Goal: Task Accomplishment & Management: Use online tool/utility

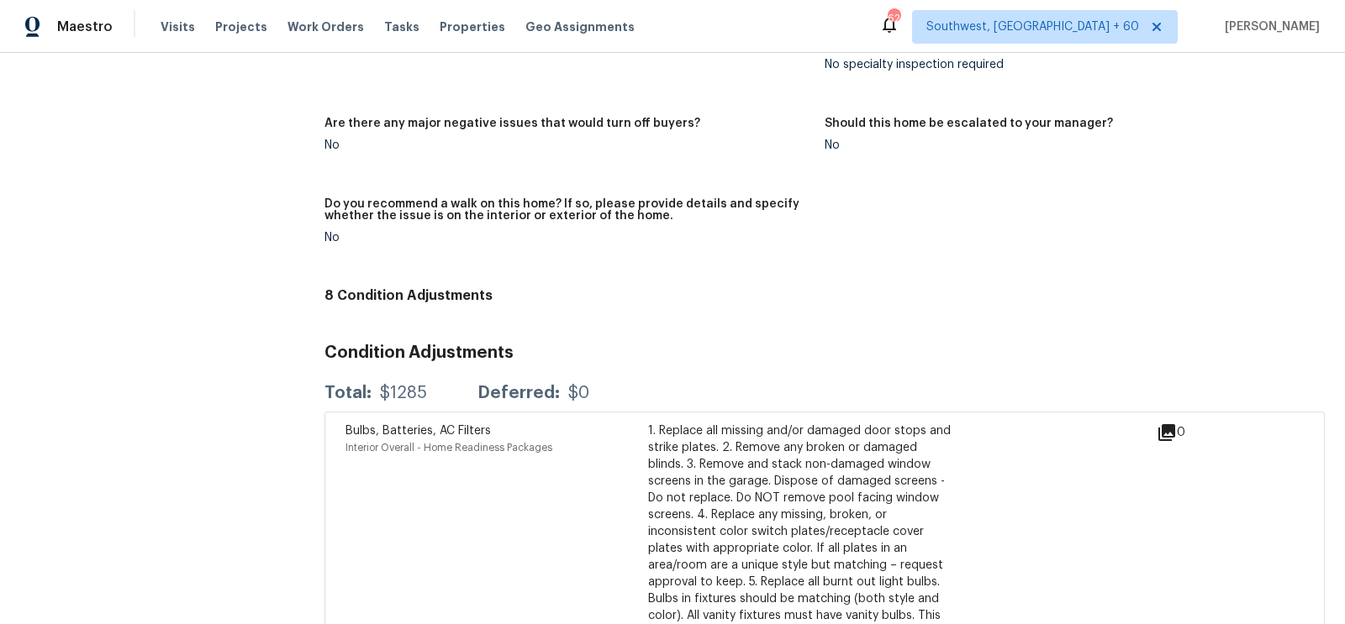
scroll to position [5093, 0]
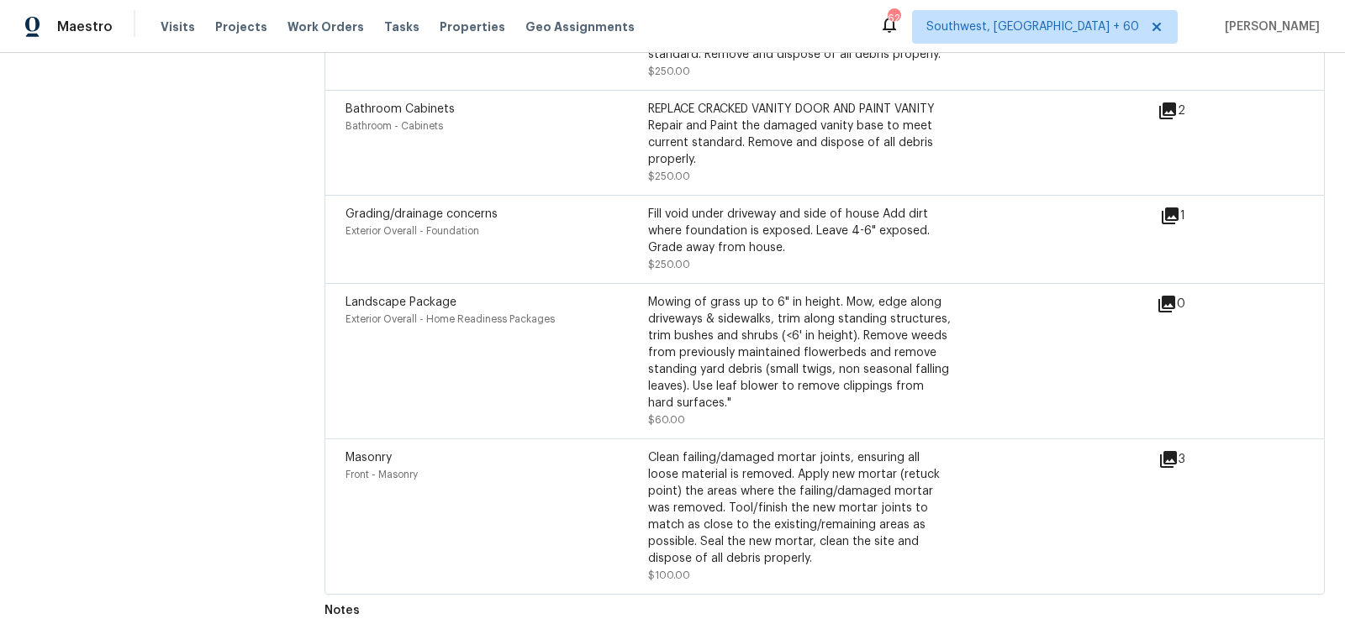
click at [1169, 451] on icon at bounding box center [1168, 459] width 17 height 17
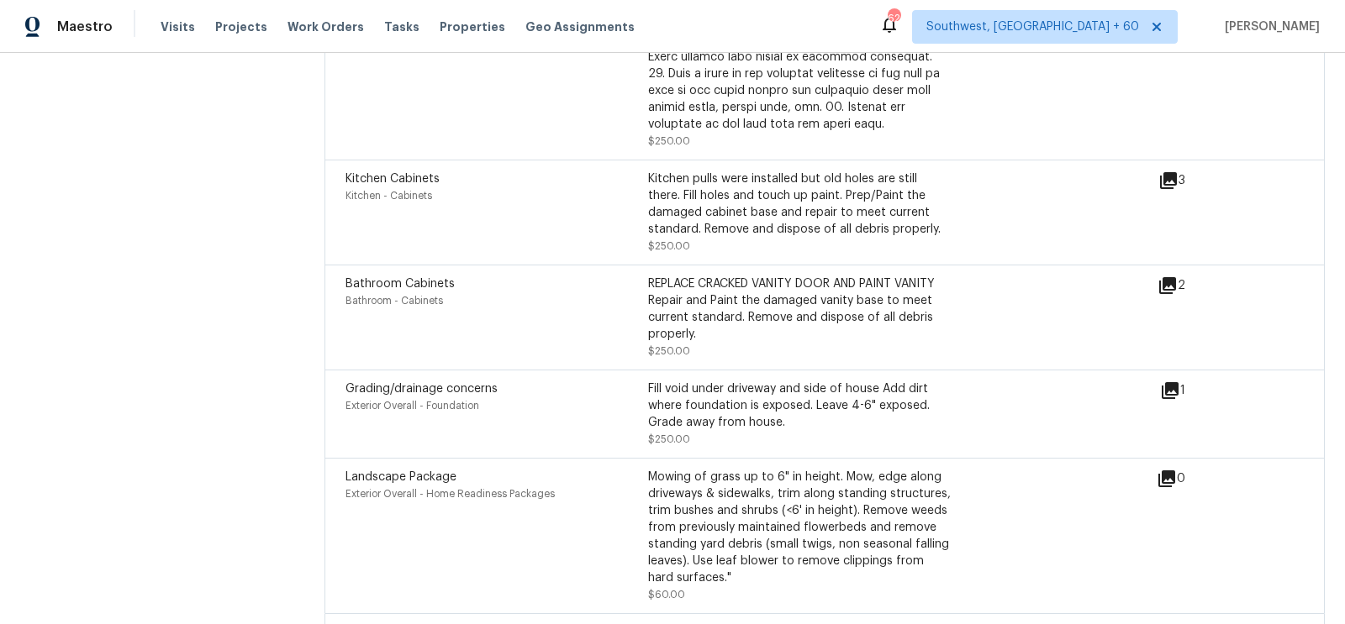
scroll to position [4884, 0]
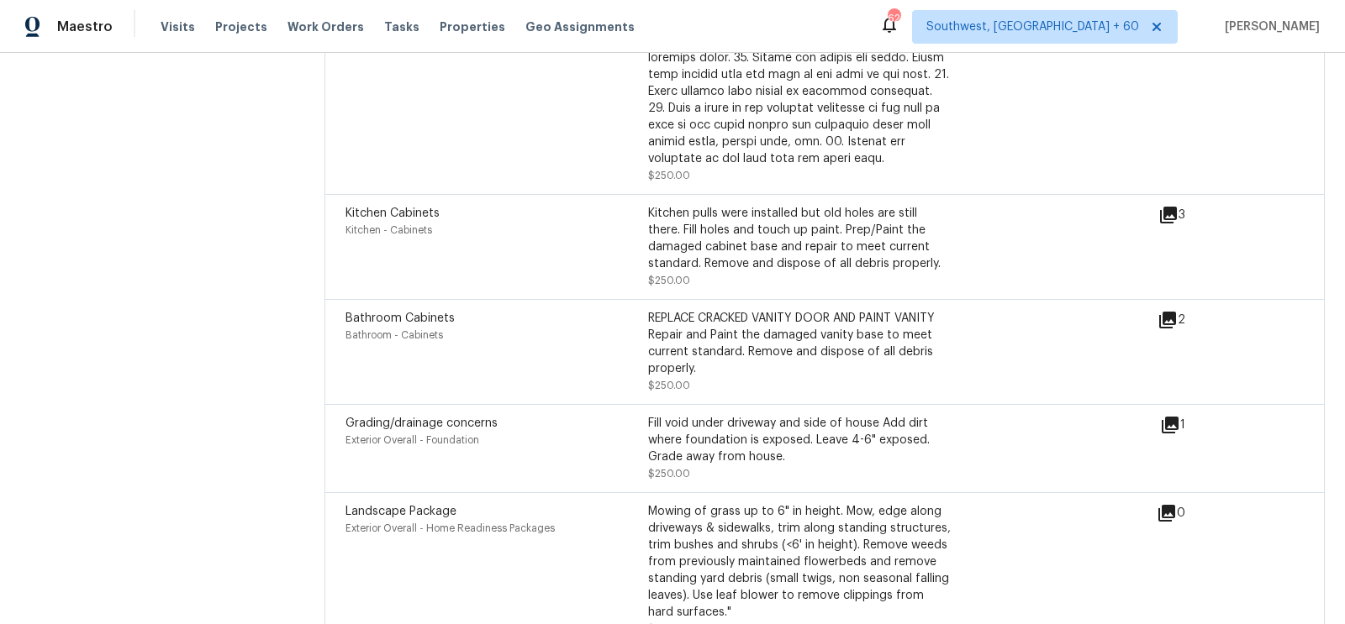
click at [1176, 312] on icon at bounding box center [1167, 320] width 17 height 17
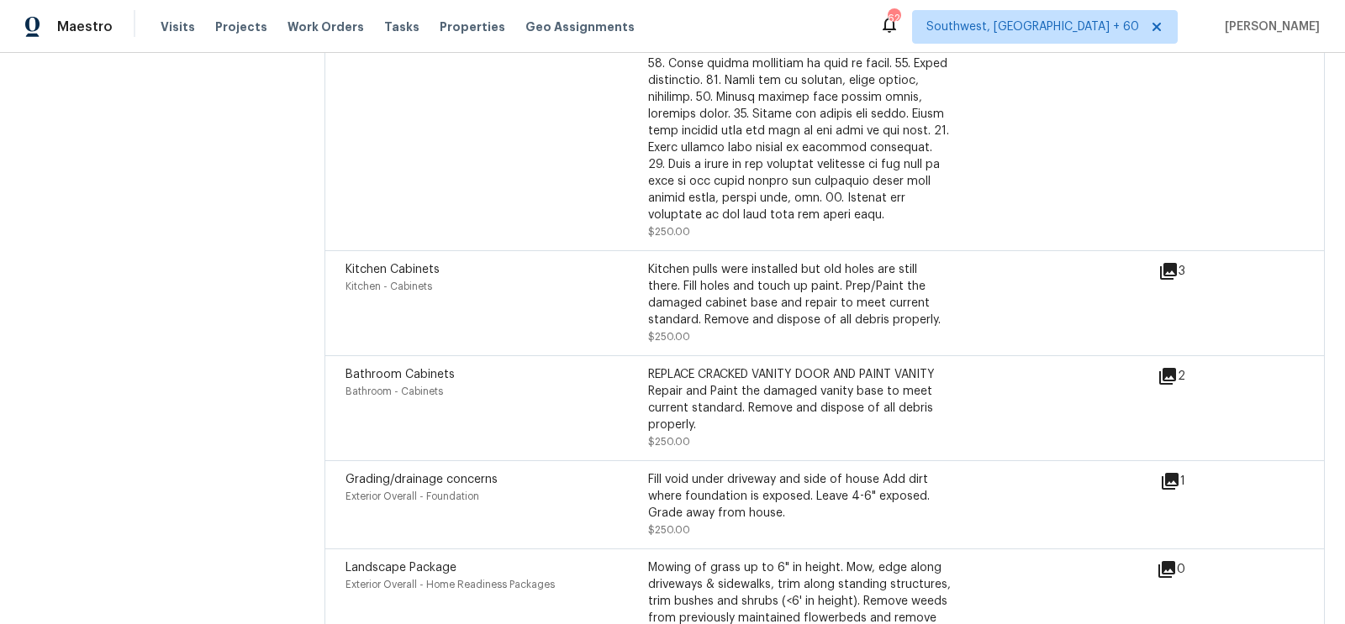
scroll to position [4825, 0]
click at [1173, 253] on div "Kitchen Cabinets Kitchen - Cabinets Kitchen pulls were installed but old holes …" at bounding box center [824, 305] width 1000 height 105
click at [1169, 266] on icon at bounding box center [1168, 274] width 17 height 17
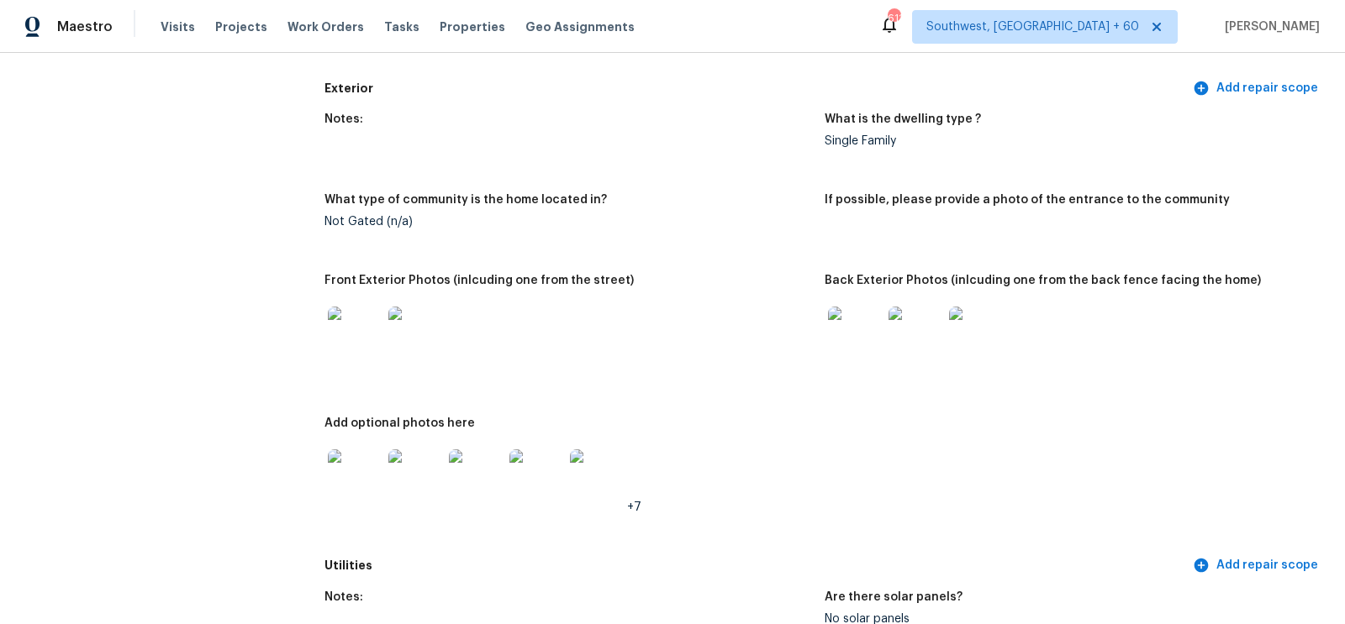
scroll to position [720, 0]
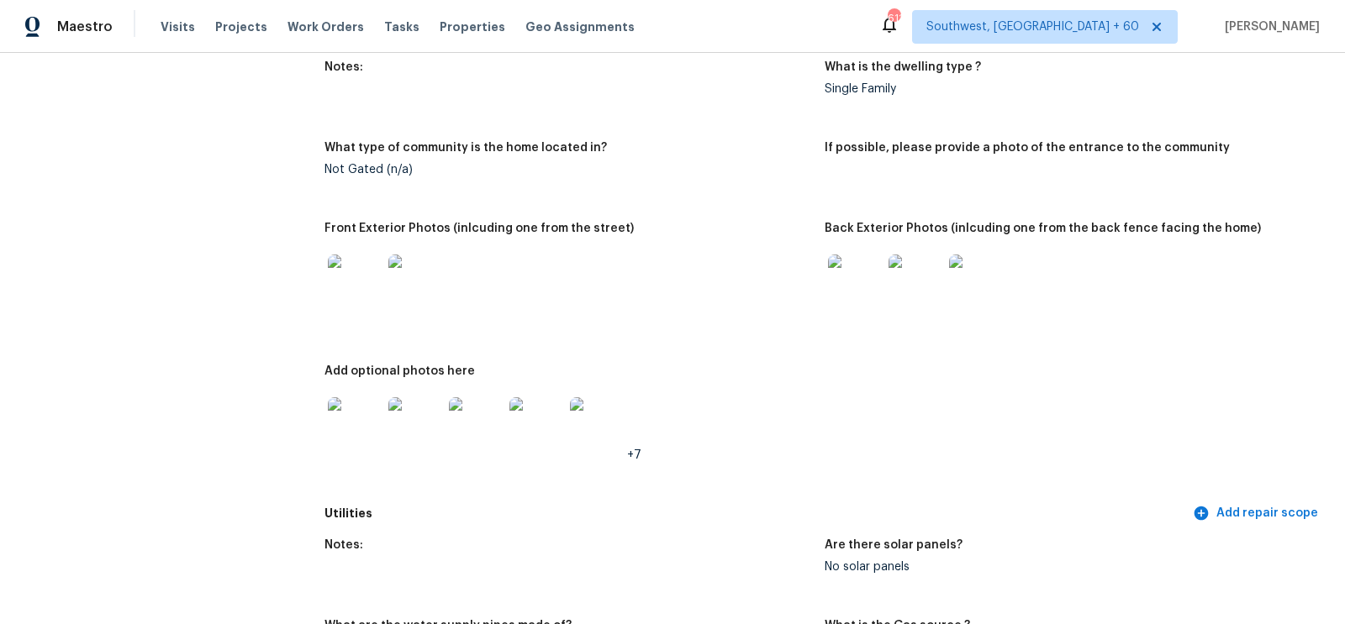
click at [363, 292] on img at bounding box center [355, 282] width 54 height 54
click at [840, 275] on img at bounding box center [855, 282] width 54 height 54
click at [357, 301] on img at bounding box center [355, 282] width 54 height 54
click at [343, 429] on img at bounding box center [355, 425] width 54 height 54
click at [366, 428] on img at bounding box center [355, 425] width 54 height 54
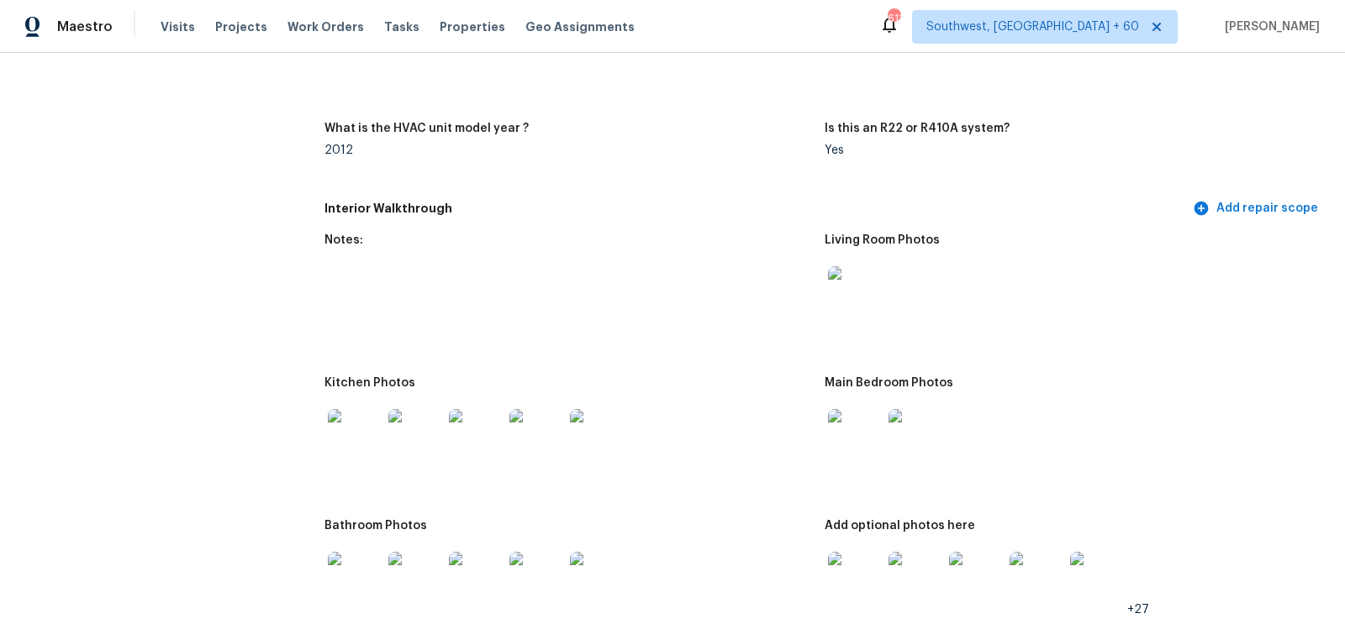
scroll to position [1778, 0]
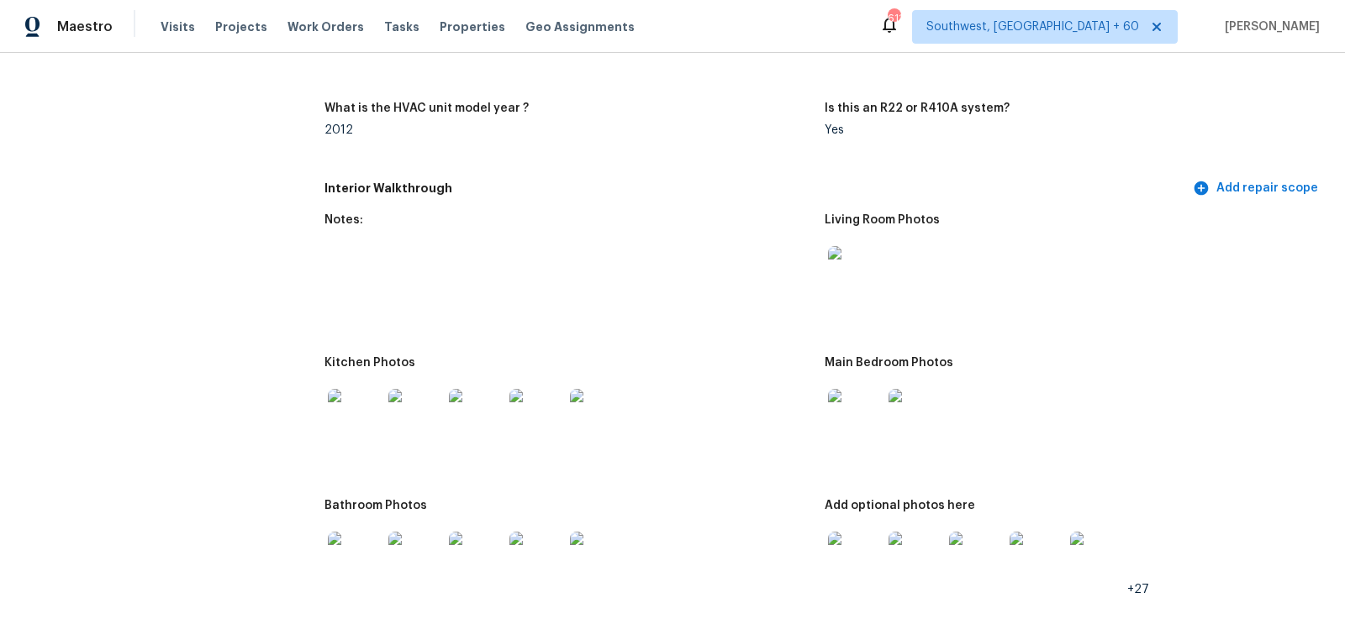
click at [856, 276] on img at bounding box center [855, 273] width 54 height 54
click at [838, 410] on img at bounding box center [855, 416] width 54 height 54
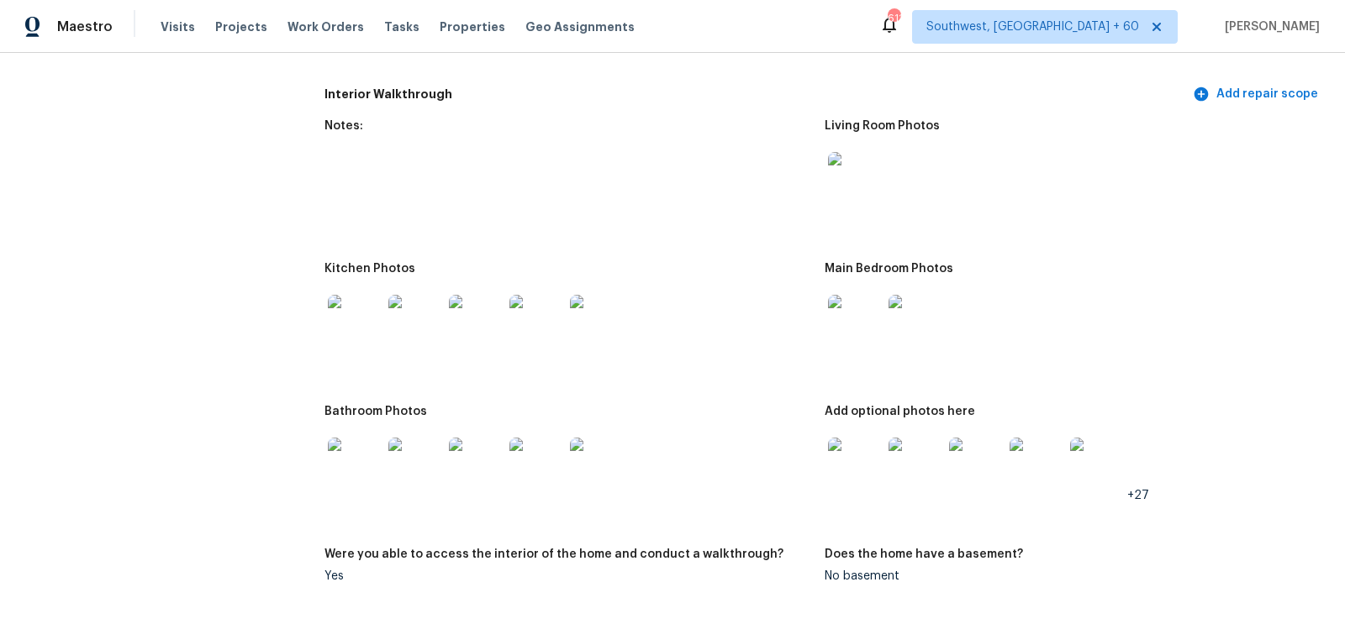
scroll to position [1878, 0]
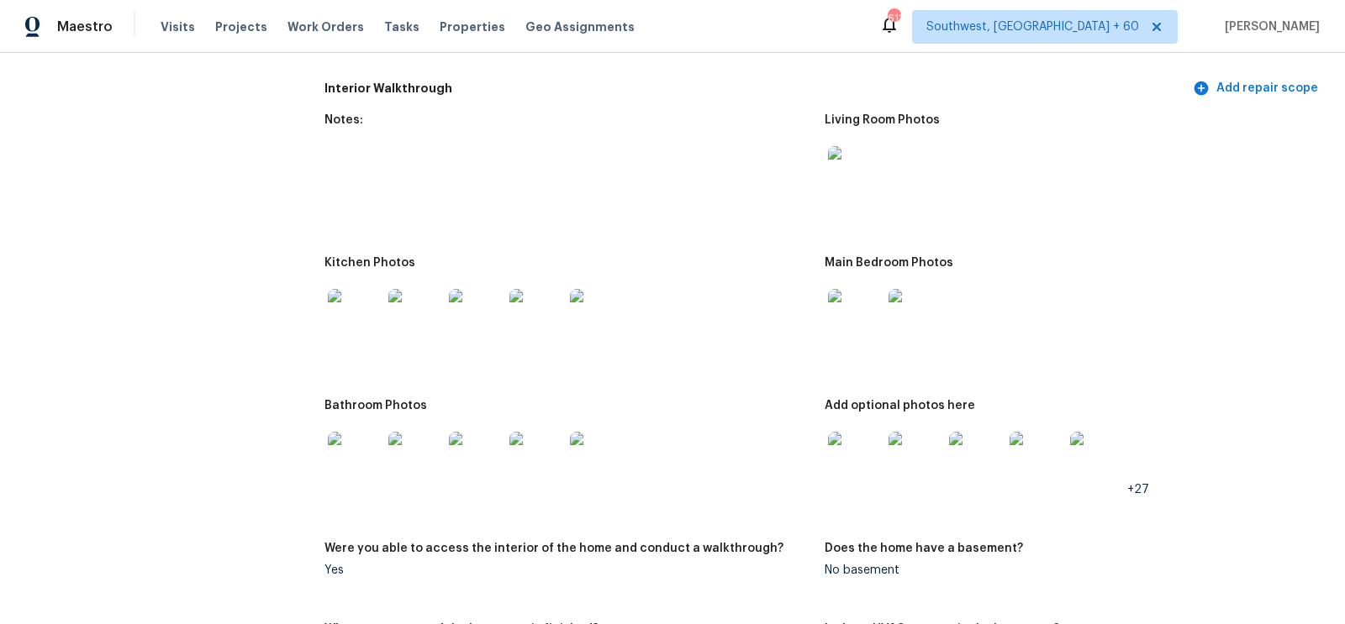
click at [847, 450] on img at bounding box center [855, 459] width 54 height 54
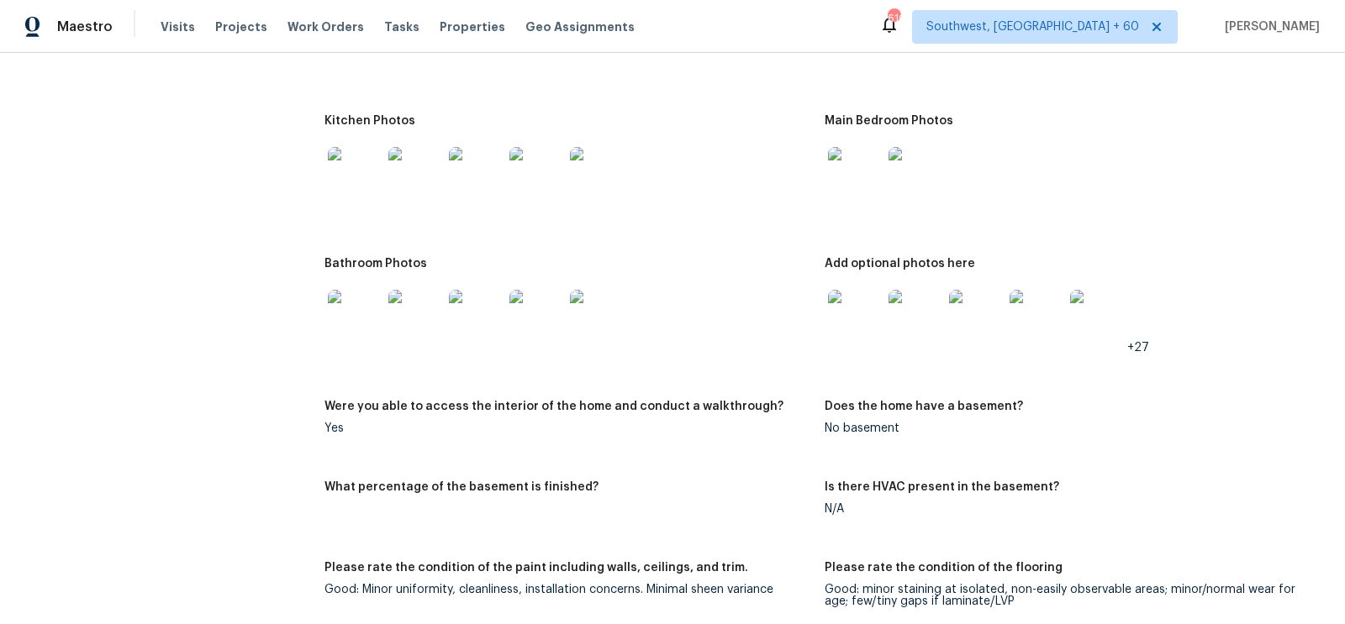
scroll to position [2041, 0]
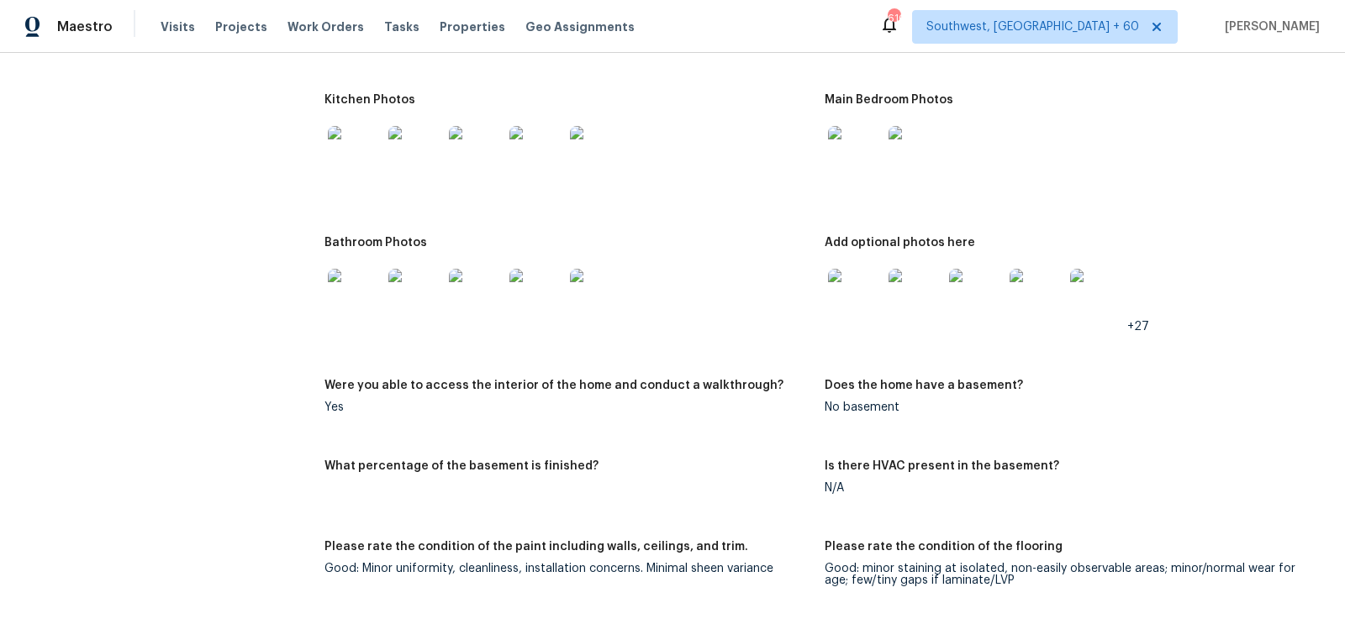
click at [369, 155] on img at bounding box center [355, 153] width 54 height 54
click at [342, 288] on img at bounding box center [355, 296] width 54 height 54
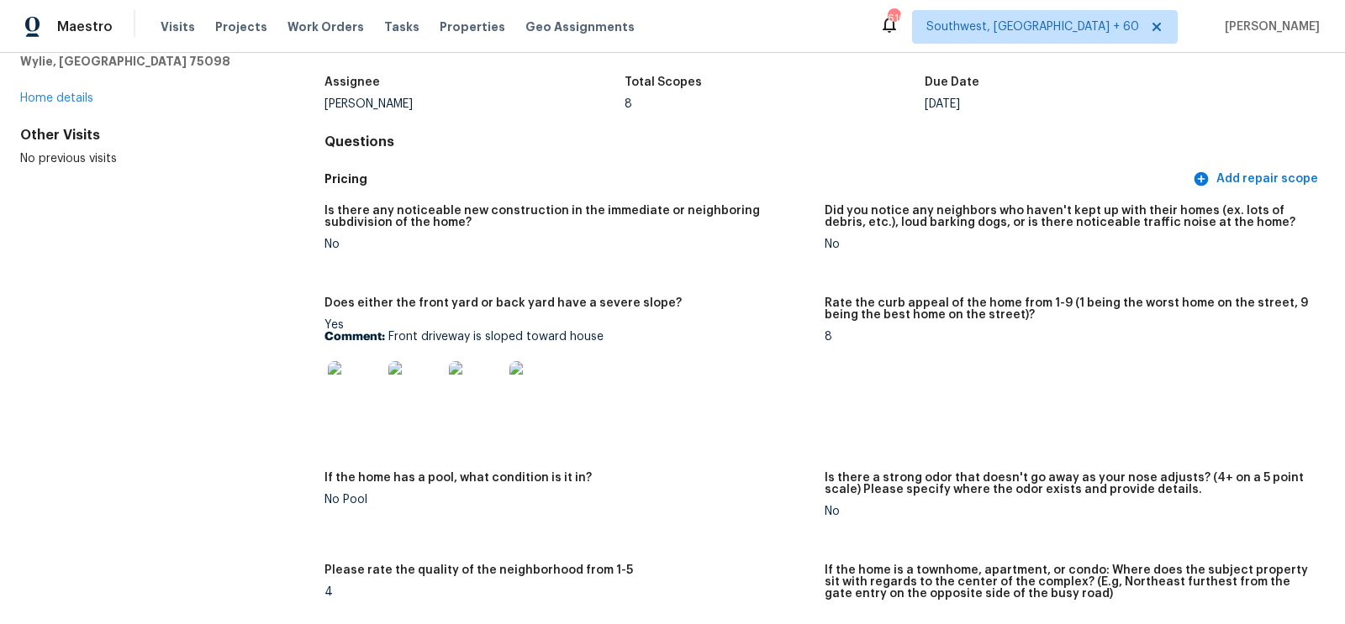
scroll to position [0, 0]
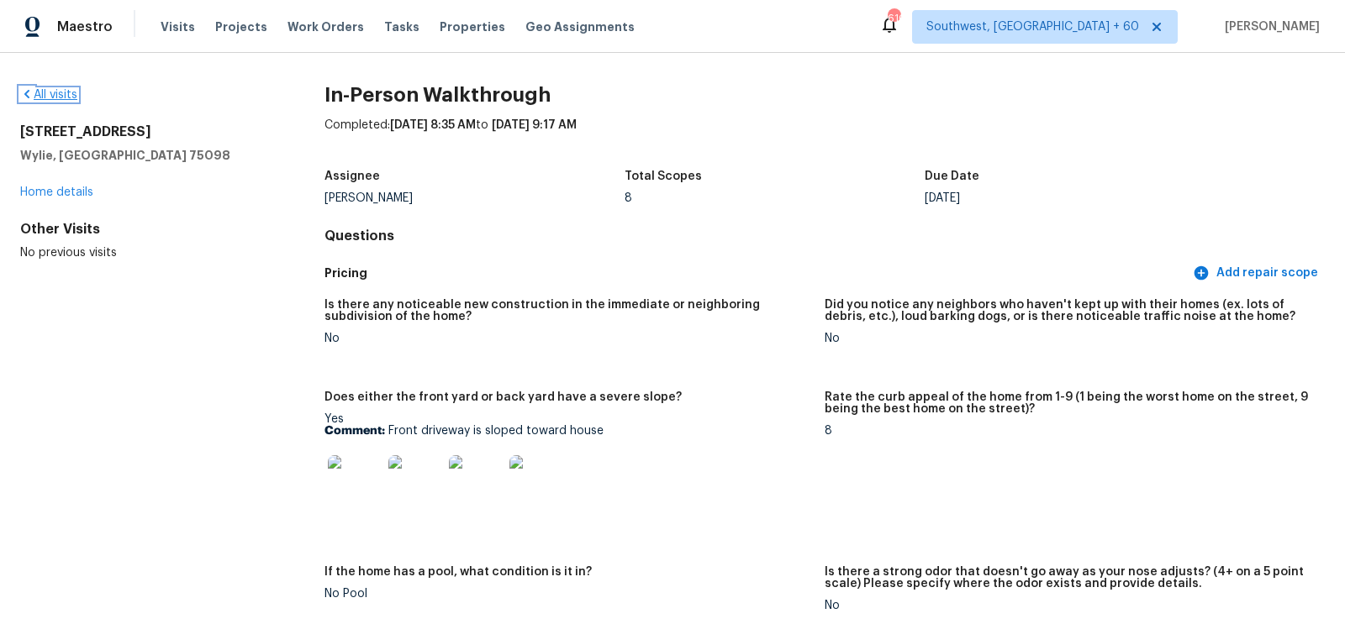
click at [61, 97] on link "All visits" at bounding box center [48, 95] width 57 height 12
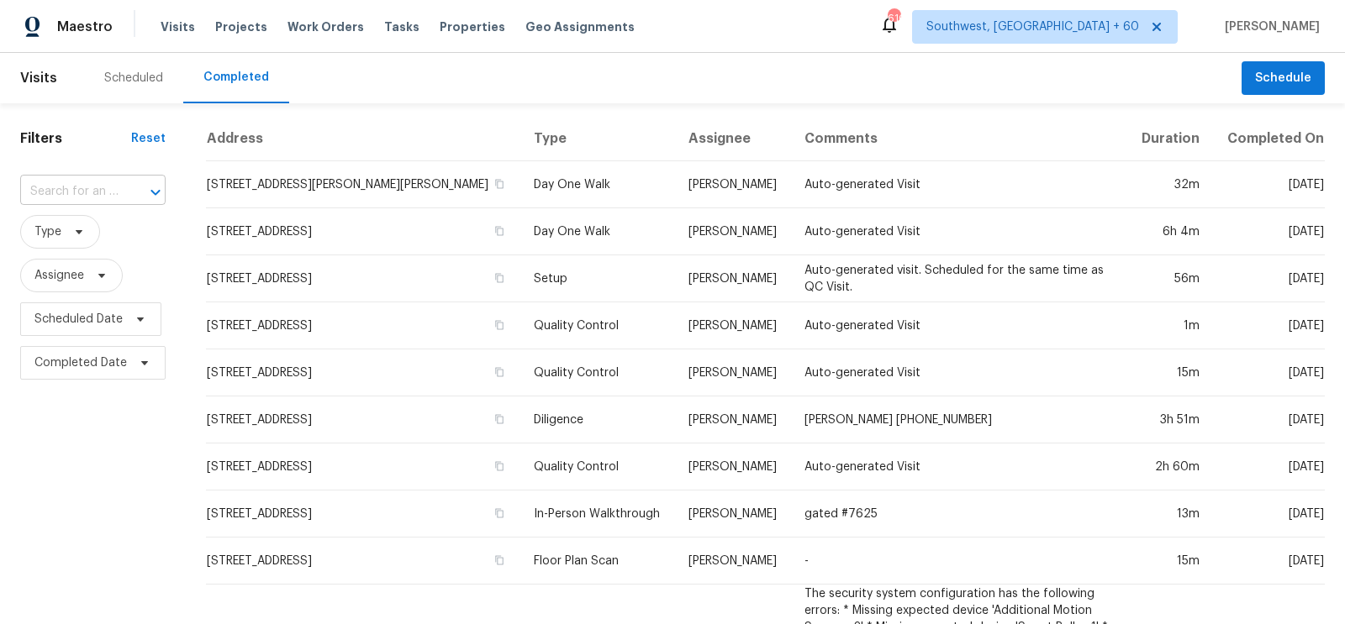
click at [102, 205] on body "Maestro Visits Projects Work Orders Tasks Properties Geo Assignments 610 Southw…" at bounding box center [672, 312] width 1345 height 624
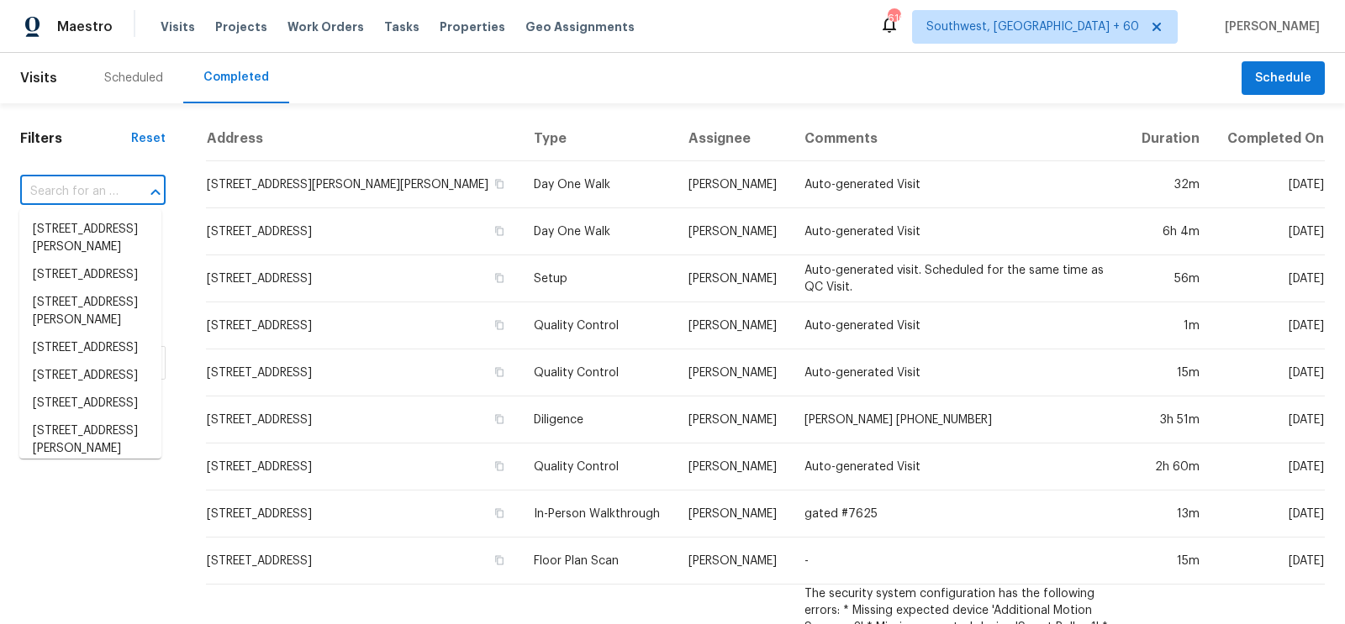
paste input "3415 La Fleur Ln, Spring, TX 77388"
type input "3415 La Fleur Ln, Spring, TX 77388"
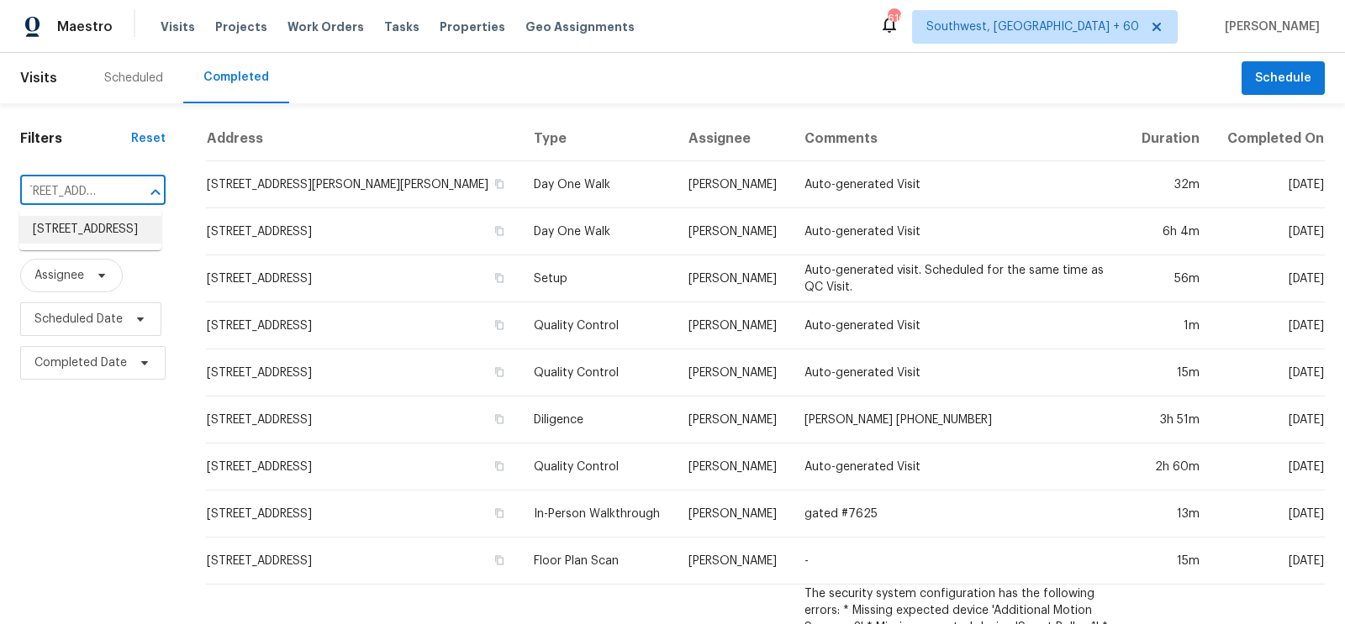
click at [102, 240] on li "3415 La Fleur Ln, Spring, TX 77388" at bounding box center [90, 230] width 142 height 28
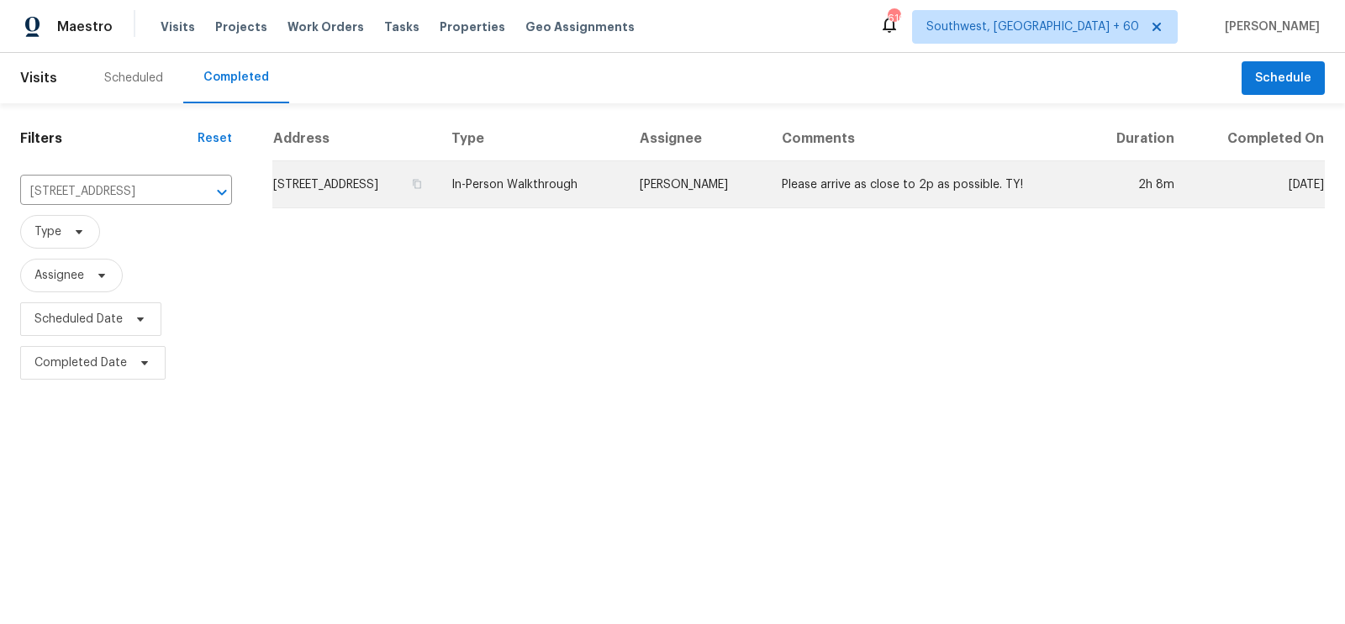
click at [401, 180] on td "3415 La Fleur Ln, Spring, TX 77388" at bounding box center [355, 184] width 166 height 47
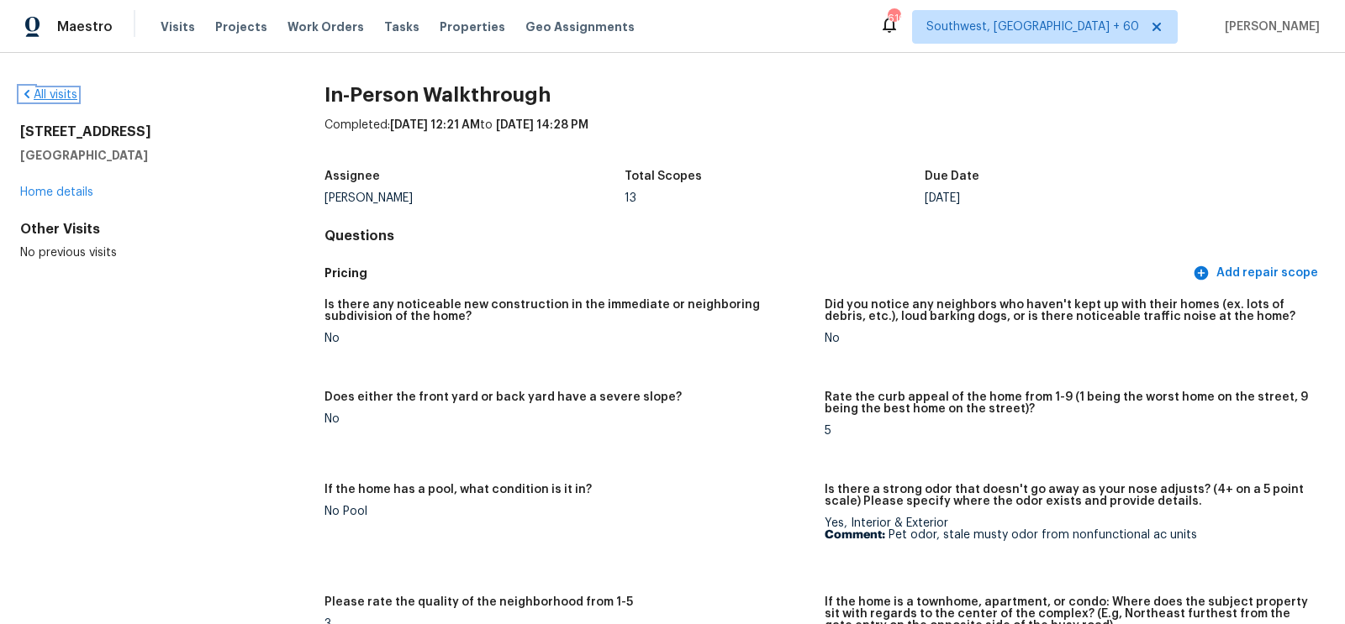
click at [70, 94] on link "All visits" at bounding box center [48, 95] width 57 height 12
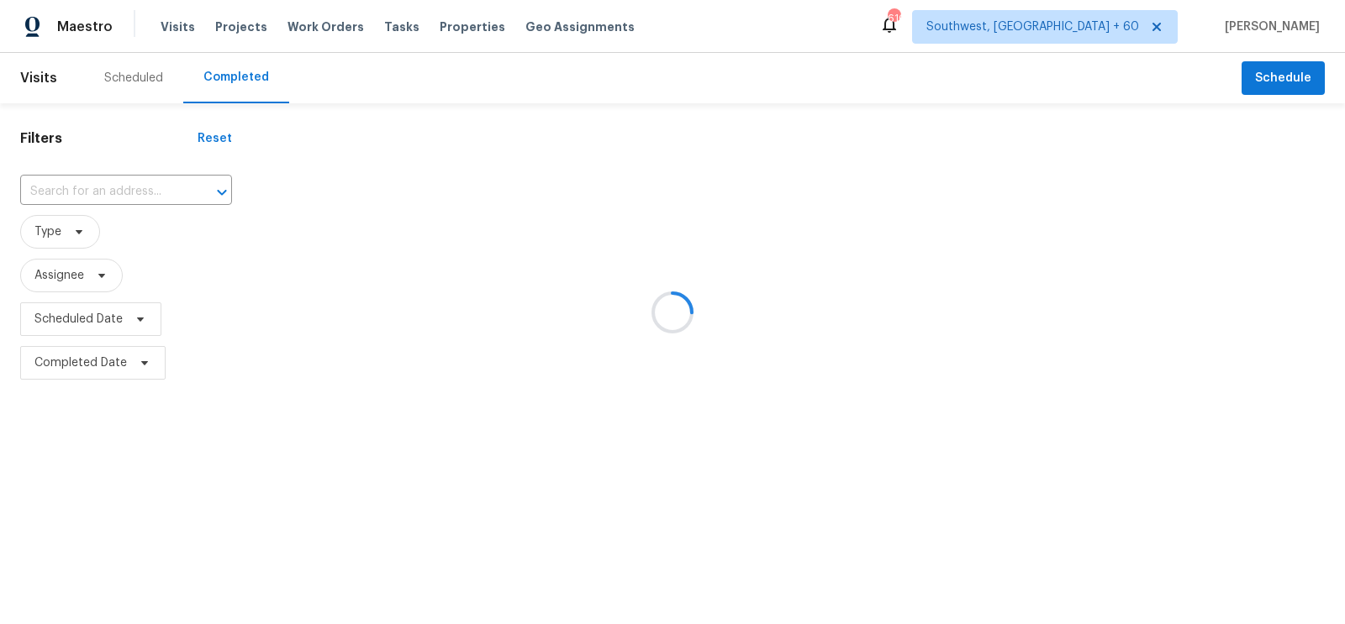
click at [75, 219] on div at bounding box center [672, 312] width 1345 height 624
click at [116, 176] on div at bounding box center [672, 312] width 1345 height 624
click at [107, 189] on div at bounding box center [672, 312] width 1345 height 624
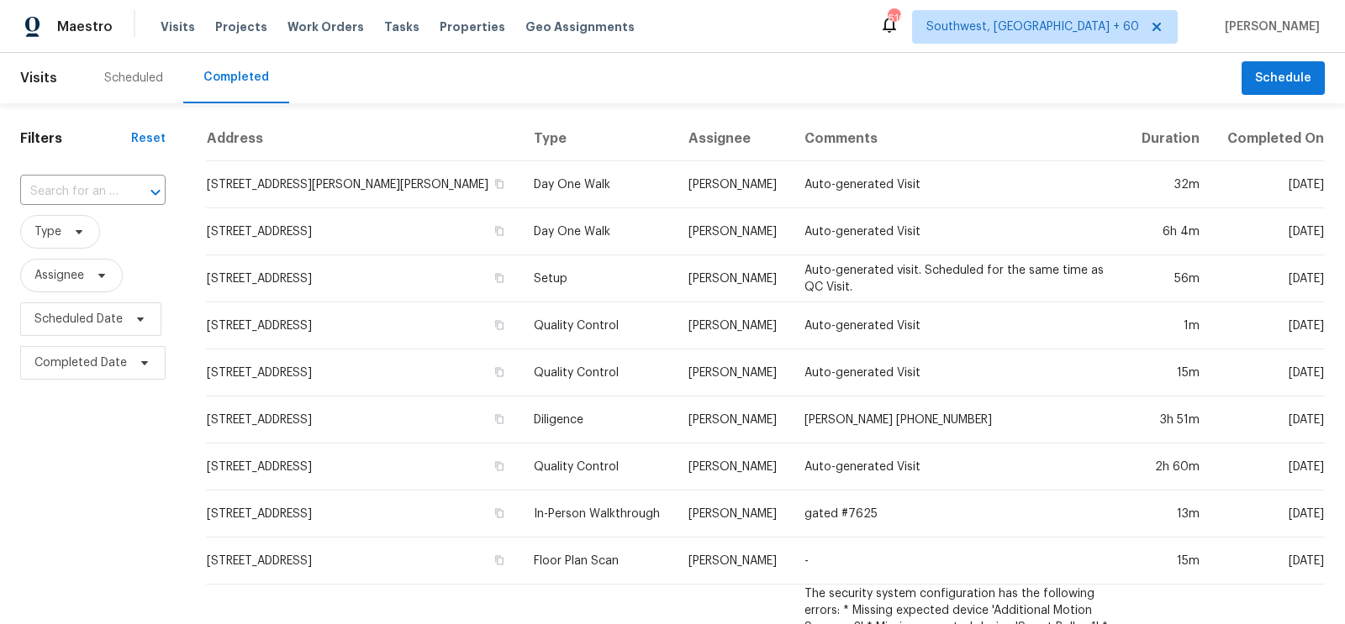
click at [107, 189] on input "text" at bounding box center [69, 192] width 98 height 26
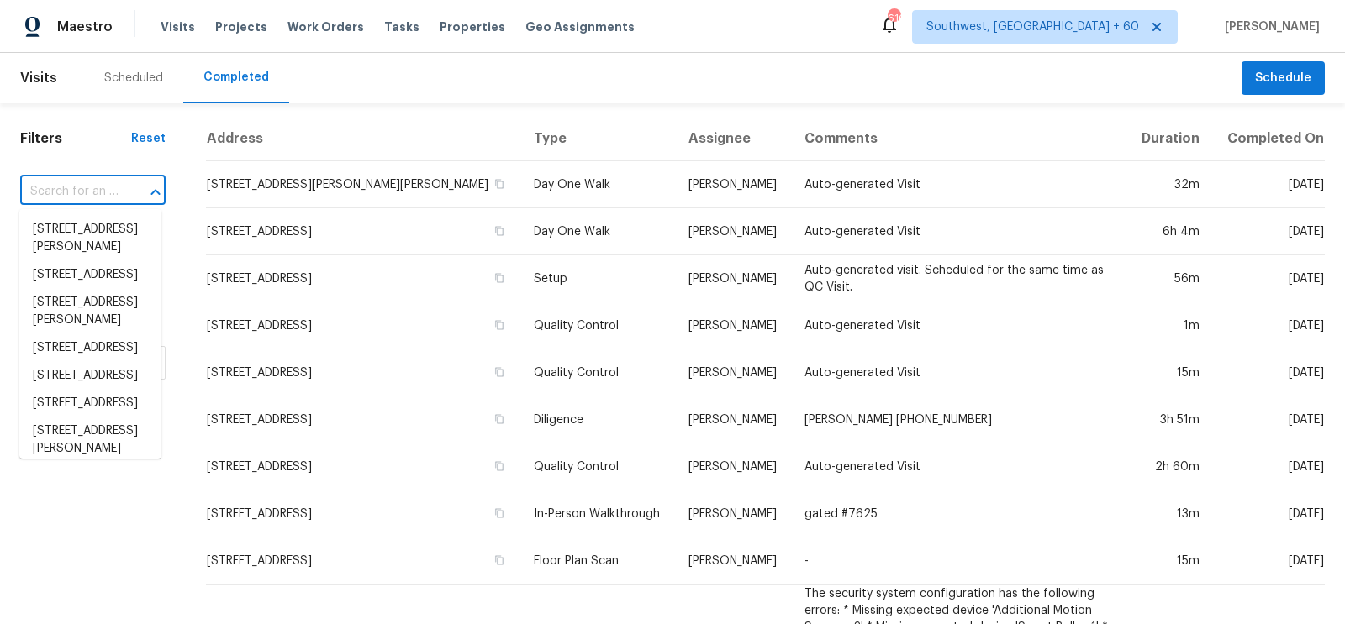
click at [107, 189] on input "text" at bounding box center [69, 192] width 98 height 26
paste input "852 Waukee Pass St, San Antonio, TX 78260"
type input "852 Waukee Pass St, San Antonio, TX 78260"
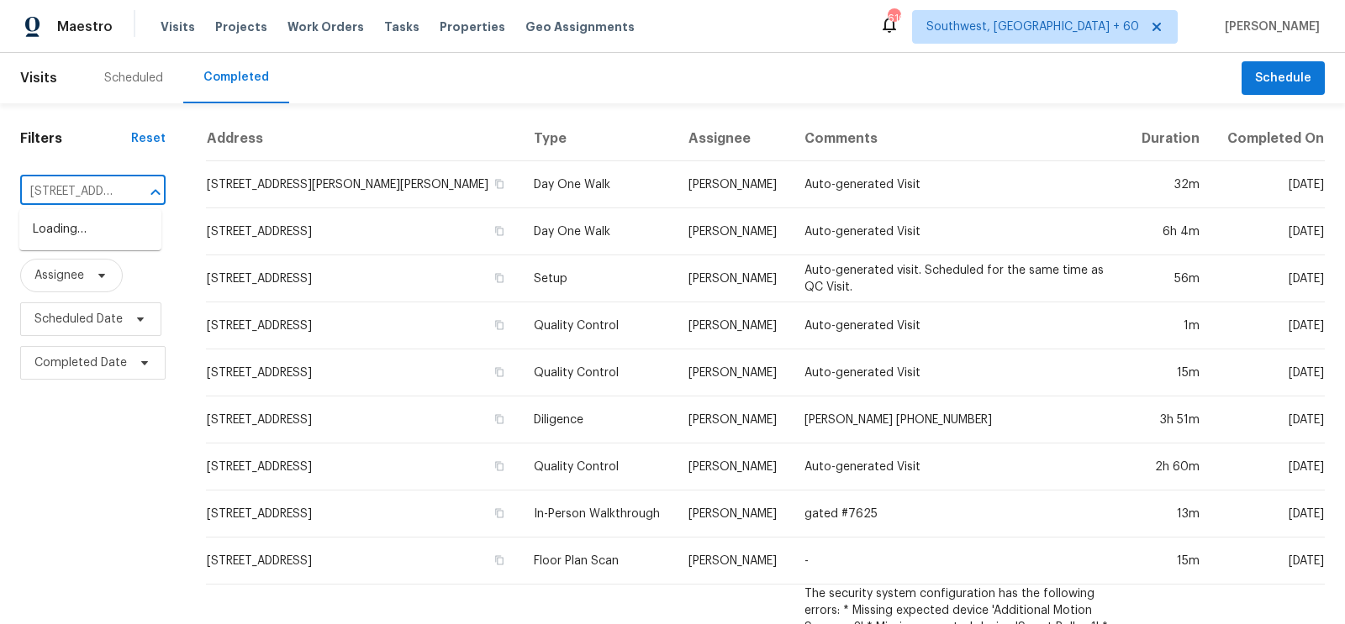
scroll to position [0, 155]
click at [82, 231] on li "852 Waukee Pass St, San Antonio, TX 78260" at bounding box center [90, 230] width 142 height 28
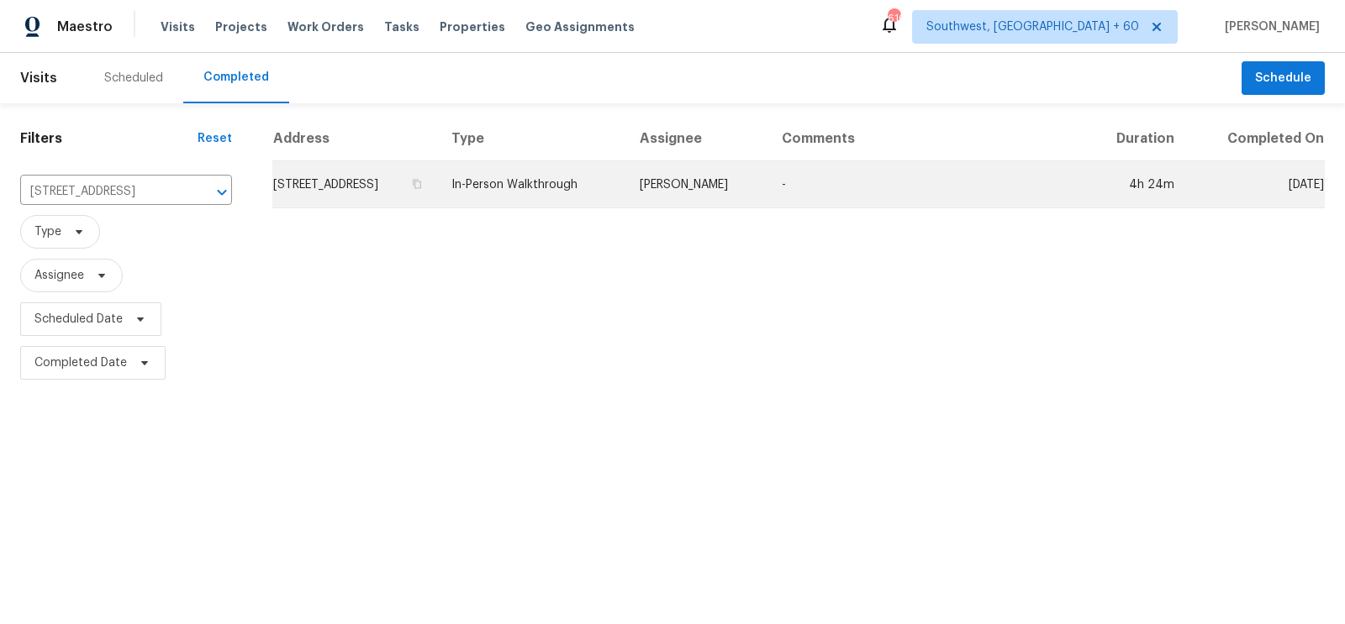
click at [438, 176] on td "852 Waukee Pass St, San Antonio, TX 78260" at bounding box center [355, 184] width 166 height 47
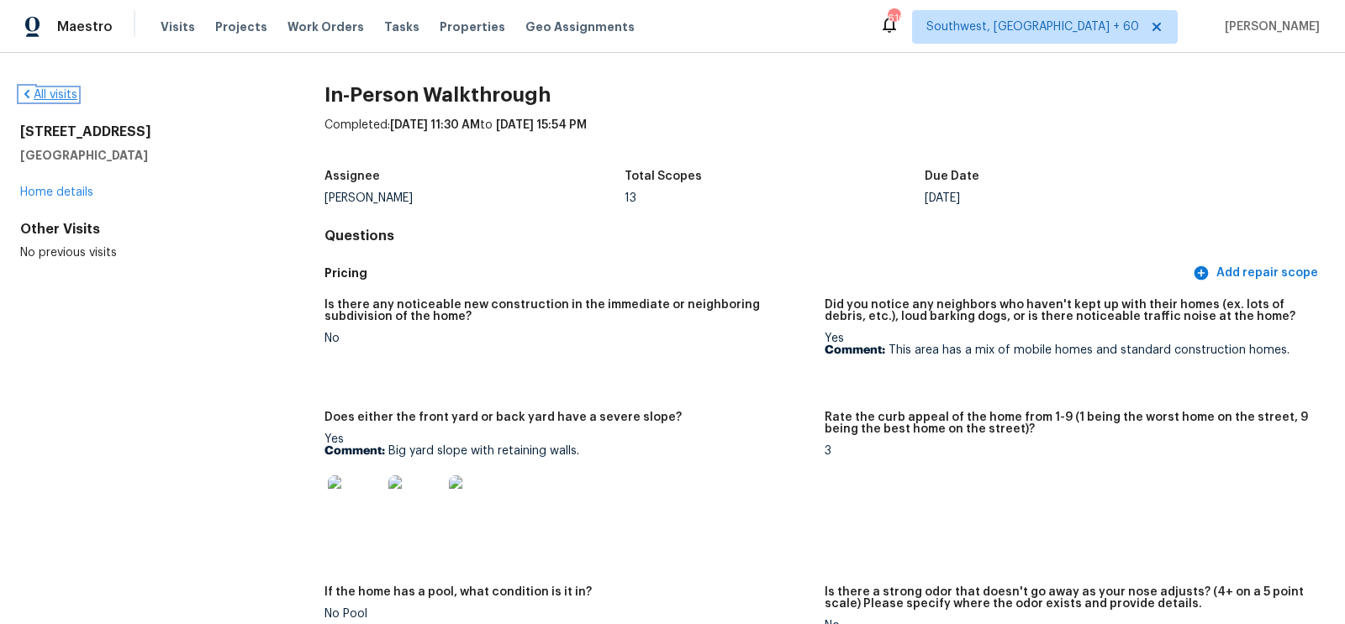
click at [59, 99] on link "All visits" at bounding box center [48, 95] width 57 height 12
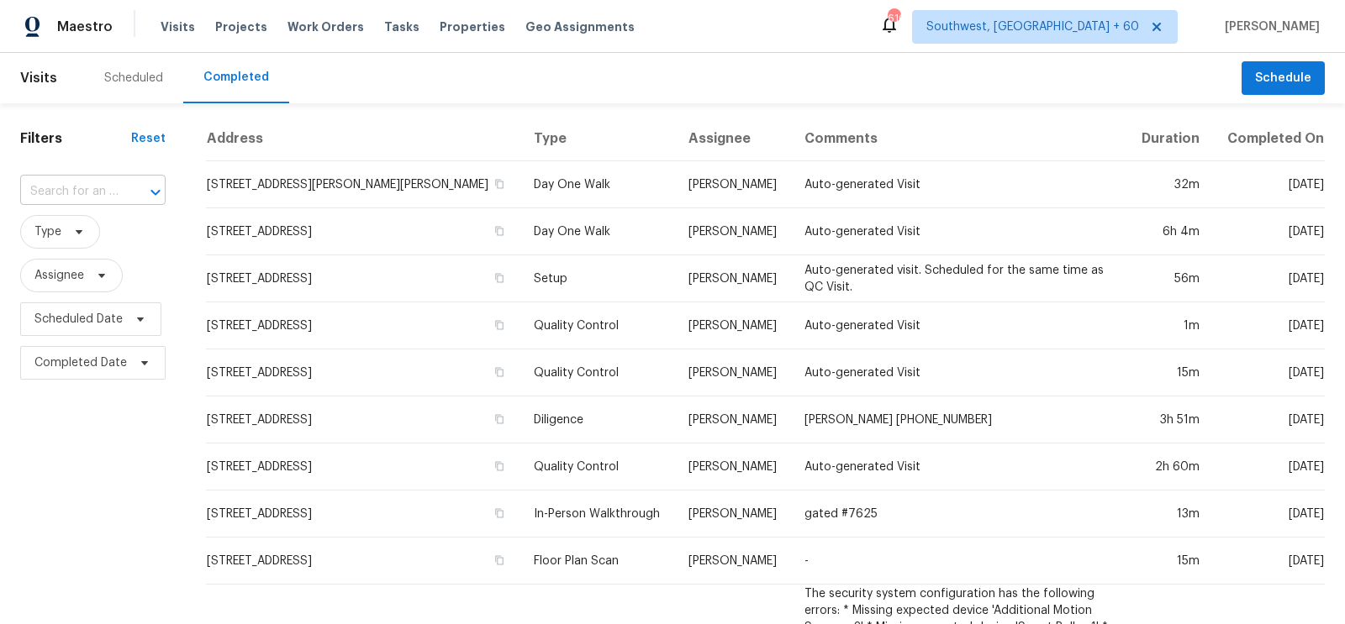
click at [100, 193] on input "text" at bounding box center [69, 192] width 98 height 26
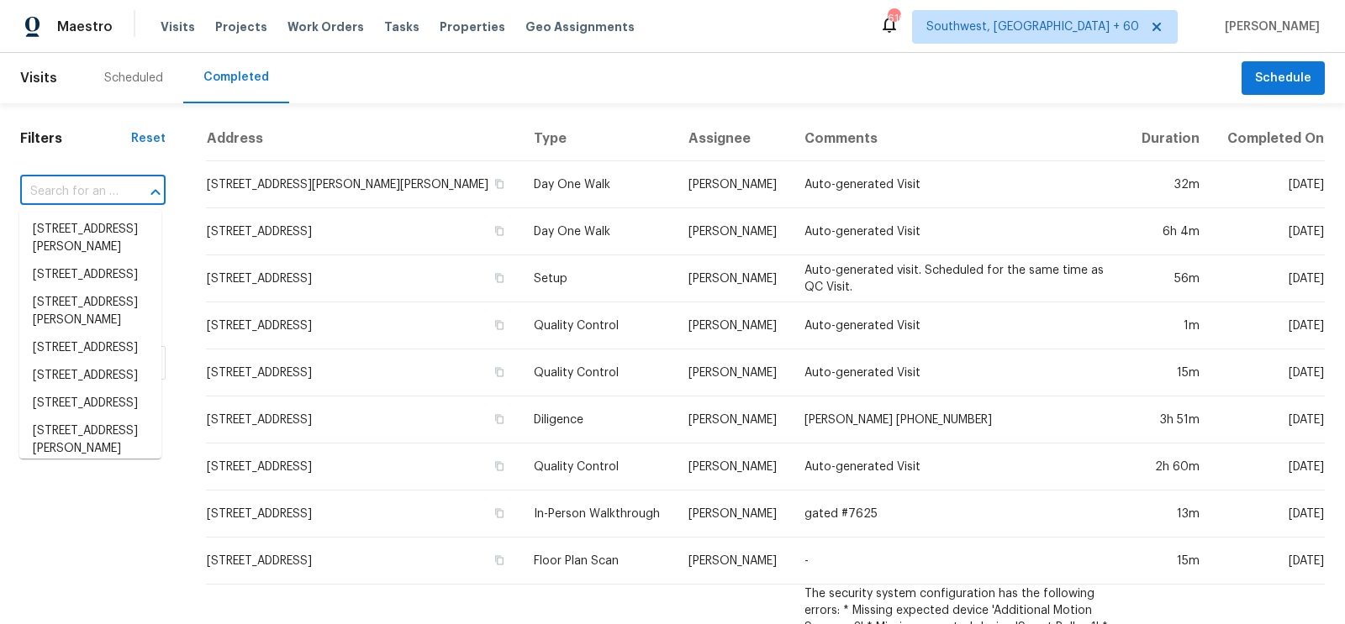
paste input "624 N 640 W, Tooele, UT 84074"
type input "624 N 640 W, Tooele, UT 84074"
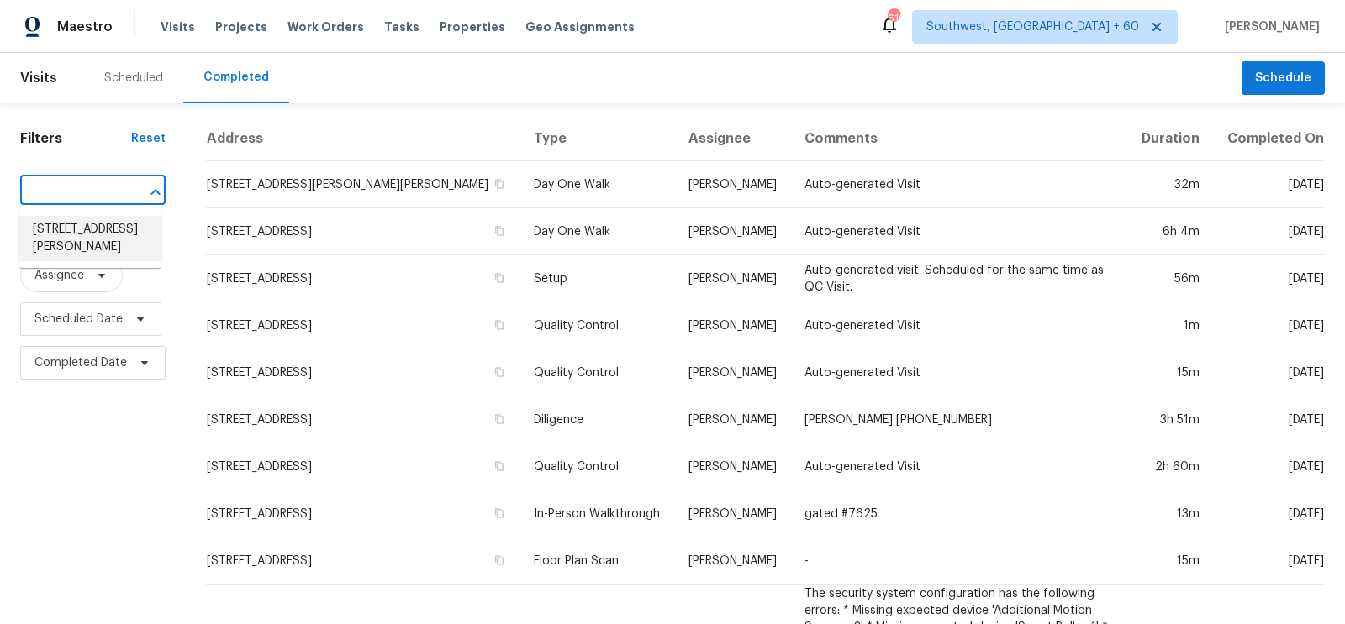
click at [93, 220] on li "624 N 640 W, Tooele, UT 84074" at bounding box center [90, 238] width 142 height 45
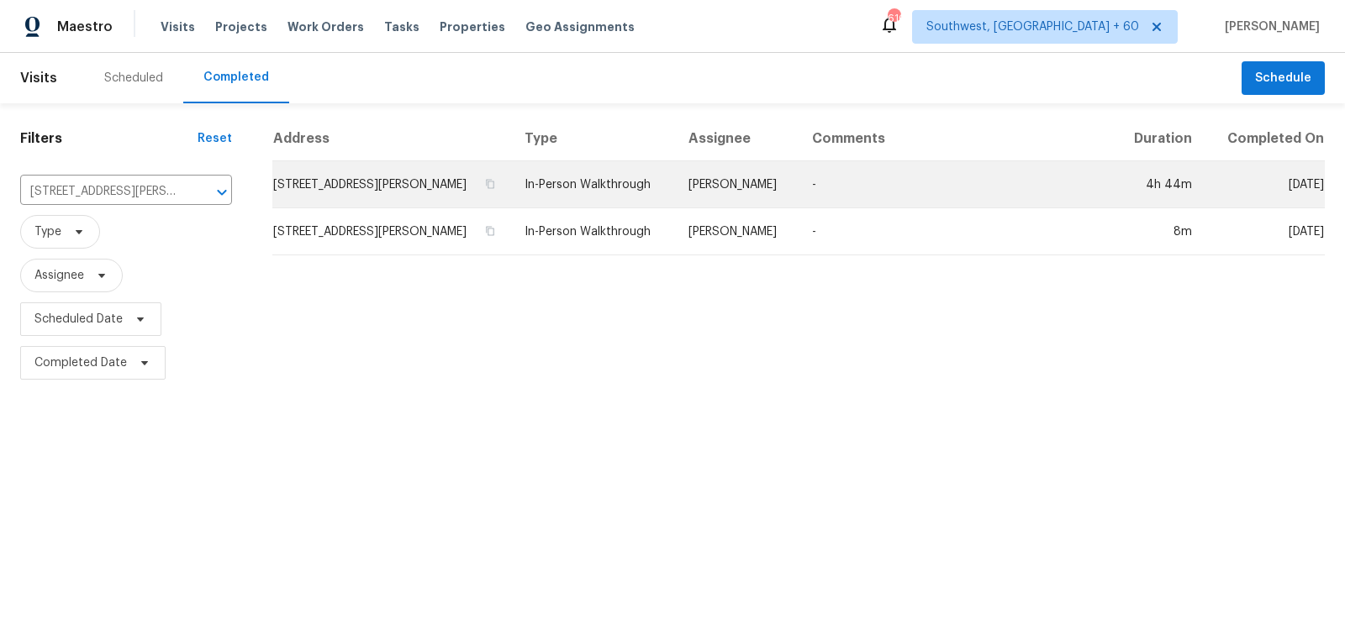
click at [303, 192] on td "624 N 640 W, Tooele, UT 84074" at bounding box center [391, 184] width 239 height 47
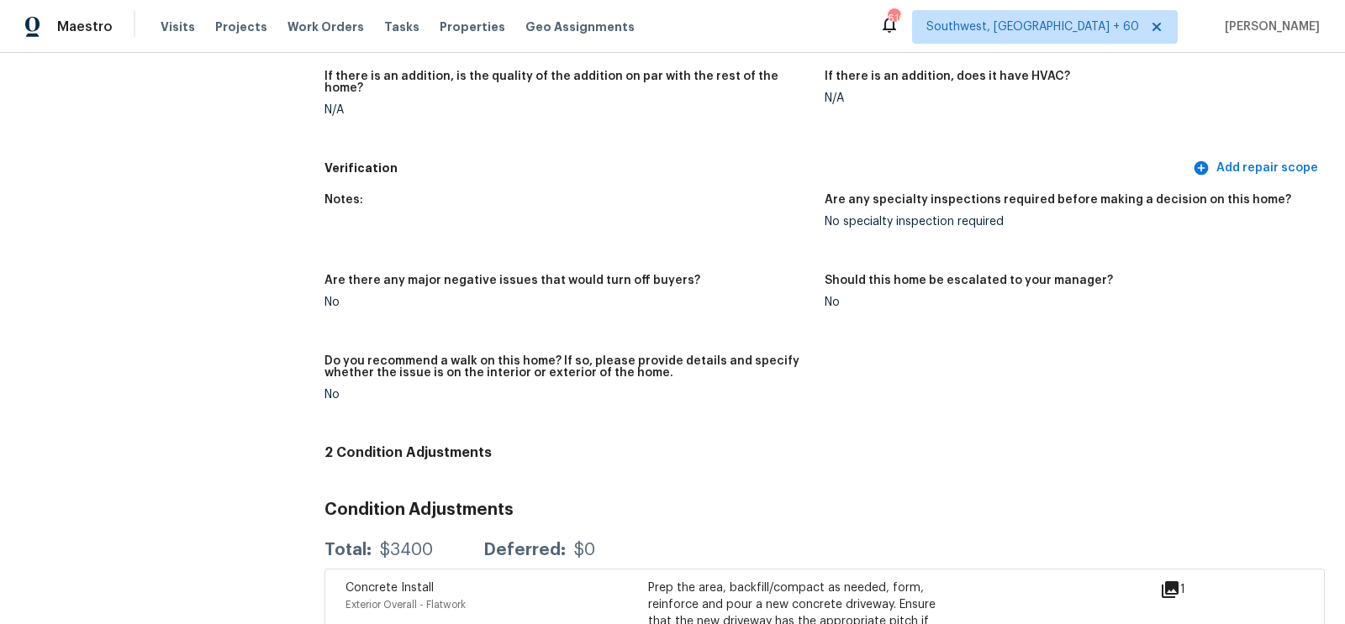
scroll to position [3906, 0]
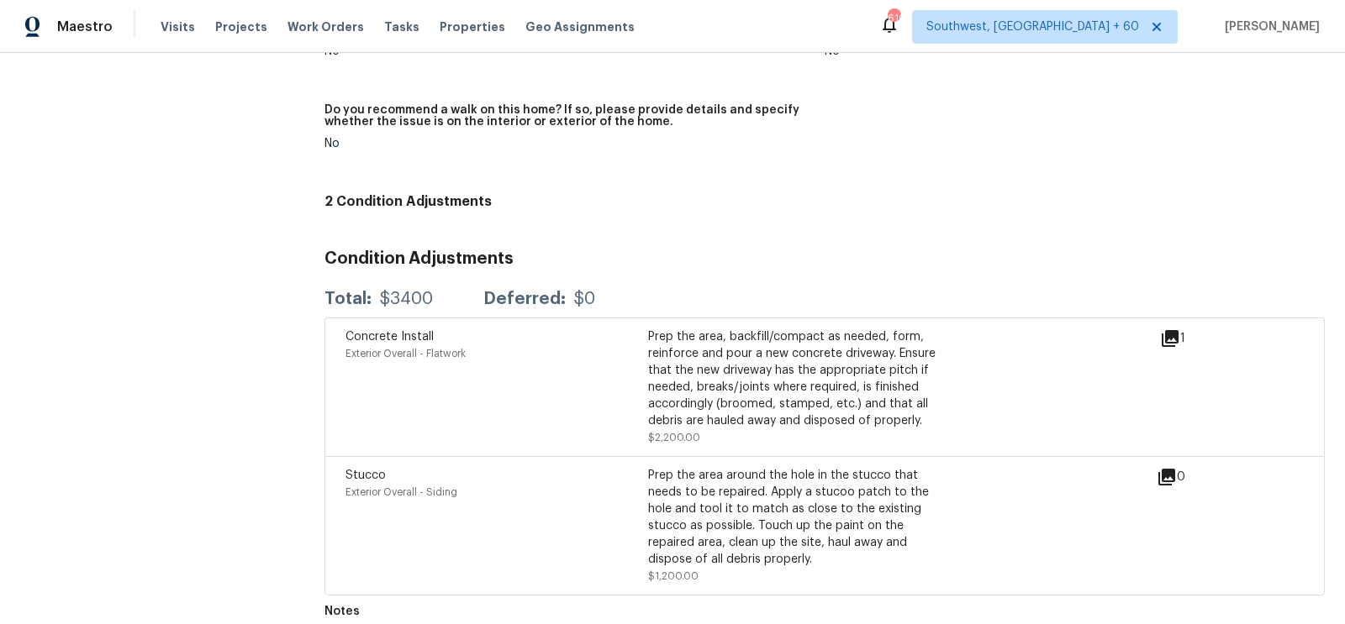
click at [1167, 330] on icon at bounding box center [1170, 338] width 17 height 17
click at [1176, 467] on icon at bounding box center [1166, 477] width 20 height 20
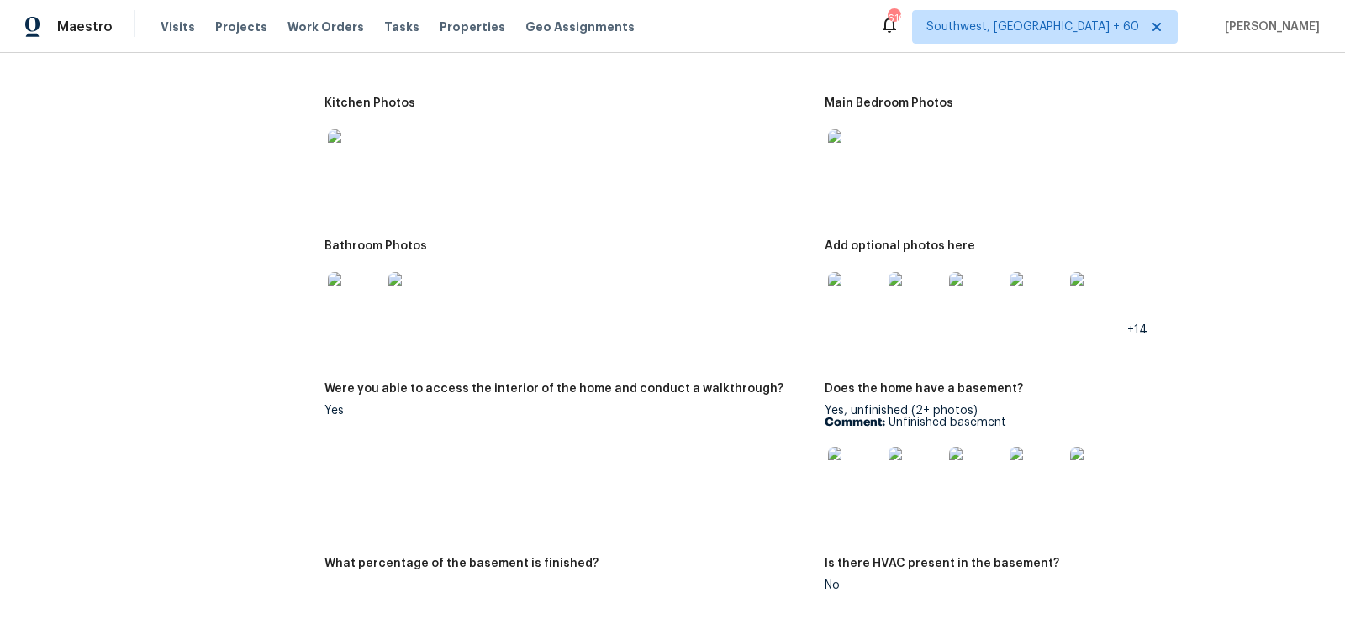
scroll to position [1888, 0]
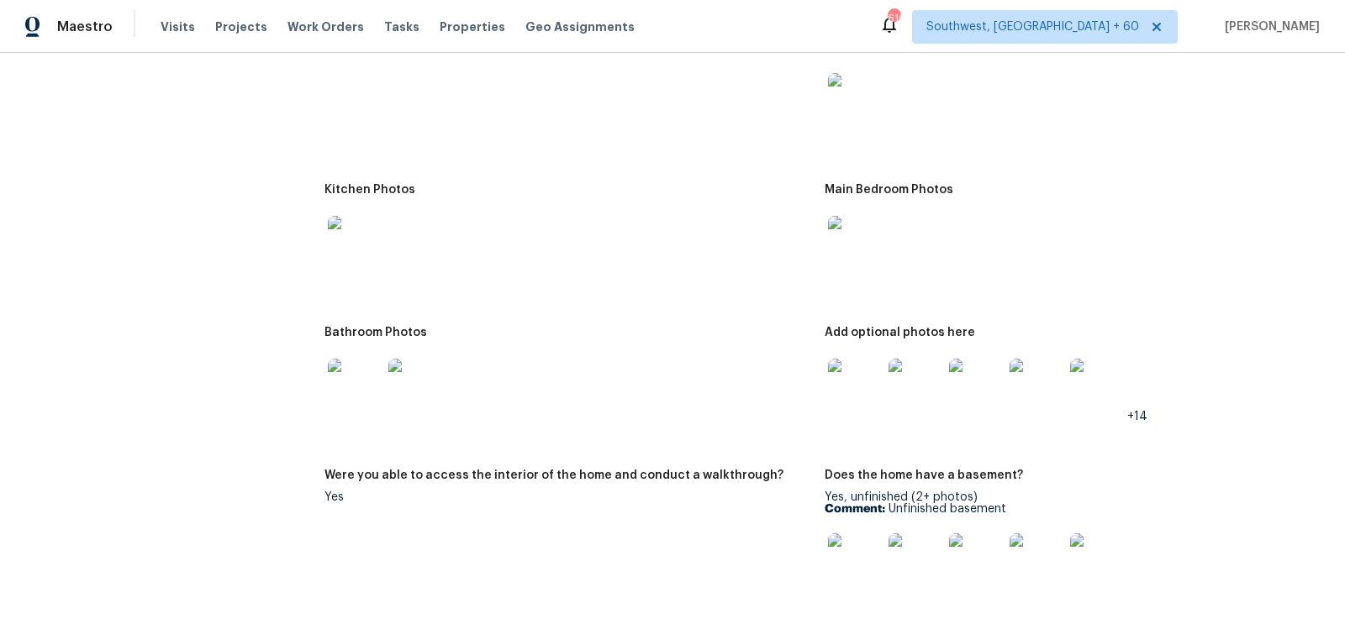
click at [852, 393] on img at bounding box center [855, 386] width 54 height 54
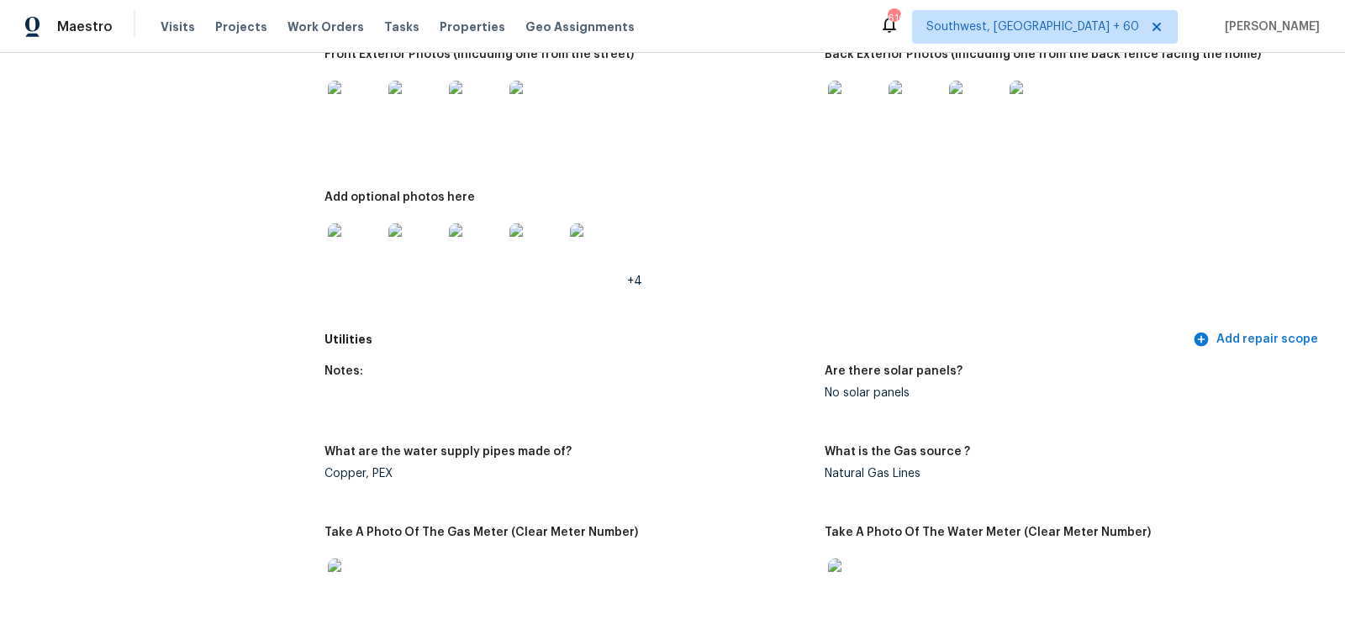
scroll to position [0, 0]
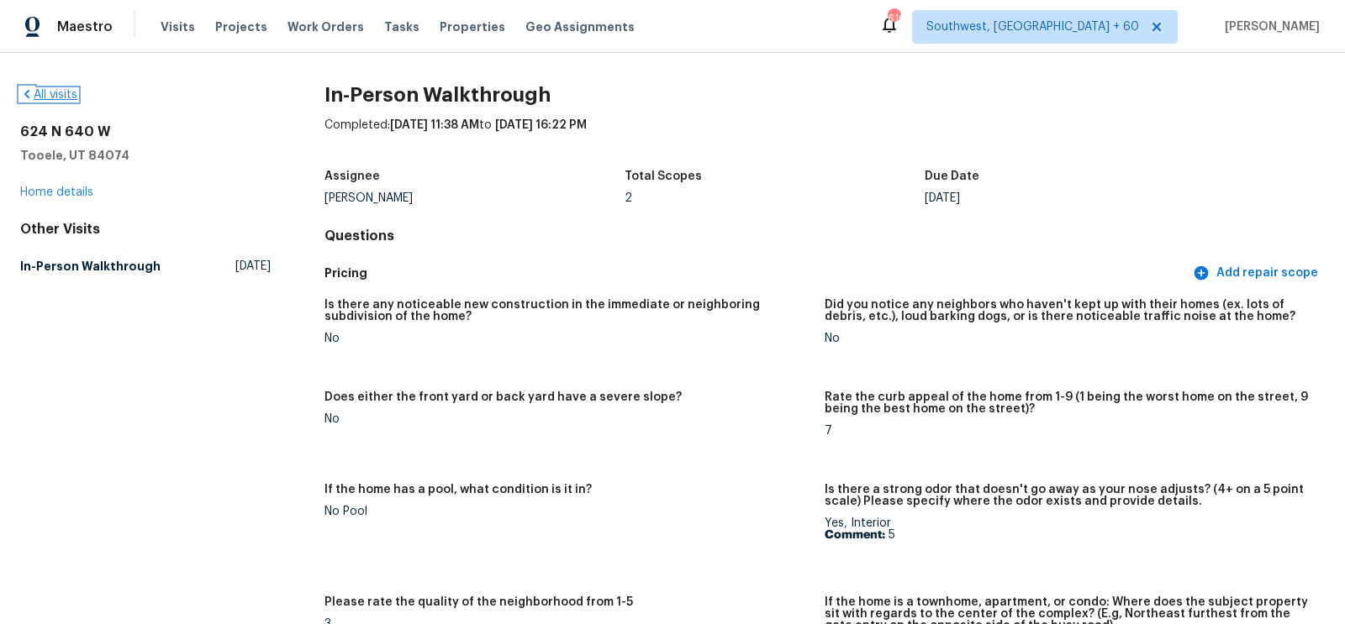
click at [53, 91] on link "All visits" at bounding box center [48, 95] width 57 height 12
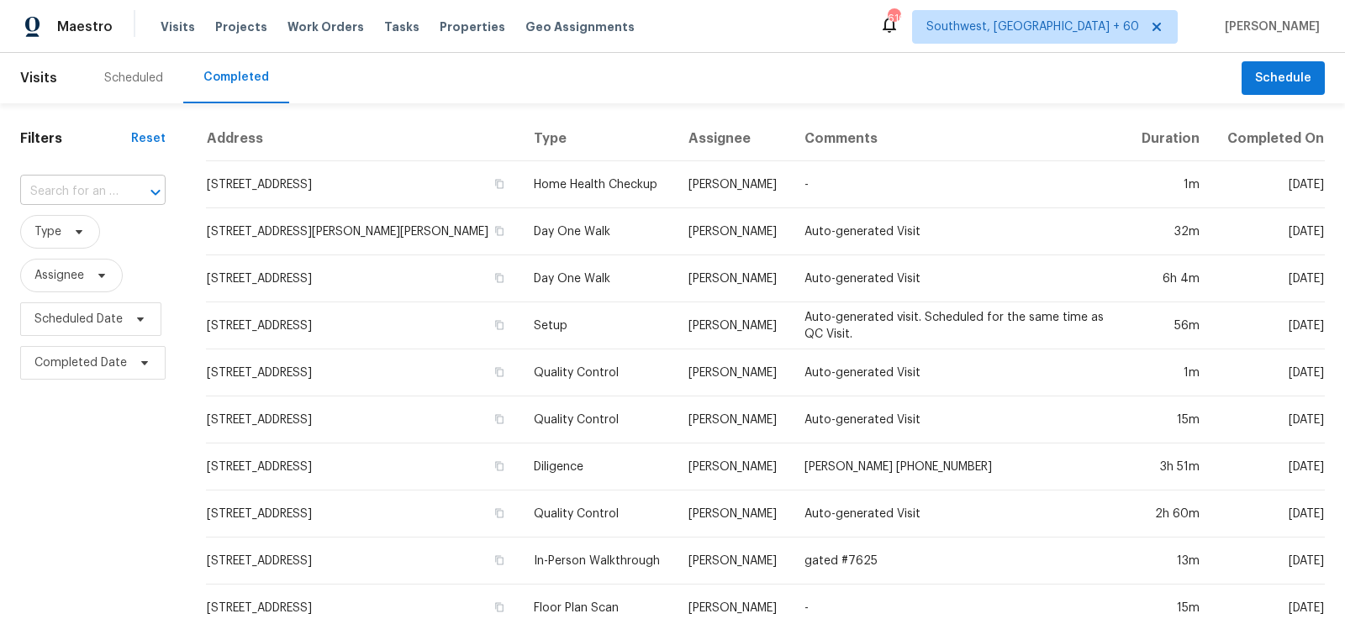
click at [64, 189] on input "text" at bounding box center [69, 192] width 98 height 26
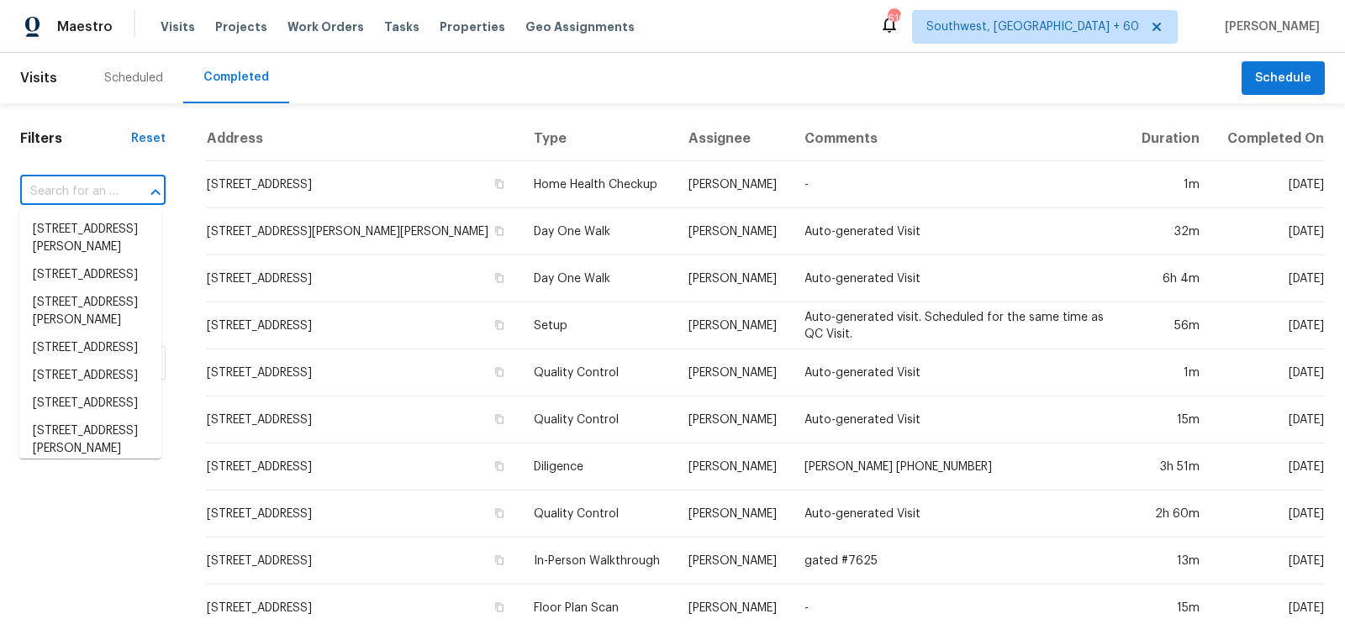
paste input "731 Sleek Fox Dr, Clarksville, TN 37040"
type input "731 Sleek Fox Dr, Clarksville, TN 37040"
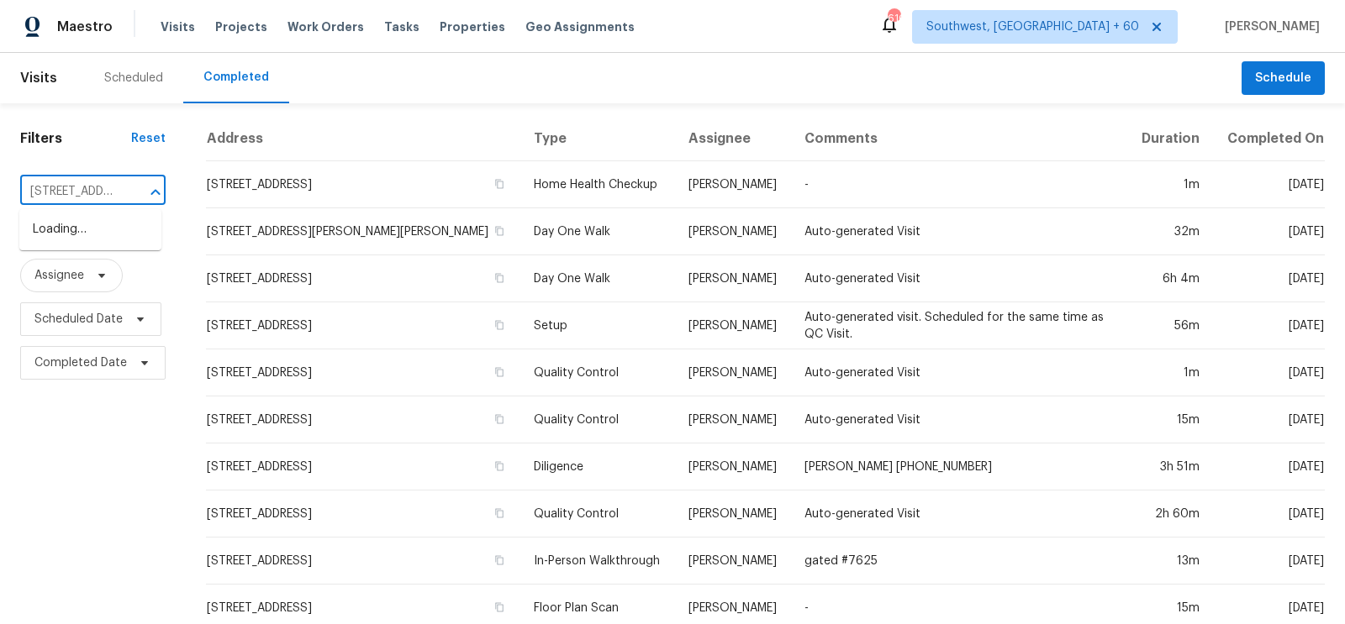
scroll to position [0, 124]
click at [91, 233] on li "731 Sleek Fox Dr, Clarksville, TN 37040" at bounding box center [90, 230] width 142 height 28
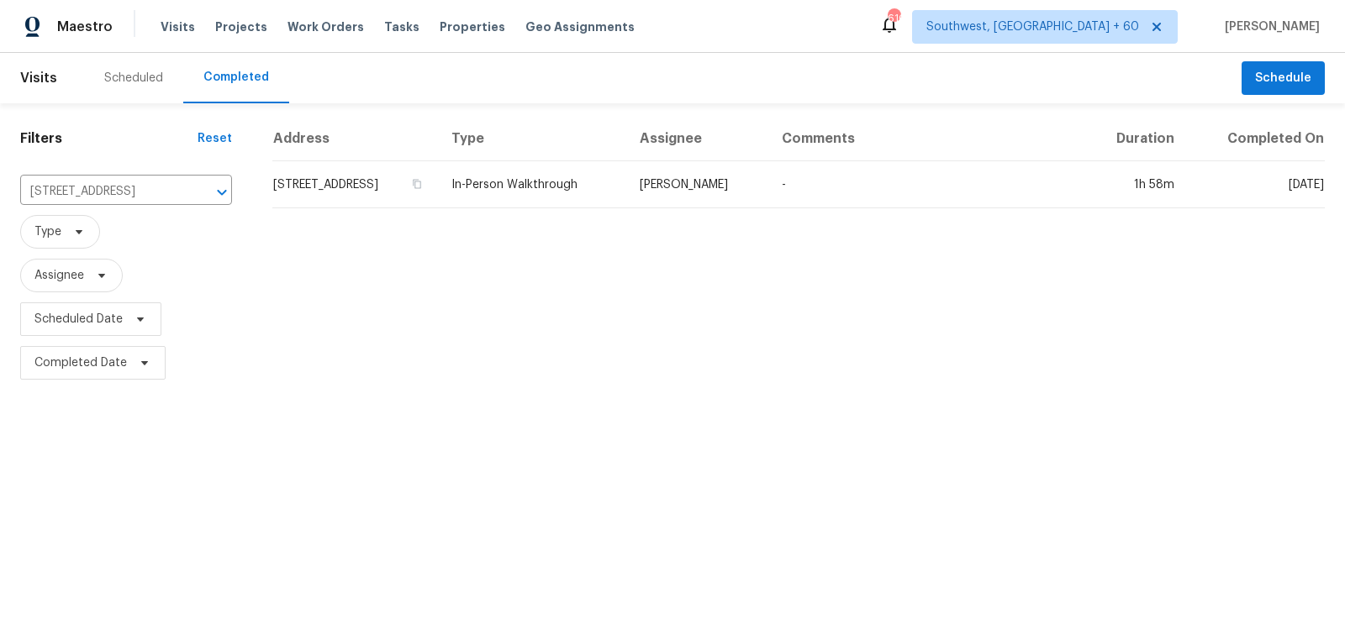
click at [361, 199] on td "731 Sleek Fox Dr, Clarksville, TN 37040" at bounding box center [355, 184] width 166 height 47
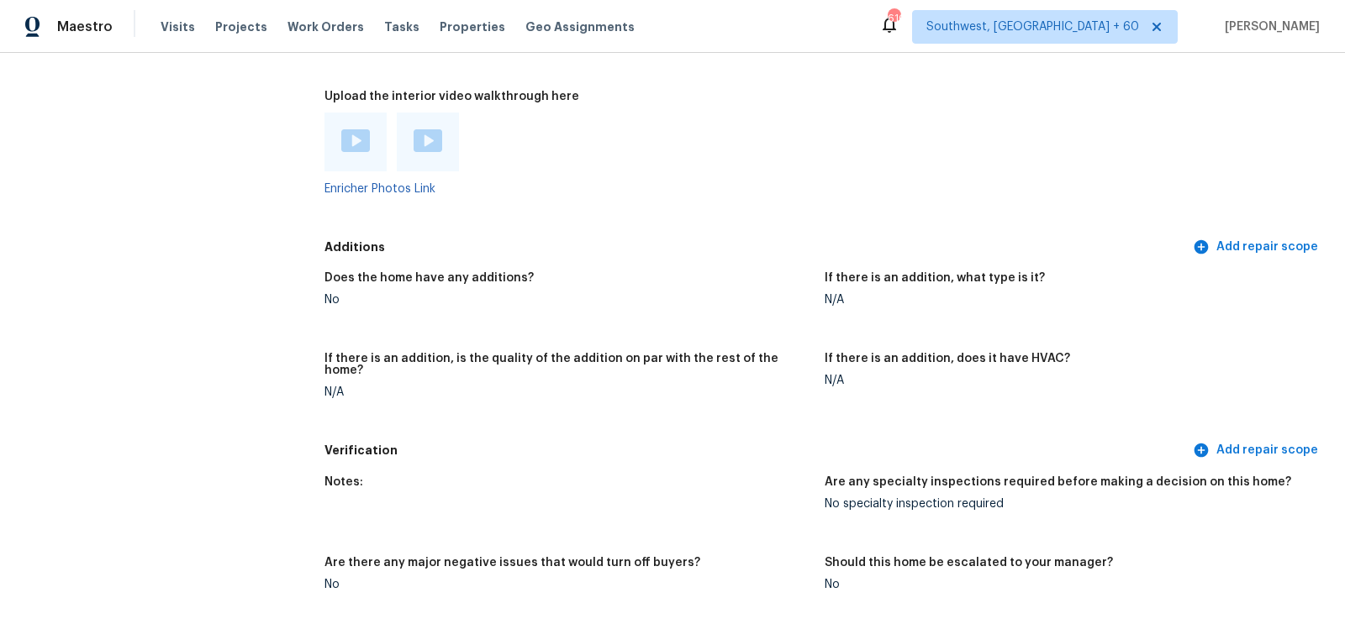
scroll to position [3170, 0]
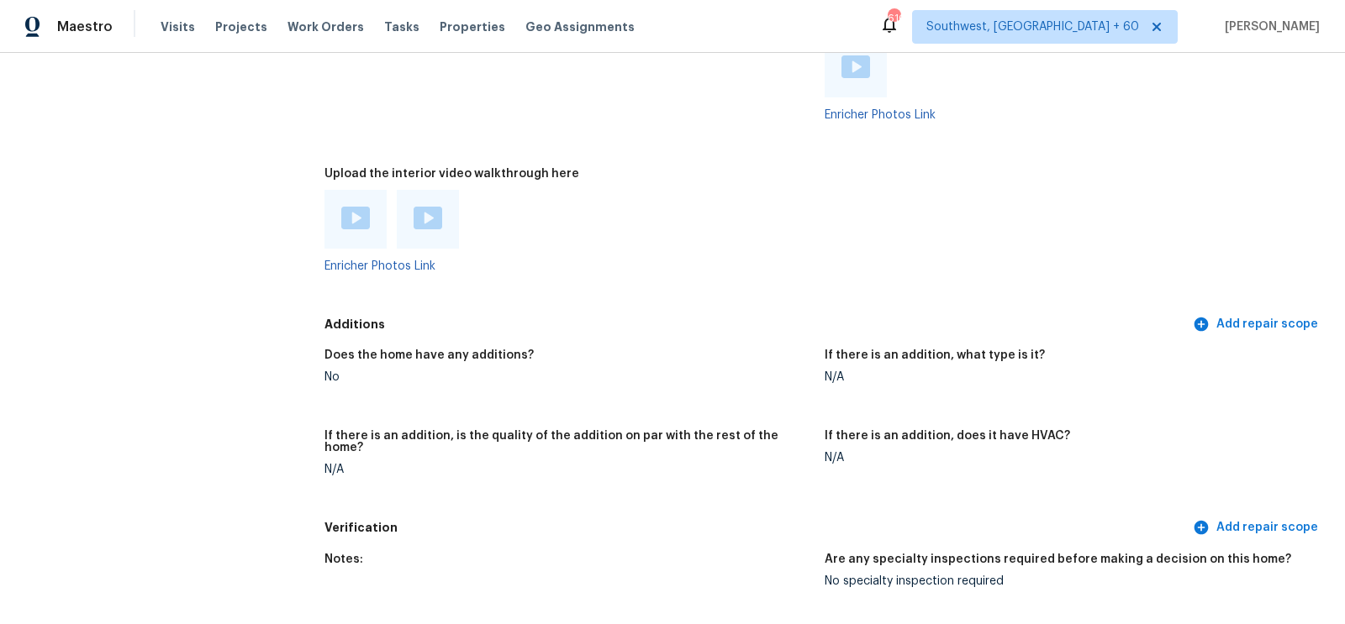
click at [367, 215] on img at bounding box center [355, 218] width 29 height 23
click at [414, 209] on img at bounding box center [428, 218] width 29 height 23
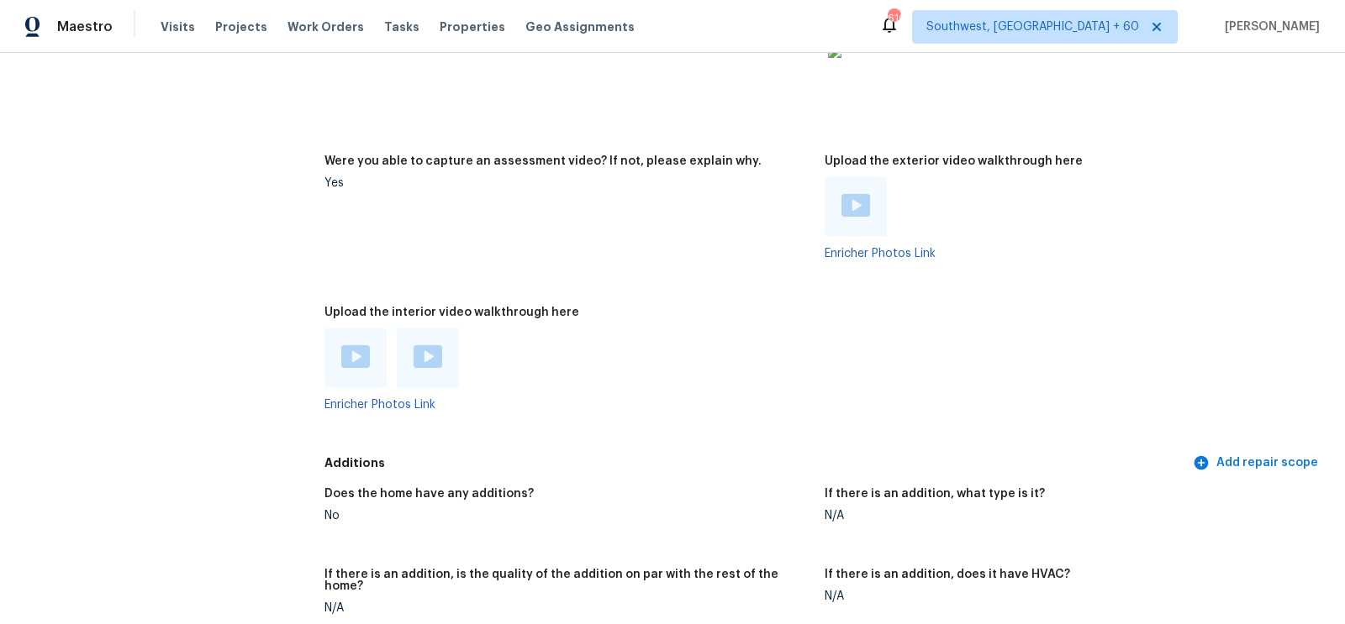
scroll to position [3005, 0]
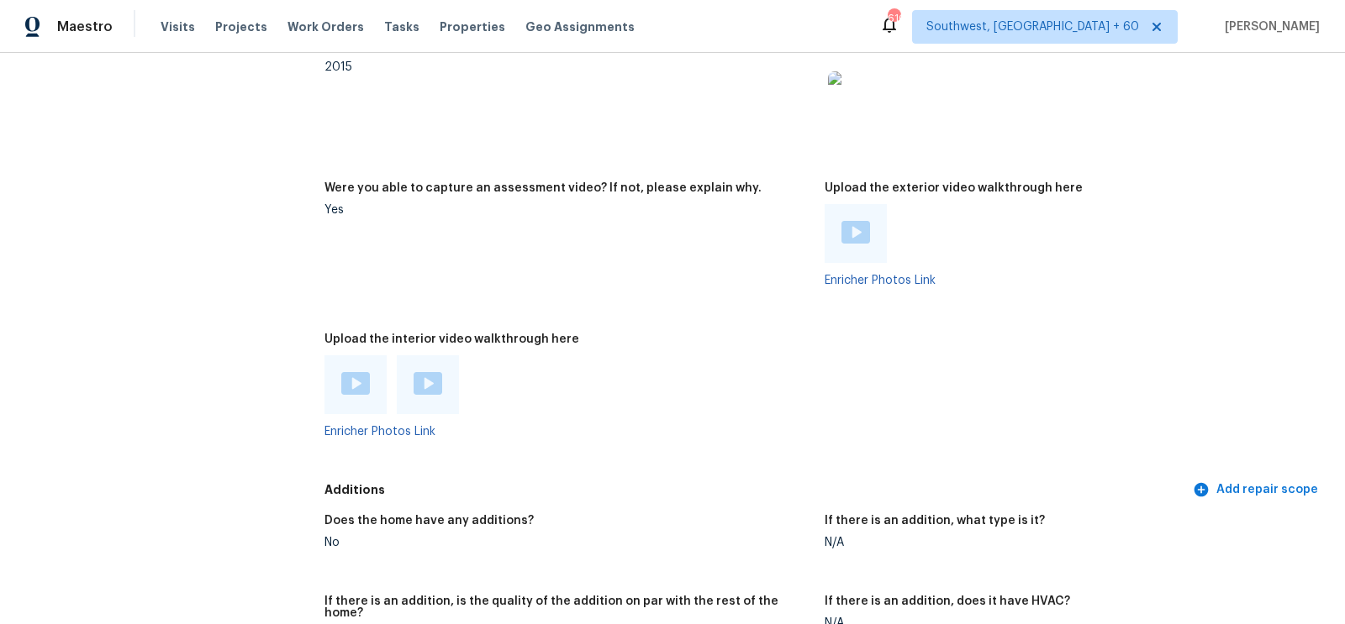
click at [851, 232] on img at bounding box center [855, 232] width 29 height 23
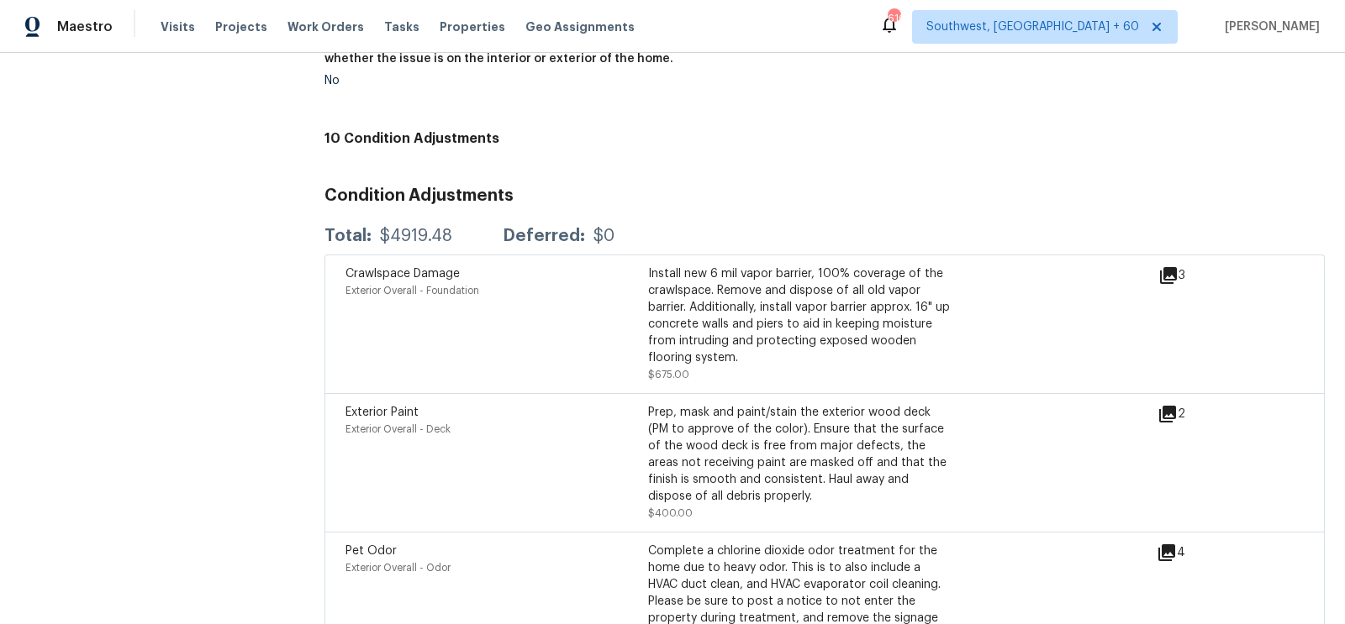
scroll to position [3843, 0]
click at [1172, 267] on icon at bounding box center [1168, 277] width 20 height 20
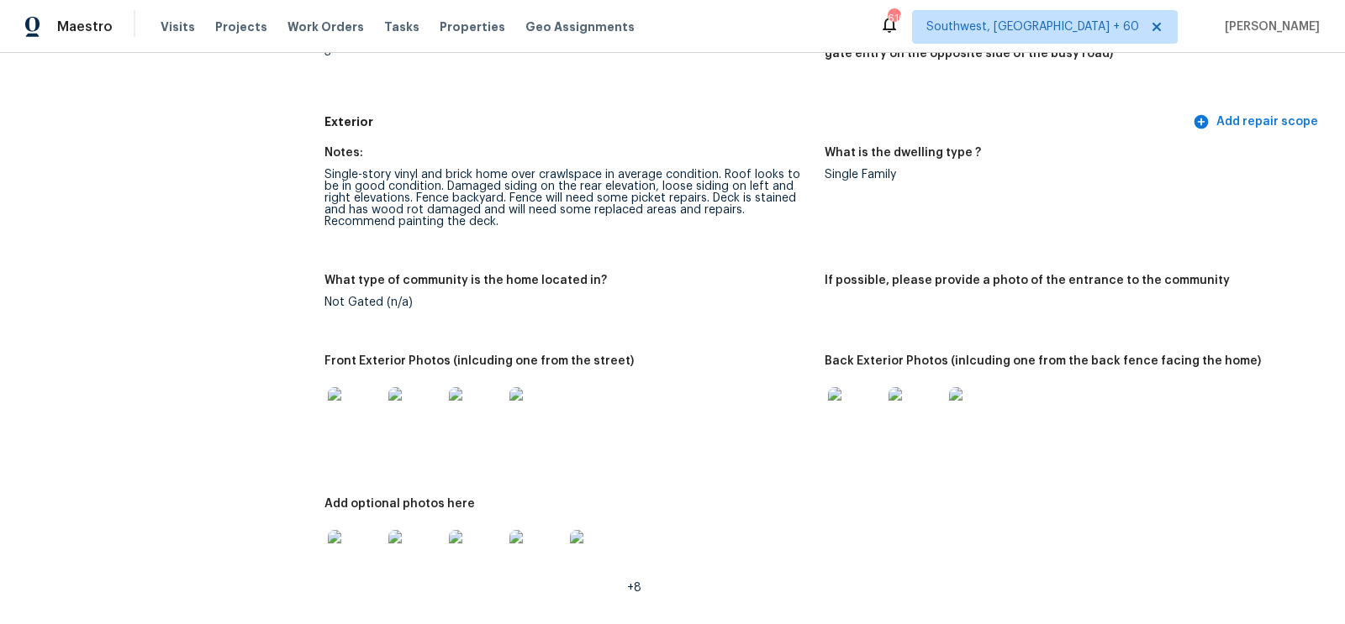
scroll to position [585, 0]
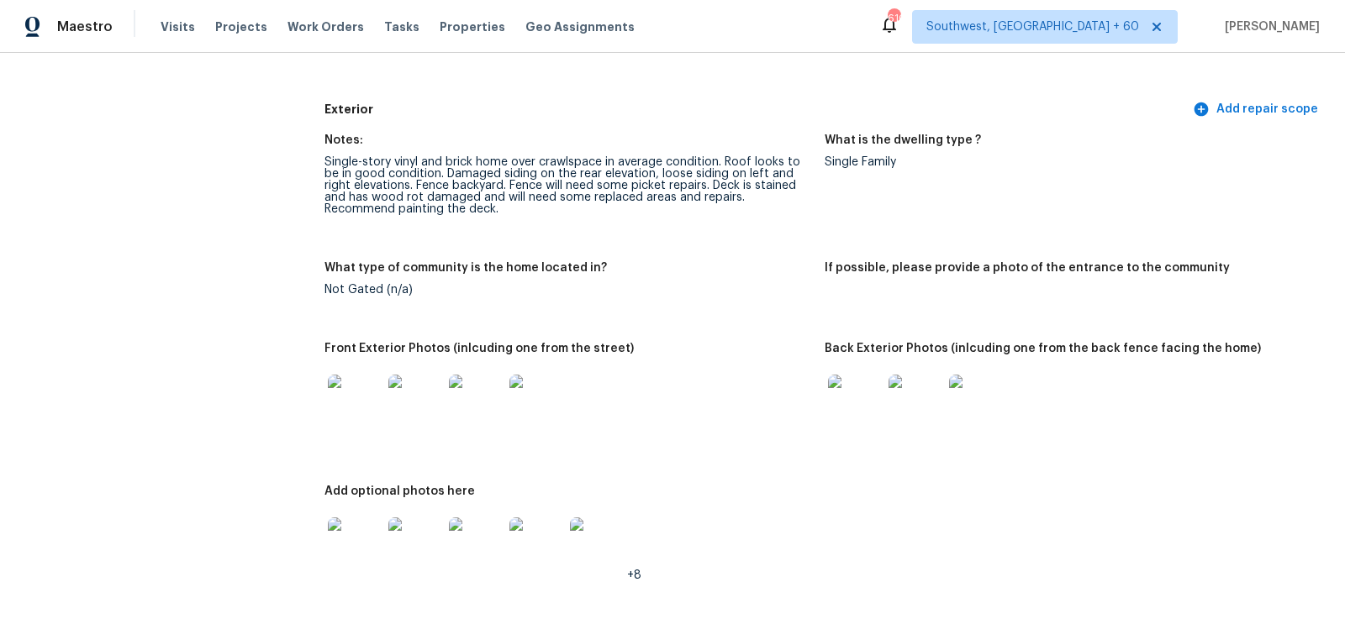
click at [346, 407] on img at bounding box center [355, 402] width 54 height 54
click at [835, 402] on img at bounding box center [855, 402] width 54 height 54
click at [361, 529] on img at bounding box center [355, 545] width 54 height 54
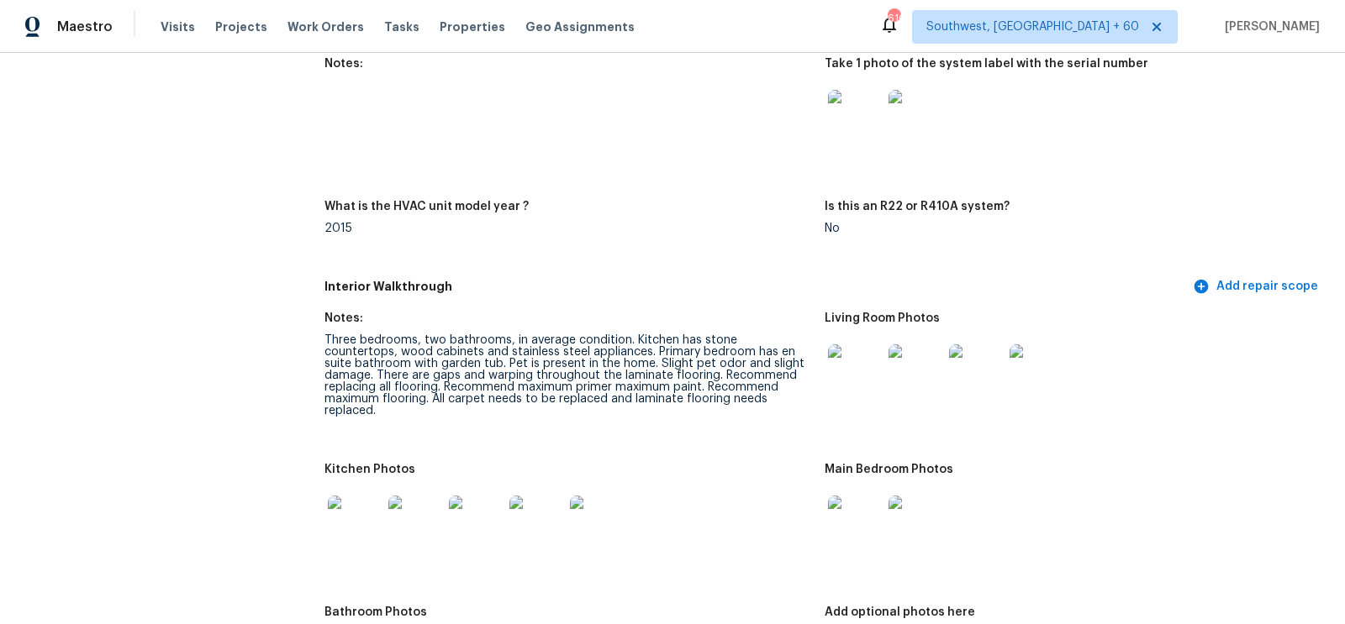
scroll to position [1594, 0]
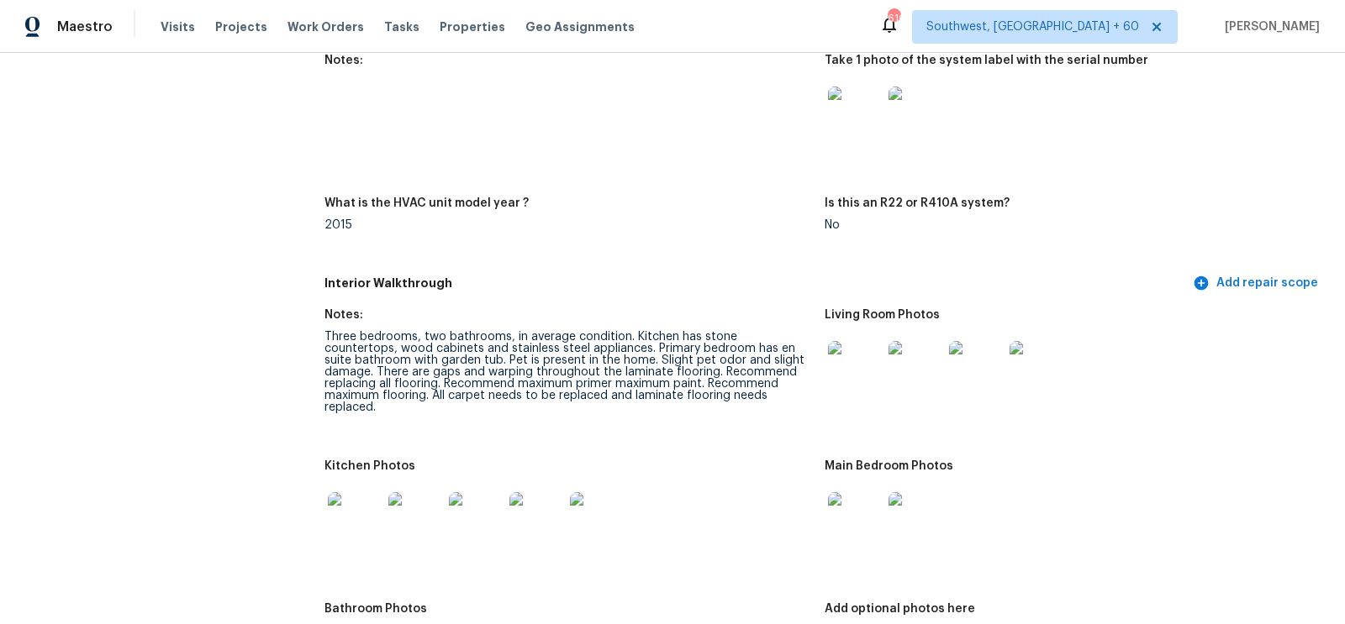
click at [875, 509] on img at bounding box center [855, 520] width 54 height 54
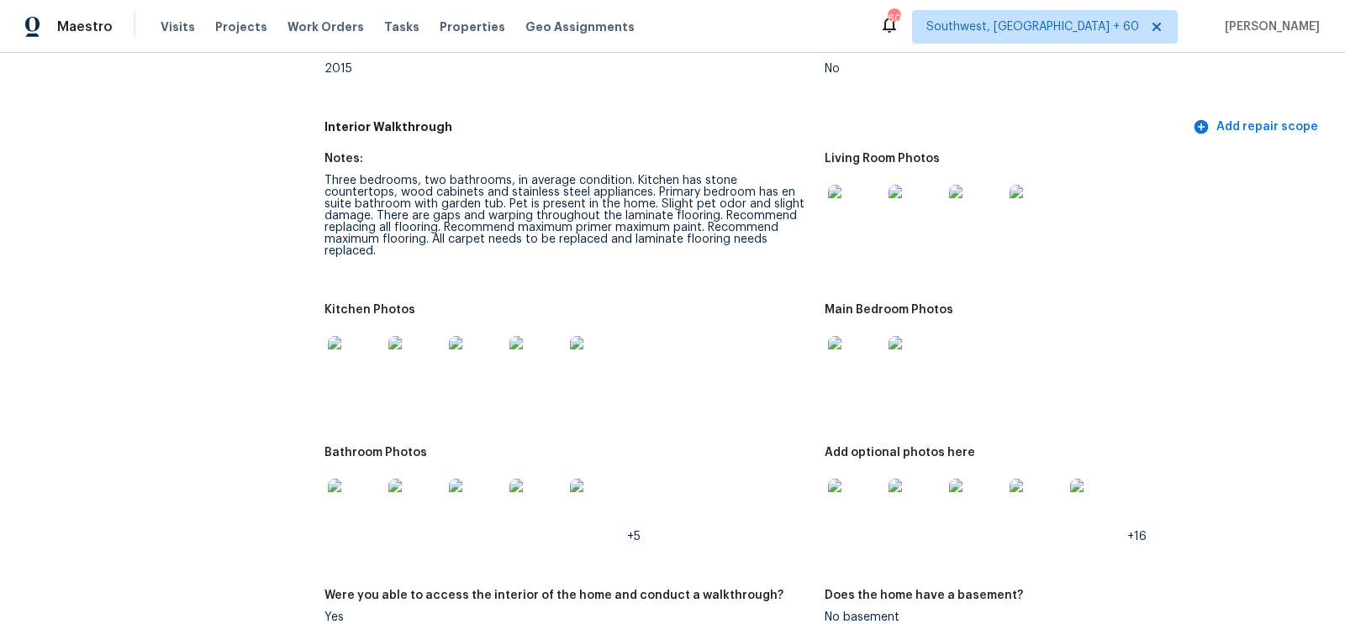
scroll to position [0, 0]
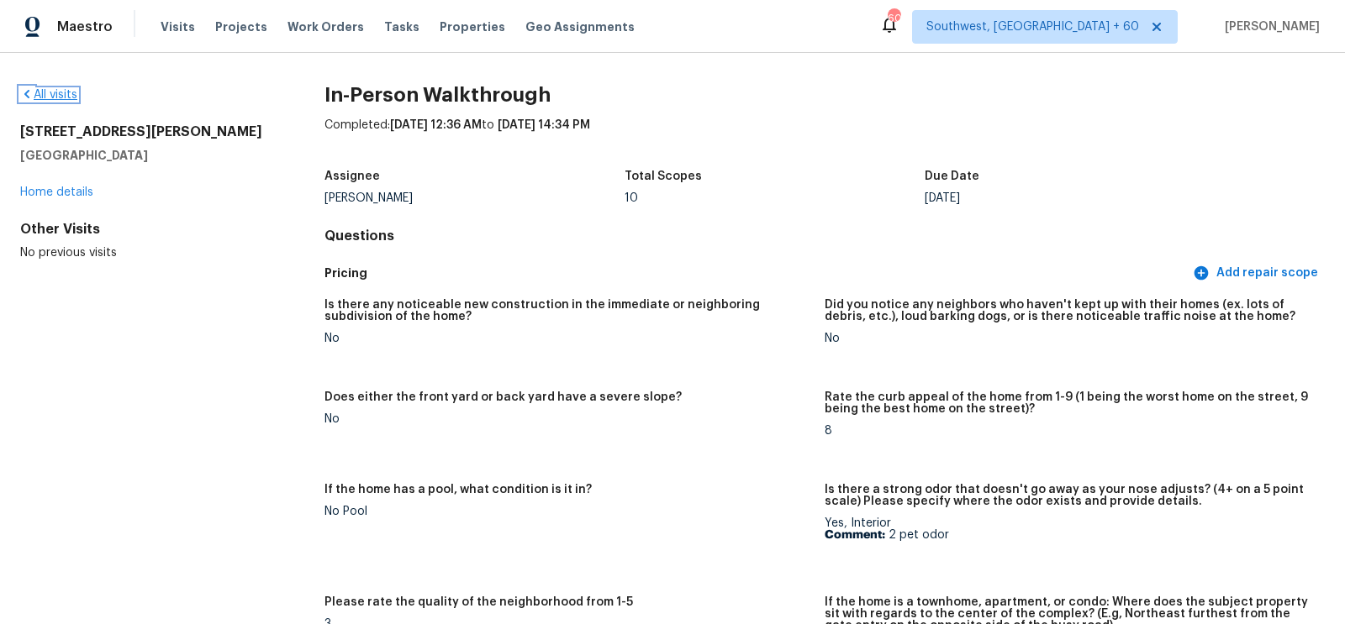
click at [53, 92] on link "All visits" at bounding box center [48, 95] width 57 height 12
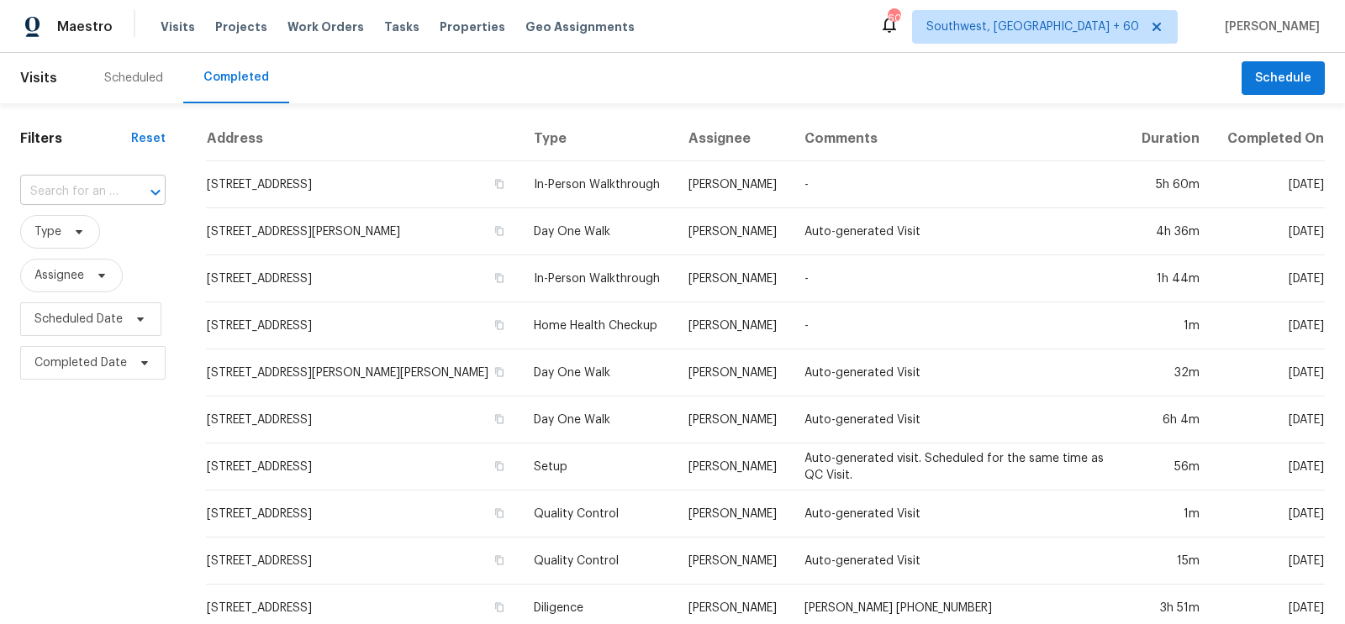
click at [70, 191] on input "text" at bounding box center [69, 192] width 98 height 26
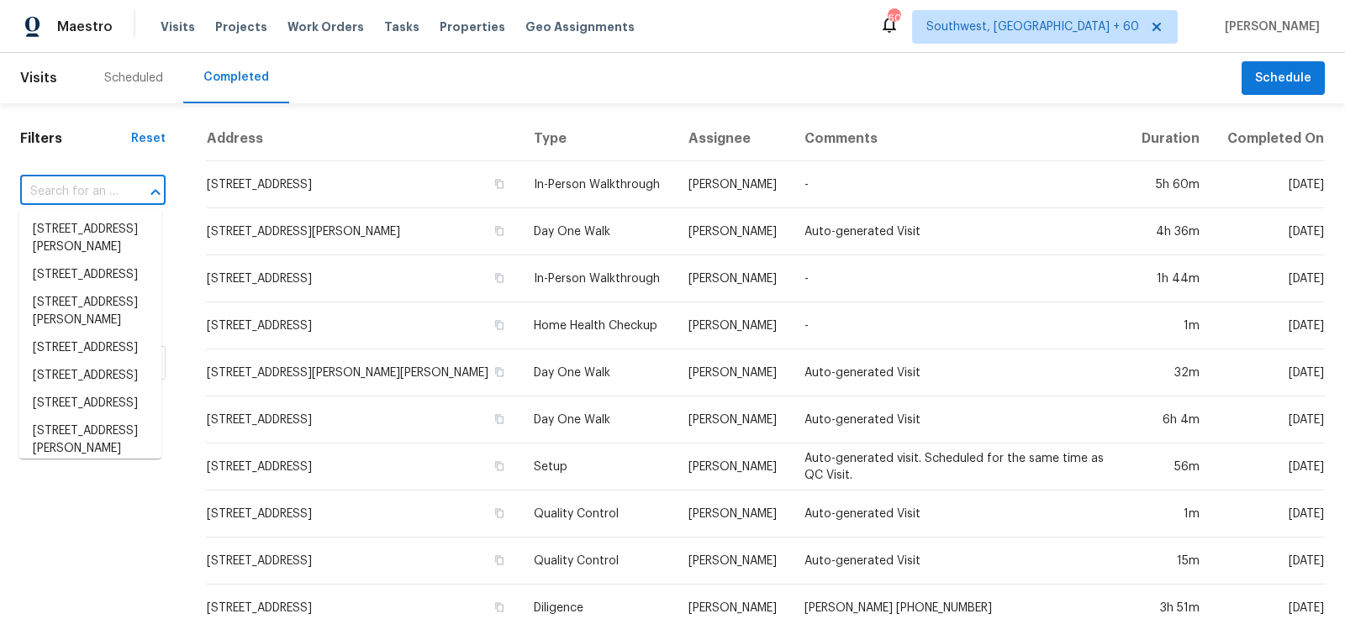
paste input "4404 Essex Ct, High Point, NC 27265"
type input "4404 Essex Ct, High Point, NC 27265"
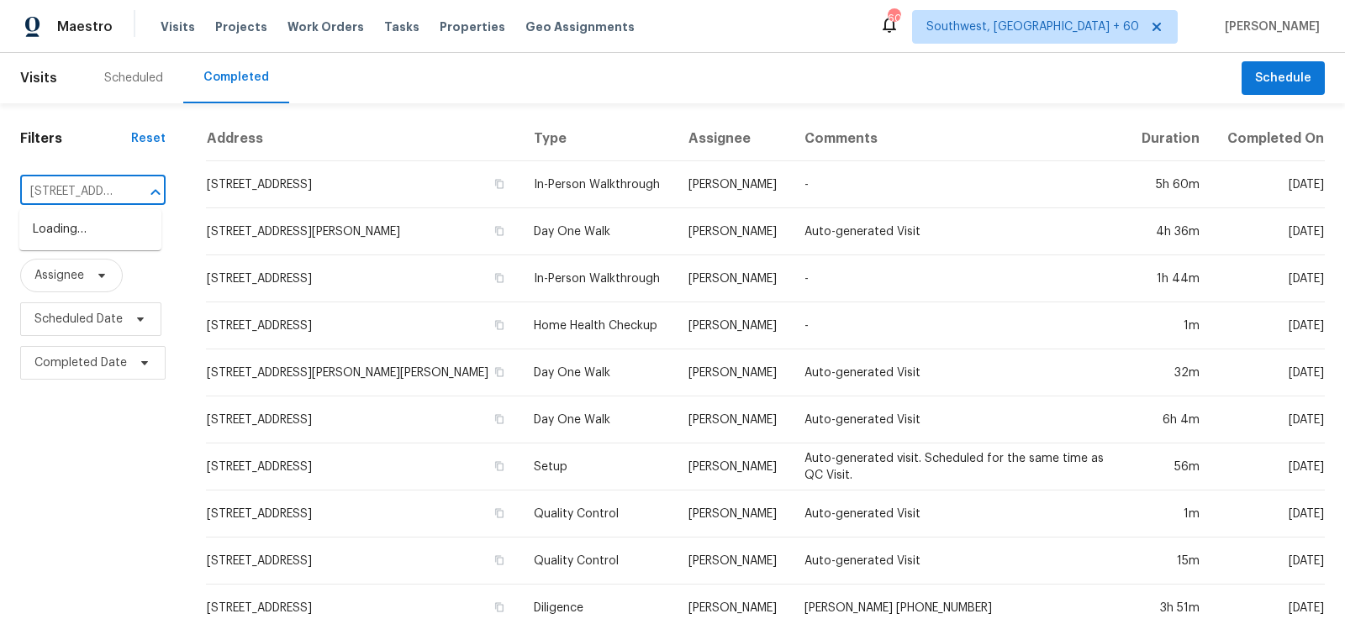
scroll to position [0, 117]
click at [100, 241] on li "4404 Essex Ct, High Point, NC 27265" at bounding box center [90, 230] width 142 height 28
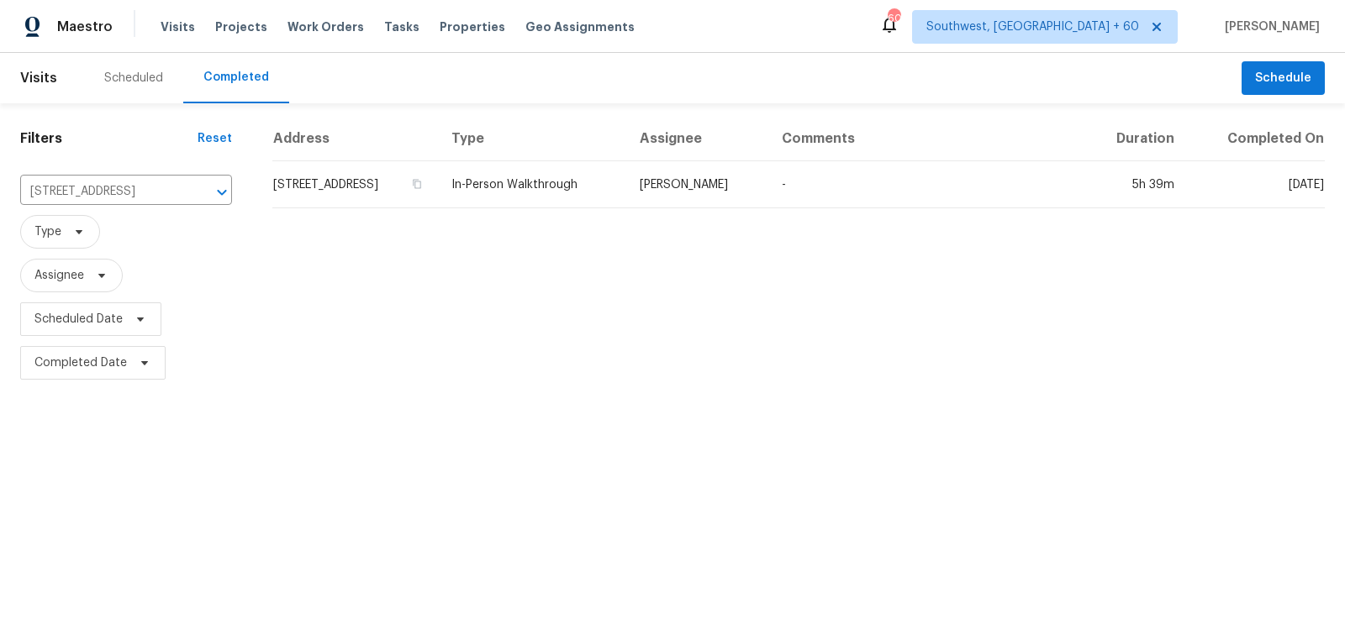
click at [438, 184] on td "4404 Essex Ct, High Point, NC 27265" at bounding box center [355, 184] width 166 height 47
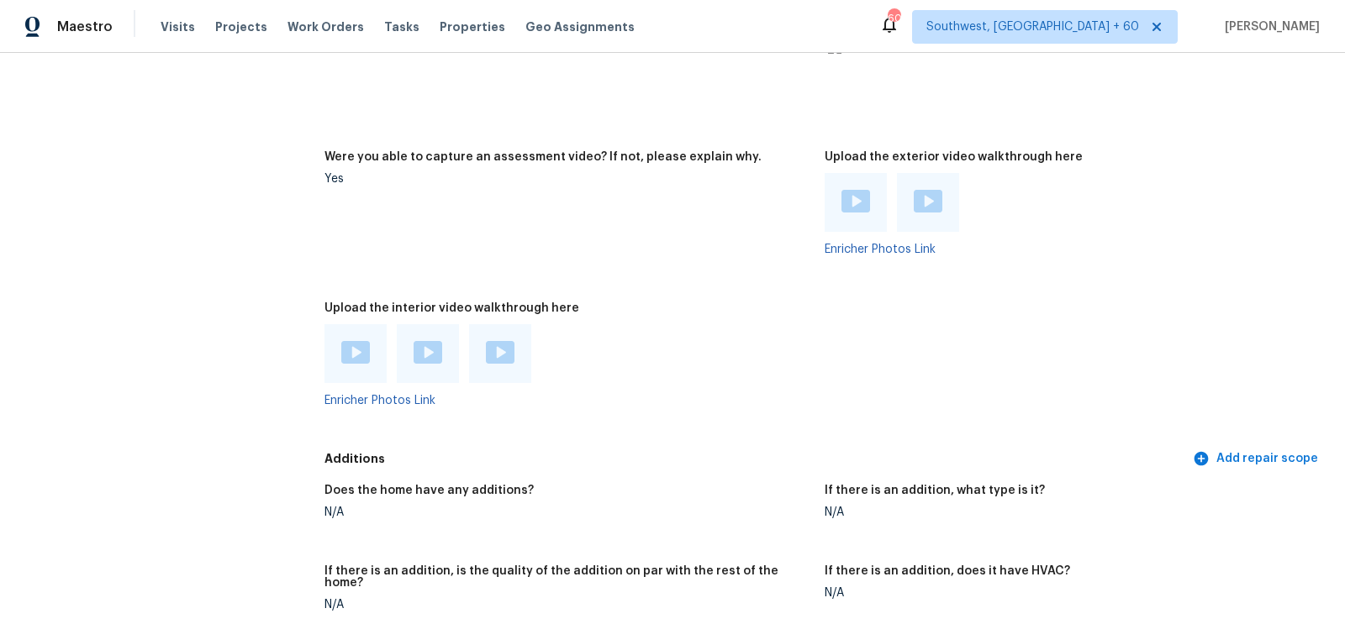
scroll to position [3259, 0]
click at [349, 355] on img at bounding box center [355, 351] width 29 height 23
click at [426, 350] on img at bounding box center [428, 351] width 29 height 23
click at [493, 340] on img at bounding box center [500, 351] width 29 height 23
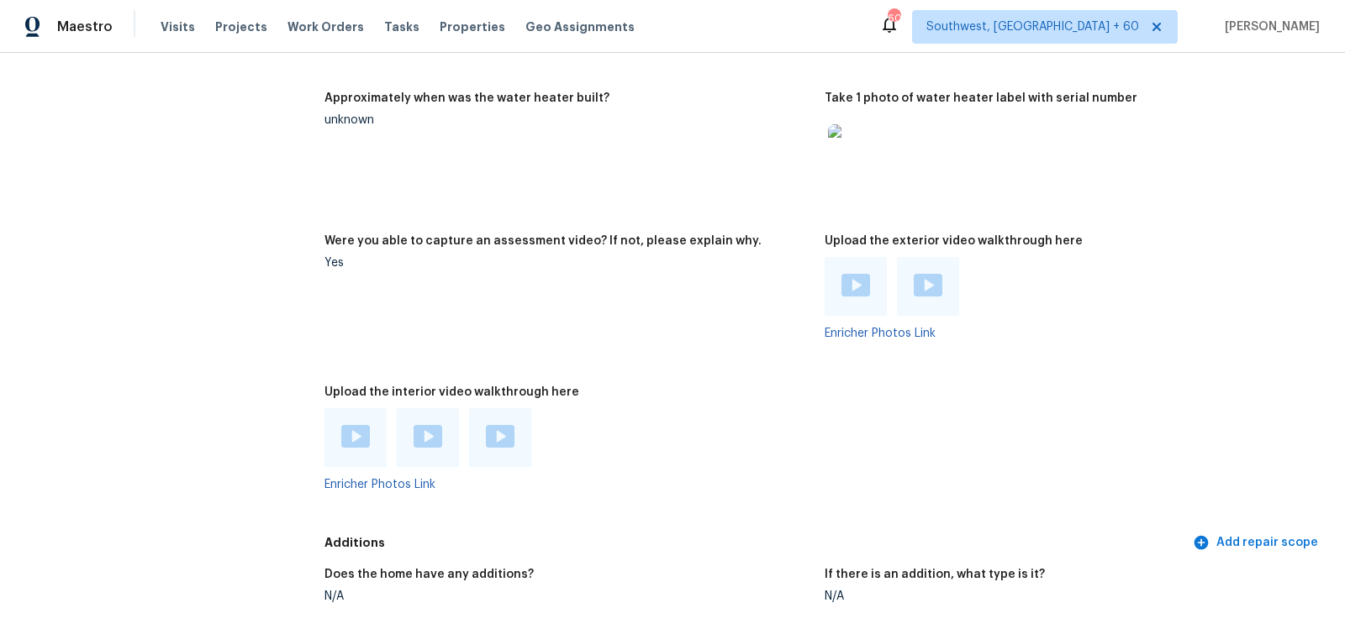
scroll to position [3198, 0]
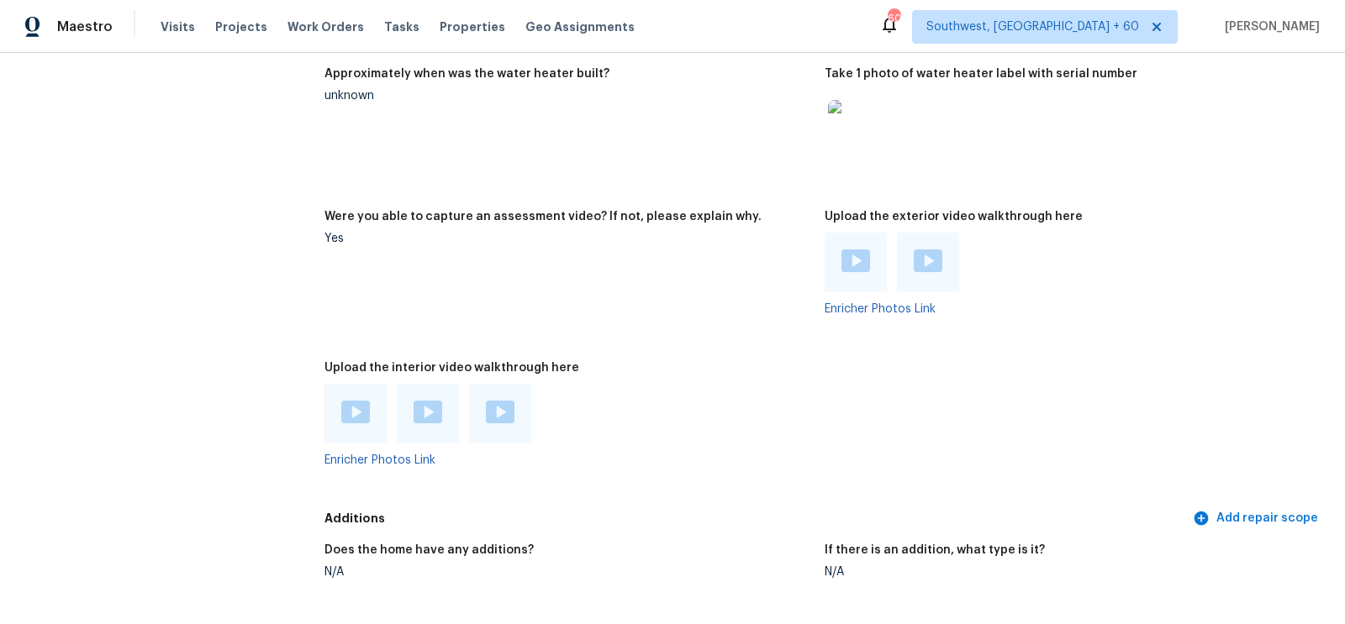
click at [850, 269] on img at bounding box center [855, 261] width 29 height 23
click at [907, 250] on div at bounding box center [928, 262] width 62 height 59
click at [924, 264] on img at bounding box center [928, 261] width 29 height 23
click at [783, 381] on div "Upload the interior video walkthrough here" at bounding box center [567, 373] width 487 height 22
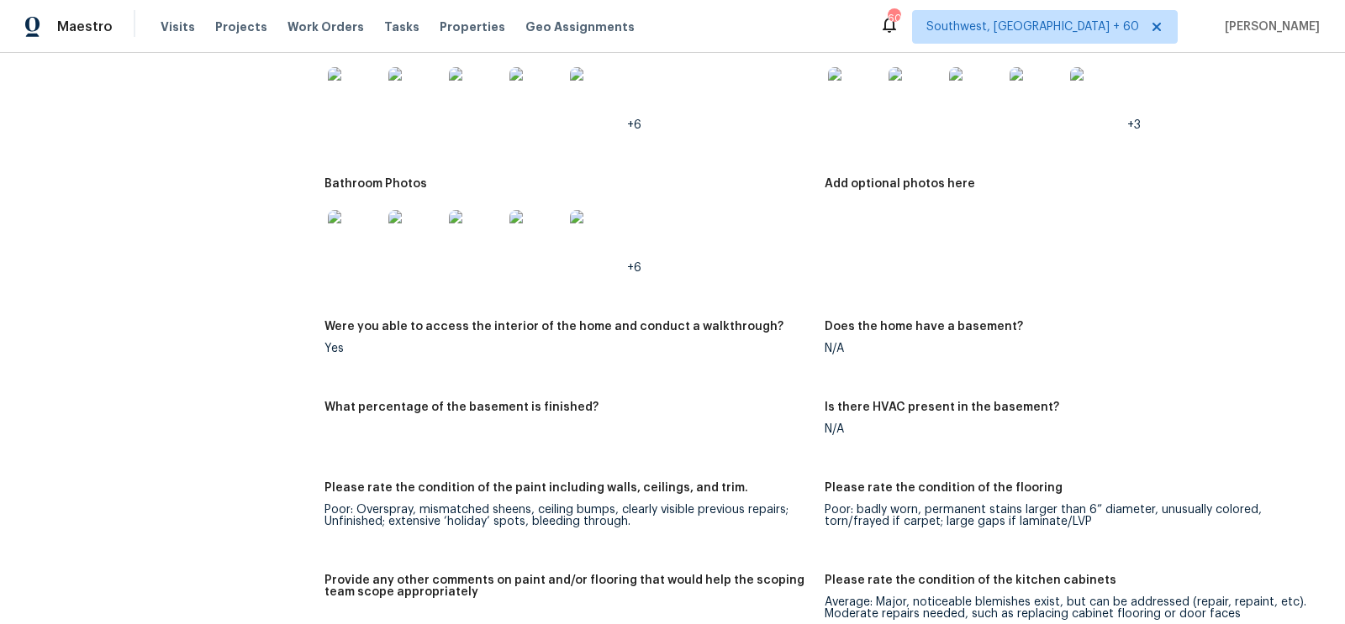
scroll to position [2062, 0]
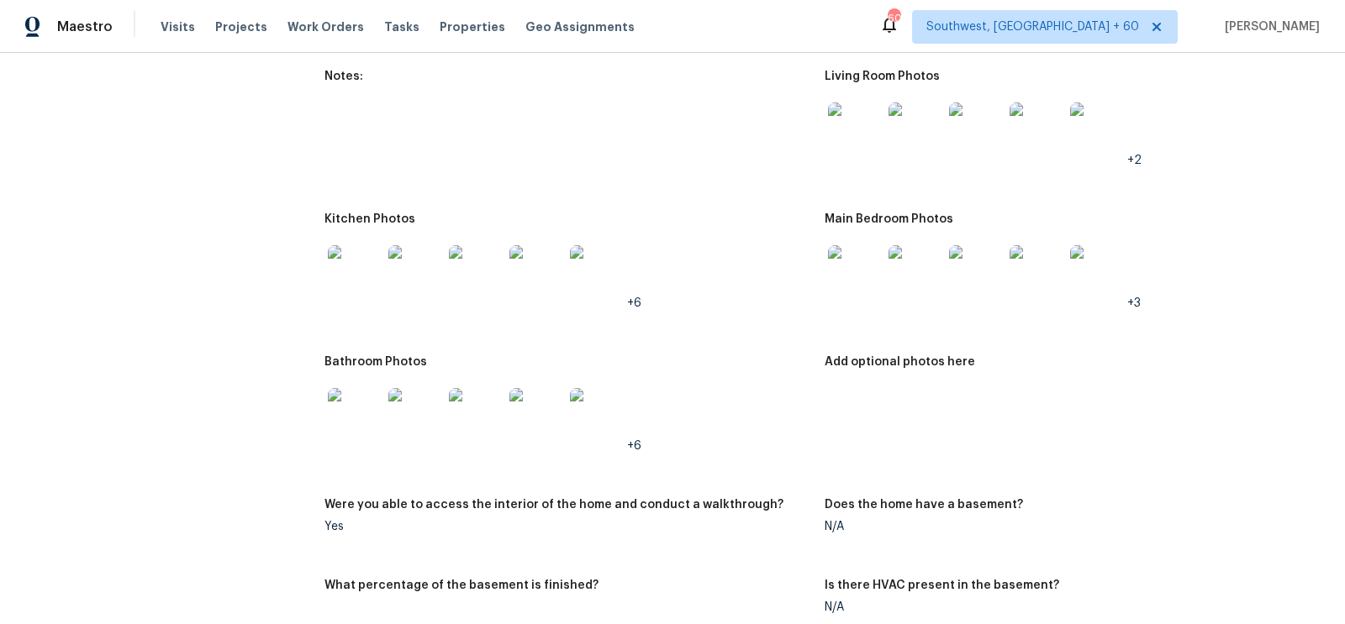
click at [857, 271] on img at bounding box center [855, 272] width 54 height 54
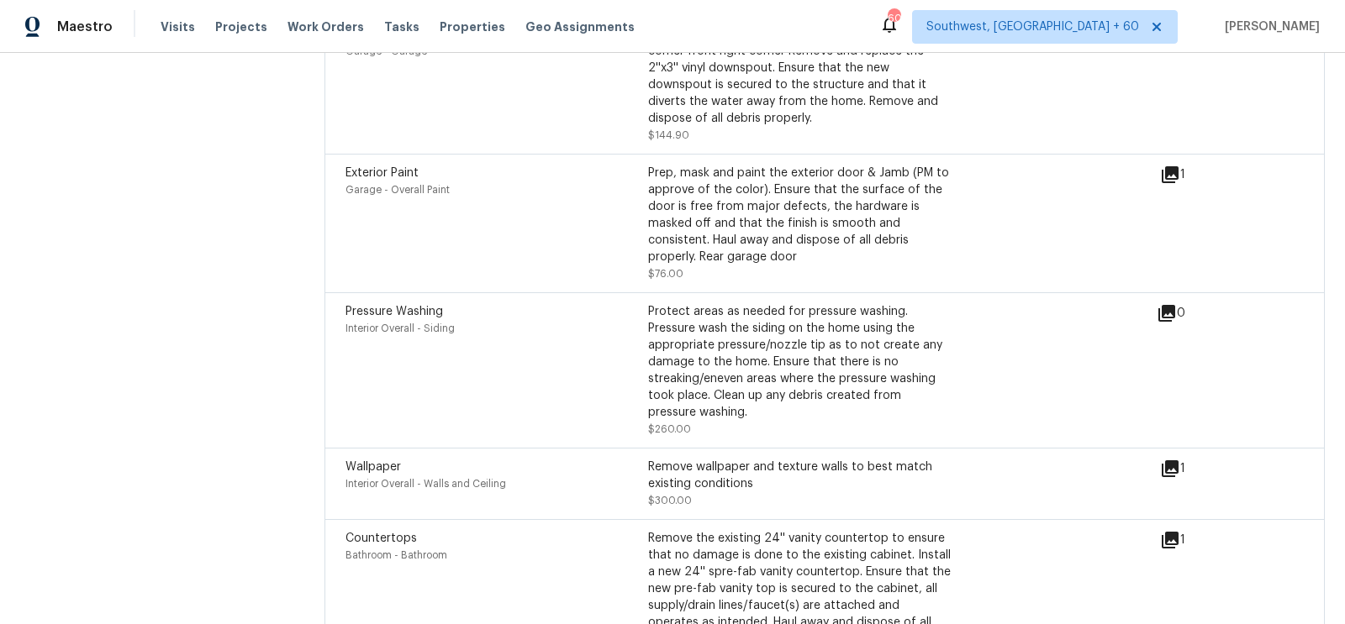
scroll to position [4485, 0]
click at [1174, 458] on icon at bounding box center [1170, 466] width 17 height 17
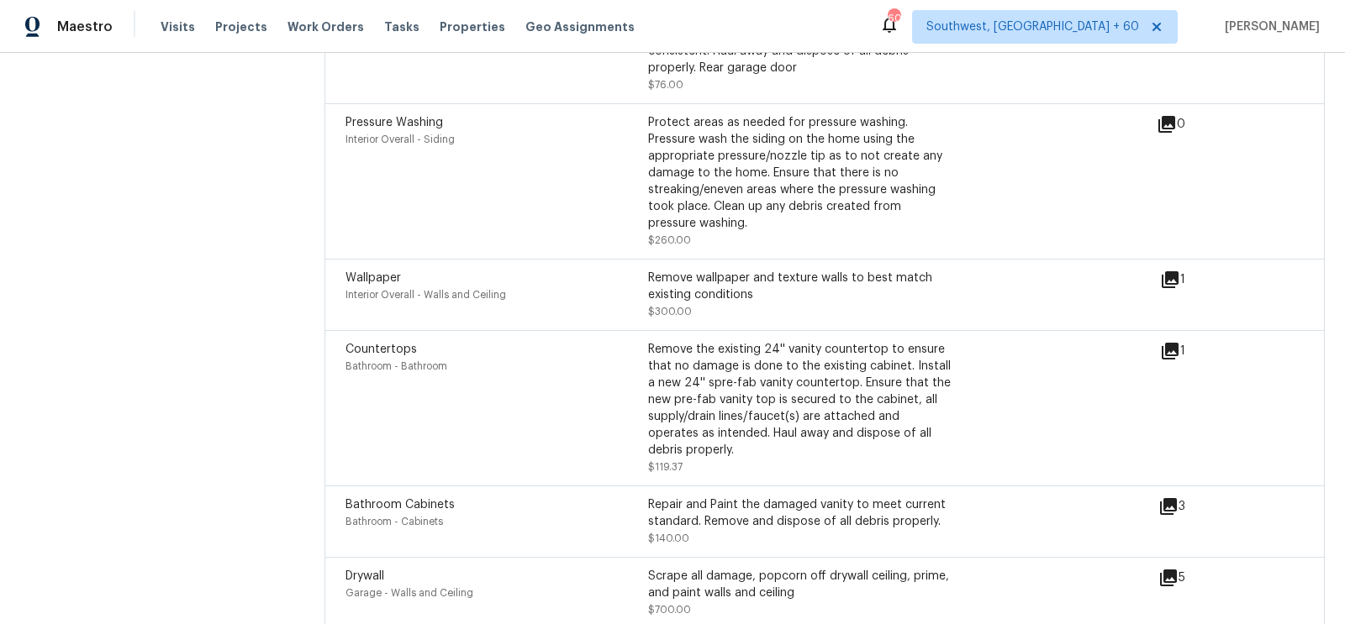
scroll to position [4681, 0]
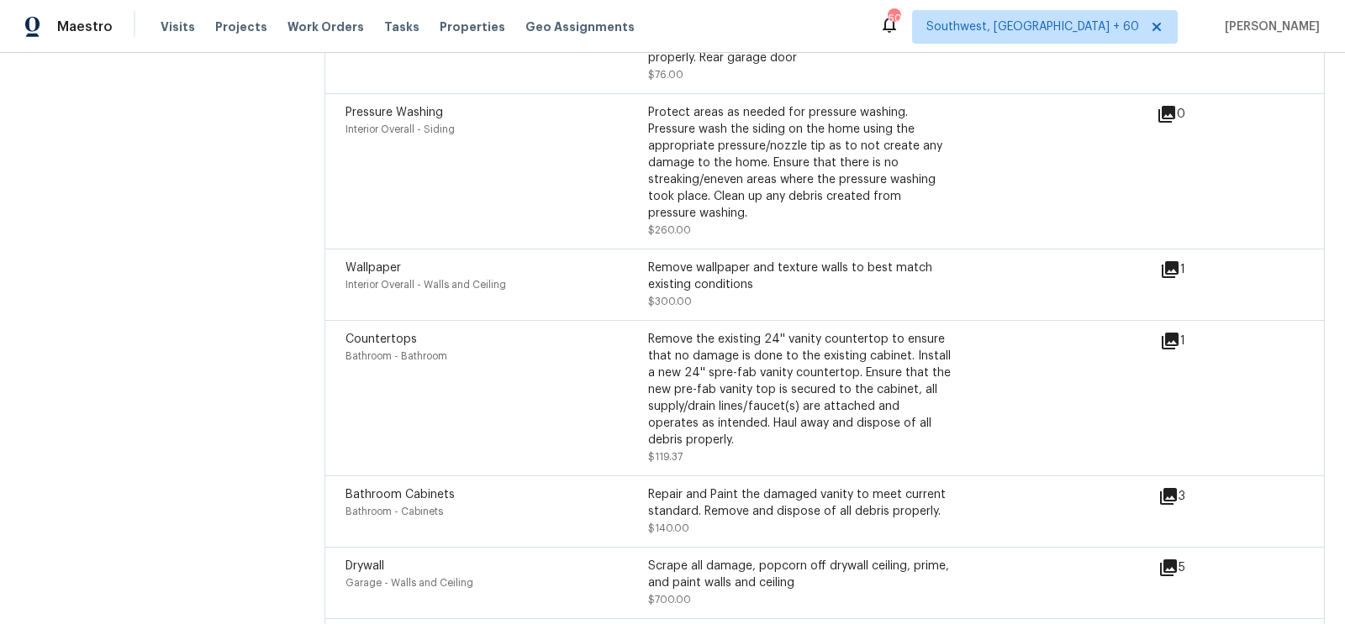
click at [1175, 331] on icon at bounding box center [1170, 341] width 20 height 20
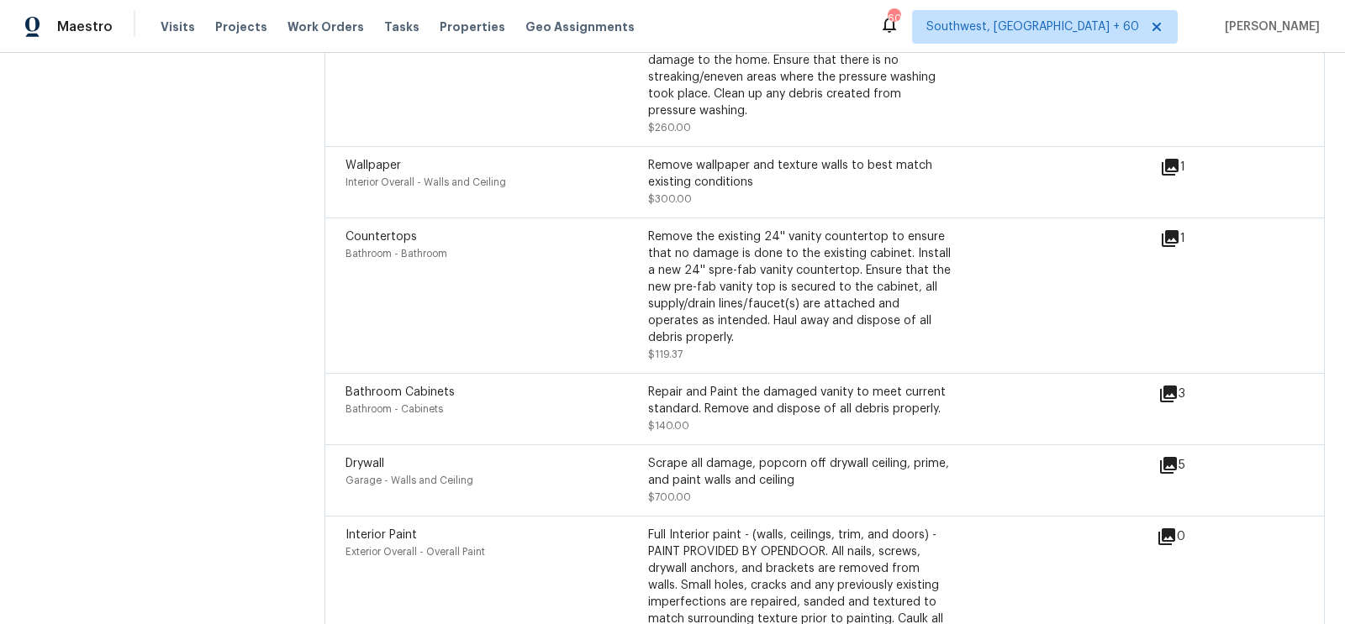
scroll to position [4791, 0]
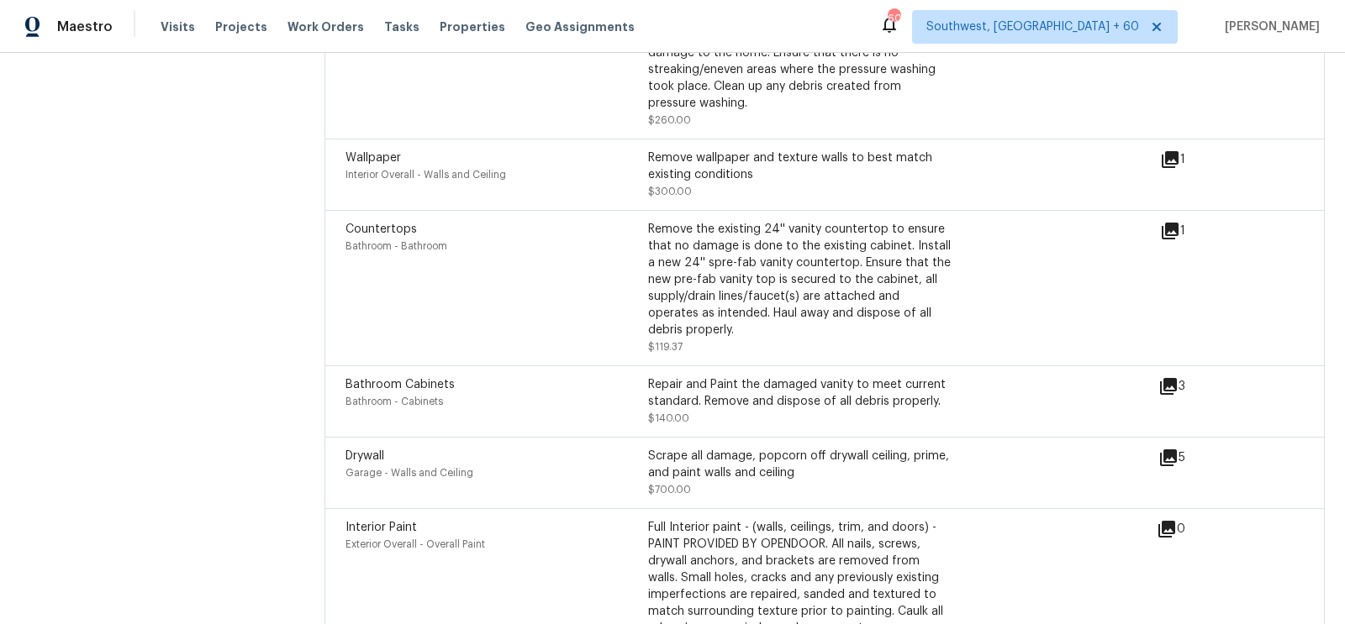
click at [1163, 450] on icon at bounding box center [1168, 458] width 17 height 17
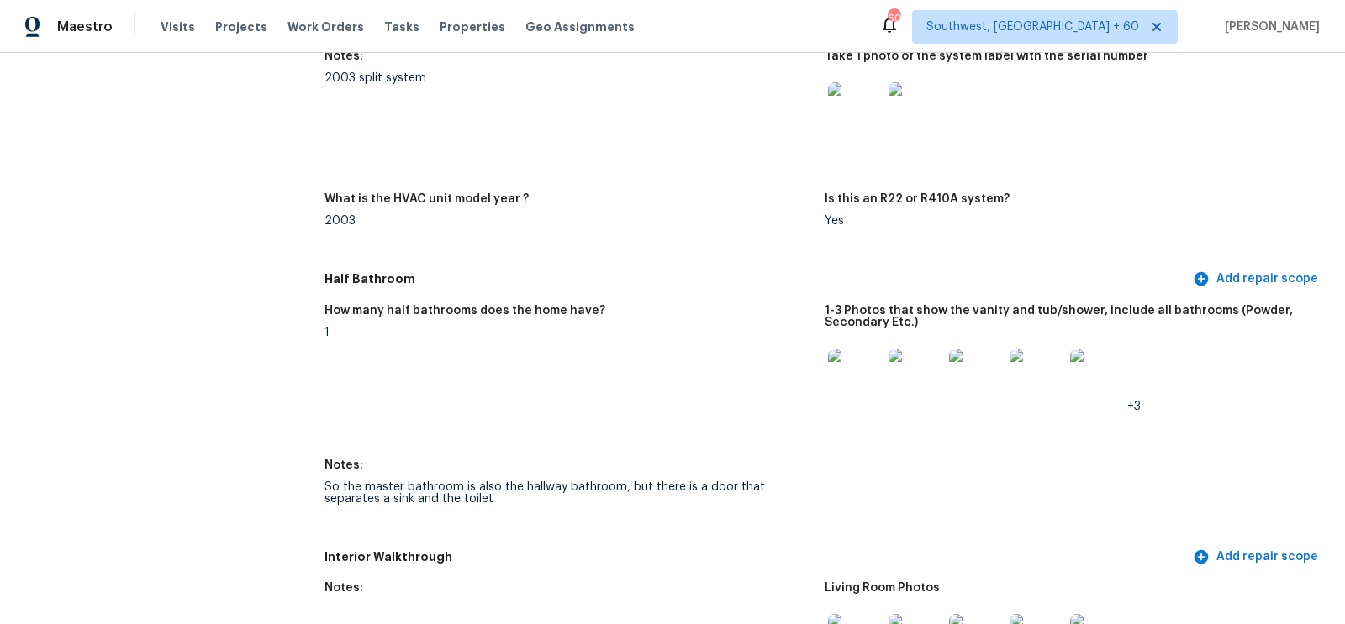
scroll to position [1556, 0]
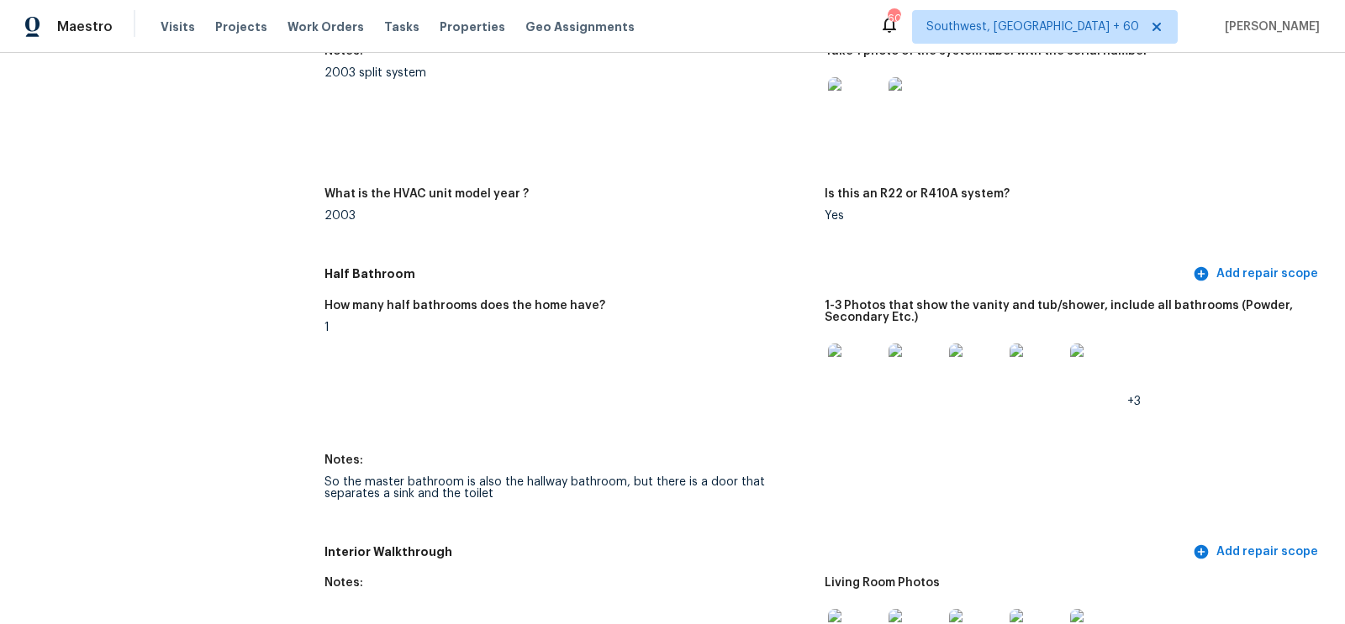
click at [412, 484] on div "So the master bathroom is also the hallway bathroom, but there is a door that s…" at bounding box center [567, 489] width 487 height 24
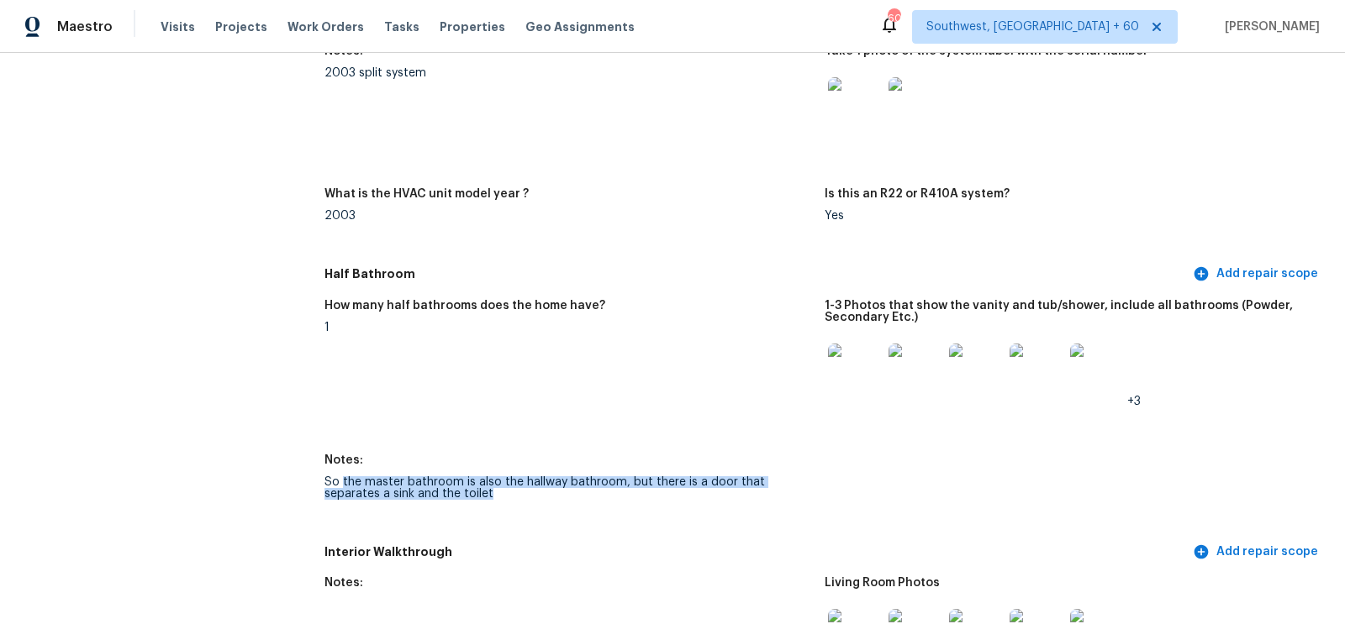
drag, startPoint x: 343, startPoint y: 480, endPoint x: 461, endPoint y: 498, distance: 119.8
click at [461, 498] on div "So the master bathroom is also the hallway bathroom, but there is a door that s…" at bounding box center [567, 489] width 487 height 24
copy div "the master bathroom is also the hallway bathroom, but there is a door that sepa…"
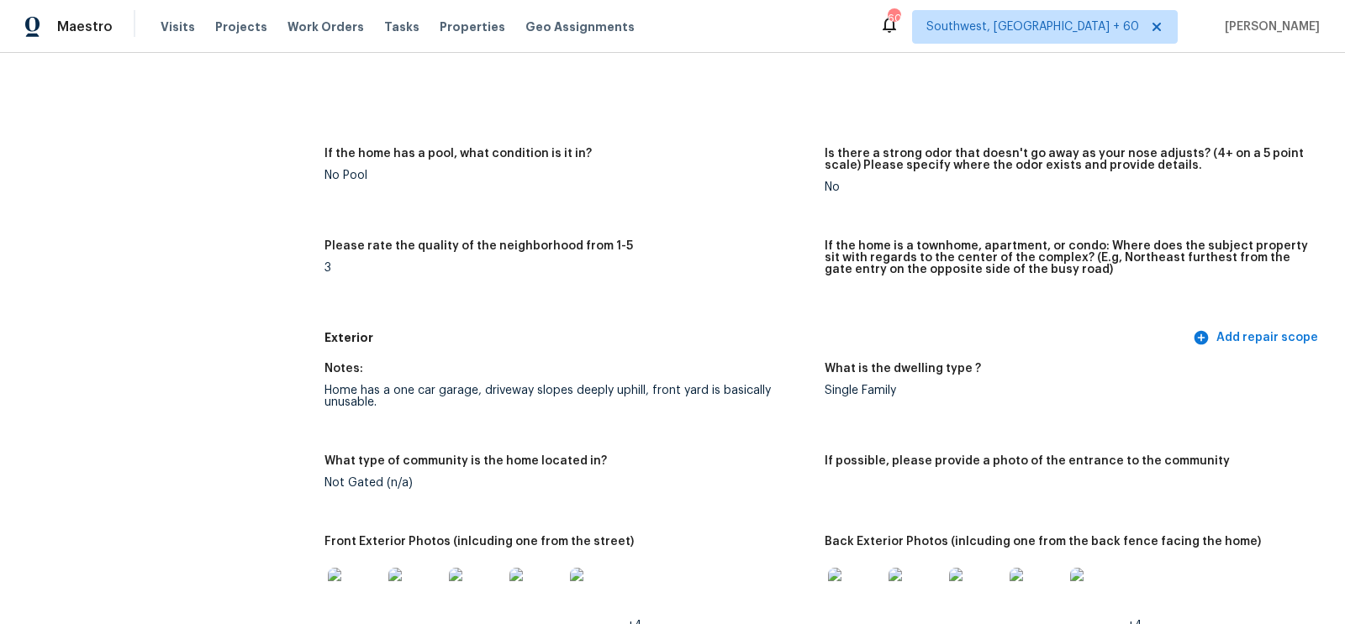
scroll to position [0, 0]
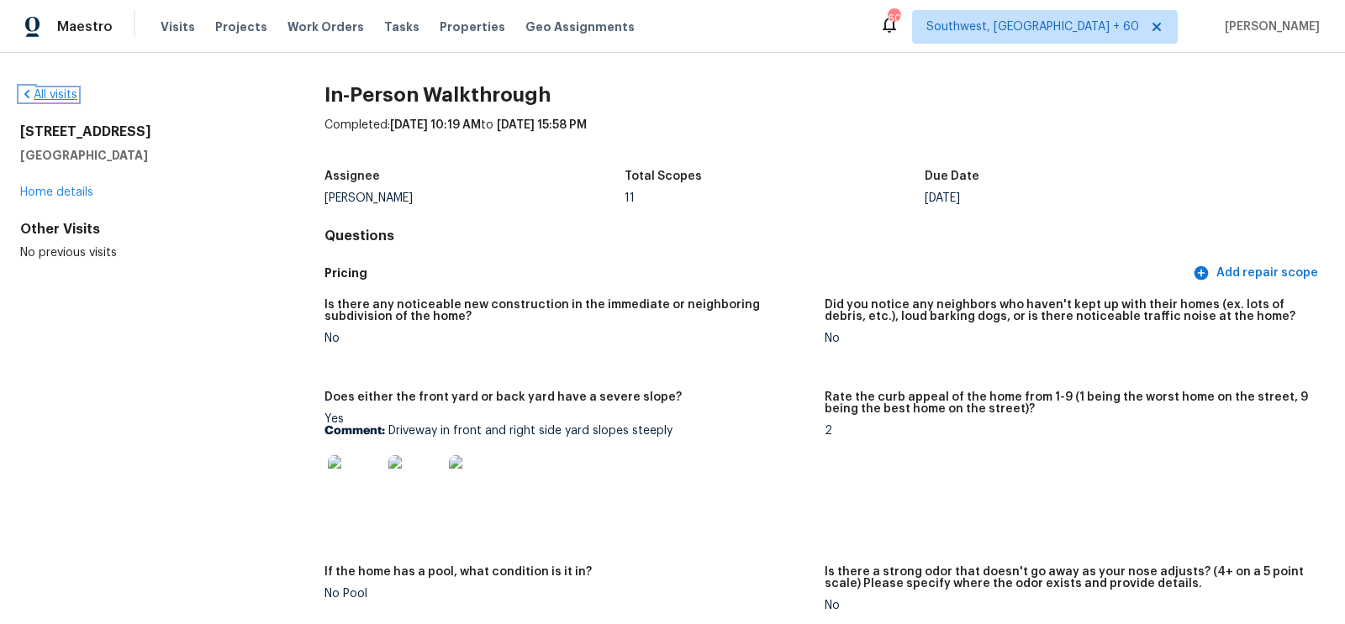
click at [39, 98] on link "All visits" at bounding box center [48, 95] width 57 height 12
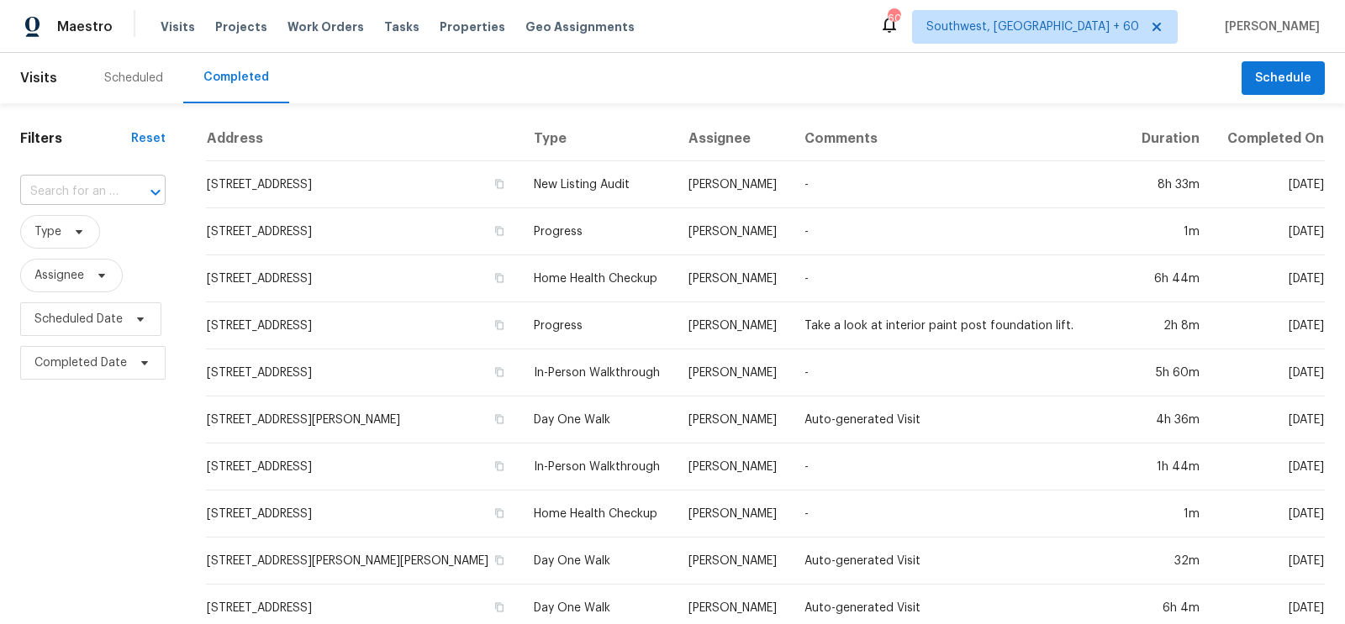
click at [102, 192] on input "text" at bounding box center [69, 192] width 98 height 26
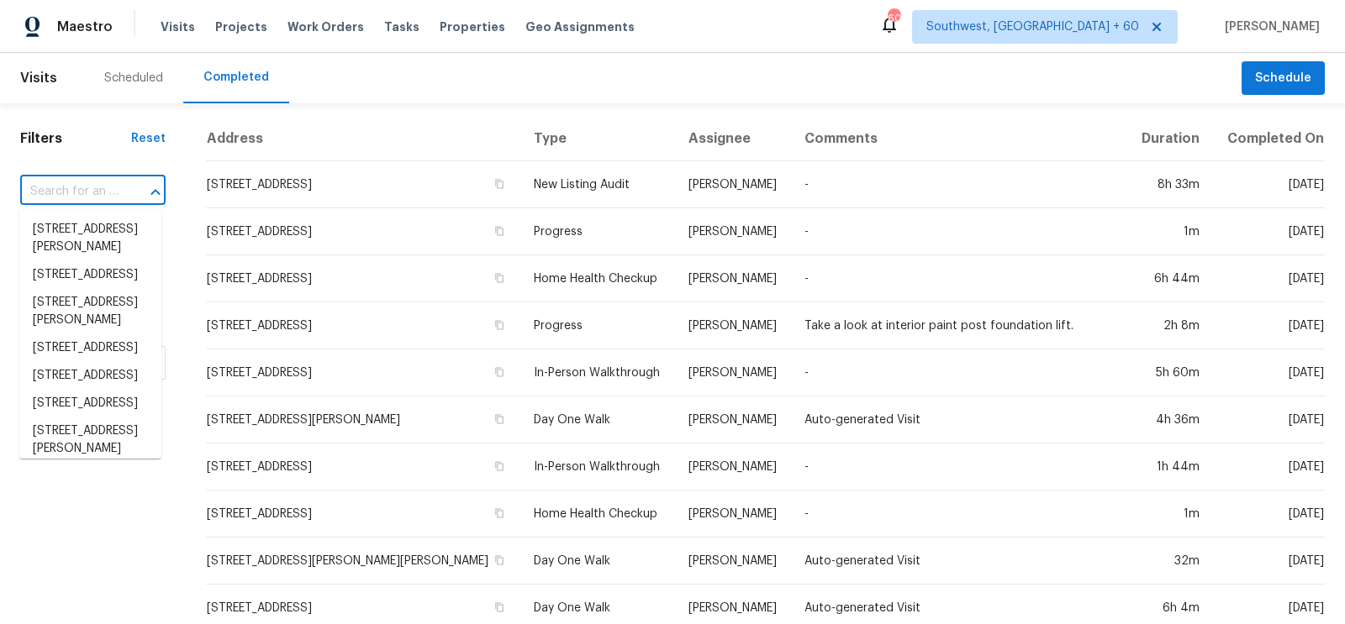
paste input "13 Keat Ave Lot 7, Greenville, SC 29601"
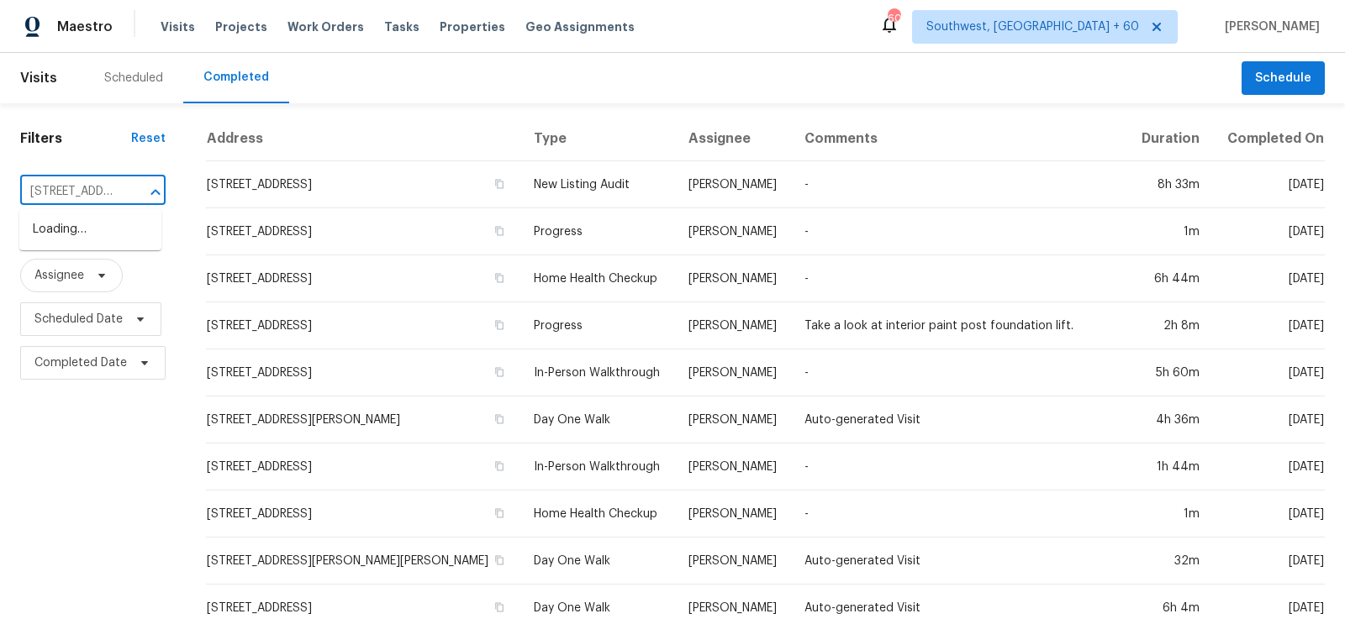
scroll to position [0, 127]
drag, startPoint x: 44, startPoint y: 187, endPoint x: 145, endPoint y: 186, distance: 100.9
click at [145, 186] on div "13 Keat Ave Lot 7, Greenville, SC 29601 ​" at bounding box center [92, 192] width 145 height 26
type input "13 Keat"
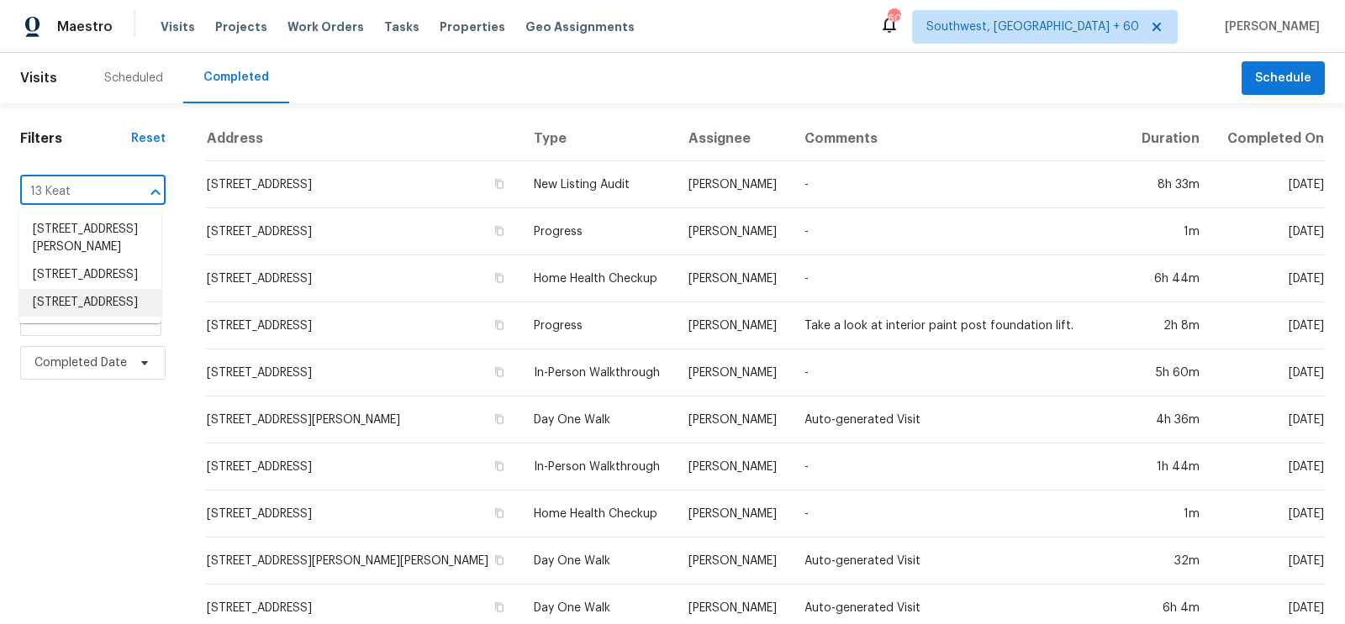
click at [111, 317] on li "13 Keat Ave, Greenville, SC 29601" at bounding box center [90, 303] width 142 height 28
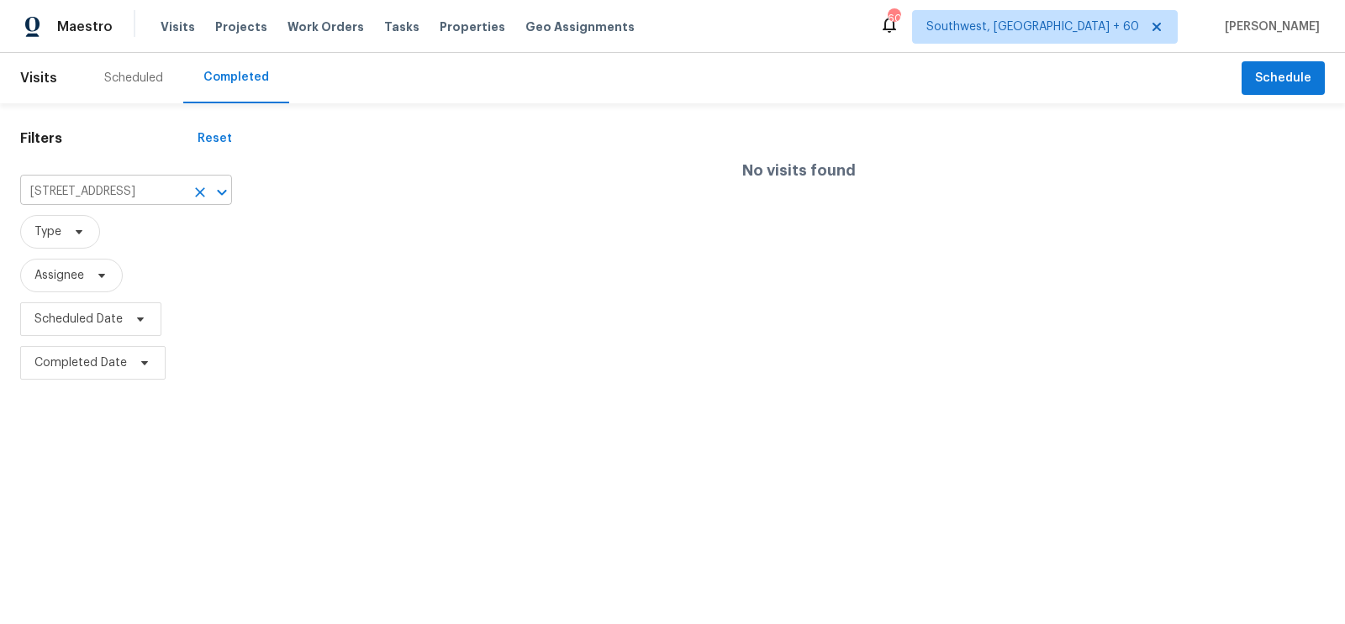
click at [107, 195] on input "13 Keat Ave, Greenville, SC 29601" at bounding box center [102, 192] width 165 height 26
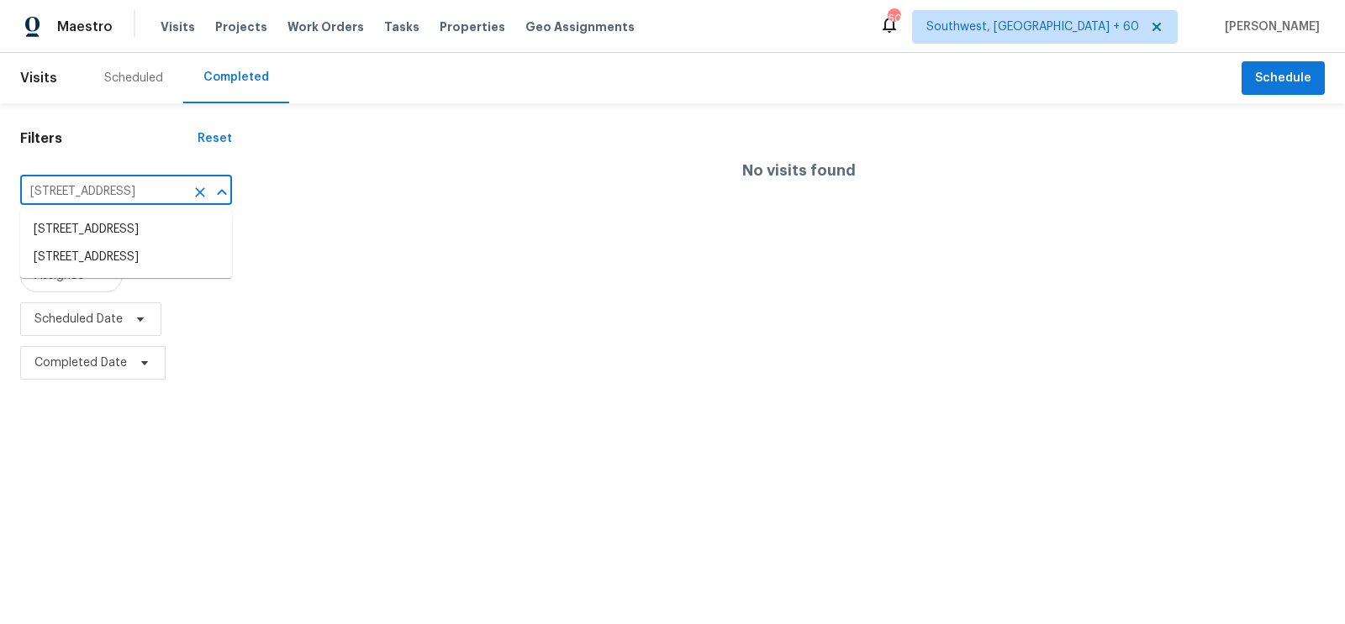
paste input "Lot 7"
drag, startPoint x: 66, startPoint y: 184, endPoint x: 234, endPoint y: 183, distance: 168.9
click at [234, 183] on div "Filters Reset 13 Keat Ave Lot 7, Greenville, SC 29601 ​ Type Assignee Scheduled…" at bounding box center [126, 244] width 252 height 282
drag, startPoint x: 92, startPoint y: 192, endPoint x: 324, endPoint y: 189, distance: 232.0
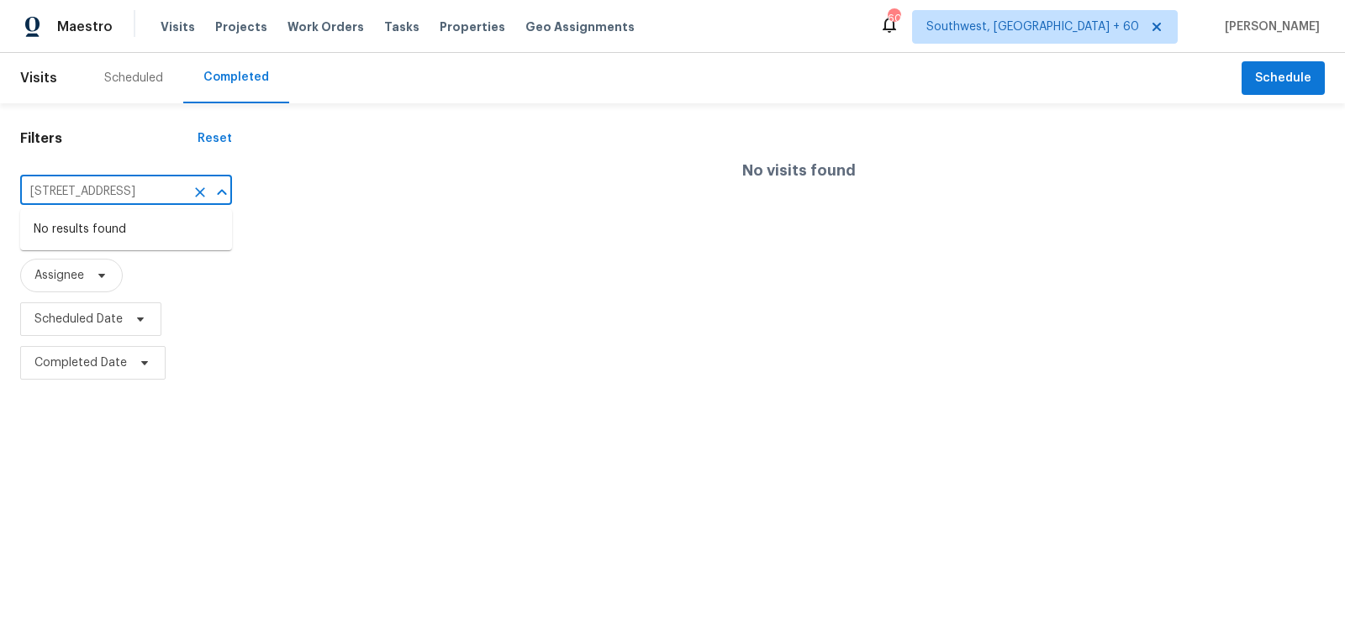
click at [324, 189] on div "Filters Reset 13 Keat Ave Lot 7, Greenville, SC 29601 ​ Type Assignee Scheduled…" at bounding box center [672, 244] width 1345 height 282
type input "13 Keat"
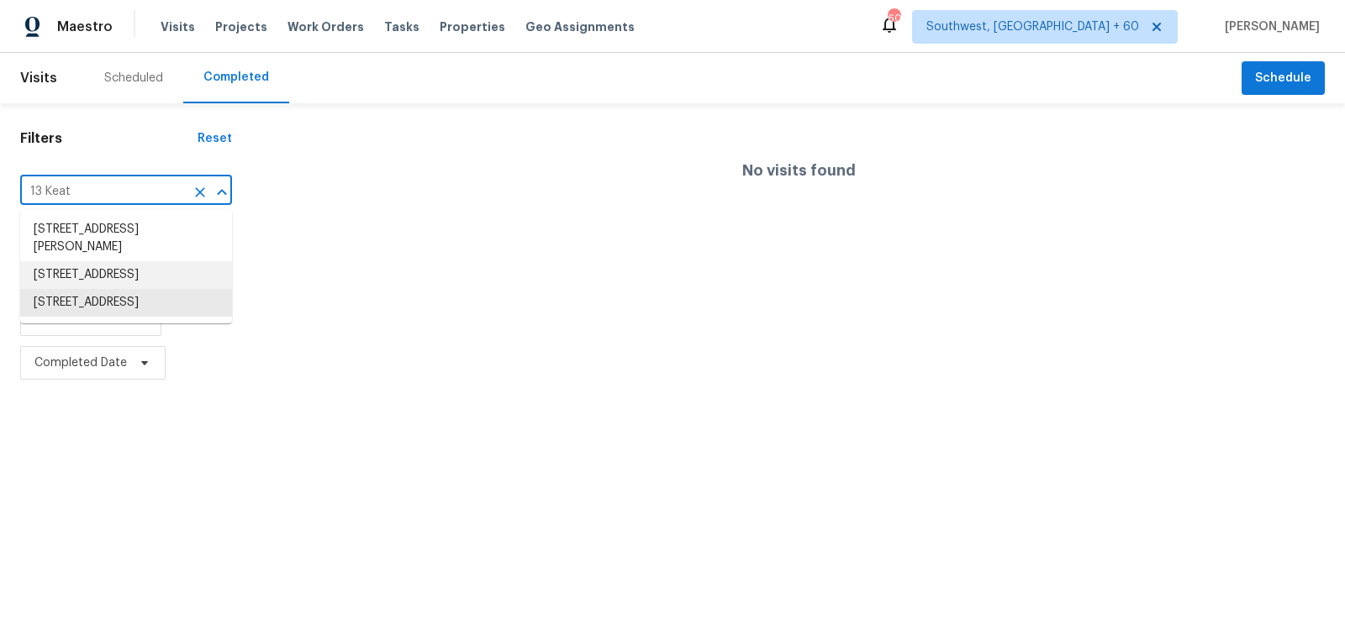
click at [167, 277] on li "13 Keat Ave Lot 7, Greenville, SC 29601" at bounding box center [126, 275] width 212 height 28
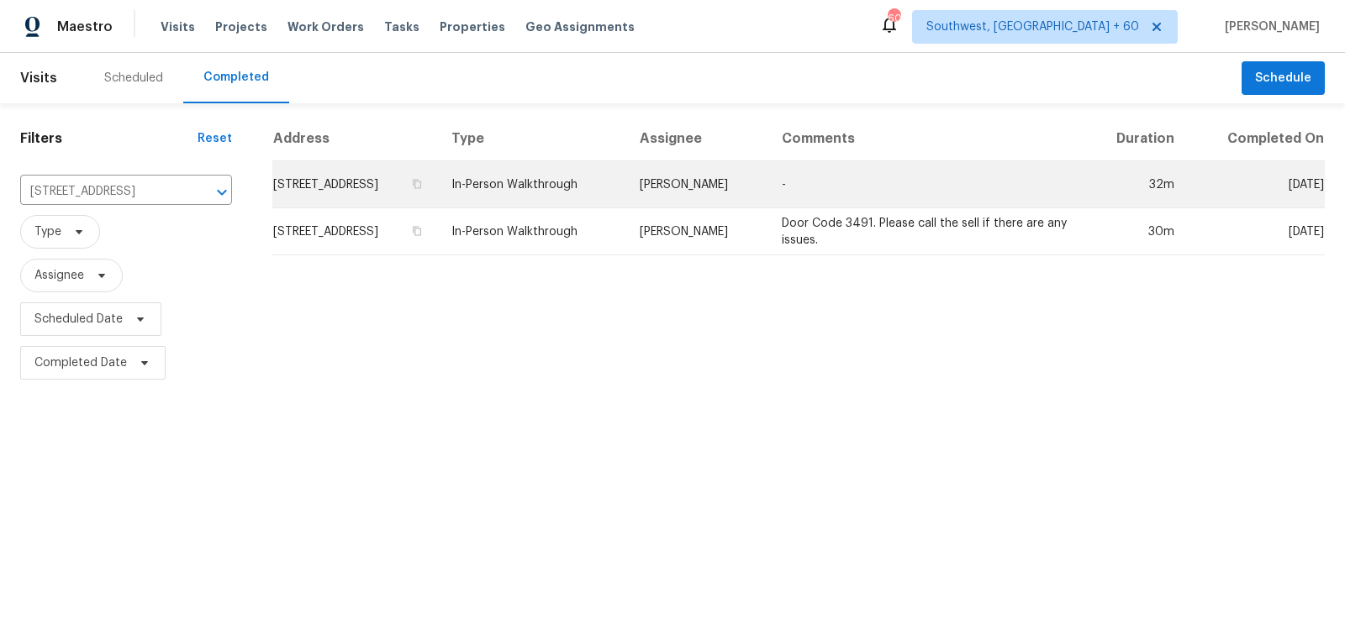
click at [388, 178] on td "13 Keat Ave Lot 7, Greenville, SC 29601" at bounding box center [355, 184] width 166 height 47
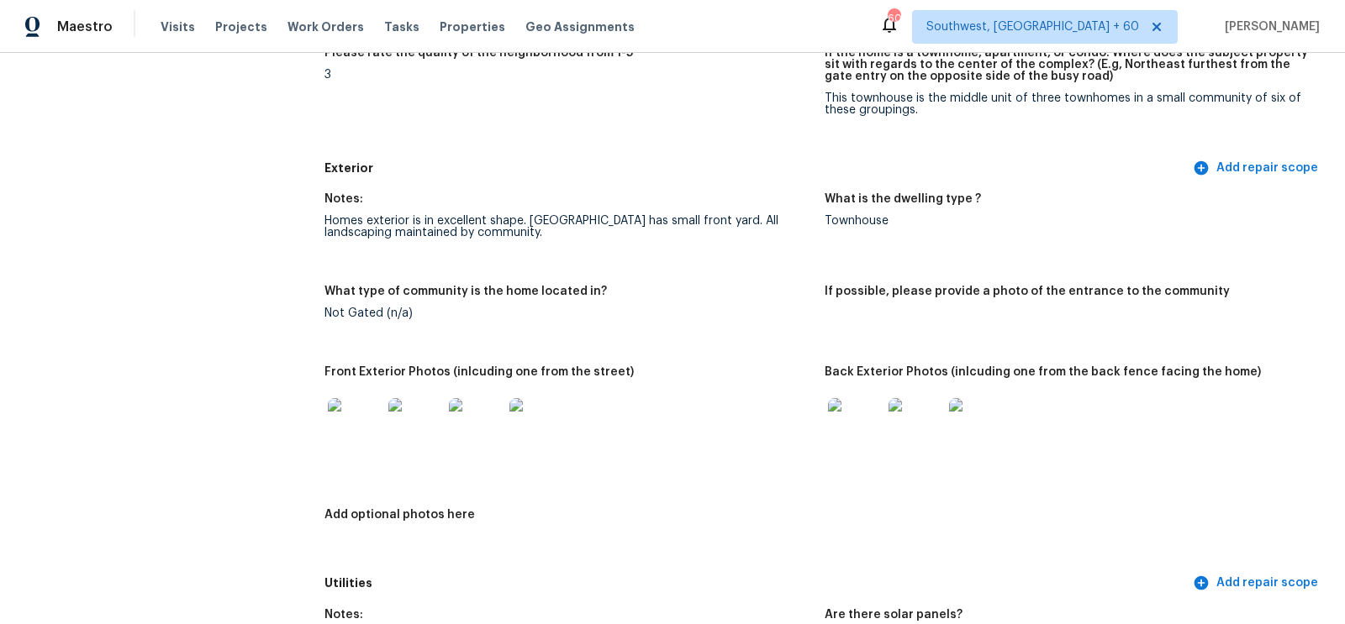
scroll to position [568, 0]
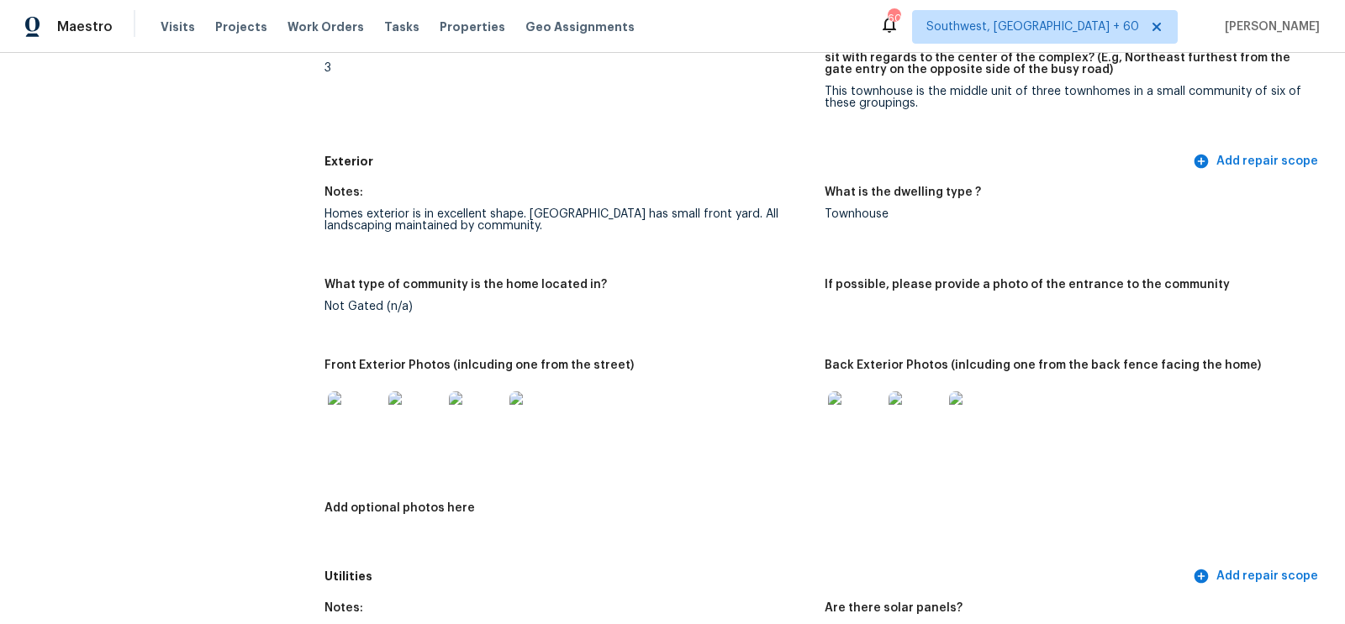
click at [356, 425] on img at bounding box center [355, 419] width 54 height 54
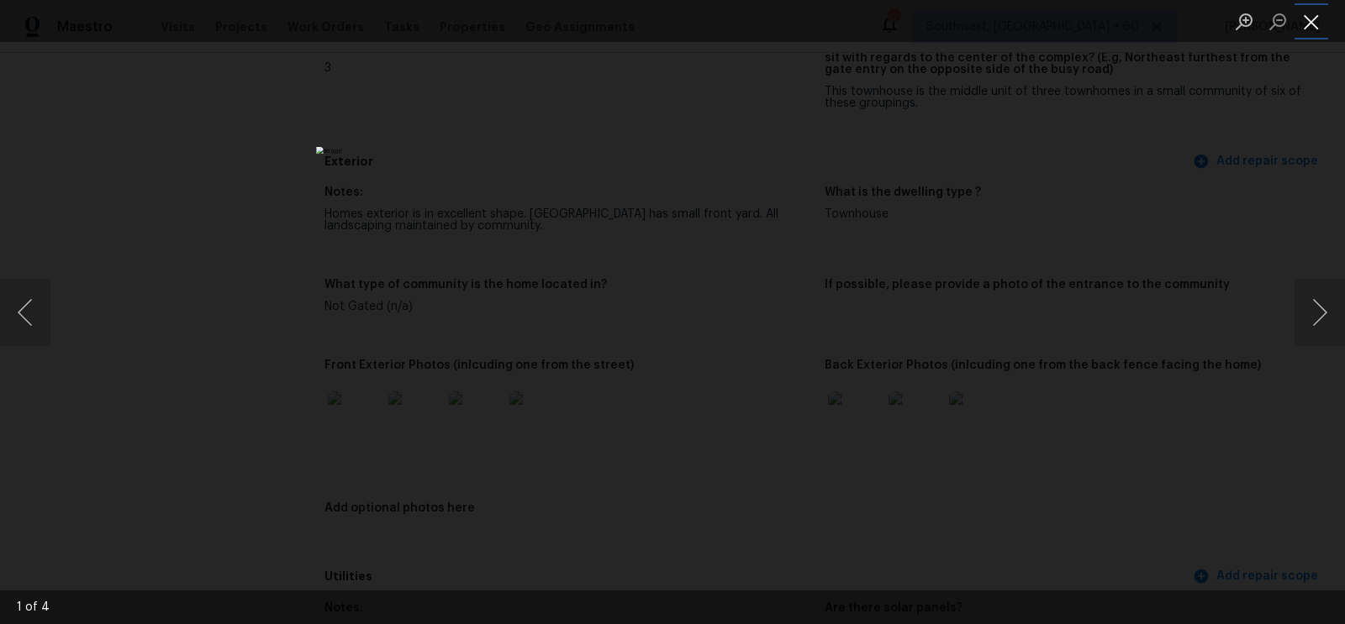
click at [1301, 33] on button "Close lightbox" at bounding box center [1311, 21] width 34 height 29
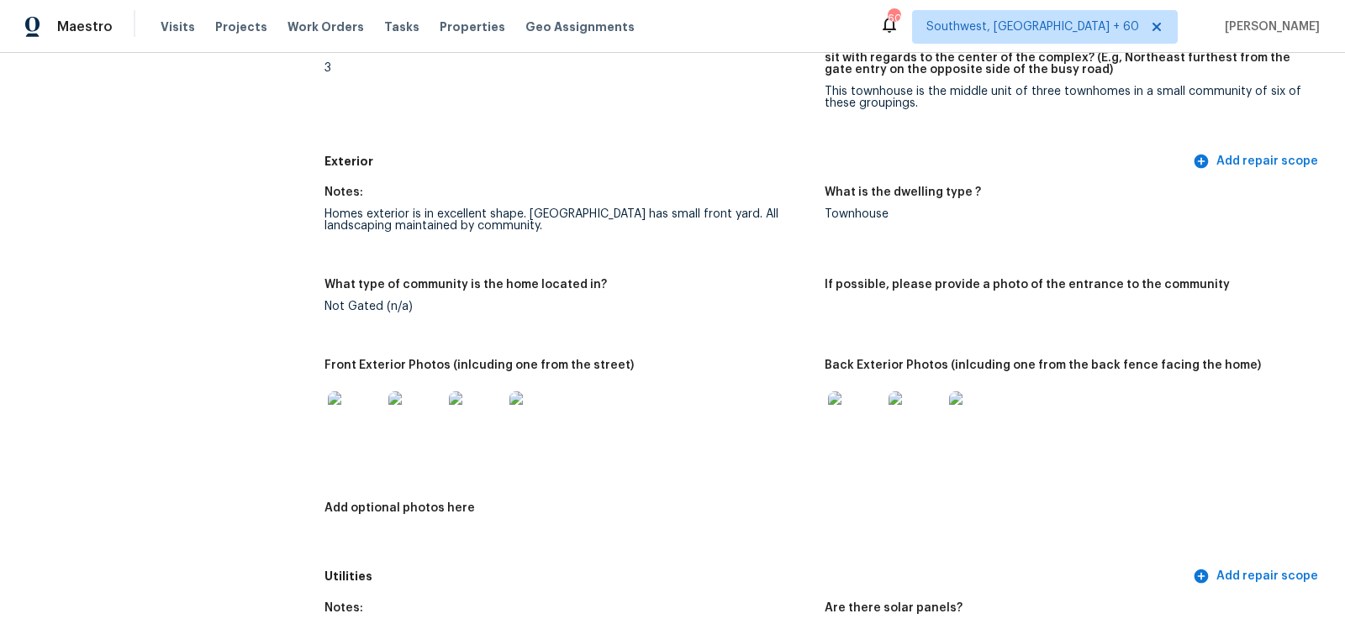
click at [856, 414] on img at bounding box center [855, 419] width 54 height 54
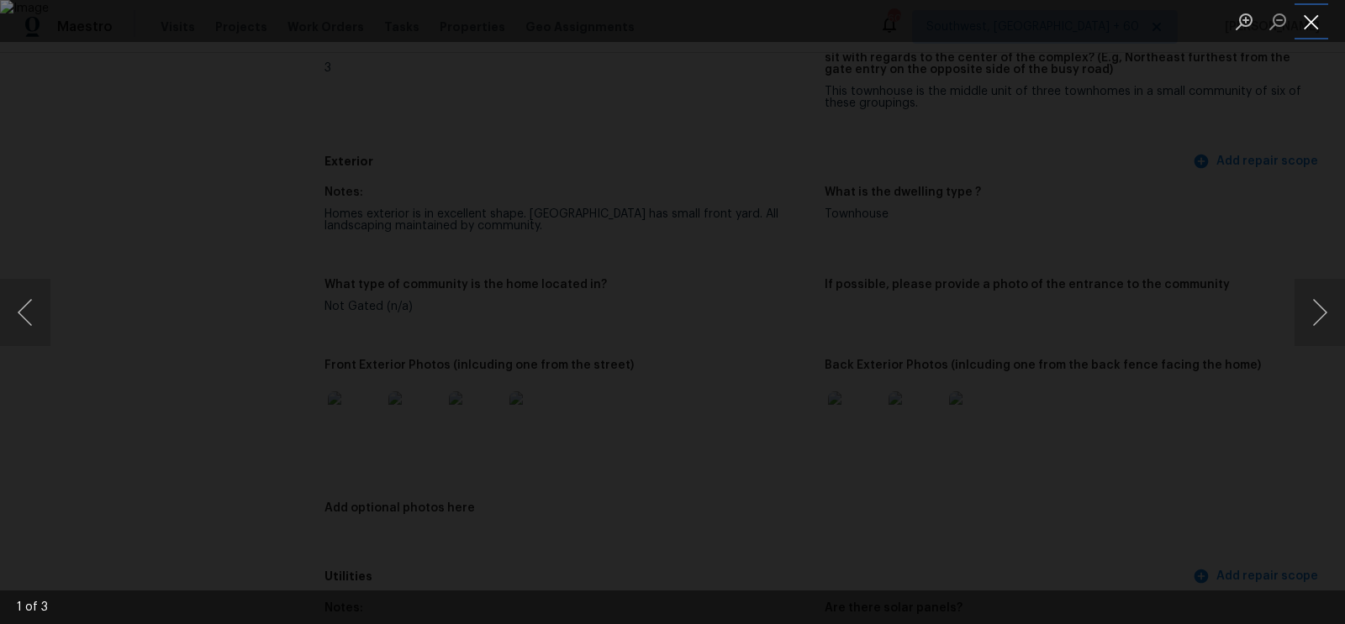
click at [1311, 9] on button "Close lightbox" at bounding box center [1311, 21] width 34 height 29
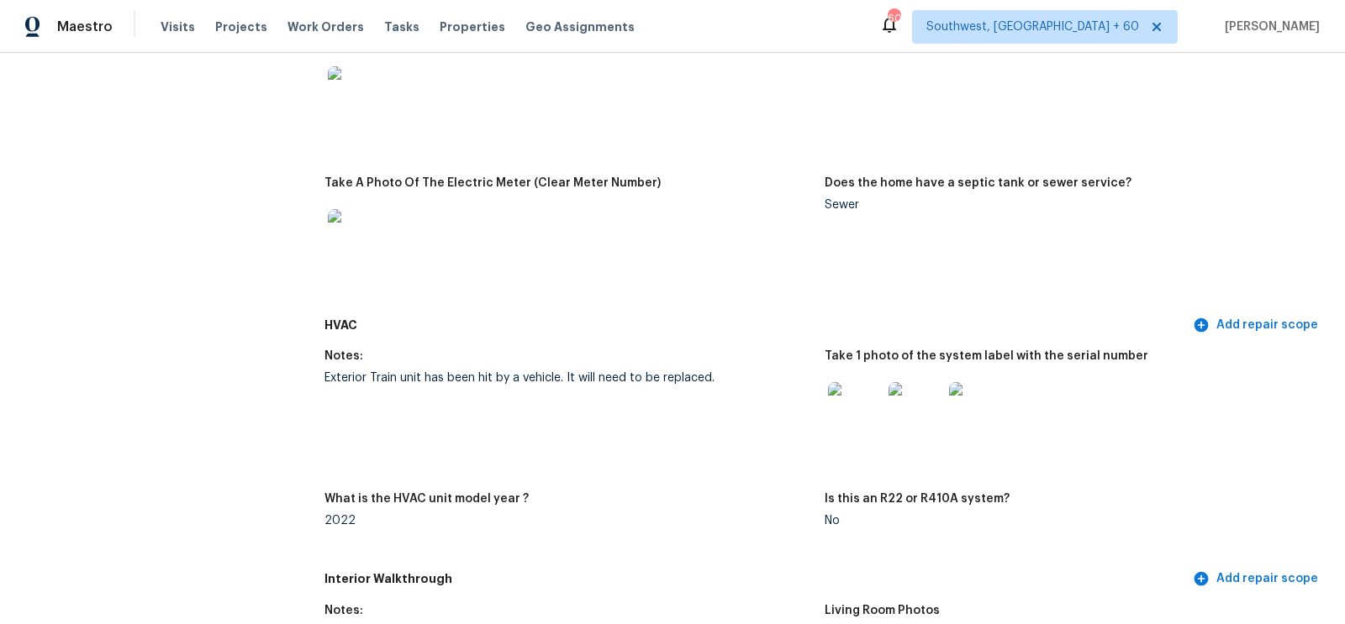
scroll to position [1304, 0]
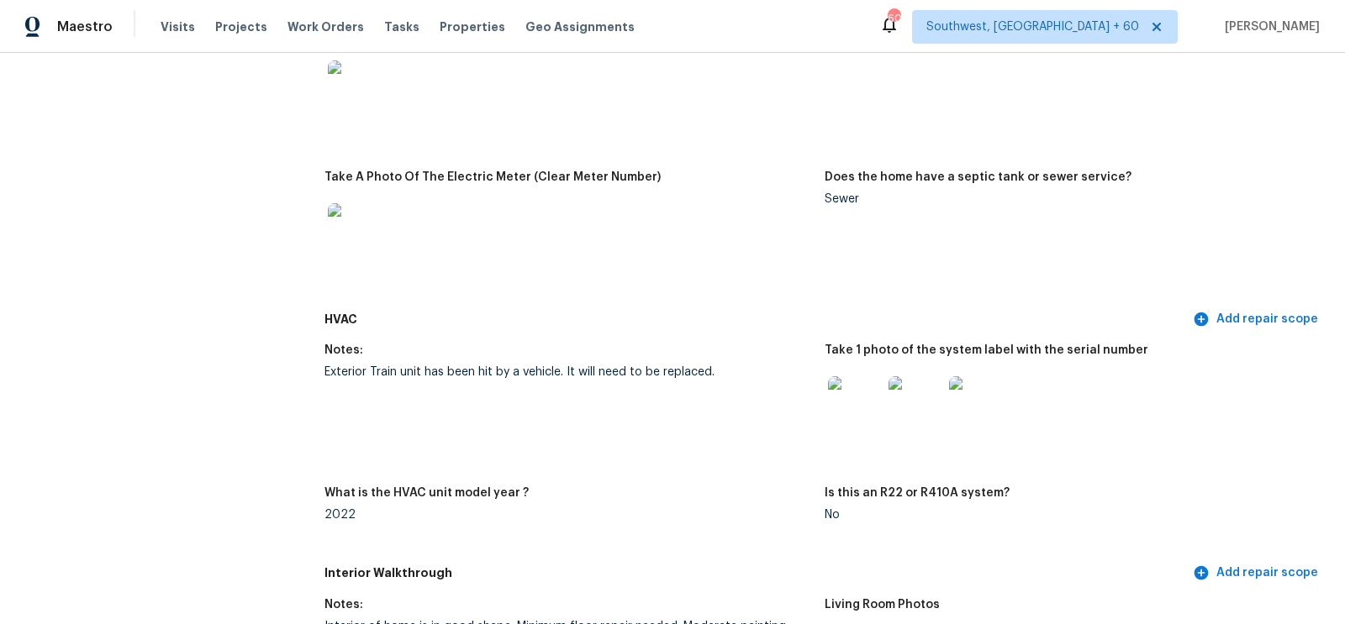
click at [835, 394] on img at bounding box center [855, 404] width 54 height 54
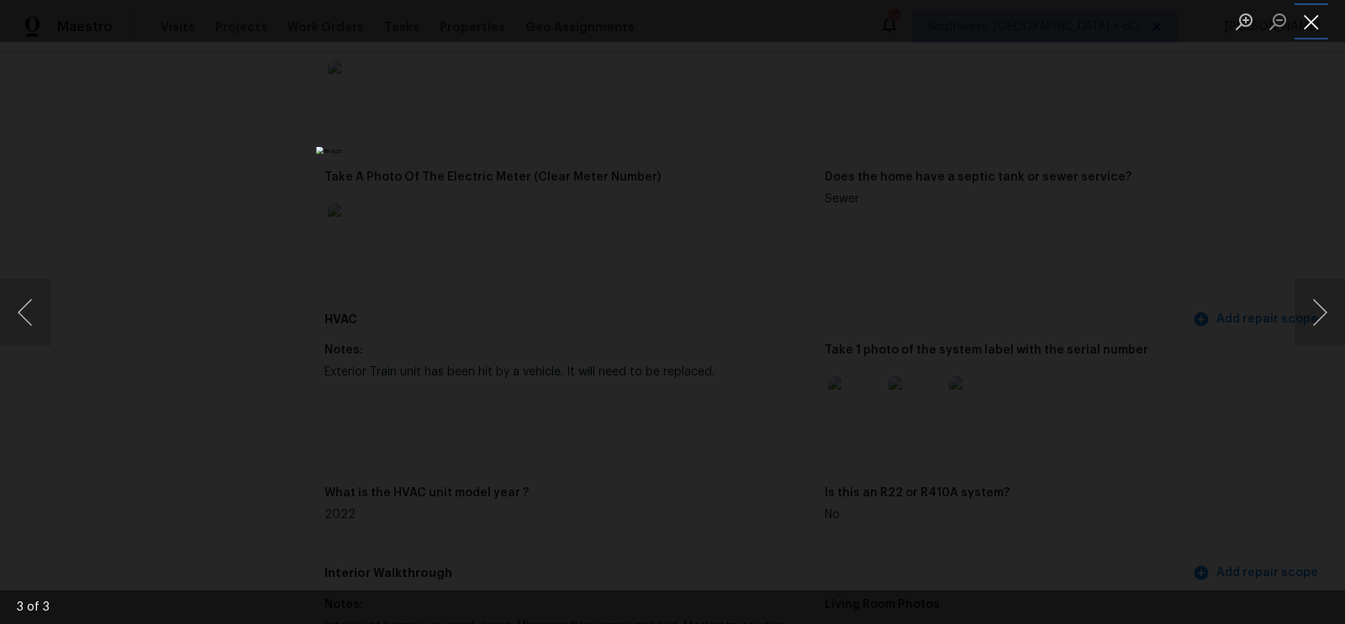
click at [1319, 10] on button "Close lightbox" at bounding box center [1311, 21] width 34 height 29
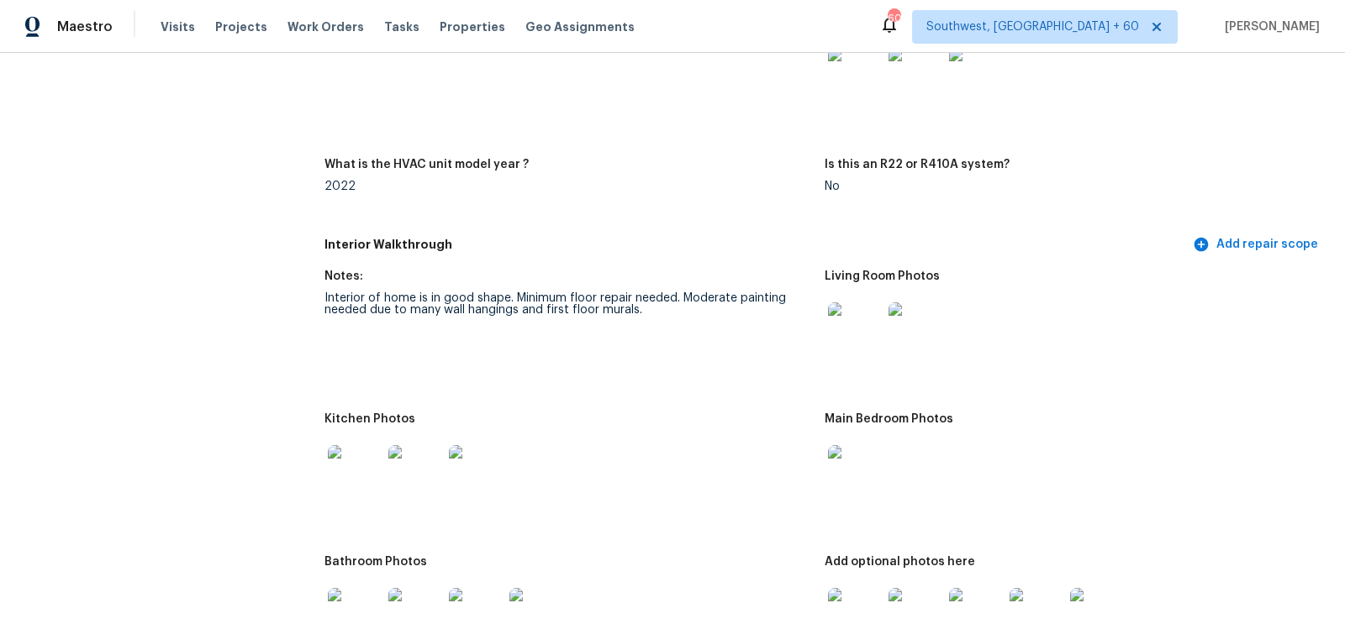
scroll to position [1665, 0]
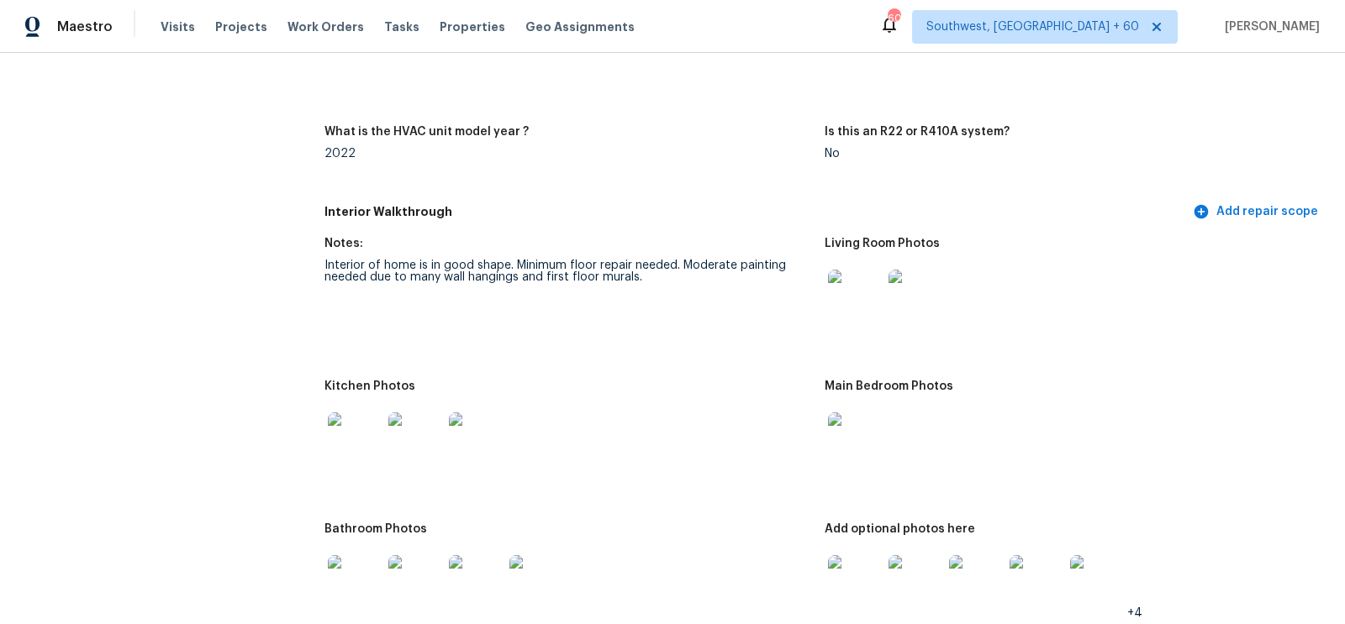
click at [849, 450] on img at bounding box center [855, 440] width 54 height 54
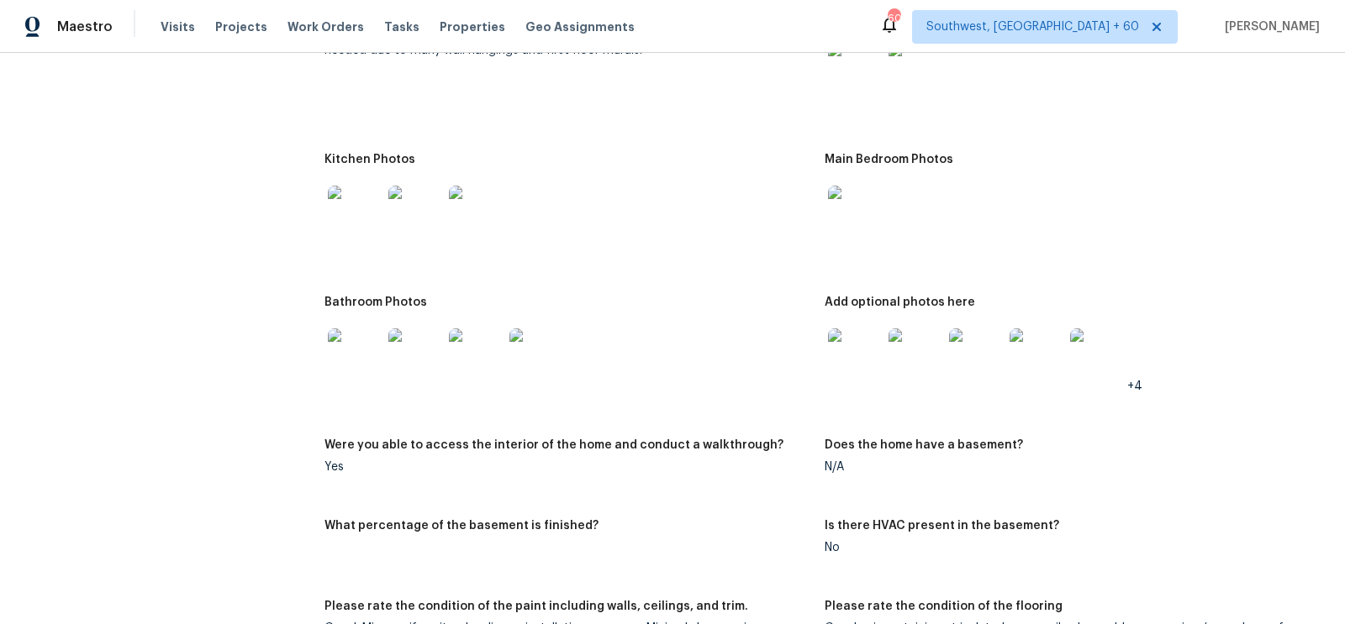
scroll to position [1896, 0]
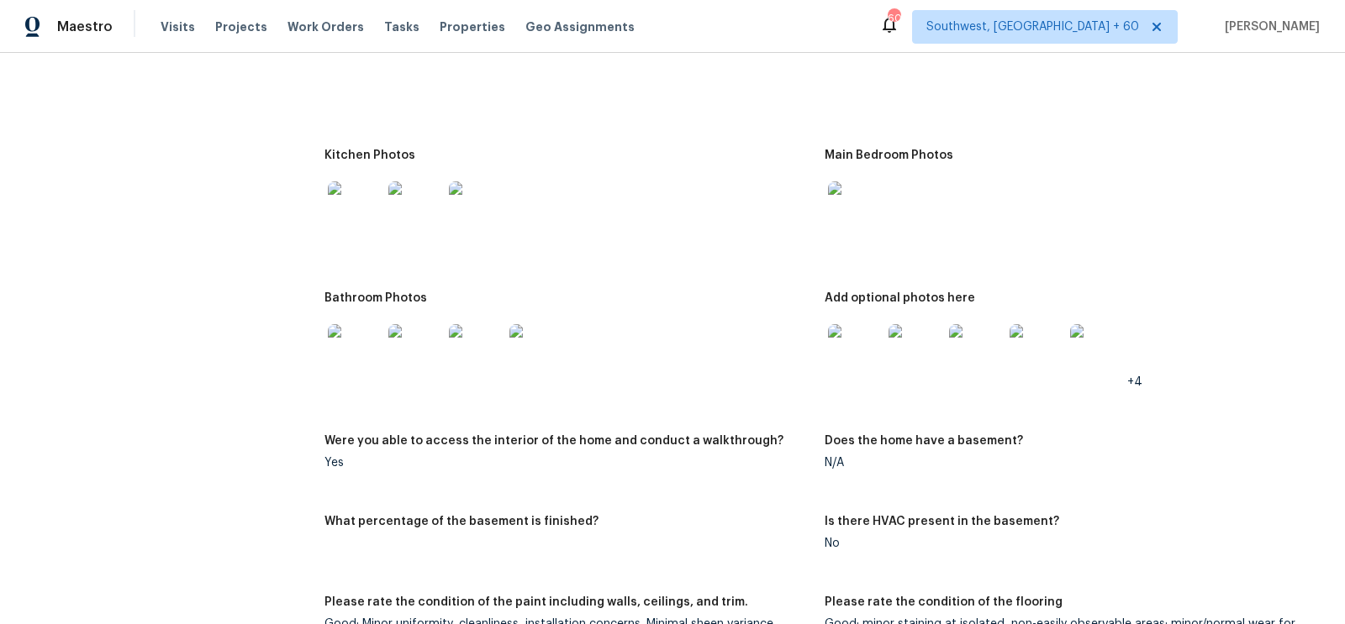
click at [852, 71] on img at bounding box center [855, 66] width 54 height 54
click at [340, 216] on img at bounding box center [355, 209] width 54 height 54
click at [863, 222] on img at bounding box center [855, 209] width 54 height 54
click at [351, 350] on img at bounding box center [355, 351] width 54 height 54
click at [841, 348] on img at bounding box center [855, 351] width 54 height 54
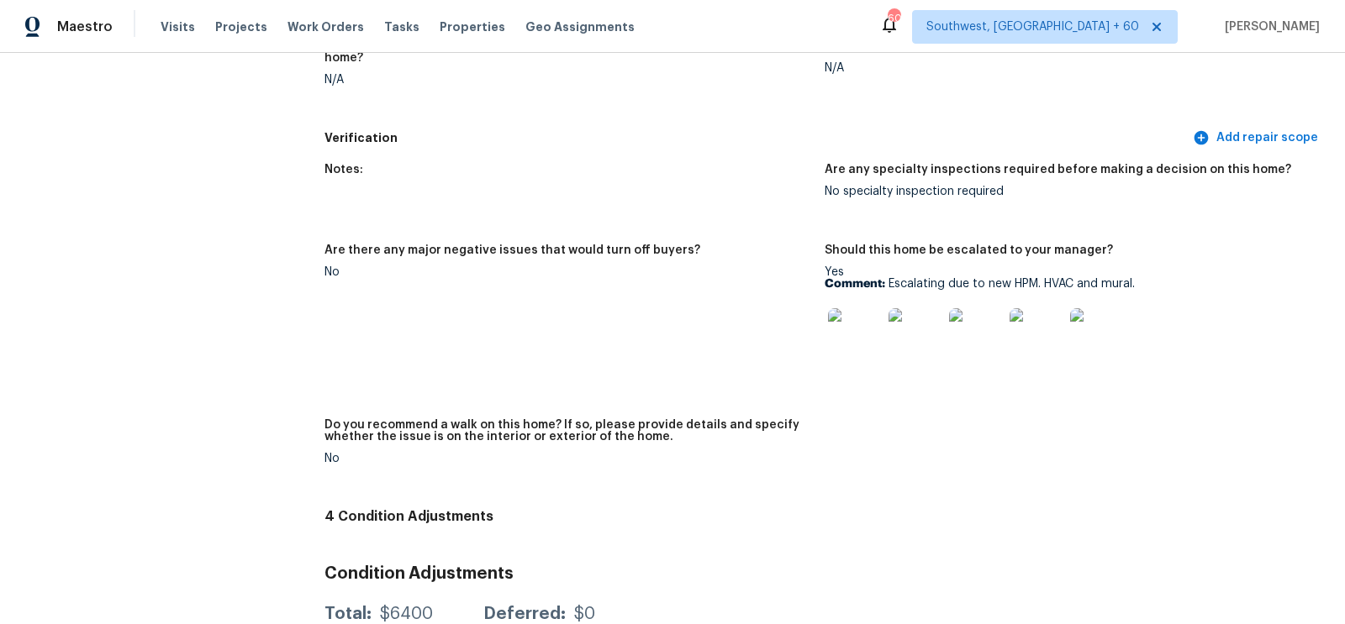
scroll to position [3570, 0]
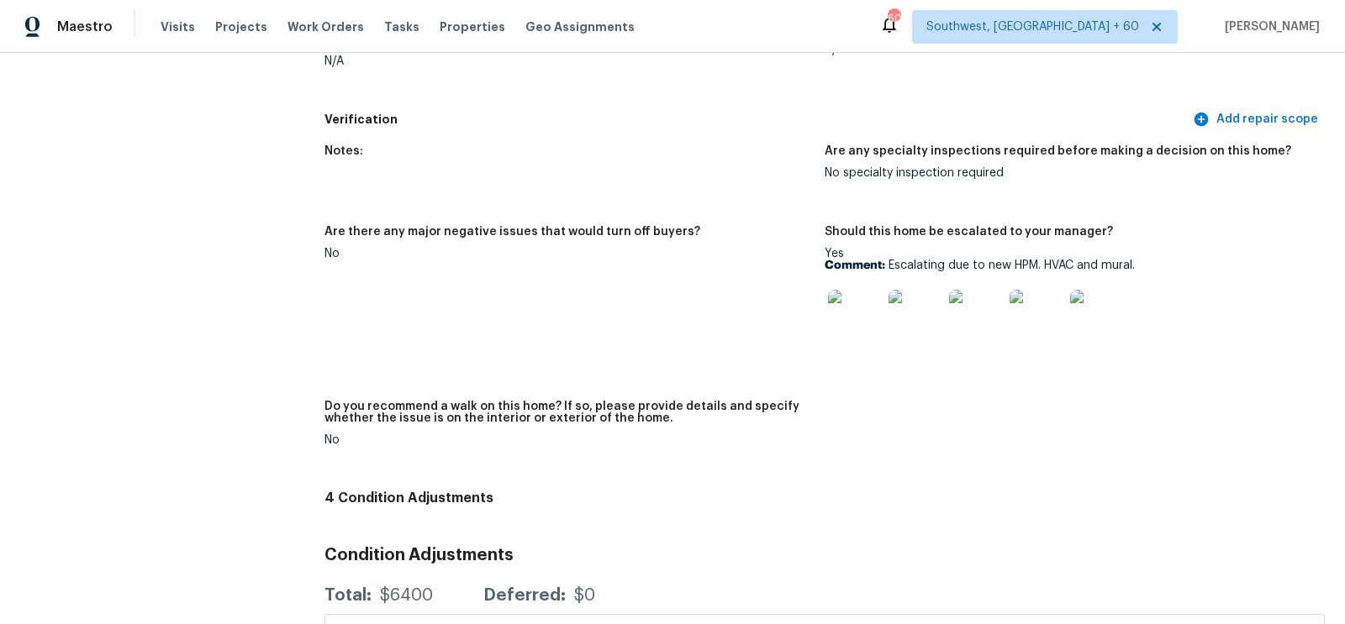
click at [861, 319] on img at bounding box center [855, 317] width 54 height 54
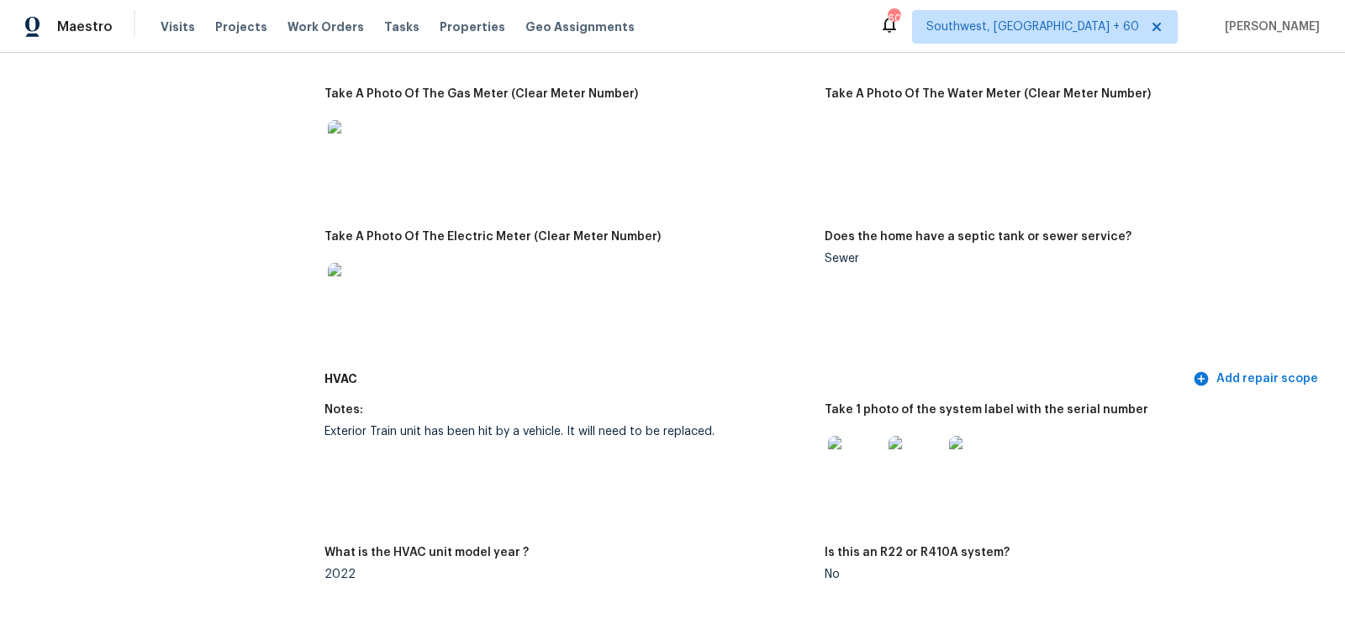
scroll to position [0, 0]
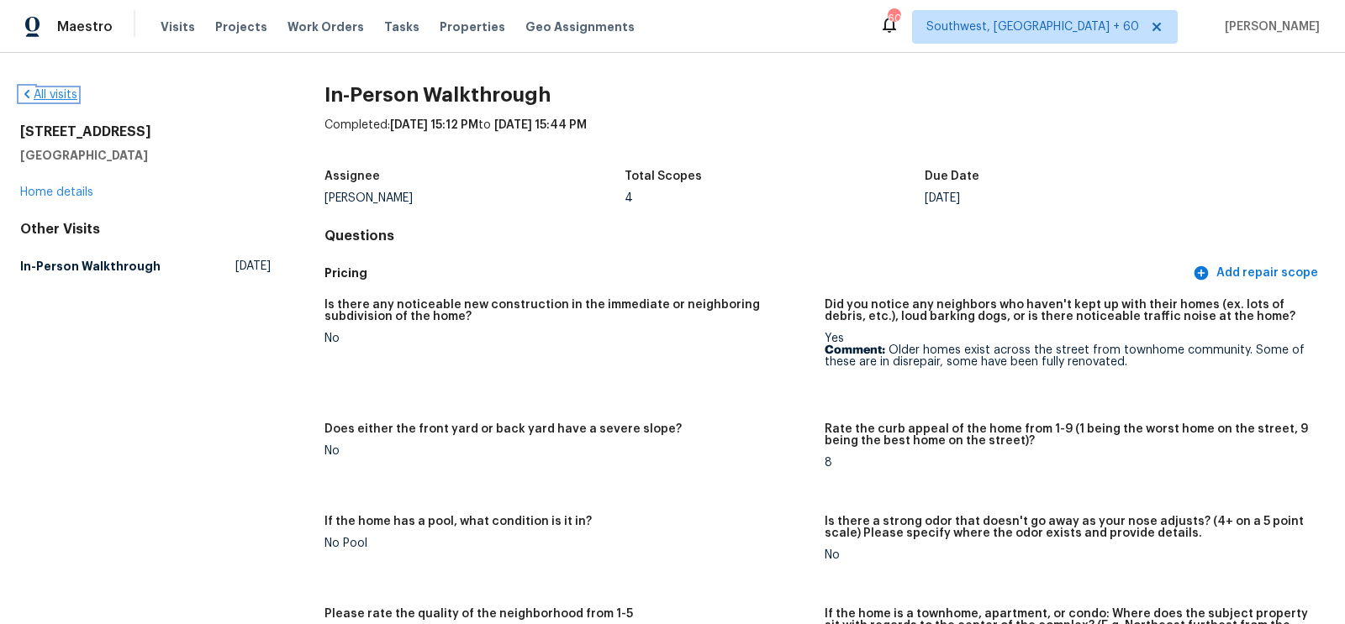
click at [40, 98] on link "All visits" at bounding box center [48, 95] width 57 height 12
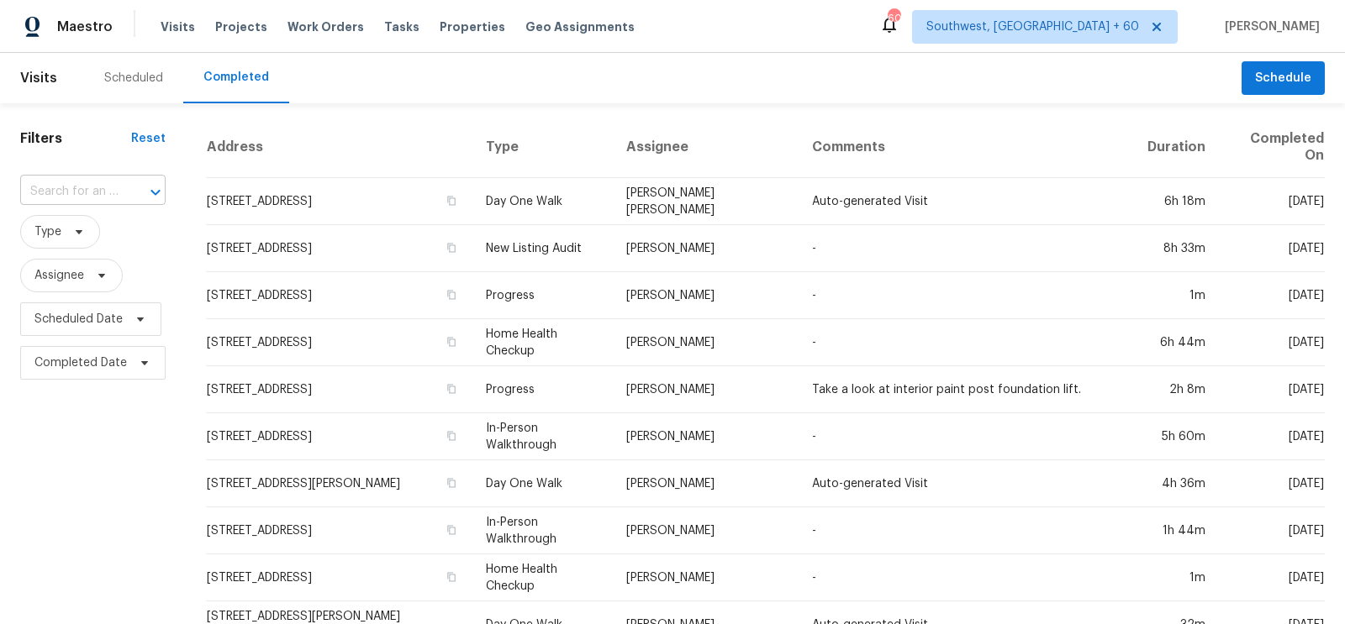
click at [99, 197] on input "text" at bounding box center [69, 192] width 98 height 26
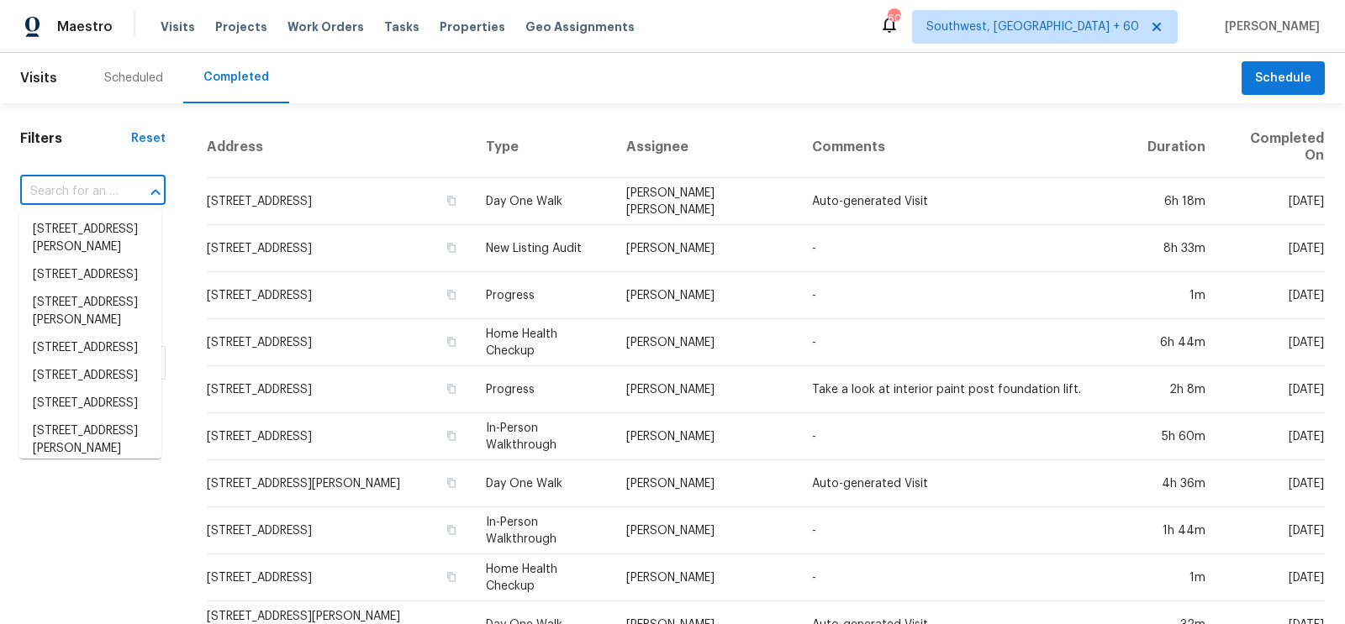
paste input "4029 Indian Creek Rd, Greenbrier, TN 37073"
type input "4029 Indian Creek Rd, Greenbrier, TN 37073"
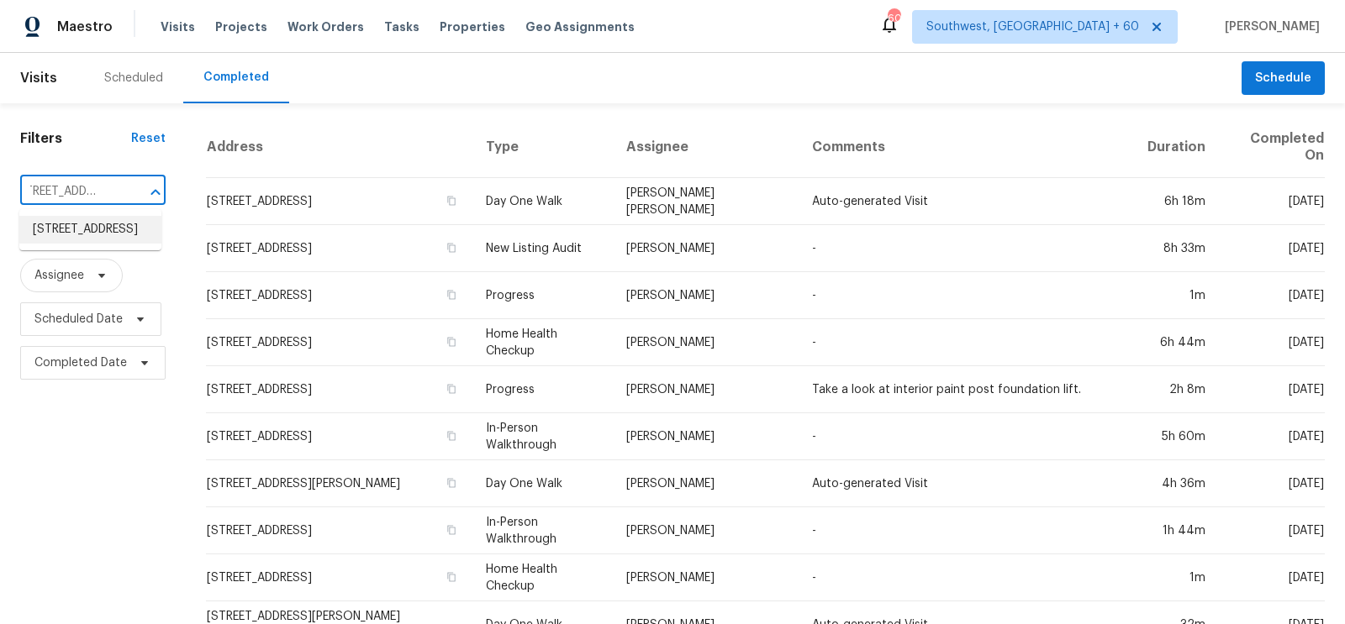
click at [66, 232] on li "4029 Indian Creek Rd, Greenbrier, TN 37073" at bounding box center [90, 230] width 142 height 28
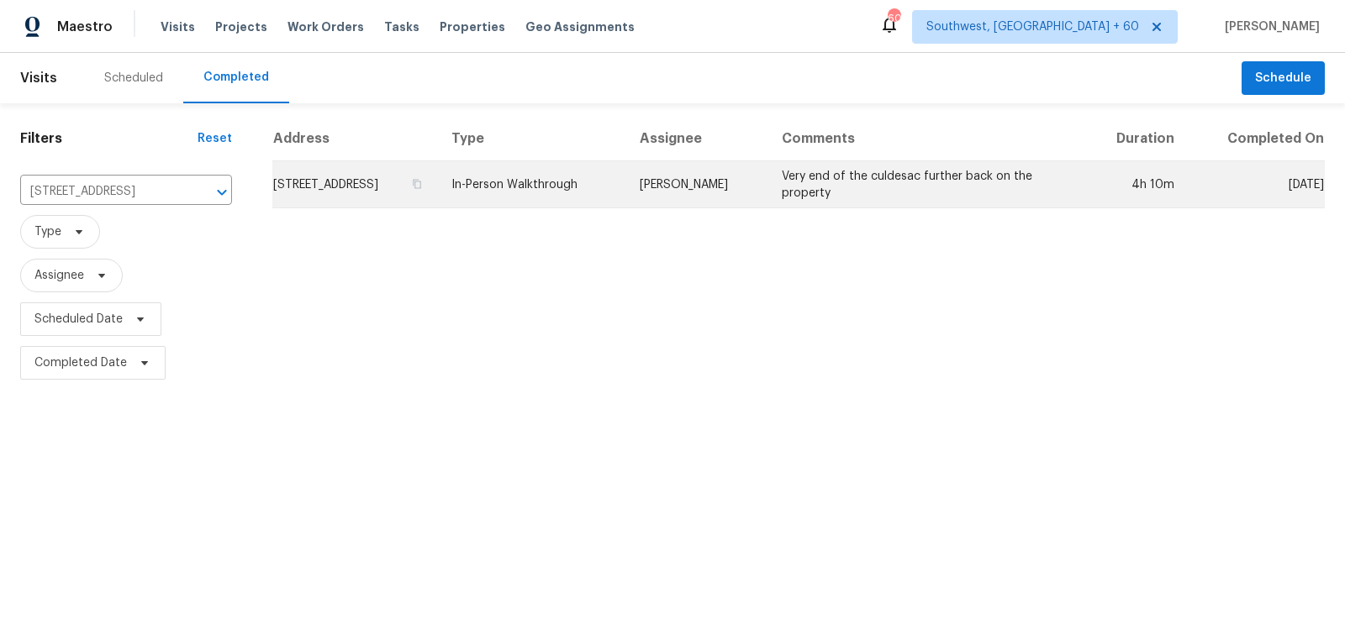
click at [399, 187] on td "4029 Indian Creek Rd, Greenbrier, TN 37073" at bounding box center [355, 184] width 166 height 47
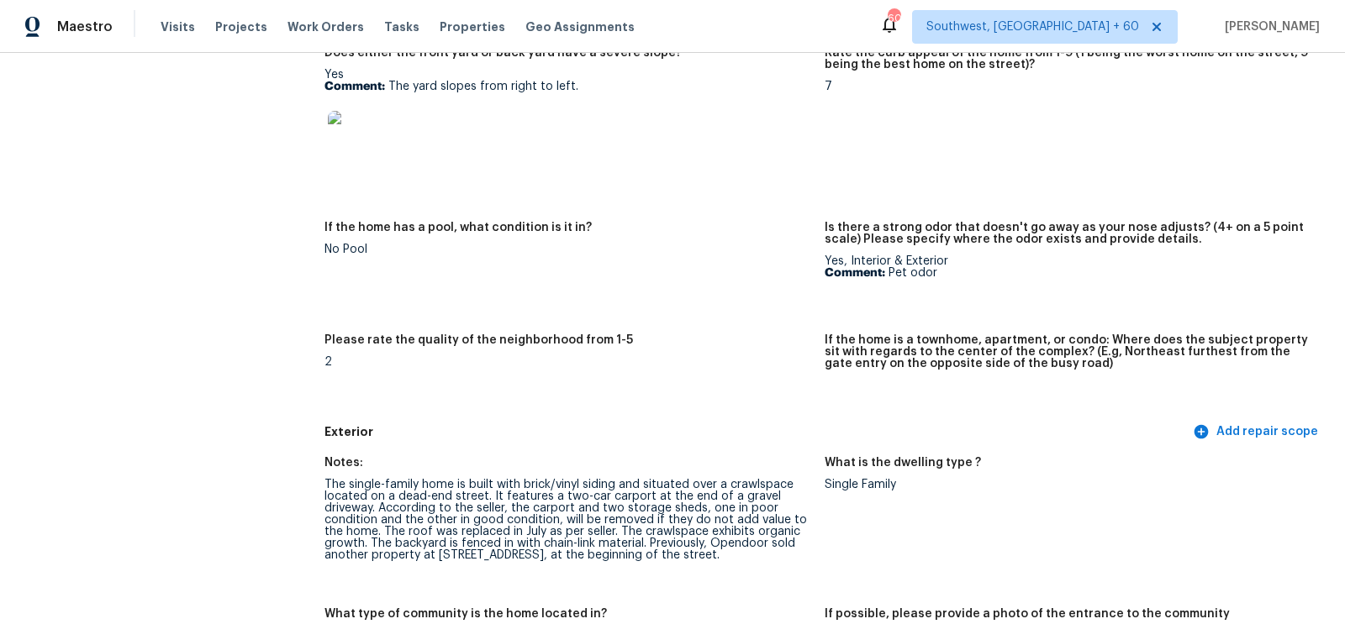
scroll to position [81, 0]
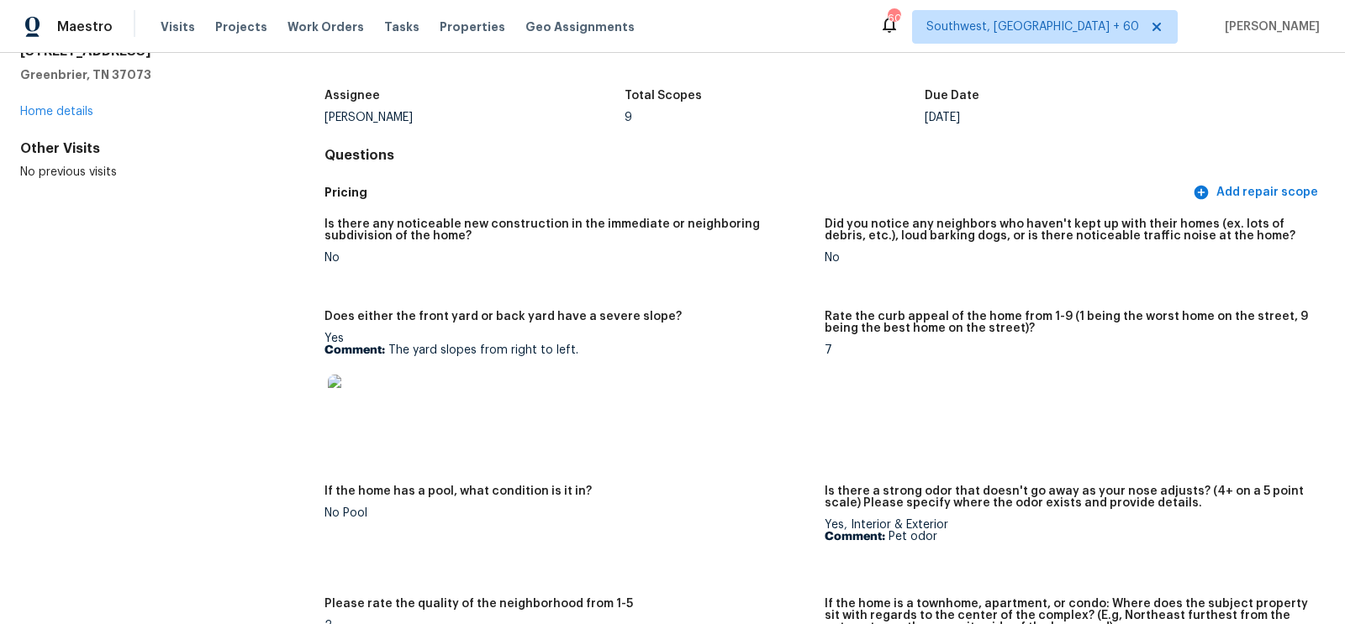
click at [203, 107] on div "4029 Indian Creek Rd Greenbrier, TN 37073 Home details" at bounding box center [145, 81] width 250 height 77
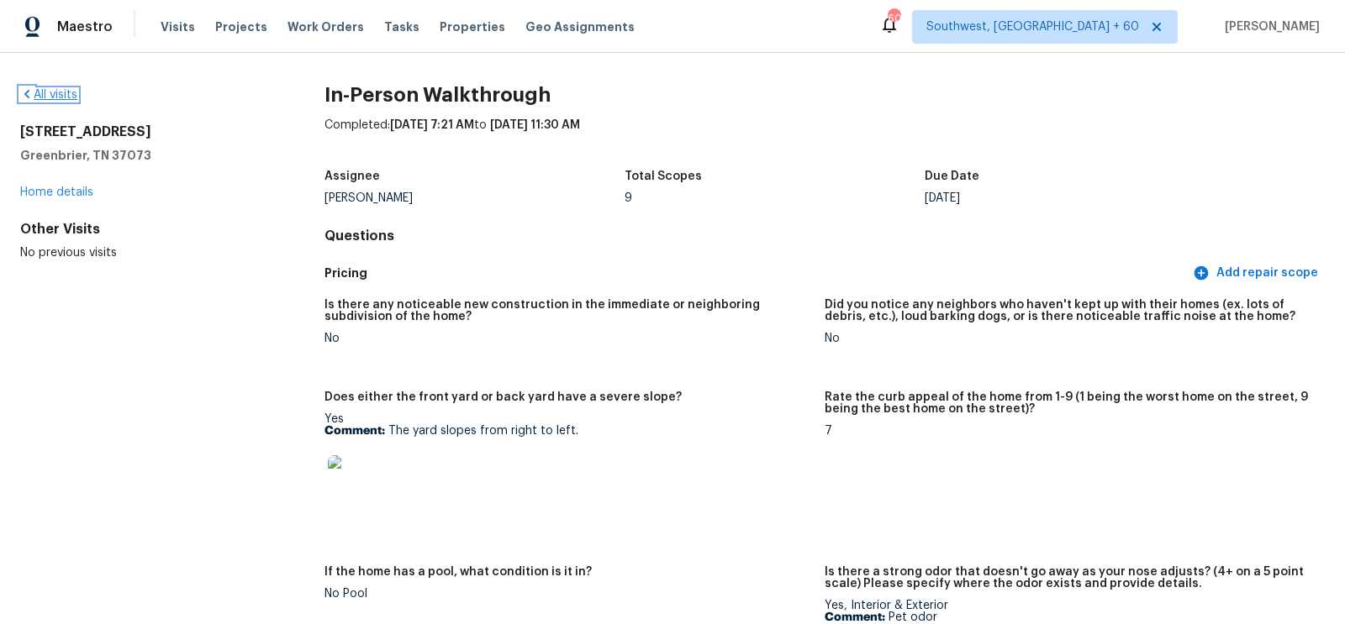
click at [71, 97] on link "All visits" at bounding box center [48, 95] width 57 height 12
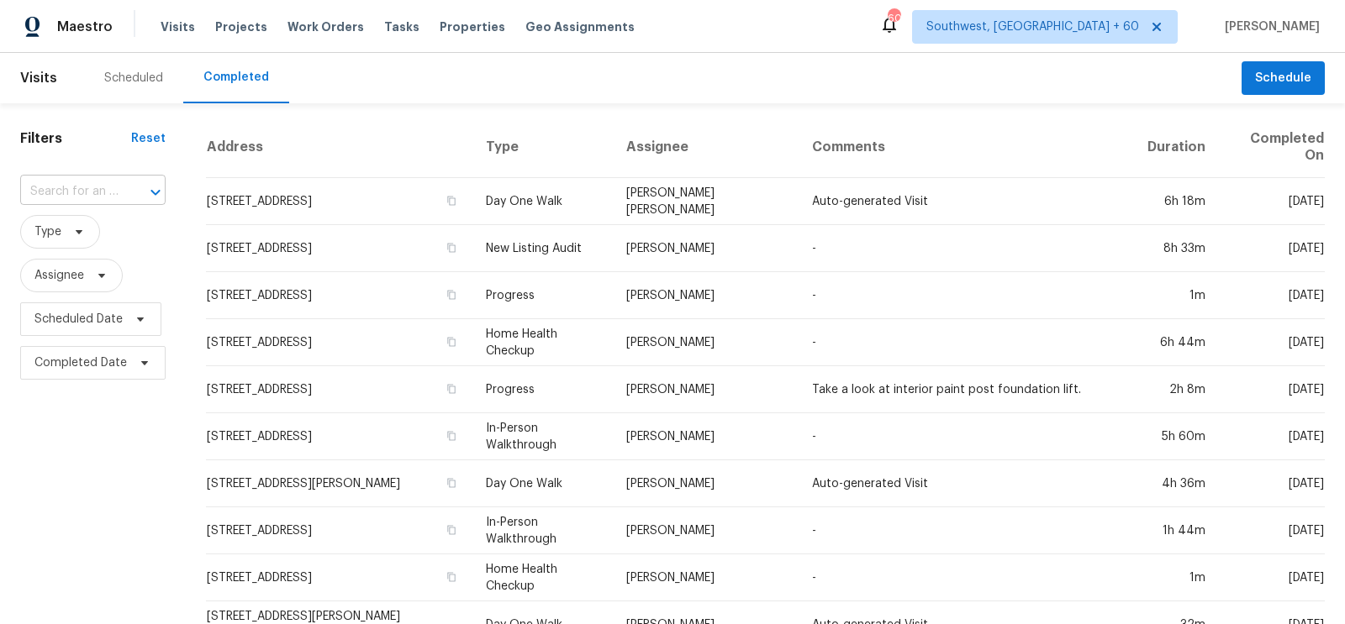
click at [87, 188] on input "text" at bounding box center [69, 192] width 98 height 26
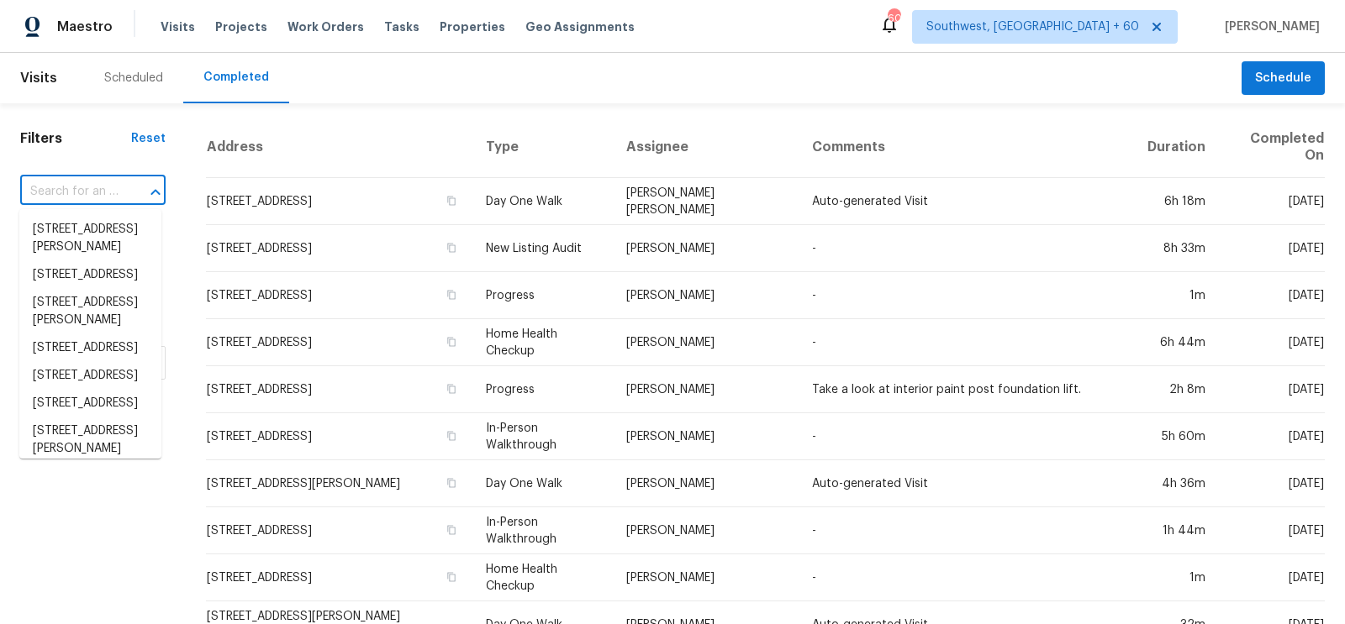
paste input "44122 W Cypress Ln, Maricopa, AZ 85138"
type input "44122 W Cypress Ln, Maricopa, AZ 85138"
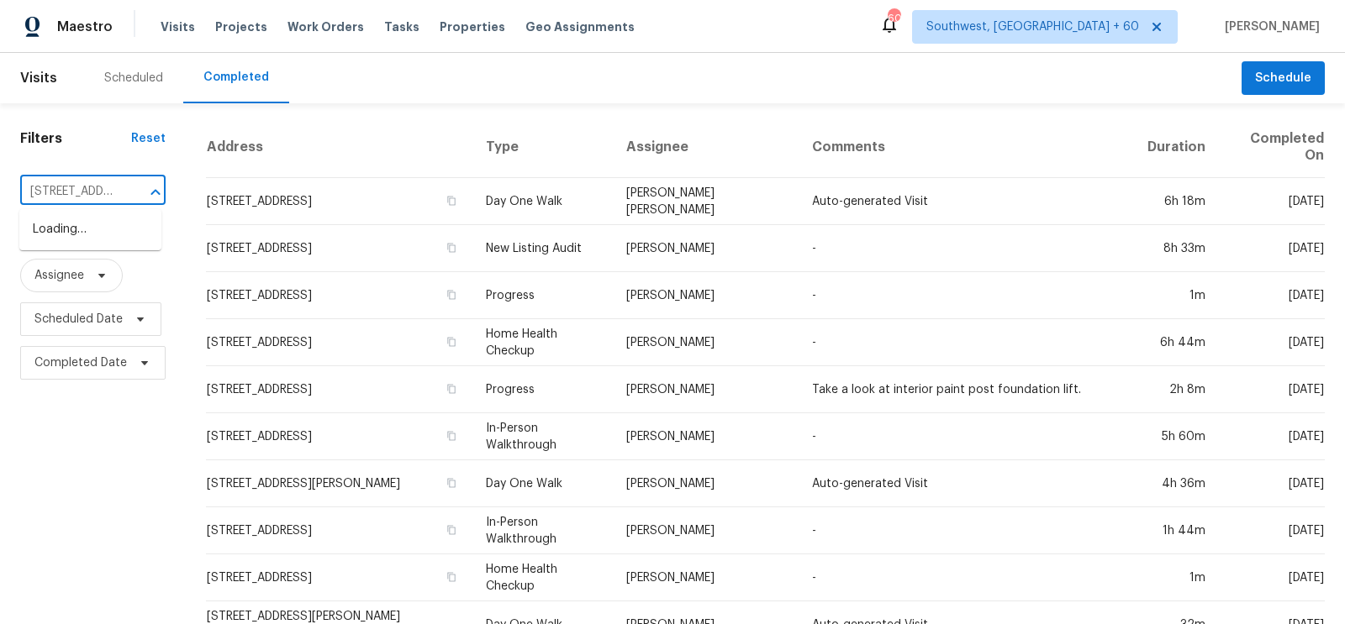
scroll to position [0, 140]
click at [76, 234] on li "44122 W Cypress Ln, Maricopa, AZ 85138" at bounding box center [90, 230] width 142 height 28
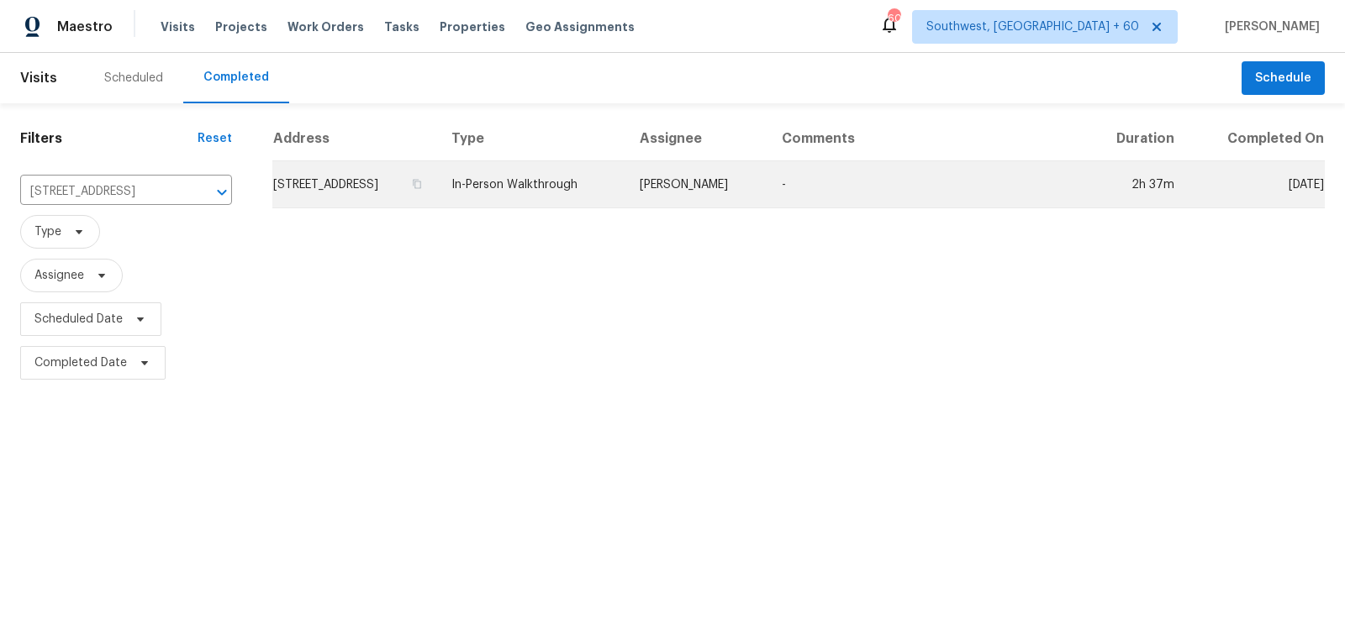
click at [403, 195] on td "44122 W Cypress Ln, Maricopa, AZ 85138" at bounding box center [355, 184] width 166 height 47
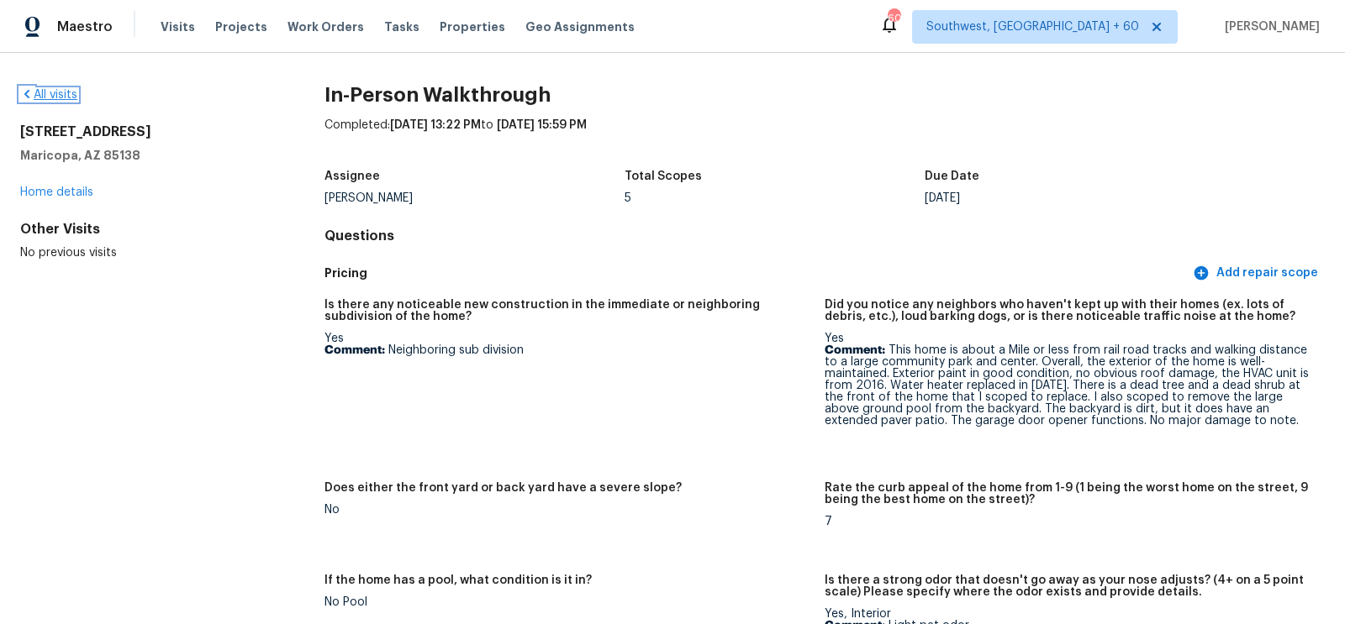
click at [59, 97] on link "All visits" at bounding box center [48, 95] width 57 height 12
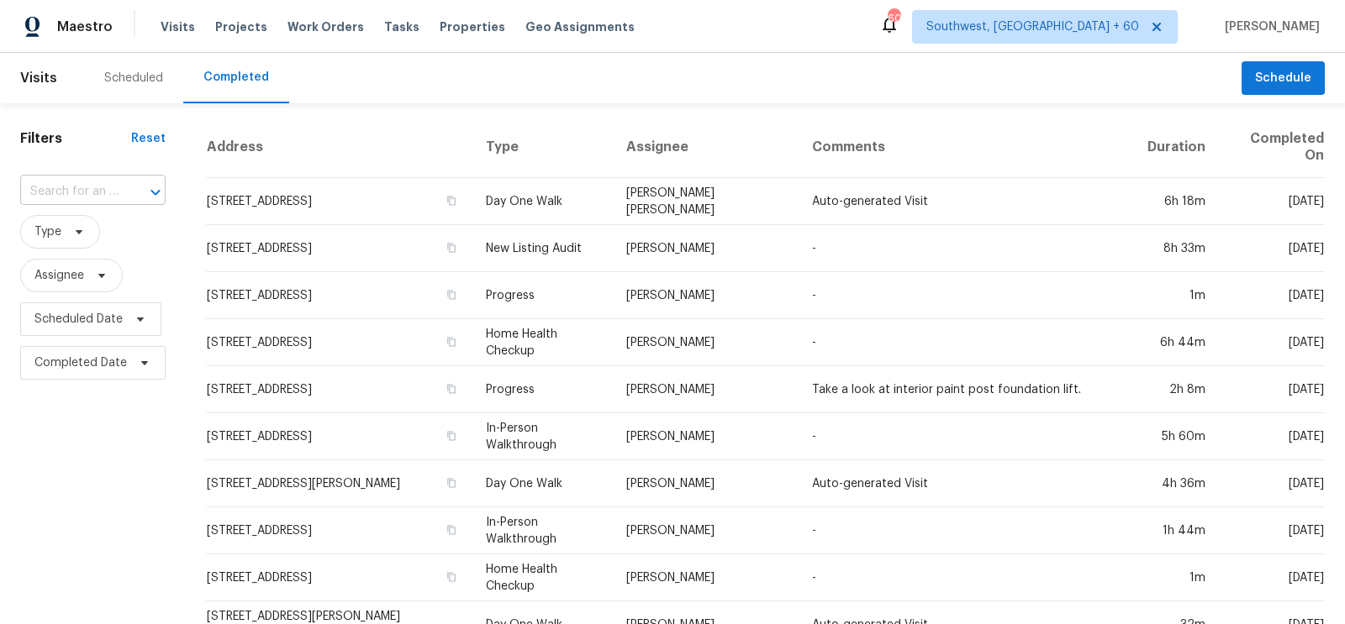
click at [107, 182] on input "text" at bounding box center [69, 192] width 98 height 26
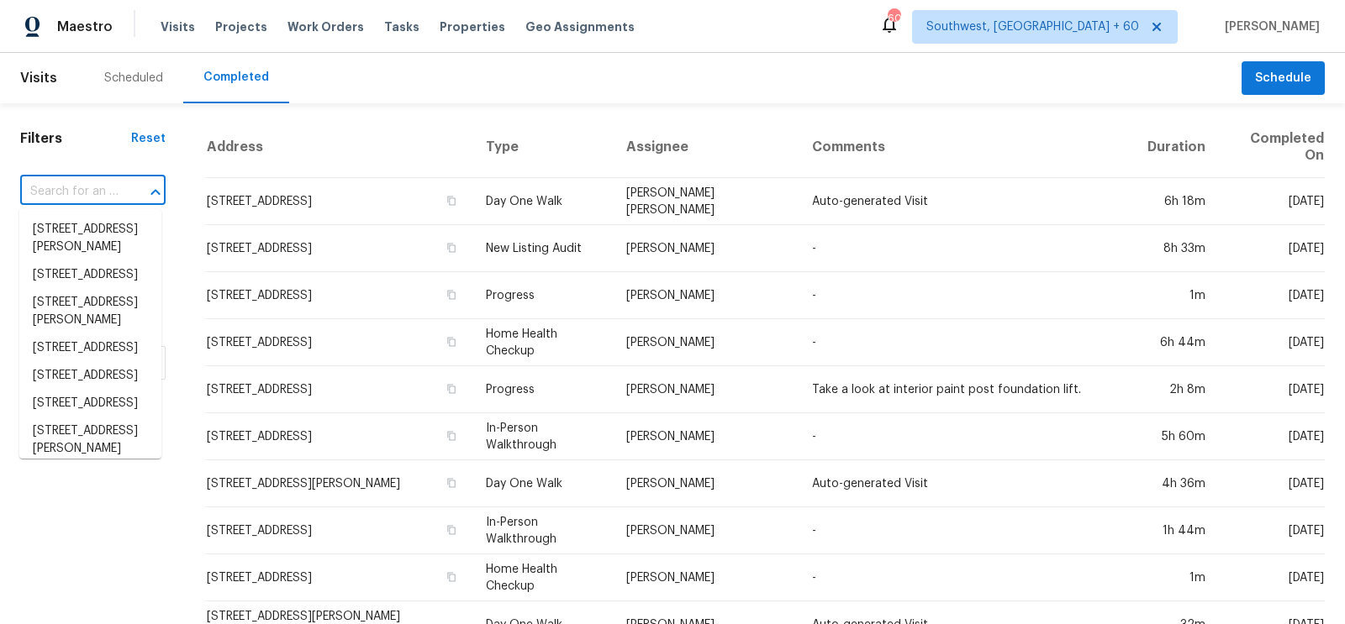
paste input "2233 W 14th St, Jacksonville, FL 32209"
type input "2233 W 14th St, Jacksonville, FL 32209"
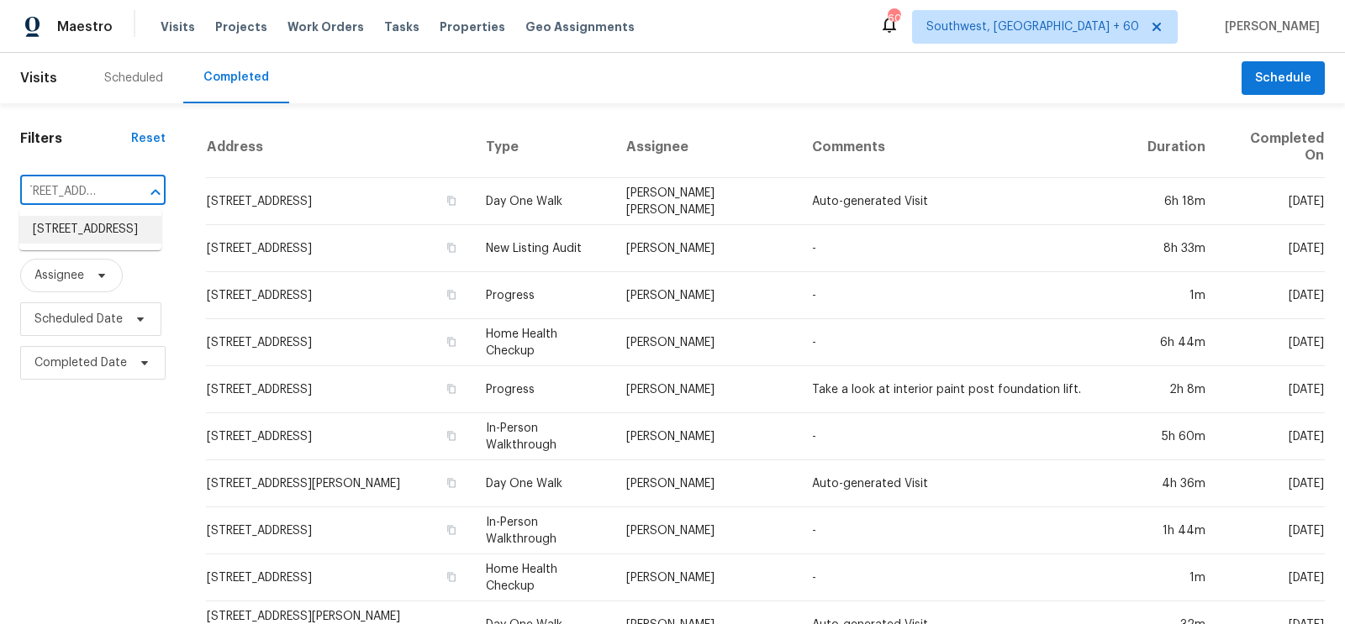
click at [80, 234] on li "2233 W 14th St, Jacksonville, FL 32209" at bounding box center [90, 230] width 142 height 28
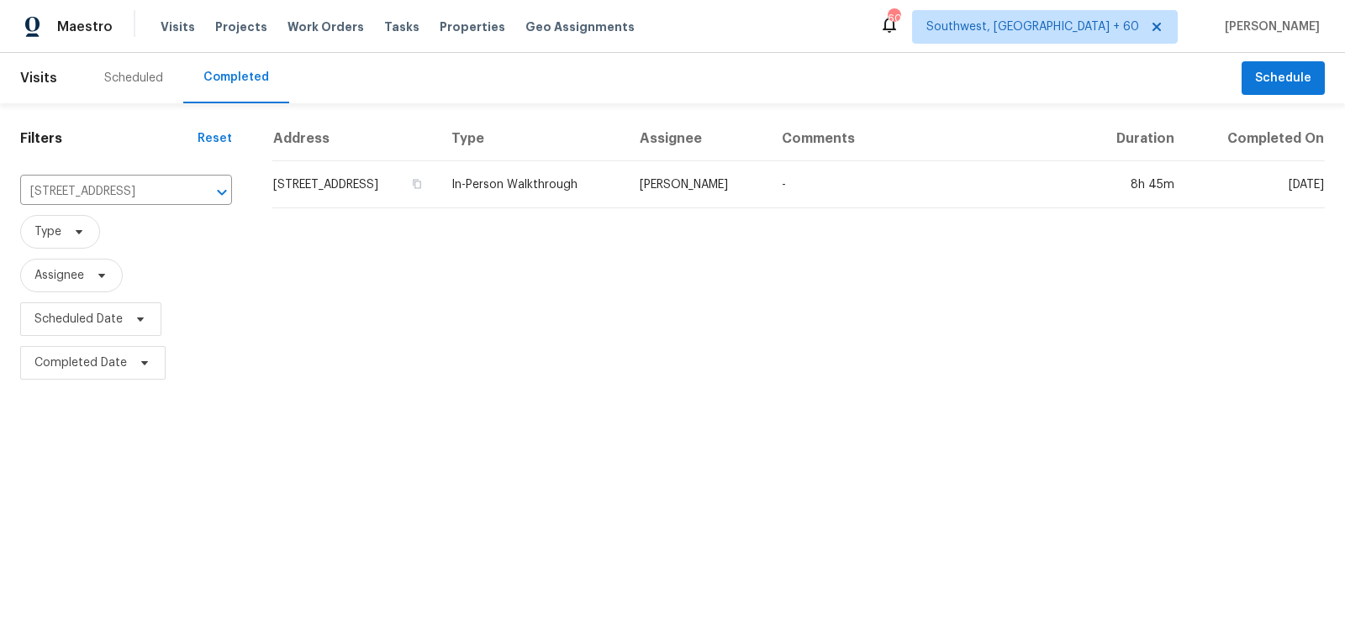
click at [433, 192] on td "2233 W 14th St, Jacksonville, FL 32209" at bounding box center [355, 184] width 166 height 47
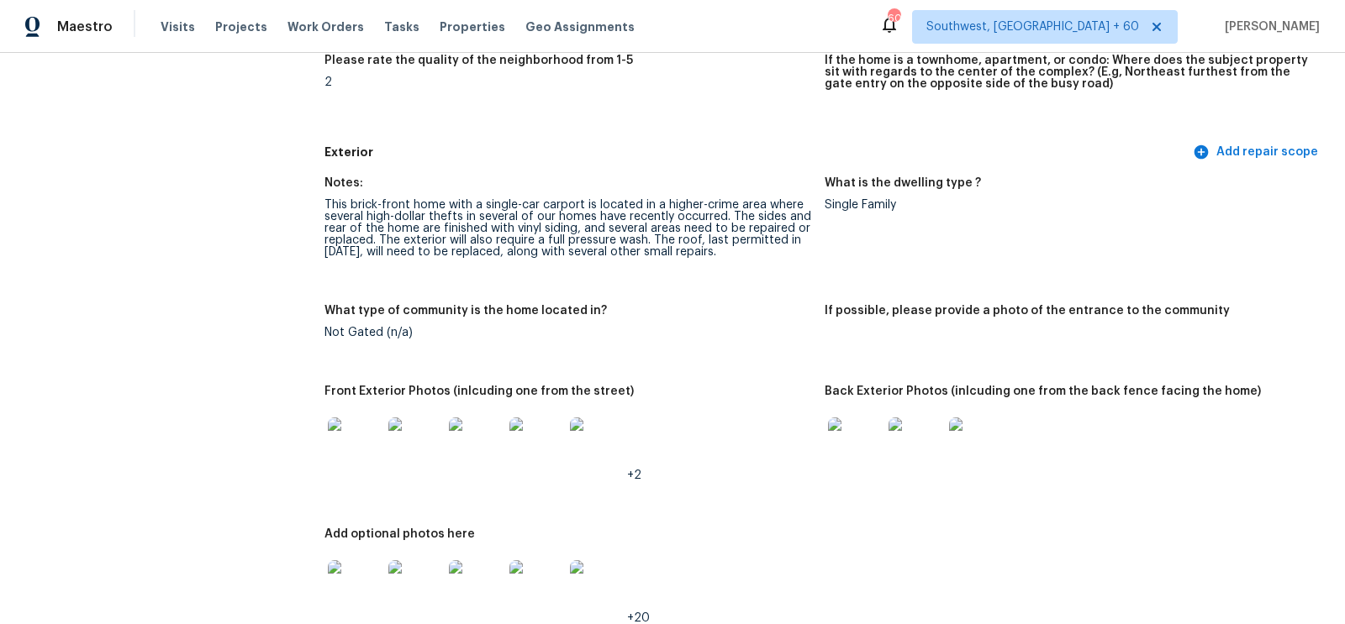
scroll to position [572, 0]
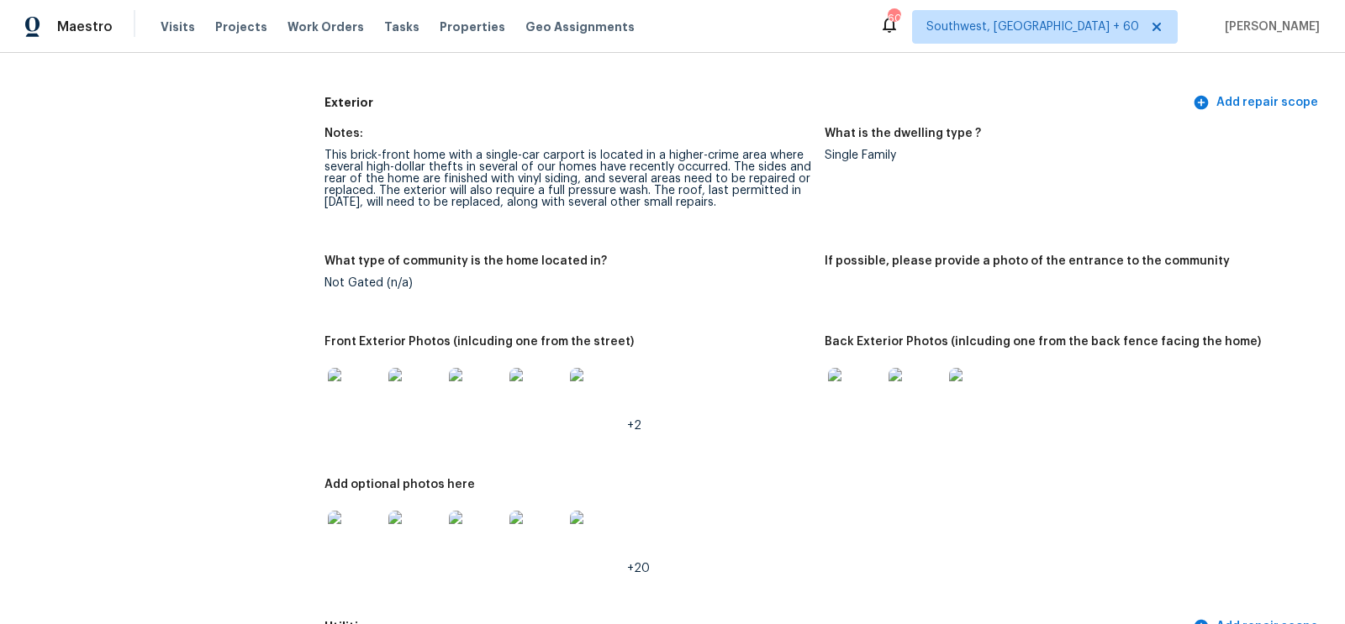
click at [352, 390] on img at bounding box center [355, 395] width 54 height 54
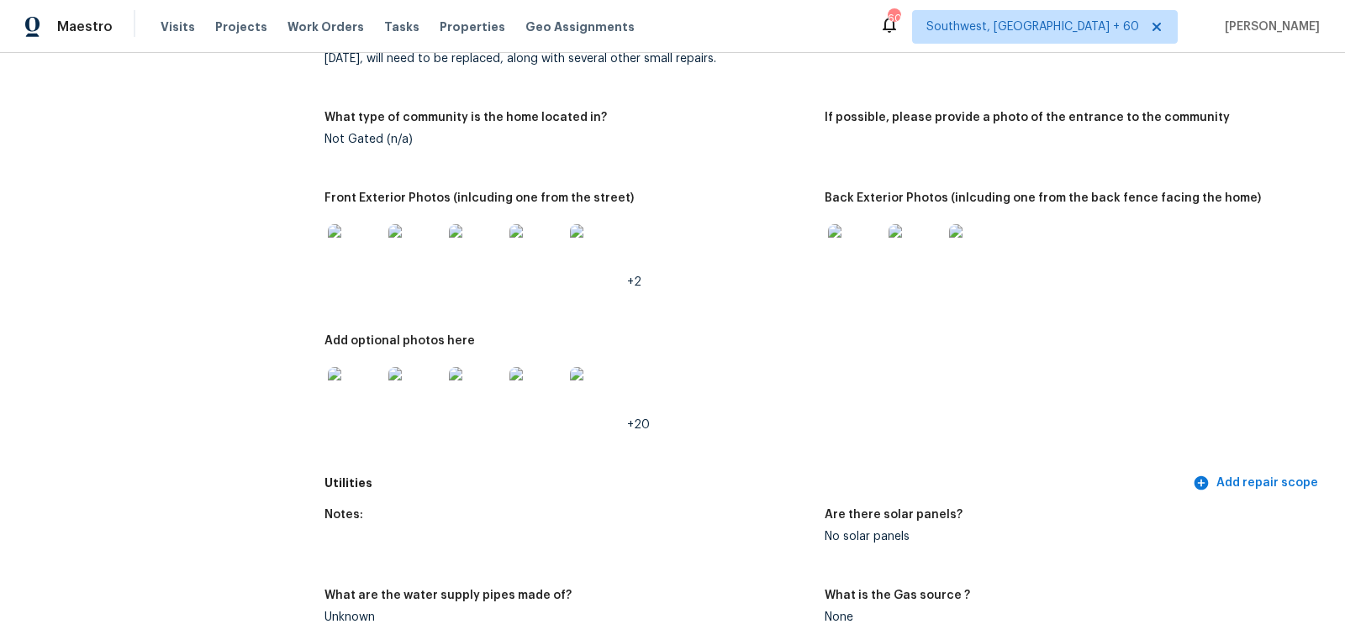
scroll to position [749, 0]
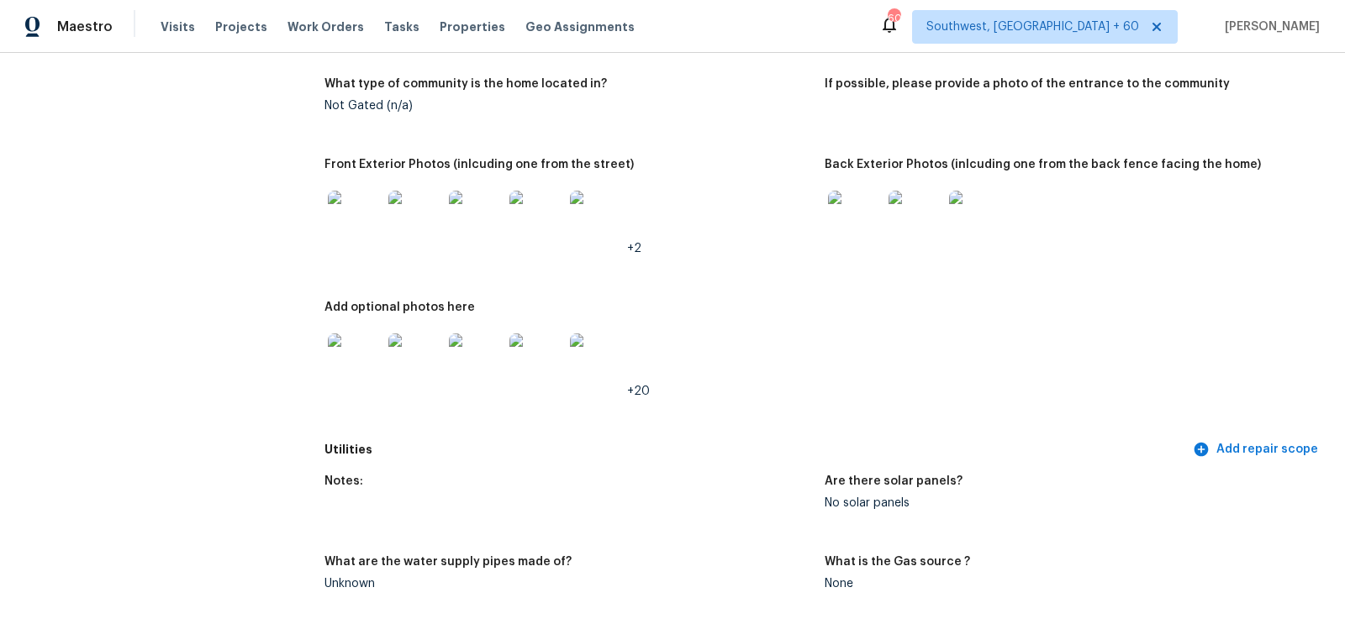
click at [836, 224] on img at bounding box center [855, 218] width 54 height 54
click at [363, 349] on img at bounding box center [355, 361] width 54 height 54
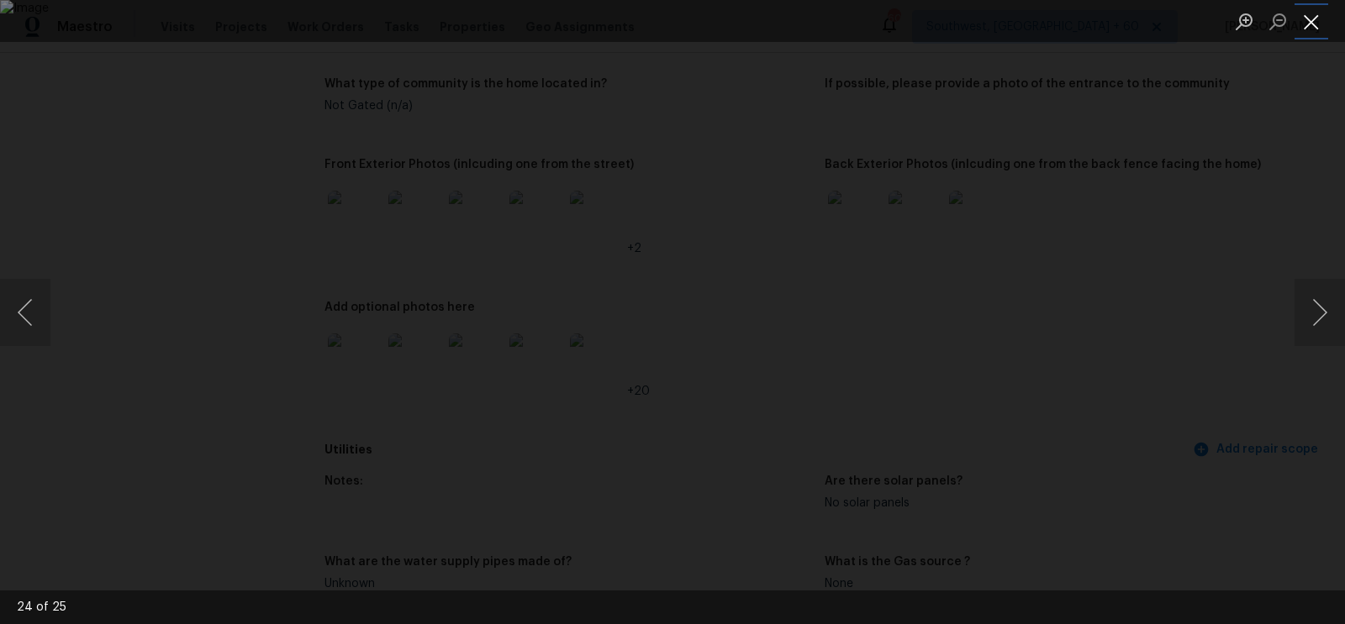
click at [1318, 22] on button "Close lightbox" at bounding box center [1311, 21] width 34 height 29
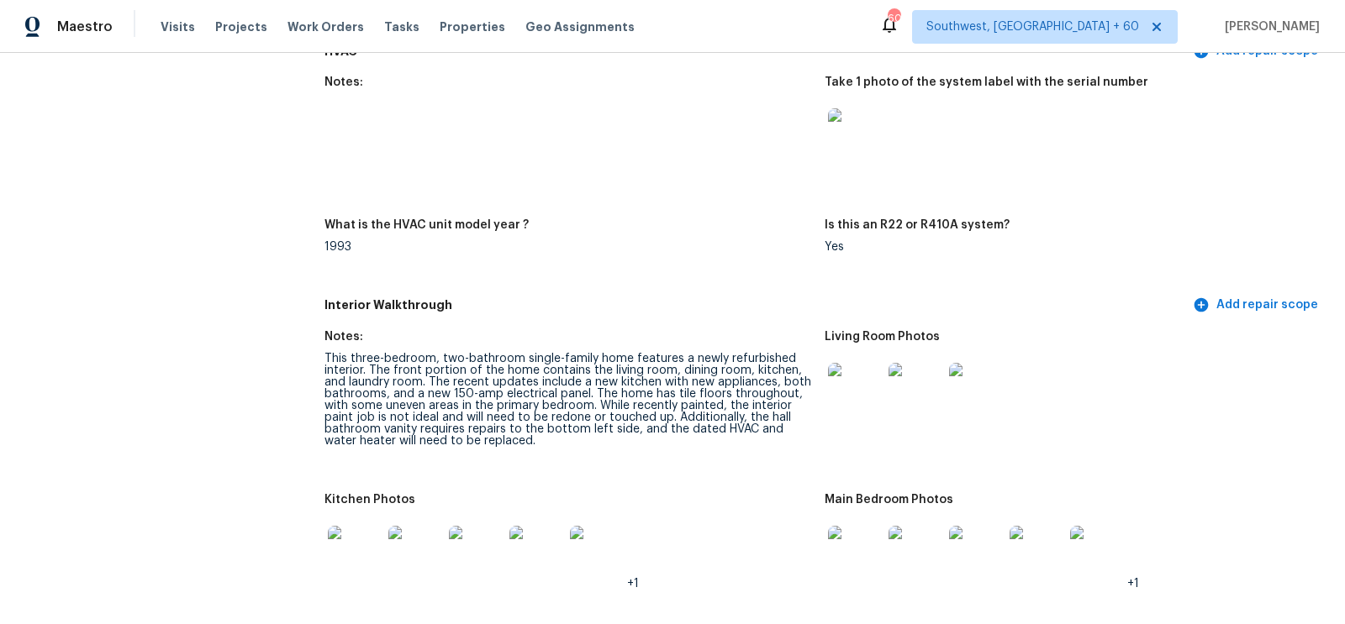
scroll to position [1556, 0]
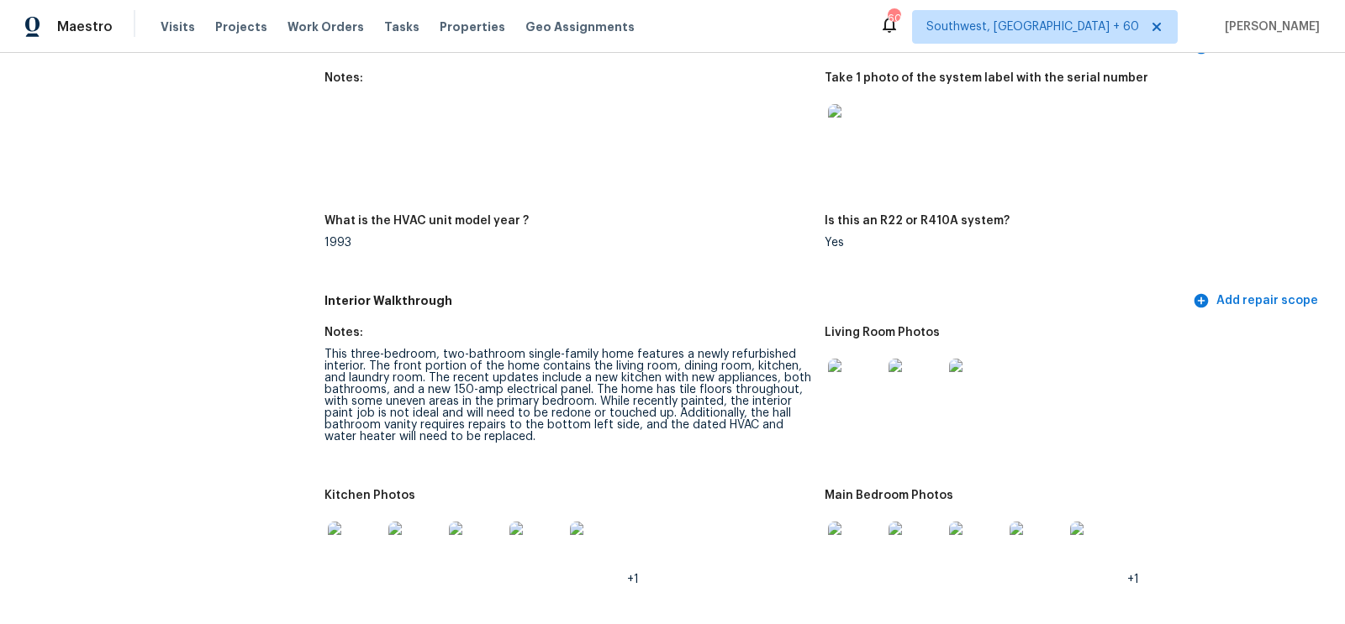
click at [856, 392] on img at bounding box center [855, 386] width 54 height 54
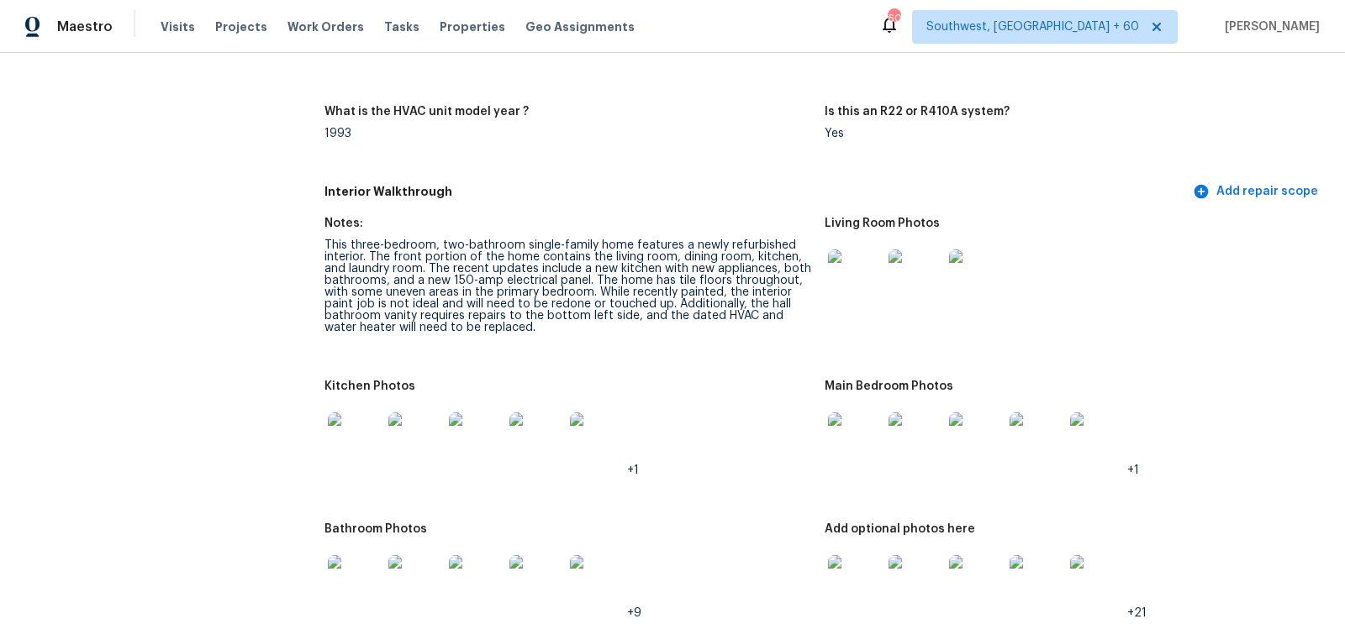
scroll to position [1687, 0]
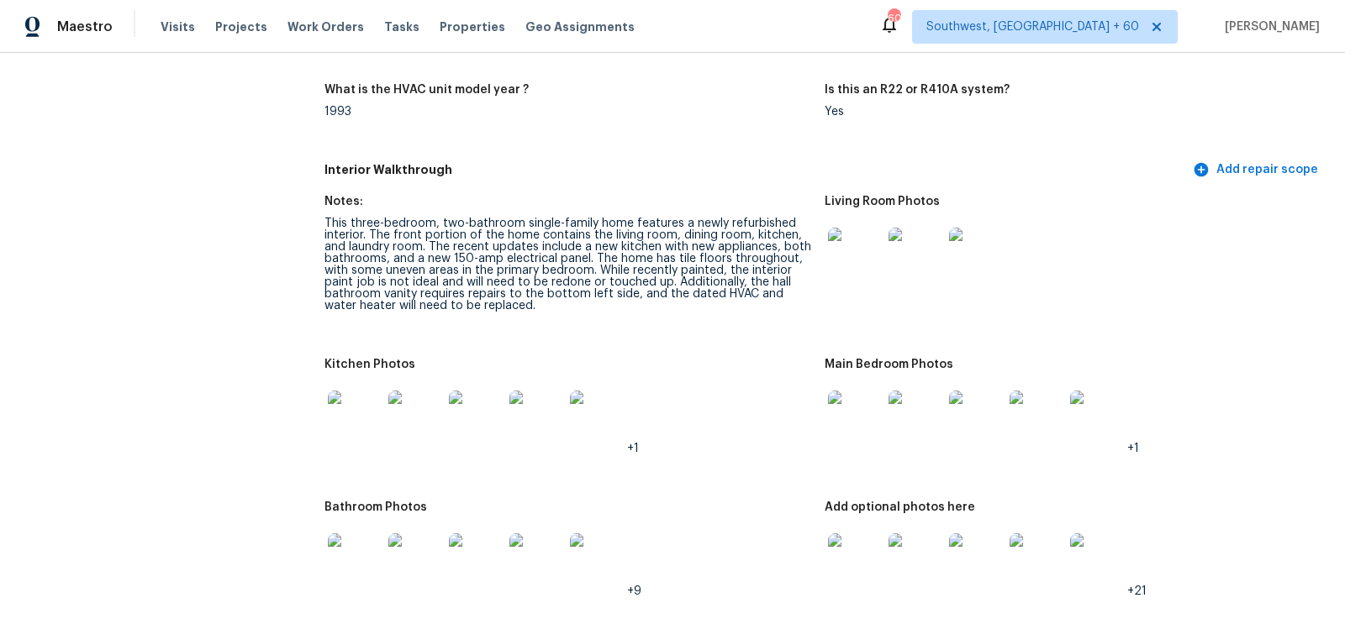
click at [364, 423] on img at bounding box center [355, 418] width 54 height 54
click at [861, 406] on img at bounding box center [855, 418] width 54 height 54
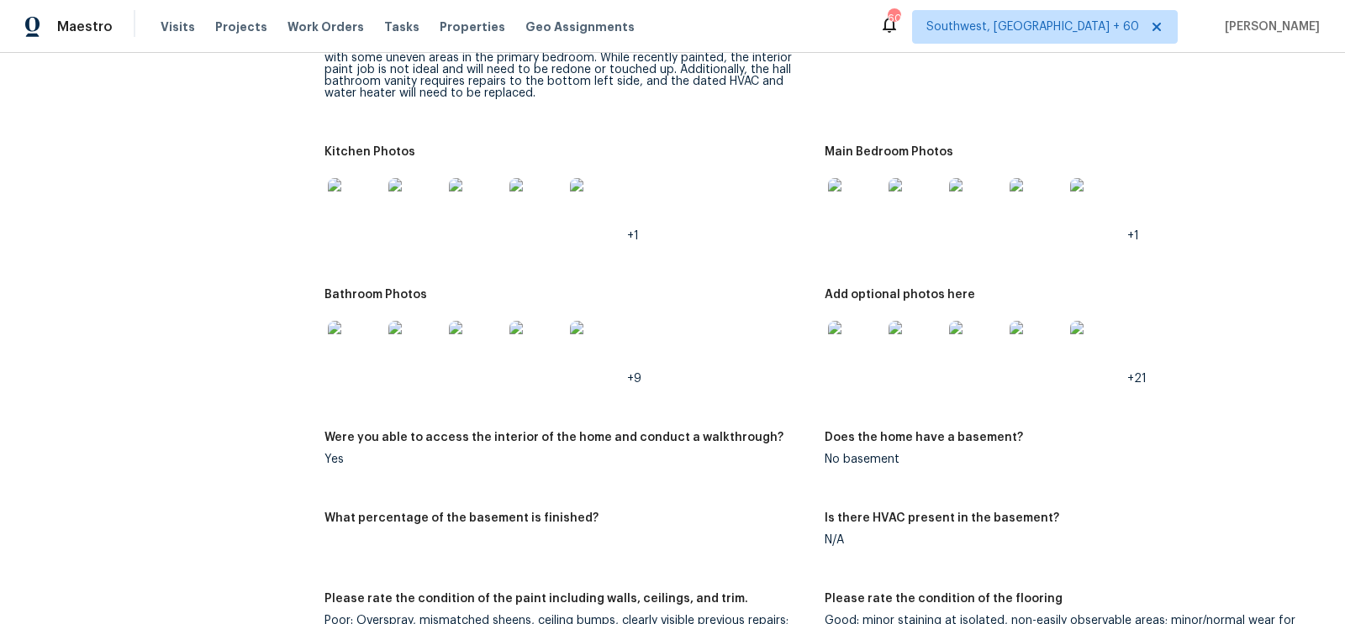
scroll to position [1917, 0]
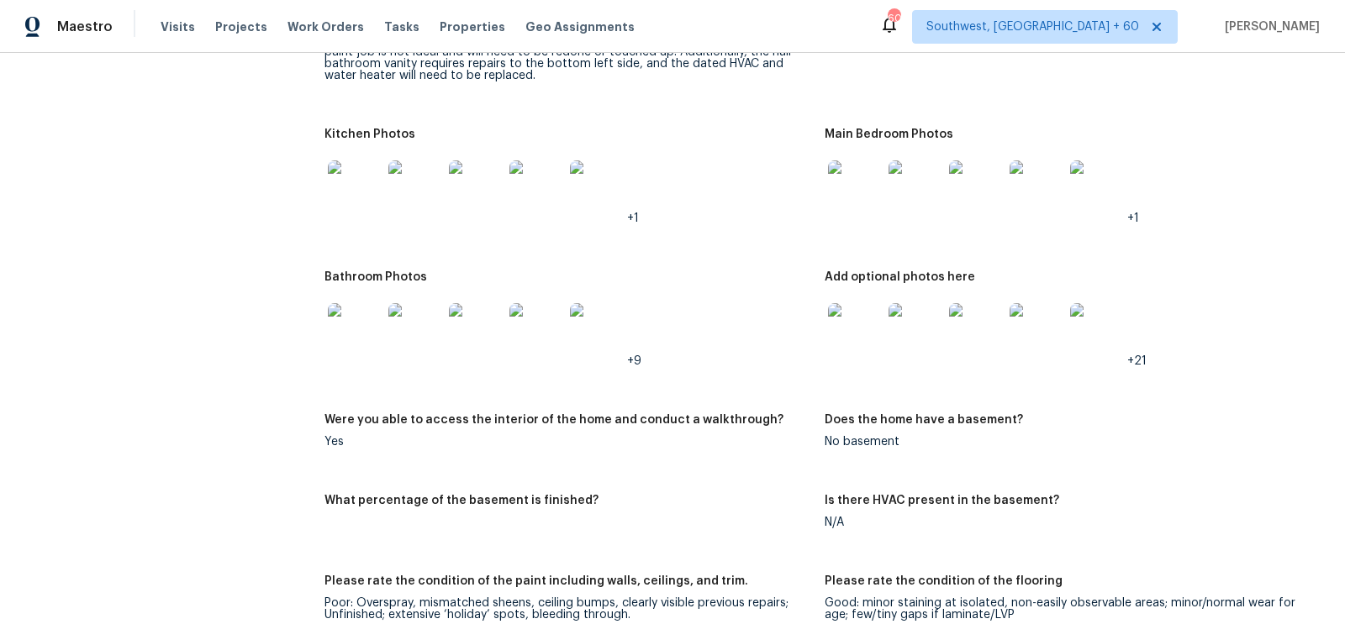
click at [341, 332] on img at bounding box center [355, 330] width 54 height 54
click at [873, 335] on img at bounding box center [855, 330] width 54 height 54
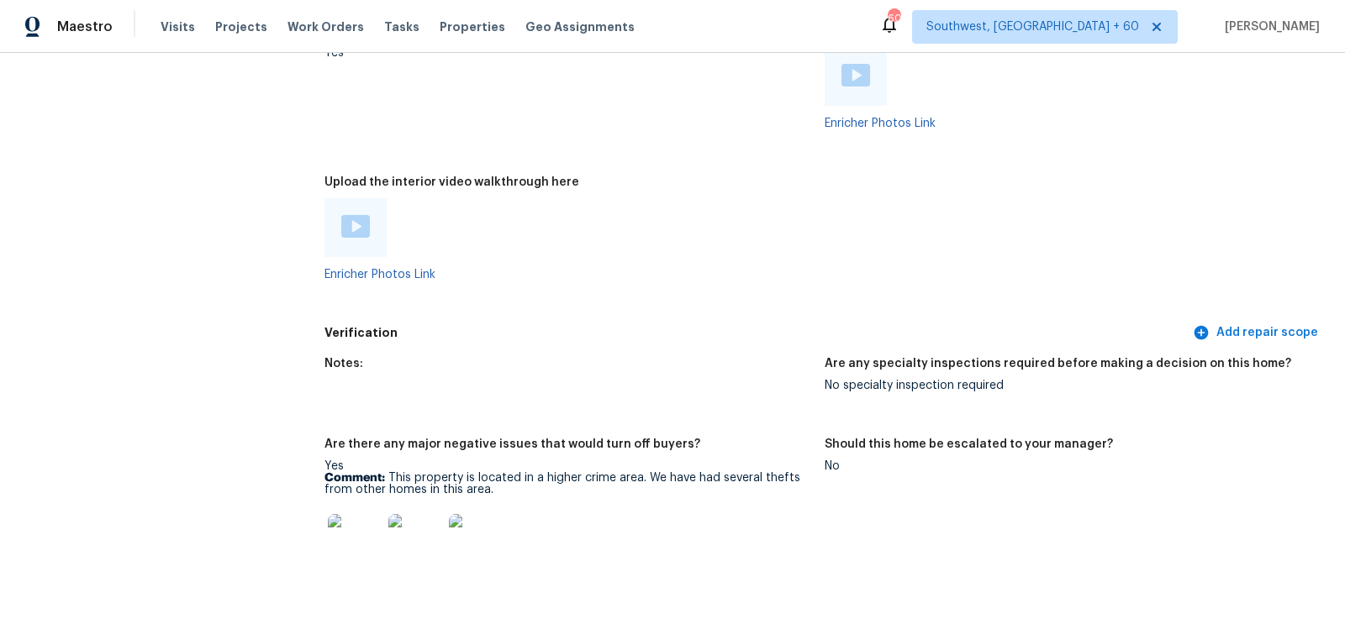
scroll to position [3164, 0]
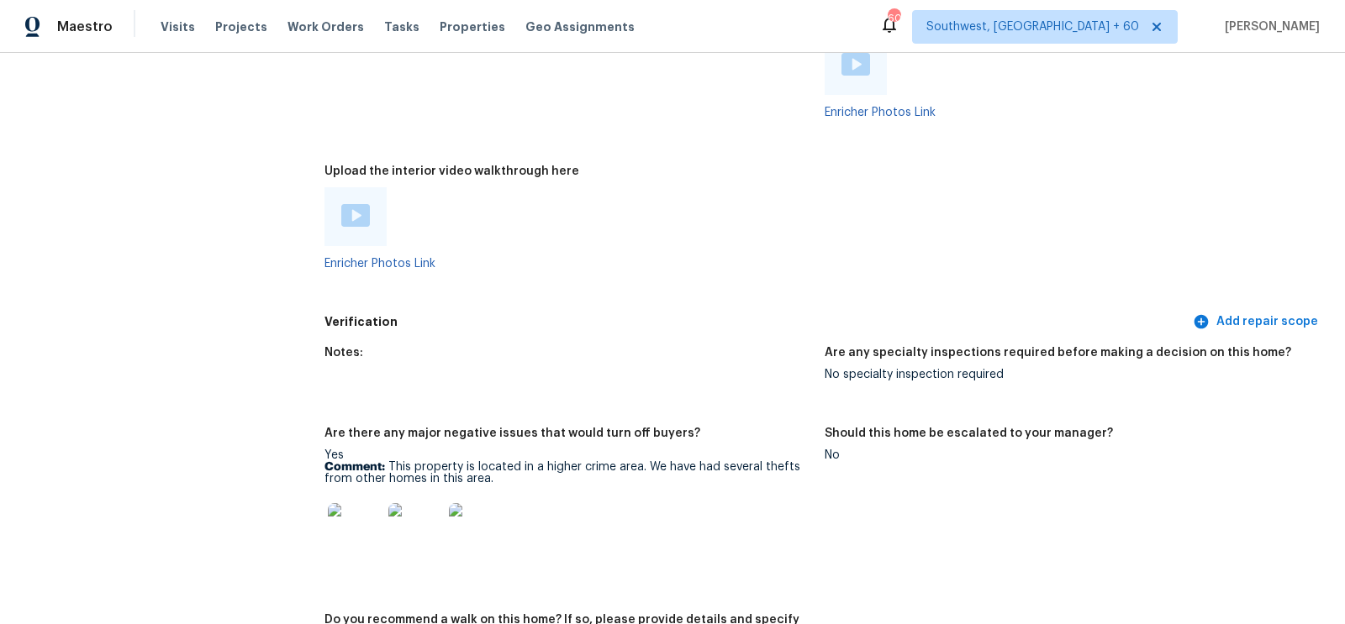
click at [356, 212] on img at bounding box center [355, 215] width 29 height 23
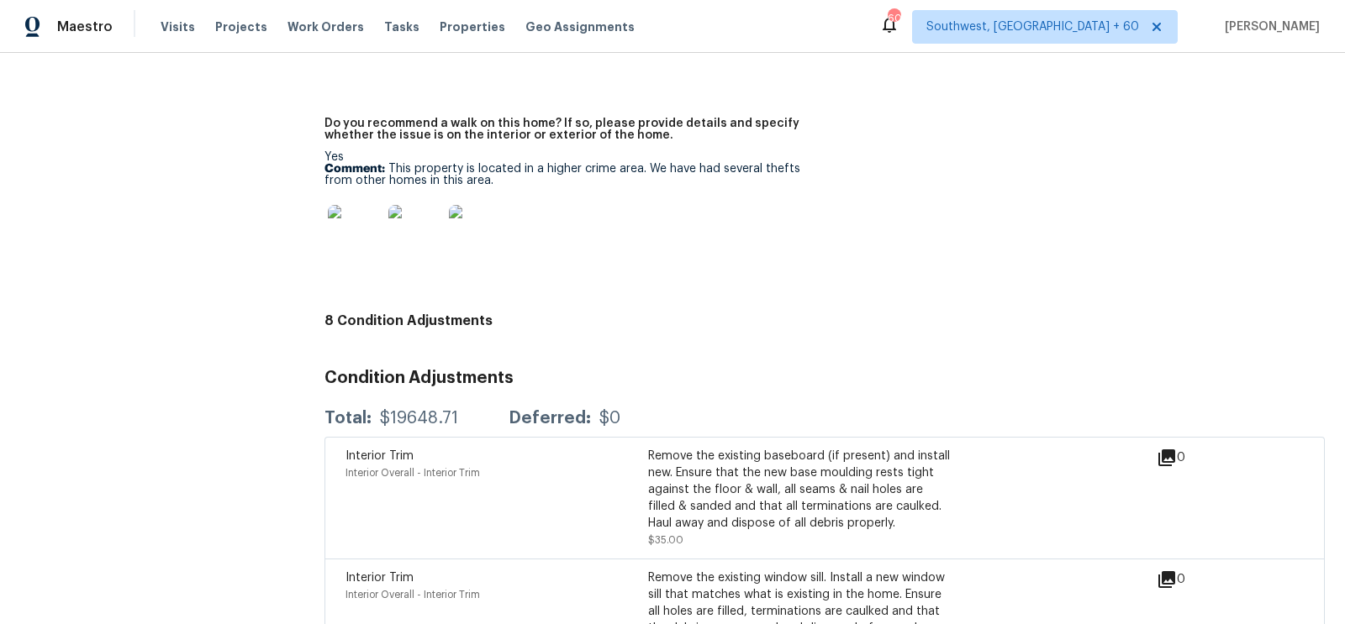
scroll to position [3669, 0]
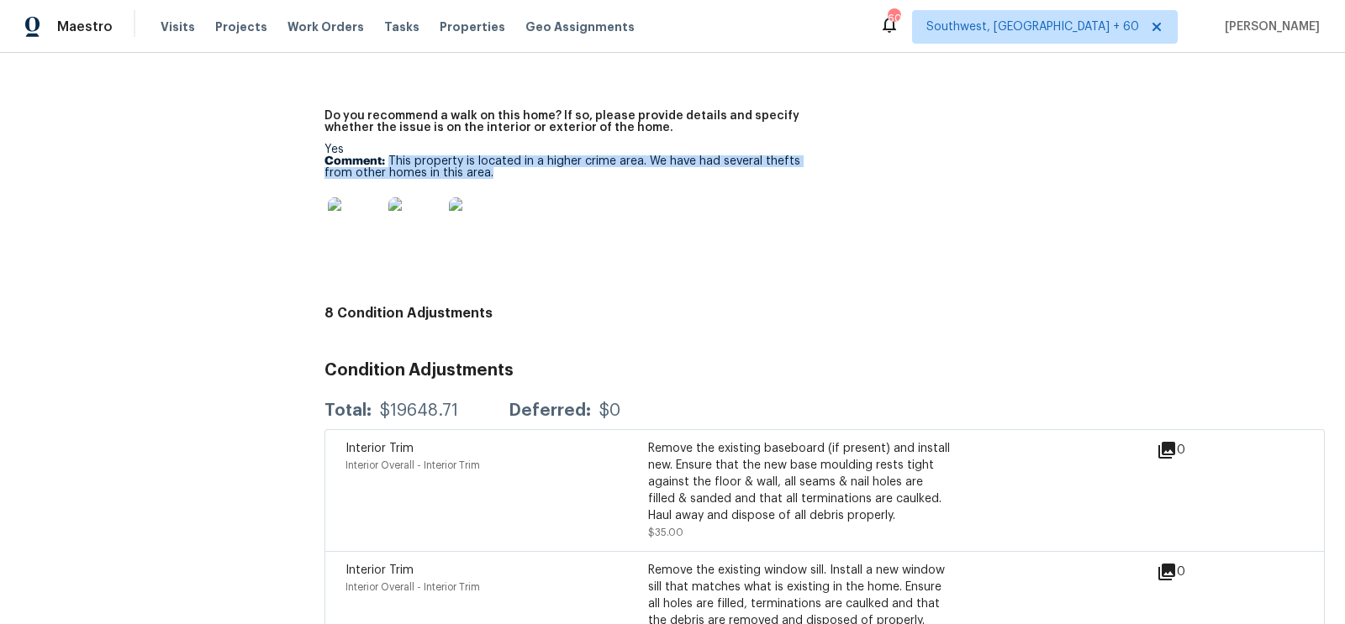
drag, startPoint x: 387, startPoint y: 158, endPoint x: 514, endPoint y: 171, distance: 127.5
click at [514, 171] on p "Comment: This property is located in a higher crime area. We have had several t…" at bounding box center [567, 167] width 487 height 24
copy p "This property is located in a higher crime area. We have had several thefts fro…"
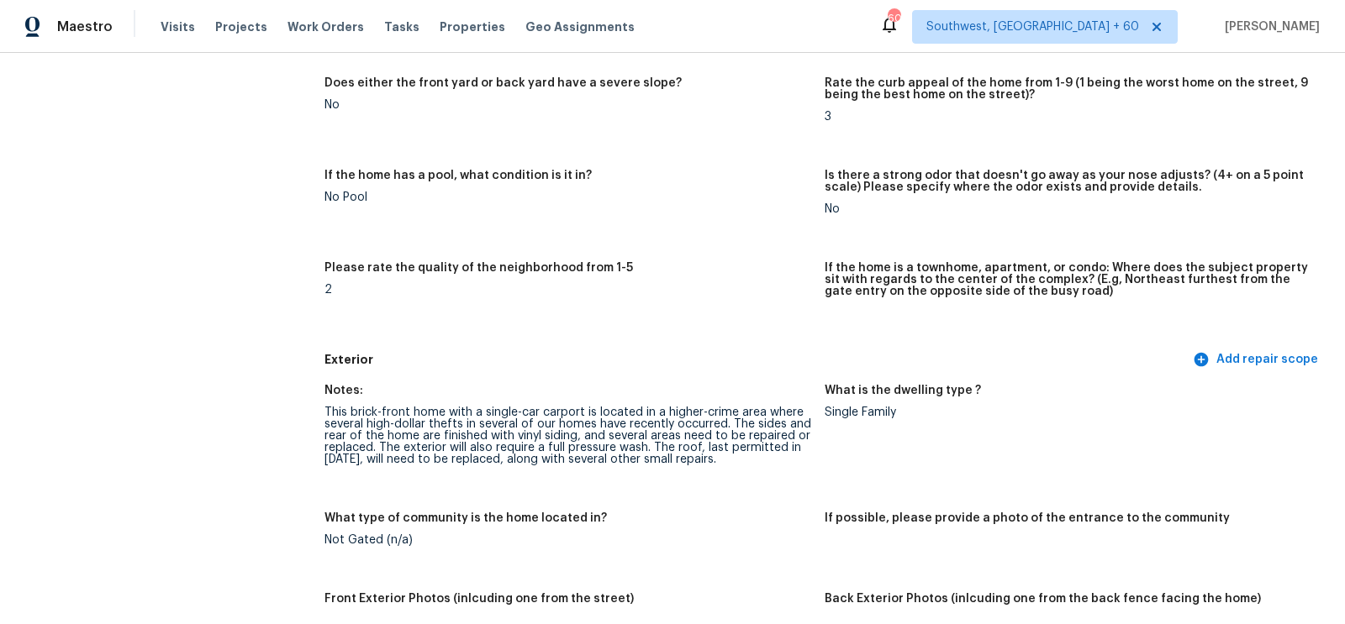
scroll to position [0, 0]
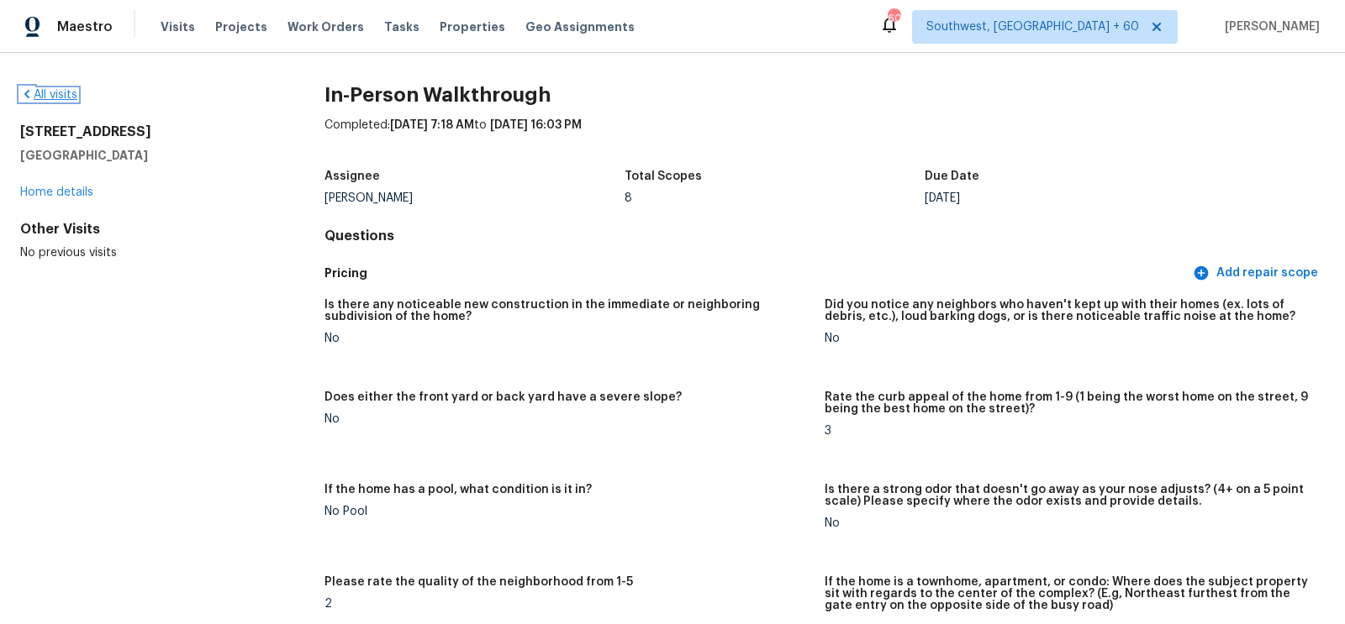
click at [77, 96] on link "All visits" at bounding box center [48, 95] width 57 height 12
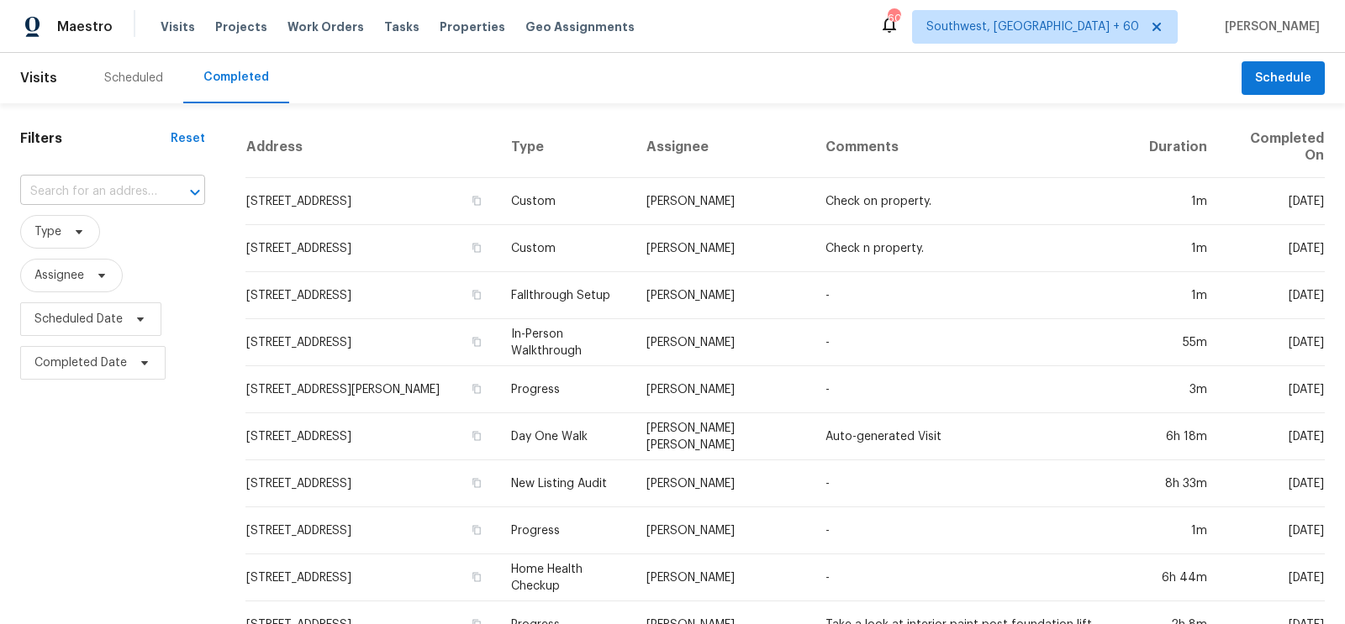
click at [102, 196] on input "text" at bounding box center [89, 192] width 138 height 26
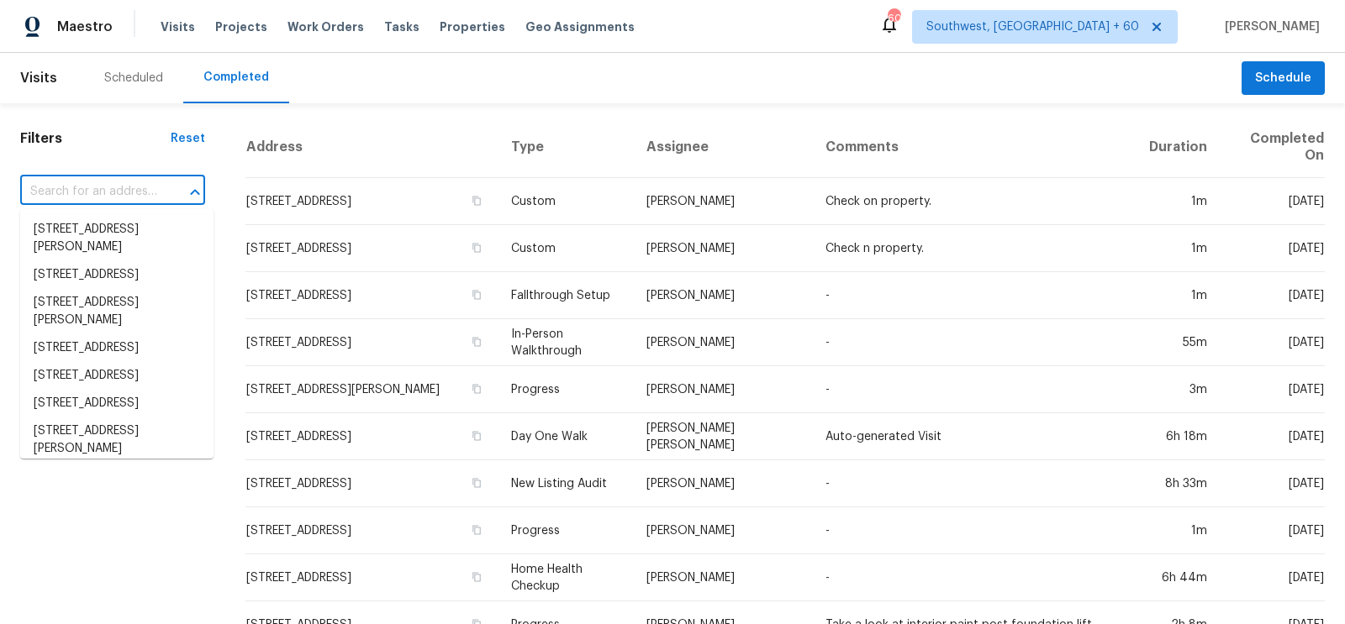
paste input "[STREET_ADDRESS]"
type input "[STREET_ADDRESS]"
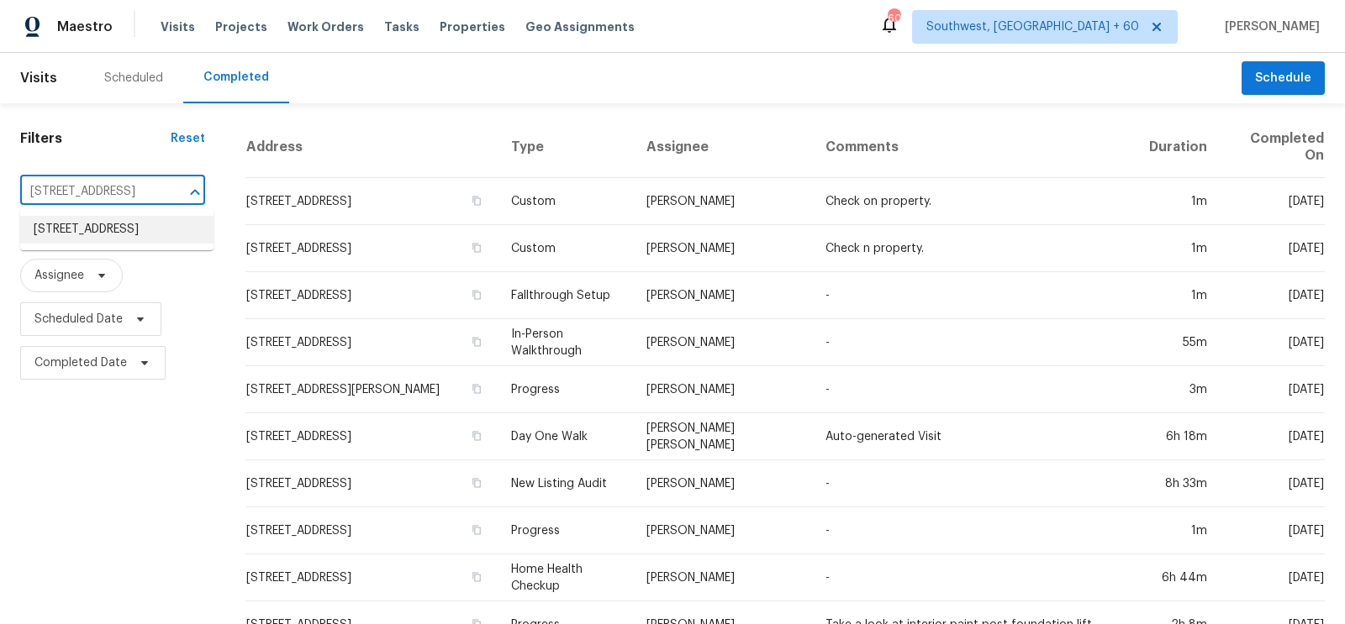
click at [100, 234] on li "[STREET_ADDRESS]" at bounding box center [116, 230] width 193 height 28
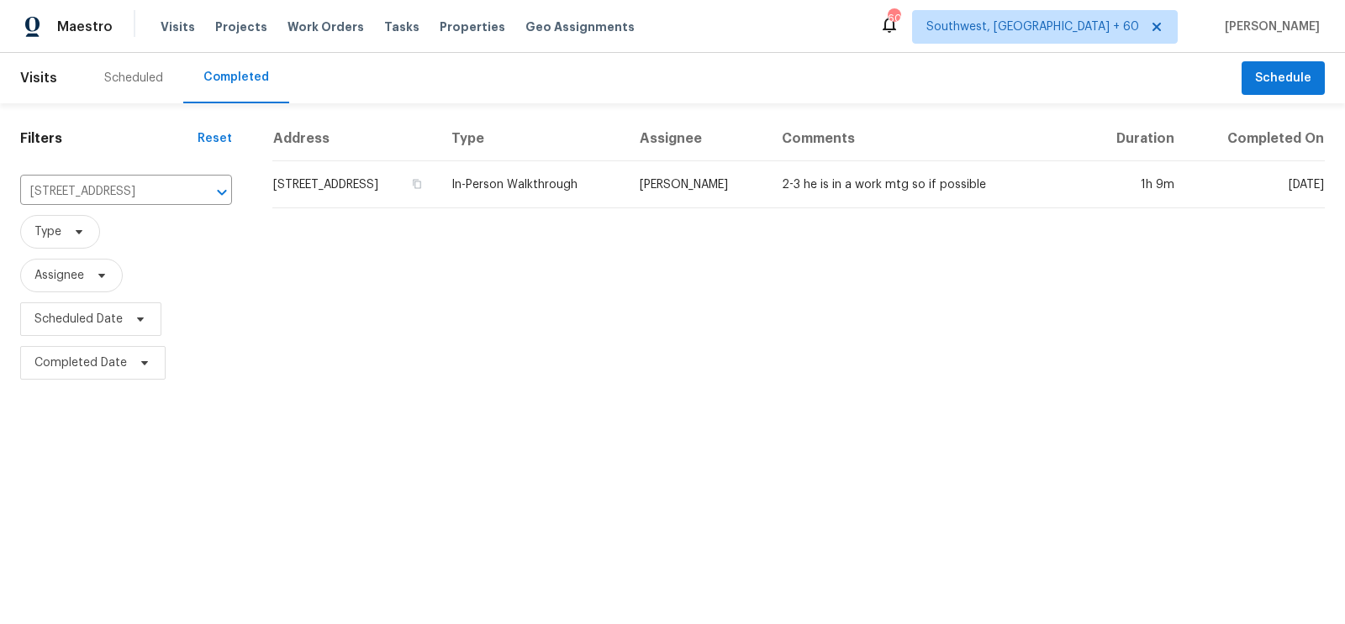
click at [408, 191] on td "[STREET_ADDRESS]" at bounding box center [355, 184] width 166 height 47
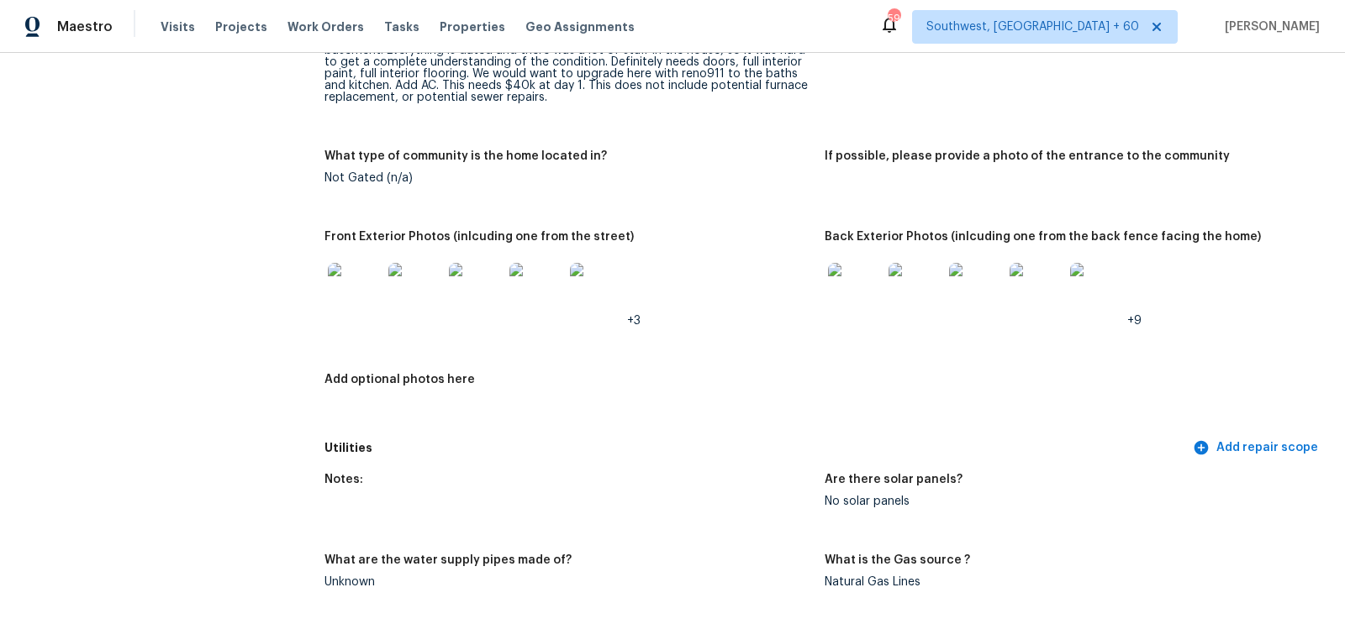
scroll to position [833, 0]
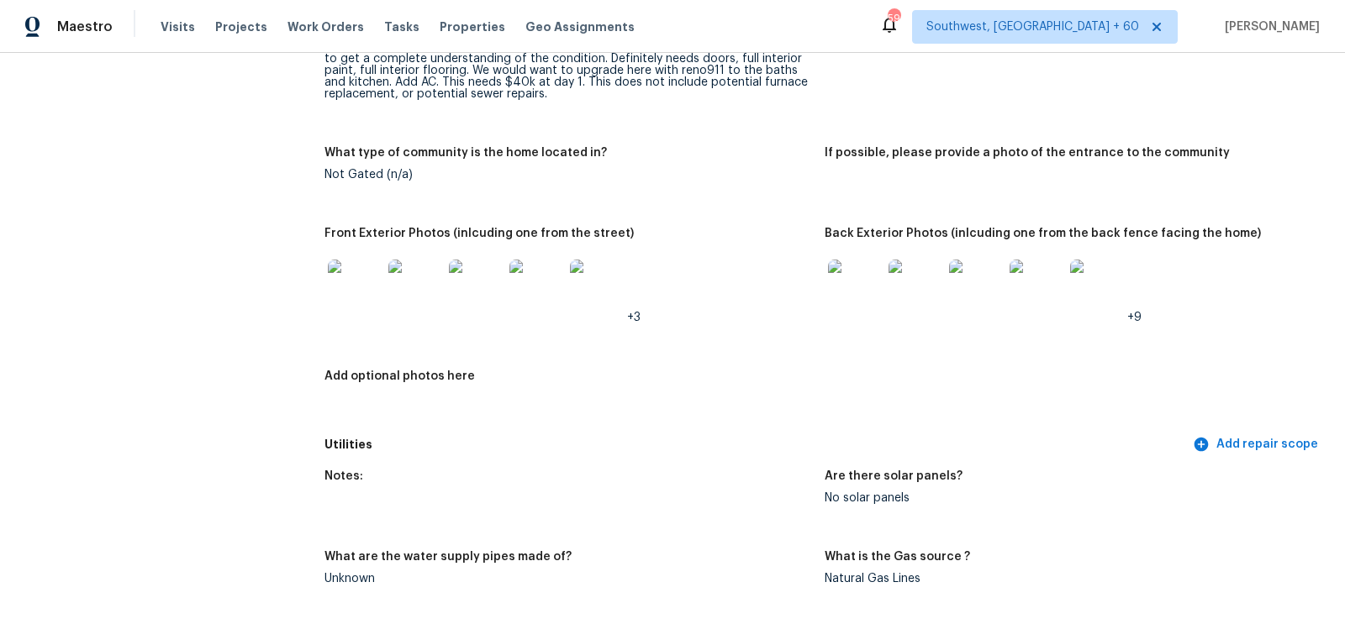
click at [350, 277] on img at bounding box center [355, 287] width 54 height 54
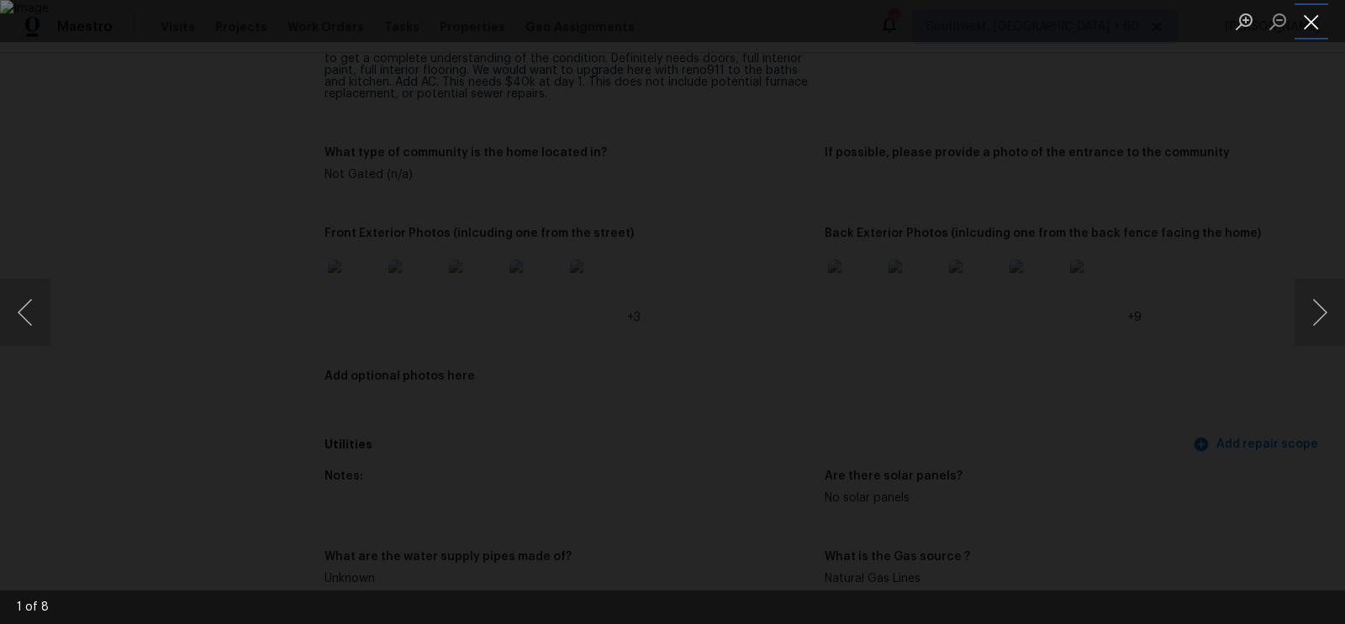
click at [1310, 28] on button "Close lightbox" at bounding box center [1311, 21] width 34 height 29
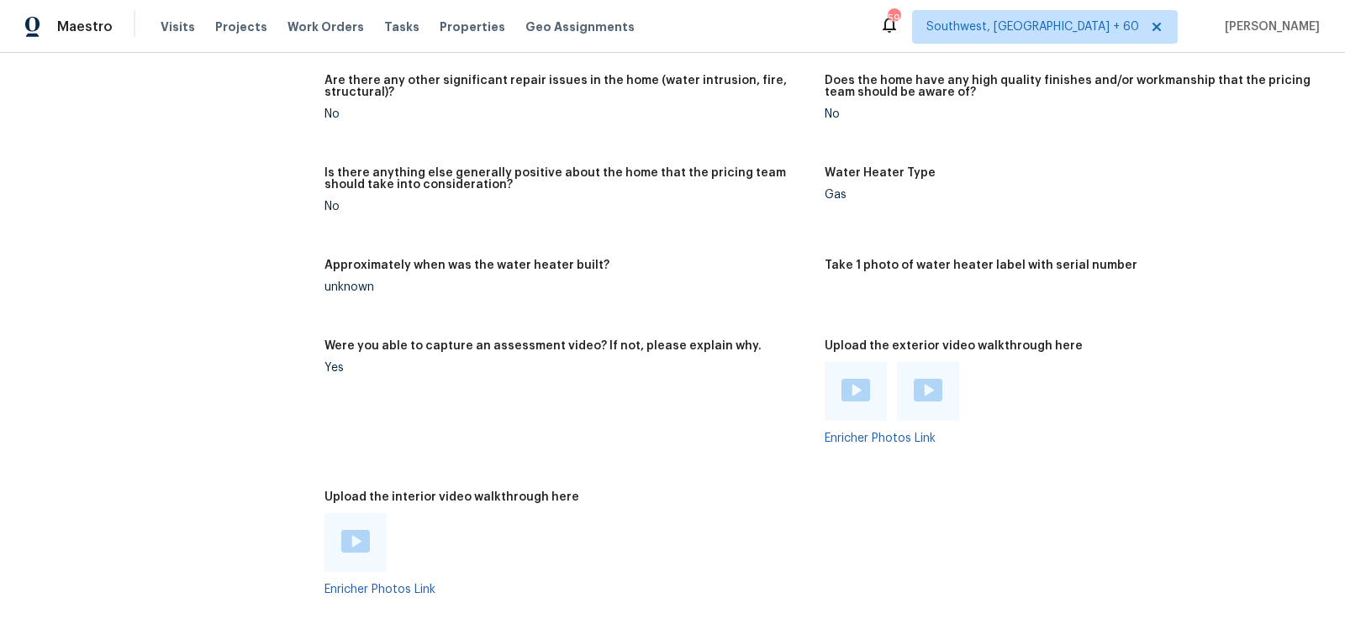
scroll to position [3160, 0]
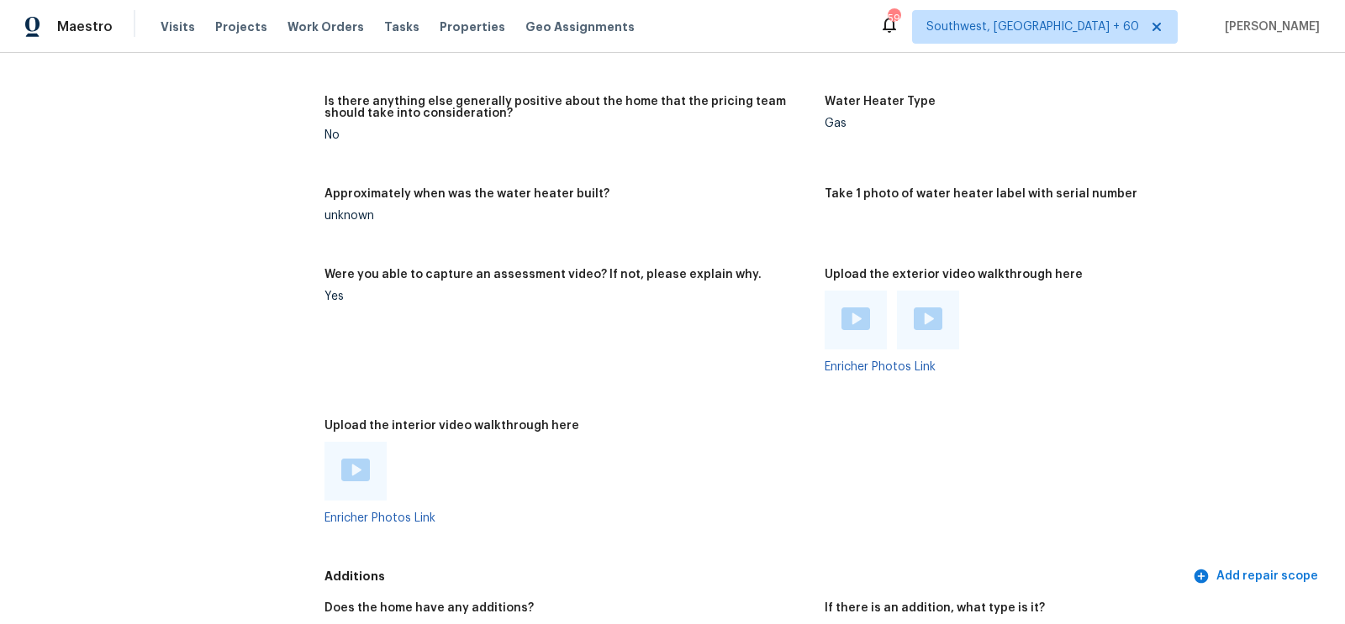
click at [857, 327] on img at bounding box center [855, 319] width 29 height 23
click at [928, 320] on img at bounding box center [928, 319] width 29 height 23
click at [356, 466] on img at bounding box center [355, 470] width 29 height 23
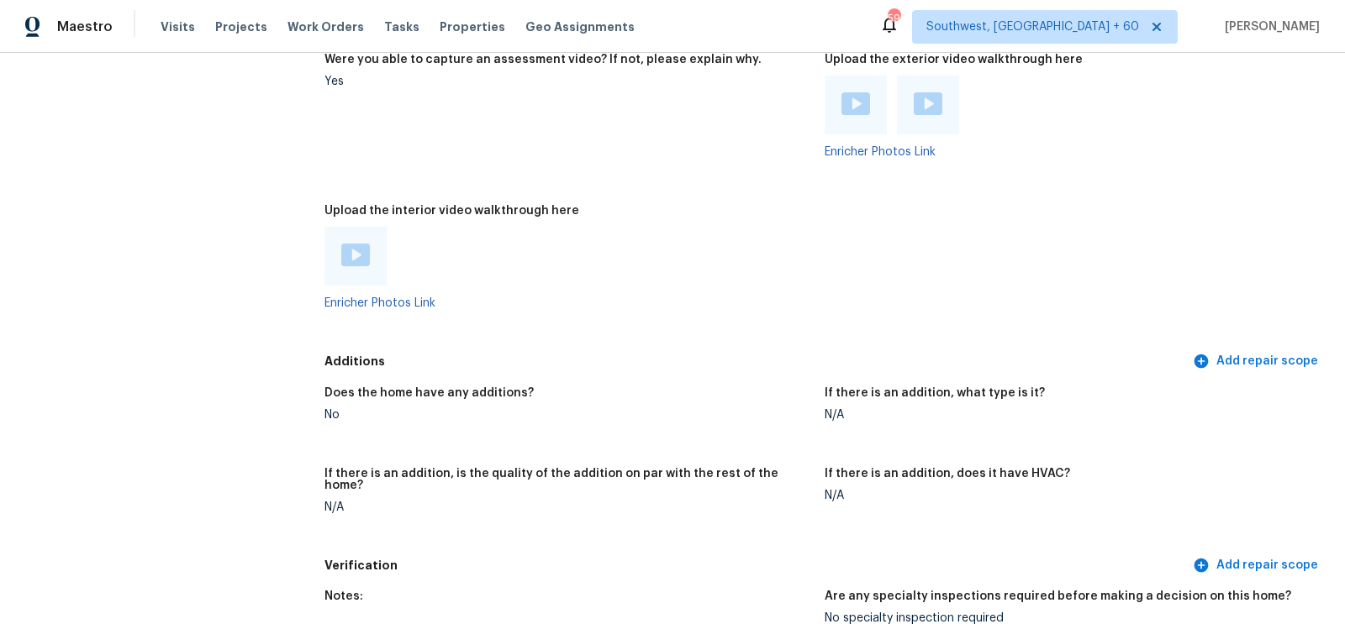
scroll to position [3354, 0]
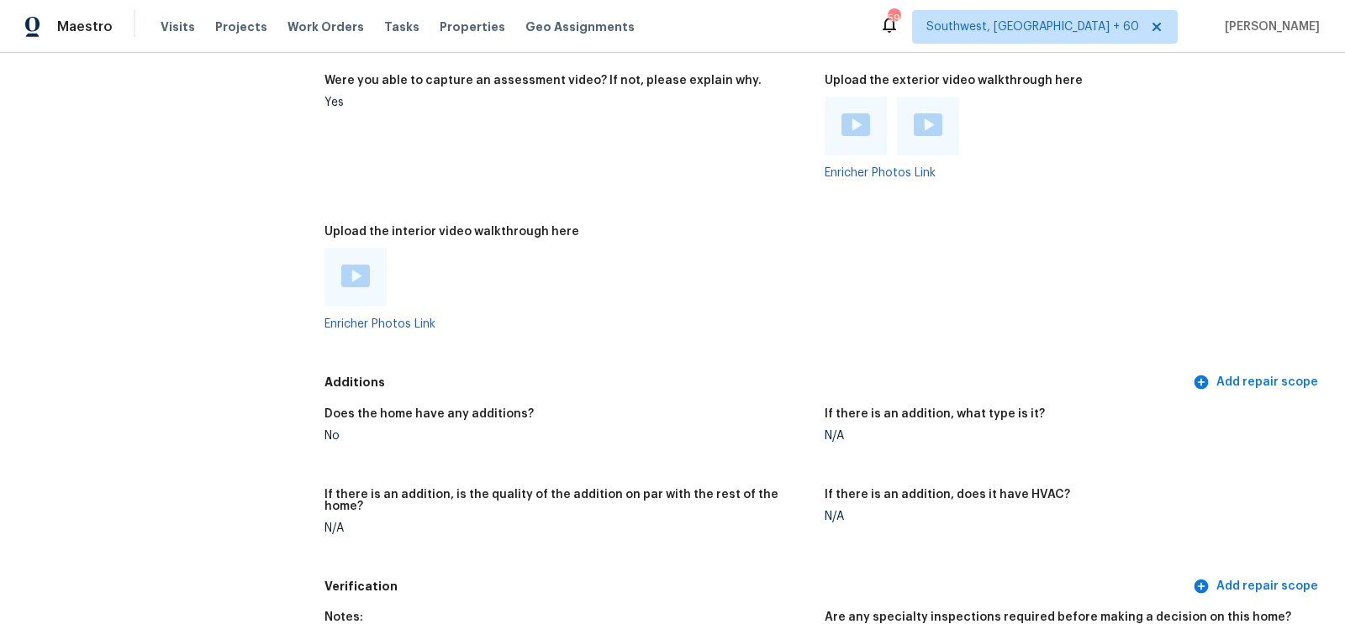
click at [858, 116] on img at bounding box center [855, 124] width 29 height 23
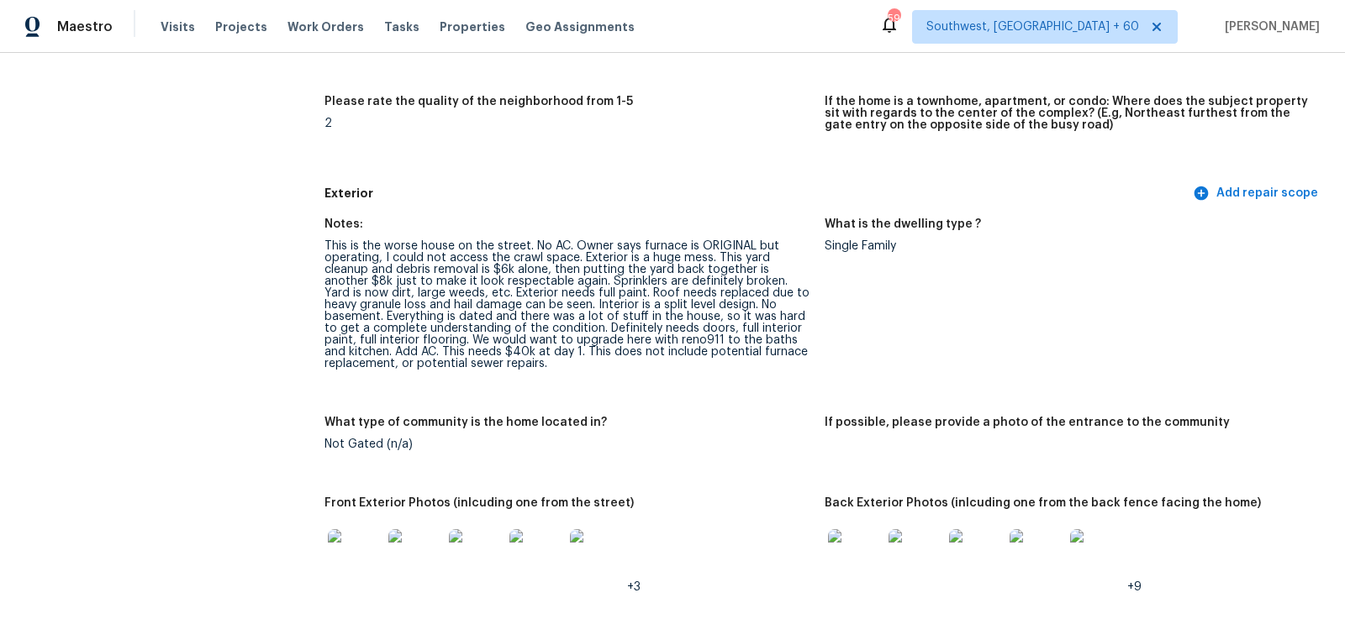
scroll to position [565, 0]
drag, startPoint x: 581, startPoint y: 254, endPoint x: 713, endPoint y: 256, distance: 132.0
click at [713, 256] on div "This is the worse house on the street. No AC. Owner says furnace is ORIGINAL bu…" at bounding box center [567, 303] width 487 height 129
copy div "Exterior is a huge mess."
click at [737, 243] on div "This is the worse house on the street. No AC. Owner says furnace is ORIGINAL bu…" at bounding box center [567, 303] width 487 height 129
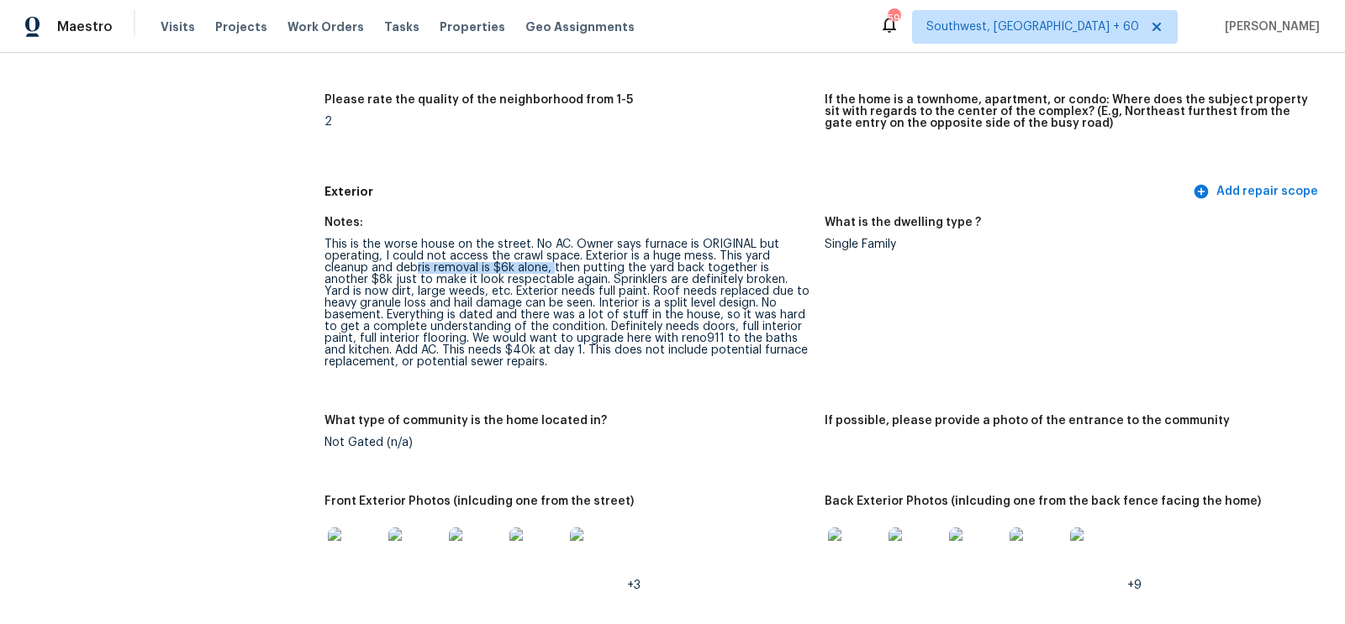
drag, startPoint x: 367, startPoint y: 271, endPoint x: 503, endPoint y: 271, distance: 136.2
click at [503, 271] on div "This is the worse house on the street. No AC. Owner says furnace is ORIGINAL bu…" at bounding box center [567, 303] width 487 height 129
click at [589, 272] on div "This is the worse house on the street. No AC. Owner says furnace is ORIGINAL bu…" at bounding box center [567, 303] width 487 height 129
drag, startPoint x: 502, startPoint y: 271, endPoint x: 701, endPoint y: 270, distance: 199.2
click at [701, 271] on div "This is the worse house on the street. No AC. Owner says furnace is ORIGINAL bu…" at bounding box center [567, 303] width 487 height 129
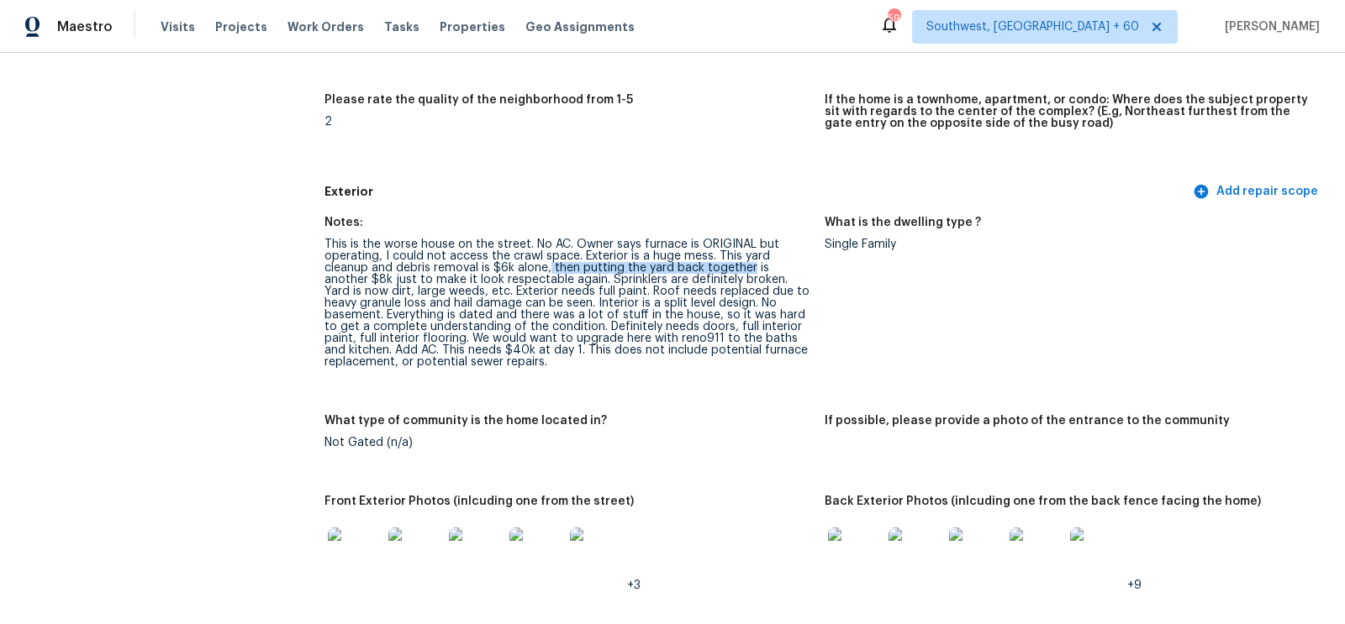
click at [769, 272] on div "This is the worse house on the street. No AC. Owner says furnace is ORIGINAL bu…" at bounding box center [567, 303] width 487 height 129
drag, startPoint x: 513, startPoint y: 276, endPoint x: 624, endPoint y: 282, distance: 112.0
click at [624, 282] on div "This is the worse house on the street. No AC. Owner says furnace is ORIGINAL bu…" at bounding box center [567, 303] width 487 height 129
click at [652, 279] on div "This is the worse house on the street. No AC. Owner says furnace is ORIGINAL bu…" at bounding box center [567, 303] width 487 height 129
click at [598, 282] on div "This is the worse house on the street. No AC. Owner says furnace is ORIGINAL bu…" at bounding box center [567, 303] width 487 height 129
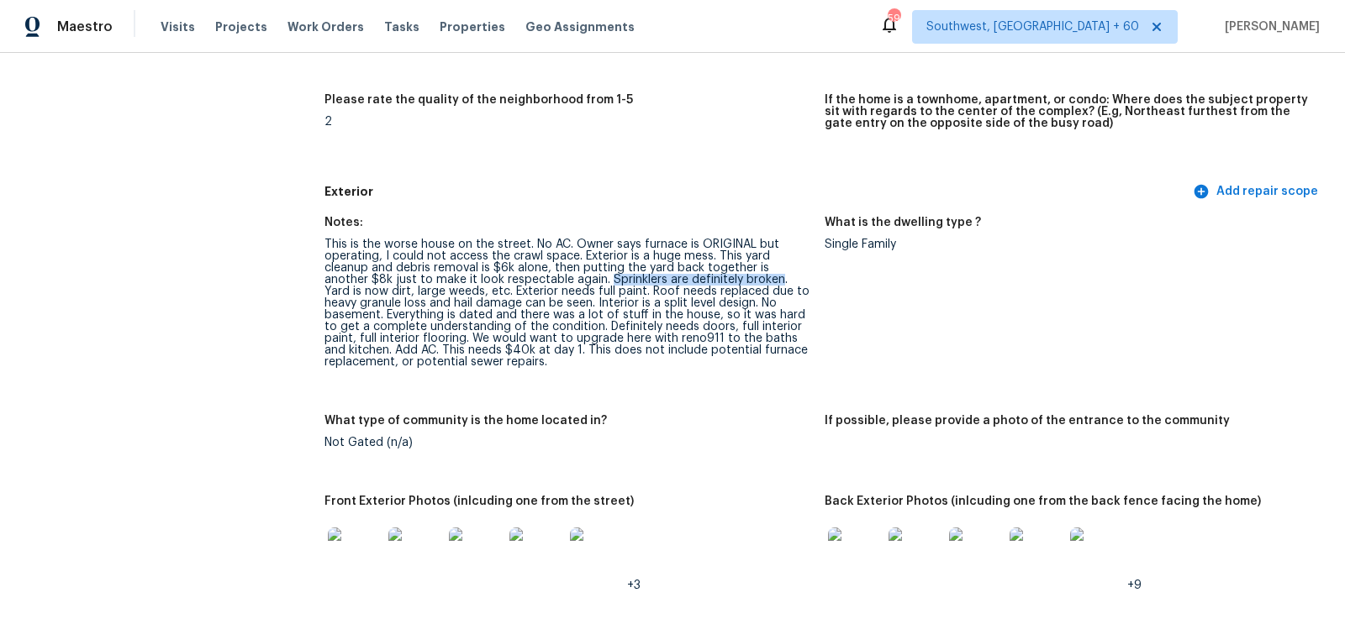
drag, startPoint x: 513, startPoint y: 282, endPoint x: 682, endPoint y: 275, distance: 169.1
click at [682, 275] on div "This is the worse house on the street. No AC. Owner says furnace is ORIGINAL bu…" at bounding box center [567, 303] width 487 height 129
drag, startPoint x: 686, startPoint y: 276, endPoint x: 761, endPoint y: 284, distance: 75.3
click at [761, 284] on div "This is the worse house on the street. No AC. Owner says furnace is ORIGINAL bu…" at bounding box center [567, 303] width 487 height 129
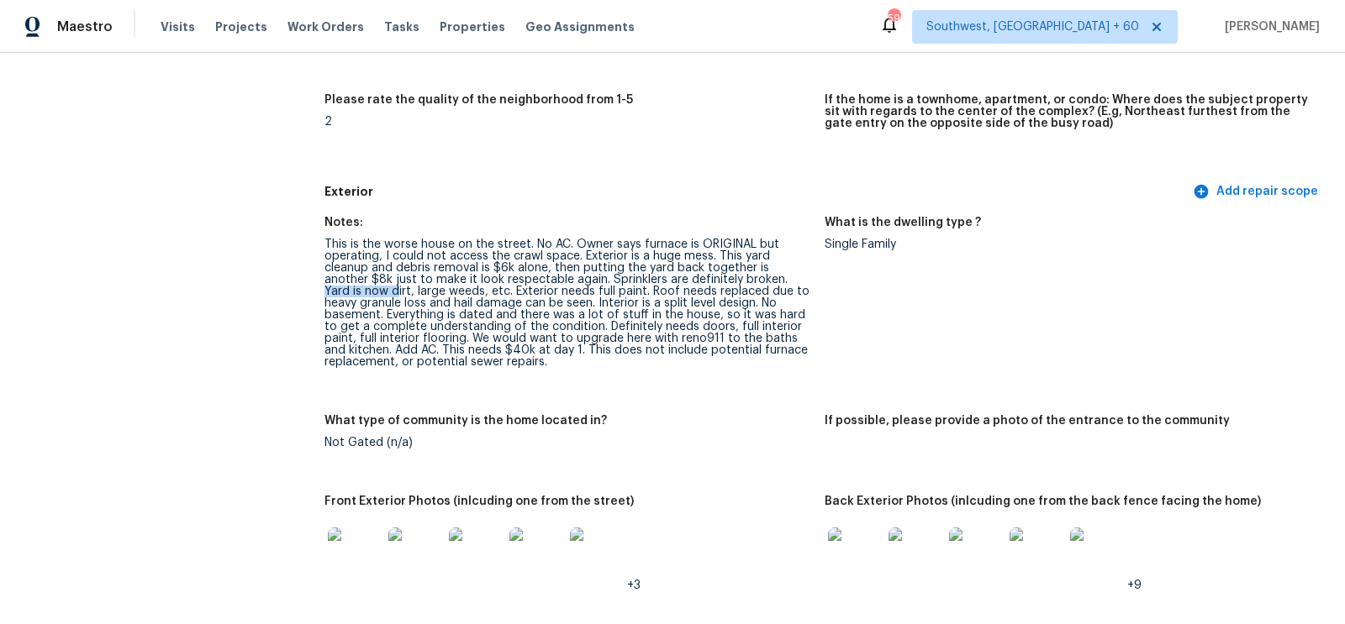
click at [585, 317] on div "This is the worse house on the street. No AC. Owner says furnace is ORIGINAL bu…" at bounding box center [567, 303] width 487 height 129
drag, startPoint x: 526, startPoint y: 292, endPoint x: 626, endPoint y: 294, distance: 100.0
click at [626, 294] on div "This is the worse house on the street. No AC. Owner says furnace is ORIGINAL bu…" at bounding box center [567, 303] width 487 height 129
click at [500, 292] on div "This is the worse house on the street. No AC. Owner says furnace is ORIGINAL bu…" at bounding box center [567, 303] width 487 height 129
drag, startPoint x: 389, startPoint y: 295, endPoint x: 685, endPoint y: 288, distance: 295.9
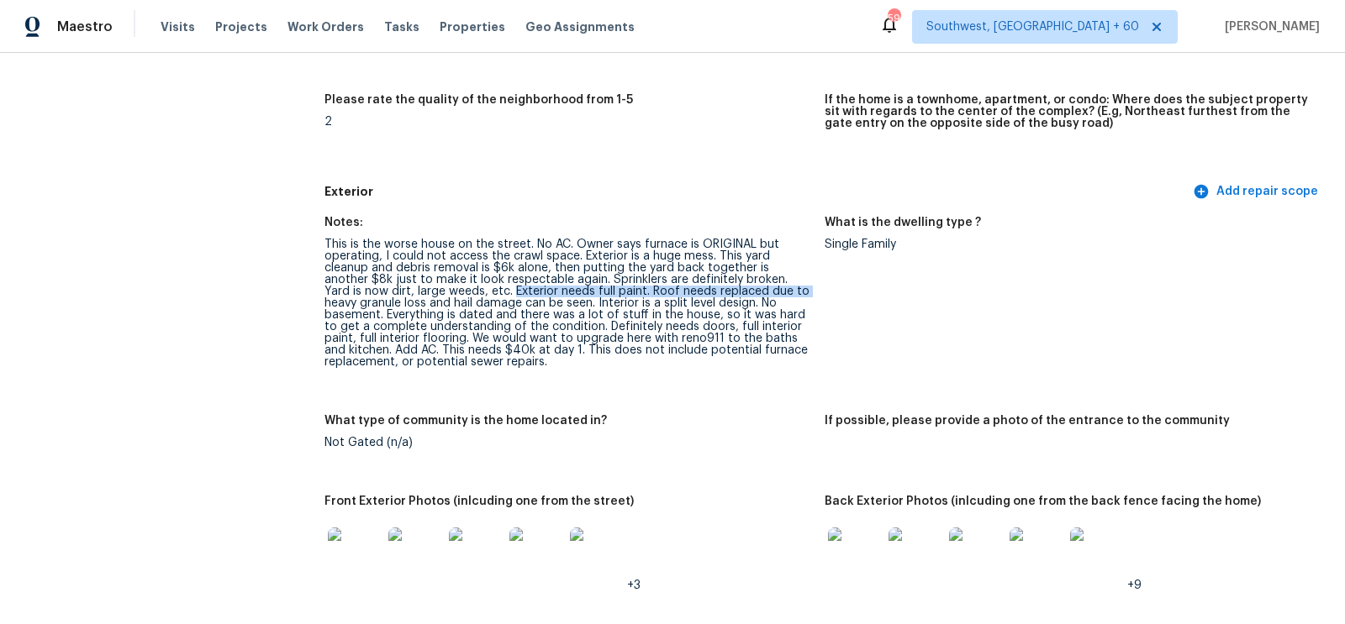
click at [685, 288] on div "This is the worse house on the street. No AC. Owner says furnace is ORIGINAL bu…" at bounding box center [567, 303] width 487 height 129
click at [713, 288] on div "This is the worse house on the street. No AC. Owner says furnace is ORIGINAL bu…" at bounding box center [567, 303] width 487 height 129
click at [556, 299] on div "This is the worse house on the street. No AC. Owner says furnace is ORIGINAL bu…" at bounding box center [567, 303] width 487 height 129
drag, startPoint x: 528, startPoint y: 289, endPoint x: 785, endPoint y: 292, distance: 257.2
click at [785, 292] on div "This is the worse house on the street. No AC. Owner says furnace is ORIGINAL bu…" at bounding box center [567, 303] width 487 height 129
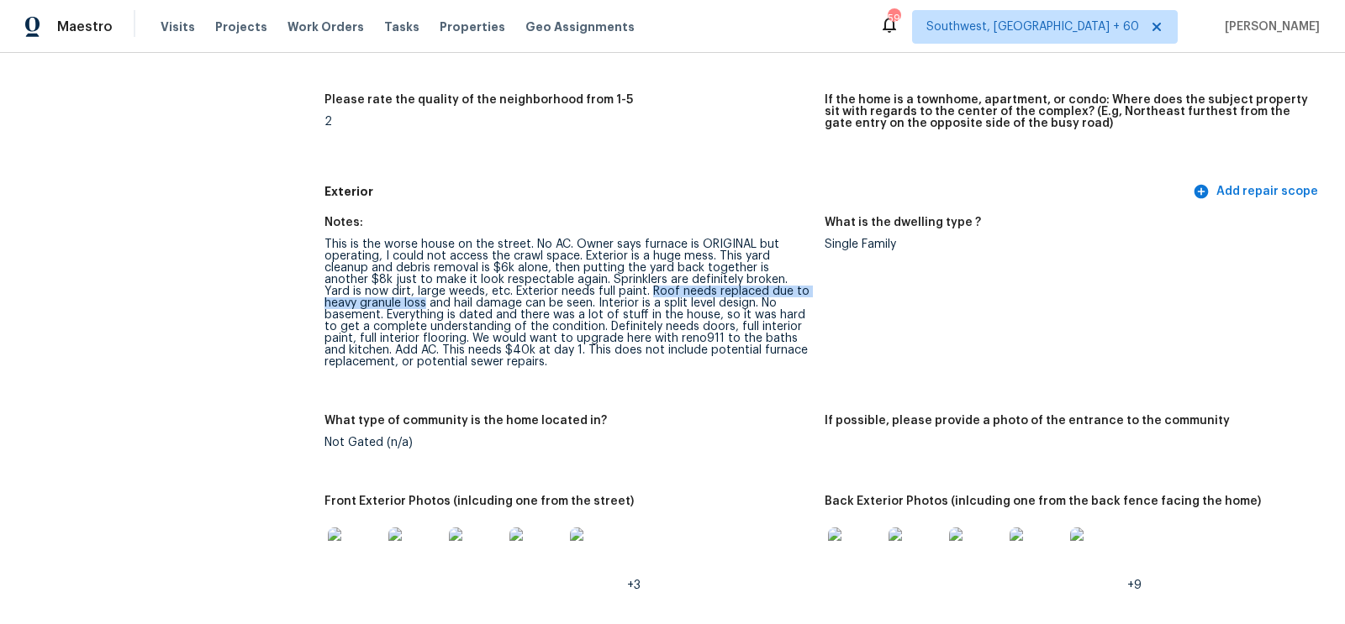
click at [640, 306] on div "This is the worse house on the street. No AC. Owner says furnace is ORIGINAL bu…" at bounding box center [567, 303] width 487 height 129
drag, startPoint x: 524, startPoint y: 288, endPoint x: 461, endPoint y: 308, distance: 65.9
click at [461, 308] on div "This is the worse house on the street. No AC. Owner says furnace is ORIGINAL bu…" at bounding box center [567, 303] width 487 height 129
copy div "Roof needs replaced due to heavy granule loss and hail damage can be seen"
click at [564, 304] on div "This is the worse house on the street. No AC. Owner says furnace is ORIGINAL bu…" at bounding box center [567, 303] width 487 height 129
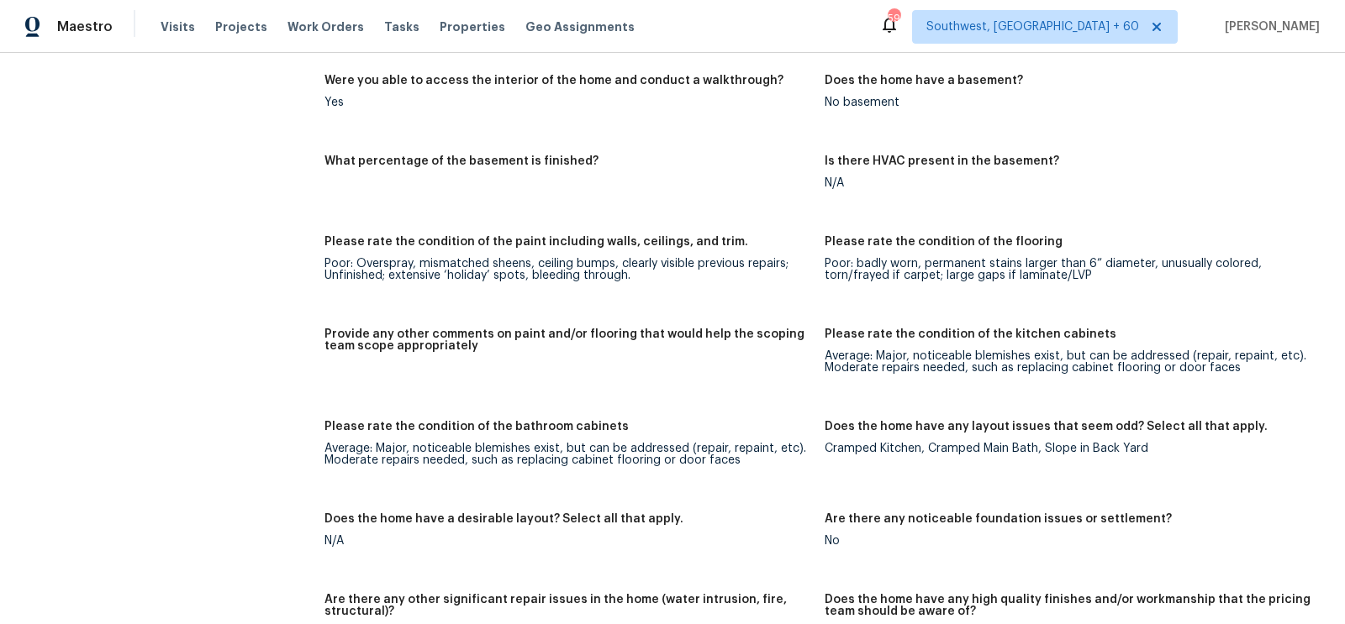
scroll to position [2331, 0]
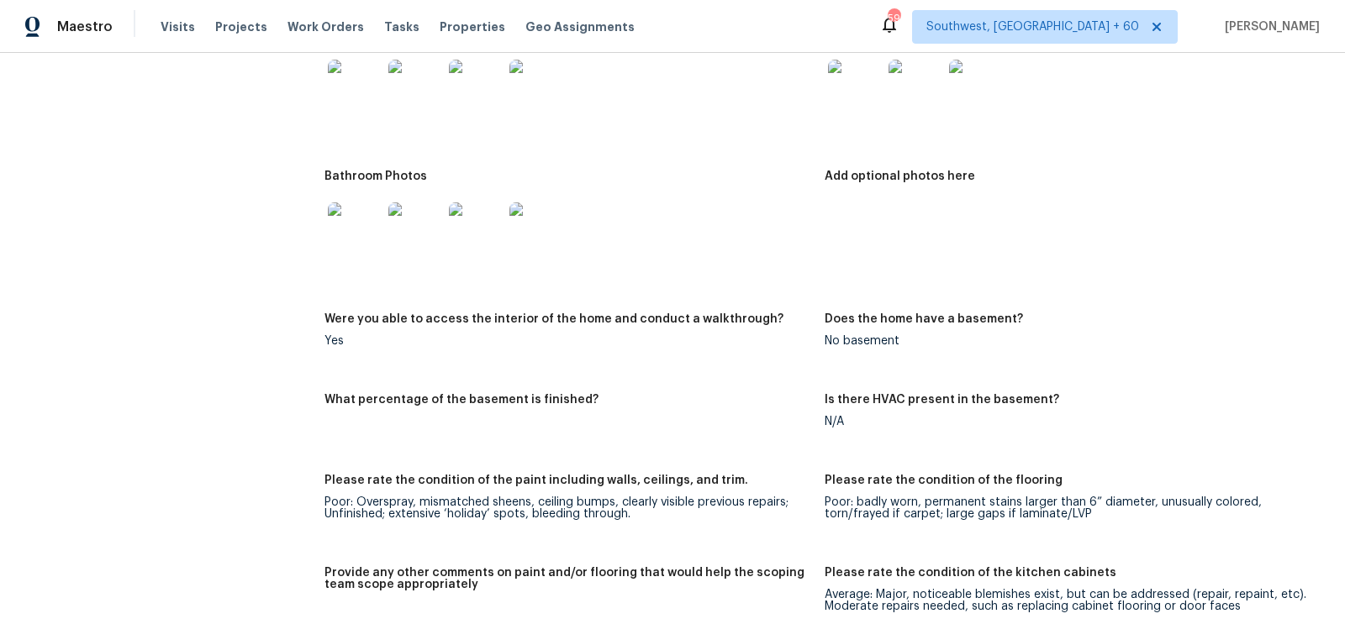
click at [352, 229] on img at bounding box center [355, 230] width 54 height 54
click at [350, 85] on img at bounding box center [355, 87] width 54 height 54
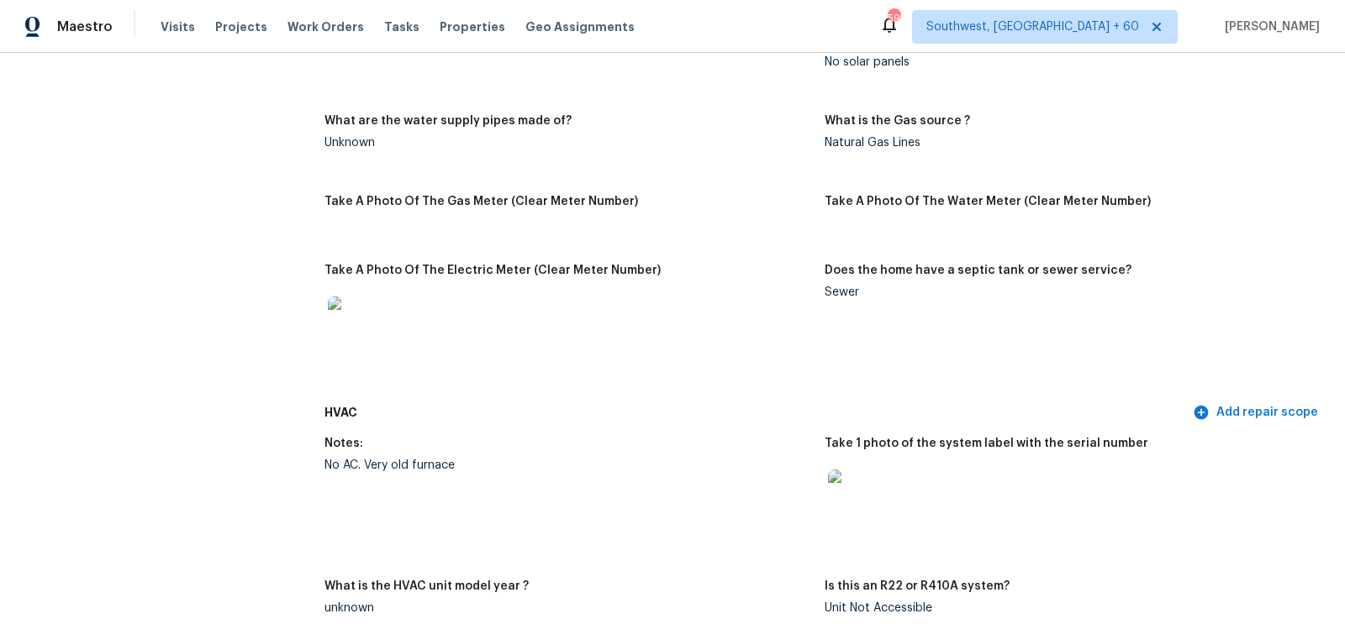
scroll to position [0, 0]
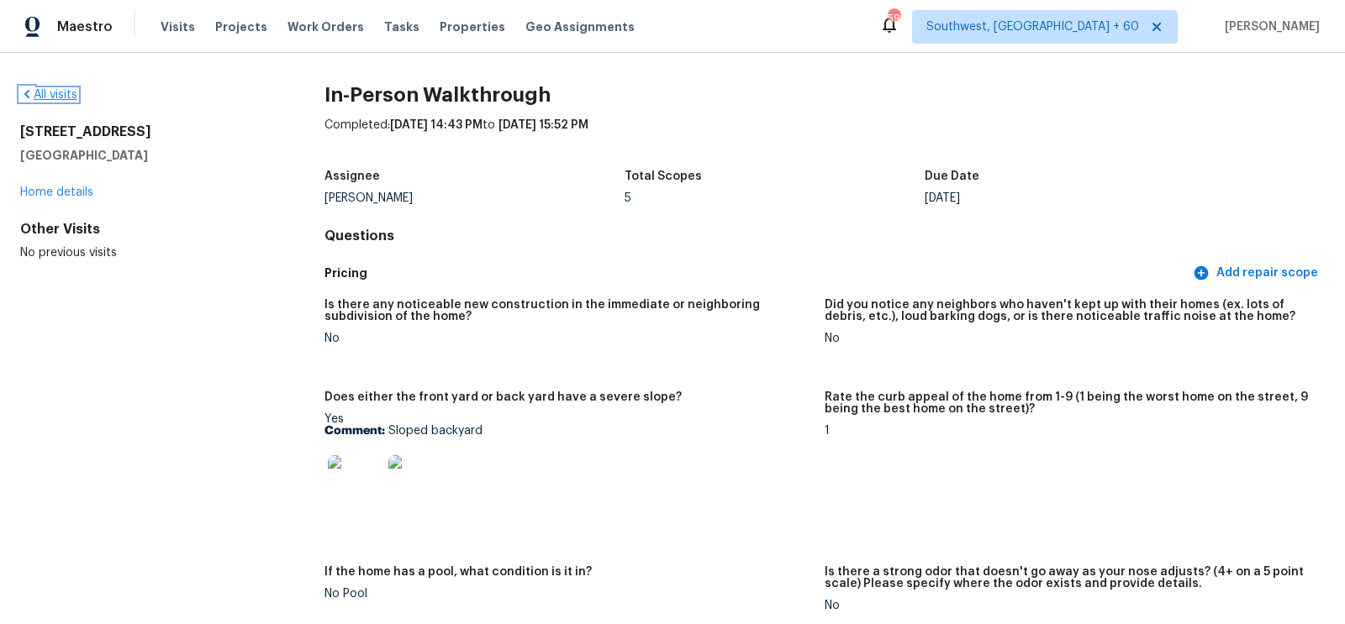
click at [43, 92] on link "All visits" at bounding box center [48, 95] width 57 height 12
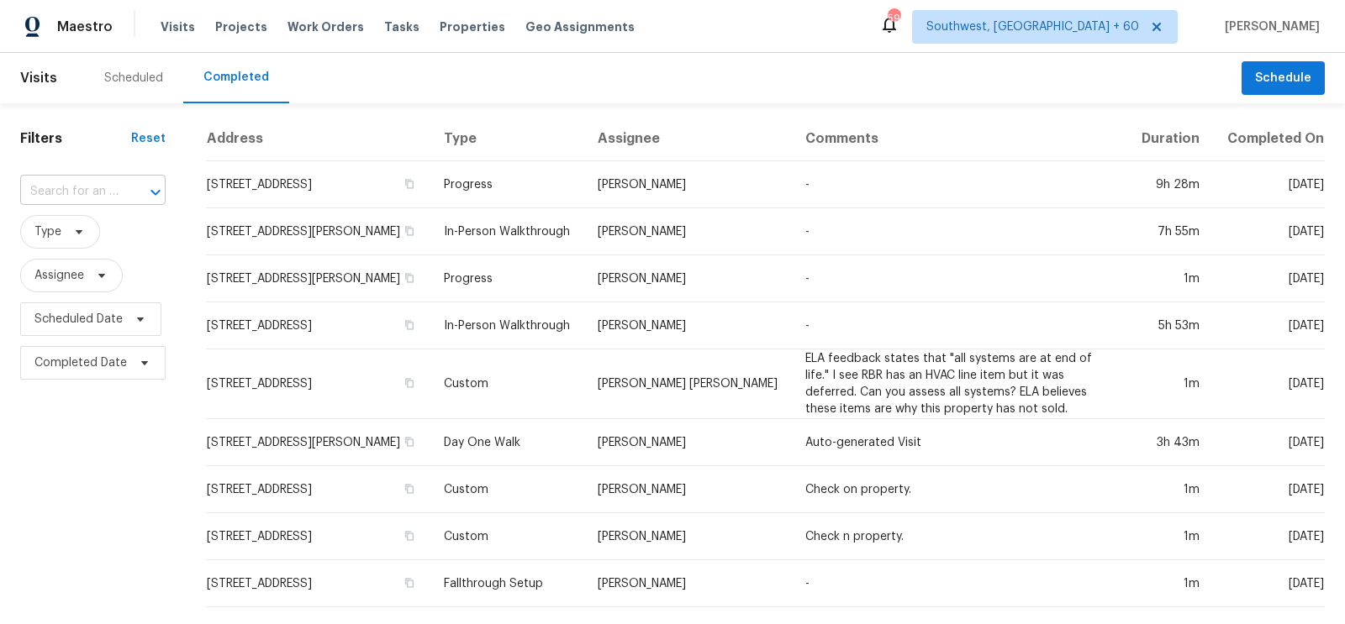
click at [89, 190] on input "text" at bounding box center [69, 192] width 98 height 26
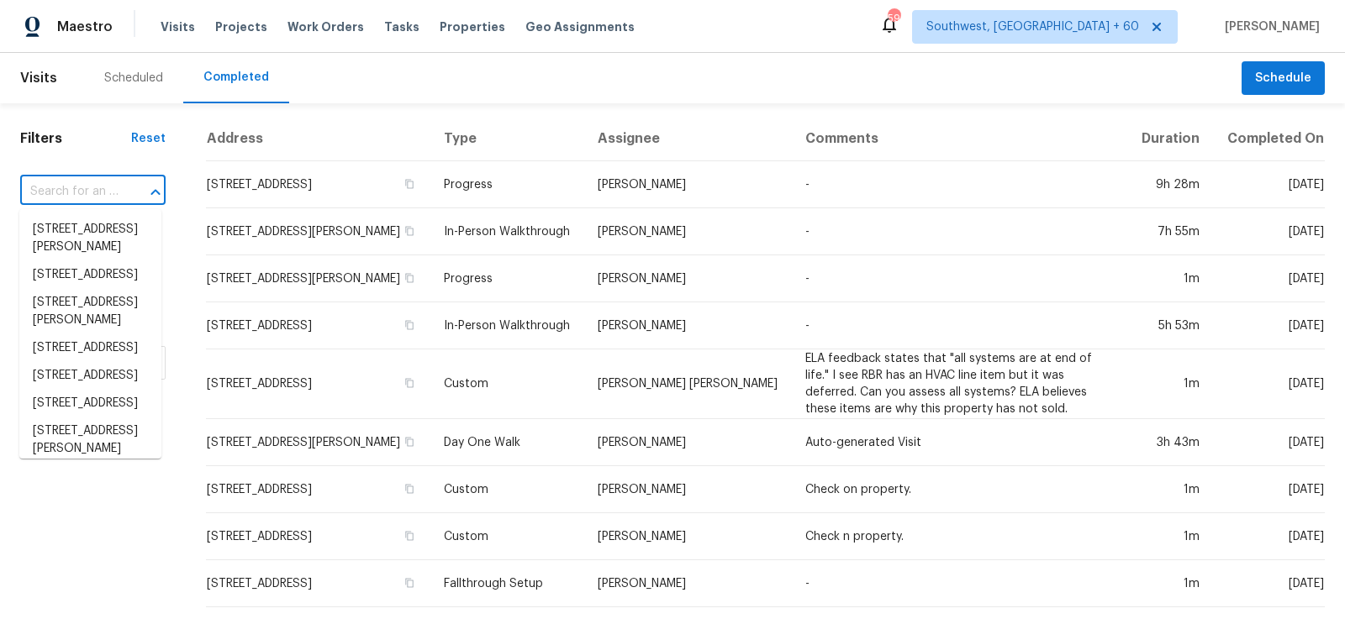
paste input "3103 Timberdale Dr, Clarksville, TN 37042"
type input "3103 Timberdale Dr, Clarksville, TN 37042"
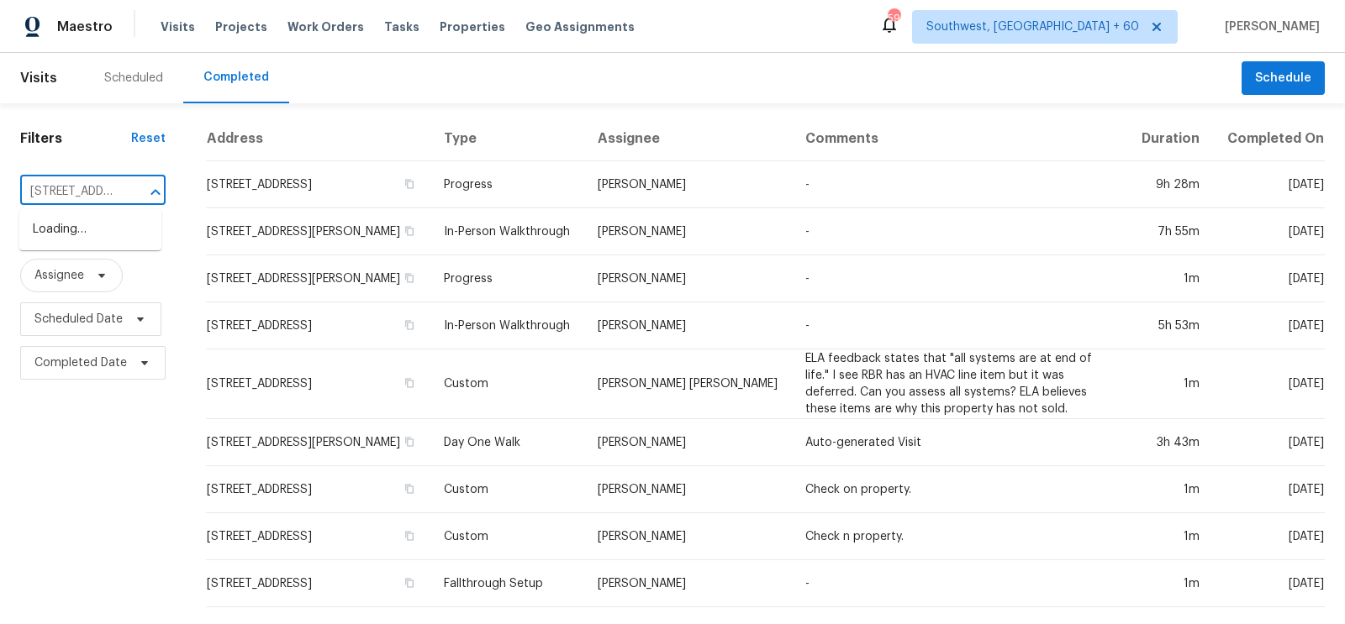
scroll to position [0, 143]
click at [92, 244] on li "3103 Timberdale Dr, Clarksville, TN 37042" at bounding box center [90, 230] width 142 height 28
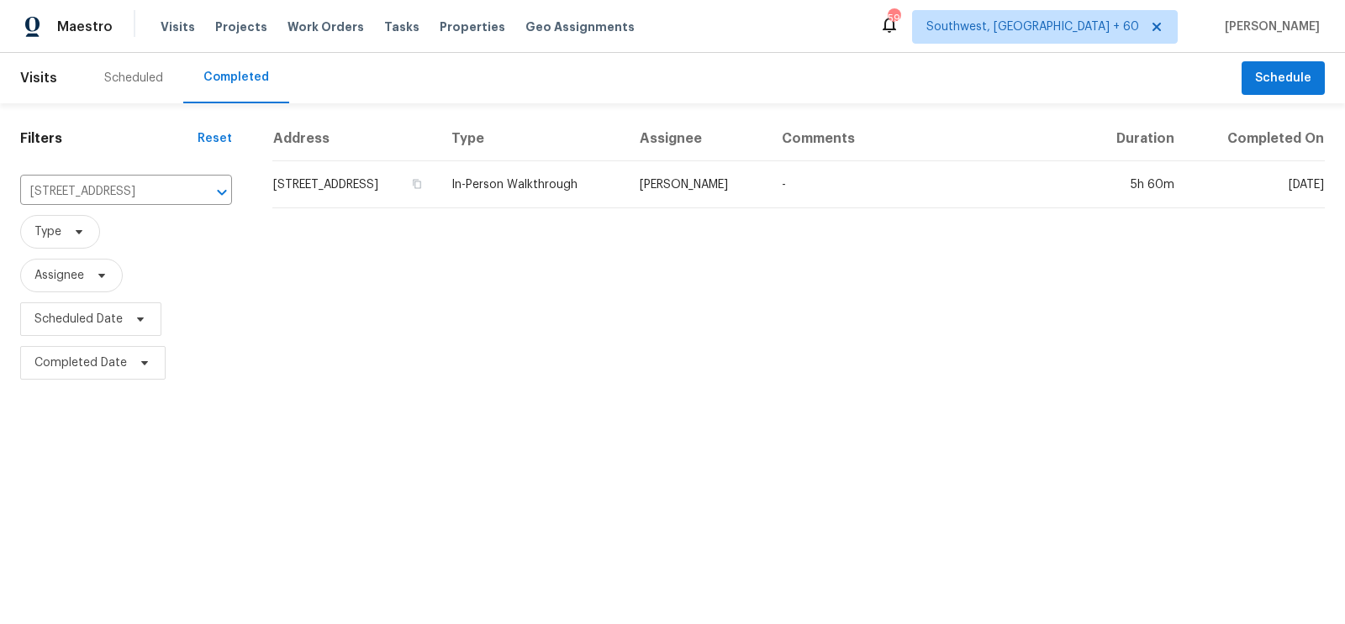
click at [356, 190] on td "3103 Timberdale Dr, Clarksville, TN 37042" at bounding box center [355, 184] width 166 height 47
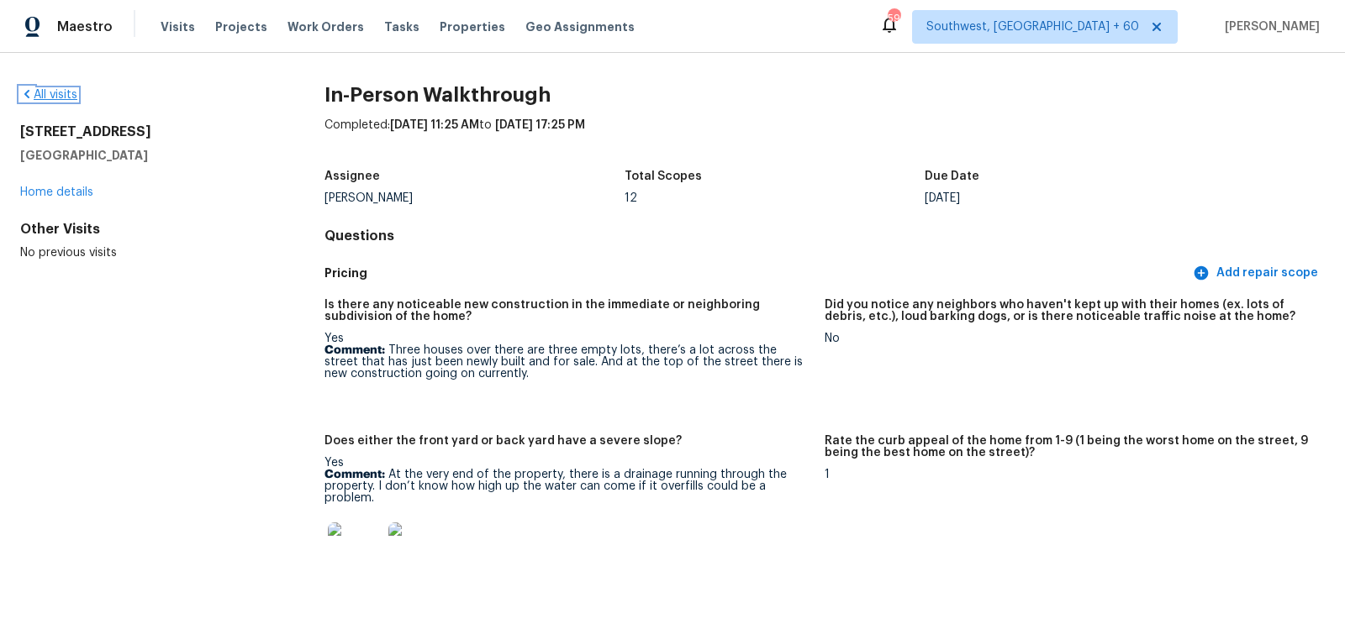
click at [45, 97] on link "All visits" at bounding box center [48, 95] width 57 height 12
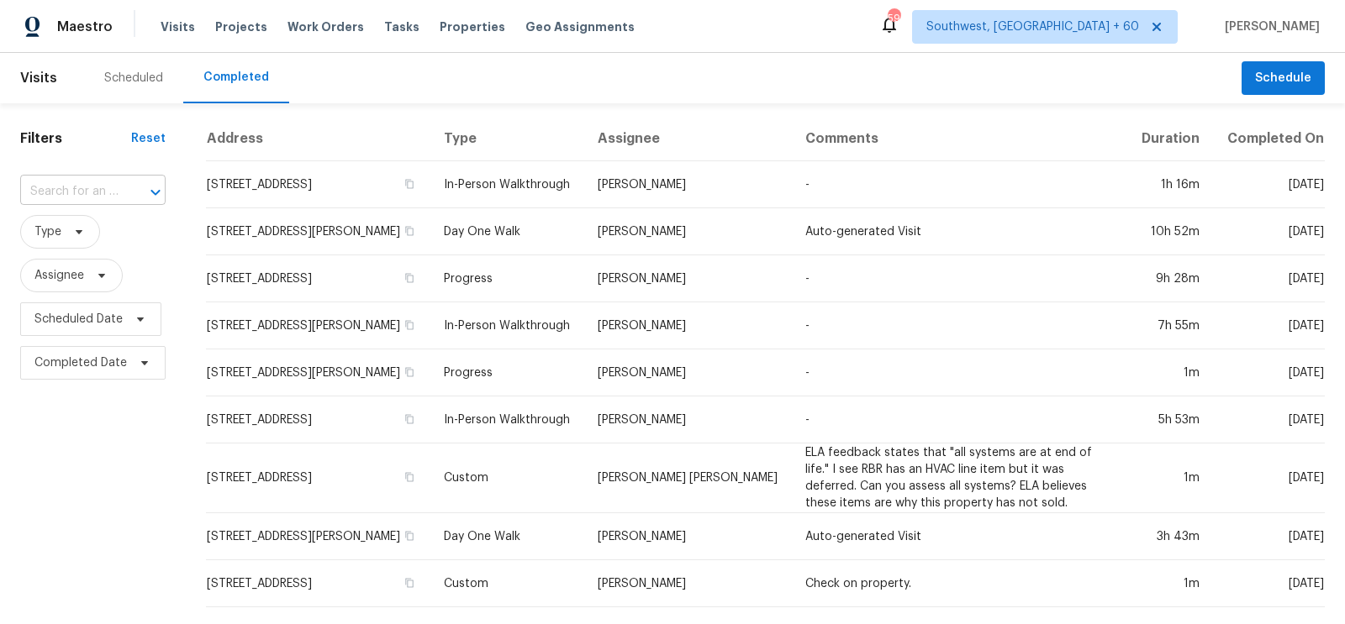
click at [80, 191] on input "text" at bounding box center [69, 192] width 98 height 26
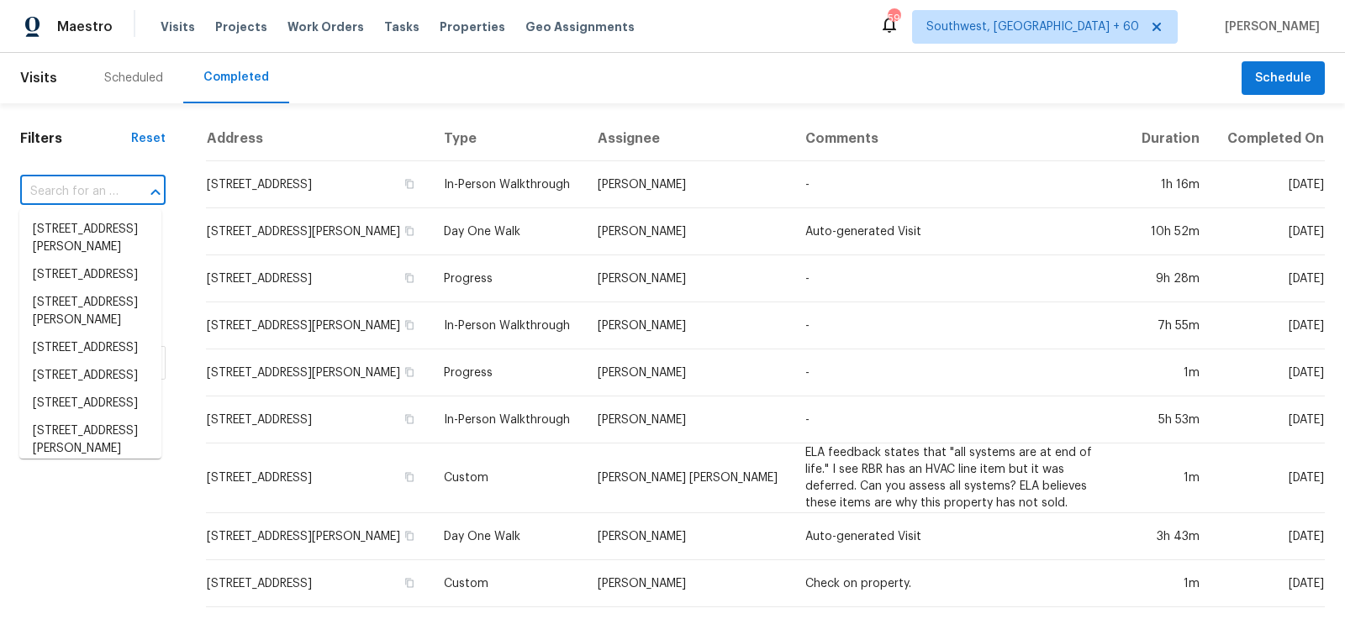
paste input "[STREET_ADDRESS]"
type input "[STREET_ADDRESS]"
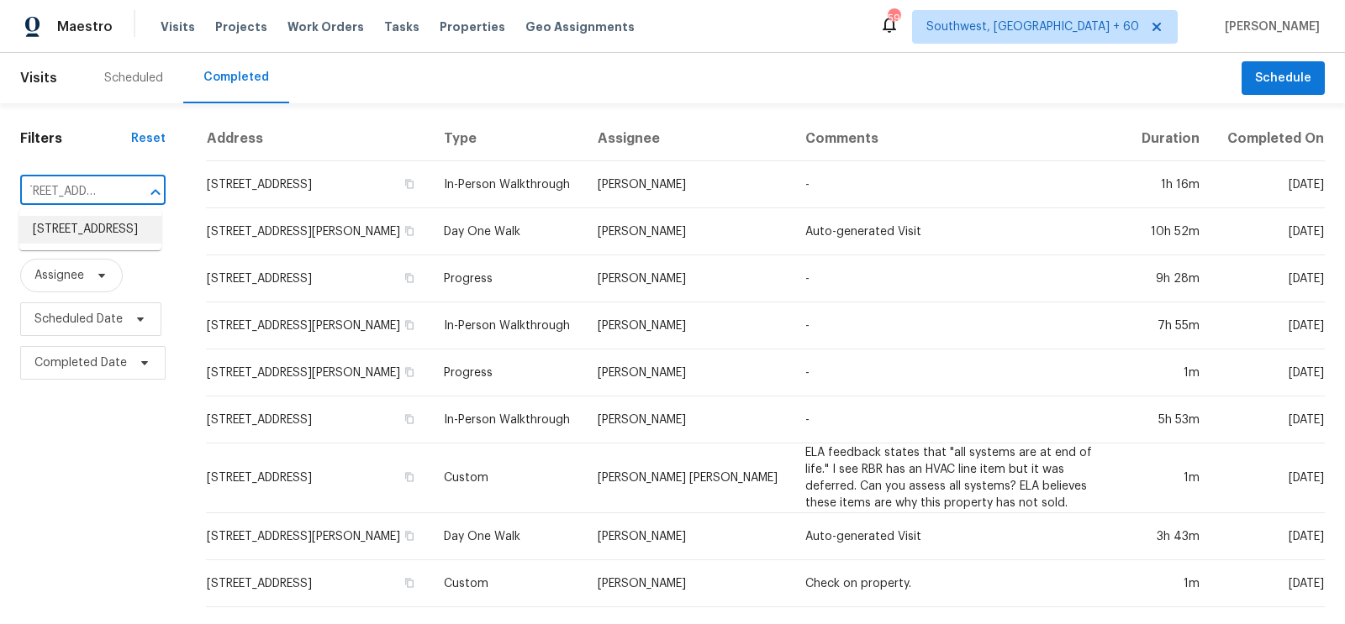
click at [76, 240] on li "[STREET_ADDRESS]" at bounding box center [90, 230] width 142 height 28
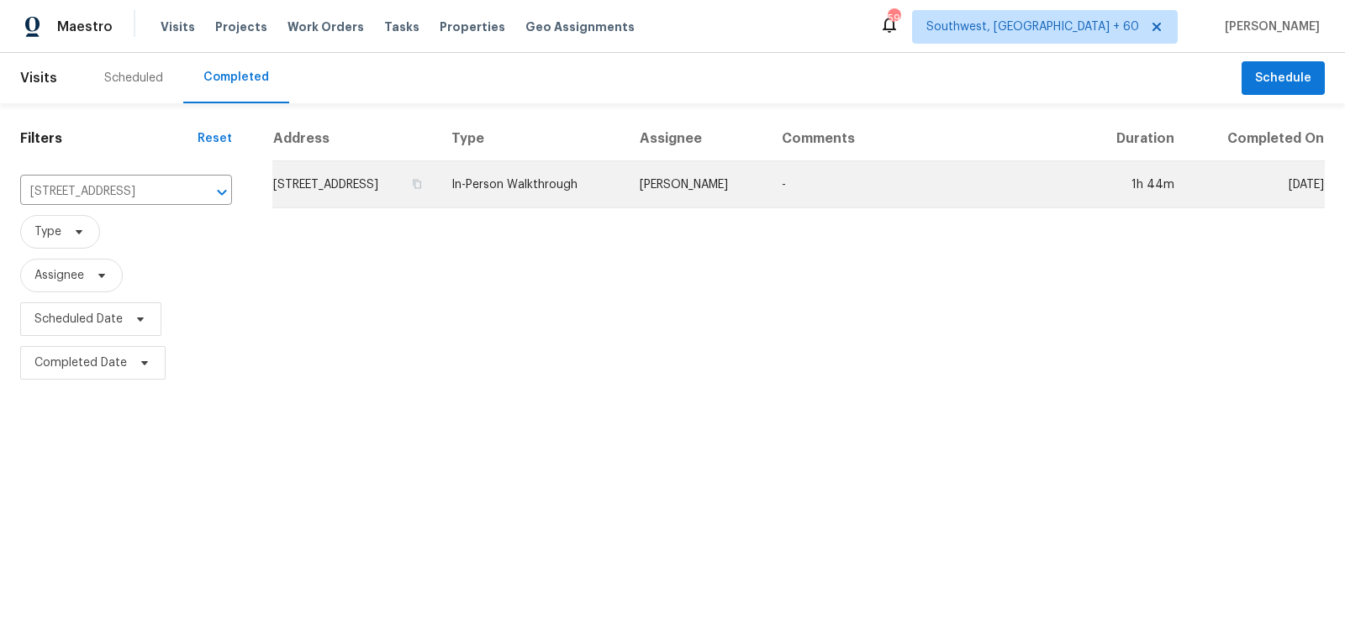
click at [368, 192] on td "[STREET_ADDRESS]" at bounding box center [355, 184] width 166 height 47
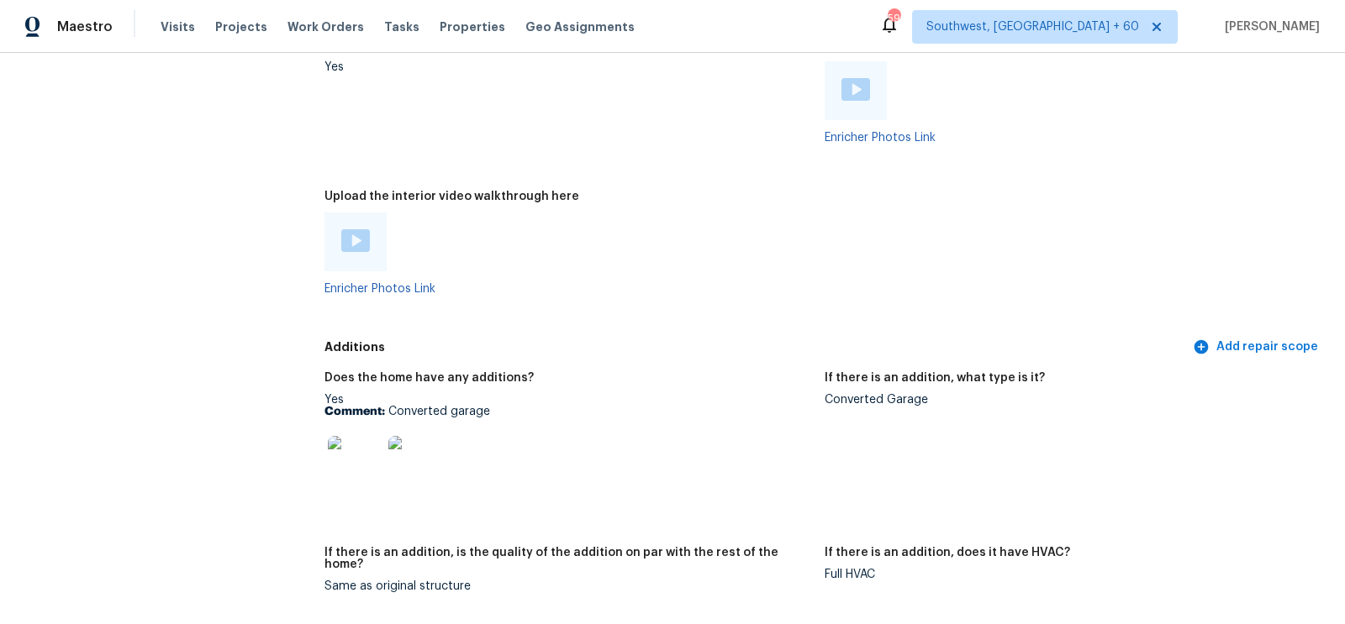
scroll to position [3079, 0]
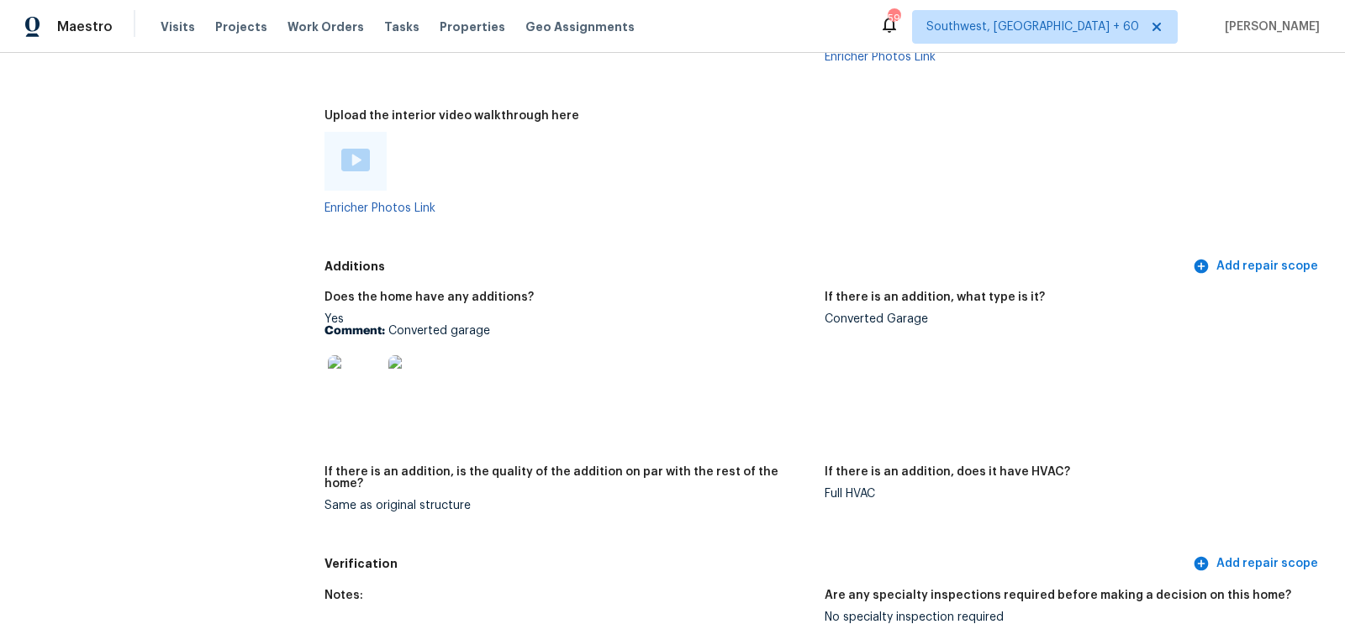
click at [354, 384] on img at bounding box center [355, 383] width 54 height 54
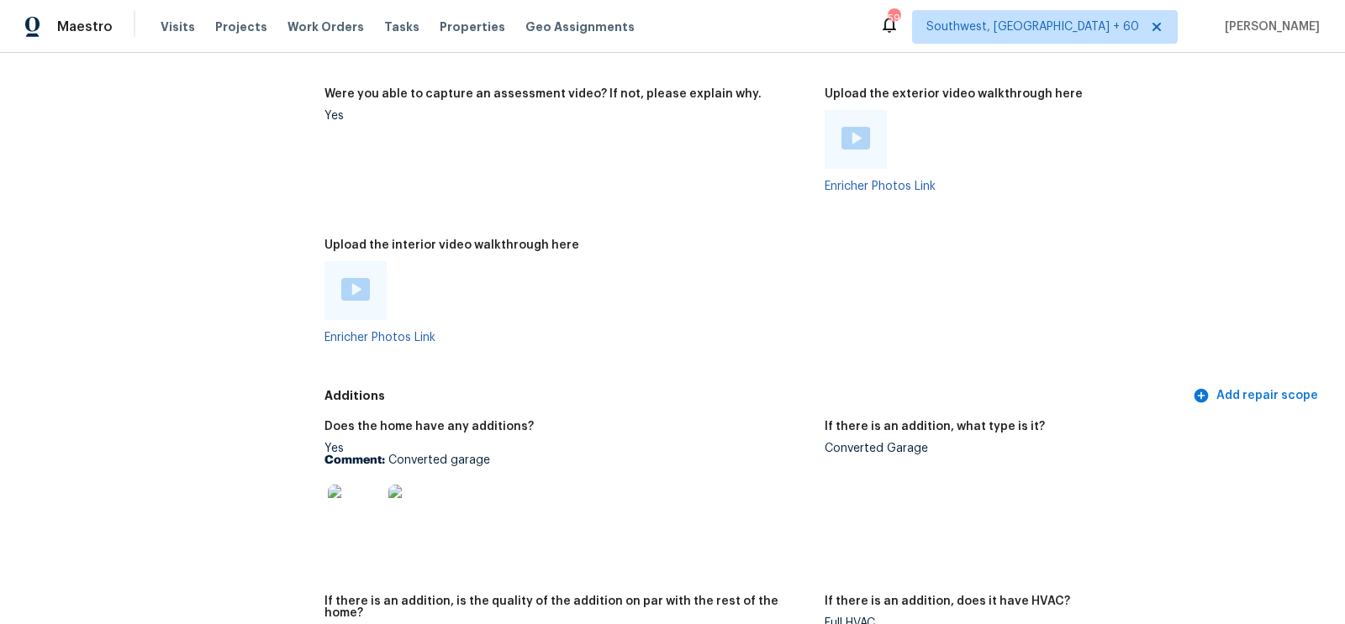
click at [359, 291] on img at bounding box center [355, 289] width 29 height 23
click at [856, 129] on img at bounding box center [855, 138] width 29 height 23
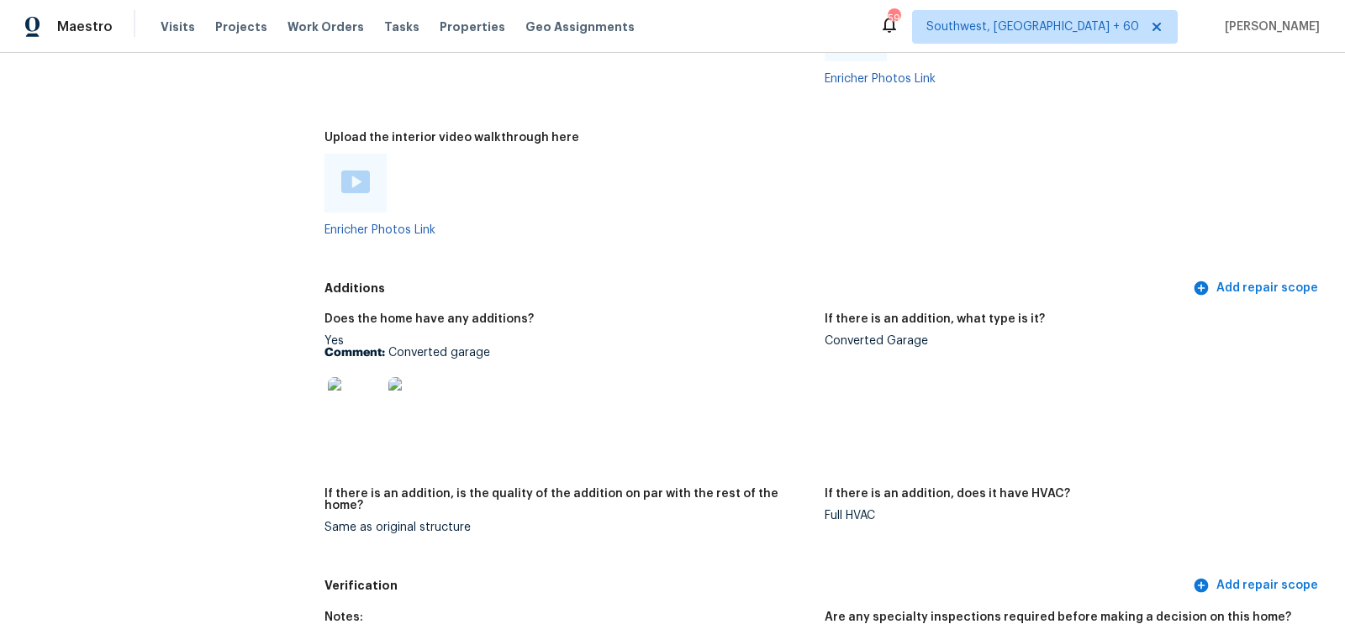
scroll to position [3059, 0]
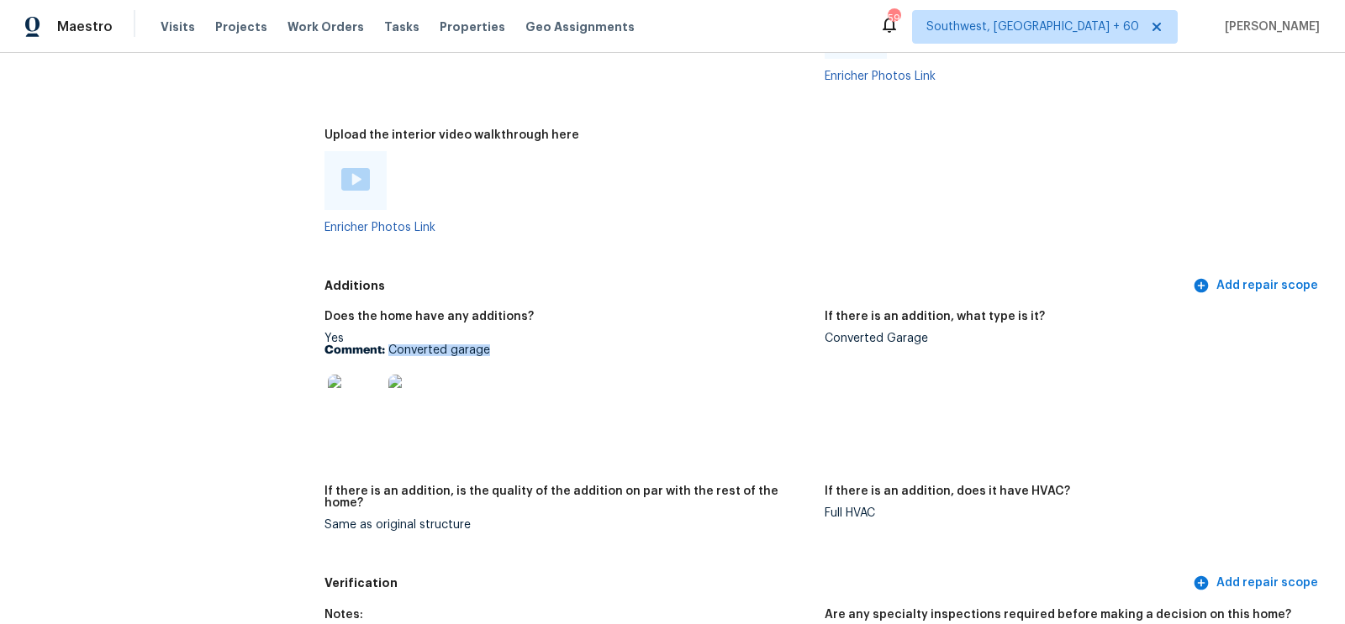
drag, startPoint x: 388, startPoint y: 350, endPoint x: 551, endPoint y: 350, distance: 163.0
click at [551, 350] on p "Comment: Converted garage" at bounding box center [567, 351] width 487 height 12
copy p "Converted garage"
click at [352, 383] on img at bounding box center [355, 402] width 54 height 54
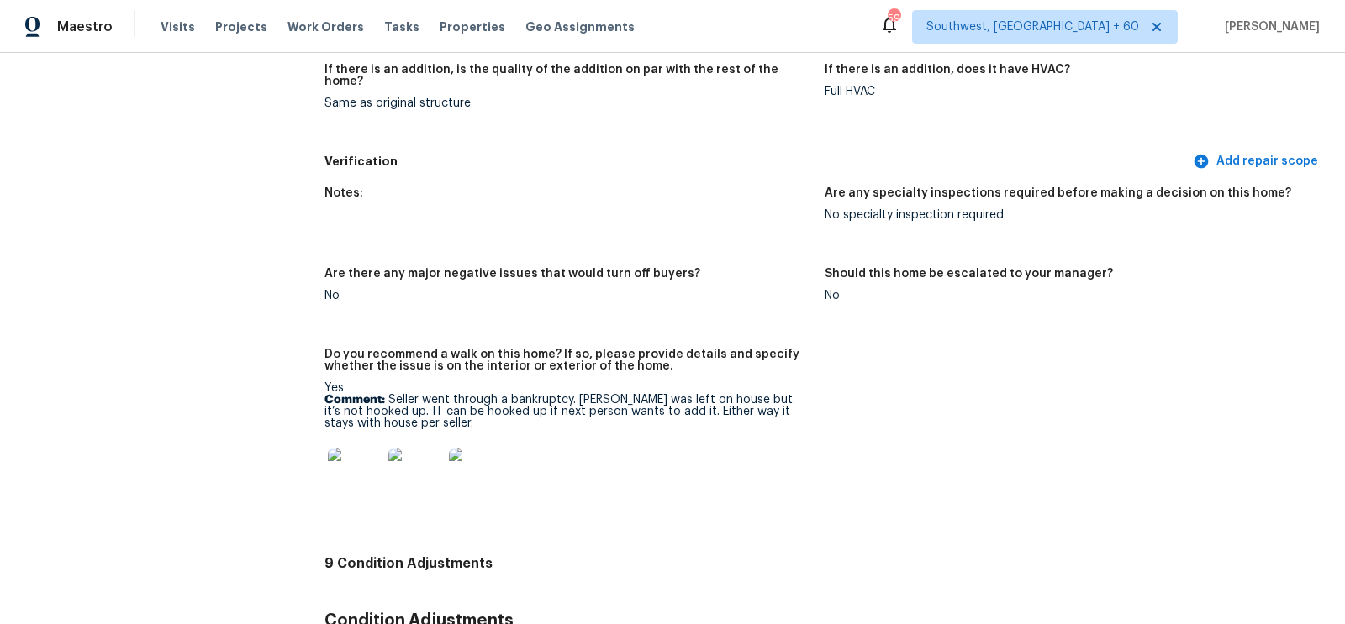
scroll to position [3461, 0]
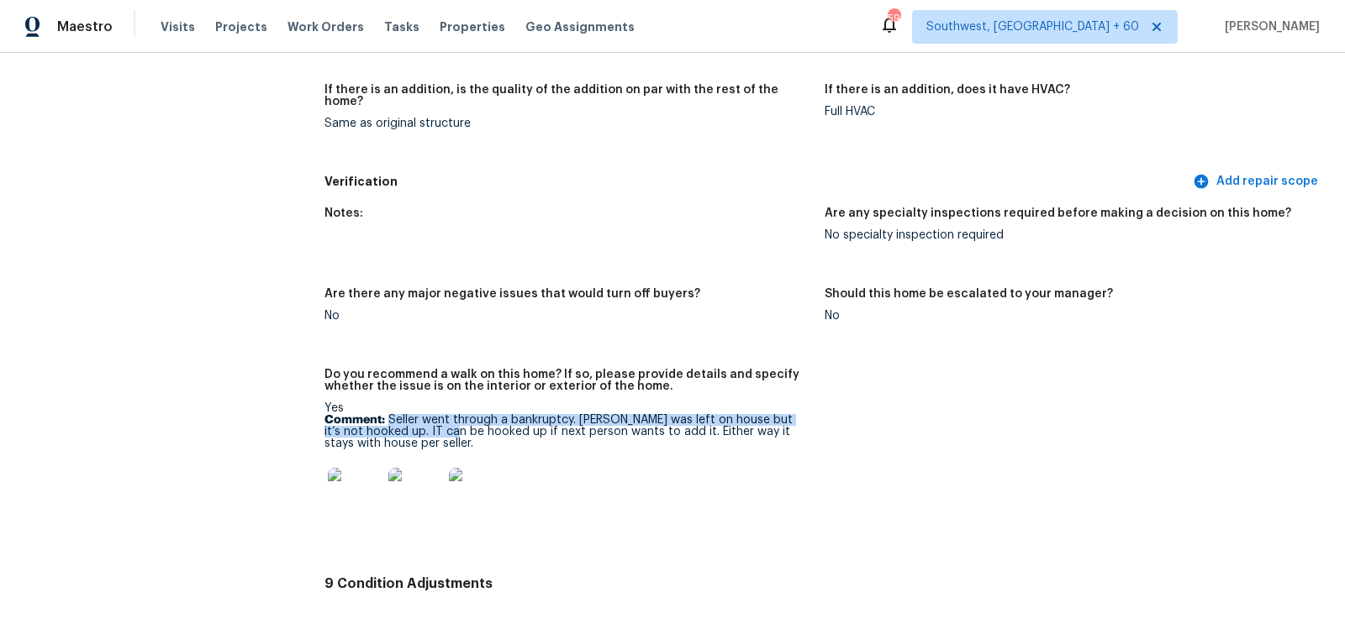
copy p "Seller went through a bankruptcy. Solar was left on house but it’s not hooked u…"
drag, startPoint x: 388, startPoint y: 406, endPoint x: 421, endPoint y: 422, distance: 36.5
click at [421, 422] on p "Comment: Seller went through a bankruptcy. Solar was left on house but it’s not…" at bounding box center [567, 431] width 487 height 35
click at [403, 431] on p "Comment: Seller went through a bankruptcy. Solar was left on house but it’s not…" at bounding box center [567, 431] width 487 height 35
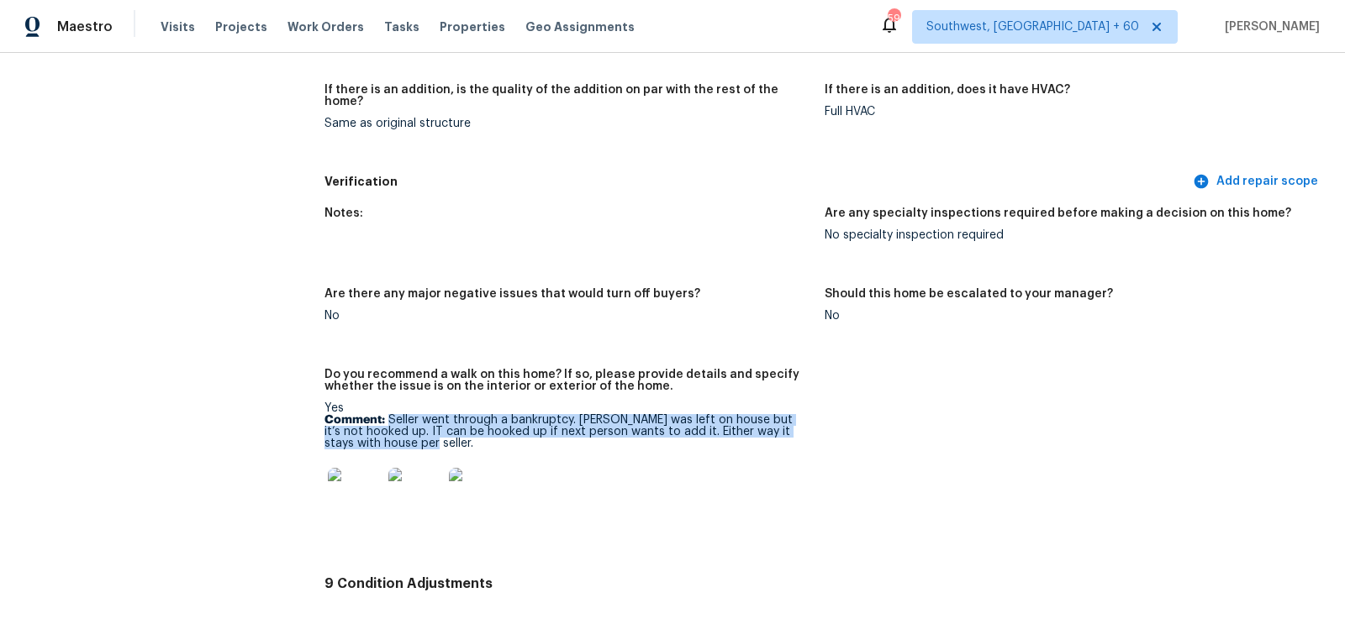
drag, startPoint x: 390, startPoint y: 405, endPoint x: 415, endPoint y: 426, distance: 32.8
click at [415, 426] on p "Comment: Seller went through a bankruptcy. Solar was left on house but it’s not…" at bounding box center [567, 431] width 487 height 35
copy p "Seller went through a bankruptcy. [PERSON_NAME] was left on house but it’s not …"
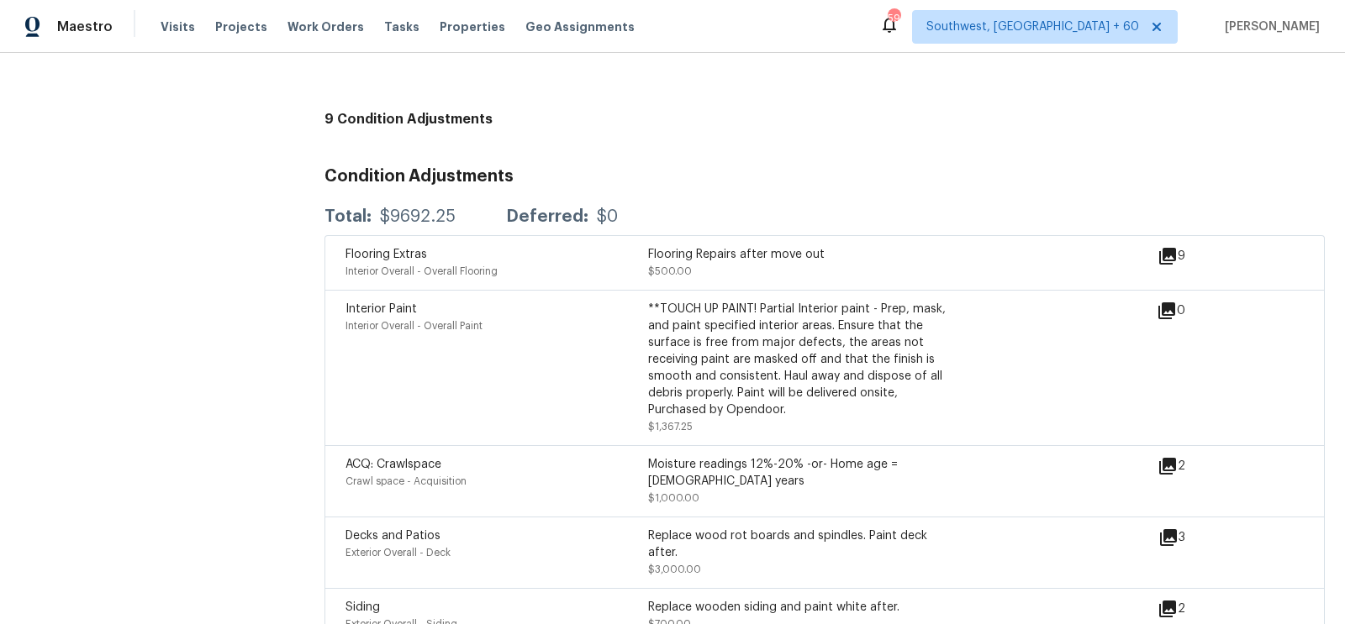
scroll to position [3930, 0]
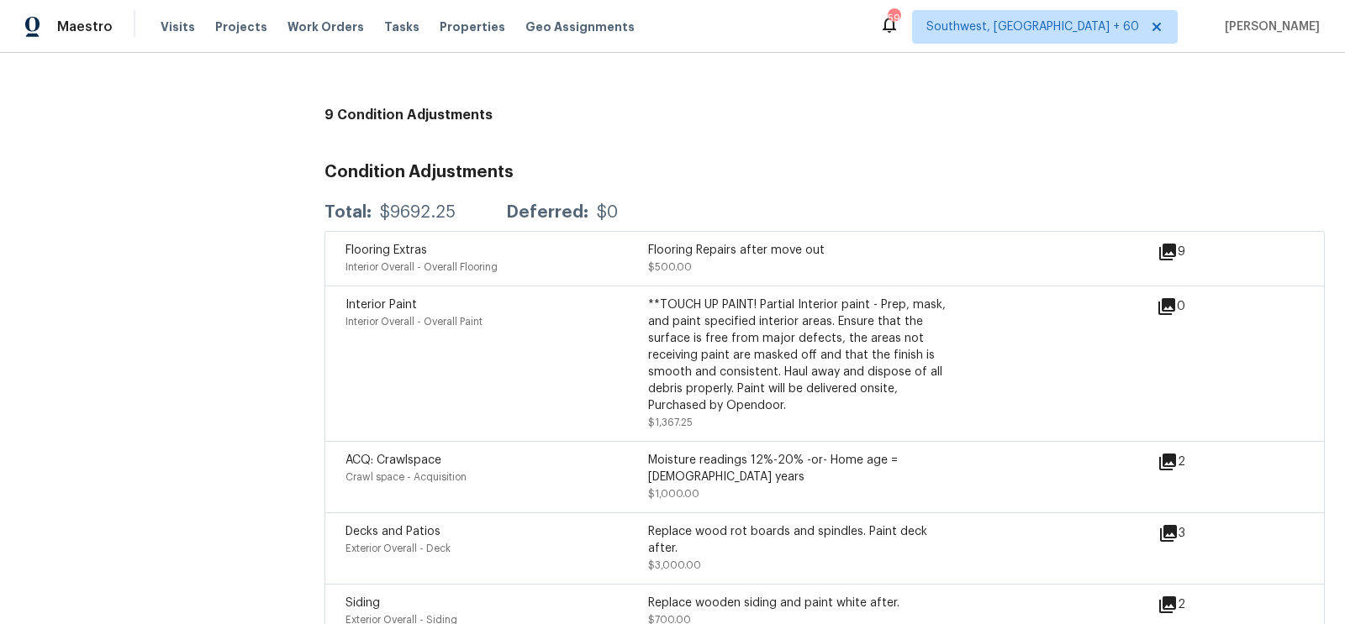
click at [1166, 242] on icon at bounding box center [1167, 252] width 20 height 20
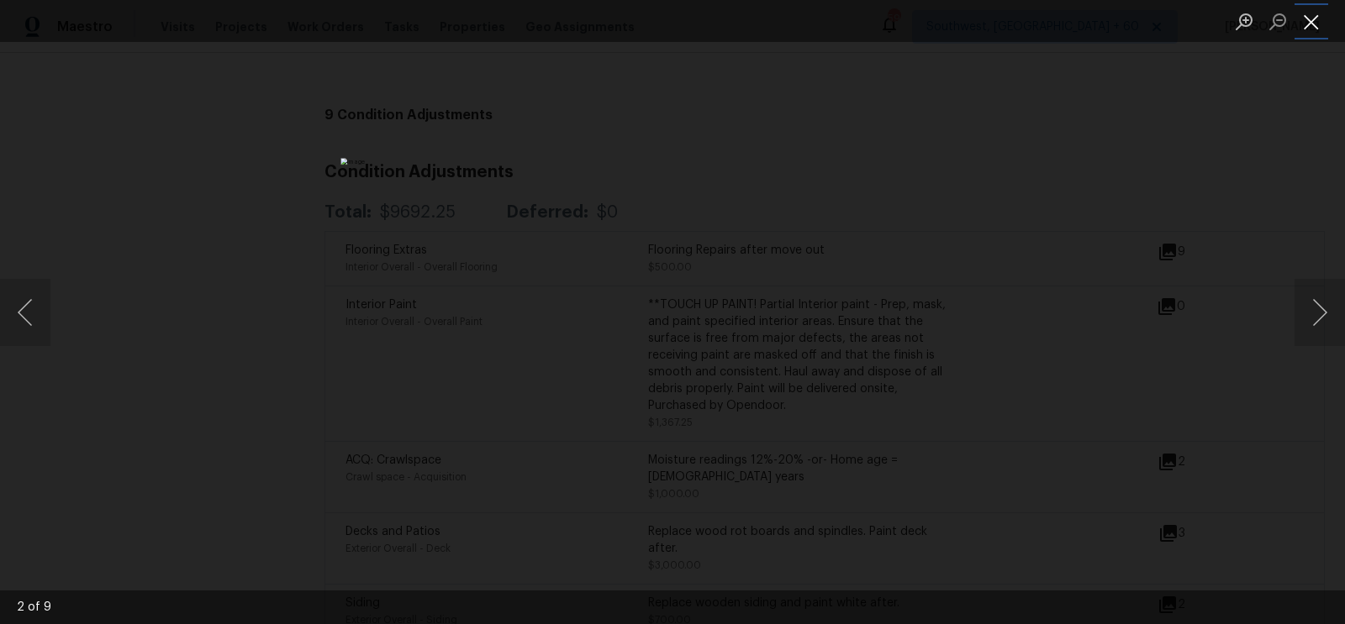
click at [1303, 20] on button "Close lightbox" at bounding box center [1311, 21] width 34 height 29
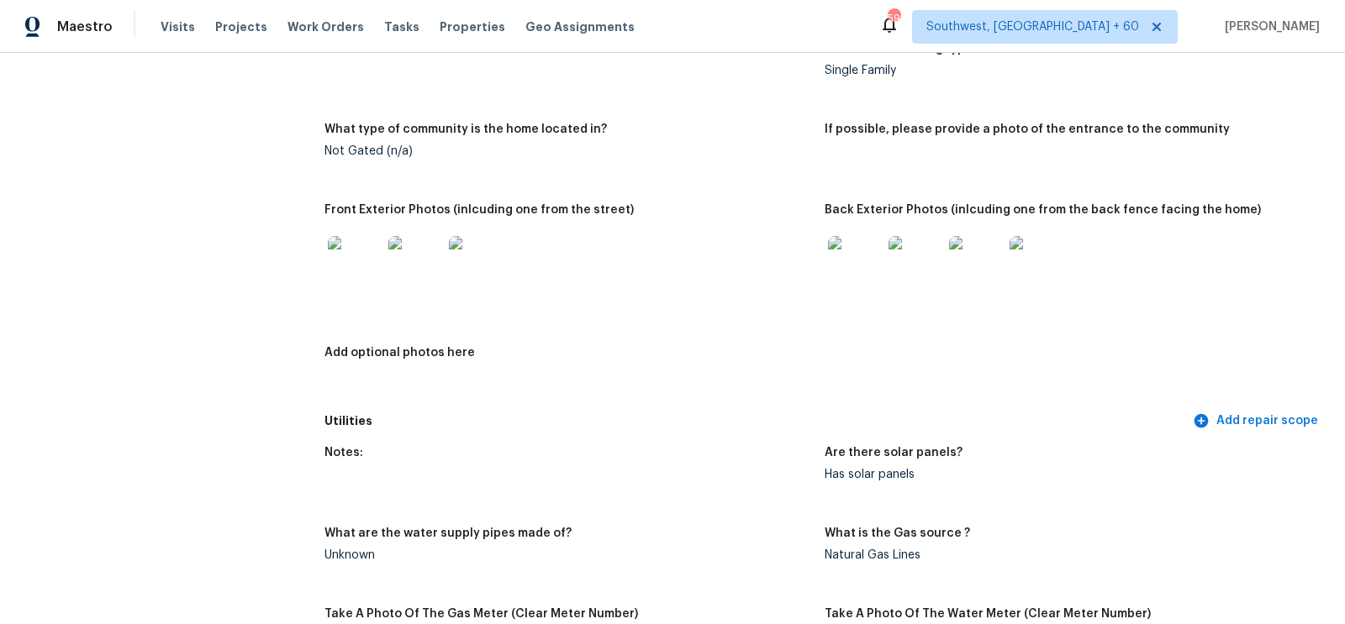
scroll to position [0, 0]
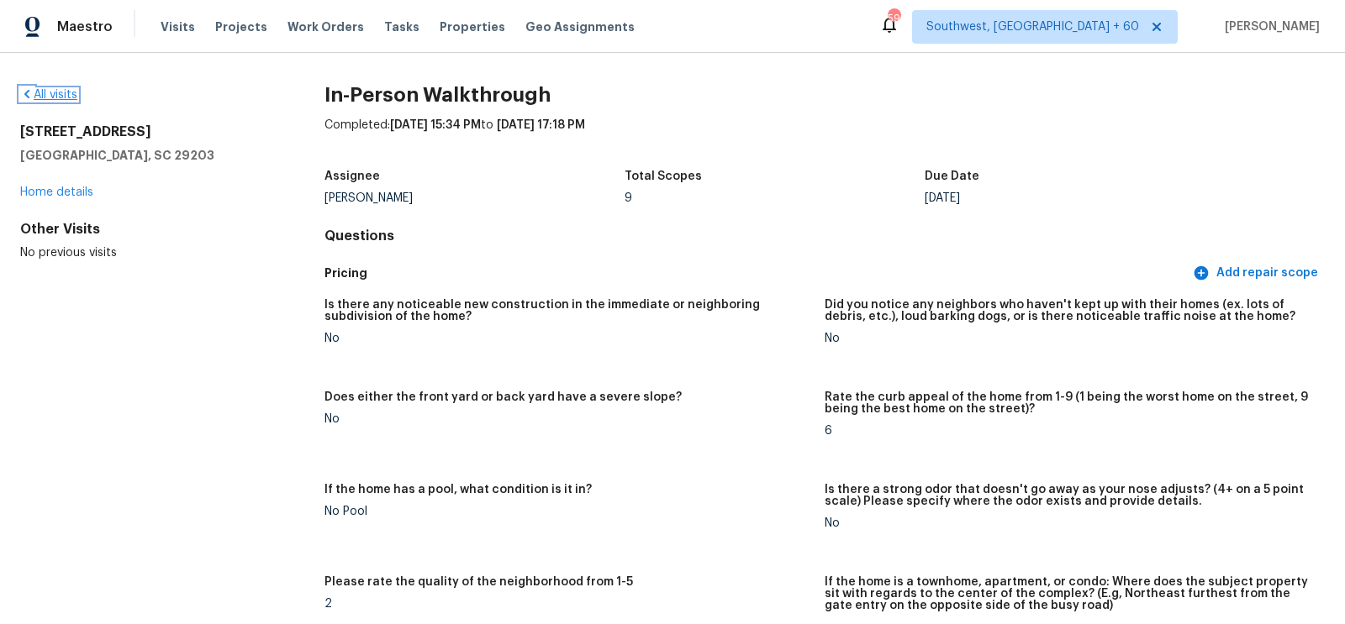
click at [50, 95] on link "All visits" at bounding box center [48, 95] width 57 height 12
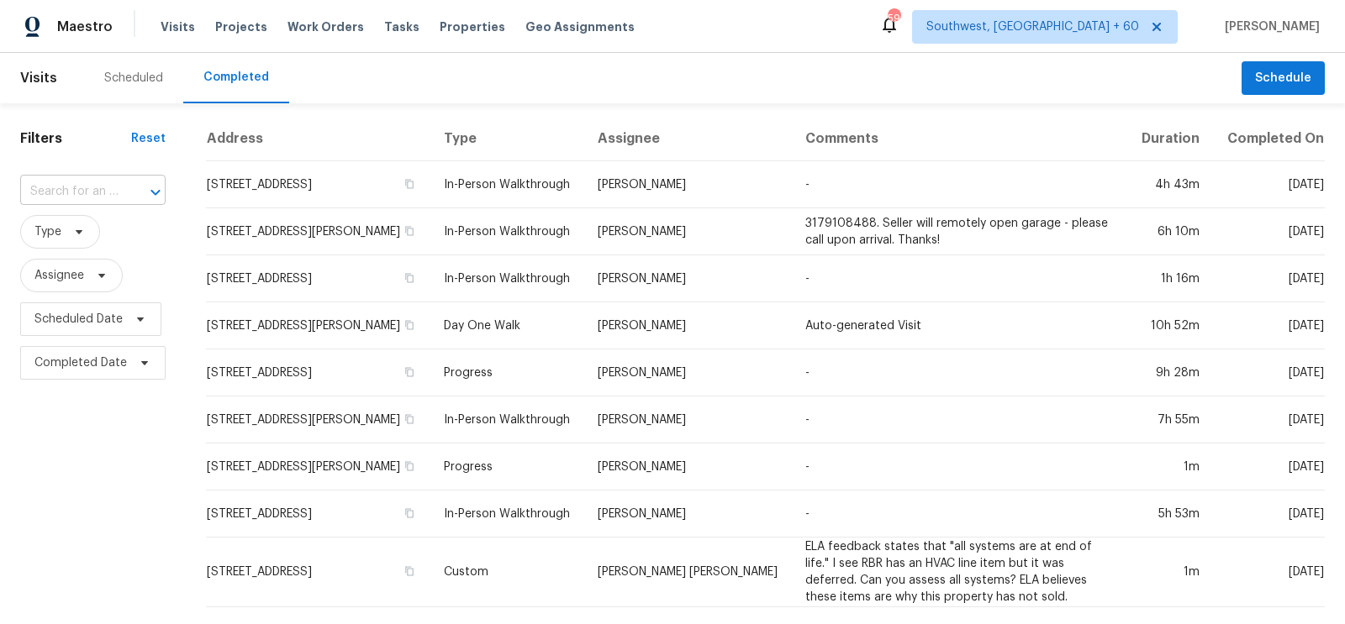
click at [66, 194] on input "text" at bounding box center [69, 192] width 98 height 26
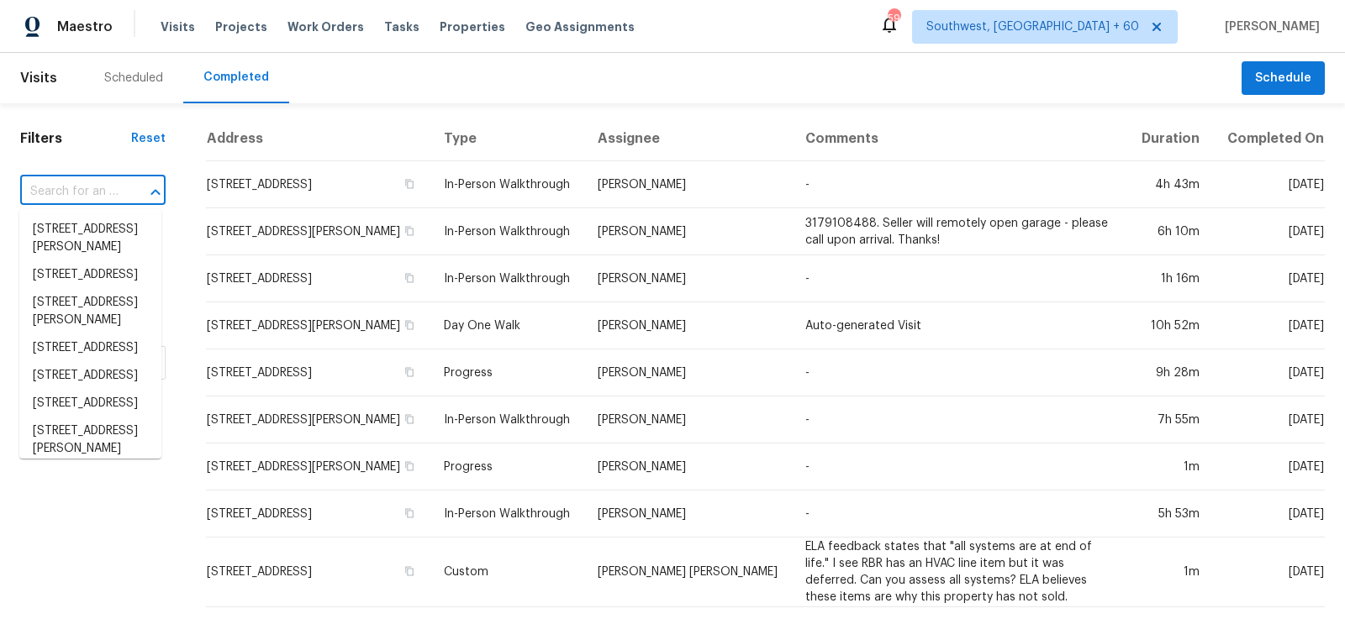
paste input "7897 Dell Ridge Ave, Las Vegas, NV 89179"
type input "7897 Dell Ridge Ave, Las Vegas, NV 89179"
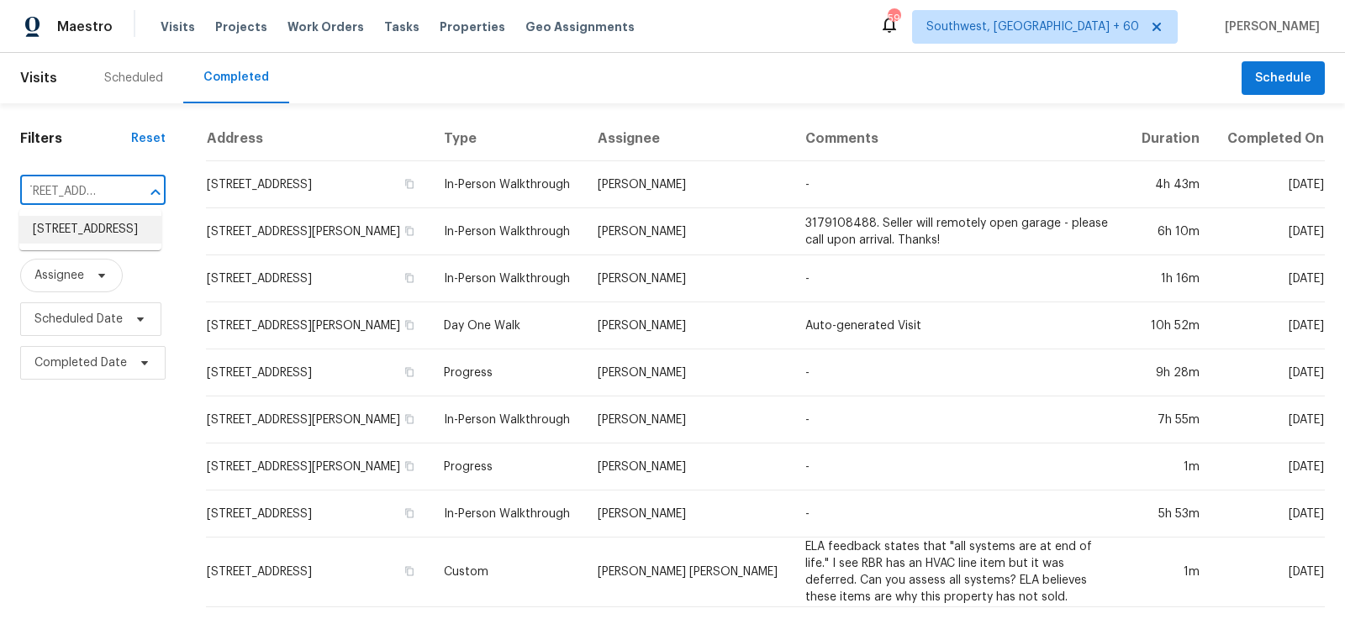
click at [109, 232] on li "7897 Dell Ridge Ave, Las Vegas, NV 89179" at bounding box center [90, 230] width 142 height 28
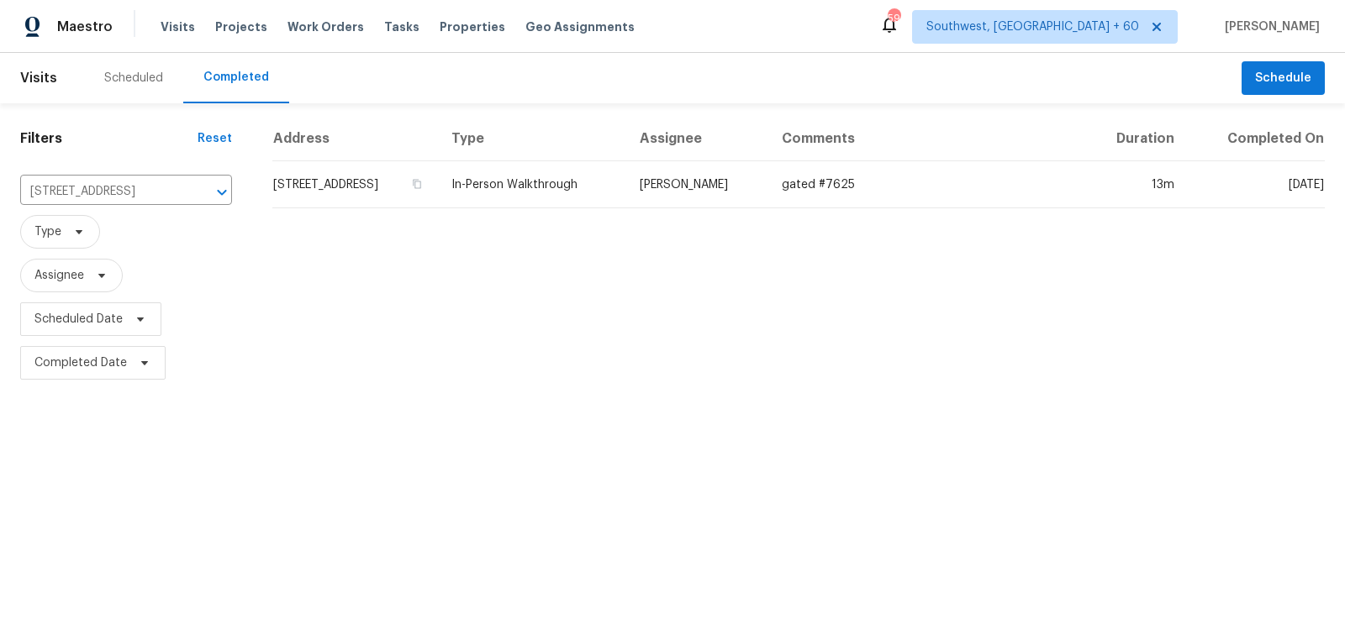
click at [303, 181] on td "7897 Dell Ridge Ave, Las Vegas, NV 89179" at bounding box center [355, 184] width 166 height 47
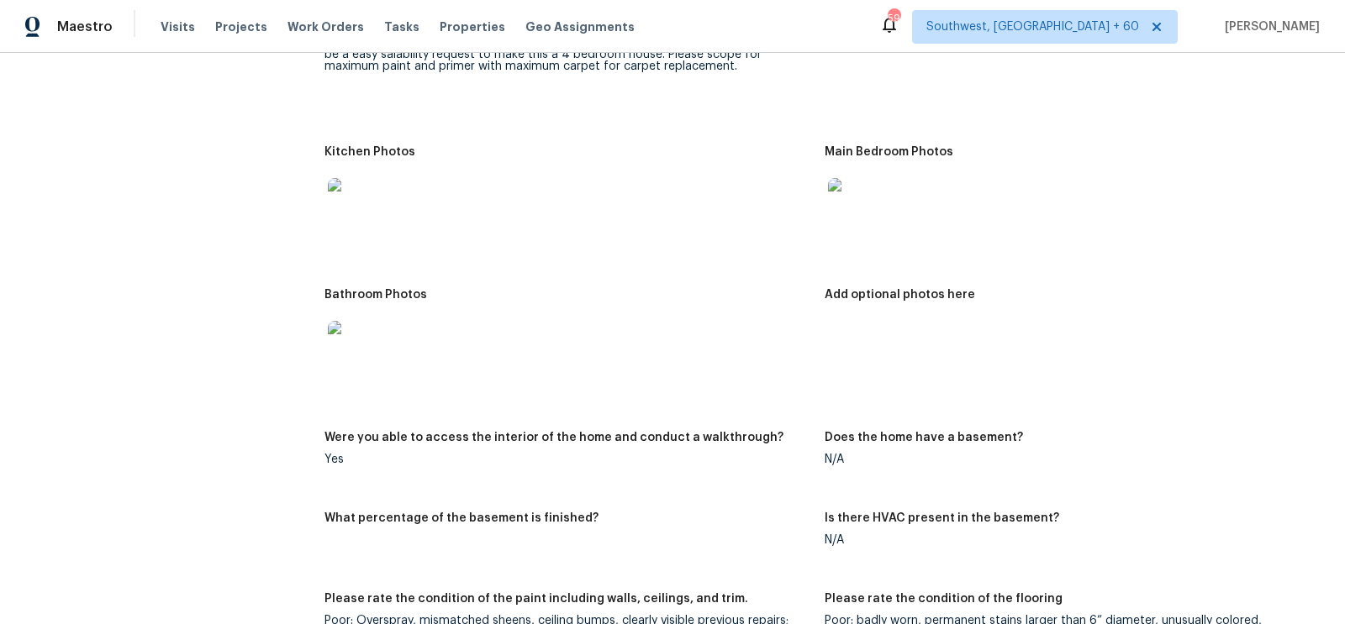
scroll to position [2229, 0]
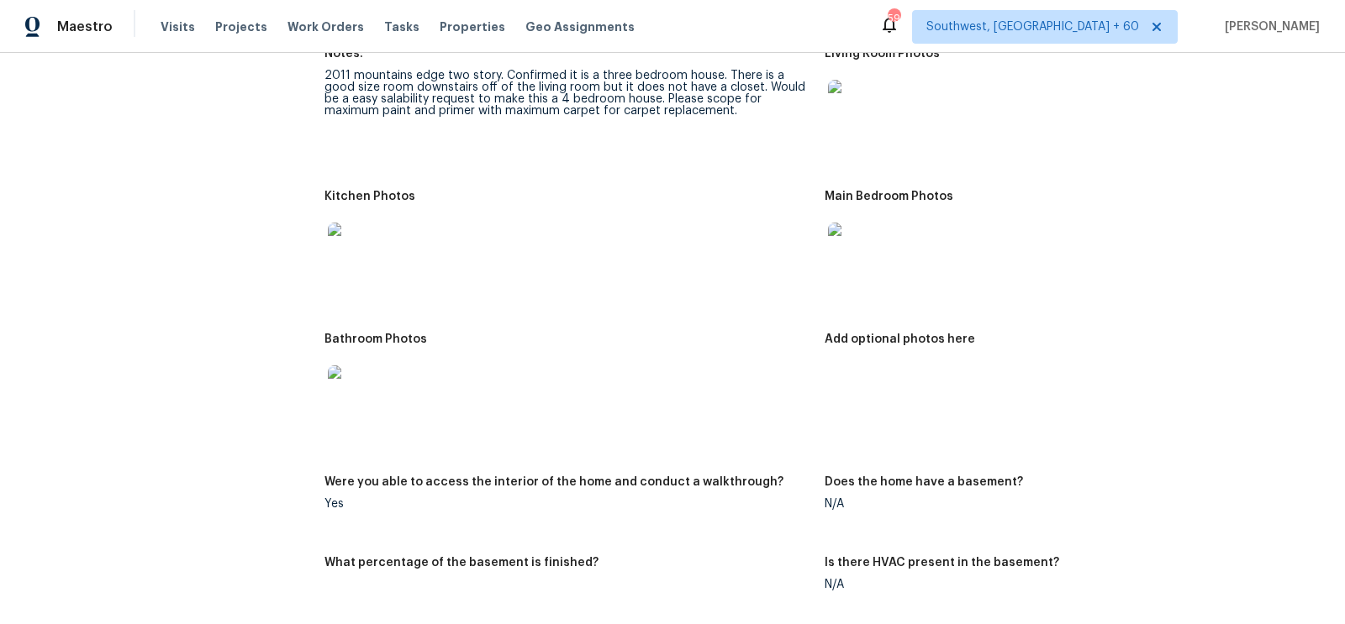
click at [856, 231] on img at bounding box center [855, 250] width 54 height 54
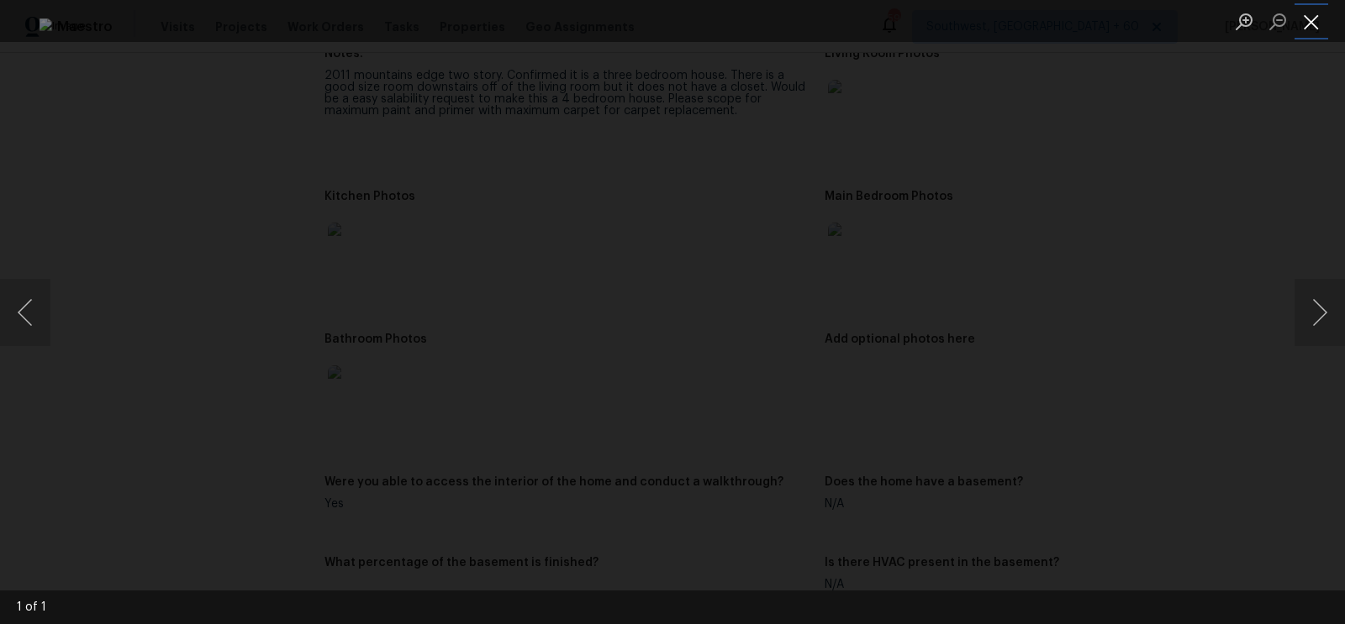
click at [1316, 22] on button "Close lightbox" at bounding box center [1311, 21] width 34 height 29
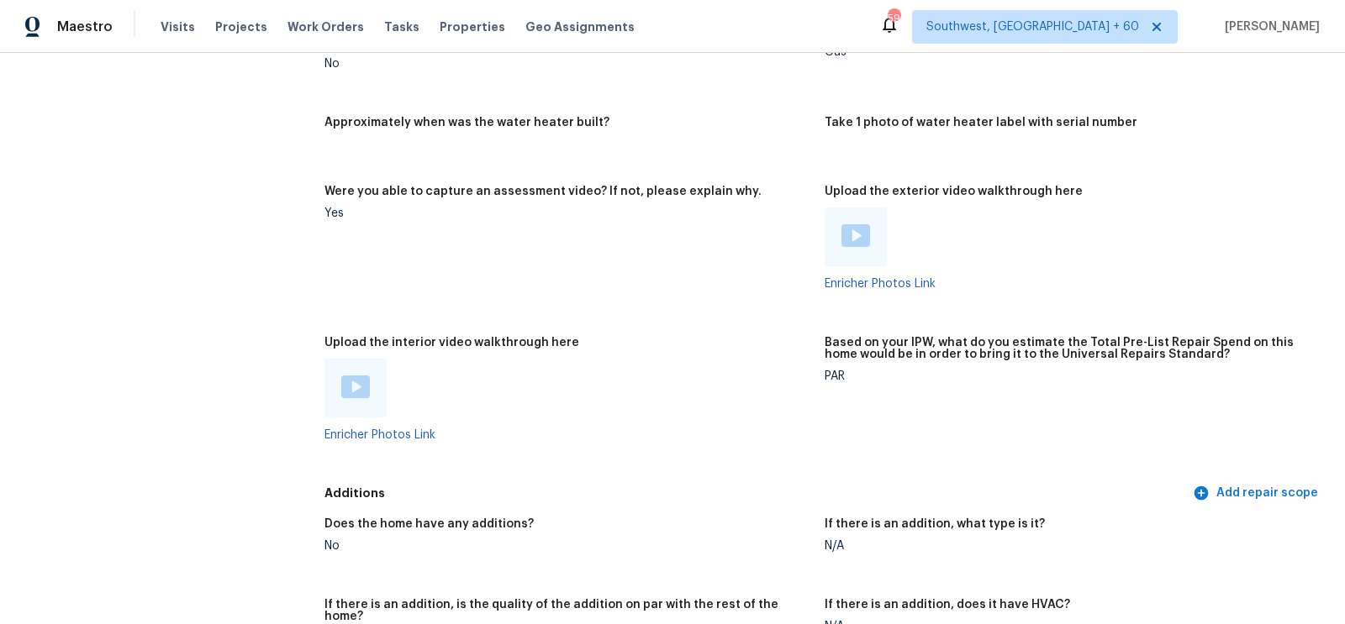
scroll to position [3349, 0]
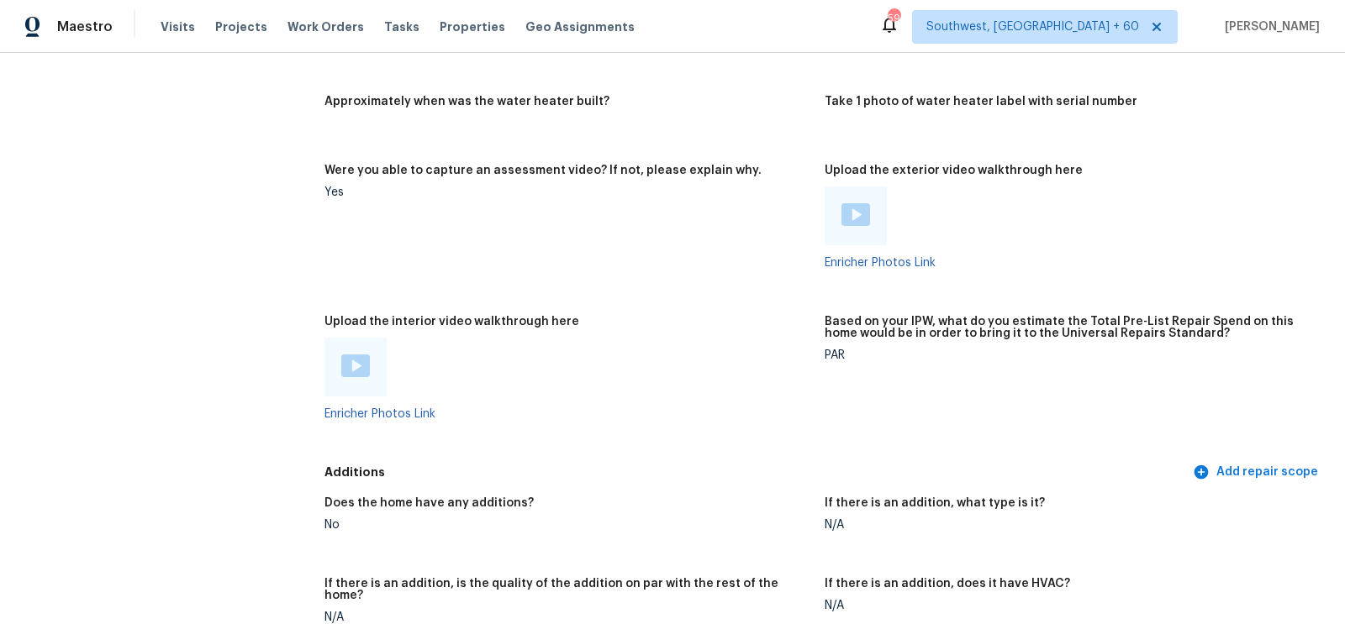
click at [357, 365] on img at bounding box center [355, 366] width 29 height 23
click at [864, 217] on img at bounding box center [855, 214] width 29 height 23
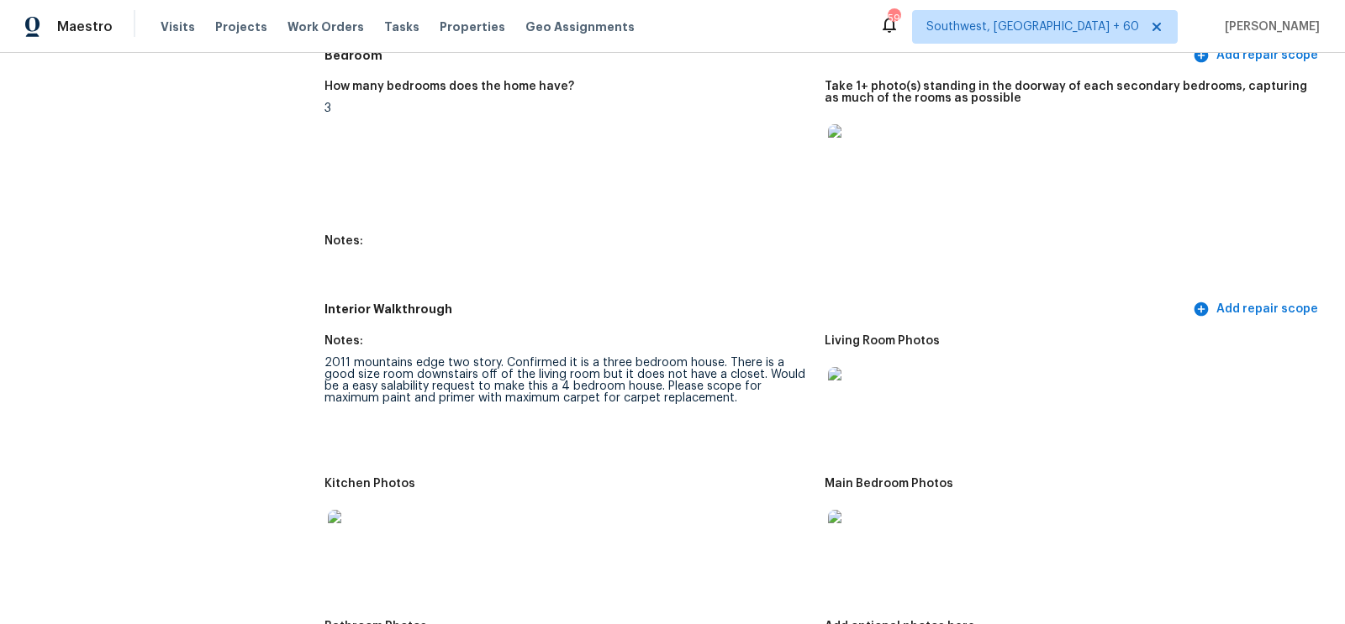
scroll to position [1987, 0]
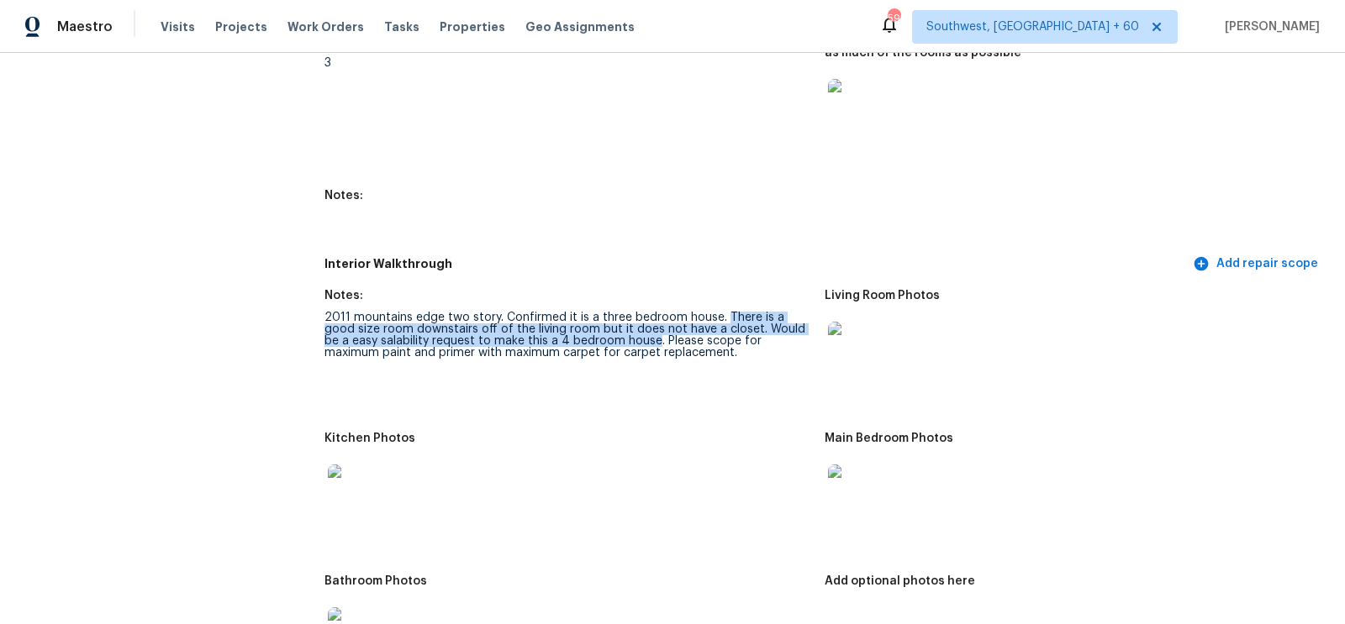
drag, startPoint x: 721, startPoint y: 314, endPoint x: 625, endPoint y: 340, distance: 99.1
click at [625, 340] on div "2011 mountains edge two story. Confirmed it is a three bedroom house. There is …" at bounding box center [567, 335] width 487 height 47
copy div "There is a good size room downstairs off of the living room but it does not hav…"
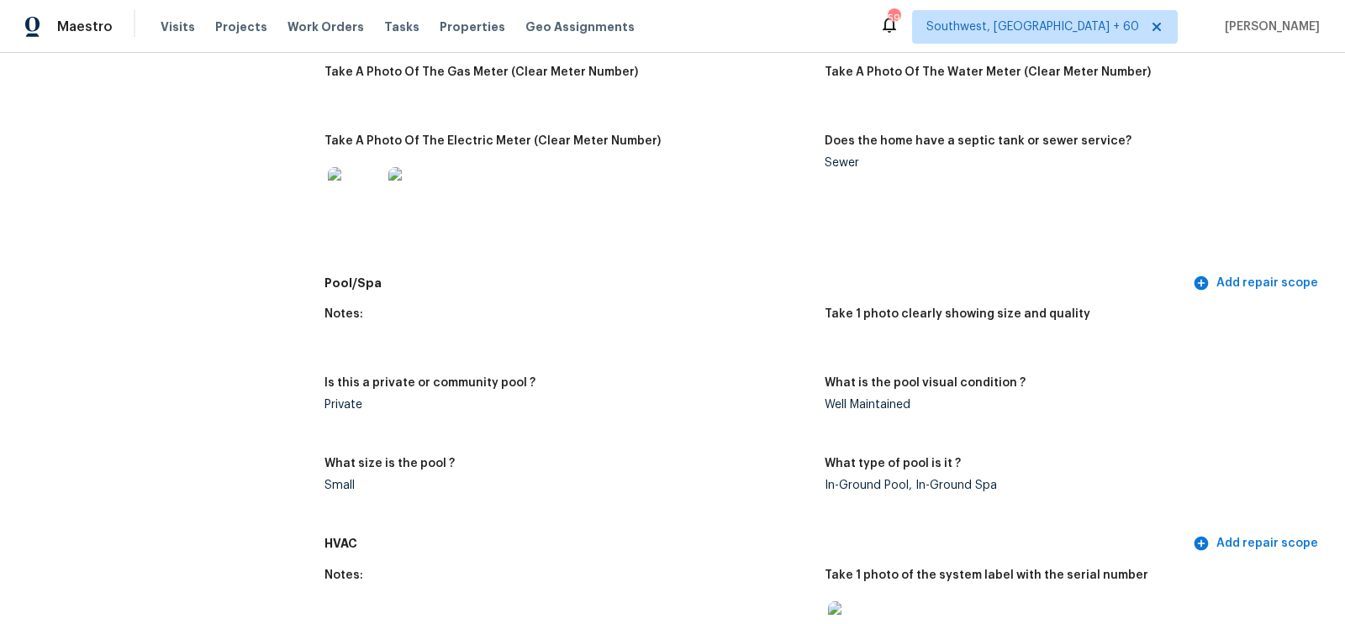
scroll to position [280, 0]
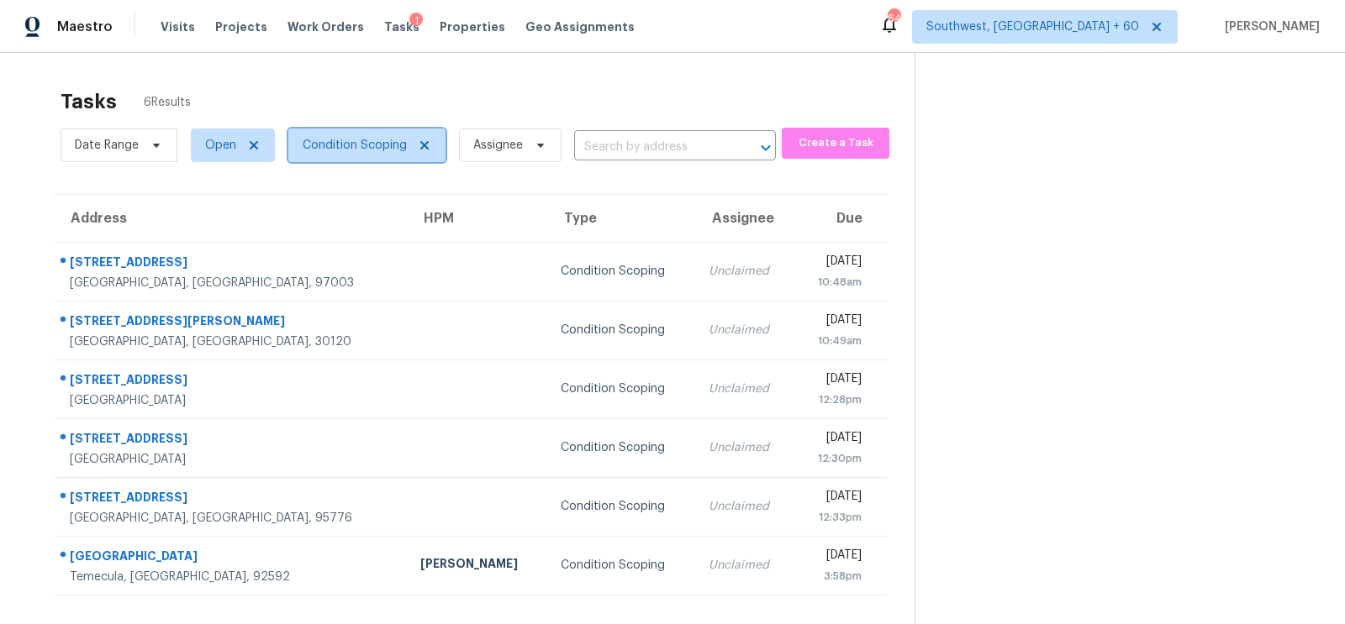
click at [358, 155] on span "Condition Scoping" at bounding box center [366, 146] width 157 height 34
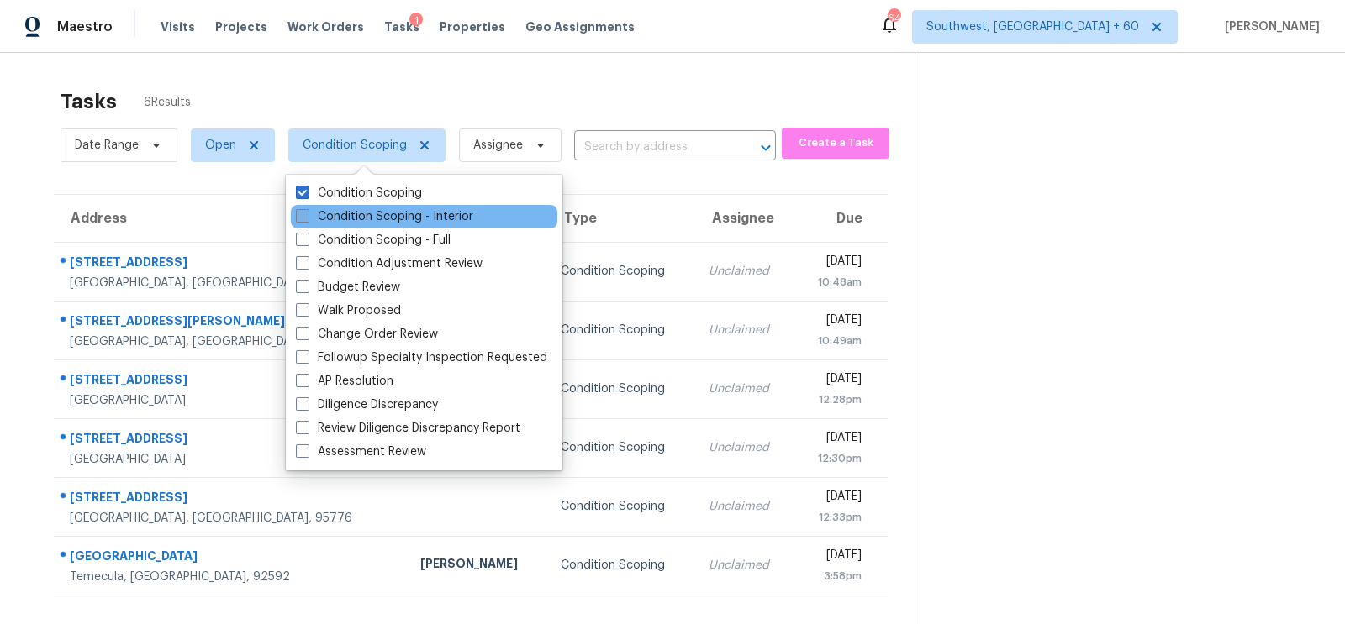
click at [350, 220] on label "Condition Scoping - Interior" at bounding box center [384, 216] width 177 height 17
click at [307, 219] on input "Condition Scoping - Interior" at bounding box center [301, 213] width 11 height 11
checkbox input "true"
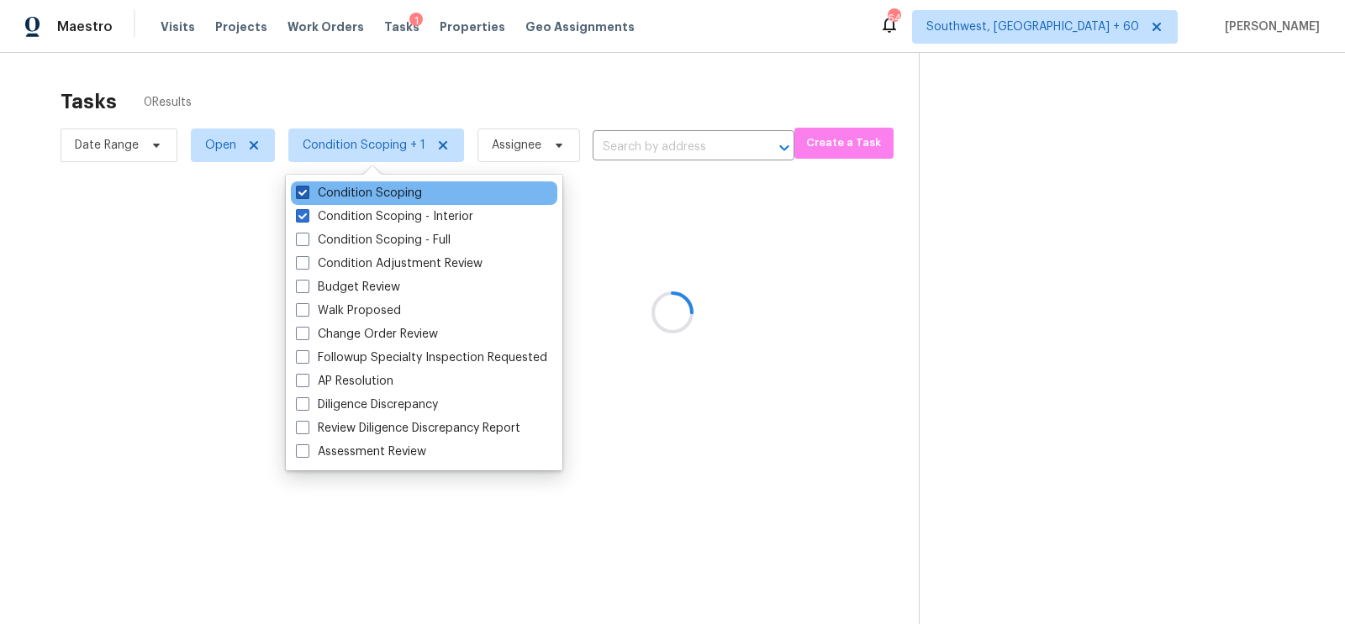
click at [368, 192] on label "Condition Scoping" at bounding box center [359, 193] width 126 height 17
click at [307, 192] on input "Condition Scoping" at bounding box center [301, 190] width 11 height 11
checkbox input "false"
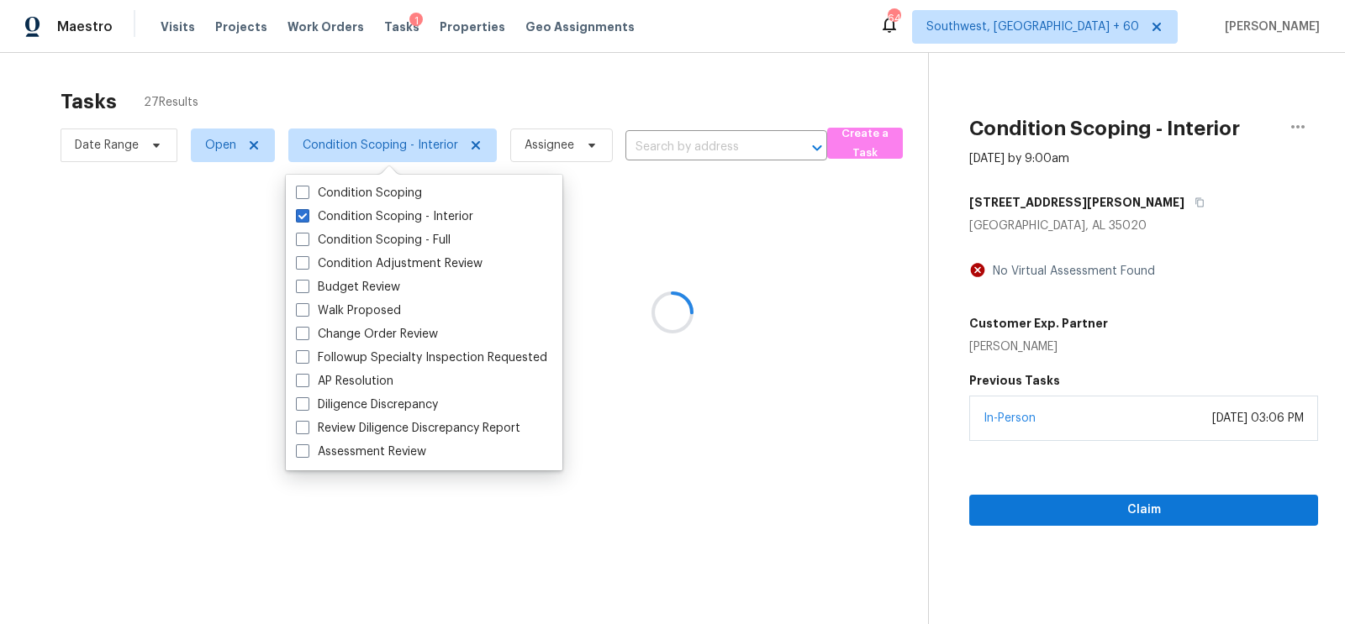
click at [491, 100] on div at bounding box center [672, 312] width 1345 height 624
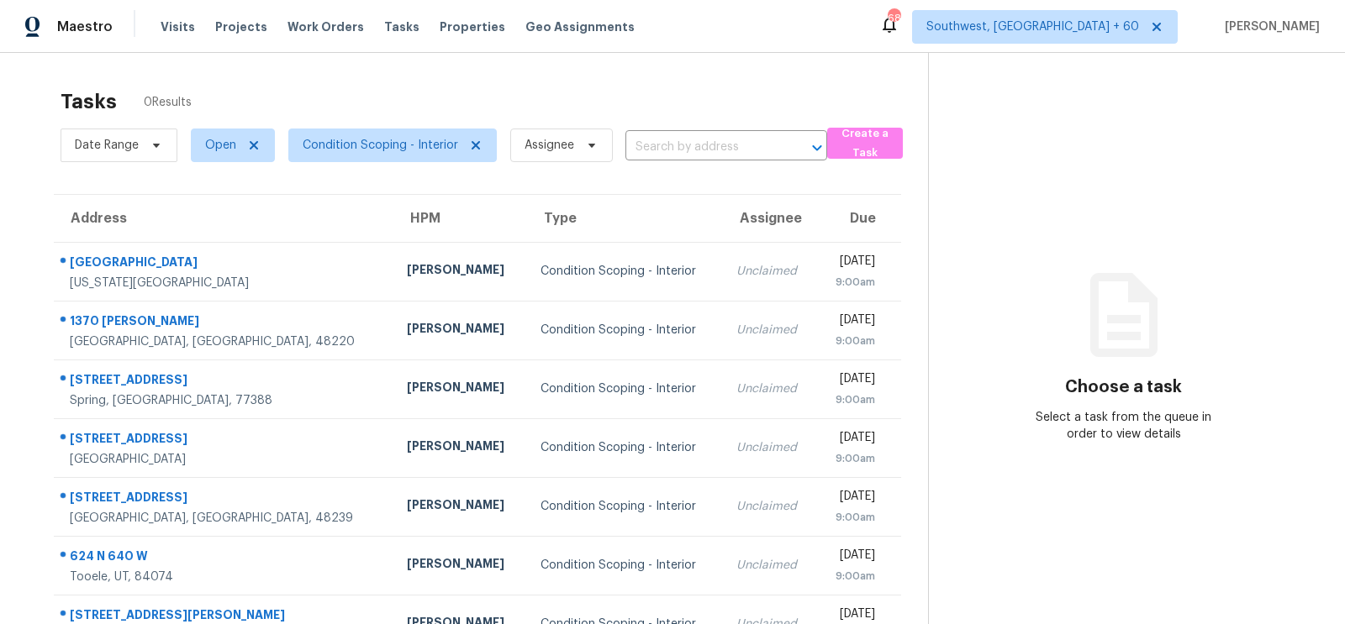
click at [736, 392] on div "Unclaimed" at bounding box center [769, 389] width 67 height 17
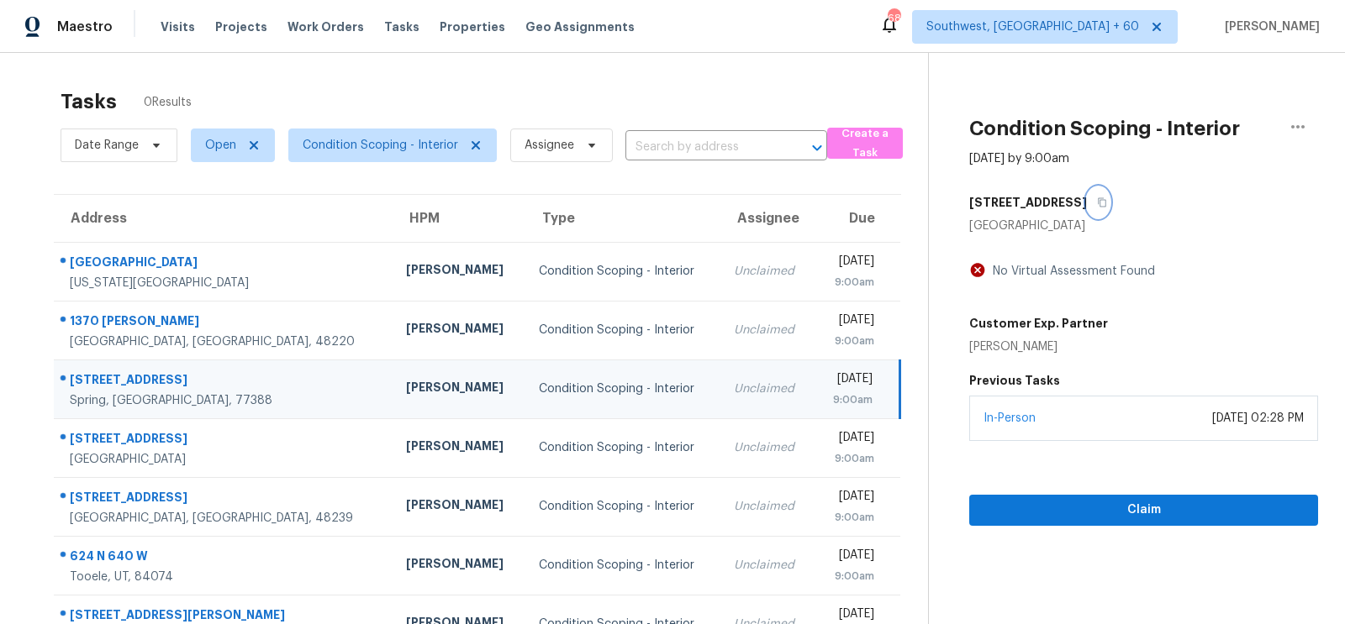
click at [1097, 202] on icon "button" at bounding box center [1102, 203] width 10 height 10
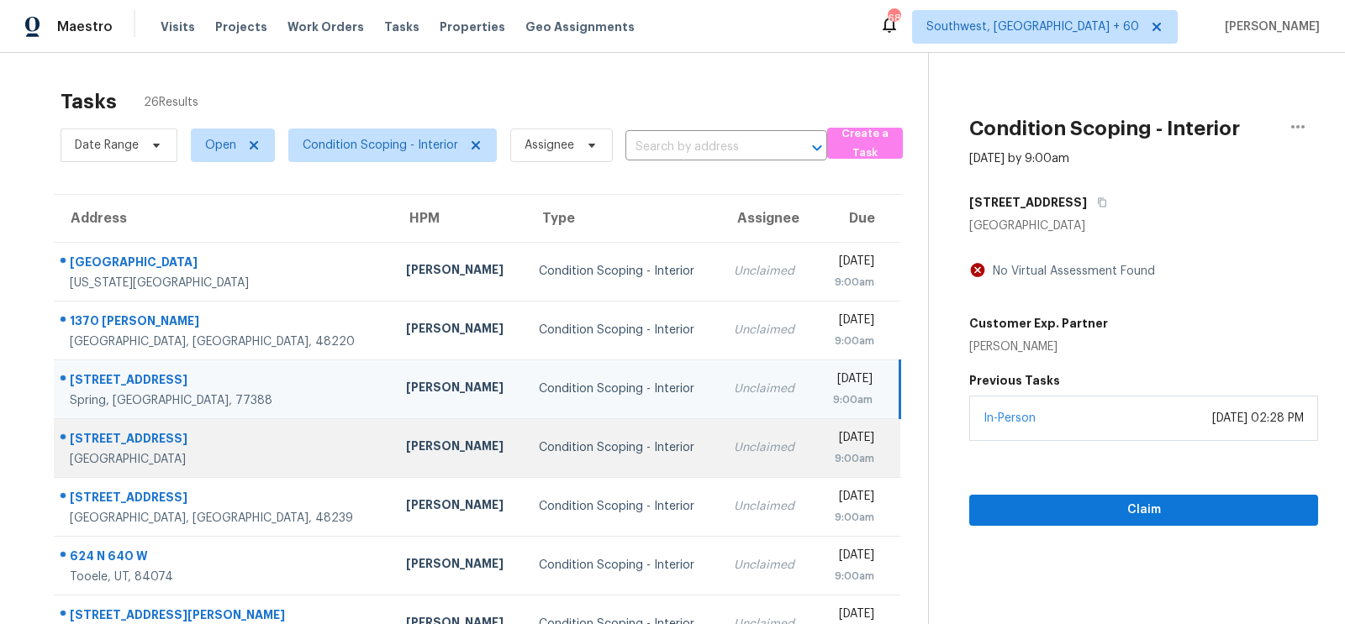
click at [734, 445] on div "Unclaimed" at bounding box center [767, 448] width 66 height 17
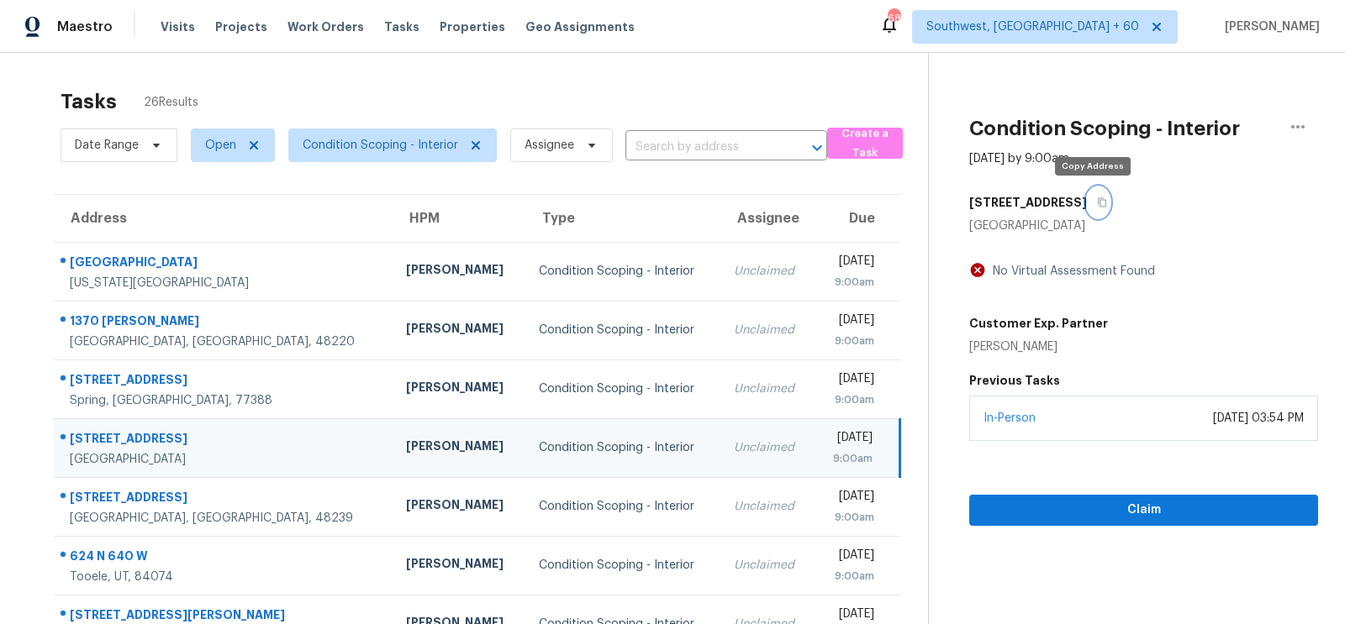
click at [1098, 192] on button "button" at bounding box center [1098, 202] width 23 height 30
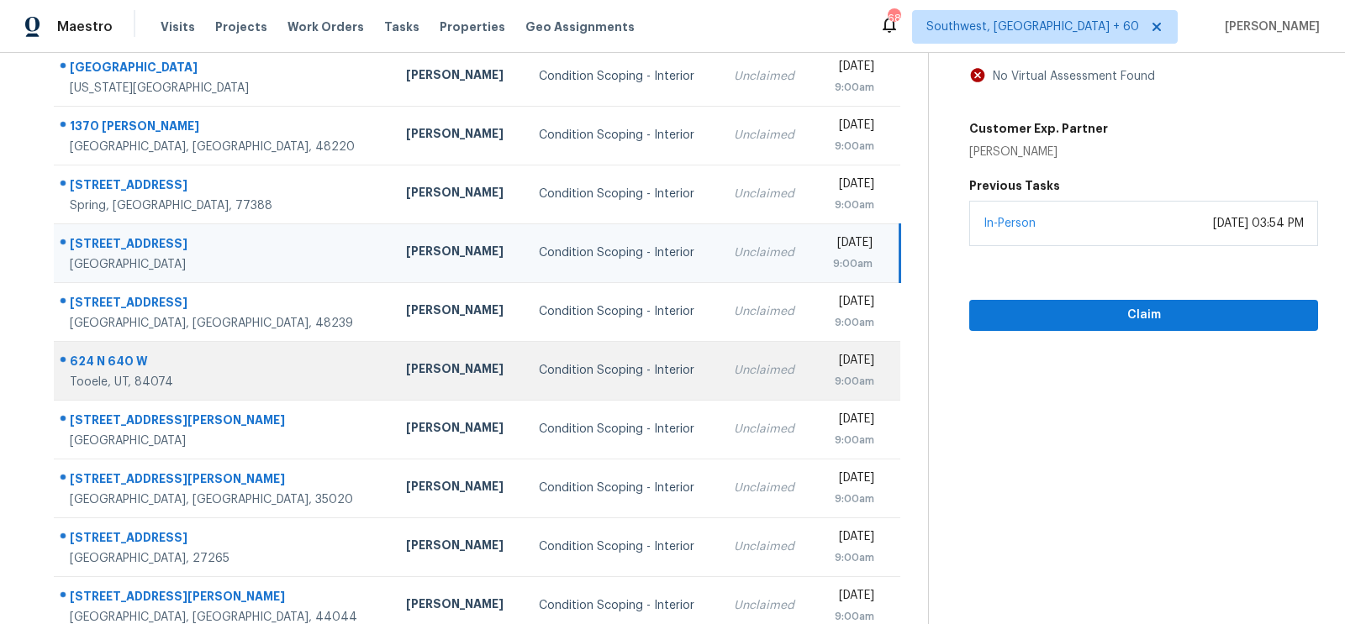
scroll to position [203, 0]
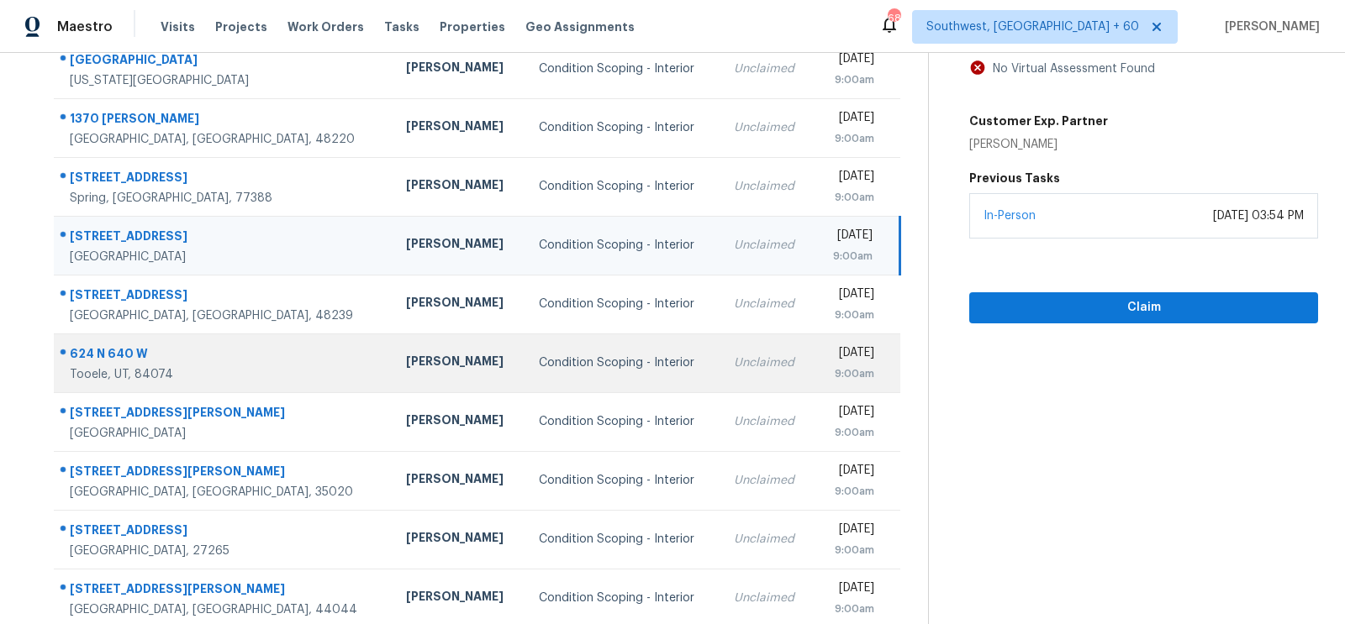
click at [720, 372] on td "Unclaimed" at bounding box center [766, 363] width 93 height 59
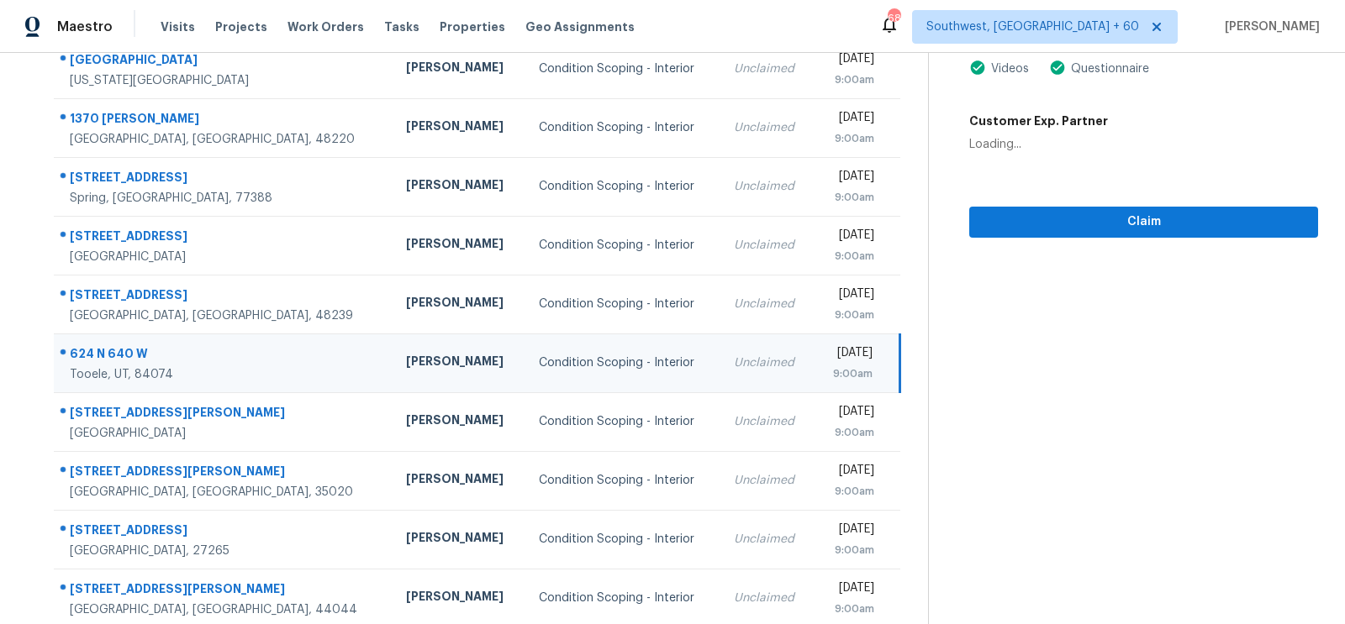
scroll to position [30, 0]
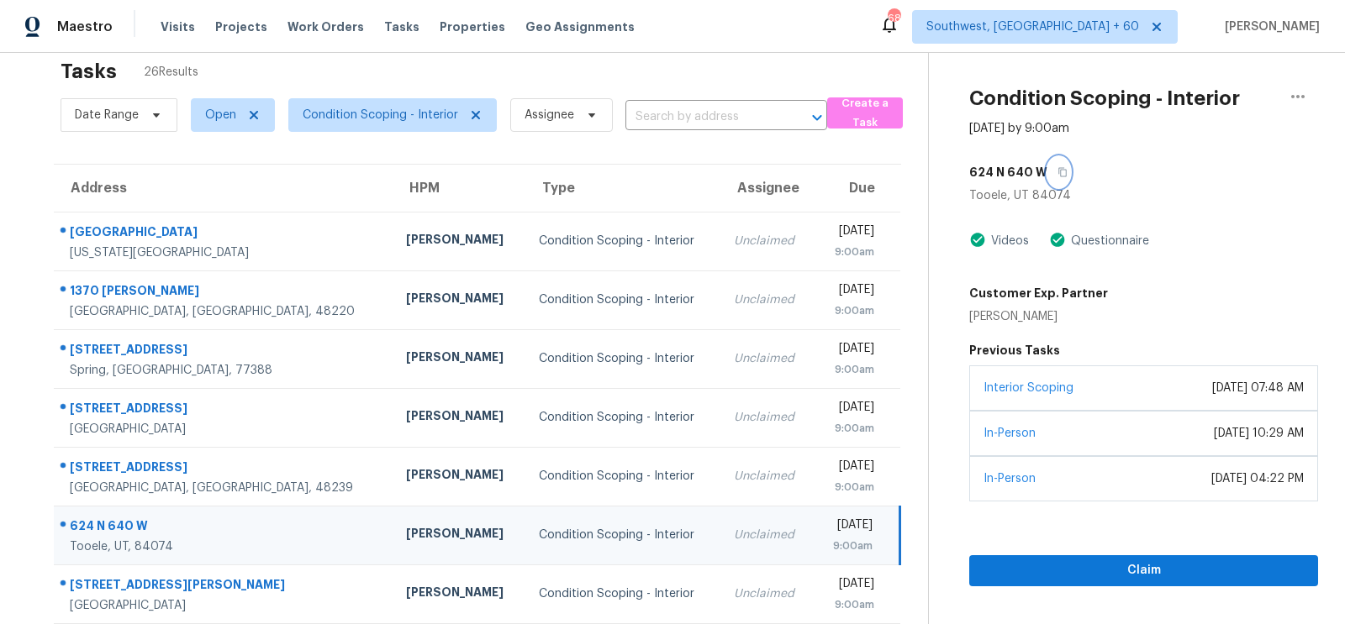
click at [1062, 169] on button "button" at bounding box center [1058, 172] width 23 height 30
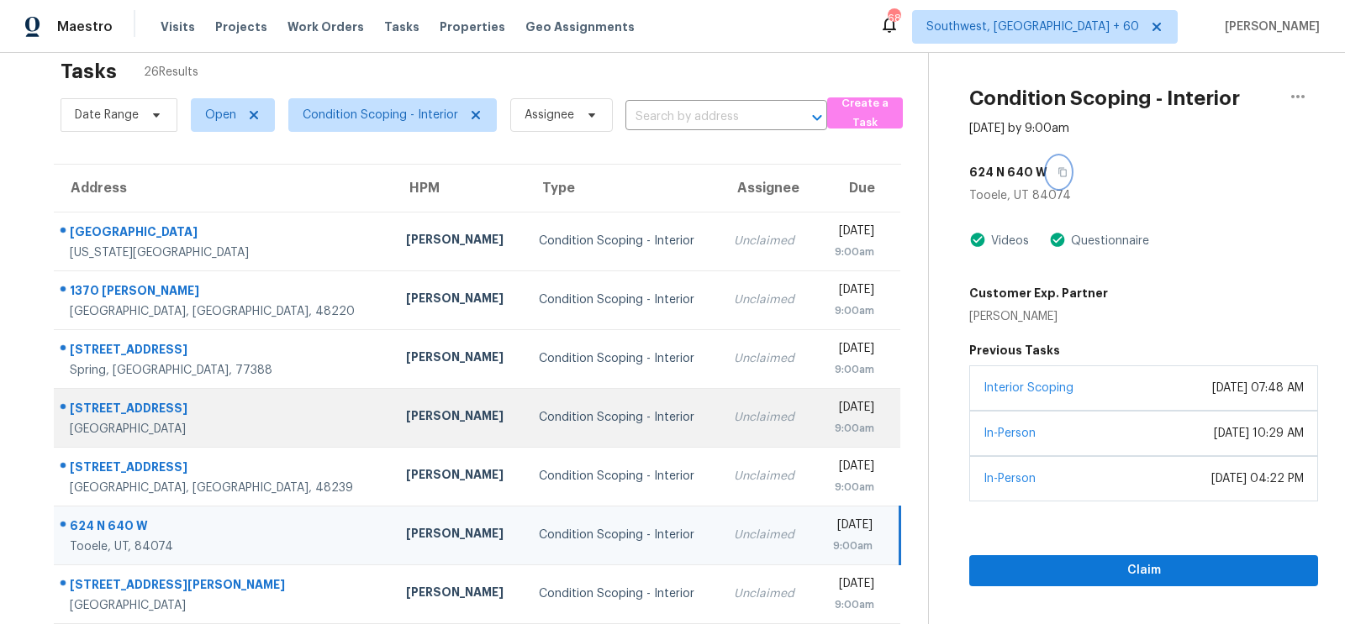
scroll to position [249, 0]
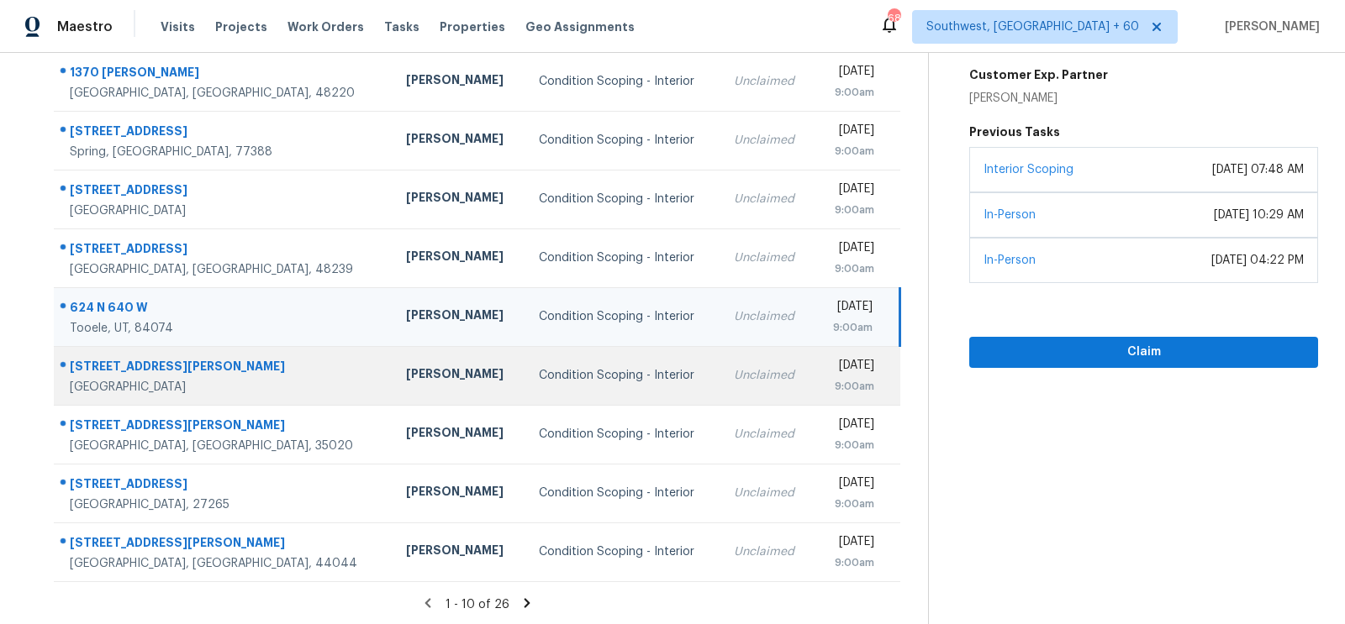
click at [720, 400] on td "Unclaimed" at bounding box center [766, 375] width 93 height 59
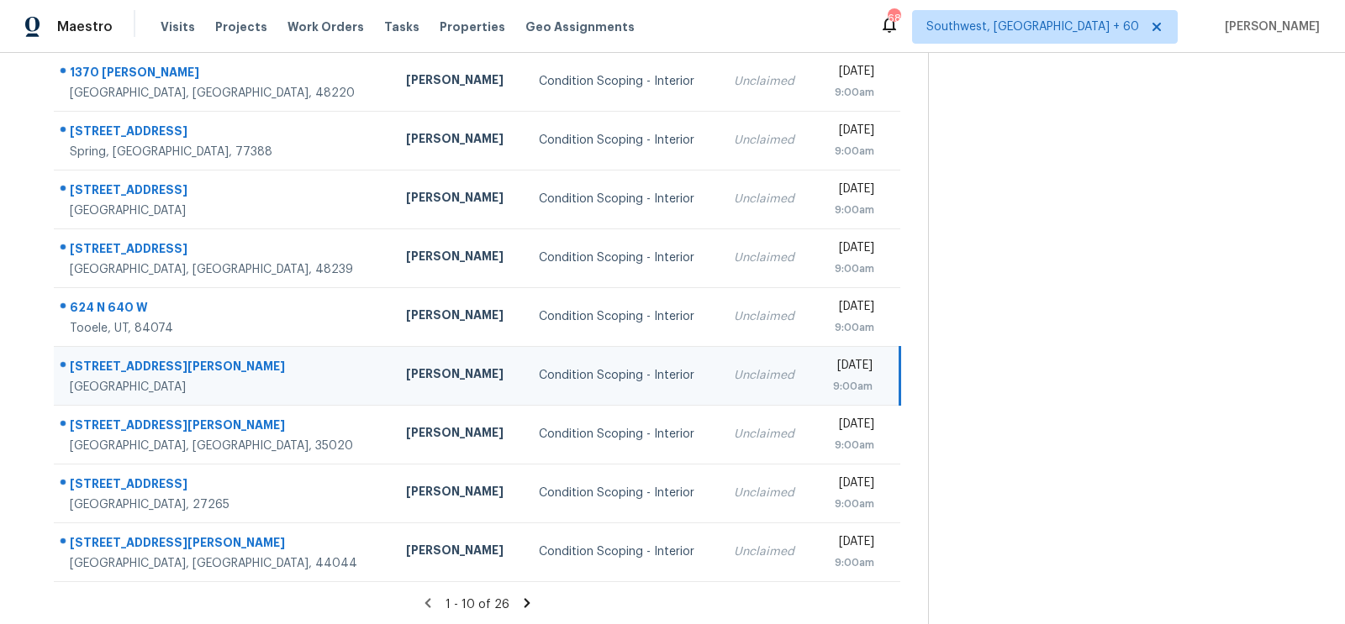
scroll to position [96, 0]
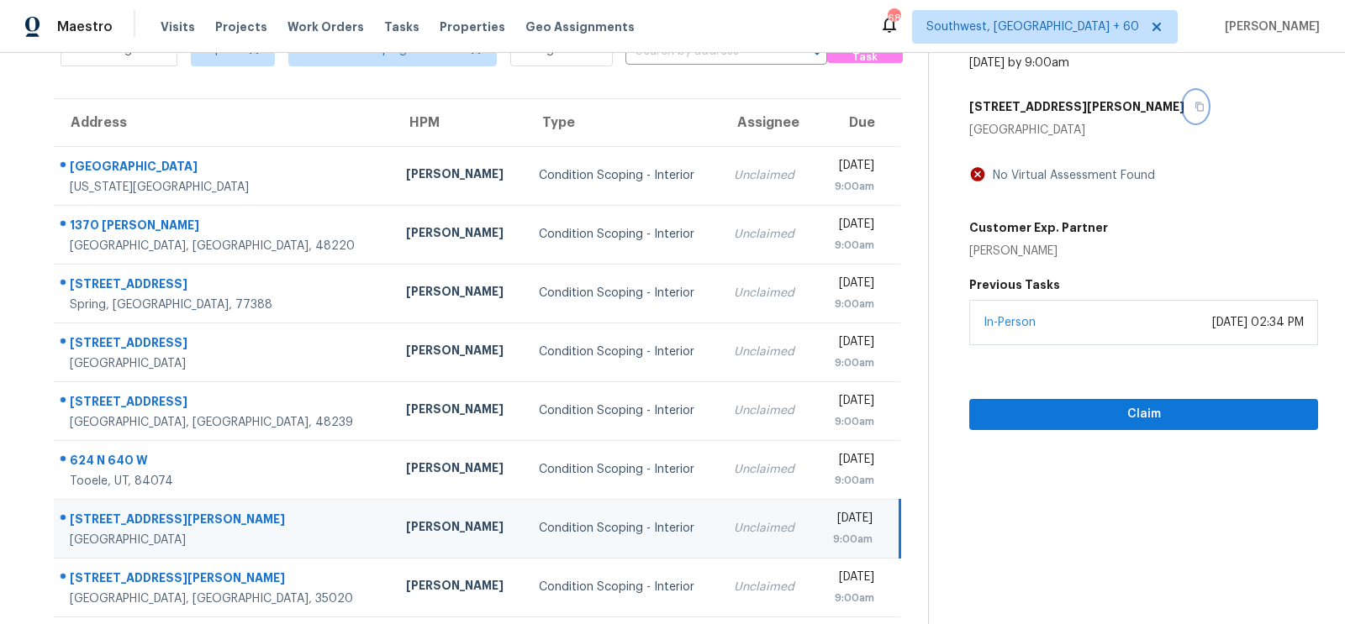
click at [1184, 100] on button "button" at bounding box center [1195, 107] width 23 height 30
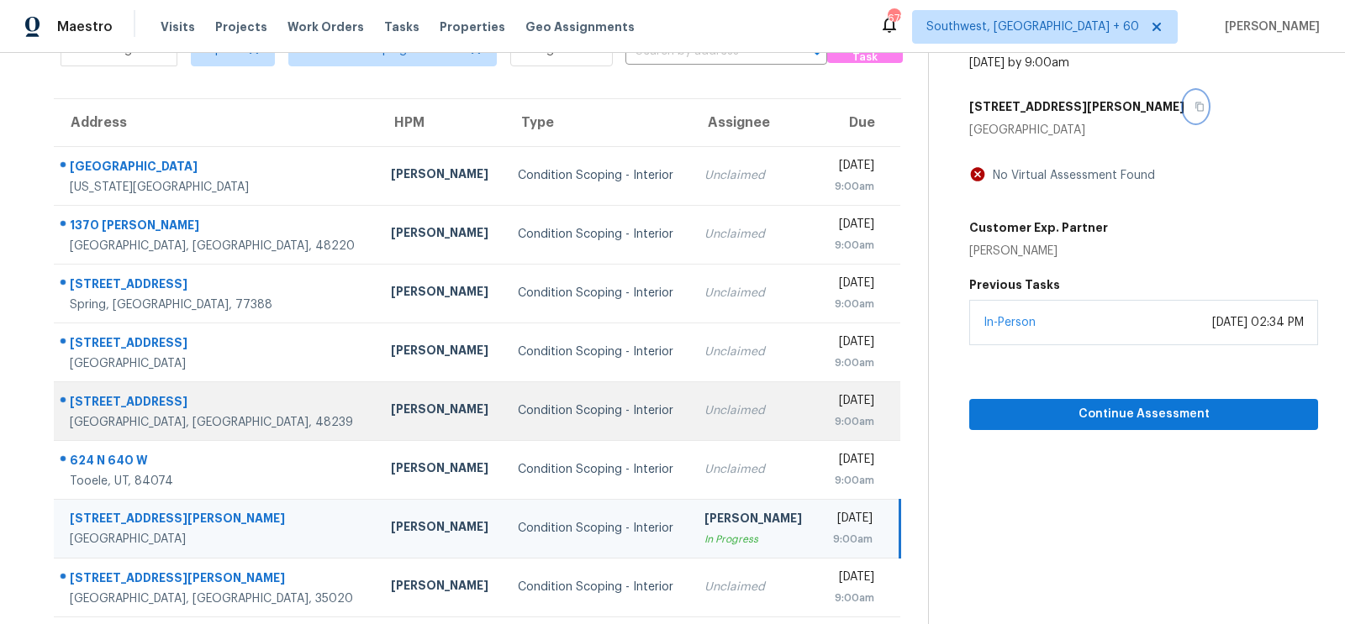
scroll to position [249, 0]
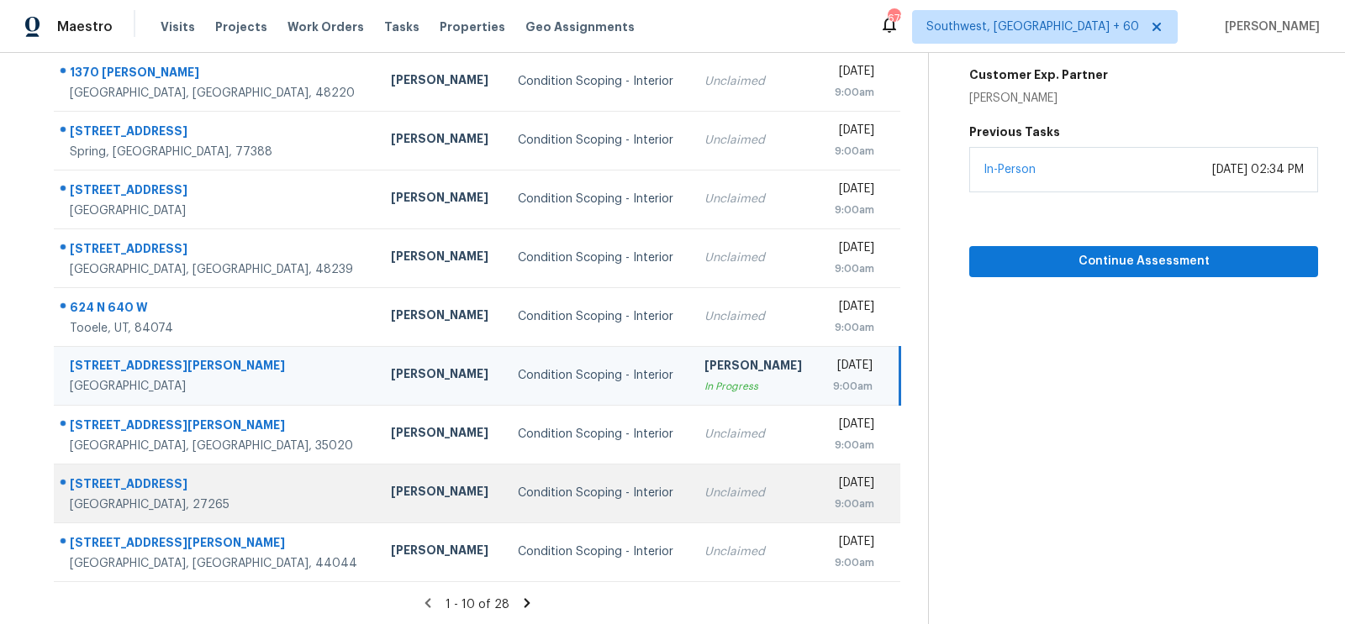
click at [704, 492] on div "Unclaimed" at bounding box center [754, 493] width 100 height 17
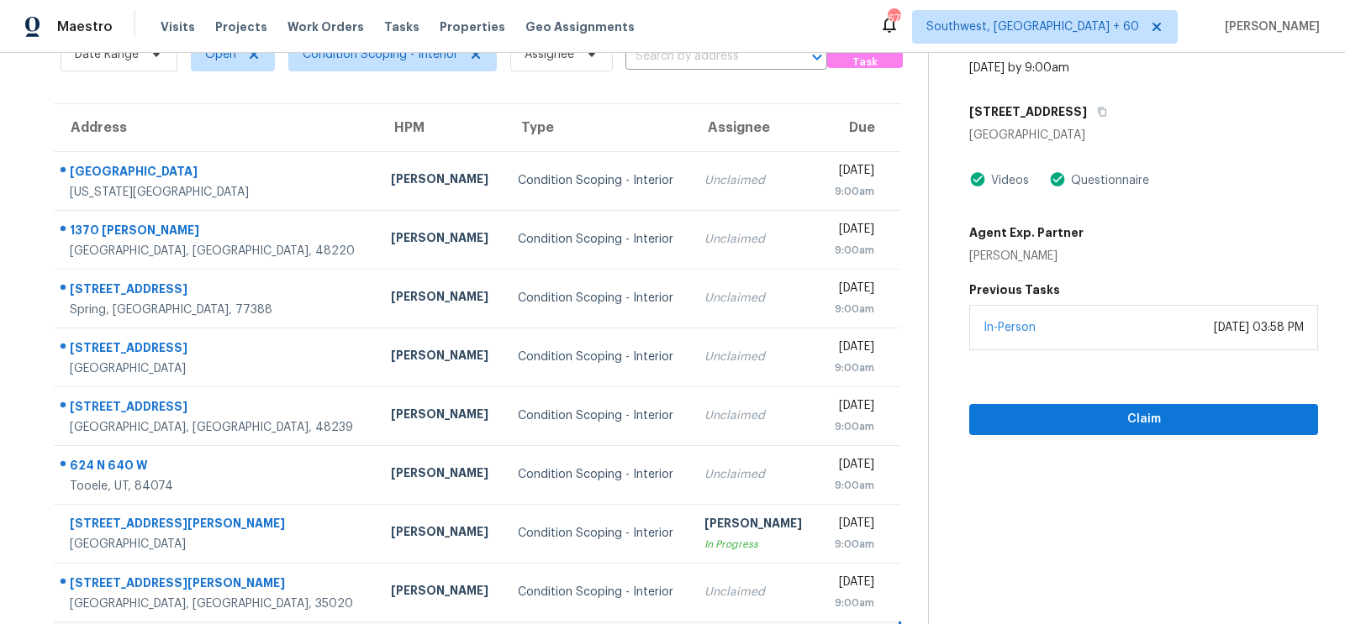
scroll to position [77, 0]
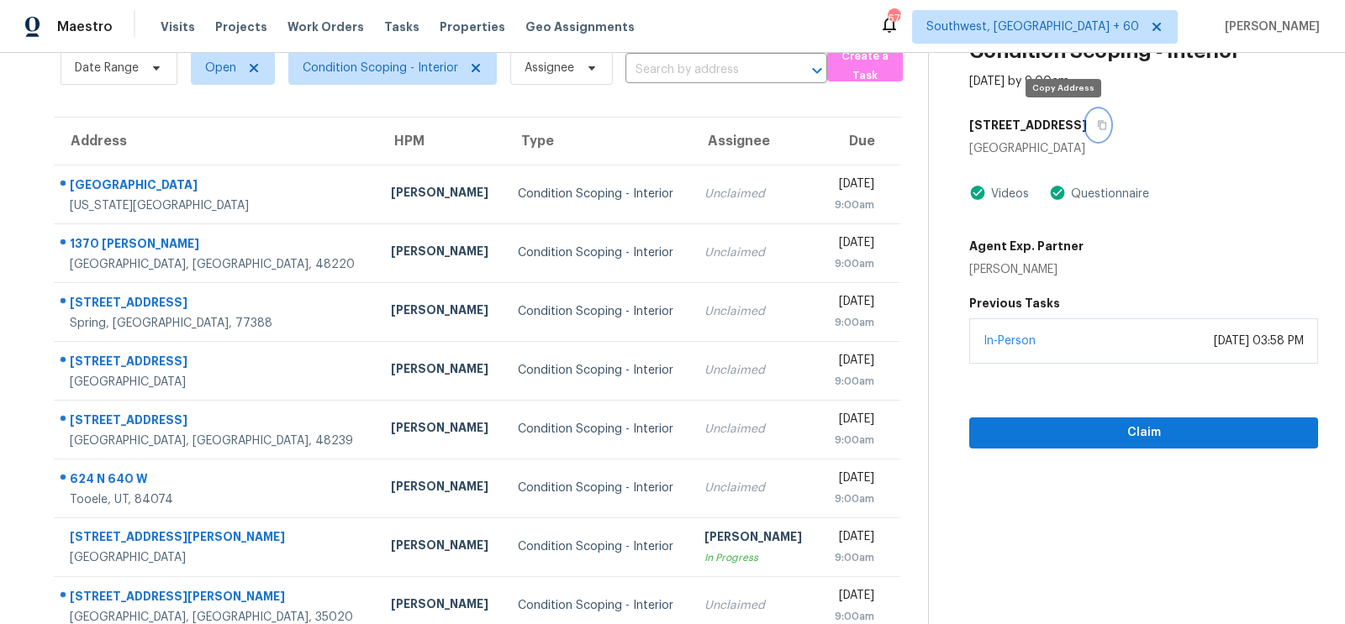
click at [1087, 126] on button "button" at bounding box center [1098, 125] width 23 height 30
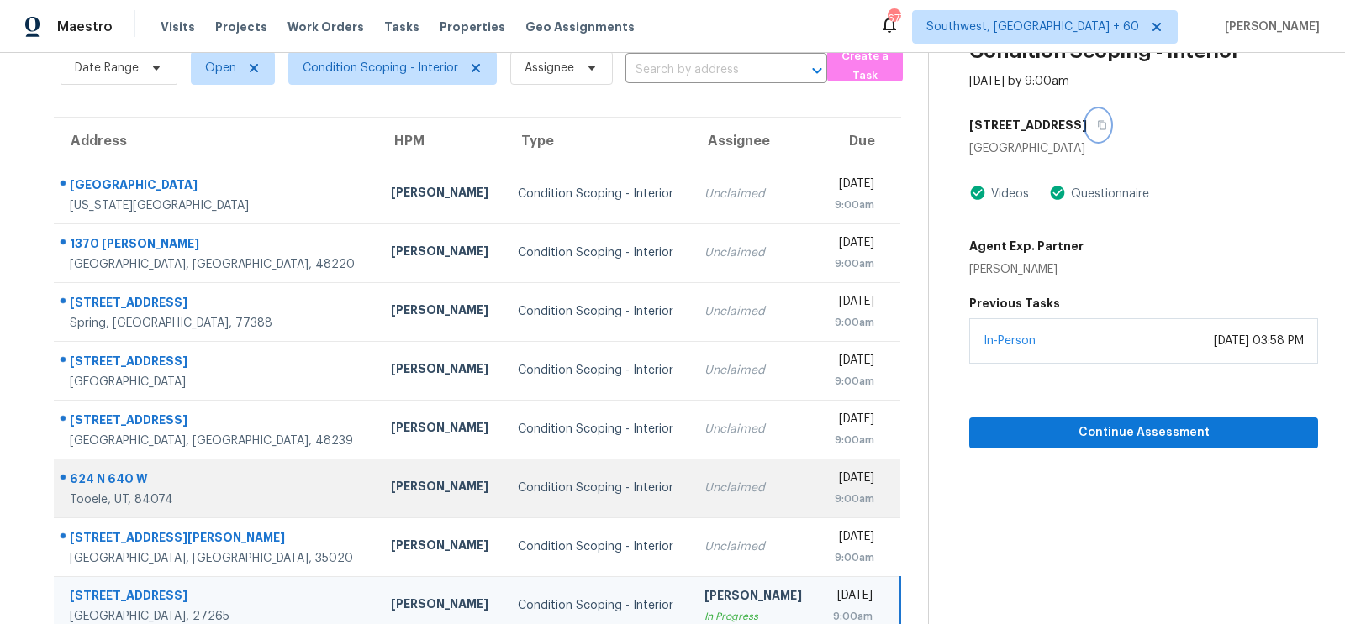
scroll to position [249, 0]
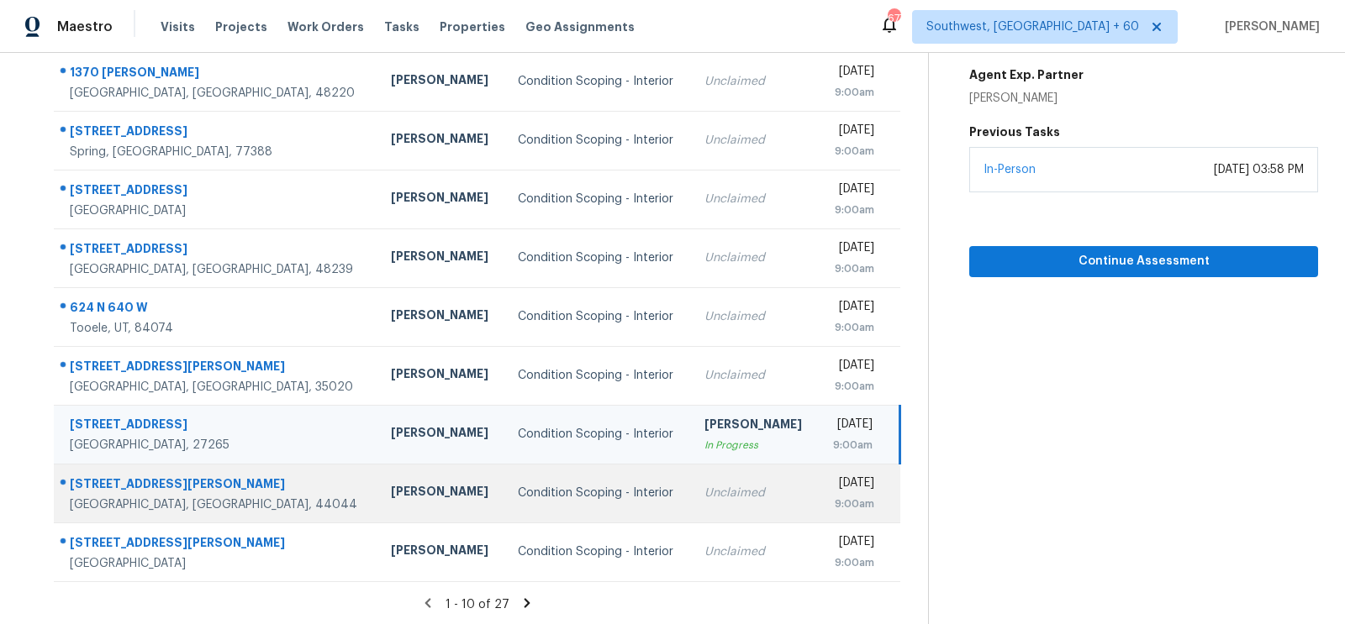
click at [691, 509] on td "Unclaimed" at bounding box center [754, 493] width 127 height 59
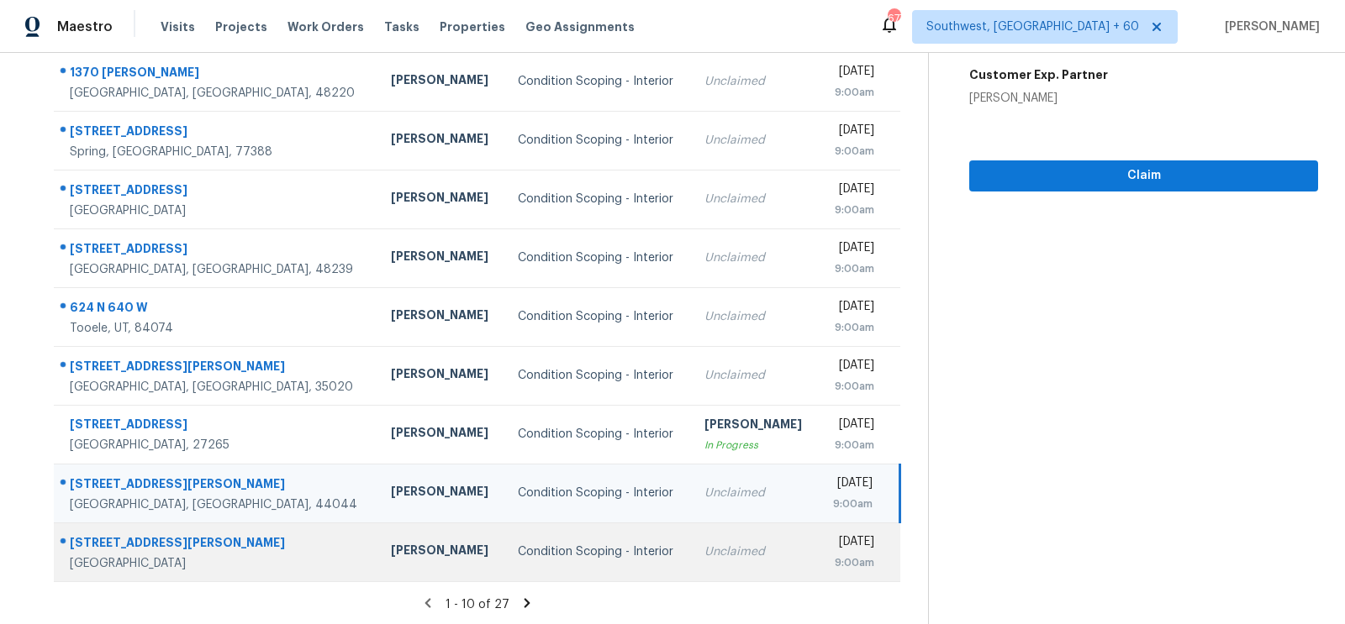
click at [702, 541] on td "Unclaimed" at bounding box center [754, 552] width 127 height 59
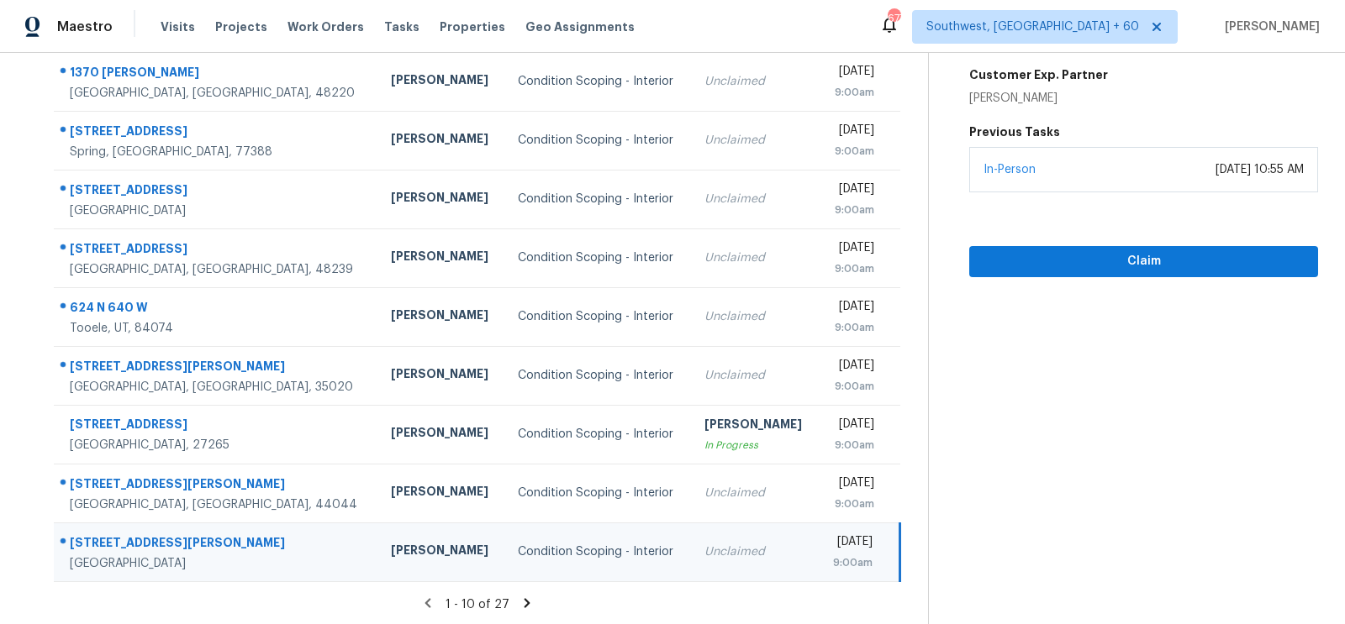
click at [526, 596] on icon at bounding box center [526, 603] width 15 height 15
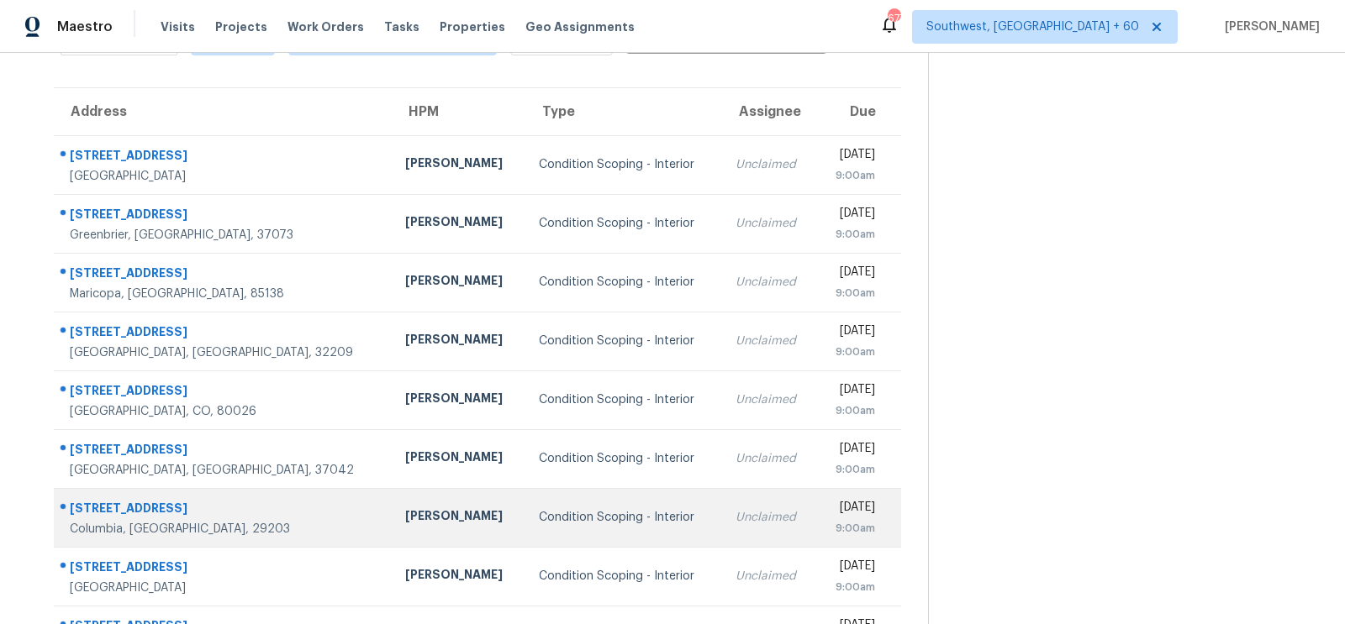
scroll to position [90, 0]
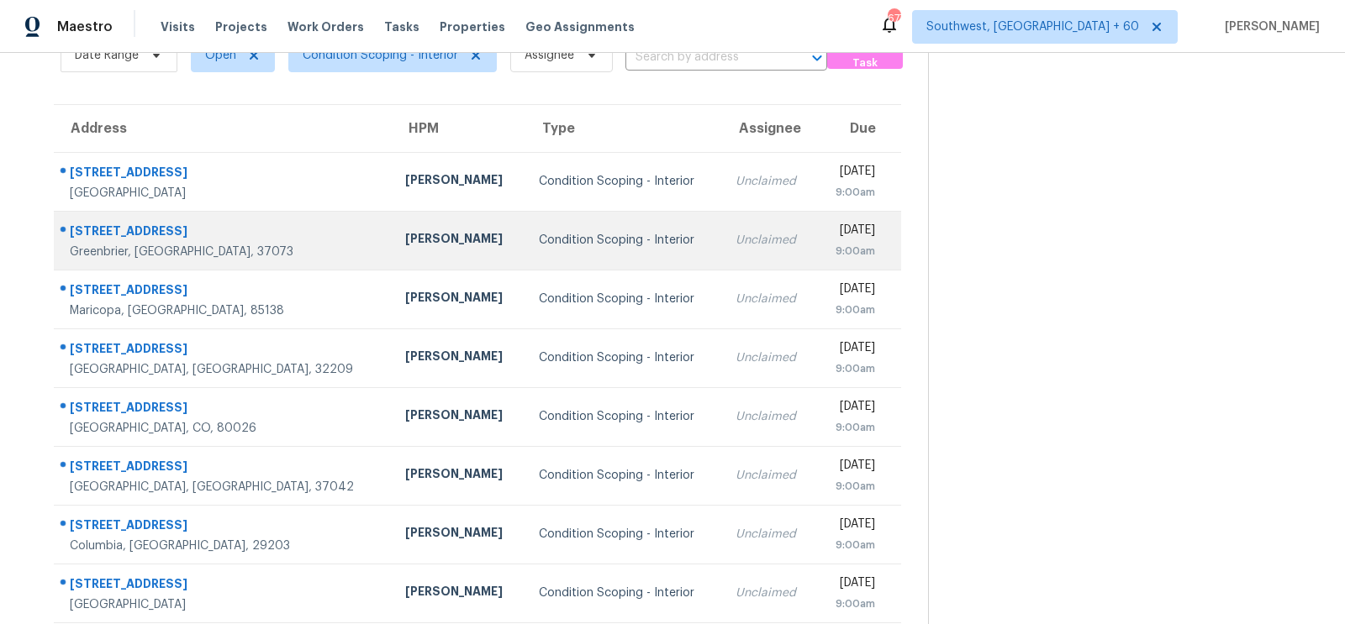
click at [722, 213] on td "Unclaimed" at bounding box center [769, 240] width 94 height 59
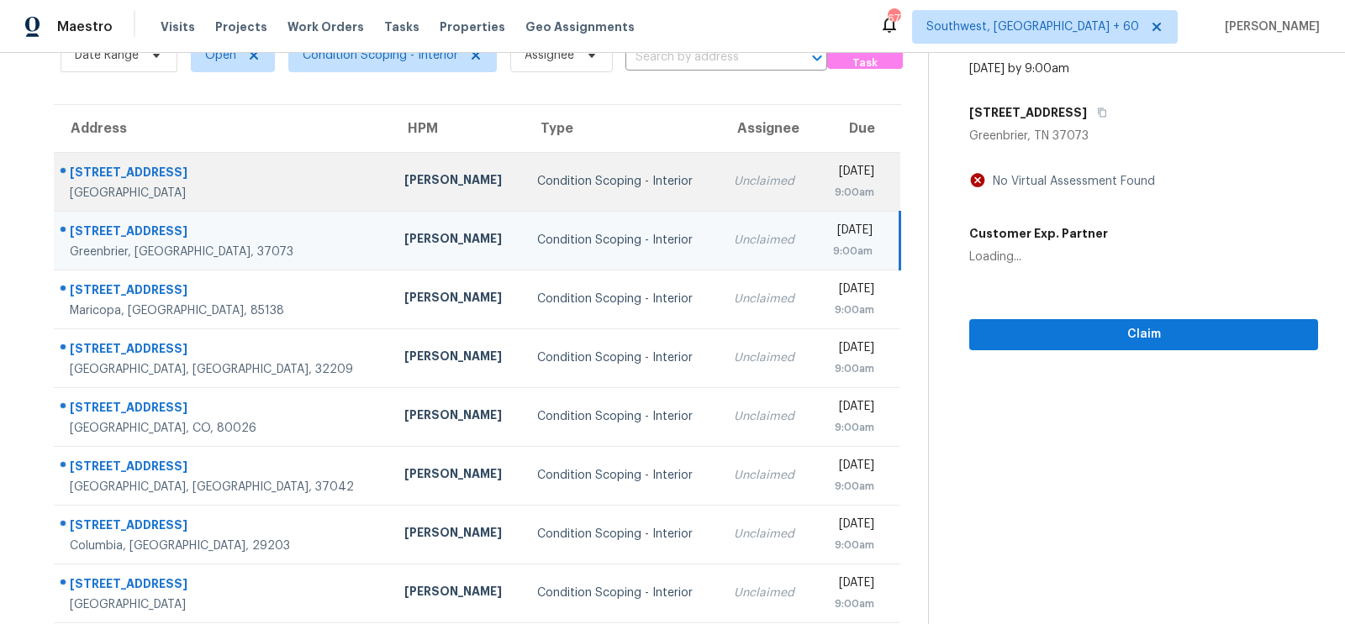
click at [734, 176] on div "Unclaimed" at bounding box center [767, 181] width 67 height 17
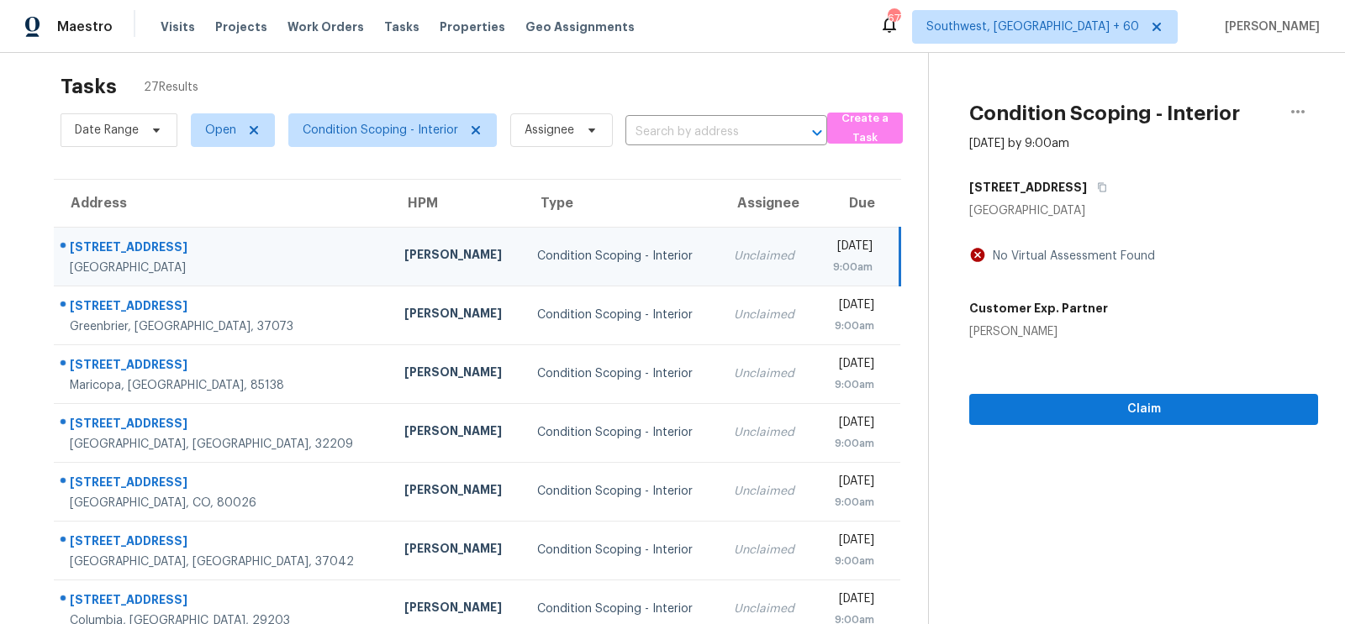
scroll to position [0, 0]
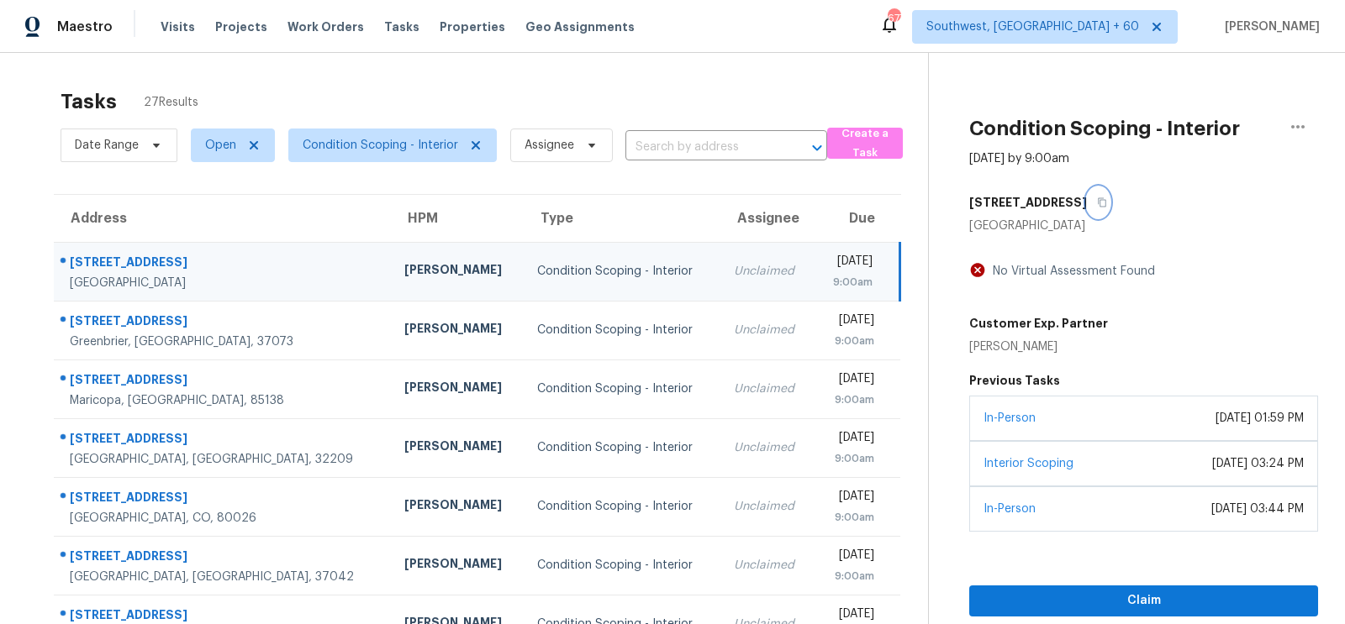
click at [1097, 200] on icon "button" at bounding box center [1102, 203] width 10 height 10
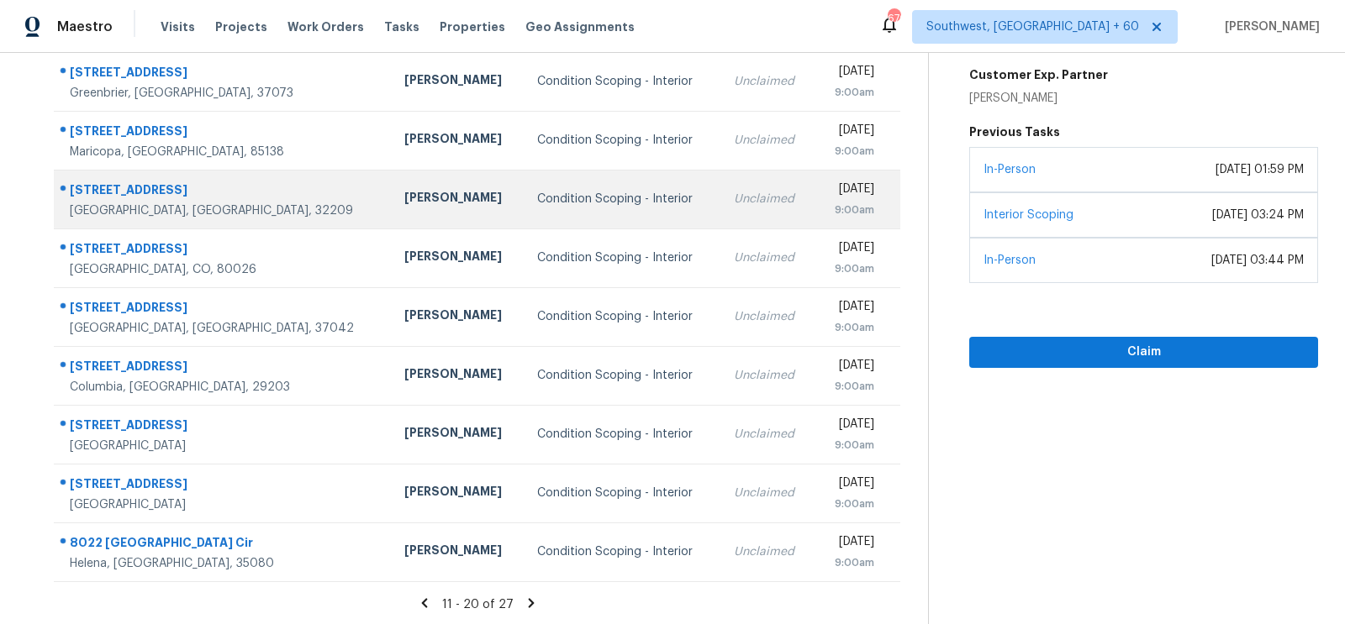
scroll to position [149, 0]
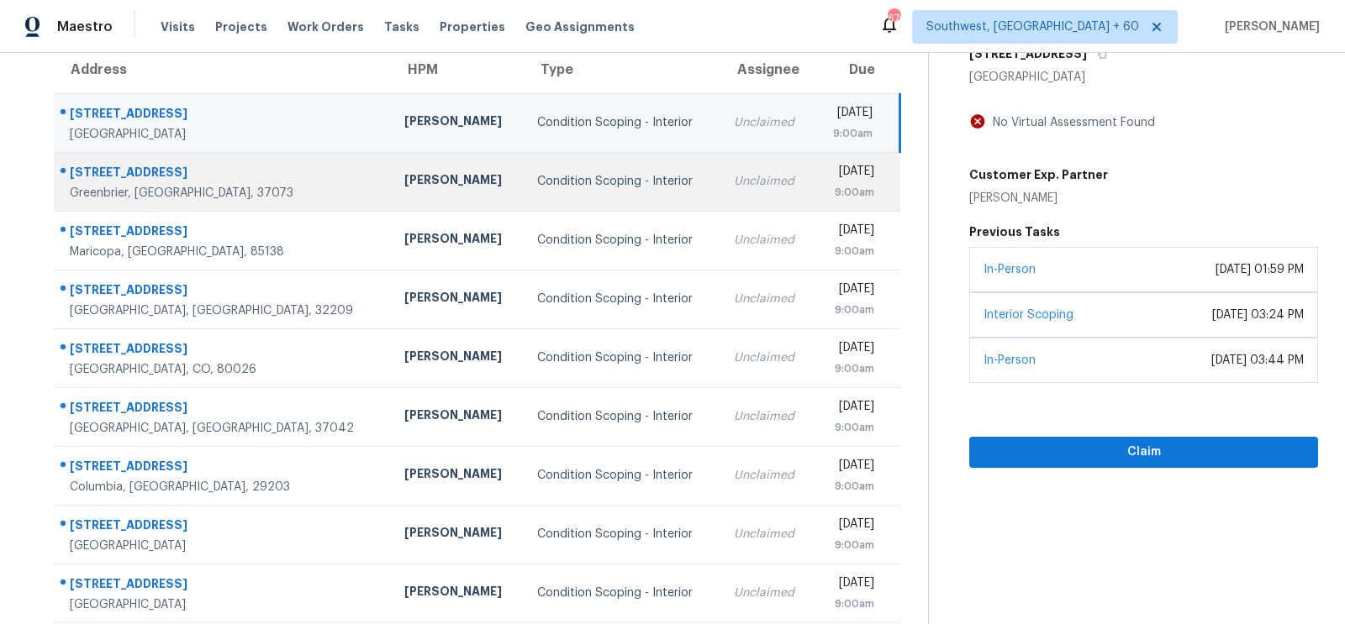
click at [720, 197] on td "Unclaimed" at bounding box center [767, 181] width 94 height 59
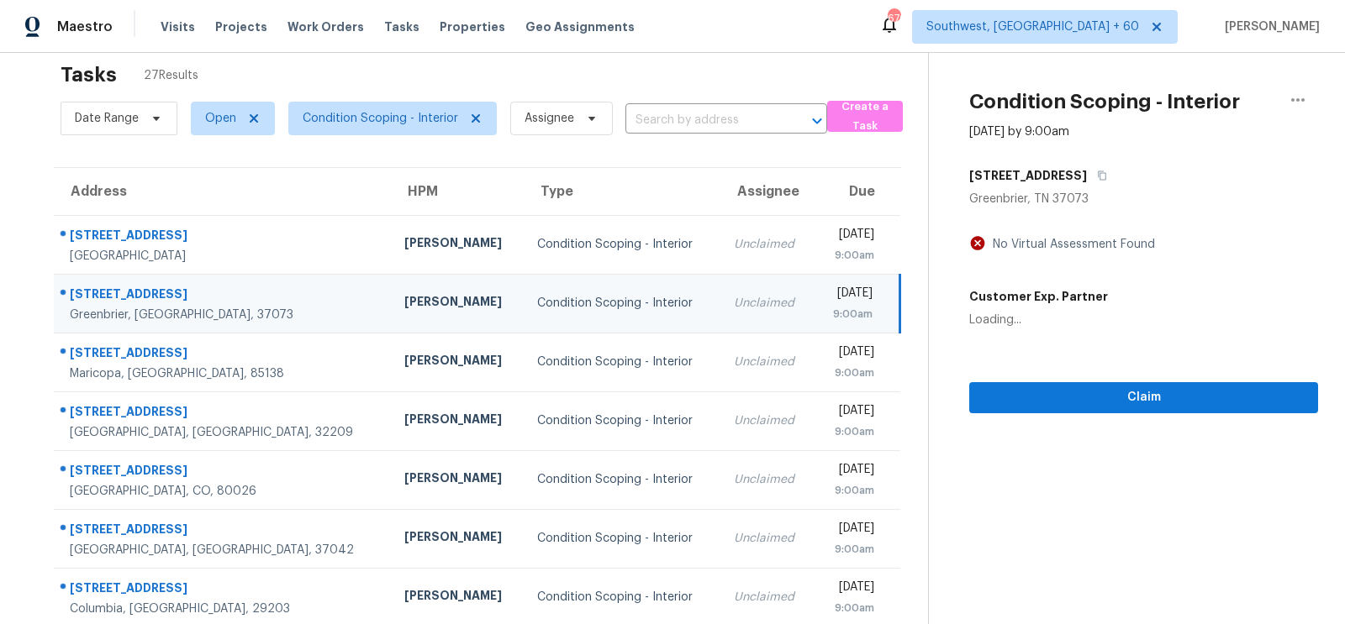
scroll to position [14, 0]
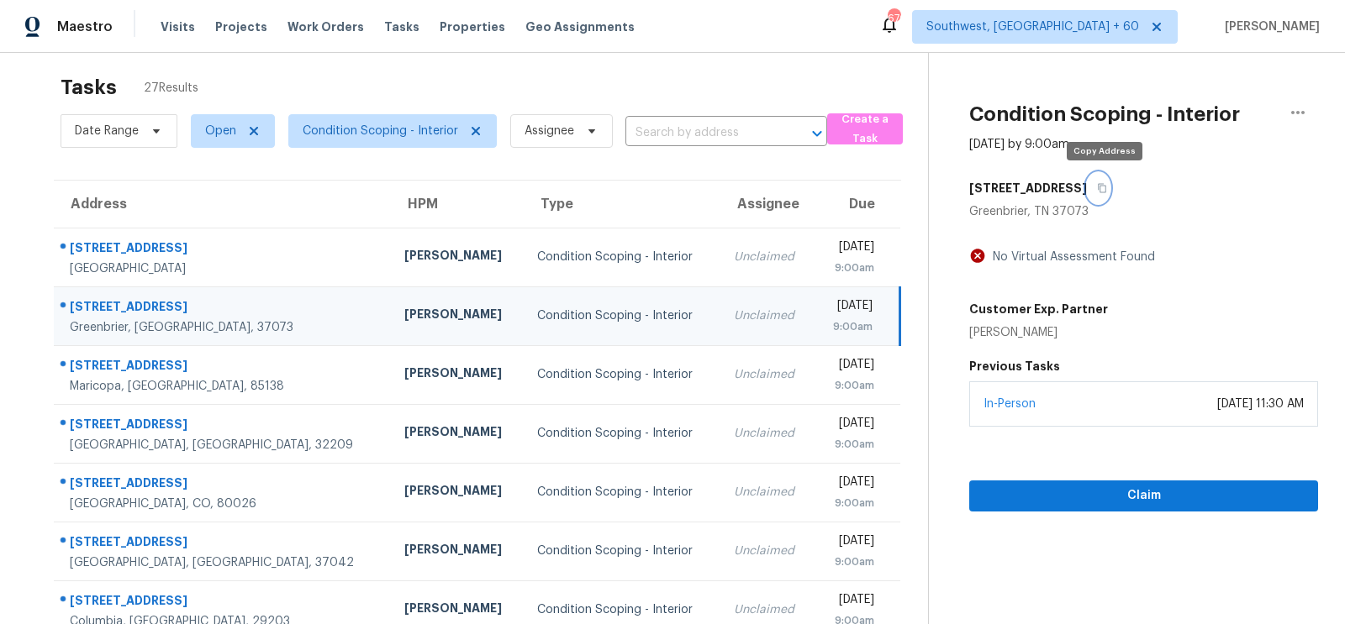
click at [1105, 183] on icon "button" at bounding box center [1102, 188] width 10 height 10
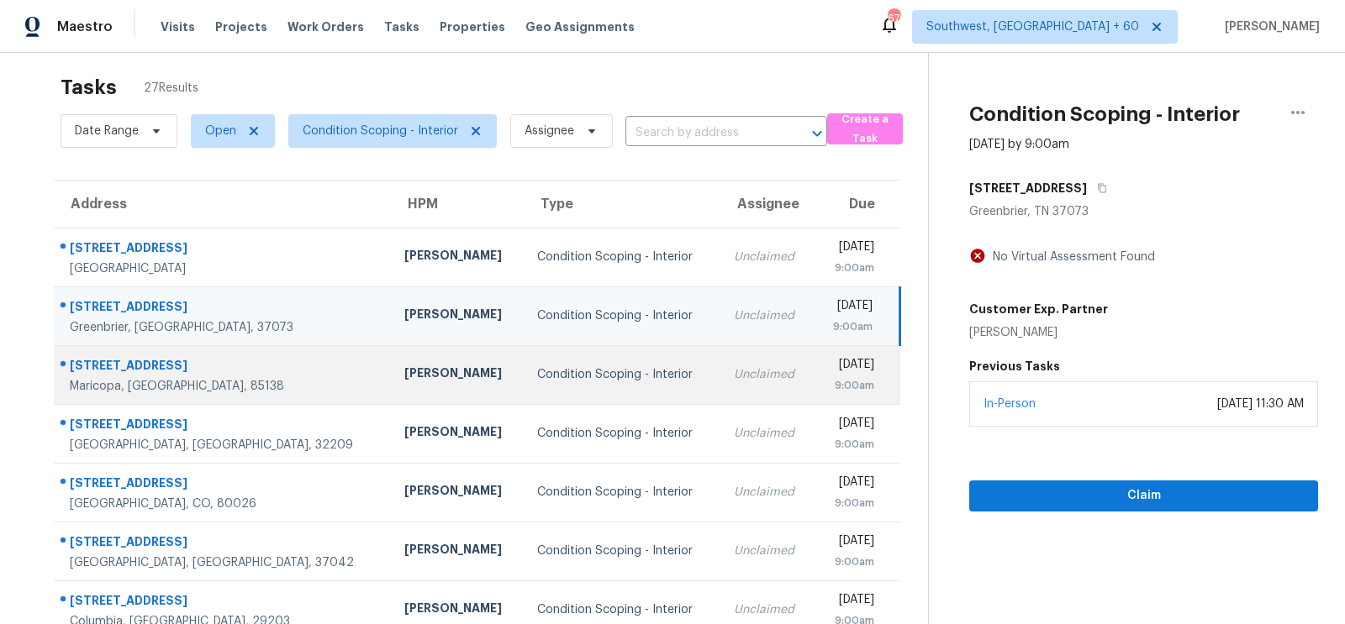
click at [734, 366] on div "Unclaimed" at bounding box center [767, 374] width 67 height 17
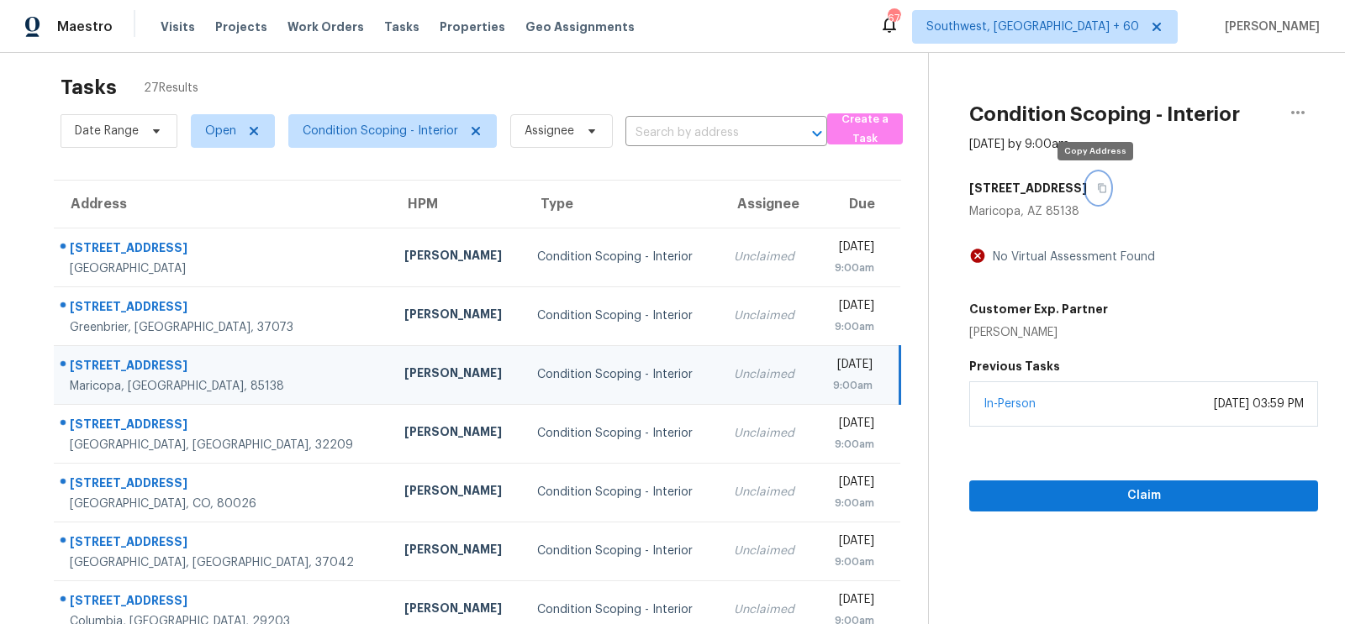
click at [1097, 187] on icon "button" at bounding box center [1102, 188] width 10 height 10
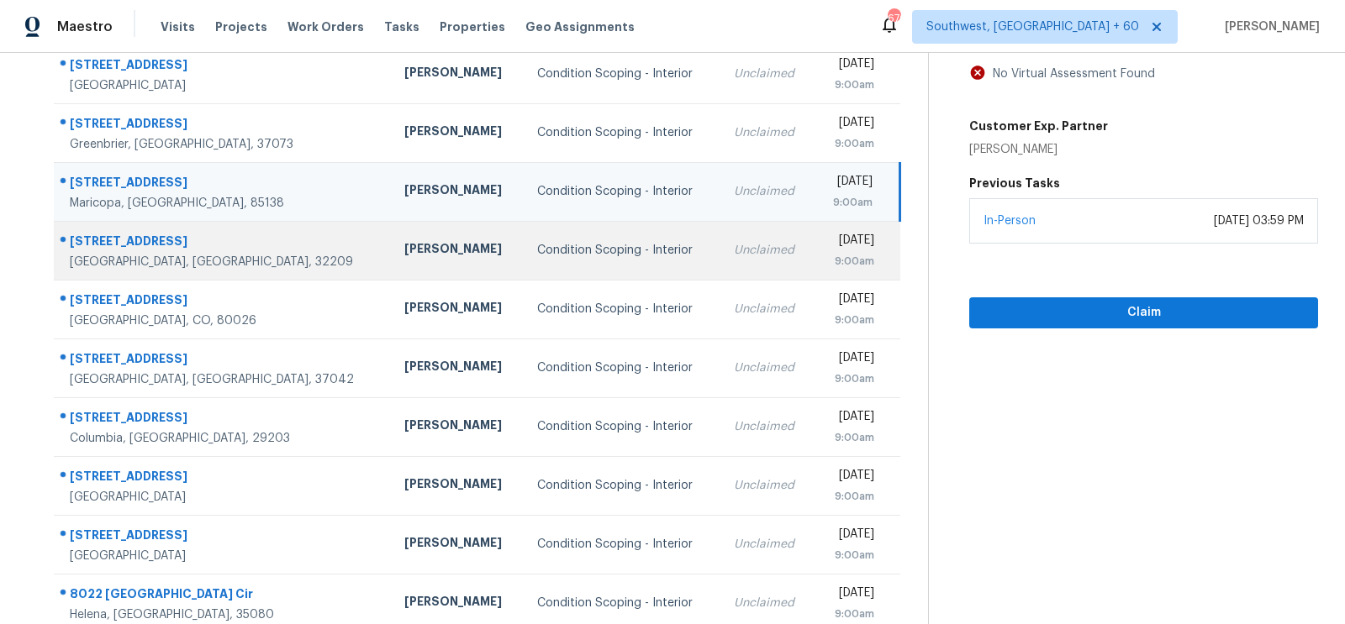
scroll to position [242, 0]
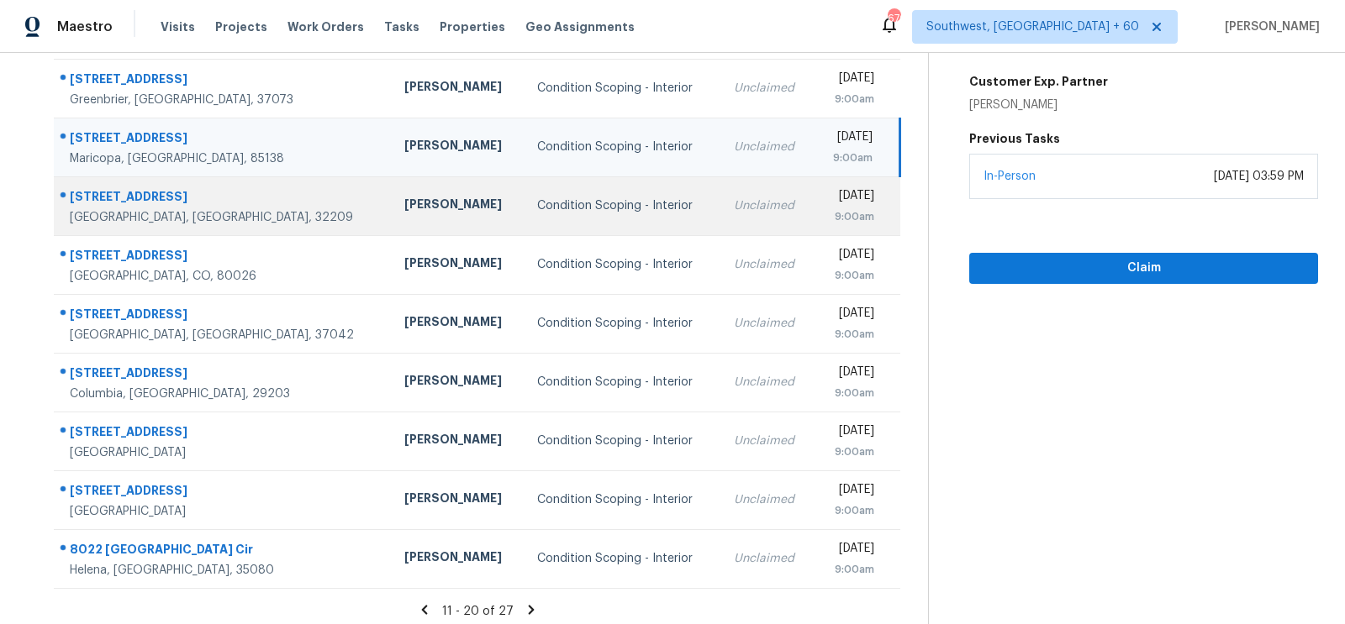
click at [720, 214] on td "Unclaimed" at bounding box center [767, 205] width 94 height 59
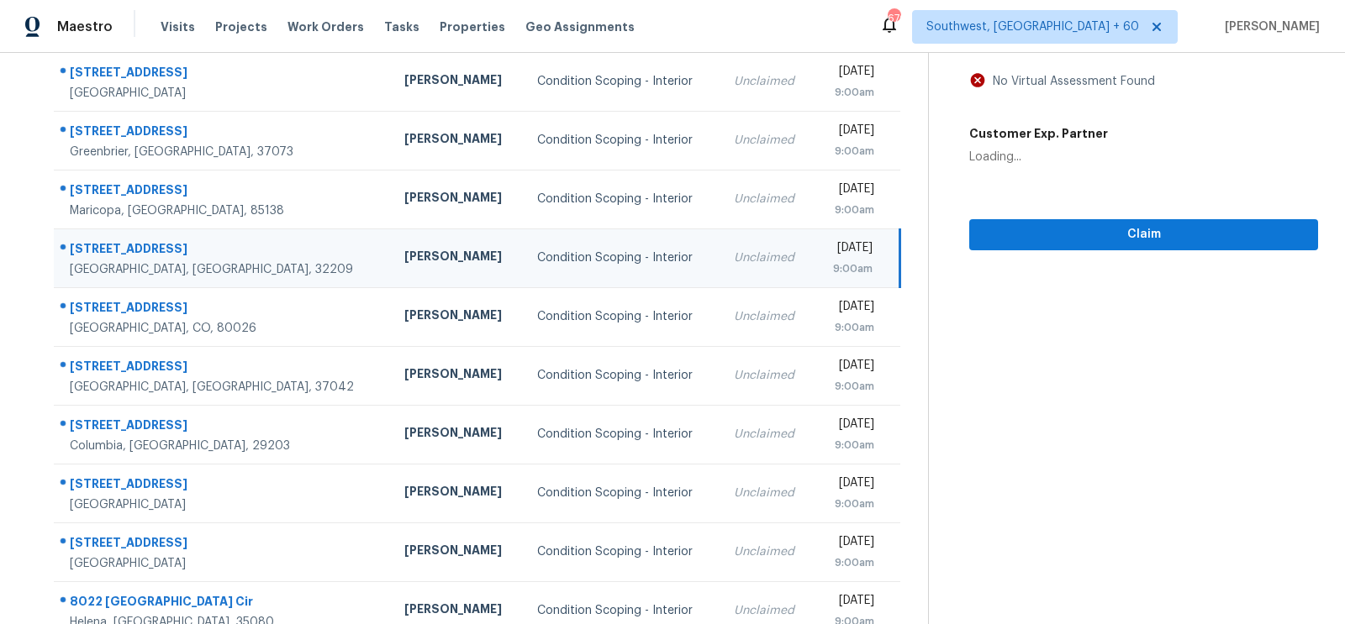
scroll to position [98, 0]
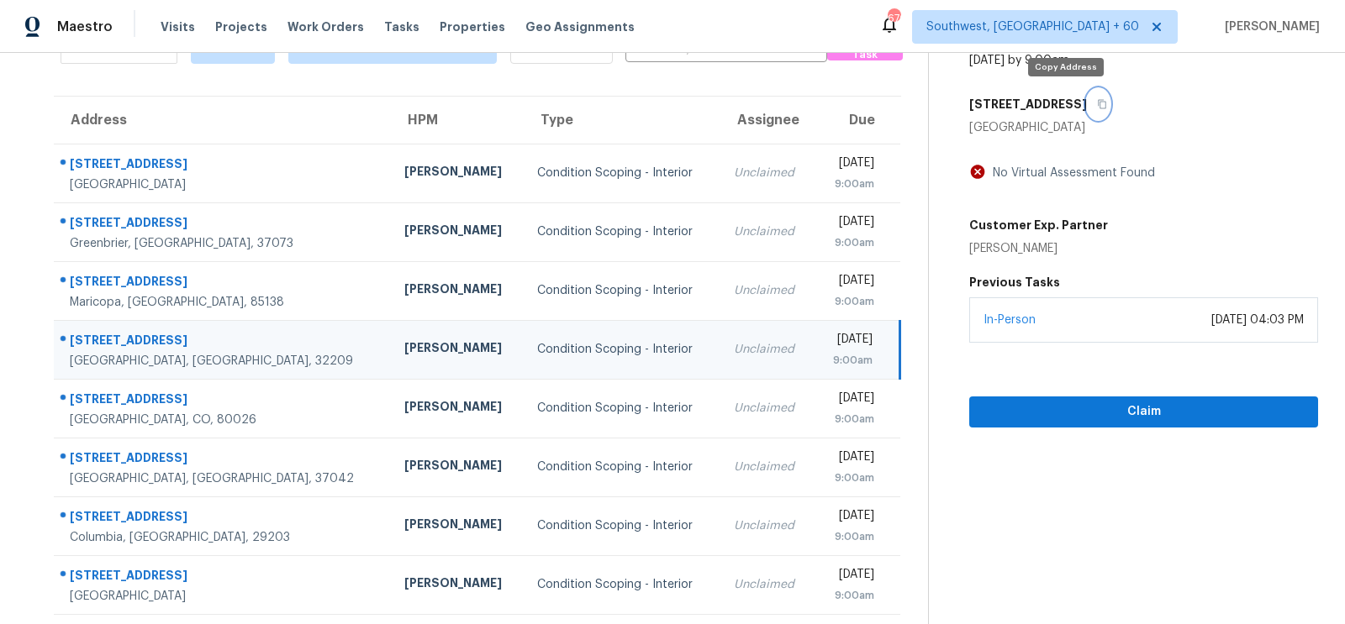
click at [1098, 103] on icon "button" at bounding box center [1102, 104] width 8 height 9
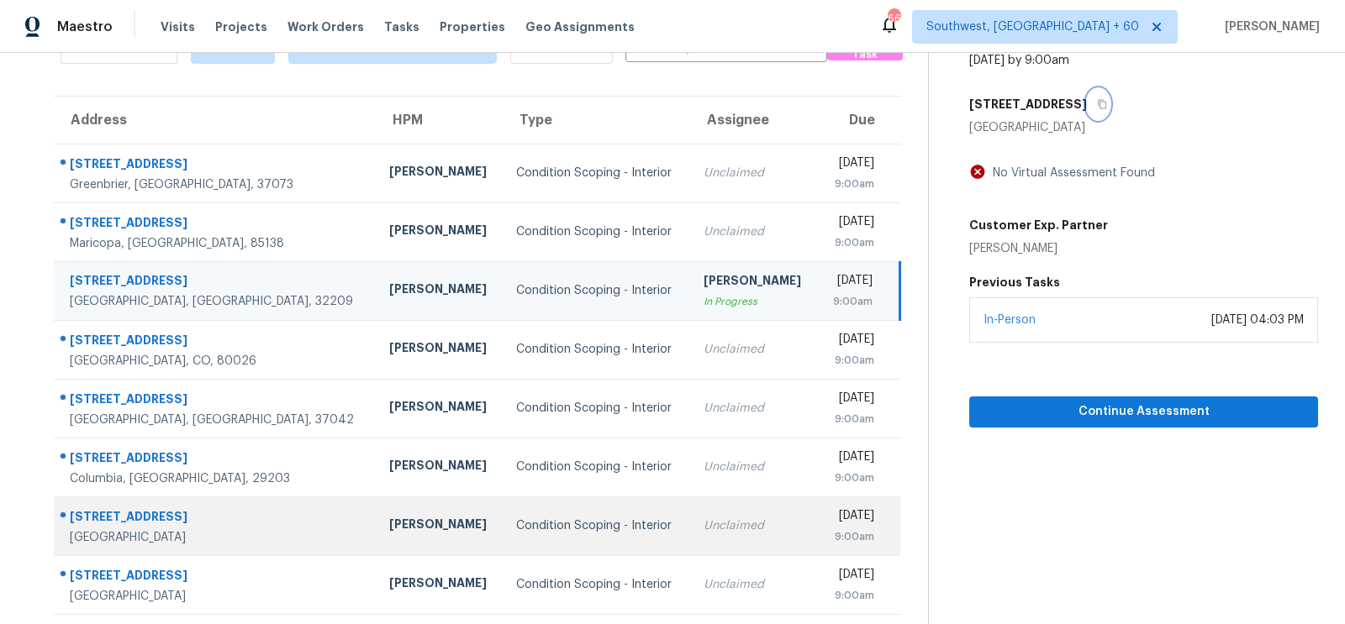
scroll to position [124, 0]
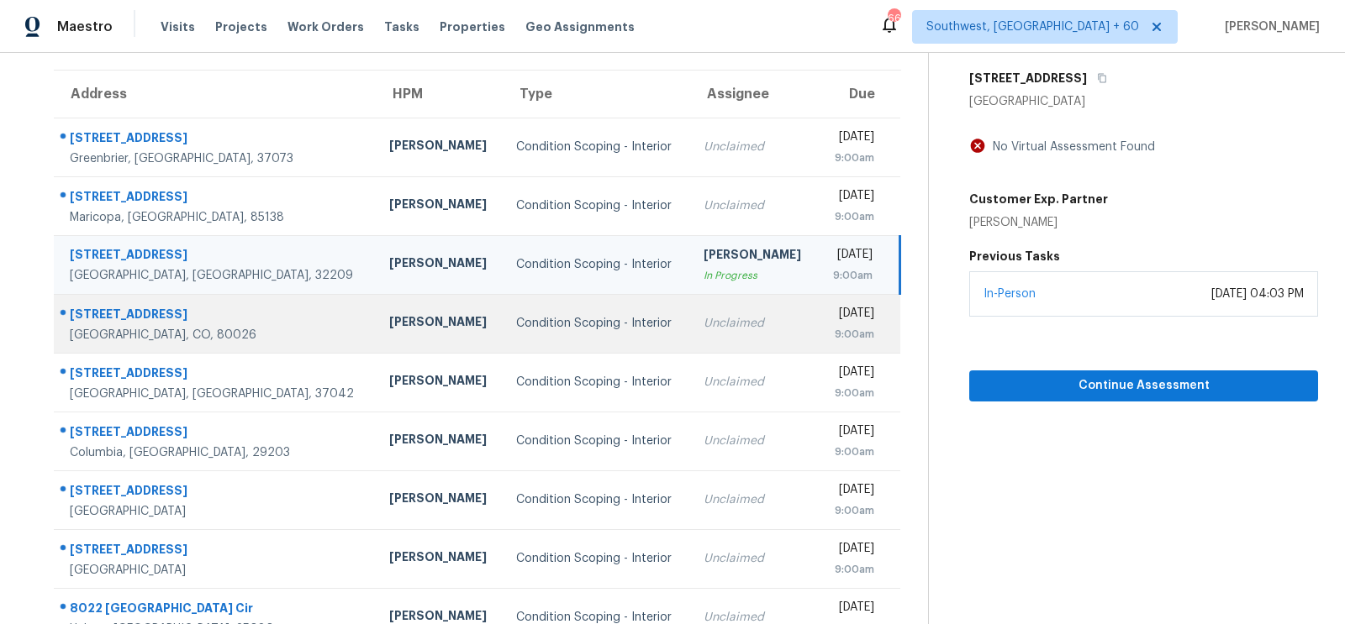
click at [703, 317] on div "Unclaimed" at bounding box center [753, 323] width 101 height 17
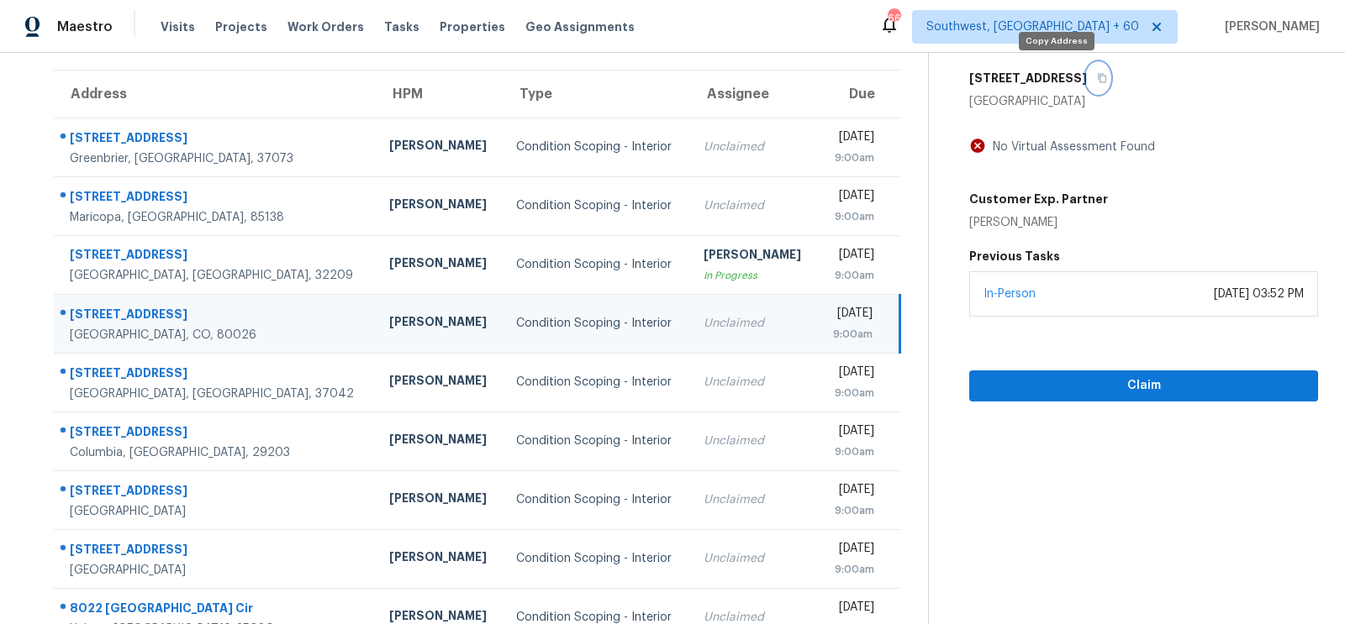
click at [1097, 78] on icon "button" at bounding box center [1102, 78] width 10 height 10
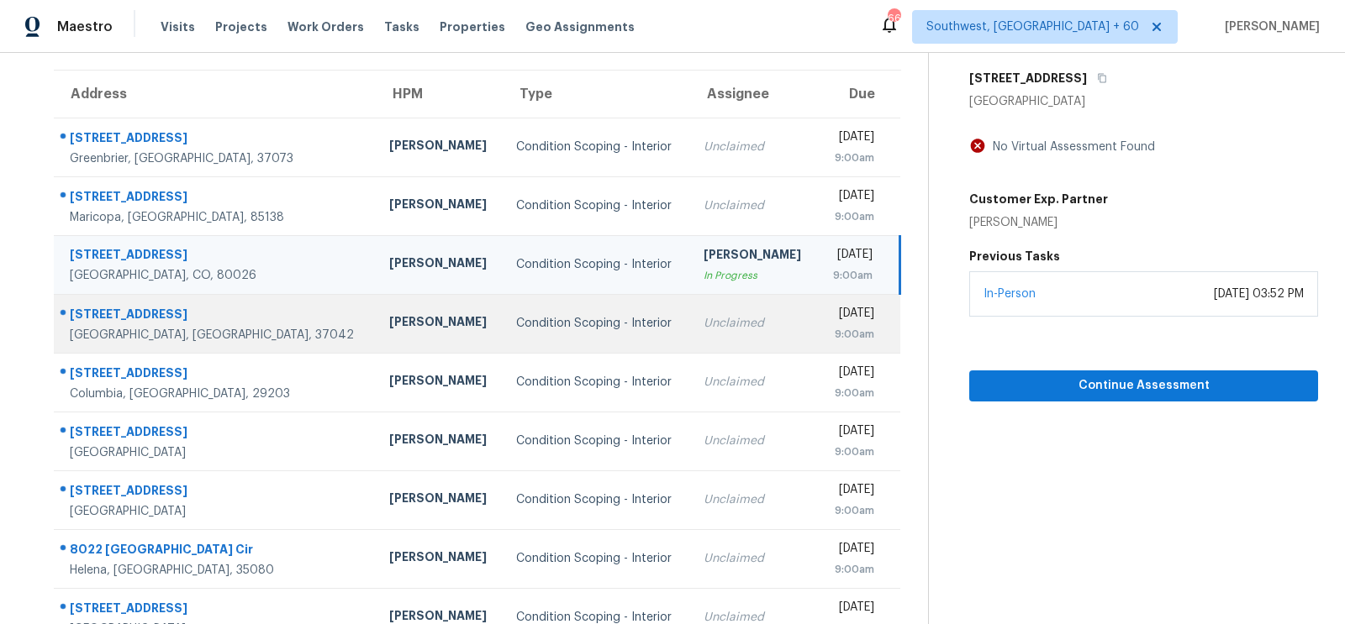
click at [818, 317] on td "Tue, Sep 23rd 2025 9:00am" at bounding box center [859, 323] width 82 height 59
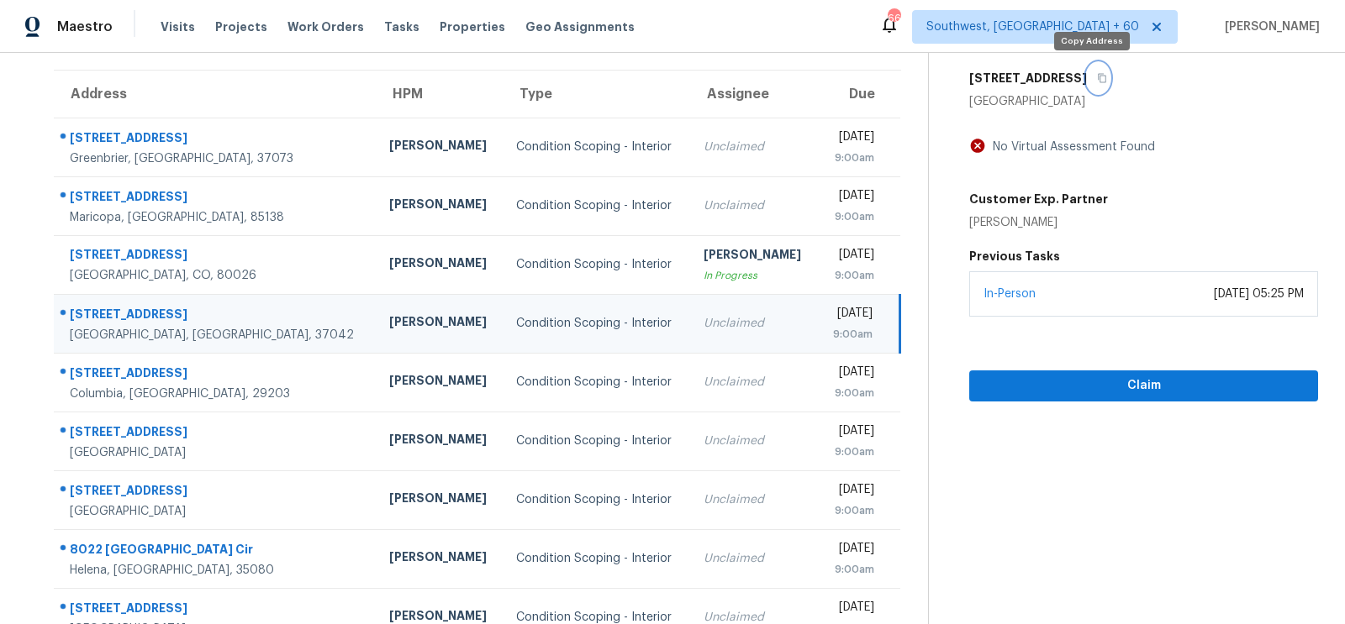
click at [1097, 79] on icon "button" at bounding box center [1102, 78] width 10 height 10
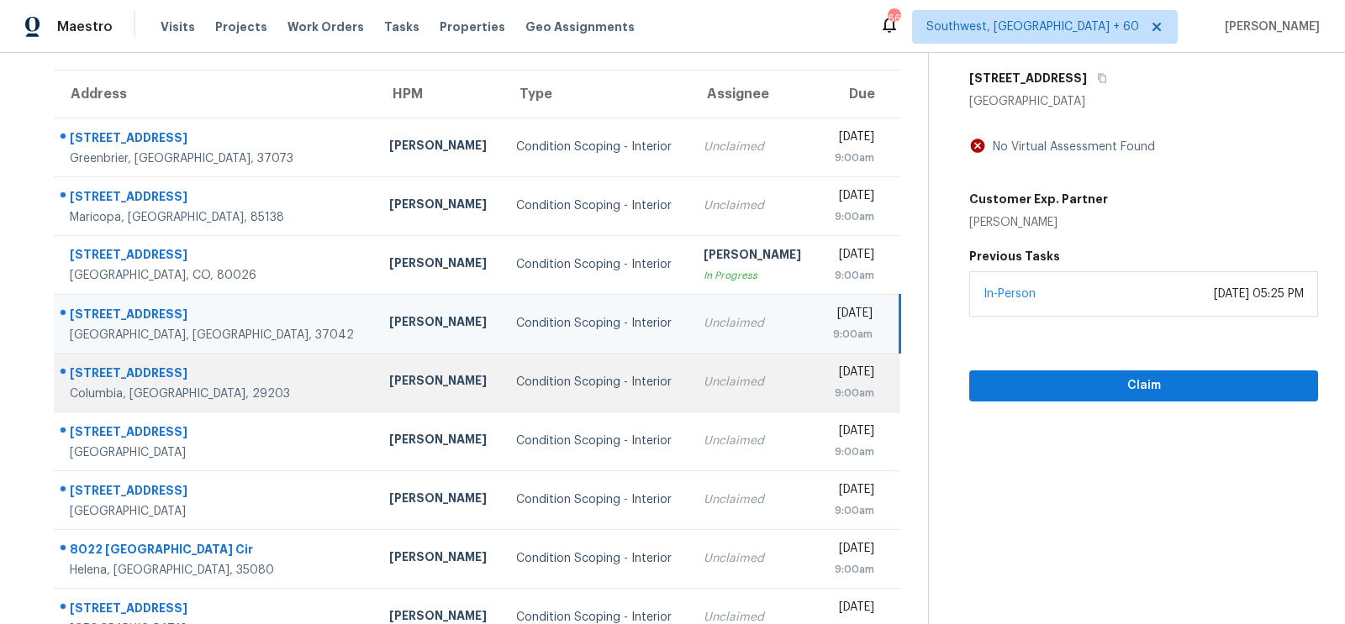
click at [703, 377] on div "Unclaimed" at bounding box center [753, 382] width 101 height 17
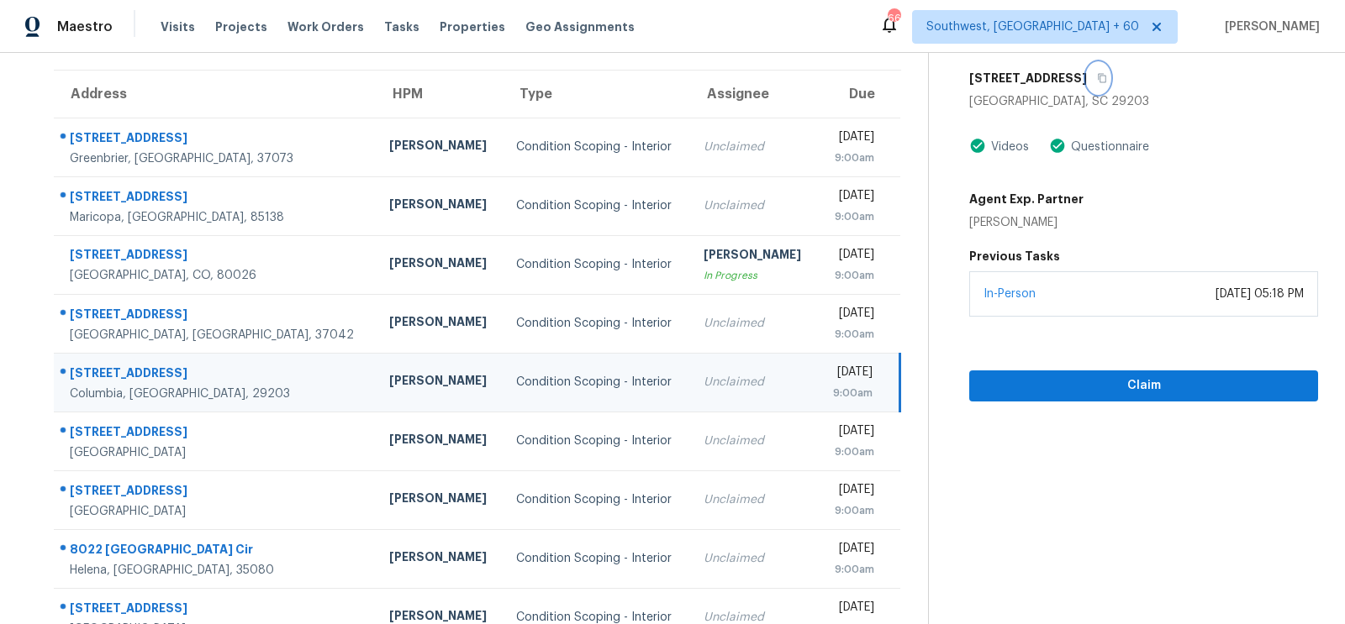
click at [1098, 73] on icon "button" at bounding box center [1102, 78] width 10 height 10
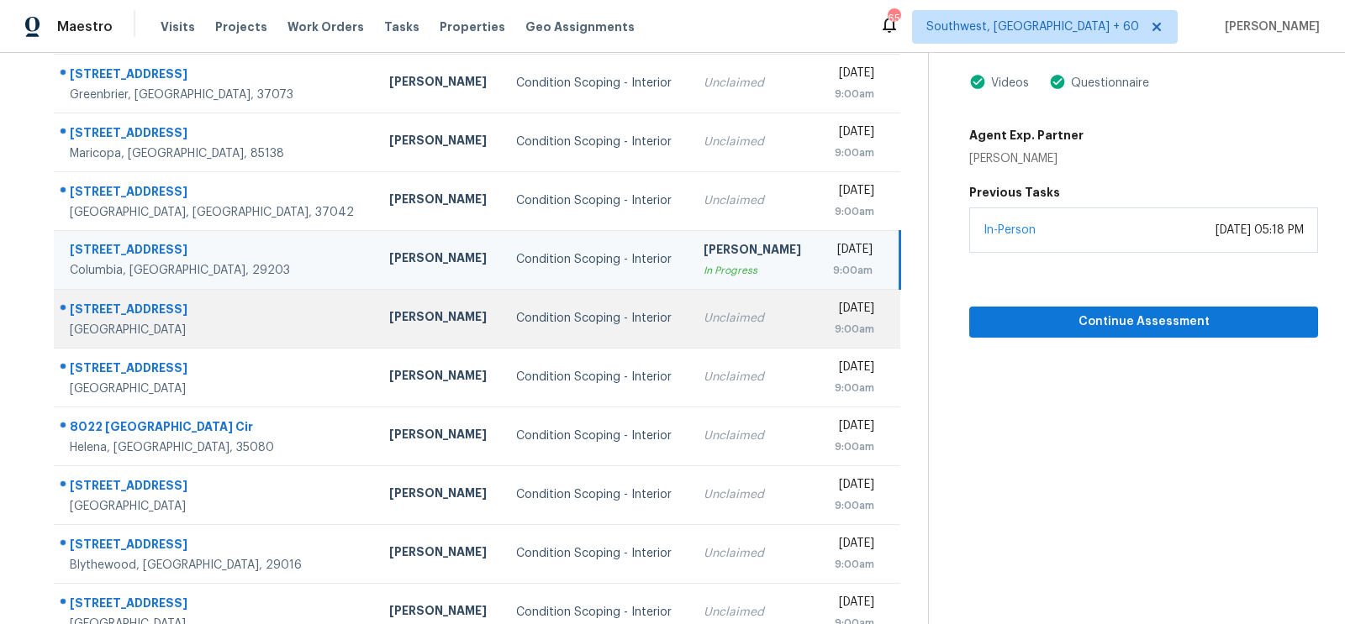
click at [690, 334] on td "Unclaimed" at bounding box center [754, 318] width 128 height 59
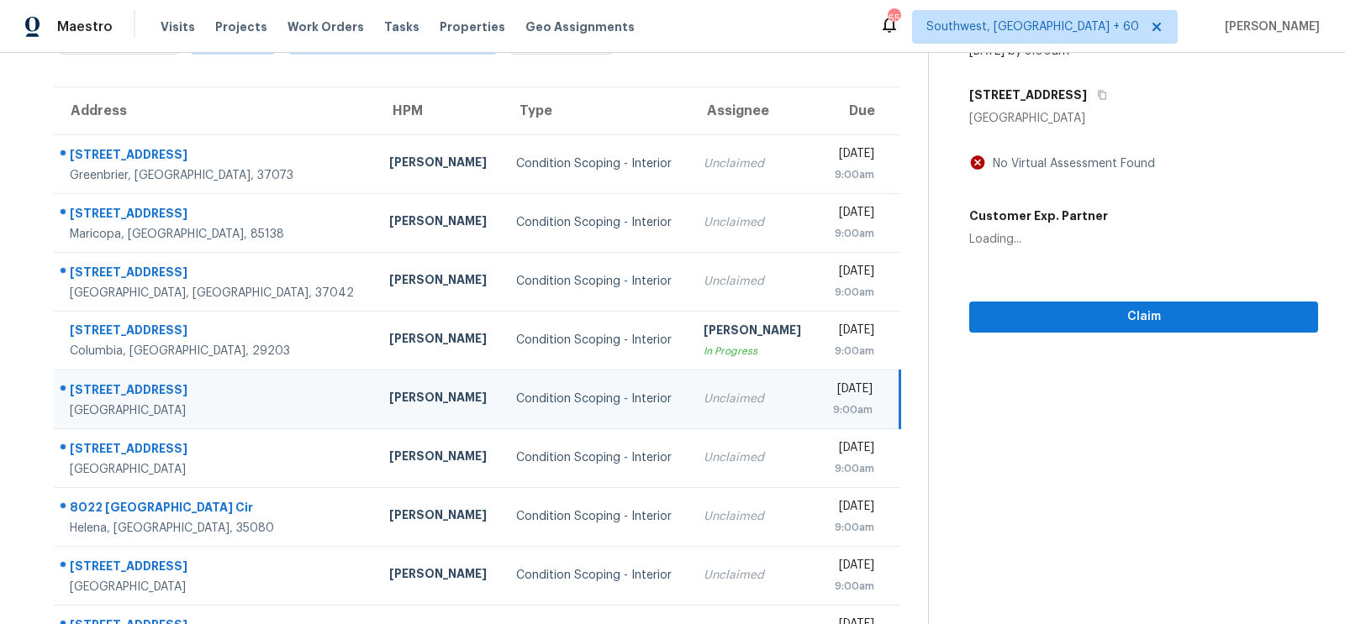
scroll to position [0, 0]
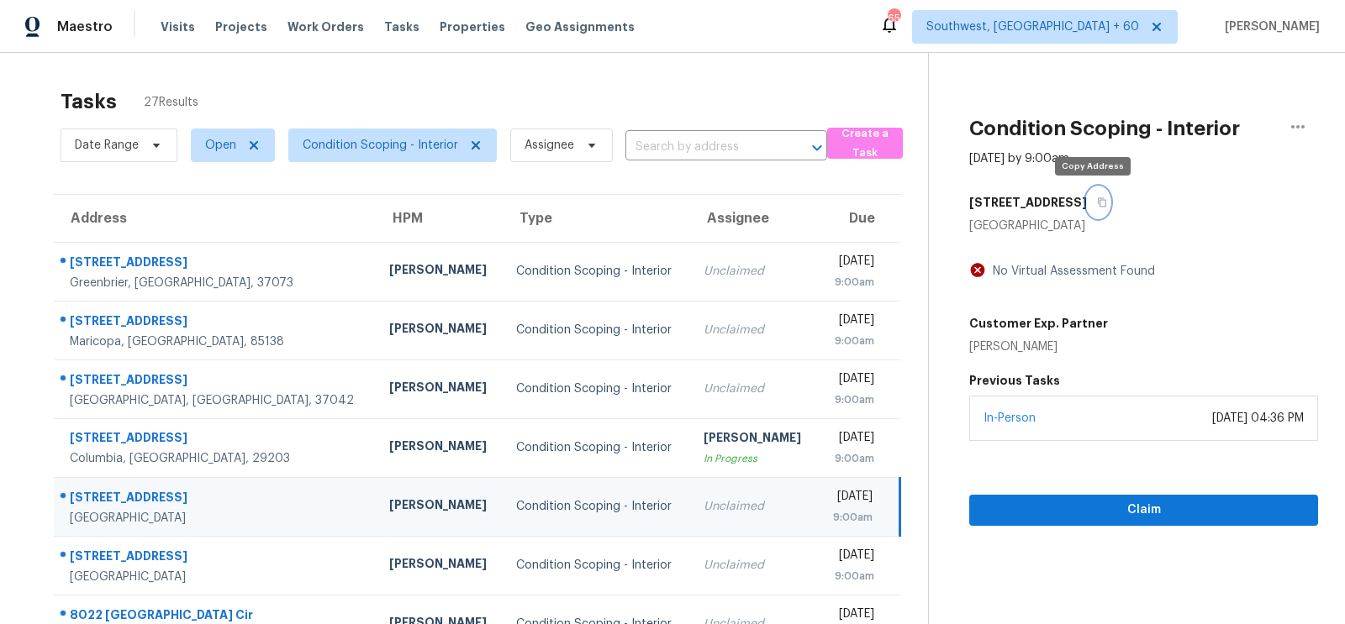
click at [1099, 204] on button "button" at bounding box center [1098, 202] width 23 height 30
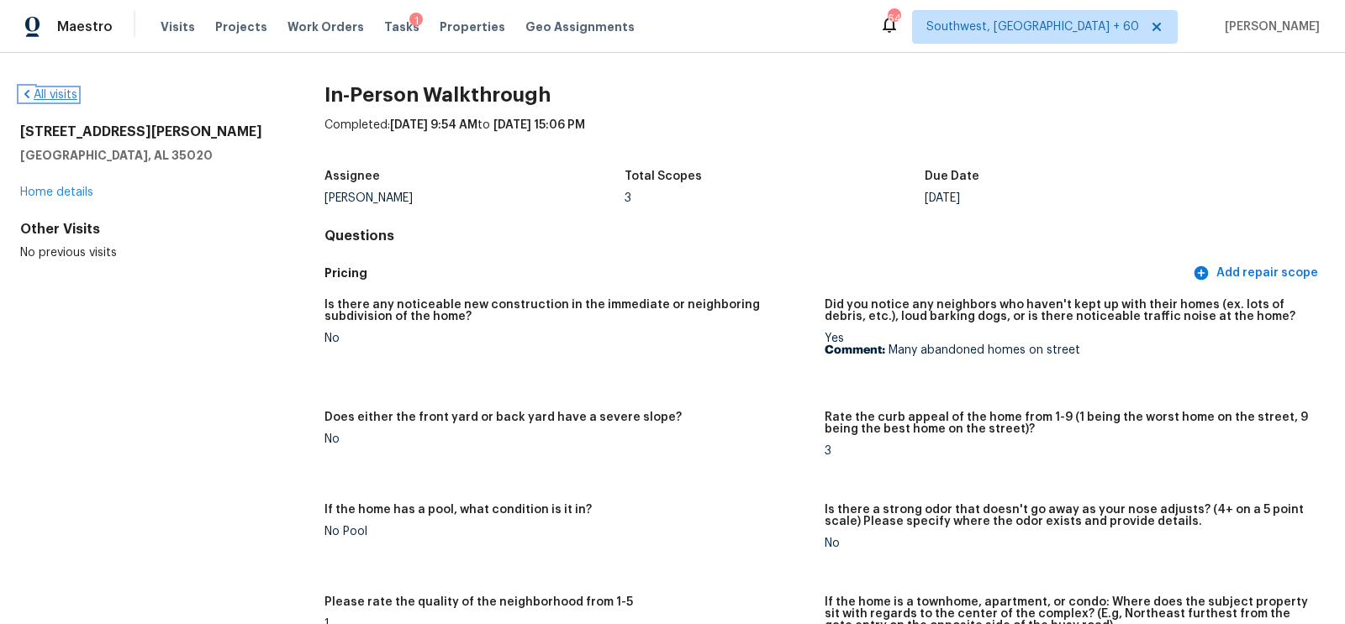
click at [72, 99] on link "All visits" at bounding box center [48, 95] width 57 height 12
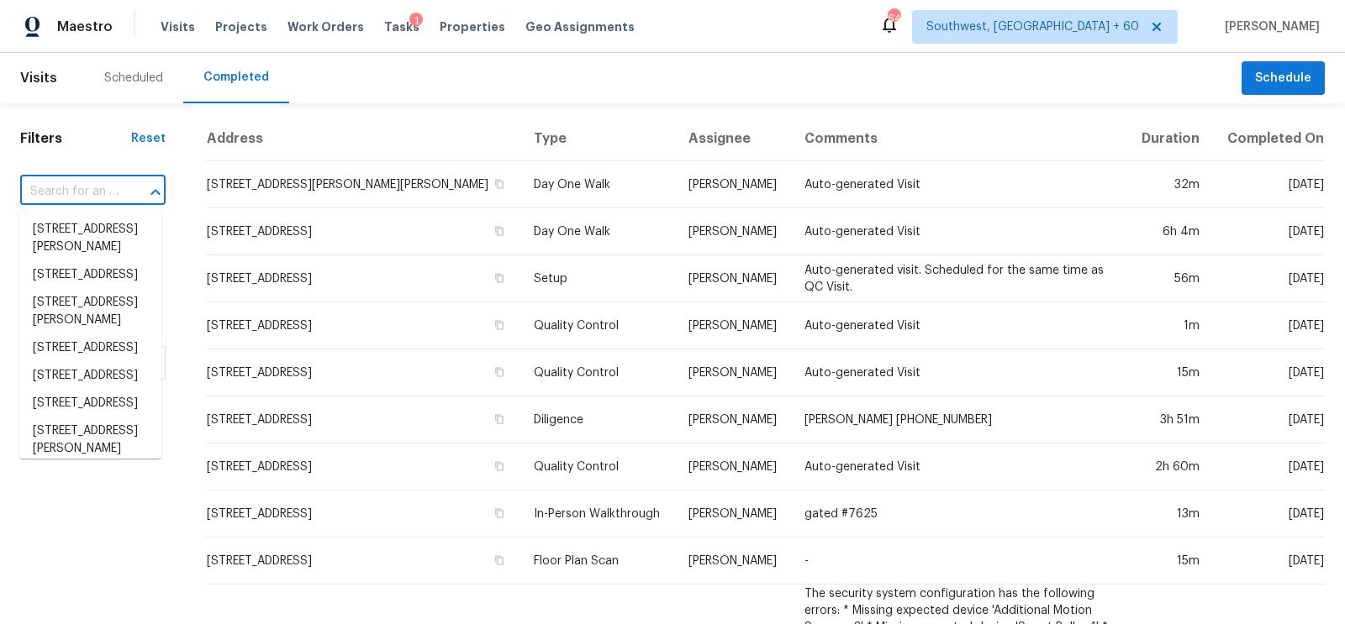
type input "[STREET_ADDRESS]"
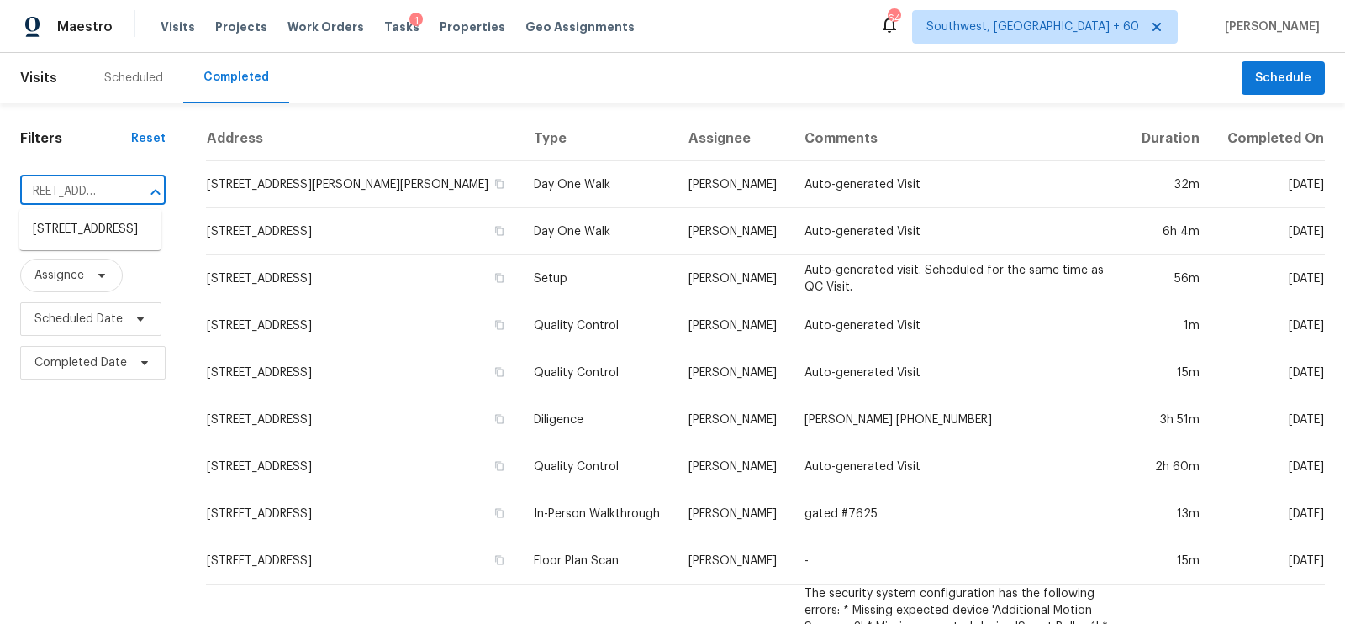
click at [77, 250] on ul "[STREET_ADDRESS]" at bounding box center [90, 229] width 142 height 41
click at [90, 244] on li "[STREET_ADDRESS]" at bounding box center [90, 230] width 142 height 28
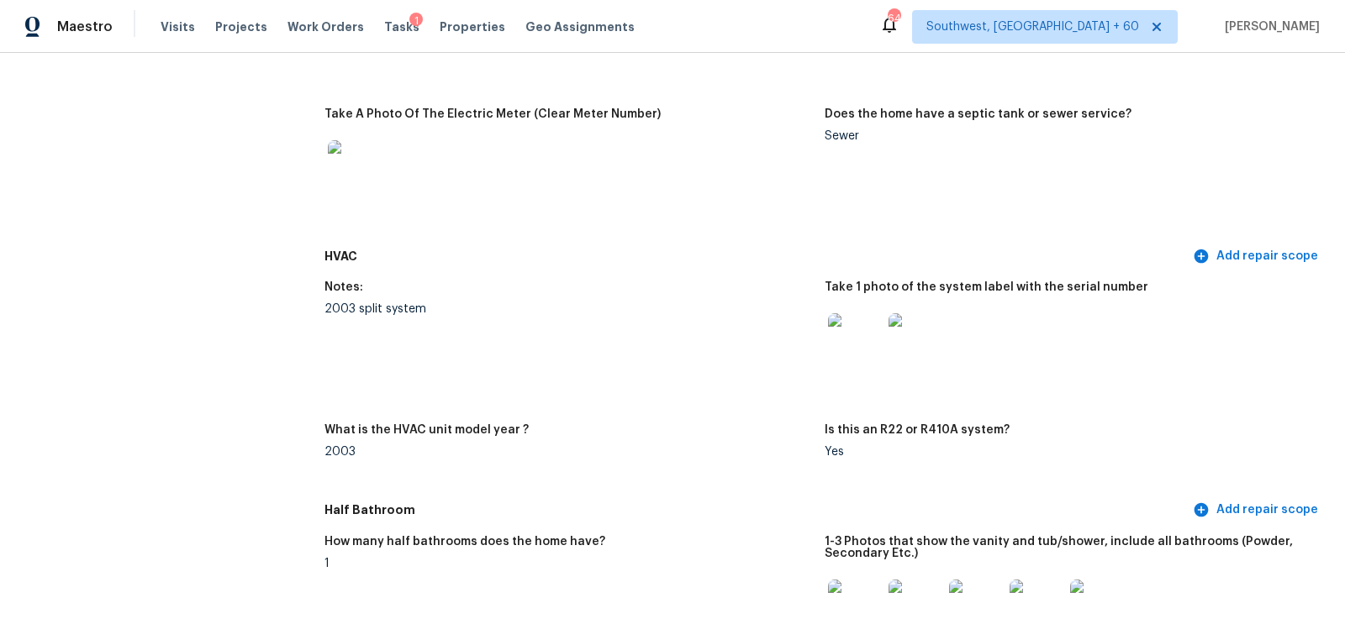
scroll to position [1307, 0]
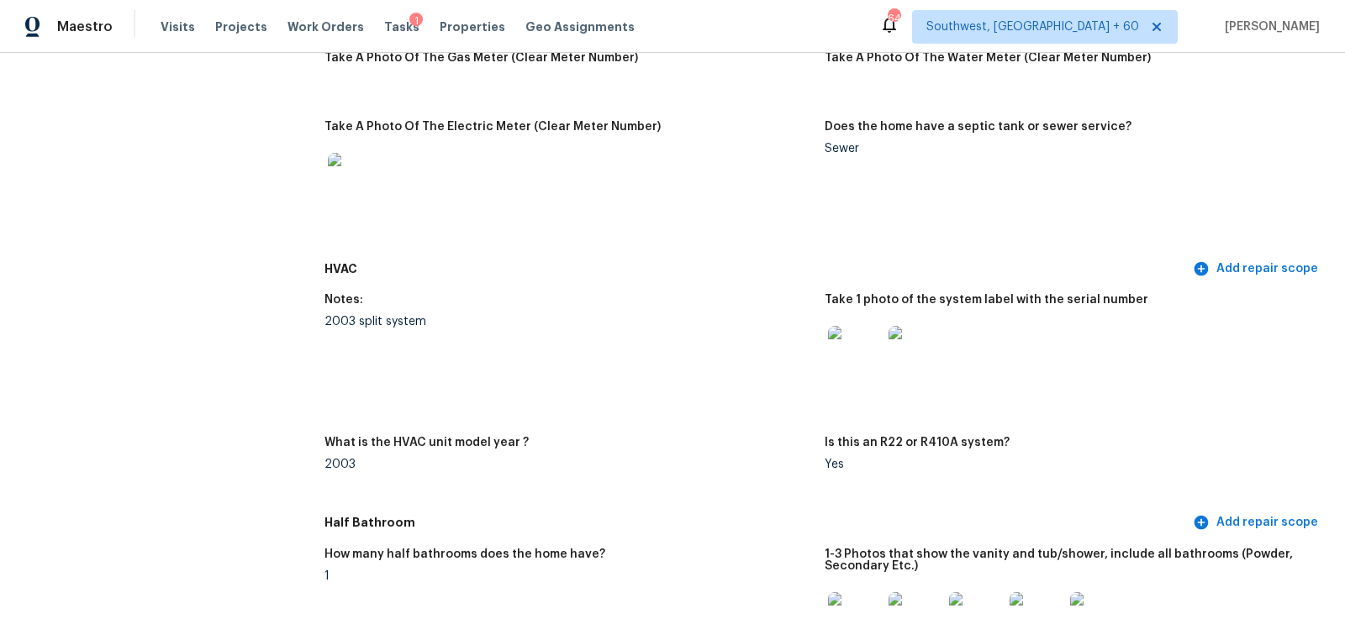
click at [863, 358] on img at bounding box center [855, 353] width 54 height 54
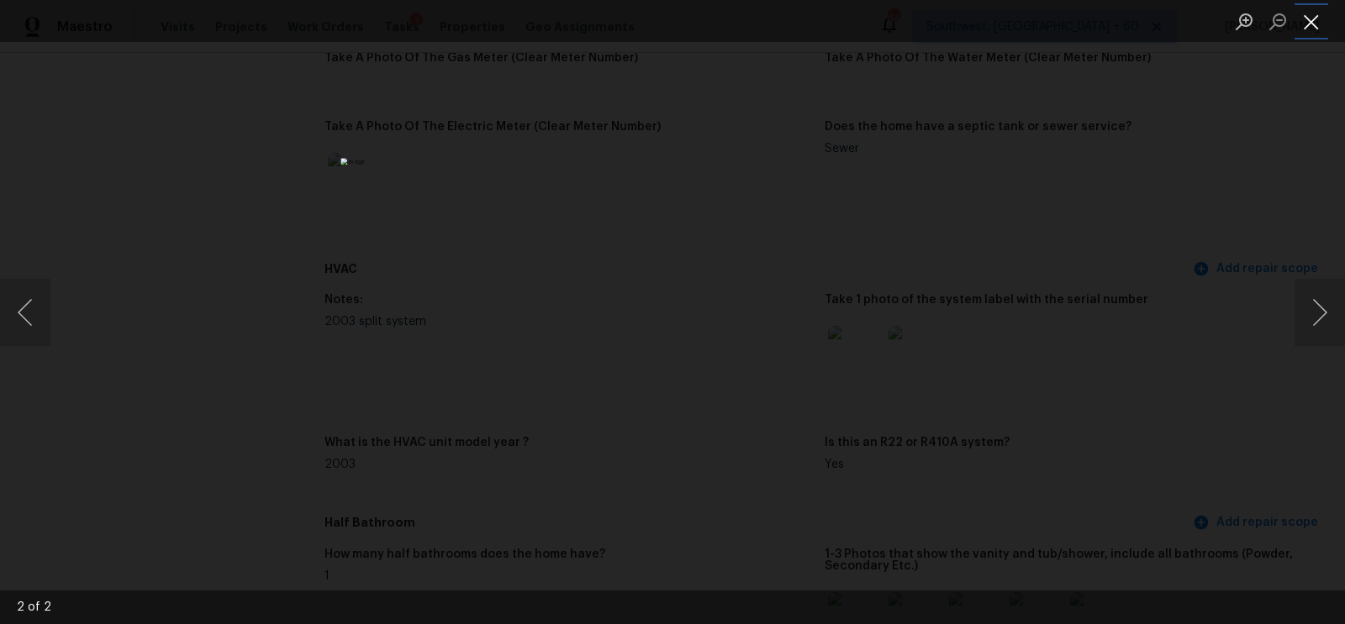
click at [1316, 25] on button "Close lightbox" at bounding box center [1311, 21] width 34 height 29
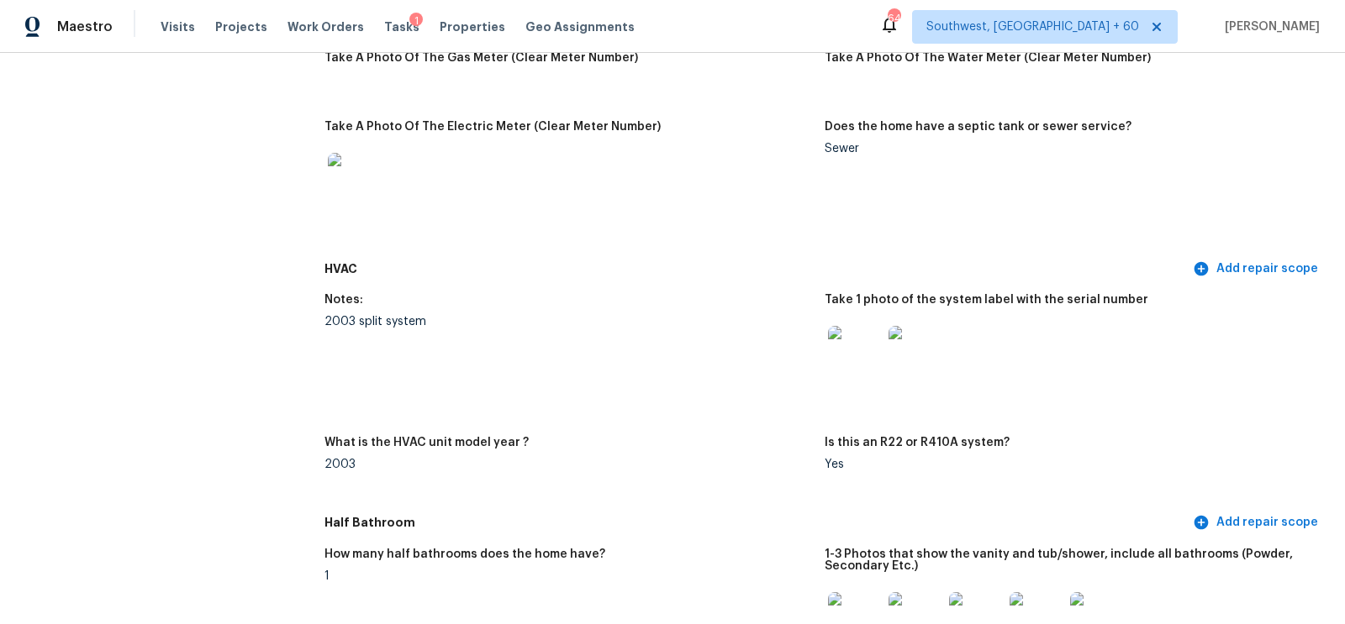
scroll to position [0, 0]
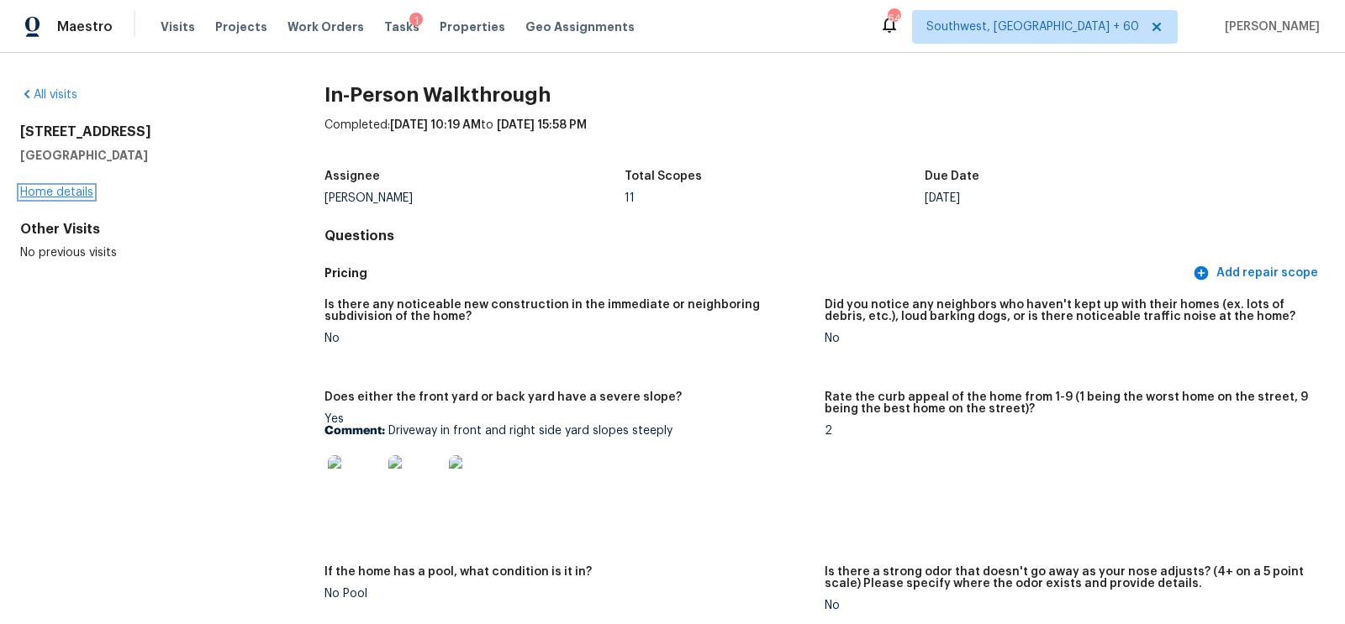
click at [55, 188] on link "Home details" at bounding box center [56, 193] width 73 height 12
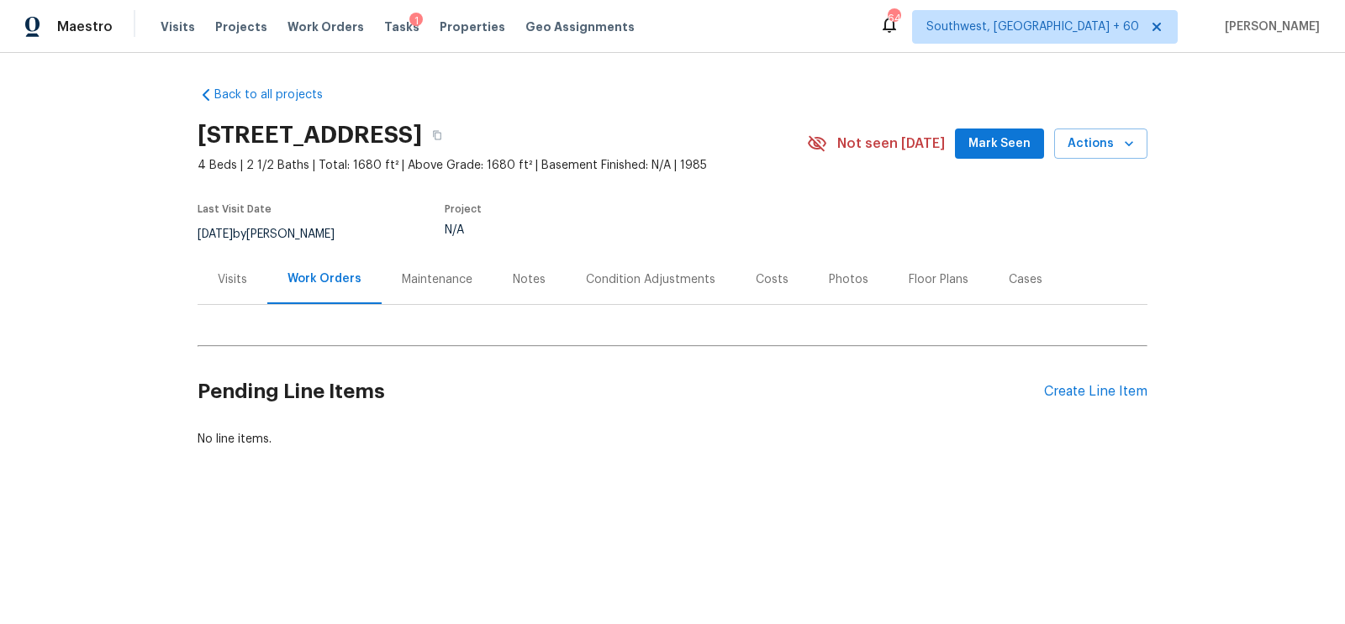
click at [487, 290] on div "Maintenance" at bounding box center [437, 280] width 111 height 50
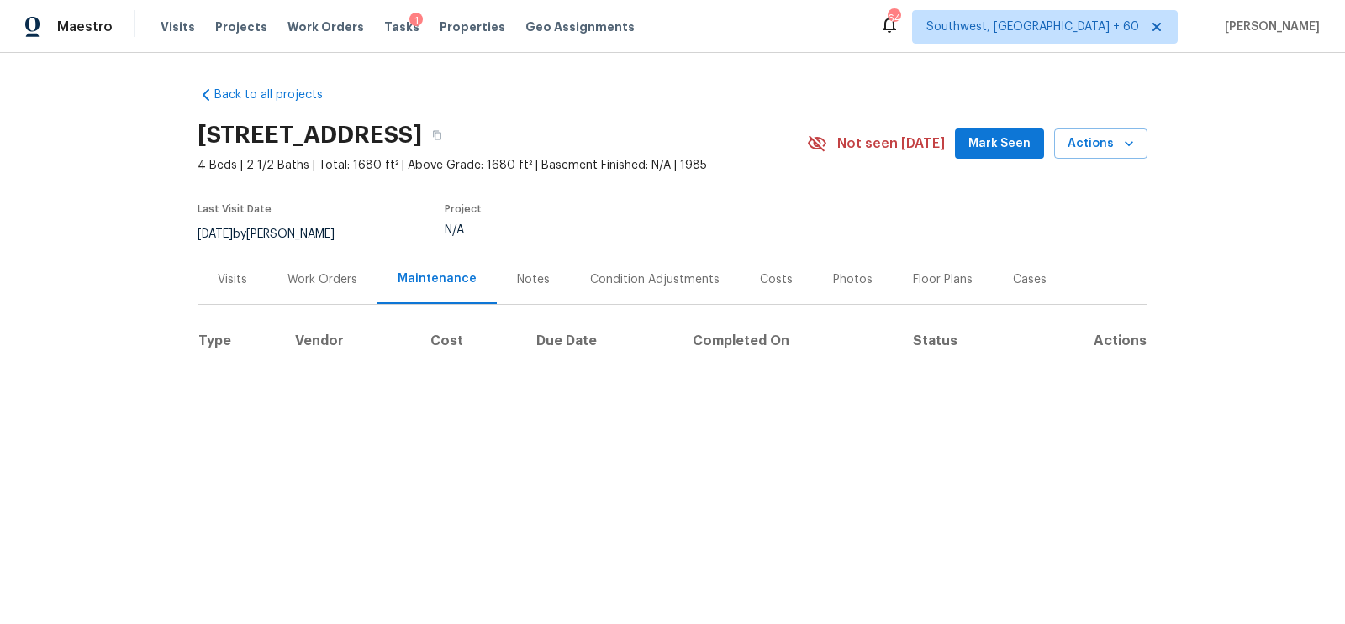
click at [529, 280] on div "Notes" at bounding box center [533, 279] width 33 height 17
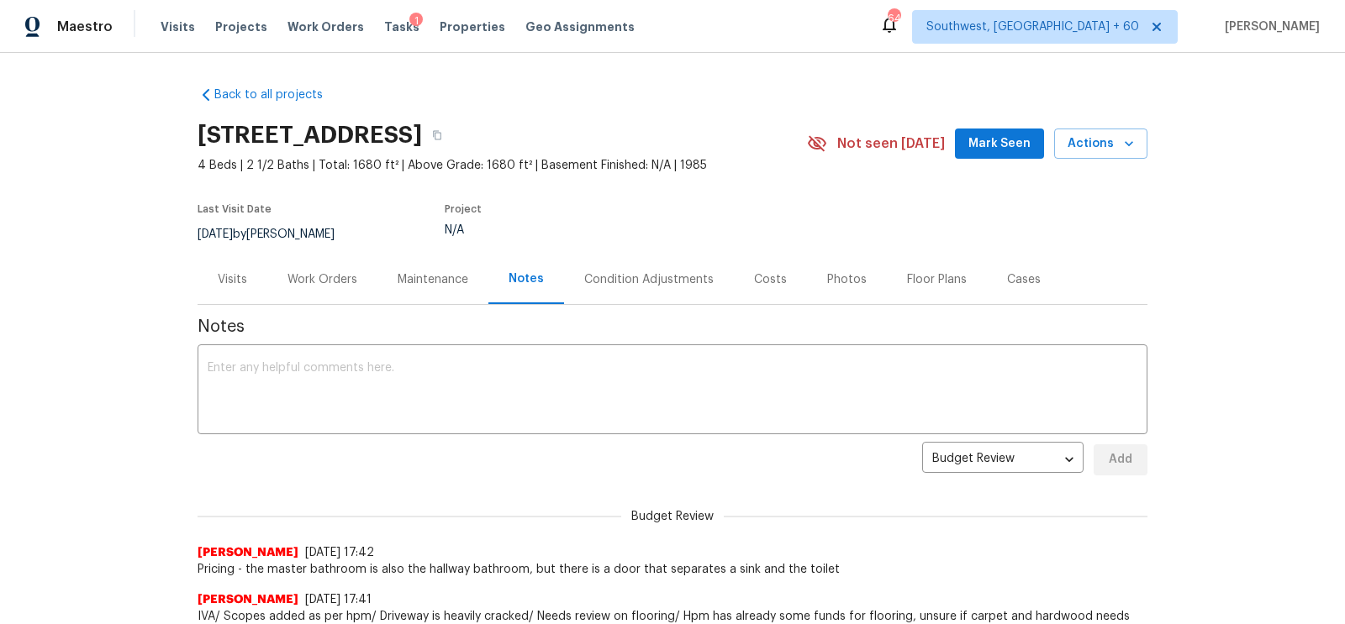
scroll to position [164, 0]
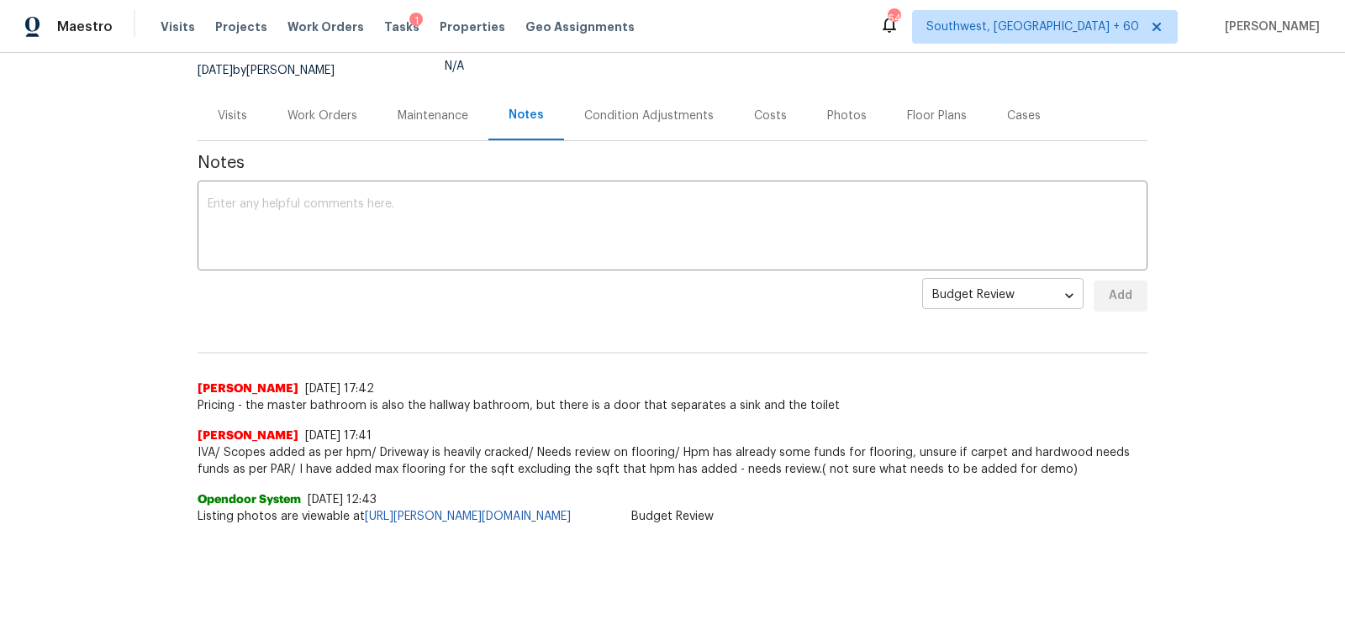
click at [996, 301] on body "Maestro Visits Projects Work Orders Tasks 1 Properties Geo Assignments 640 Sout…" at bounding box center [672, 312] width 1345 height 624
click at [963, 321] on li "Address" at bounding box center [1002, 323] width 161 height 28
type input "address"
click at [749, 224] on textarea at bounding box center [673, 227] width 930 height 59
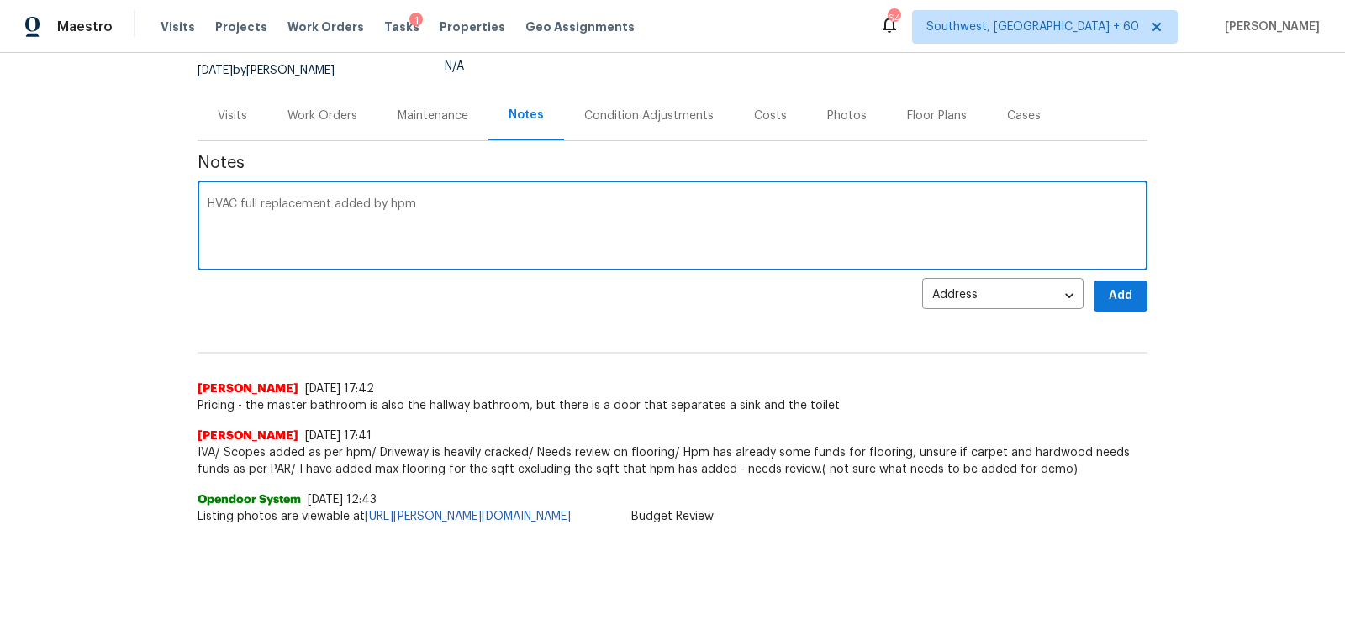
type textarea "HVAC full replacement added by hpm"
click at [1139, 304] on button "Add" at bounding box center [1120, 296] width 54 height 31
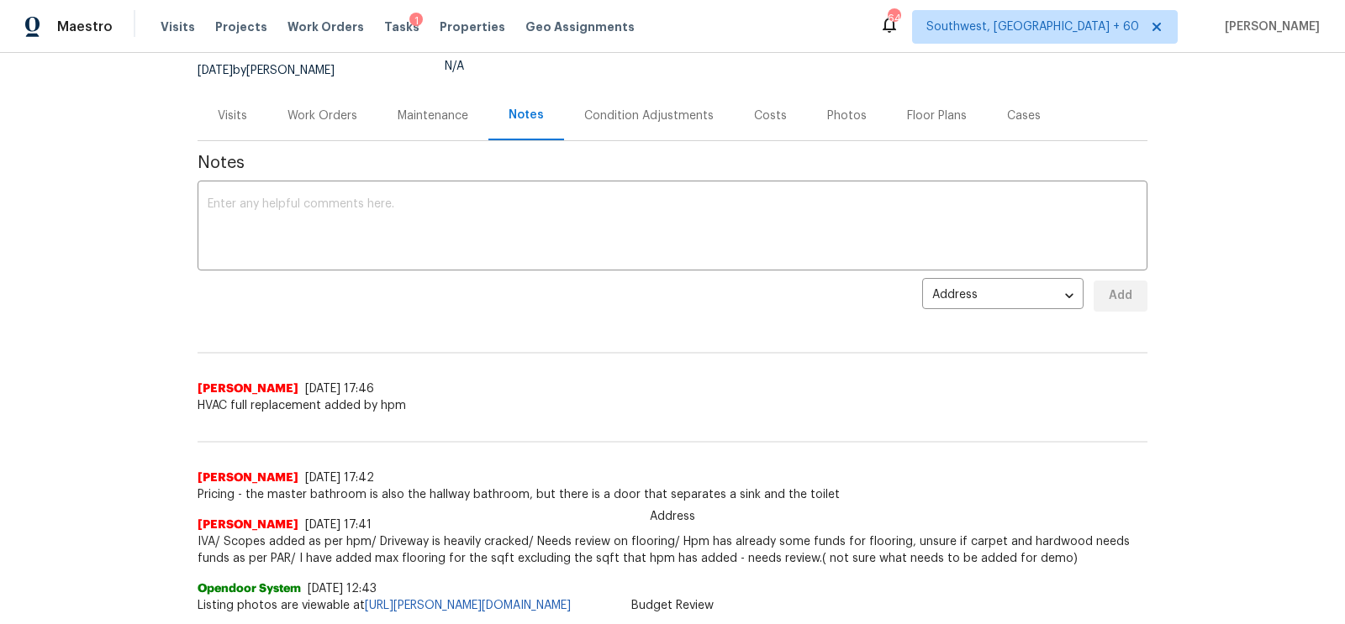
scroll to position [0, 0]
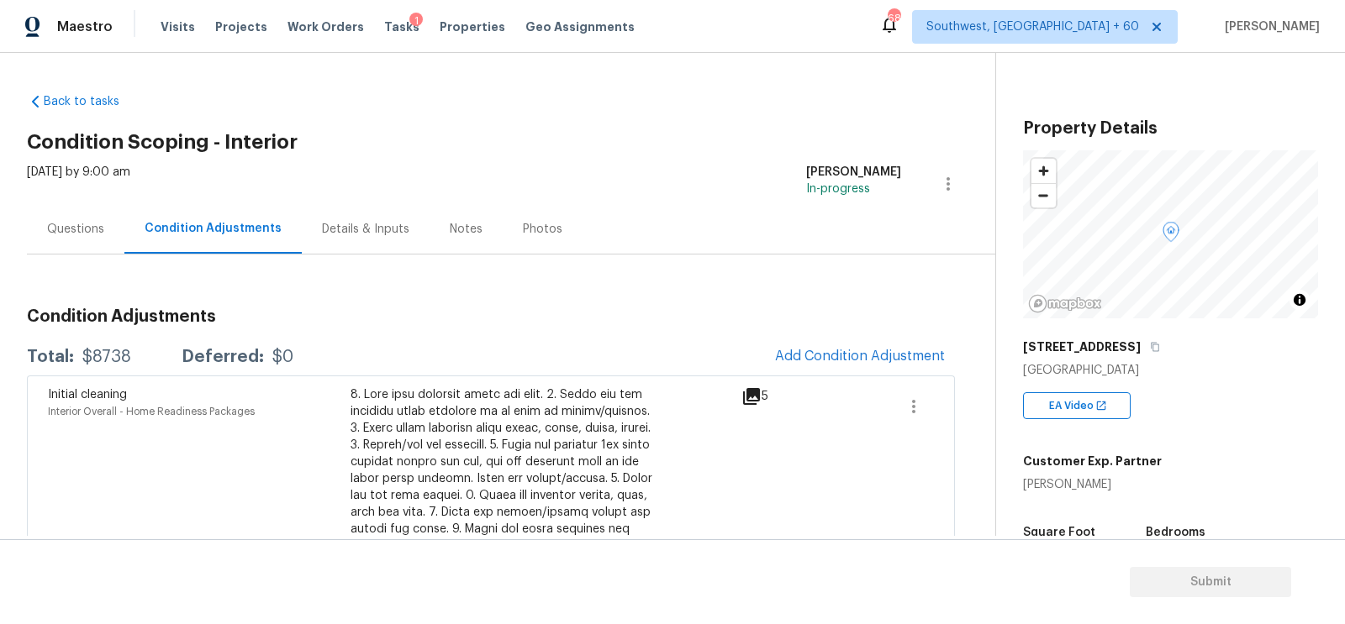
click at [541, 223] on div "Photos" at bounding box center [543, 229] width 40 height 17
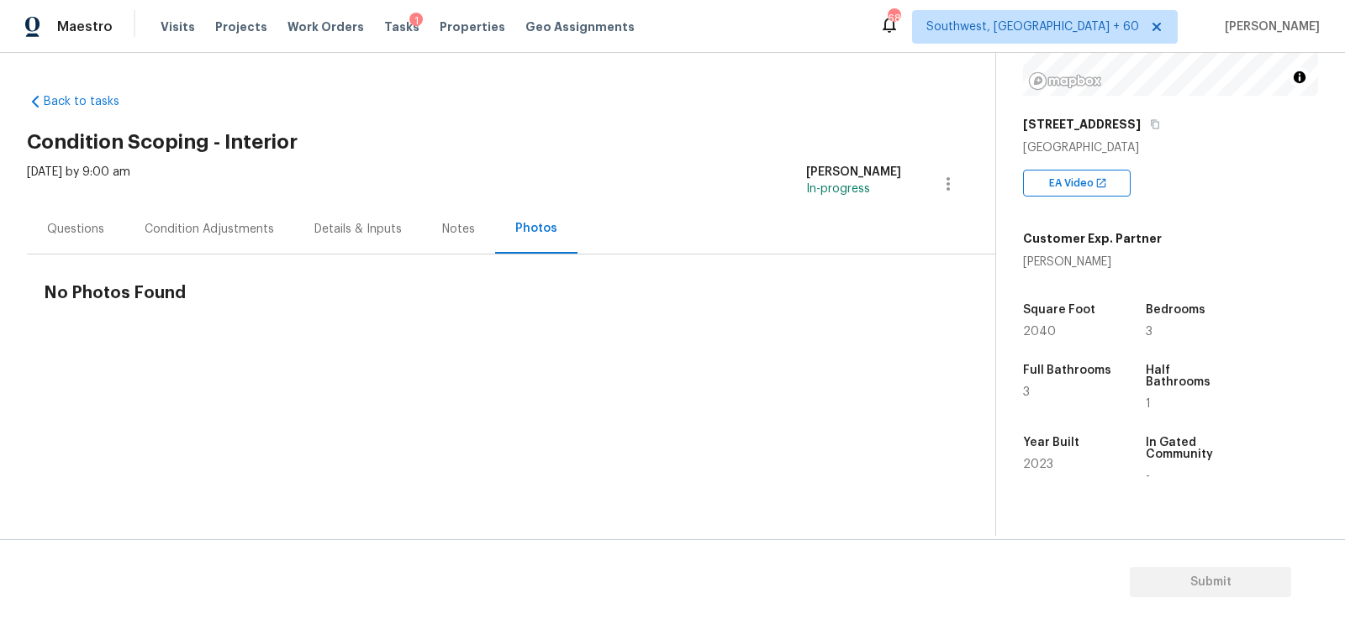
scroll to position [224, 0]
click at [202, 230] on div "Condition Adjustments" at bounding box center [209, 229] width 129 height 17
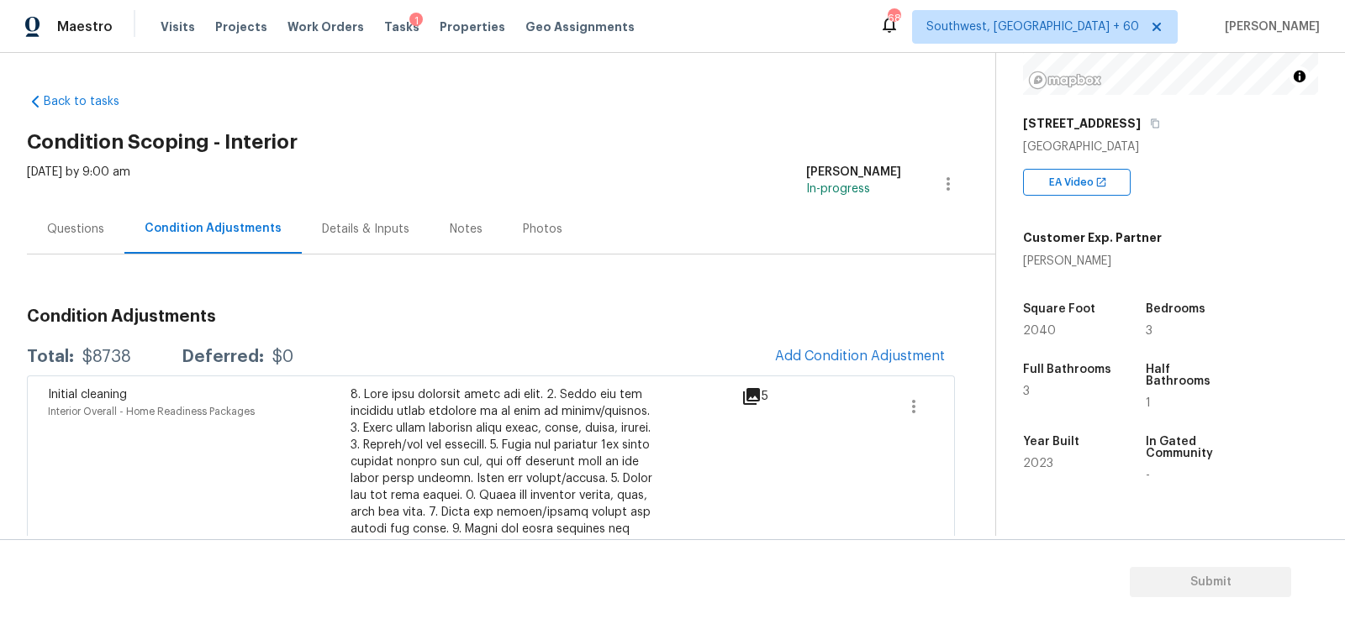
click at [73, 240] on div "Questions" at bounding box center [75, 229] width 97 height 50
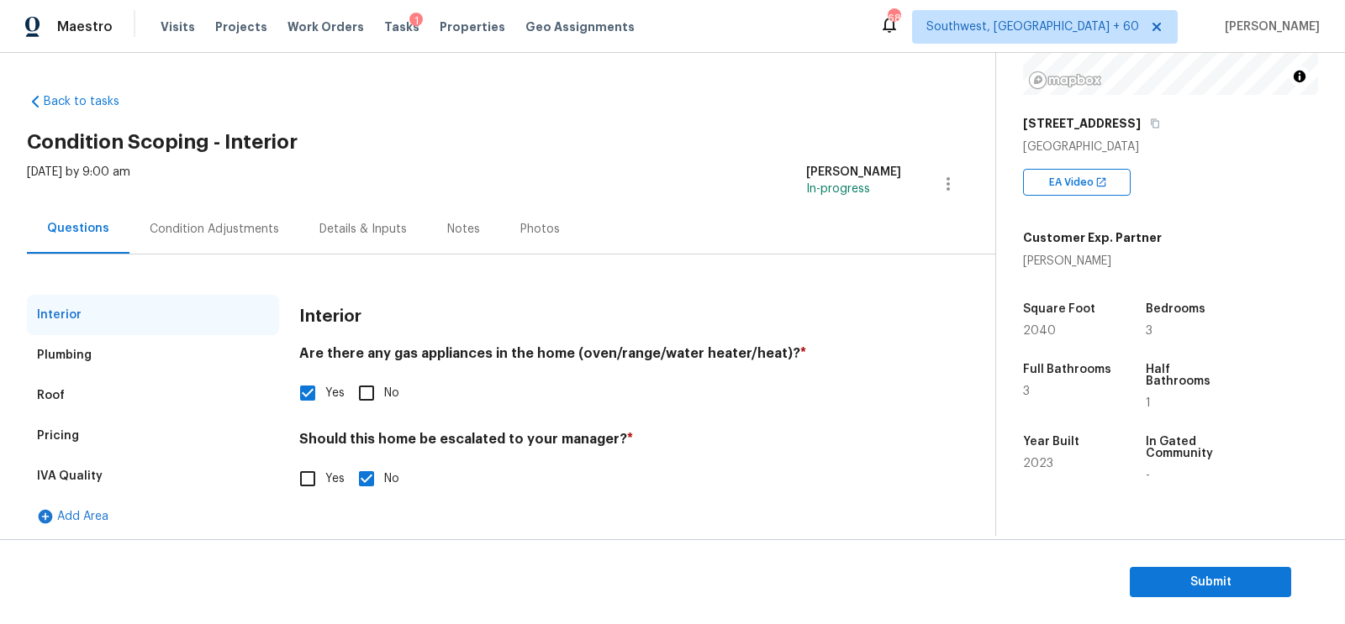
click at [211, 244] on div "Condition Adjustments" at bounding box center [214, 229] width 170 height 50
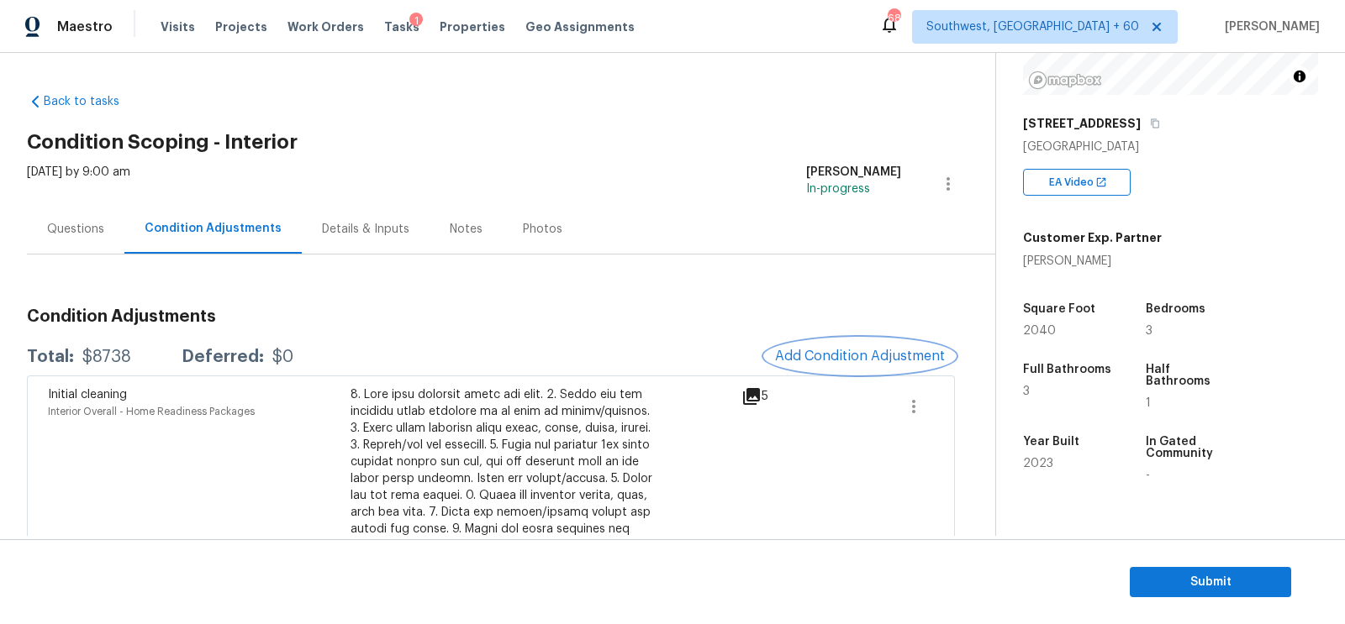
click at [898, 356] on span "Add Condition Adjustment" at bounding box center [860, 356] width 170 height 15
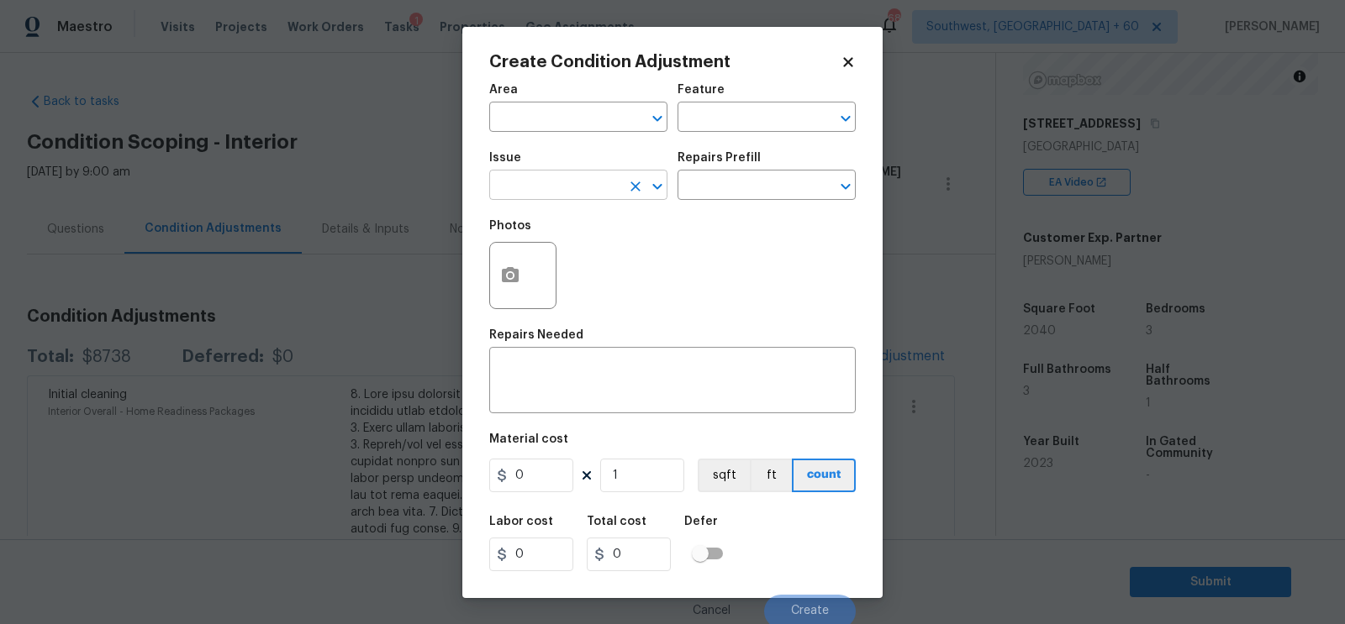
click at [523, 188] on input "text" at bounding box center [554, 187] width 131 height 26
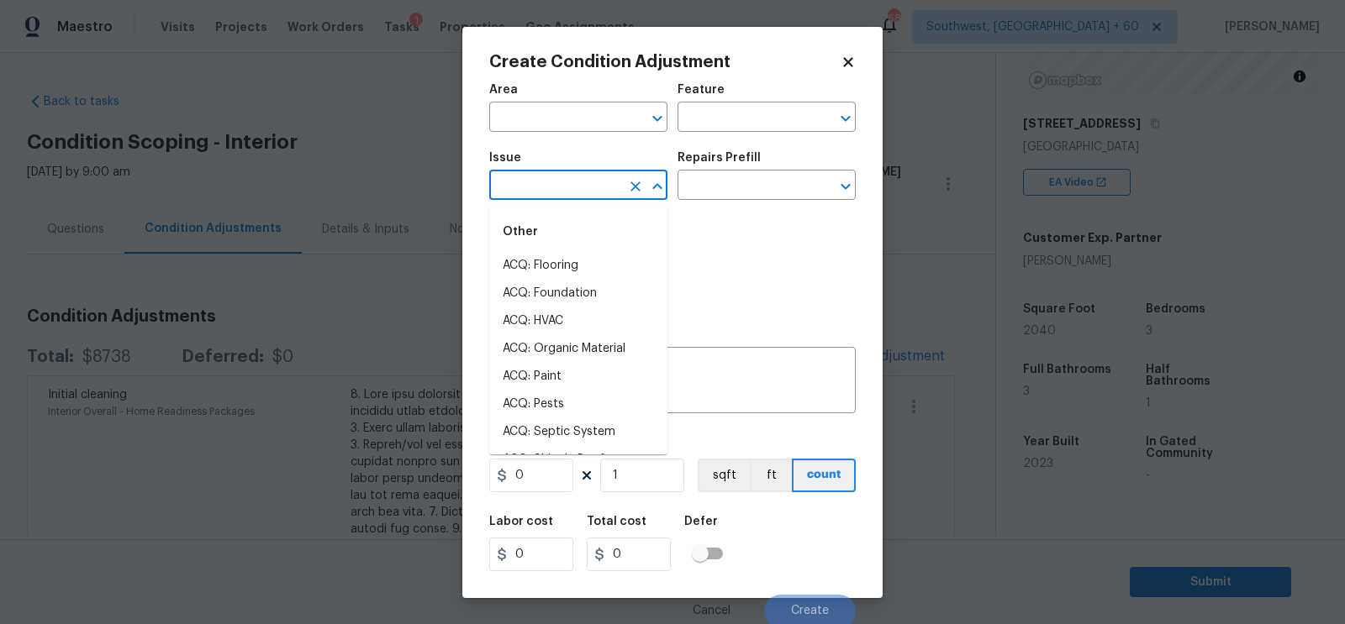
type input "p"
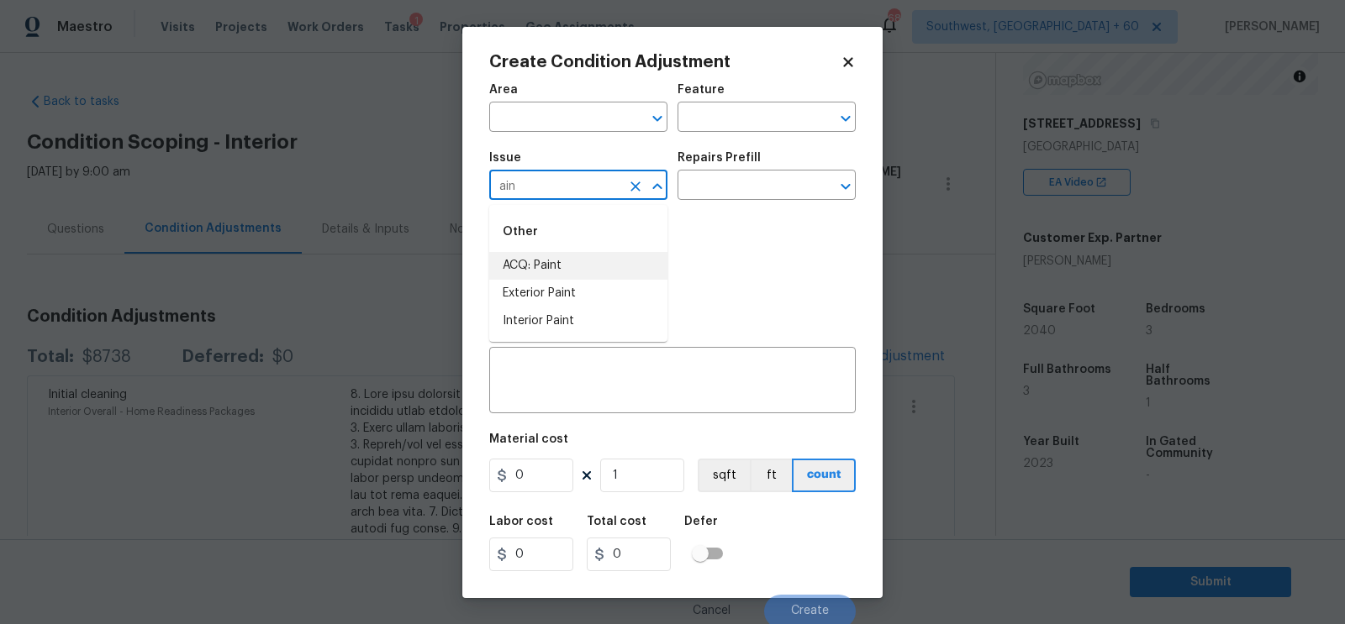
click at [528, 263] on li "ACQ: Paint" at bounding box center [578, 266] width 178 height 28
type input "ACQ: Paint"
click at [700, 203] on div "Issue ACQ: Paint ​ Repairs Prefill ​" at bounding box center [672, 176] width 366 height 68
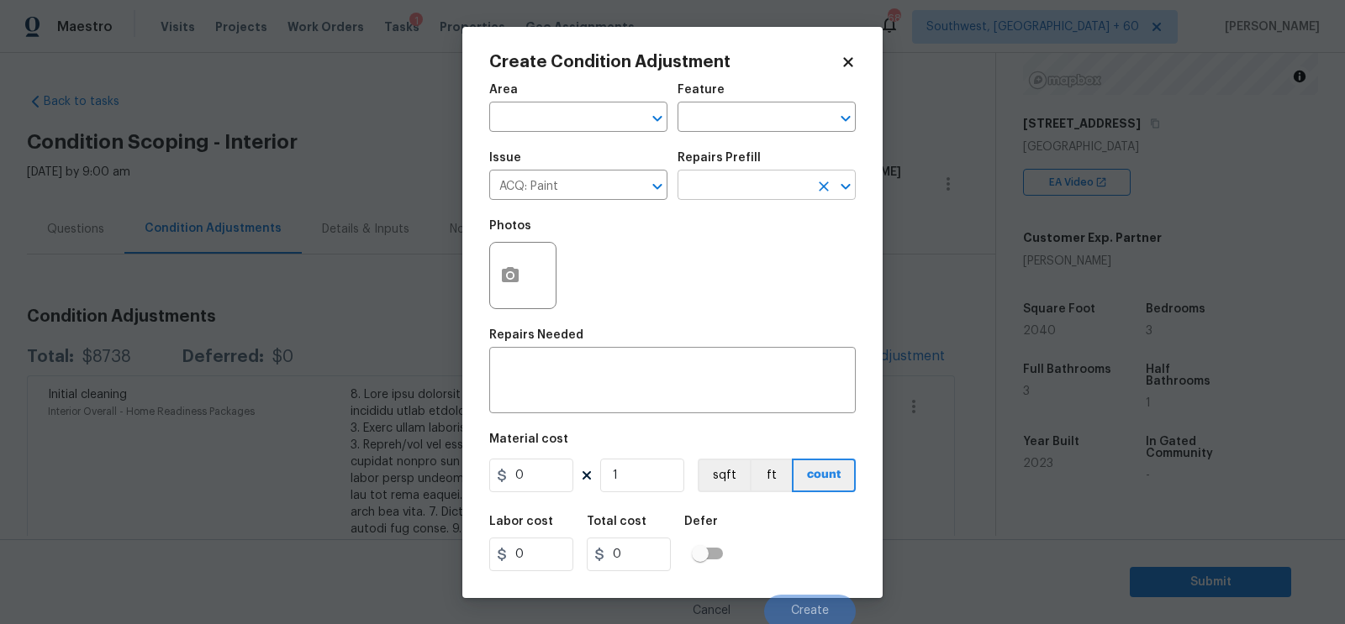
click at [720, 188] on input "text" at bounding box center [742, 187] width 131 height 26
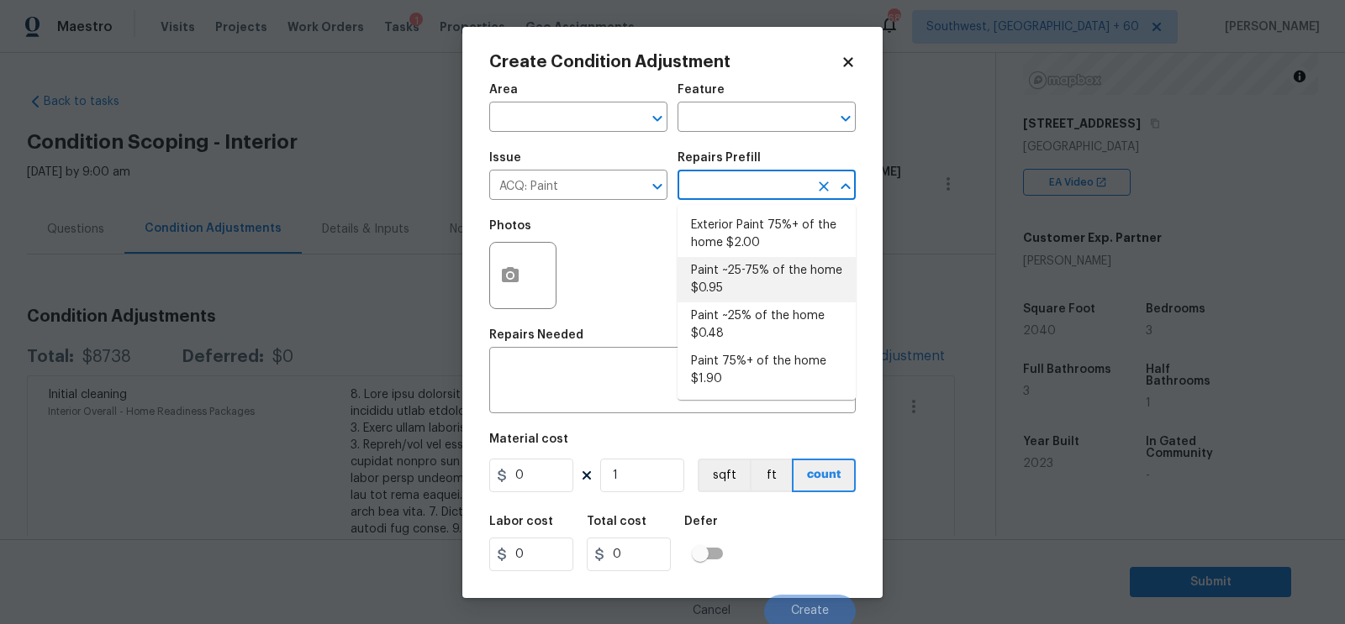
click at [728, 287] on li "Paint ~25-75% of the home $0.95" at bounding box center [766, 279] width 178 height 45
type input "Acquisition"
type textarea "Acquisition Scope: ~25 - 75% of the home needs interior paint"
type input "0.95"
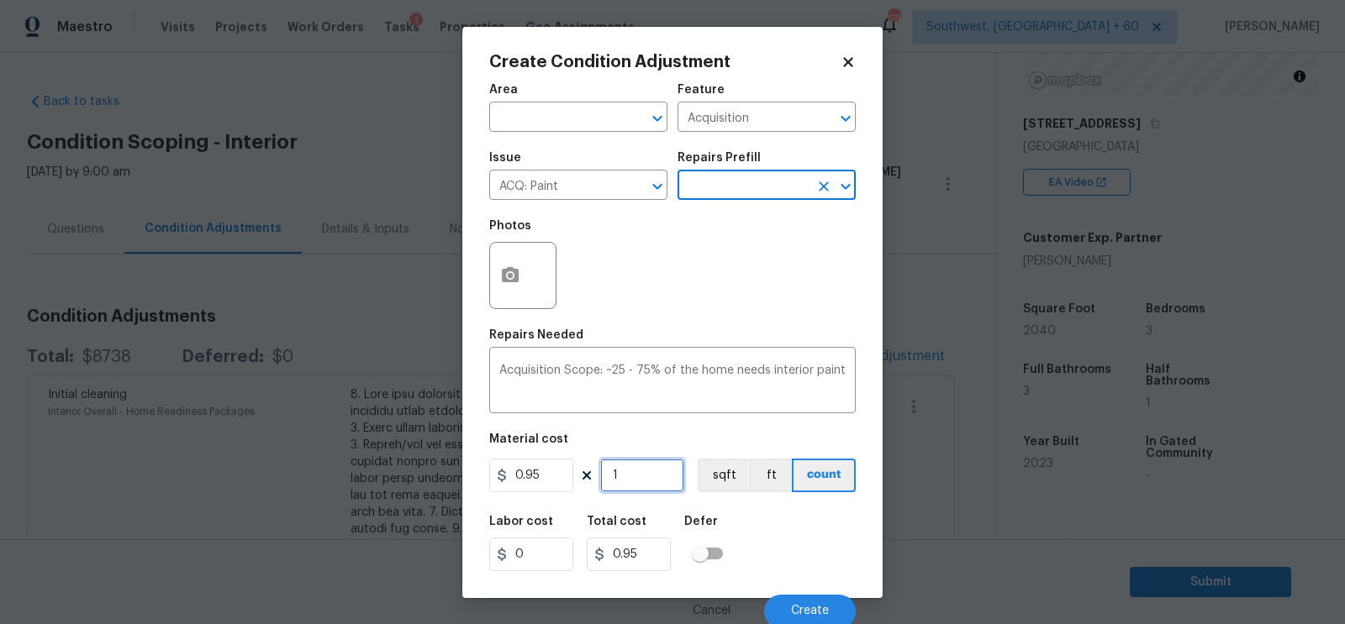
click at [645, 482] on input "1" at bounding box center [642, 476] width 84 height 34
type input "0"
type input "2"
type input "1.9"
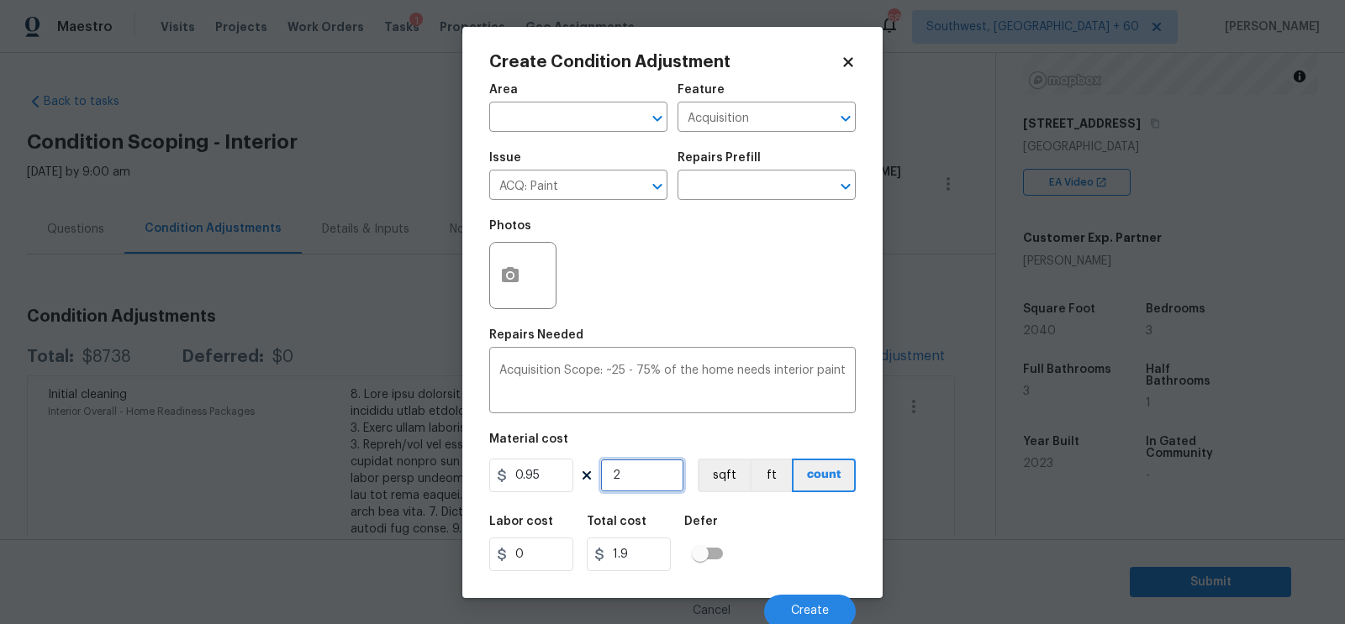
type input "20"
type input "19"
type input "204"
type input "193.8"
type input "2040"
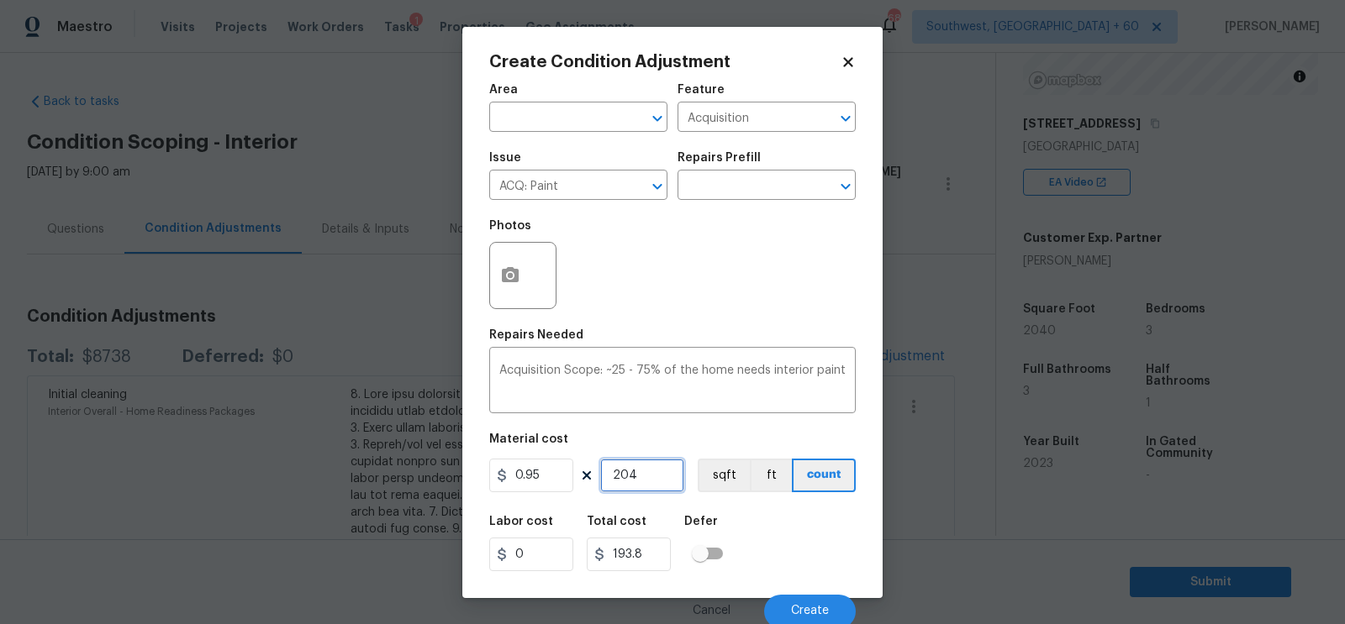
type input "1938"
type input "2040"
click at [509, 285] on icon "button" at bounding box center [510, 276] width 20 height 20
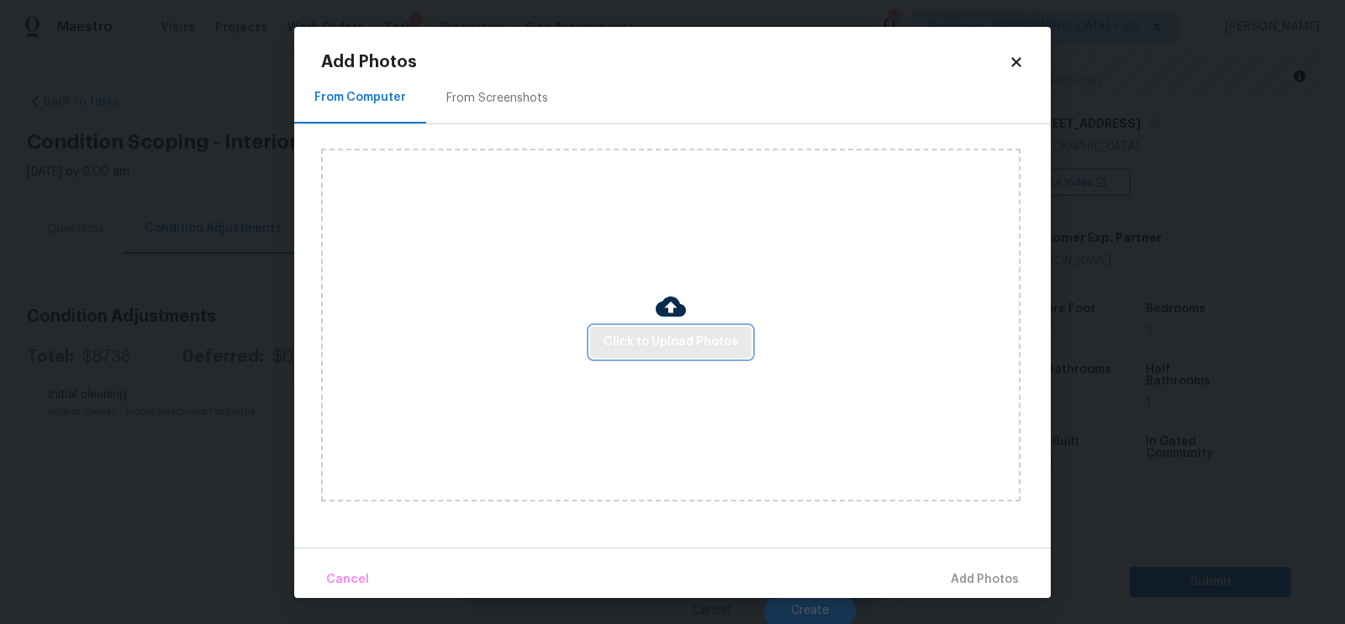
click at [659, 340] on span "Click to Upload Photos" at bounding box center [670, 342] width 134 height 21
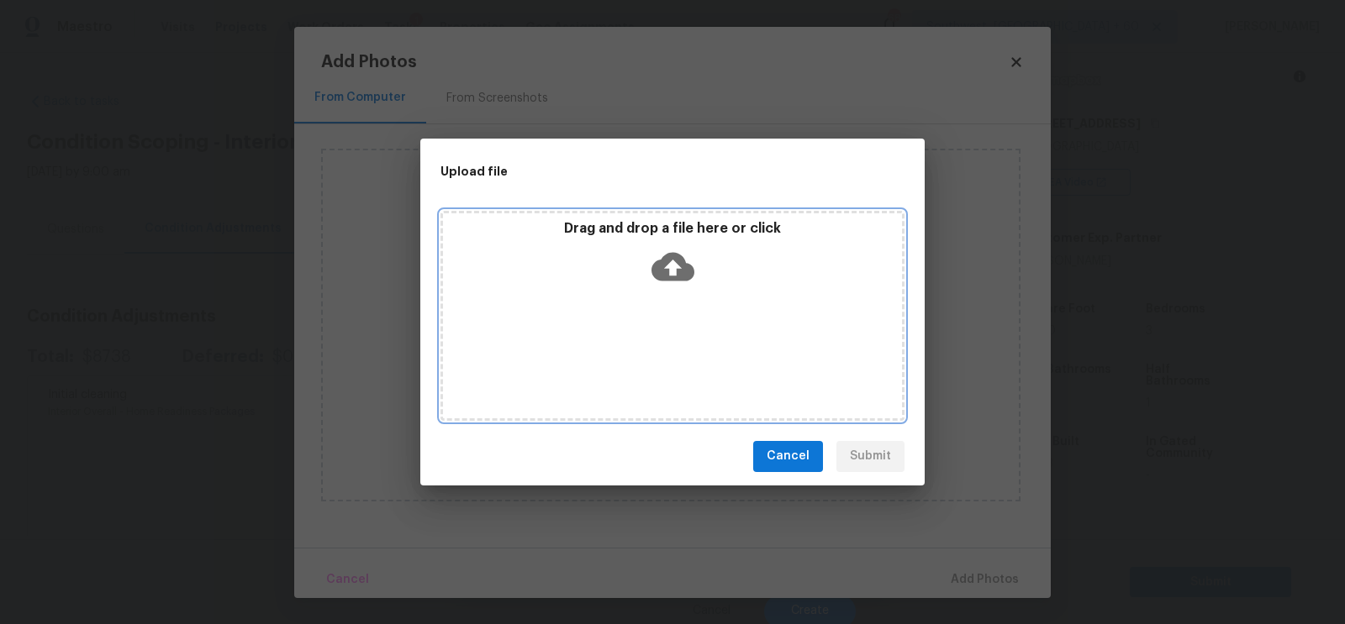
click at [666, 280] on icon at bounding box center [672, 266] width 43 height 43
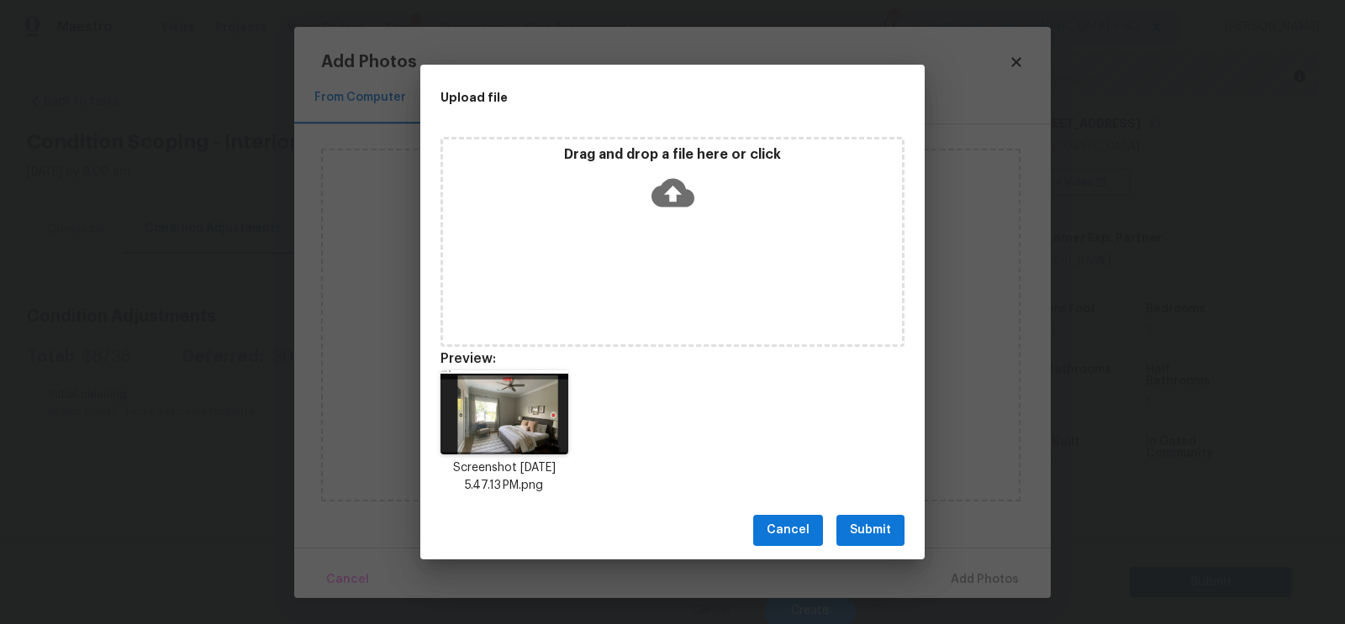
click at [880, 528] on span "Submit" at bounding box center [870, 530] width 41 height 21
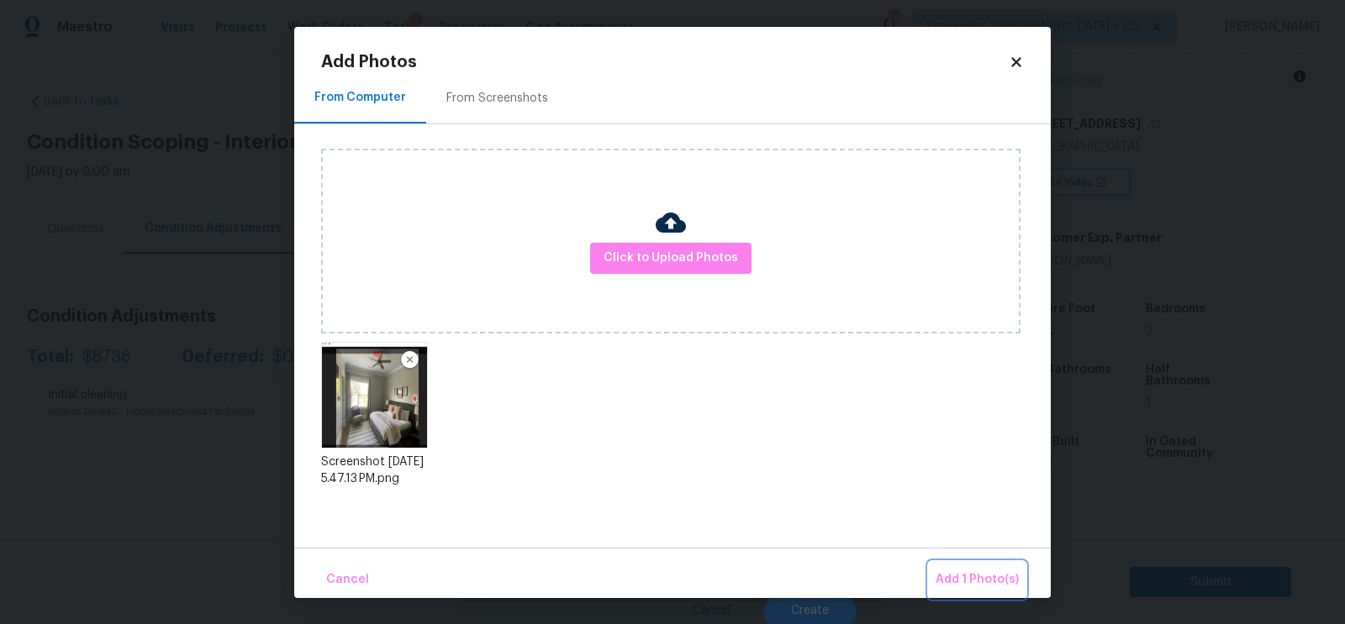
click at [988, 582] on span "Add 1 Photo(s)" at bounding box center [976, 580] width 83 height 21
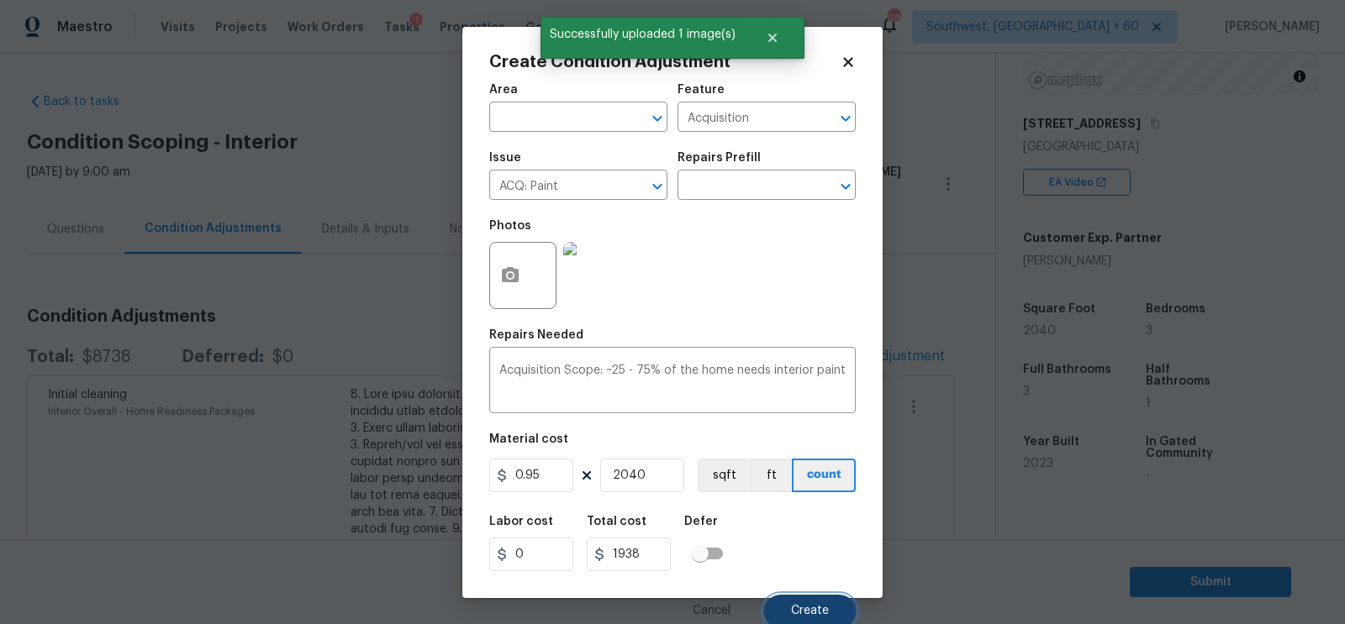
click at [818, 610] on span "Create" at bounding box center [810, 611] width 38 height 13
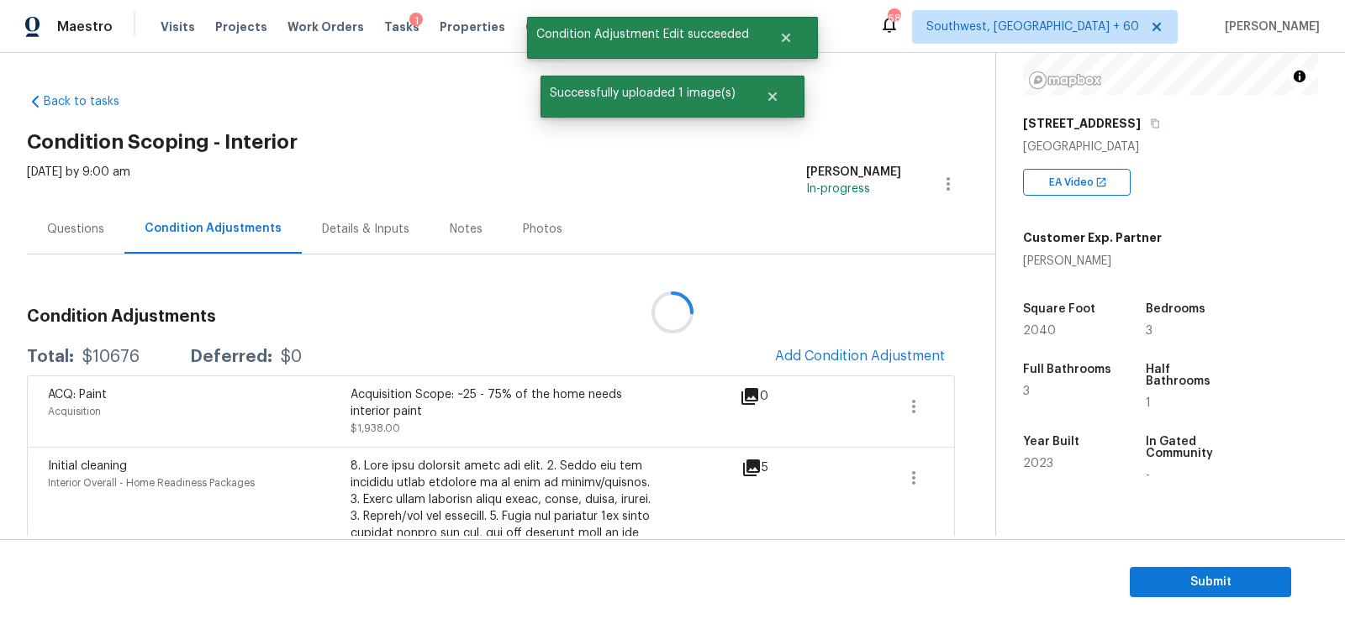
click at [846, 368] on div at bounding box center [672, 312] width 1345 height 624
click at [850, 360] on span "Add Condition Adjustment" at bounding box center [860, 356] width 170 height 15
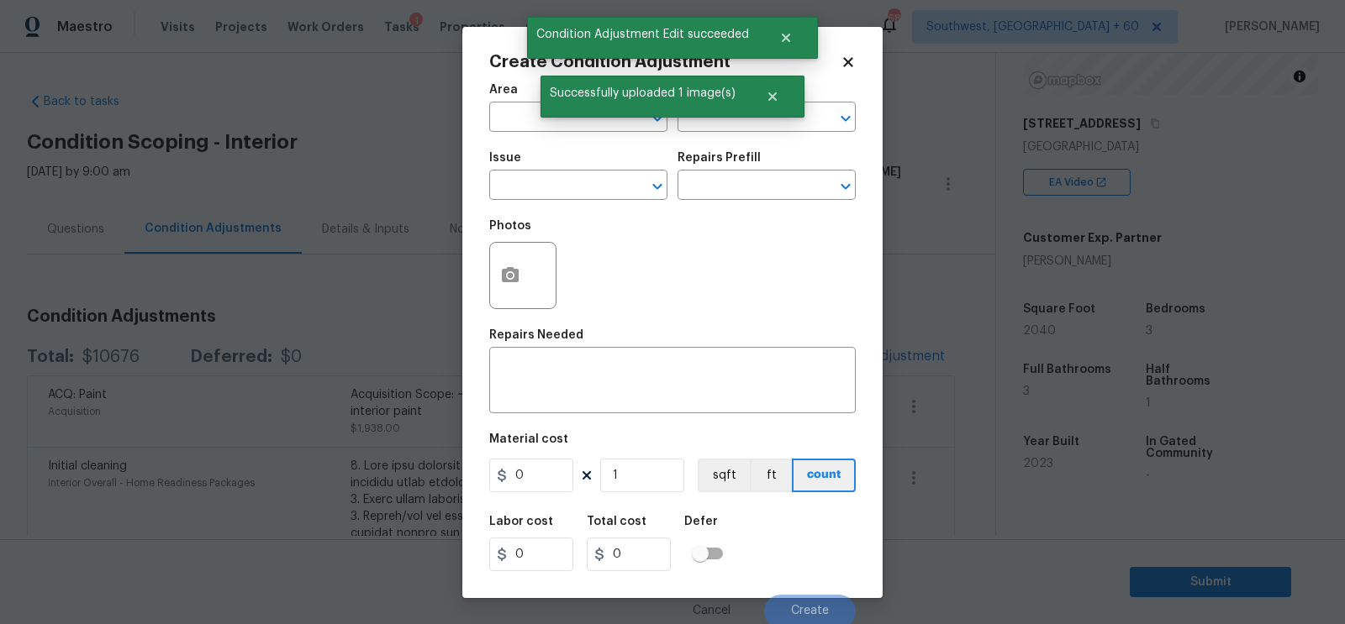
click at [550, 213] on div "Photos" at bounding box center [524, 264] width 71 height 109
click at [552, 193] on input "text" at bounding box center [554, 187] width 131 height 26
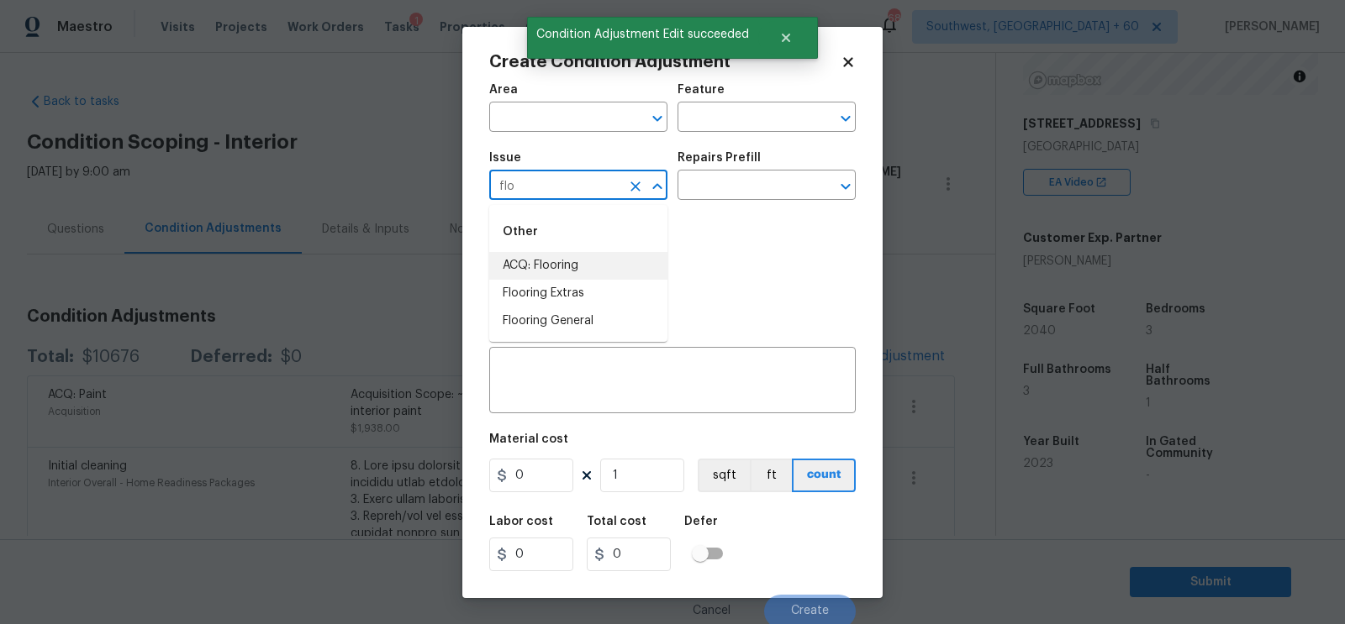
click at [553, 260] on li "ACQ: Flooring" at bounding box center [578, 266] width 178 height 28
type input "ACQ: Flooring"
click at [706, 197] on input "text" at bounding box center [742, 187] width 131 height 26
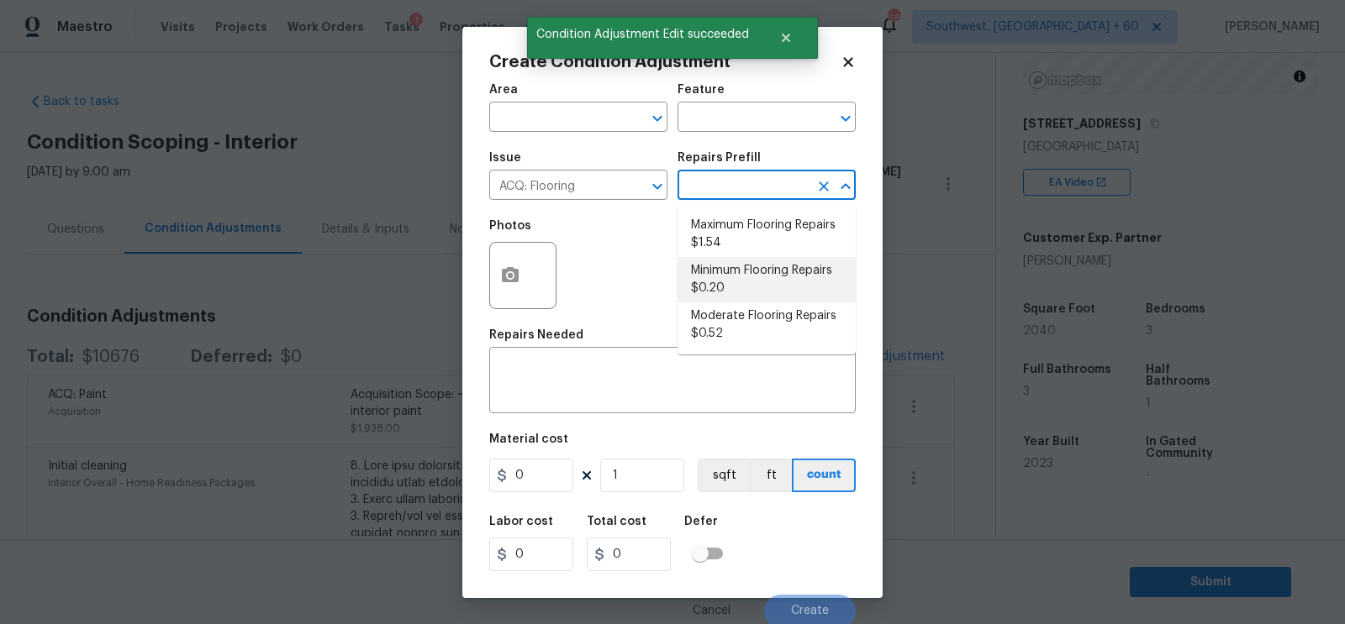
click at [724, 280] on li "Minimum Flooring Repairs $0.20" at bounding box center [766, 279] width 178 height 45
type input "Acquisition"
type textarea "Acquisition Scope: Minimum flooring repairs"
type input "0.2"
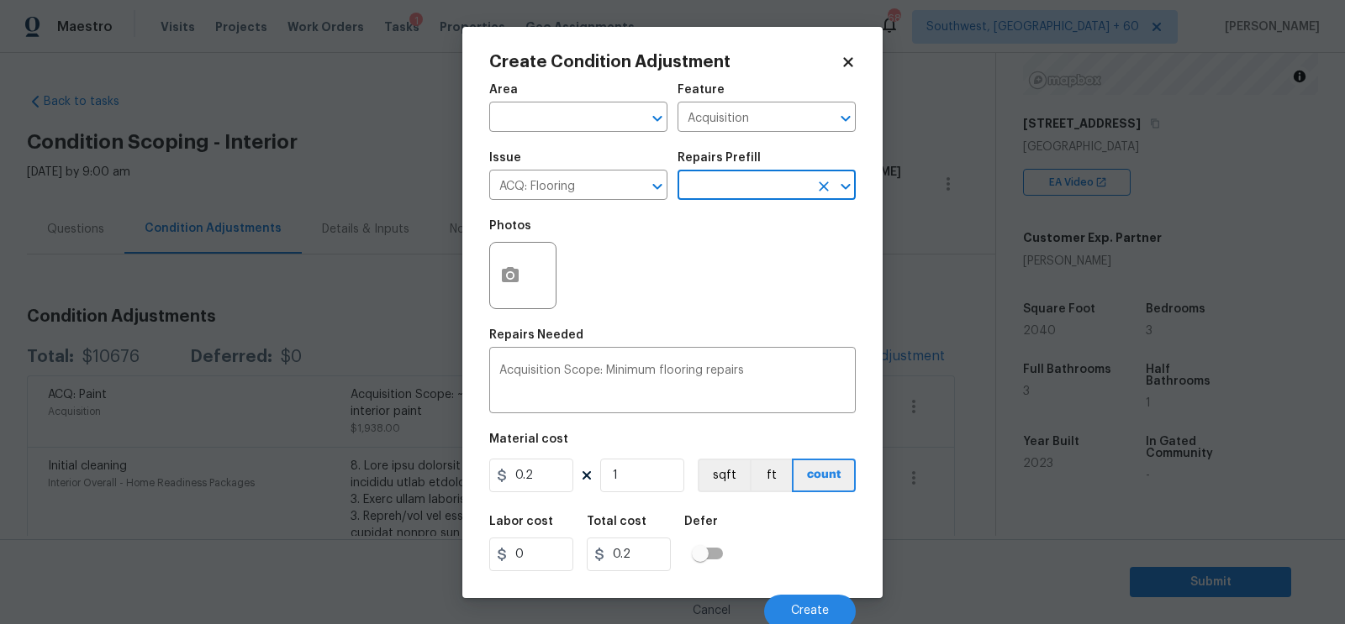
click at [655, 495] on figure "Material cost 0.2 1 sqft ft count" at bounding box center [672, 465] width 366 height 62
click at [623, 487] on input "1" at bounding box center [642, 476] width 84 height 34
type input "0"
type input "2"
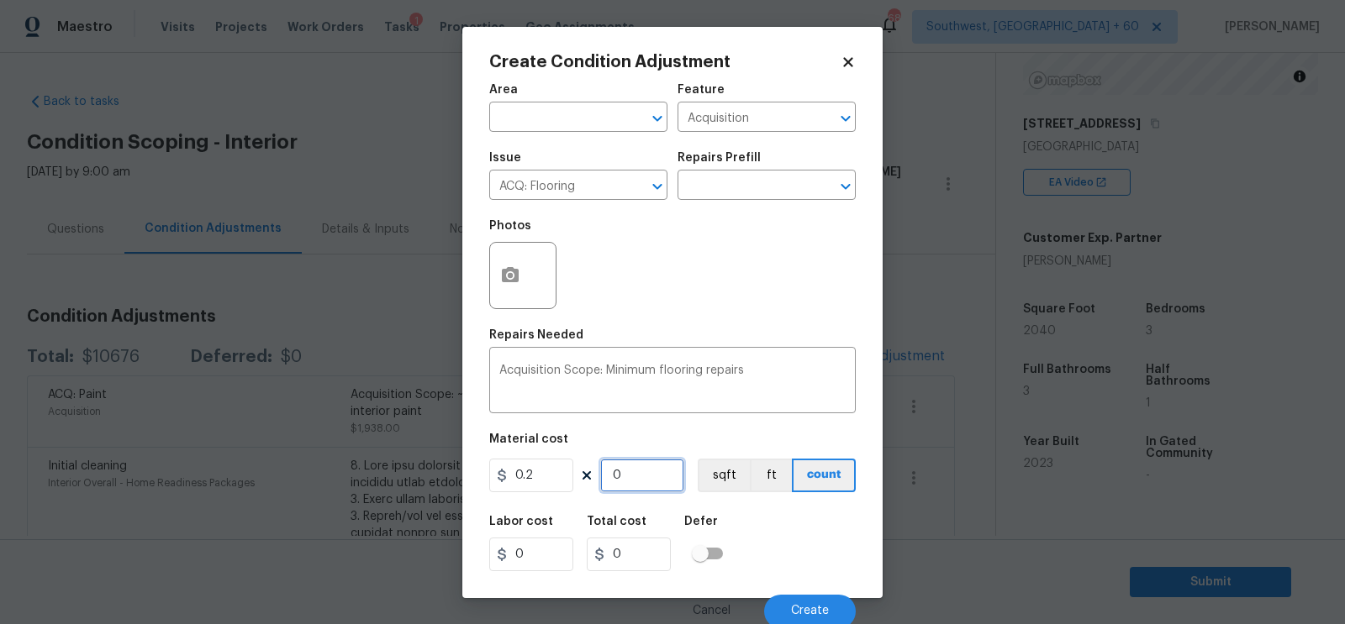
type input "0.4"
type input "20"
type input "4"
type input "204"
type input "40.8"
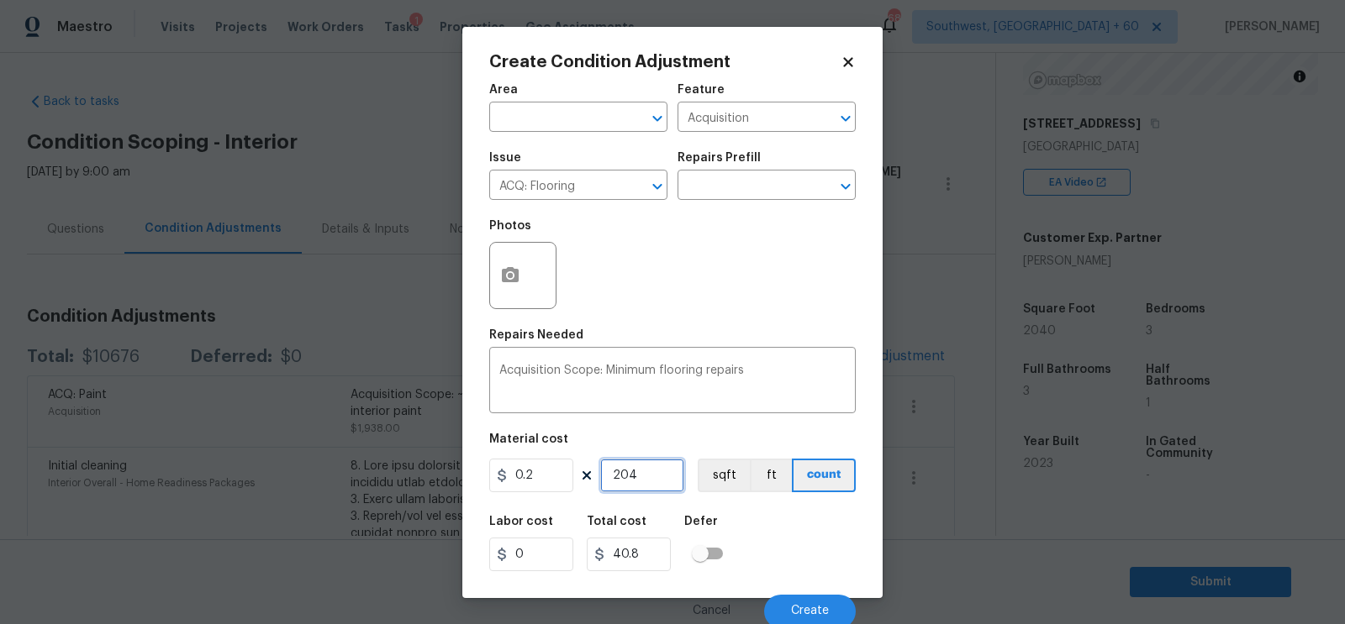
type input "2040"
type input "408"
type input "2040"
click at [652, 568] on input "408" at bounding box center [629, 555] width 84 height 34
click at [798, 599] on button "Create" at bounding box center [810, 612] width 92 height 34
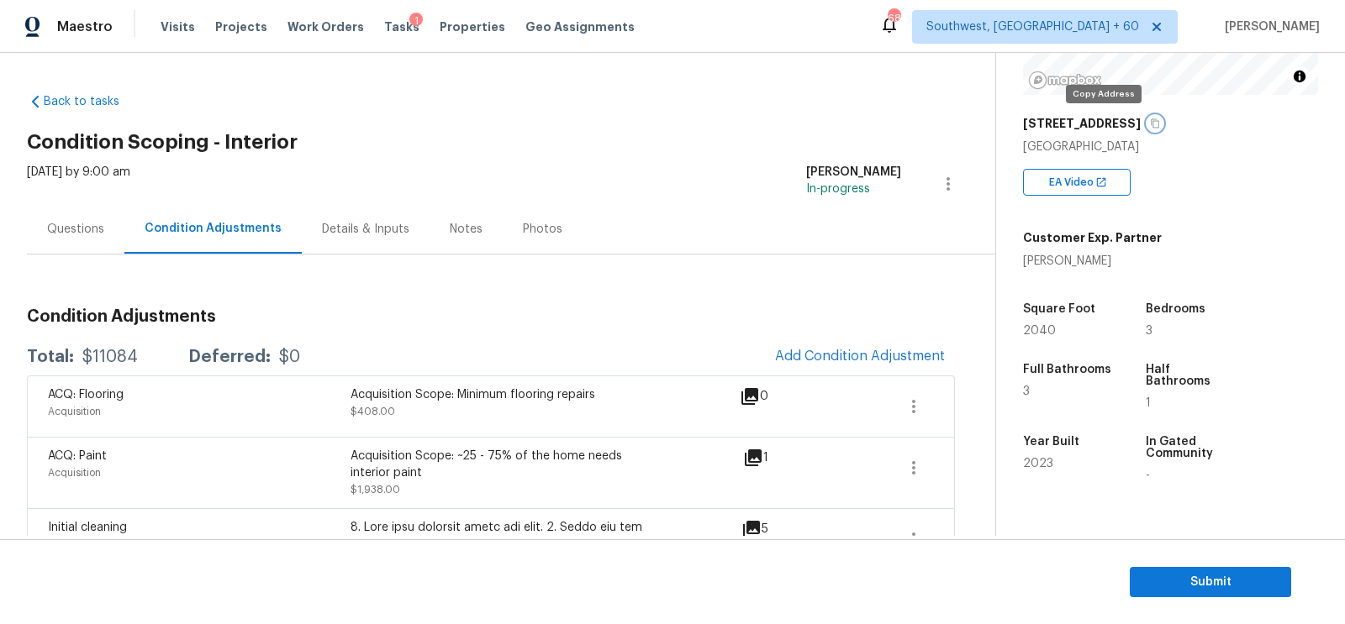
click at [1150, 120] on icon "button" at bounding box center [1155, 124] width 10 height 10
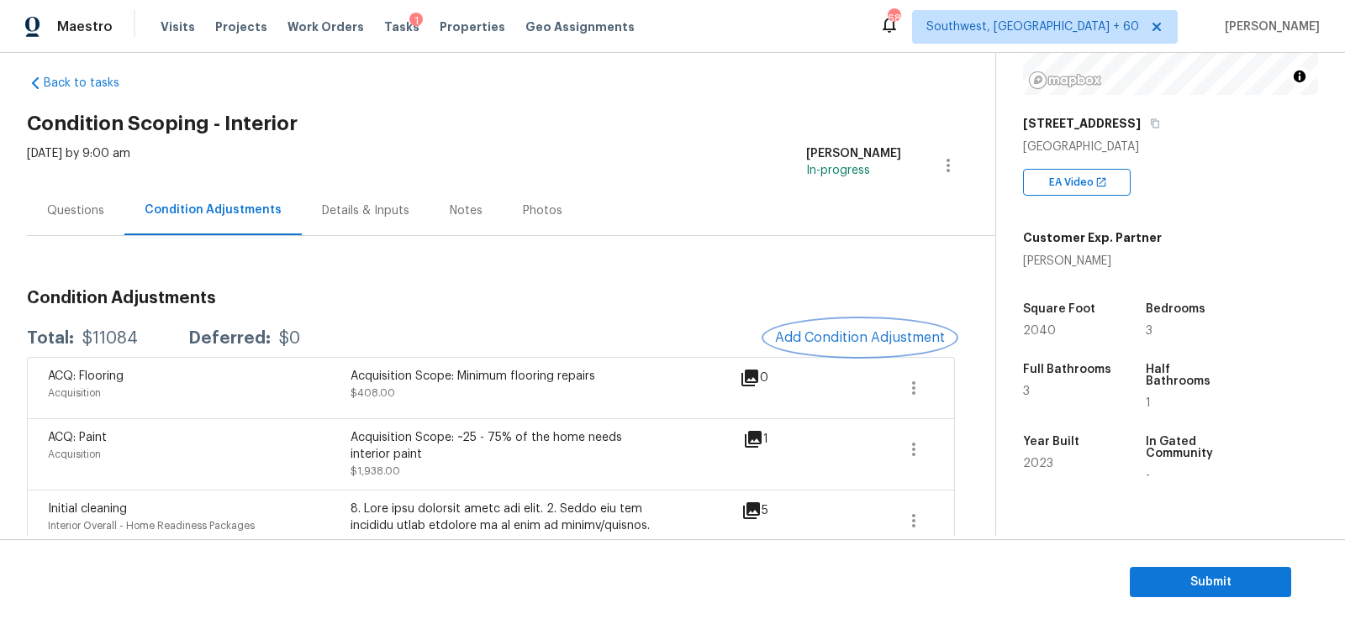
click at [851, 330] on span "Add Condition Adjustment" at bounding box center [860, 337] width 170 height 15
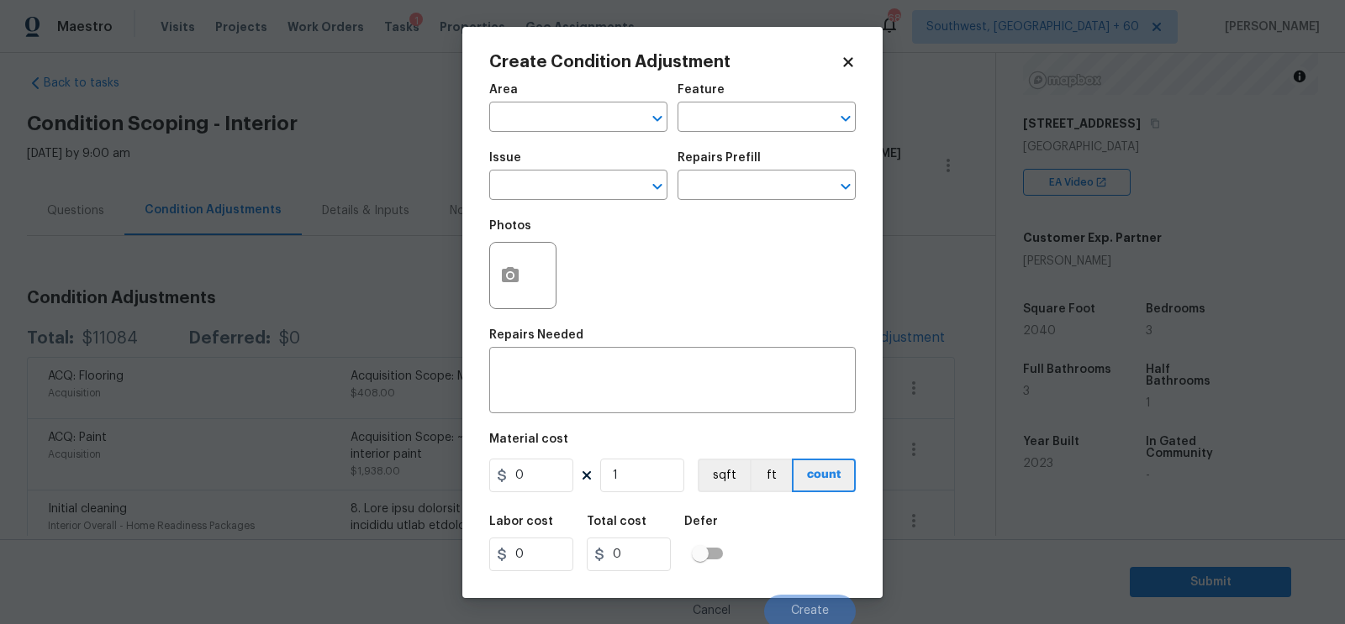
click at [599, 167] on div "Issue" at bounding box center [578, 163] width 178 height 22
click at [578, 190] on input "text" at bounding box center [554, 187] width 131 height 26
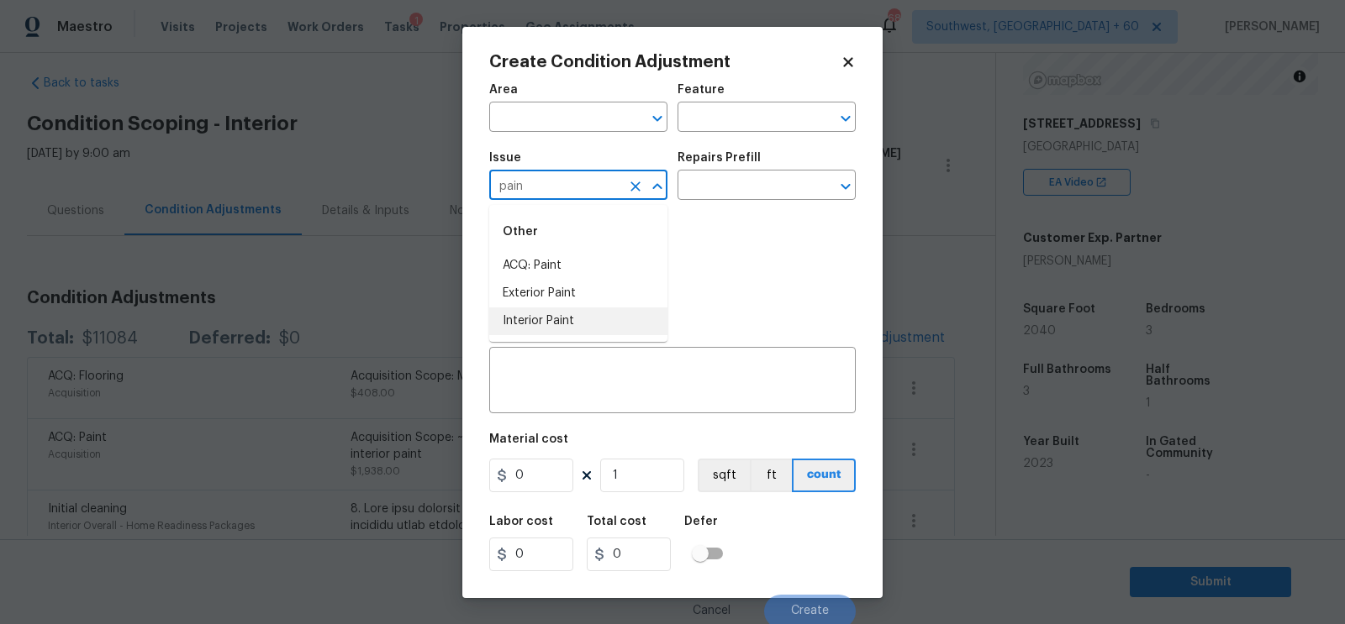
click at [568, 320] on li "Interior Paint" at bounding box center [578, 322] width 178 height 28
type input "Interior Paint"
click at [749, 173] on div "Repairs Prefill" at bounding box center [766, 163] width 178 height 22
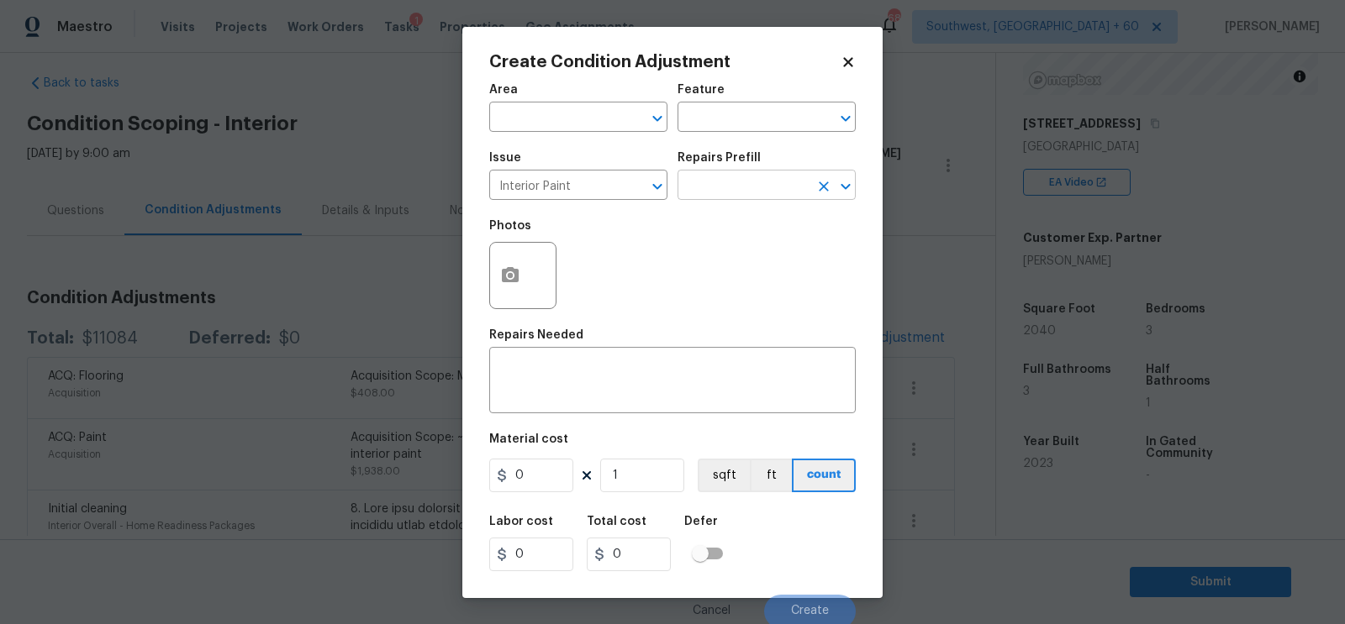
click at [746, 190] on input "text" at bounding box center [742, 187] width 131 height 26
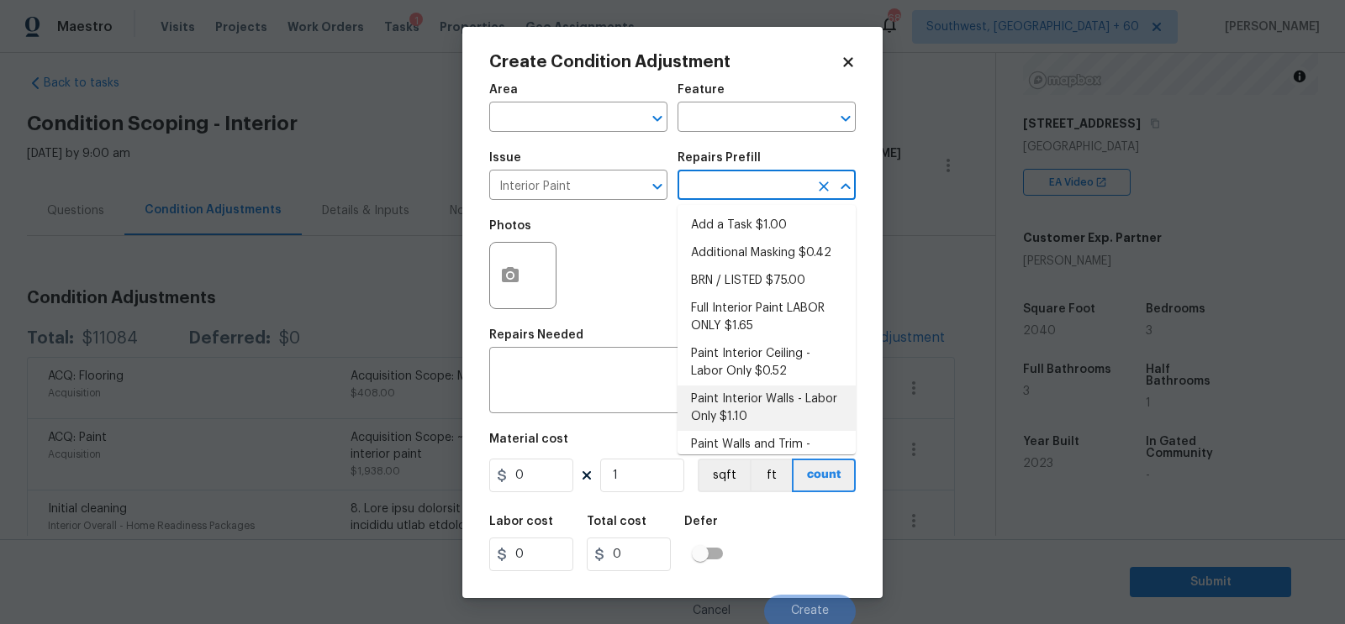
scroll to position [146, 0]
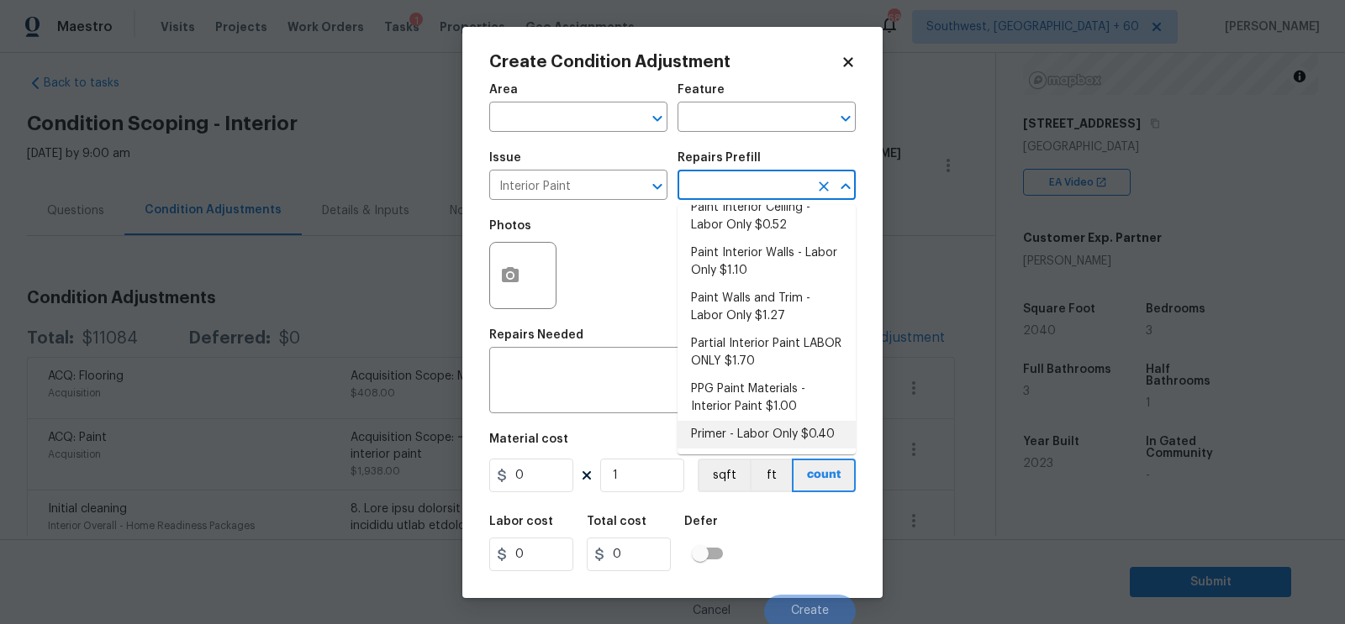
click at [724, 428] on li "Primer - Labor Only $0.40" at bounding box center [766, 435] width 178 height 28
type input "Overall Paint"
type textarea "Interior primer - PRIMER PROVIDED BY OPENDOOR - All nails, screws, drywall anch…"
type input "0.4"
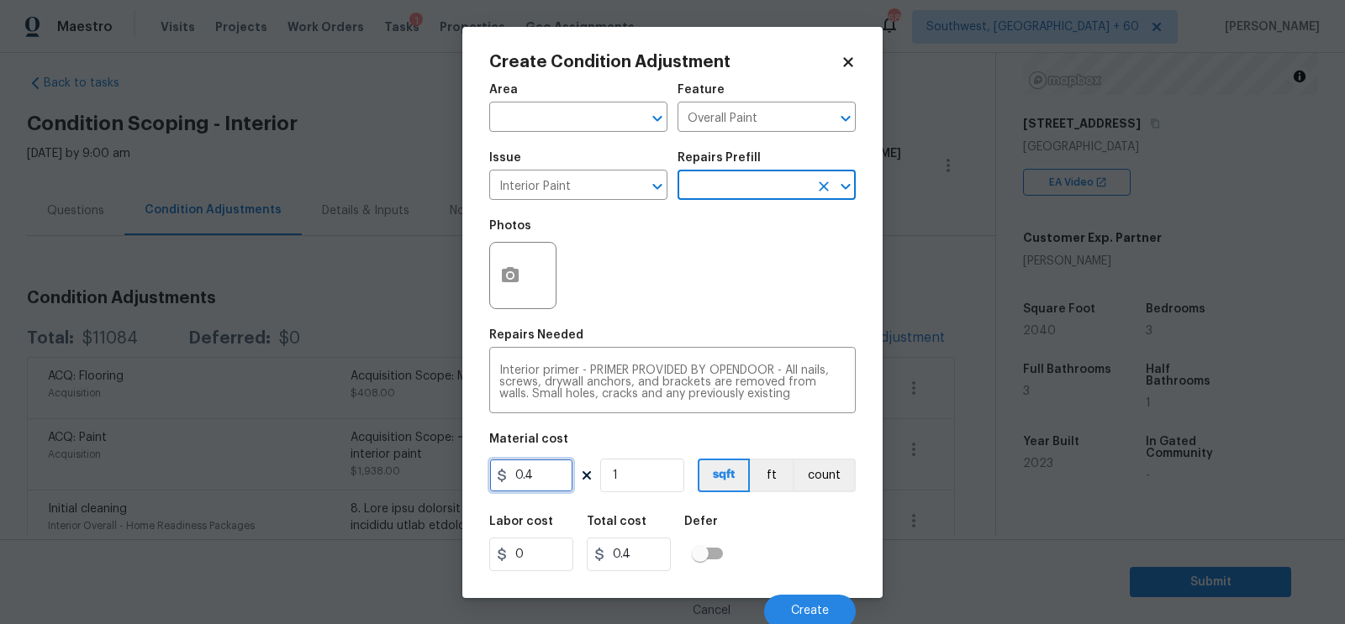
click at [545, 473] on input "0.4" at bounding box center [531, 476] width 84 height 34
type input "200"
click at [640, 528] on h5 "Total cost" at bounding box center [617, 522] width 60 height 12
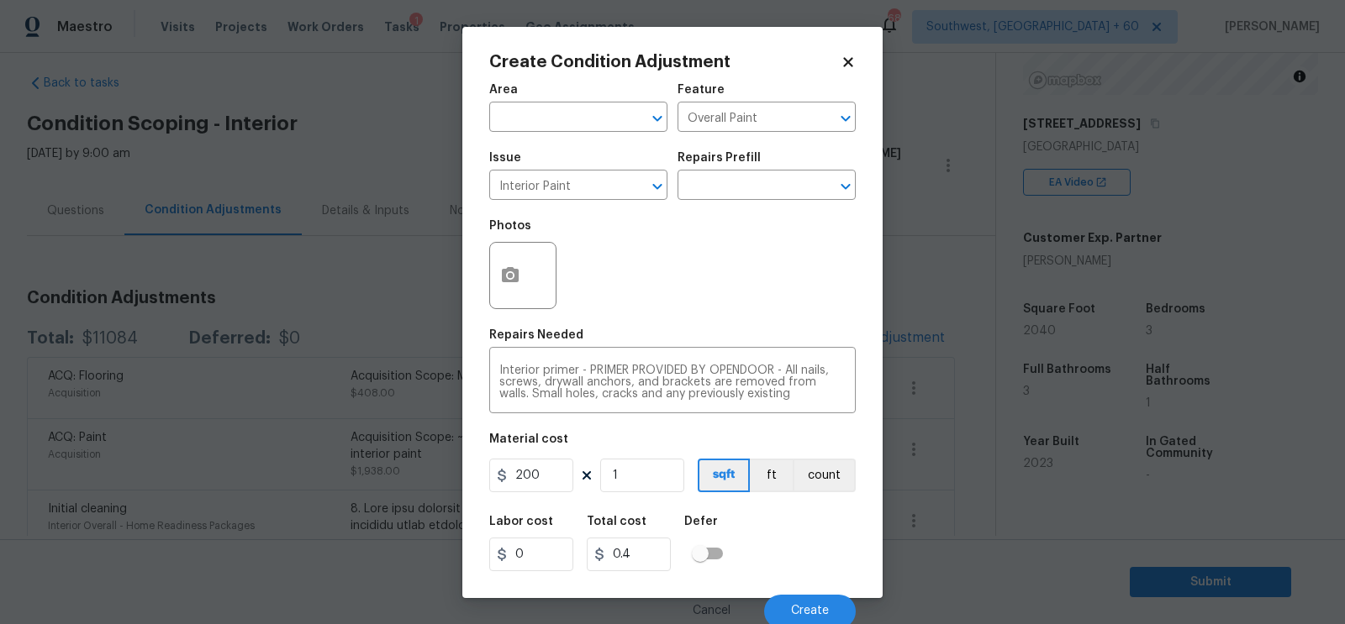
type input "200"
click at [647, 556] on input "200" at bounding box center [629, 555] width 84 height 34
click at [518, 238] on div "Photos" at bounding box center [524, 231] width 71 height 22
click at [506, 285] on icon "button" at bounding box center [510, 276] width 20 height 20
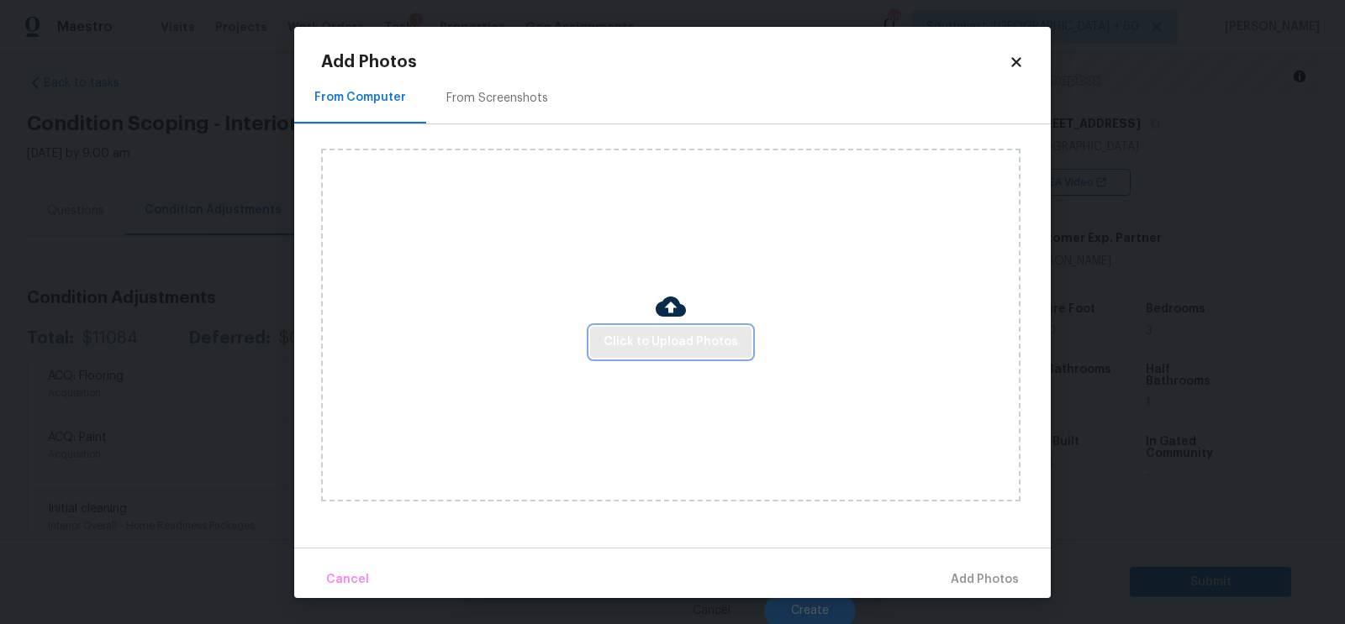
click at [695, 340] on span "Click to Upload Photos" at bounding box center [670, 342] width 134 height 21
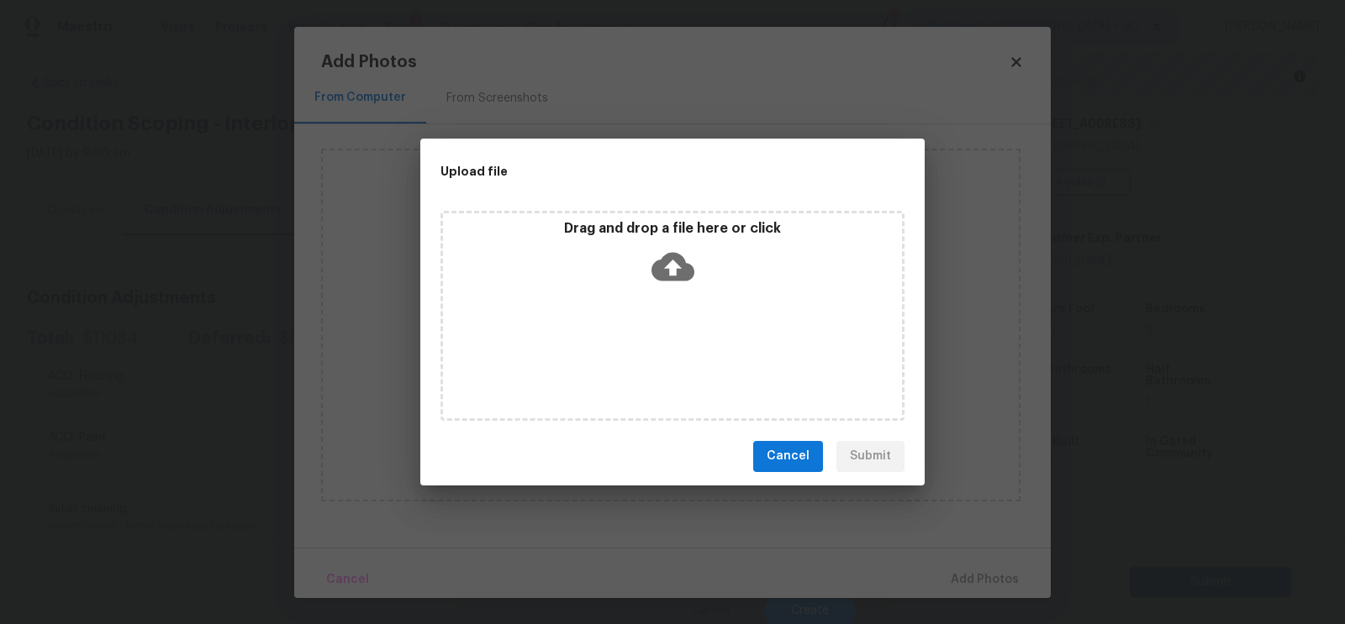
click at [685, 285] on icon at bounding box center [672, 266] width 43 height 43
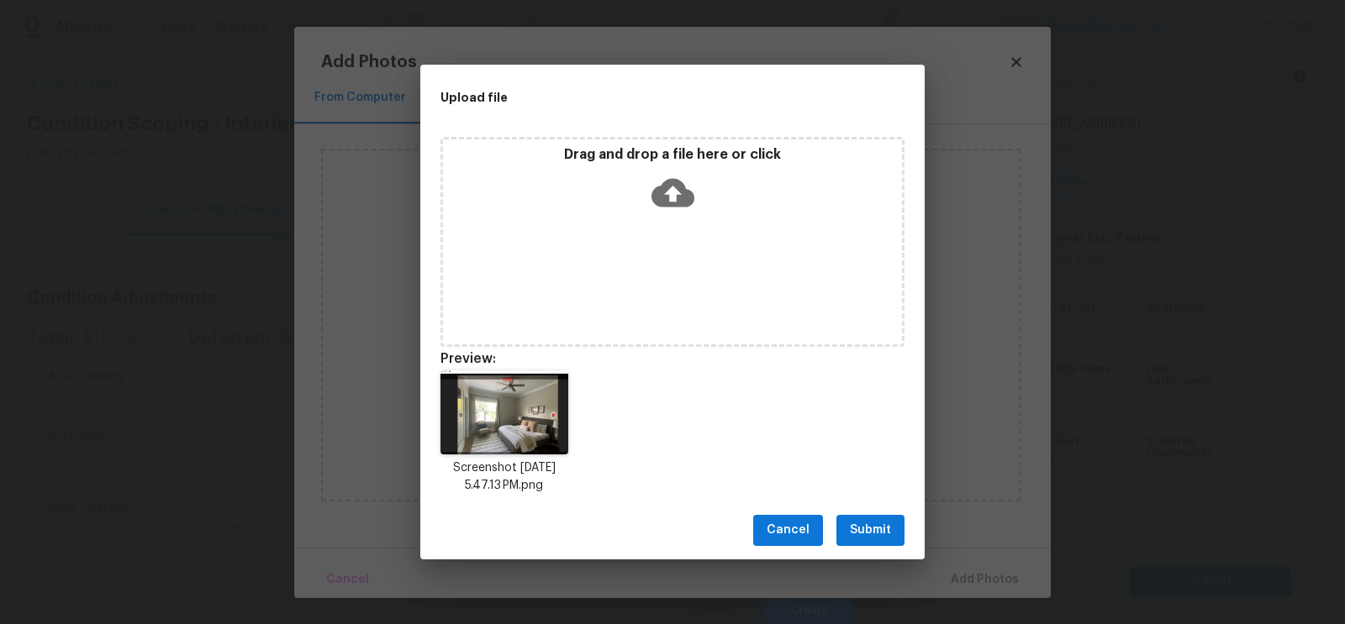
click at [866, 540] on span "Submit" at bounding box center [870, 530] width 41 height 21
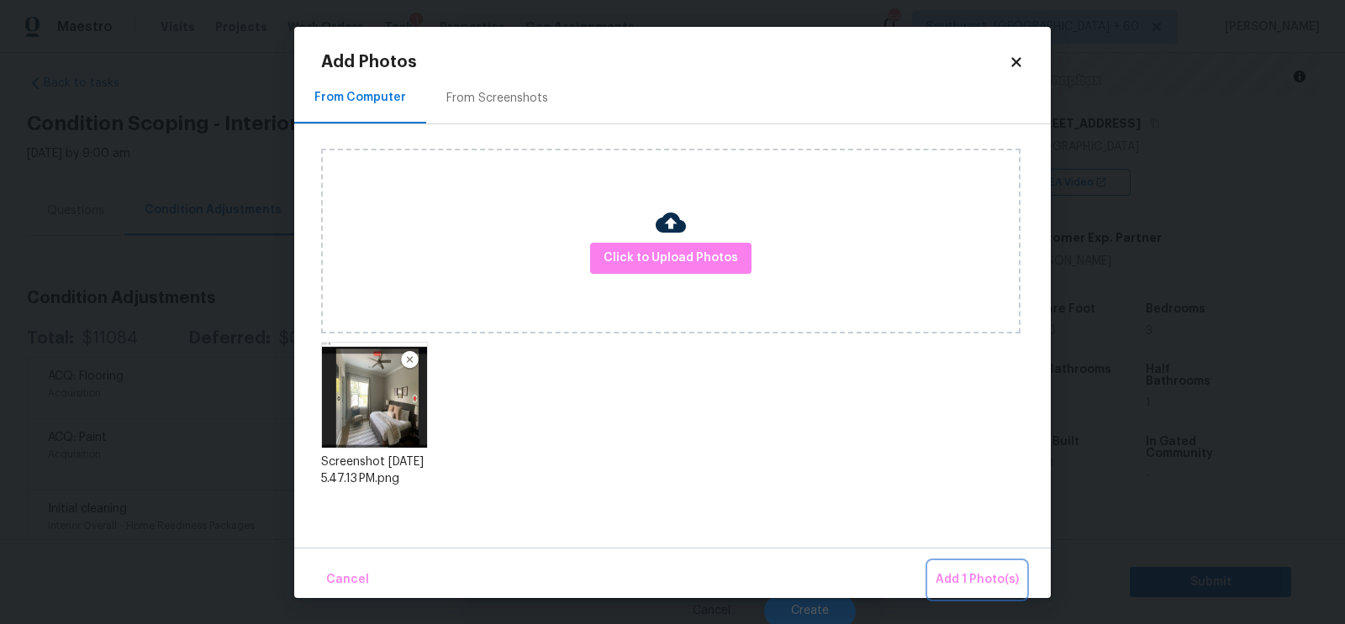
click at [968, 564] on button "Add 1 Photo(s)" at bounding box center [977, 580] width 97 height 36
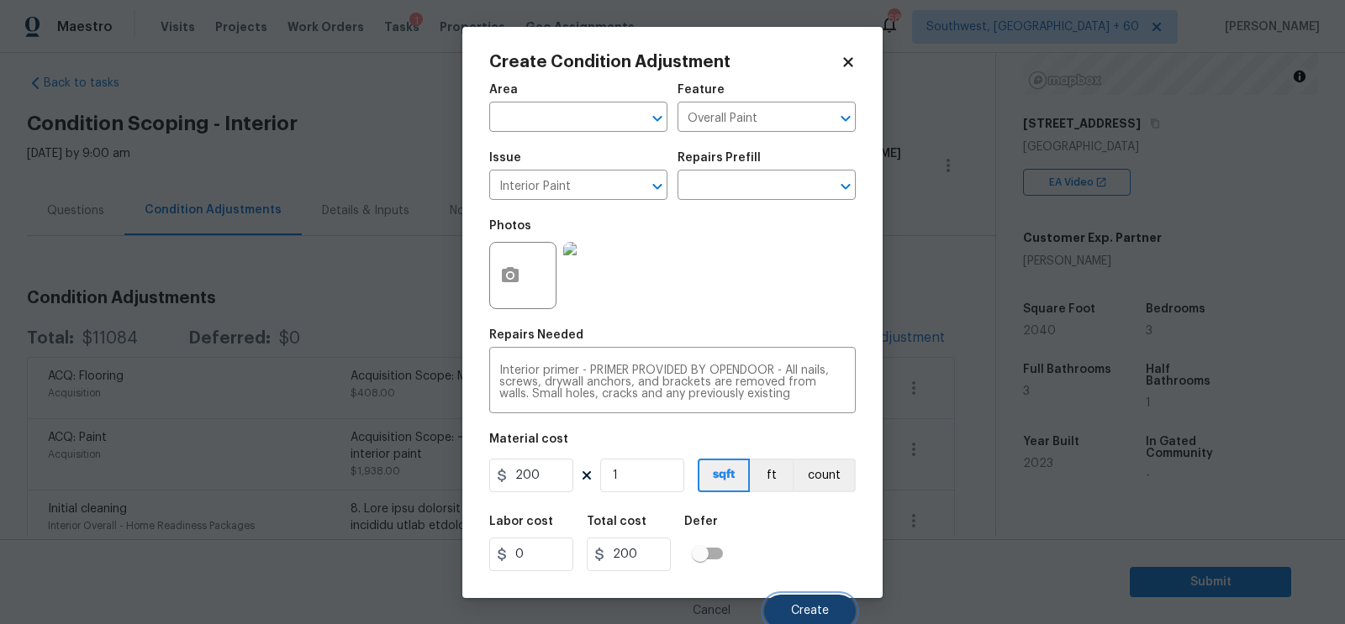
click at [812, 614] on span "Create" at bounding box center [810, 611] width 38 height 13
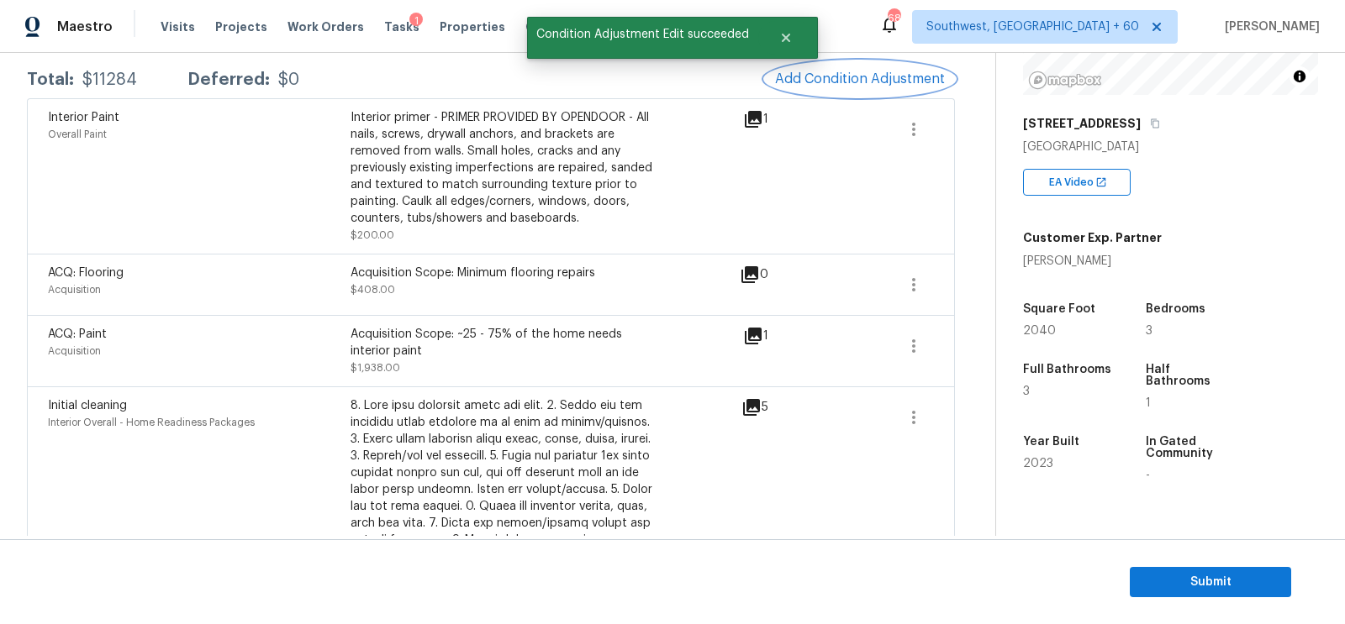
scroll to position [275, 0]
click at [914, 345] on icon "button" at bounding box center [913, 349] width 20 height 20
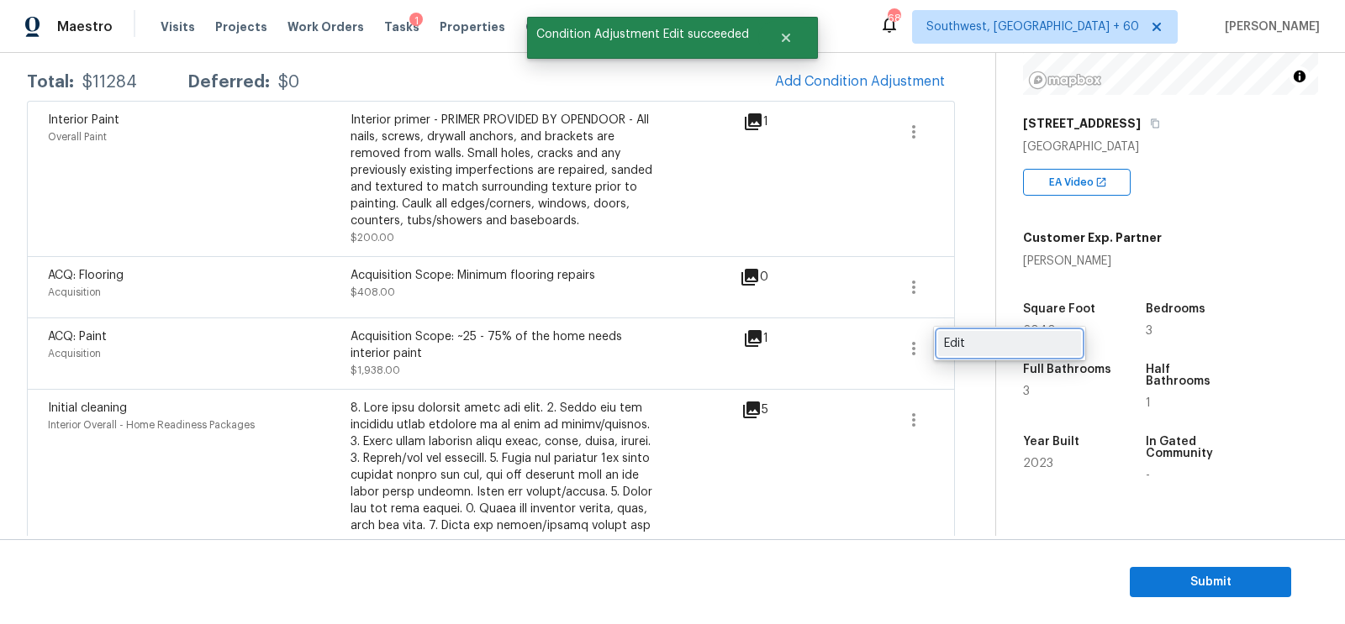
click at [980, 340] on div "Edit" at bounding box center [1009, 343] width 131 height 17
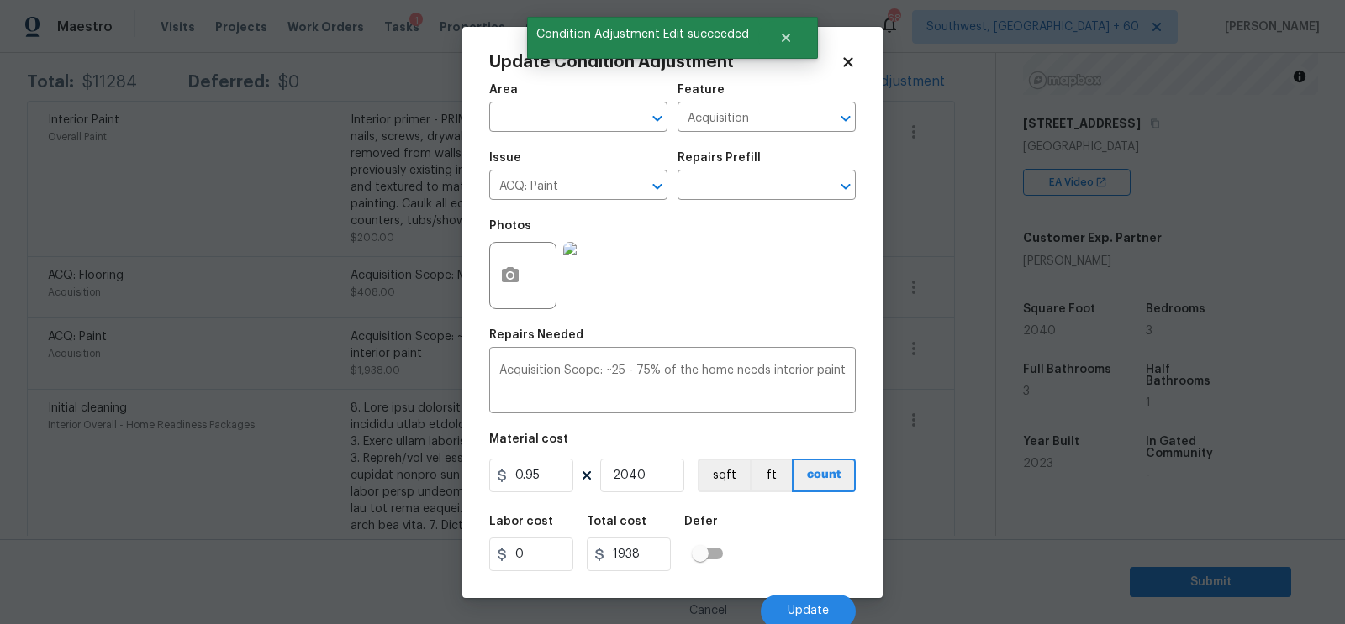
click at [958, 422] on body "Maestro Visits Projects Work Orders Tasks 1 Properties Geo Assignments 680 Sout…" at bounding box center [672, 312] width 1345 height 624
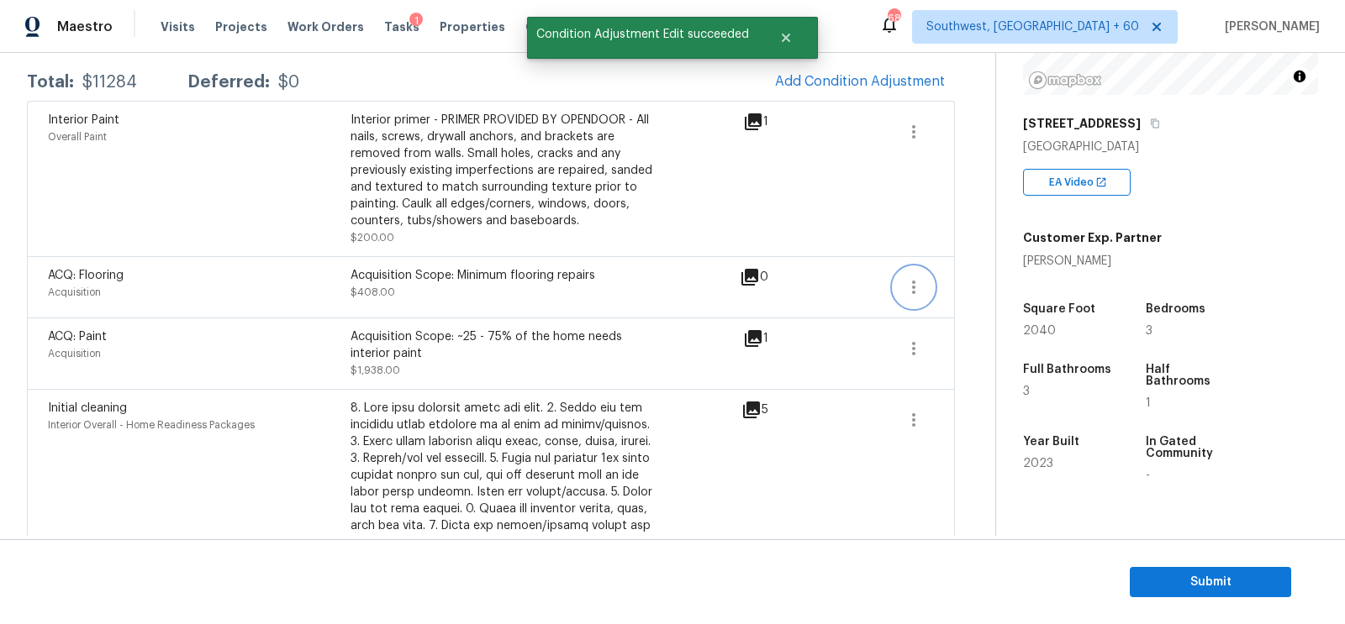
click at [927, 275] on button "button" at bounding box center [913, 287] width 40 height 40
click at [994, 279] on div "Edit" at bounding box center [1009, 282] width 131 height 17
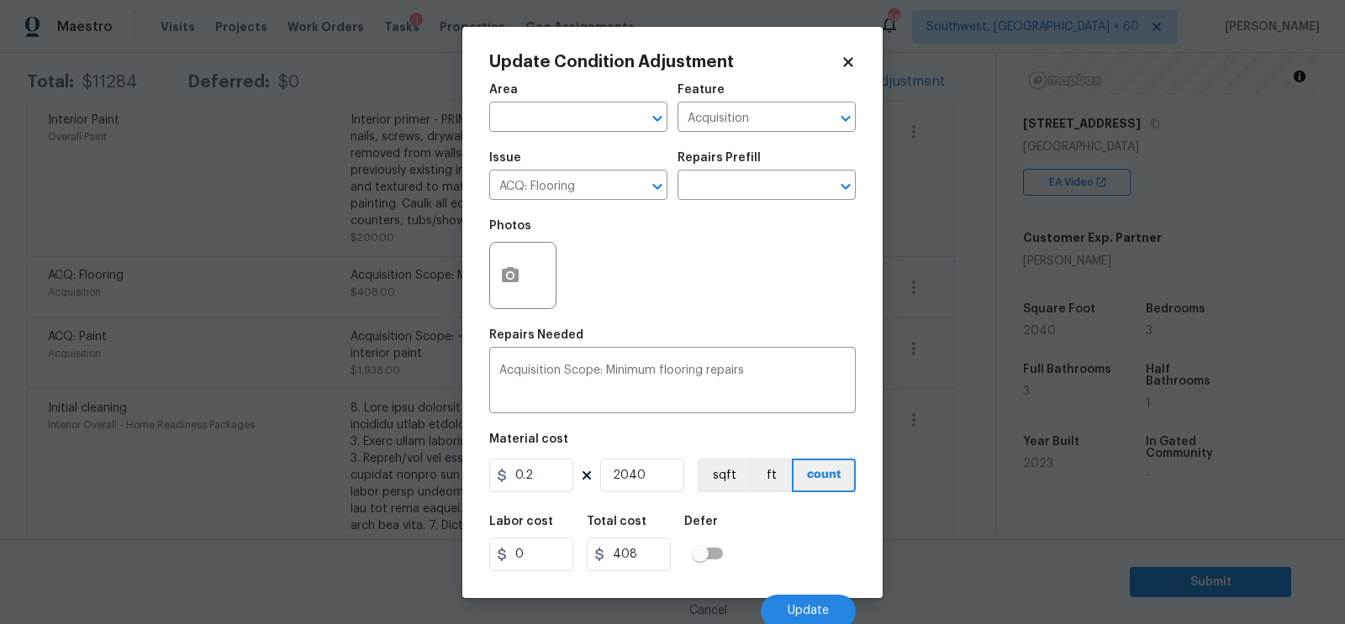
click at [951, 366] on body "Maestro Visits Projects Work Orders Tasks 1 Properties Geo Assignments 680 Sout…" at bounding box center [672, 312] width 1345 height 624
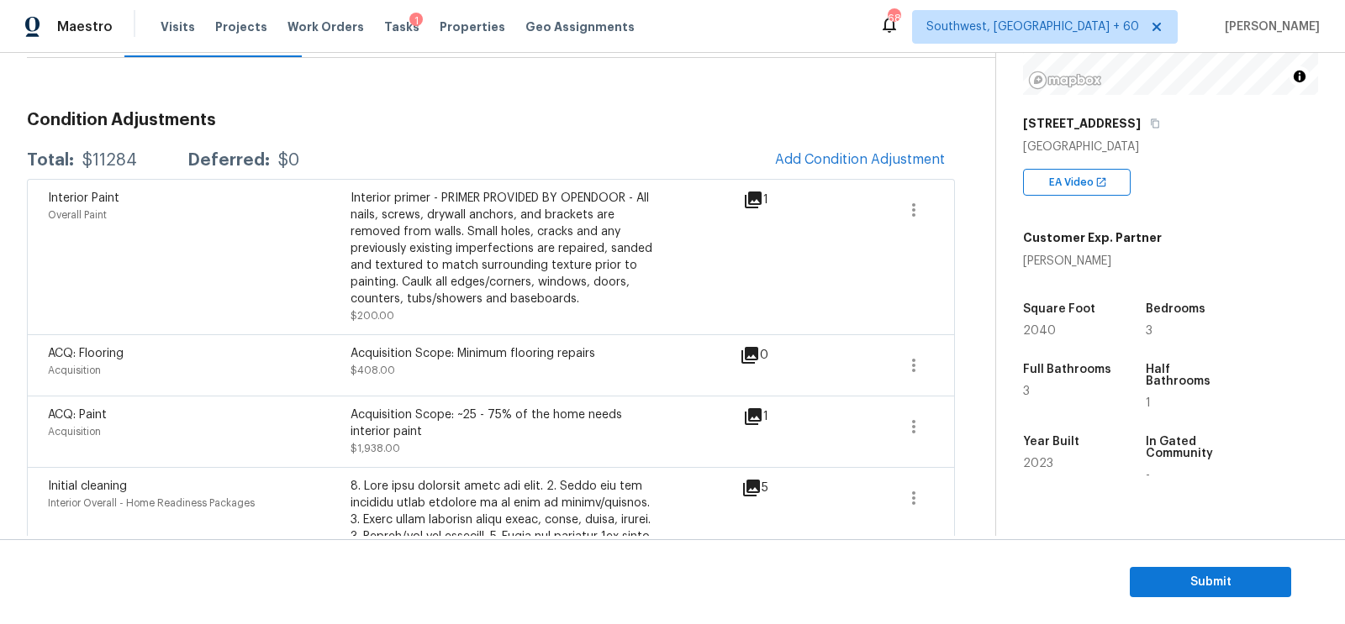
scroll to position [158, 0]
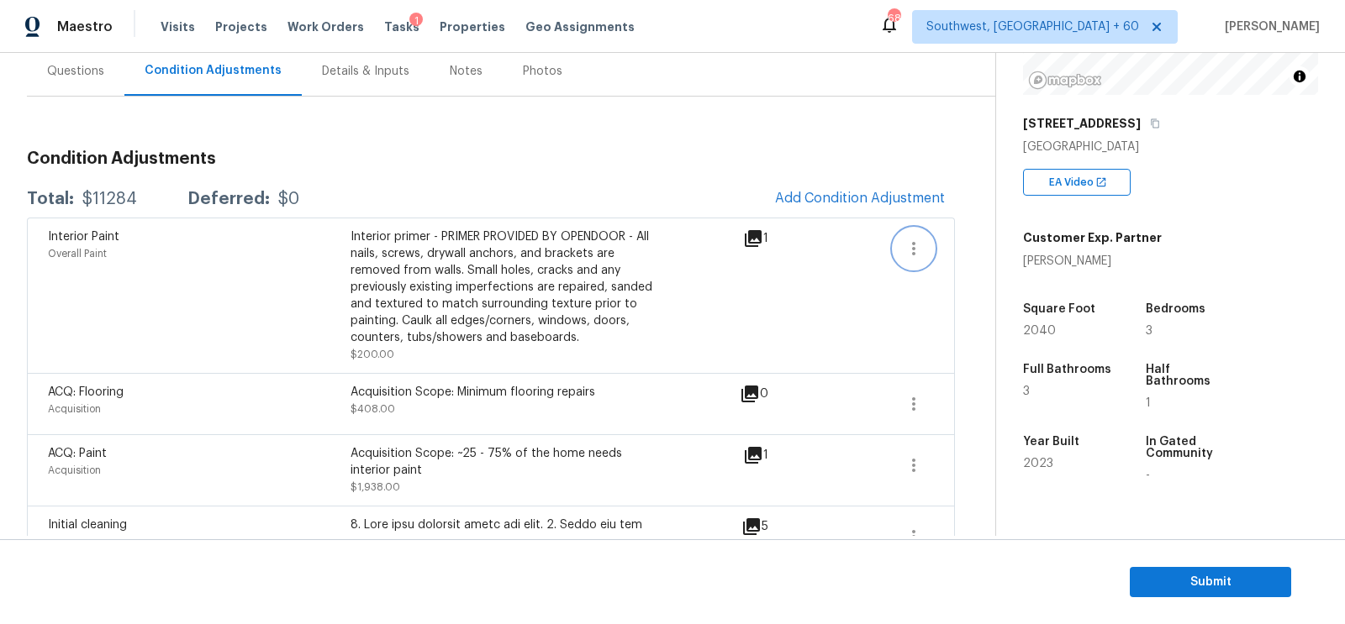
click at [912, 244] on icon "button" at bounding box center [913, 249] width 20 height 20
click at [968, 244] on div "Edit" at bounding box center [1009, 243] width 131 height 17
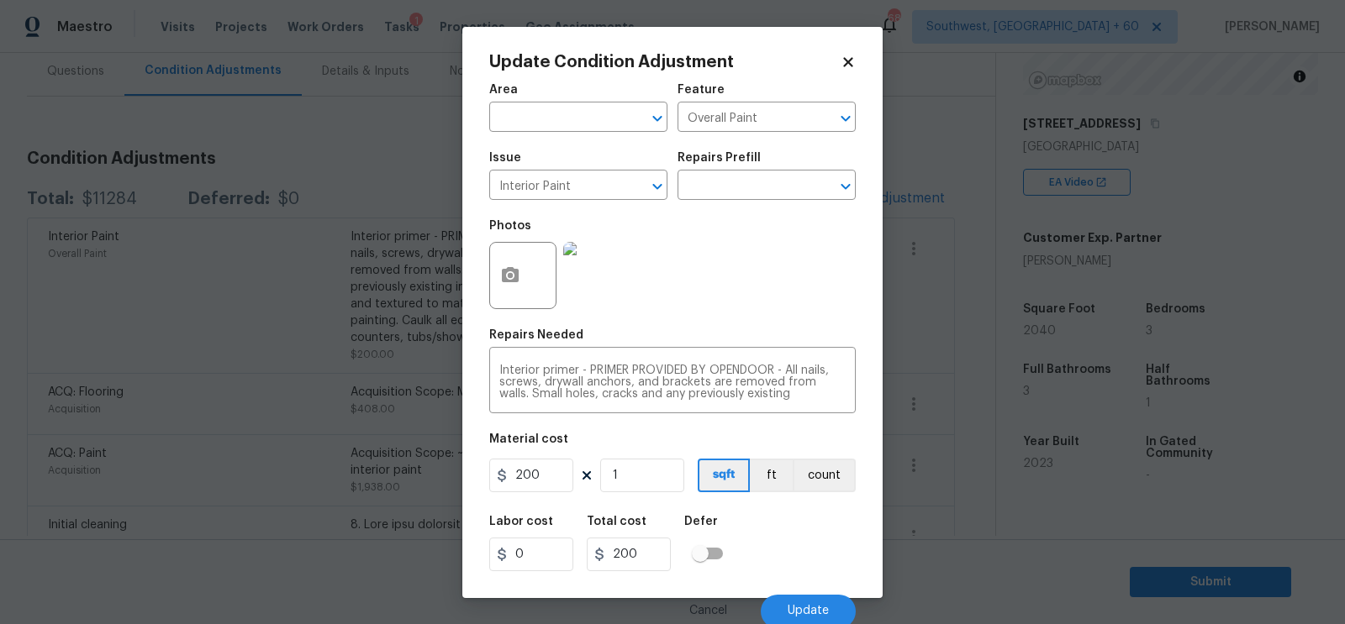
click at [945, 314] on body "Maestro Visits Projects Work Orders Tasks 1 Properties Geo Assignments 680 Sout…" at bounding box center [672, 312] width 1345 height 624
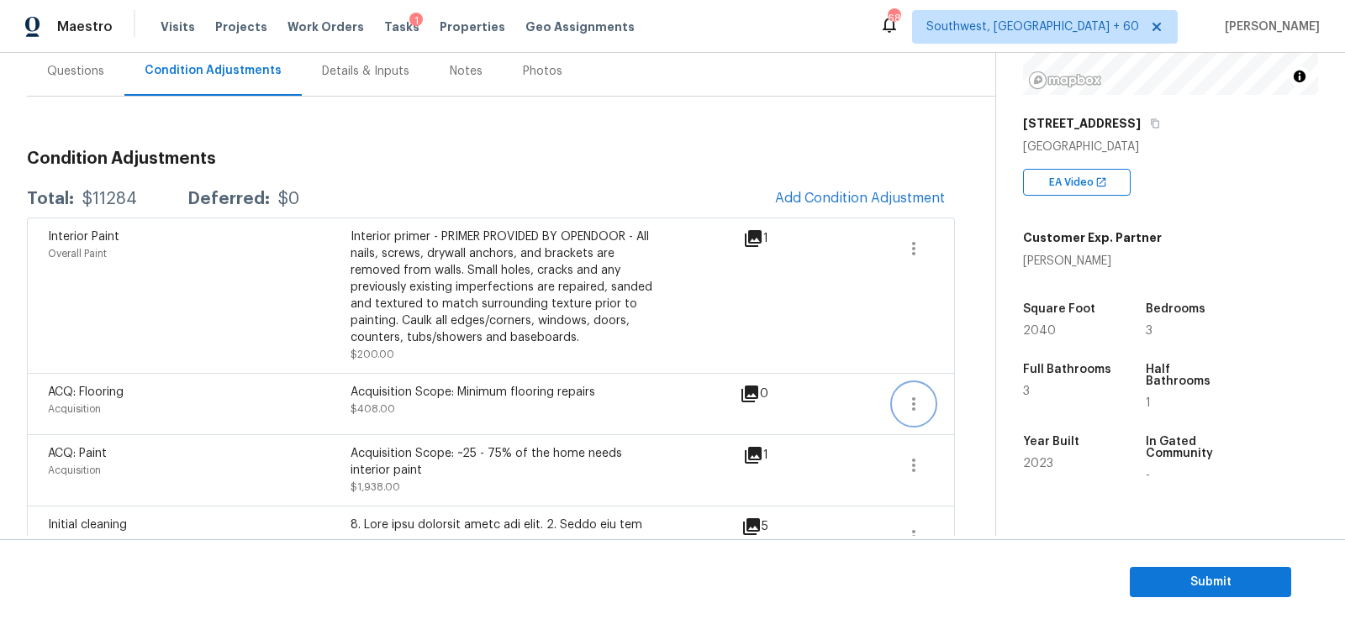
click at [911, 403] on icon "button" at bounding box center [913, 404] width 20 height 20
click at [972, 398] on div "Edit" at bounding box center [1009, 399] width 131 height 17
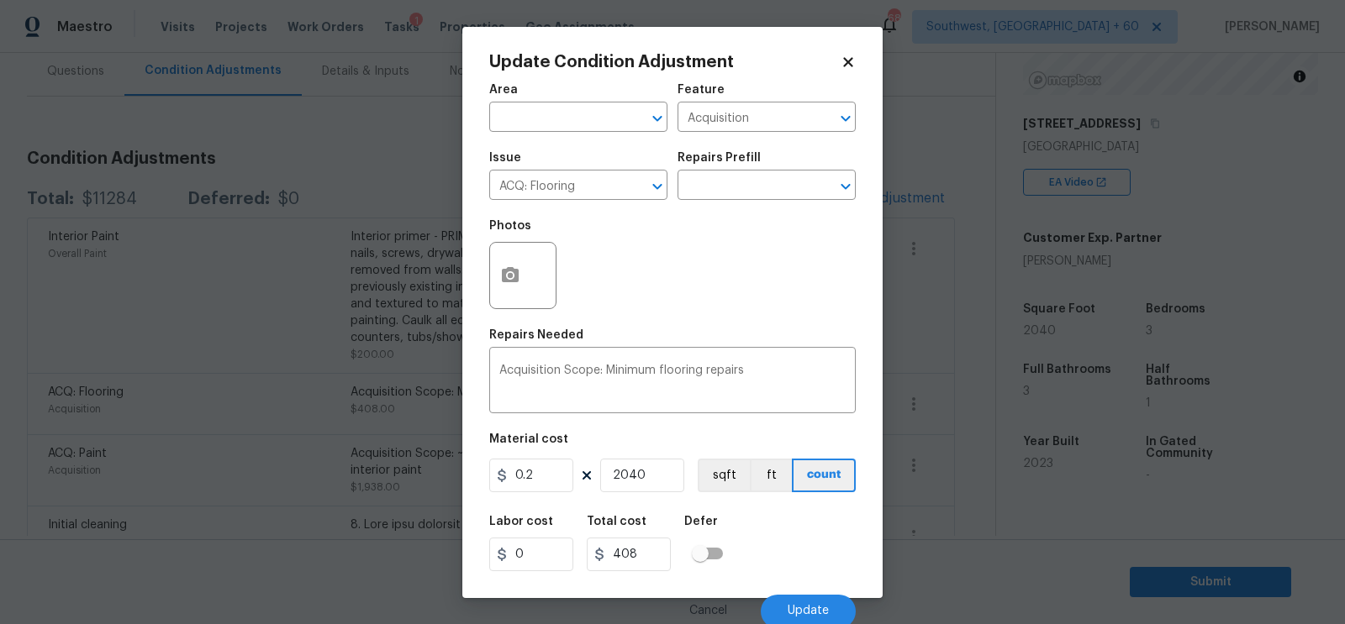
click at [968, 453] on body "Maestro Visits Projects Work Orders Tasks 1 Properties Geo Assignments 680 Sout…" at bounding box center [672, 312] width 1345 height 624
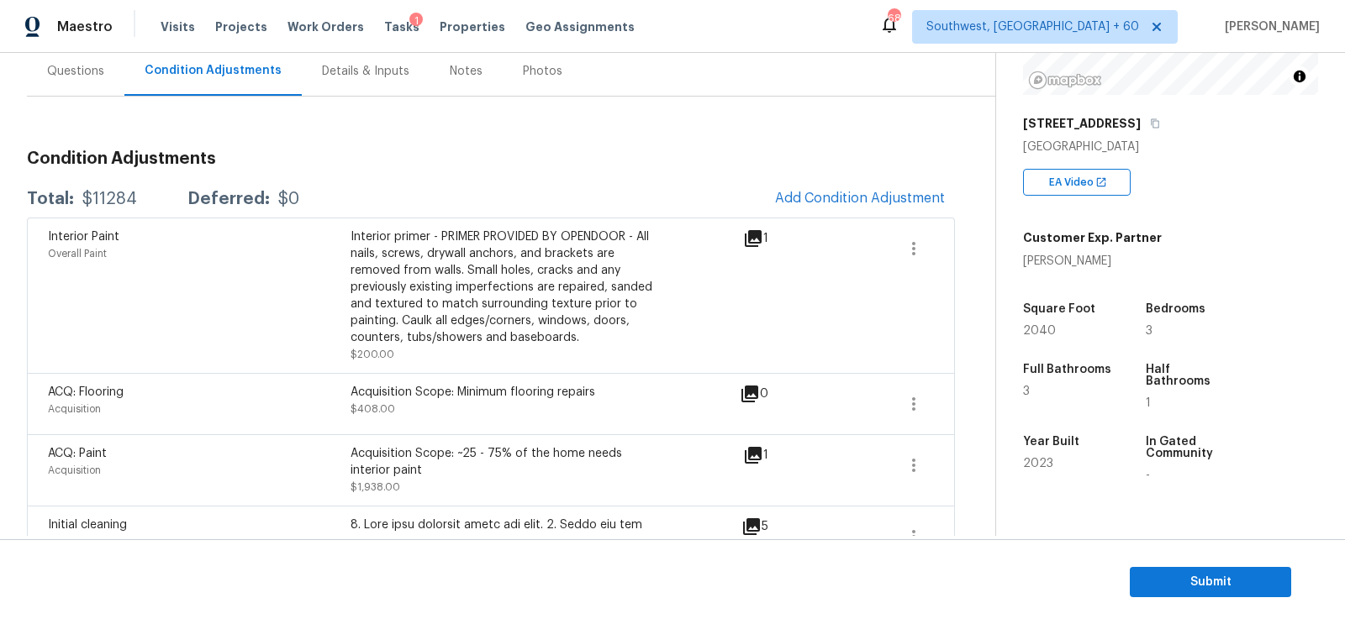
scroll to position [136, 0]
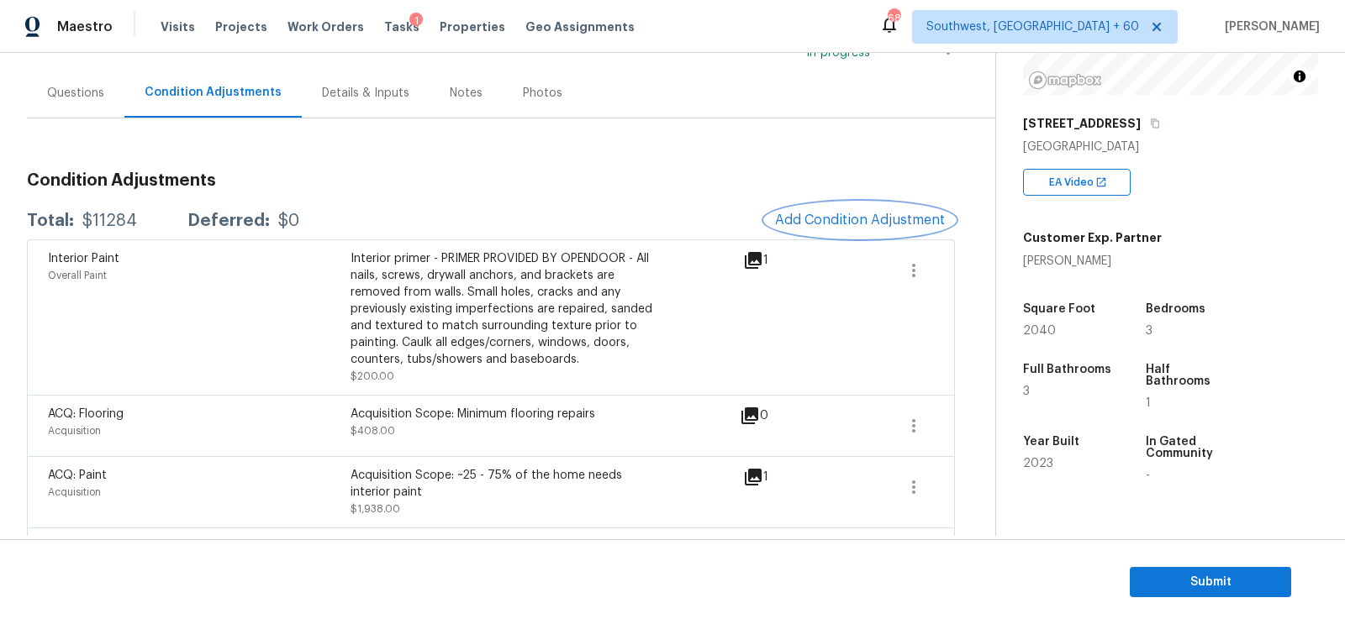
click at [853, 216] on span "Add Condition Adjustment" at bounding box center [860, 220] width 170 height 15
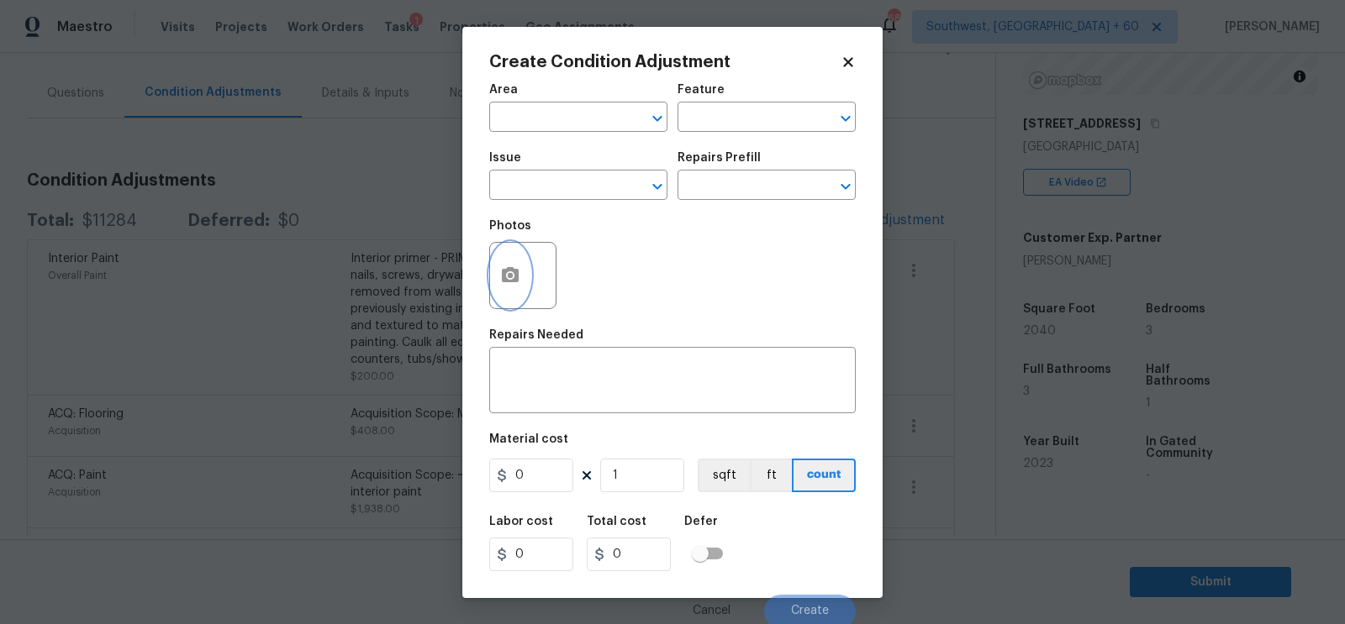
click at [510, 273] on icon "button" at bounding box center [510, 276] width 20 height 20
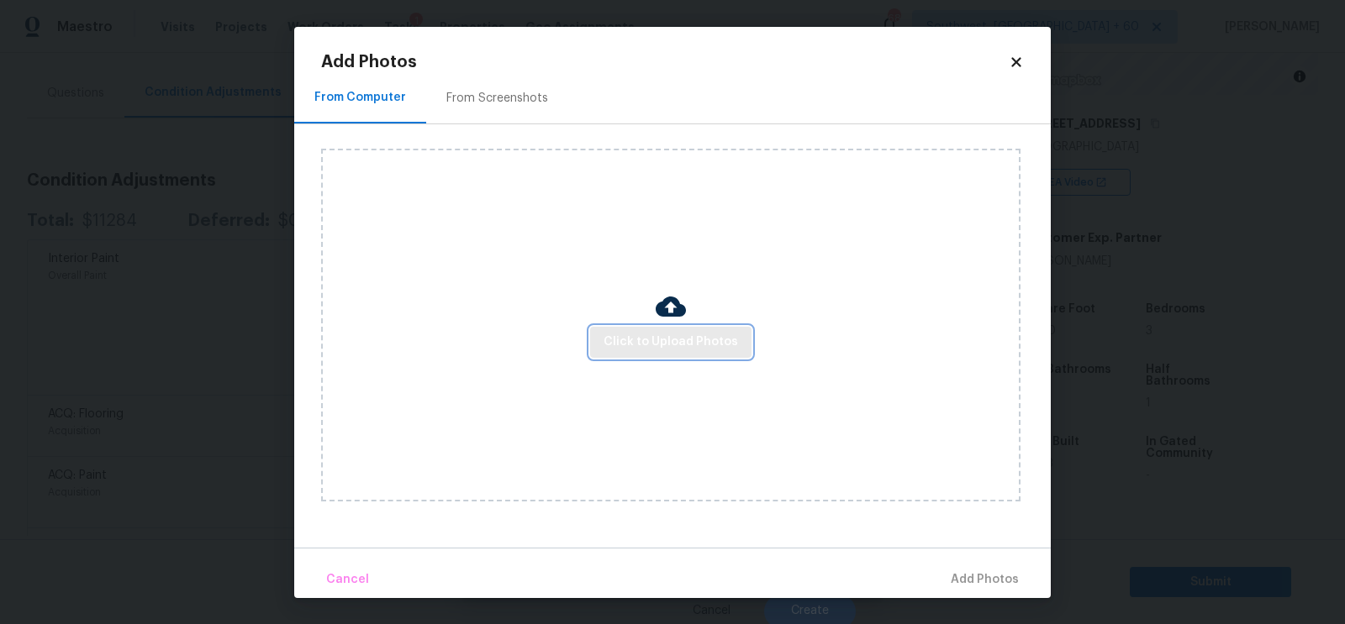
click at [645, 338] on span "Click to Upload Photos" at bounding box center [670, 342] width 134 height 21
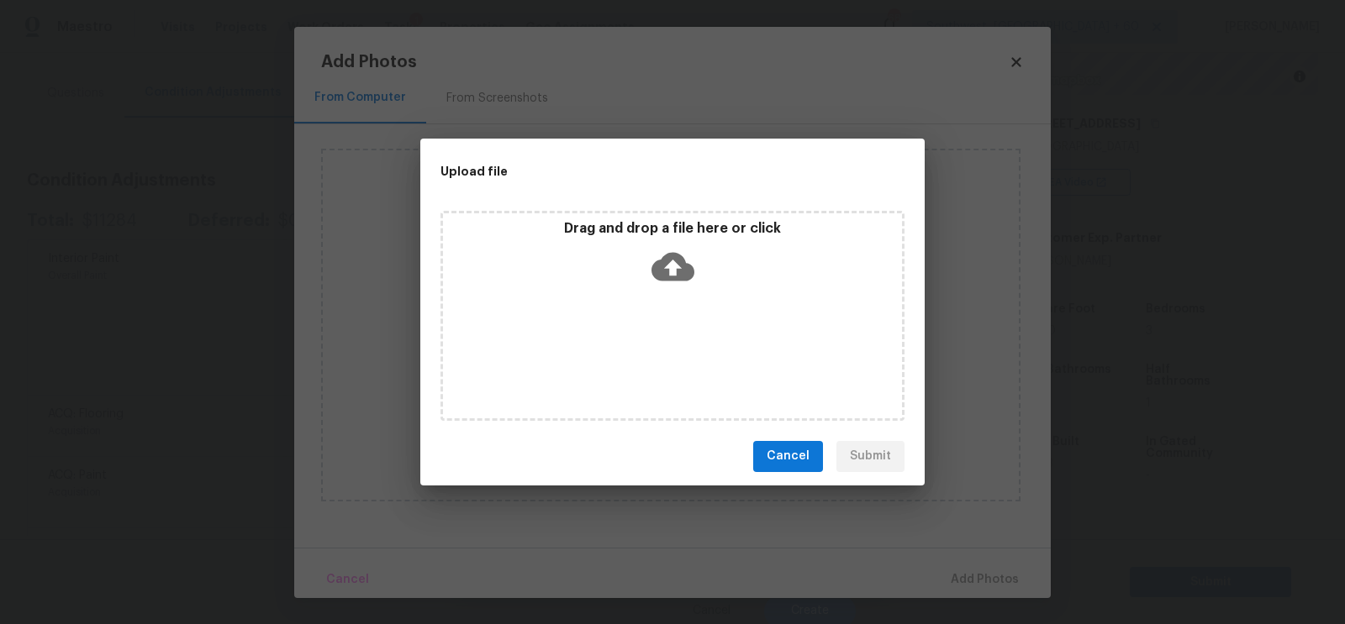
click at [671, 282] on icon at bounding box center [672, 266] width 43 height 43
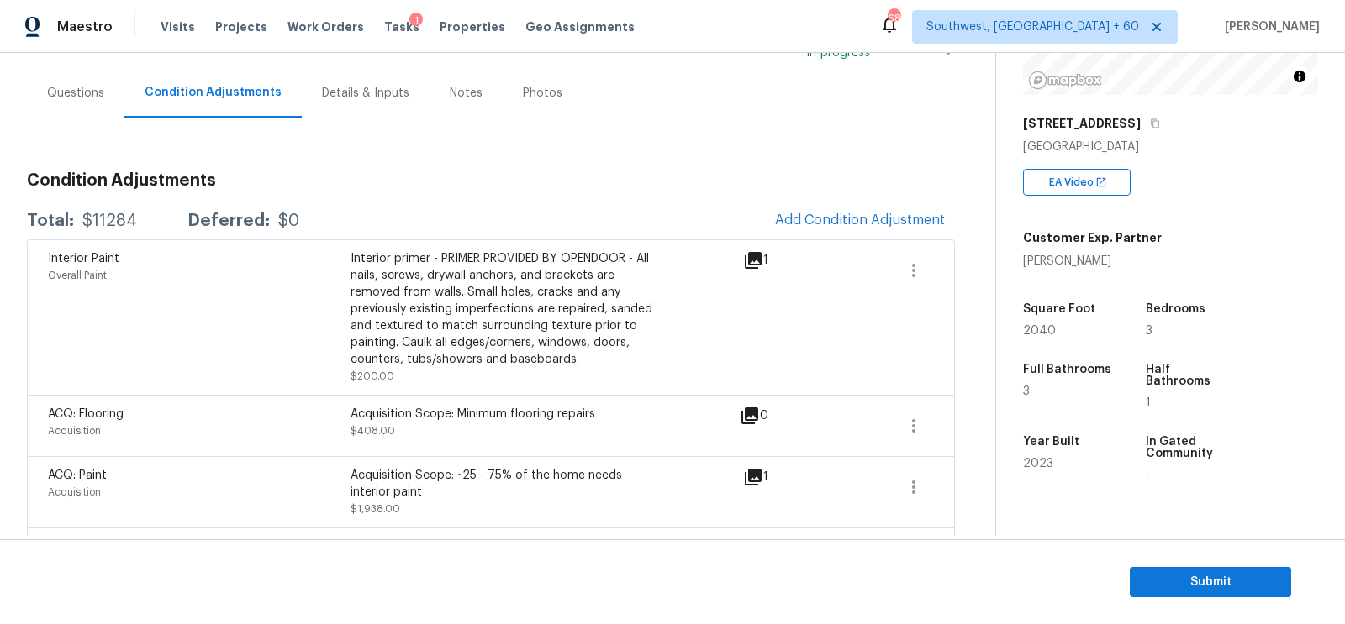
click at [1188, 580] on span "Submit" at bounding box center [1210, 582] width 134 height 21
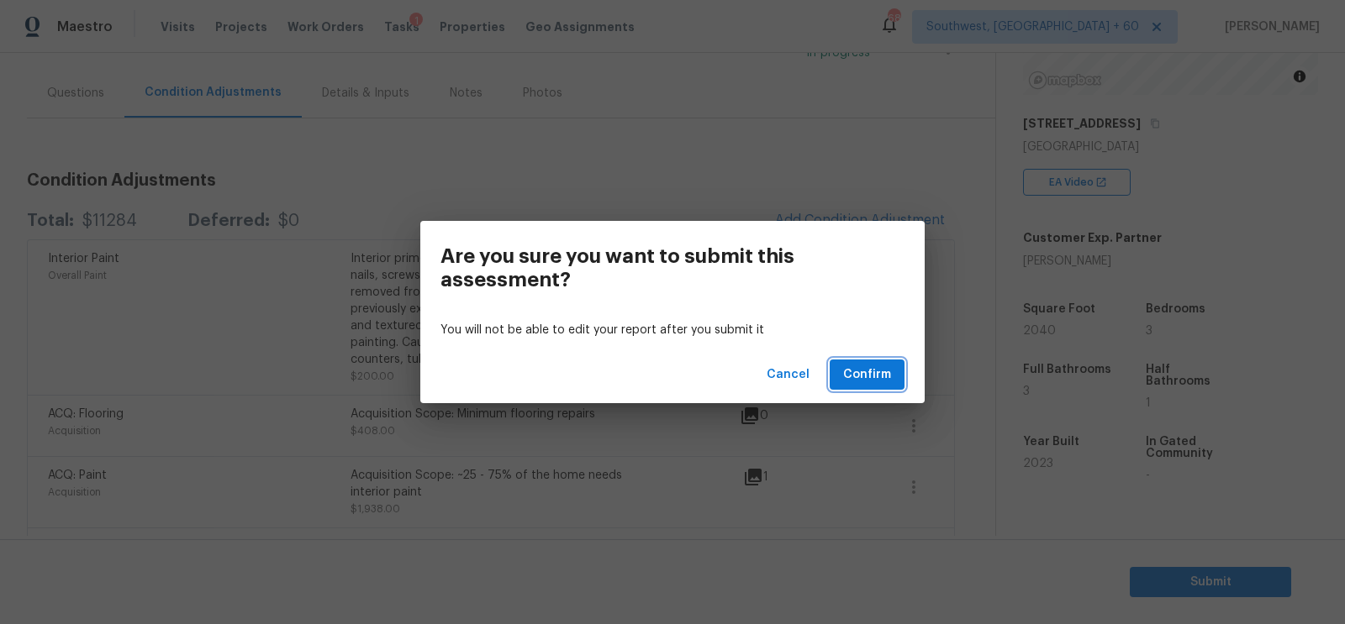
click at [853, 384] on span "Confirm" at bounding box center [867, 375] width 48 height 21
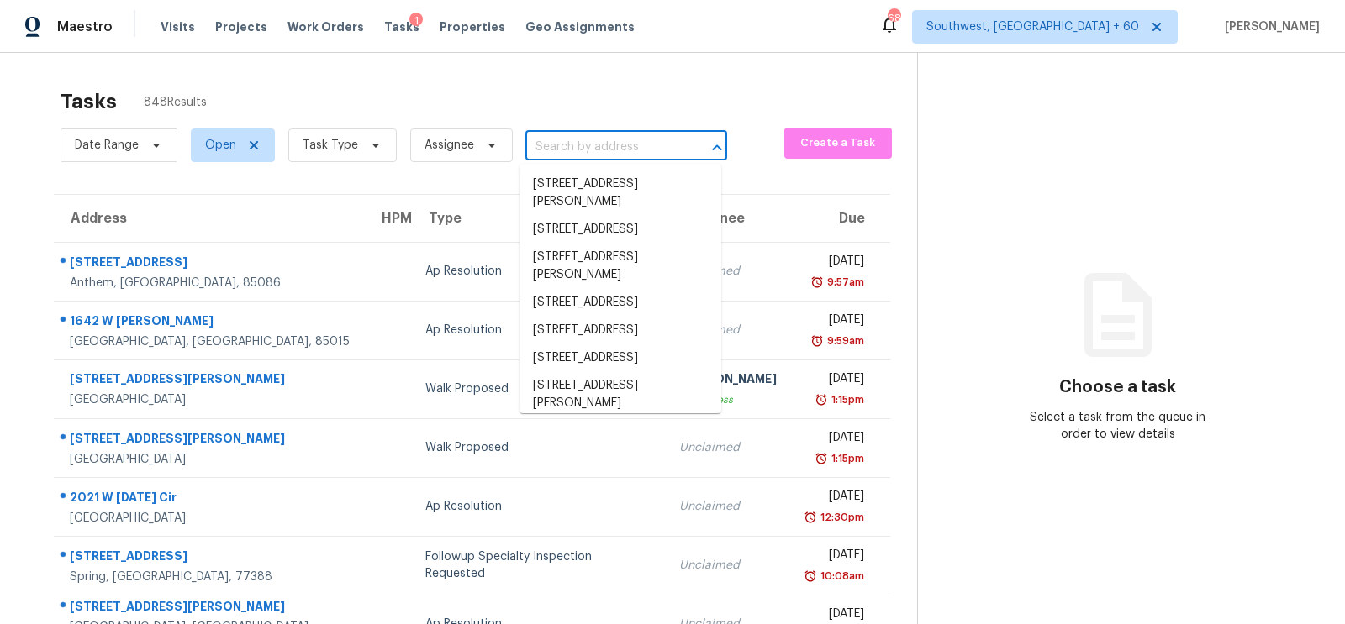
click at [581, 150] on input "text" at bounding box center [602, 147] width 155 height 26
paste input "2233 W 14th St, Jacksonville, FL 32209"
type input "2233 W 14th St, Jacksonville, FL 32209"
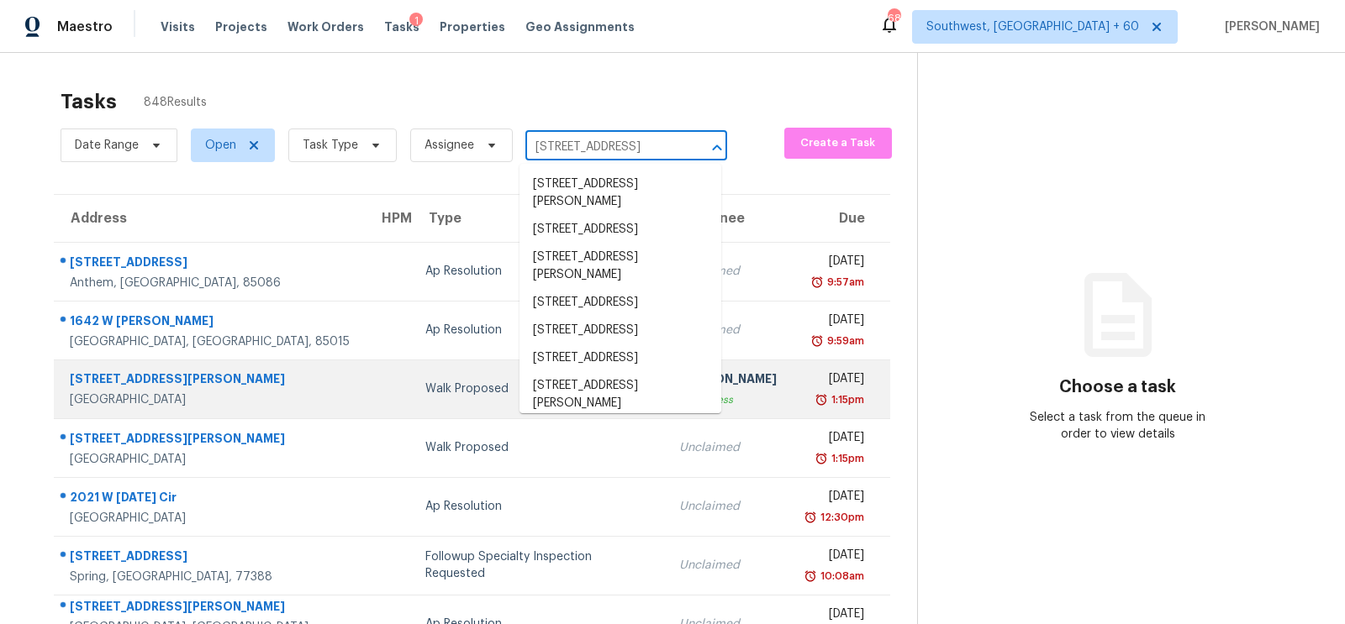
scroll to position [0, 66]
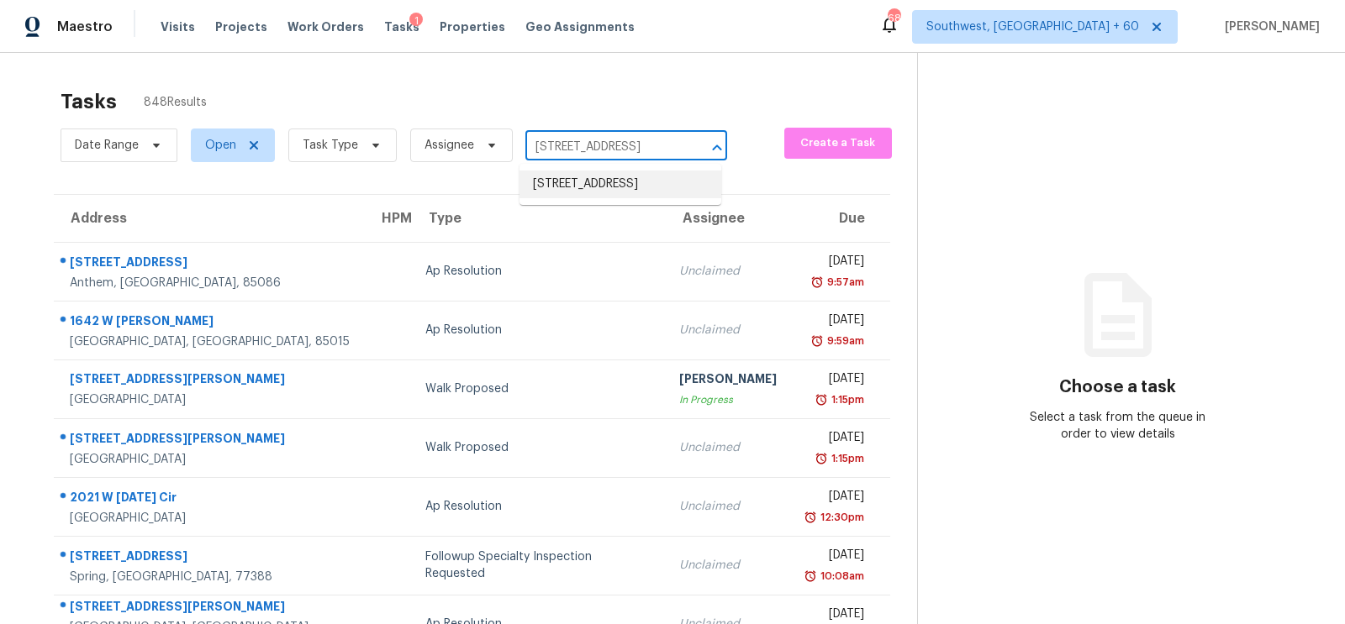
click at [608, 196] on li "2233 W 14th St, Jacksonville, FL 32209" at bounding box center [620, 185] width 202 height 28
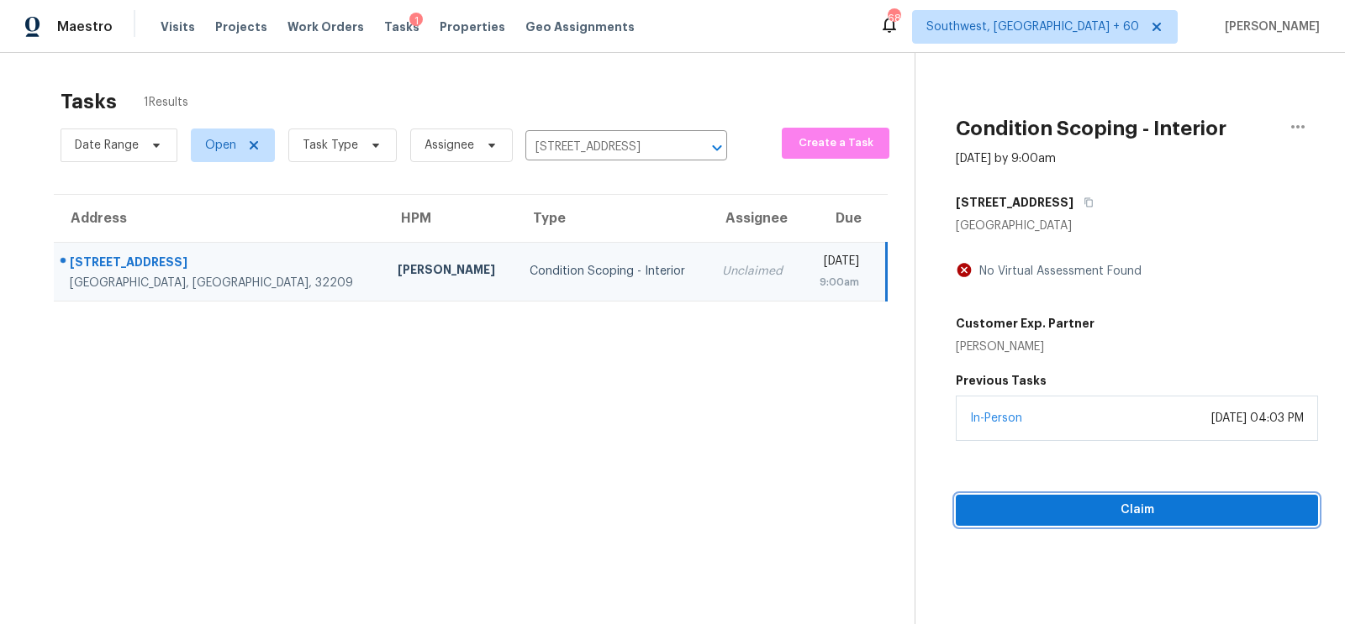
click at [1125, 500] on span "Claim" at bounding box center [1136, 510] width 335 height 21
click at [1125, 500] on span "Start Assessment" at bounding box center [1136, 510] width 335 height 21
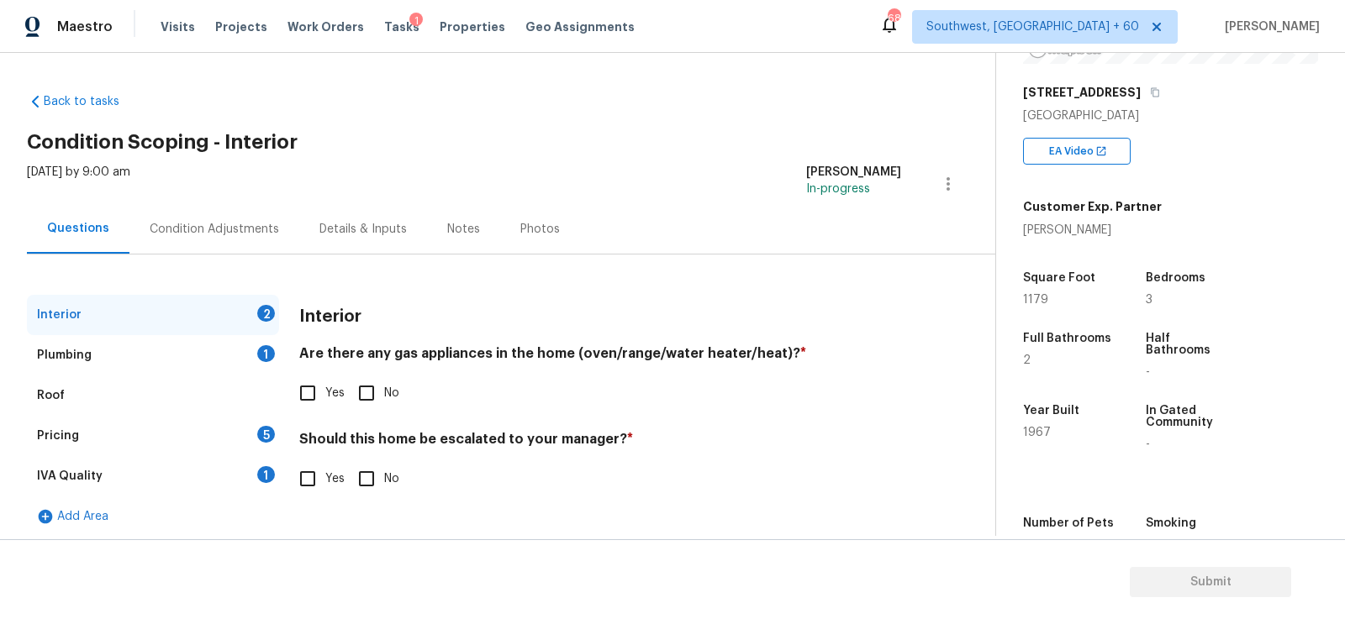
scroll to position [265, 0]
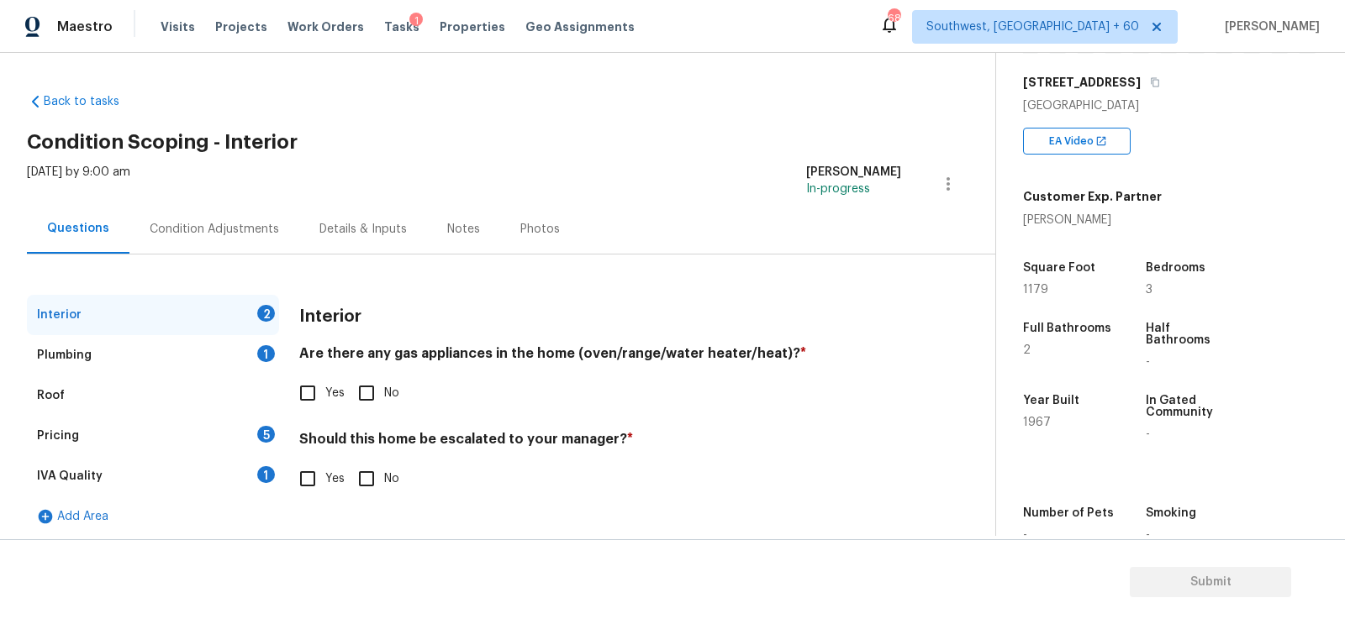
click at [356, 403] on input "No" at bounding box center [366, 393] width 35 height 35
checkbox input "true"
click at [370, 477] on input "No" at bounding box center [366, 480] width 35 height 35
checkbox input "true"
click at [267, 353] on div "1" at bounding box center [266, 353] width 18 height 17
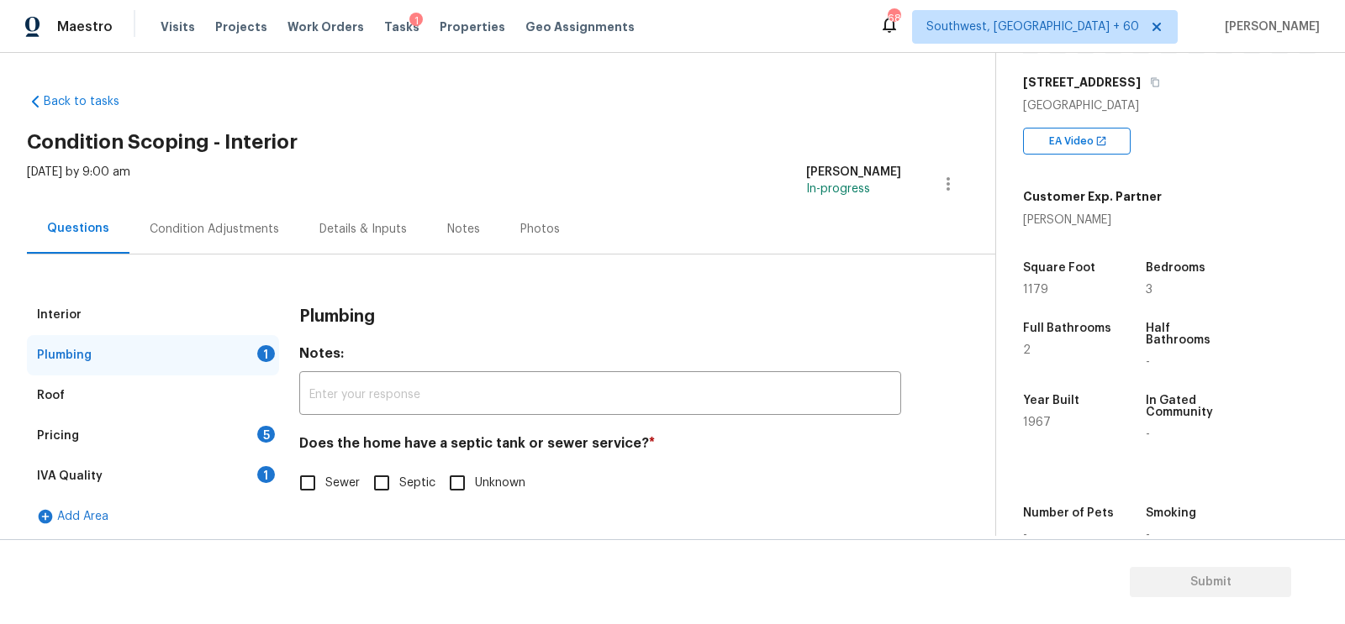
click at [323, 476] on input "Sewer" at bounding box center [307, 483] width 35 height 35
checkbox input "true"
click at [246, 472] on div "IVA Quality 1" at bounding box center [153, 476] width 252 height 40
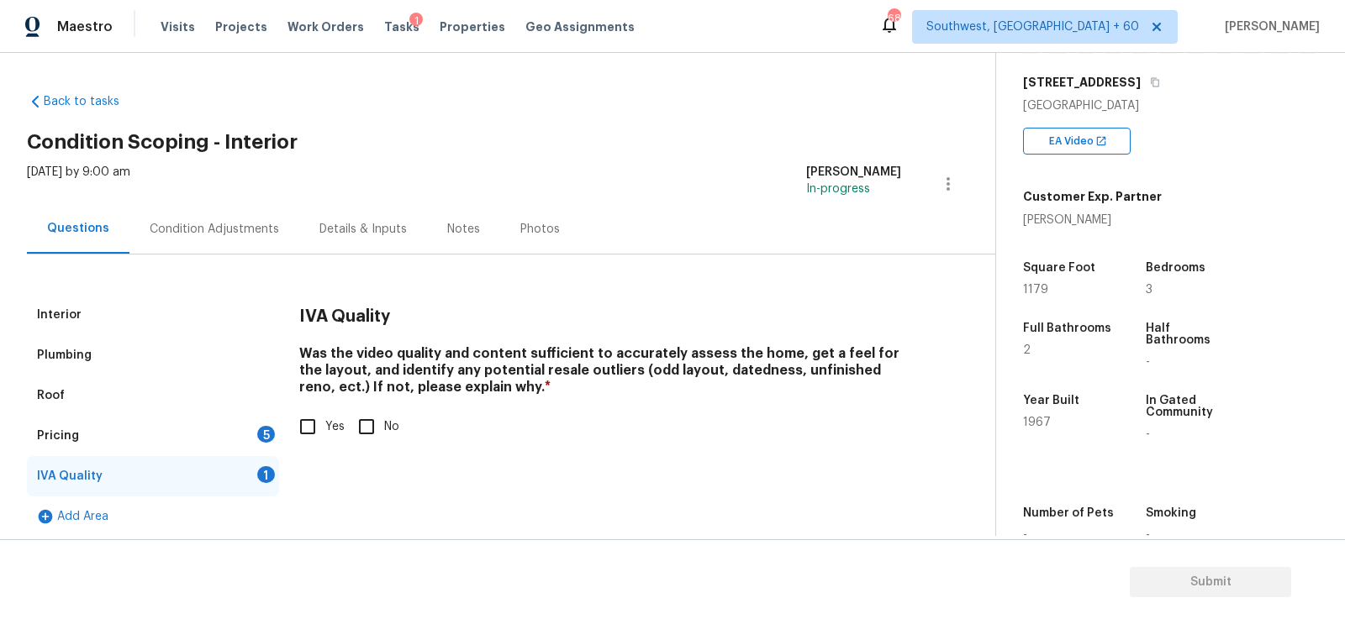
click at [306, 437] on input "Yes" at bounding box center [307, 426] width 35 height 35
checkbox input "true"
click at [275, 432] on div "Pricing 5" at bounding box center [153, 436] width 252 height 40
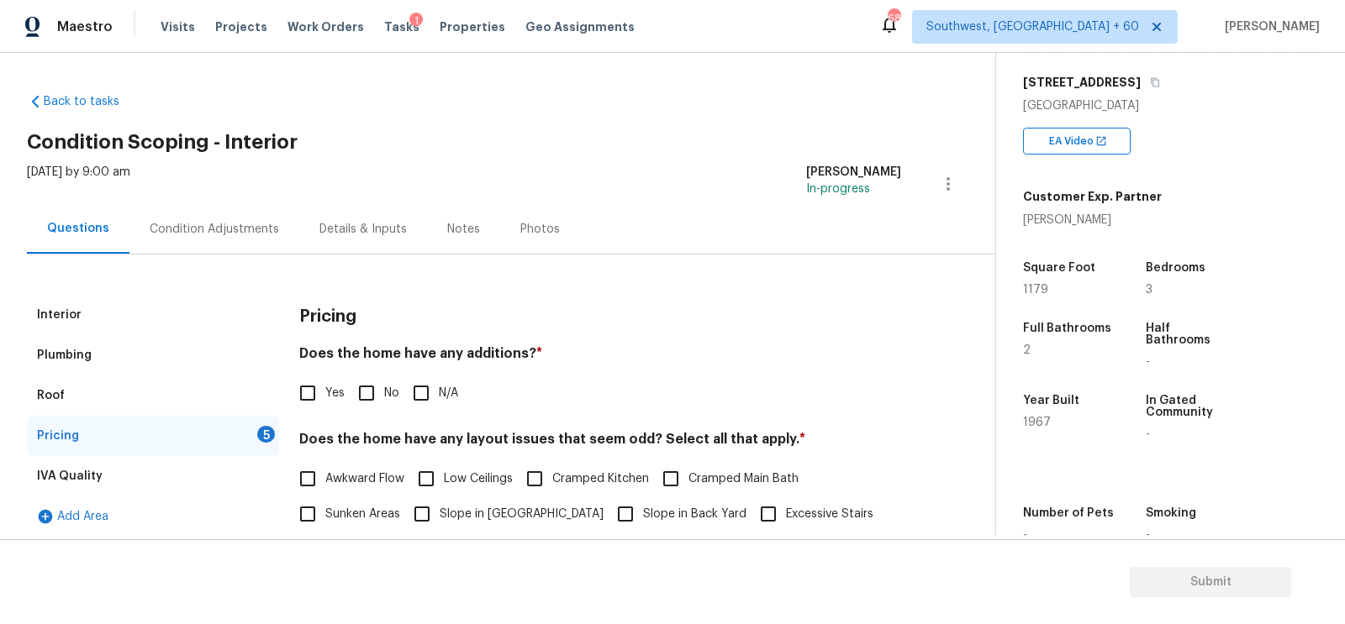
click at [390, 390] on span "No" at bounding box center [391, 394] width 15 height 18
click at [384, 390] on input "No" at bounding box center [366, 393] width 35 height 35
checkbox input "true"
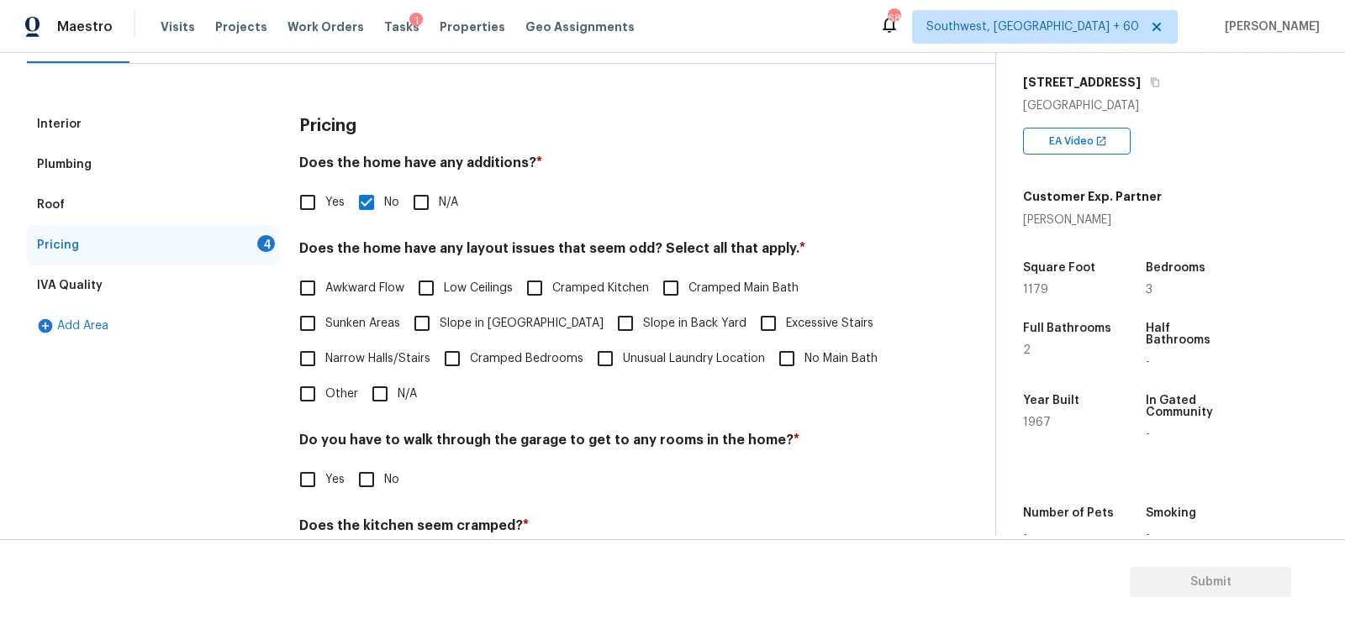
scroll to position [208, 0]
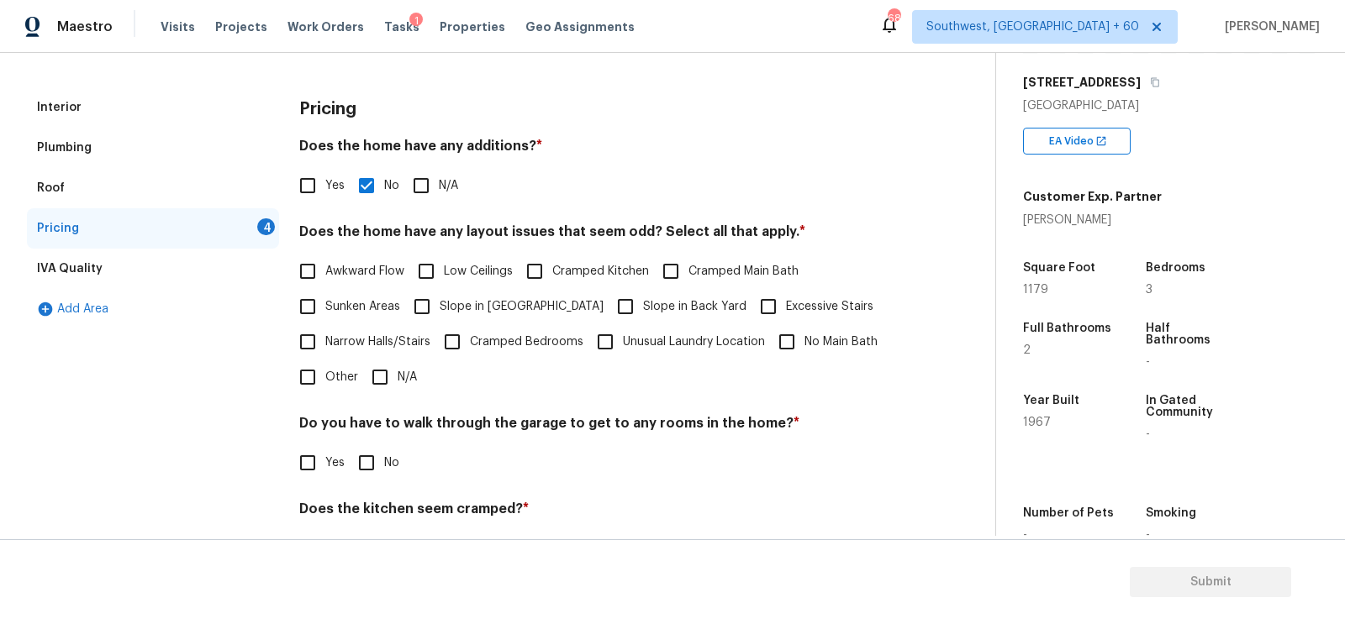
click at [381, 357] on label "Narrow Halls/Stairs" at bounding box center [360, 341] width 140 height 35
click at [325, 357] on input "Narrow Halls/Stairs" at bounding box center [307, 341] width 35 height 35
checkbox input "true"
click at [381, 367] on input "N/A" at bounding box center [379, 377] width 35 height 35
checkbox input "true"
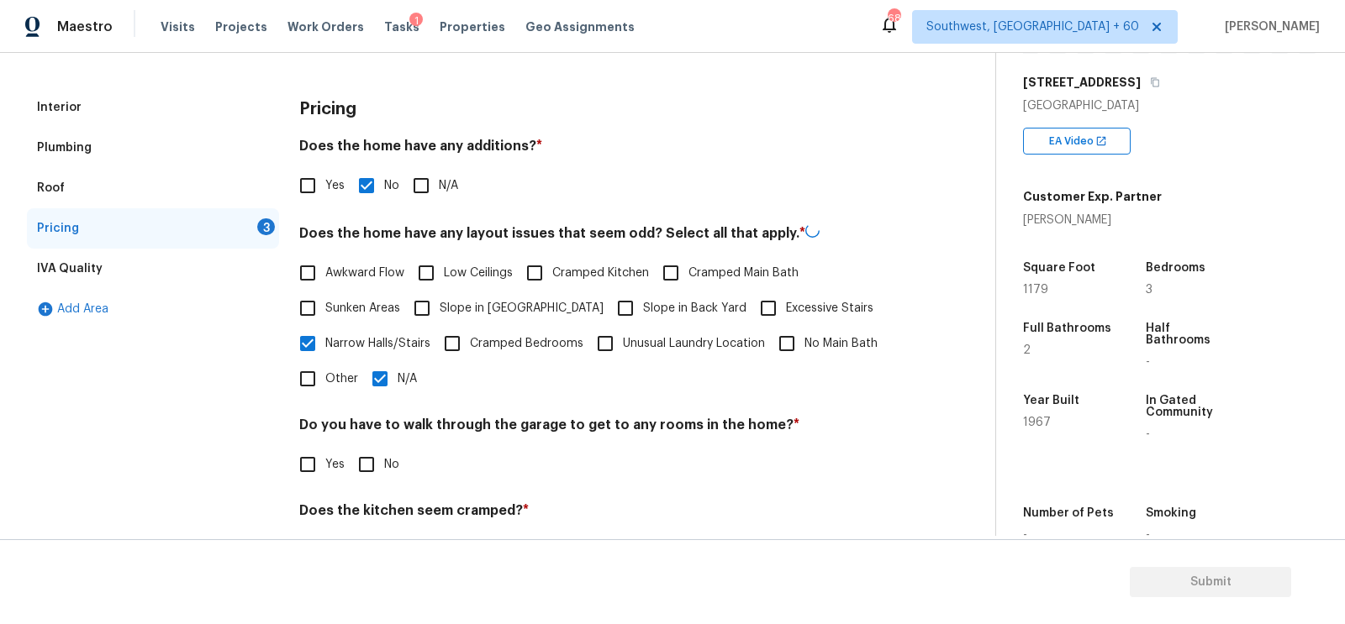
click at [392, 335] on span "Narrow Halls/Stairs" at bounding box center [377, 344] width 105 height 18
click at [325, 335] on input "Narrow Halls/Stairs" at bounding box center [307, 343] width 35 height 35
checkbox input "false"
click at [363, 456] on input "No" at bounding box center [366, 464] width 35 height 35
checkbox input "true"
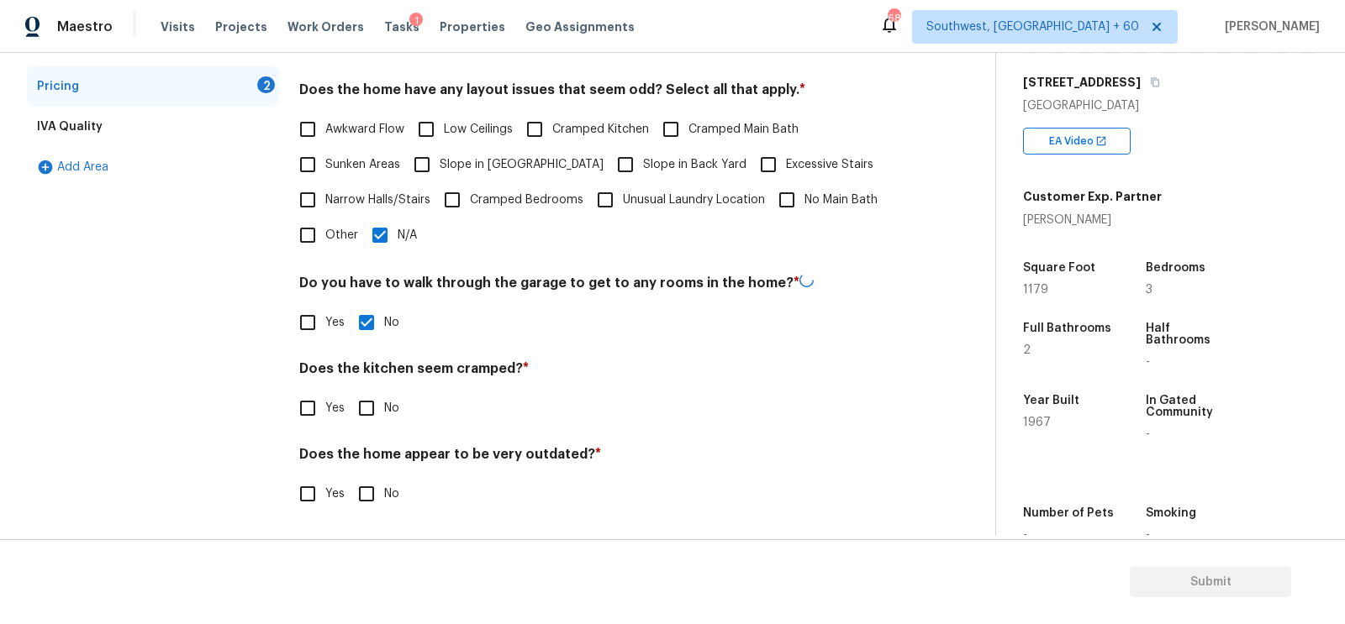
scroll to position [347, 0]
click at [364, 421] on input "No" at bounding box center [366, 409] width 35 height 35
checkbox input "true"
click at [365, 481] on input "No" at bounding box center [366, 494] width 35 height 35
checkbox input "true"
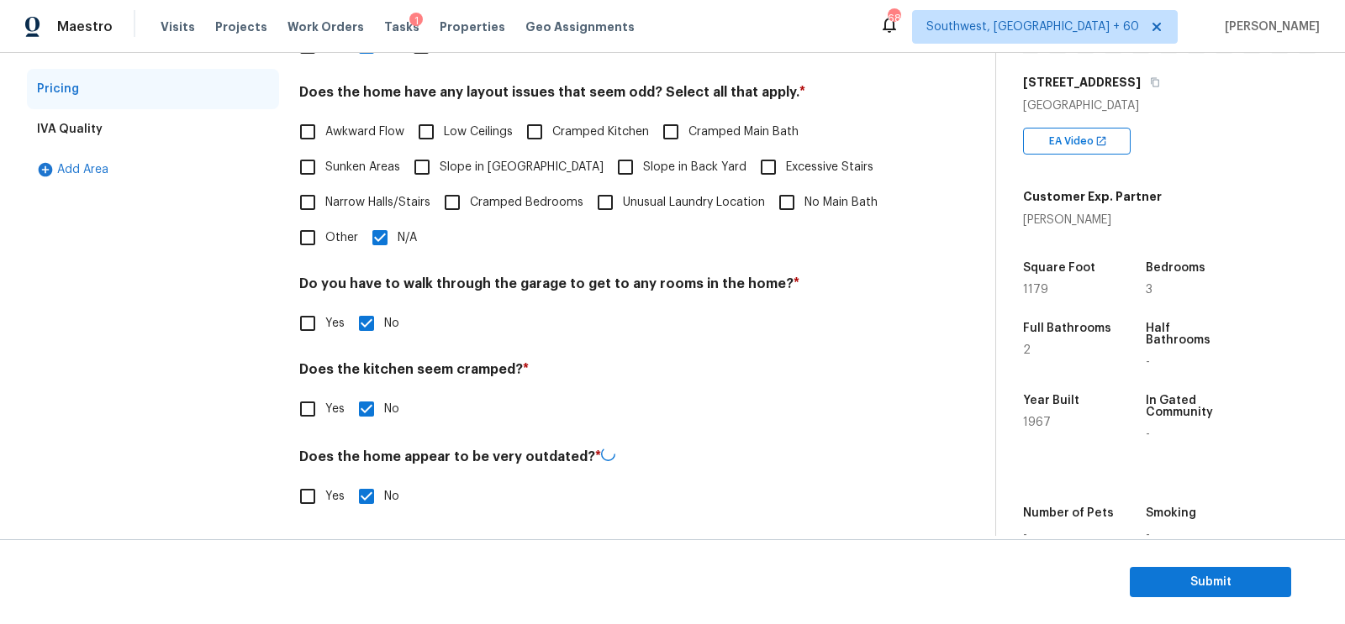
scroll to position [0, 0]
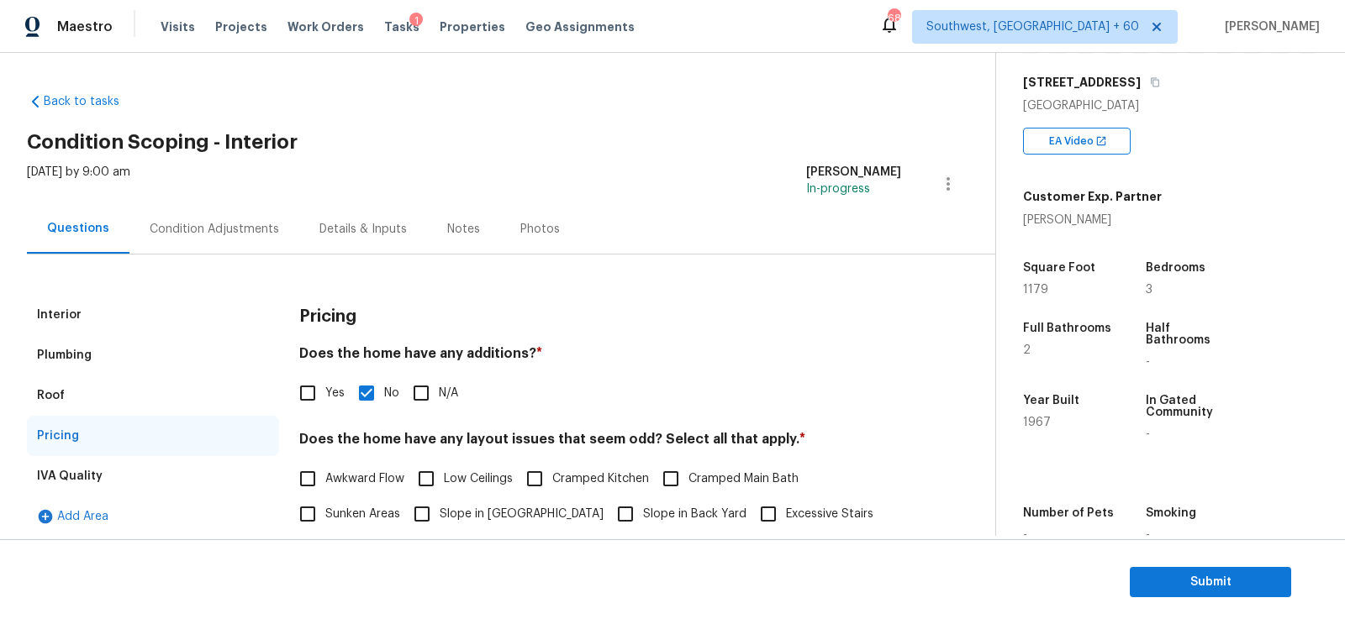
click at [234, 223] on div "Condition Adjustments" at bounding box center [214, 229] width 129 height 17
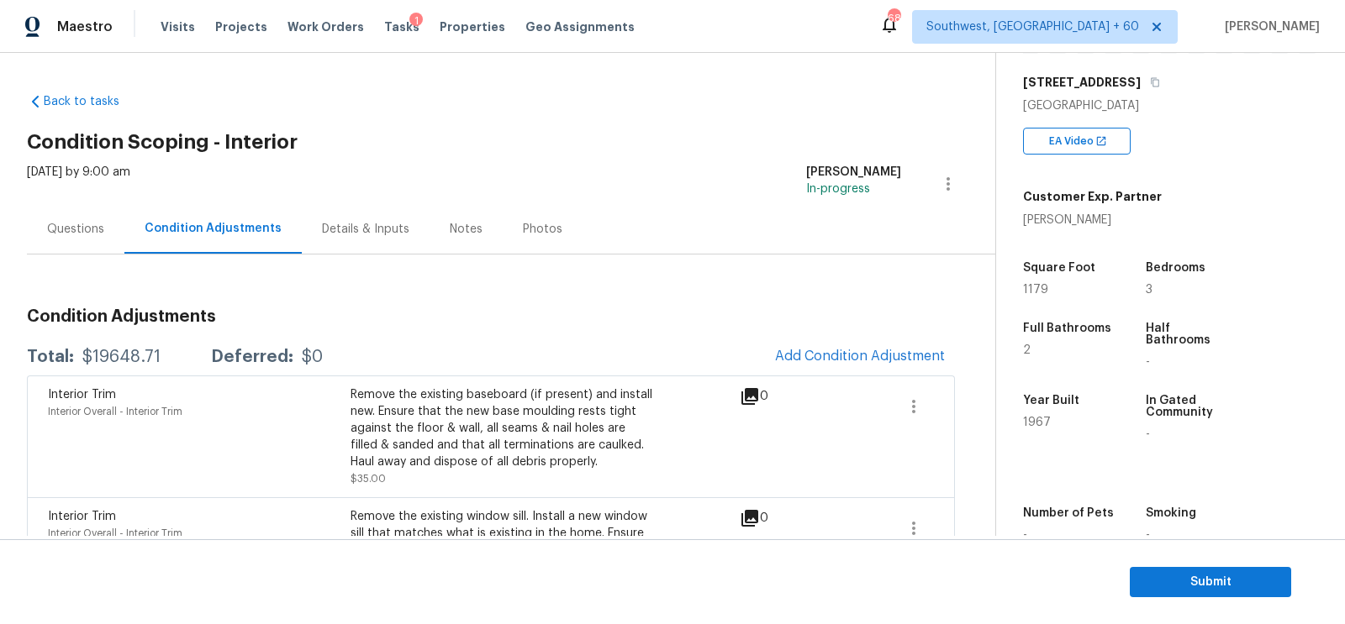
click at [55, 235] on div "Questions" at bounding box center [75, 229] width 57 height 17
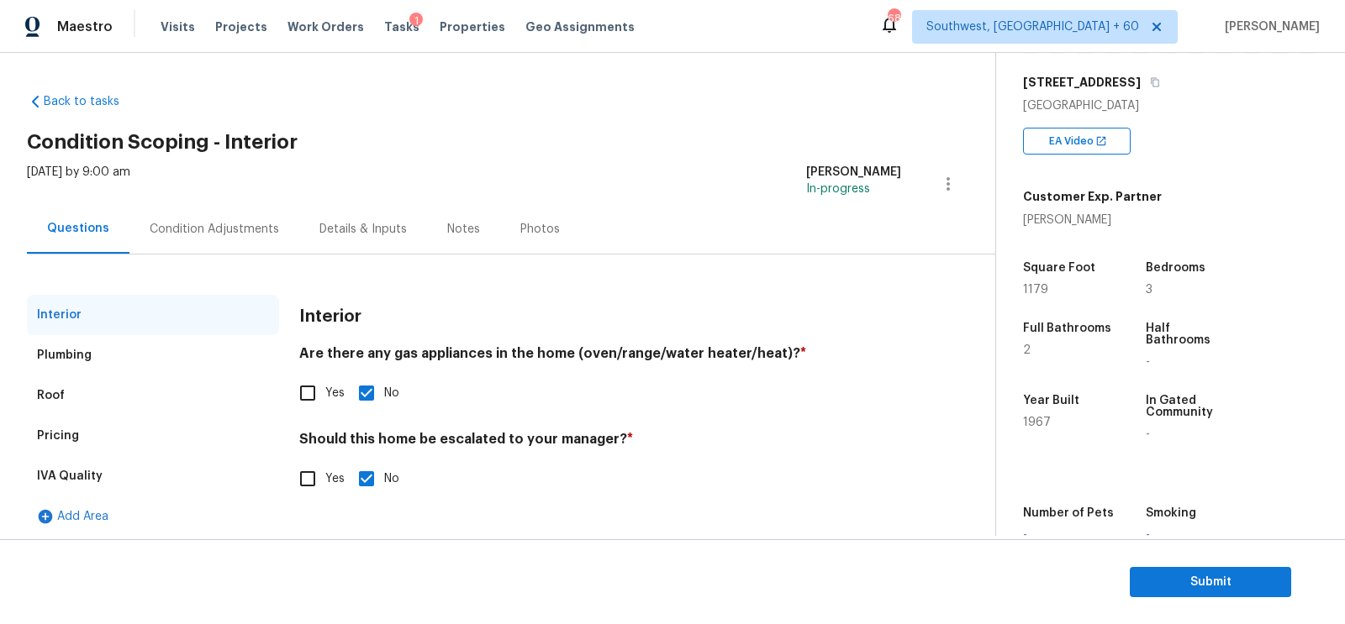
click at [327, 482] on span "Yes" at bounding box center [334, 480] width 19 height 18
click at [325, 482] on input "Yes" at bounding box center [307, 478] width 35 height 35
checkbox input "true"
checkbox input "false"
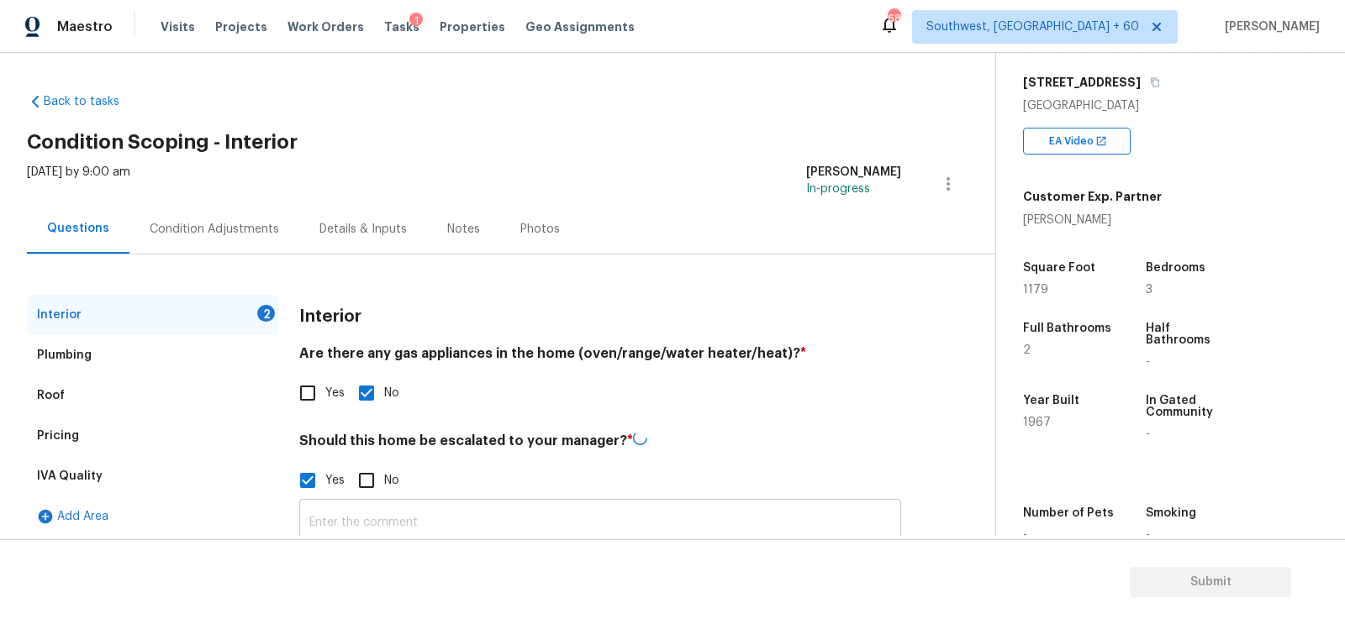
click at [341, 512] on input "text" at bounding box center [600, 523] width 602 height 40
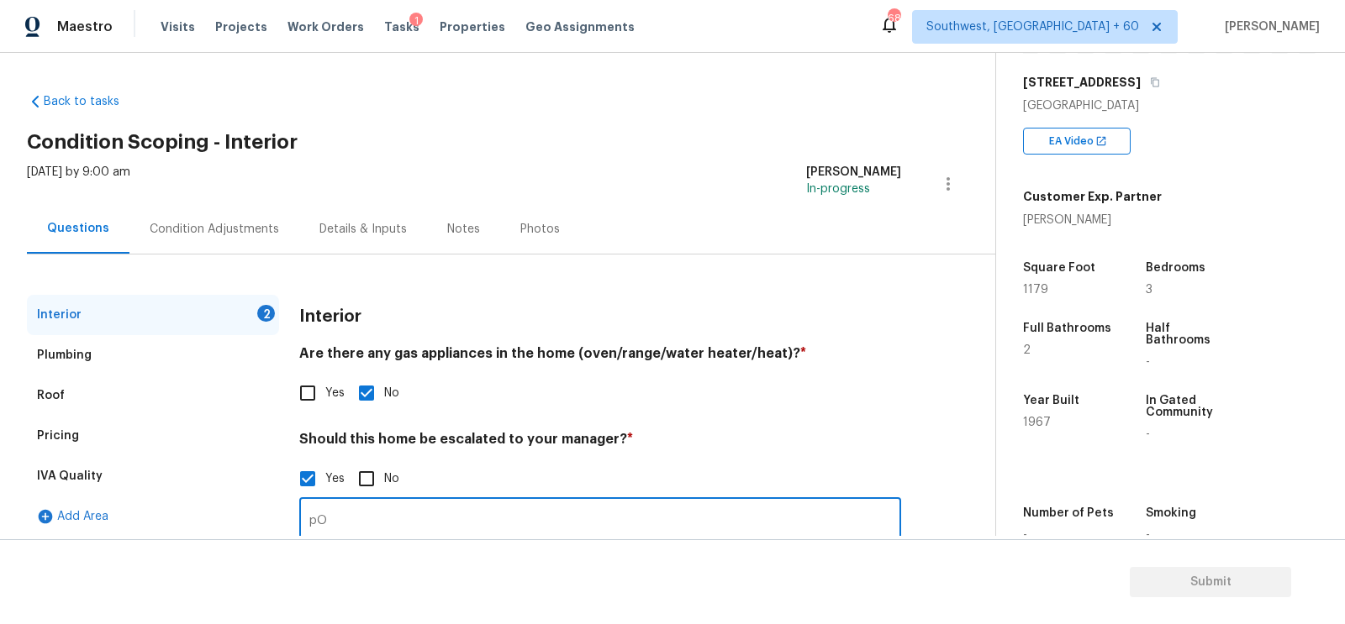
type input "p"
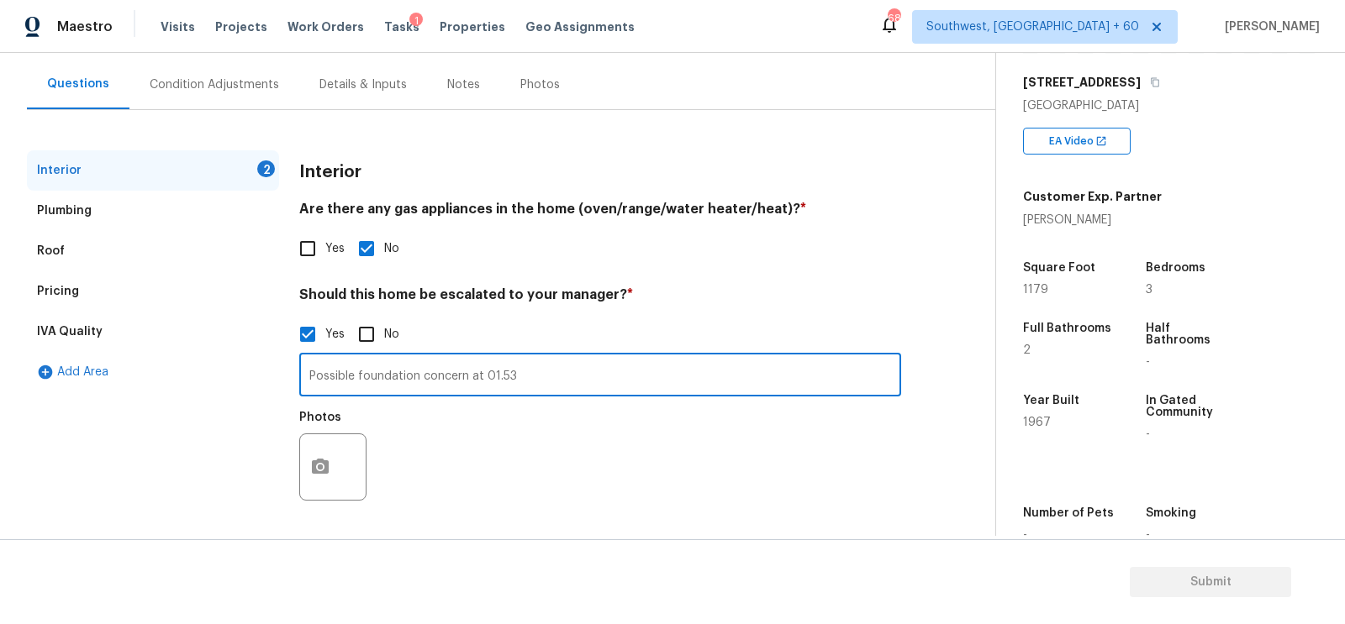
type input "Possible foundation concern at 01.53"
click at [333, 474] on button "button" at bounding box center [320, 468] width 40 height 66
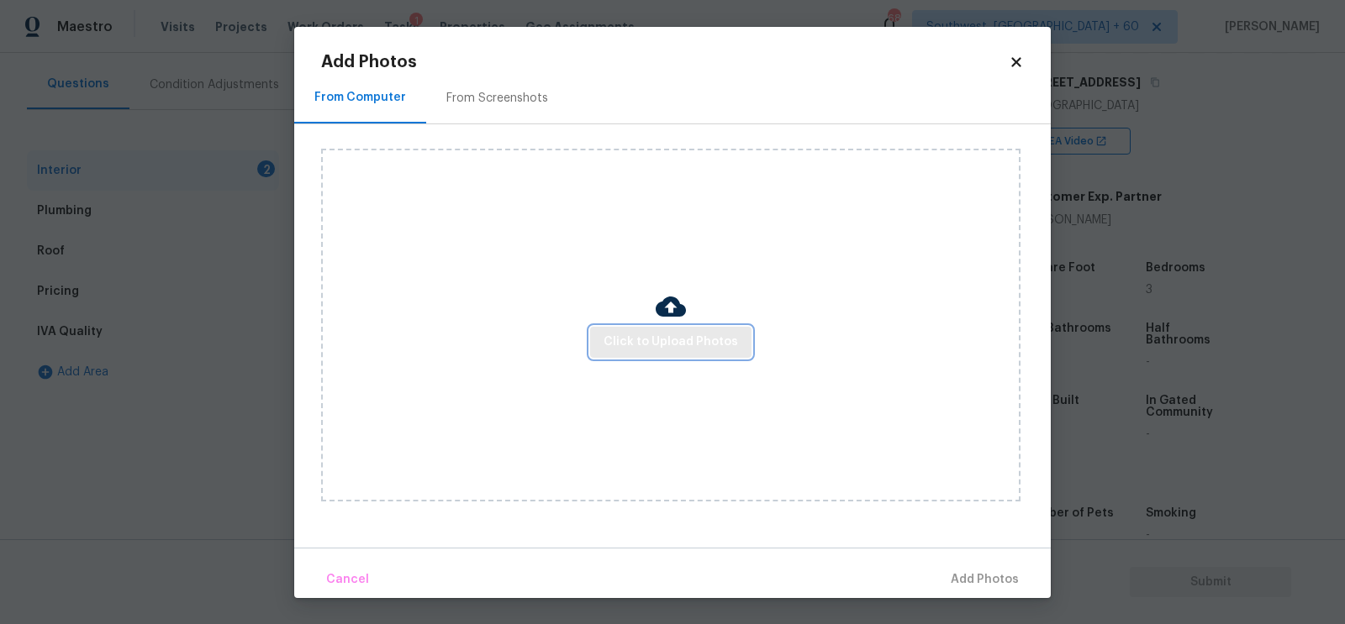
click at [694, 327] on button "Click to Upload Photos" at bounding box center [670, 342] width 161 height 31
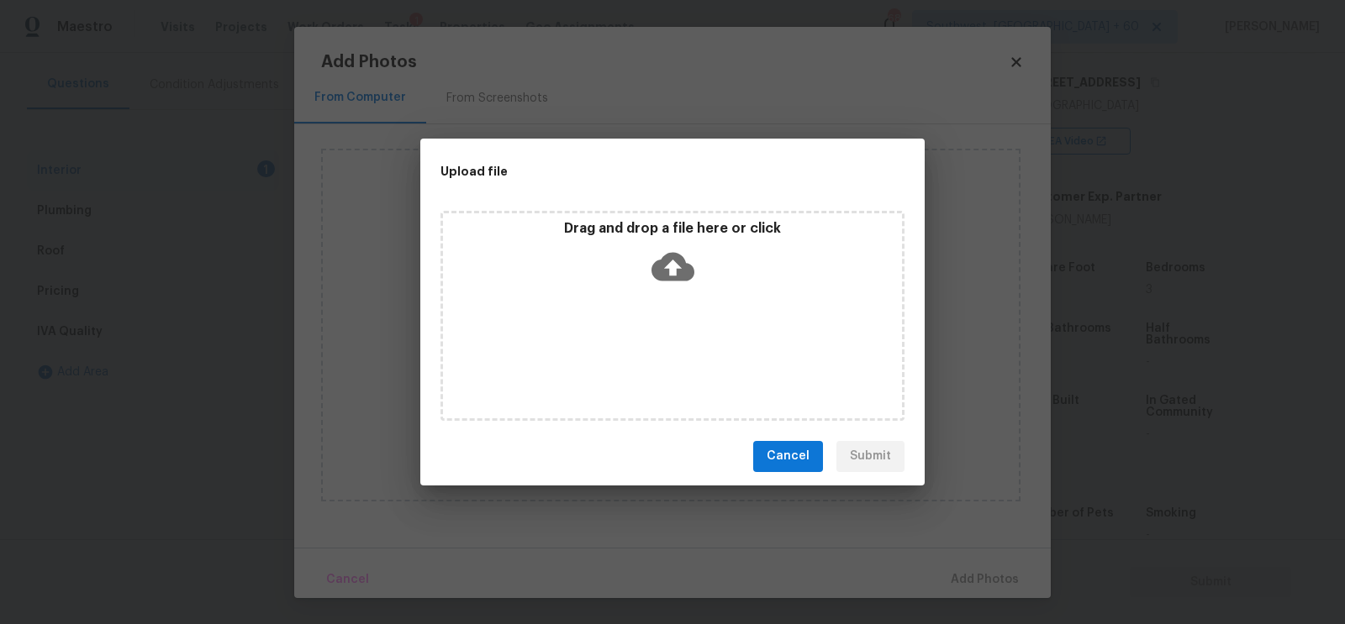
click at [672, 273] on icon at bounding box center [672, 266] width 43 height 43
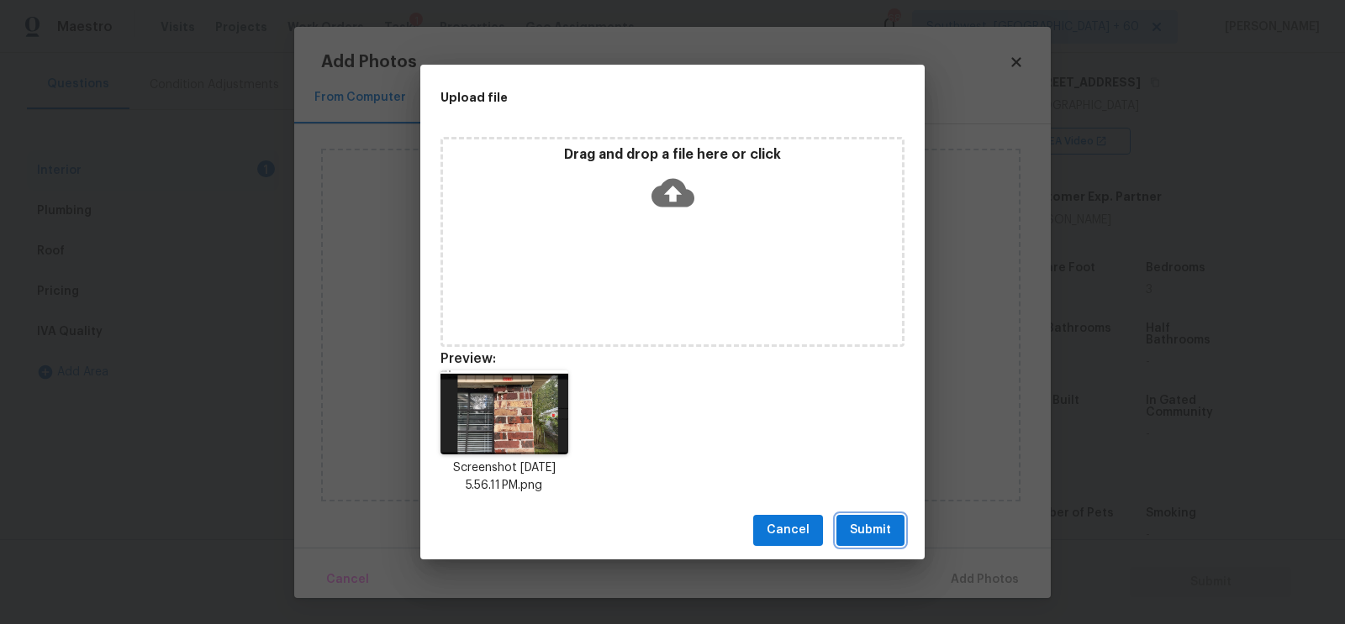
click at [863, 542] on button "Submit" at bounding box center [870, 530] width 68 height 31
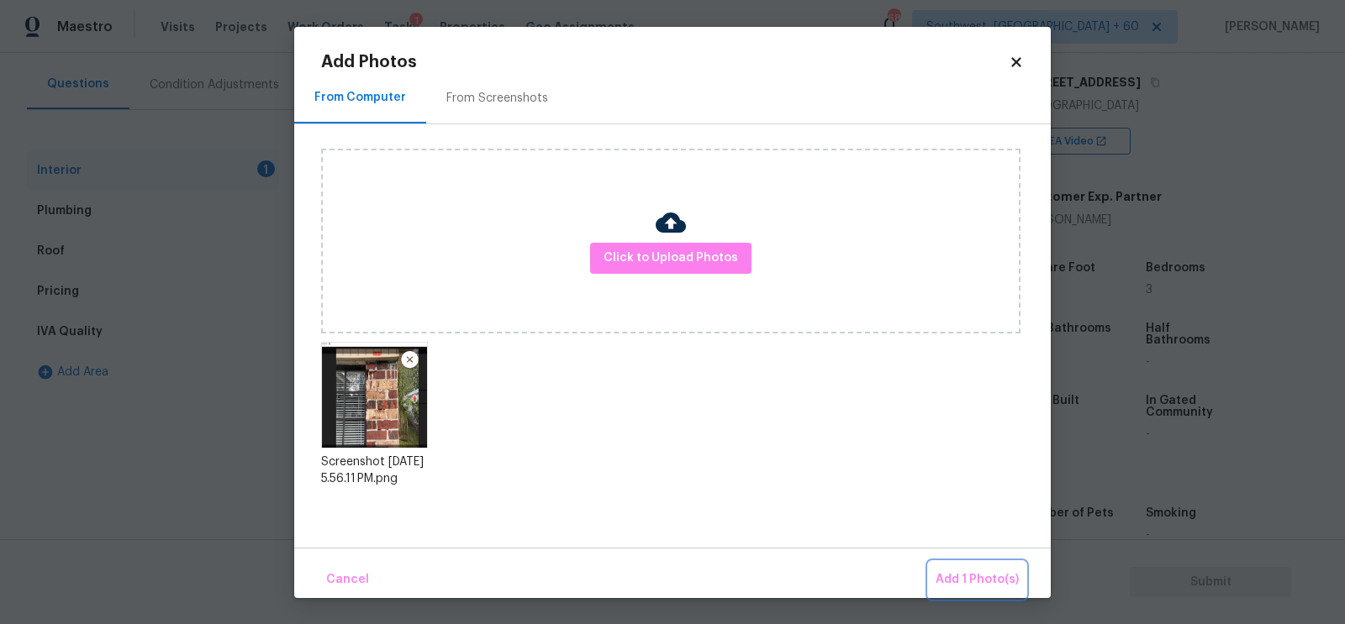
click at [972, 573] on span "Add 1 Photo(s)" at bounding box center [976, 580] width 83 height 21
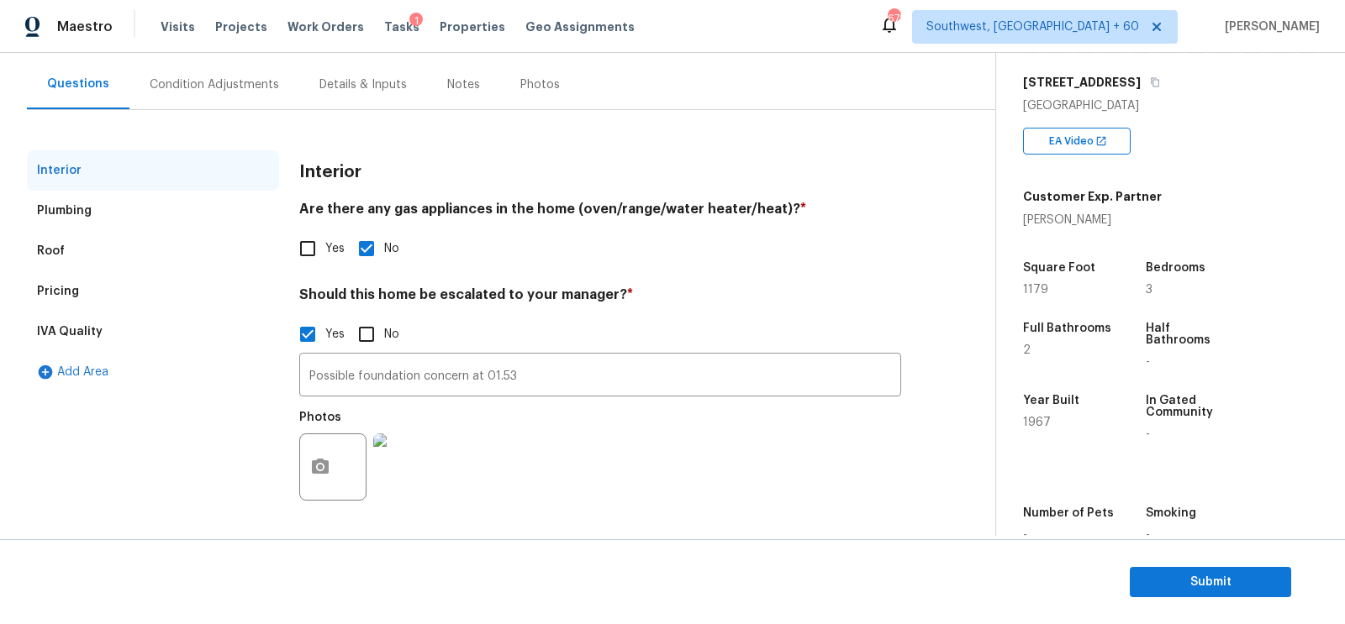
click at [234, 92] on div "Condition Adjustments" at bounding box center [214, 85] width 170 height 50
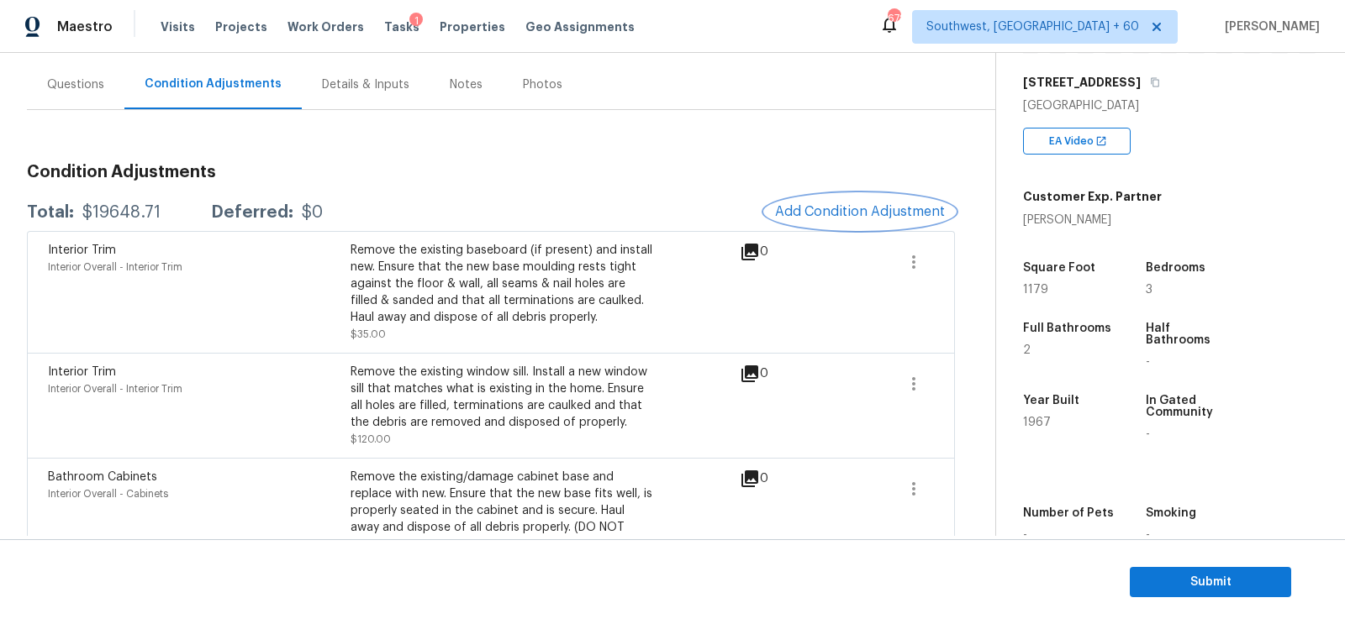
click at [893, 218] on span "Add Condition Adjustment" at bounding box center [860, 211] width 170 height 15
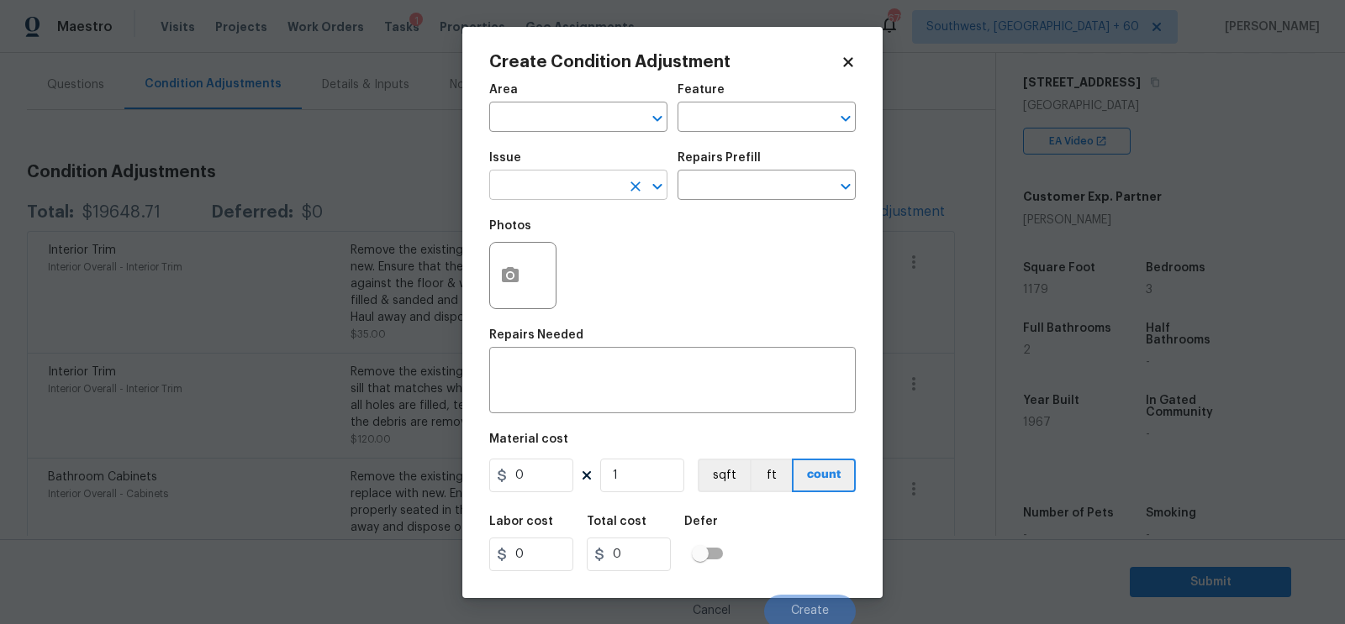
click at [578, 182] on input "text" at bounding box center [554, 187] width 131 height 26
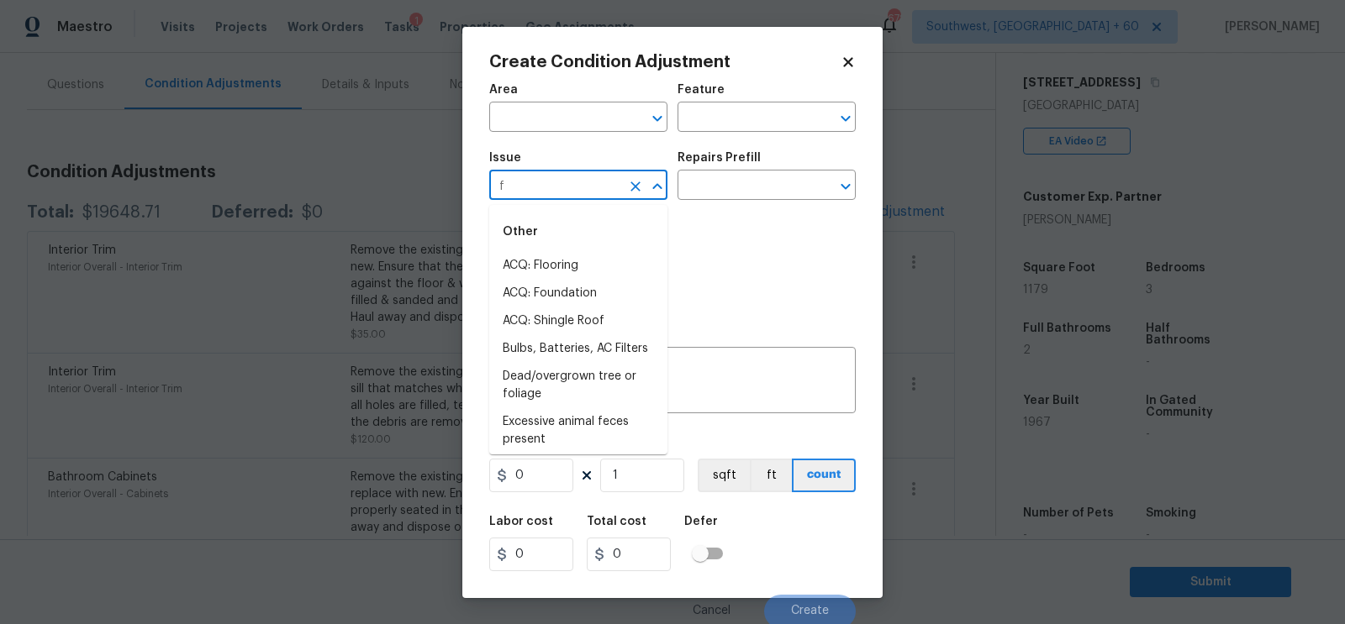
type input "fl"
type input "o"
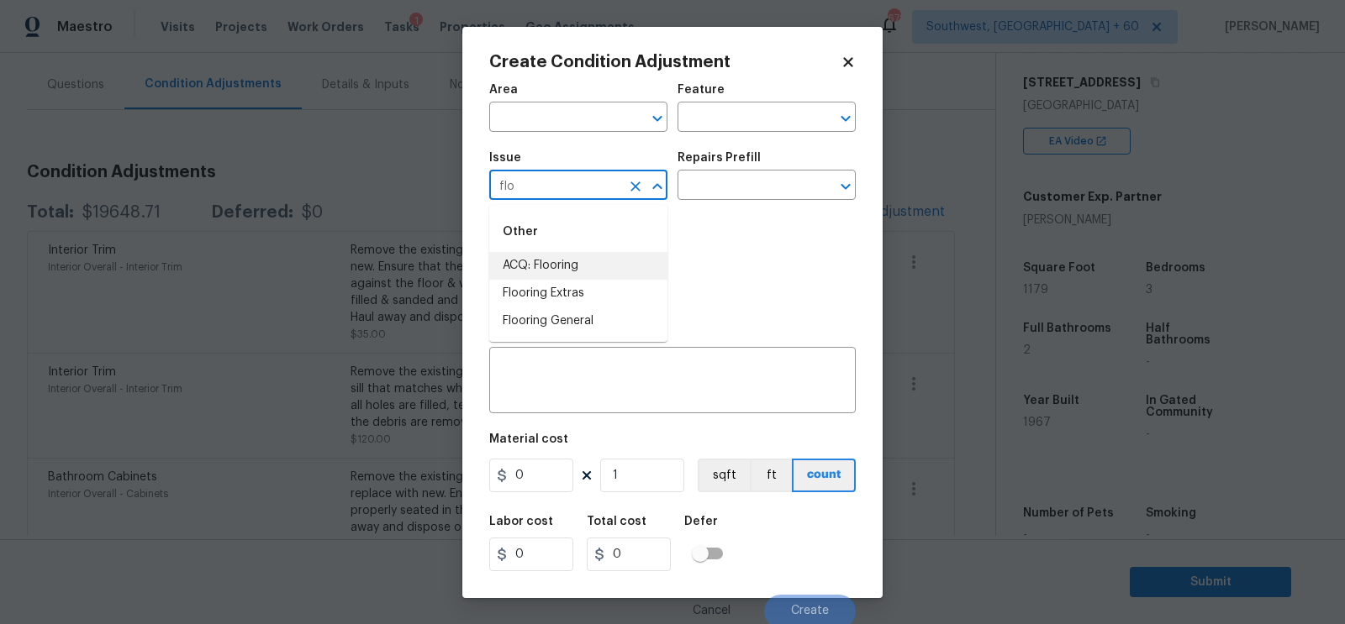
click at [550, 267] on li "ACQ: Flooring" at bounding box center [578, 266] width 178 height 28
type input "ACQ: Flooring"
click at [743, 175] on input "text" at bounding box center [742, 187] width 131 height 26
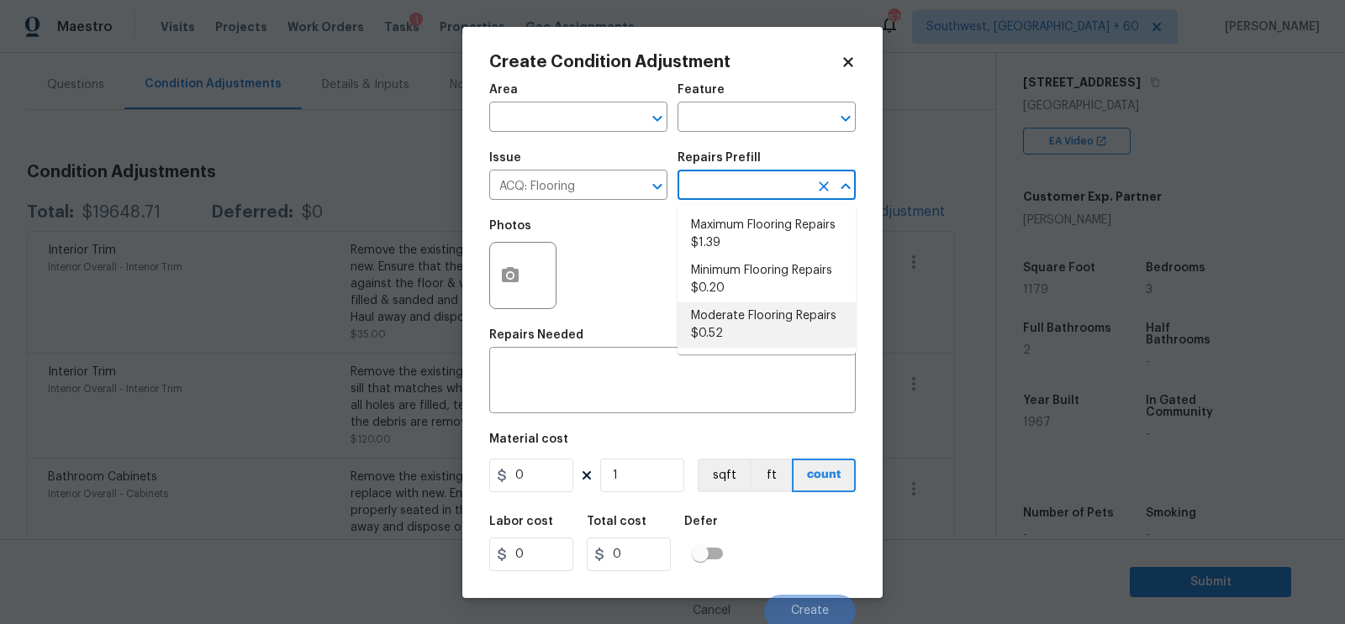
click at [721, 327] on li "Moderate Flooring Repairs $0.52" at bounding box center [766, 325] width 178 height 45
type input "Acquisition"
type textarea "Acquisition Scope: Moderate flooring repairs"
type input "0.52"
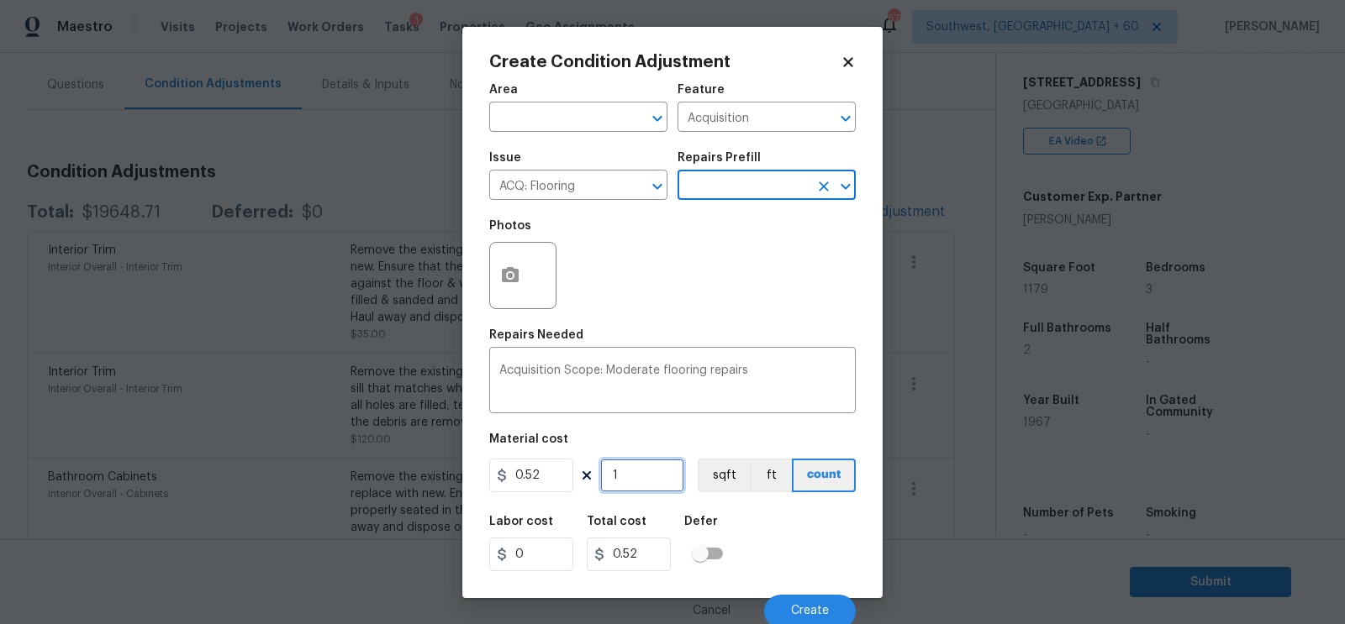
click at [624, 493] on input "1" at bounding box center [642, 476] width 84 height 34
type input "0"
type input "1"
type input "0.52"
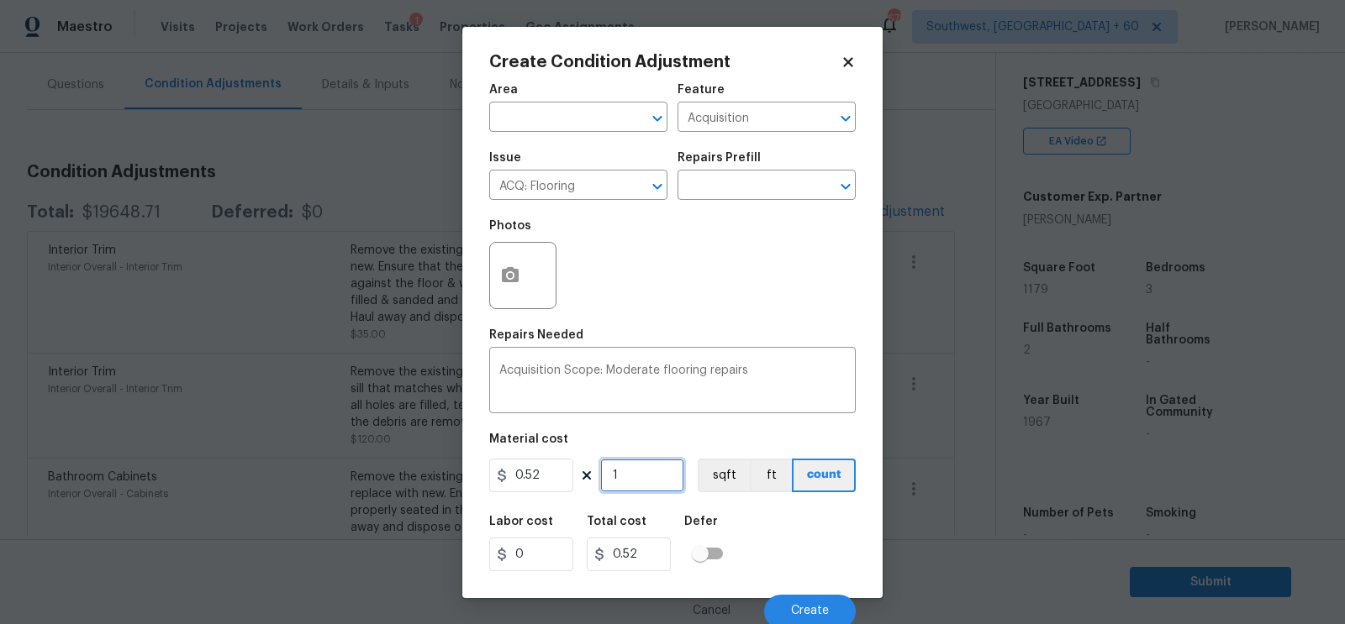
type input "11"
type input "5.72"
type input "117"
type input "60.84"
type input "1179"
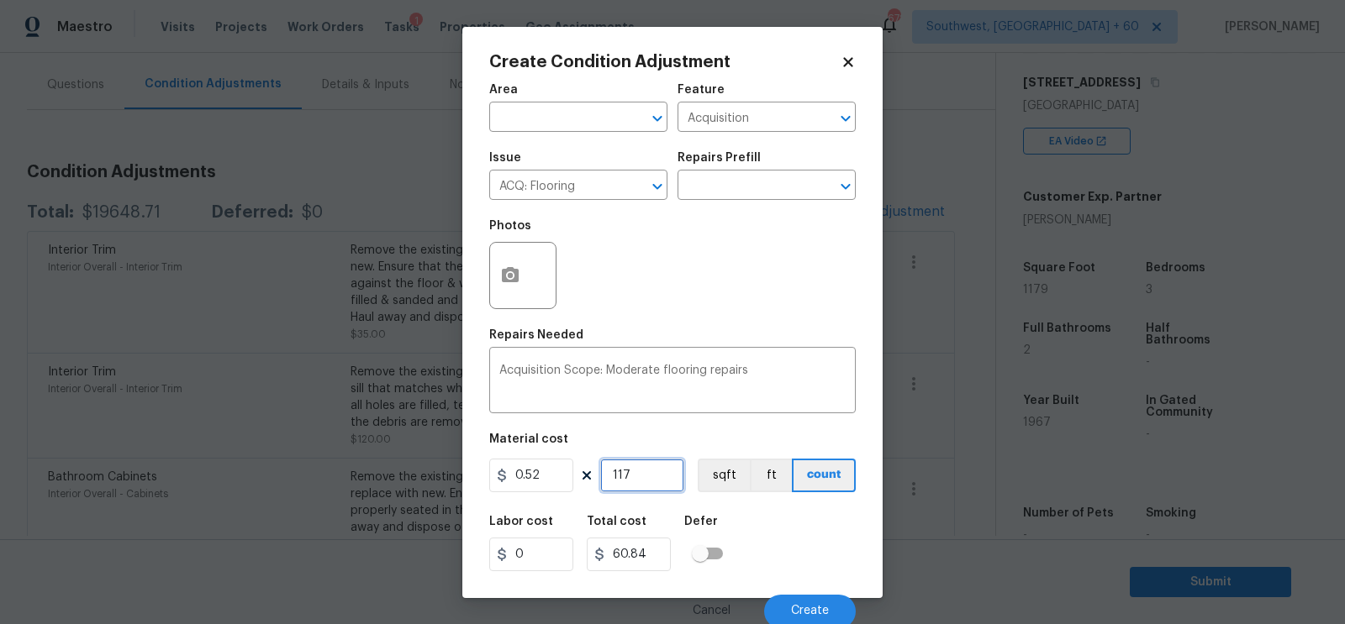
type input "613.08"
type input "1179"
click at [521, 261] on button "button" at bounding box center [510, 276] width 40 height 66
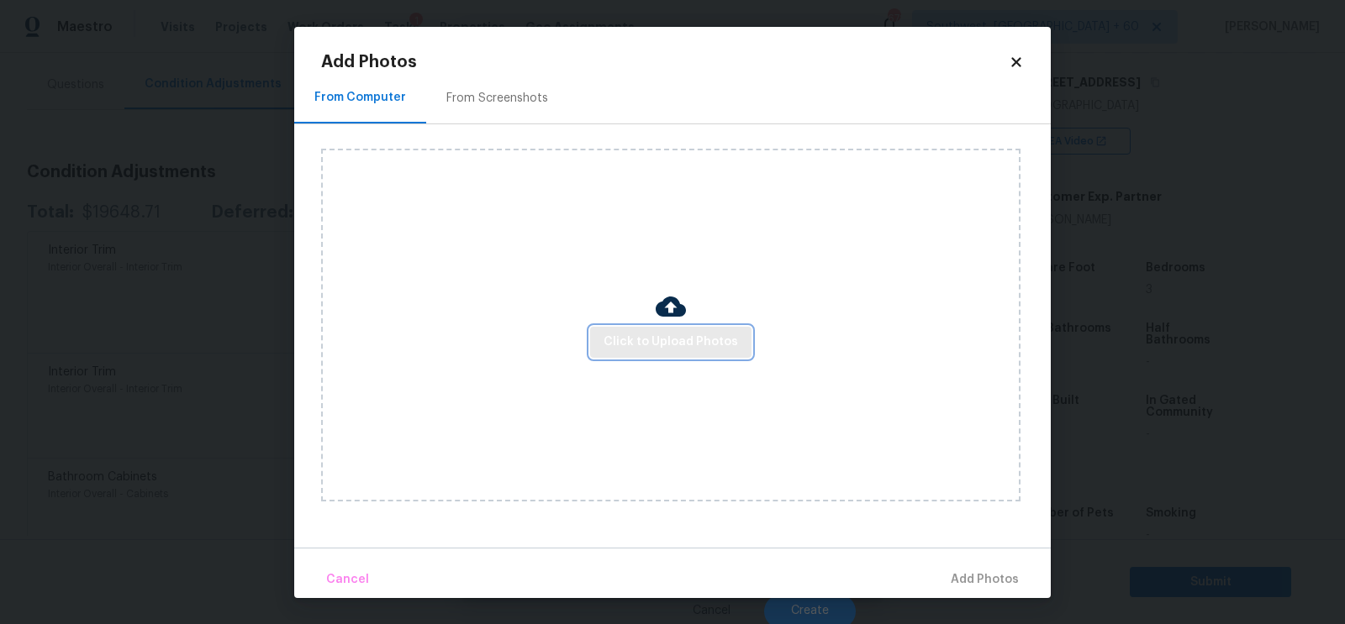
click at [645, 351] on span "Click to Upload Photos" at bounding box center [670, 342] width 134 height 21
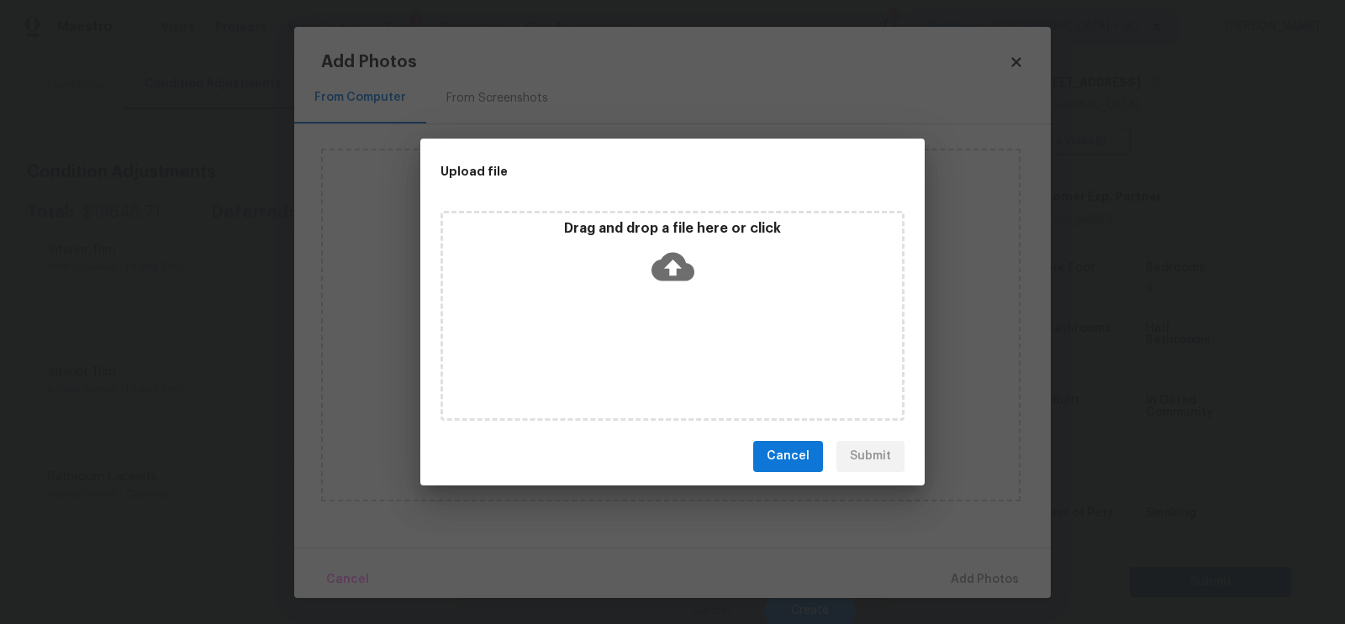
click at [667, 258] on icon at bounding box center [672, 266] width 43 height 29
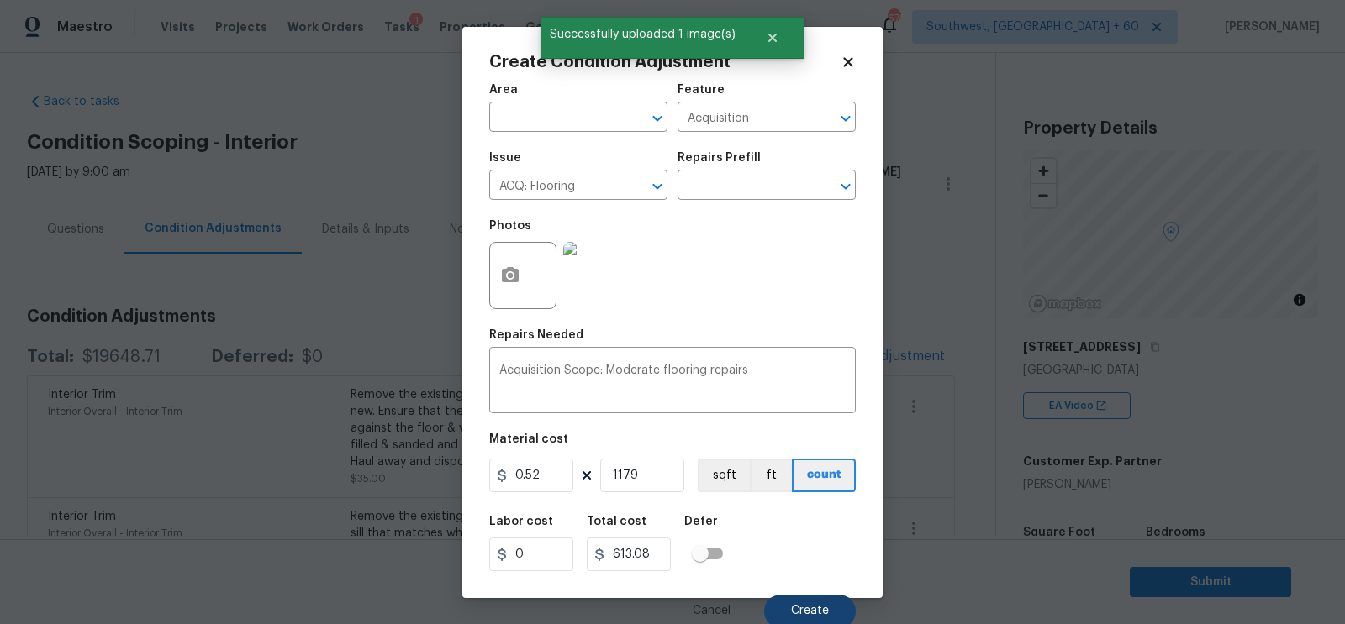
scroll to position [265, 0]
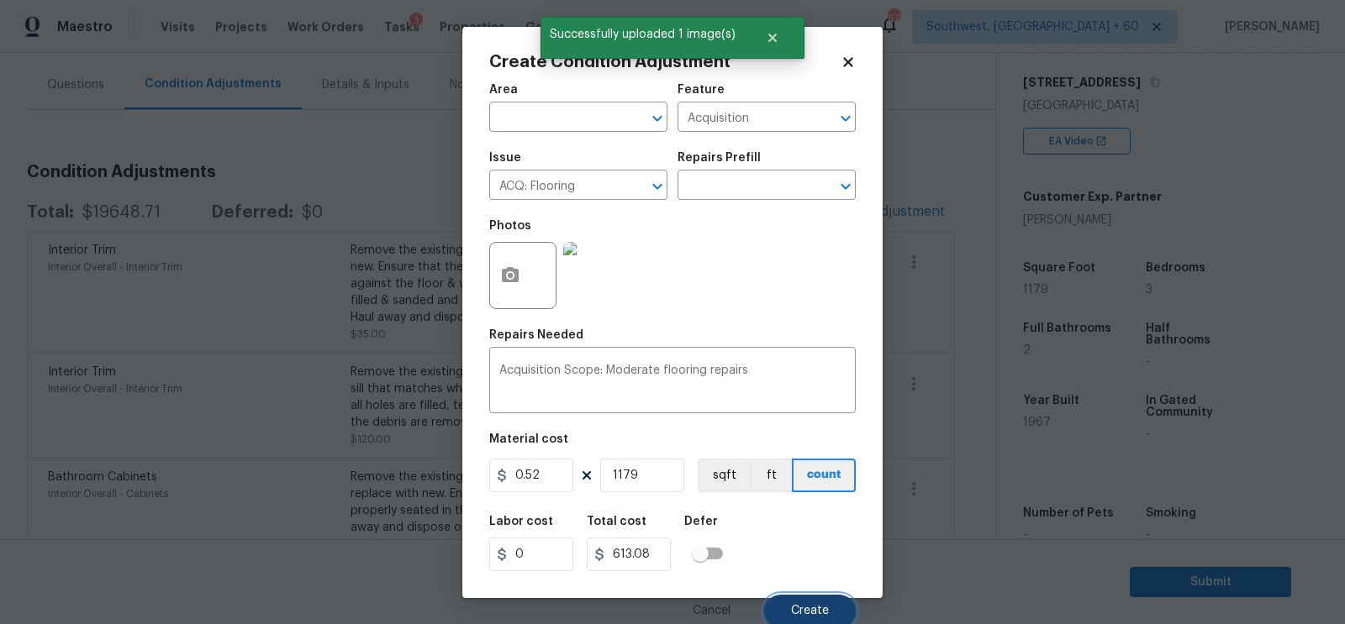
click at [803, 618] on span "Create" at bounding box center [810, 611] width 38 height 13
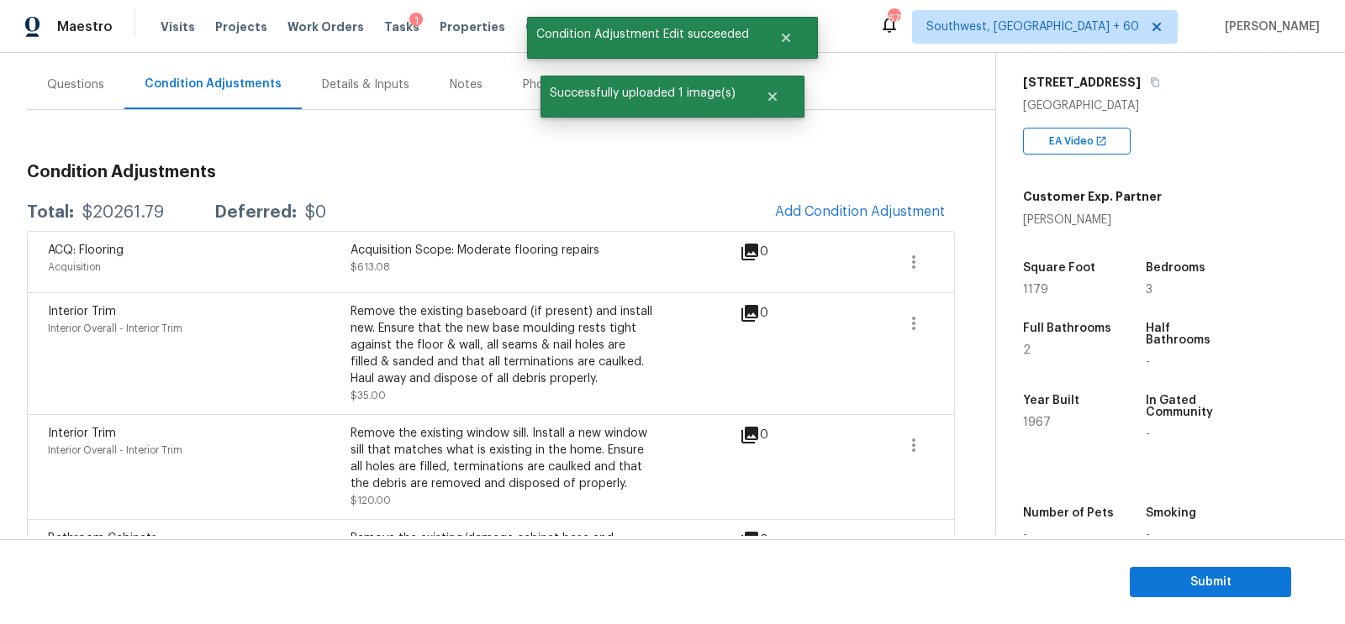
click at [890, 231] on div "ACQ: Flooring Acquisition Acquisition Scope: Moderate flooring repairs $613.08 0" at bounding box center [491, 261] width 928 height 61
click at [888, 215] on span "Add Condition Adjustment" at bounding box center [860, 211] width 170 height 15
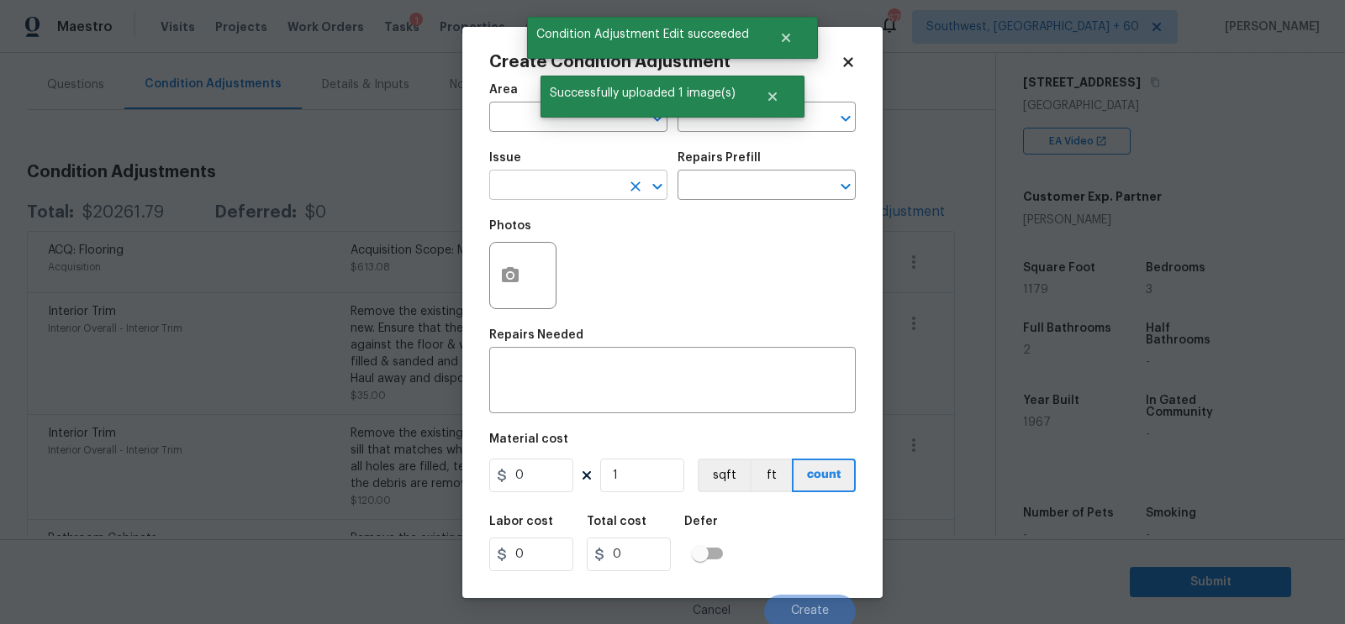
click at [534, 182] on input "text" at bounding box center [554, 187] width 131 height 26
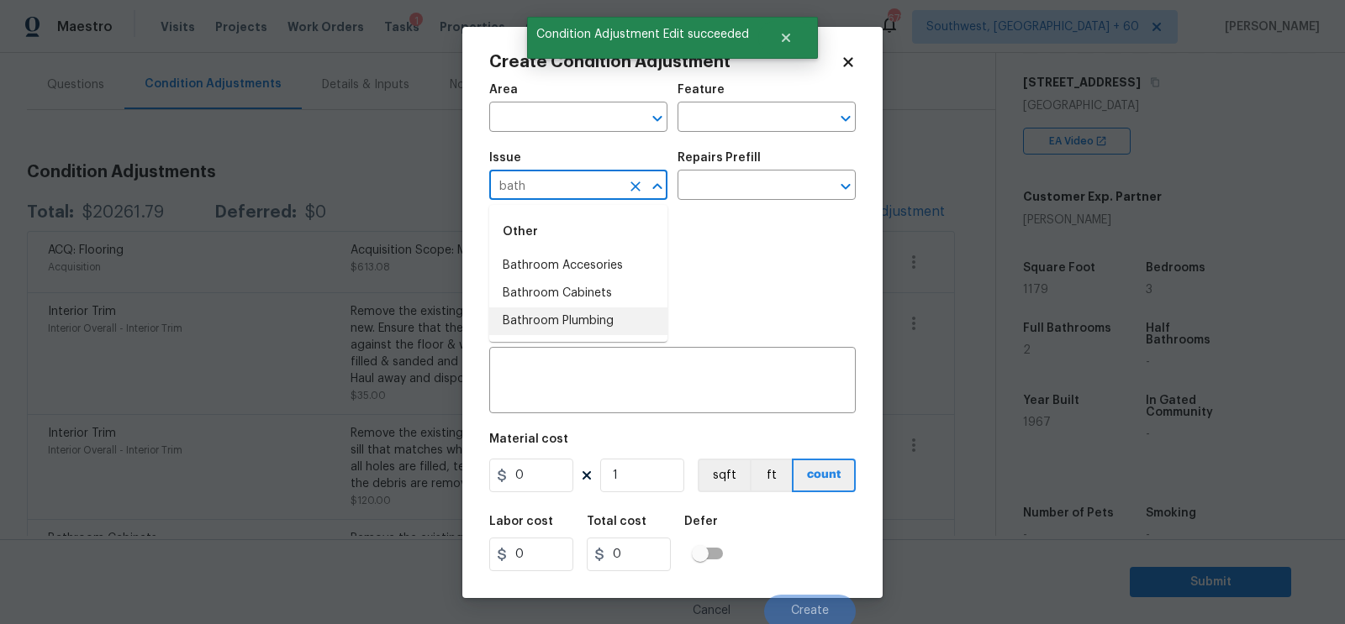
click at [605, 317] on li "Bathroom Plumbing" at bounding box center [578, 322] width 178 height 28
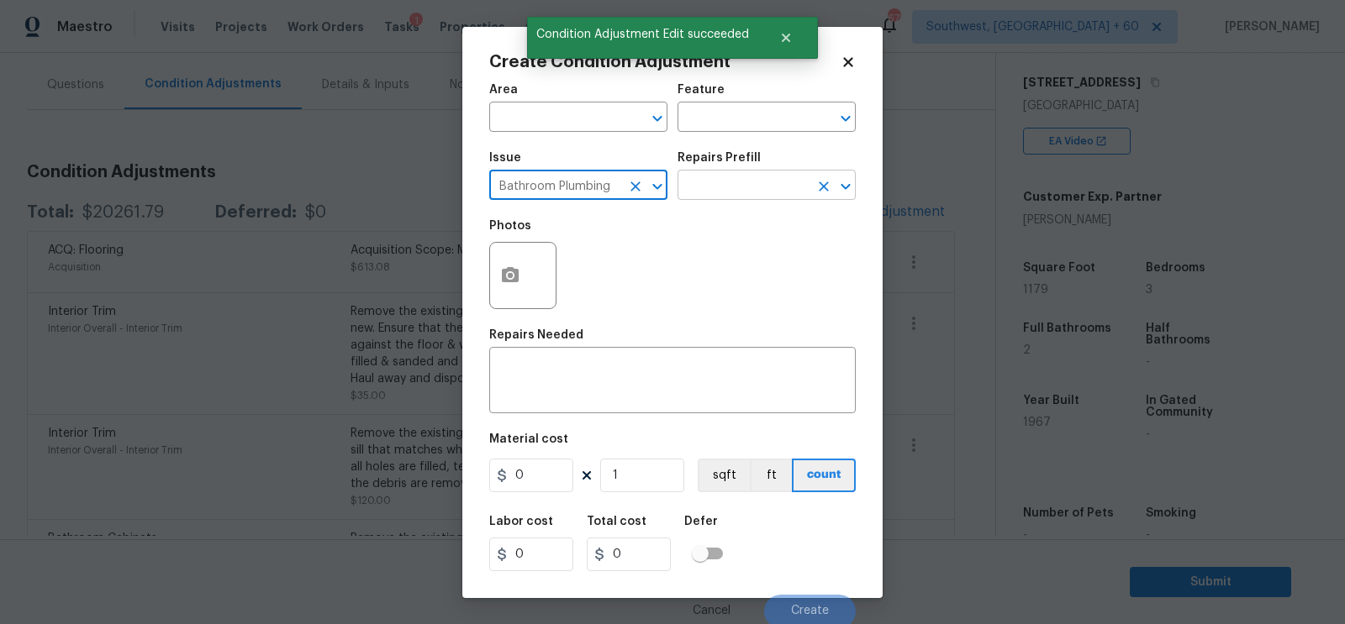
type input "Bathroom Plumbing"
click at [722, 196] on input "text" at bounding box center [742, 187] width 131 height 26
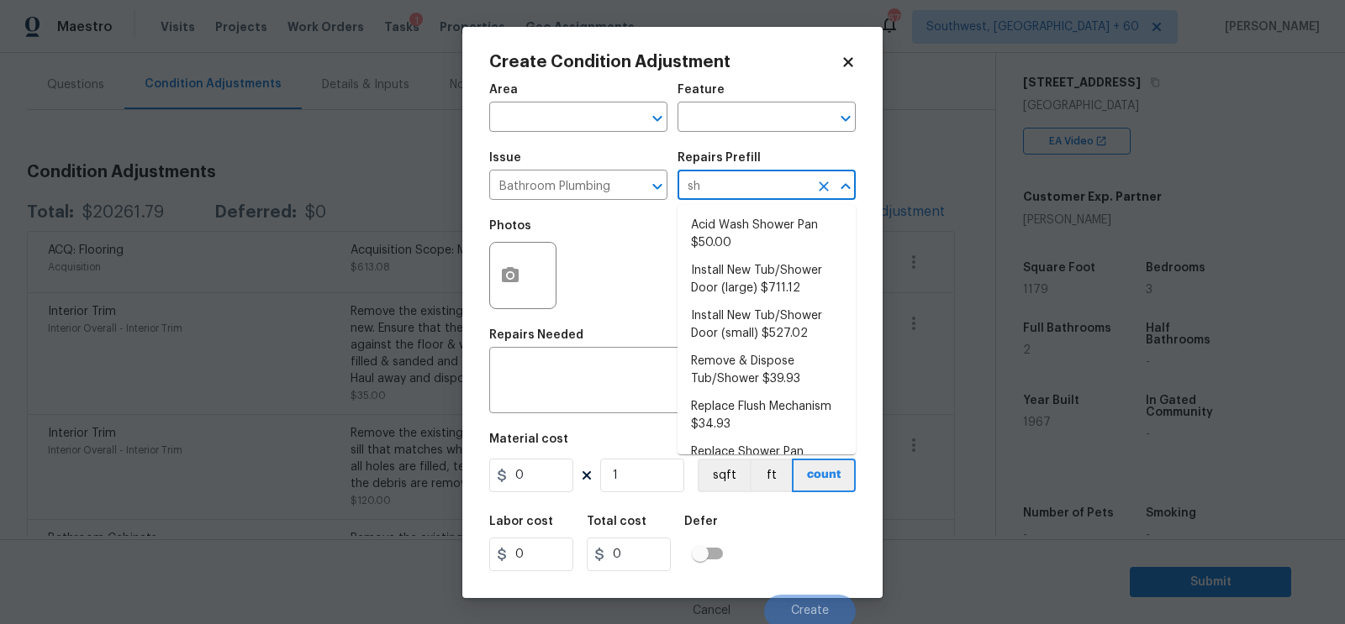
type input "s"
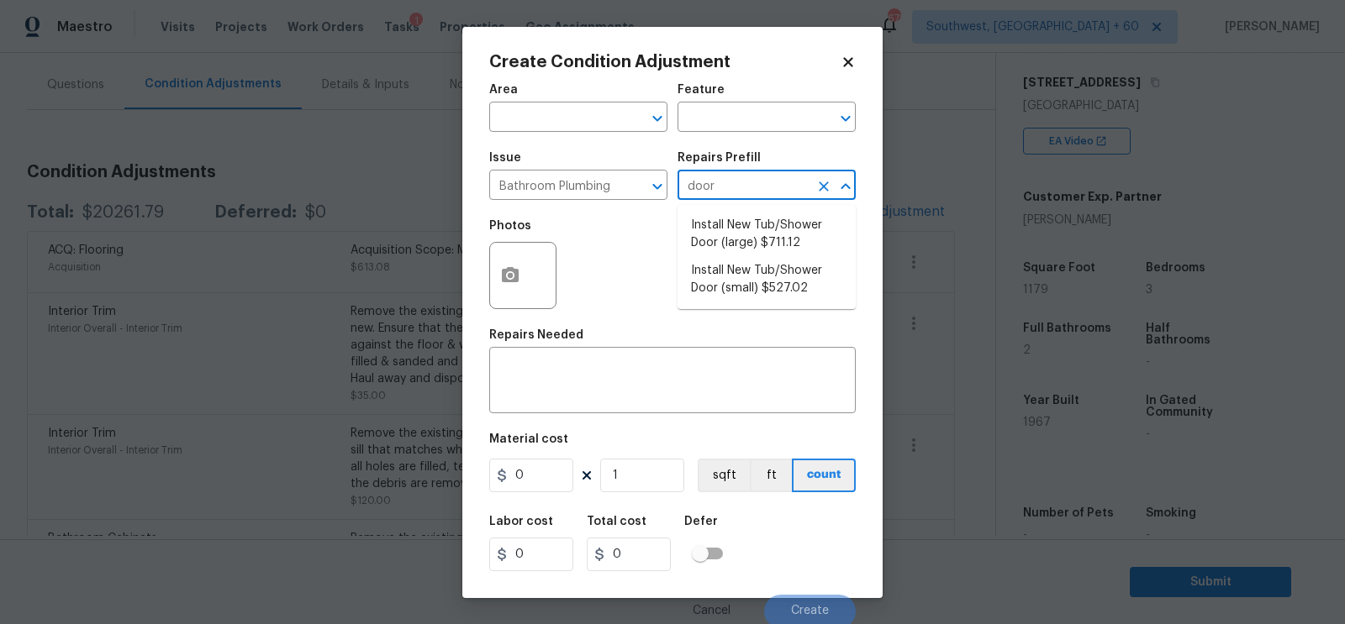
type input "door"
click at [751, 276] on li "Install New Tub/Shower Door (small) $527.02" at bounding box center [766, 279] width 178 height 45
type input "Plumbing"
type textarea "Prep the tub/shower surround and install a new 32''-36'' tempered shower door. …"
type input "527.02"
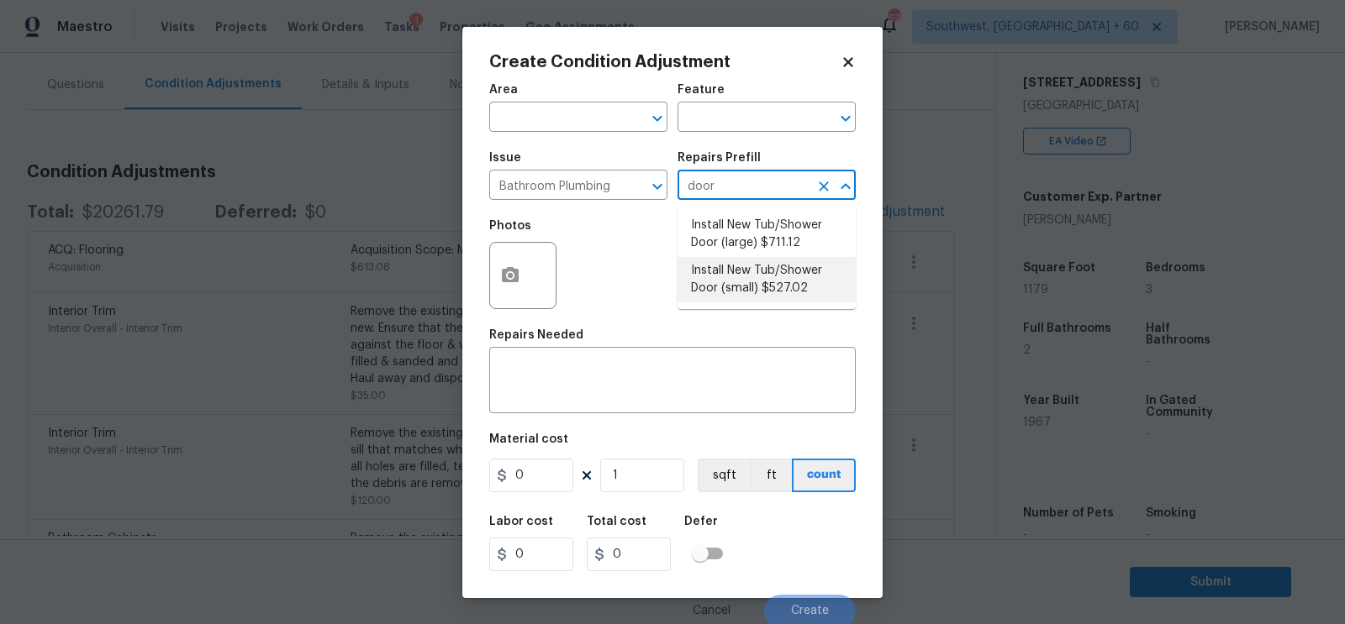
type input "527.02"
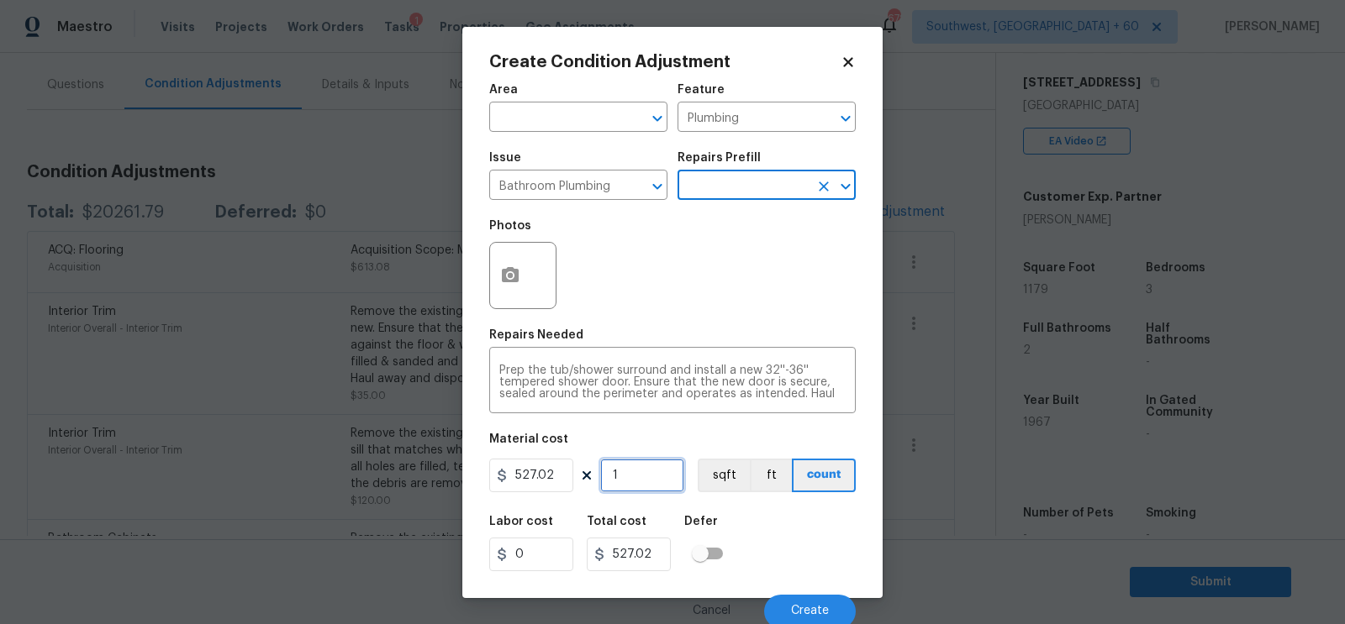
click at [656, 474] on input "1" at bounding box center [642, 476] width 84 height 34
type input "0"
type input "2"
type input "1054.04"
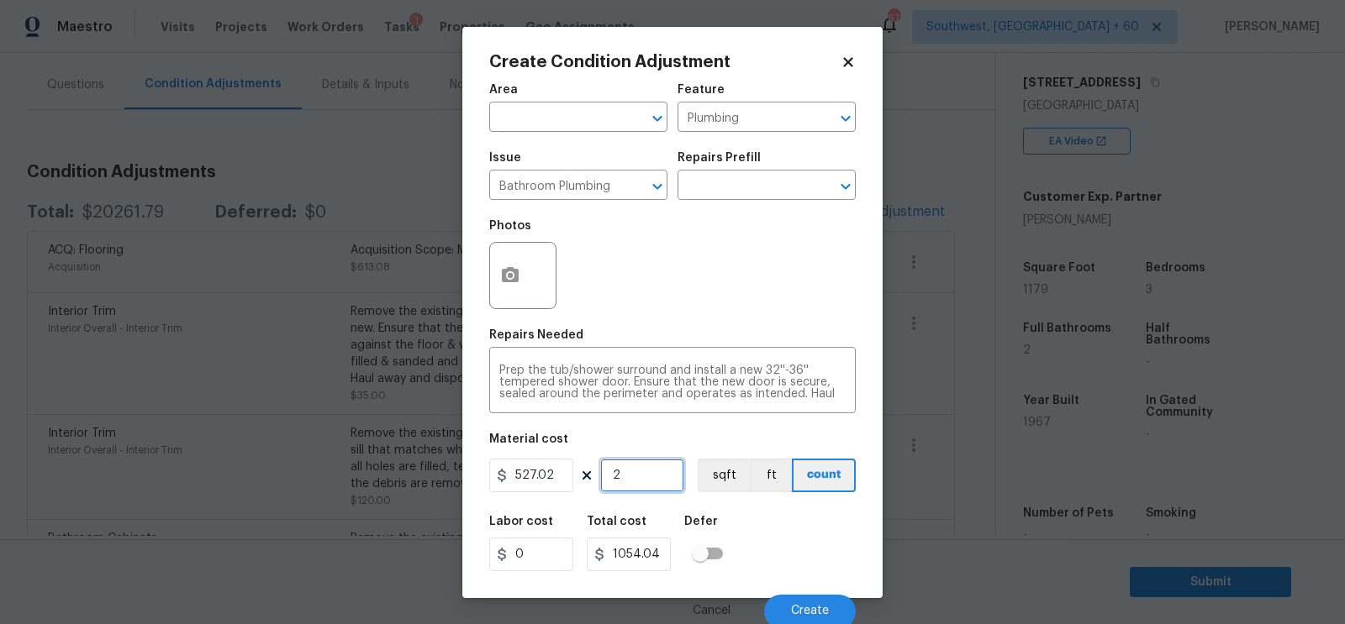
type input "2"
click at [512, 265] on button "button" at bounding box center [510, 276] width 40 height 66
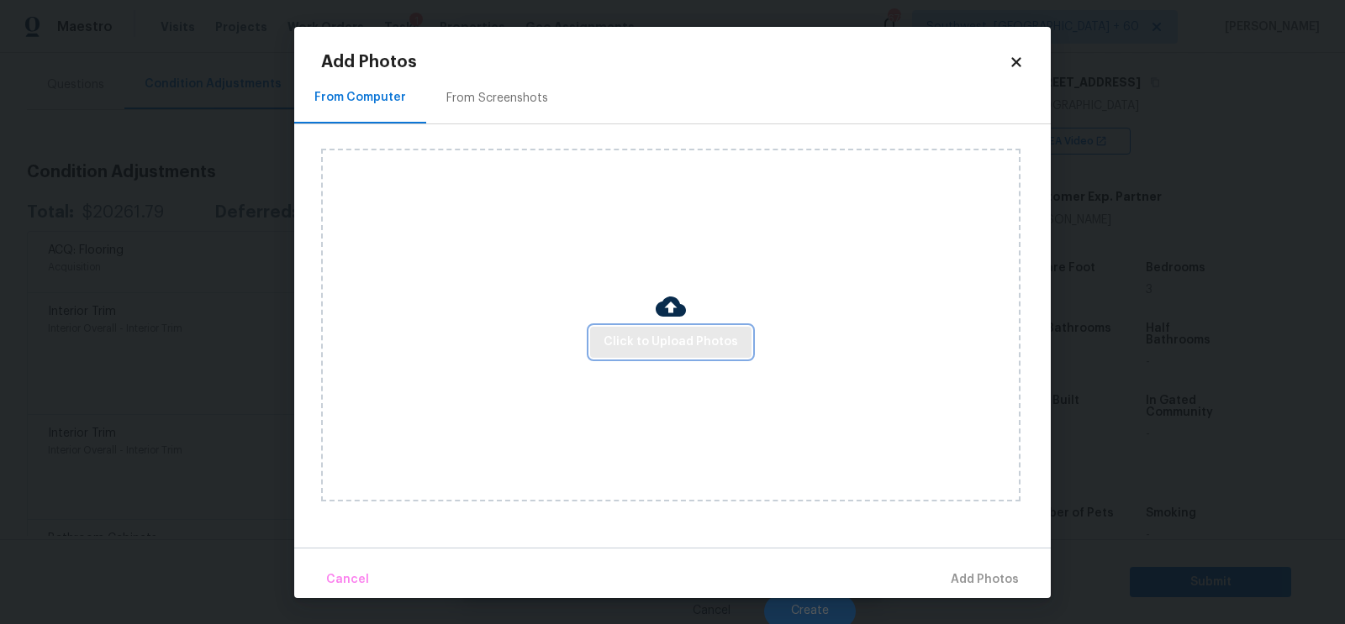
click at [650, 340] on span "Click to Upload Photos" at bounding box center [670, 342] width 134 height 21
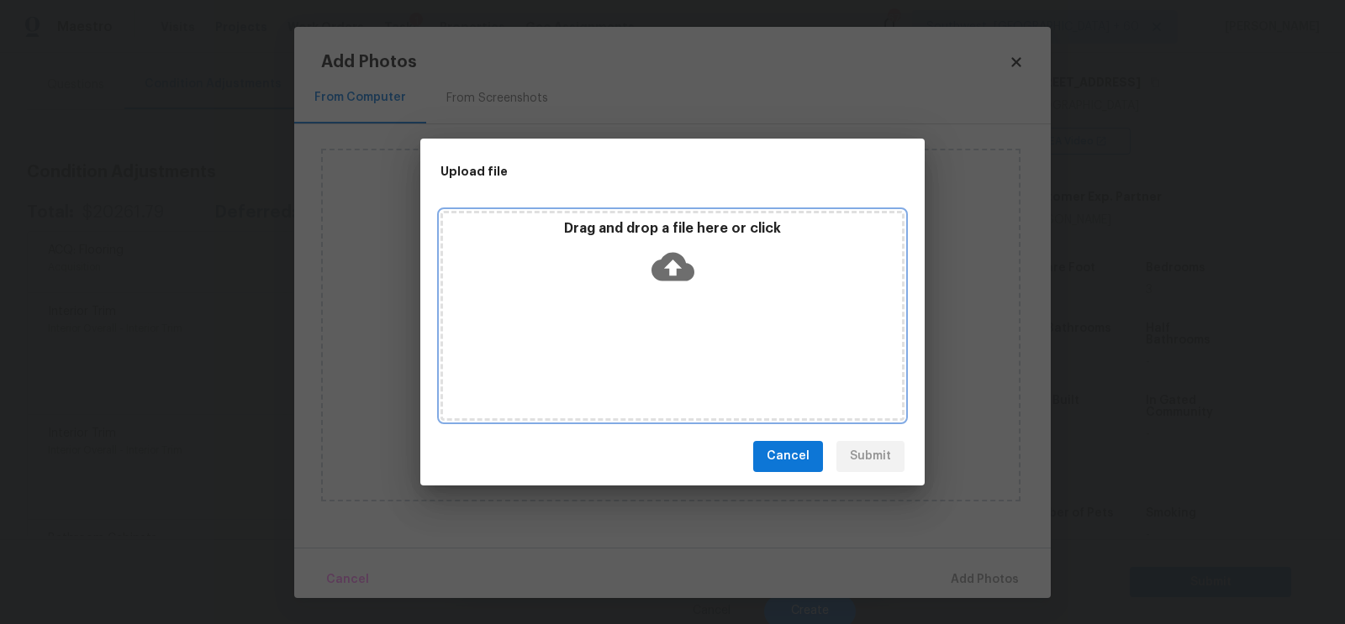
click at [666, 273] on icon at bounding box center [672, 266] width 43 height 29
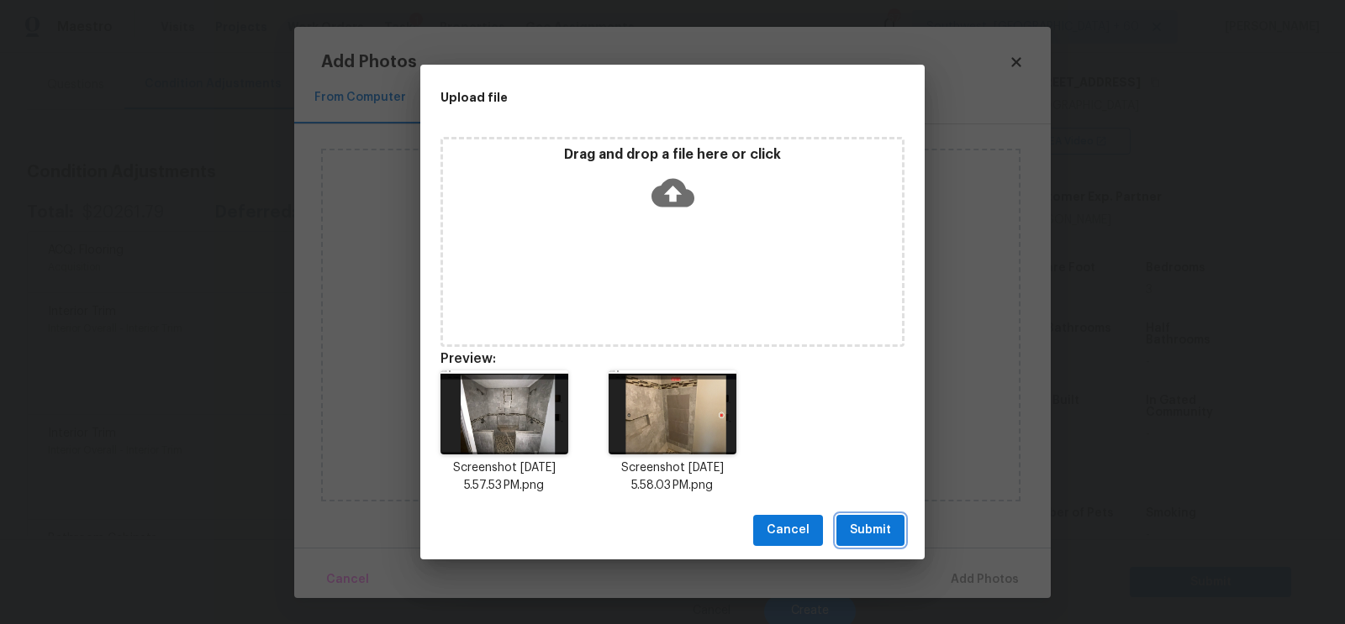
click at [876, 524] on span "Submit" at bounding box center [870, 530] width 41 height 21
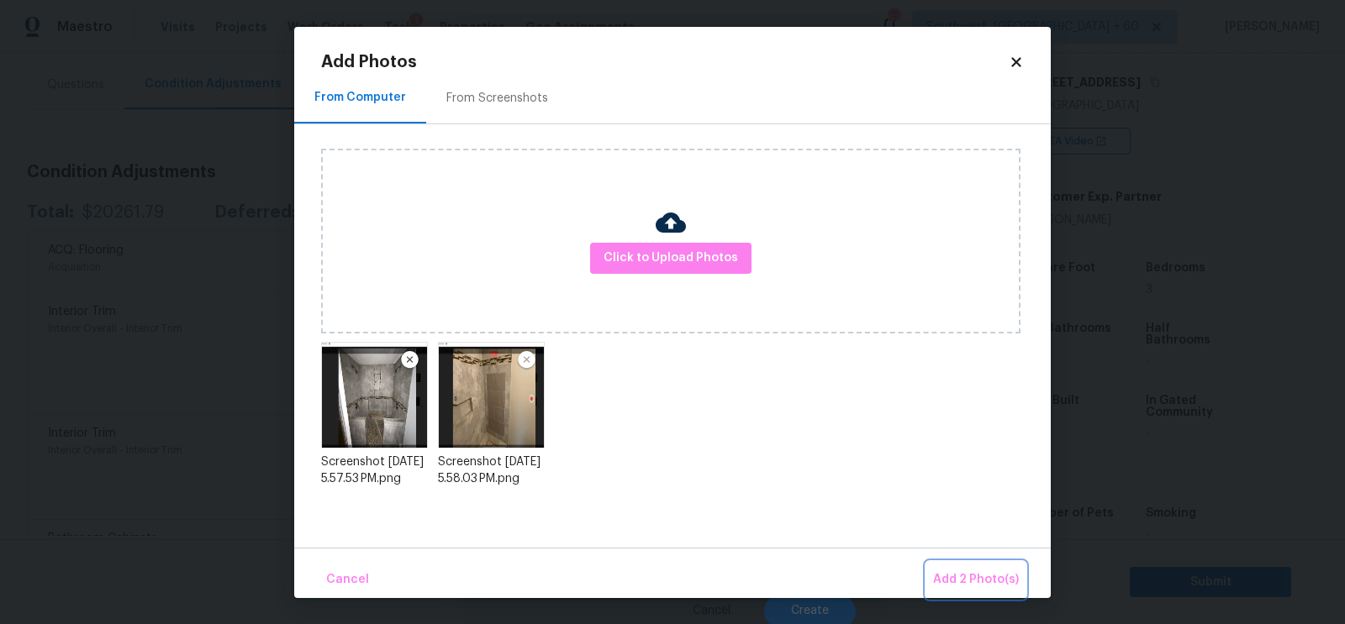
click at [988, 571] on span "Add 2 Photo(s)" at bounding box center [976, 580] width 86 height 21
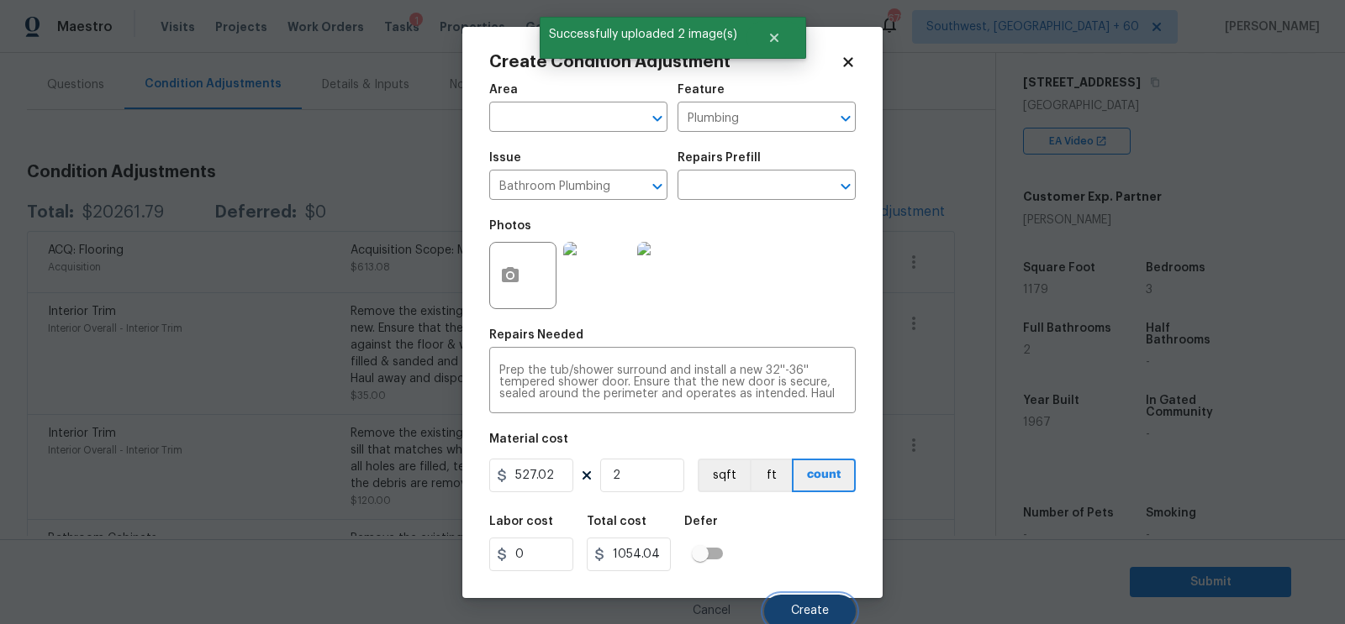
click at [826, 607] on span "Create" at bounding box center [810, 611] width 38 height 13
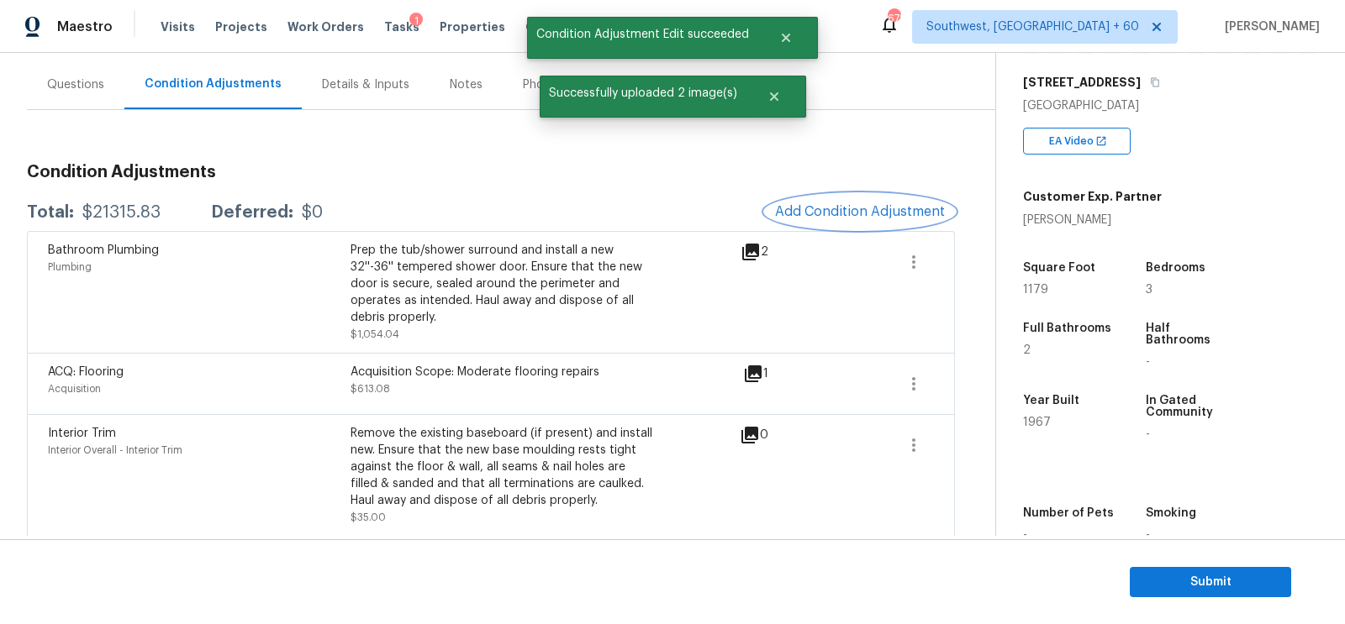
click at [865, 228] on button "Add Condition Adjustment" at bounding box center [860, 211] width 190 height 35
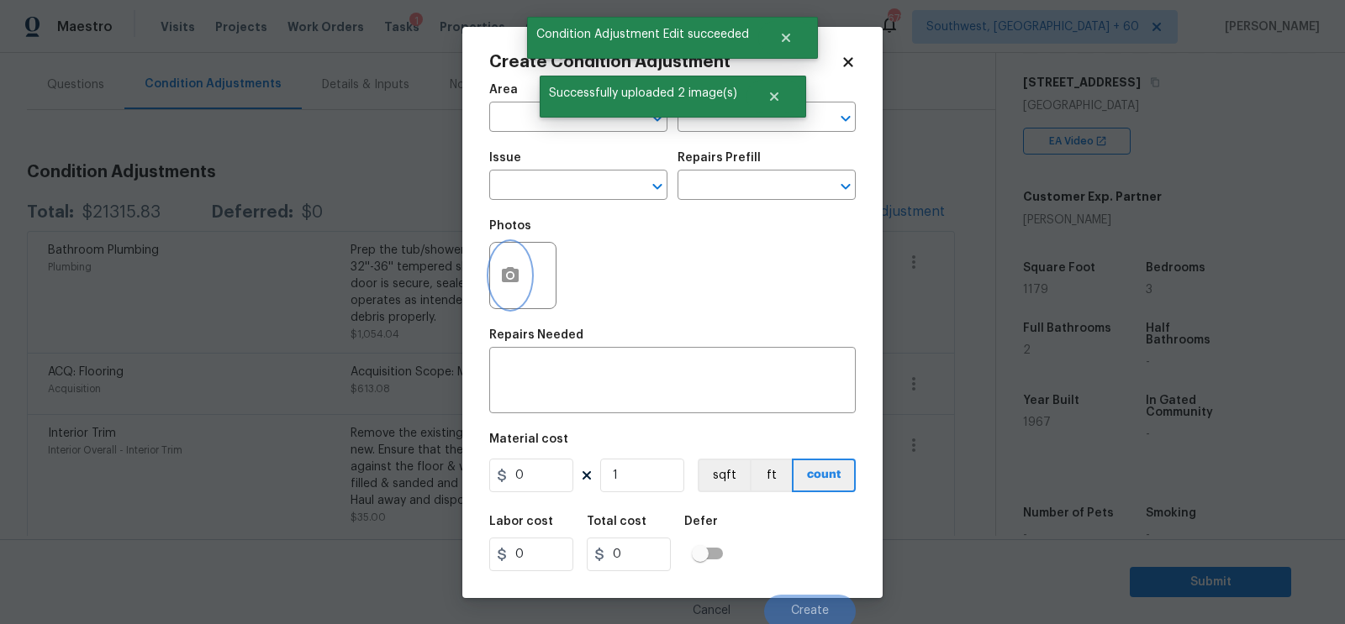
click at [503, 261] on button "button" at bounding box center [510, 276] width 40 height 66
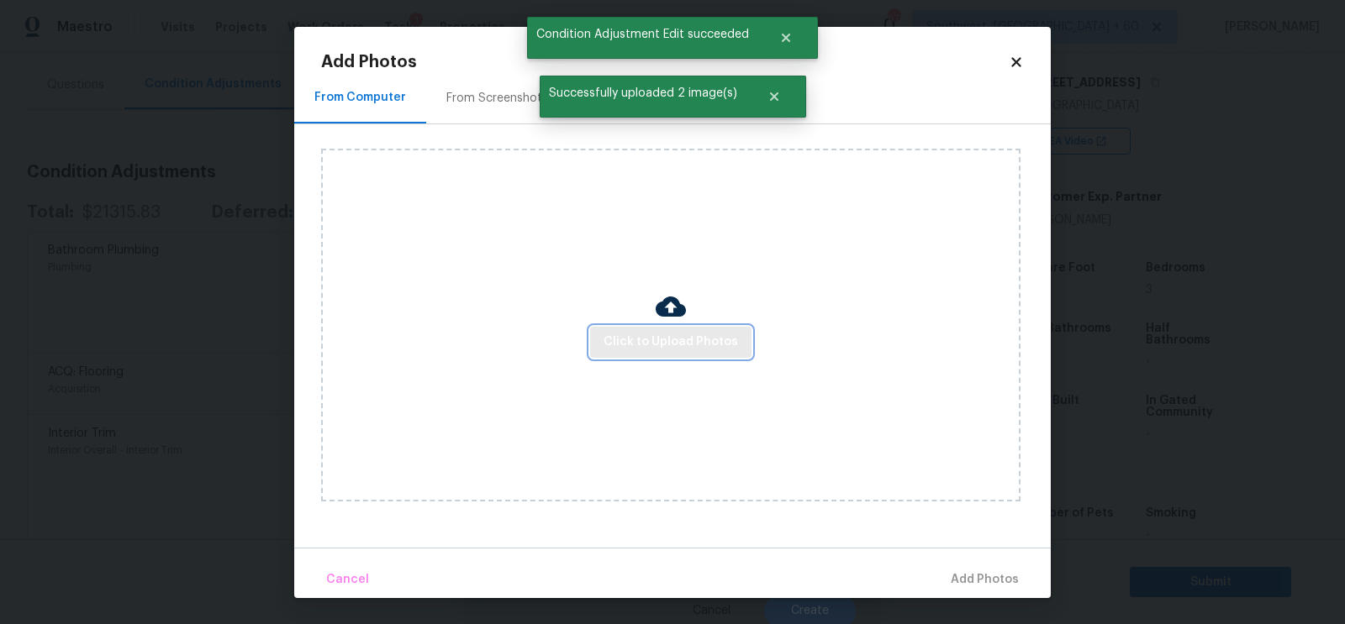
click at [651, 347] on span "Click to Upload Photos" at bounding box center [670, 342] width 134 height 21
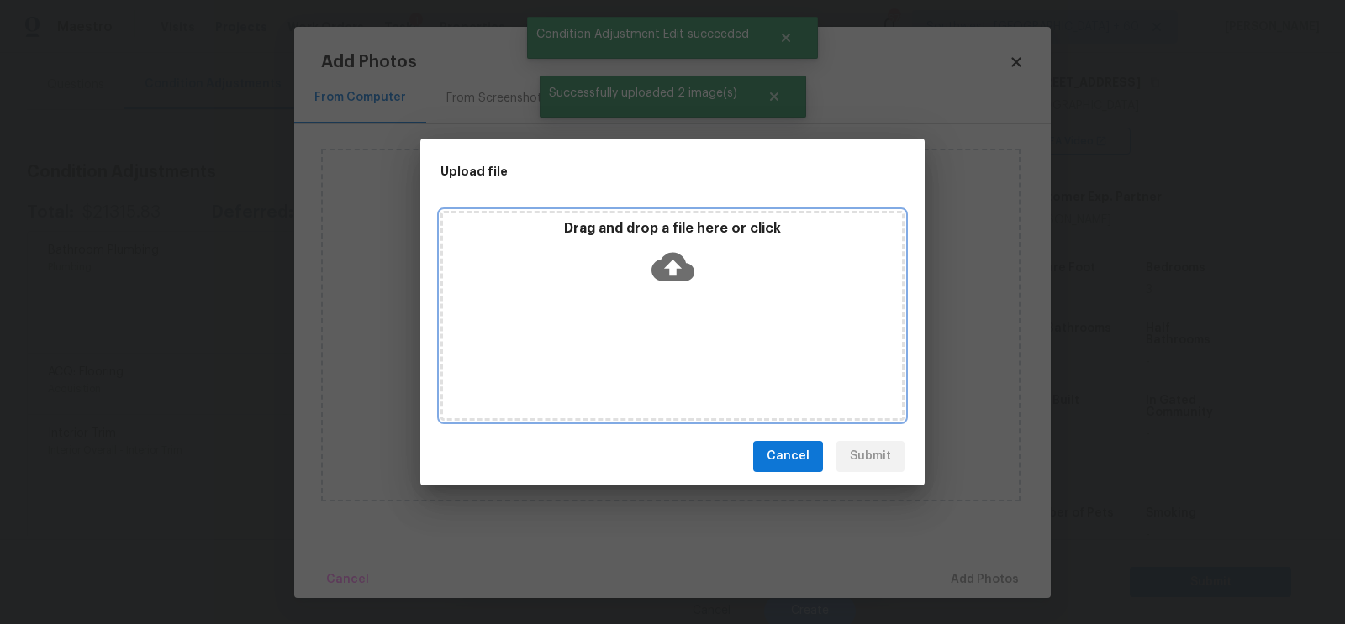
click at [685, 261] on icon at bounding box center [672, 266] width 43 height 29
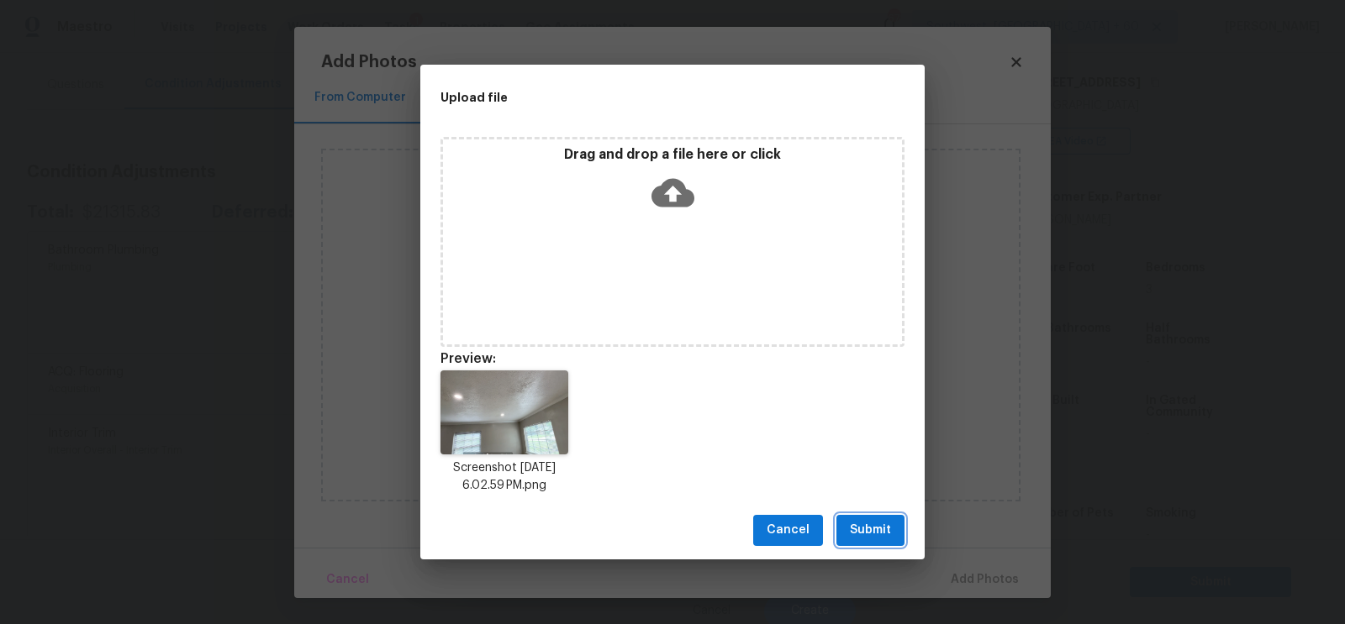
click at [862, 529] on span "Submit" at bounding box center [870, 530] width 41 height 21
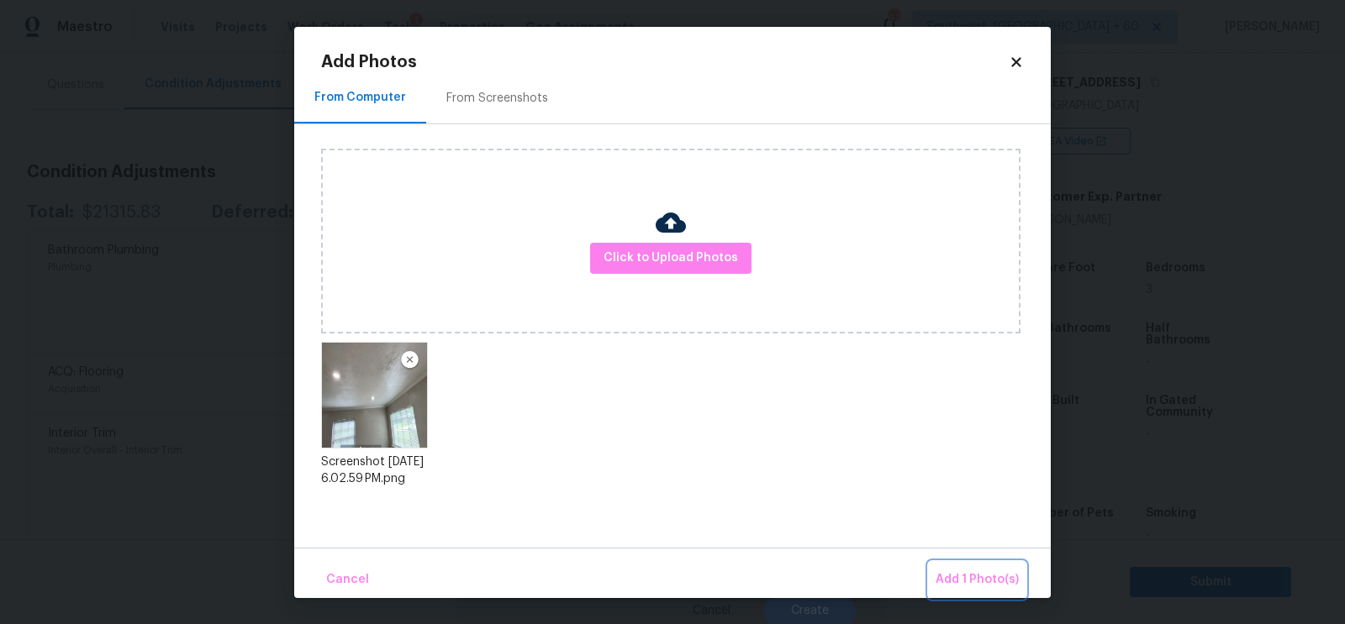
click at [968, 572] on span "Add 1 Photo(s)" at bounding box center [976, 580] width 83 height 21
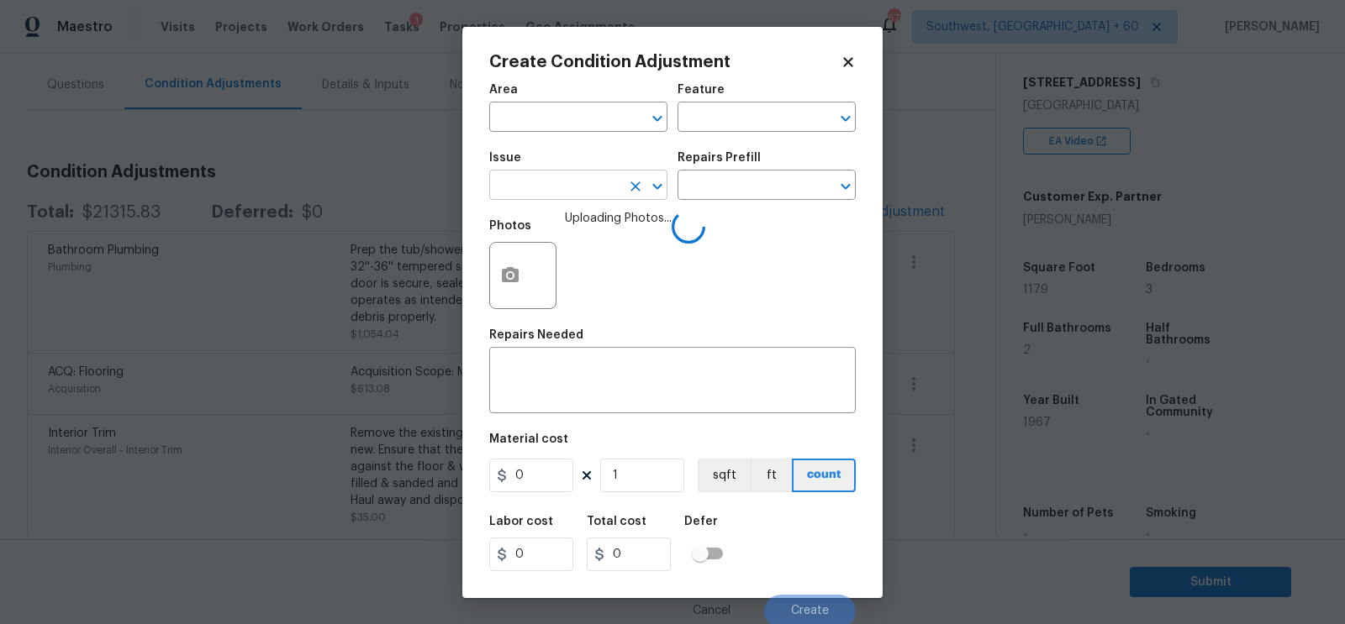
click at [577, 185] on input "text" at bounding box center [554, 187] width 131 height 26
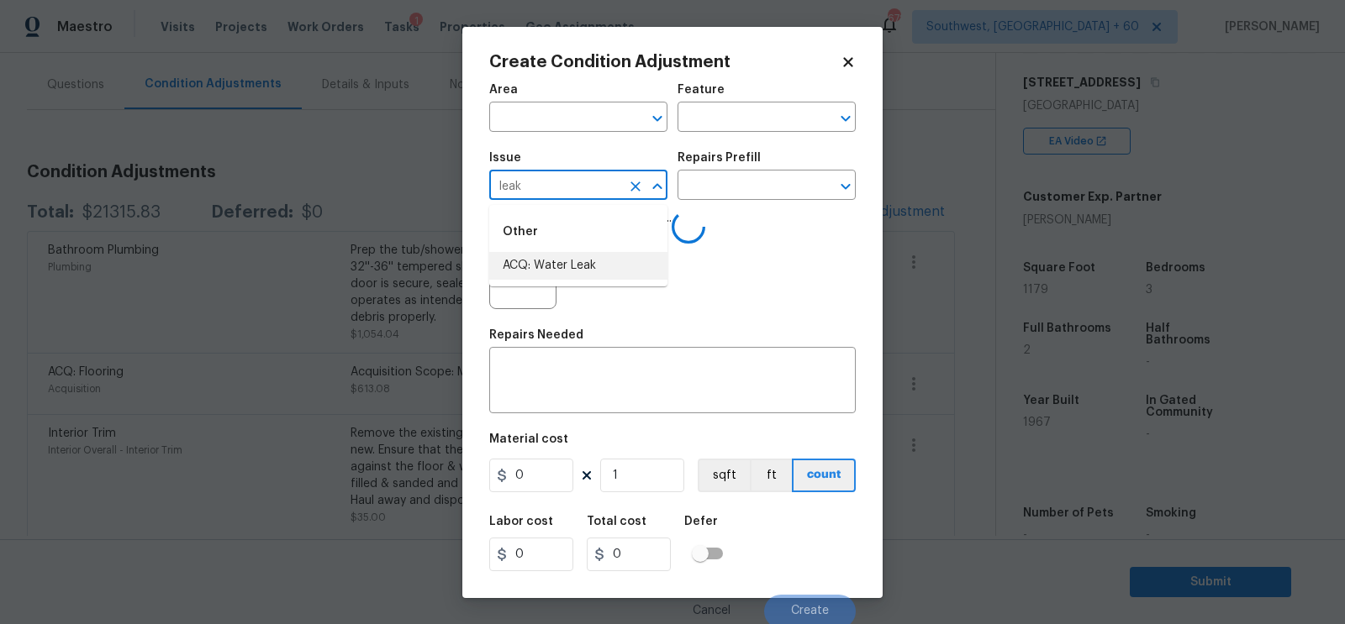
click at [561, 259] on li "ACQ: Water Leak" at bounding box center [578, 266] width 178 height 28
type input "ACQ: Water Leak"
click at [740, 183] on input "text" at bounding box center [742, 187] width 131 height 26
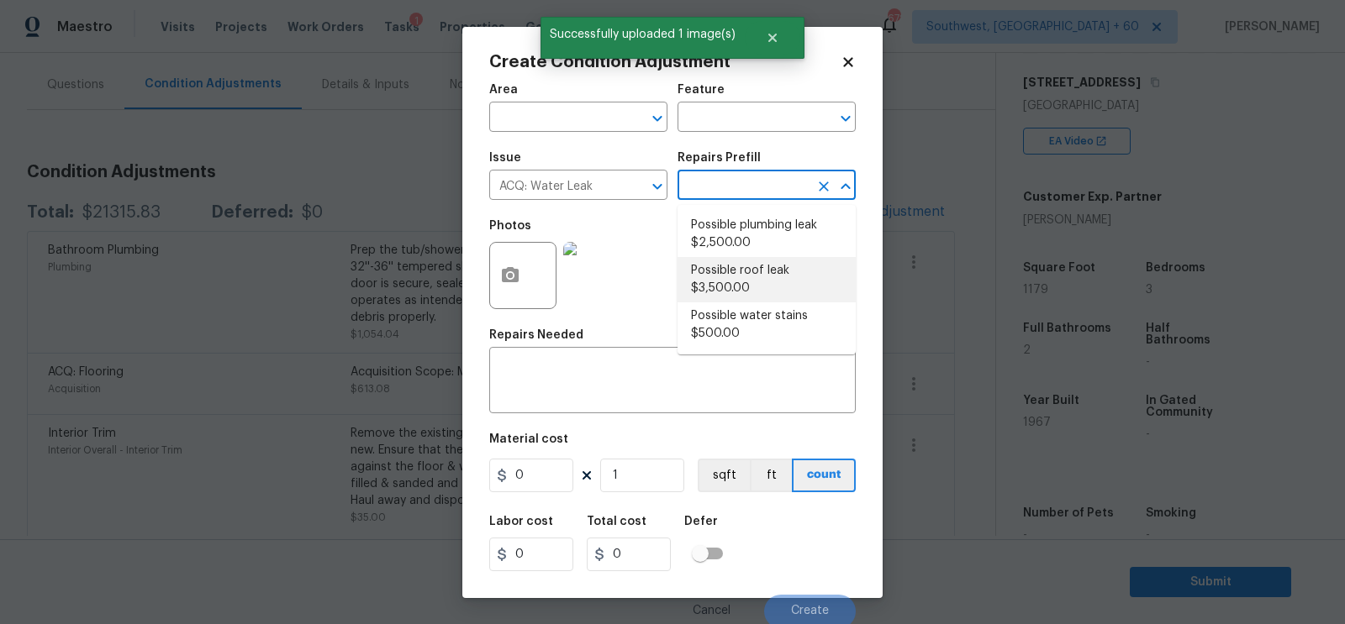
click at [729, 296] on li "Possible roof leak $3,500.00" at bounding box center [766, 279] width 178 height 45
type input "Acquisition"
type textarea "Acquisition Scope: Possible roof leak"
type input "3500"
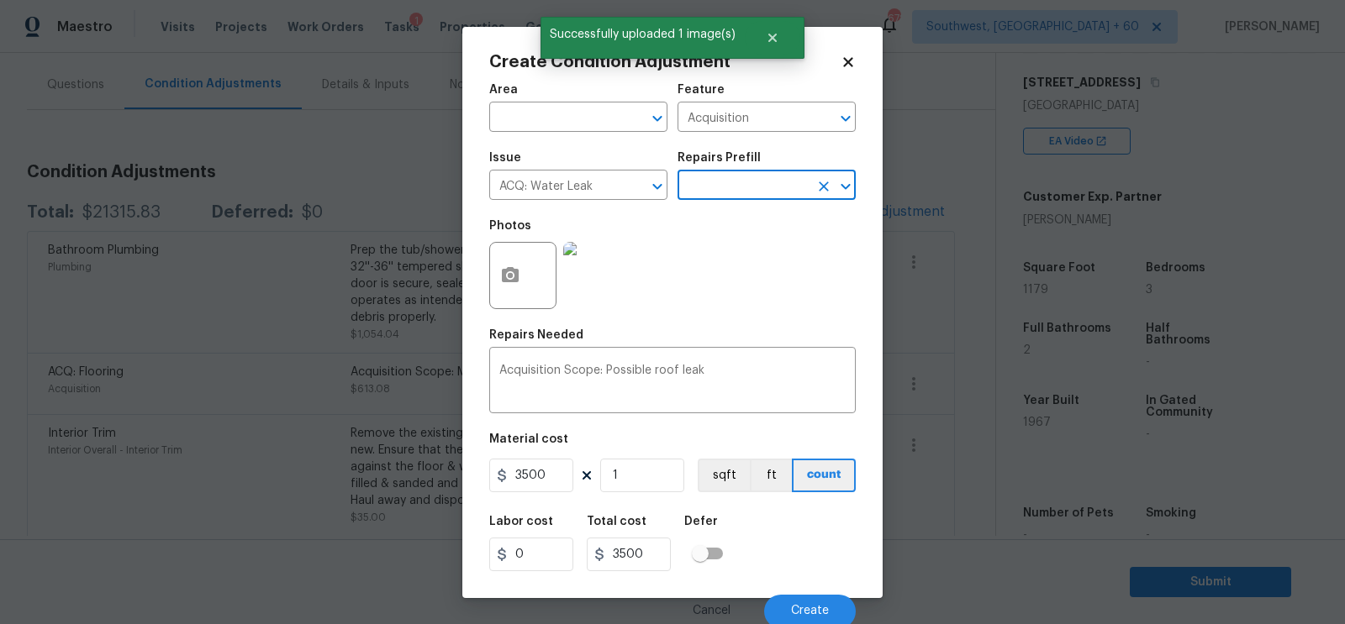
click at [550, 449] on div "Material cost" at bounding box center [672, 445] width 366 height 22
click at [543, 475] on input "3500" at bounding box center [531, 476] width 84 height 34
type input "0"
click at [645, 566] on input "3500" at bounding box center [629, 555] width 84 height 34
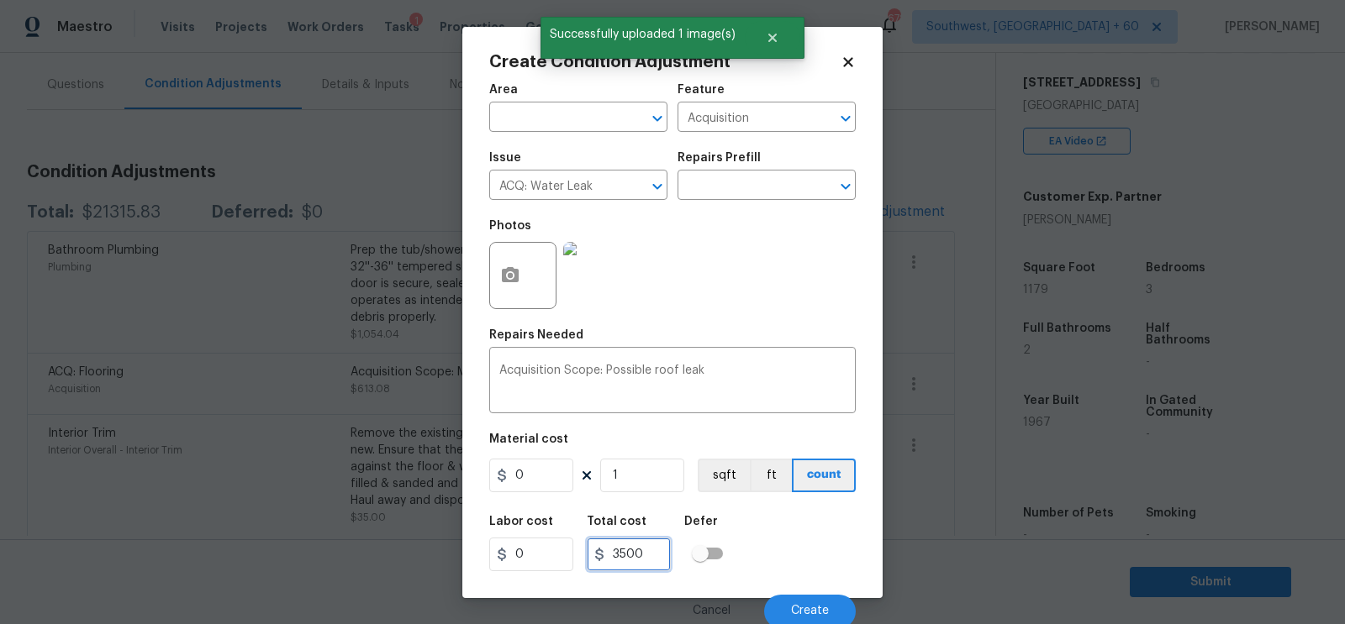
type input "0"
click at [778, 598] on button "Create" at bounding box center [810, 612] width 92 height 34
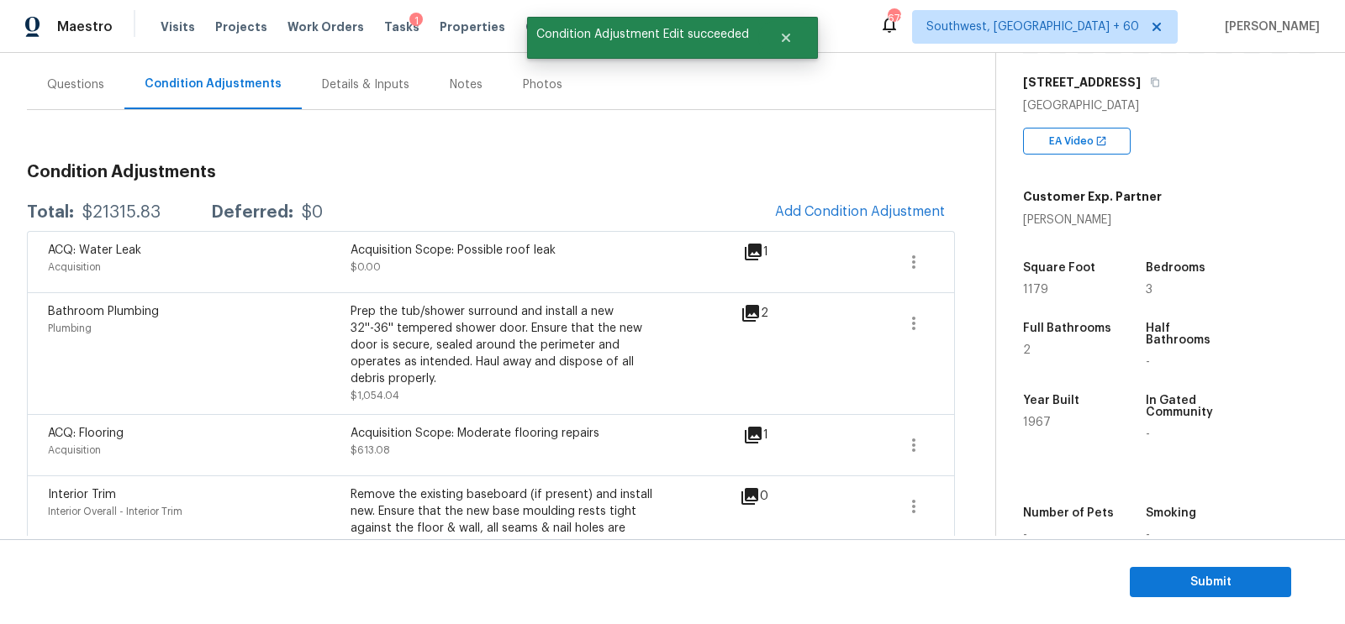
click at [70, 97] on div "Questions" at bounding box center [75, 85] width 97 height 50
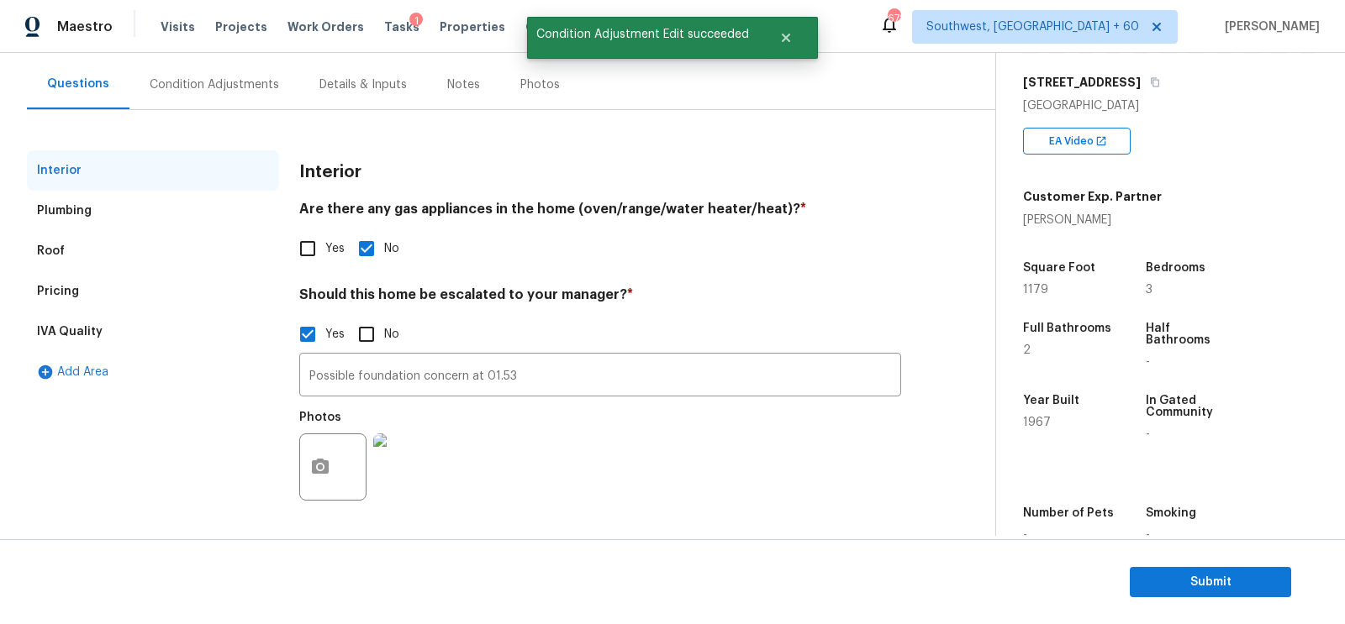
scroll to position [145, 0]
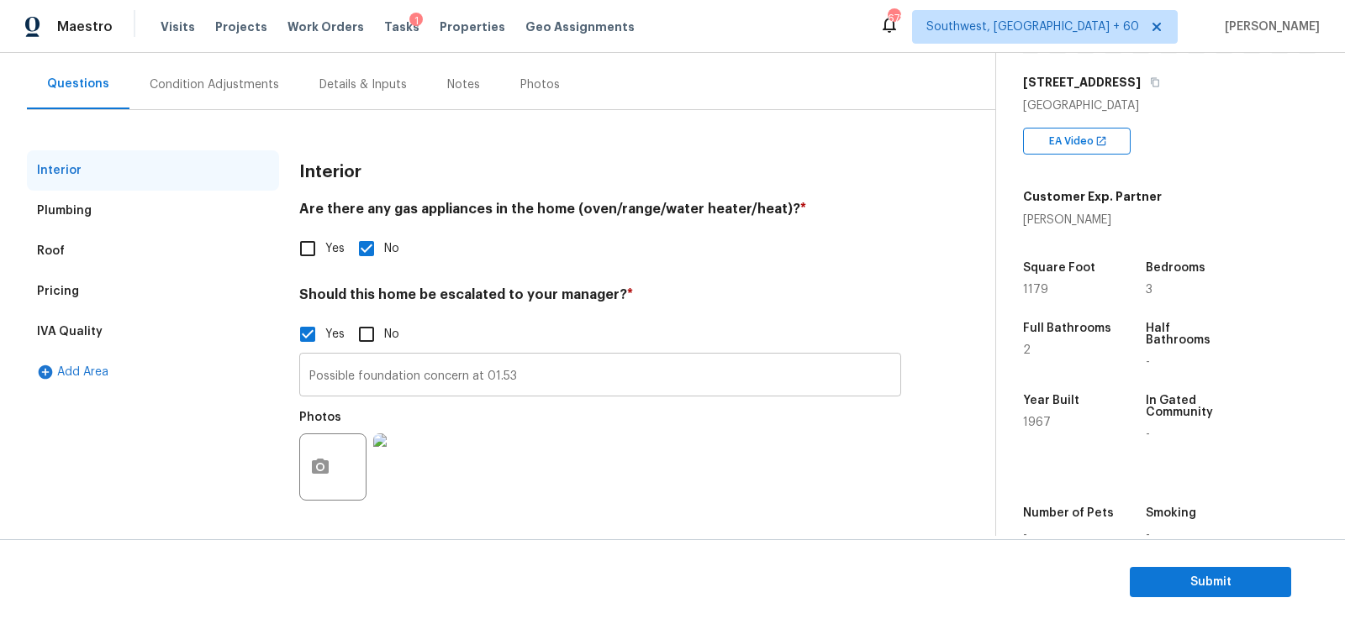
click at [503, 385] on input "Possible foundation concern at 01.53" at bounding box center [600, 377] width 602 height 40
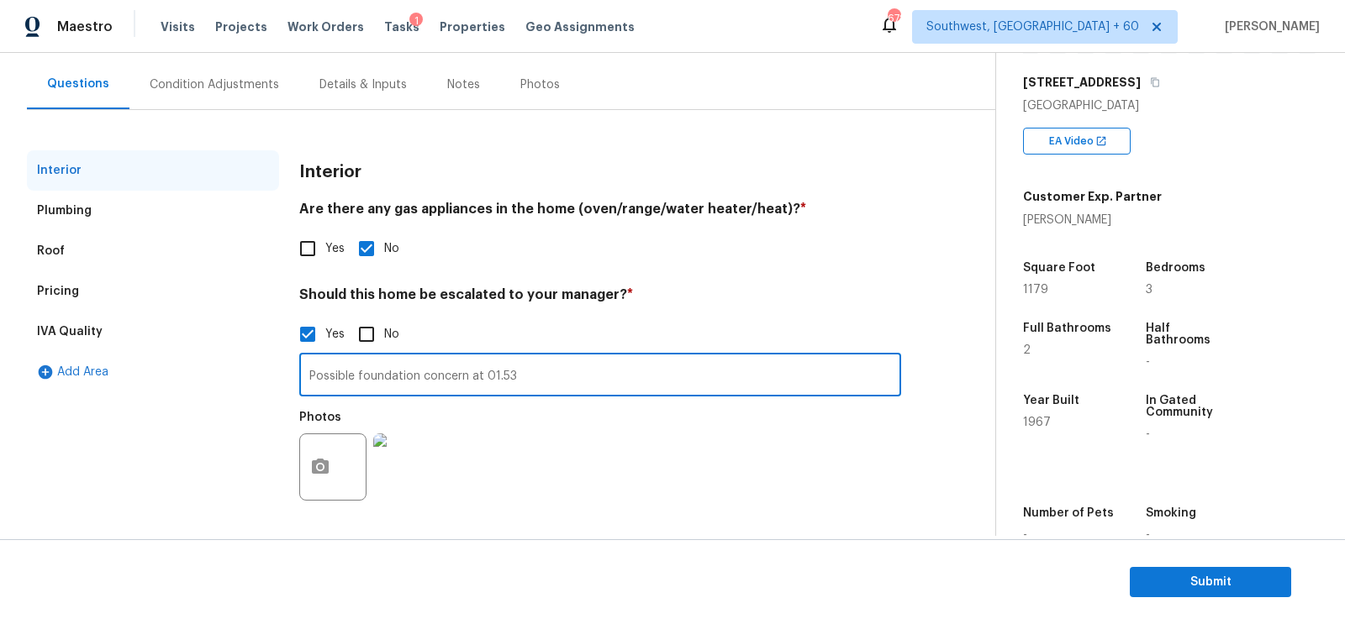
click at [529, 382] on input "Possible foundation concern at 01.53" at bounding box center [600, 377] width 602 height 40
click at [406, 467] on img at bounding box center [406, 467] width 67 height 67
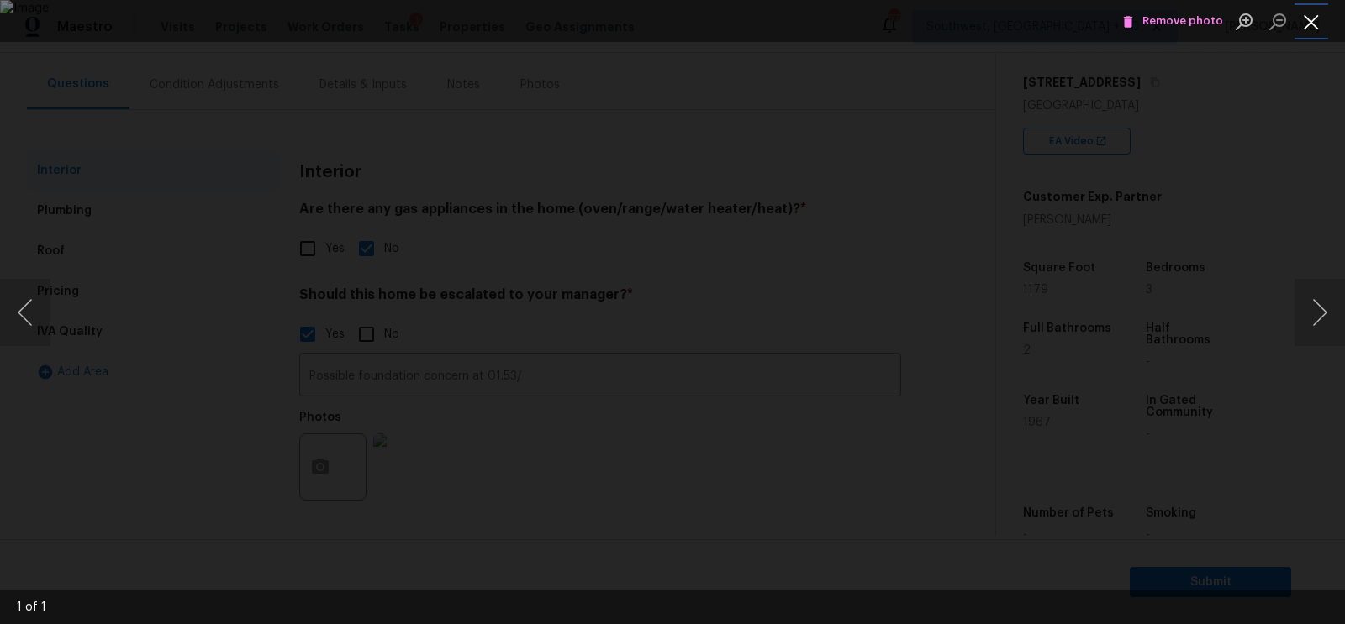
click at [1316, 22] on button "Close lightbox" at bounding box center [1311, 21] width 34 height 29
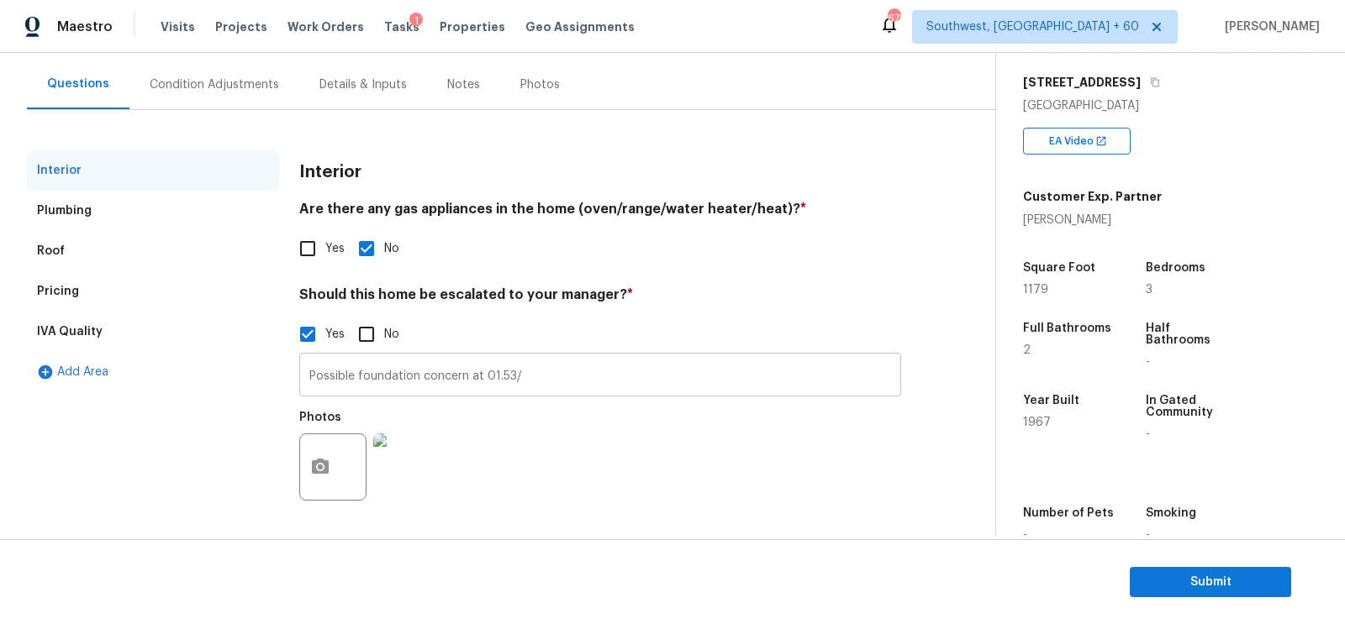
click at [508, 376] on input "Possible foundation concern at 01.53/" at bounding box center [600, 377] width 602 height 40
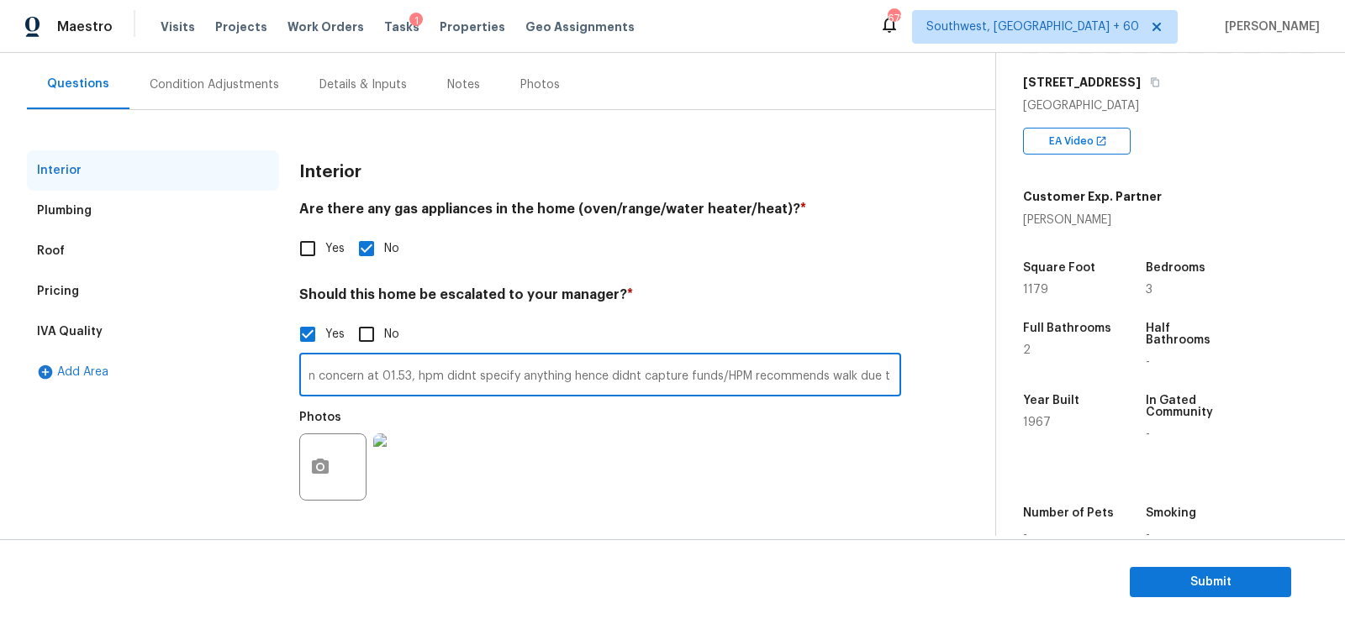
scroll to position [0, 0]
paste input "This property is located in a higher crime area. We have had several thefts fro…"
click at [398, 383] on input "Possible foundation concern at 01.53, hpm didnt specify anything hence didnt ca…" at bounding box center [600, 377] width 602 height 40
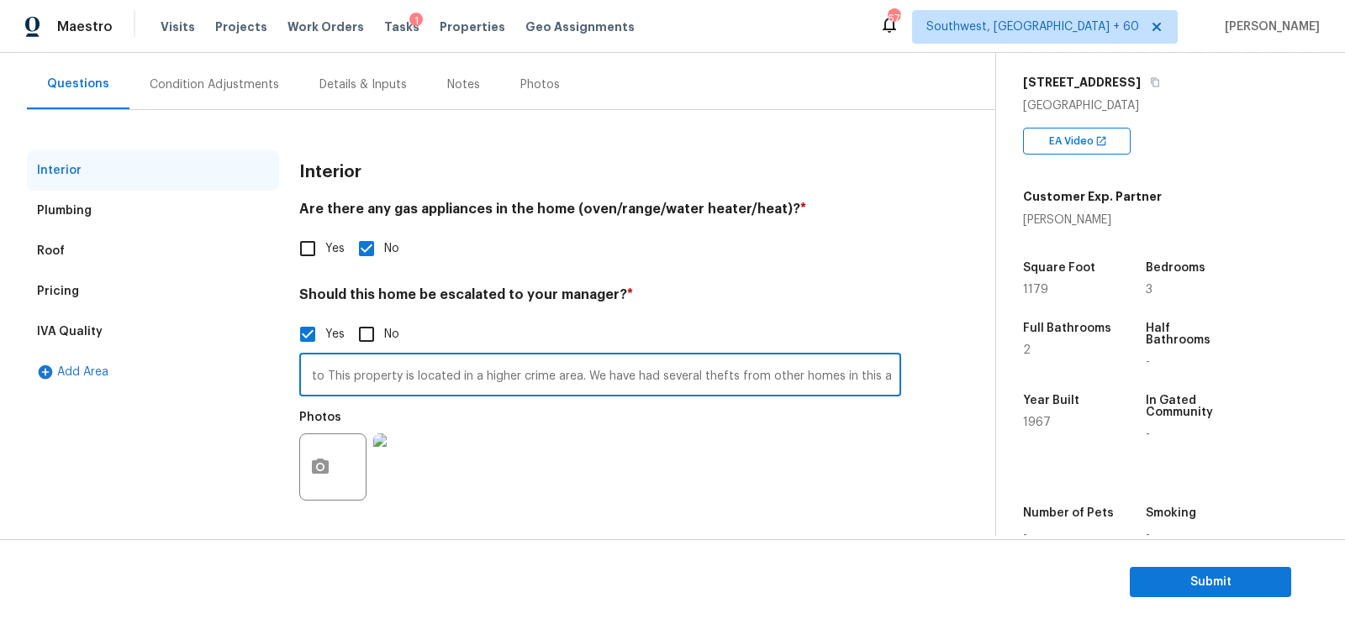
click at [398, 383] on input "Possible foundation concern at 01.53, hpm didnt specify anything hence didnt ca…" at bounding box center [600, 377] width 602 height 40
click at [304, 377] on input "Possible foundation concern at 01.53, hpm didnt specify anything hence didnt ca…" at bounding box center [600, 377] width 602 height 40
type input "Some uneven tiling in the primary bedroom - needs review. i have mod flooring/P…"
click at [384, 403] on div "Some uneven tiling in the primary bedroom - needs review. i have mod flooring/P…" at bounding box center [600, 431] width 602 height 159
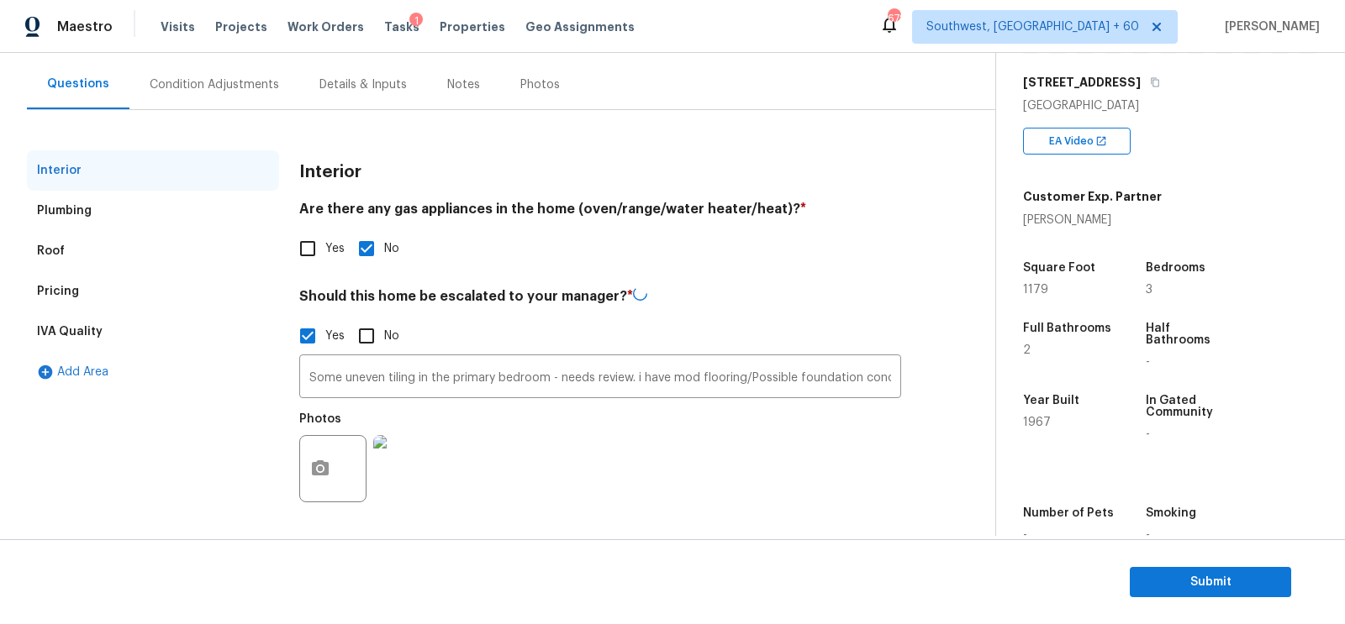
click at [286, 73] on div "Condition Adjustments" at bounding box center [214, 85] width 170 height 50
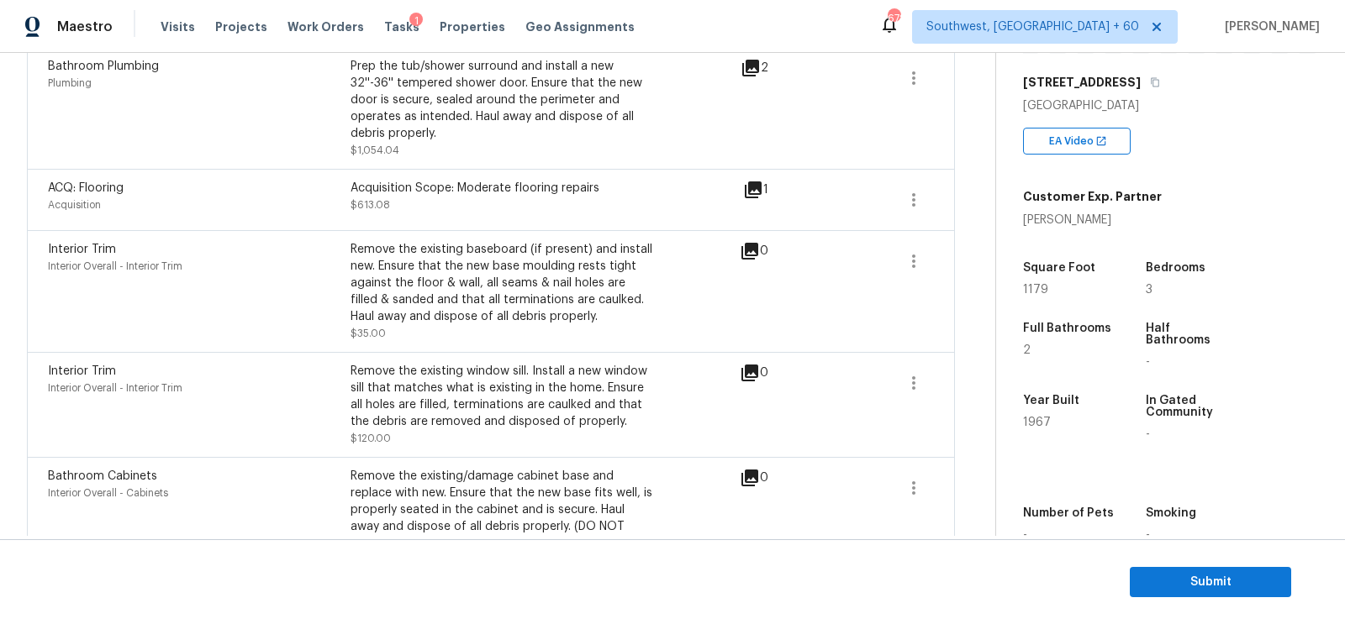
scroll to position [341, 0]
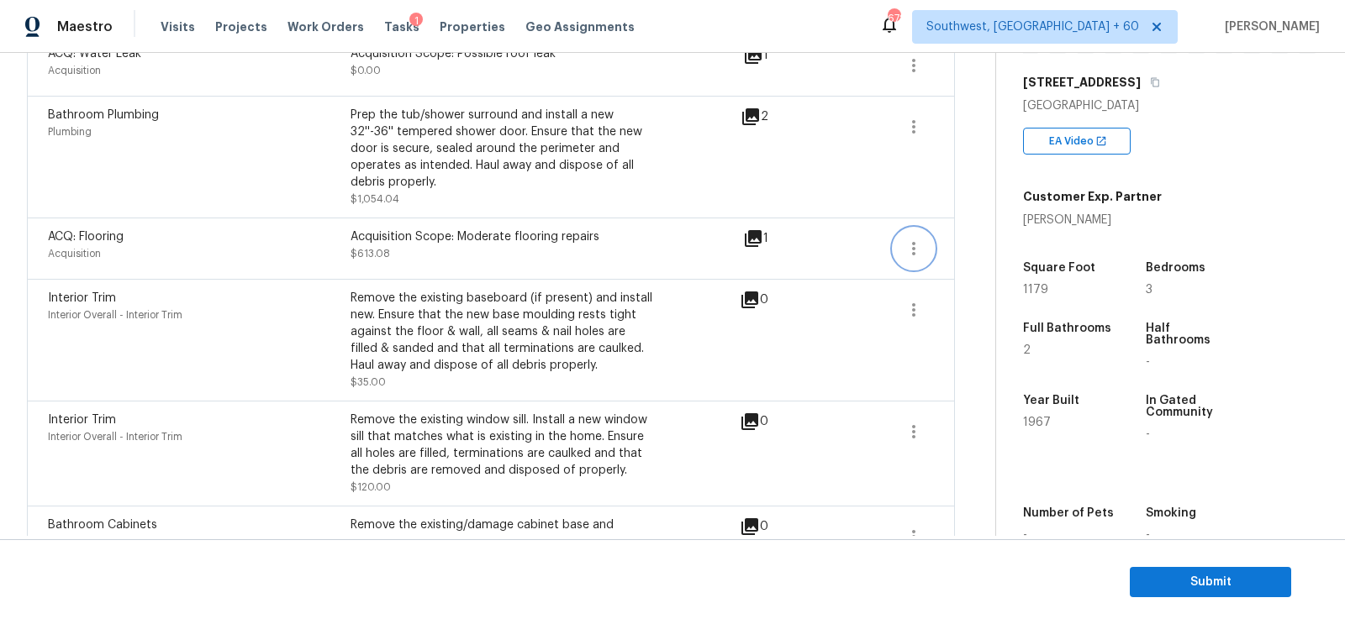
click at [909, 239] on icon "button" at bounding box center [913, 249] width 20 height 20
click at [965, 245] on div "Edit" at bounding box center [1009, 243] width 131 height 17
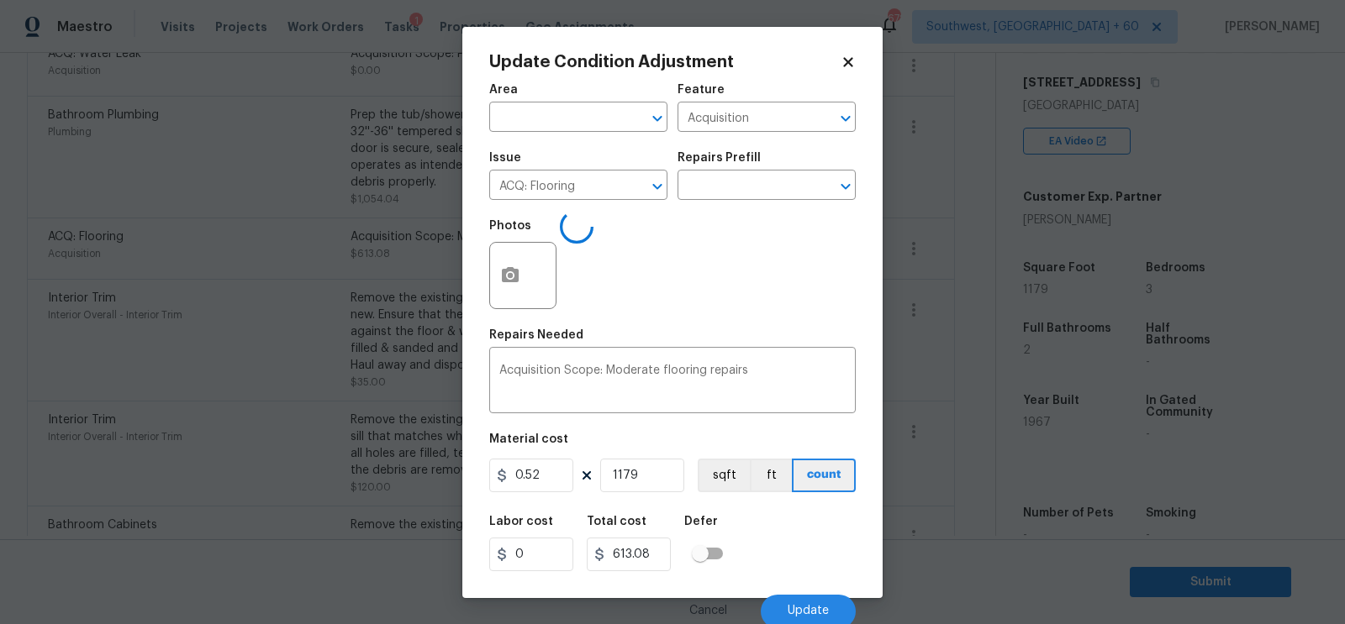
click at [921, 371] on body "Maestro Visits Projects Work Orders Tasks 1 Properties Geo Assignments 672 Sout…" at bounding box center [672, 312] width 1345 height 624
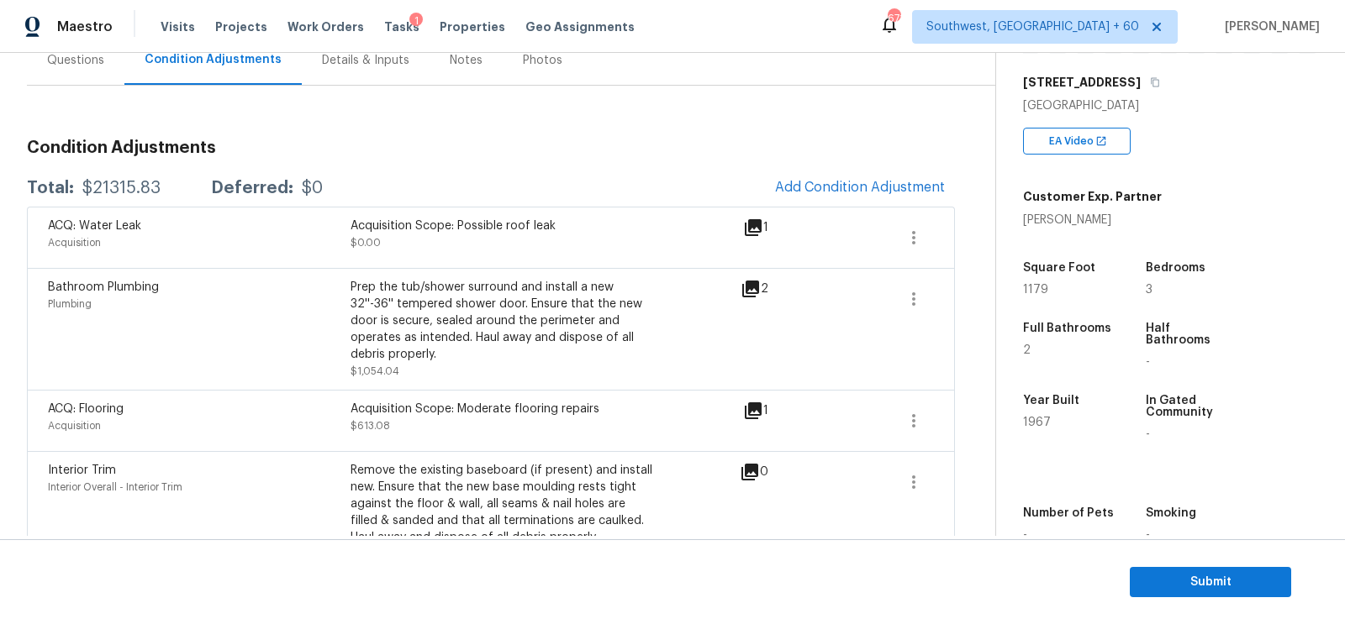
scroll to position [38, 0]
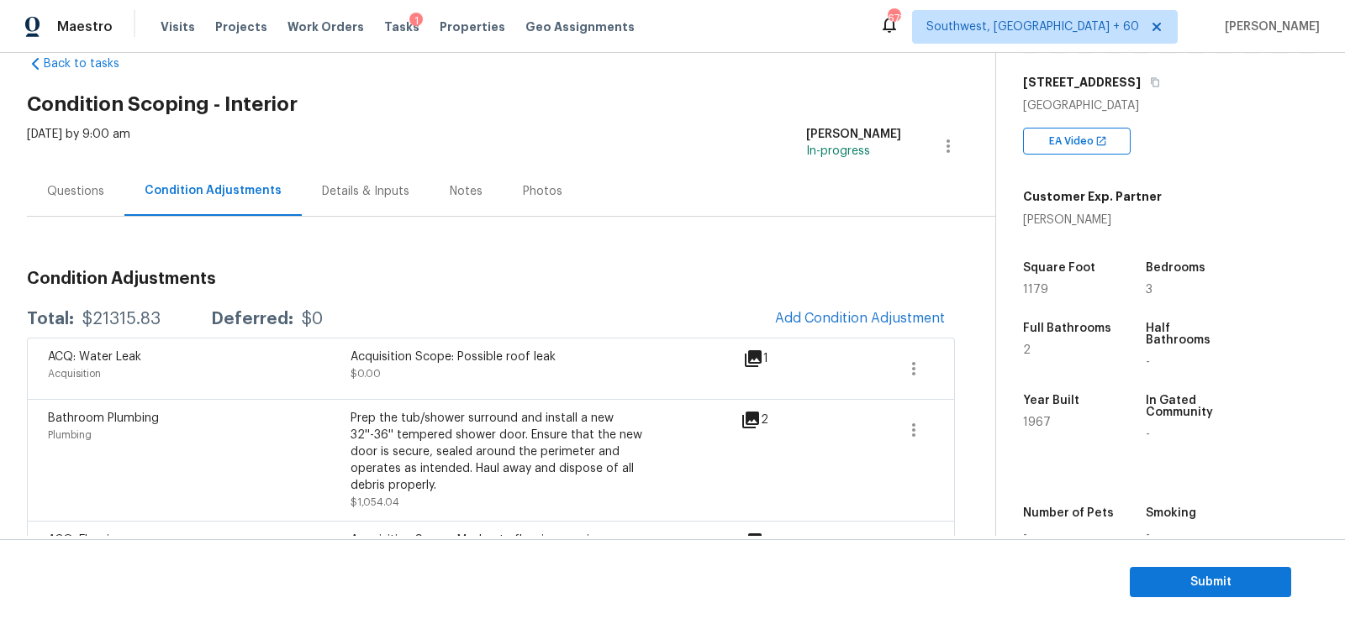
click at [845, 313] on span "Add Condition Adjustment" at bounding box center [860, 318] width 170 height 15
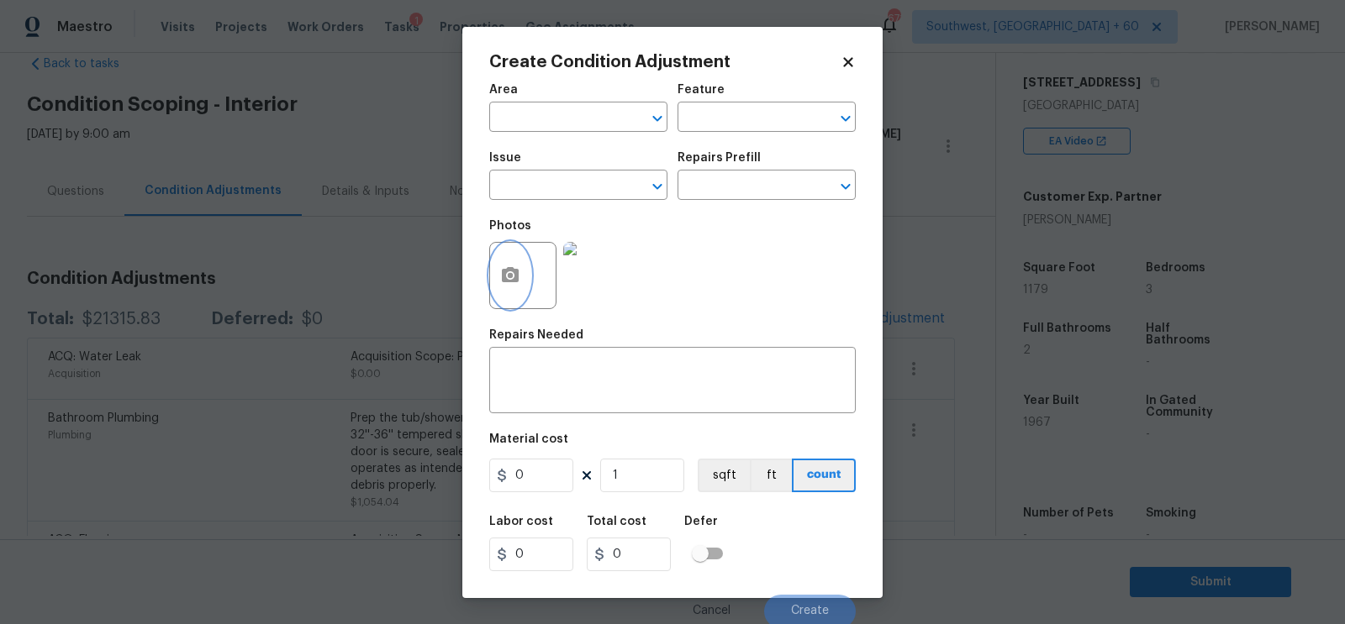
click at [504, 277] on icon "button" at bounding box center [510, 274] width 17 height 15
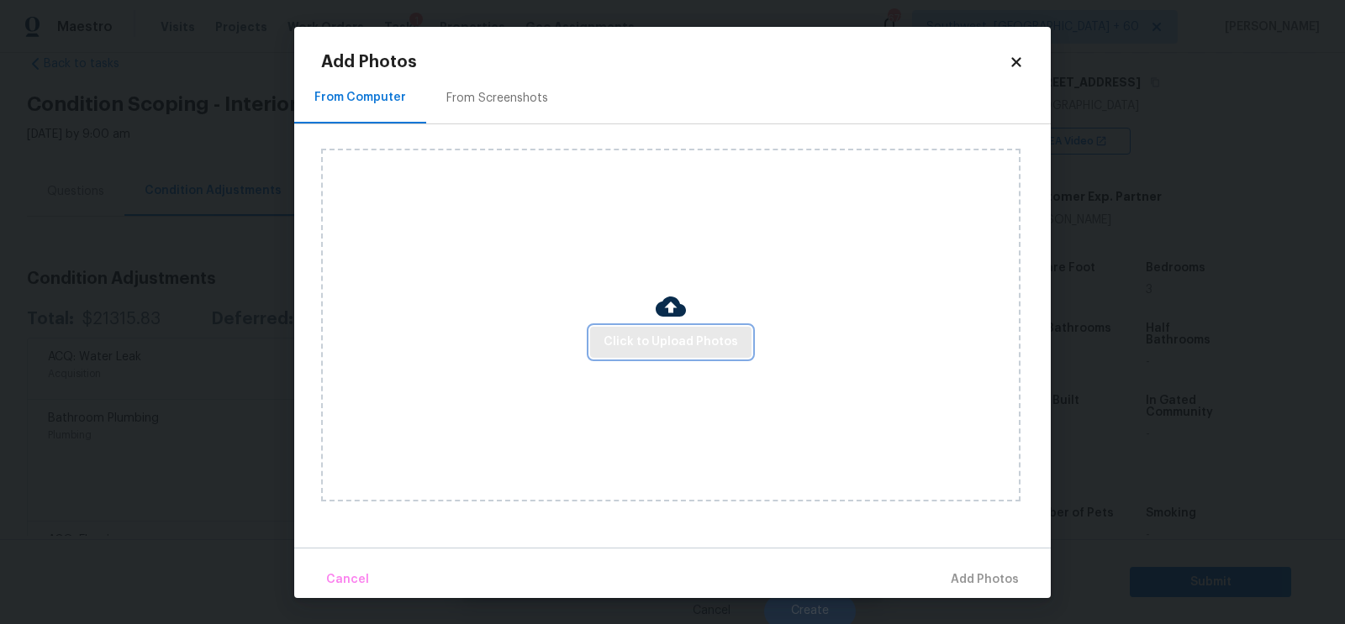
click at [666, 337] on span "Click to Upload Photos" at bounding box center [670, 342] width 134 height 21
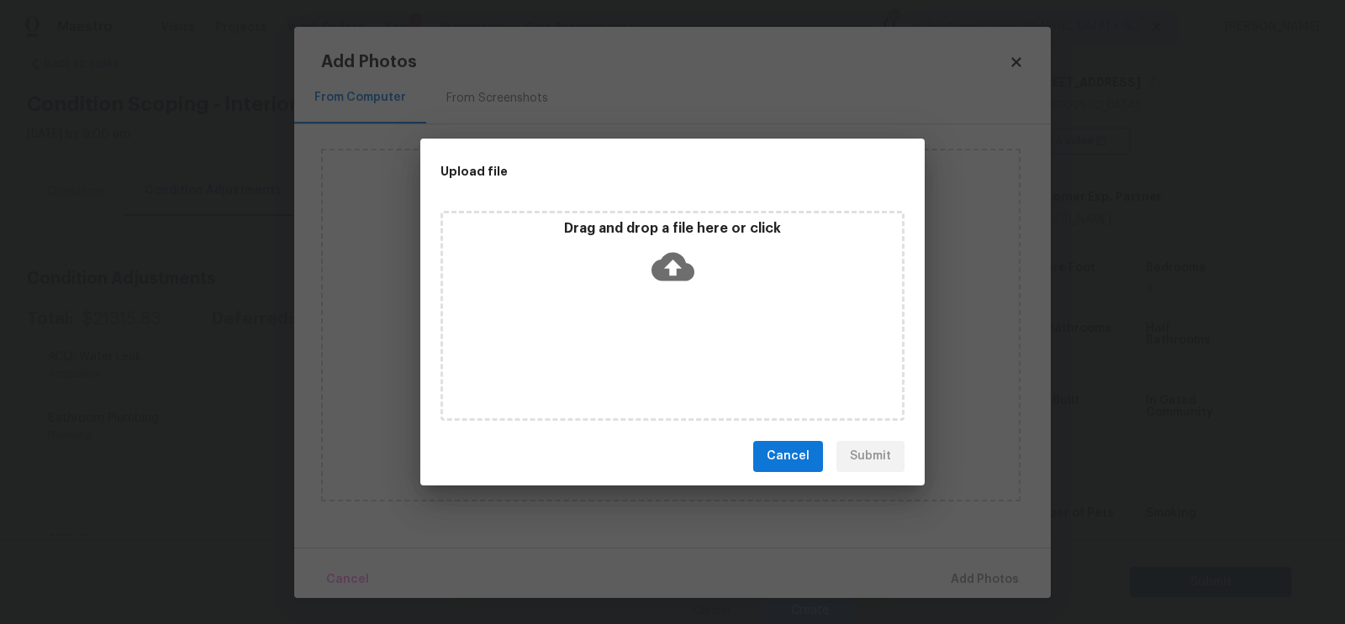
click at [666, 266] on icon at bounding box center [672, 266] width 43 height 43
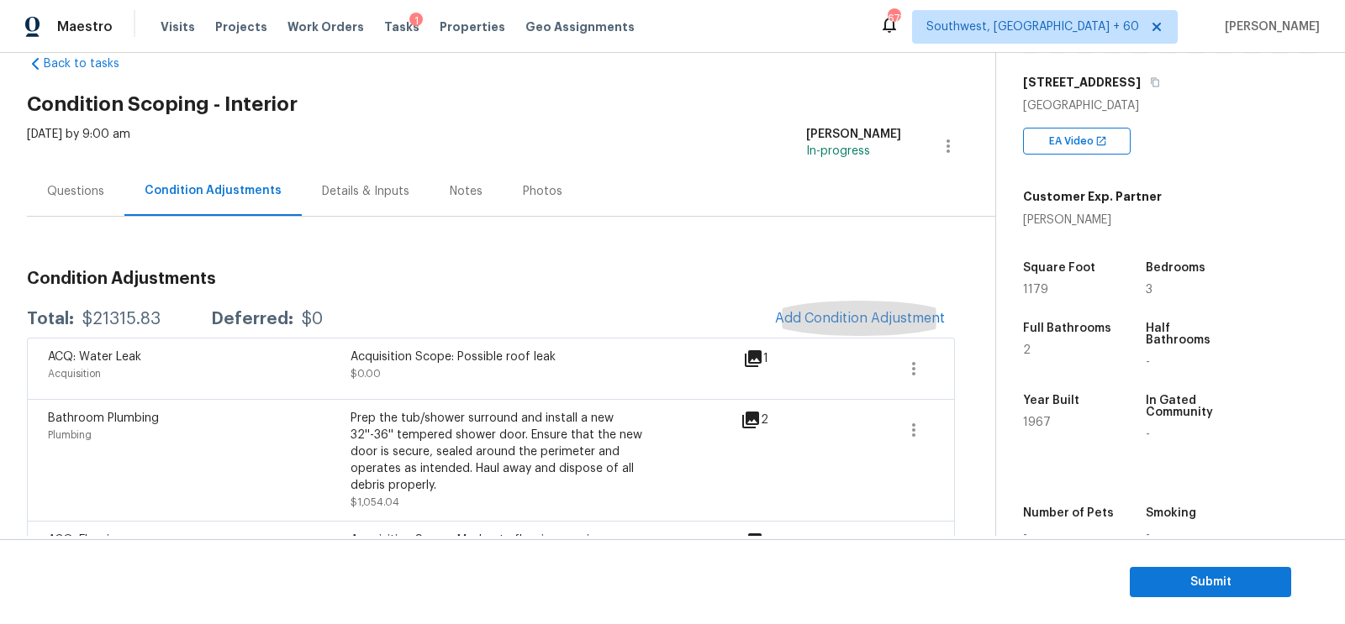
click at [112, 315] on div "$21315.83" at bounding box center [121, 319] width 78 height 17
copy div "$21315.83"
click at [69, 197] on div "Questions" at bounding box center [75, 191] width 57 height 17
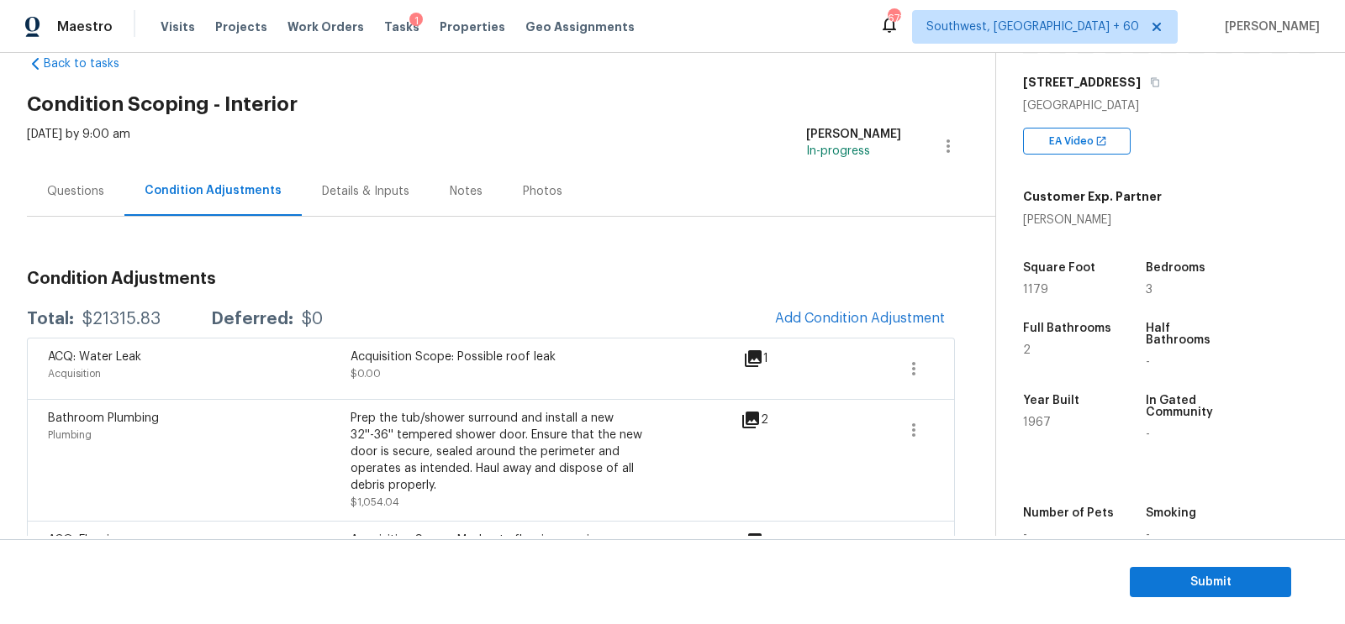
scroll to position [38, 0]
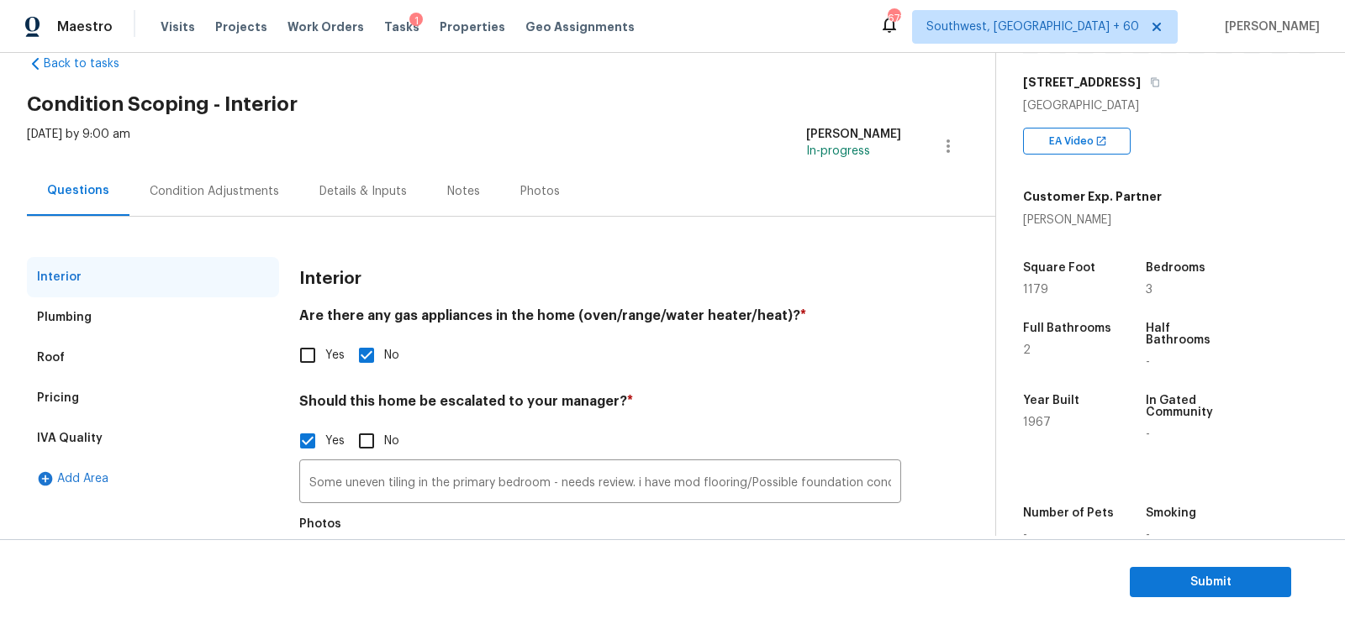
click at [77, 393] on div "Pricing" at bounding box center [153, 398] width 252 height 40
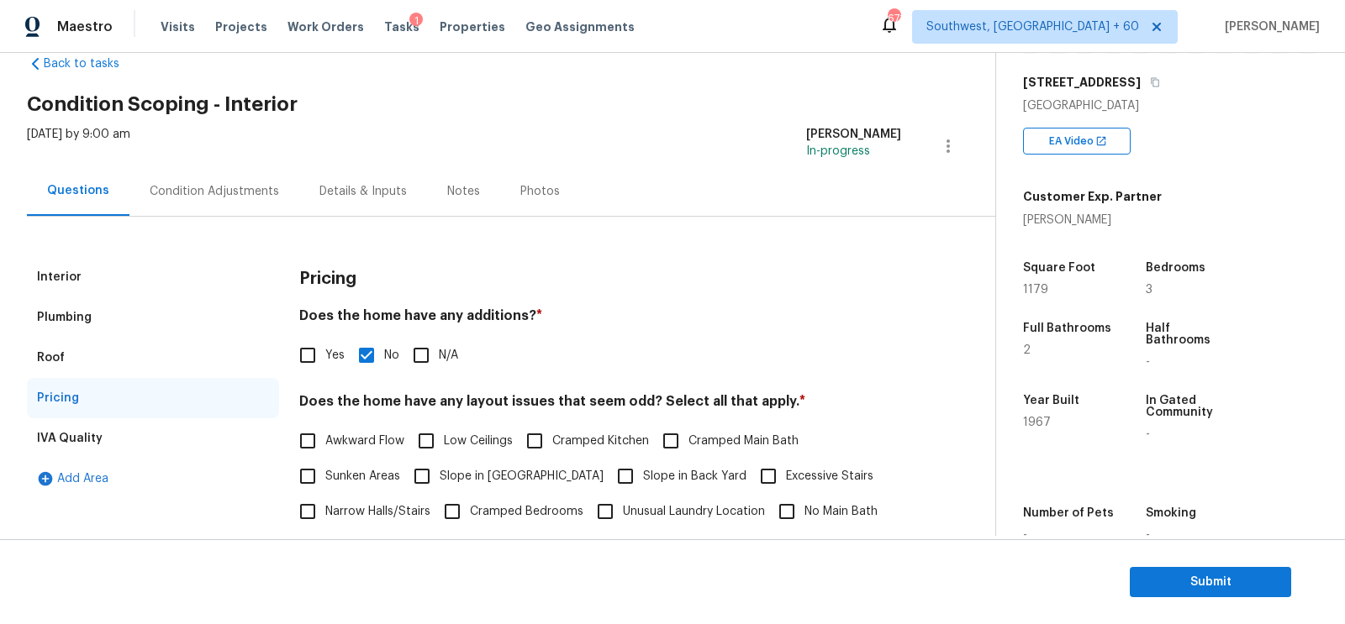
click at [494, 440] on span "Low Ceilings" at bounding box center [478, 442] width 69 height 18
click at [444, 440] on input "Low Ceilings" at bounding box center [425, 441] width 35 height 35
checkbox input "true"
click at [255, 189] on div "Condition Adjustments" at bounding box center [214, 191] width 129 height 17
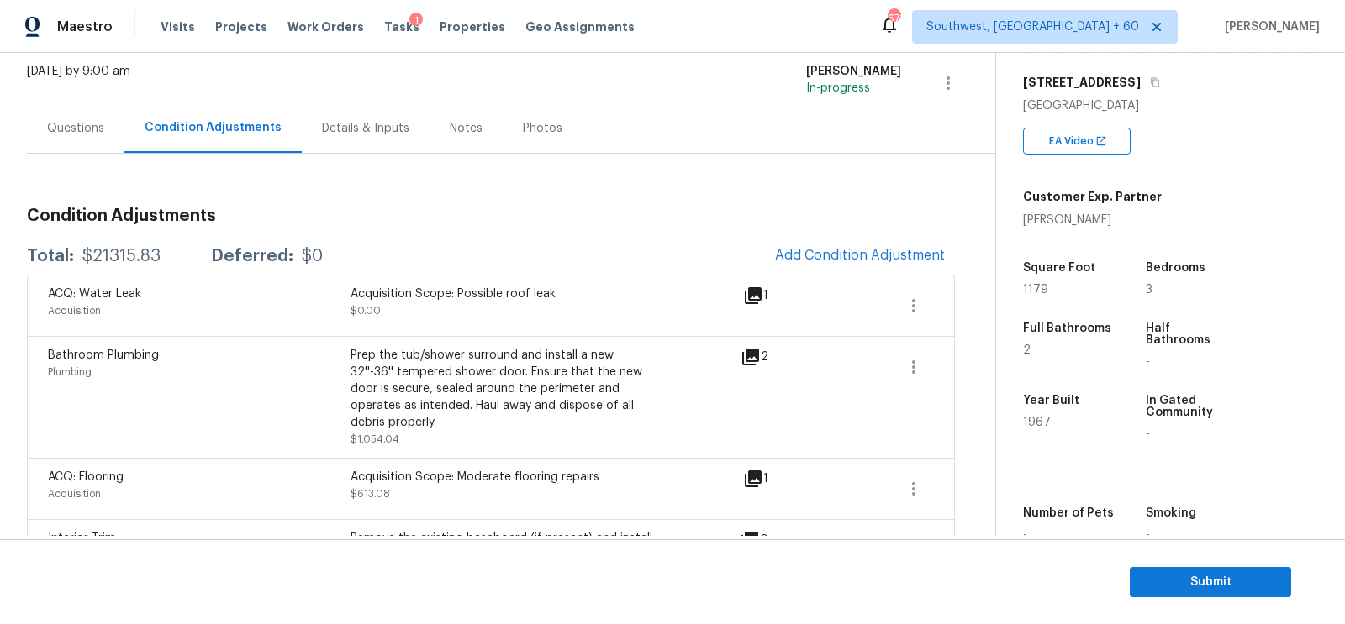
scroll to position [97, 0]
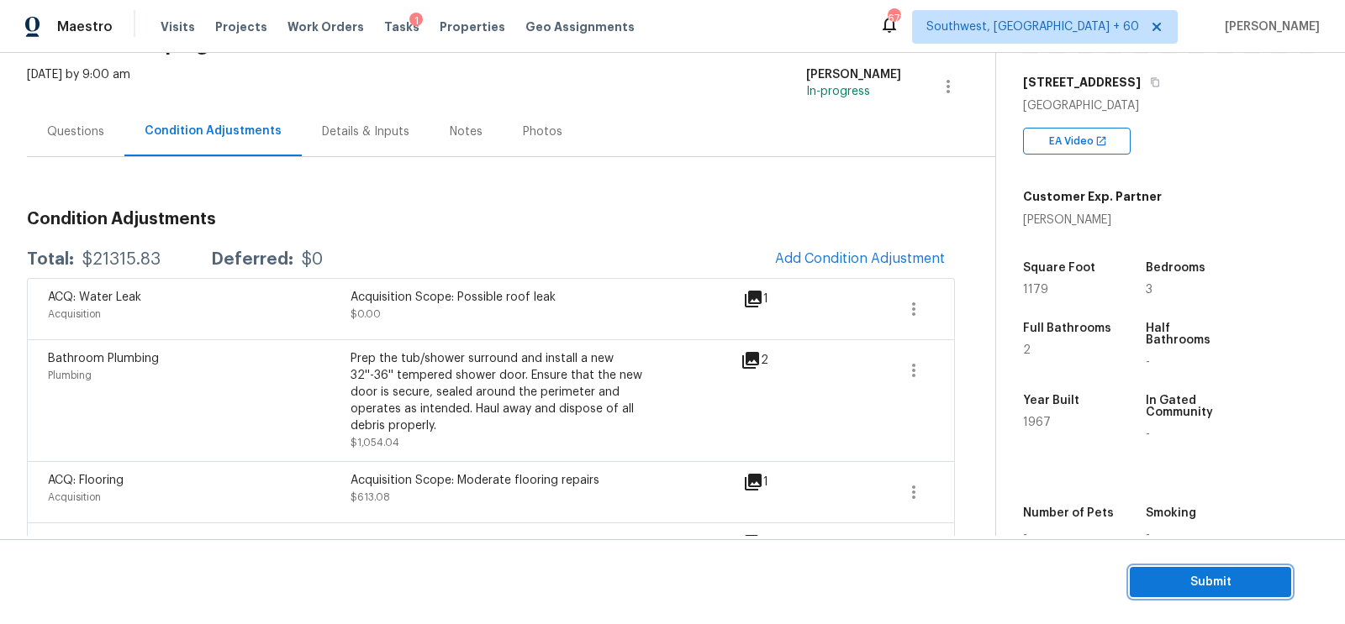
click at [1195, 571] on button "Submit" at bounding box center [1210, 582] width 161 height 31
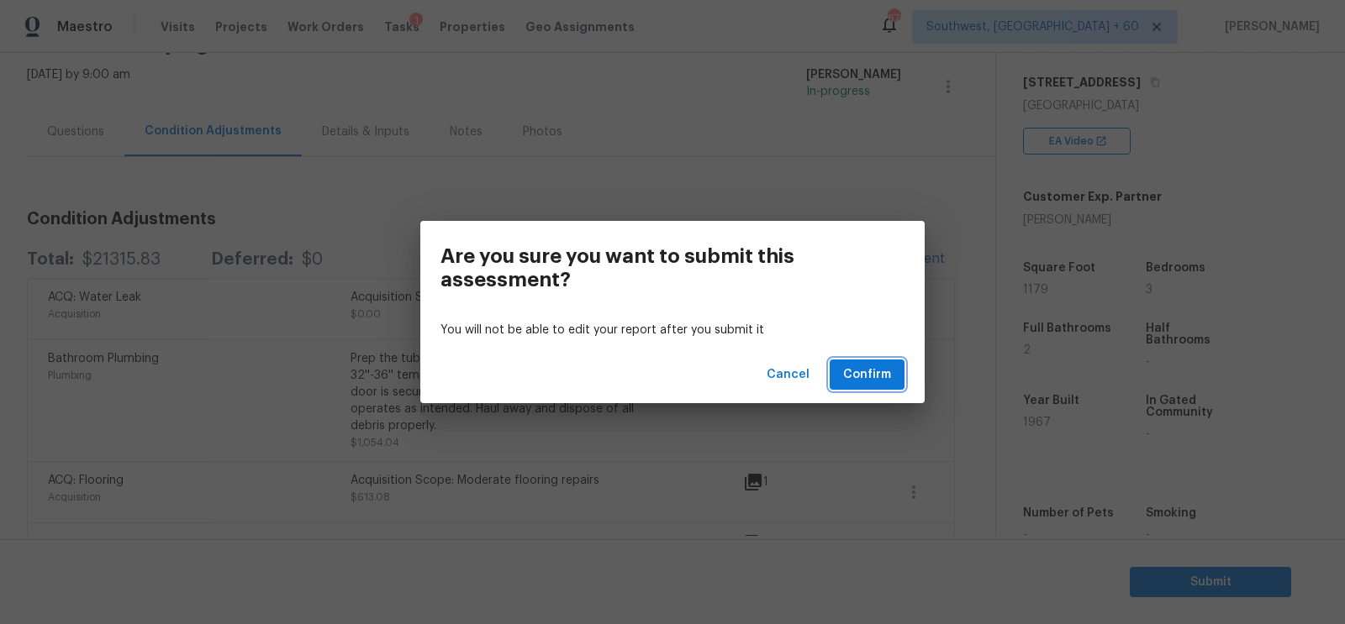
click at [850, 387] on button "Confirm" at bounding box center [867, 375] width 75 height 31
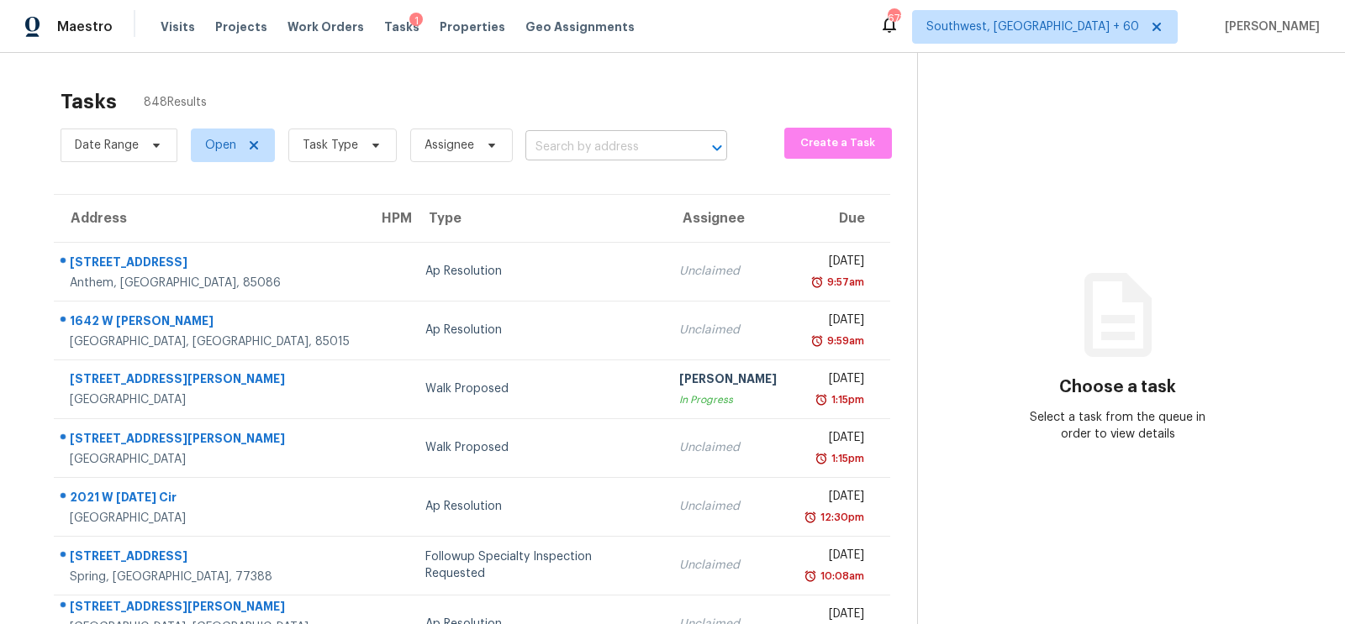
click at [579, 142] on input "text" at bounding box center [602, 147] width 155 height 26
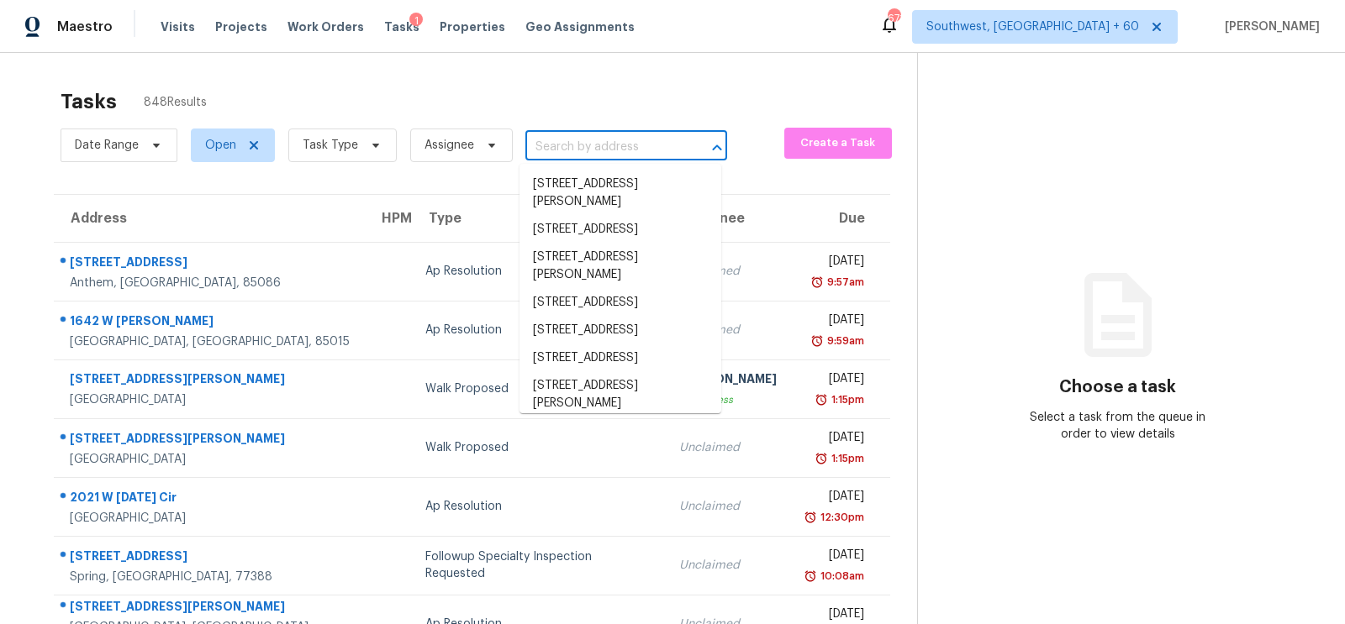
paste input "[STREET_ADDRESS]"
type input "[STREET_ADDRESS]"
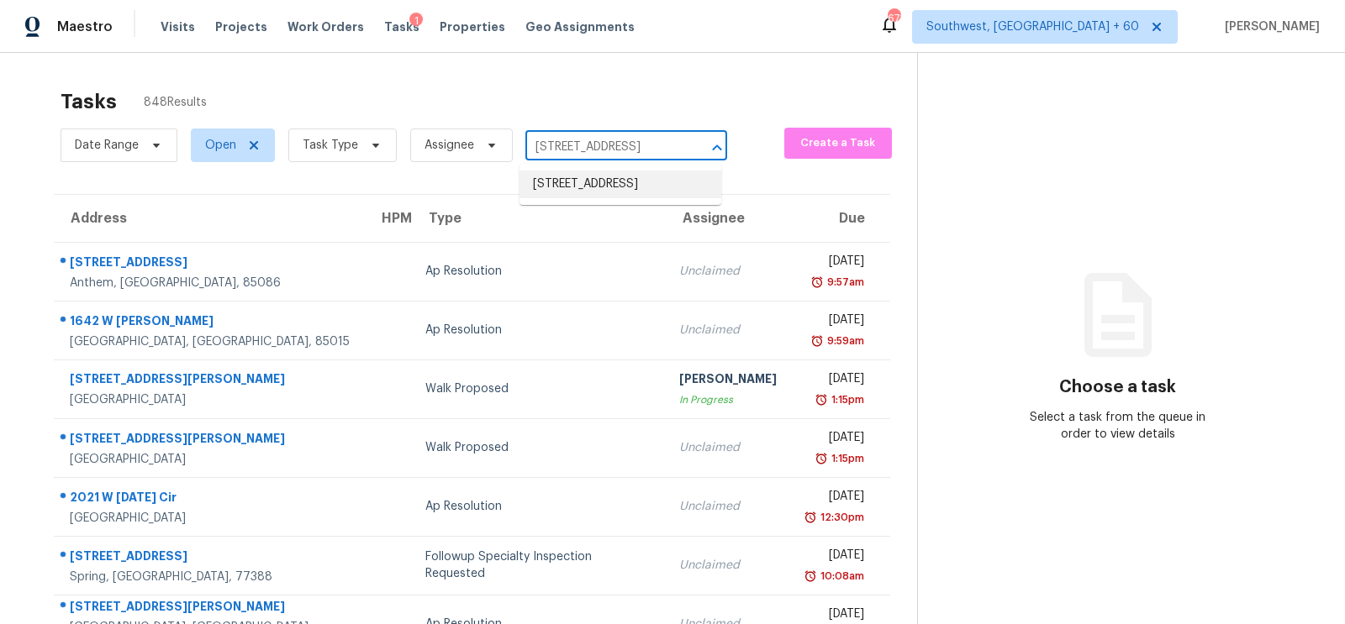
click at [595, 187] on li "[STREET_ADDRESS]" at bounding box center [620, 185] width 202 height 28
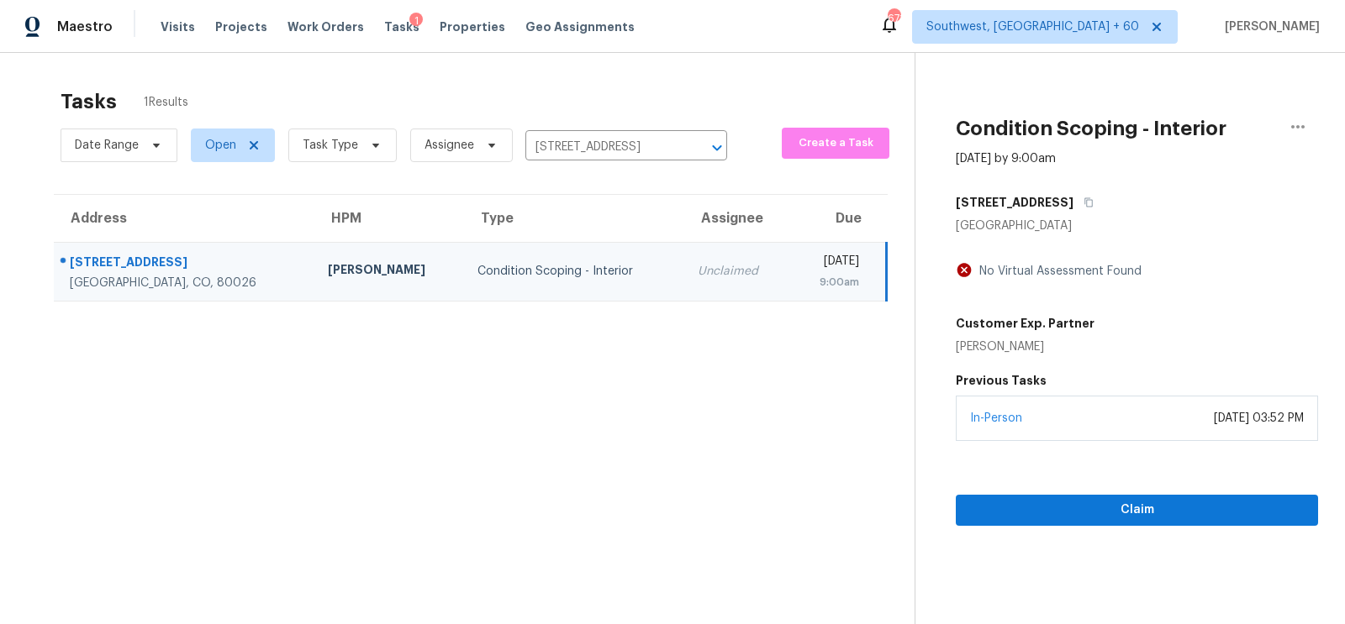
click at [1106, 487] on div "Claim" at bounding box center [1137, 483] width 362 height 85
click at [1142, 503] on span "Claim" at bounding box center [1136, 510] width 335 height 21
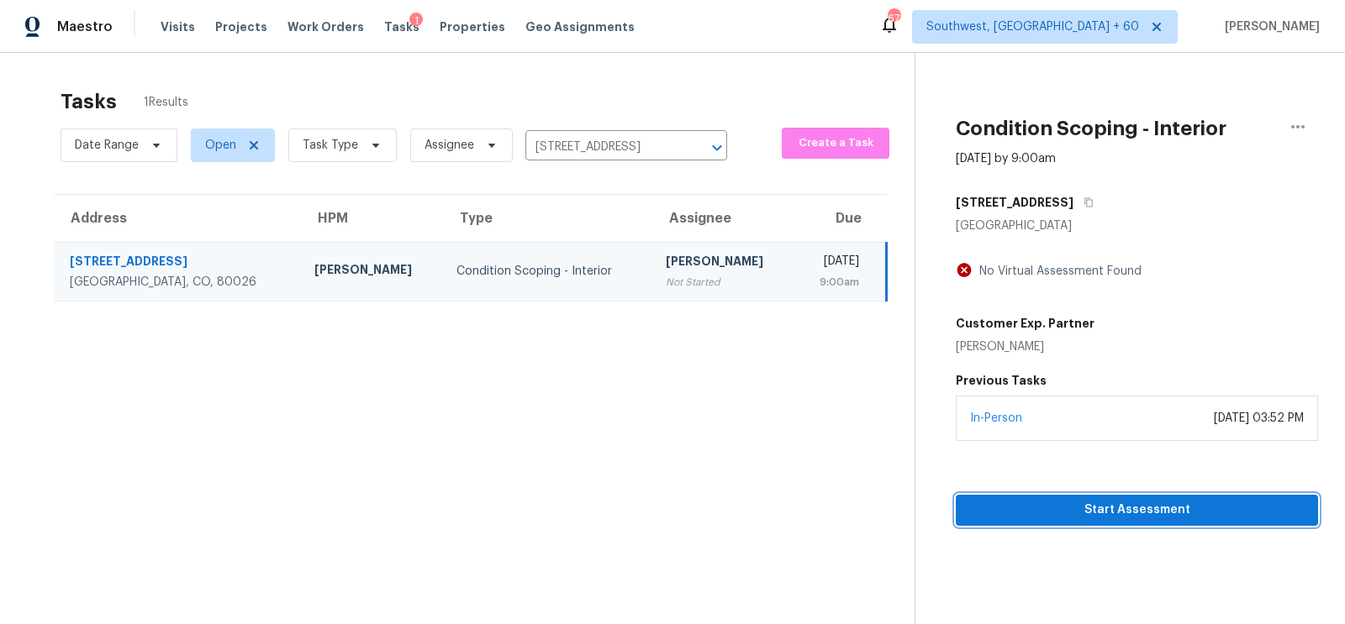
click at [1237, 500] on span "Start Assessment" at bounding box center [1136, 510] width 335 height 21
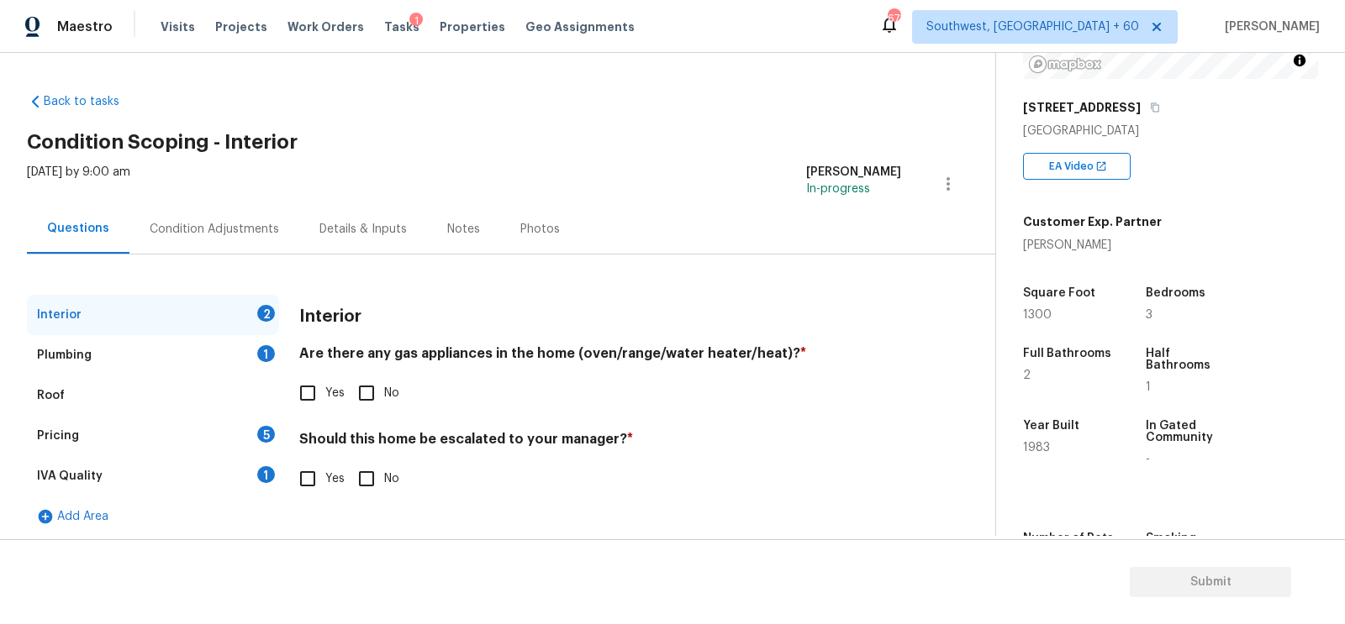
scroll to position [278, 0]
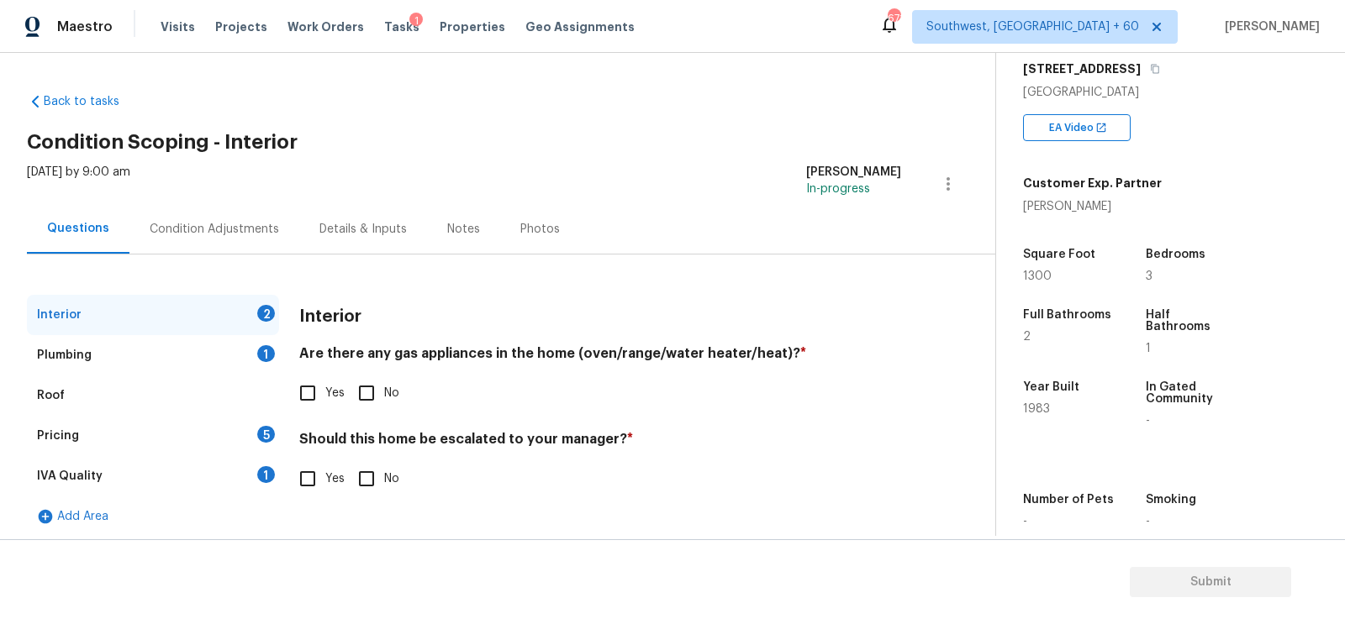
click at [314, 387] on input "Yes" at bounding box center [307, 393] width 35 height 35
checkbox input "true"
click at [376, 477] on input "No" at bounding box center [366, 480] width 35 height 35
checkbox input "true"
click at [220, 339] on div "Plumbing 1" at bounding box center [153, 355] width 252 height 40
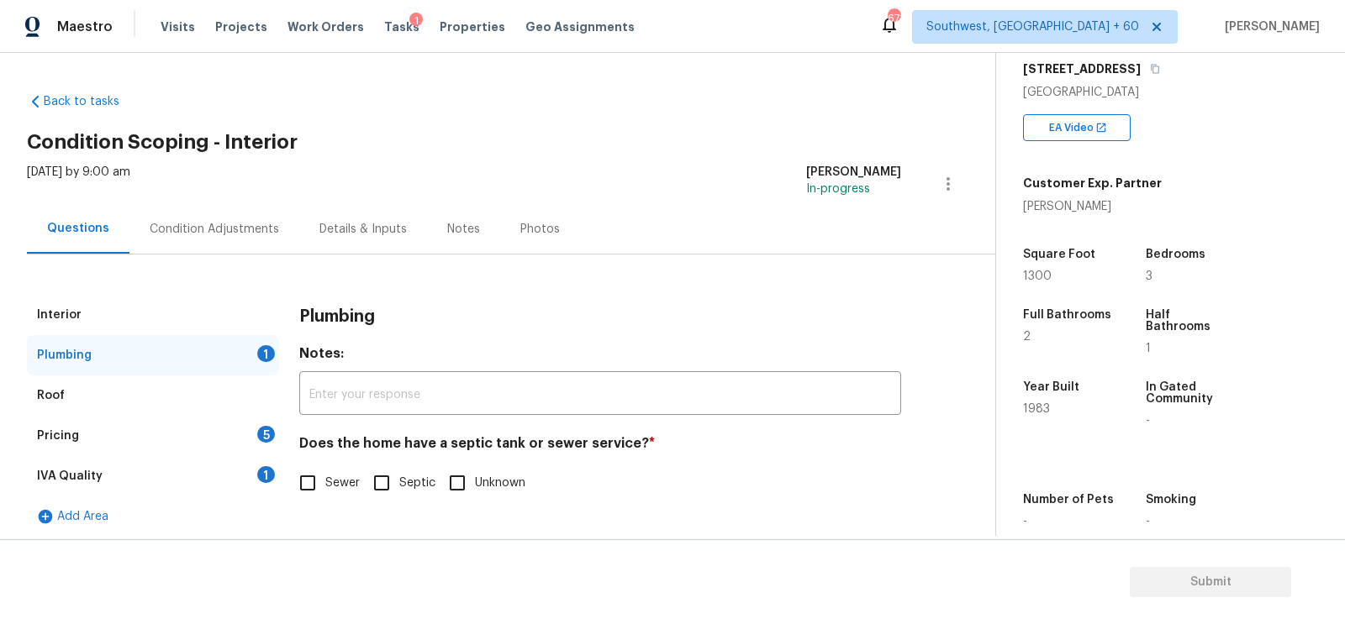
click at [312, 467] on input "Sewer" at bounding box center [307, 483] width 35 height 35
checkbox input "true"
click at [252, 474] on div "IVA Quality 1" at bounding box center [153, 476] width 252 height 40
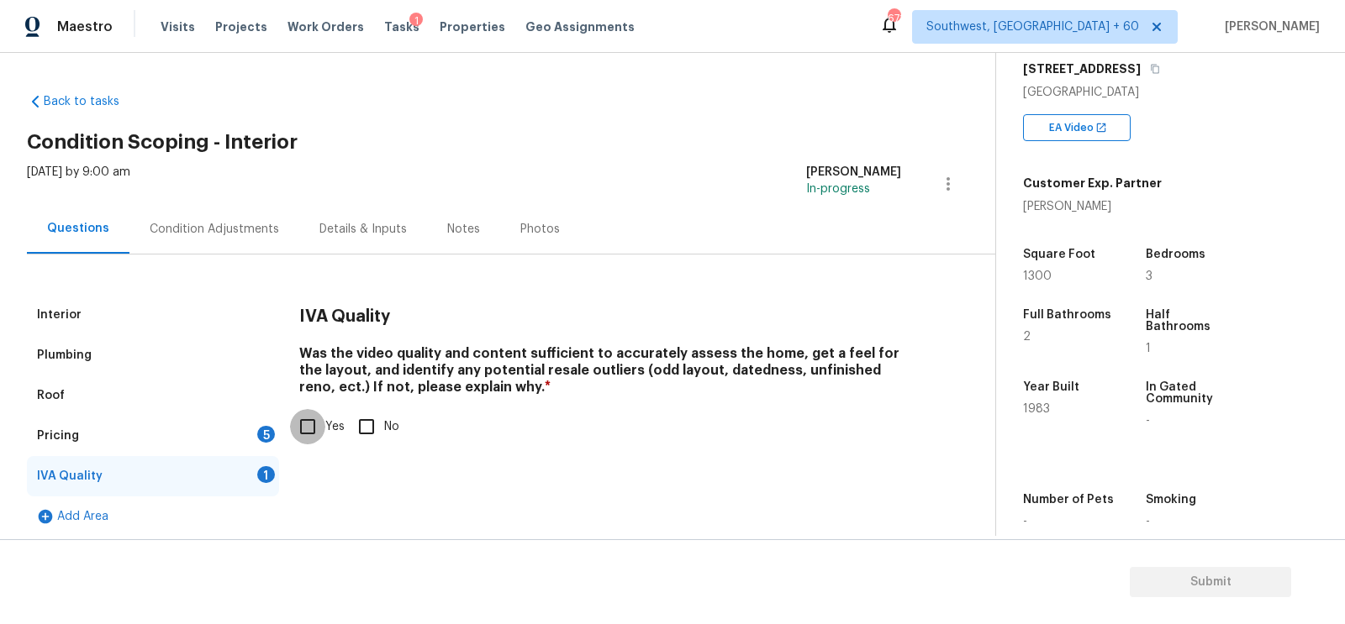
click at [308, 419] on input "Yes" at bounding box center [307, 426] width 35 height 35
checkbox input "true"
click at [262, 432] on div "5" at bounding box center [266, 434] width 18 height 17
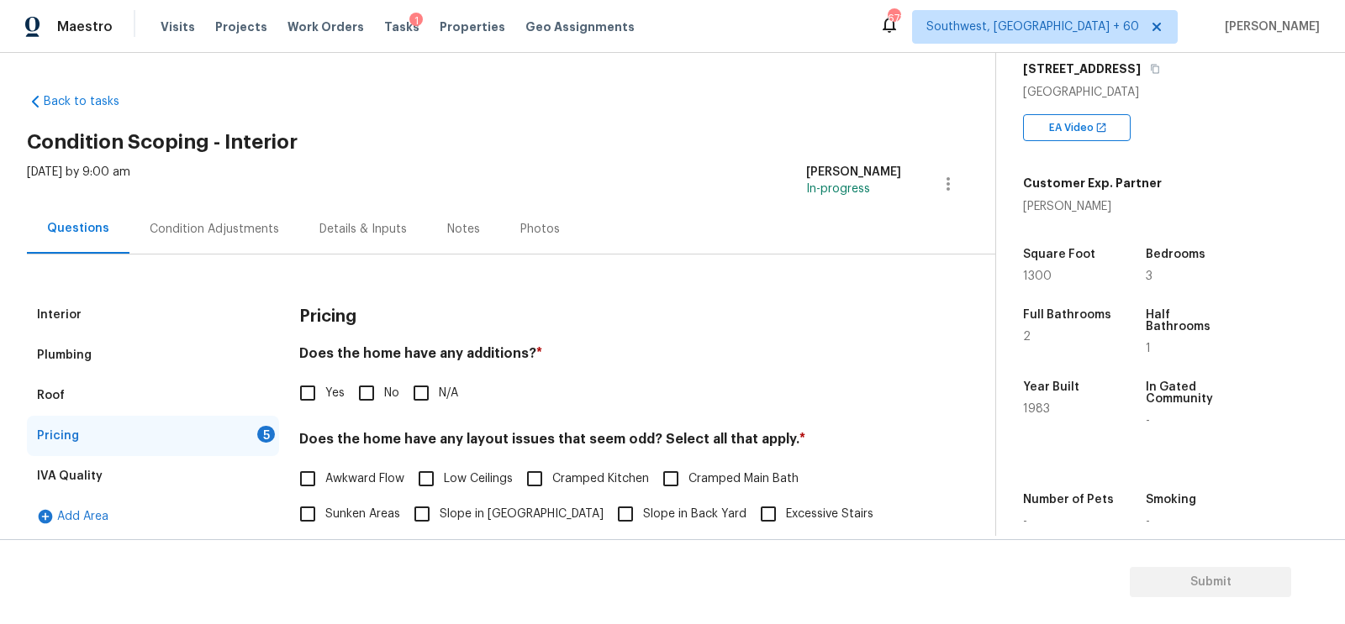
click at [359, 387] on input "No" at bounding box center [366, 393] width 35 height 35
checkbox input "true"
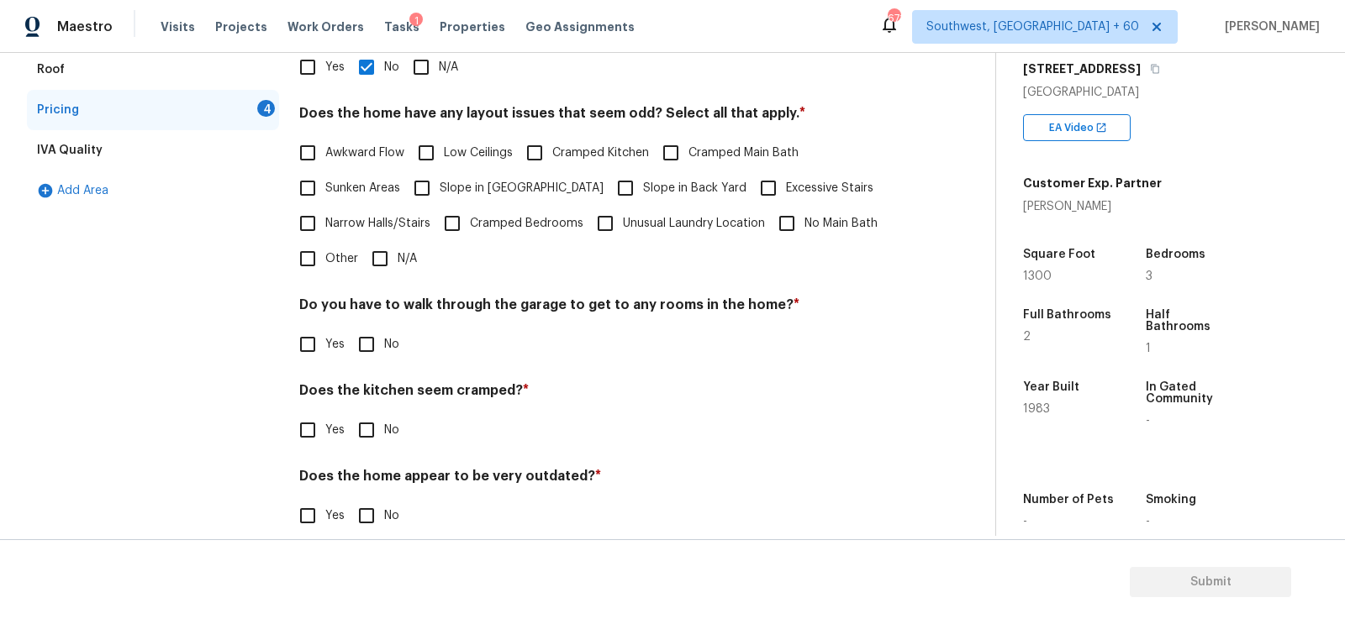
scroll to position [333, 0]
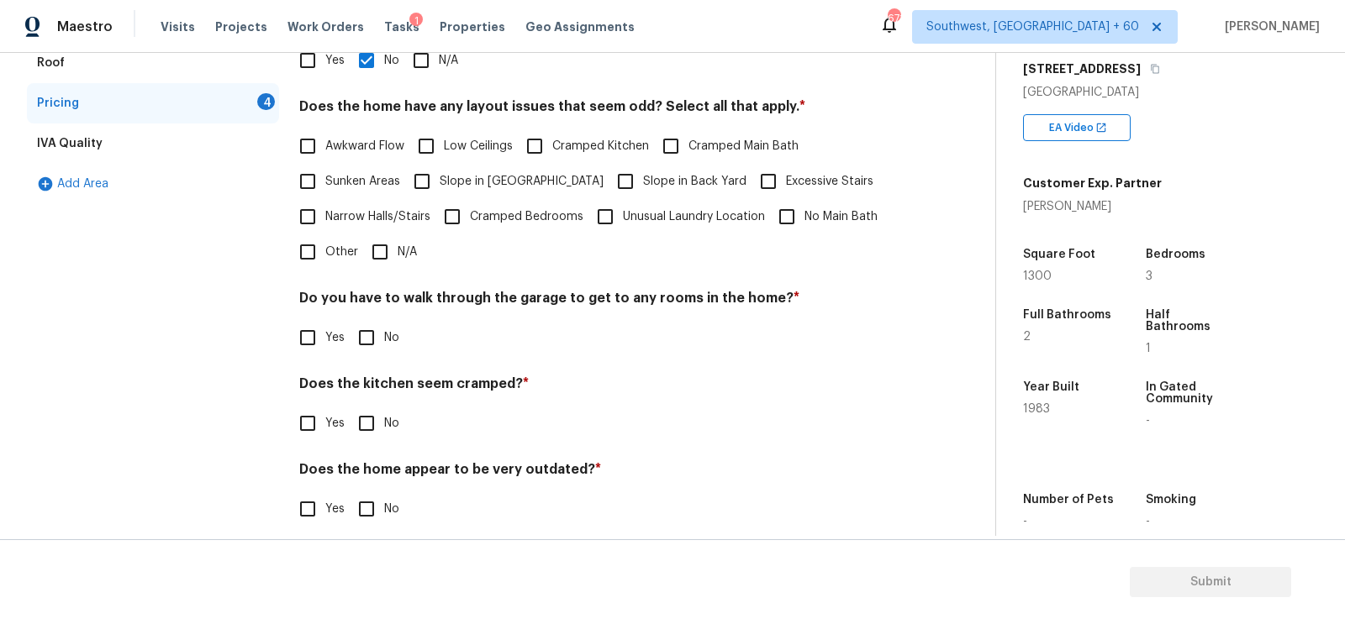
click at [382, 256] on input "N/A" at bounding box center [379, 251] width 35 height 35
checkbox input "true"
click at [368, 347] on input "No" at bounding box center [366, 339] width 35 height 35
checkbox input "true"
click at [367, 414] on input "No" at bounding box center [366, 425] width 35 height 35
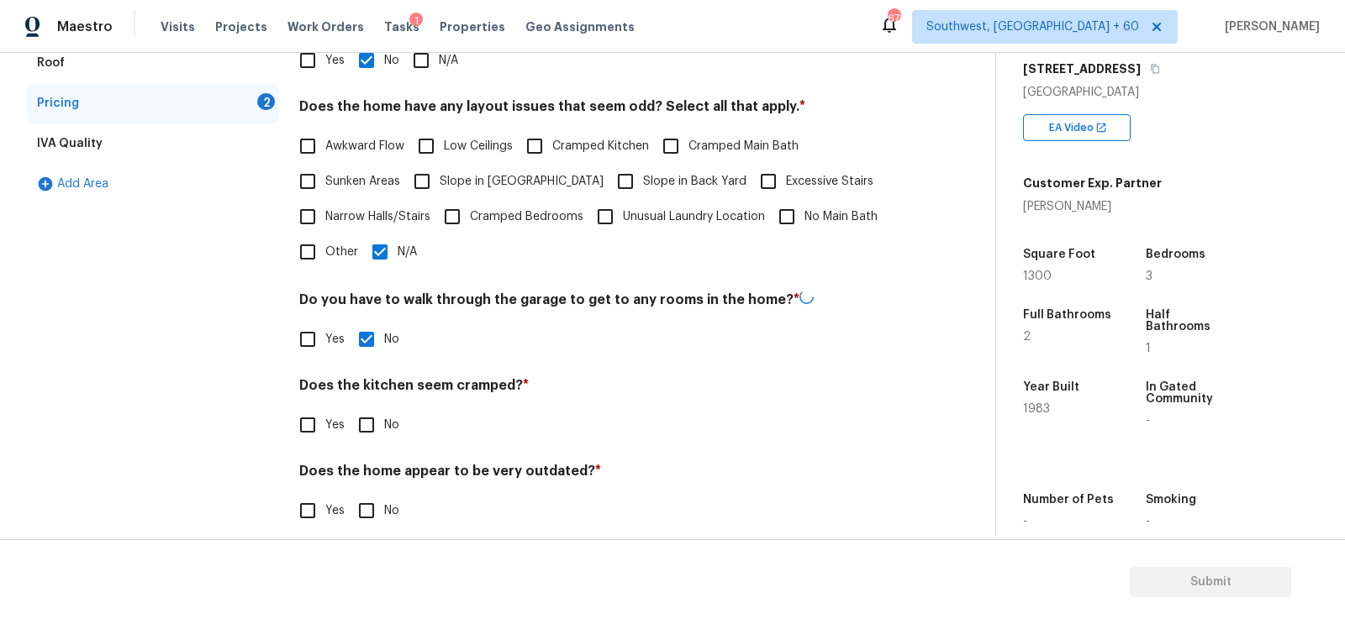
checkbox input "true"
click at [370, 511] on input "No" at bounding box center [366, 510] width 35 height 35
checkbox input "true"
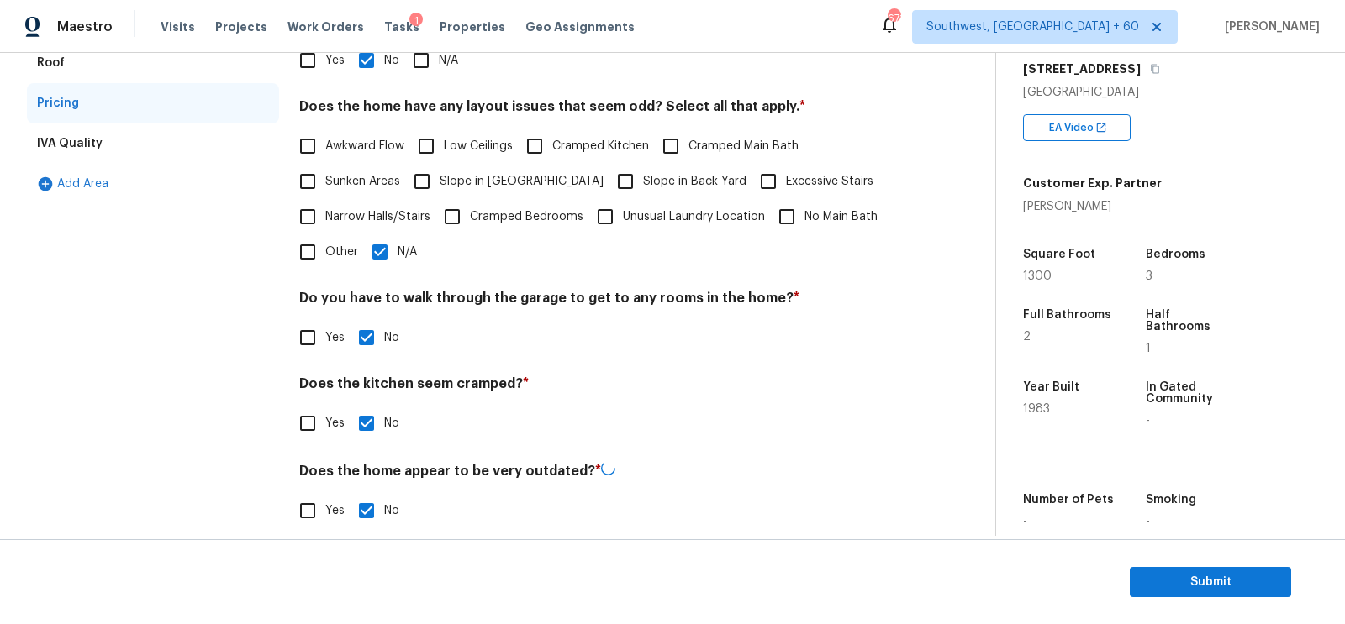
scroll to position [0, 0]
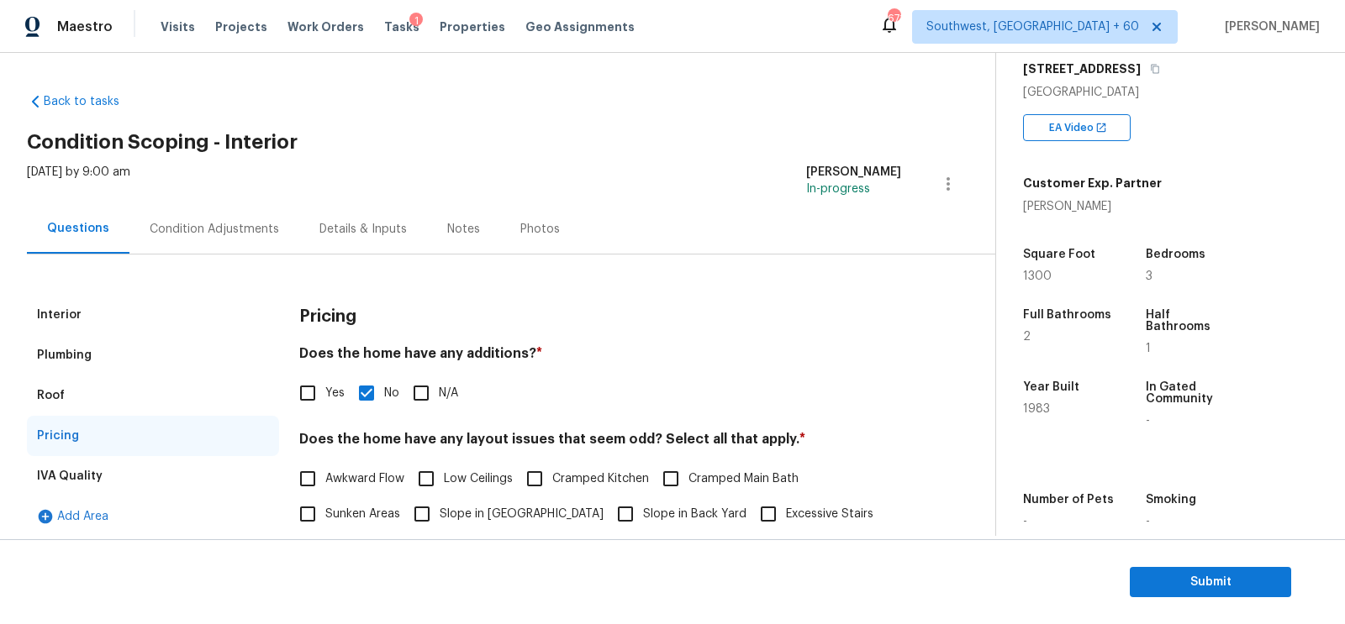
click at [216, 238] on div "Condition Adjustments" at bounding box center [214, 229] width 170 height 50
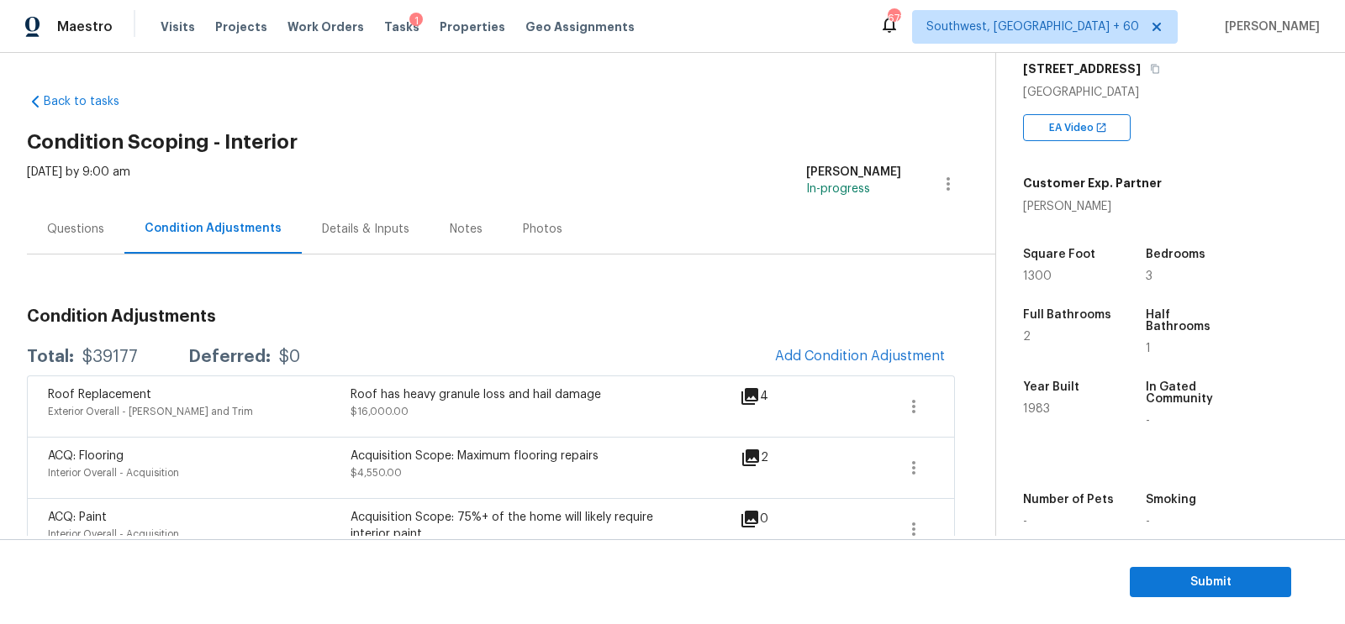
click at [58, 235] on div "Questions" at bounding box center [75, 229] width 57 height 17
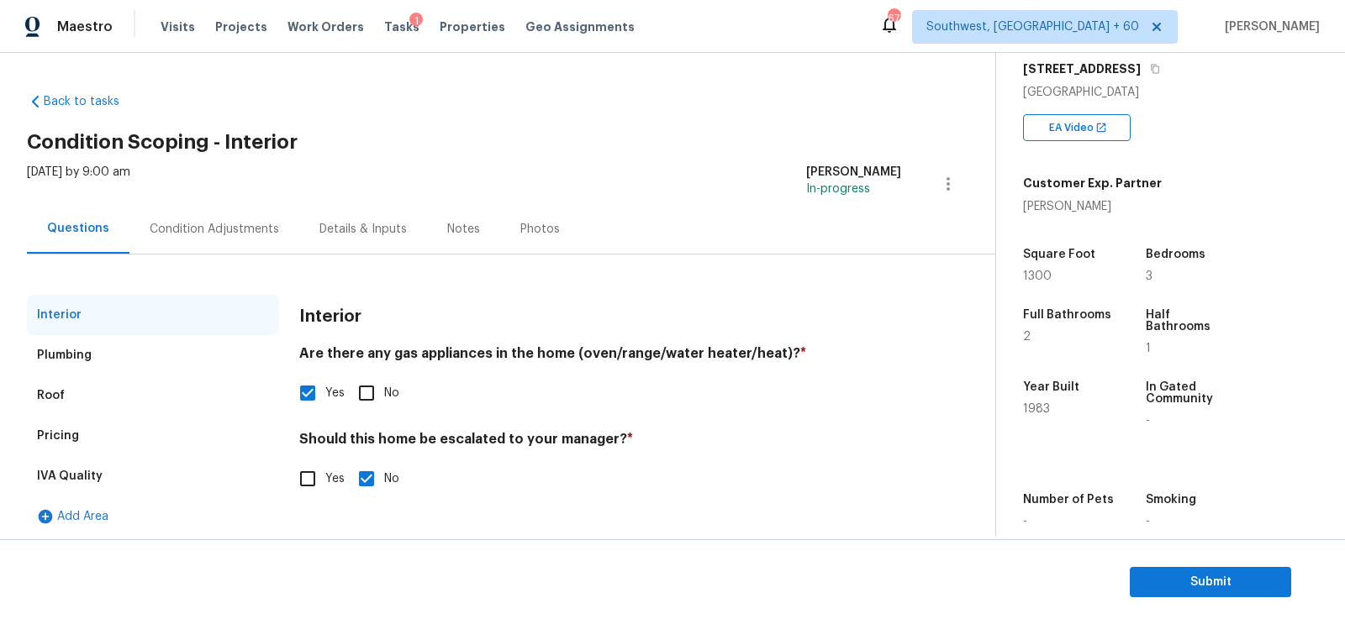
click at [87, 450] on div "Pricing" at bounding box center [153, 436] width 252 height 40
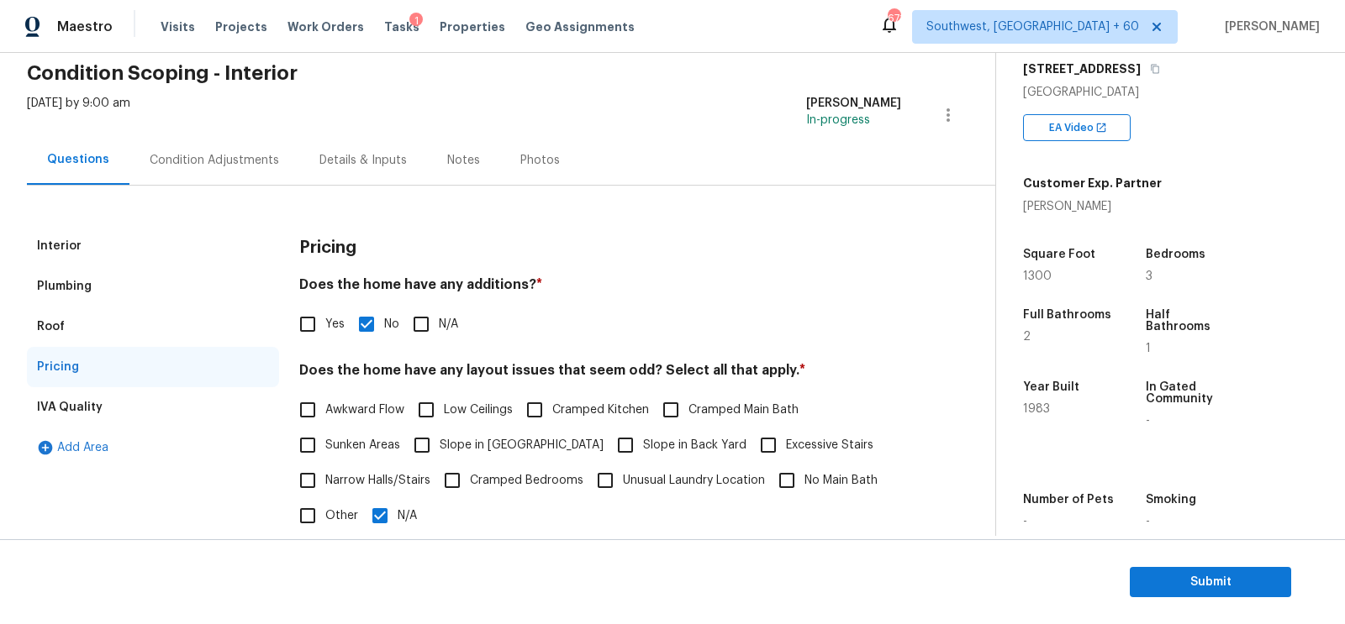
scroll to position [81, 0]
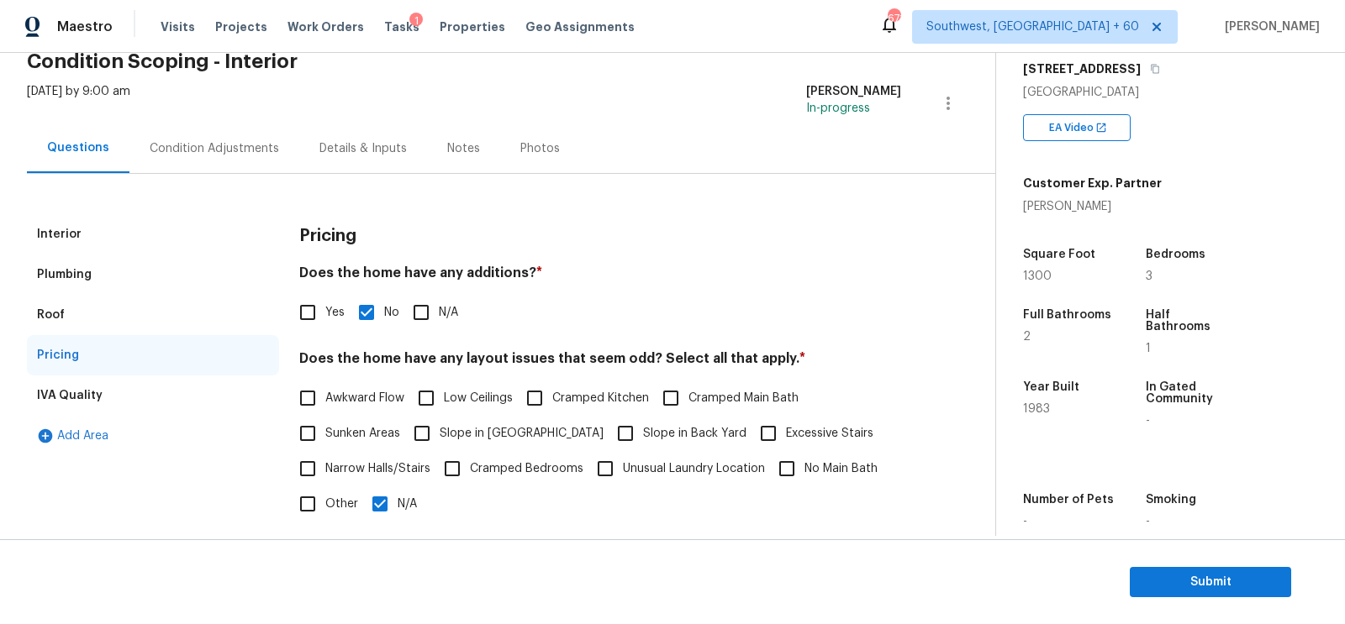
click at [608, 423] on label "Slope in Back Yard" at bounding box center [677, 433] width 139 height 35
click at [608, 423] on input "Slope in Back Yard" at bounding box center [625, 433] width 35 height 35
checkbox input "true"
click at [387, 499] on input "N/A" at bounding box center [379, 505] width 35 height 35
checkbox input "false"
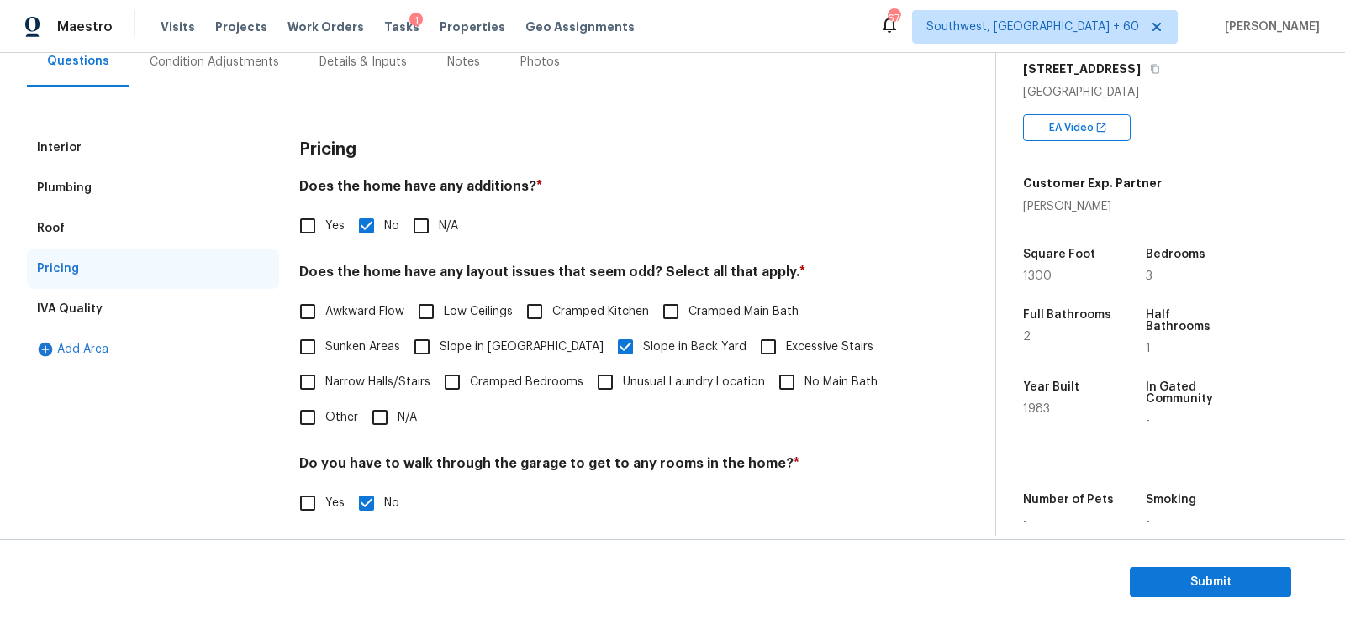
scroll to position [8, 0]
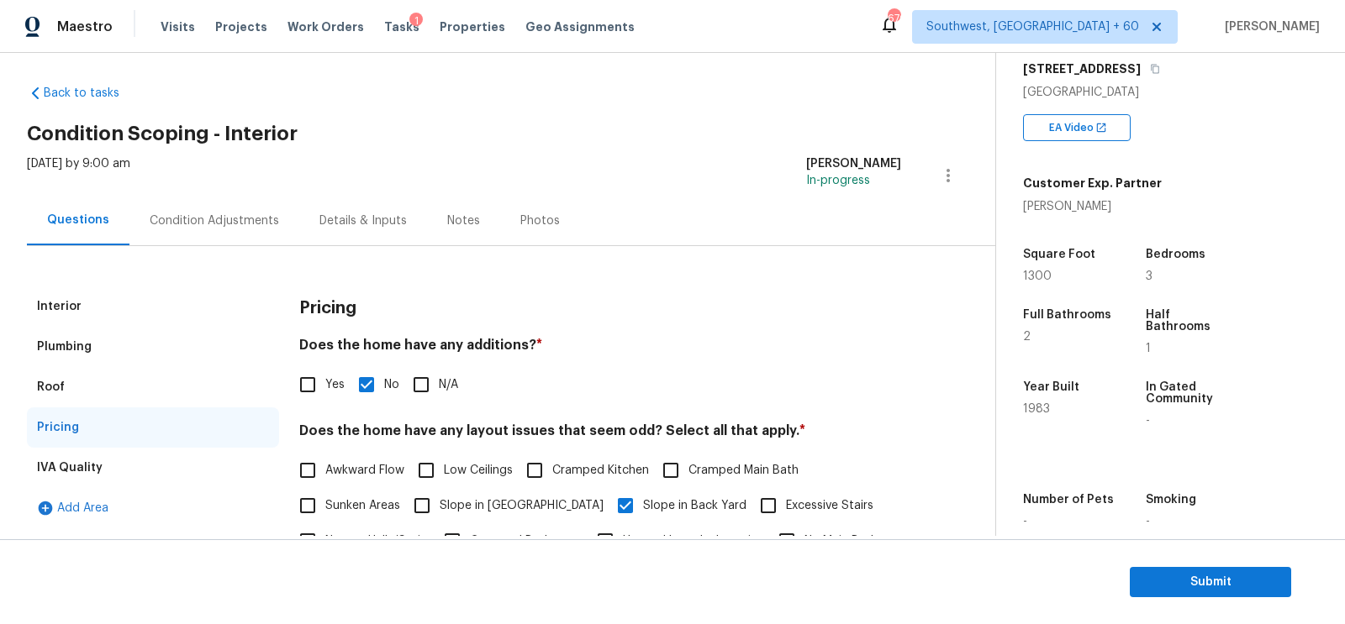
click at [250, 235] on div "Condition Adjustments" at bounding box center [214, 221] width 170 height 50
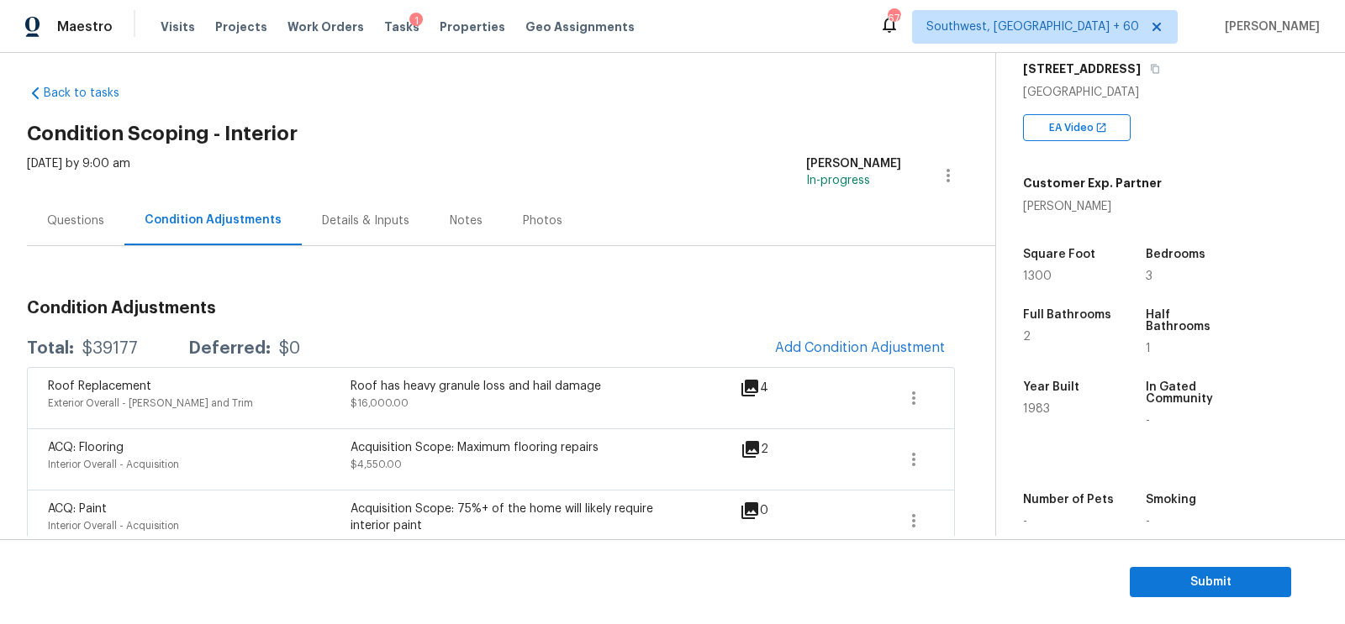
click at [63, 221] on div "Questions" at bounding box center [75, 221] width 57 height 17
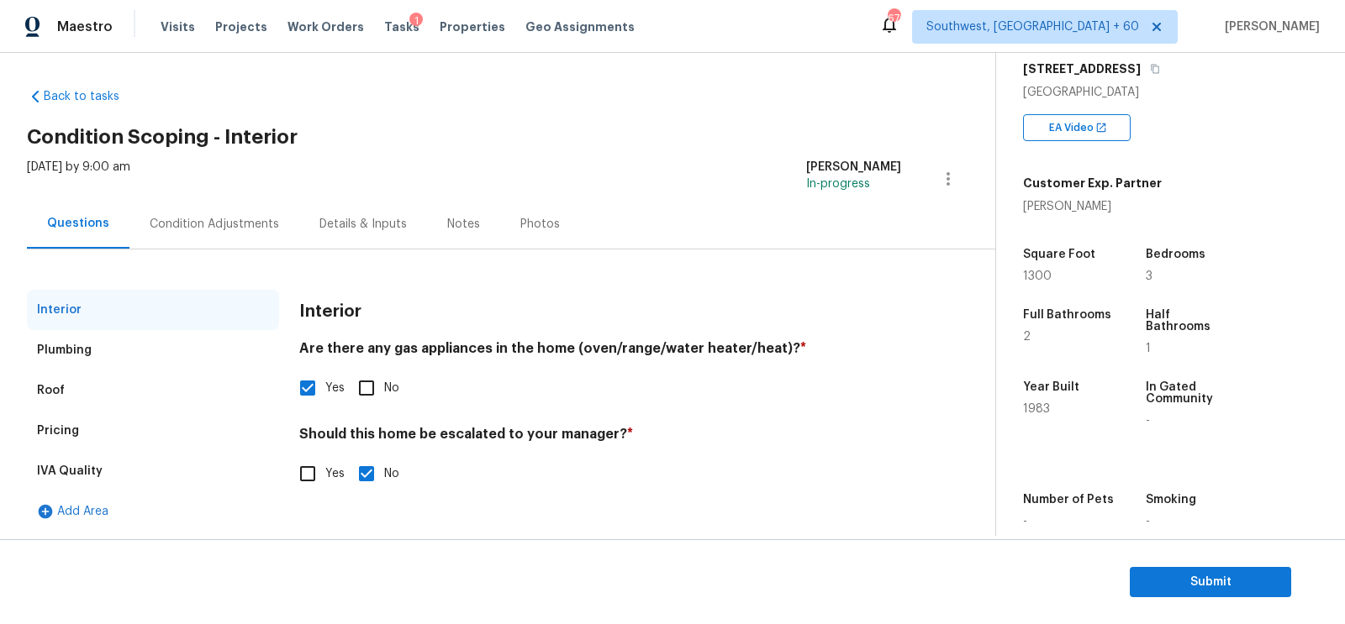
click at [66, 419] on div "Pricing" at bounding box center [153, 431] width 252 height 40
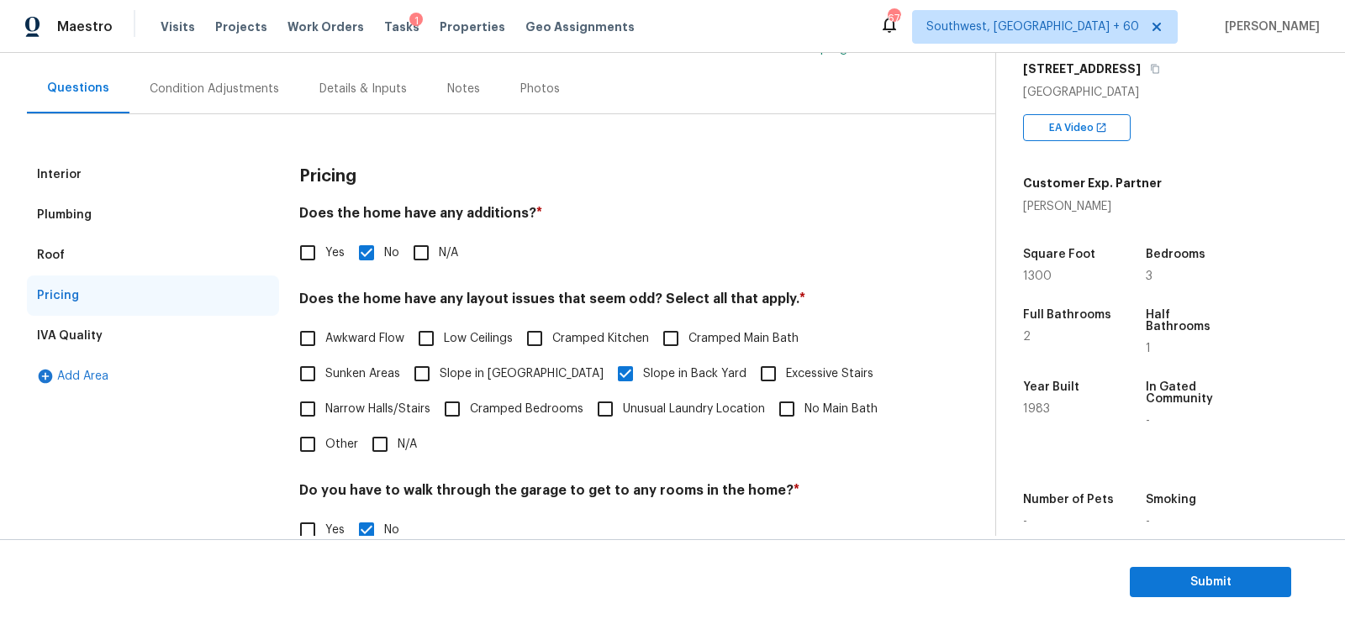
scroll to position [153, 0]
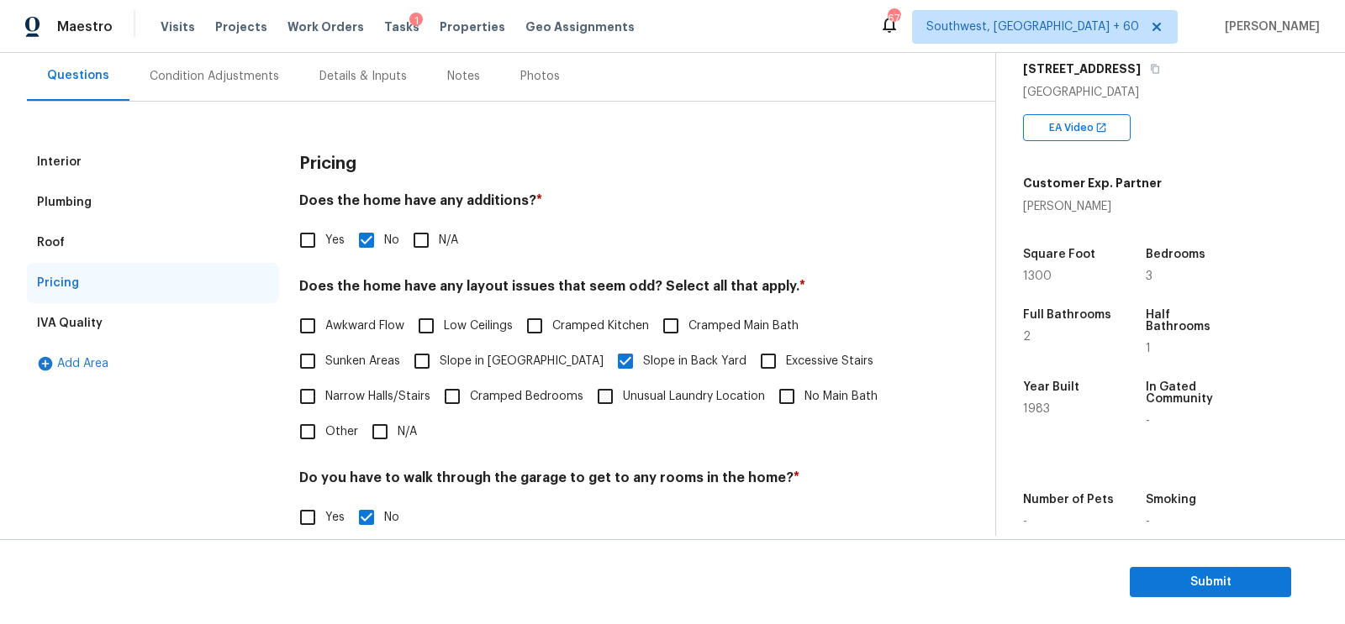
click at [125, 166] on div "Interior" at bounding box center [153, 162] width 252 height 40
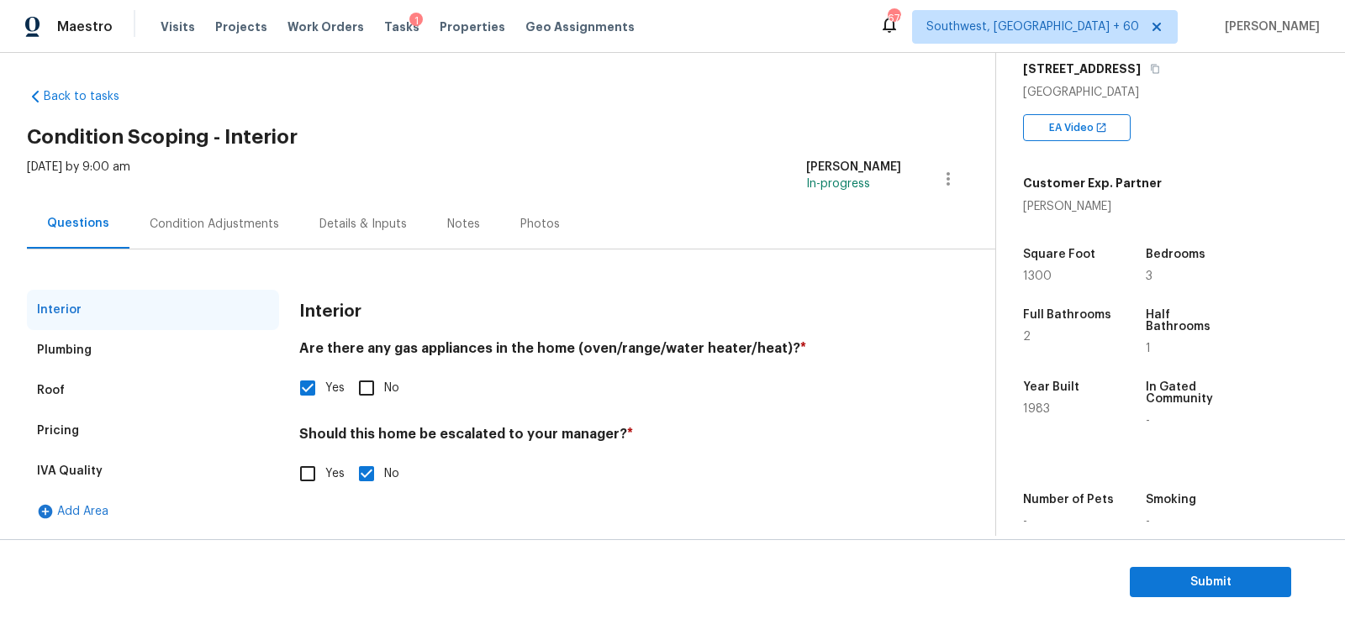
click at [311, 481] on input "Yes" at bounding box center [307, 473] width 35 height 35
checkbox input "true"
checkbox input "false"
click at [365, 519] on input "text" at bounding box center [600, 518] width 602 height 40
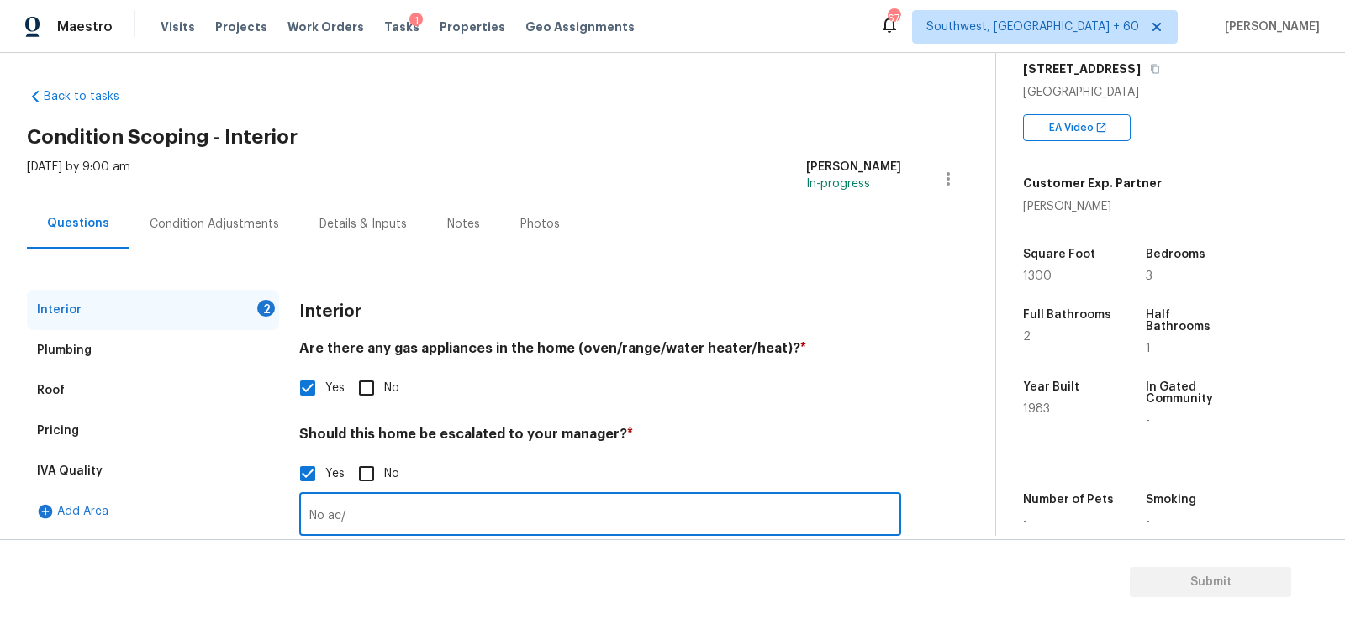
scroll to position [145, 0]
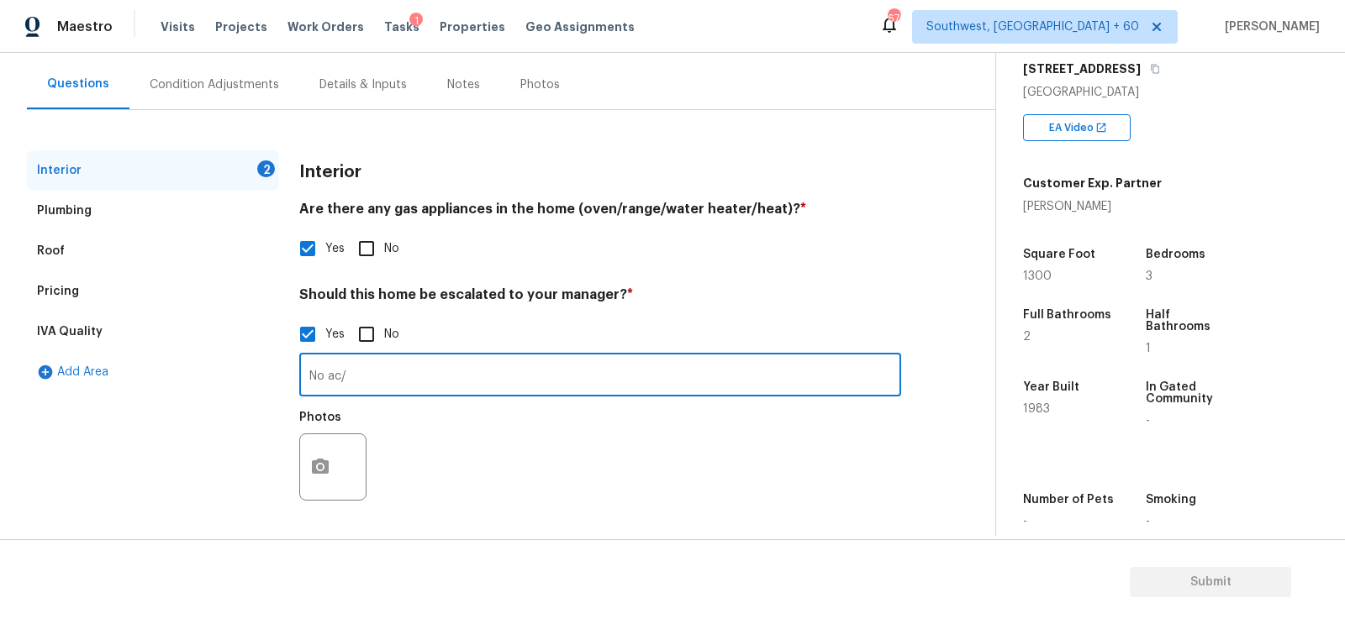
type input "No ac/"
click at [321, 480] on button "button" at bounding box center [320, 468] width 40 height 66
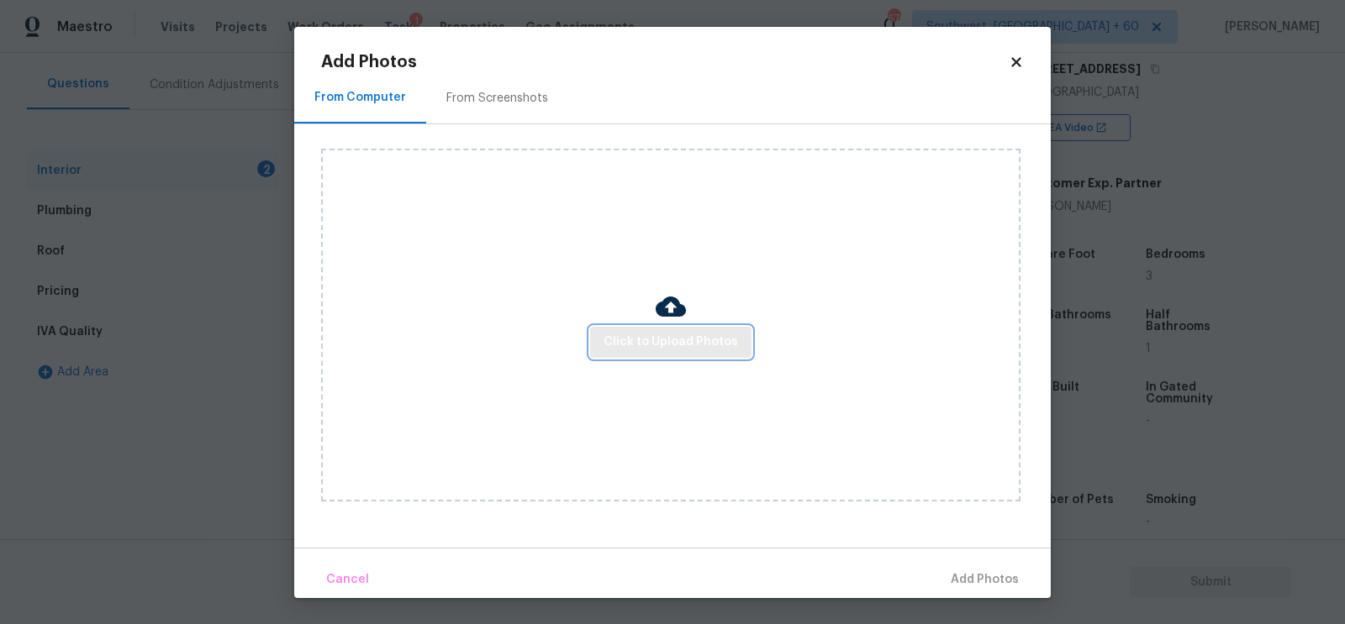
click at [600, 336] on button "Click to Upload Photos" at bounding box center [670, 342] width 161 height 31
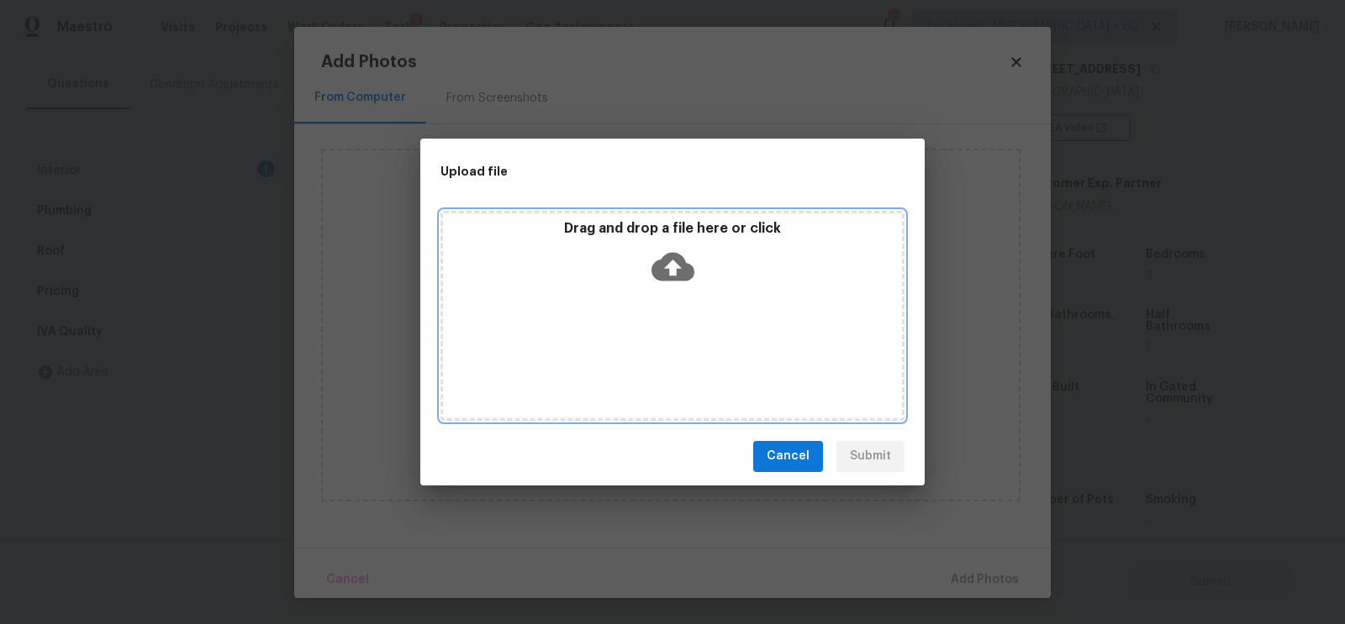
click at [648, 284] on div "Drag and drop a file here or click" at bounding box center [672, 256] width 459 height 72
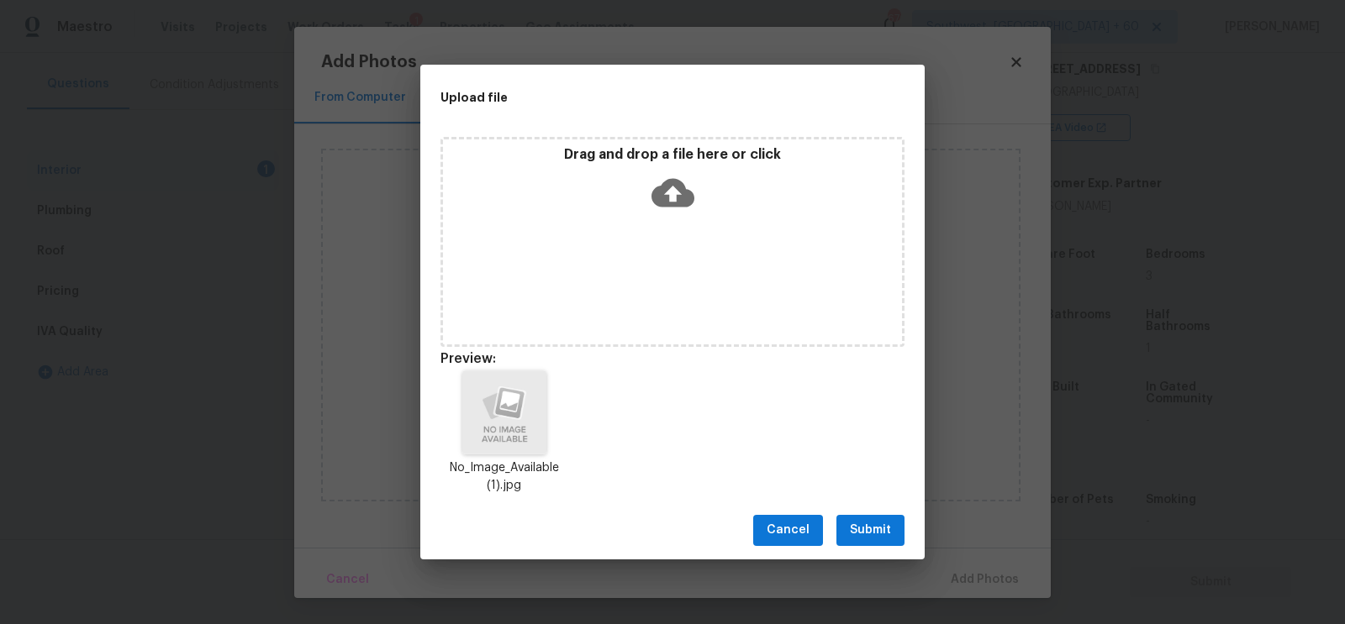
click at [847, 542] on button "Submit" at bounding box center [870, 530] width 68 height 31
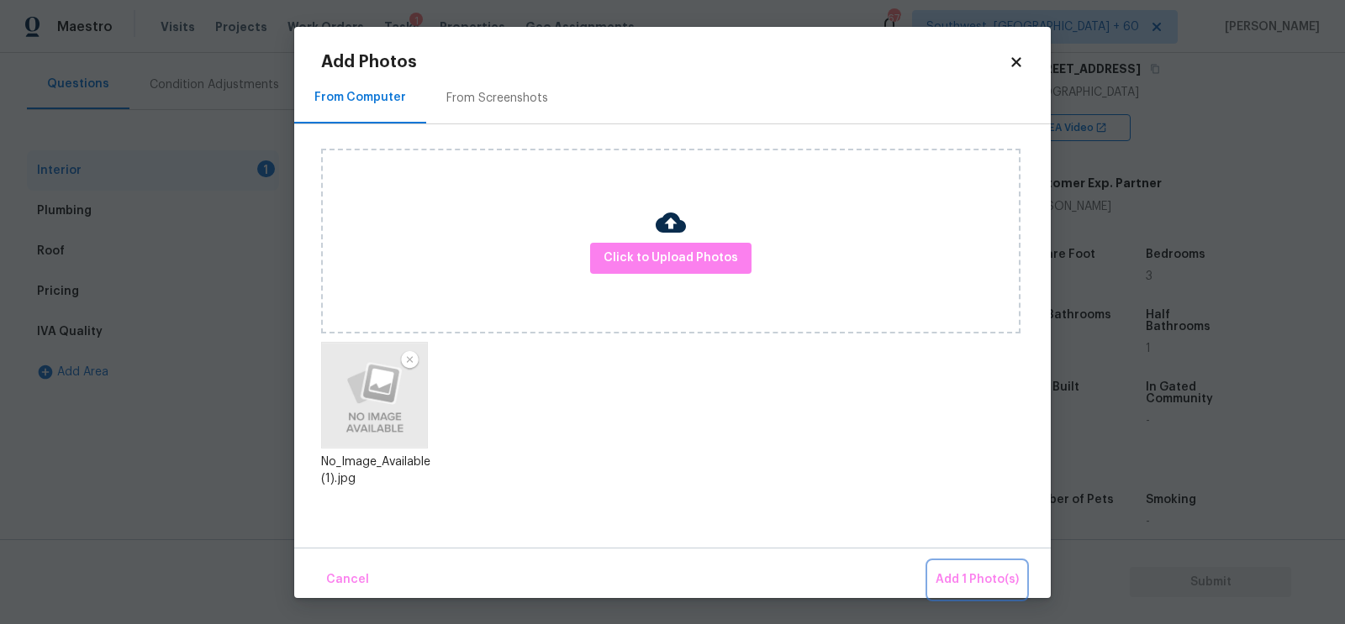
click at [964, 582] on span "Add 1 Photo(s)" at bounding box center [976, 580] width 83 height 21
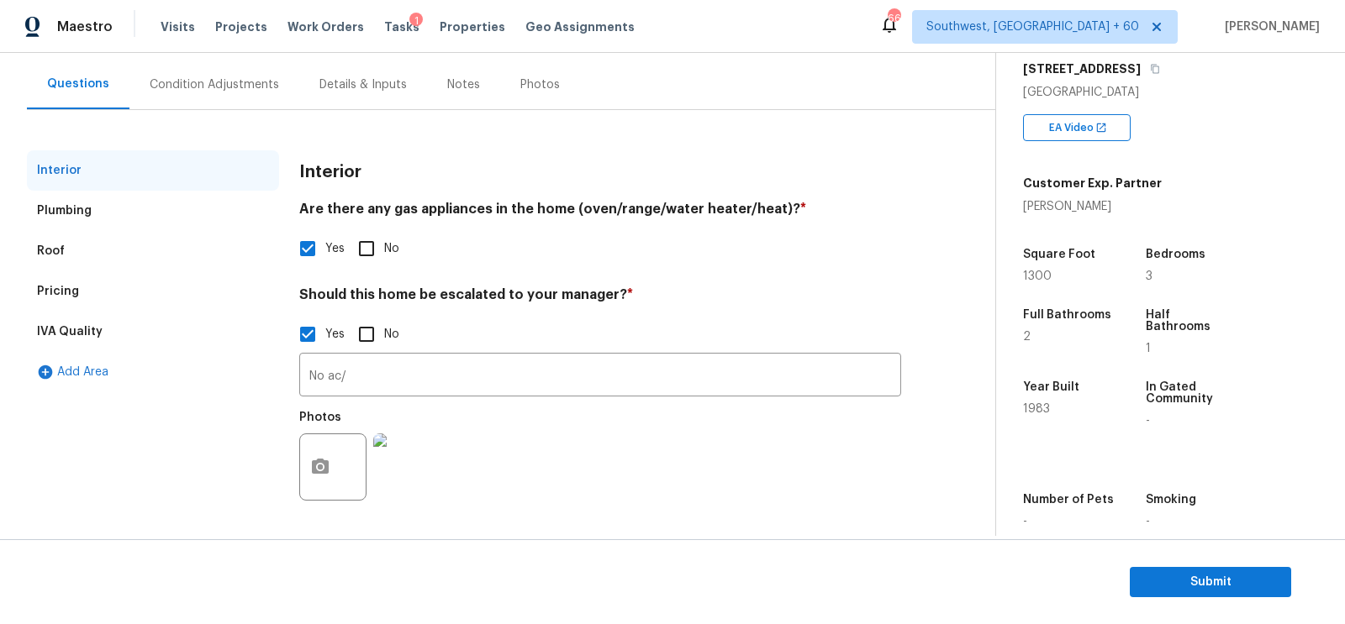
click at [230, 97] on div "Condition Adjustments" at bounding box center [214, 85] width 170 height 50
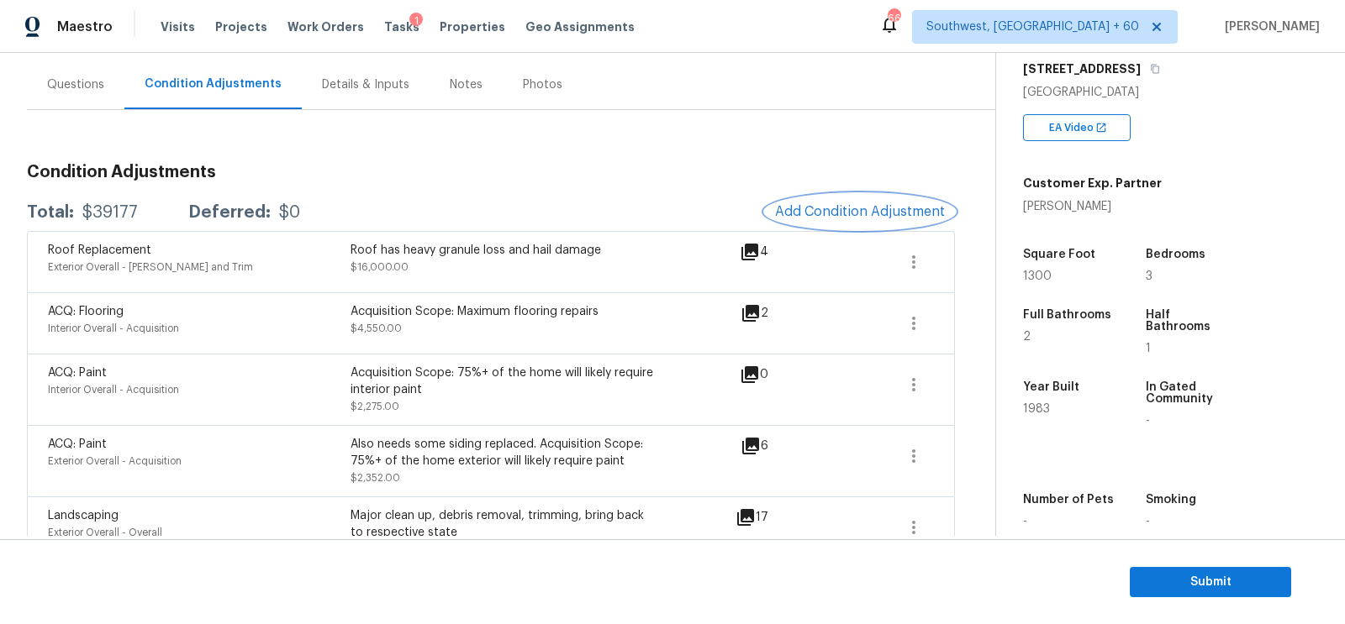
click at [840, 205] on span "Add Condition Adjustment" at bounding box center [860, 211] width 170 height 15
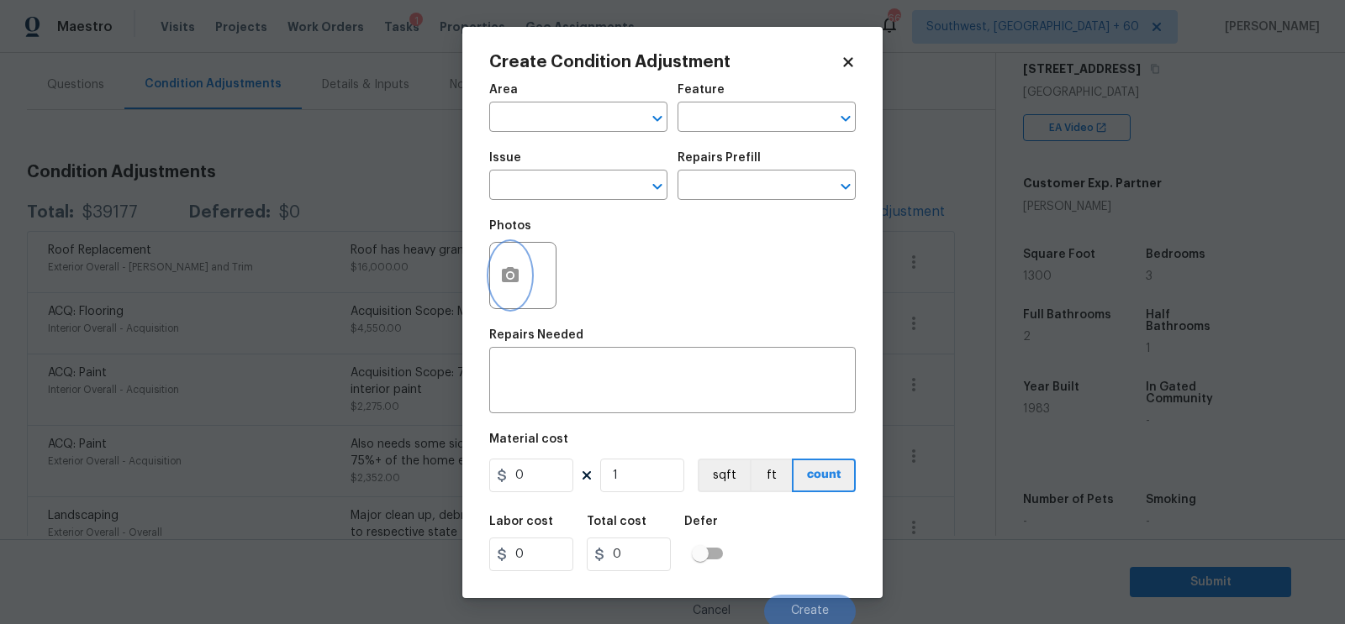
click at [511, 282] on icon "button" at bounding box center [510, 274] width 17 height 15
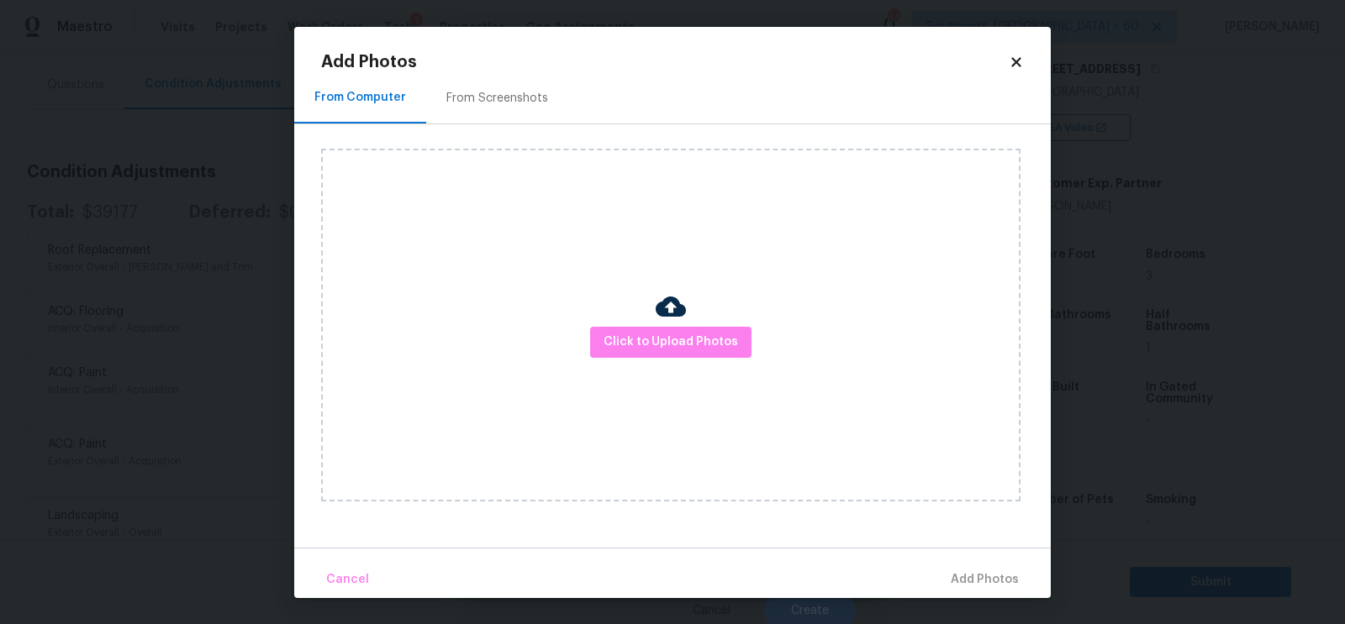
click at [629, 324] on div "Click to Upload Photos" at bounding box center [670, 325] width 699 height 353
click at [671, 313] on img at bounding box center [671, 307] width 30 height 30
click at [670, 333] on span "Click to Upload Photos" at bounding box center [670, 342] width 134 height 21
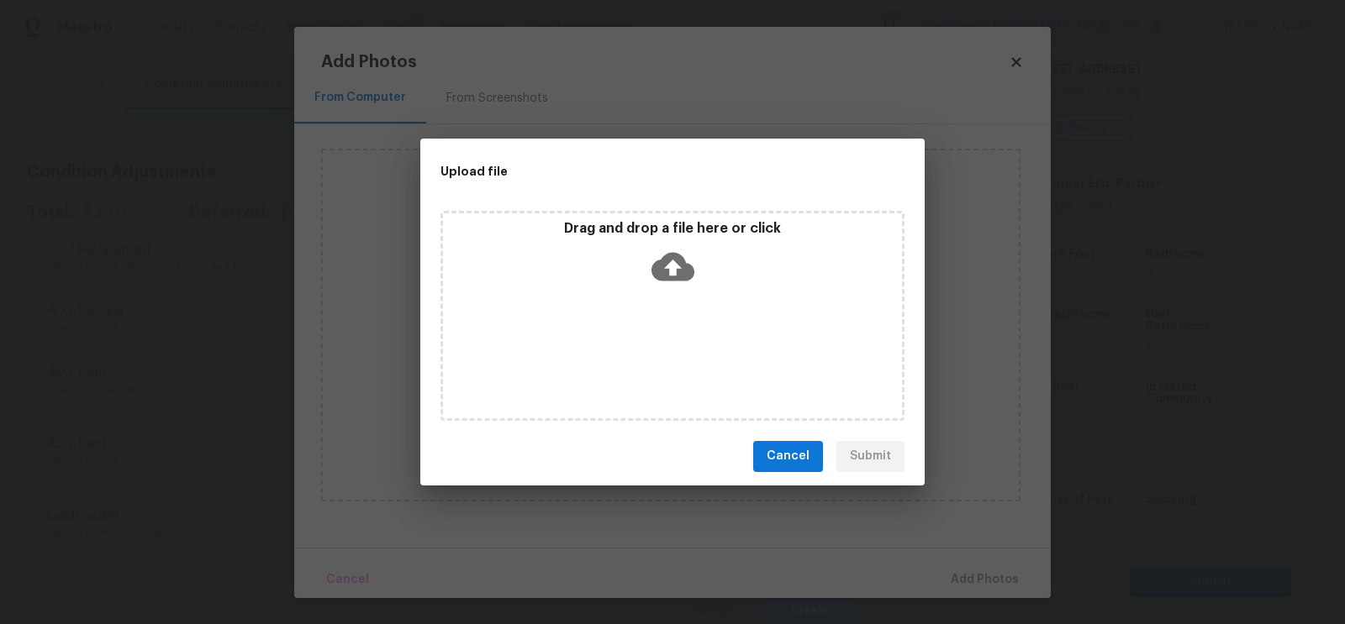
click at [671, 292] on div "Drag and drop a file here or click" at bounding box center [672, 316] width 464 height 210
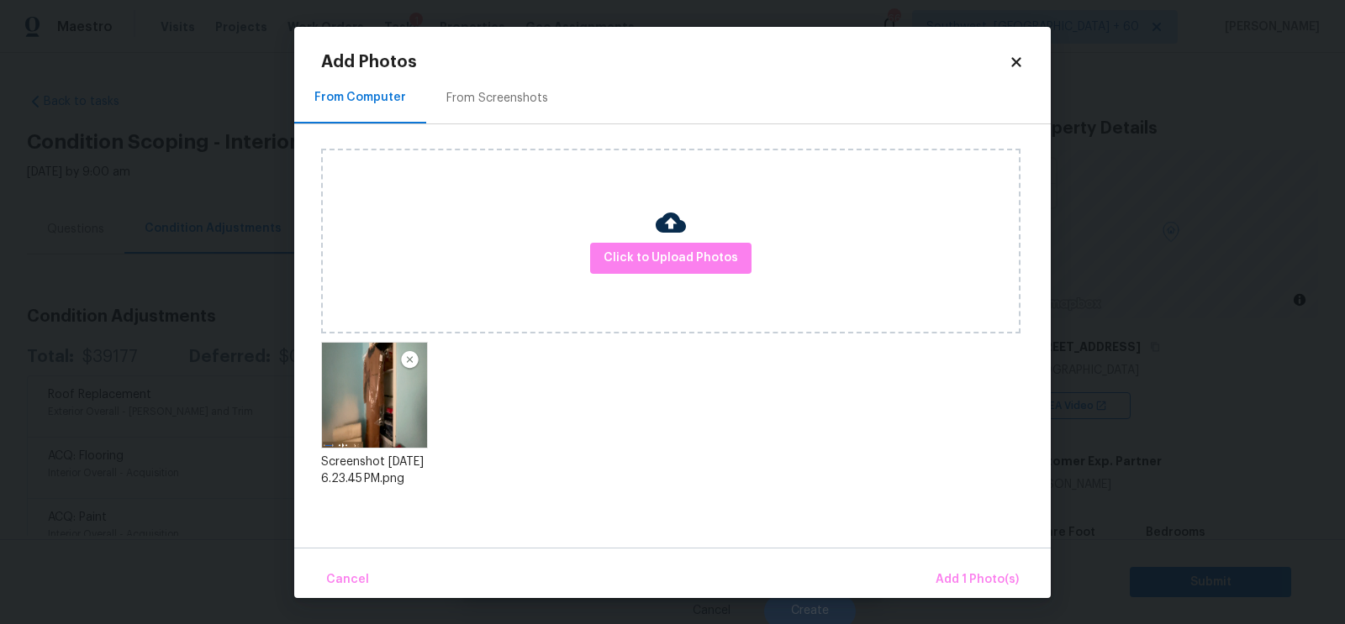
scroll to position [278, 0]
click at [977, 560] on div "Cancel Add 1 Photo(s)" at bounding box center [672, 573] width 756 height 50
click at [989, 577] on span "Add 1 Photo(s)" at bounding box center [976, 580] width 83 height 21
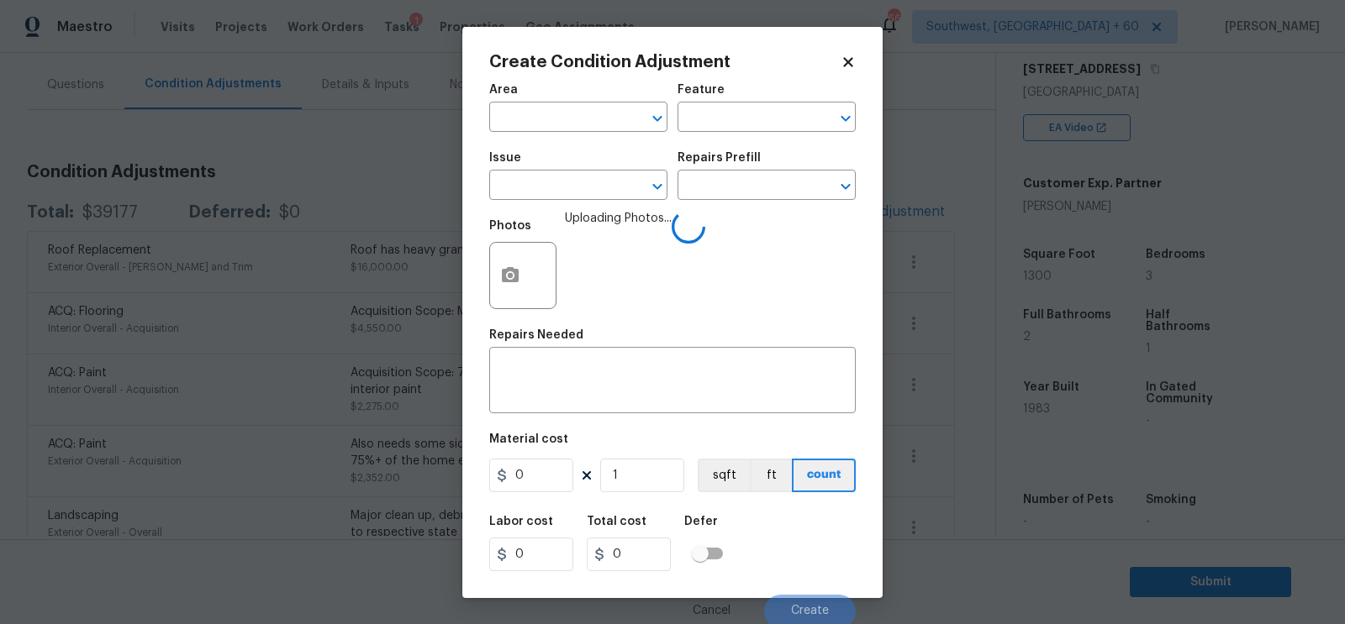
click at [551, 203] on span "Issue ​" at bounding box center [578, 176] width 178 height 68
click at [557, 187] on input "text" at bounding box center [554, 187] width 131 height 26
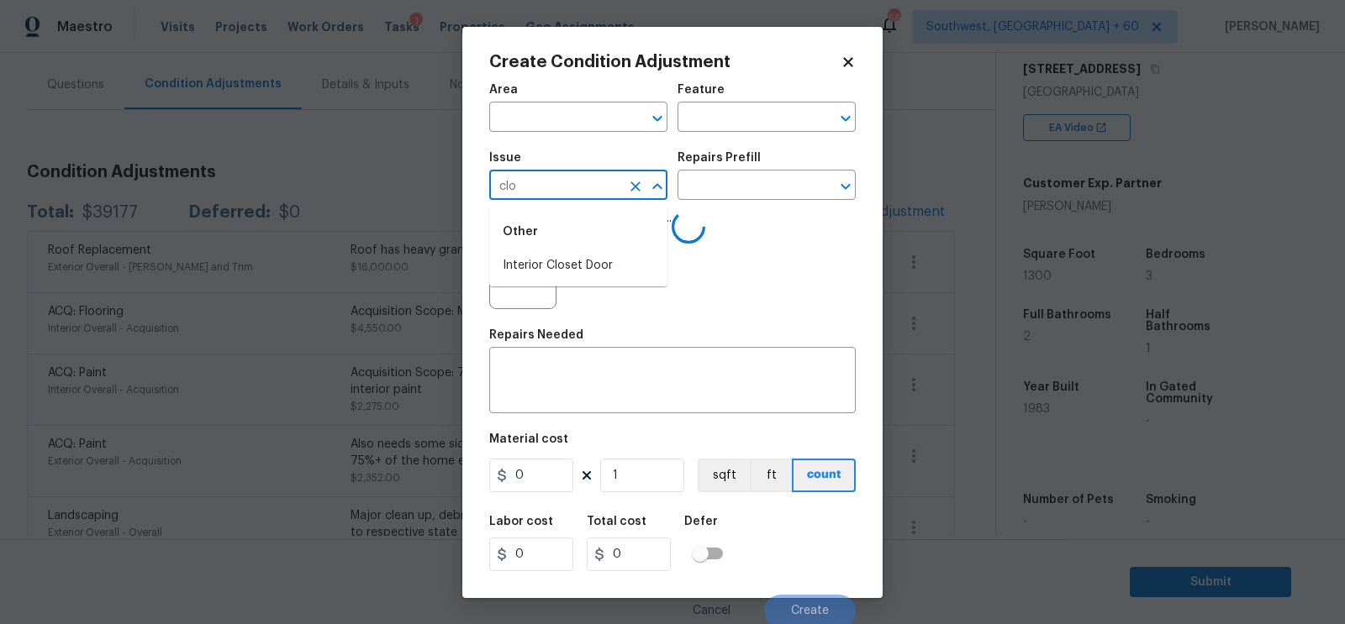
type input "clos"
click at [564, 265] on li "Interior Closet Door" at bounding box center [578, 266] width 178 height 28
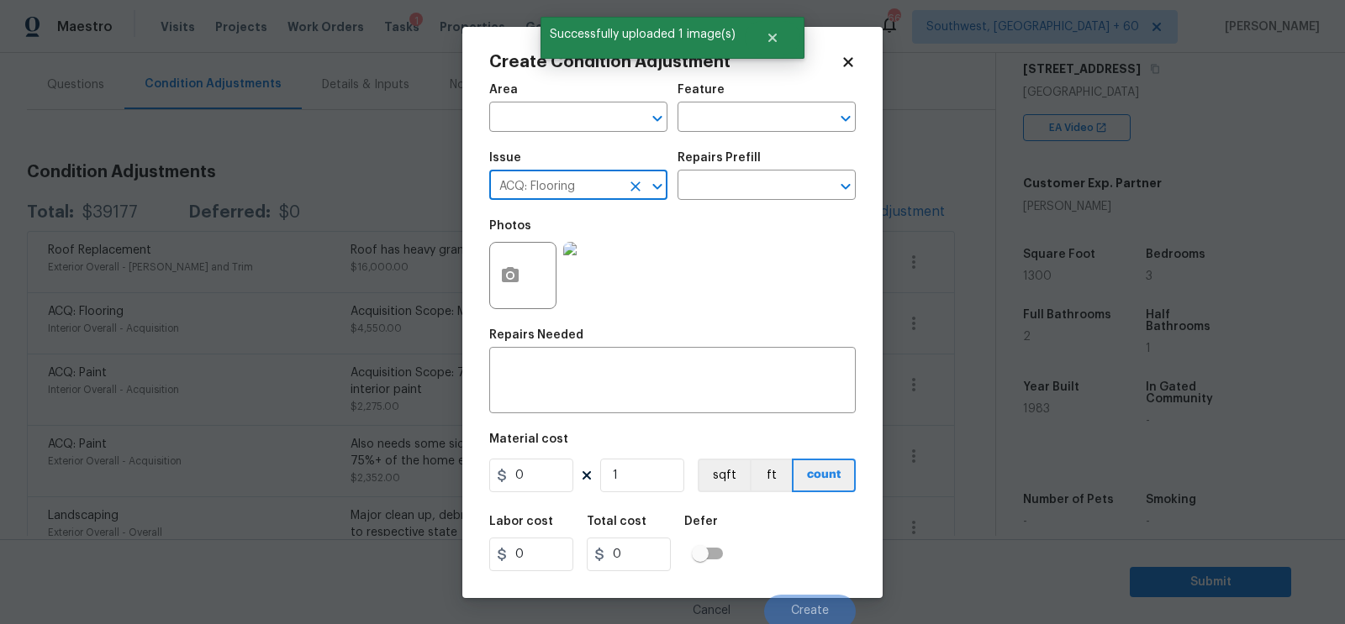
click at [611, 189] on input "ACQ: Flooring" at bounding box center [554, 187] width 131 height 26
click at [595, 261] on li "Interior Closet Door" at bounding box center [578, 266] width 178 height 28
type input "Interior Closet Door"
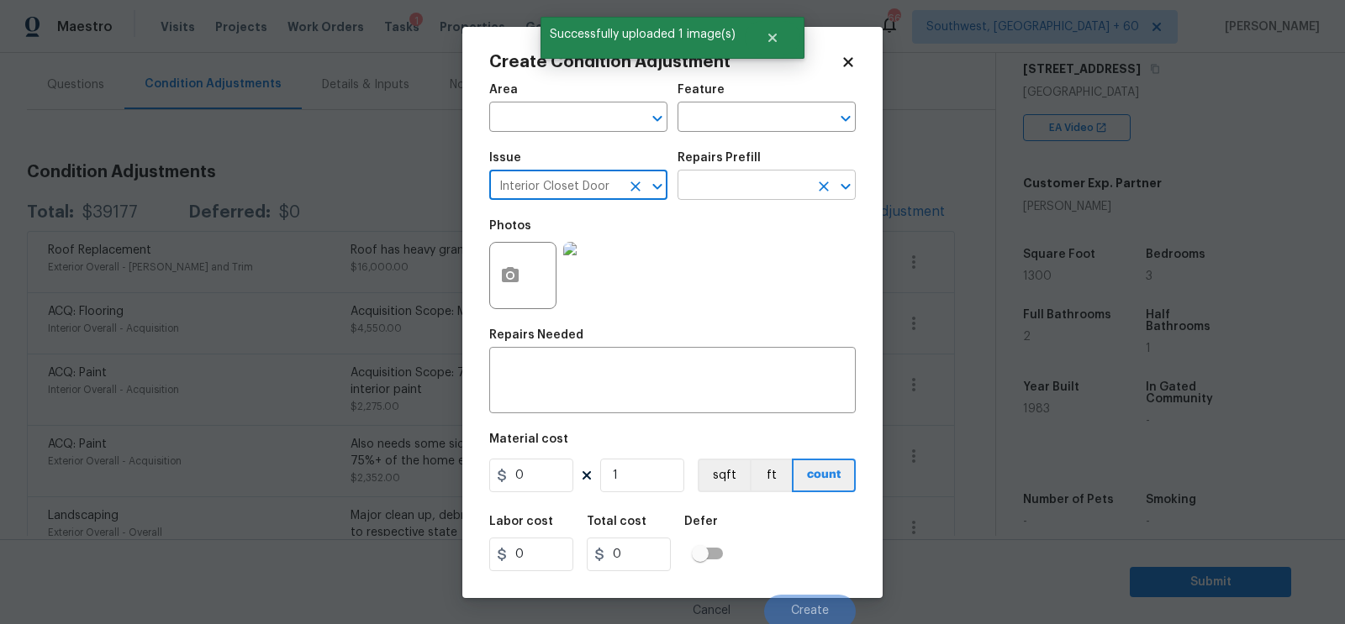
click at [727, 198] on input "text" at bounding box center [742, 187] width 131 height 26
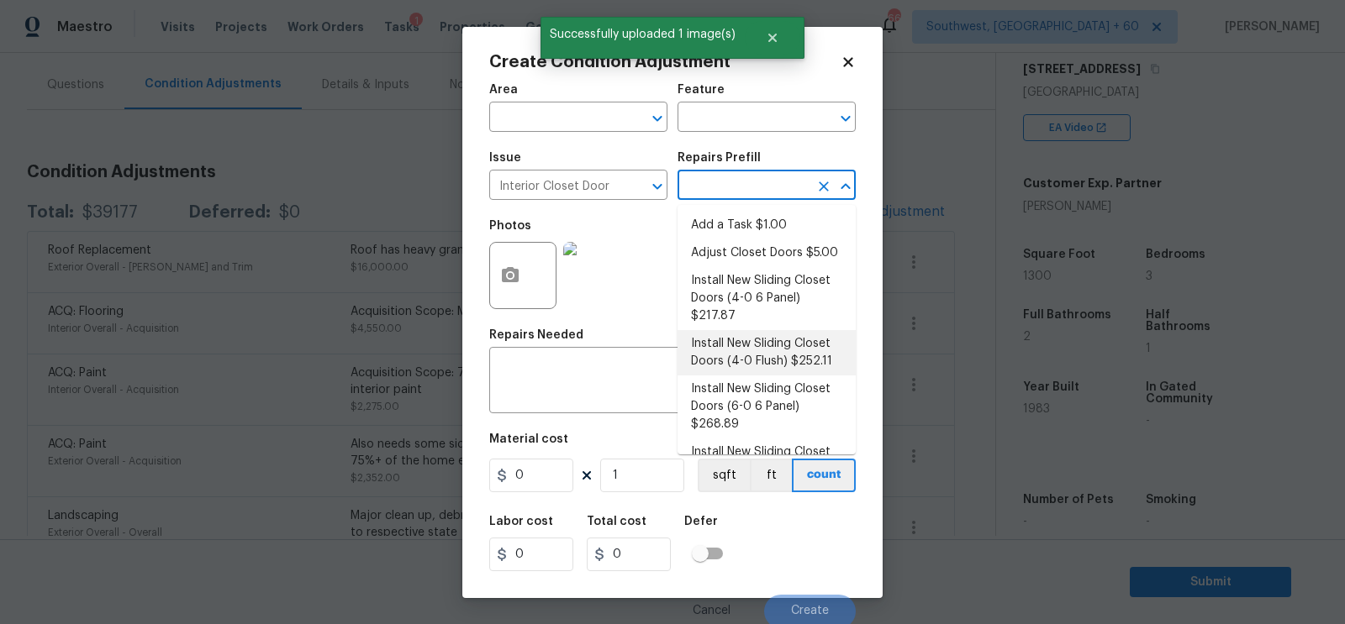
click at [756, 332] on li "Install New Sliding Closet Doors (4-0 Flush) $252.11" at bounding box center [766, 352] width 178 height 45
type input "Interior Door"
type input "252.11"
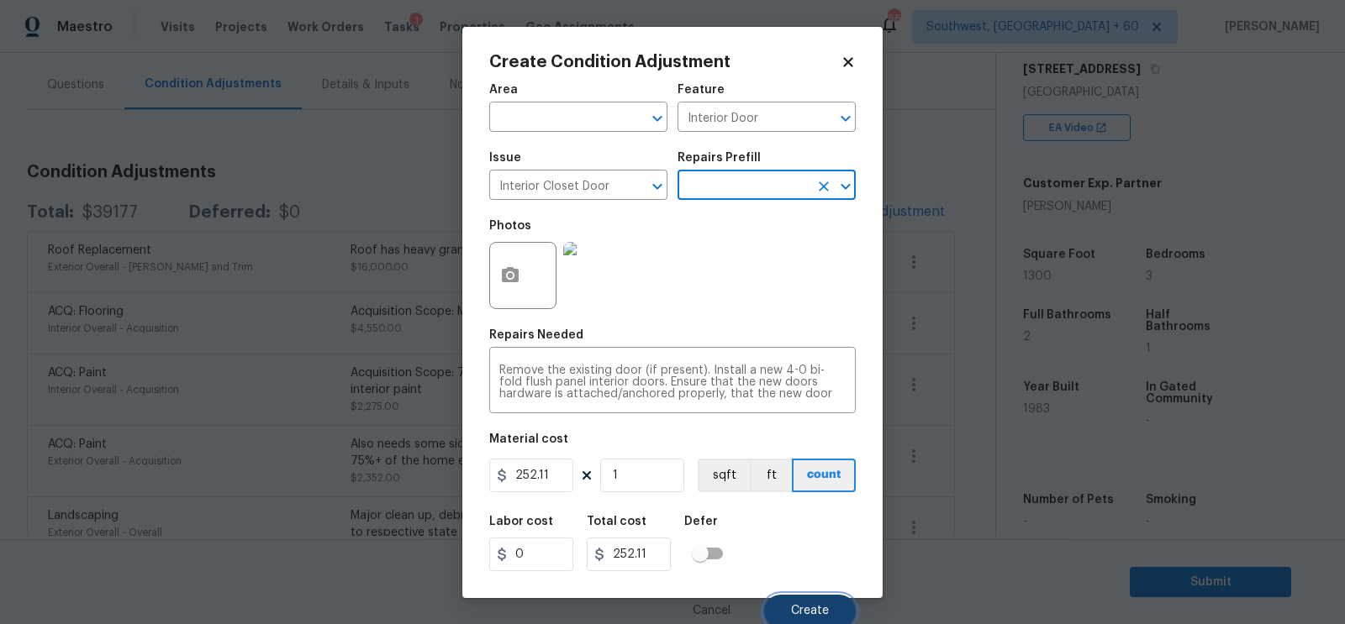
click at [808, 608] on span "Create" at bounding box center [810, 611] width 38 height 13
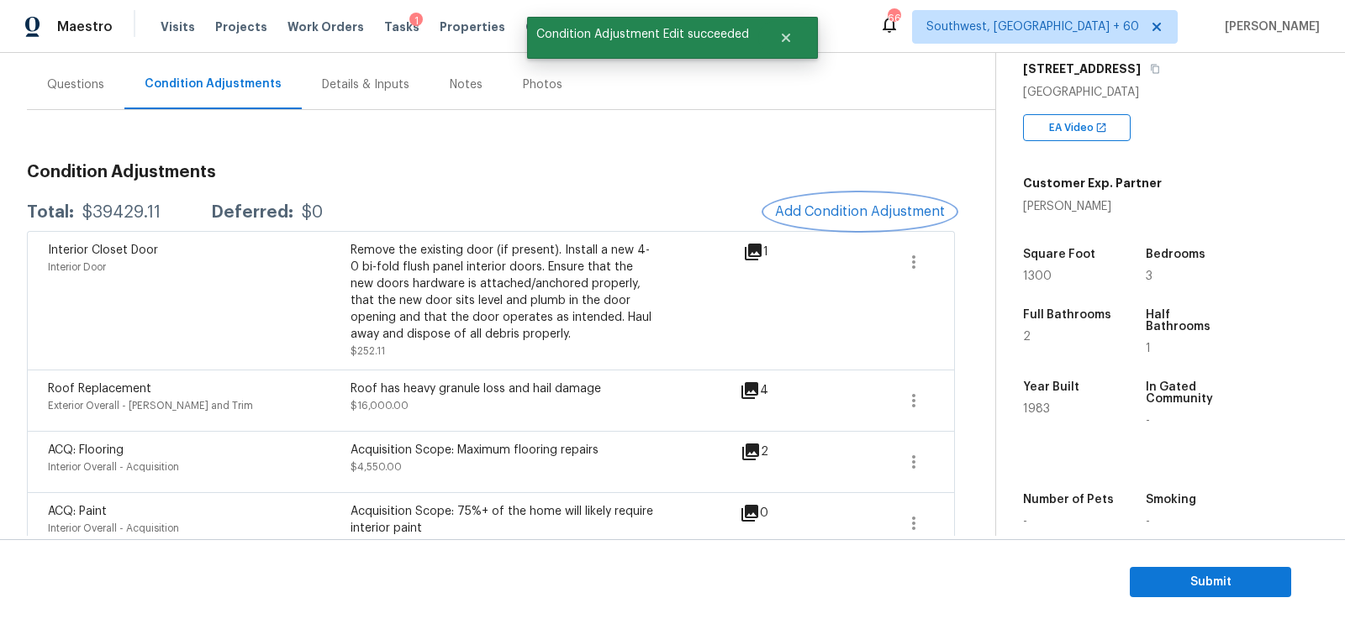
click at [832, 221] on button "Add Condition Adjustment" at bounding box center [860, 211] width 190 height 35
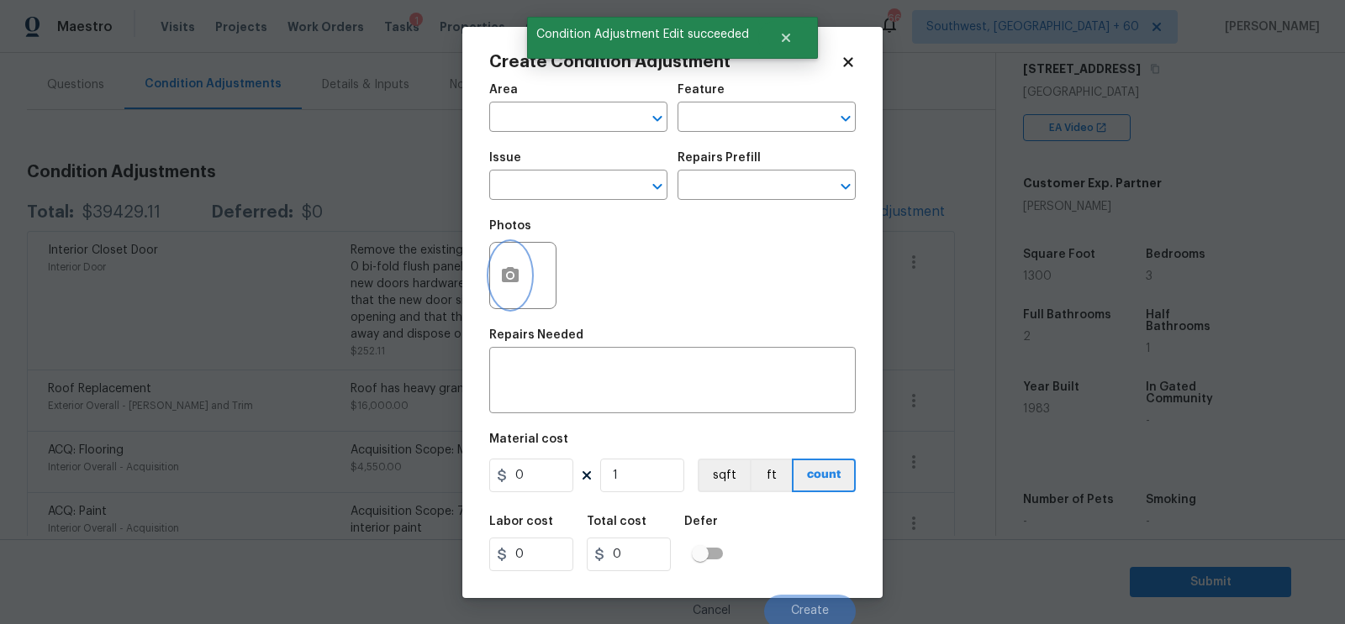
click at [516, 266] on button "button" at bounding box center [510, 276] width 40 height 66
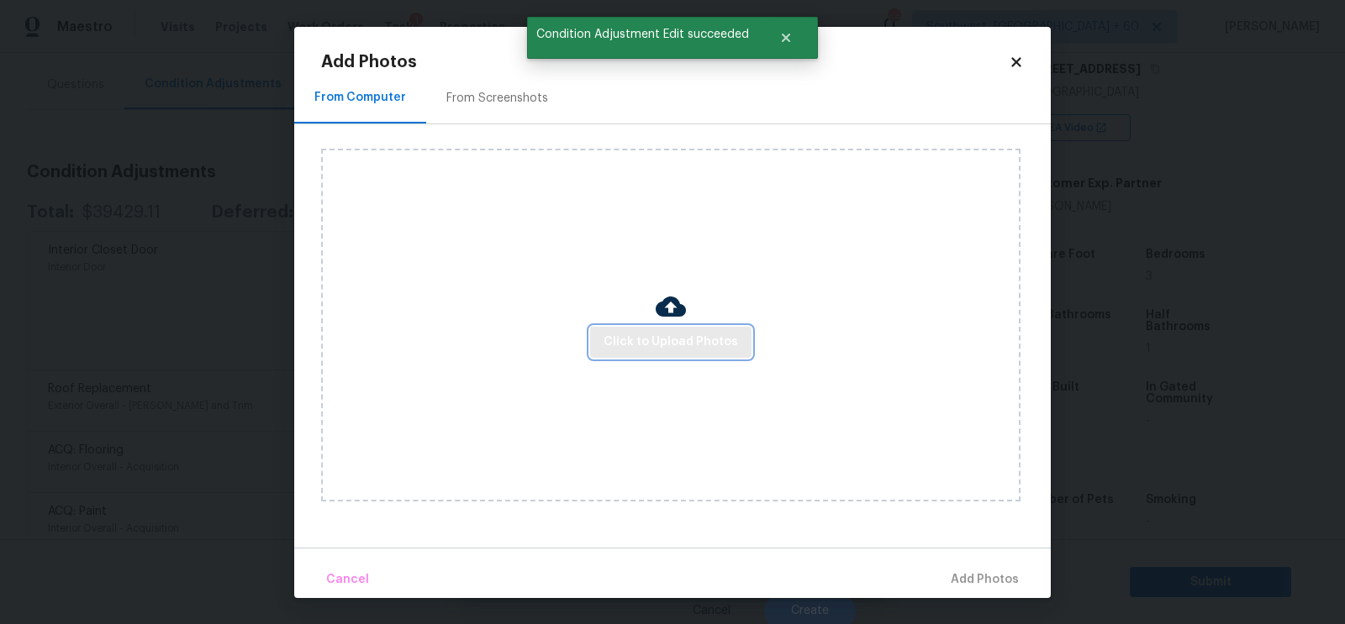
click at [696, 333] on span "Click to Upload Photos" at bounding box center [670, 342] width 134 height 21
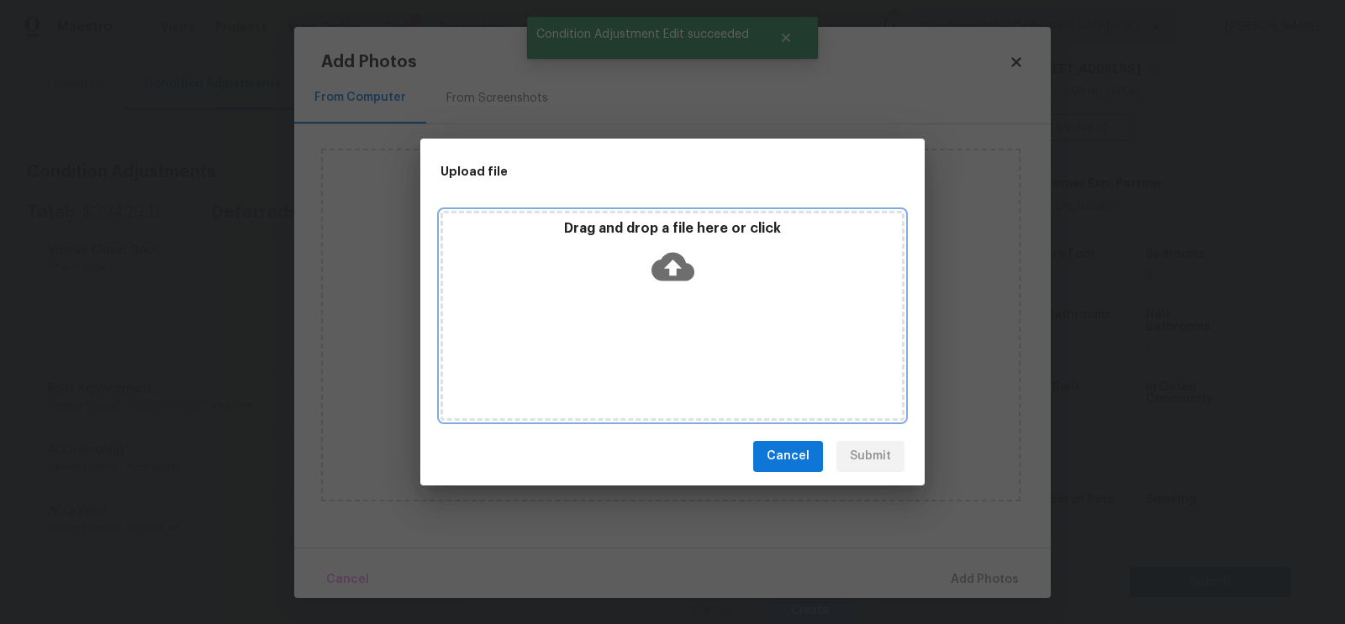
click at [687, 279] on icon at bounding box center [672, 266] width 43 height 29
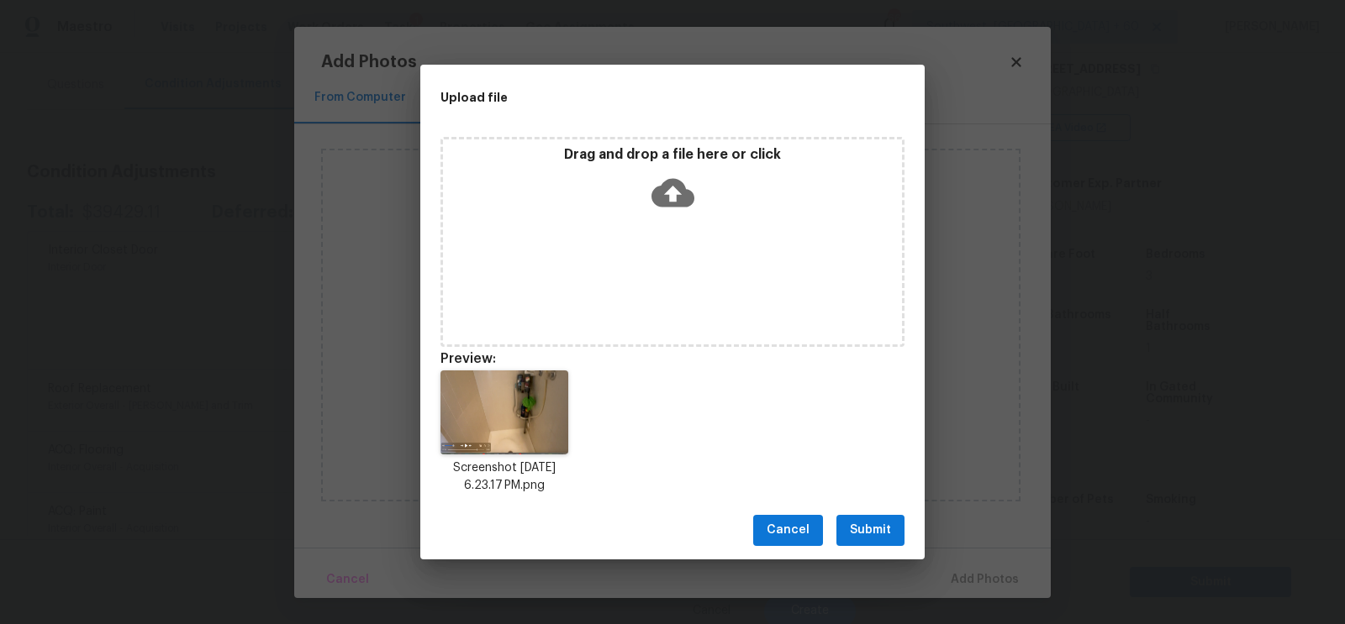
click at [856, 526] on span "Submit" at bounding box center [870, 530] width 41 height 21
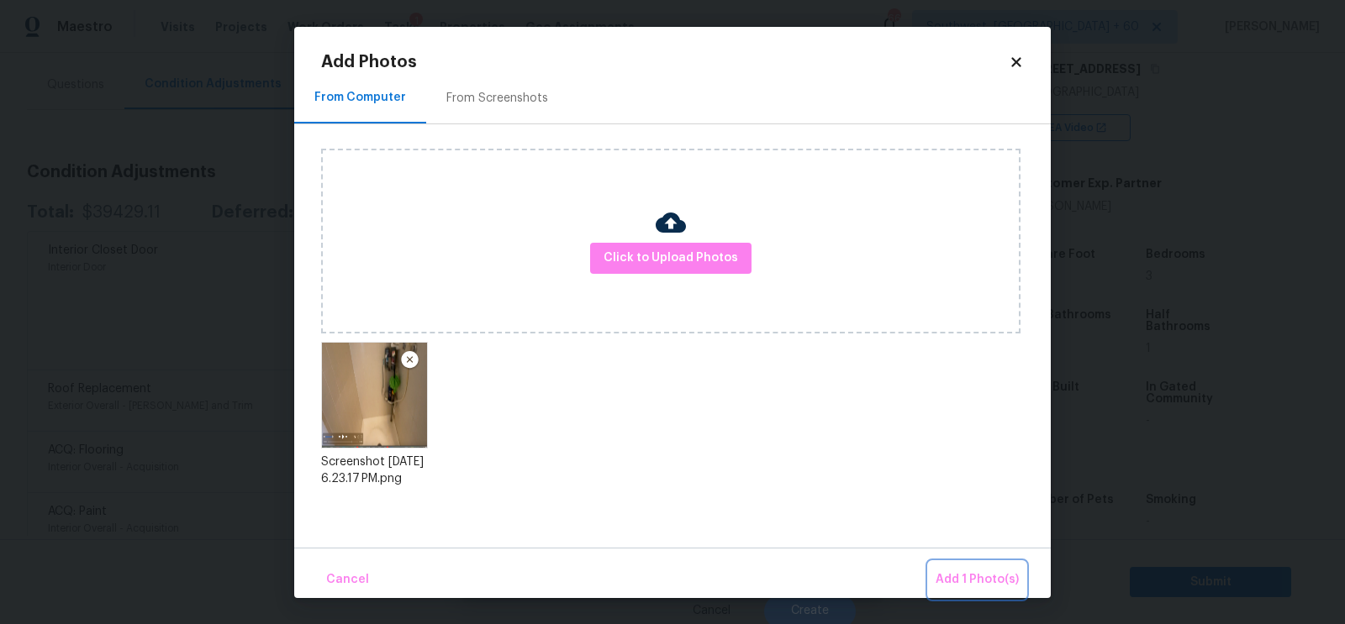
click at [961, 575] on span "Add 1 Photo(s)" at bounding box center [976, 580] width 83 height 21
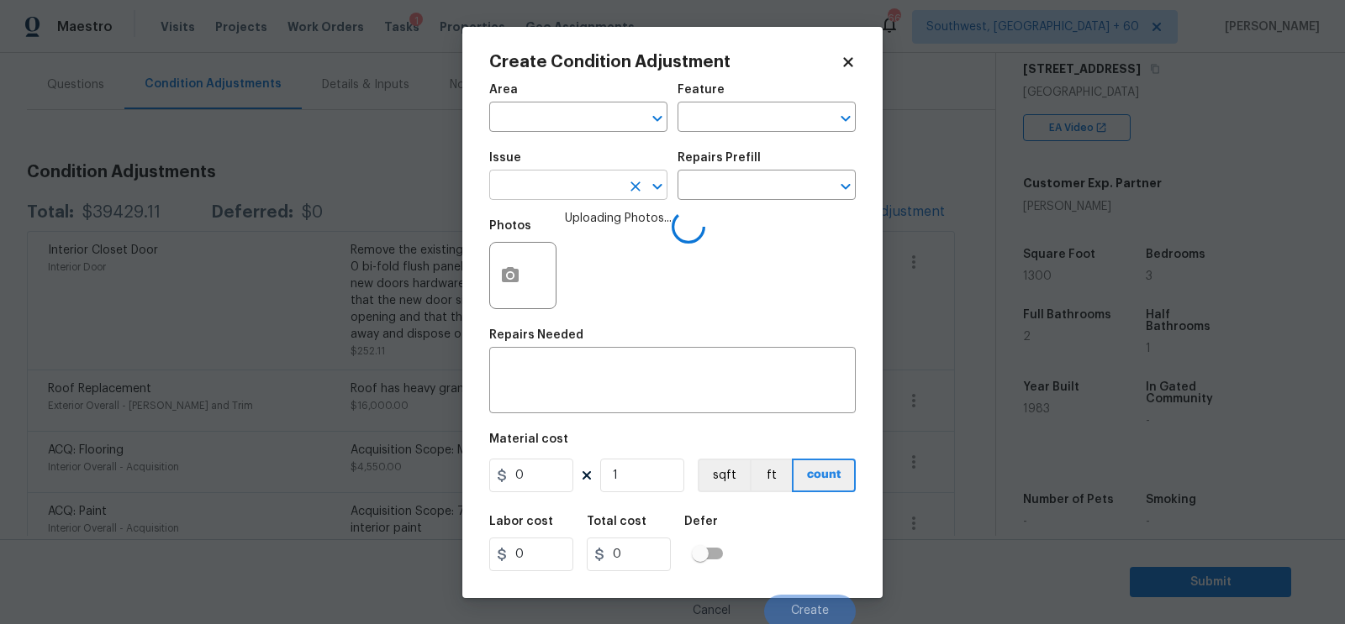
click at [546, 181] on input "text" at bounding box center [554, 187] width 131 height 26
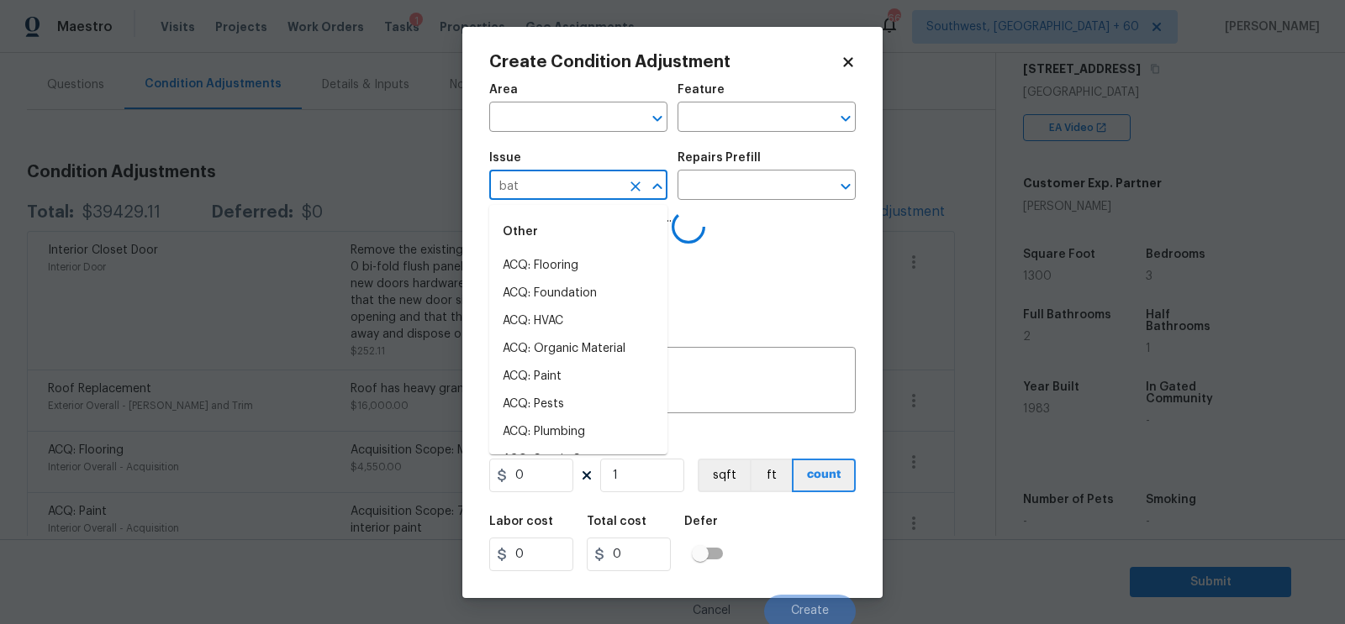
type input "bath"
click at [575, 329] on li "ACQ: HVAC" at bounding box center [578, 322] width 178 height 28
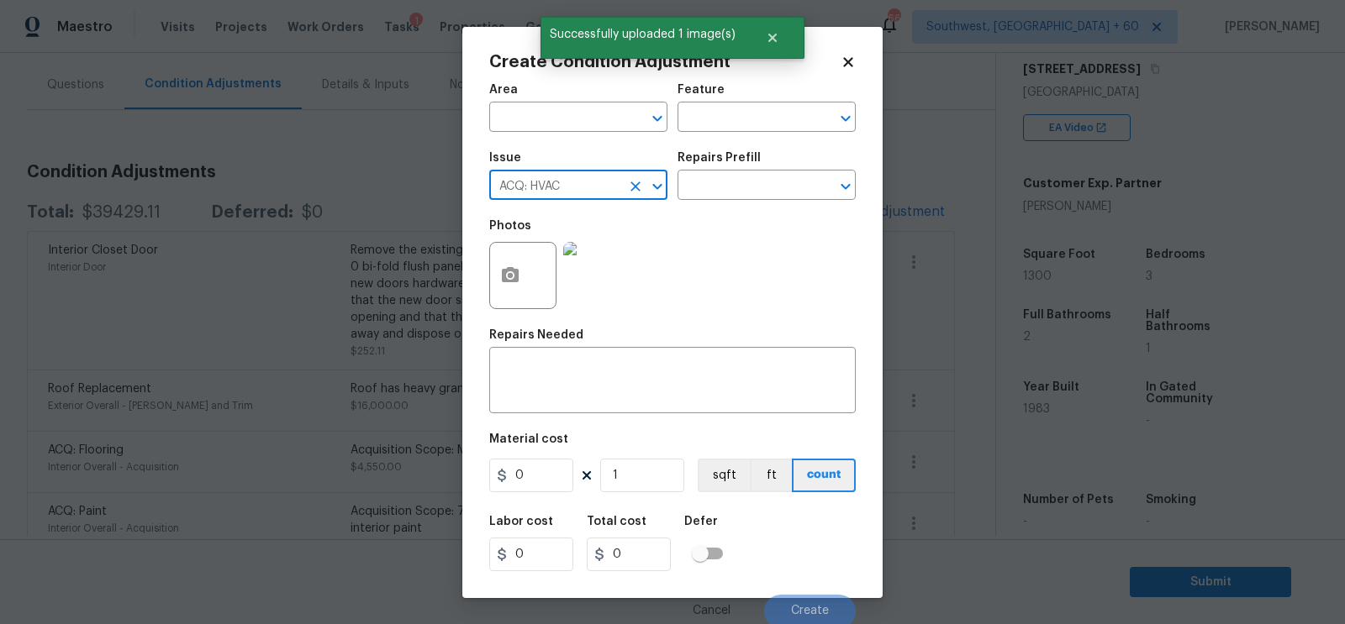
click at [575, 210] on span "Issue ACQ: HVAC ​" at bounding box center [578, 176] width 178 height 68
click at [578, 195] on input "ACQ: HVAC" at bounding box center [554, 187] width 131 height 26
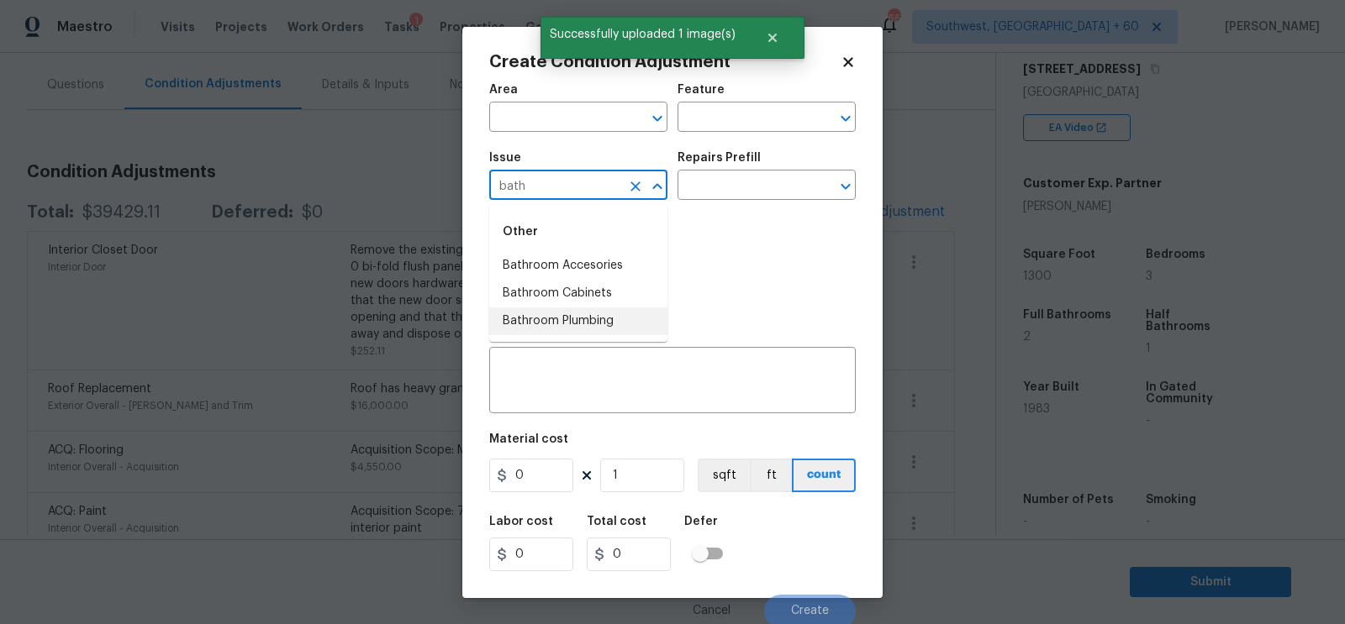
click at [586, 317] on li "Bathroom Plumbing" at bounding box center [578, 322] width 178 height 28
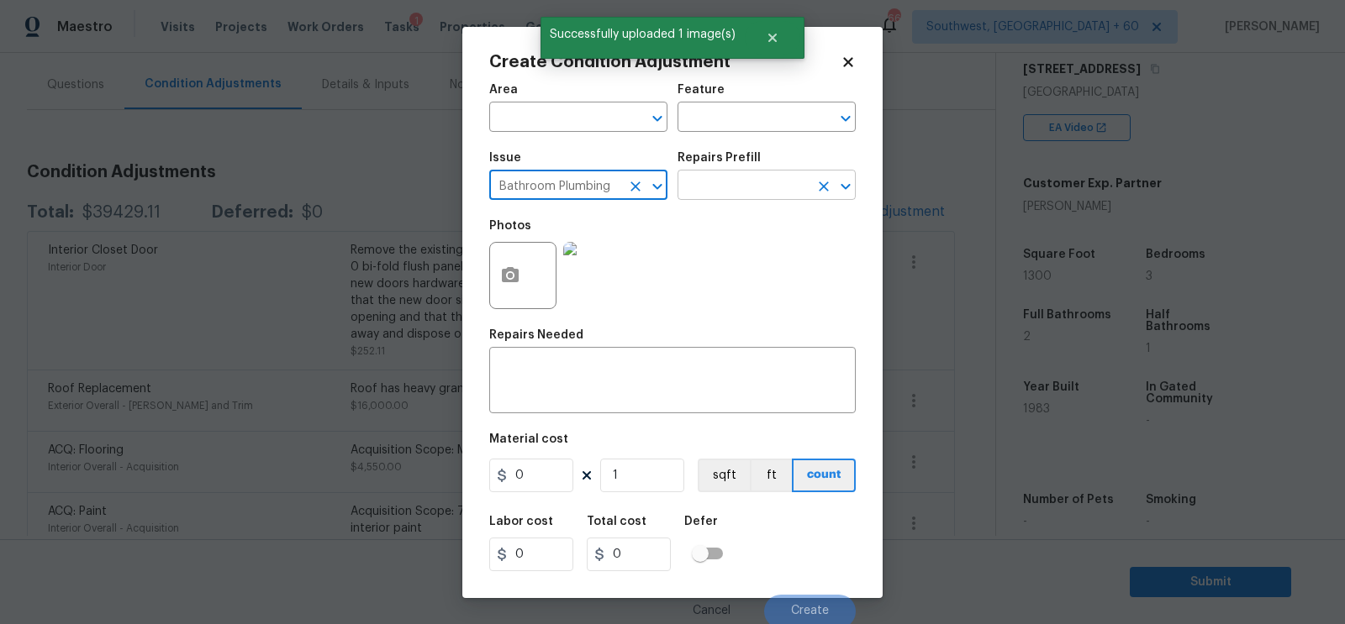
type input "Bathroom Plumbing"
click at [756, 186] on input "text" at bounding box center [742, 187] width 131 height 26
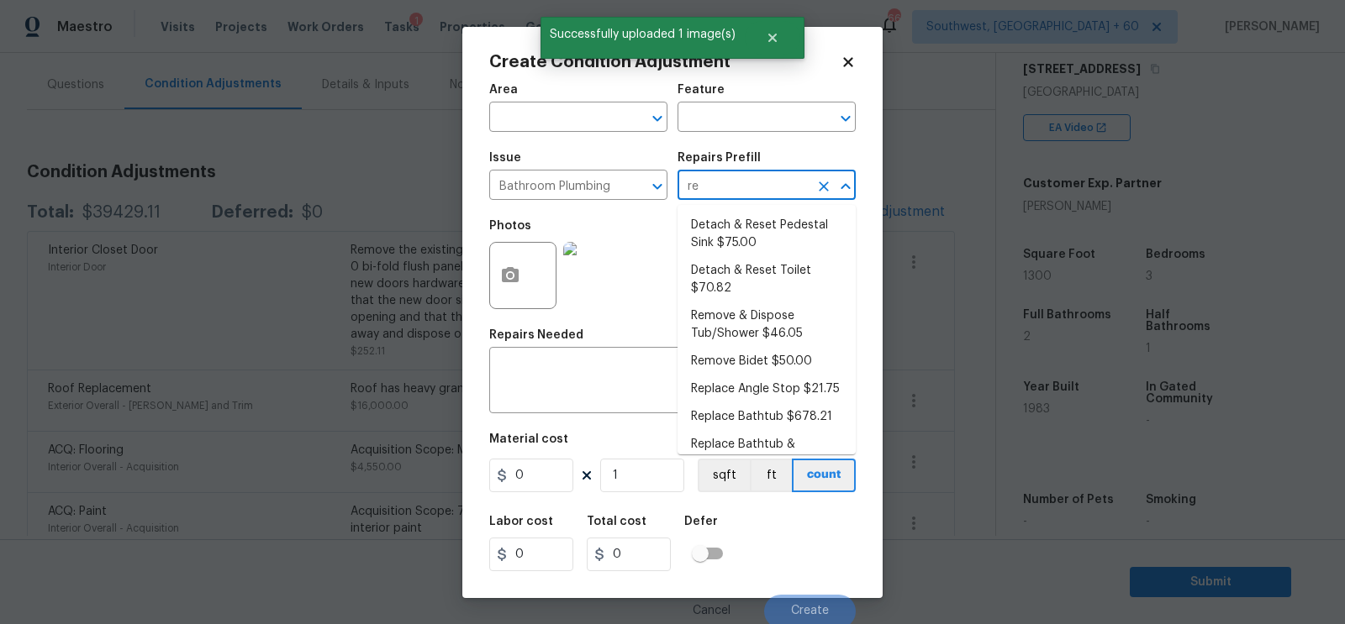
type input "ref"
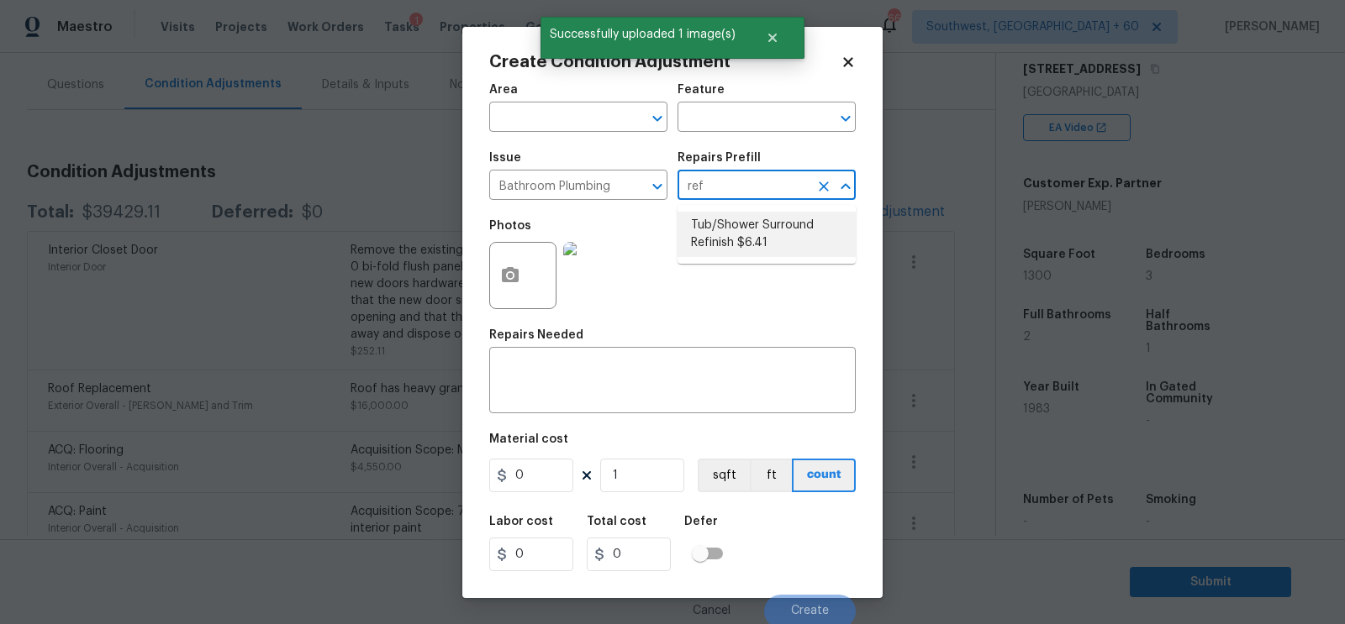
click at [739, 198] on input "ref" at bounding box center [742, 187] width 131 height 26
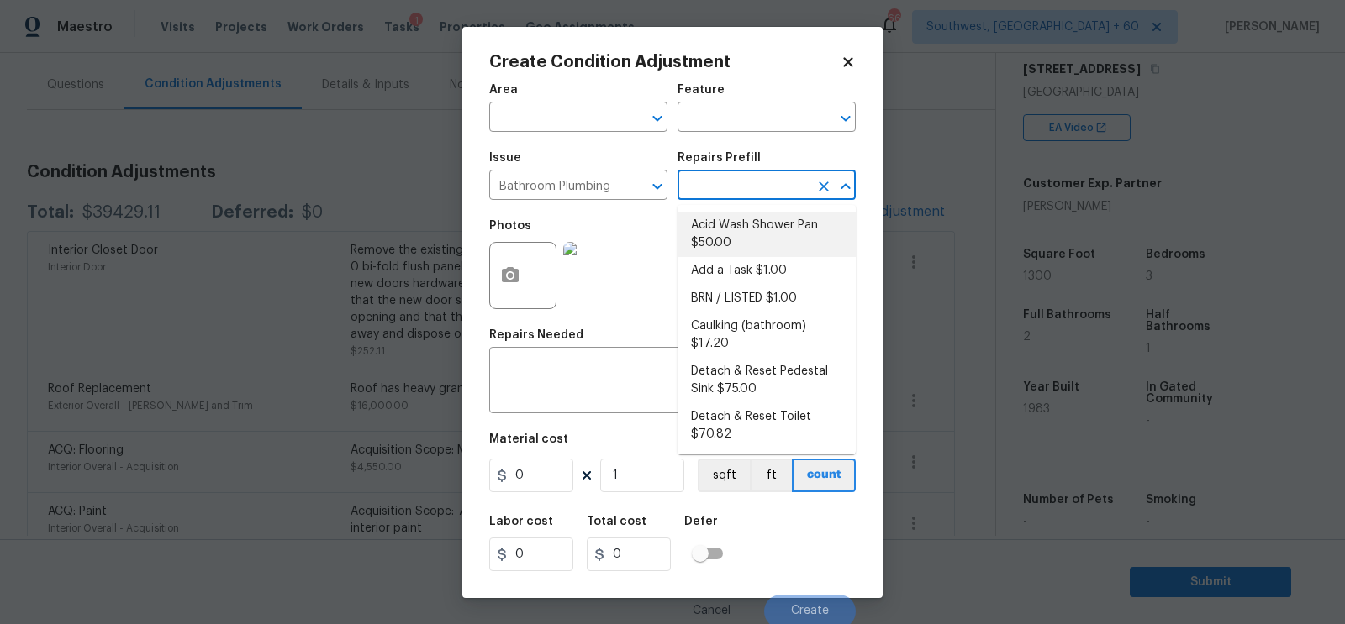
click at [730, 247] on li "Acid Wash Shower Pan $50.00" at bounding box center [766, 234] width 178 height 45
type input "Plumbing"
type textarea "Prep and acid wash/deep clean the shower pan."
type input "50"
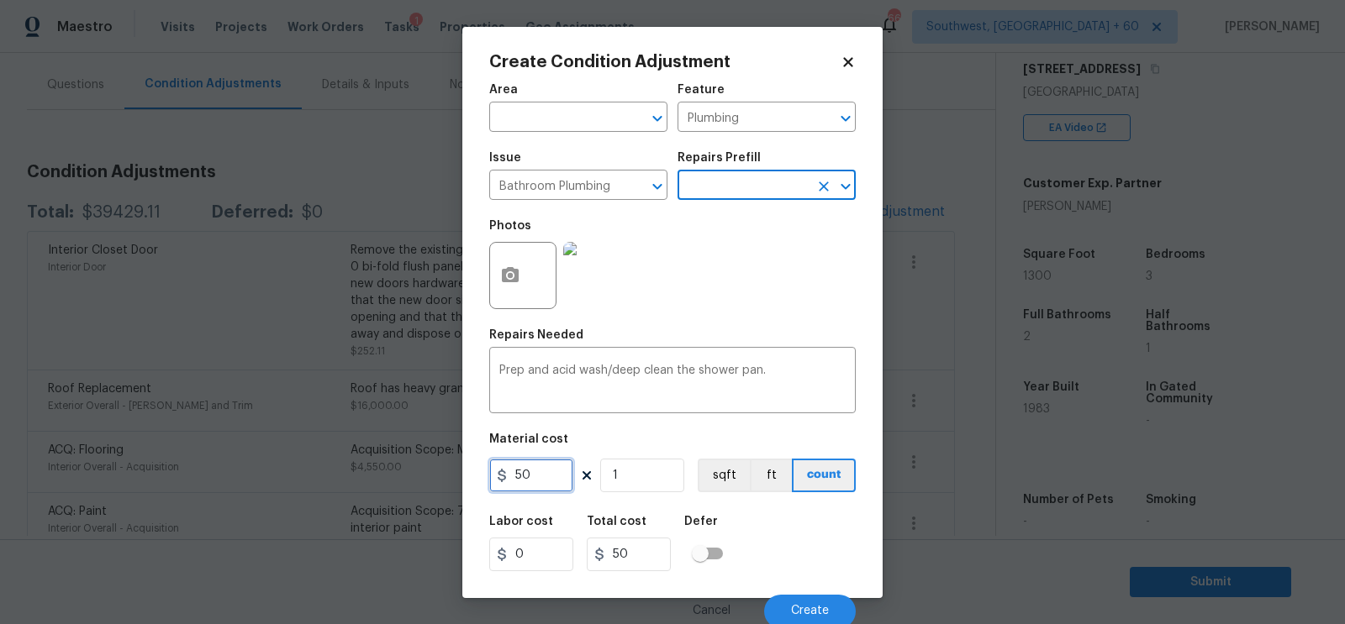
click at [551, 469] on input "50" at bounding box center [531, 476] width 84 height 34
type input "80"
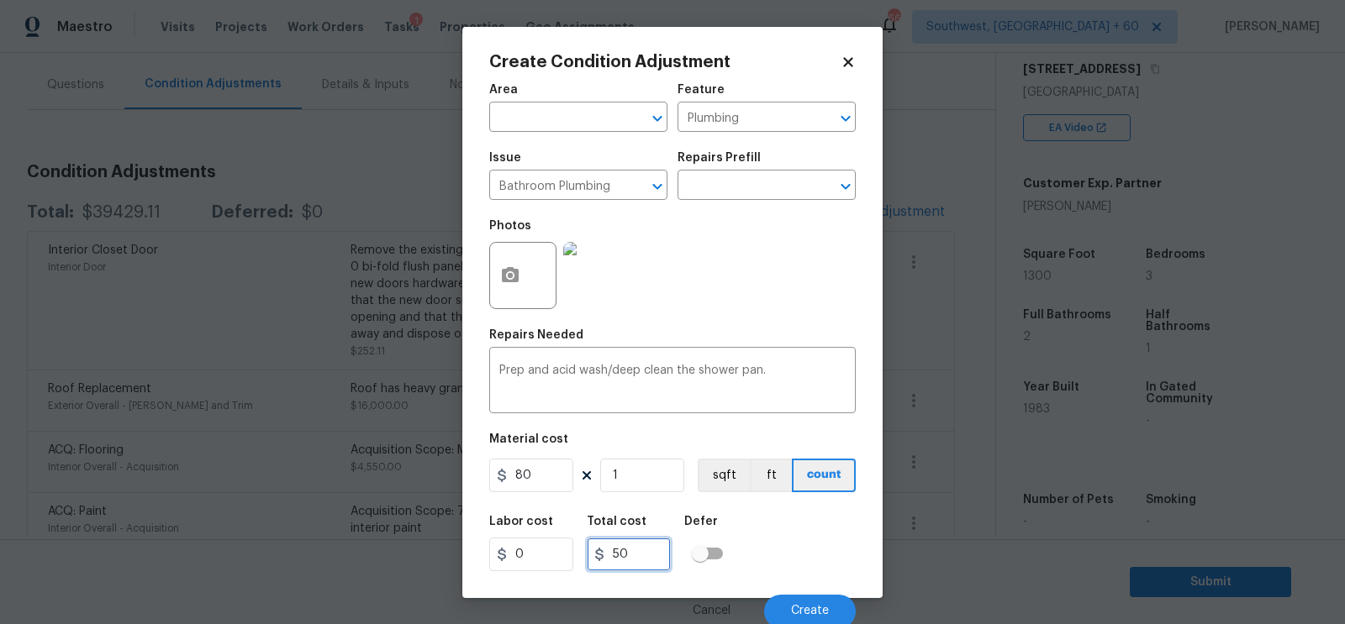
click at [627, 540] on input "50" at bounding box center [629, 555] width 84 height 34
type input "80"
click at [800, 593] on div "Cancel Create" at bounding box center [672, 605] width 366 height 47
click at [803, 601] on button "Create" at bounding box center [810, 612] width 92 height 34
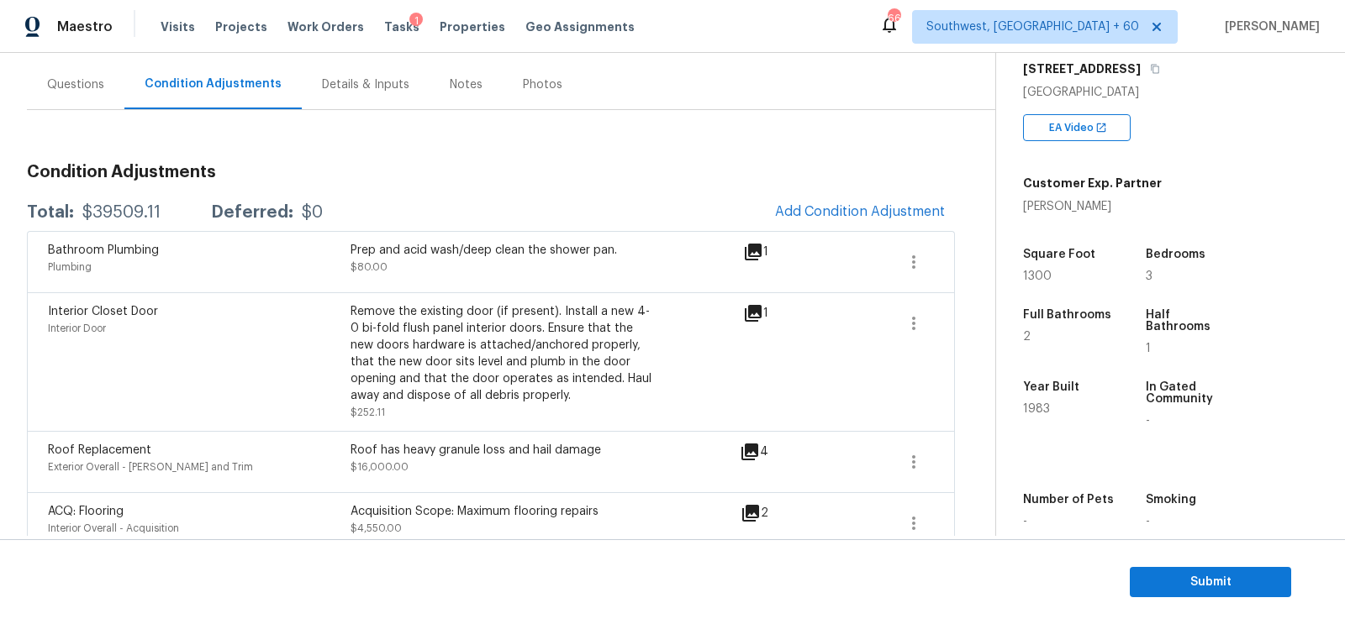
click at [105, 80] on div "Questions" at bounding box center [75, 85] width 97 height 50
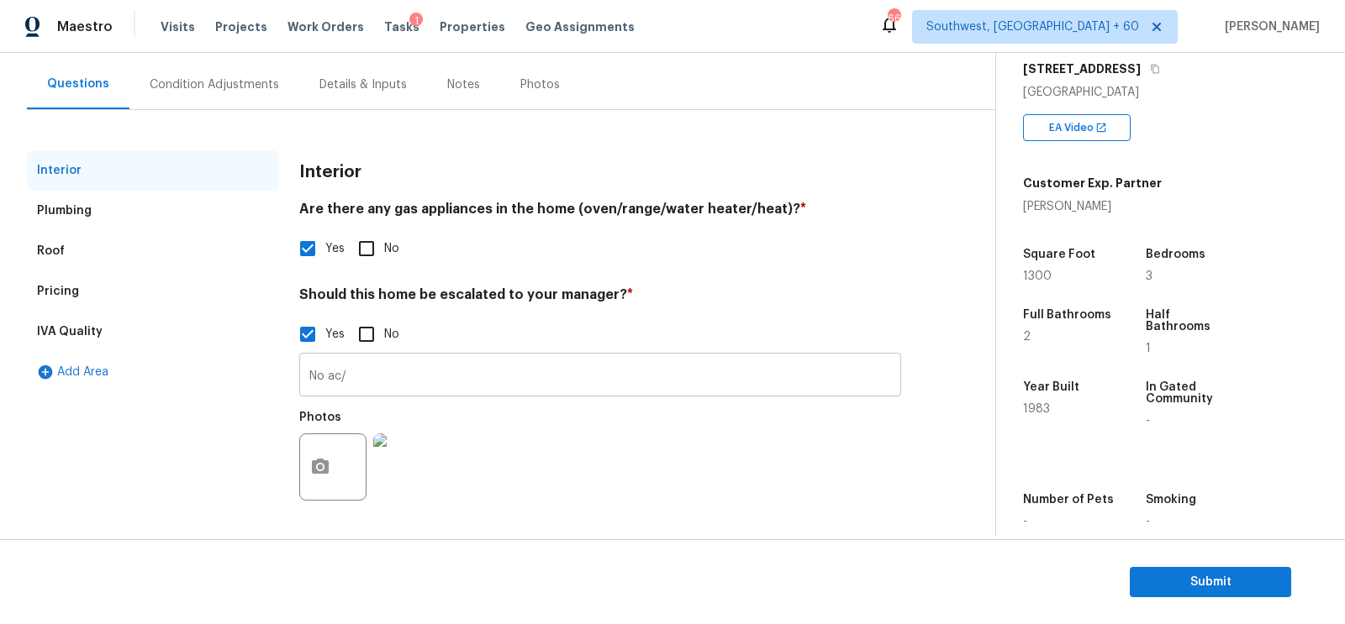
click at [462, 394] on input "No ac/" at bounding box center [600, 377] width 602 height 40
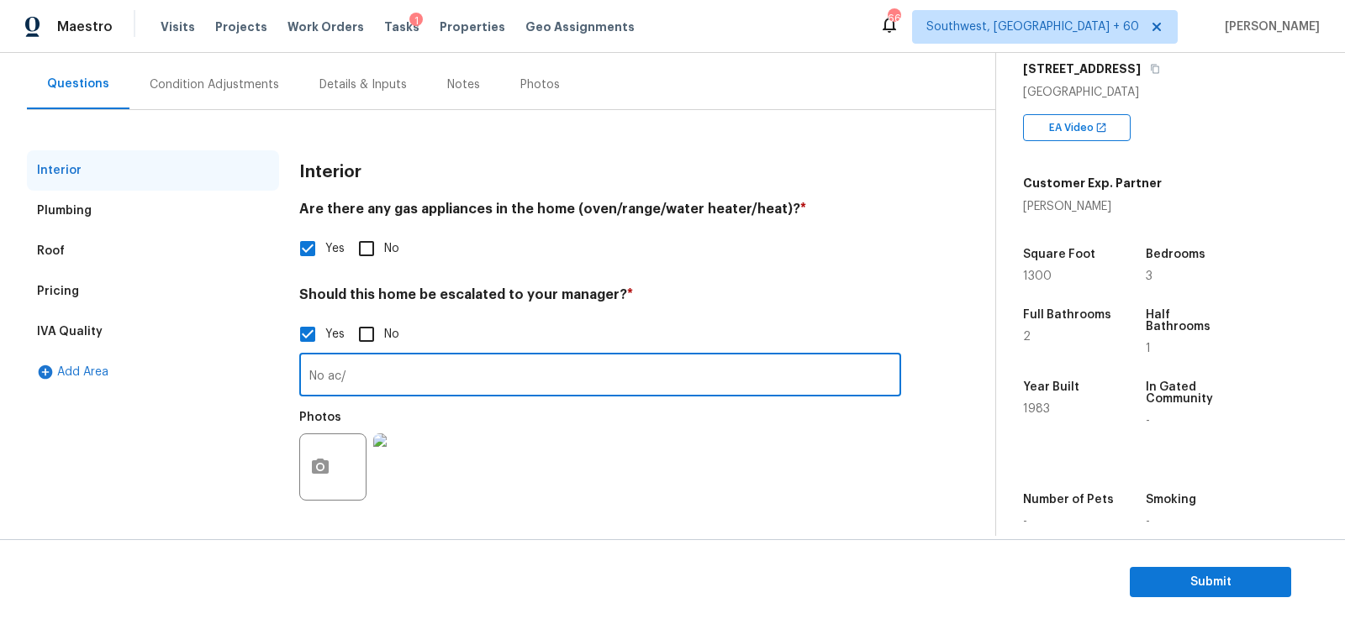
paste input "Roof needs replaced due to heavy granule loss and hail damage can be seen"
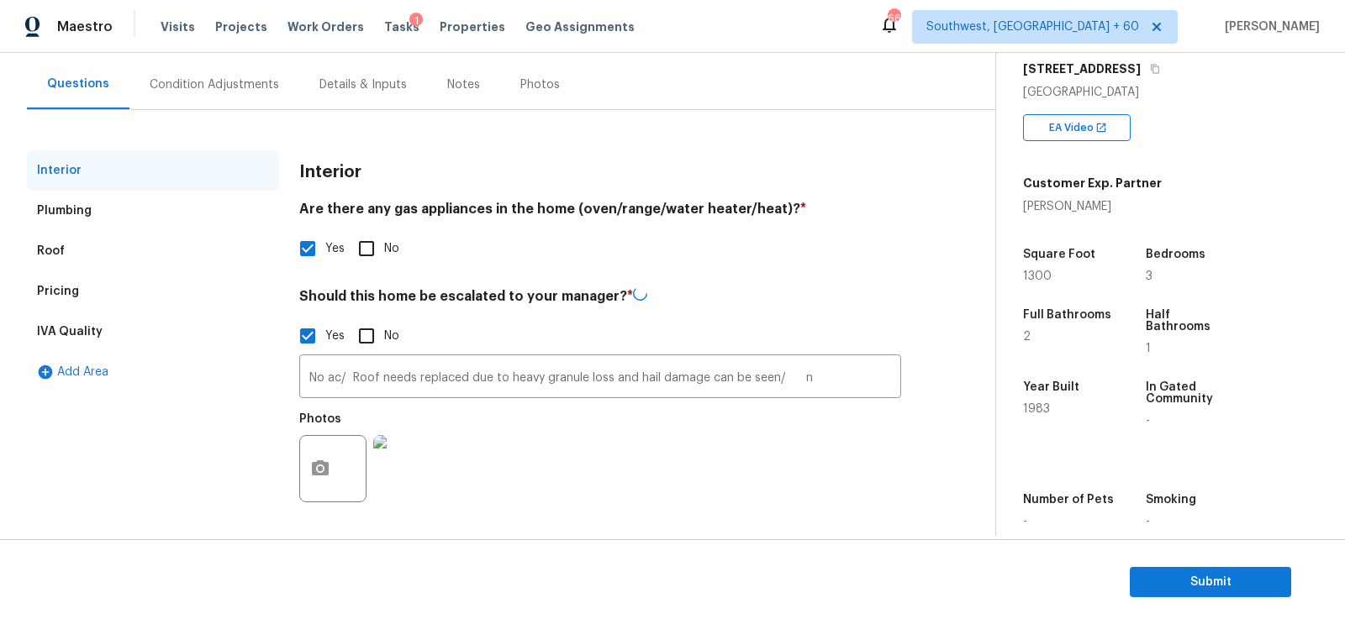
click at [560, 257] on div "Yes No" at bounding box center [600, 248] width 602 height 35
click at [824, 380] on input "No ac/ Roof needs replaced due to heavy granule loss and hail damage can be see…" at bounding box center [600, 377] width 602 height 40
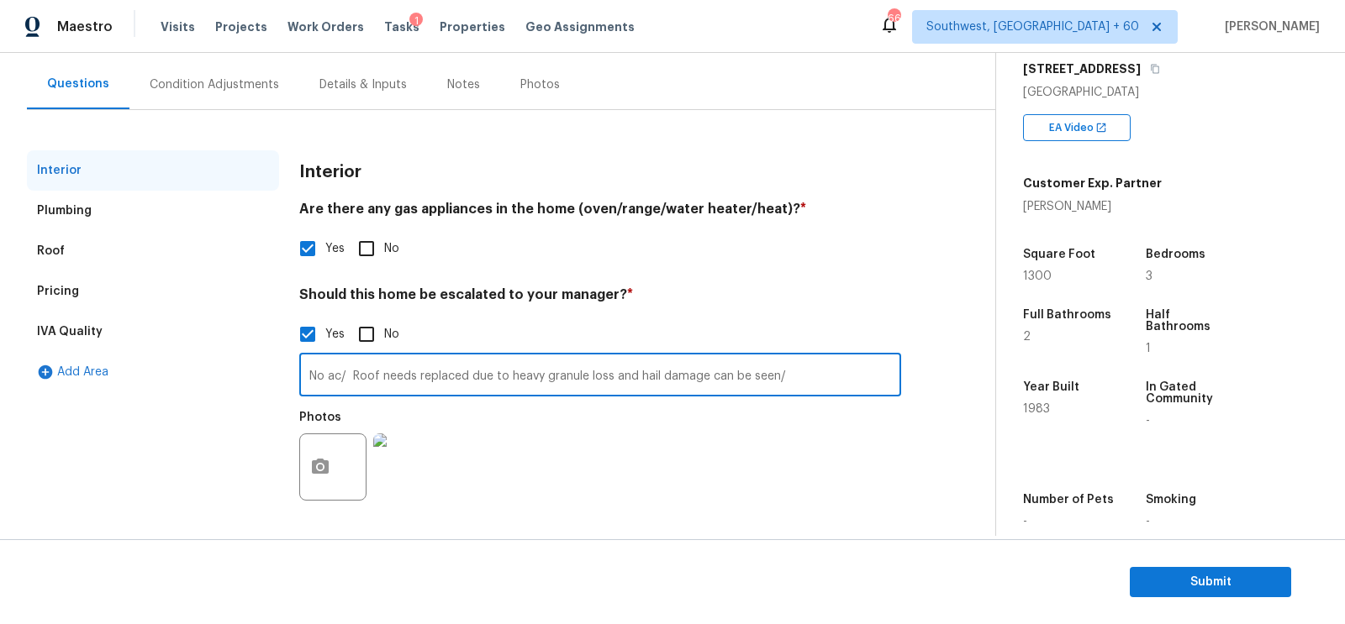
type input "No ac/ Roof needs replaced due to heavy granule loss and hail damage can be see…"
click at [241, 90] on div "Condition Adjustments" at bounding box center [214, 84] width 129 height 17
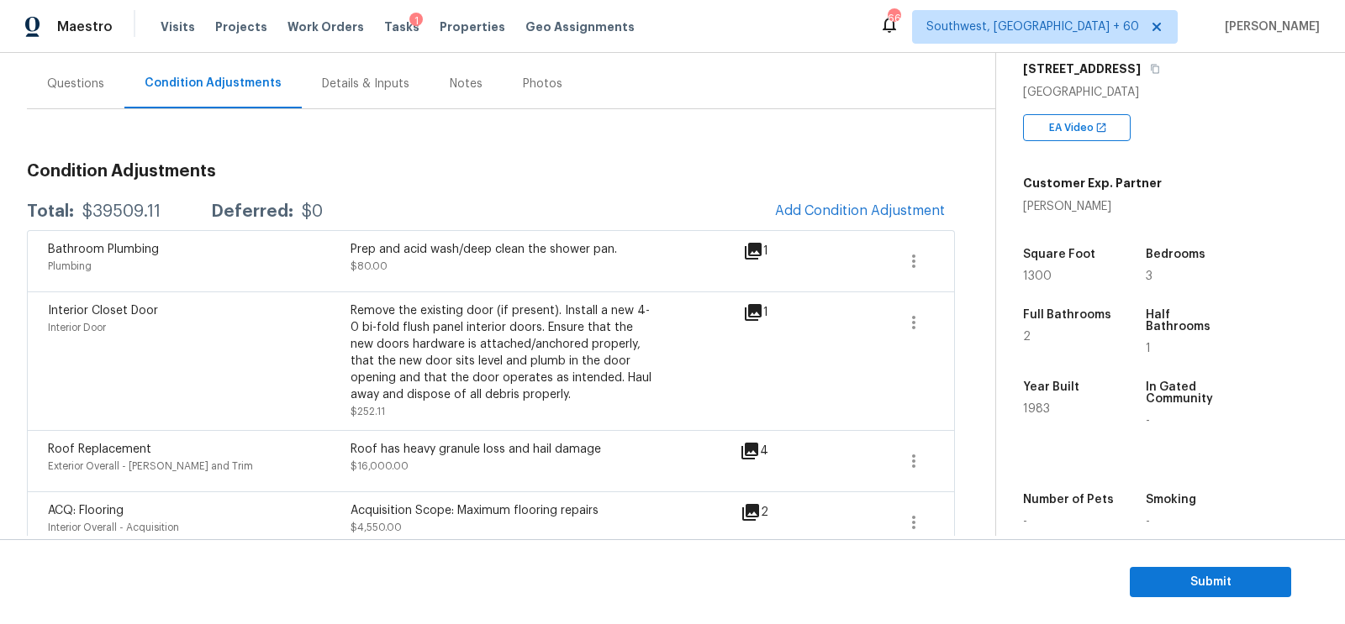
scroll to position [131, 0]
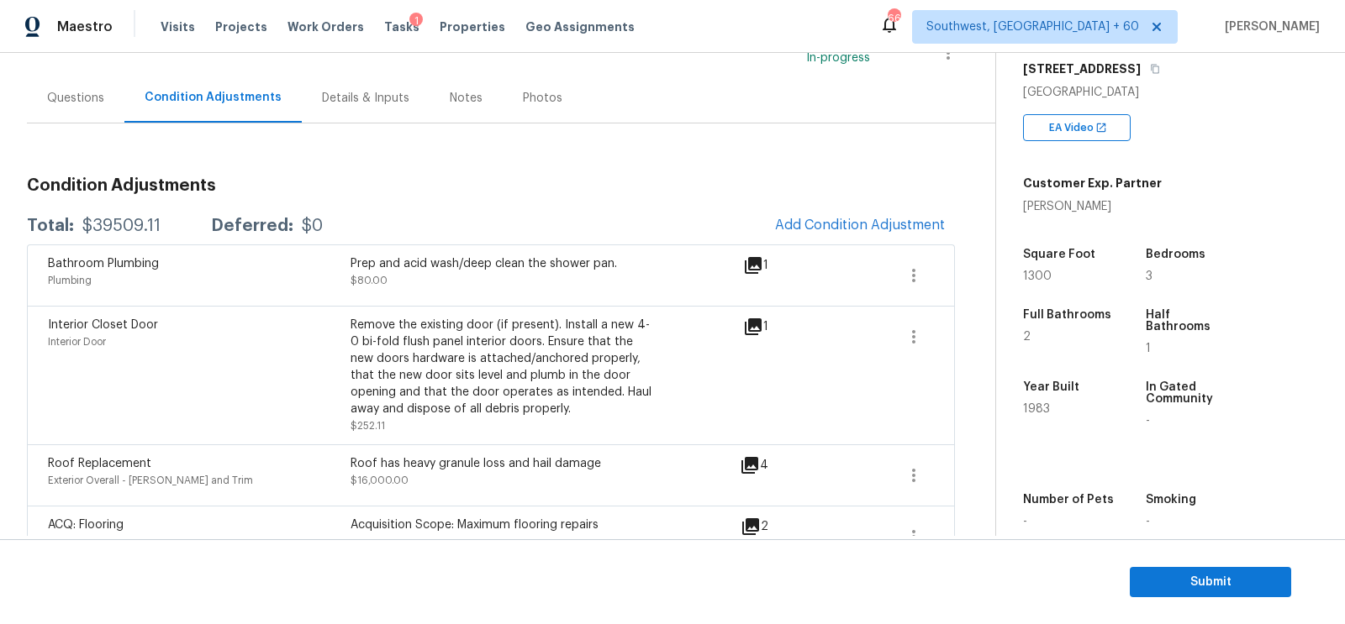
click at [103, 96] on div "Questions" at bounding box center [75, 98] width 97 height 50
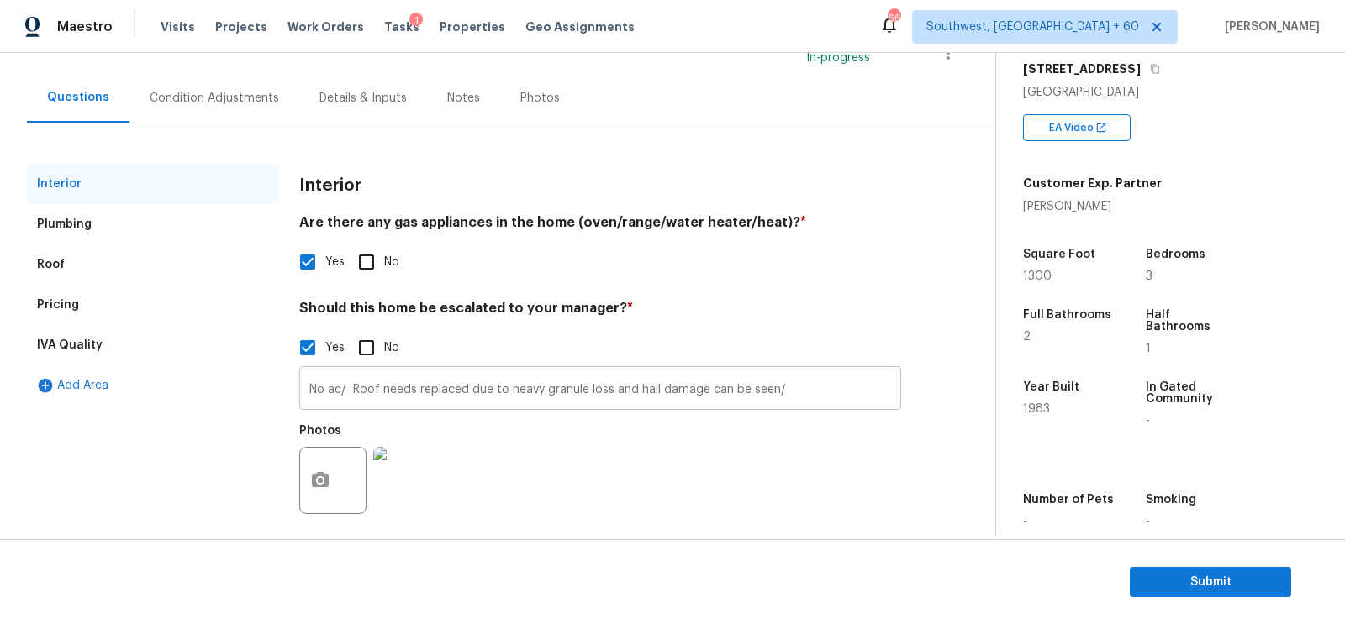
click at [340, 392] on input "No ac/ Roof needs replaced due to heavy granule loss and hail damage can be see…" at bounding box center [600, 391] width 602 height 40
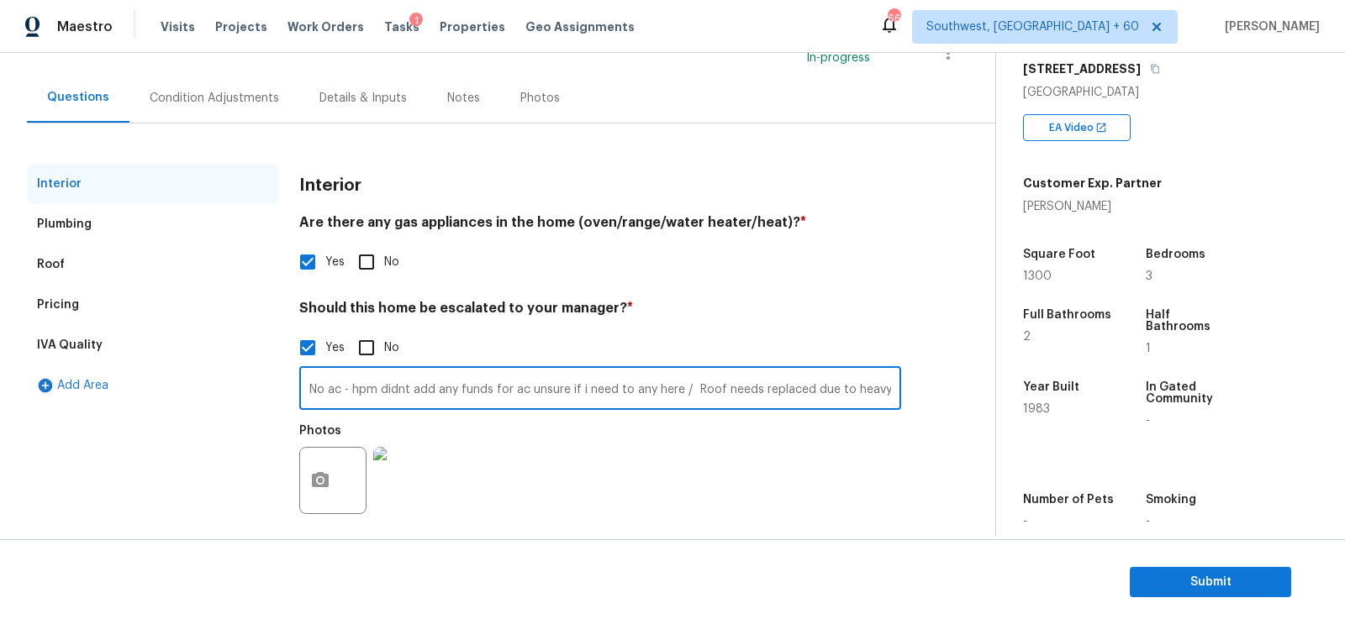
type input "No ac - hpm didnt add any funds for ac unsure if i need to any here / Roof need…"
click at [244, 85] on div "Condition Adjustments" at bounding box center [214, 98] width 170 height 50
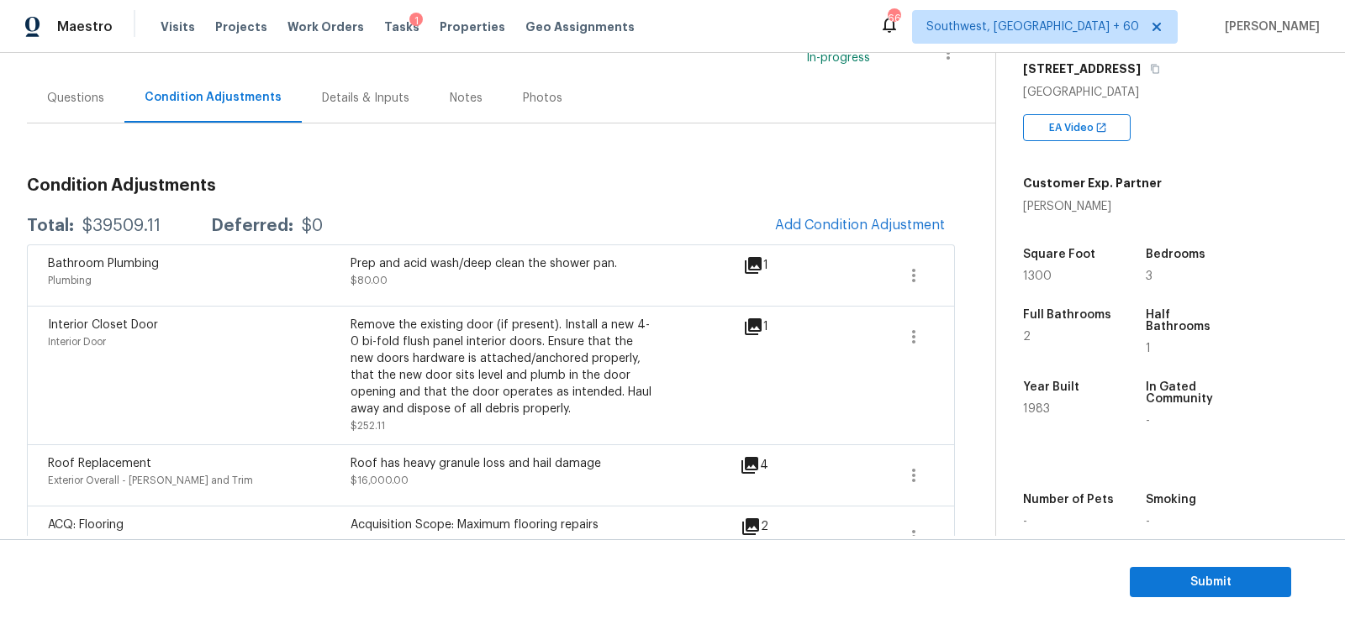
click at [898, 241] on span "Add Condition Adjustment" at bounding box center [860, 226] width 190 height 37
click at [905, 212] on button "Add Condition Adjustment" at bounding box center [860, 225] width 190 height 35
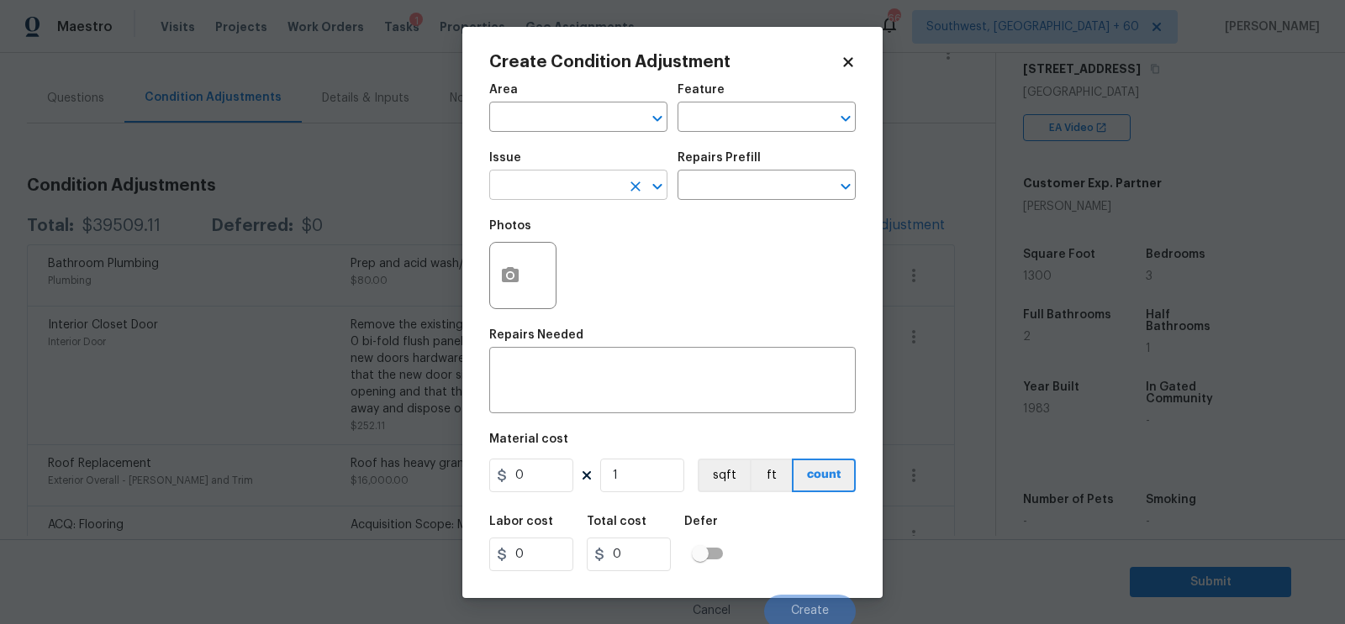
click at [557, 177] on input "text" at bounding box center [554, 187] width 131 height 26
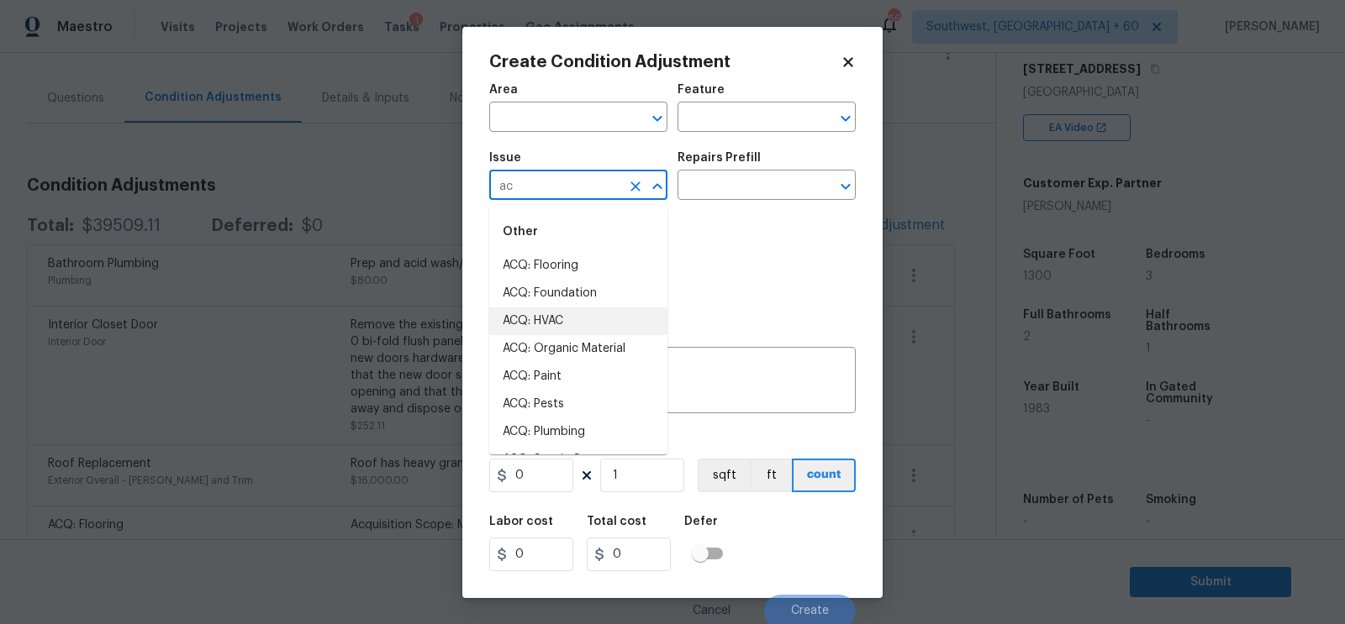
click at [549, 317] on li "ACQ: HVAC" at bounding box center [578, 322] width 178 height 28
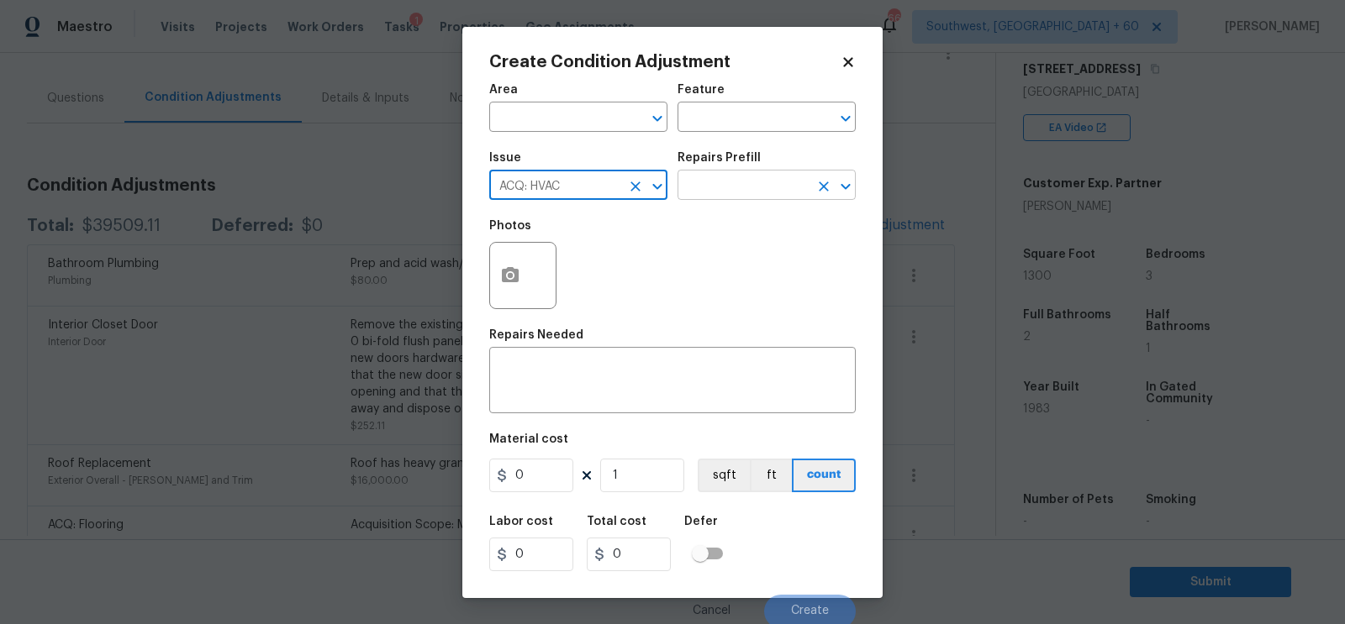
type input "ACQ: HVAC"
click at [751, 194] on input "text" at bounding box center [742, 187] width 131 height 26
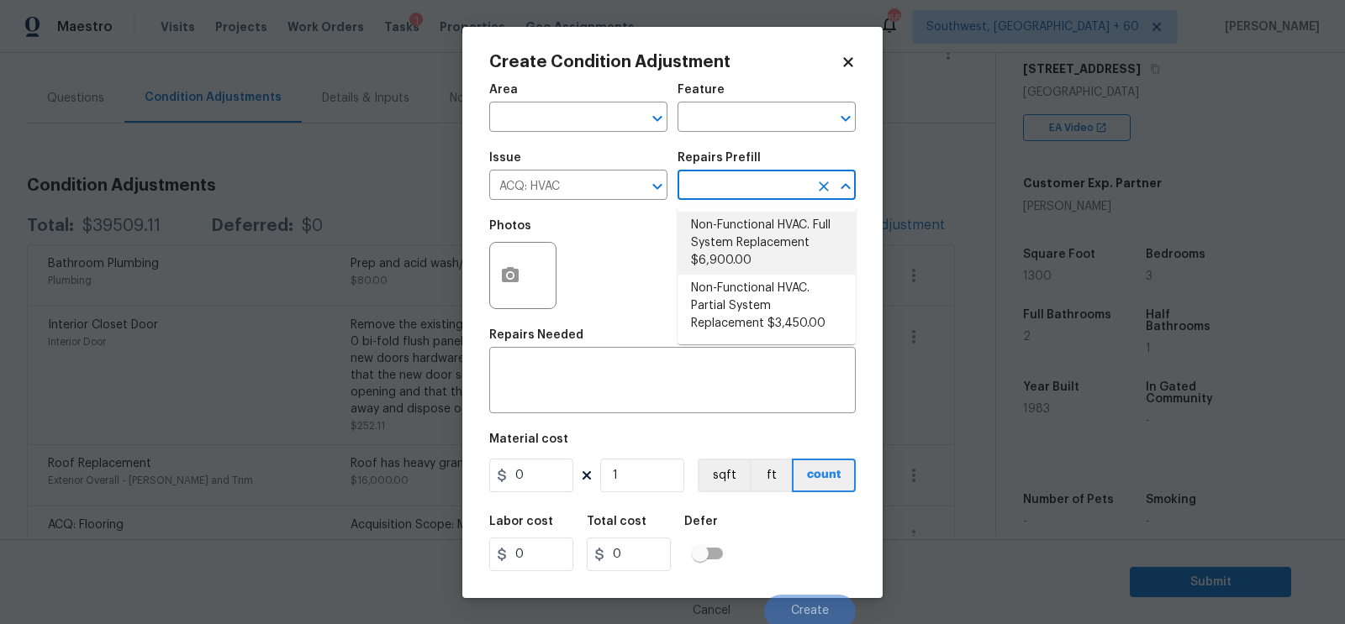
click at [745, 236] on li "Non-Functional HVAC. Full System Replacement $6,900.00" at bounding box center [766, 243] width 178 height 63
type input "Acquisition"
type textarea "Acquisition Scope: Full System Replacement"
type input "6900"
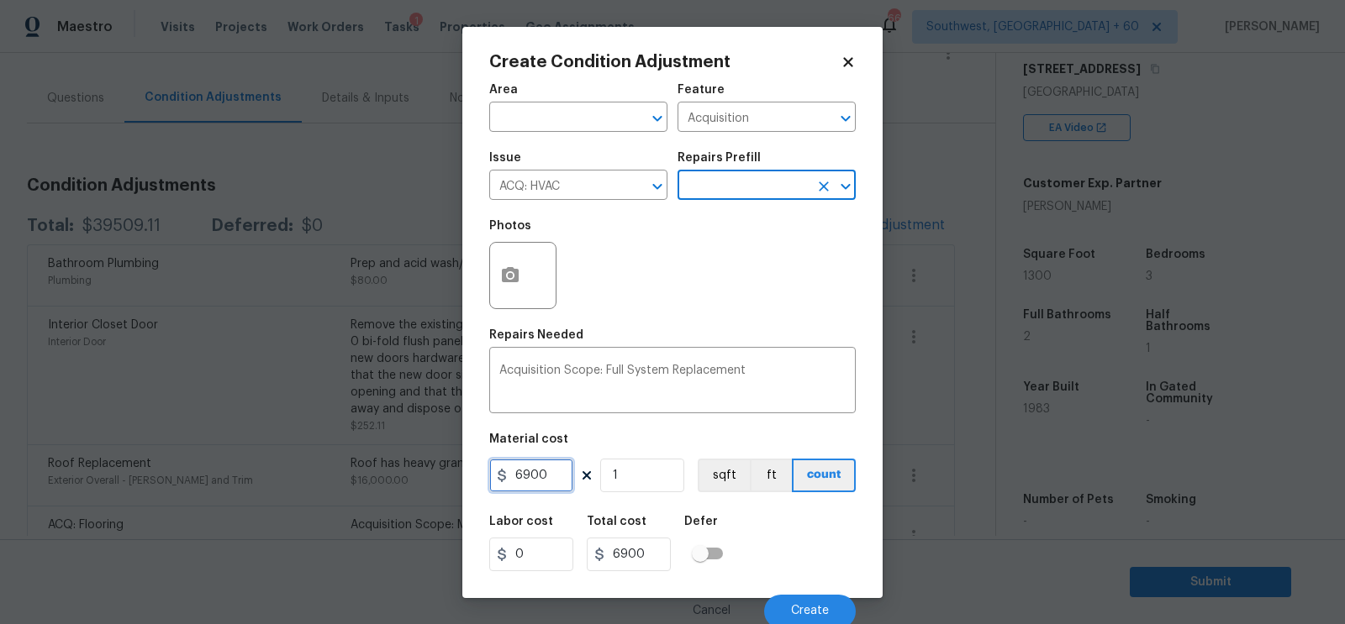
click at [547, 472] on input "6900" at bounding box center [531, 476] width 84 height 34
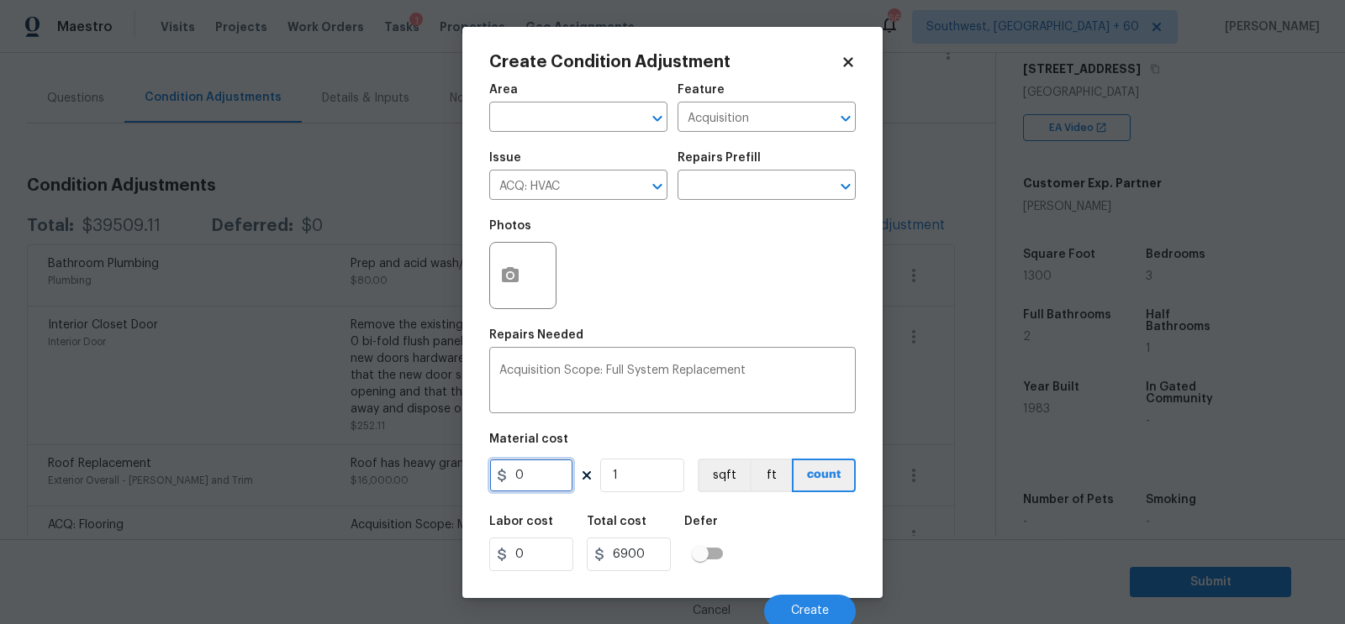
type input "0"
click at [642, 563] on input "6900" at bounding box center [629, 555] width 84 height 34
type input "0"
click at [823, 618] on span "Create" at bounding box center [810, 611] width 38 height 13
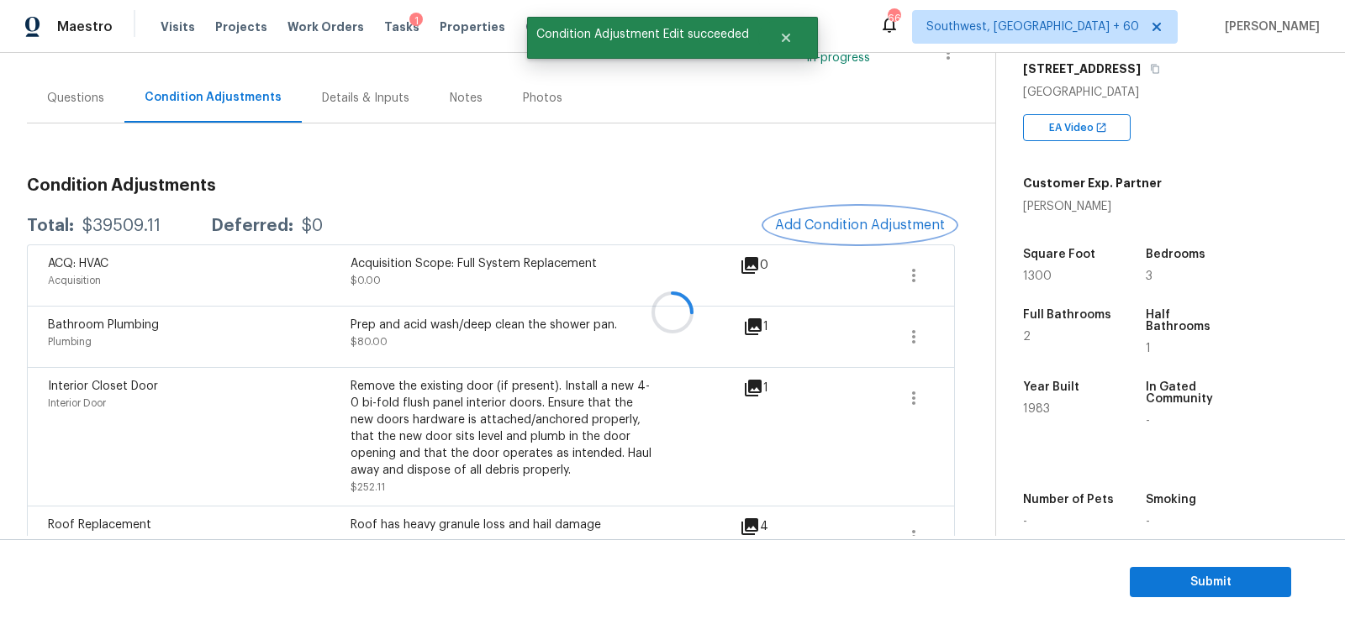
scroll to position [192, 0]
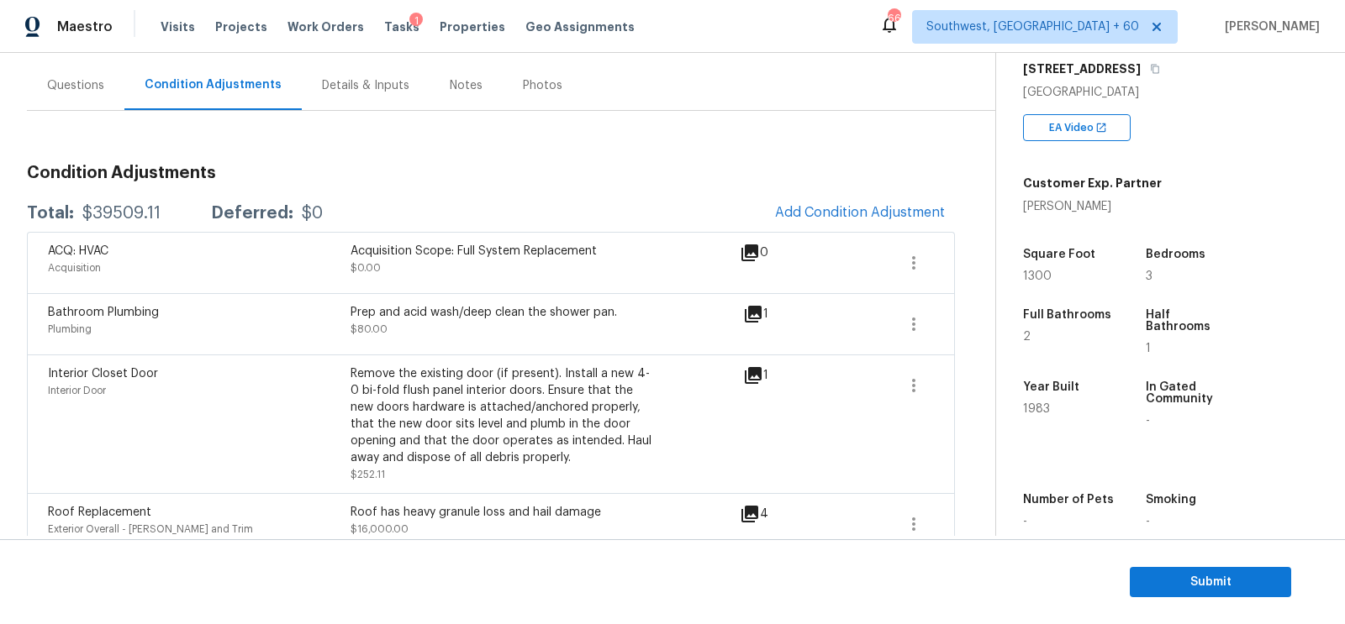
click at [86, 77] on div "Questions" at bounding box center [75, 85] width 57 height 17
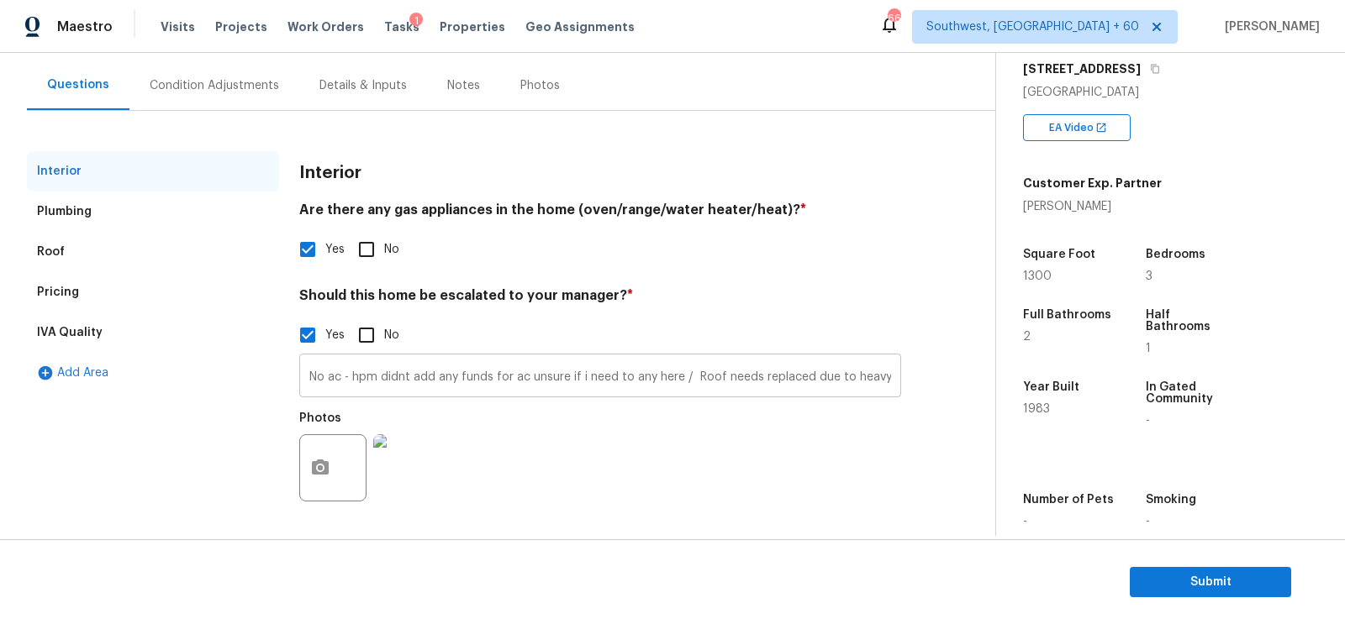
scroll to position [0, 245]
click at [896, 377] on input "No ac - hpm didnt add any funds for ac unsure if i need to any here / Roof need…" at bounding box center [600, 378] width 602 height 40
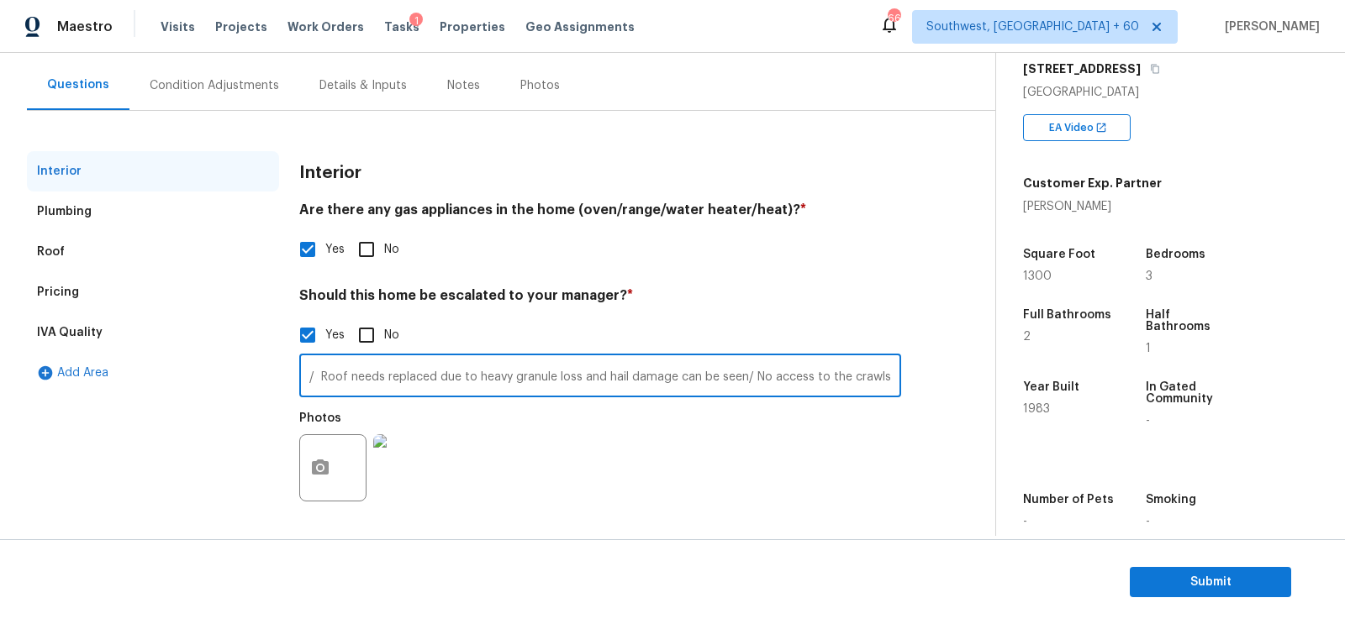
scroll to position [0, 386]
type input "No ac - hpm didnt add any funds for ac unsure if i need to any here / Roof need…"
click at [815, 349] on div "Yes No" at bounding box center [600, 335] width 602 height 35
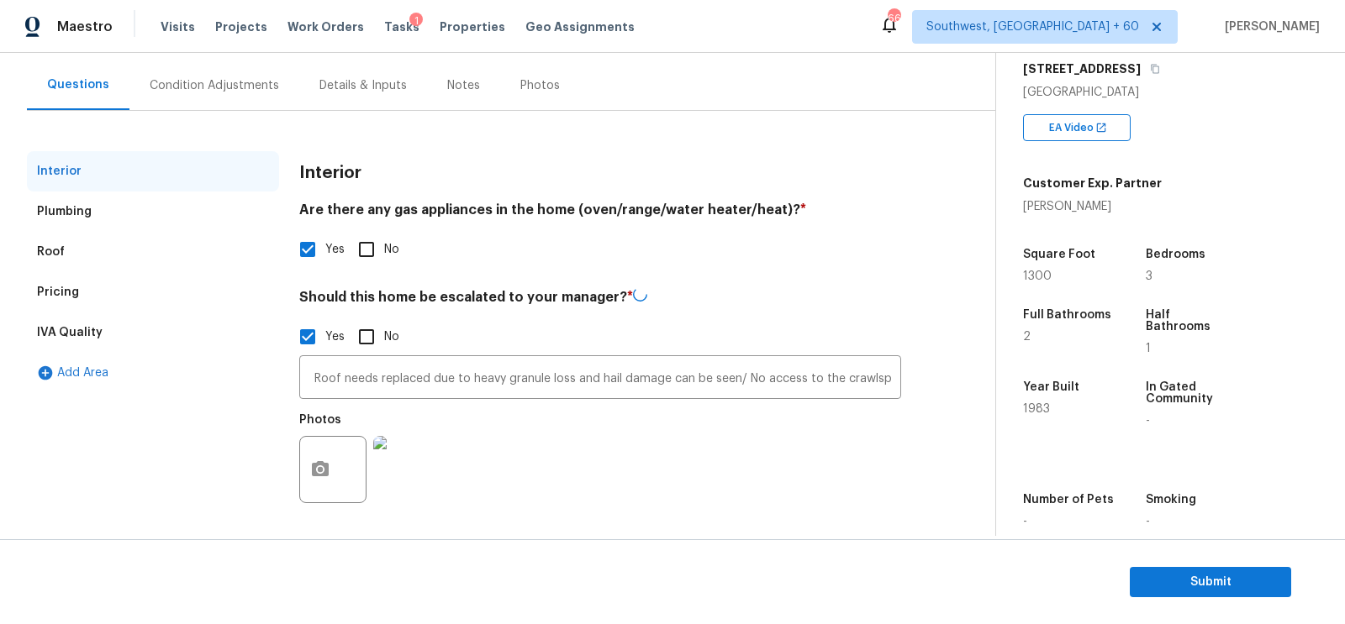
scroll to position [0, 0]
click at [805, 374] on input "No ac - hpm didnt add any funds for ac unsure if i need to any here / Roof need…" at bounding box center [600, 380] width 602 height 40
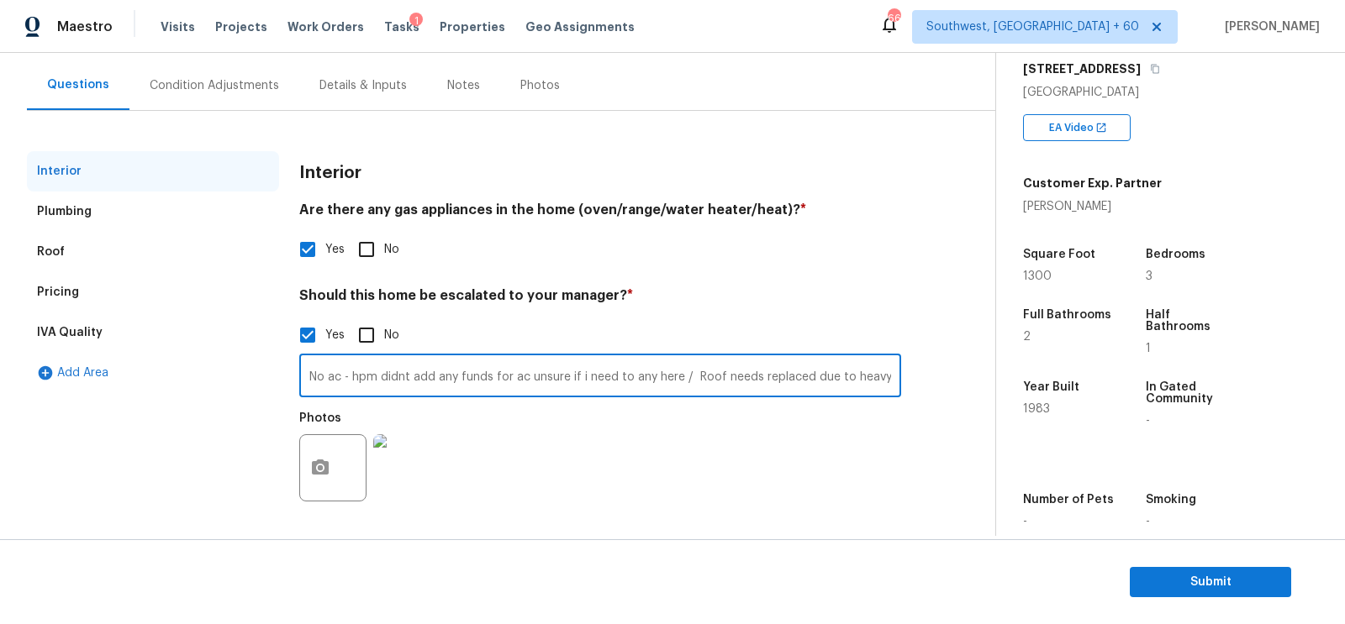
click at [805, 374] on input "No ac - hpm didnt add any funds for ac unsure if i need to any here / Roof need…" at bounding box center [600, 378] width 602 height 40
click at [119, 292] on div "Pricing" at bounding box center [153, 292] width 252 height 40
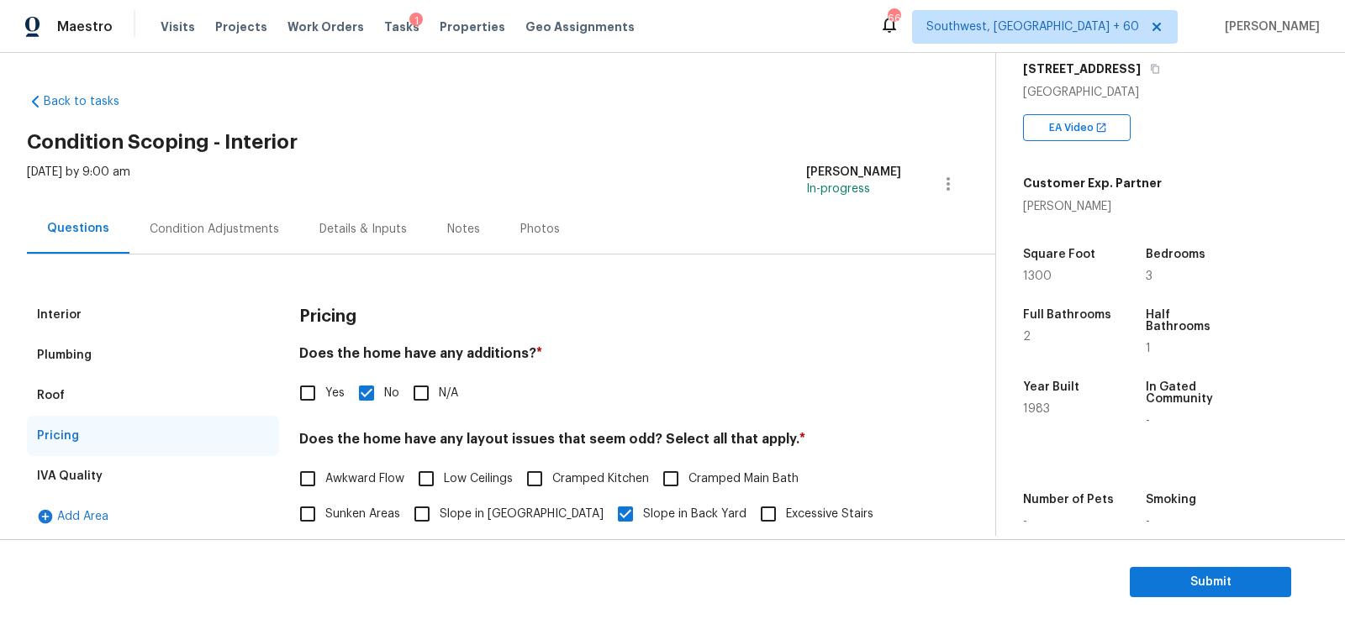
click at [212, 219] on div "Condition Adjustments" at bounding box center [214, 229] width 170 height 50
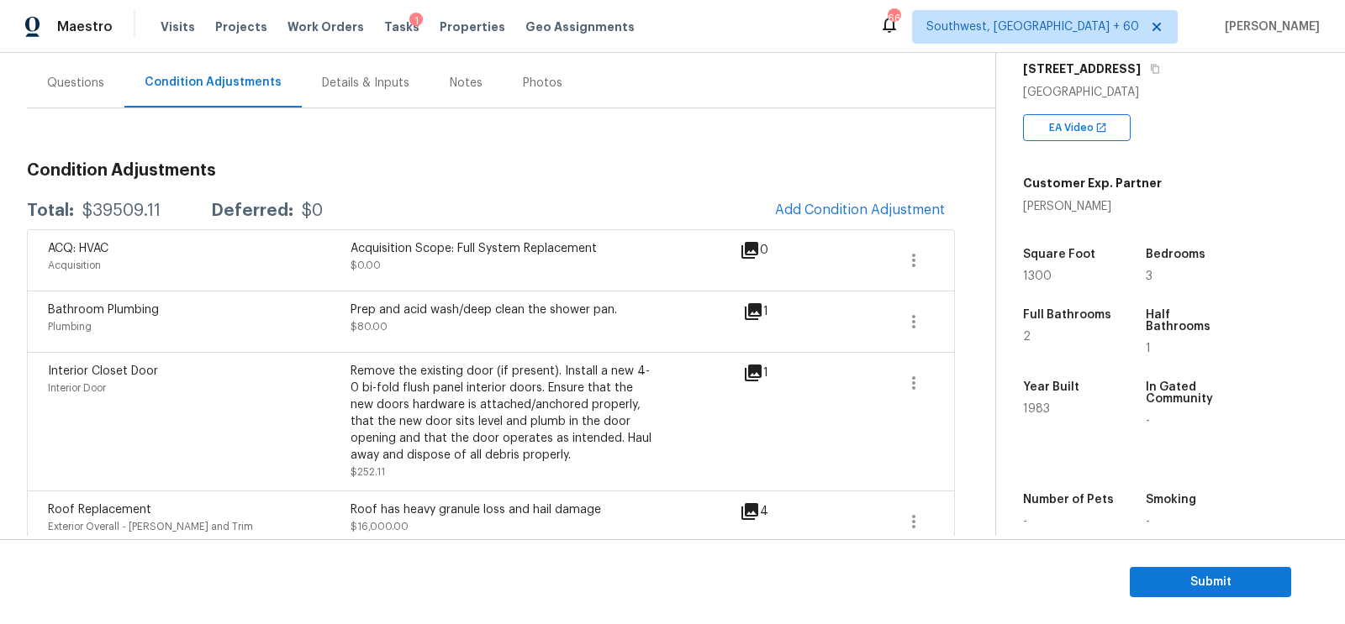
scroll to position [143, 0]
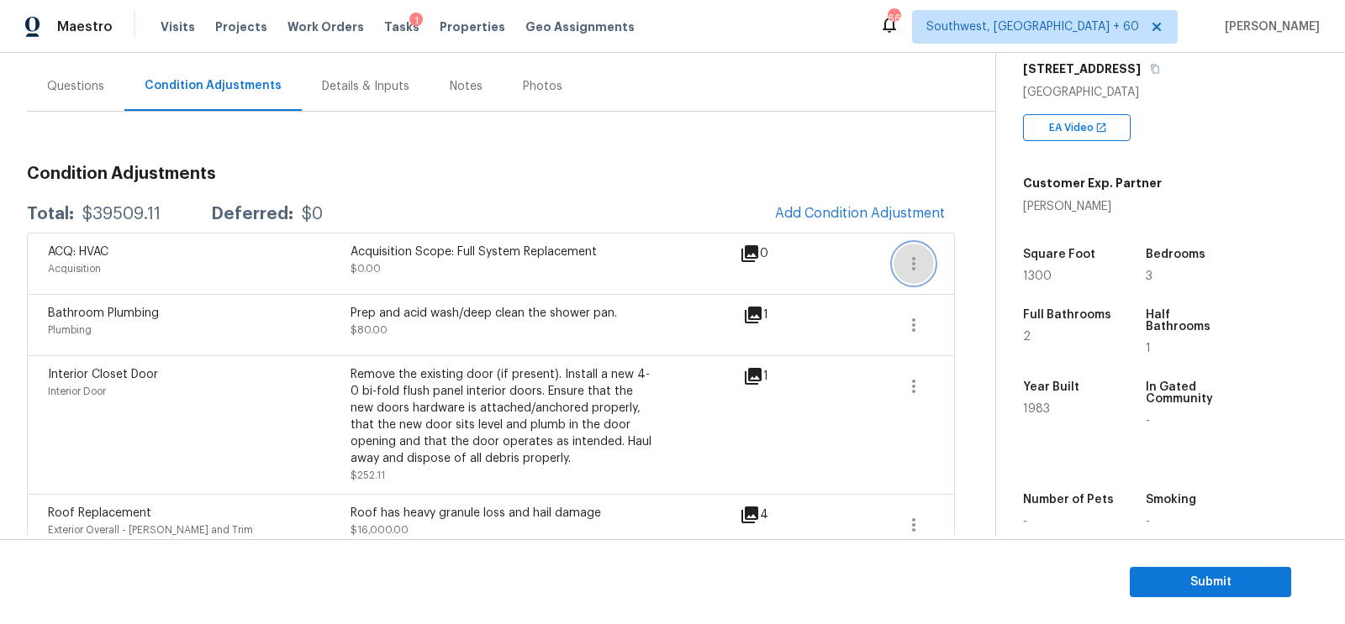
click at [911, 261] on icon "button" at bounding box center [913, 264] width 20 height 20
click at [966, 256] on div "Edit" at bounding box center [1009, 259] width 131 height 17
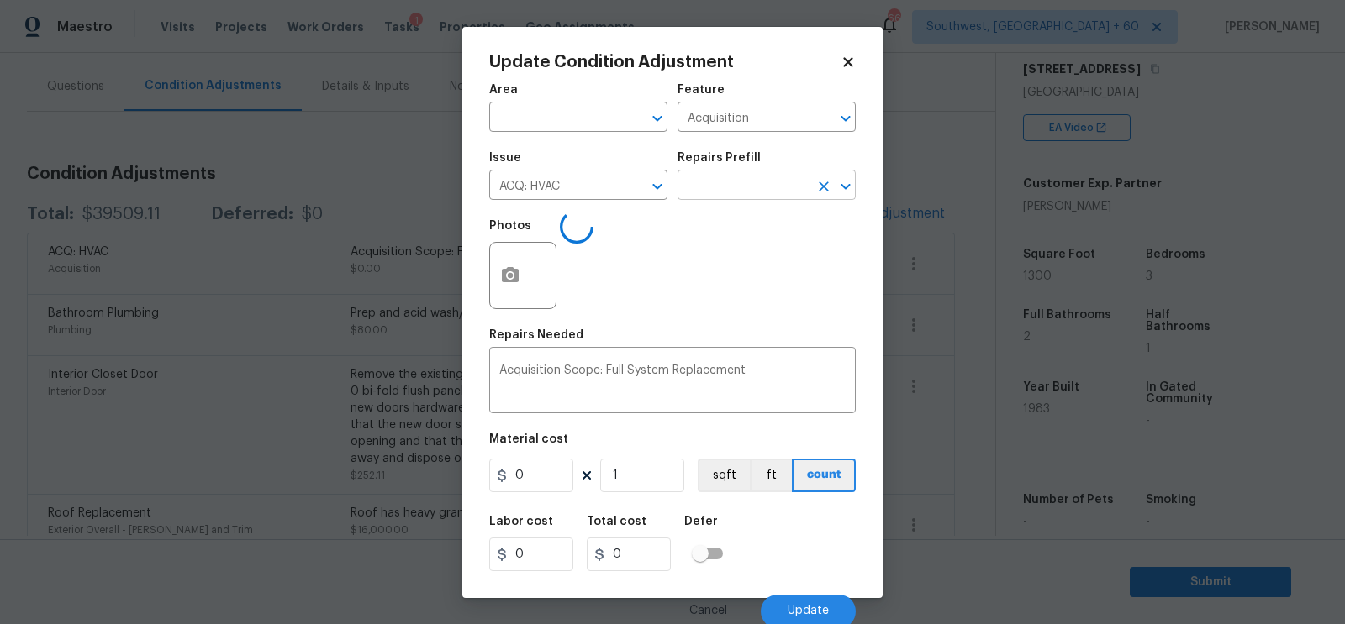
click at [745, 177] on input "text" at bounding box center [742, 187] width 131 height 26
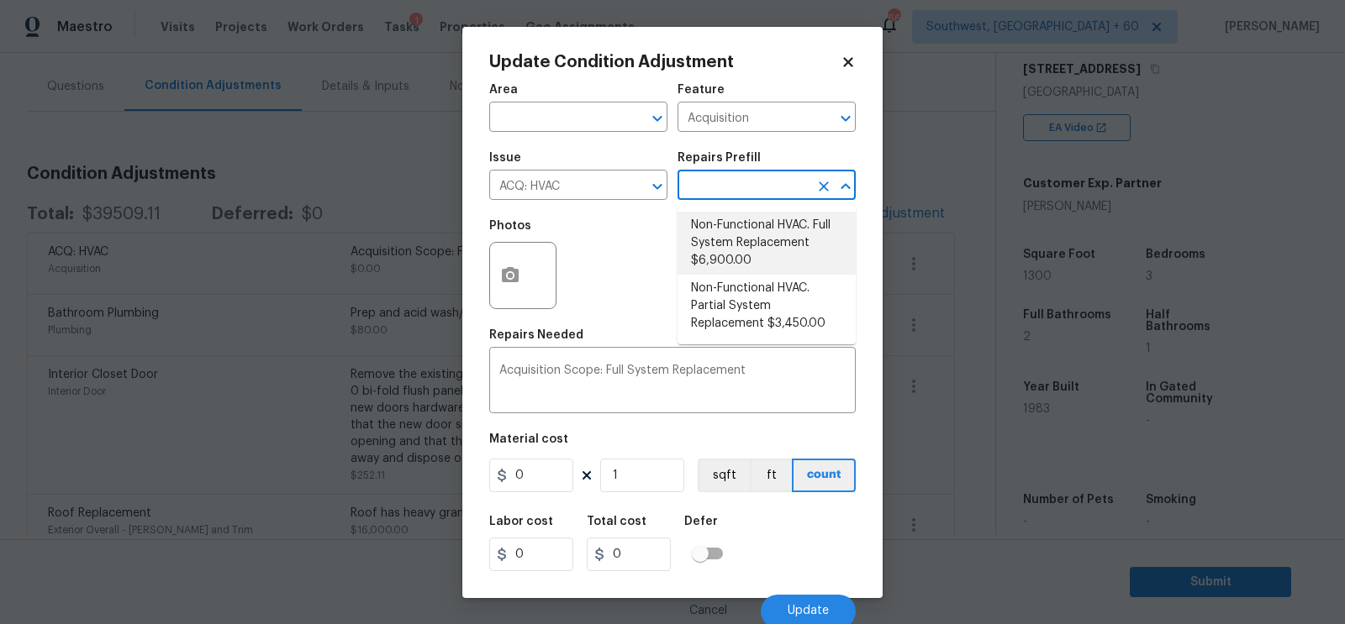
click at [739, 236] on li "Non-Functional HVAC. Full System Replacement $6,900.00" at bounding box center [766, 243] width 178 height 63
type input "6900"
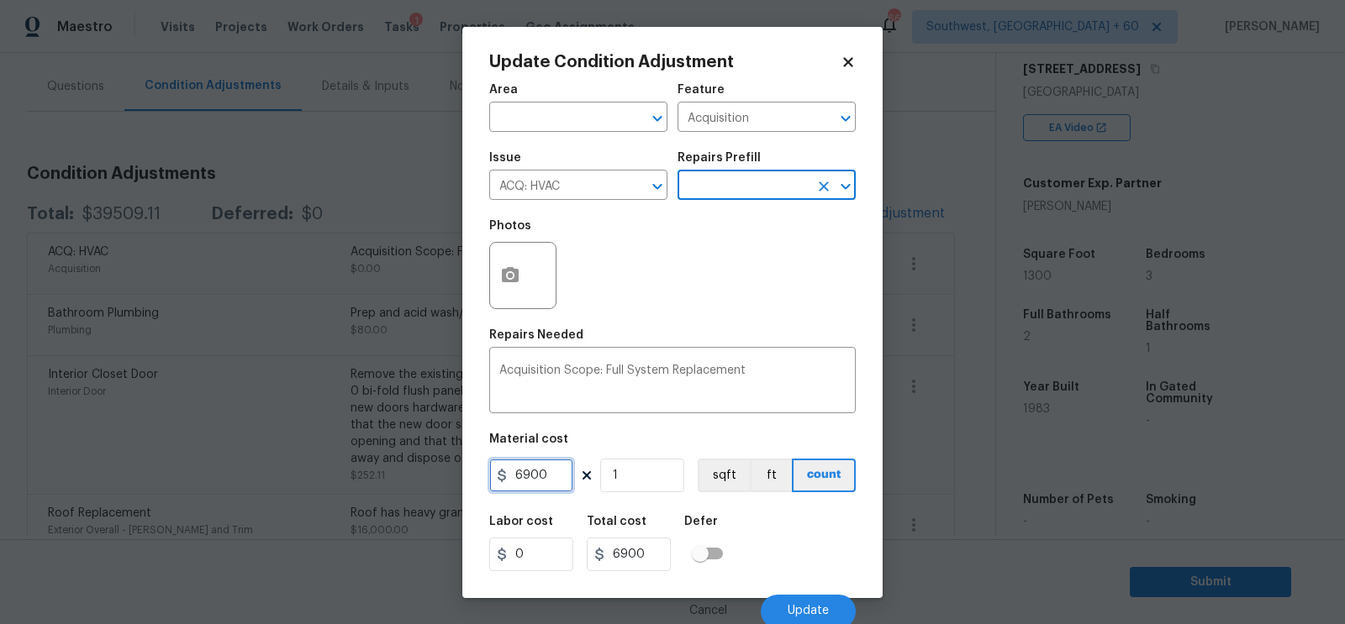
click at [538, 477] on input "6900" at bounding box center [531, 476] width 84 height 34
type input "12500"
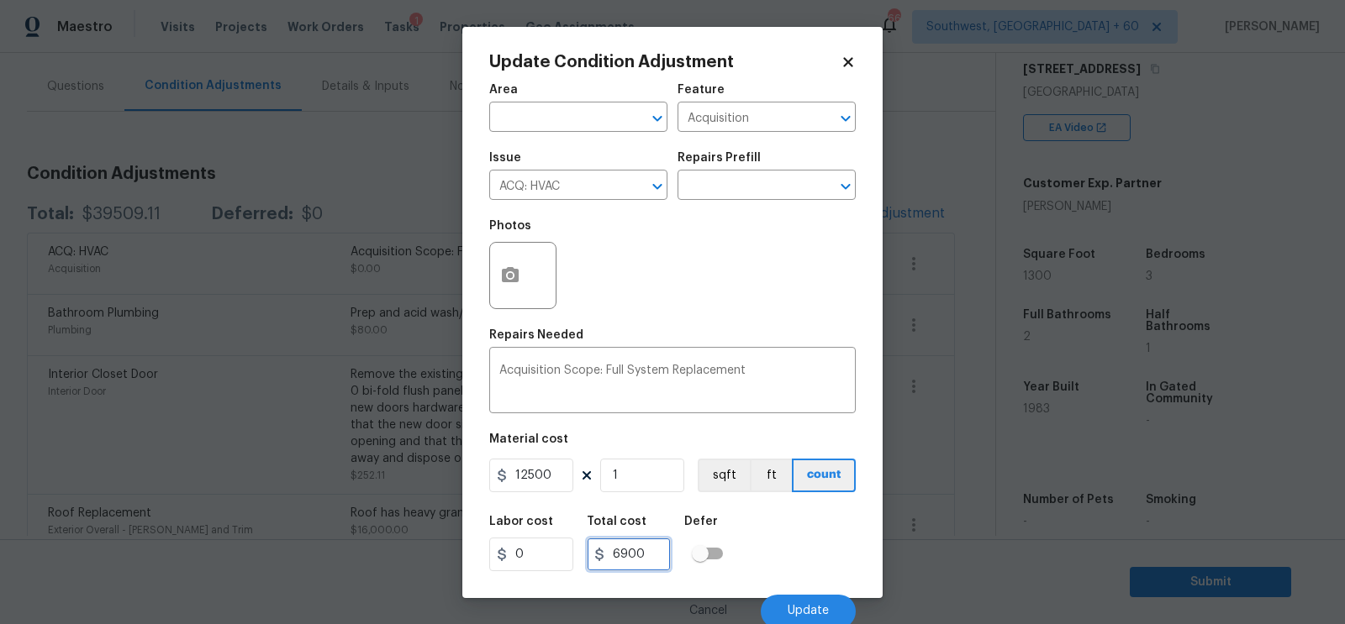
type input "12500"
click at [657, 564] on input "12500" at bounding box center [629, 555] width 84 height 34
click at [814, 596] on button "Update" at bounding box center [808, 612] width 95 height 34
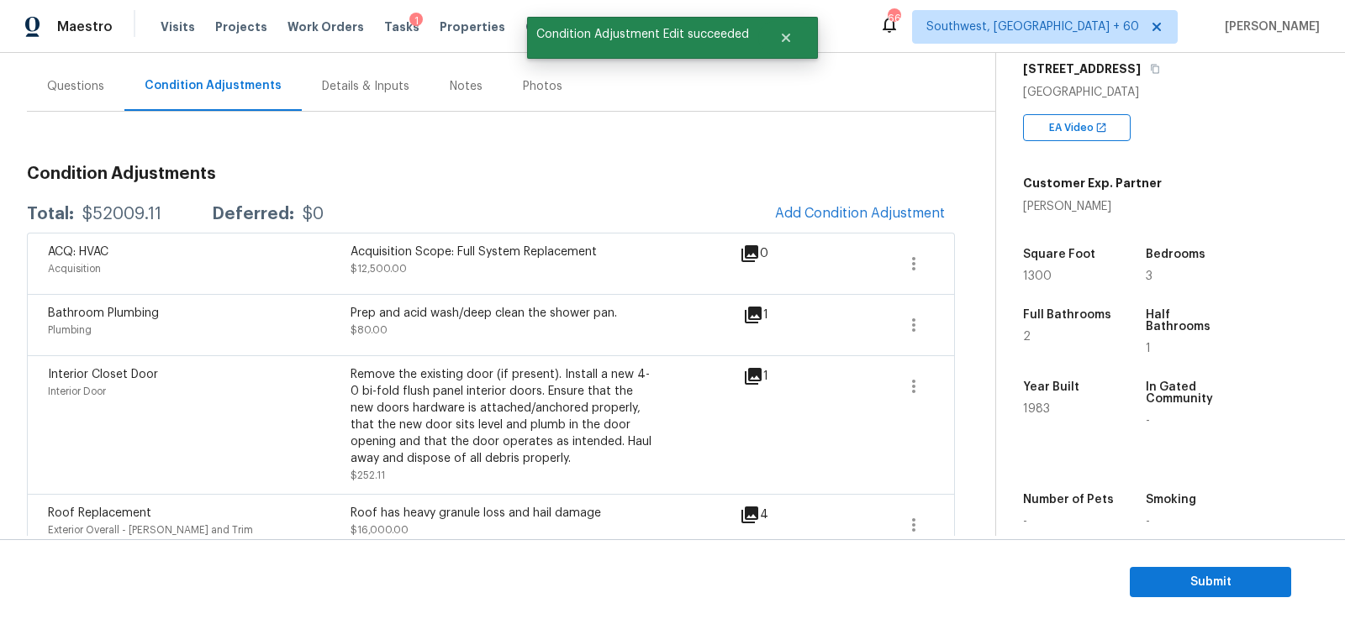
click at [103, 106] on div "Questions" at bounding box center [75, 86] width 97 height 50
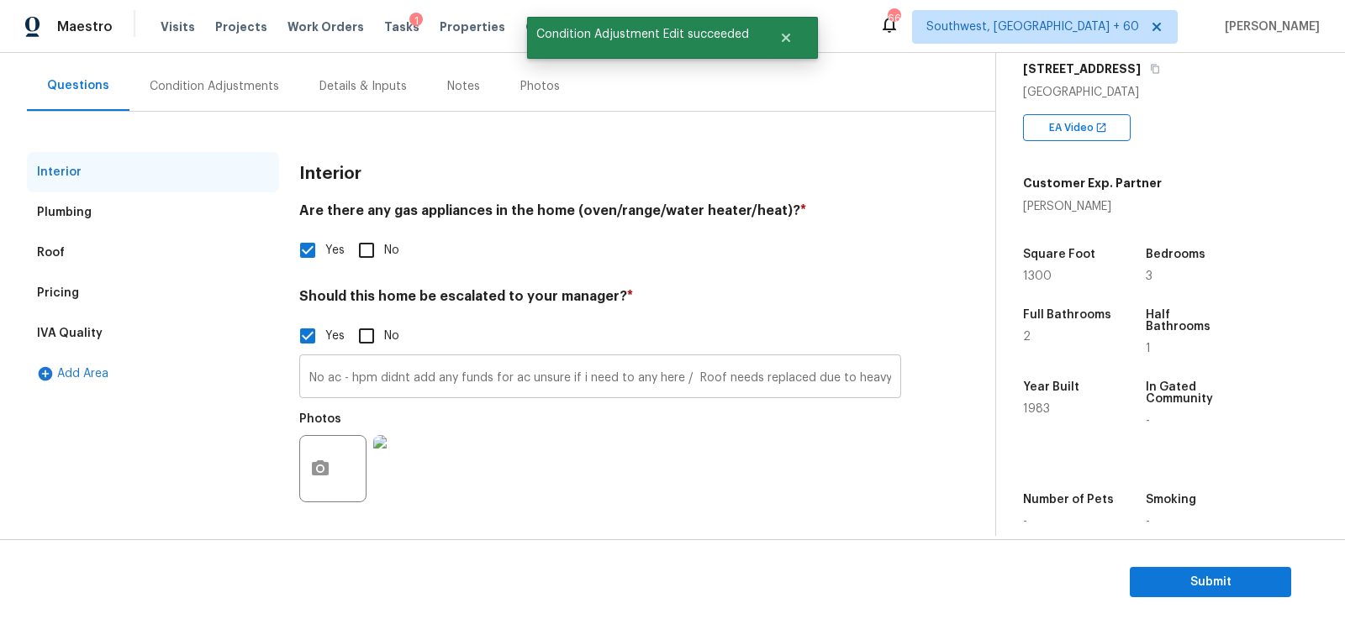
click at [673, 378] on input "No ac - hpm didnt add any funds for ac unsure if i need to any here / Roof need…" at bounding box center [600, 379] width 602 height 40
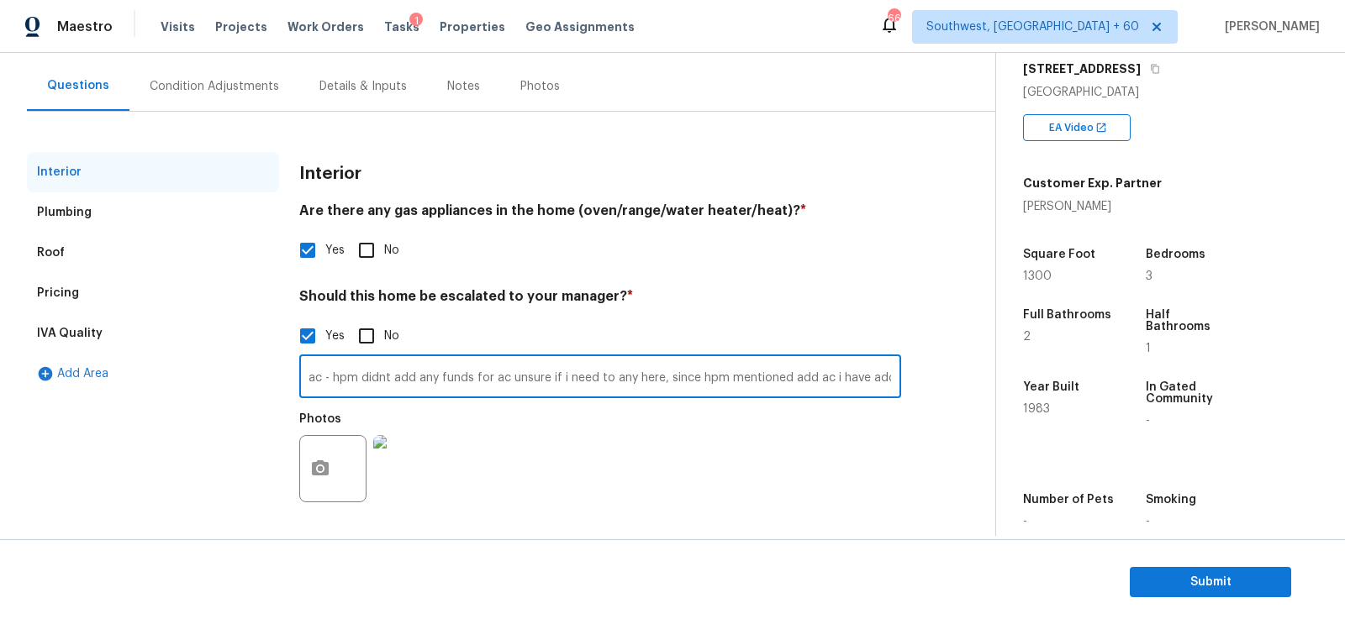
scroll to position [0, 27]
type input "No ac - hpm didnt add any funds for ac unsure if i need to any here, since hpm …"
click at [760, 402] on div "No ac - hpm didnt add any funds for ac unsure if i need to any here, since hpm …" at bounding box center [600, 433] width 602 height 159
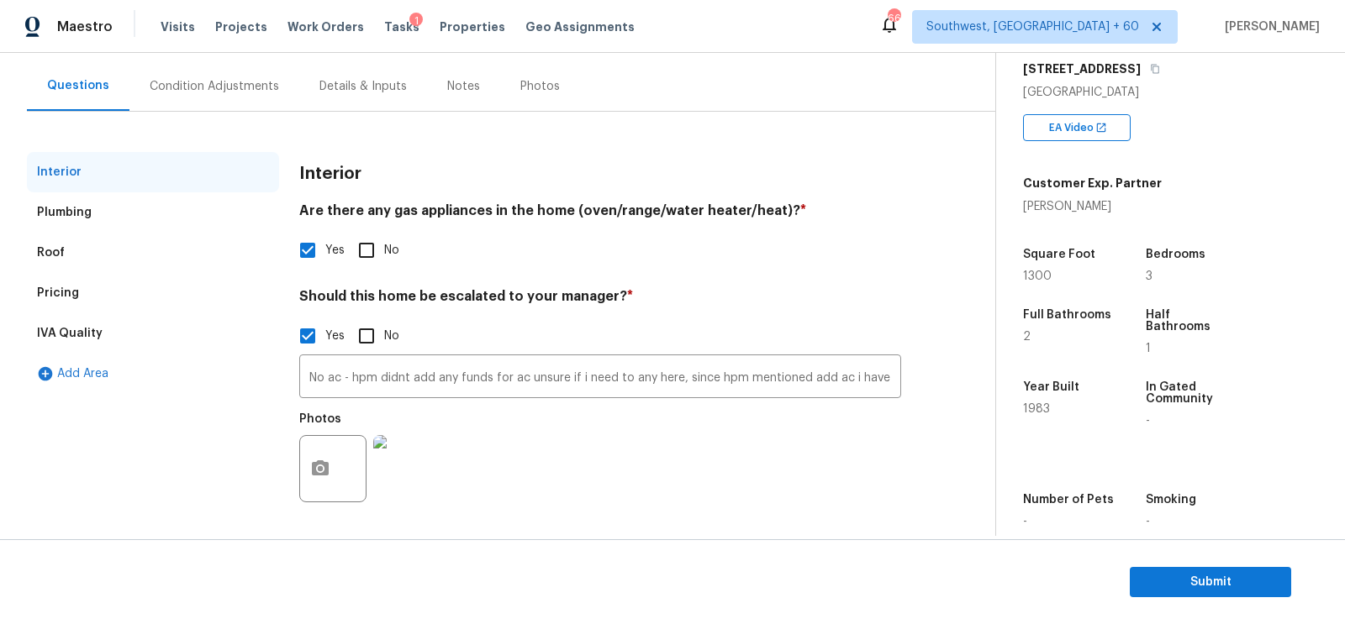
click at [114, 293] on div "Pricing" at bounding box center [153, 293] width 252 height 40
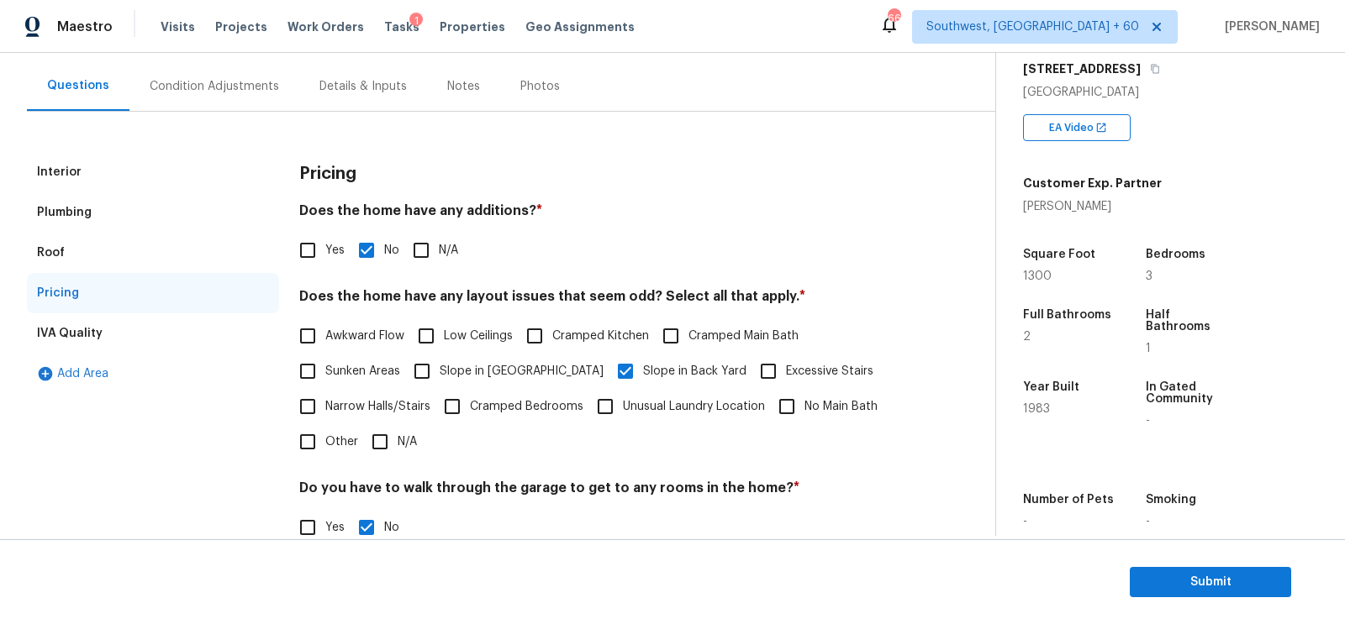
click at [752, 333] on span "Cramped Main Bath" at bounding box center [743, 337] width 110 height 18
click at [688, 333] on input "Cramped Main Bath" at bounding box center [670, 336] width 35 height 35
checkbox input "true"
click at [598, 337] on span "Cramped Kitchen" at bounding box center [600, 338] width 97 height 18
click at [552, 337] on input "Cramped Kitchen" at bounding box center [534, 337] width 35 height 35
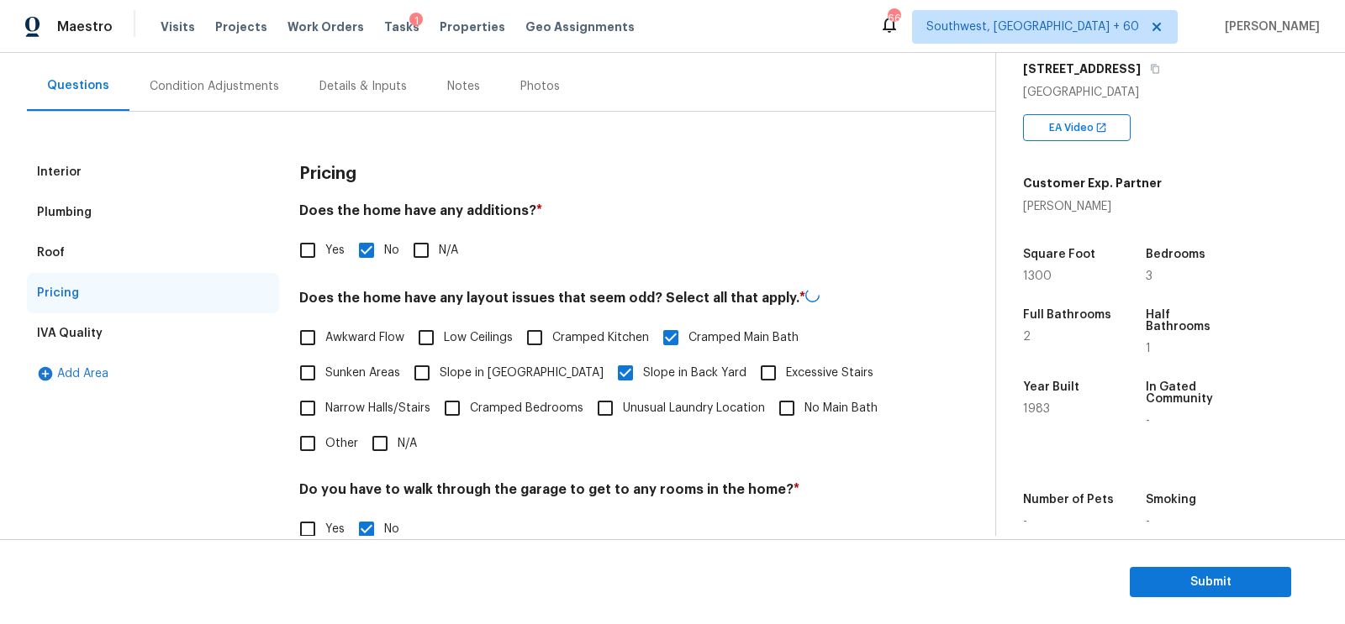
checkbox input "true"
click at [227, 98] on div "Condition Adjustments" at bounding box center [214, 86] width 170 height 50
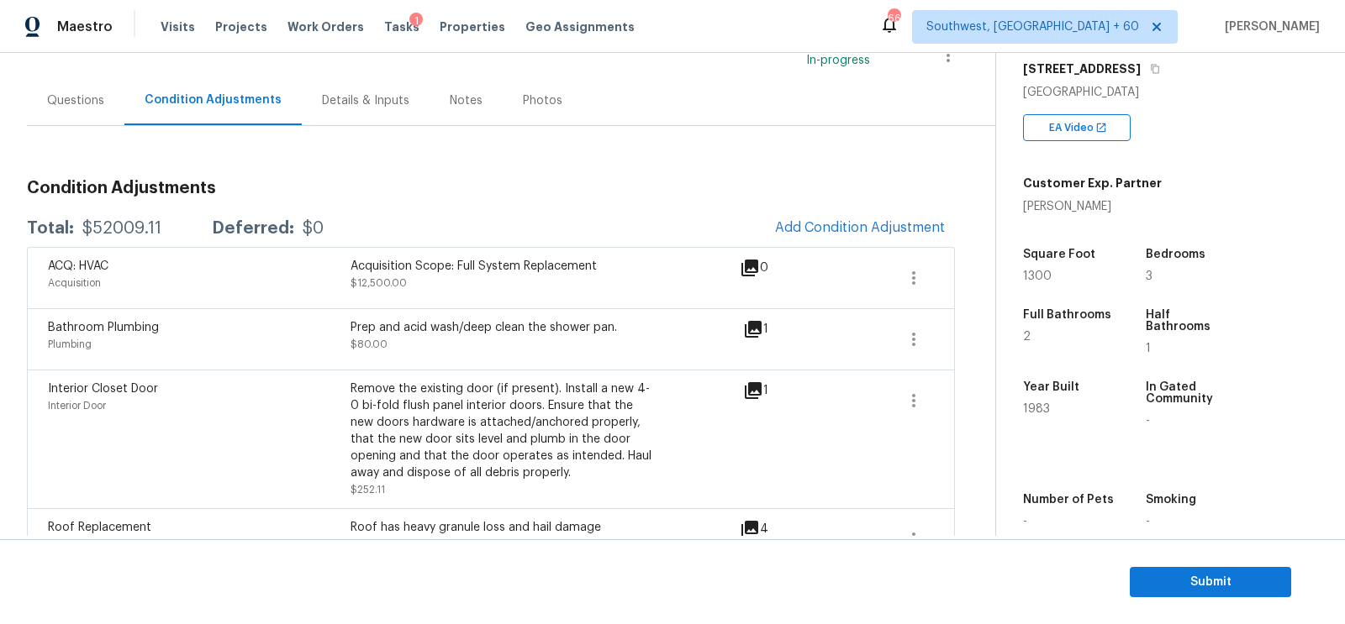
scroll to position [121, 0]
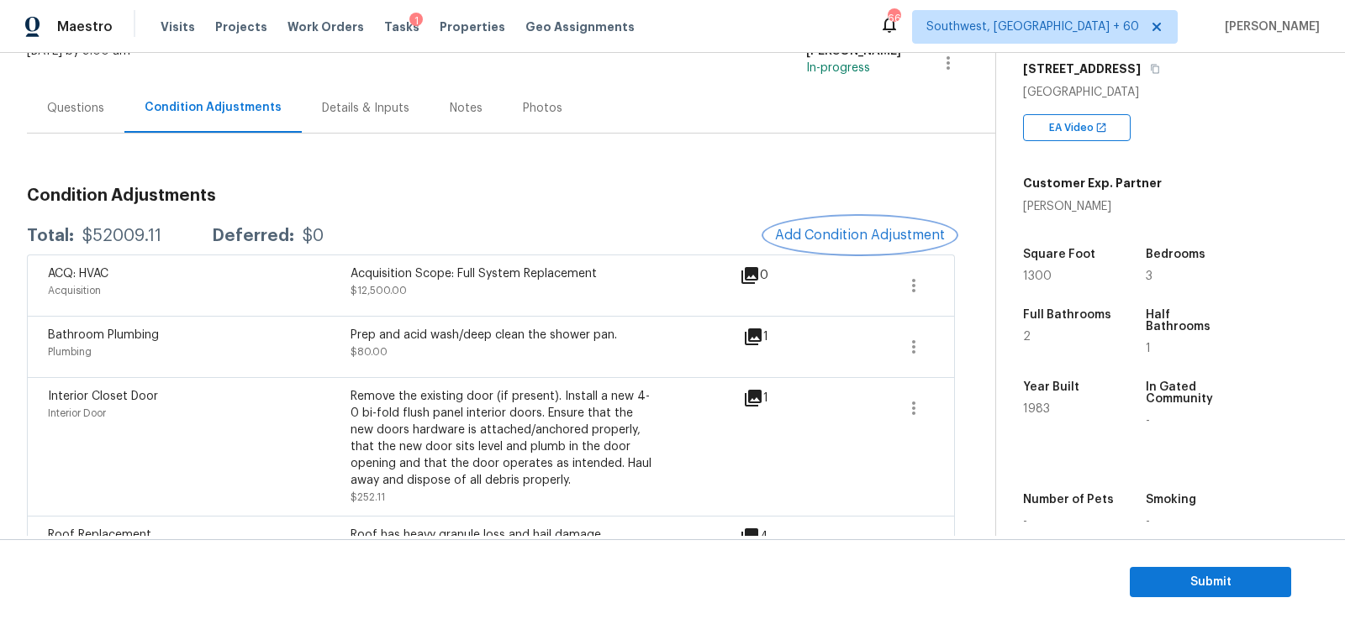
click at [913, 228] on span "Add Condition Adjustment" at bounding box center [860, 235] width 170 height 15
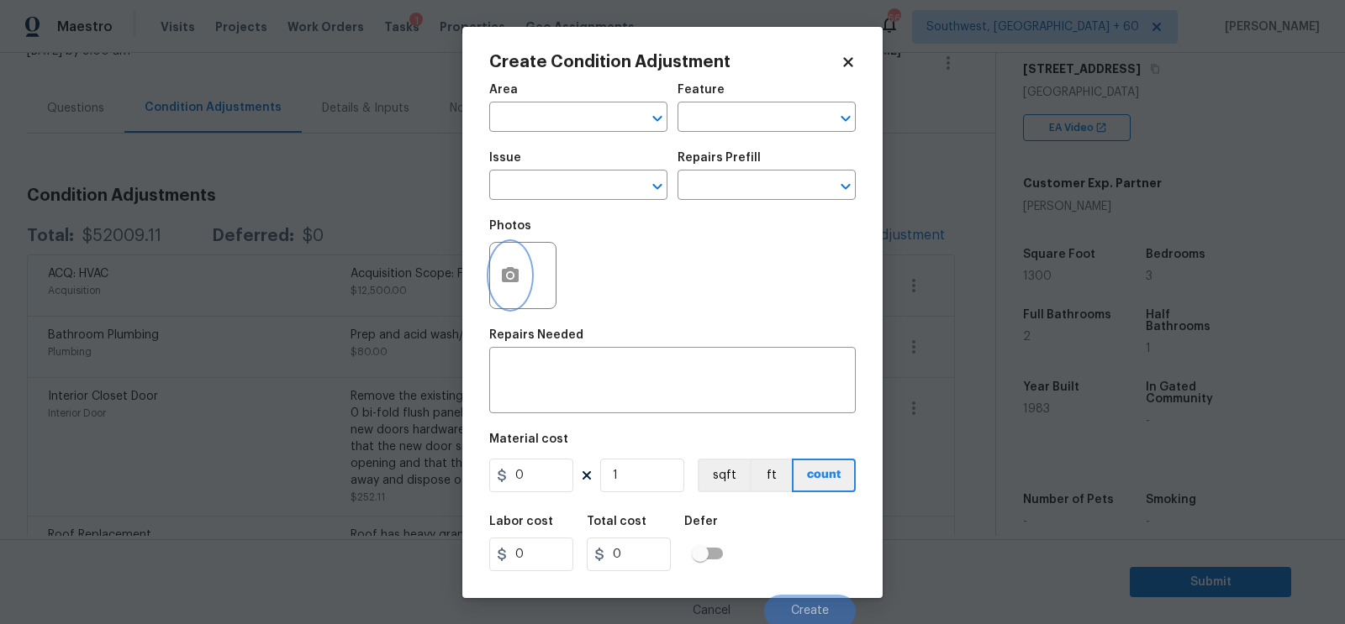
click at [513, 274] on icon "button" at bounding box center [510, 274] width 17 height 15
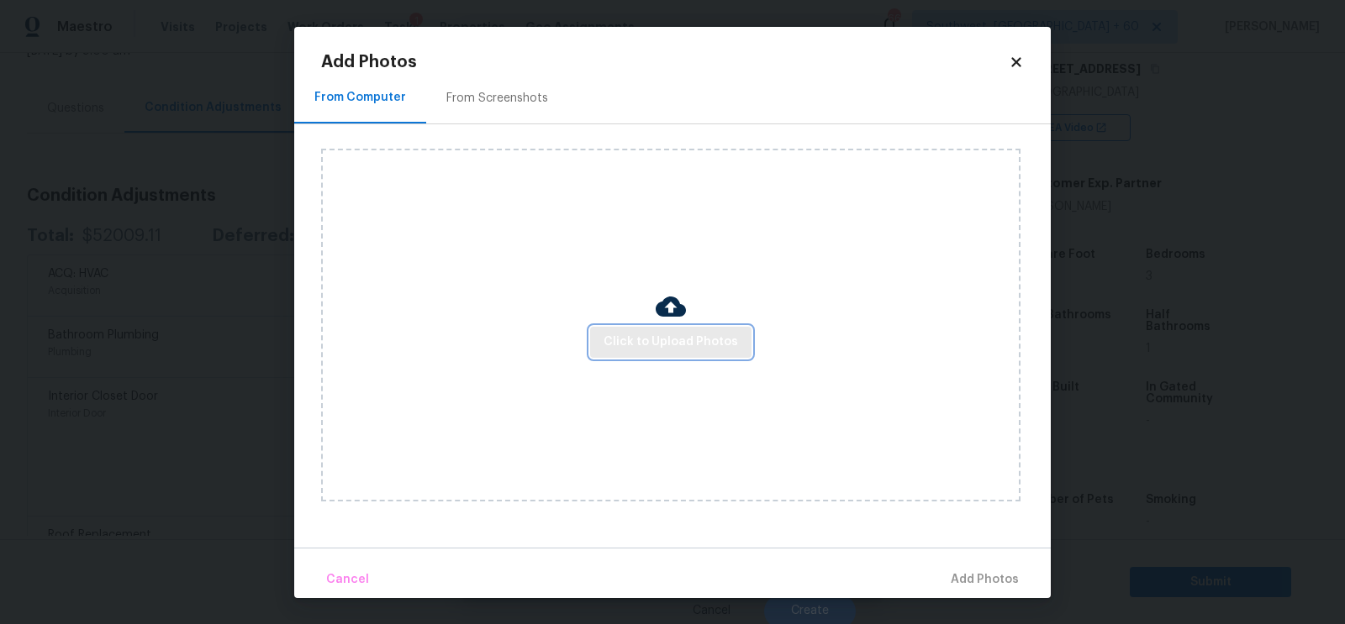
click at [703, 337] on span "Click to Upload Photos" at bounding box center [670, 342] width 134 height 21
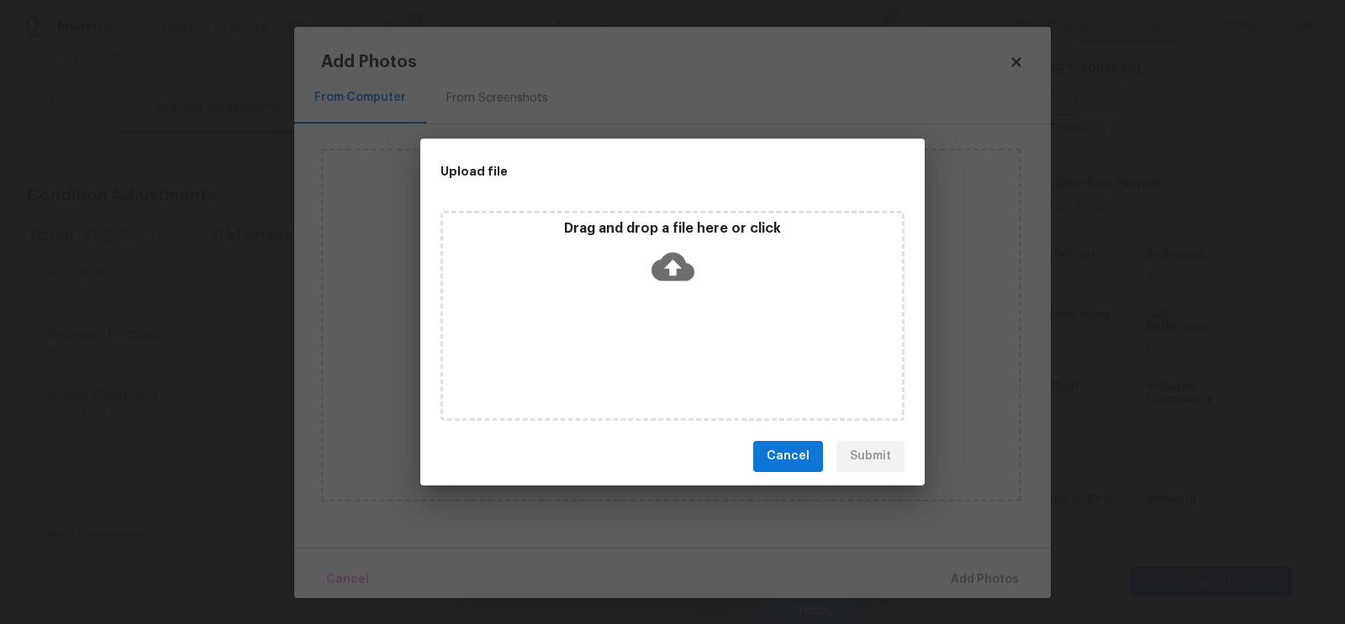
click at [679, 271] on icon at bounding box center [672, 266] width 43 height 29
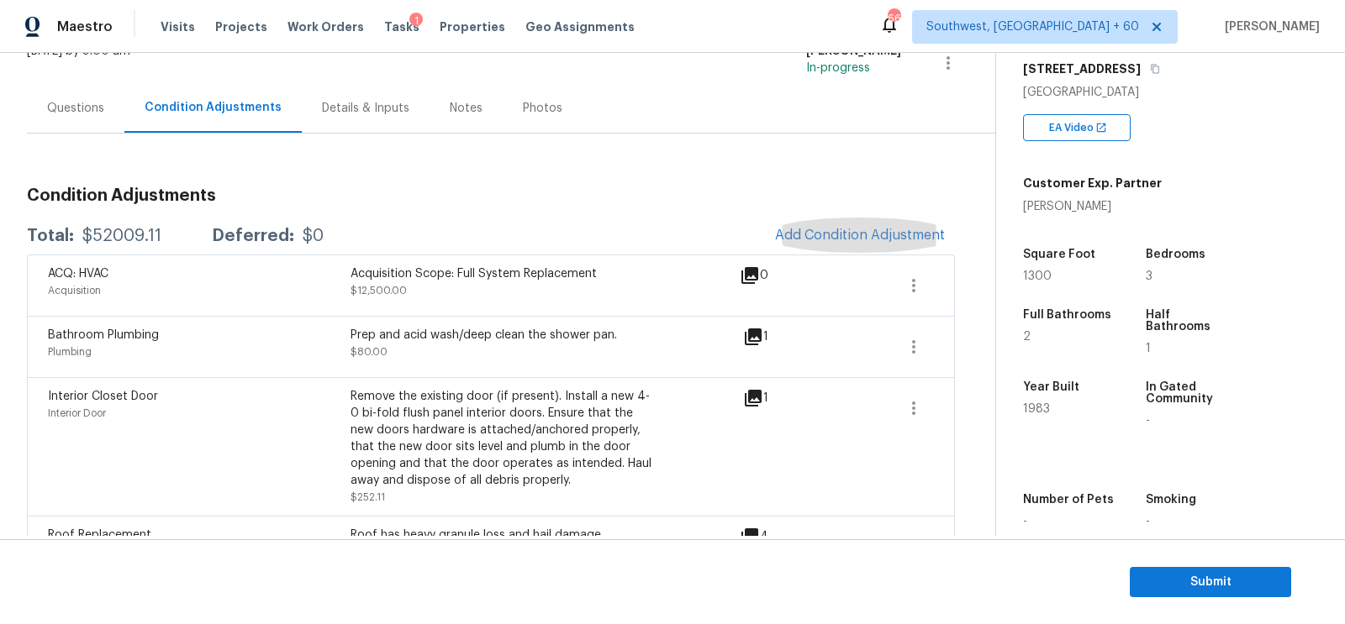
click at [458, 176] on div "Condition Adjustments Total: $52009.11 Deferred: $0 Add Condition Adjustment AC…" at bounding box center [491, 514] width 928 height 680
click at [120, 229] on div "$52009.11" at bounding box center [121, 236] width 79 height 17
copy div "$52009.11"
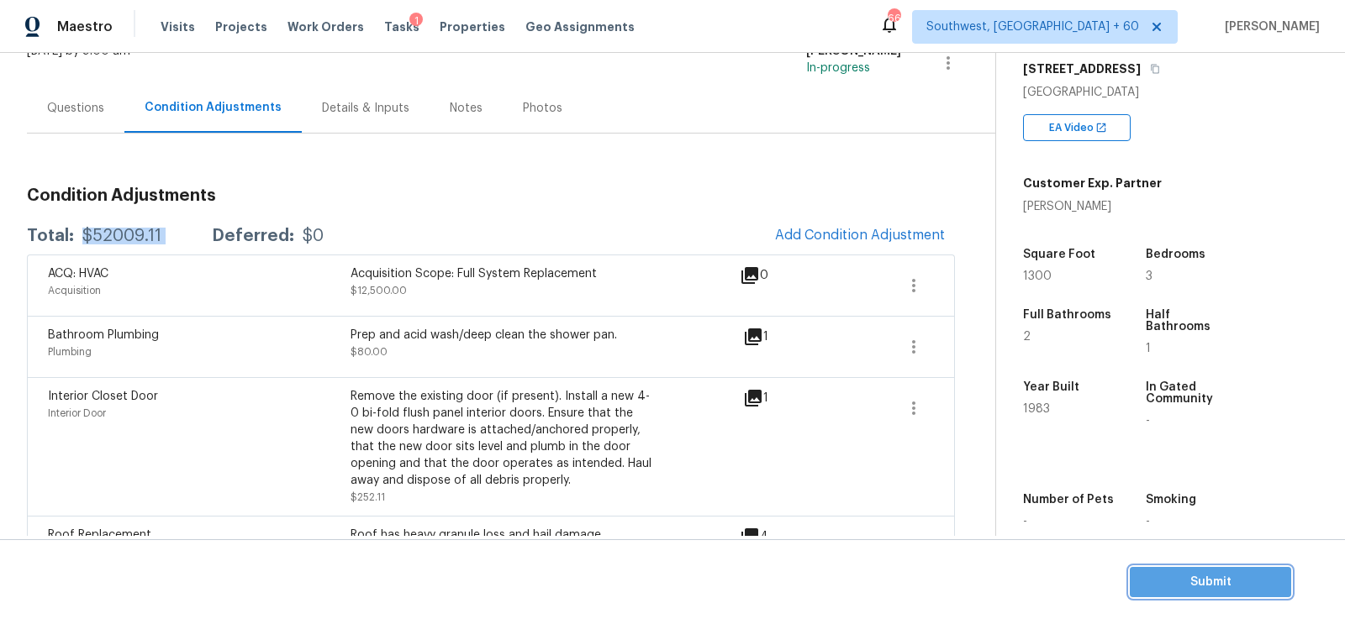
click at [1194, 576] on span "Submit" at bounding box center [1210, 582] width 134 height 21
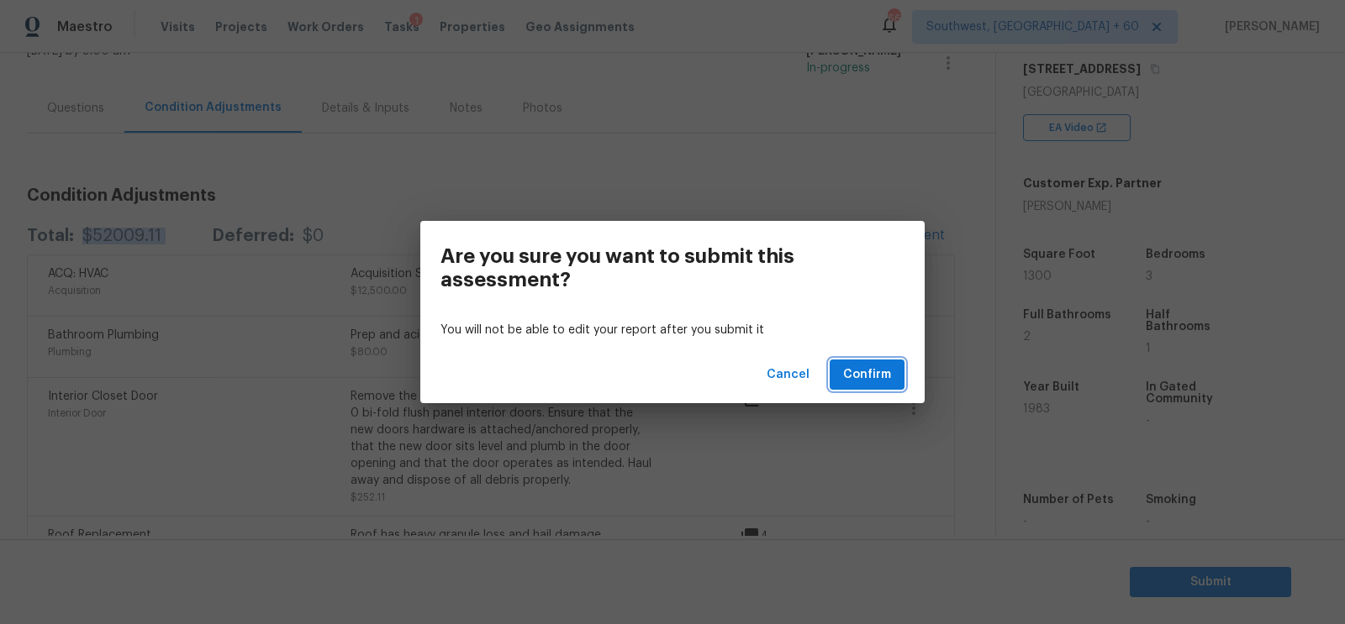
click at [874, 387] on button "Confirm" at bounding box center [867, 375] width 75 height 31
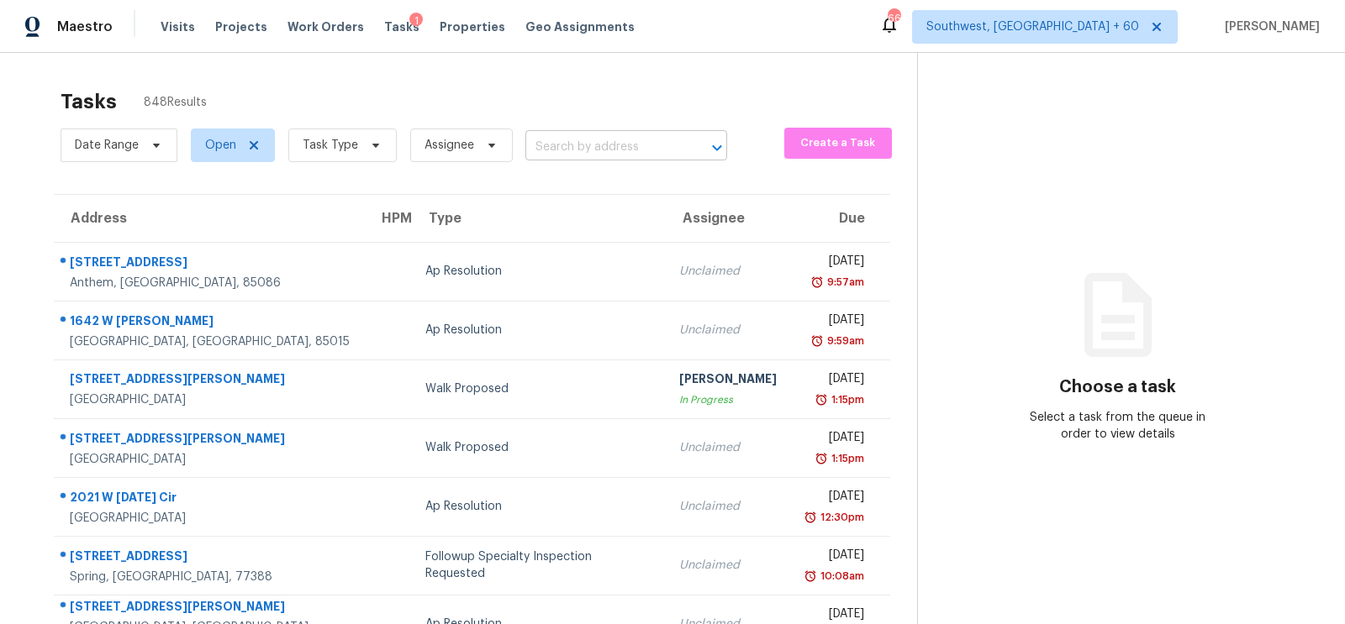
click at [584, 156] on input "text" at bounding box center [602, 147] width 155 height 26
paste input "404 Meadowlake Dr, Columbia, SC 29203"
type input "404 Meadowlake Dr, Columbia, SC 29203"
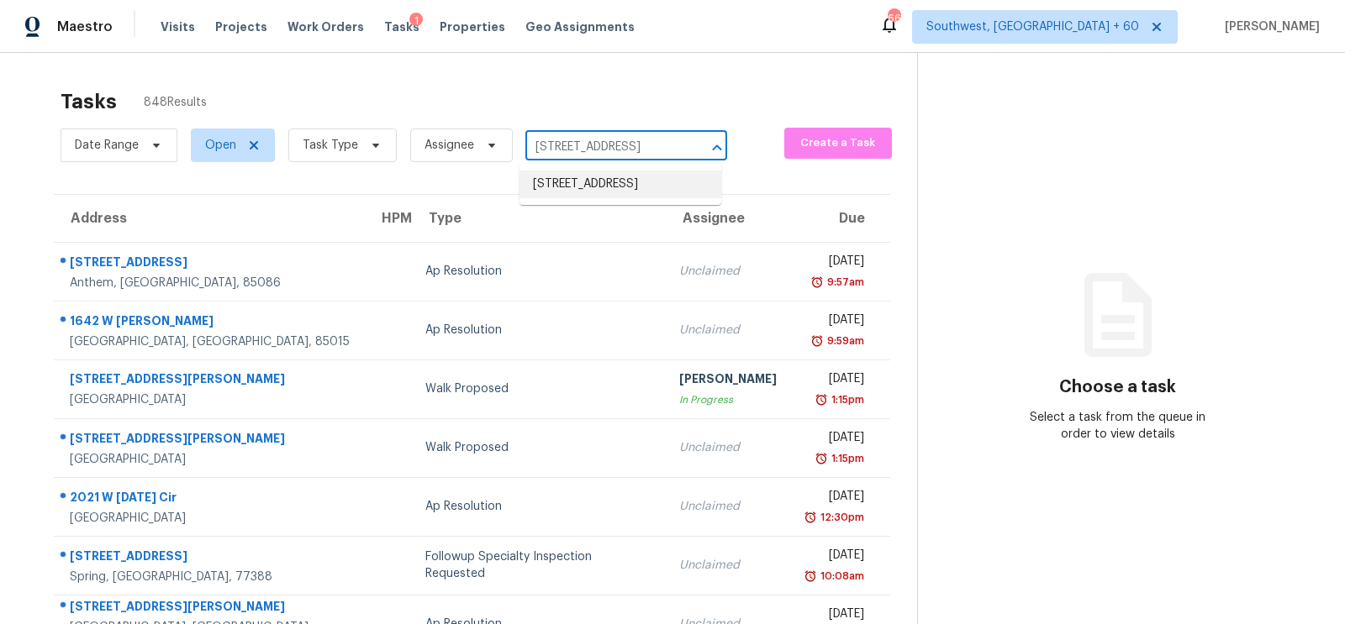
click at [599, 192] on li "404 Meadowlake Dr, Columbia, SC 29203" at bounding box center [620, 185] width 202 height 28
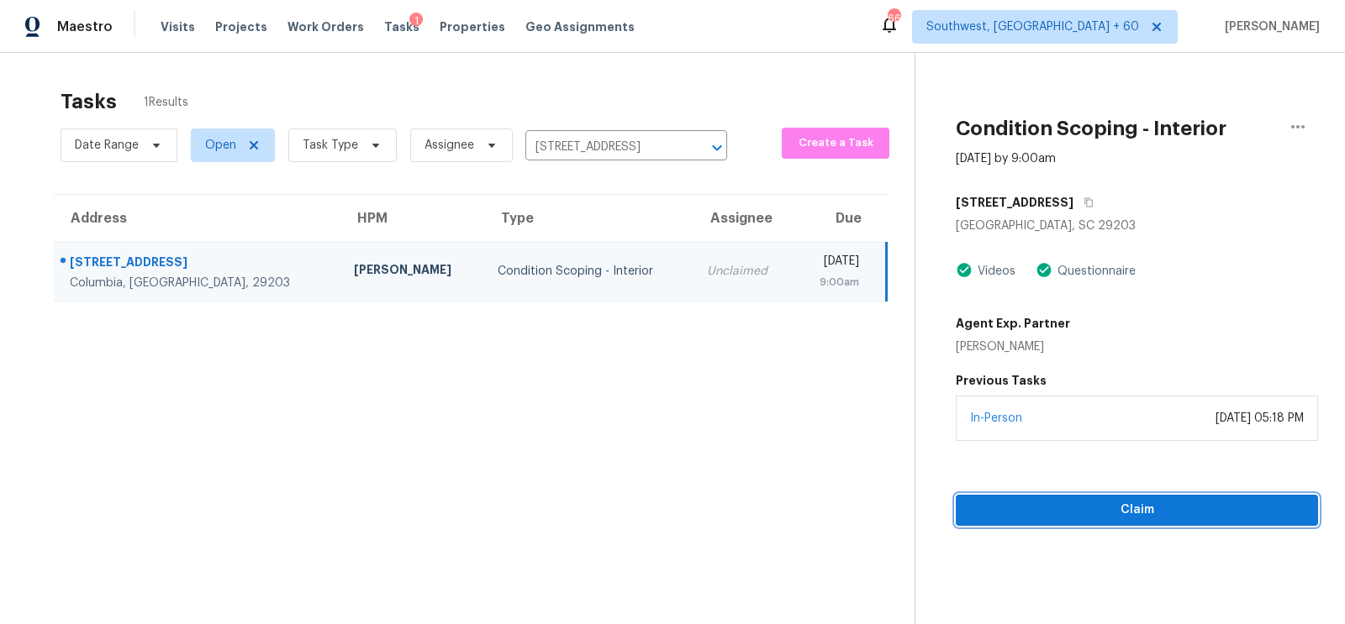
click at [1128, 508] on span "Claim" at bounding box center [1136, 510] width 335 height 21
click at [1128, 508] on span "Start Assessment" at bounding box center [1136, 510] width 335 height 21
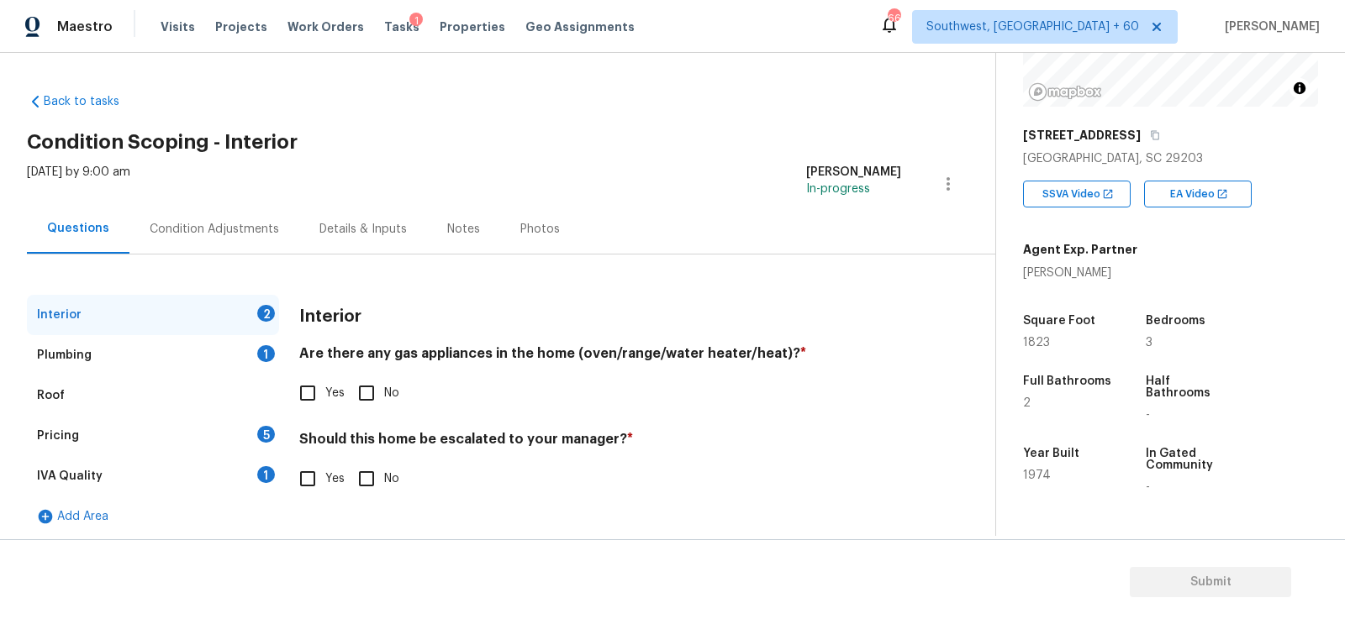
scroll to position [212, 0]
click at [295, 388] on input "Yes" at bounding box center [307, 393] width 35 height 35
checkbox input "true"
click at [357, 482] on input "No" at bounding box center [366, 480] width 35 height 35
checkbox input "true"
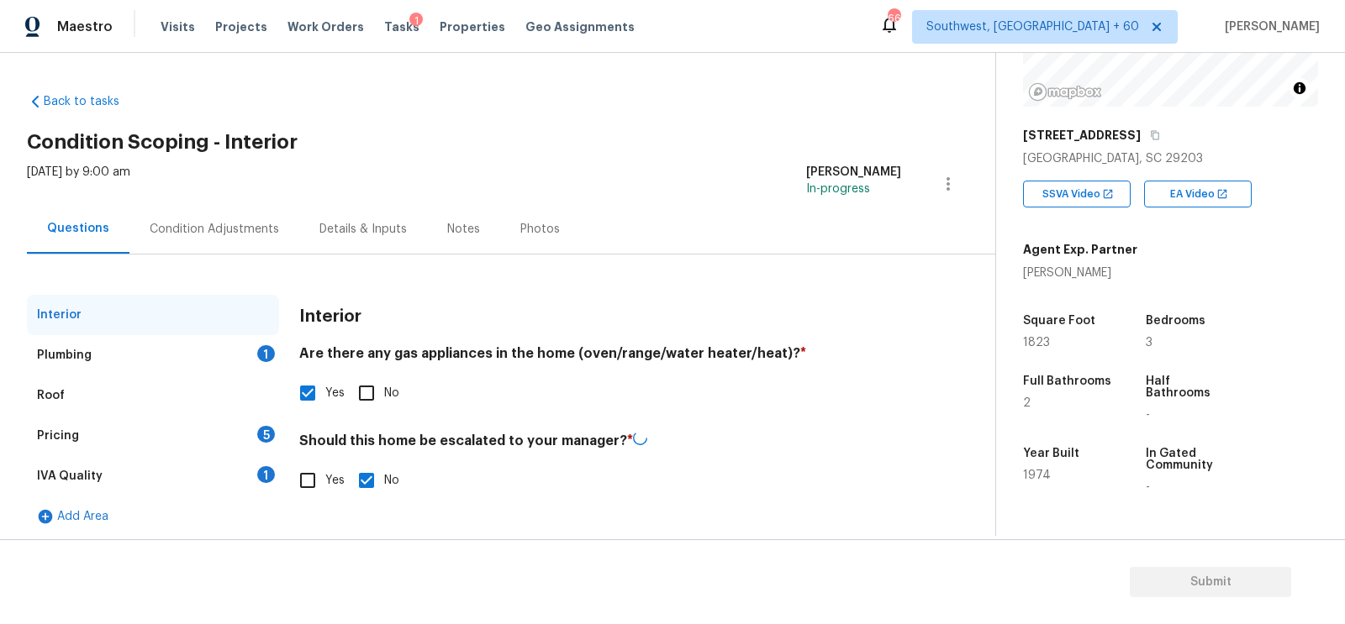
click at [256, 369] on div "Plumbing 1" at bounding box center [153, 355] width 252 height 40
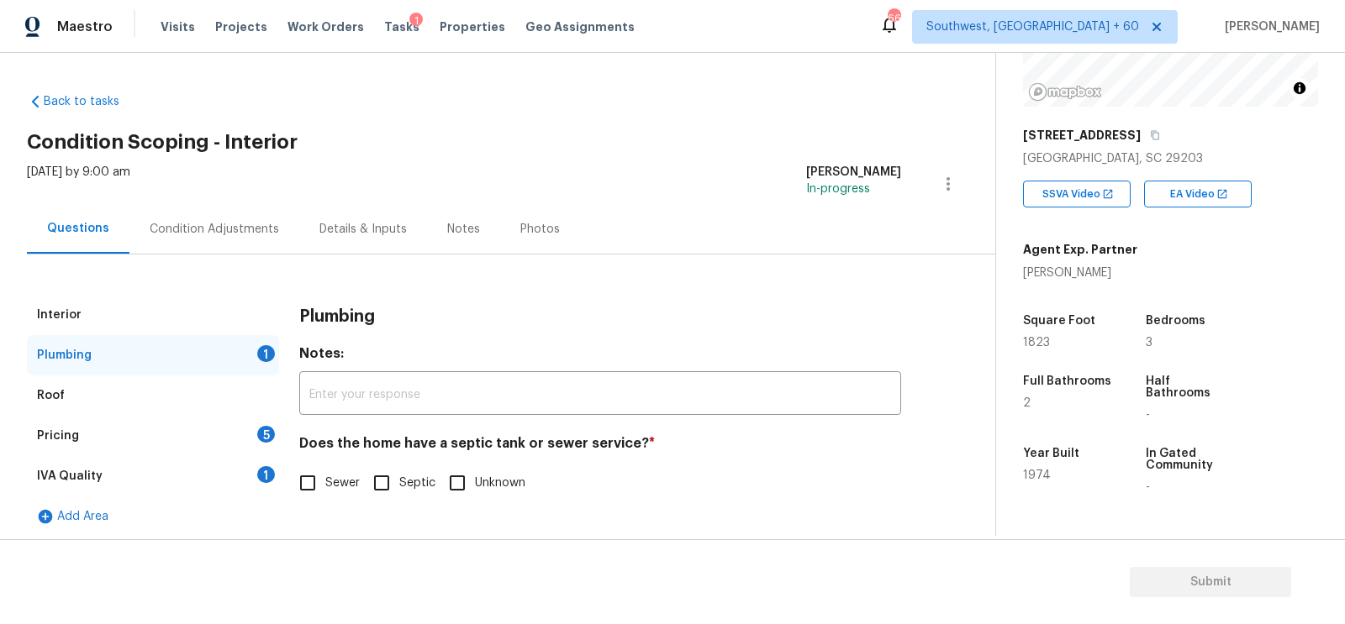
click at [313, 477] on input "Sewer" at bounding box center [307, 483] width 35 height 35
checkbox input "true"
click at [256, 471] on div "IVA Quality 1" at bounding box center [153, 476] width 252 height 40
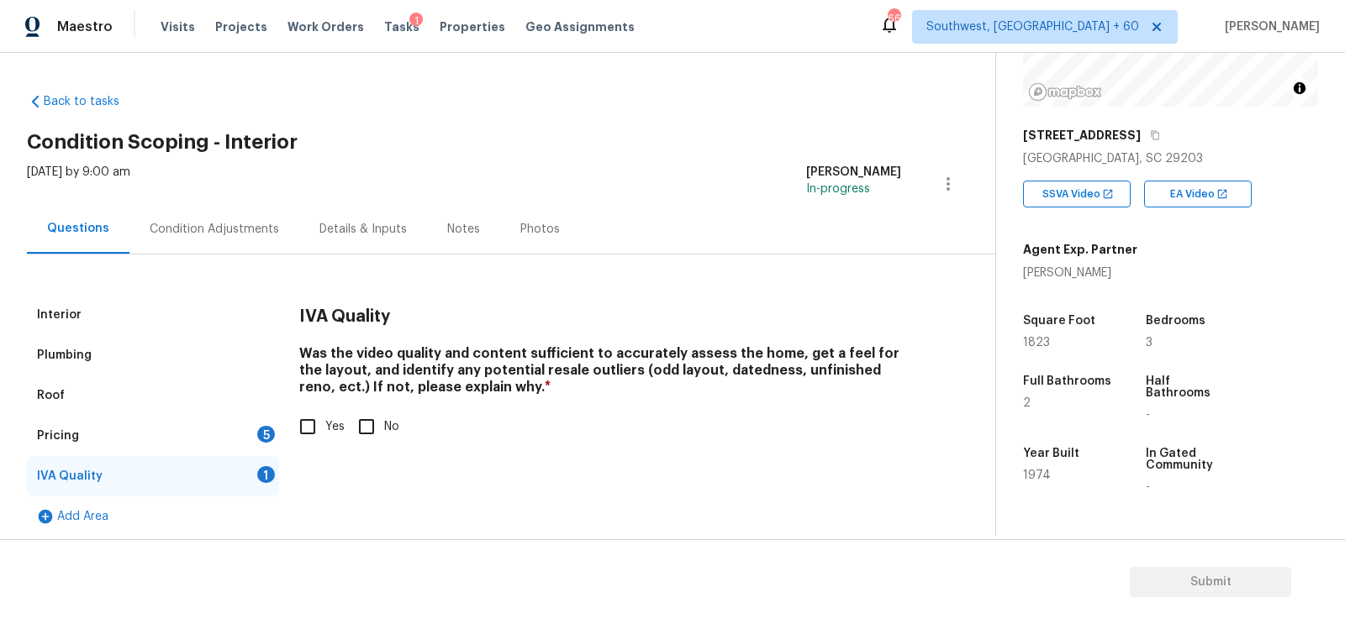
click at [297, 433] on input "Yes" at bounding box center [307, 426] width 35 height 35
checkbox input "true"
click at [267, 434] on div "5" at bounding box center [266, 434] width 18 height 17
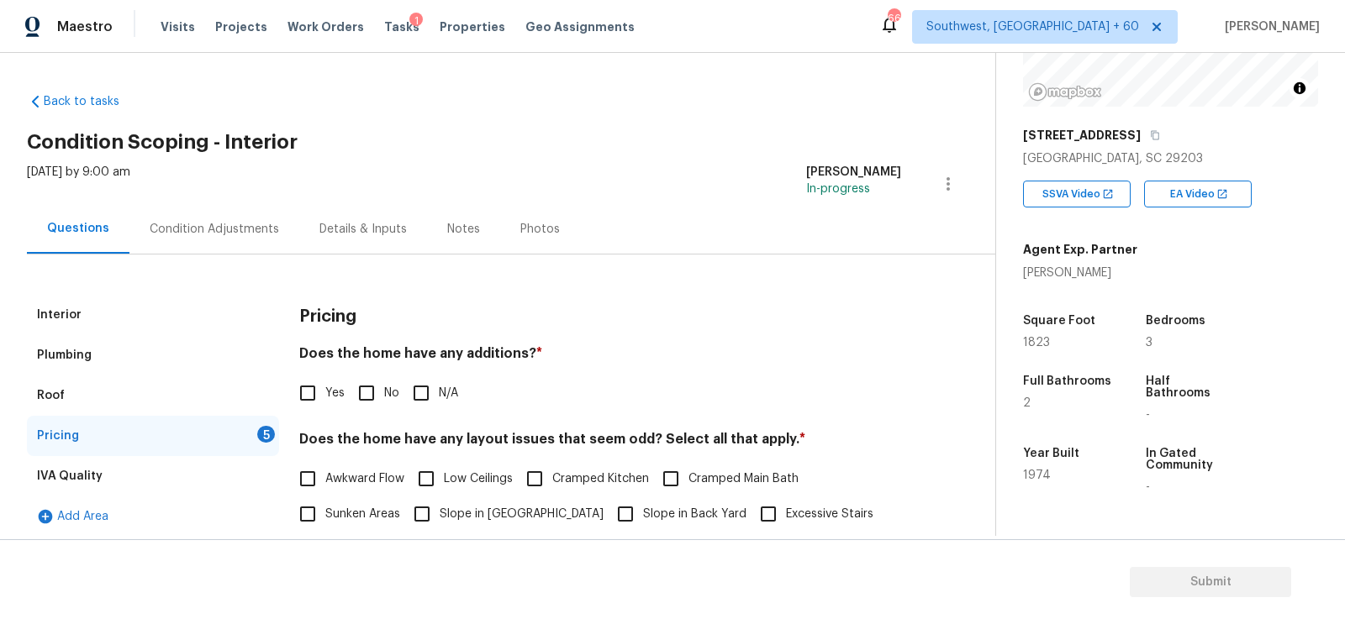
click at [333, 403] on label "Yes" at bounding box center [317, 393] width 55 height 35
click at [325, 403] on input "Yes" at bounding box center [307, 393] width 35 height 35
checkbox input "true"
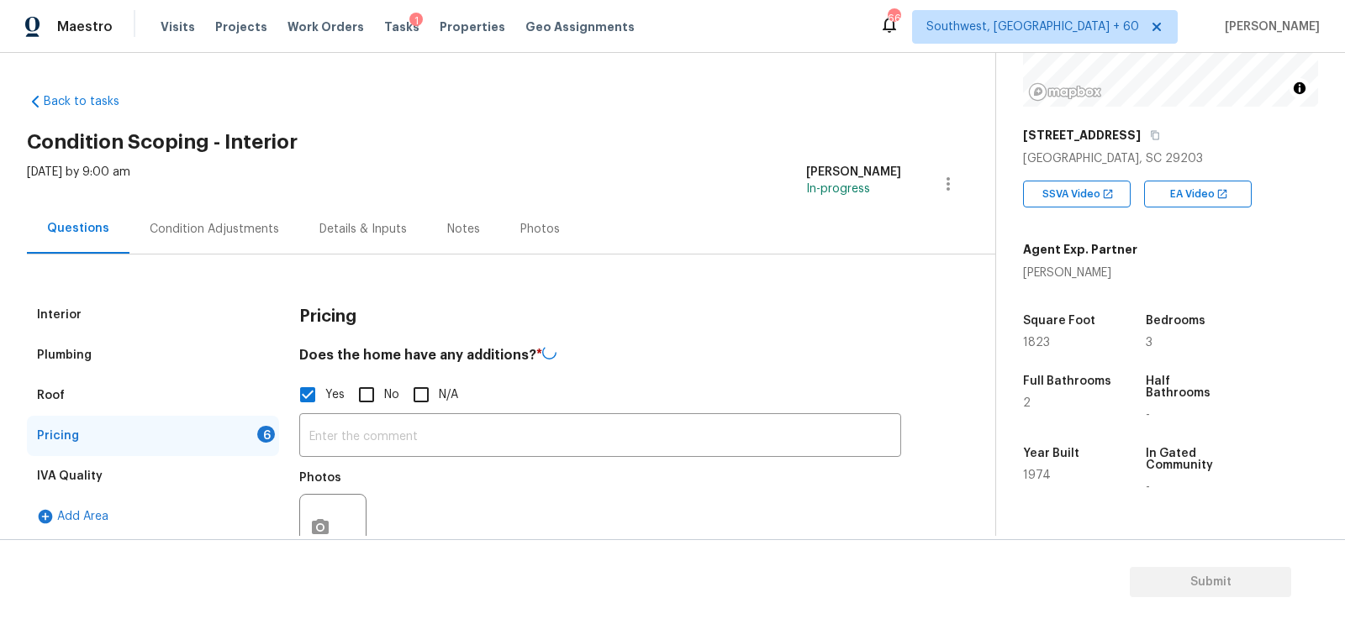
click at [372, 400] on input "No" at bounding box center [366, 394] width 35 height 35
checkbox input "true"
checkbox input "false"
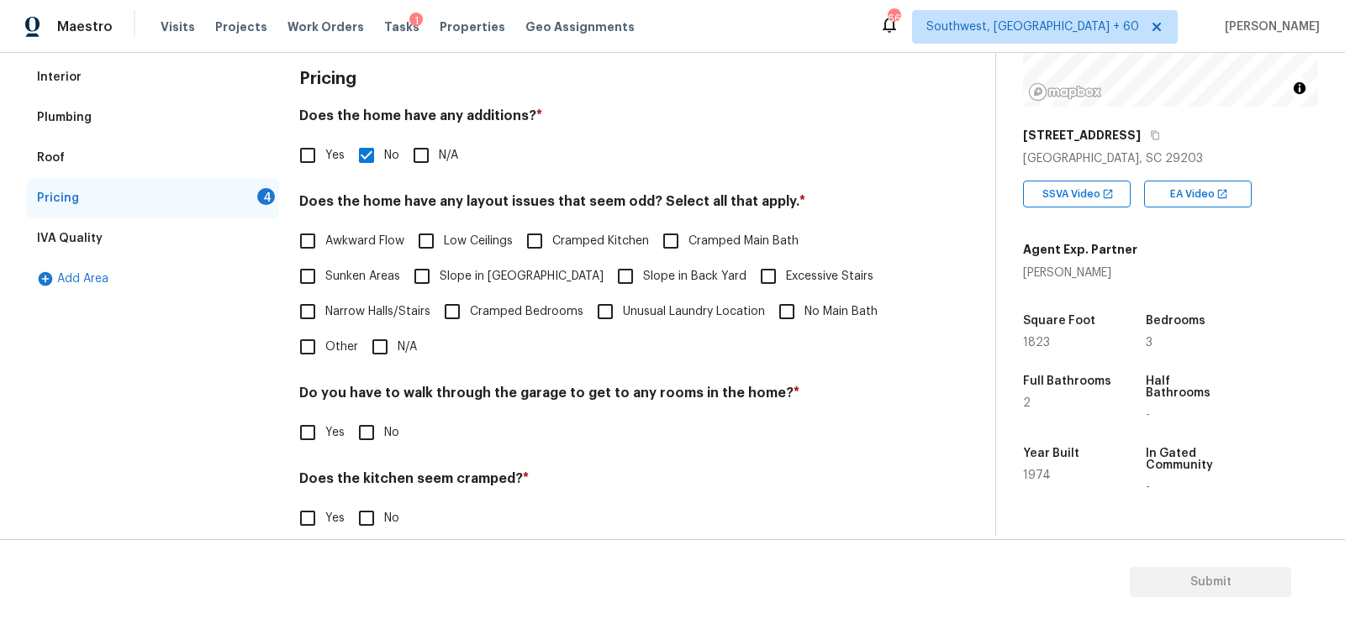
scroll to position [334, 0]
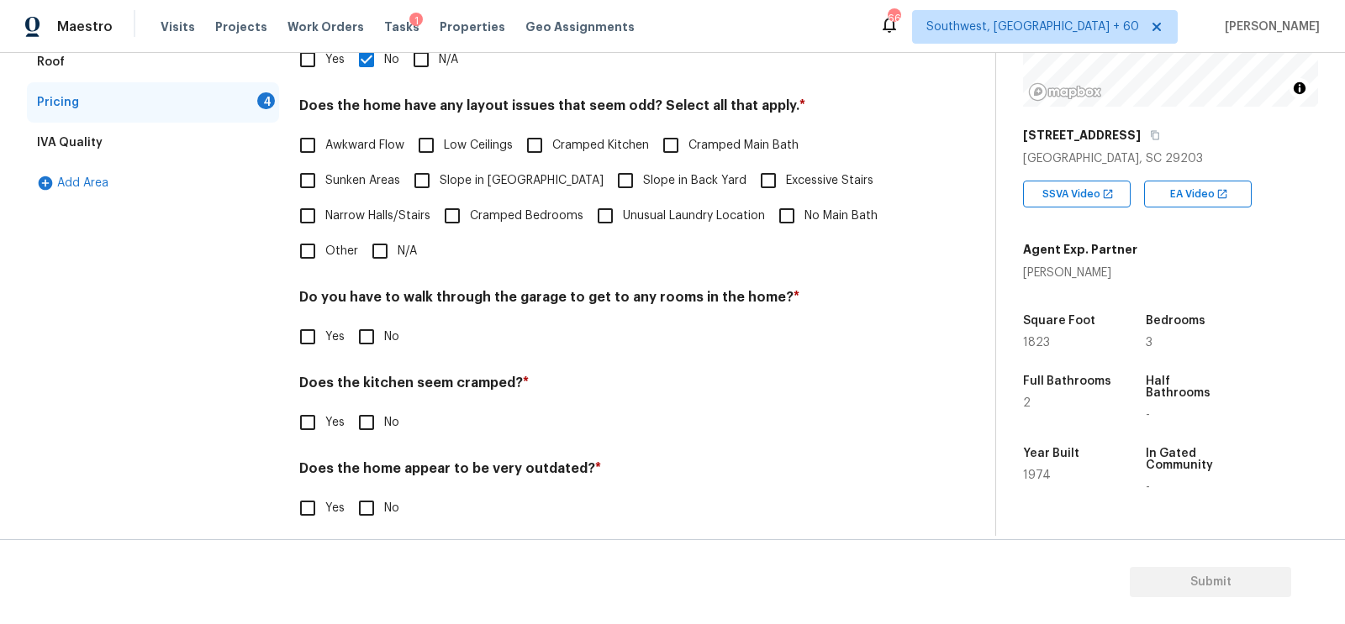
click at [385, 249] on input "N/A" at bounding box center [379, 251] width 35 height 35
checkbox input "true"
click at [354, 357] on div "Pricing Does the home have any additions? * Yes No N/A Does the home have any l…" at bounding box center [600, 254] width 602 height 587
click at [366, 341] on input "No" at bounding box center [366, 338] width 35 height 35
checkbox input "true"
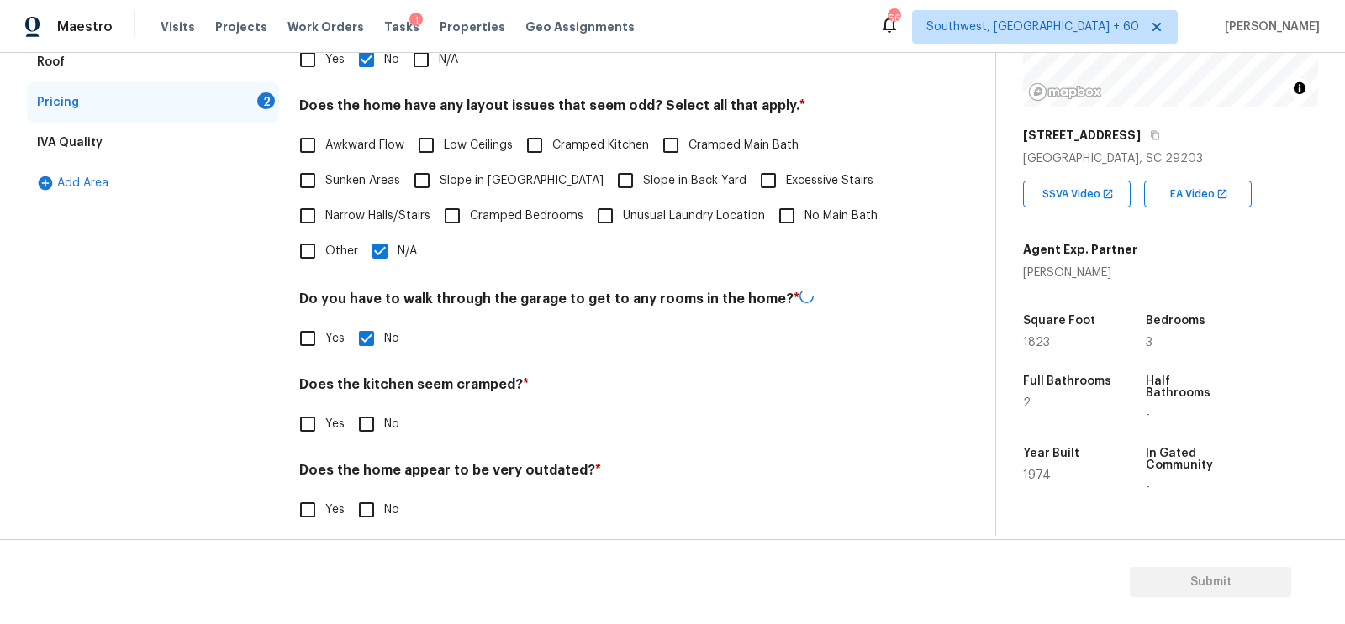
click at [375, 434] on input "No" at bounding box center [366, 424] width 35 height 35
checkbox input "true"
click at [373, 508] on input "No" at bounding box center [366, 510] width 35 height 35
checkbox input "true"
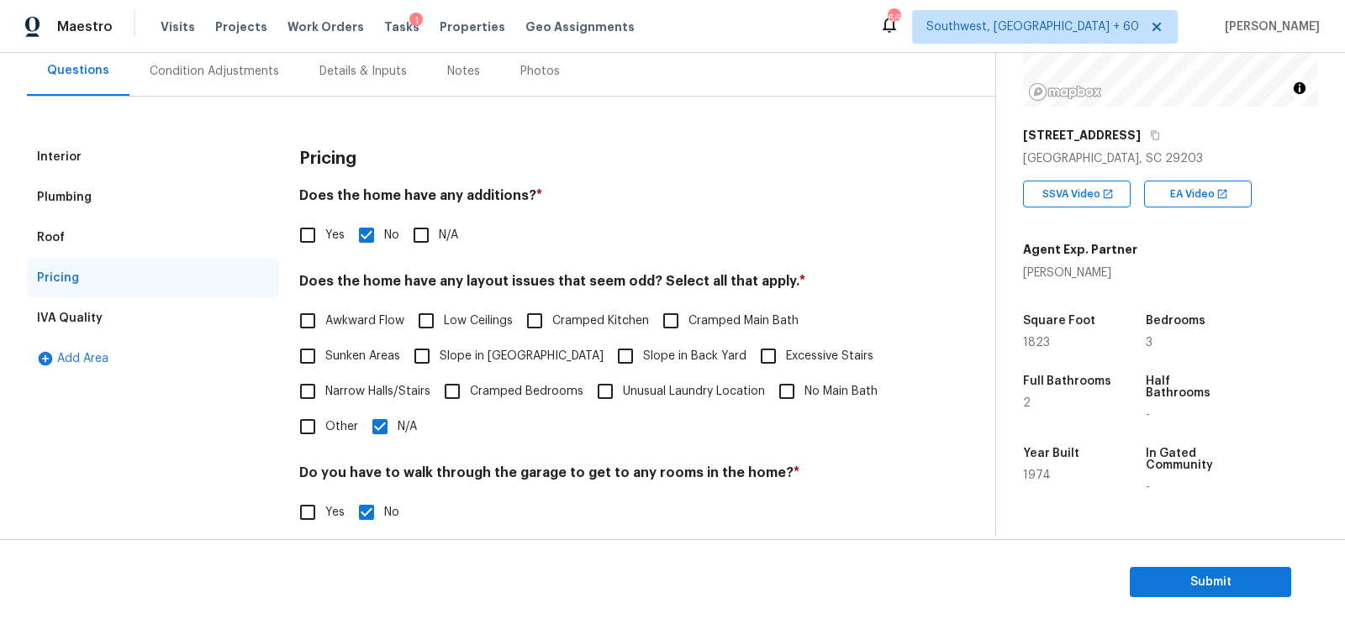
scroll to position [0, 0]
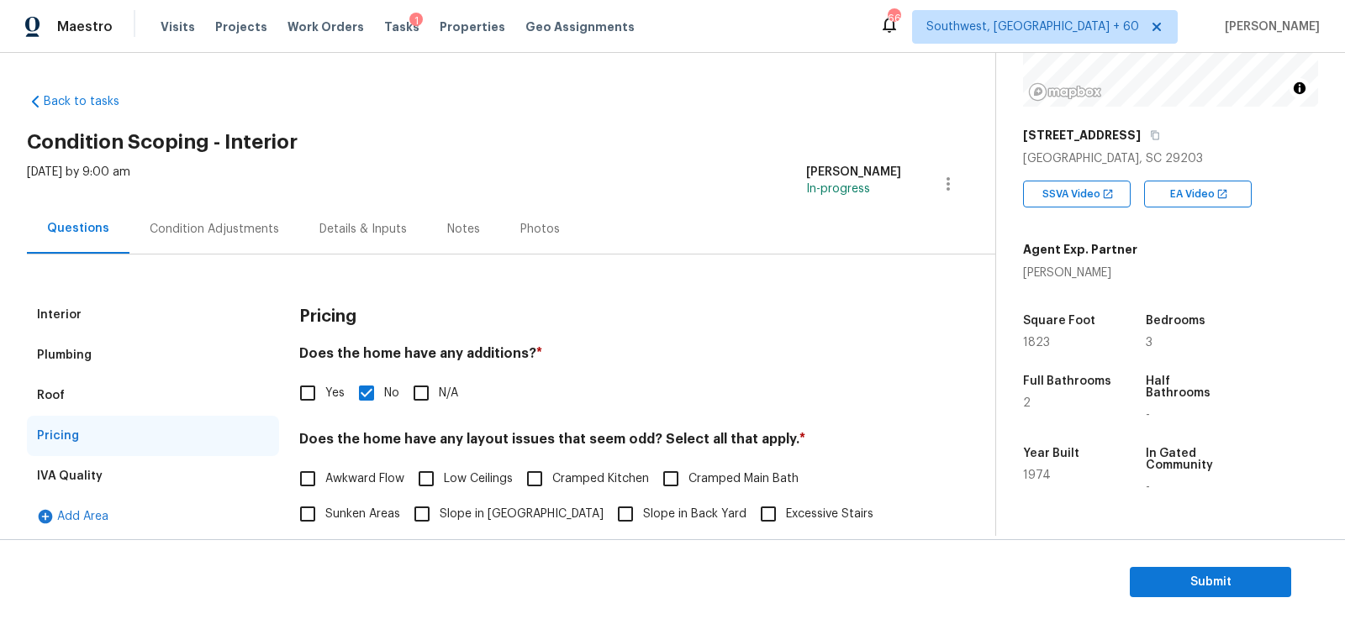
click at [265, 208] on div "Condition Adjustments" at bounding box center [214, 229] width 170 height 50
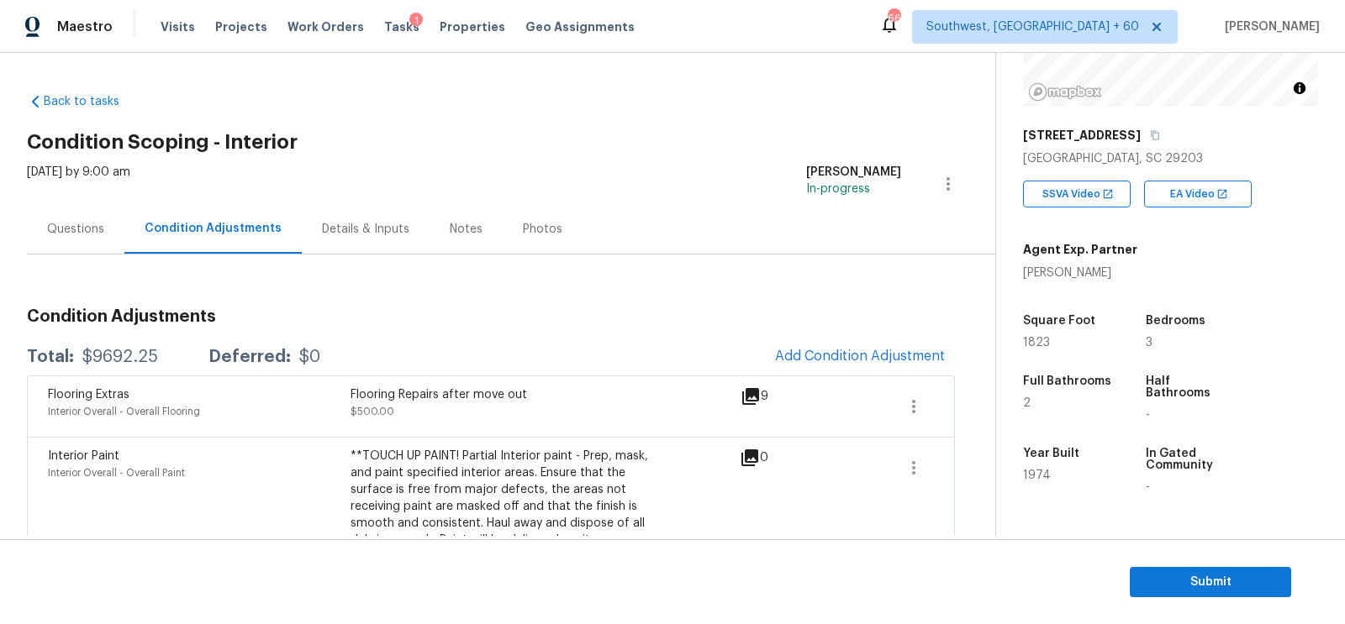
click at [100, 206] on div "Questions" at bounding box center [75, 229] width 97 height 50
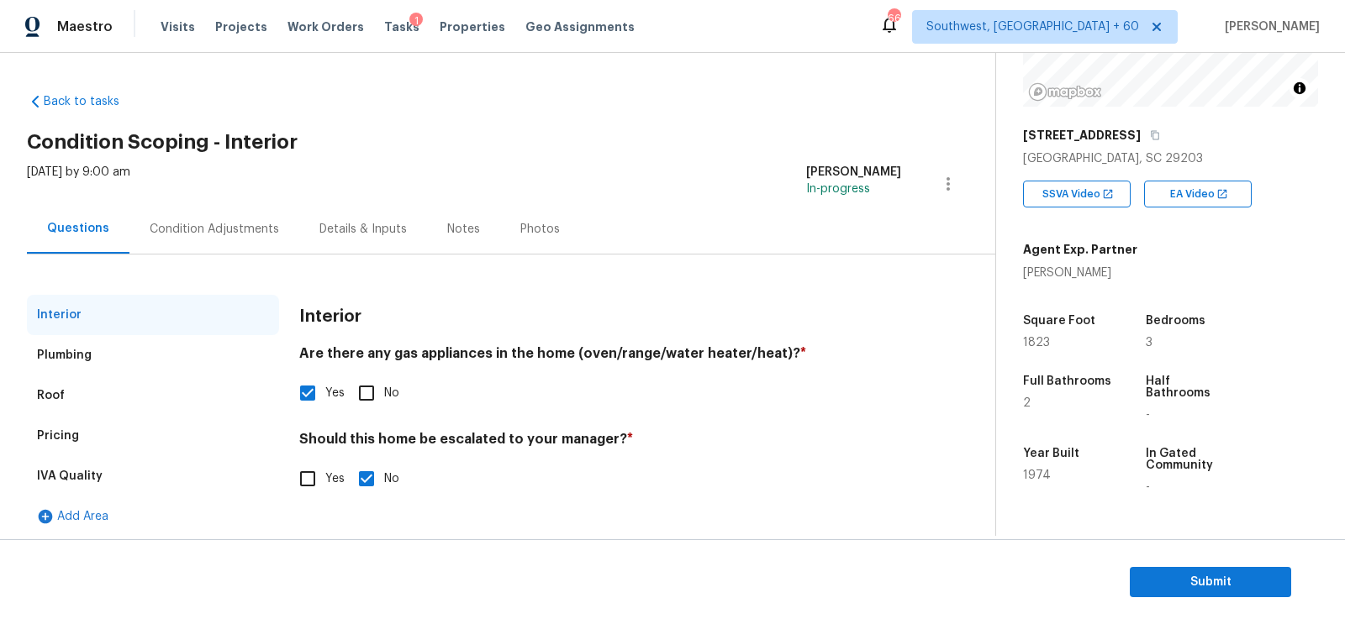
click at [320, 472] on input "Yes" at bounding box center [307, 478] width 35 height 35
checkbox input "true"
checkbox input "false"
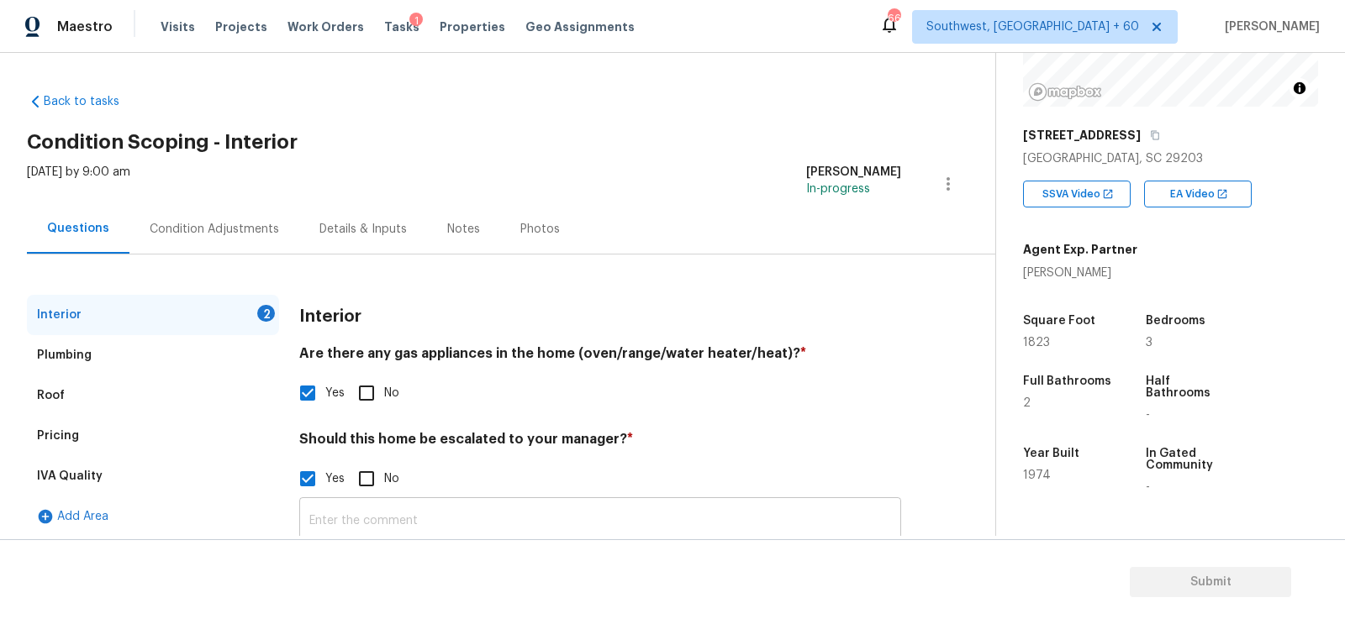
click at [383, 511] on input "text" at bounding box center [600, 522] width 602 height 40
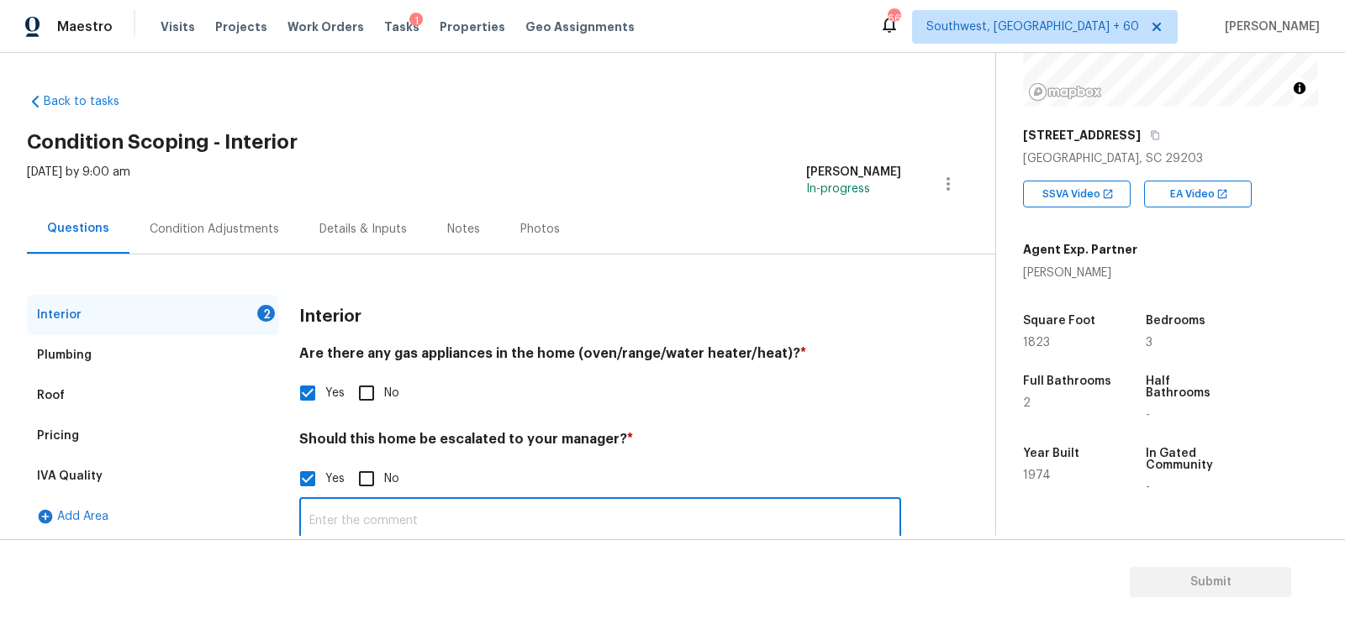
paste input "Converted garage"
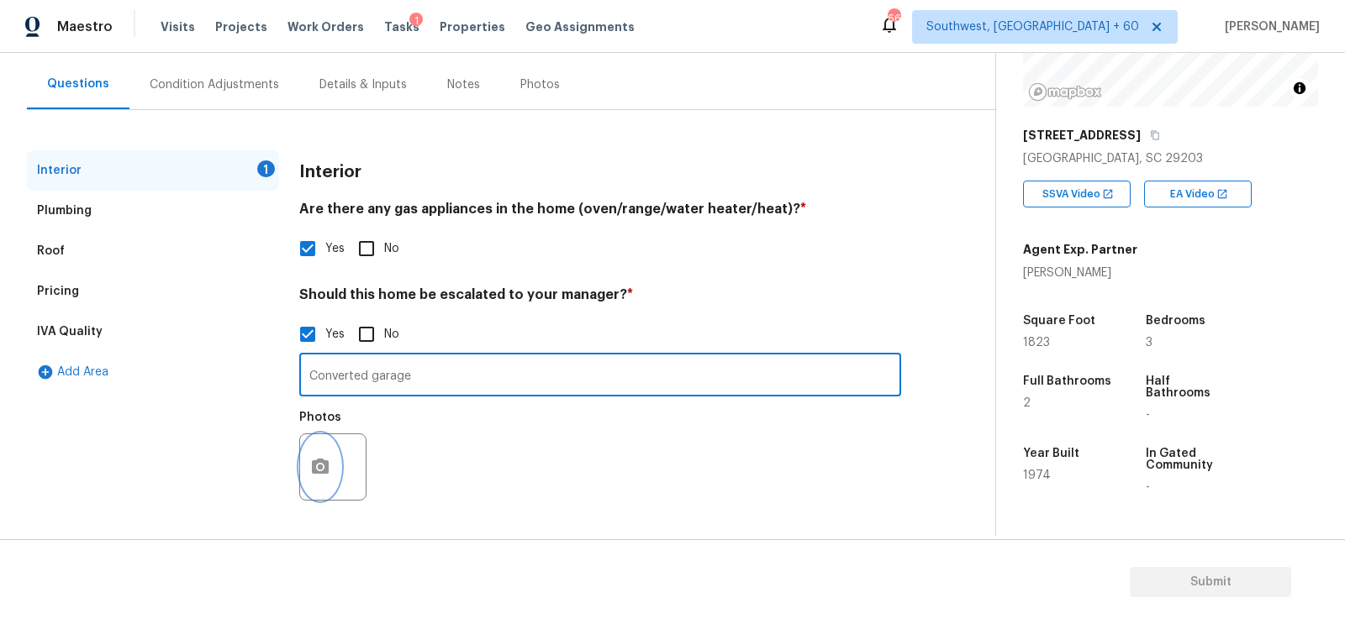
click at [321, 441] on button "button" at bounding box center [320, 468] width 40 height 66
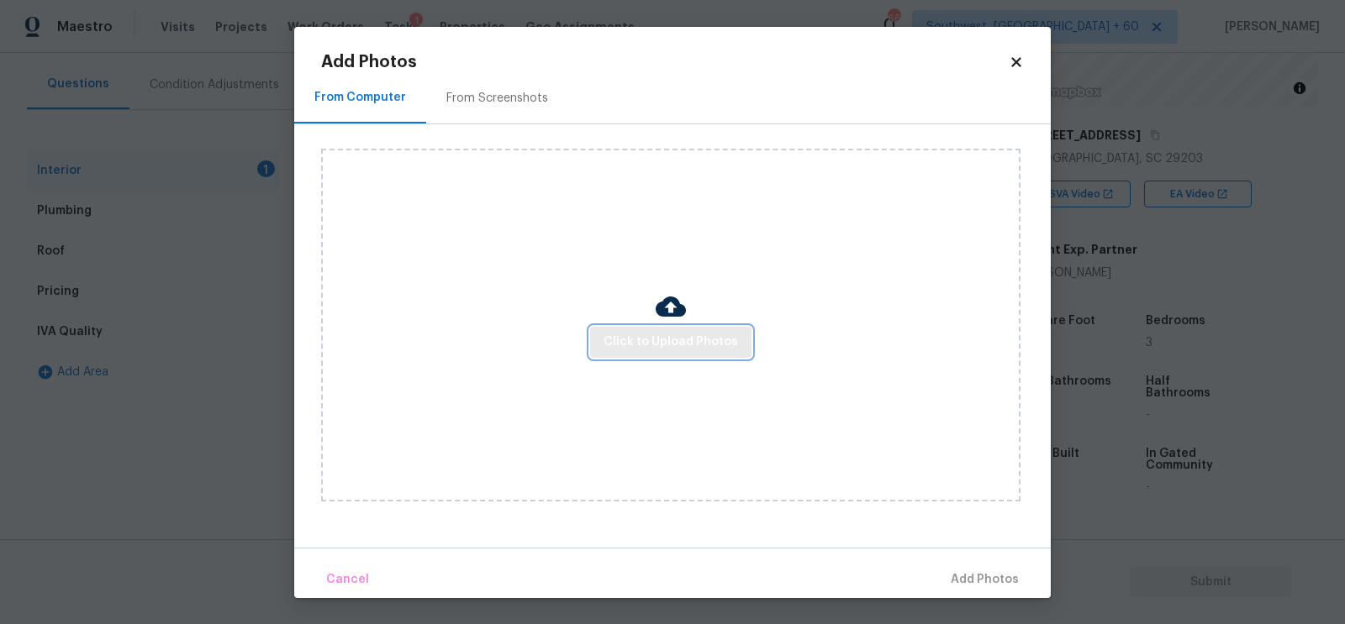
click at [620, 329] on button "Click to Upload Photos" at bounding box center [670, 342] width 161 height 31
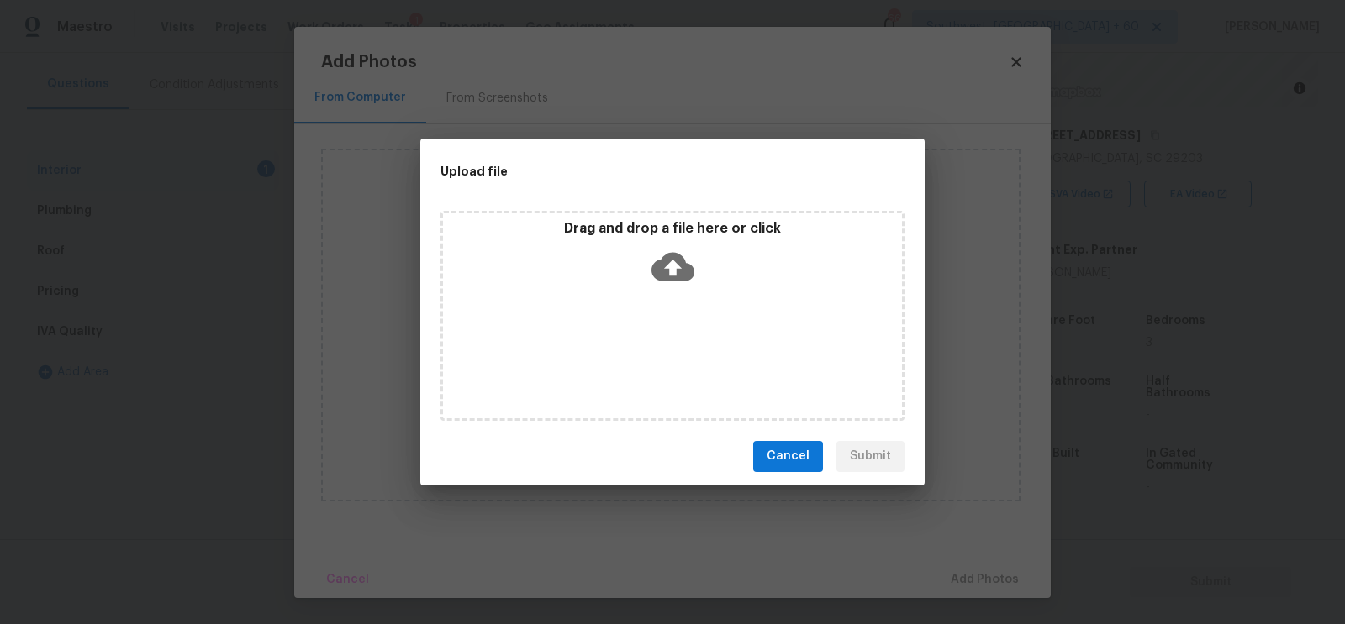
click at [666, 266] on icon at bounding box center [672, 266] width 43 height 43
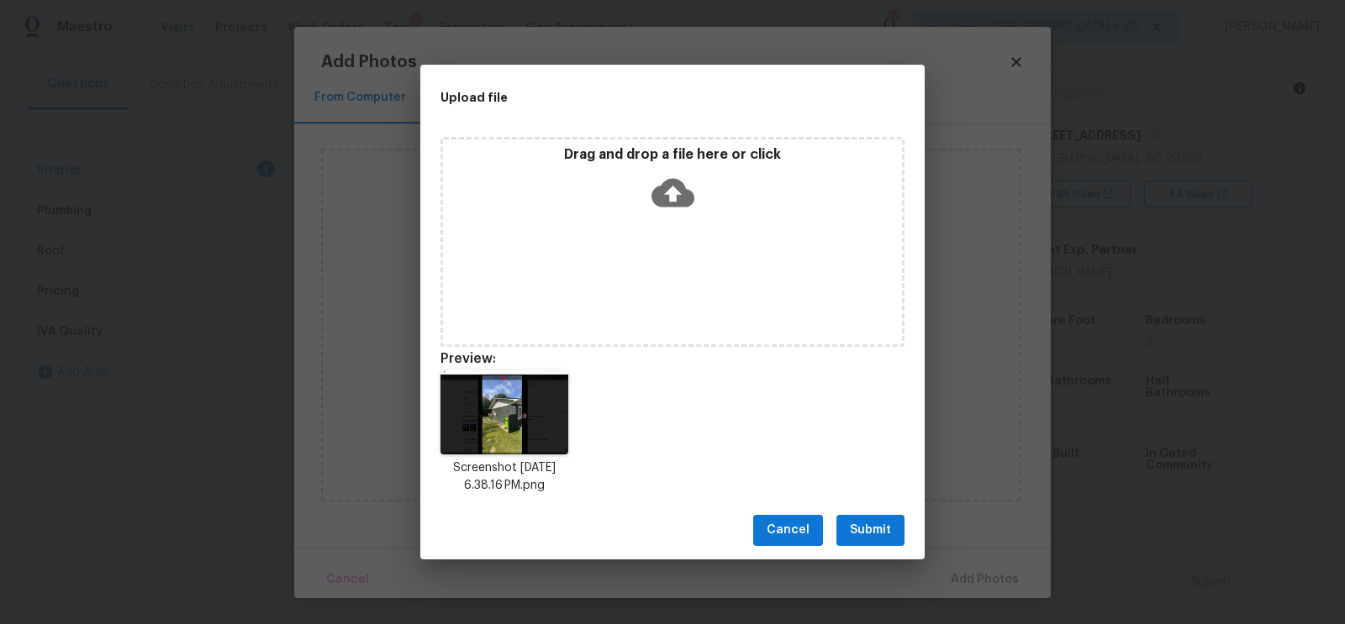
click at [849, 530] on button "Submit" at bounding box center [870, 530] width 68 height 31
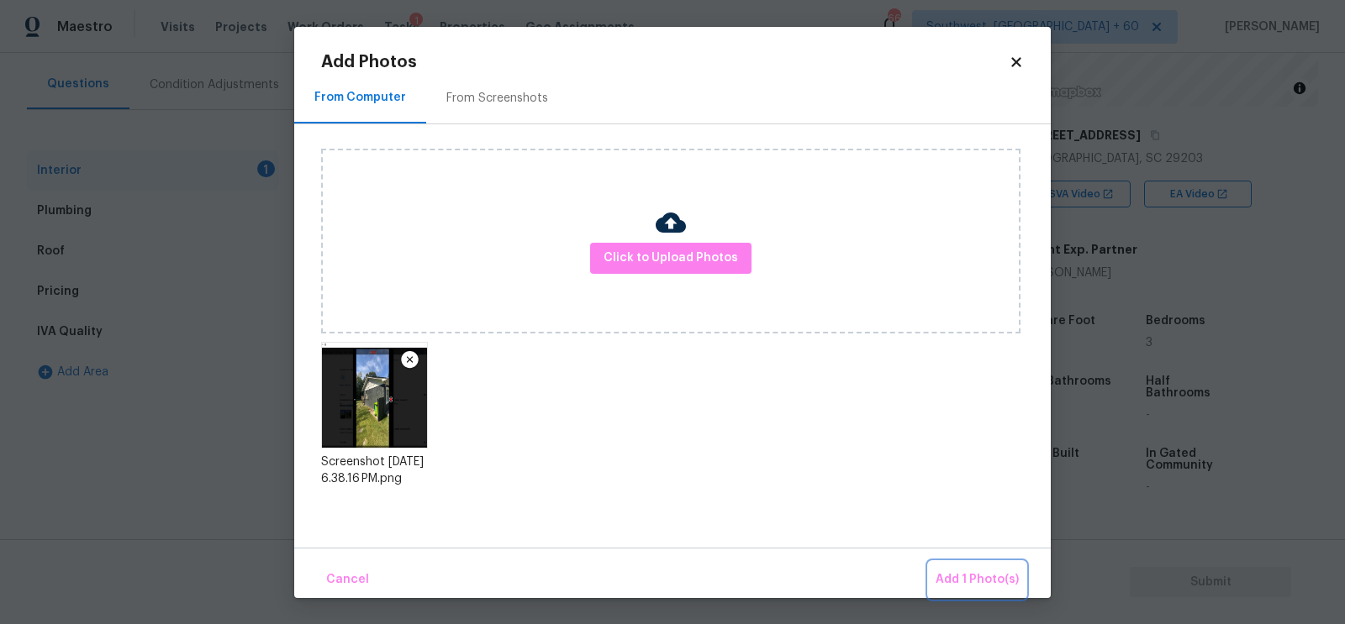
click at [985, 590] on button "Add 1 Photo(s)" at bounding box center [977, 580] width 97 height 36
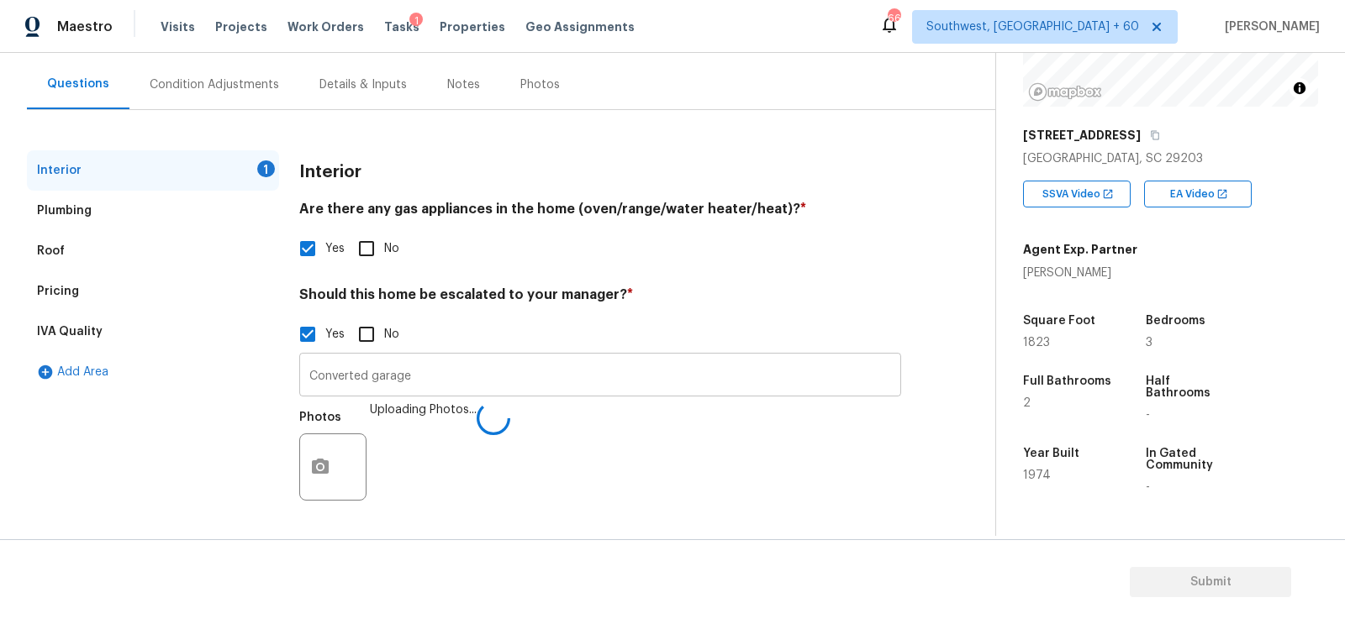
click at [415, 391] on input "Converted garage" at bounding box center [600, 377] width 602 height 40
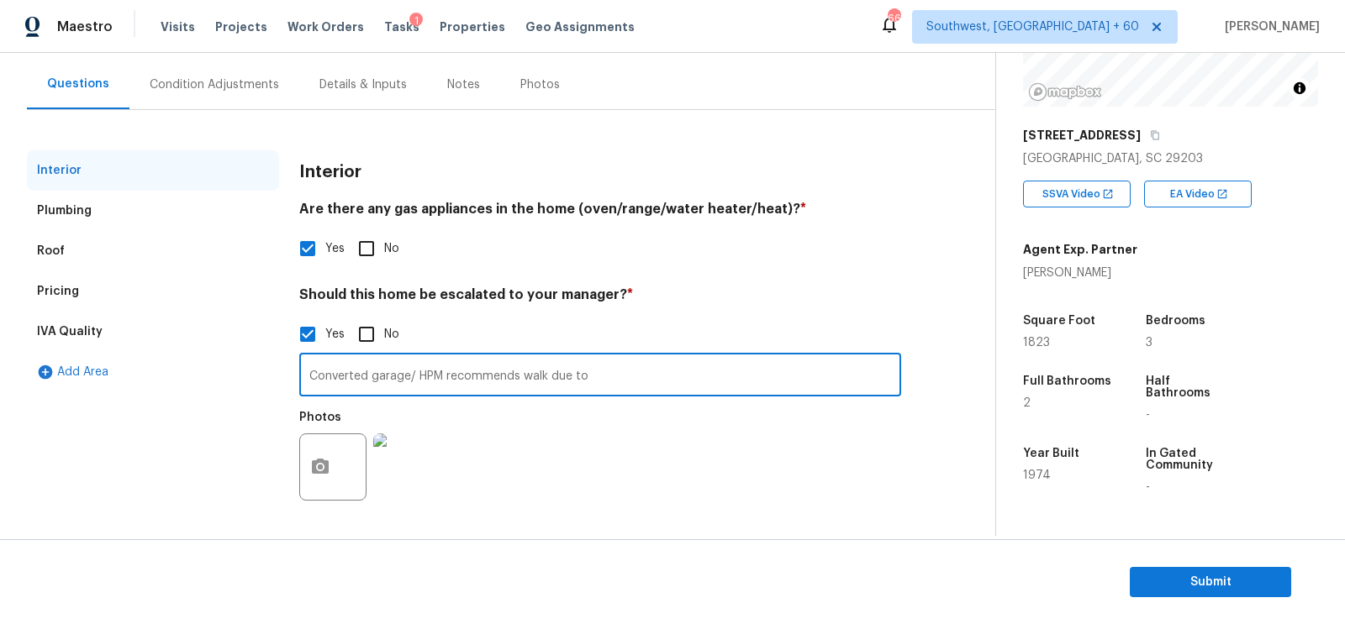
paste input "Seller went through a bankruptcy. Solar was left on house but it’s not hooked u…"
type input "Converted garage/ HPM recommends walk due to Seller went through a bankruptcy. …"
click at [145, 305] on div "Pricing" at bounding box center [153, 291] width 252 height 40
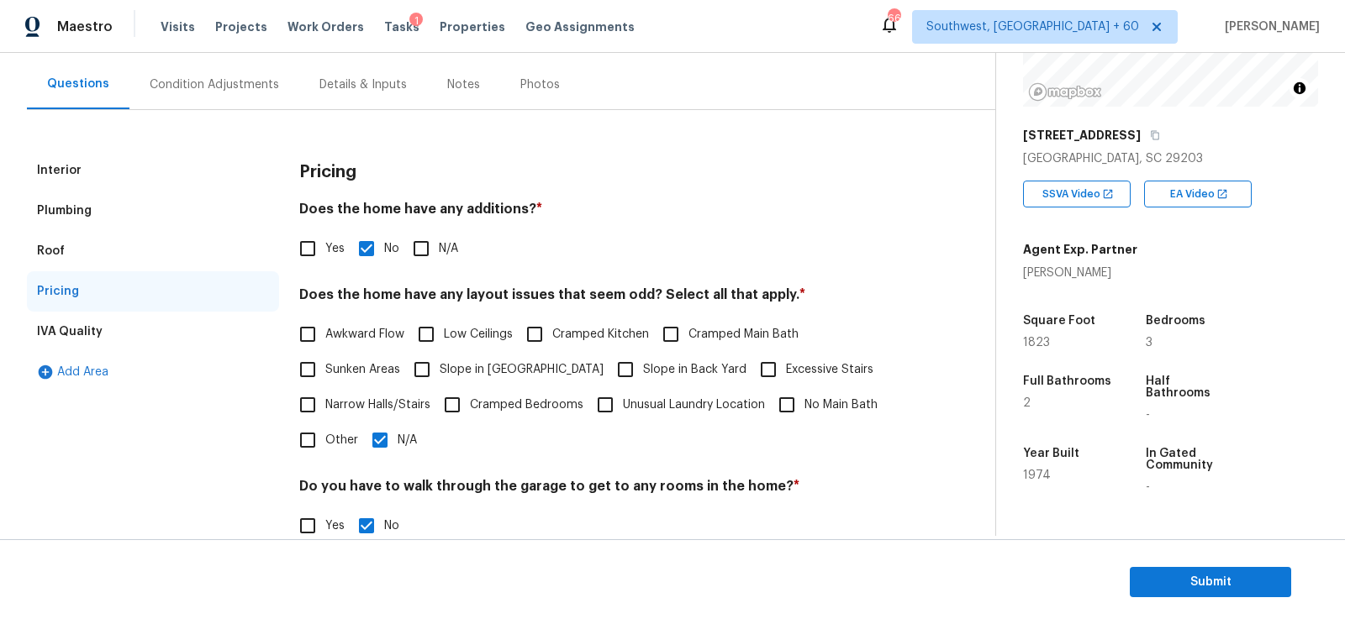
click at [324, 238] on input "Yes" at bounding box center [307, 248] width 35 height 35
checkbox input "true"
checkbox input "false"
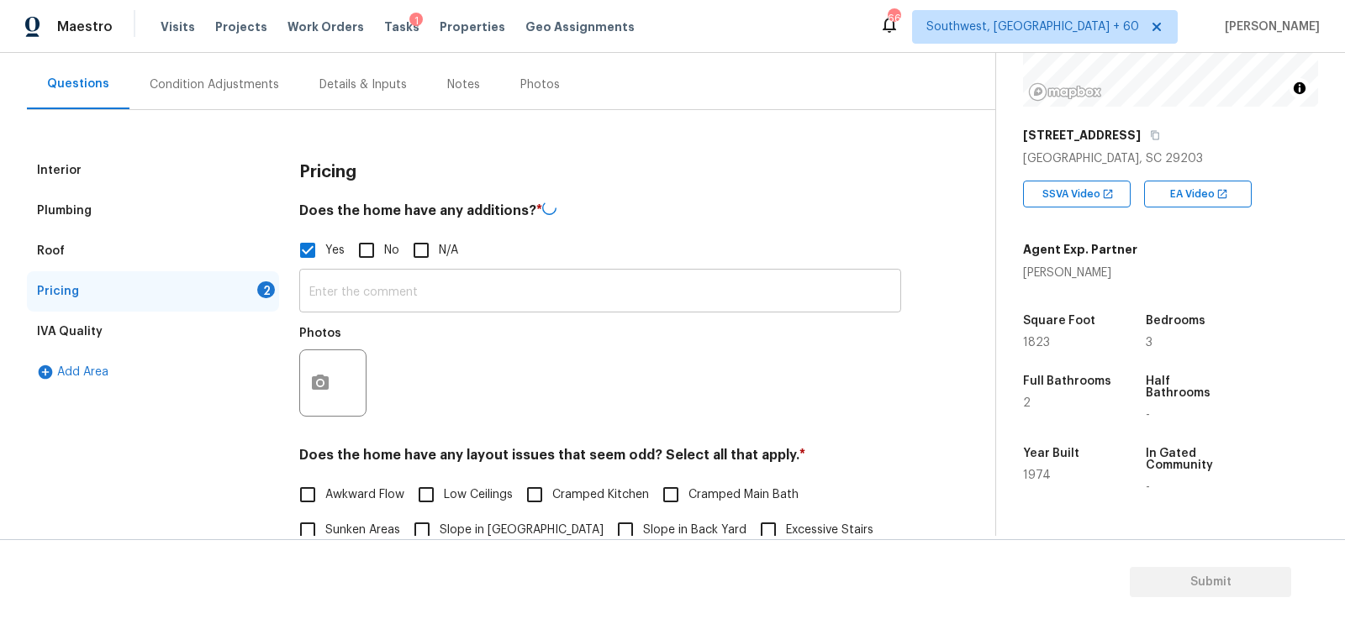
click at [344, 307] on input "text" at bounding box center [600, 293] width 602 height 40
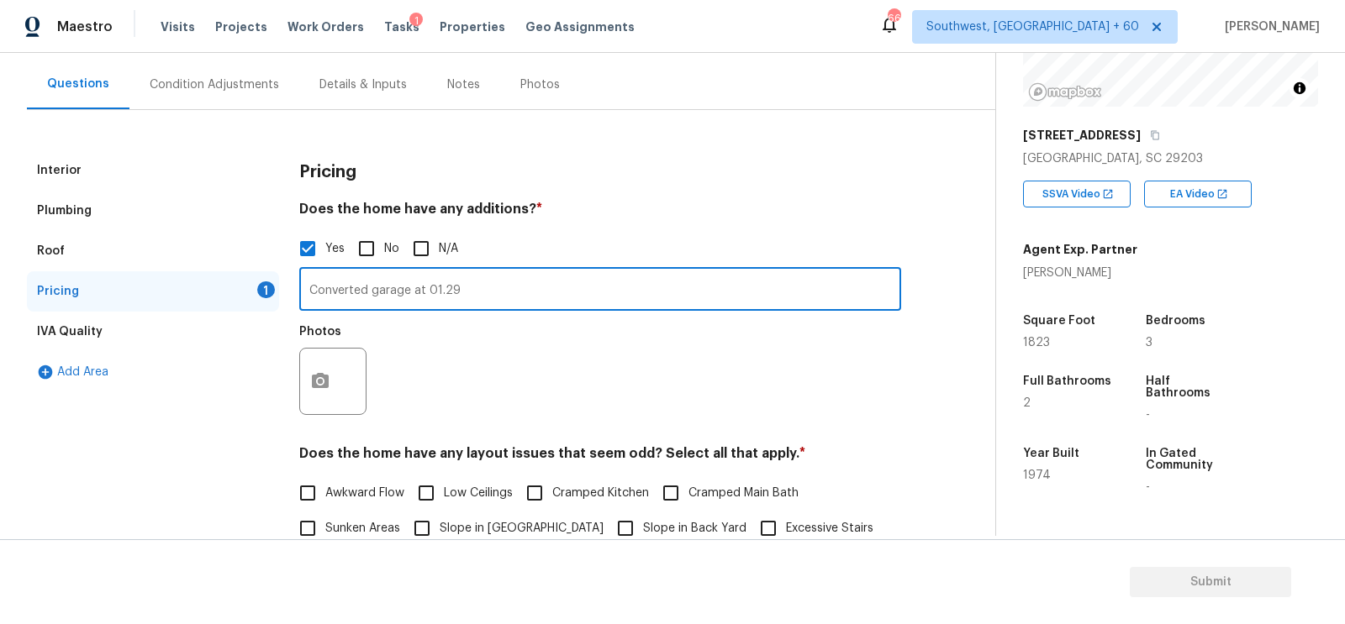
type input "Converted garage at 01.29"
click at [324, 398] on button "button" at bounding box center [320, 382] width 40 height 66
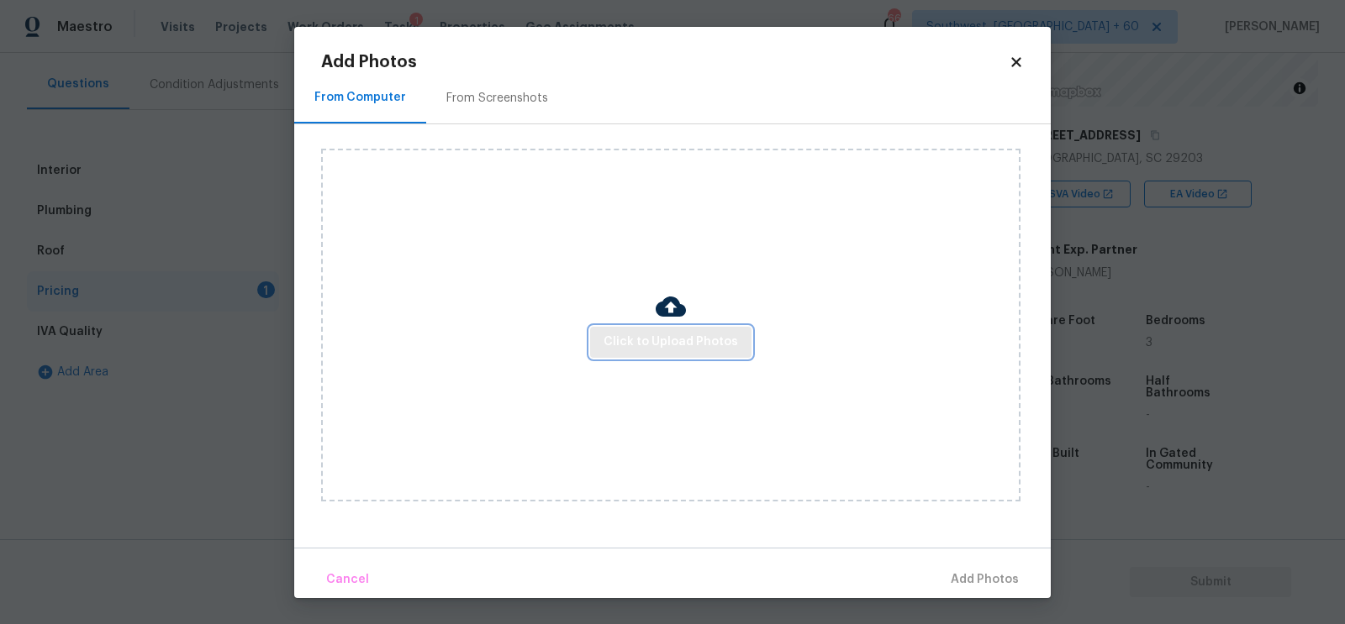
click at [635, 336] on span "Click to Upload Photos" at bounding box center [670, 342] width 134 height 21
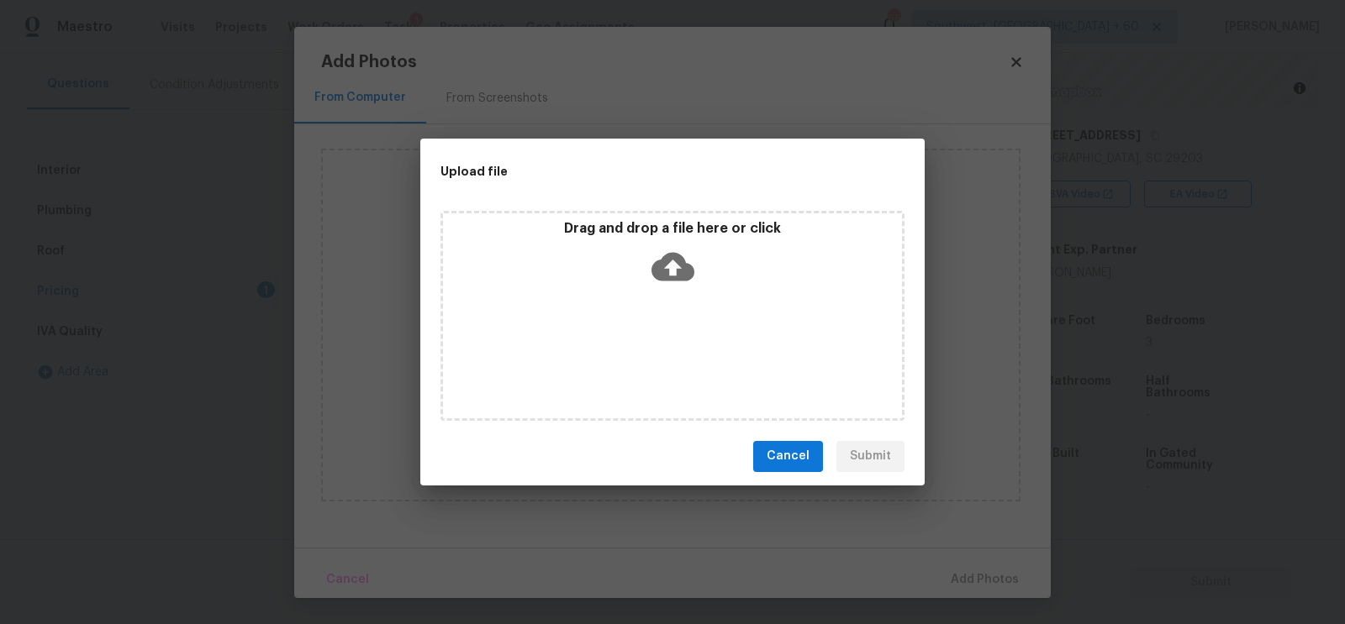
click at [662, 291] on div "Drag and drop a file here or click" at bounding box center [672, 256] width 459 height 72
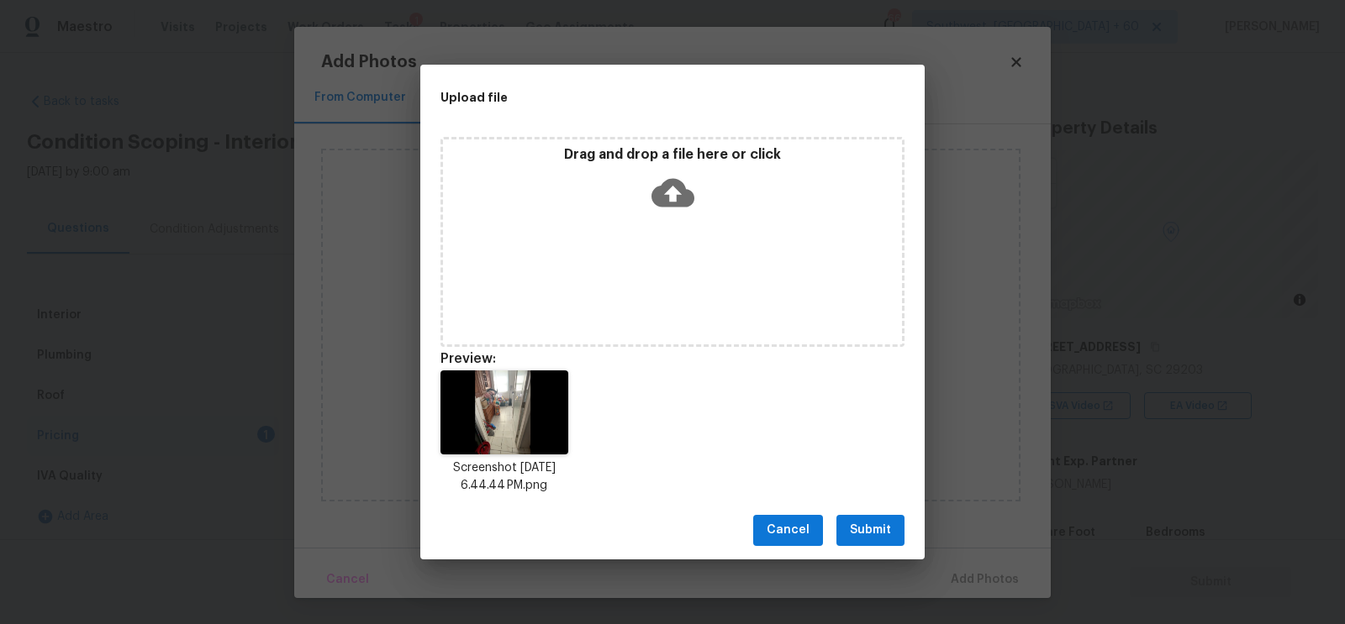
scroll to position [212, 0]
click at [877, 533] on span "Submit" at bounding box center [870, 530] width 41 height 21
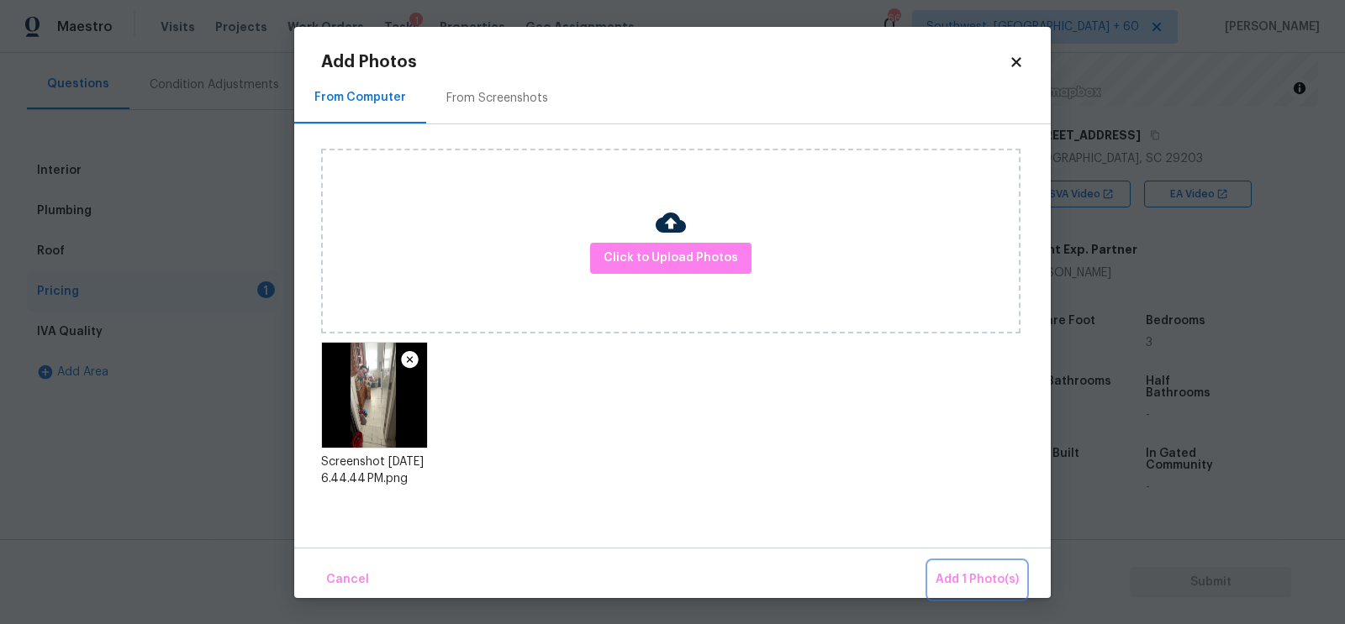
click at [965, 574] on span "Add 1 Photo(s)" at bounding box center [976, 580] width 83 height 21
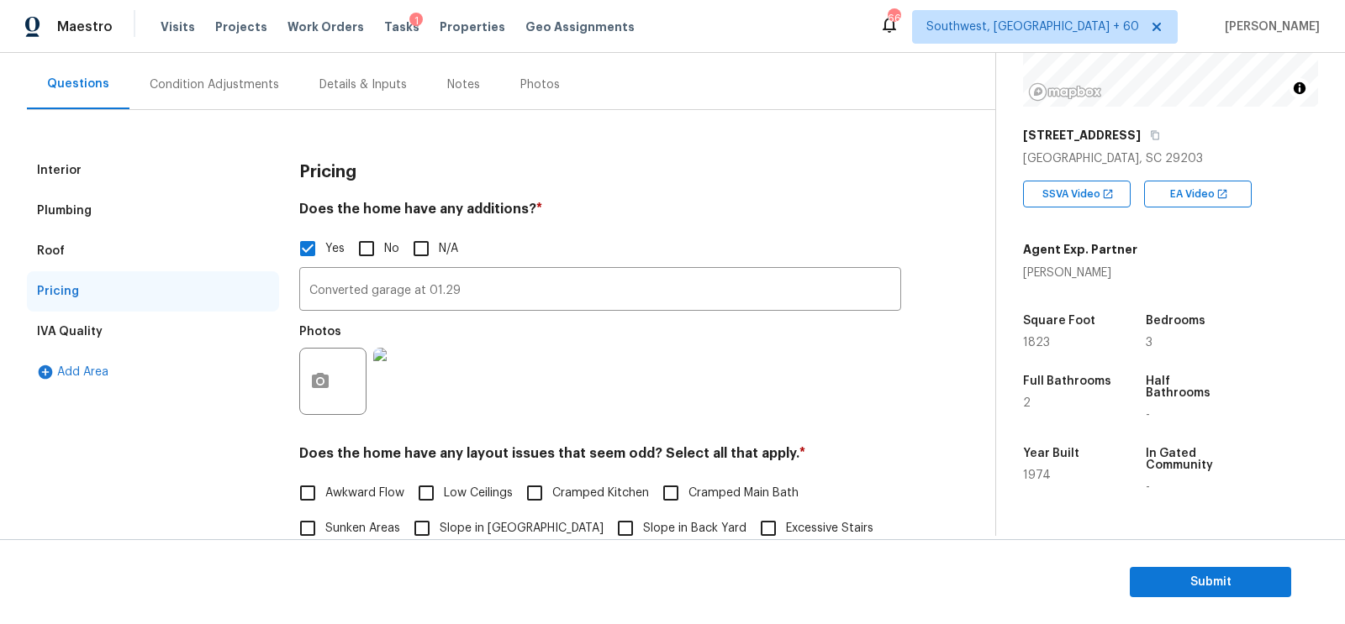
click at [128, 167] on div "Interior" at bounding box center [153, 170] width 252 height 40
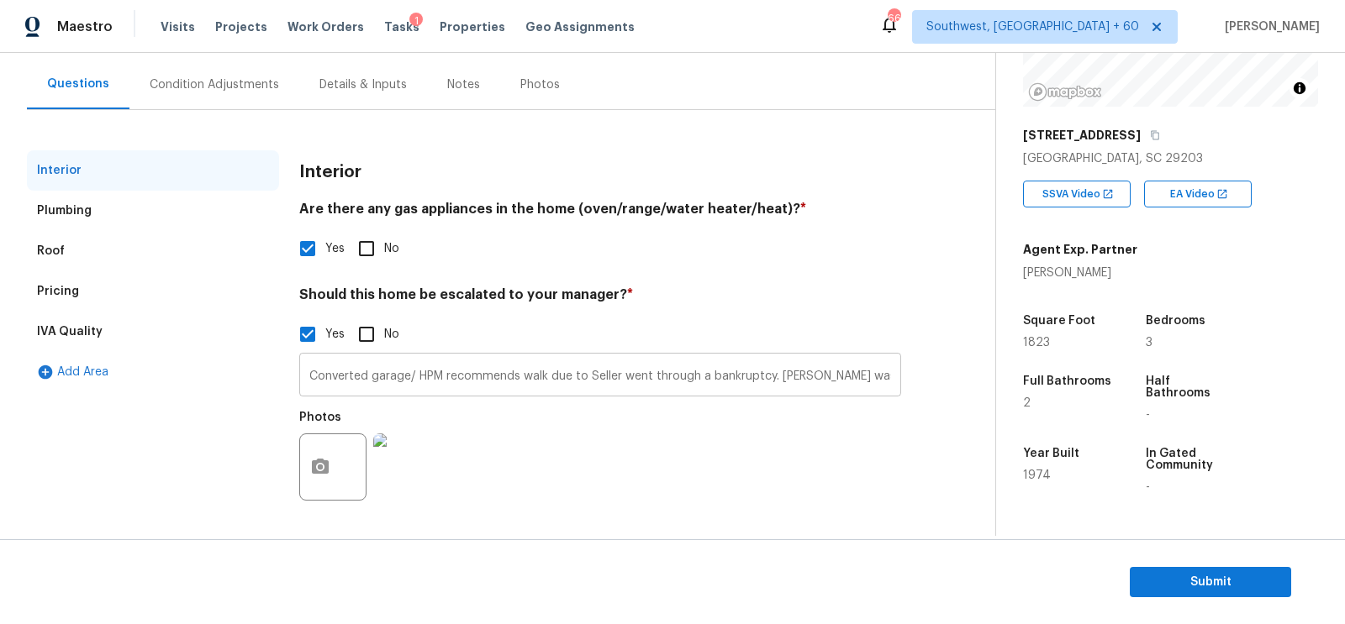
click at [403, 375] on input "Converted garage/ HPM recommends walk due to Seller went through a bankruptcy. …" at bounding box center [600, 377] width 602 height 40
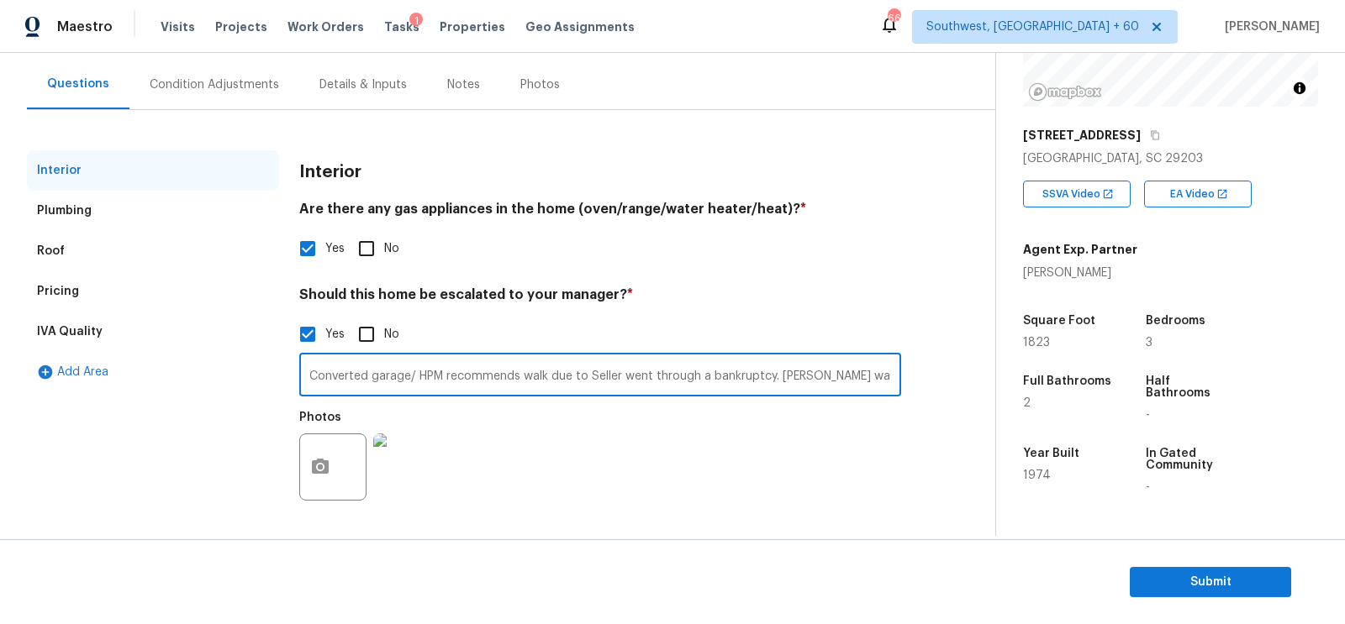
click at [403, 375] on input "Converted garage/ HPM recommends walk due to Seller went through a bankruptcy. …" at bounding box center [600, 377] width 602 height 40
type input "Converted garage at 01./ HPM recommends walk due to Seller went through a bankr…"
click at [129, 292] on div "Pricing" at bounding box center [153, 291] width 252 height 40
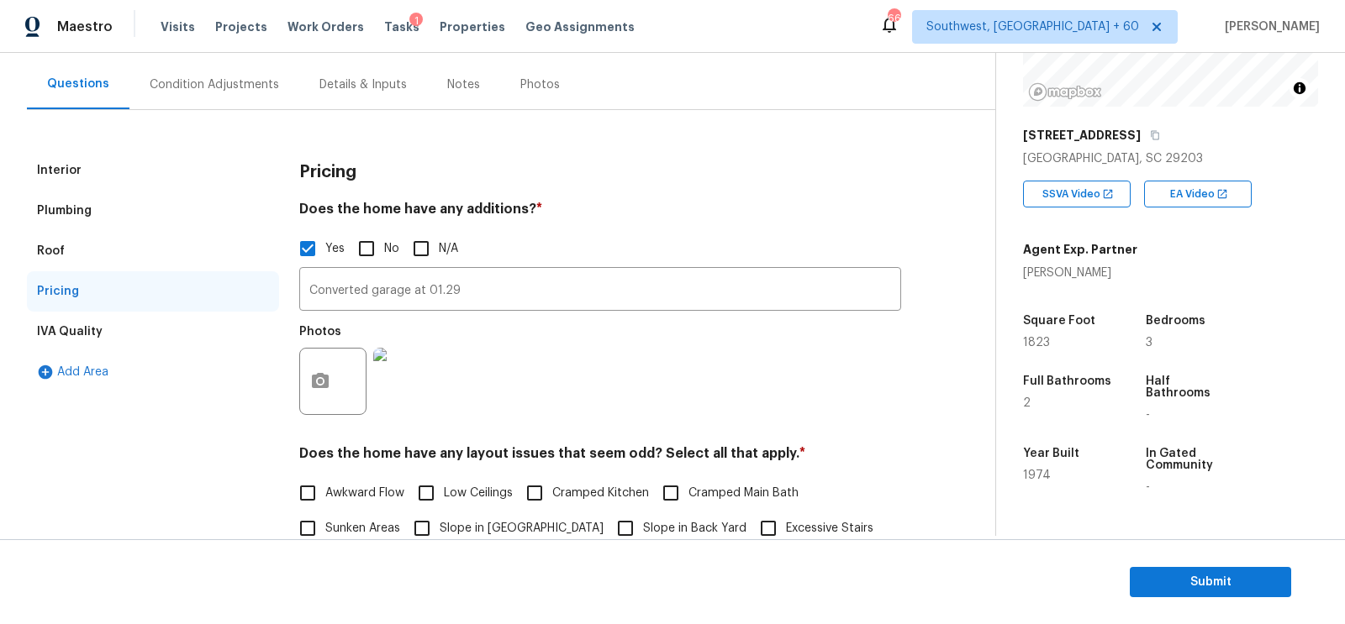
click at [96, 158] on div "Interior" at bounding box center [153, 170] width 252 height 40
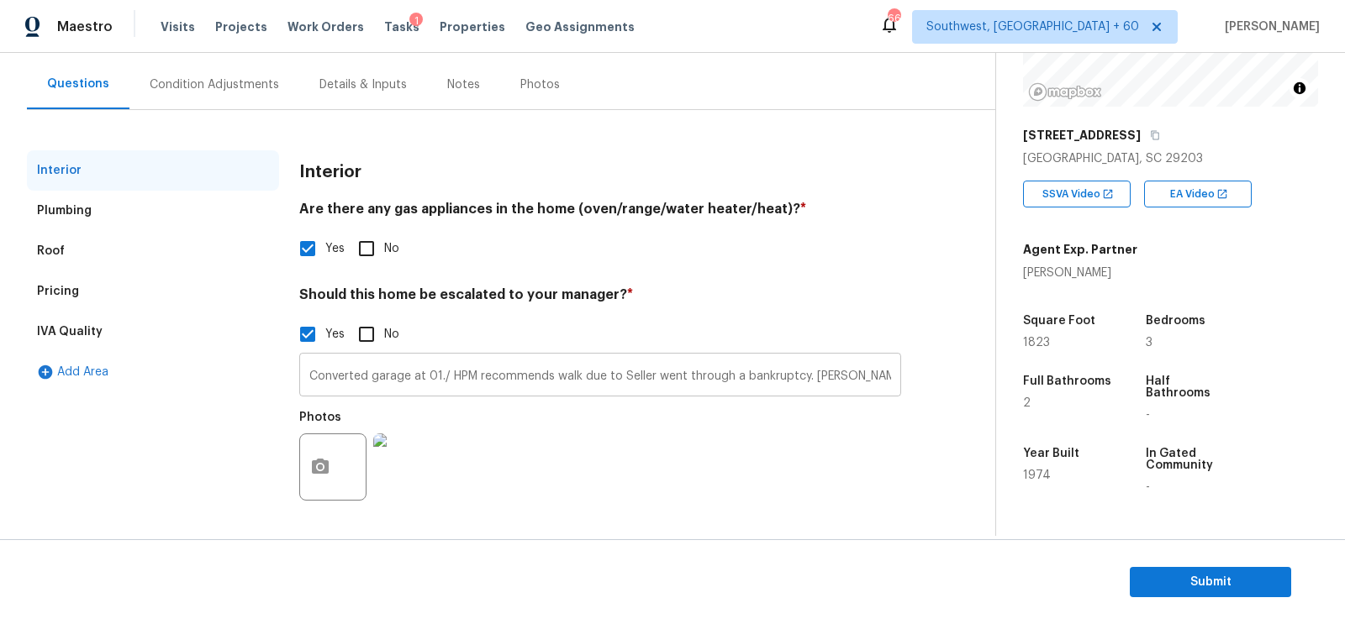
click at [442, 372] on input "Converted garage at 01./ HPM recommends walk due to Seller went through a bankr…" at bounding box center [600, 377] width 602 height 40
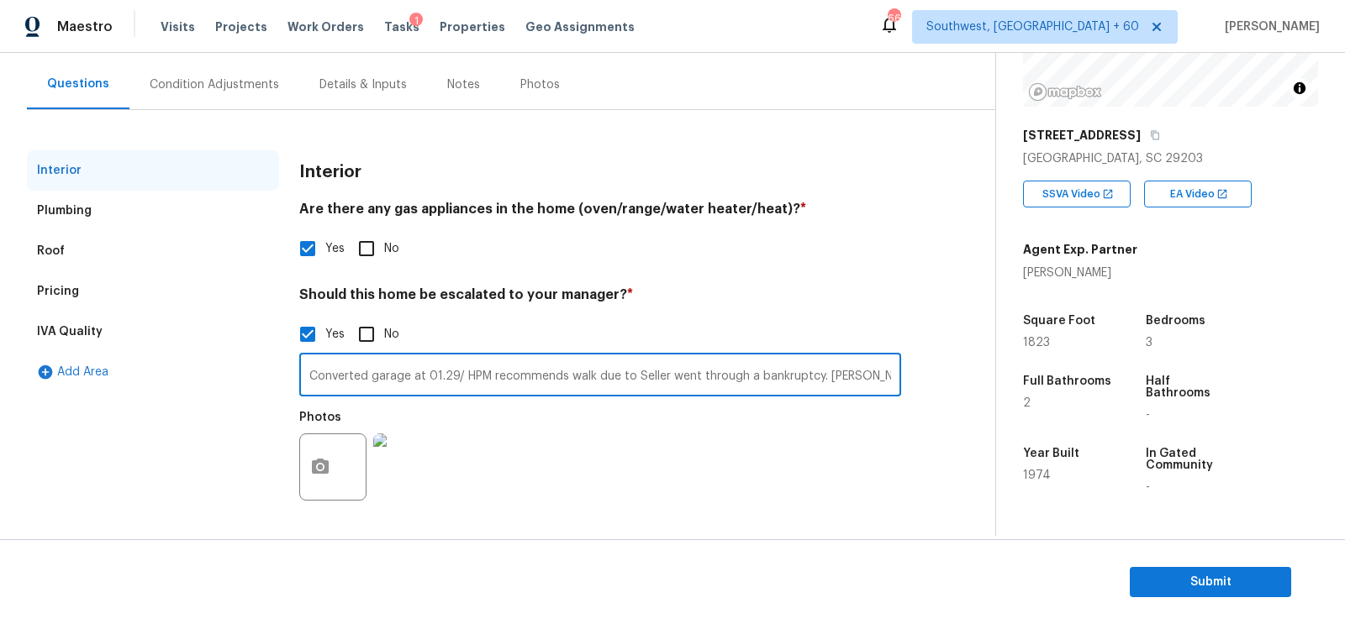
click at [687, 295] on h4 "Should this home be escalated to your manager? *" at bounding box center [600, 299] width 602 height 24
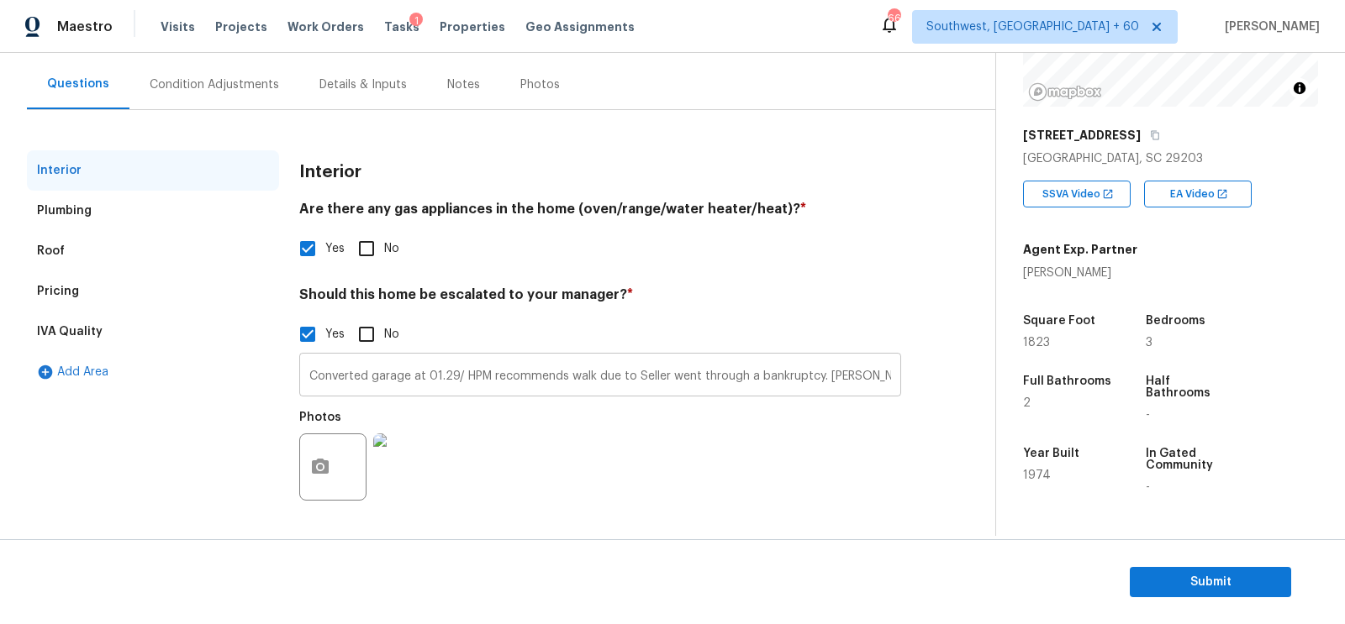
click at [303, 380] on input "Converted garage at 01.29/ HPM recommends walk due to Seller went through a ban…" at bounding box center [600, 377] width 602 height 40
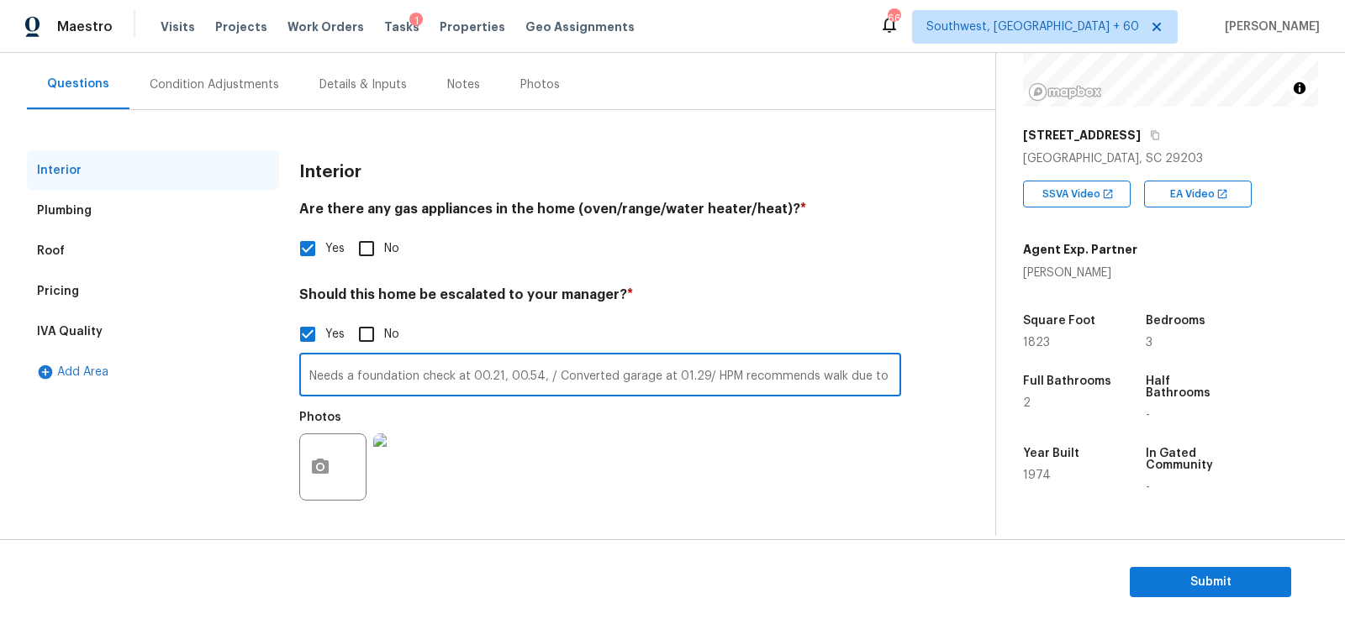
type input "Needs a foundation check at 00.21, 00.54, / Converted garage at 01.29/ HPM reco…"
click at [209, 71] on div "Condition Adjustments" at bounding box center [214, 85] width 170 height 50
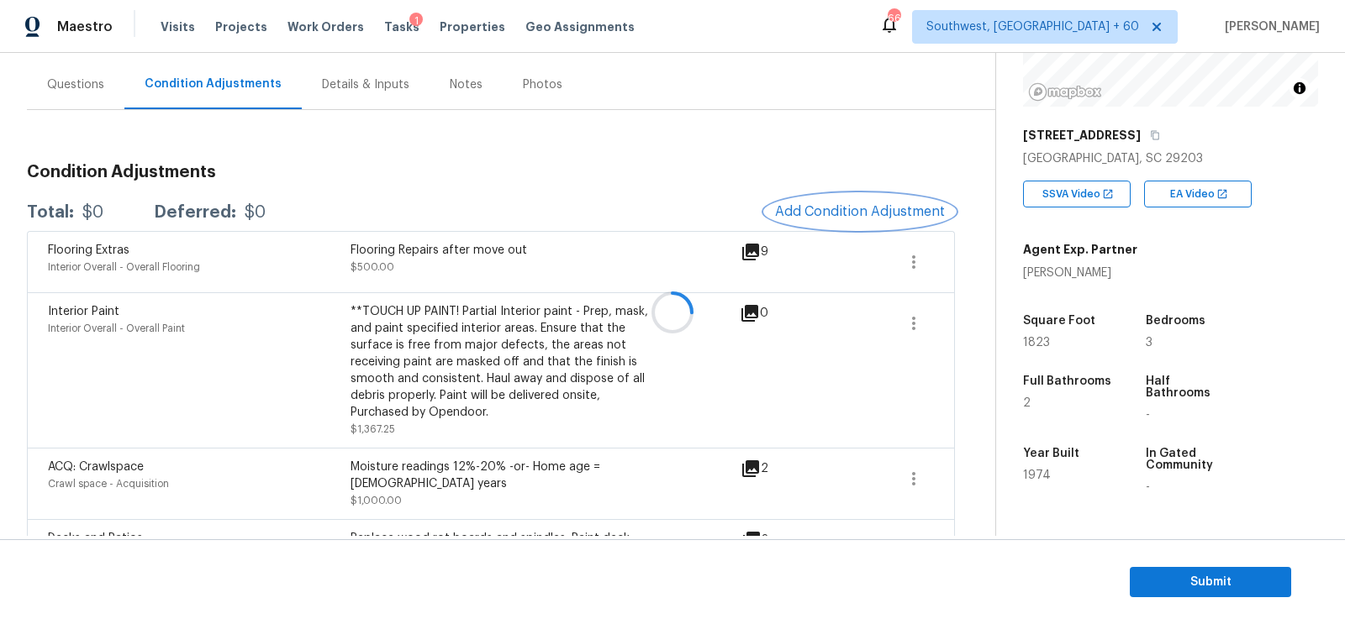
click at [862, 200] on button "Add Condition Adjustment" at bounding box center [860, 211] width 190 height 35
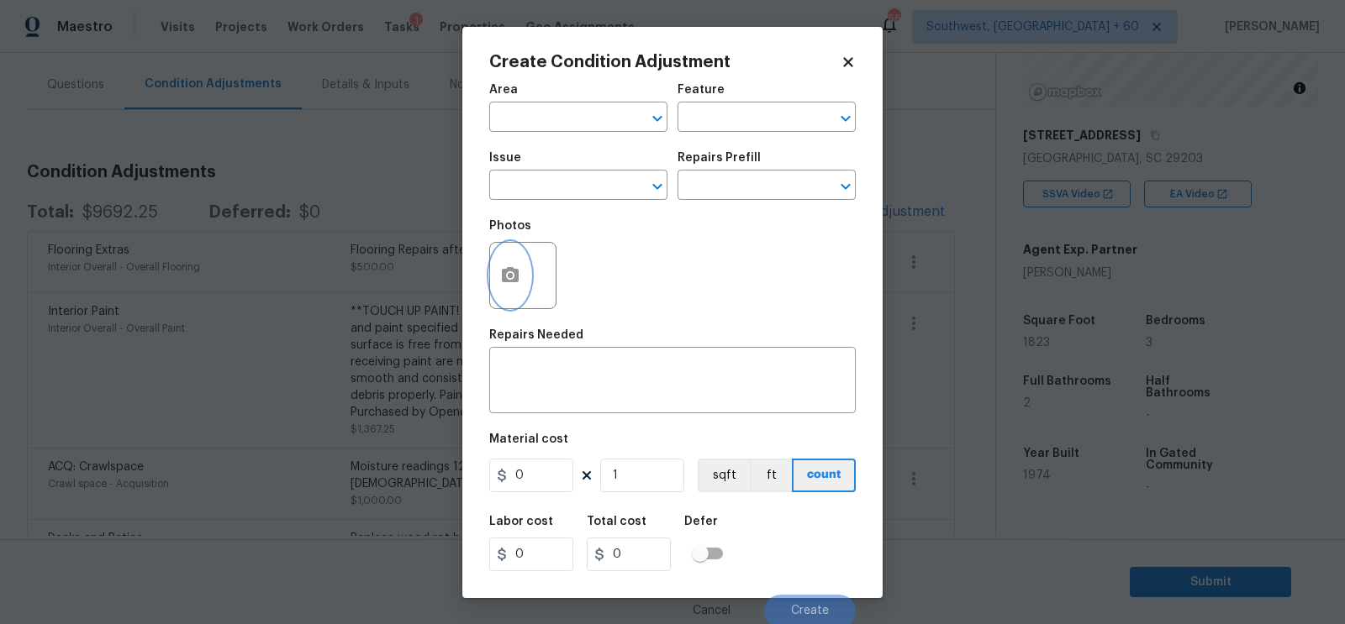
click at [505, 277] on icon "button" at bounding box center [510, 274] width 17 height 15
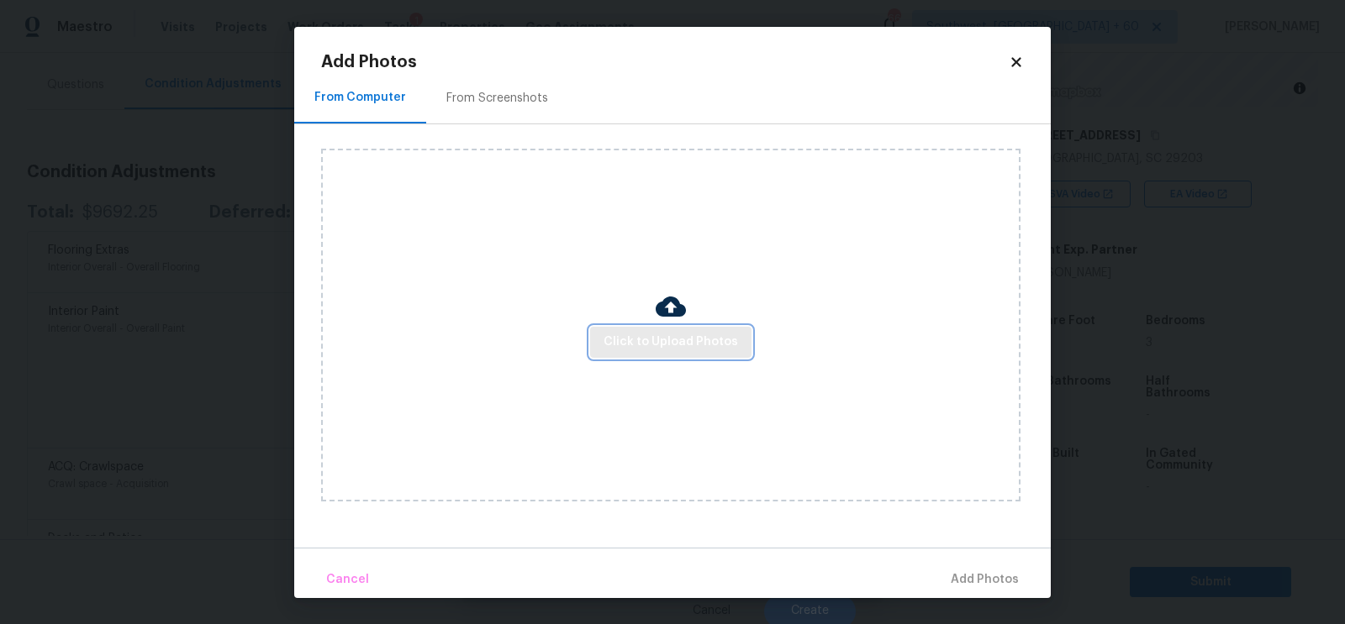
click at [655, 336] on span "Click to Upload Photos" at bounding box center [670, 342] width 134 height 21
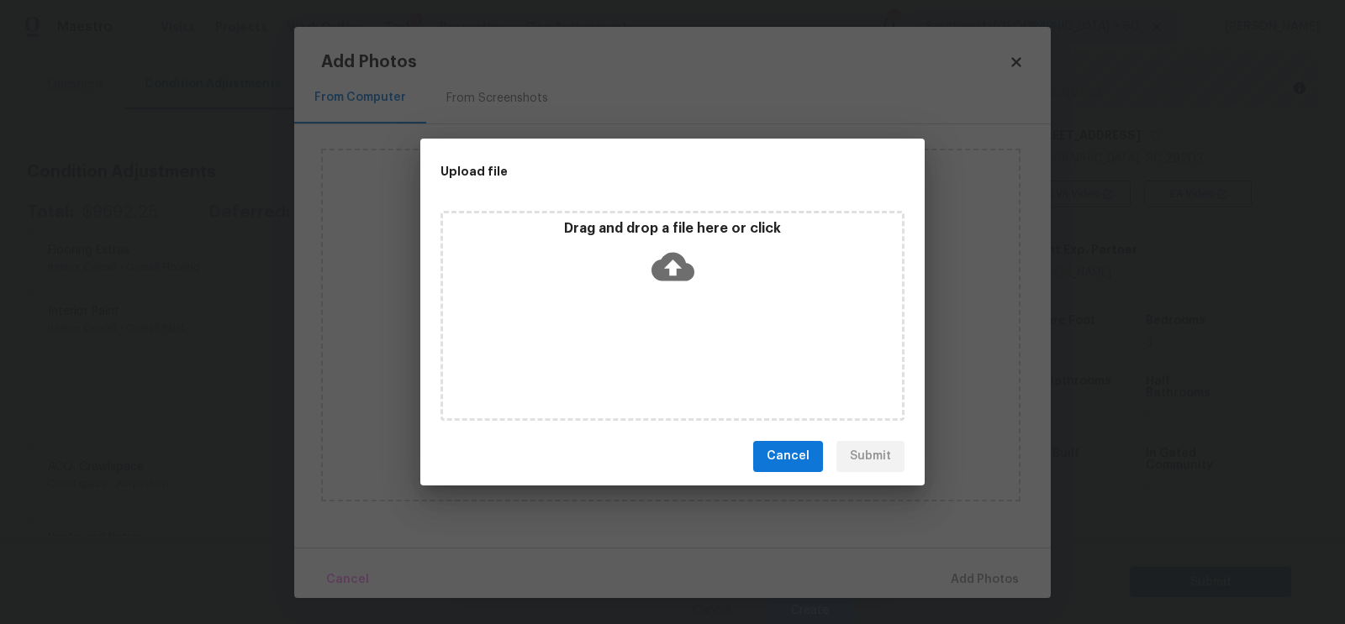
click at [668, 279] on icon at bounding box center [672, 266] width 43 height 29
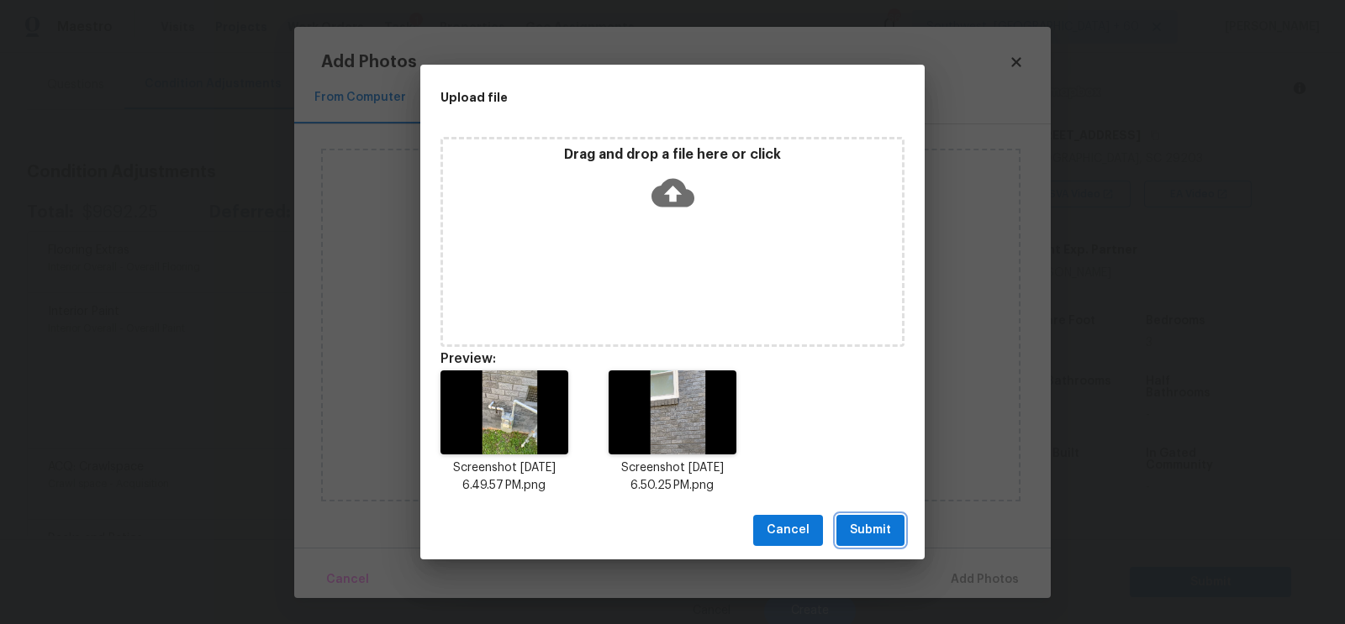
click at [859, 535] on span "Submit" at bounding box center [870, 530] width 41 height 21
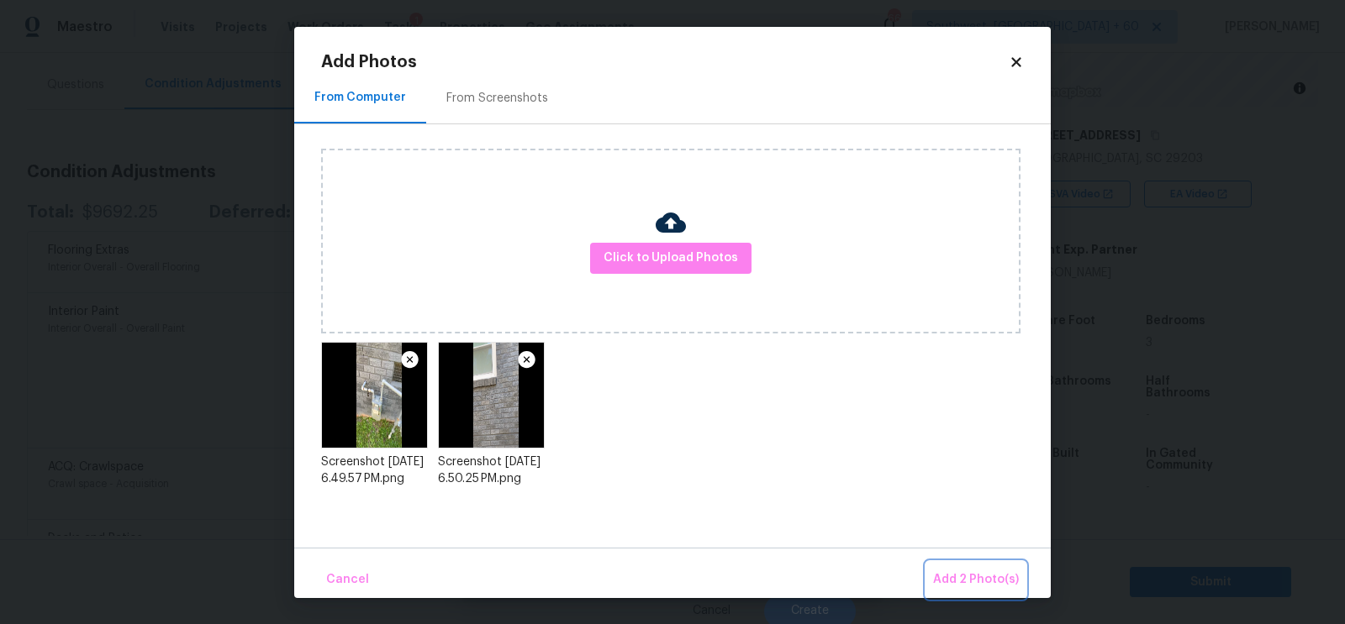
click at [979, 573] on span "Add 2 Photo(s)" at bounding box center [976, 580] width 86 height 21
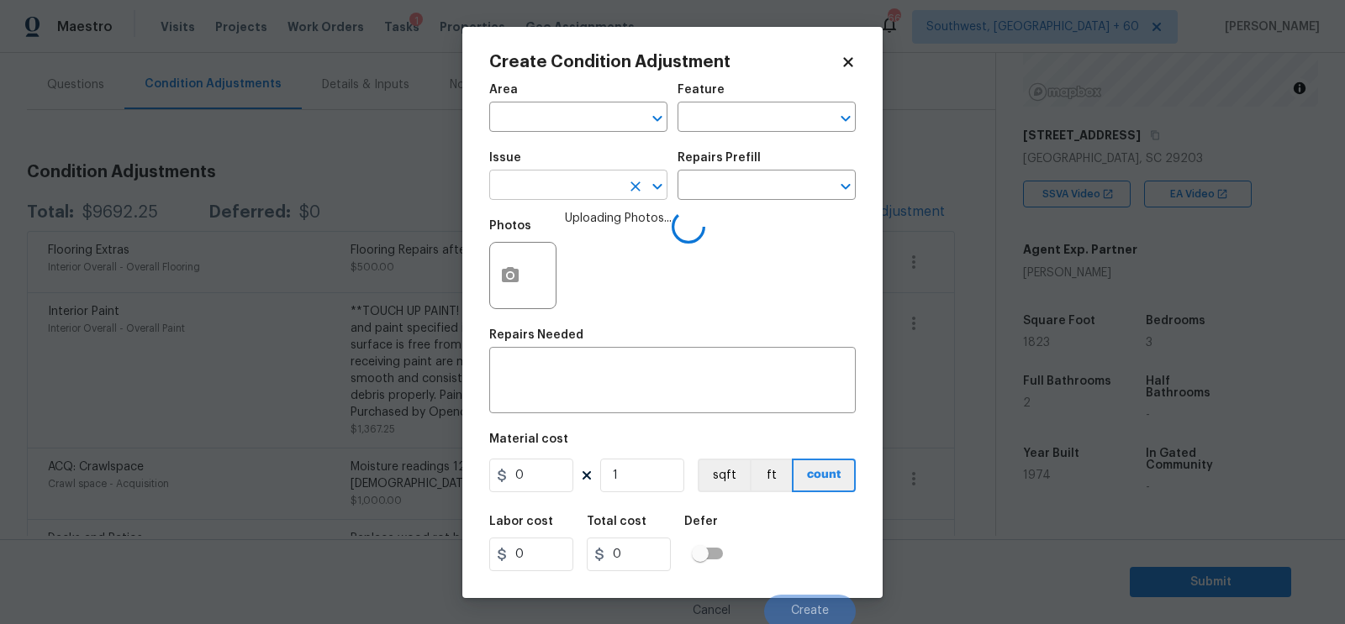
click at [556, 194] on input "text" at bounding box center [554, 187] width 131 height 26
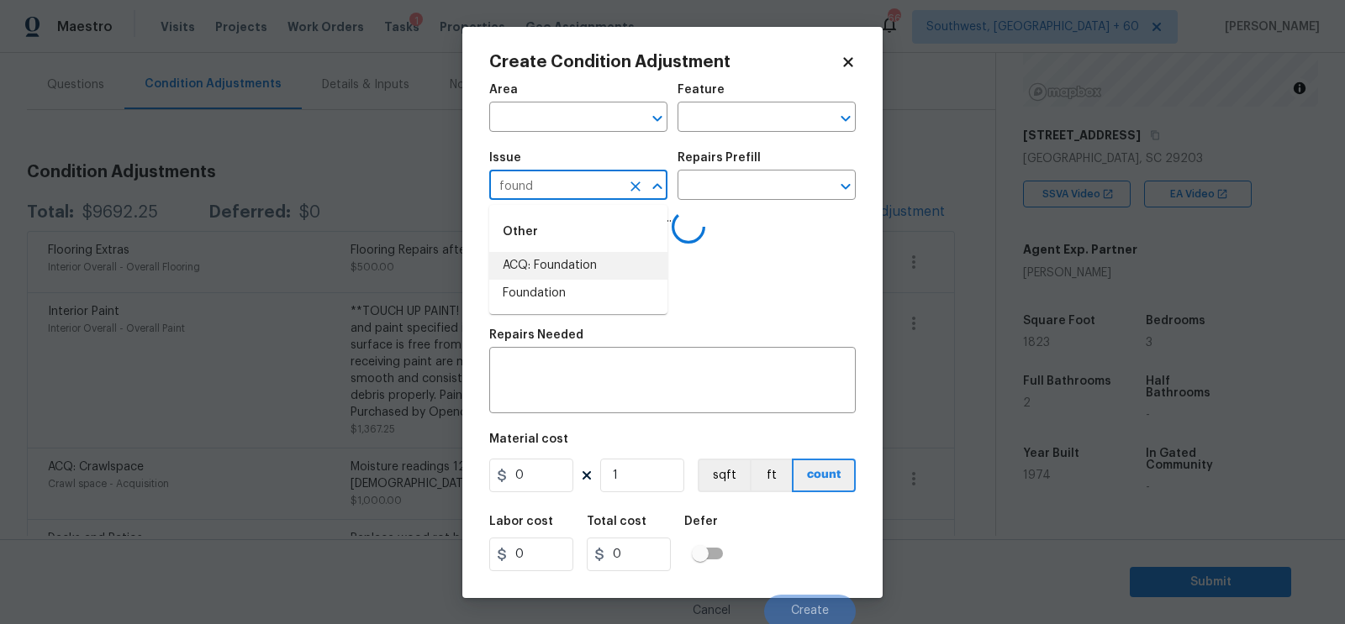
click at [553, 261] on li "ACQ: Foundation" at bounding box center [578, 266] width 178 height 28
type input "ACQ: Foundation"
click at [743, 180] on input "text" at bounding box center [742, 187] width 131 height 26
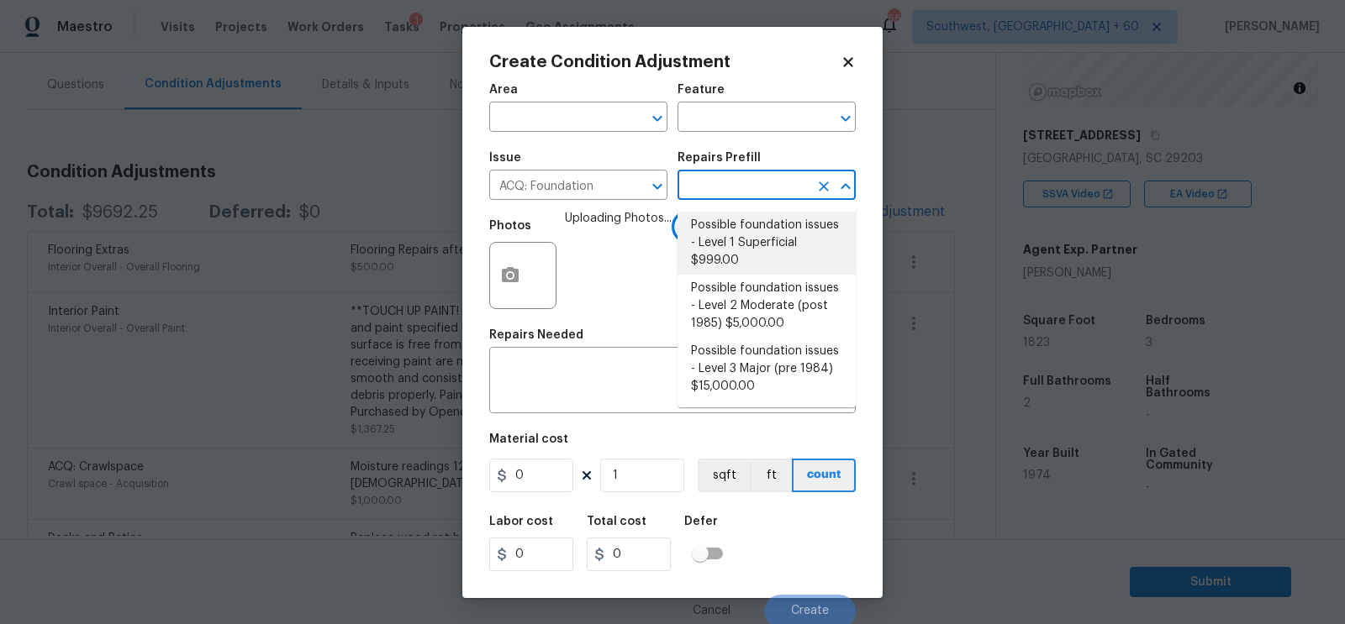
click at [741, 254] on li "Possible foundation issues - Level 1 Superficial $999.00" at bounding box center [766, 243] width 178 height 63
type input "Acquisition"
type textarea "Possible foundation issues - Level 1 - Superficial. Disclaimer: This is NOT a t…"
type input "999"
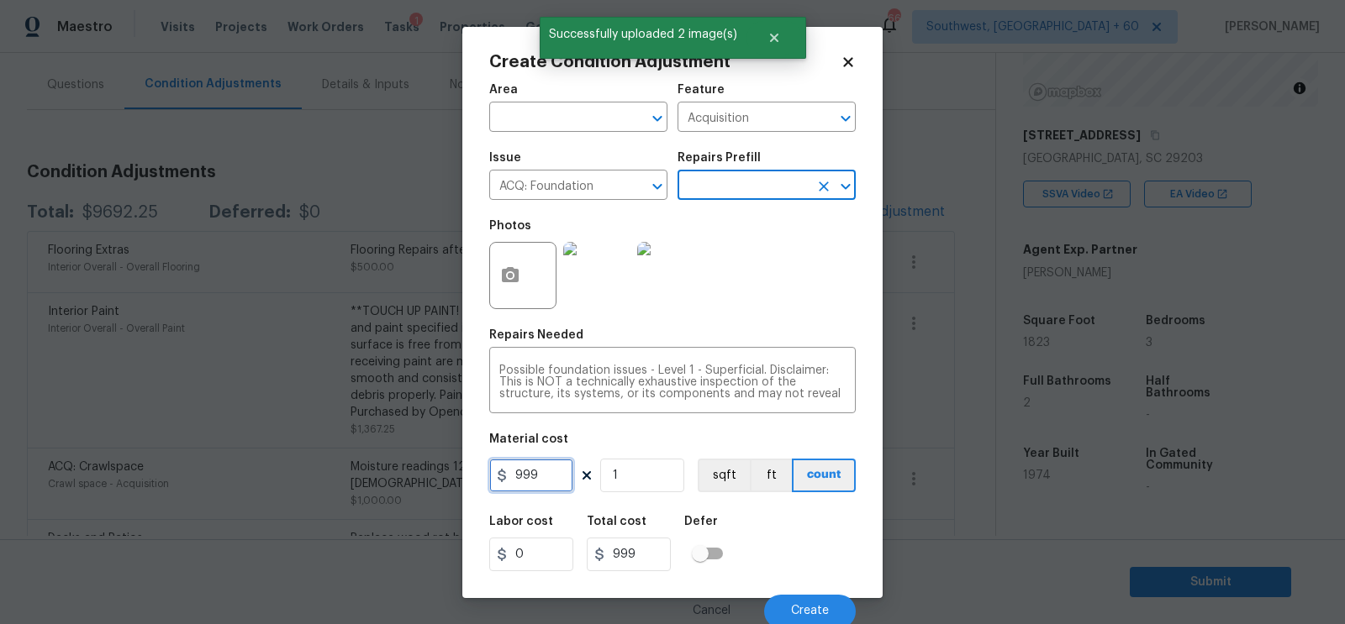
click at [541, 482] on input "999" at bounding box center [531, 476] width 84 height 34
type input "1000"
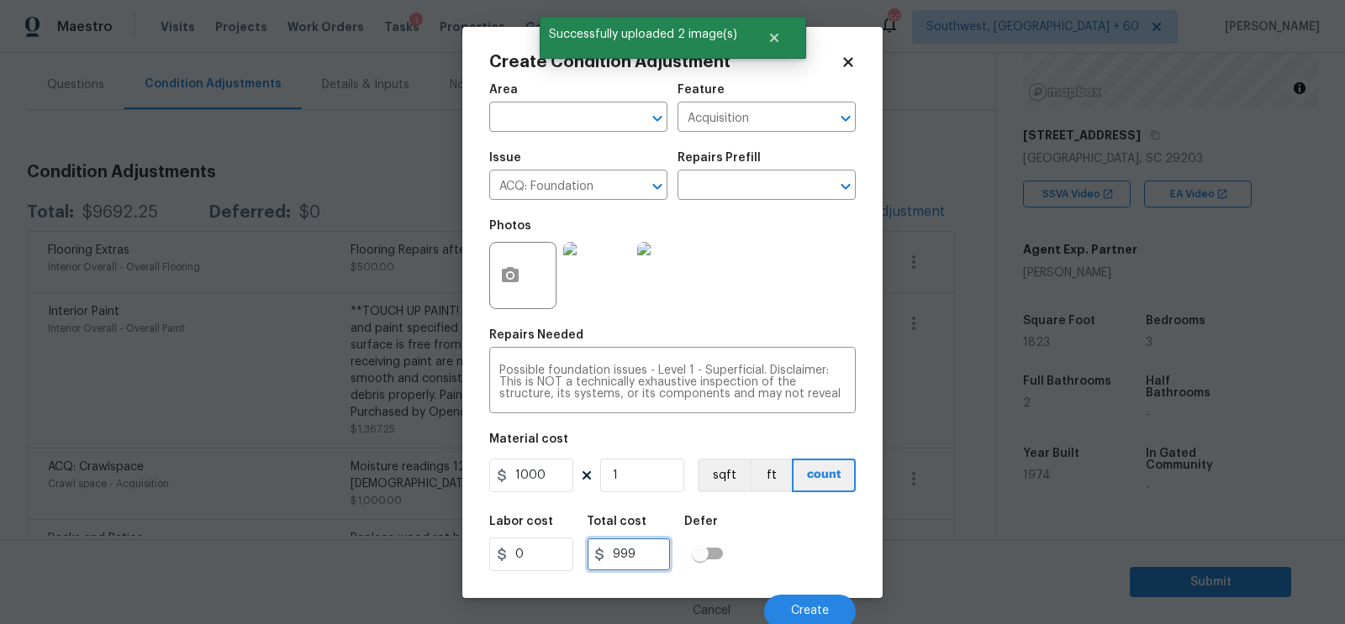
type input "1000"
click at [627, 555] on input "1000" at bounding box center [629, 555] width 84 height 34
click at [805, 599] on button "Create" at bounding box center [810, 612] width 92 height 34
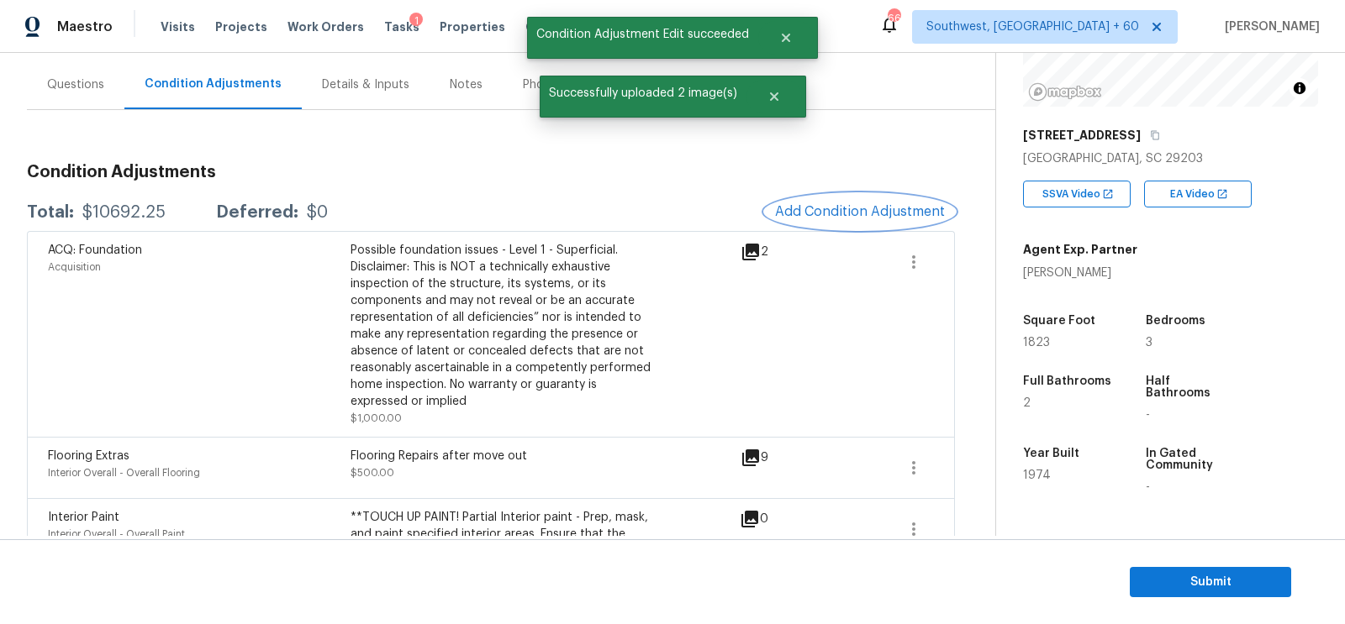
click at [854, 200] on button "Add Condition Adjustment" at bounding box center [860, 211] width 190 height 35
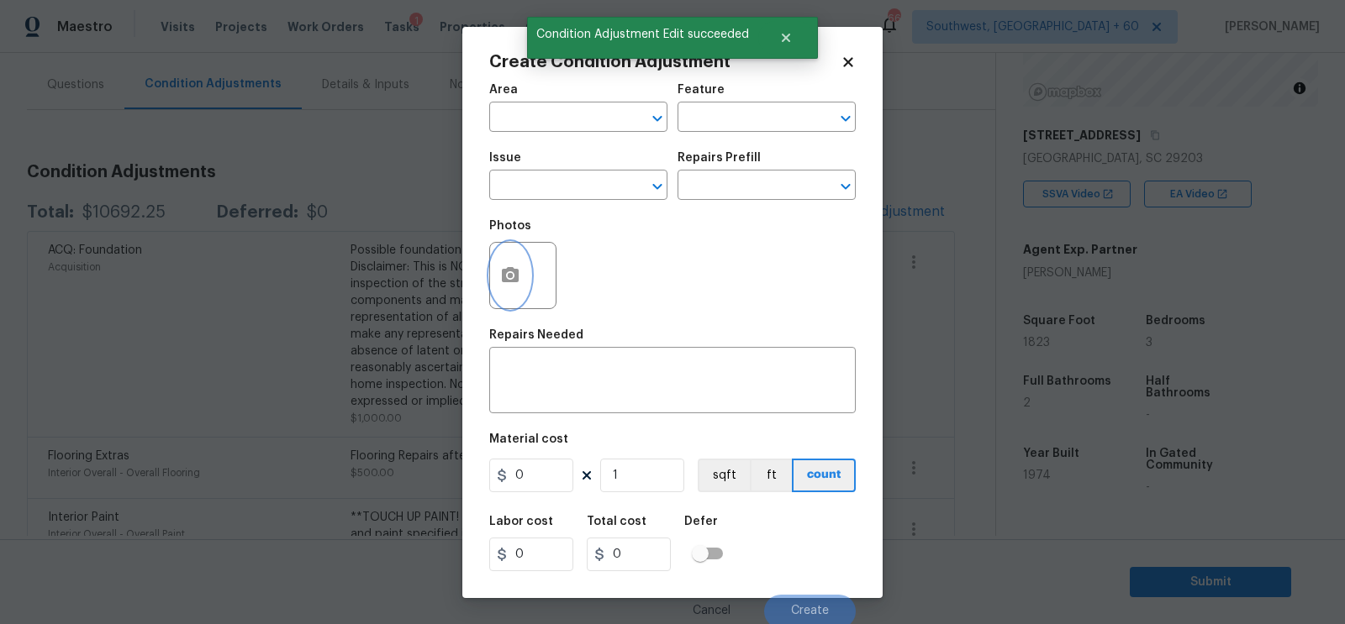
click at [519, 271] on button "button" at bounding box center [510, 276] width 40 height 66
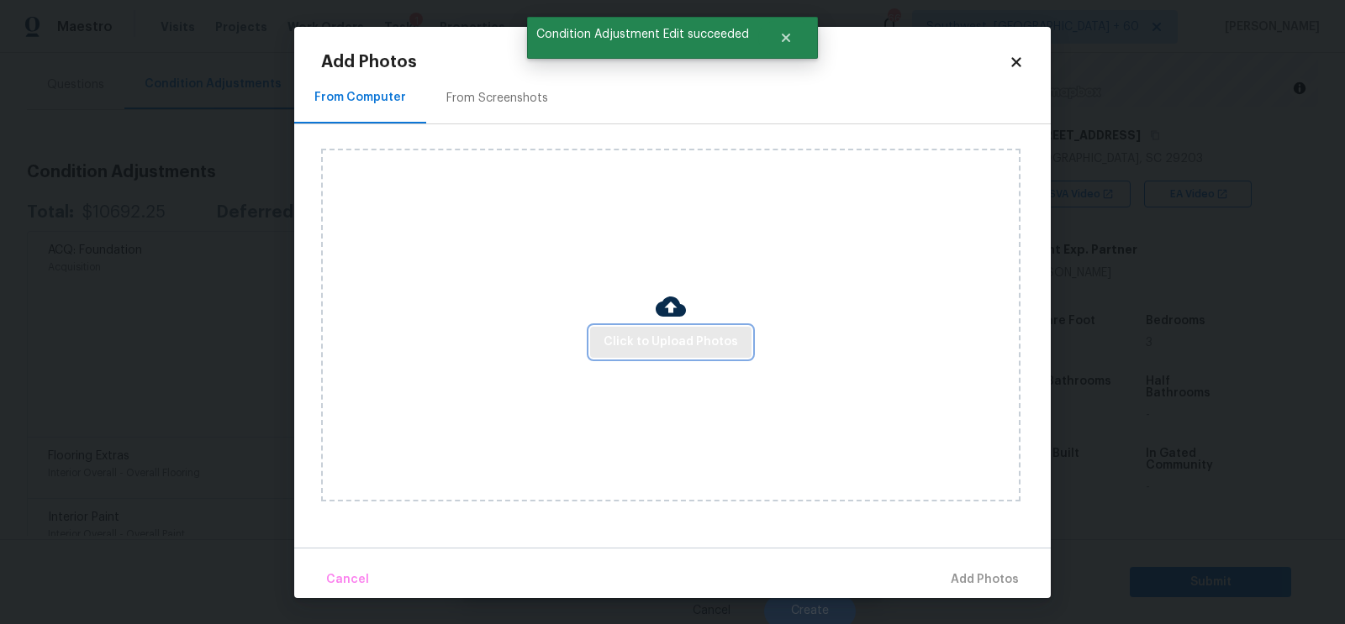
click at [622, 345] on span "Click to Upload Photos" at bounding box center [670, 342] width 134 height 21
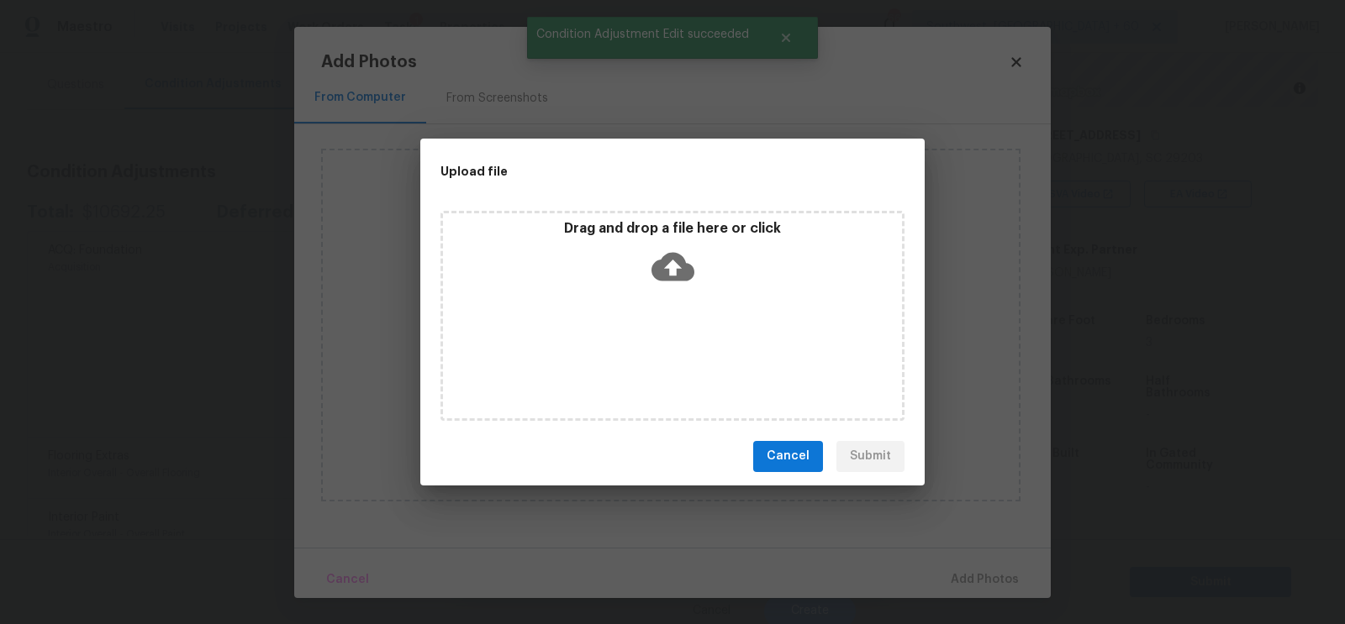
click at [680, 267] on icon at bounding box center [672, 266] width 43 height 29
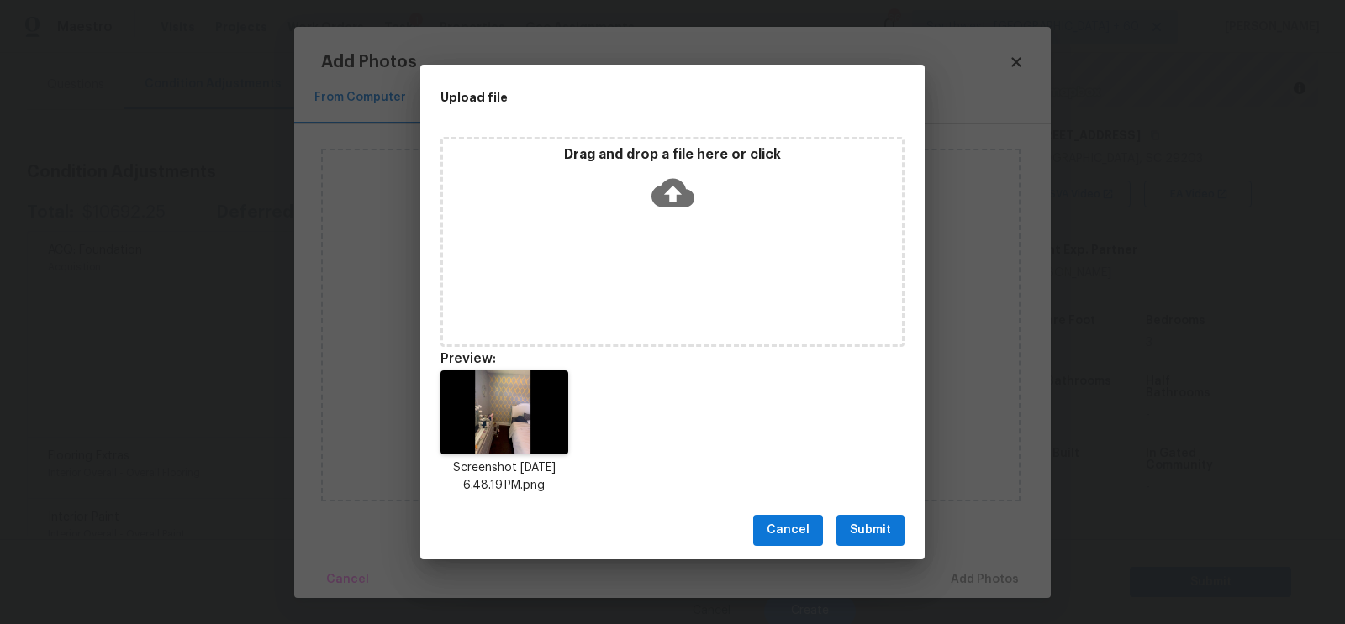
click at [861, 519] on button "Submit" at bounding box center [870, 530] width 68 height 31
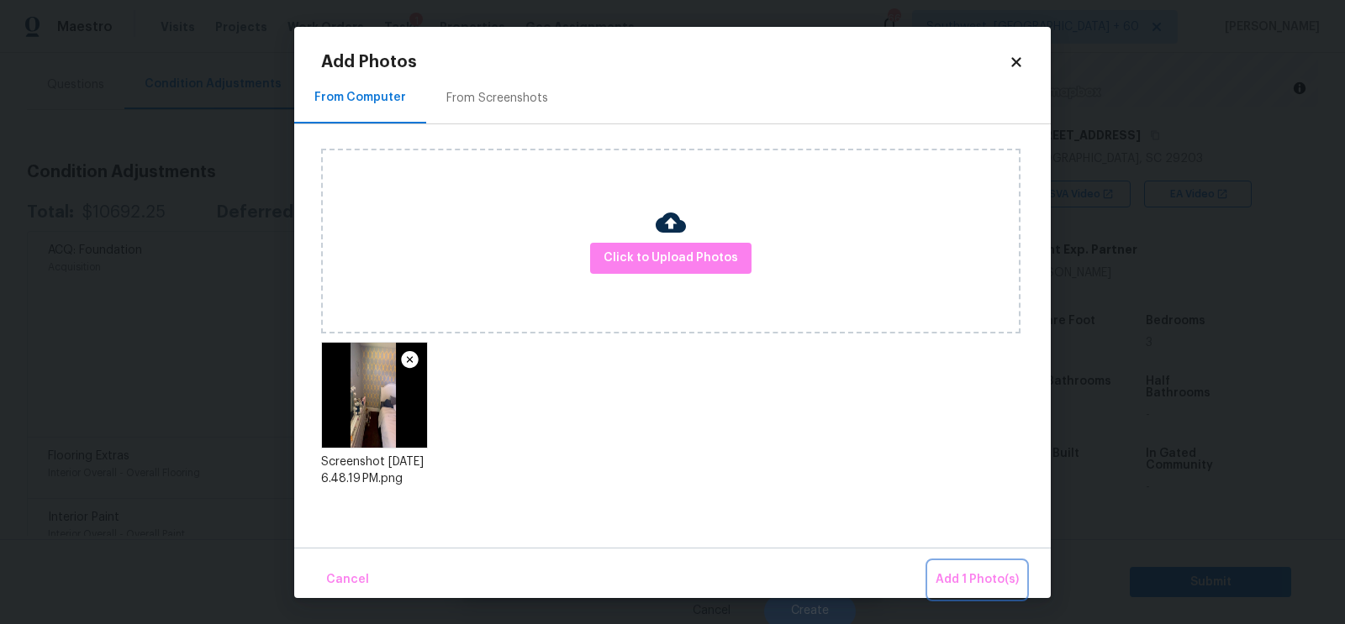
click at [967, 578] on span "Add 1 Photo(s)" at bounding box center [976, 580] width 83 height 21
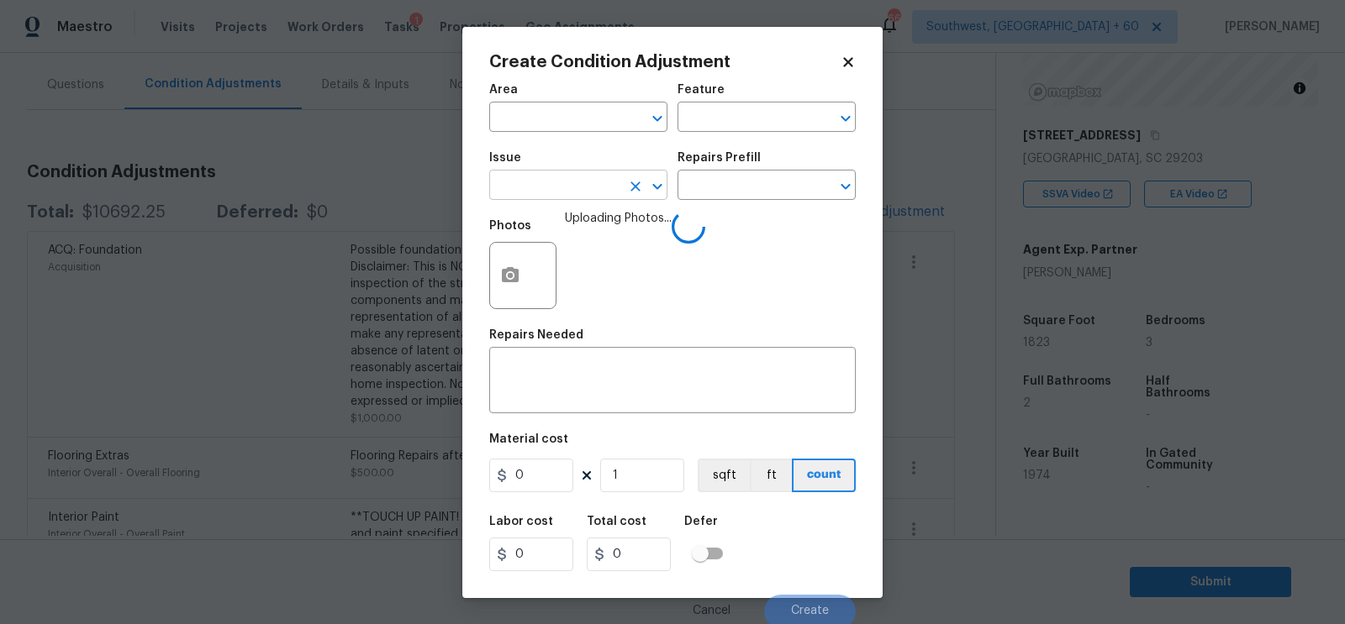
click at [563, 183] on input "text" at bounding box center [554, 187] width 131 height 26
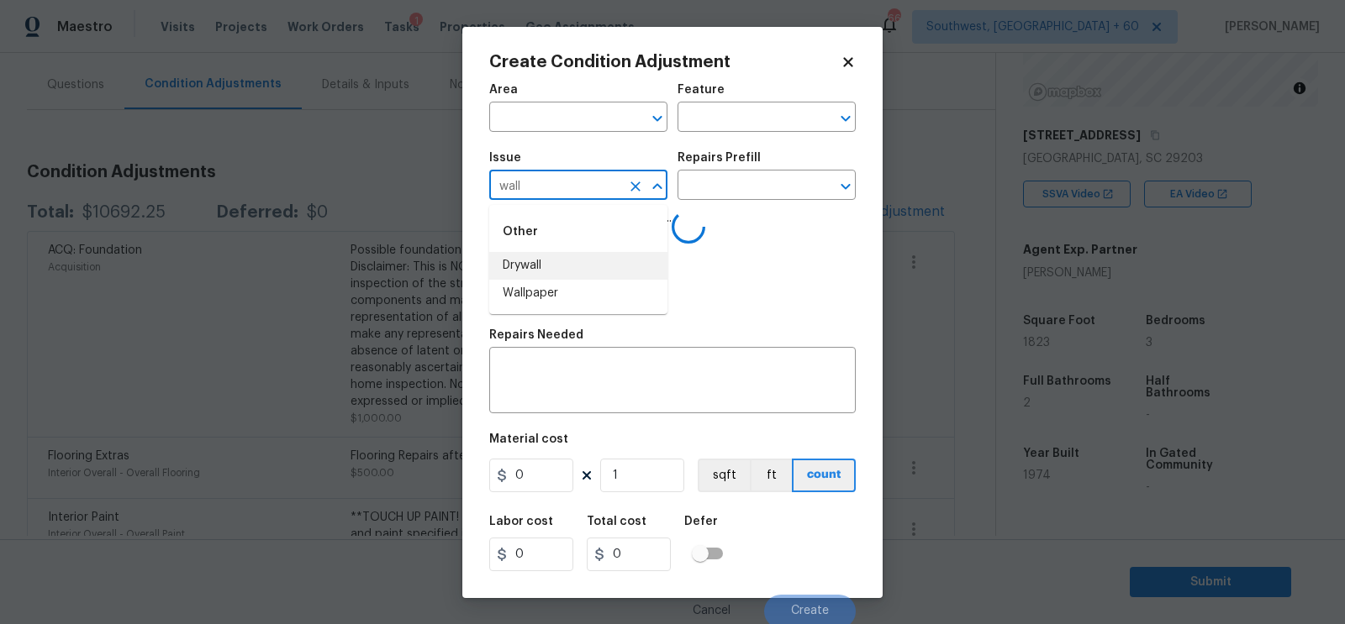
click at [550, 293] on li "Wallpaper" at bounding box center [578, 294] width 178 height 28
type input "Wallpaper"
click at [751, 169] on div "Repairs Prefill" at bounding box center [766, 163] width 178 height 22
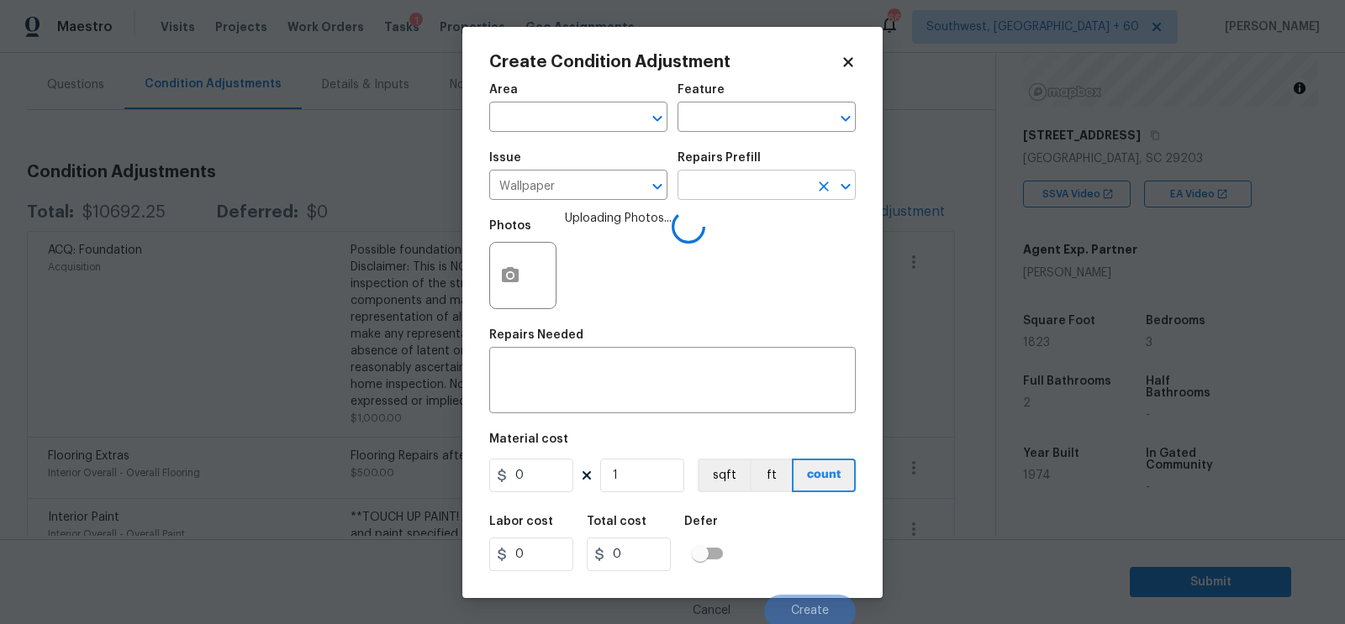
click at [742, 185] on input "text" at bounding box center [742, 187] width 131 height 26
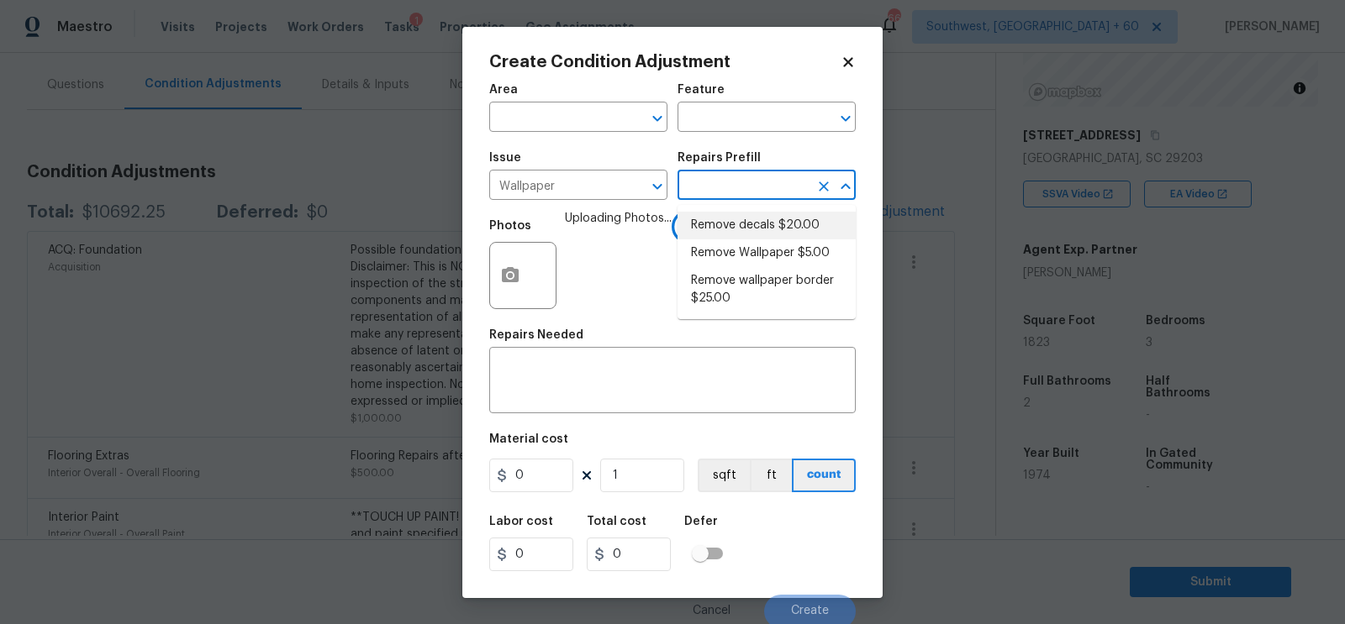
click at [730, 244] on li "Remove Wallpaper $5.00" at bounding box center [766, 254] width 178 height 28
type input "Walls and Ceiling"
type textarea "Remove wallpaper and texture walls to best match existing conditions"
type input "5"
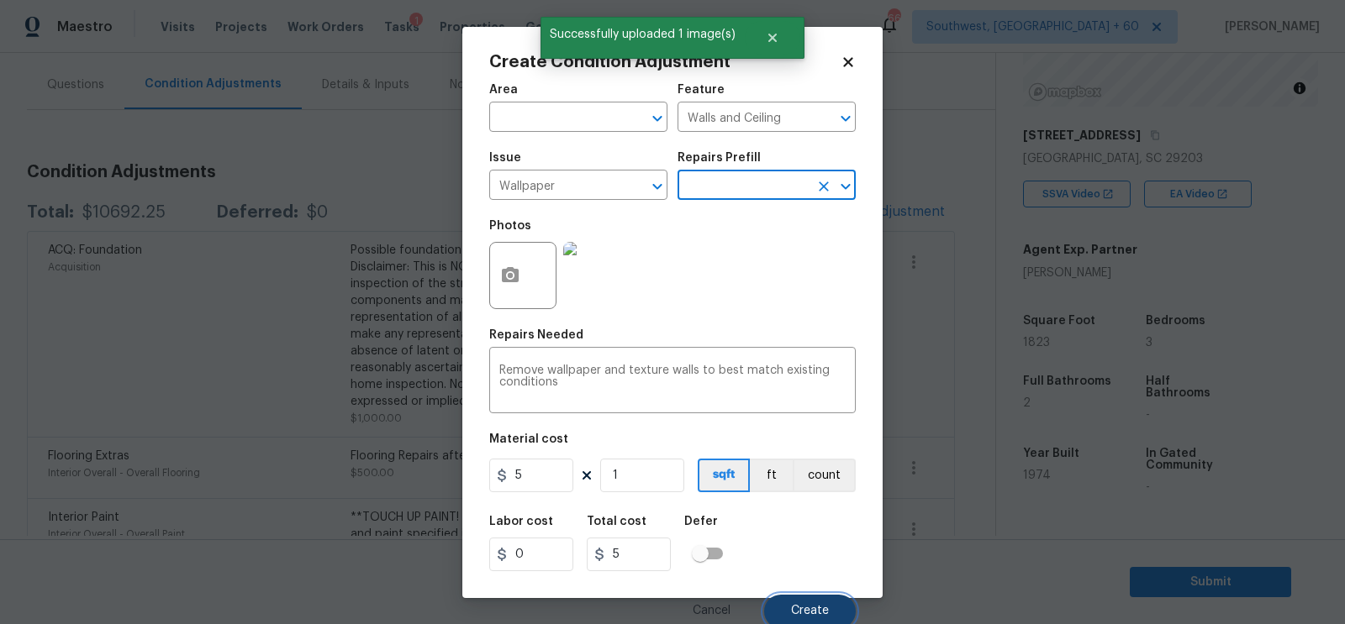
click at [798, 612] on span "Create" at bounding box center [810, 611] width 38 height 13
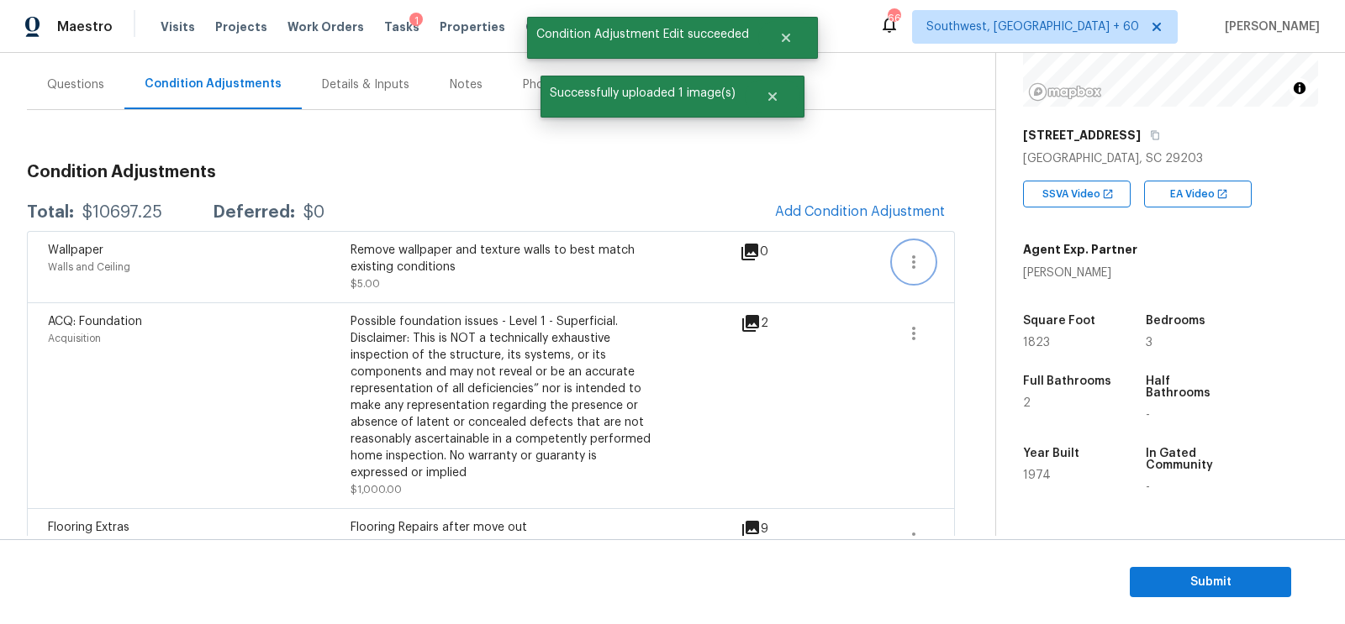
click at [913, 280] on button "button" at bounding box center [913, 262] width 40 height 40
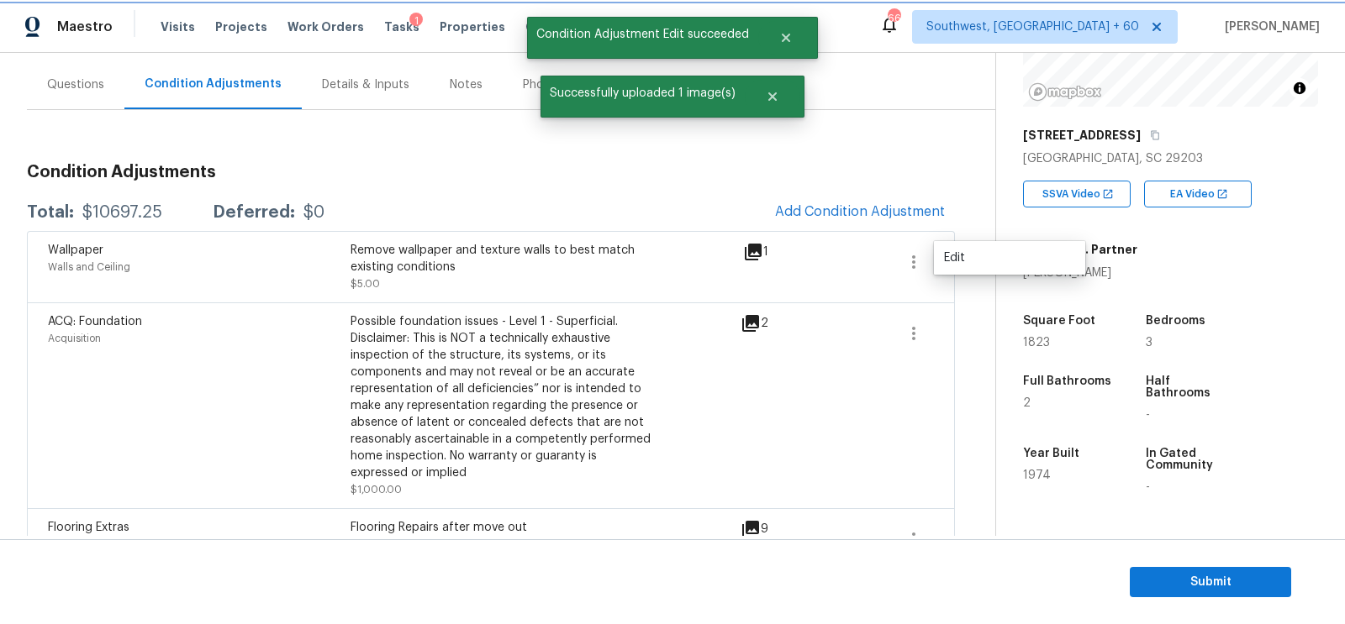
click at [916, 260] on icon "button" at bounding box center [913, 262] width 20 height 20
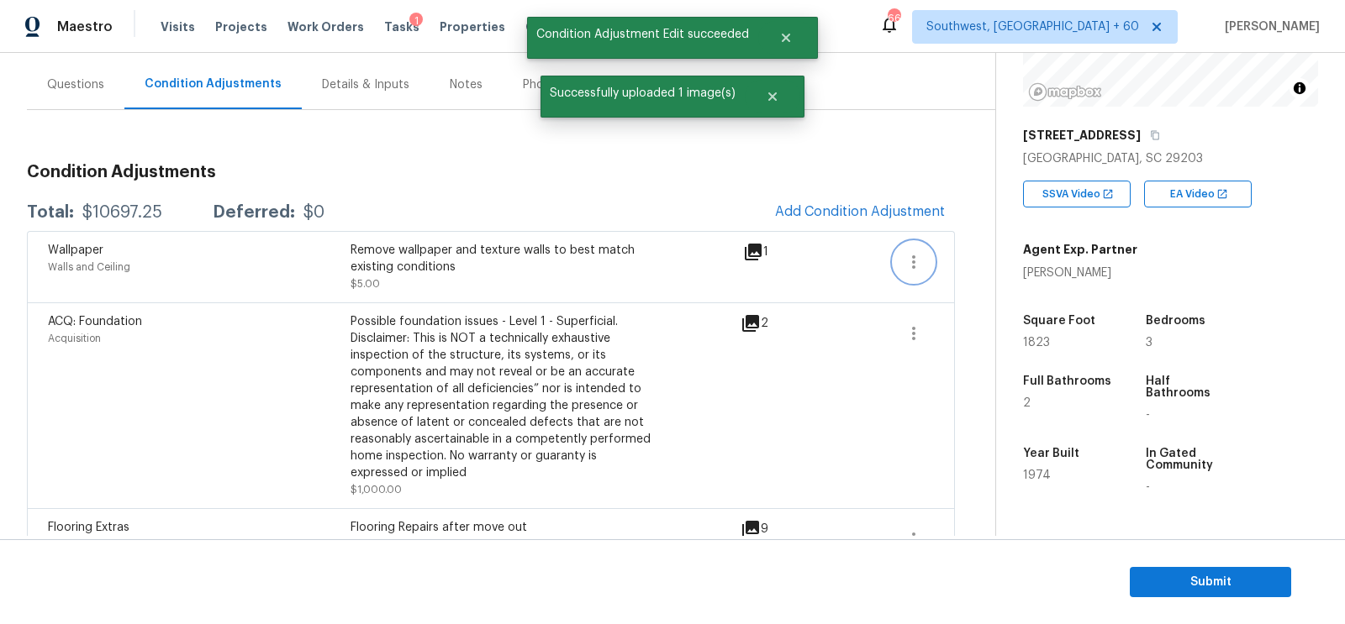
click at [916, 260] on icon "button" at bounding box center [913, 262] width 20 height 20
click at [968, 255] on div "Edit" at bounding box center [1009, 258] width 131 height 17
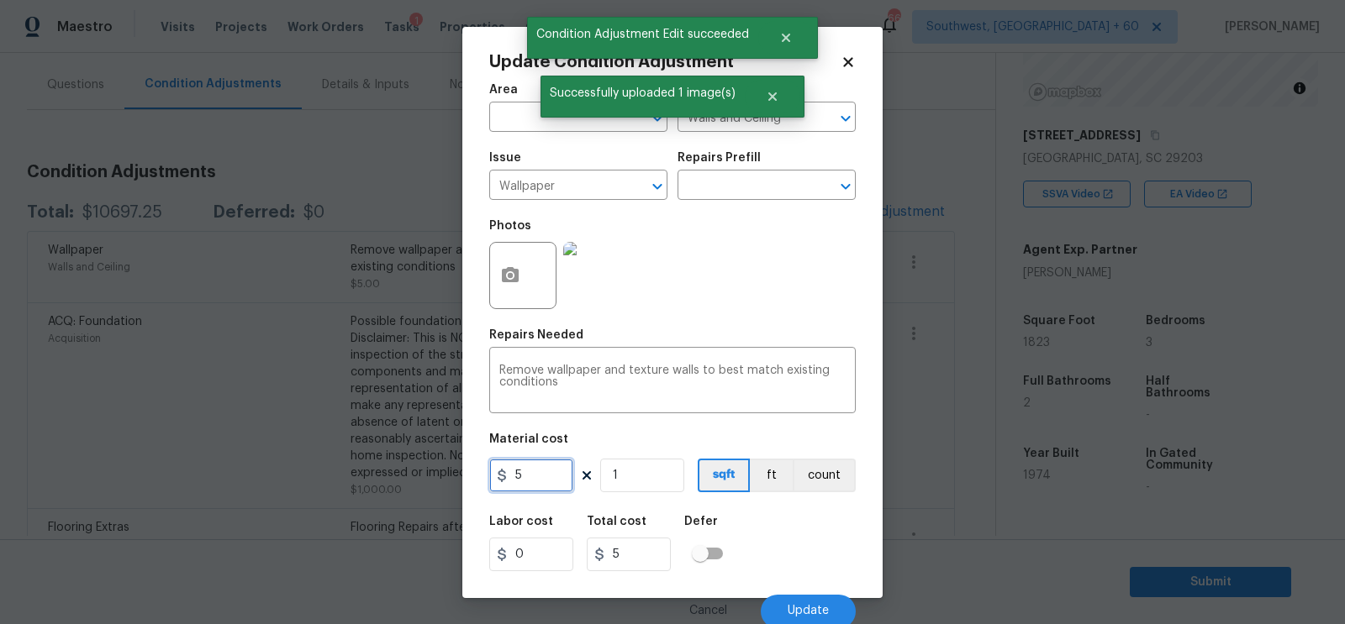
click at [525, 483] on input "5" at bounding box center [531, 476] width 84 height 34
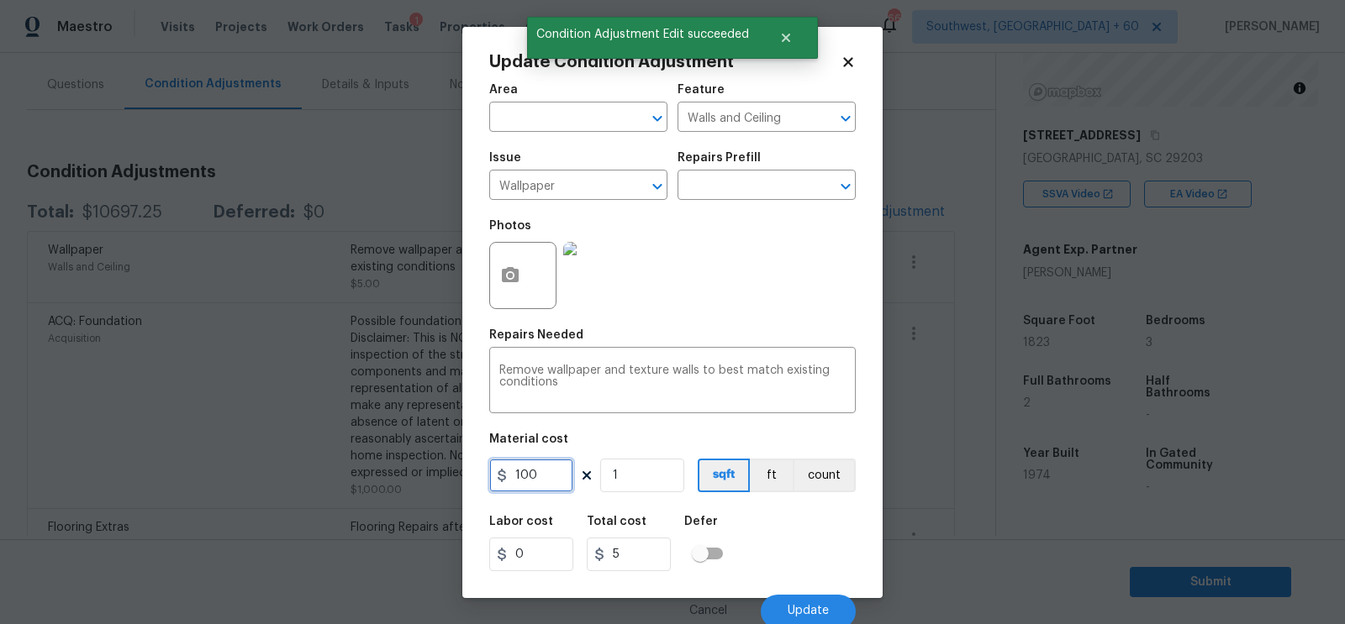
type input "100"
click at [619, 546] on input "100" at bounding box center [629, 555] width 84 height 34
click at [808, 610] on span "Update" at bounding box center [808, 611] width 41 height 13
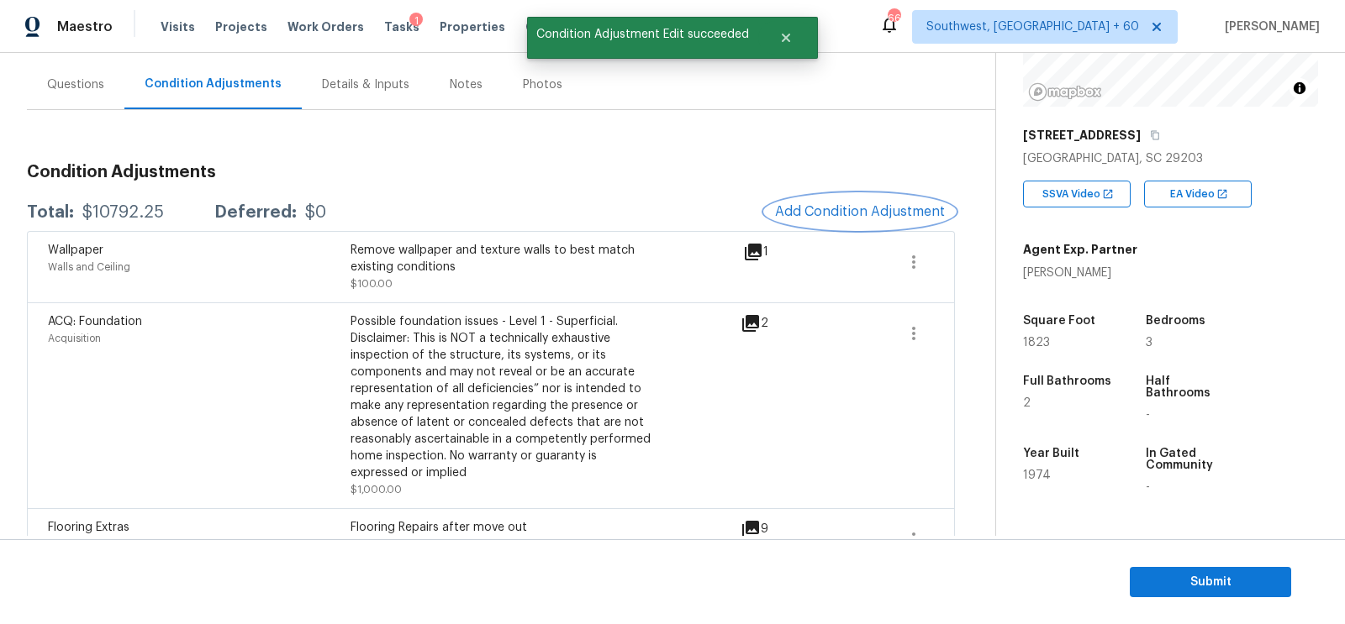
click at [879, 194] on button "Add Condition Adjustment" at bounding box center [860, 211] width 190 height 35
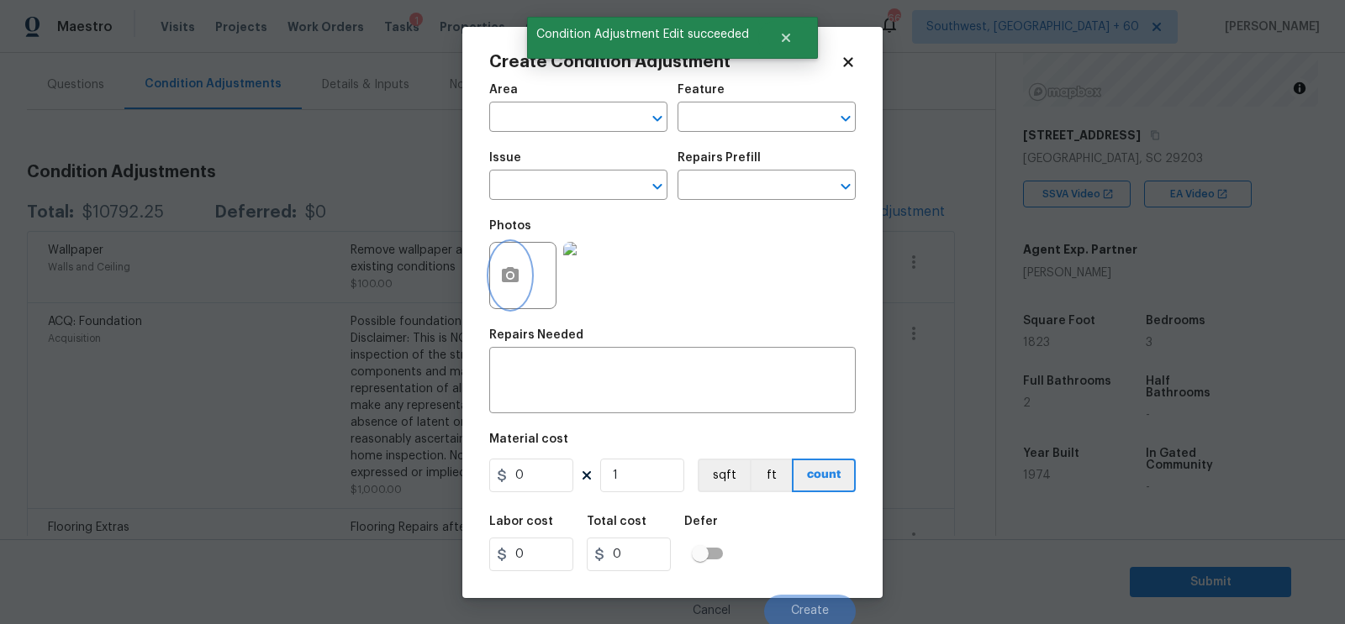
click at [497, 278] on button "button" at bounding box center [510, 276] width 40 height 66
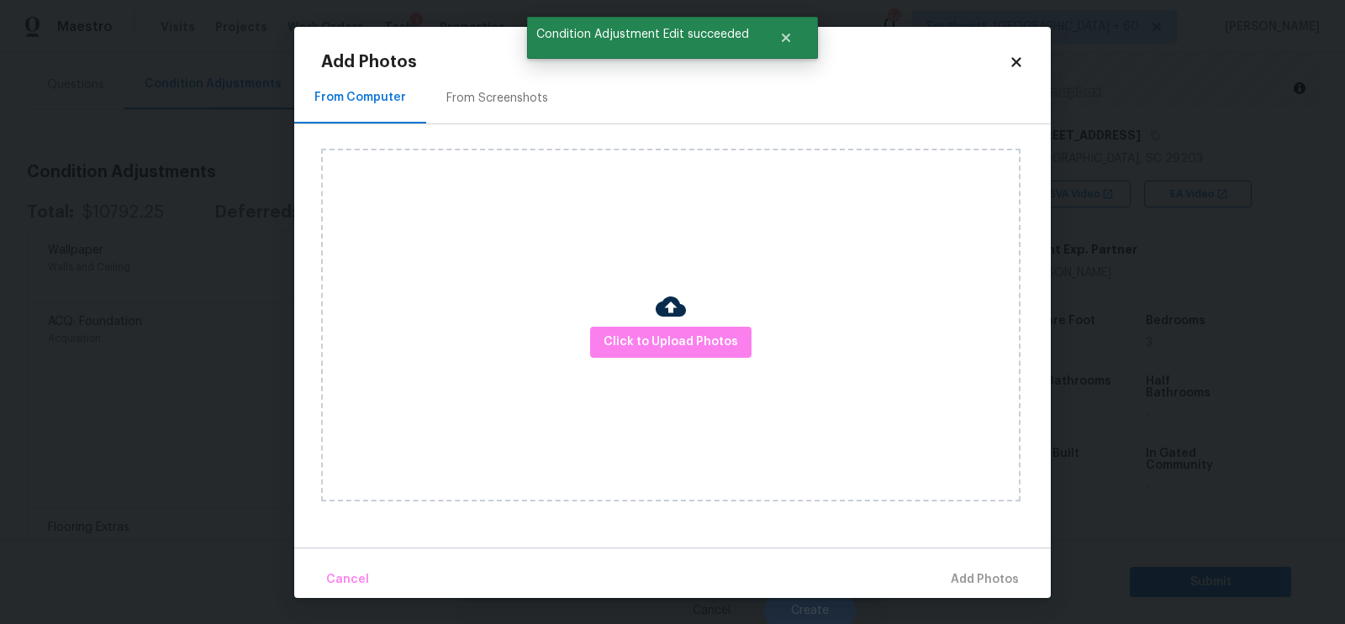
click at [642, 324] on div "Click to Upload Photos" at bounding box center [670, 325] width 699 height 353
click at [672, 333] on span "Click to Upload Photos" at bounding box center [670, 342] width 134 height 21
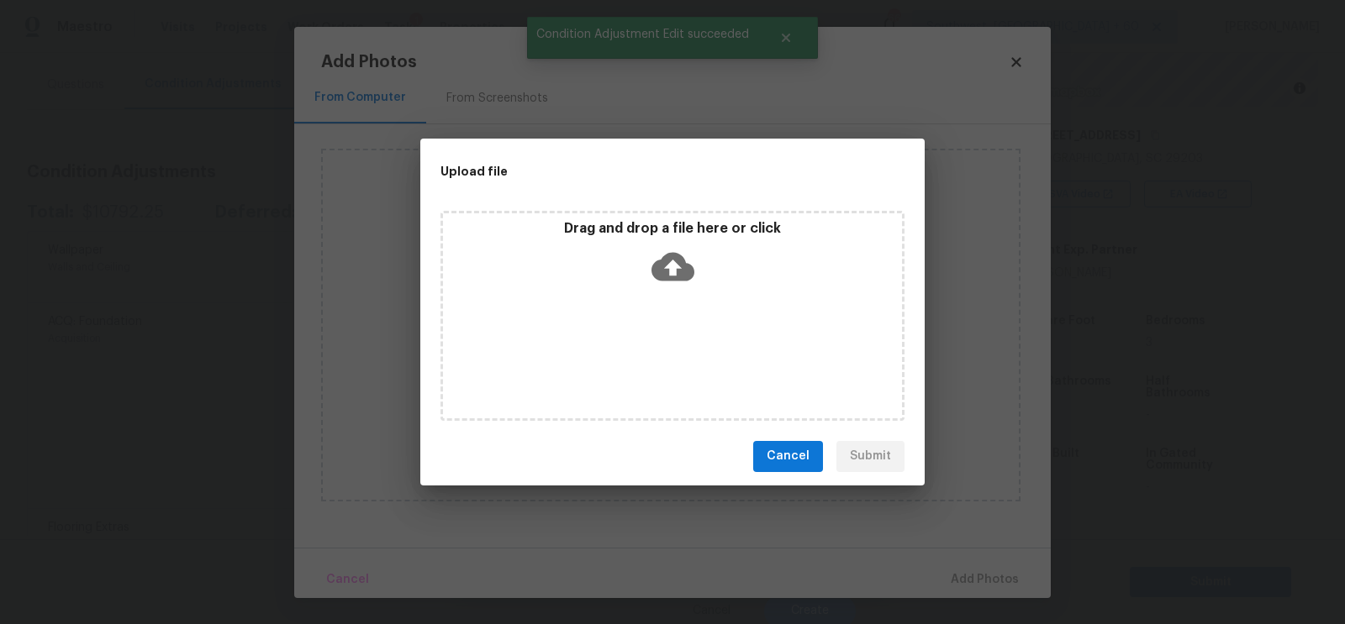
click at [669, 287] on div "Drag and drop a file here or click" at bounding box center [672, 256] width 459 height 72
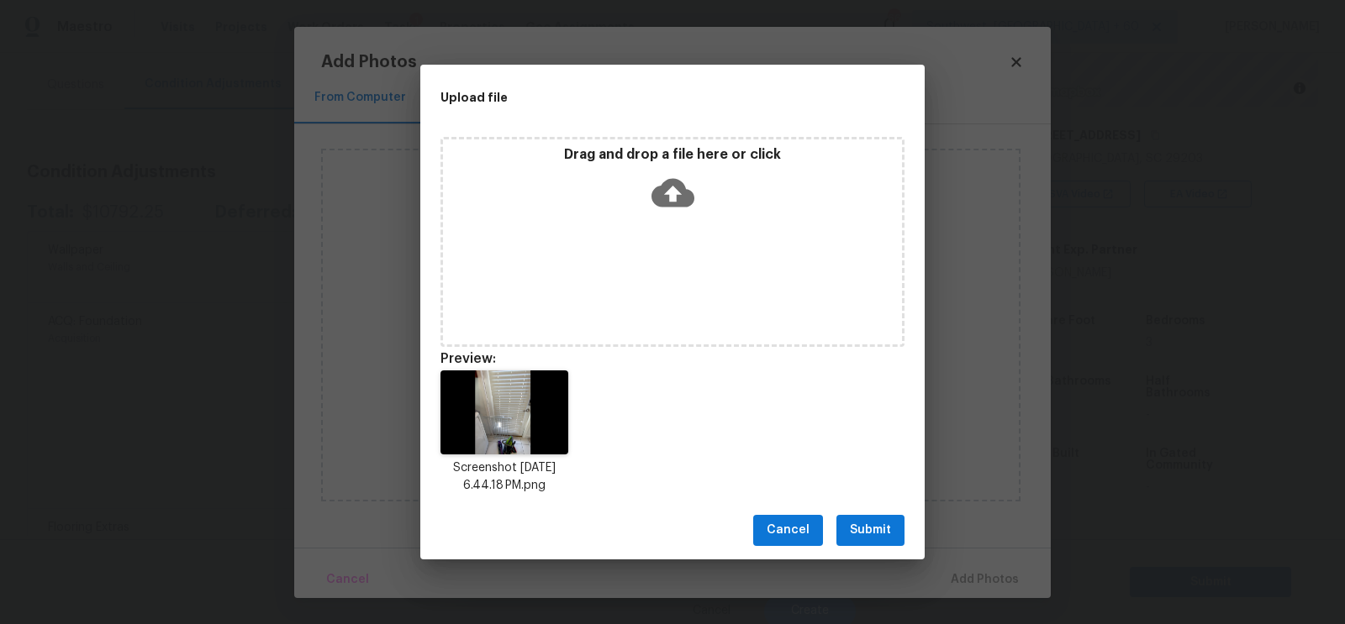
click at [874, 545] on button "Submit" at bounding box center [870, 530] width 68 height 31
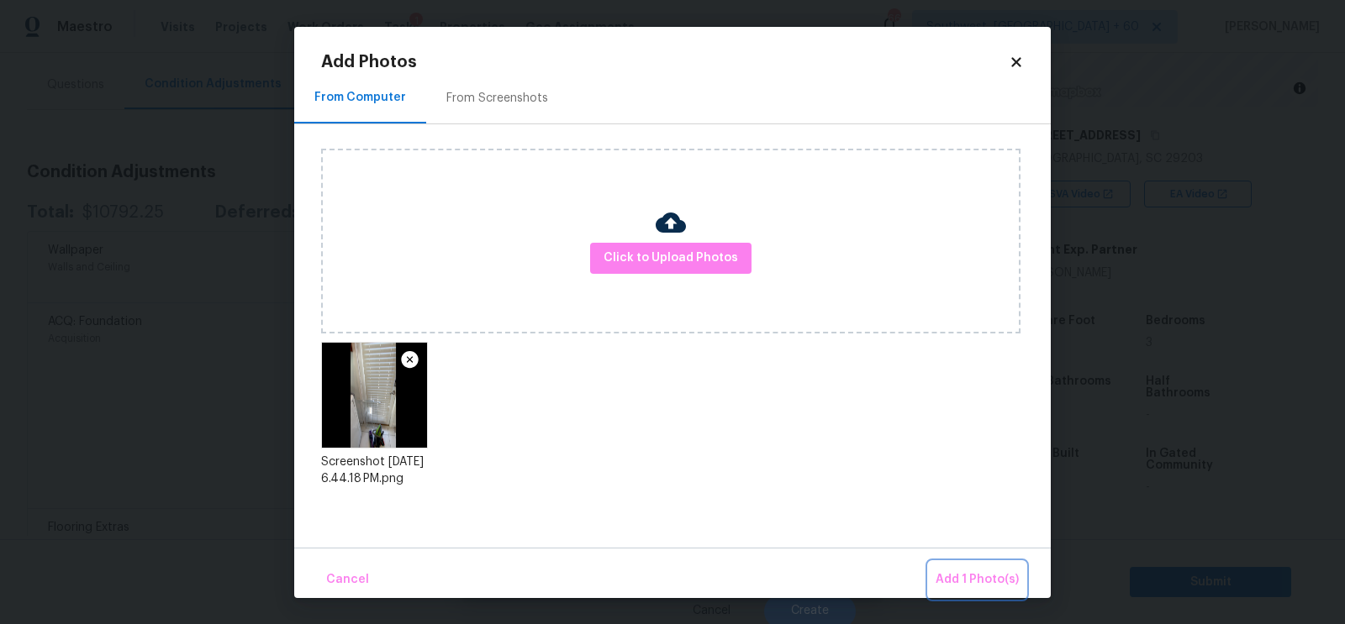
click at [986, 581] on span "Add 1 Photo(s)" at bounding box center [976, 580] width 83 height 21
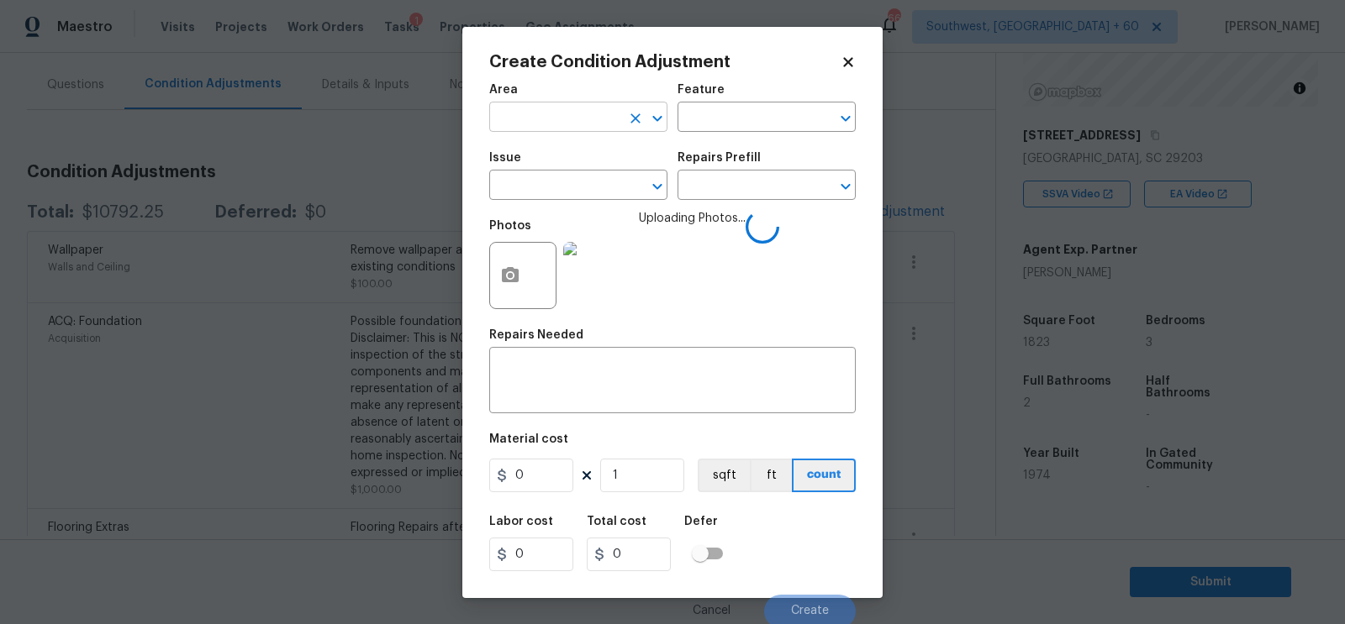
click at [590, 123] on input "text" at bounding box center [554, 119] width 131 height 26
click at [601, 192] on li "Interior Overall" at bounding box center [578, 185] width 178 height 28
type input "Interior Overall"
click at [594, 387] on textarea at bounding box center [672, 382] width 346 height 35
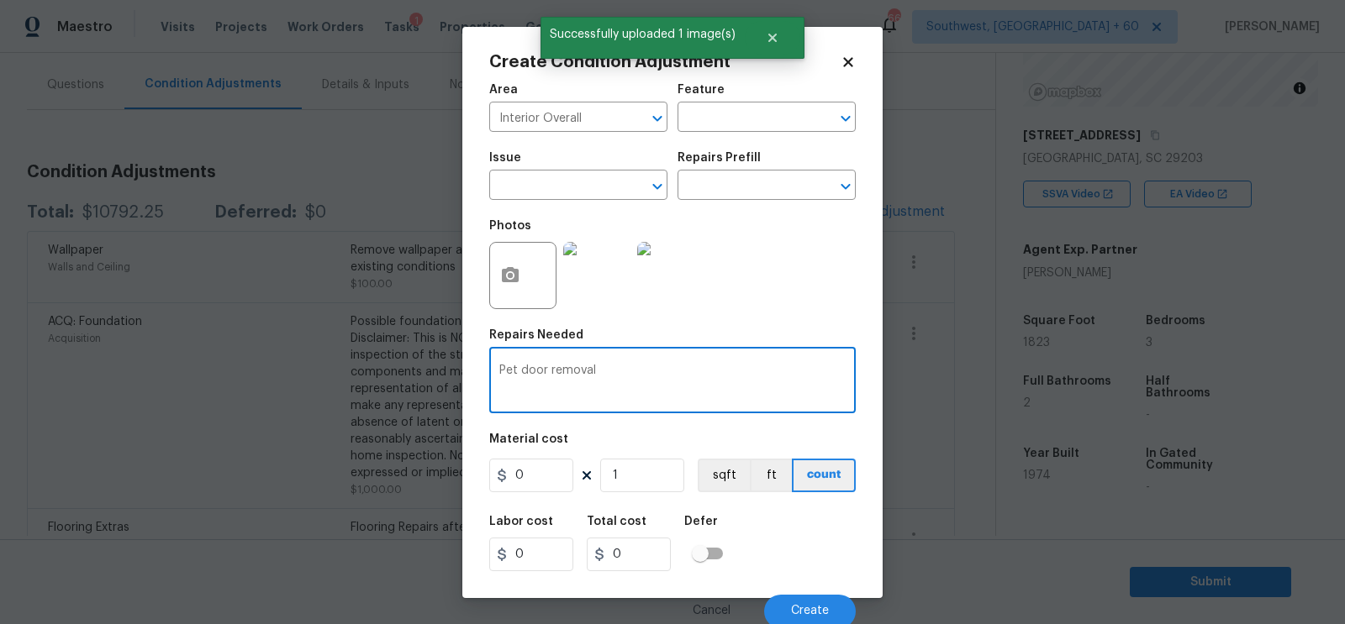
type textarea "Pet door removal"
click at [534, 479] on input "0" at bounding box center [531, 476] width 84 height 34
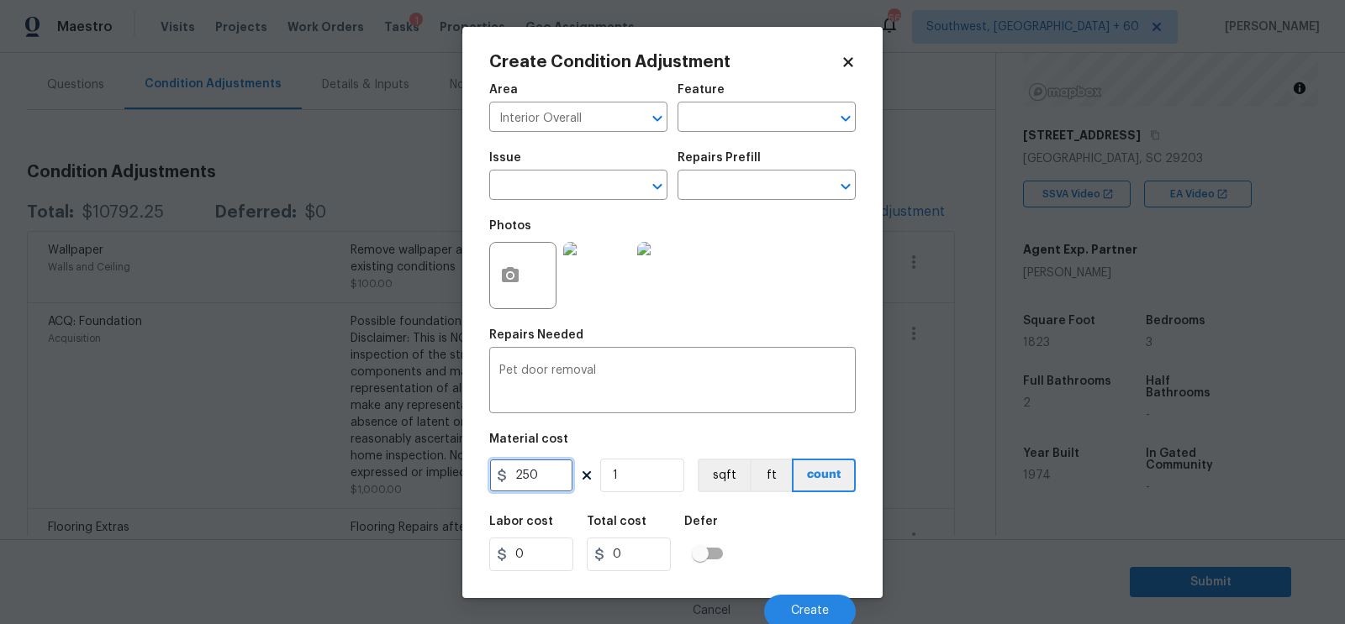
type input "250"
click at [630, 546] on input "0" at bounding box center [629, 555] width 84 height 34
type input "250"
click at [787, 592] on div "Cancel Create" at bounding box center [672, 605] width 366 height 47
click at [800, 602] on button "Create" at bounding box center [810, 612] width 92 height 34
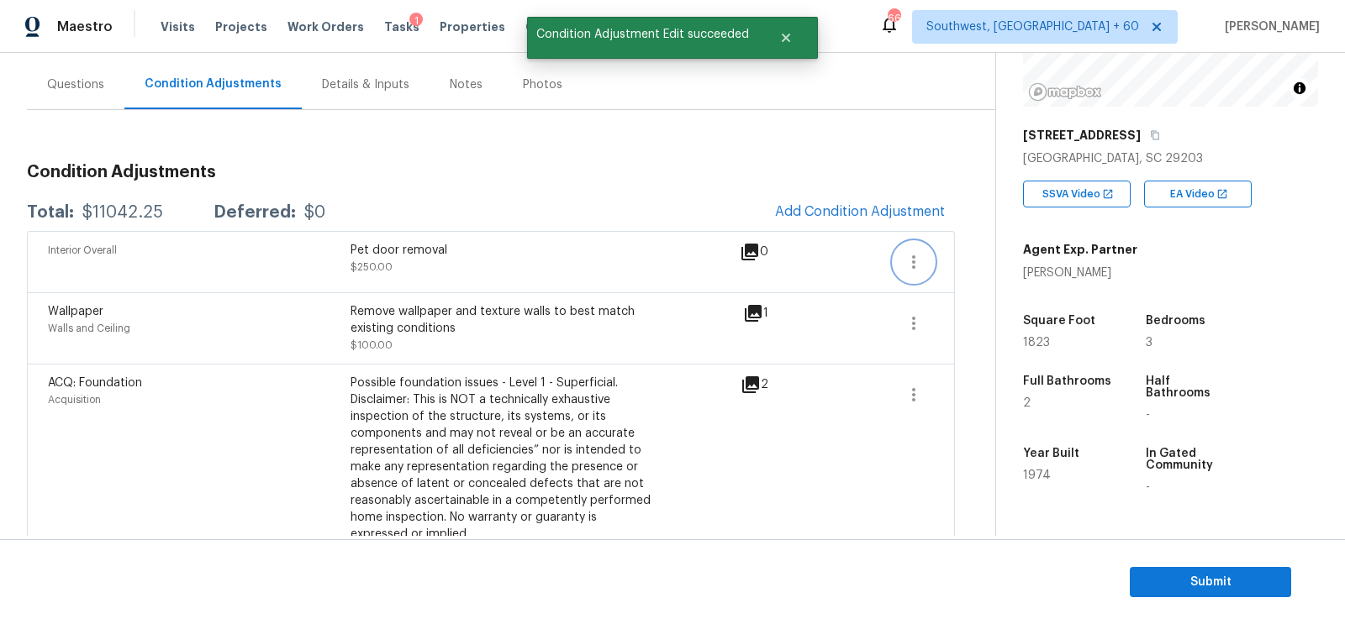
click at [924, 274] on button "button" at bounding box center [913, 262] width 40 height 40
click at [976, 263] on div "Edit" at bounding box center [1009, 258] width 131 height 17
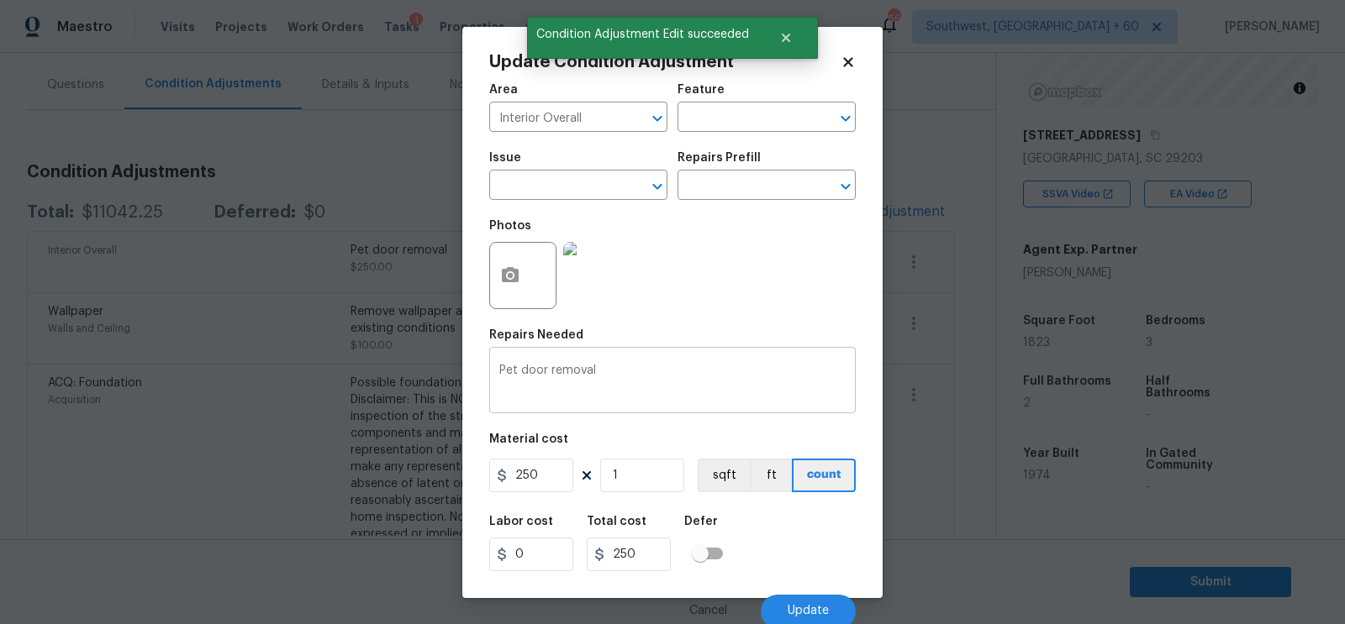
click at [643, 382] on textarea "Pet door removal" at bounding box center [672, 382] width 346 height 35
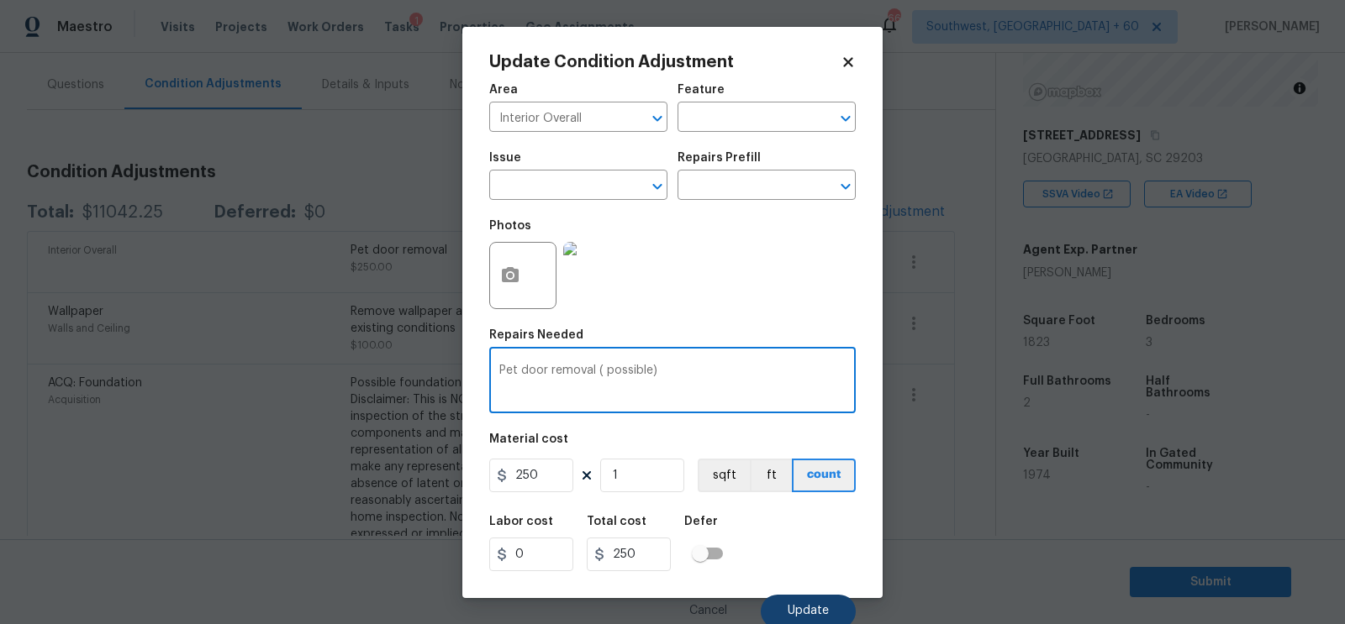
type textarea "Pet door removal ( possible)"
click at [824, 605] on button "Update" at bounding box center [808, 612] width 95 height 34
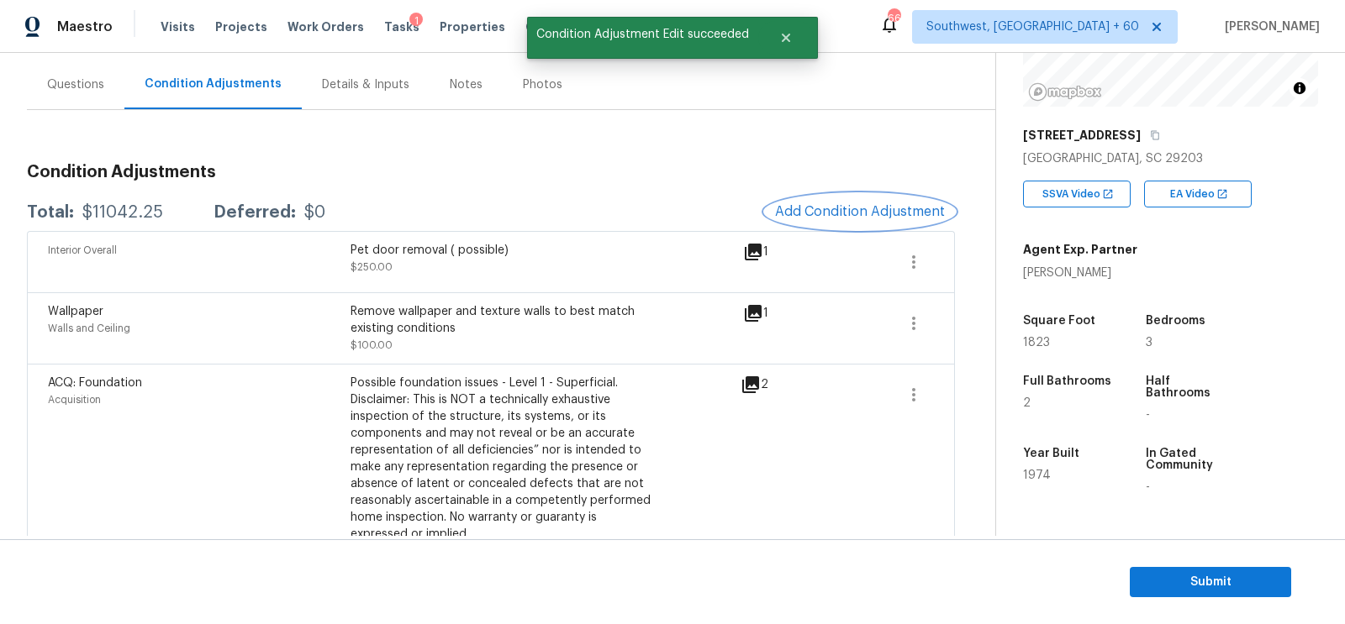
click at [880, 204] on span "Add Condition Adjustment" at bounding box center [860, 211] width 170 height 15
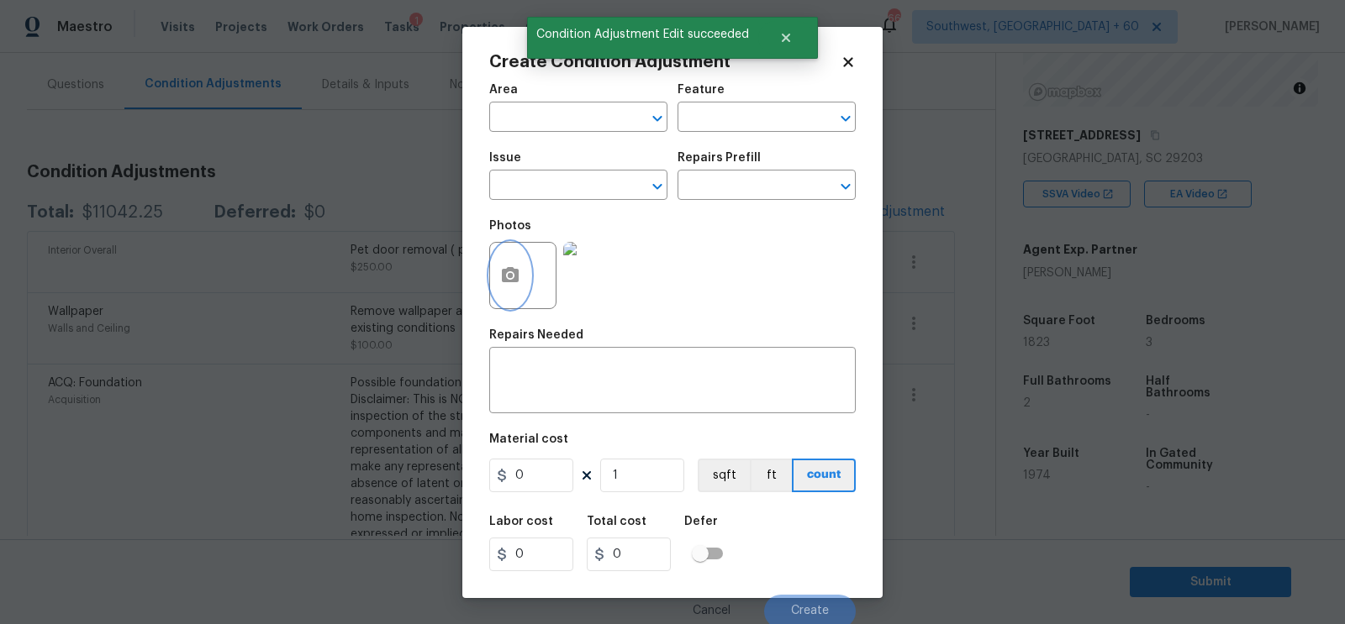
click at [522, 278] on button "button" at bounding box center [510, 276] width 40 height 66
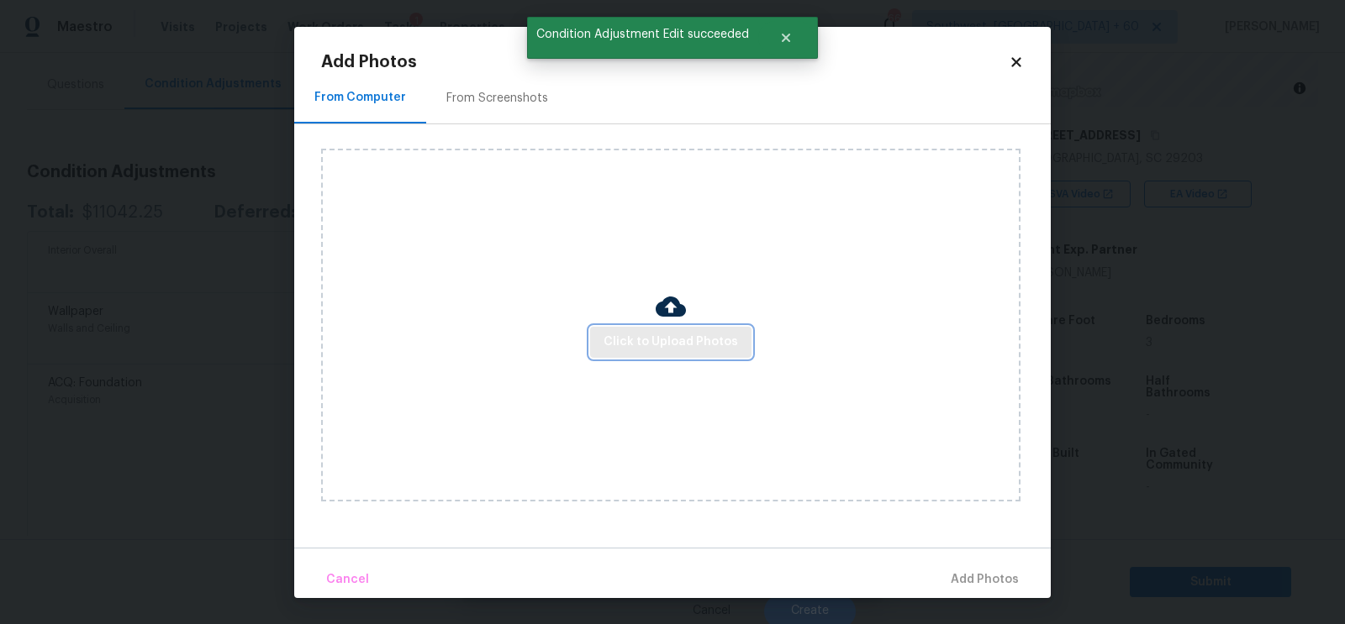
click at [649, 343] on span "Click to Upload Photos" at bounding box center [670, 342] width 134 height 21
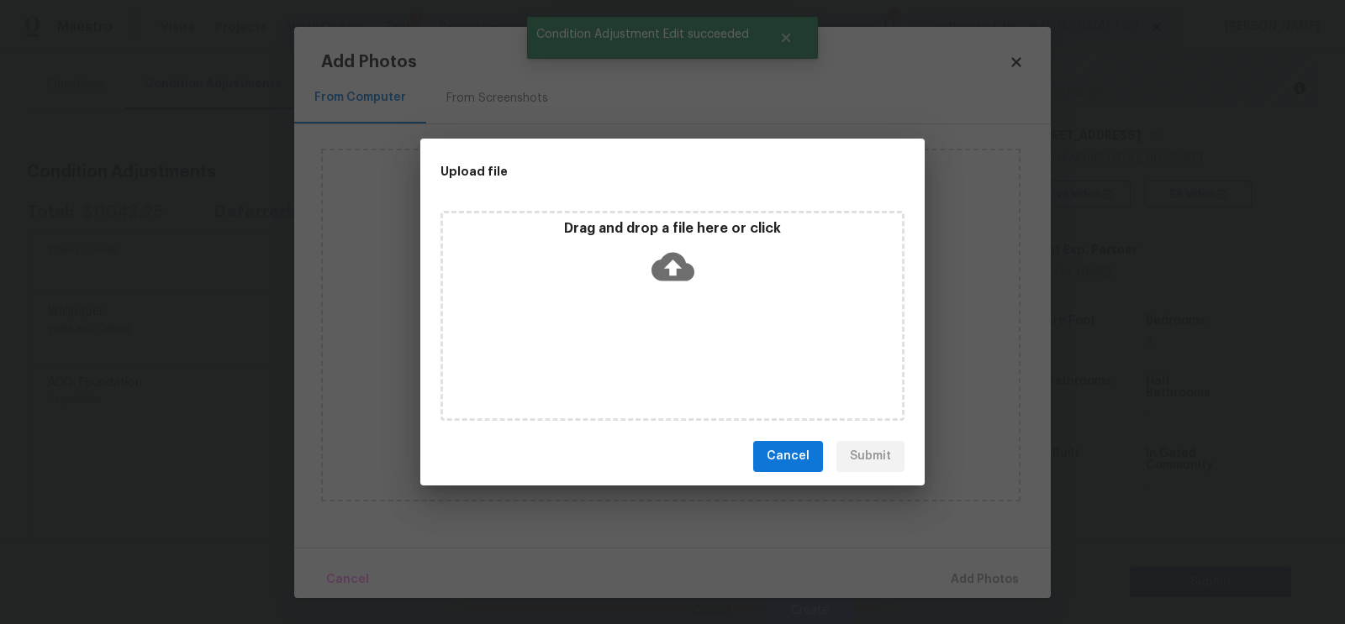
click at [685, 245] on icon at bounding box center [672, 266] width 43 height 43
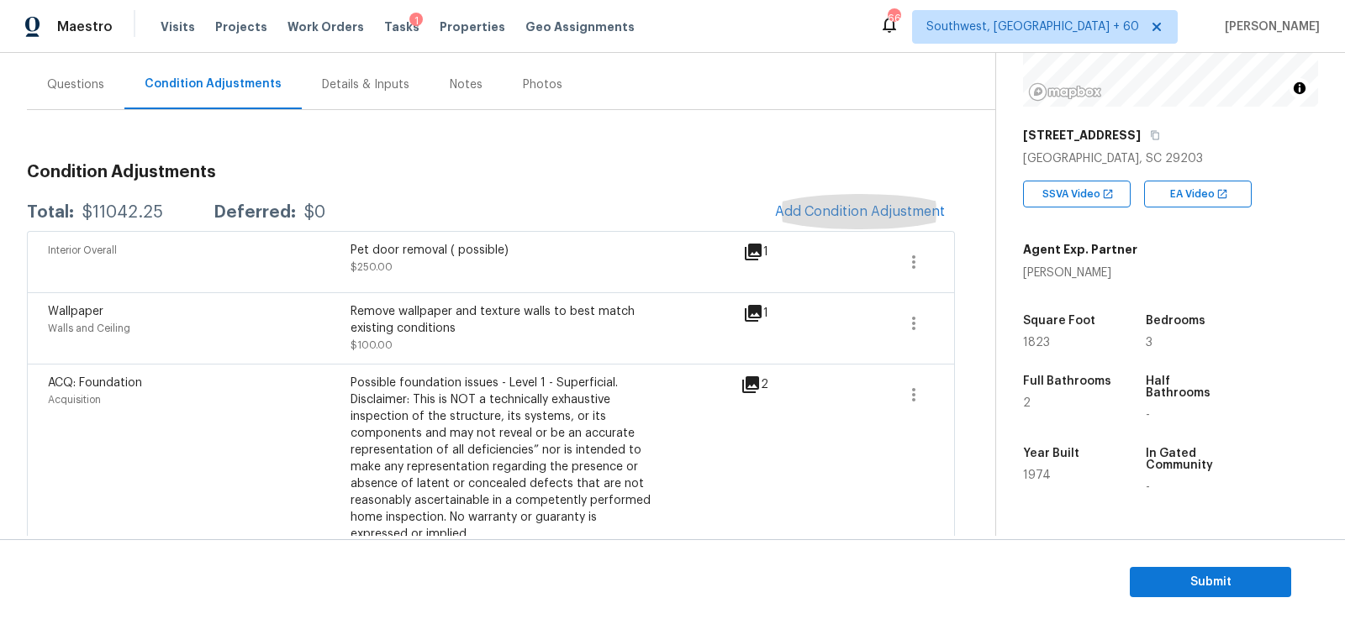
click at [76, 95] on div "Questions" at bounding box center [75, 85] width 97 height 50
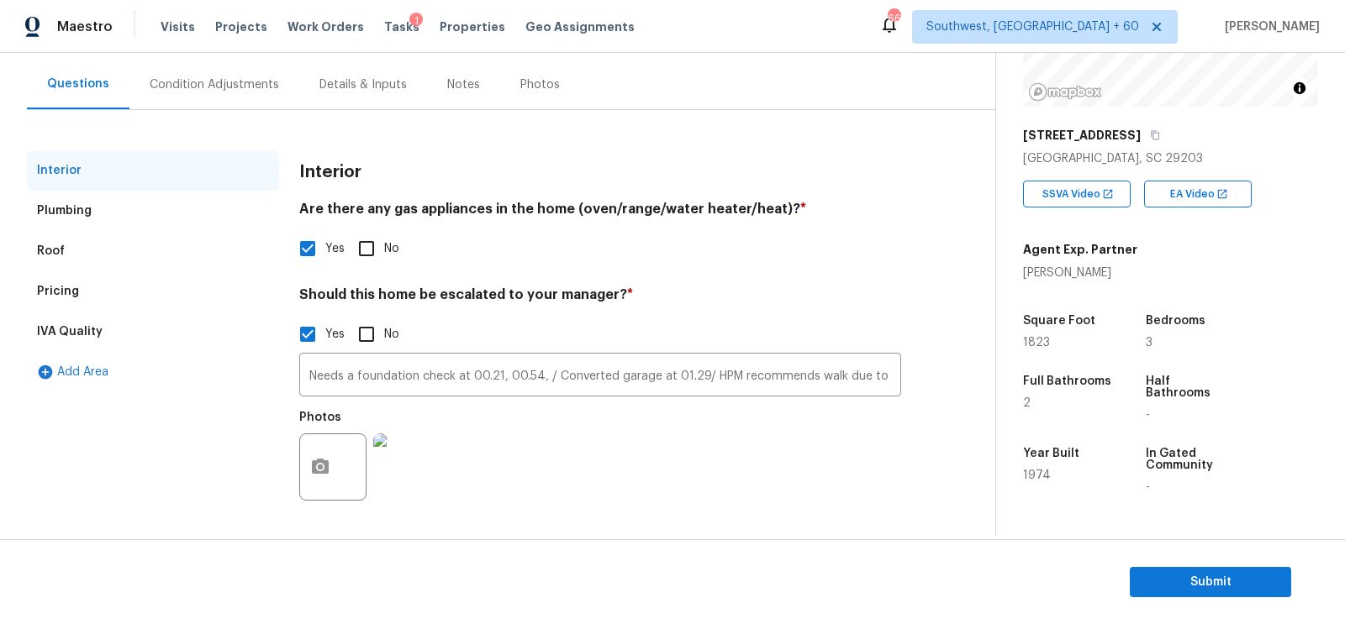
click at [161, 316] on div "IVA Quality" at bounding box center [153, 332] width 252 height 40
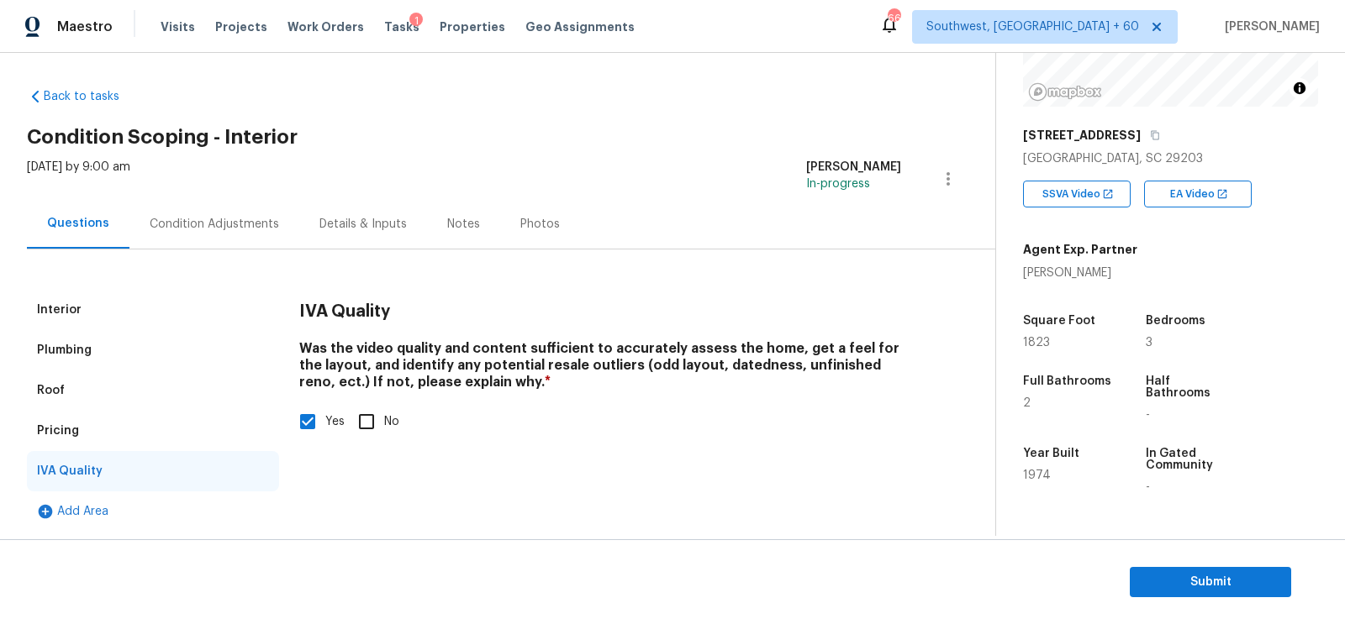
click at [134, 430] on div "Pricing" at bounding box center [153, 431] width 252 height 40
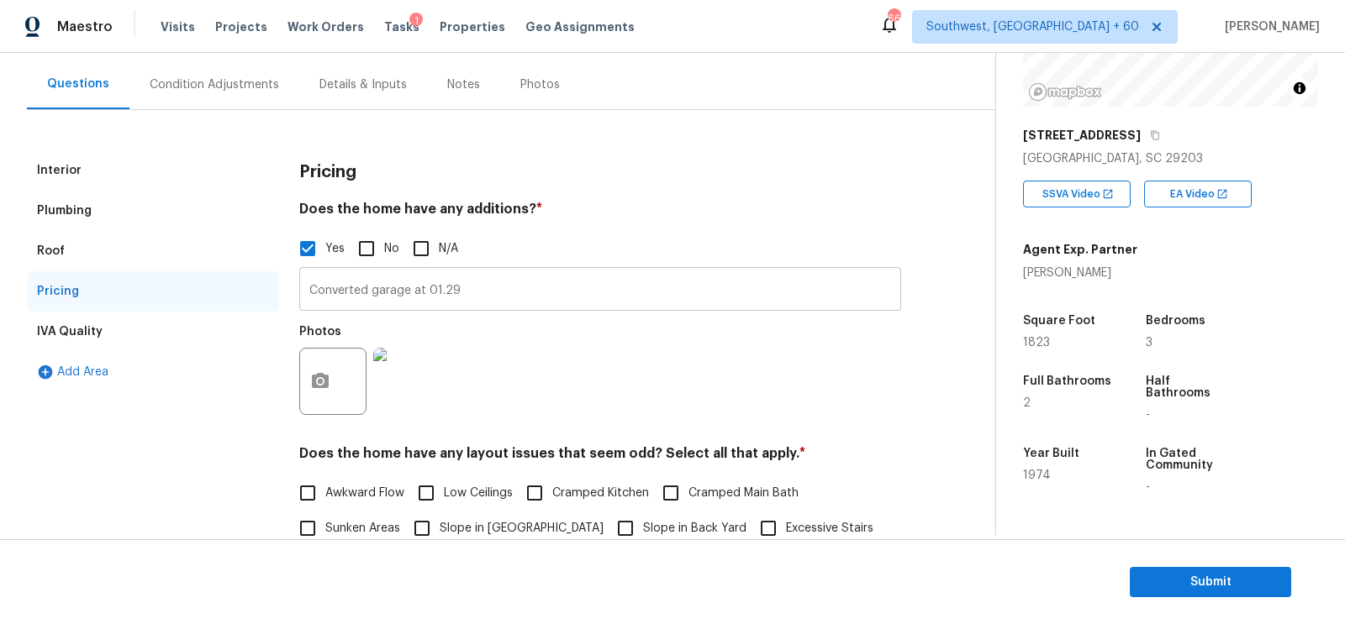
click at [572, 291] on input "Converted garage at 01.29" at bounding box center [600, 291] width 602 height 40
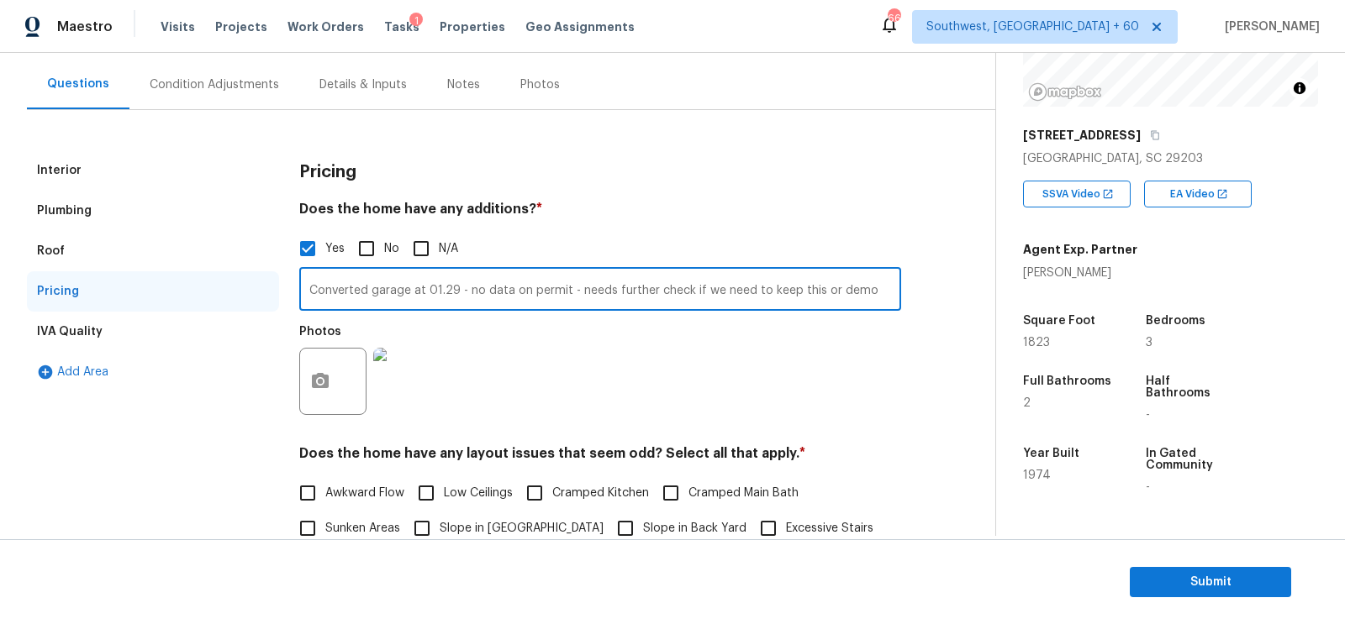
type input "Converted garage at 01.29 - no data on permit - needs further check if we need …"
click at [578, 344] on div "Photos" at bounding box center [600, 370] width 602 height 109
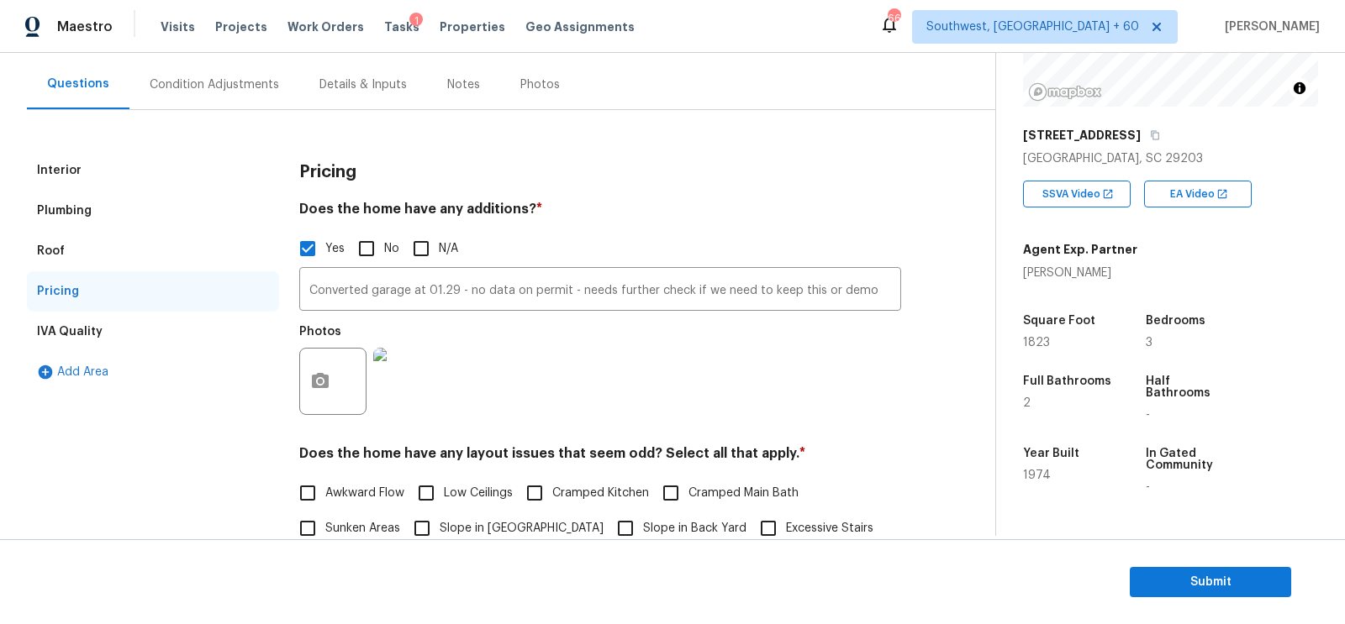
click at [141, 170] on div "Interior" at bounding box center [153, 170] width 252 height 40
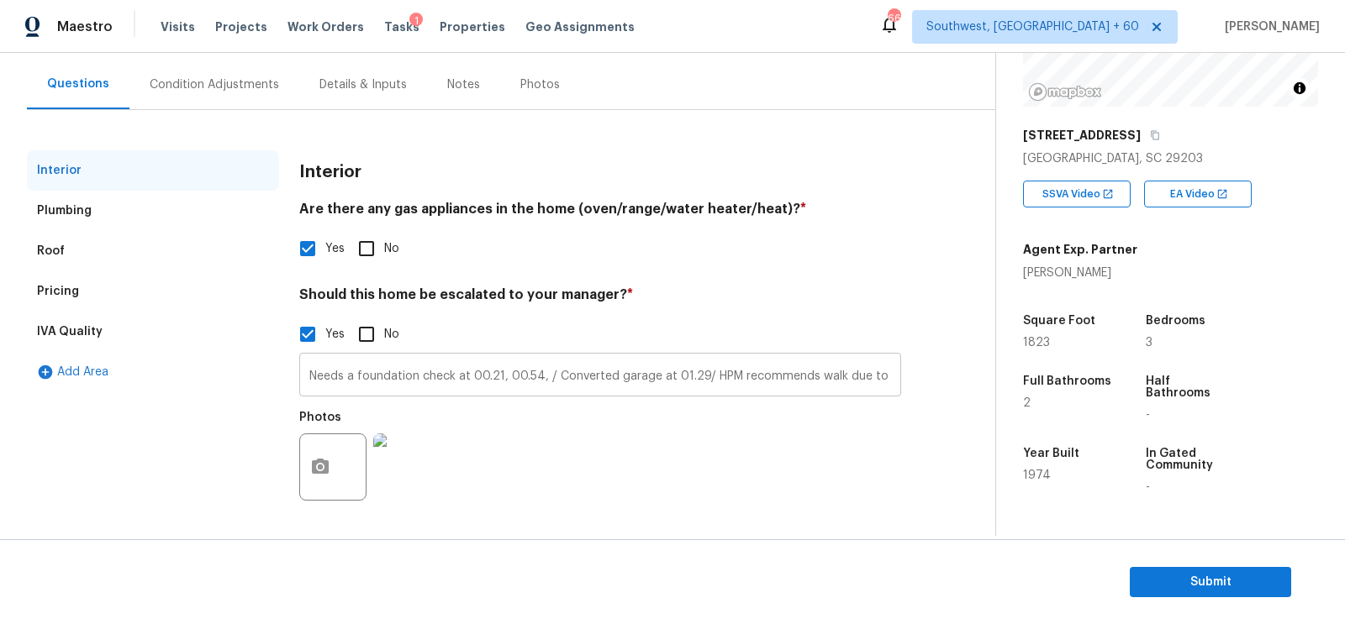
click at [456, 375] on input "Needs a foundation check at 00.21, 00.54, / Converted garage at 01.29/ HPM reco…" at bounding box center [600, 377] width 602 height 40
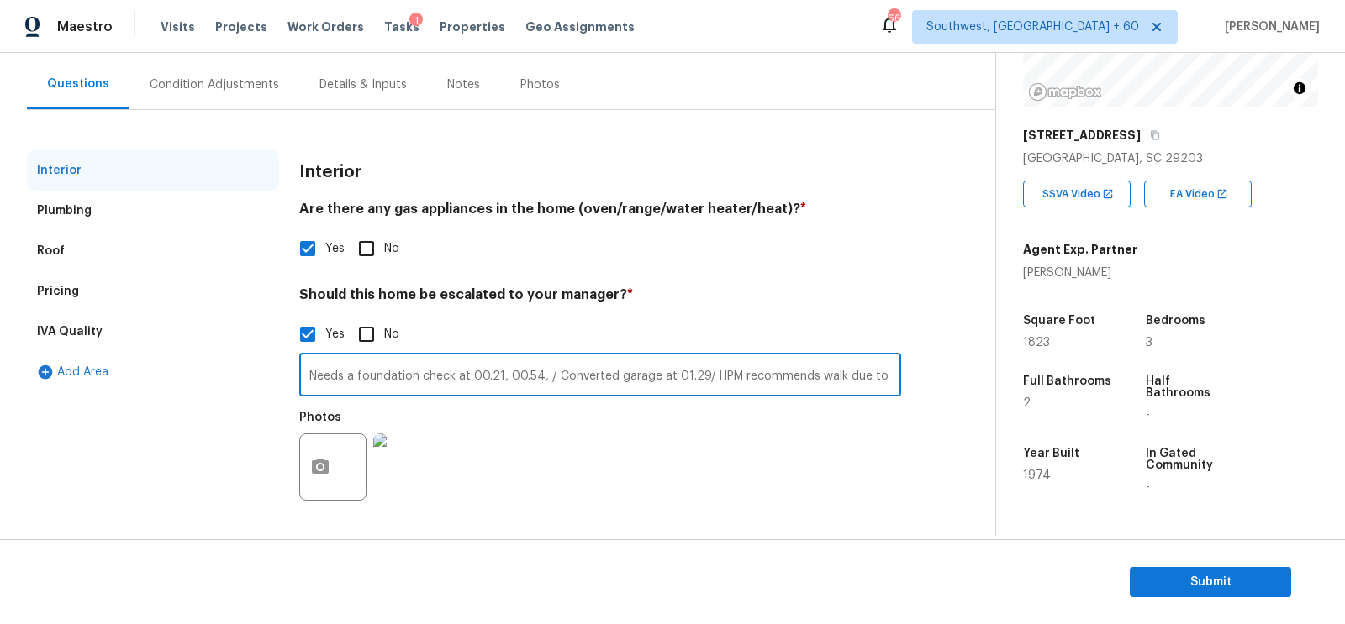
click at [456, 375] on input "Needs a foundation check at 00.21, 00.54, / Converted garage at 01.29/ HPM reco…" at bounding box center [600, 377] width 602 height 40
click at [74, 286] on div "Pricing" at bounding box center [58, 291] width 42 height 17
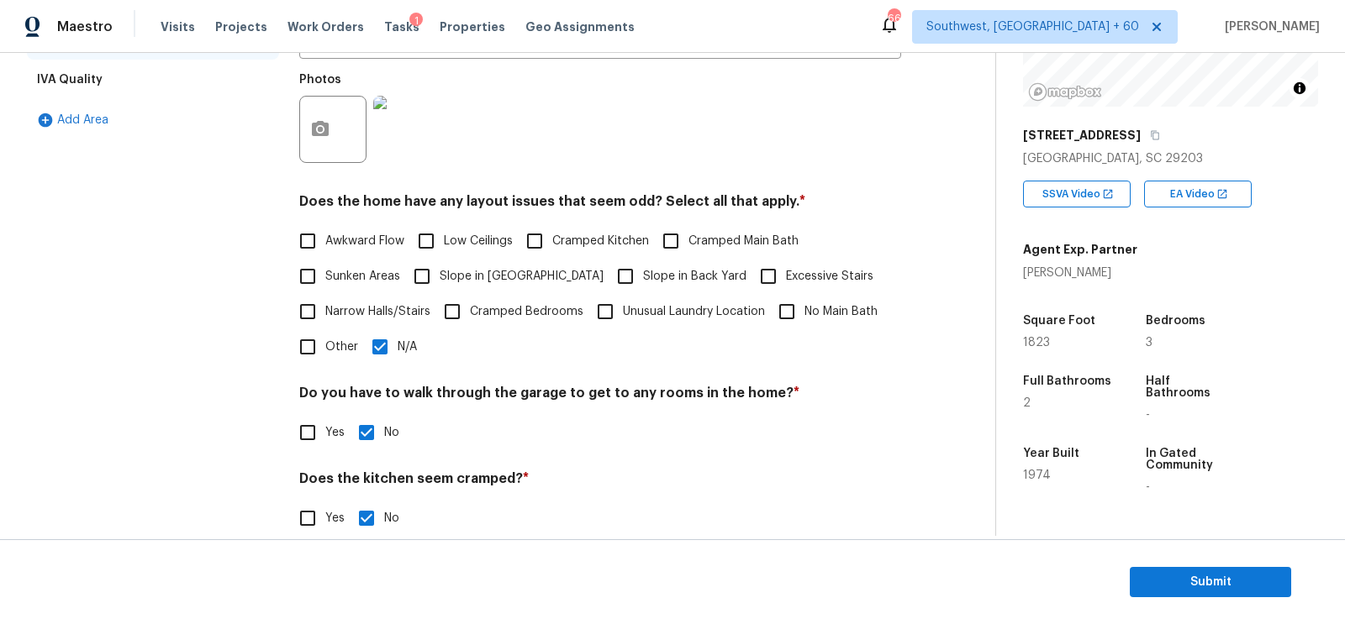
scroll to position [507, 0]
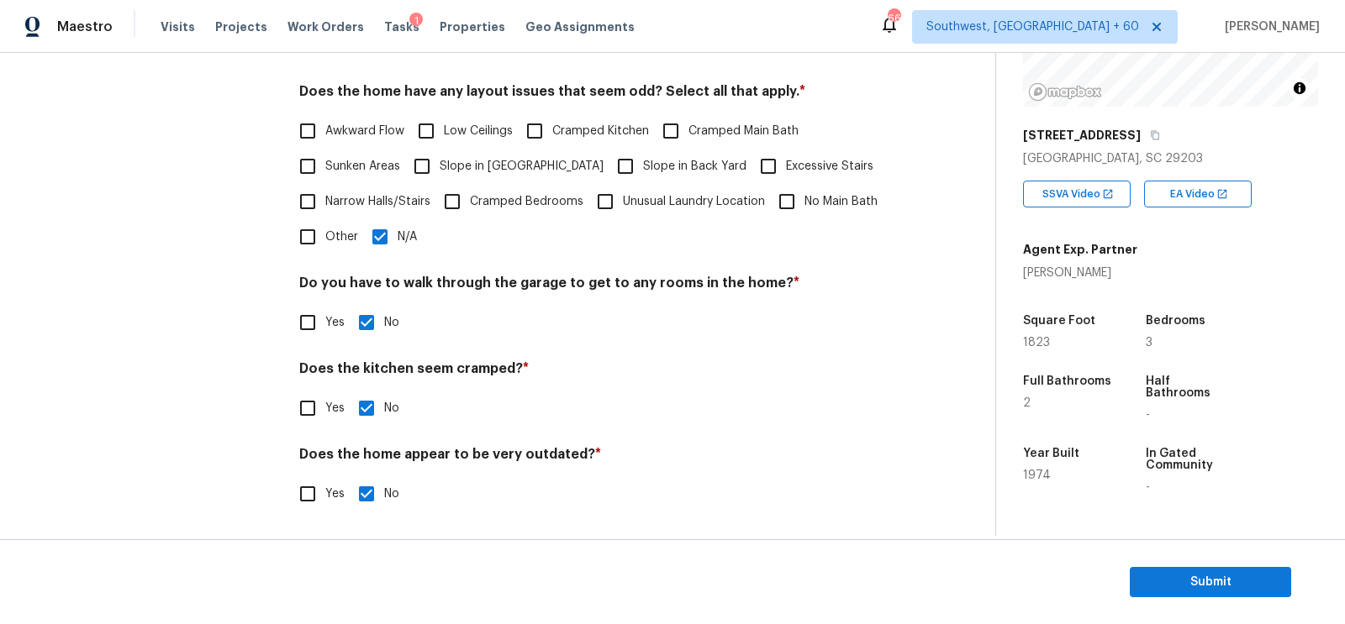
click at [457, 160] on span "Slope in Front Yard" at bounding box center [522, 167] width 164 height 18
click at [440, 160] on input "Slope in Front Yard" at bounding box center [421, 166] width 35 height 35
checkbox input "true"
click at [394, 246] on input "N/A" at bounding box center [379, 238] width 35 height 35
checkbox input "false"
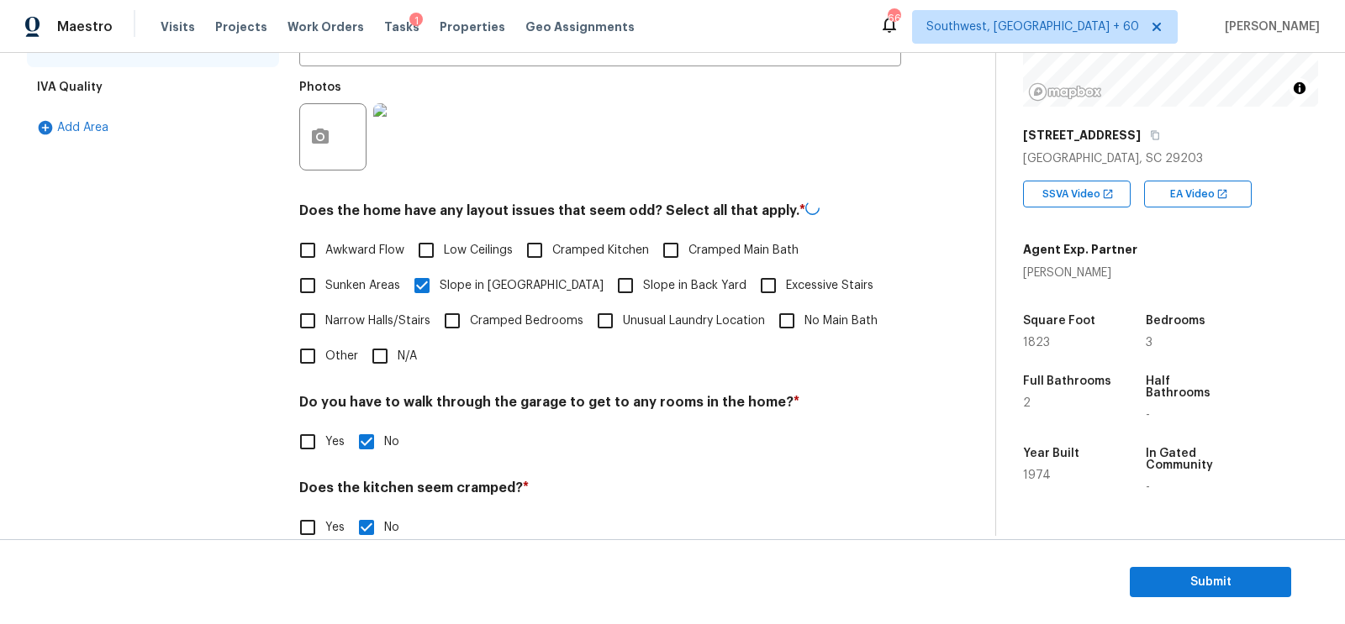
scroll to position [0, 0]
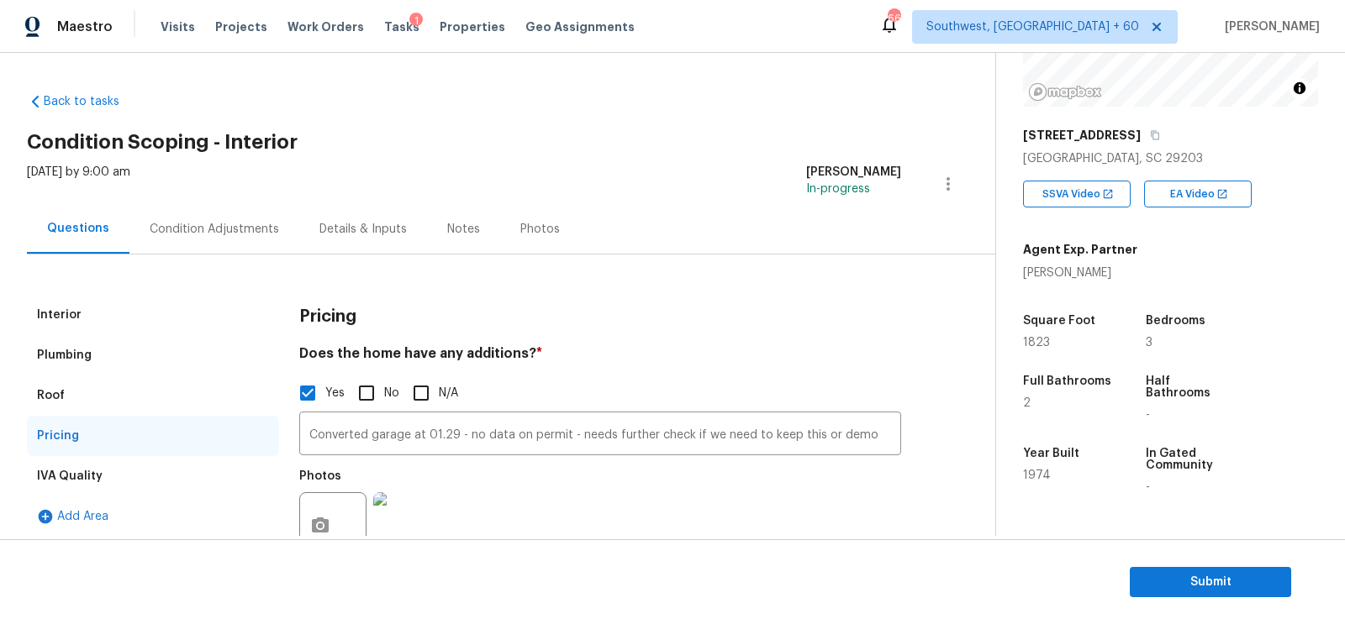
click at [245, 230] on div "Condition Adjustments" at bounding box center [214, 229] width 129 height 17
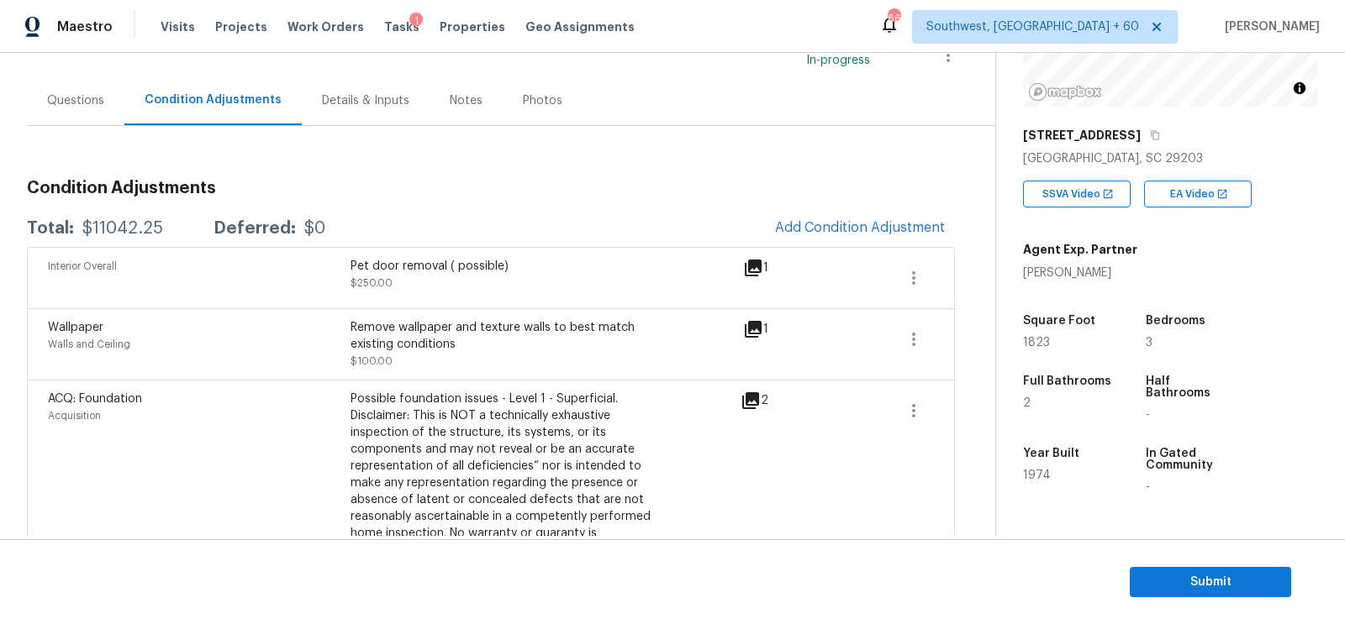
scroll to position [131, 0]
click at [116, 251] on div "Interior Overall Pet door removal ( possible) $250.00 1" at bounding box center [491, 275] width 928 height 61
click at [119, 232] on div "$11042.25" at bounding box center [122, 226] width 81 height 17
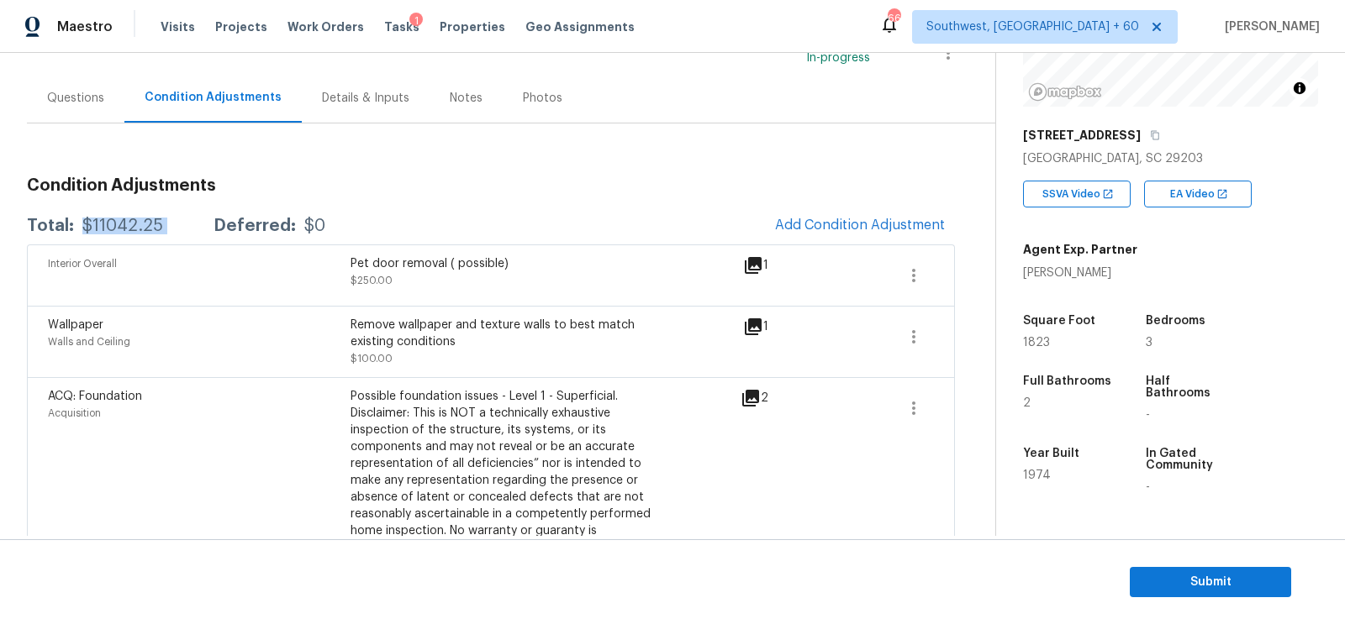
copy div "$11042.25"
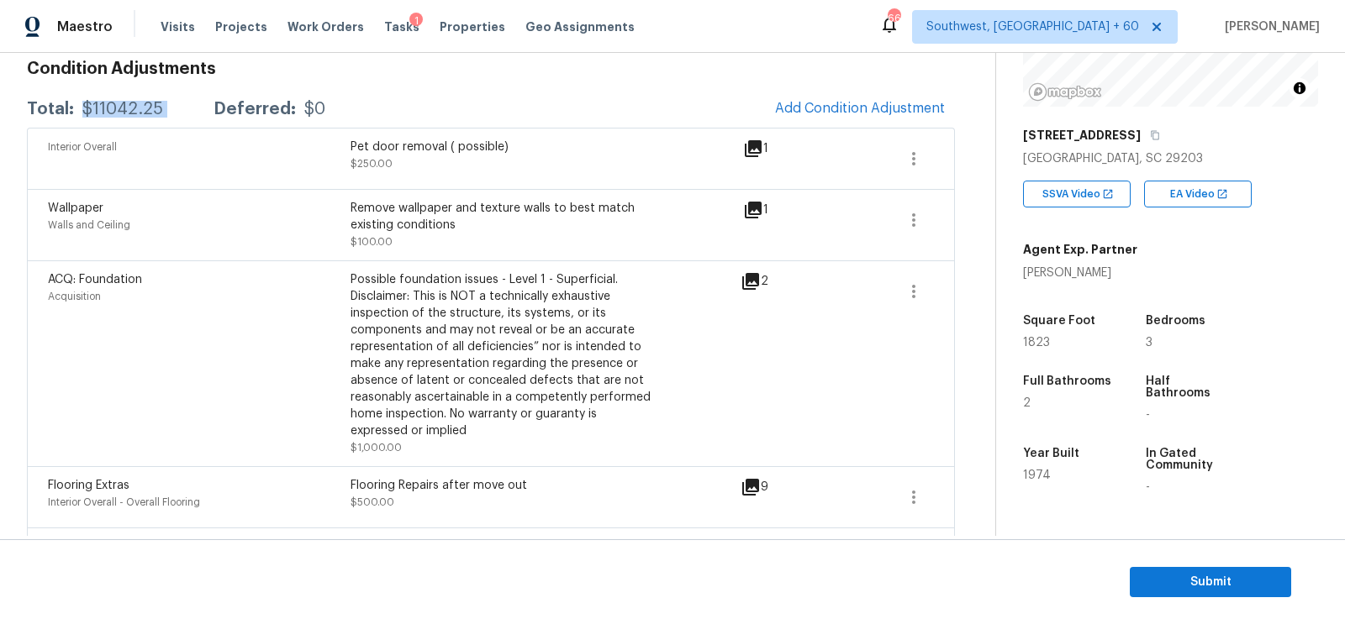
scroll to position [228, 0]
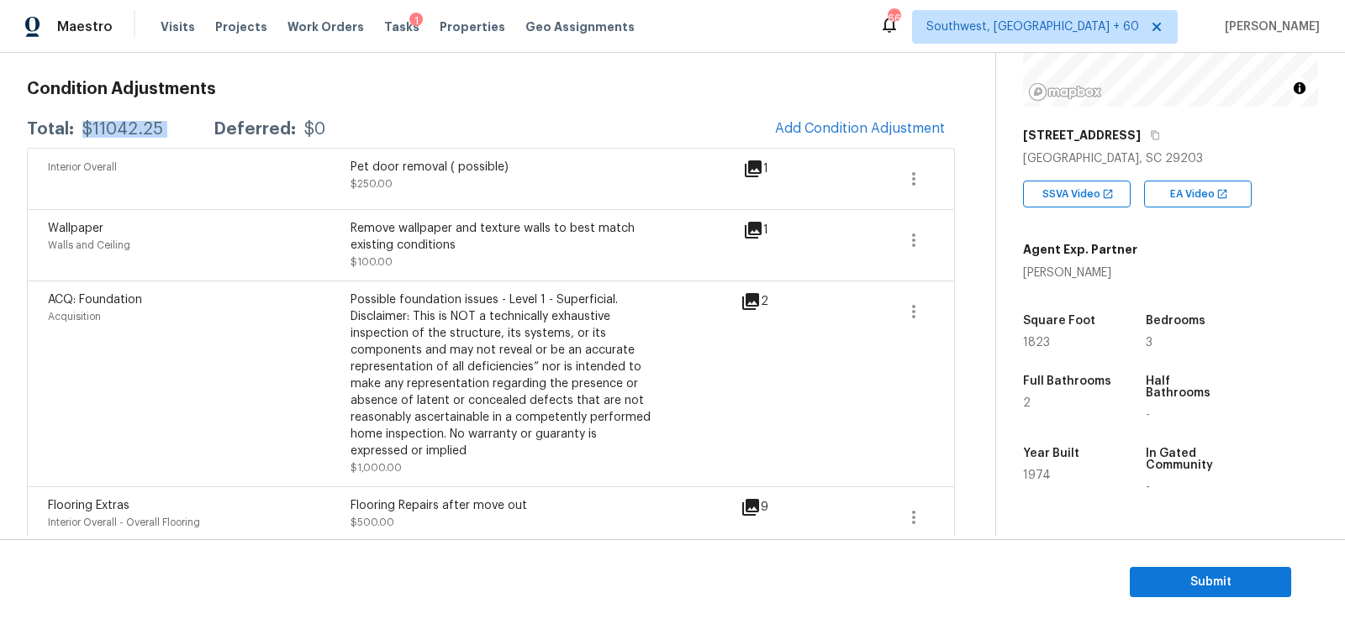
click at [751, 506] on icon at bounding box center [750, 507] width 17 height 17
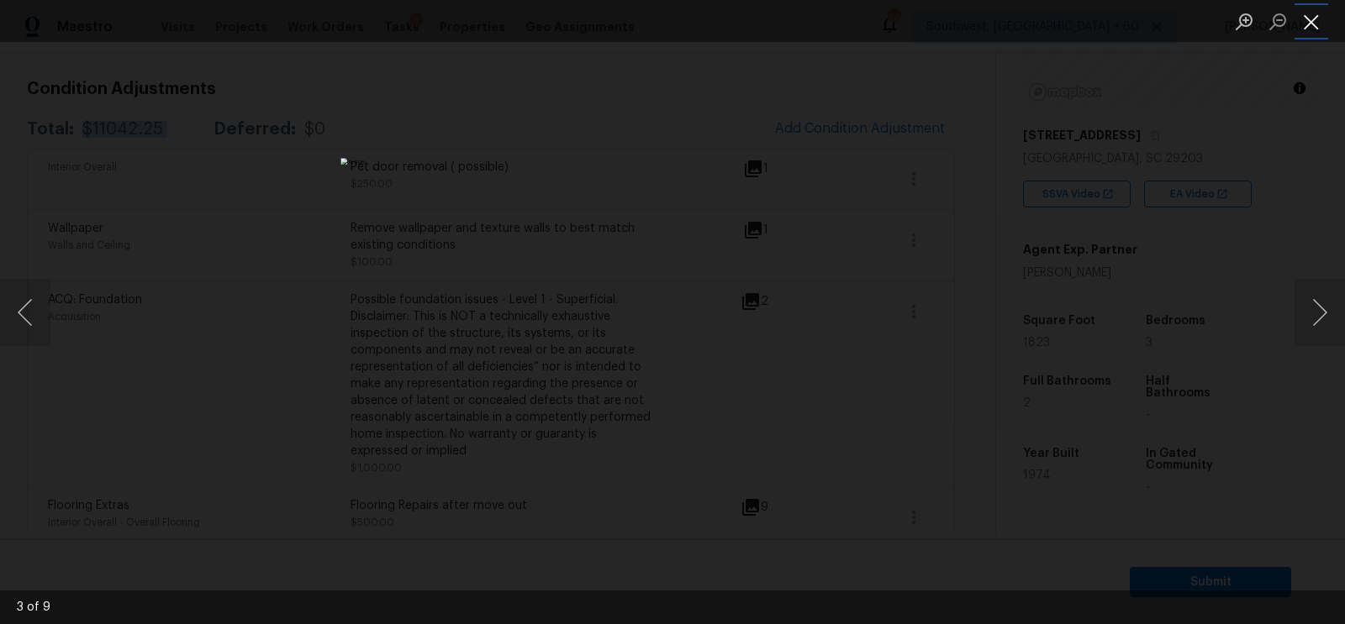
click at [1314, 30] on button "Close lightbox" at bounding box center [1311, 21] width 34 height 29
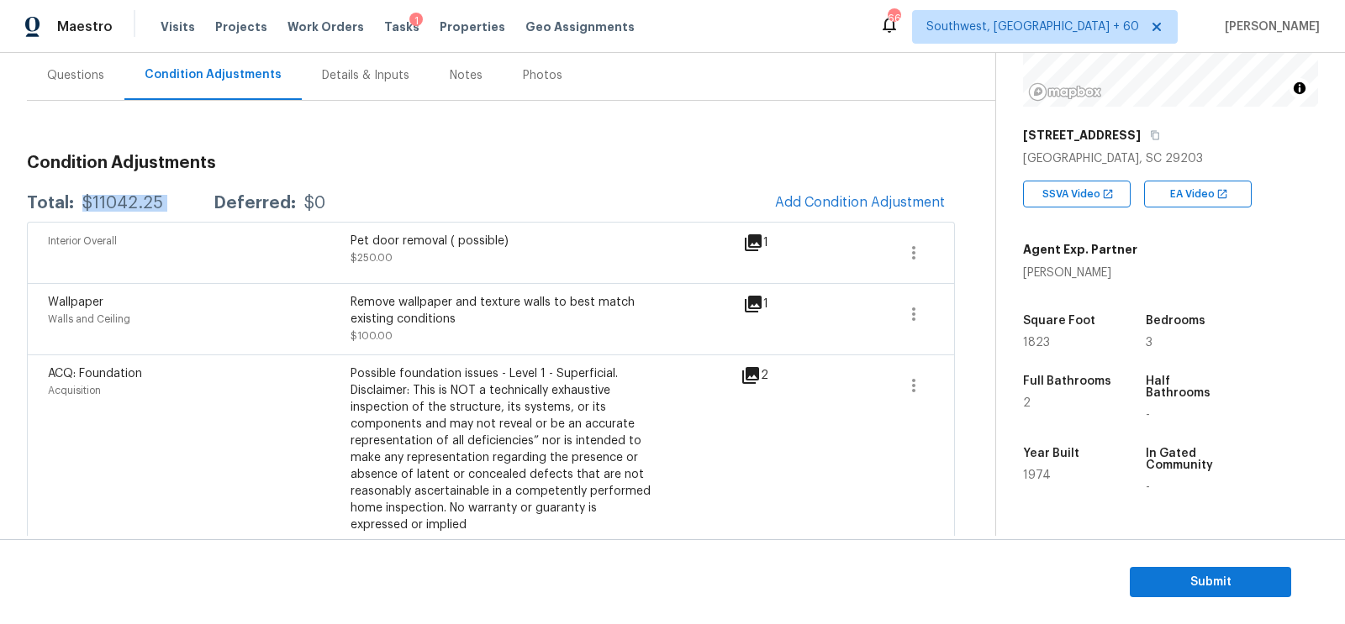
click at [61, 78] on div "Questions" at bounding box center [75, 75] width 57 height 17
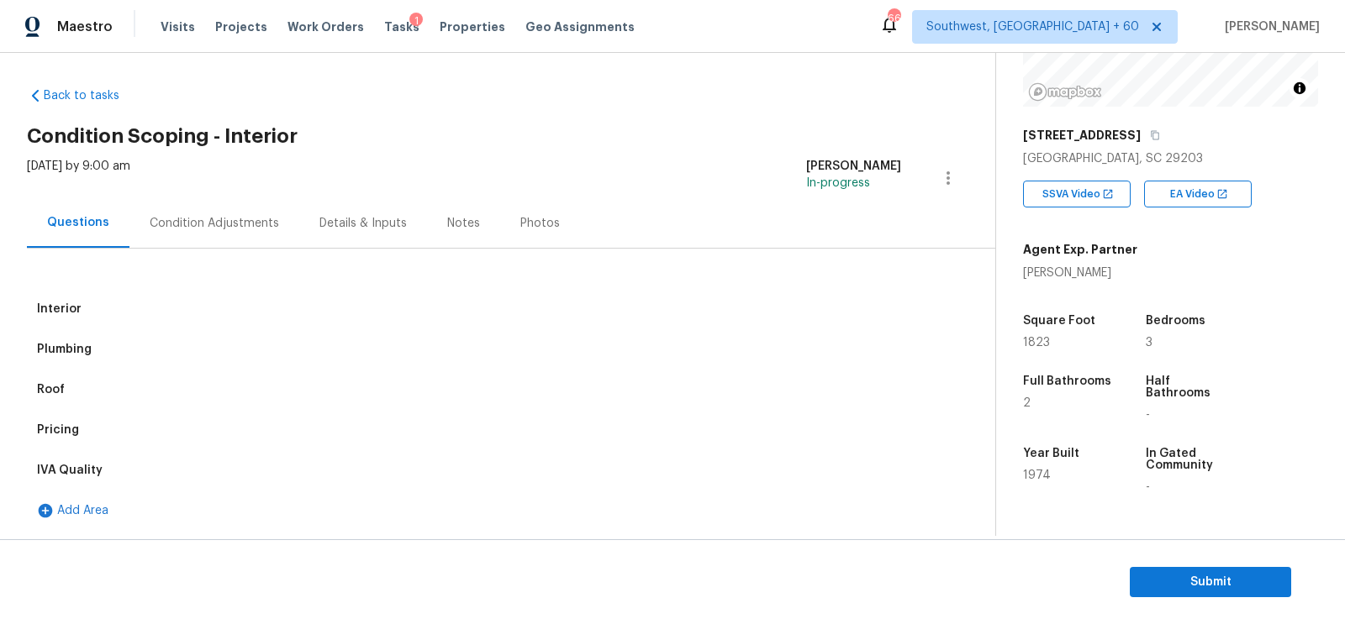
scroll to position [145, 0]
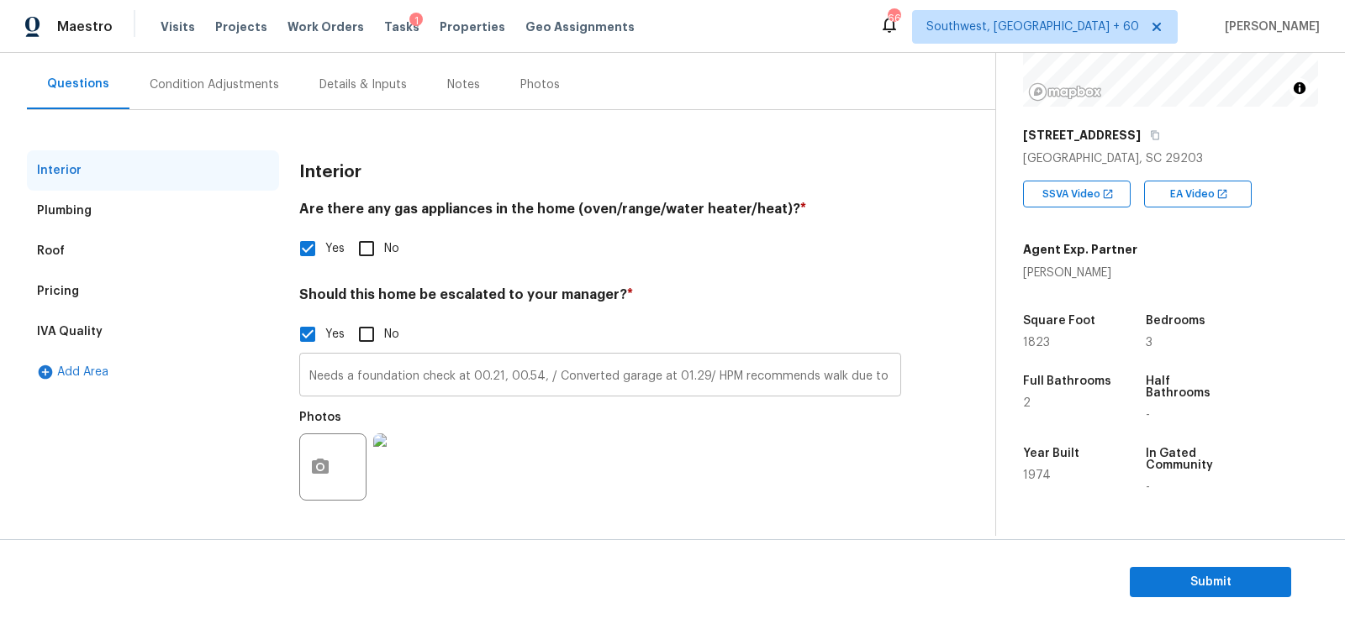
click at [304, 377] on input "Needs a foundation check at 00.21, 00.54, / Converted garage at 01.29/ HPM reco…" at bounding box center [600, 377] width 602 height 40
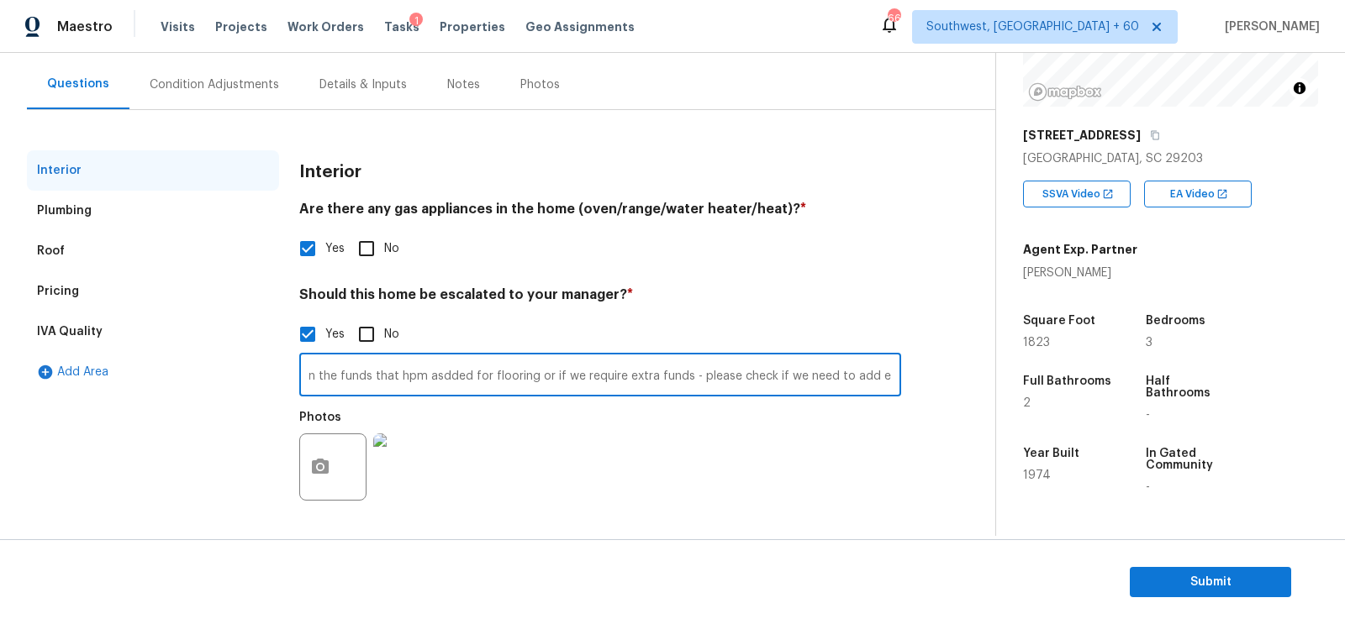
scroll to position [0, 362]
click at [433, 366] on input "There is a cracked tile in the interior, unsure if that would cover in the fund…" at bounding box center [600, 377] width 602 height 40
type input "There is a cracked tile in the interior, unsure if that would cover in the fund…"
click at [534, 330] on div "Yes No" at bounding box center [600, 334] width 602 height 35
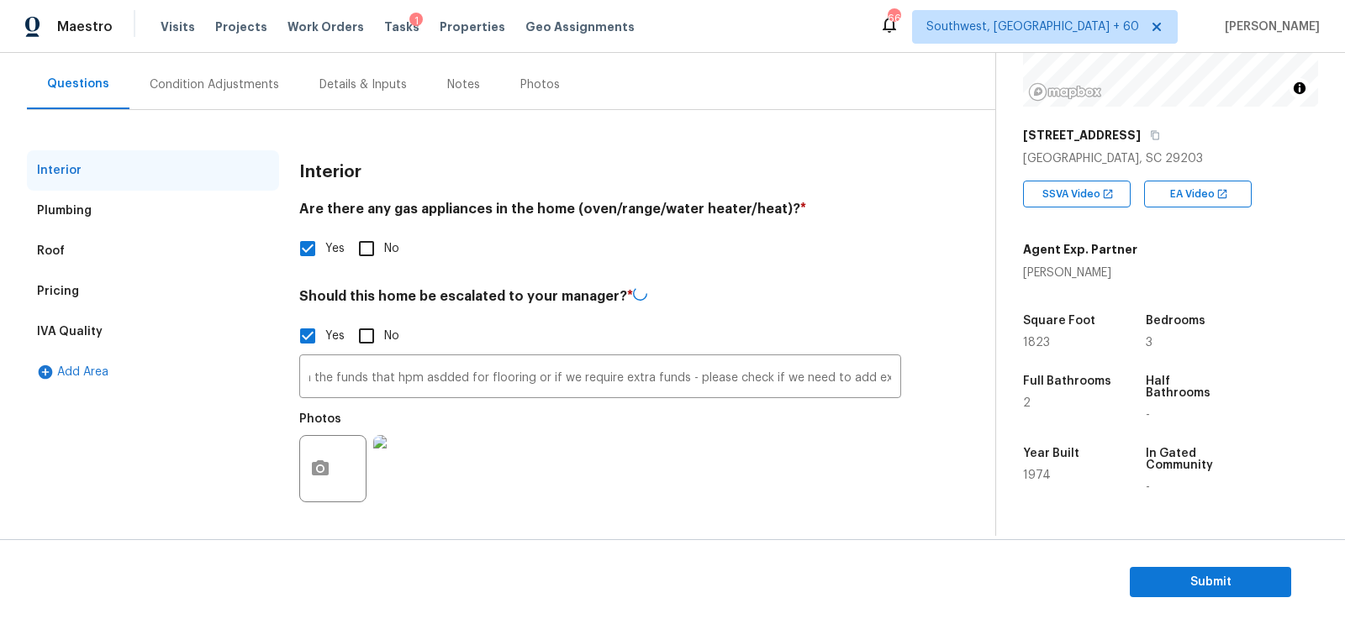
scroll to position [0, 0]
click at [234, 82] on div "Condition Adjustments" at bounding box center [214, 84] width 129 height 17
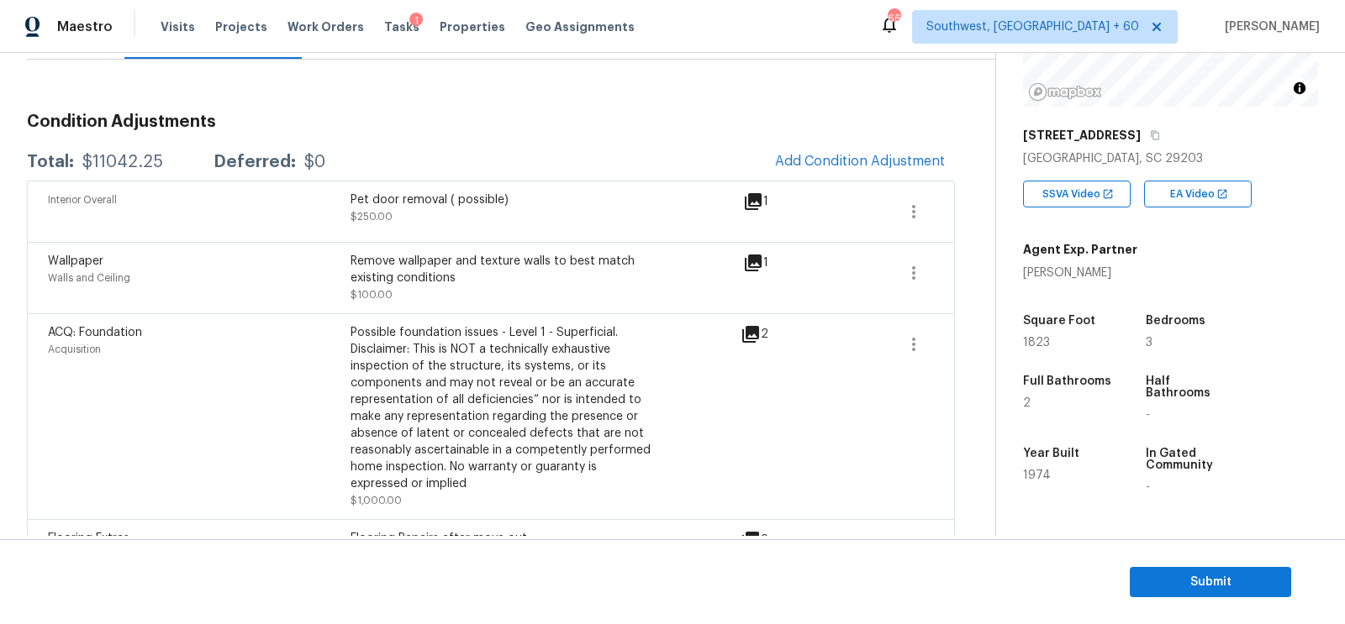
scroll to position [188, 0]
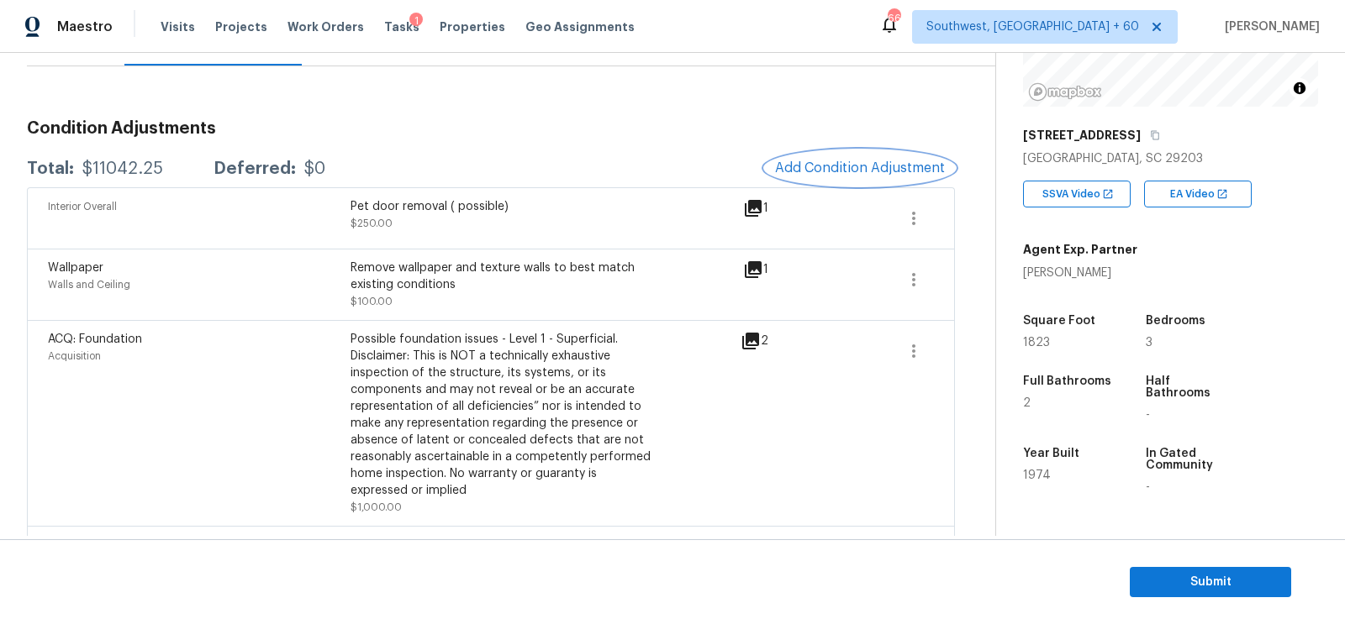
click at [882, 170] on span "Add Condition Adjustment" at bounding box center [860, 168] width 170 height 15
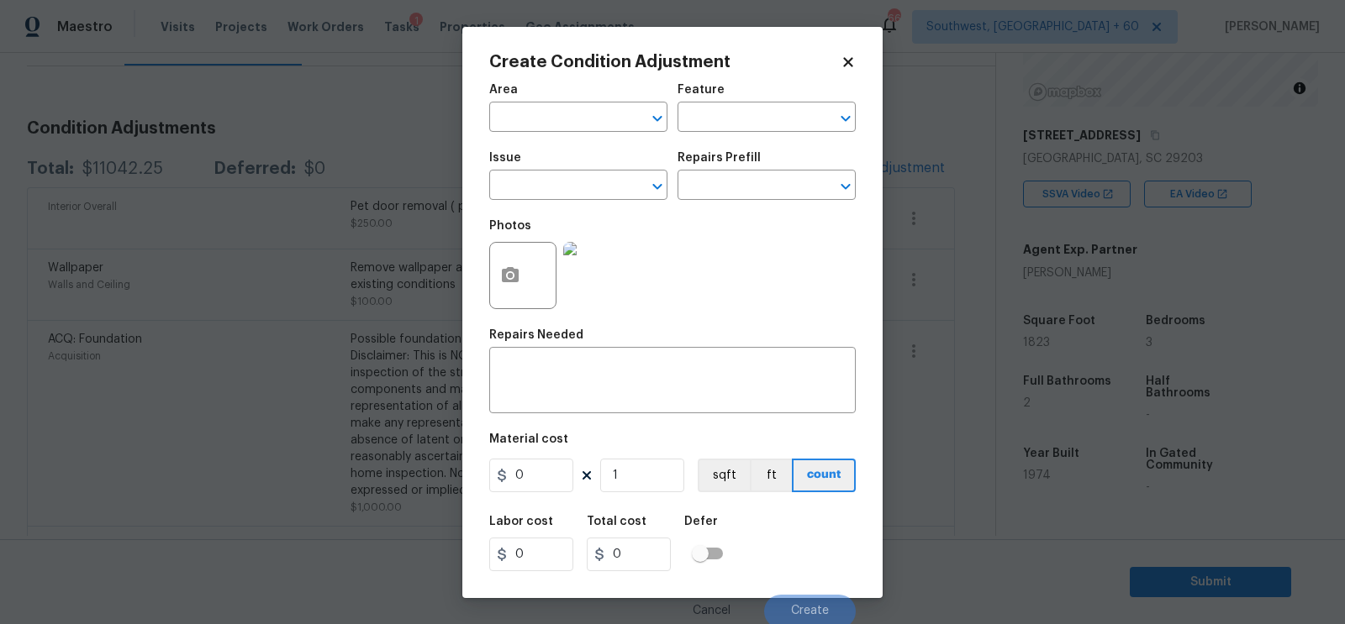
click at [530, 277] on div at bounding box center [522, 275] width 67 height 67
click at [513, 286] on icon "button" at bounding box center [510, 276] width 20 height 20
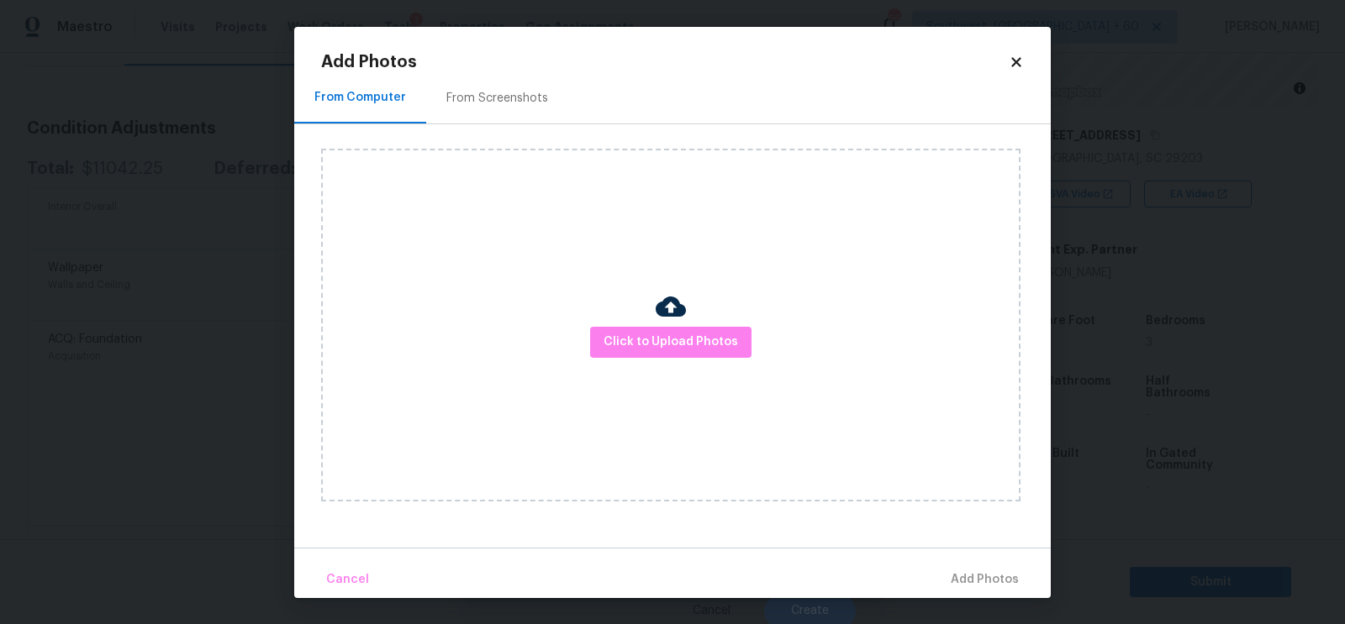
click at [619, 325] on div "Click to Upload Photos" at bounding box center [670, 325] width 699 height 353
click at [668, 359] on div "Click to Upload Photos" at bounding box center [670, 325] width 699 height 353
click at [673, 362] on div "Click to Upload Photos" at bounding box center [670, 325] width 699 height 353
click at [672, 347] on span "Click to Upload Photos" at bounding box center [670, 342] width 134 height 21
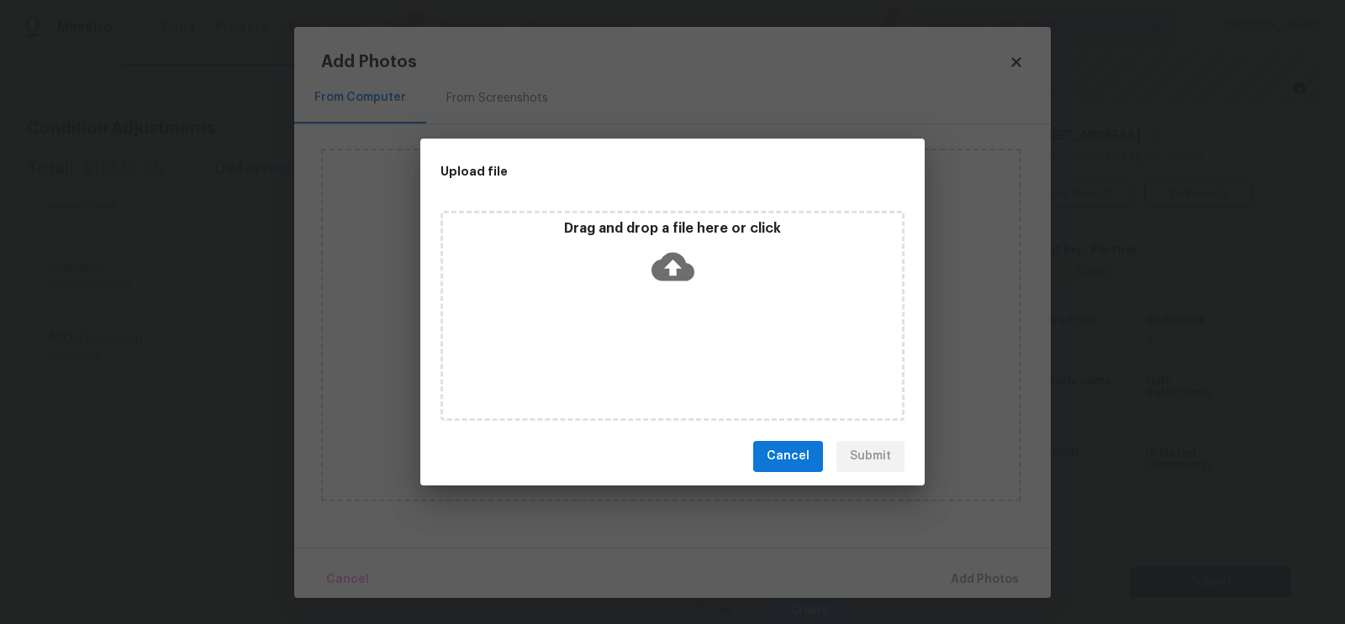
click at [672, 271] on icon at bounding box center [672, 266] width 43 height 43
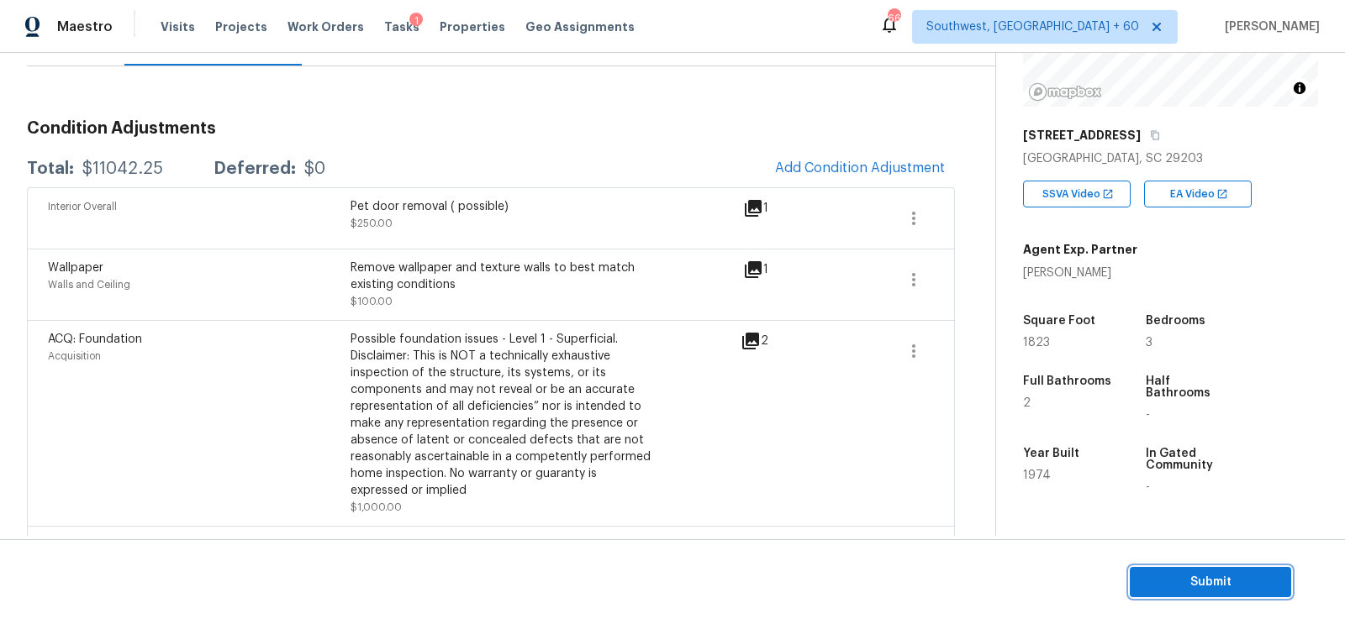
click at [1186, 584] on span "Submit" at bounding box center [1210, 582] width 134 height 21
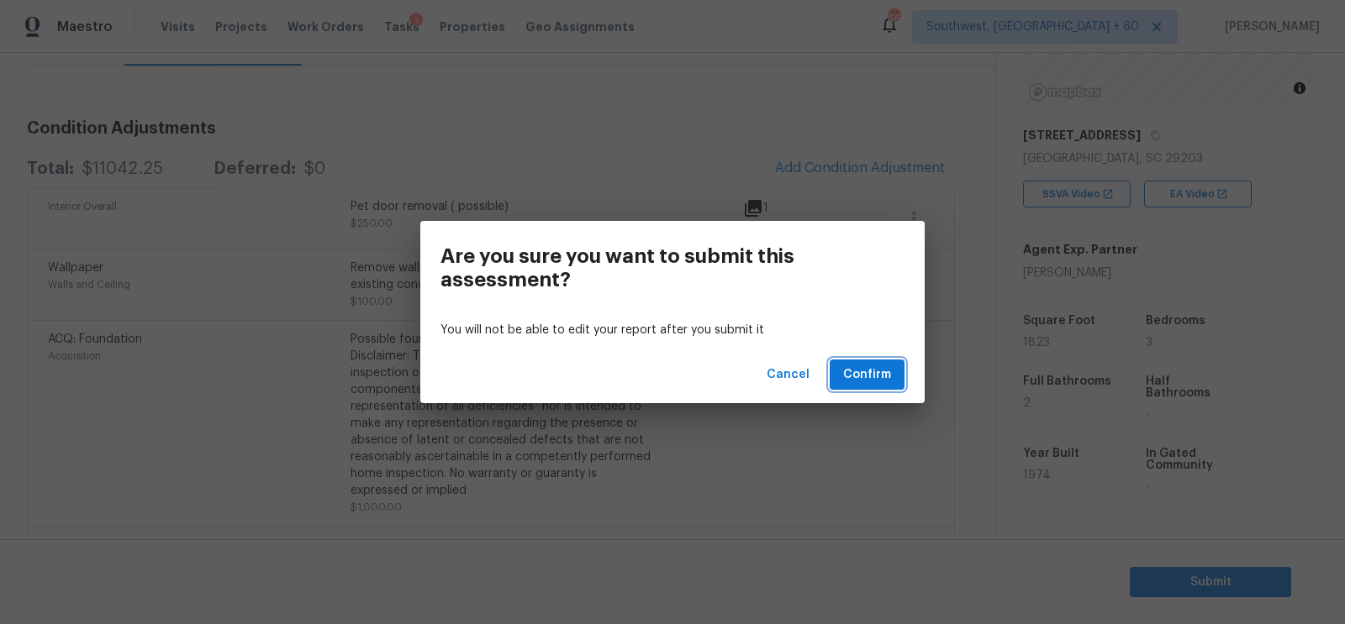
click at [867, 361] on button "Confirm" at bounding box center [867, 375] width 75 height 31
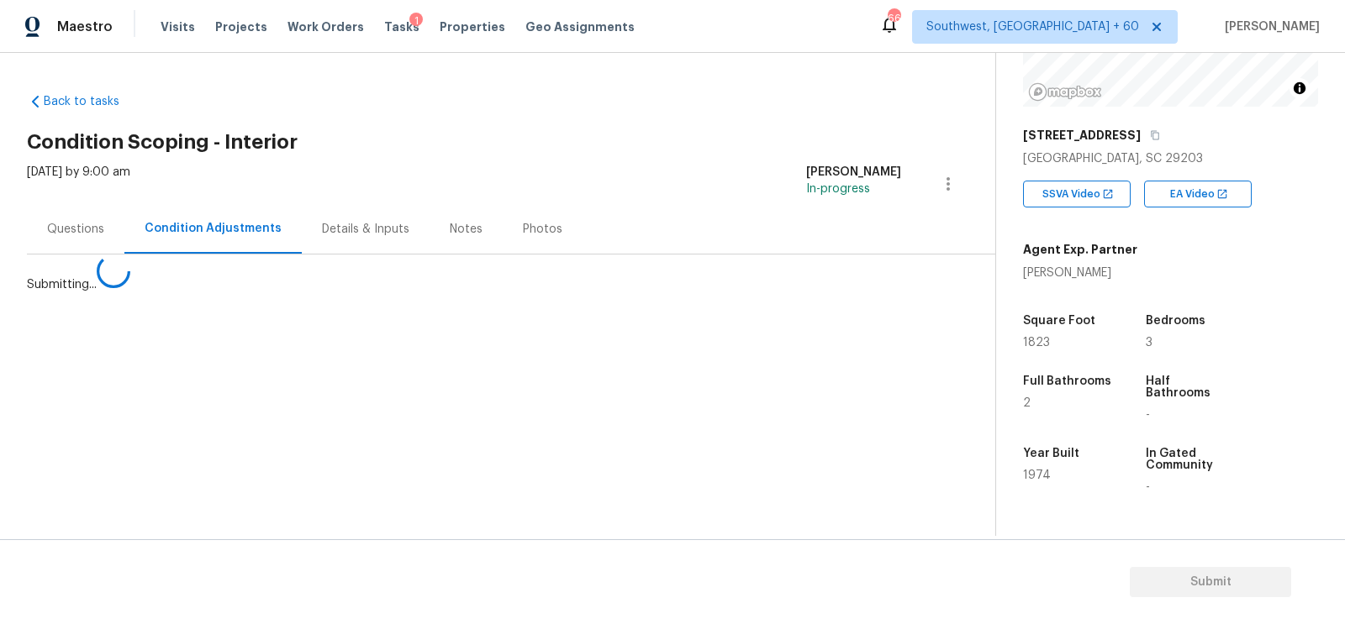
scroll to position [0, 0]
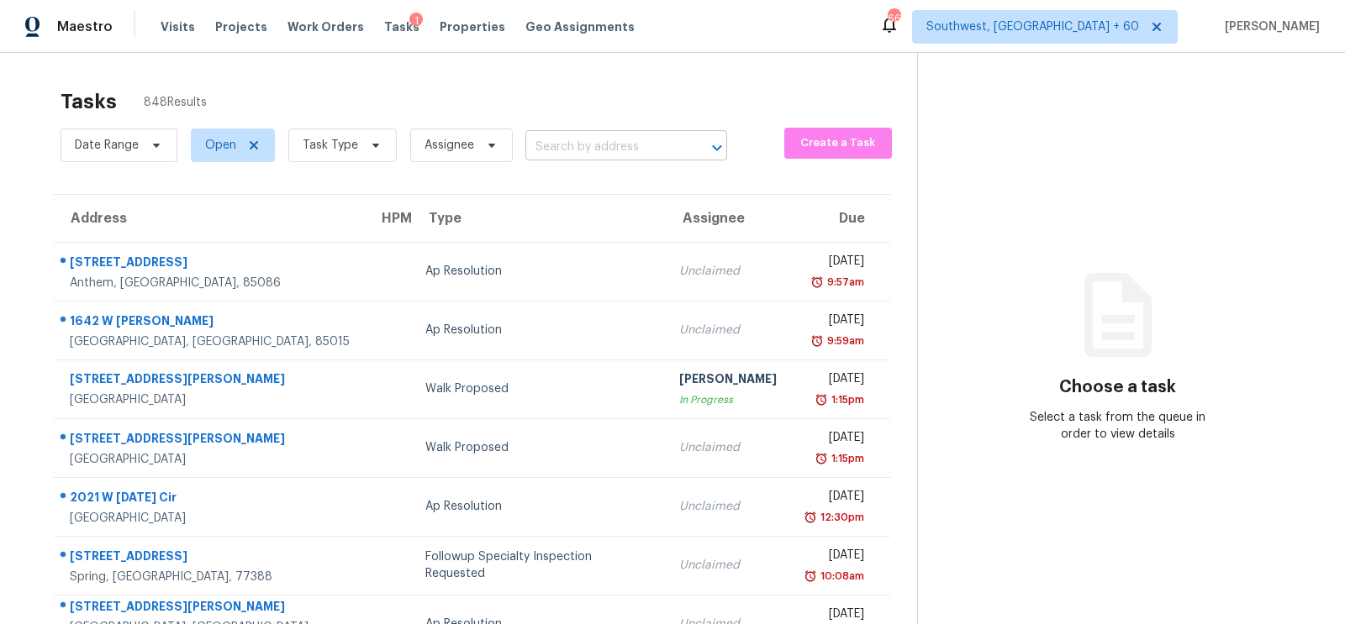
click at [589, 145] on input "text" at bounding box center [602, 147] width 155 height 26
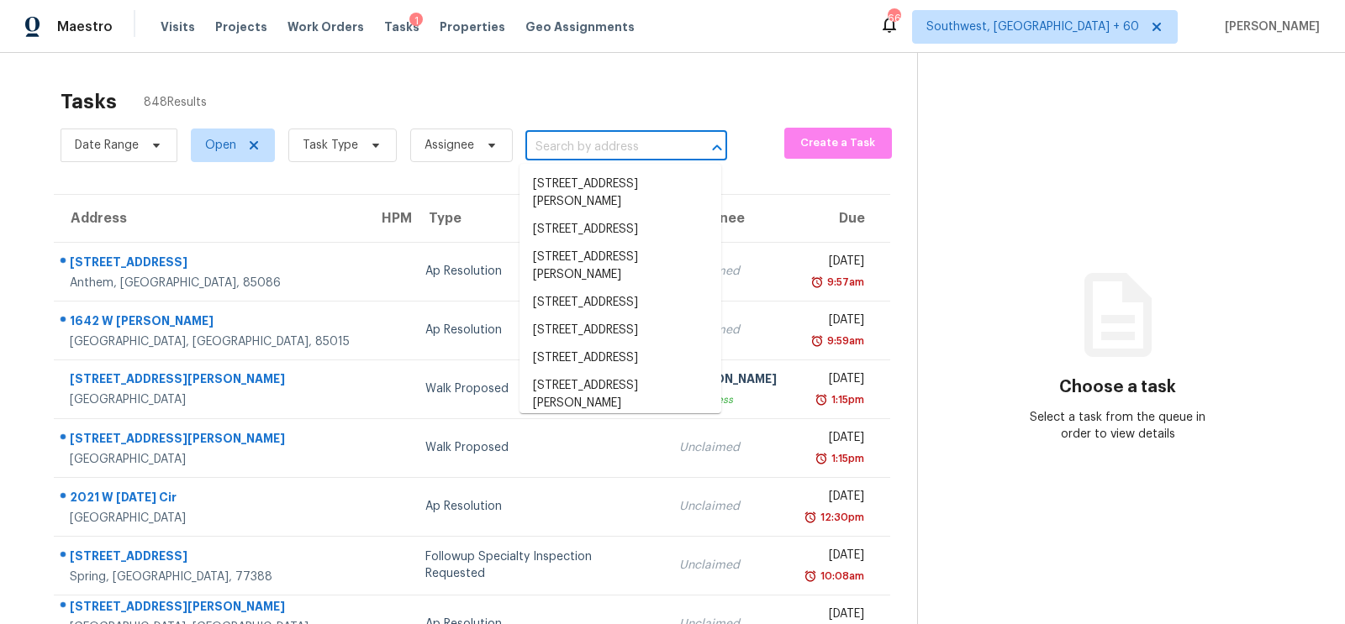
paste input "7897 Dell Ridge Ave, Las Vegas, NV 89179"
type input "7897 Dell Ridge Ave, Las Vegas, NV 89179"
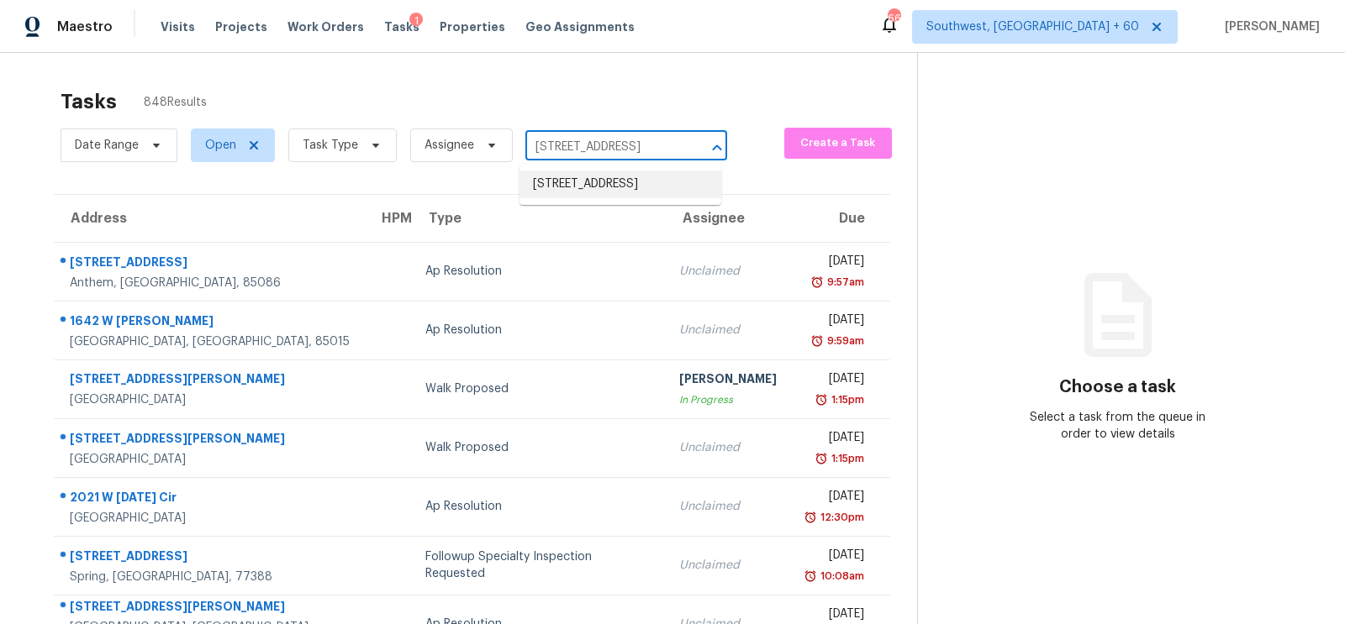
click at [593, 192] on li "7897 Dell Ridge Ave, Las Vegas, NV 89179" at bounding box center [620, 185] width 202 height 28
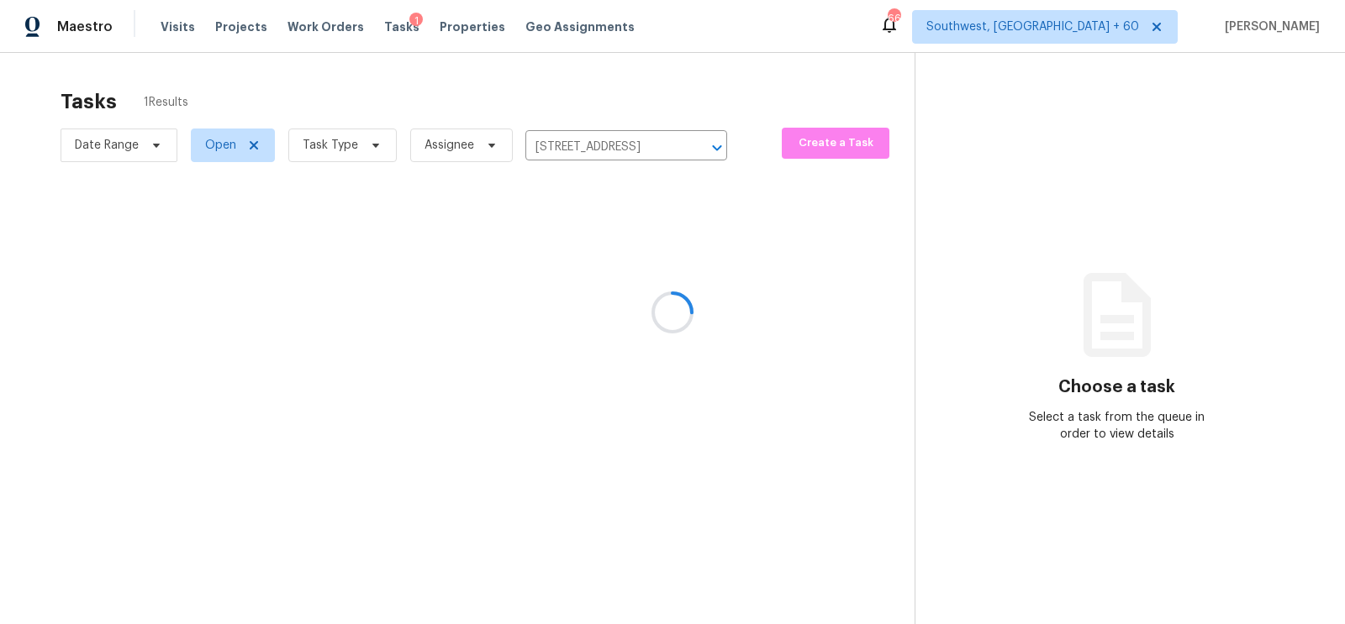
click at [551, 270] on div at bounding box center [672, 312] width 1345 height 624
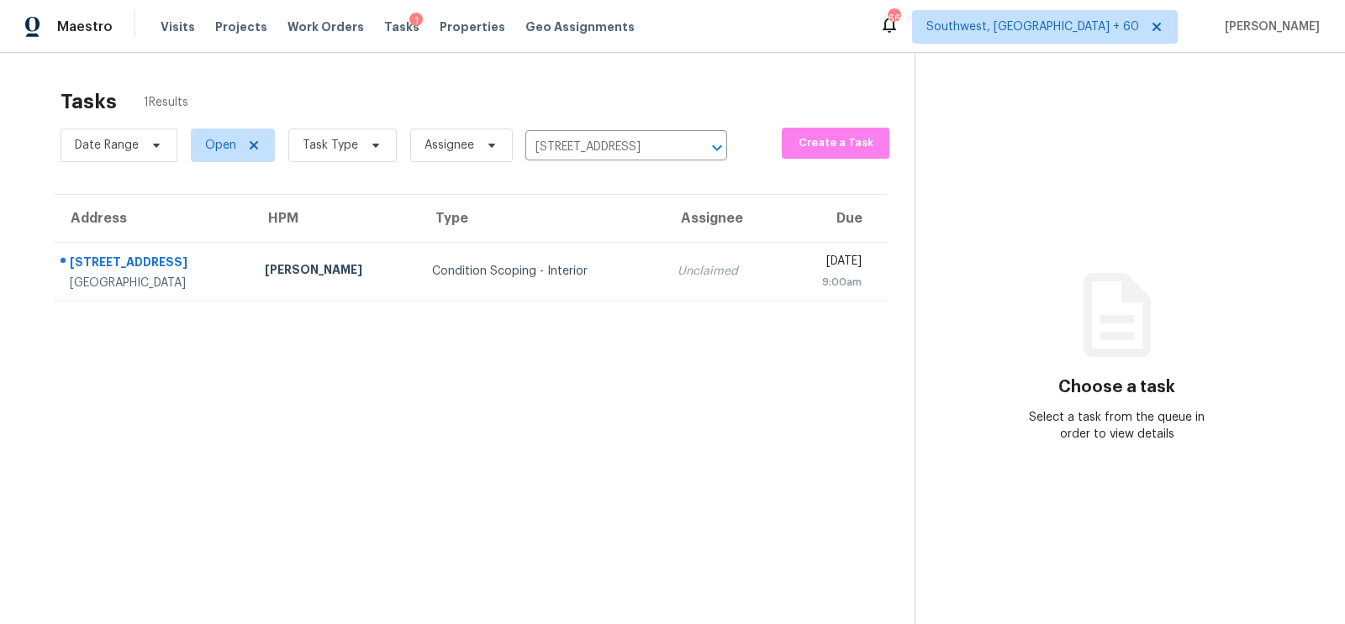
click at [551, 270] on div "Condition Scoping - Interior" at bounding box center [541, 271] width 219 height 17
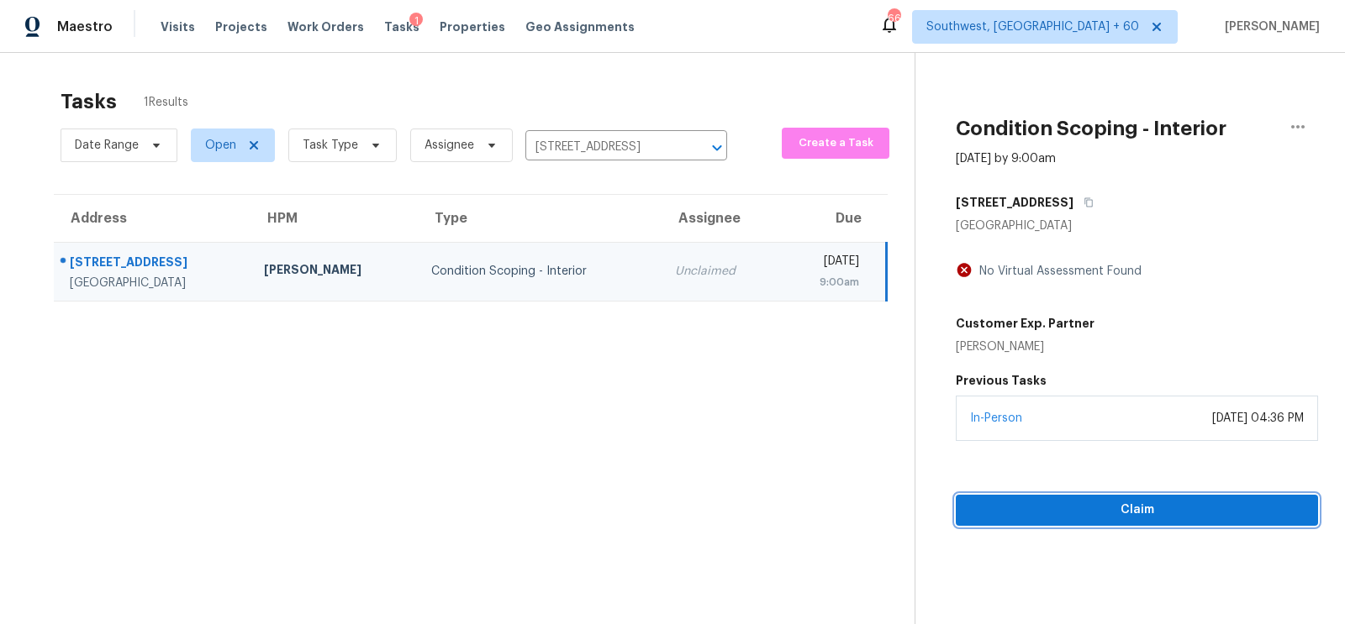
click at [1086, 513] on span "Claim" at bounding box center [1136, 510] width 335 height 21
click at [1114, 515] on span "Start Assessment" at bounding box center [1136, 510] width 335 height 21
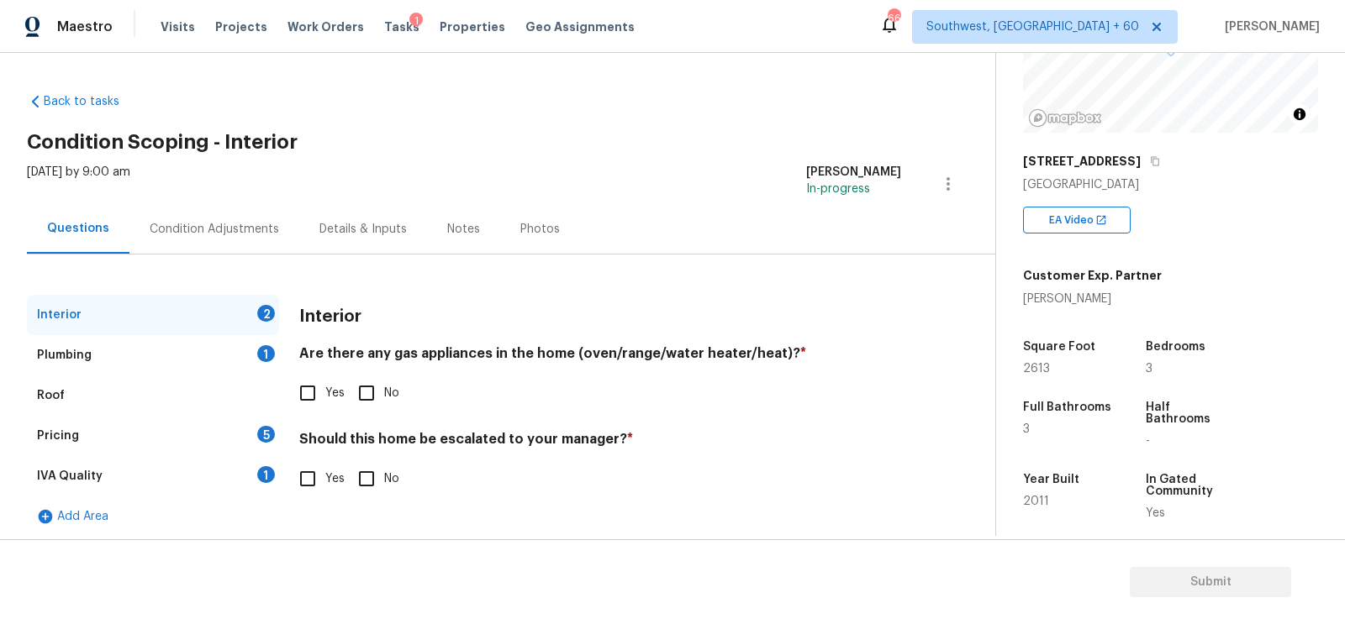
scroll to position [219, 0]
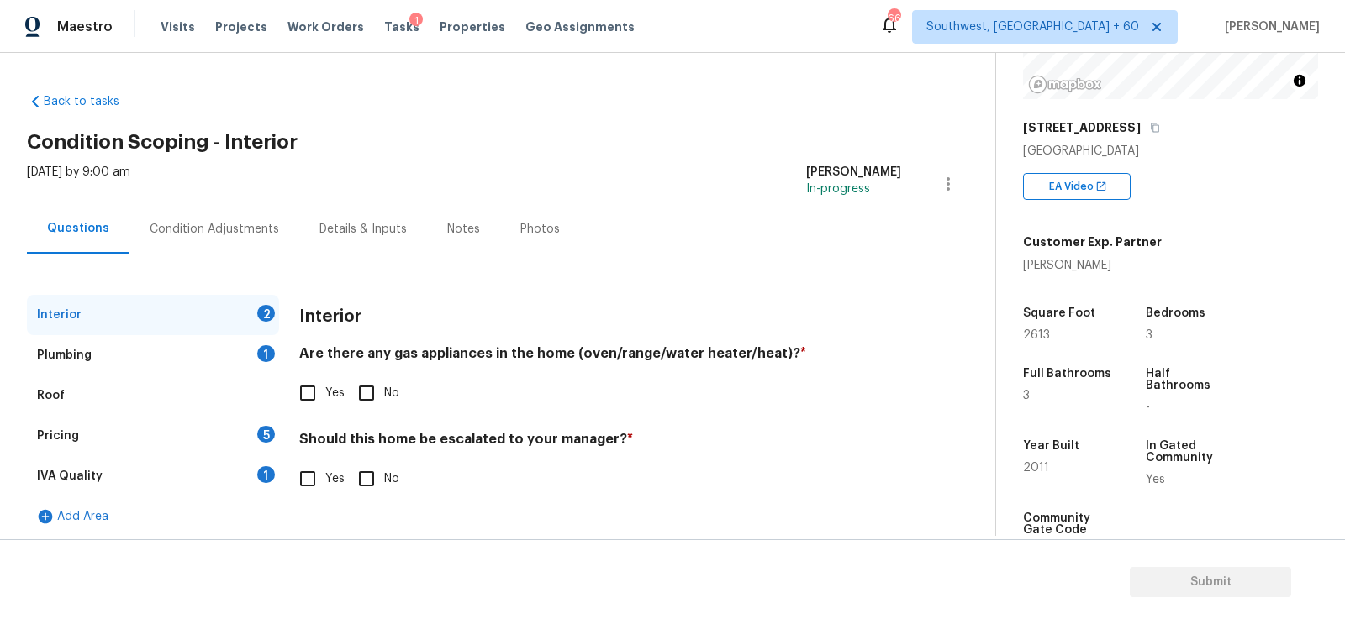
click at [305, 398] on input "Yes" at bounding box center [307, 393] width 35 height 35
checkbox input "true"
click at [370, 476] on input "No" at bounding box center [366, 480] width 35 height 35
checkbox input "true"
click at [234, 348] on div "Plumbing 1" at bounding box center [153, 355] width 252 height 40
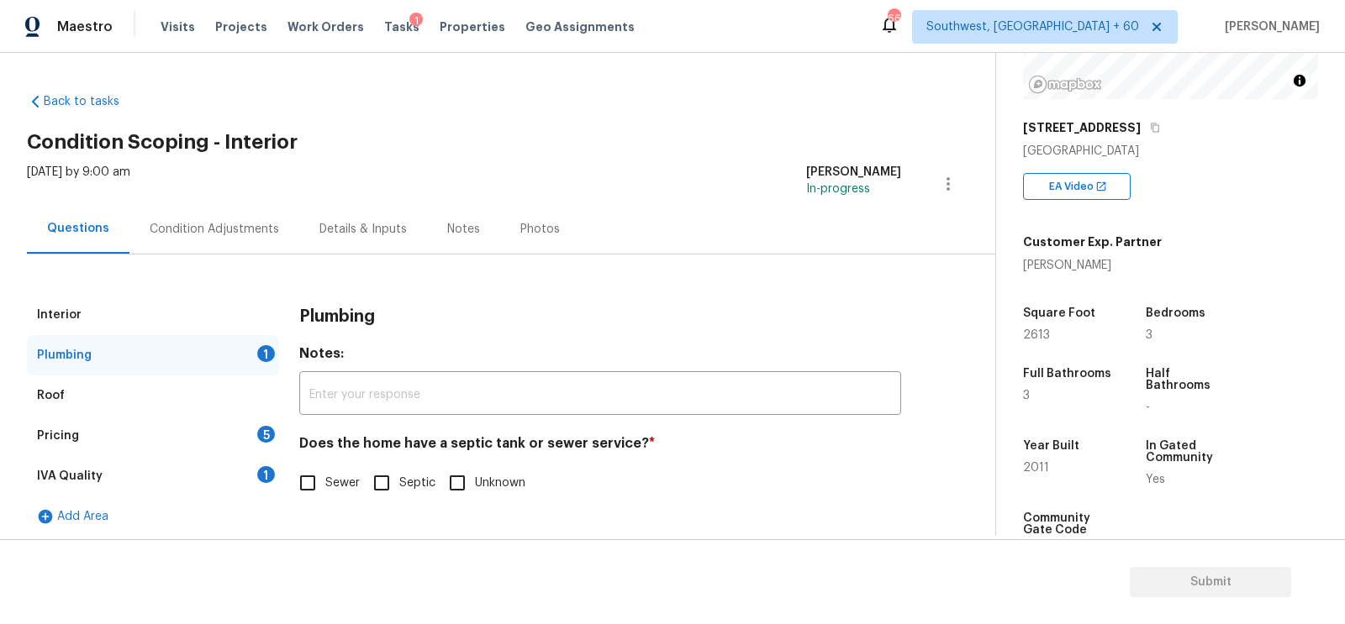
click at [335, 473] on label "Sewer" at bounding box center [325, 483] width 70 height 35
click at [325, 473] on input "Sewer" at bounding box center [307, 483] width 35 height 35
checkbox input "true"
click at [251, 479] on div "IVA Quality 1" at bounding box center [153, 476] width 252 height 40
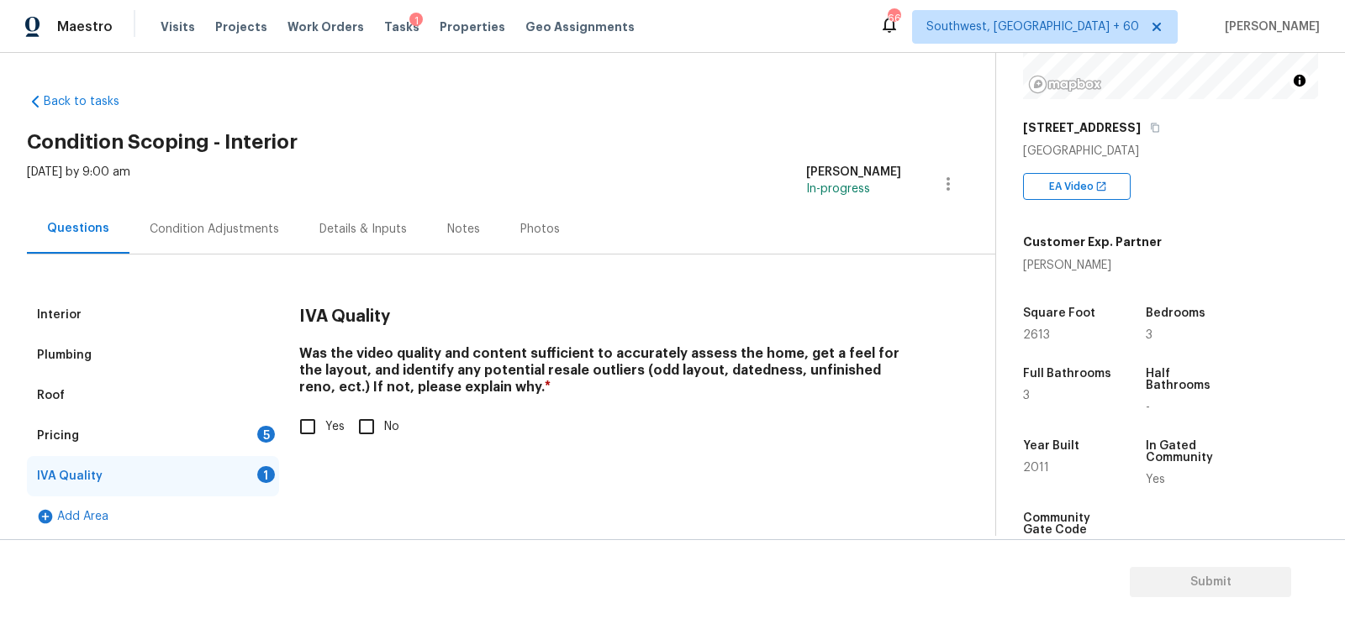
click at [302, 438] on input "Yes" at bounding box center [307, 426] width 35 height 35
checkbox input "true"
click at [264, 436] on div "5" at bounding box center [266, 434] width 18 height 17
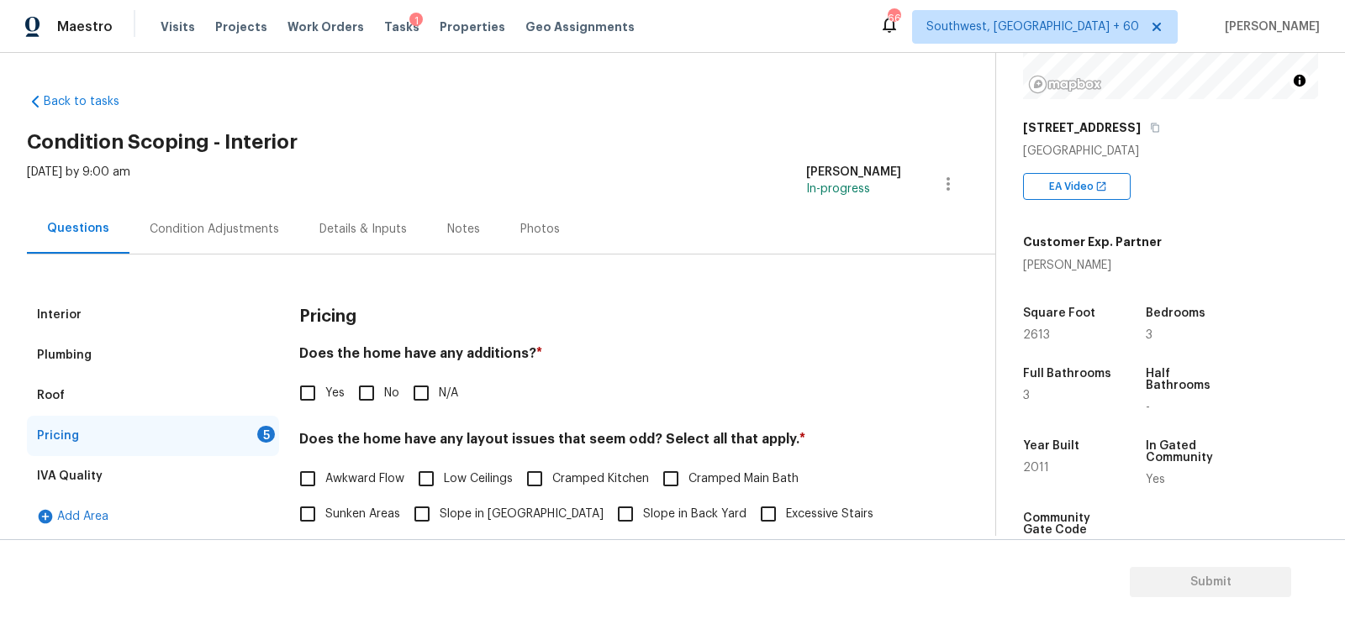
click at [361, 397] on input "No" at bounding box center [366, 393] width 35 height 35
checkbox input "true"
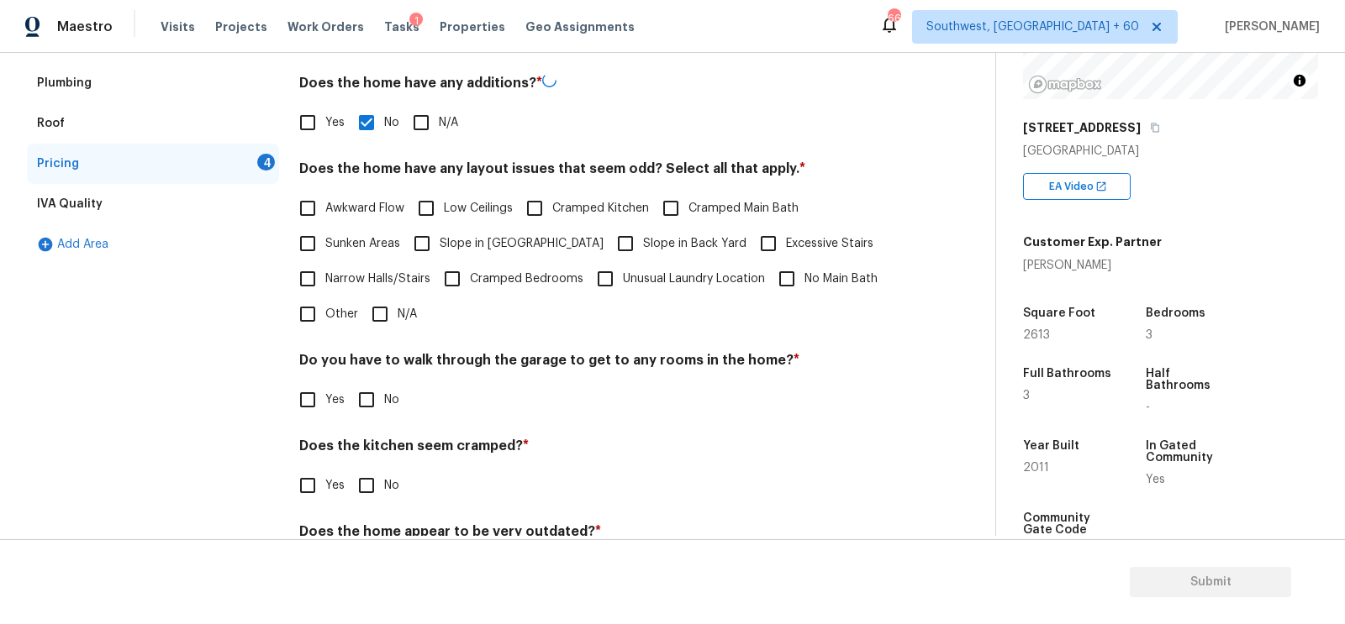
scroll to position [306, 0]
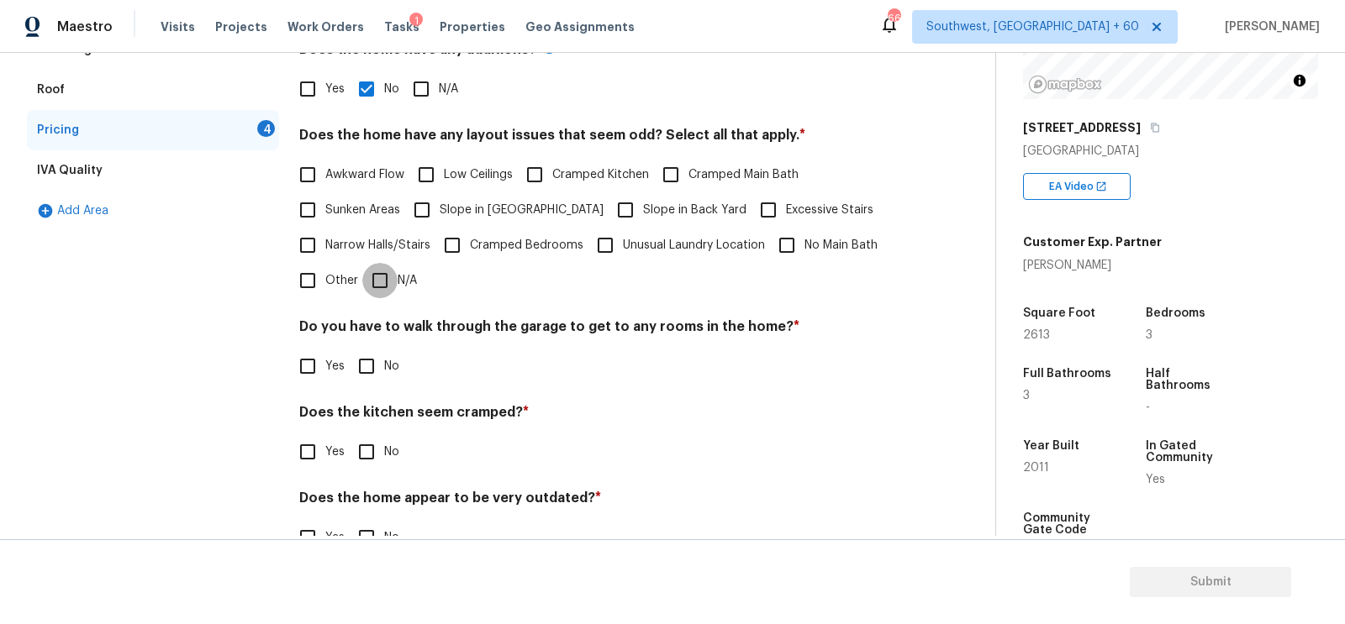
click at [387, 264] on input "N/A" at bounding box center [379, 280] width 35 height 35
checkbox input "true"
click at [366, 353] on input "No" at bounding box center [366, 366] width 35 height 35
checkbox input "true"
click at [362, 442] on input "No" at bounding box center [366, 452] width 35 height 35
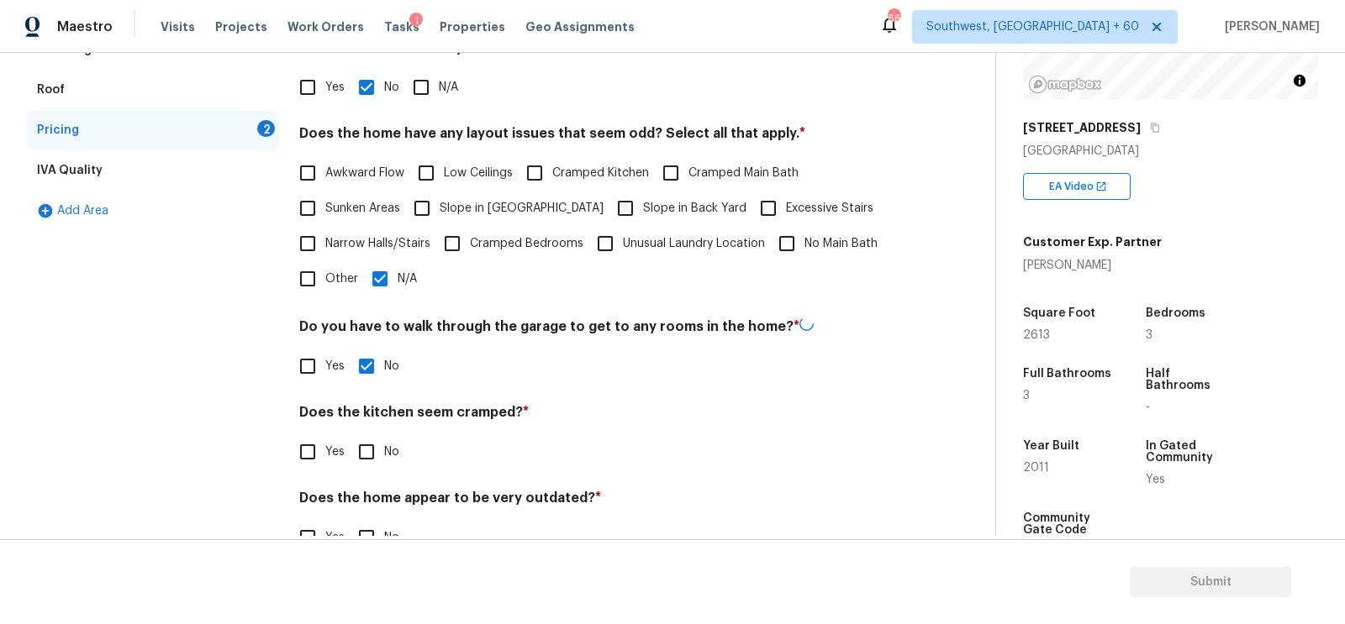
checkbox input "true"
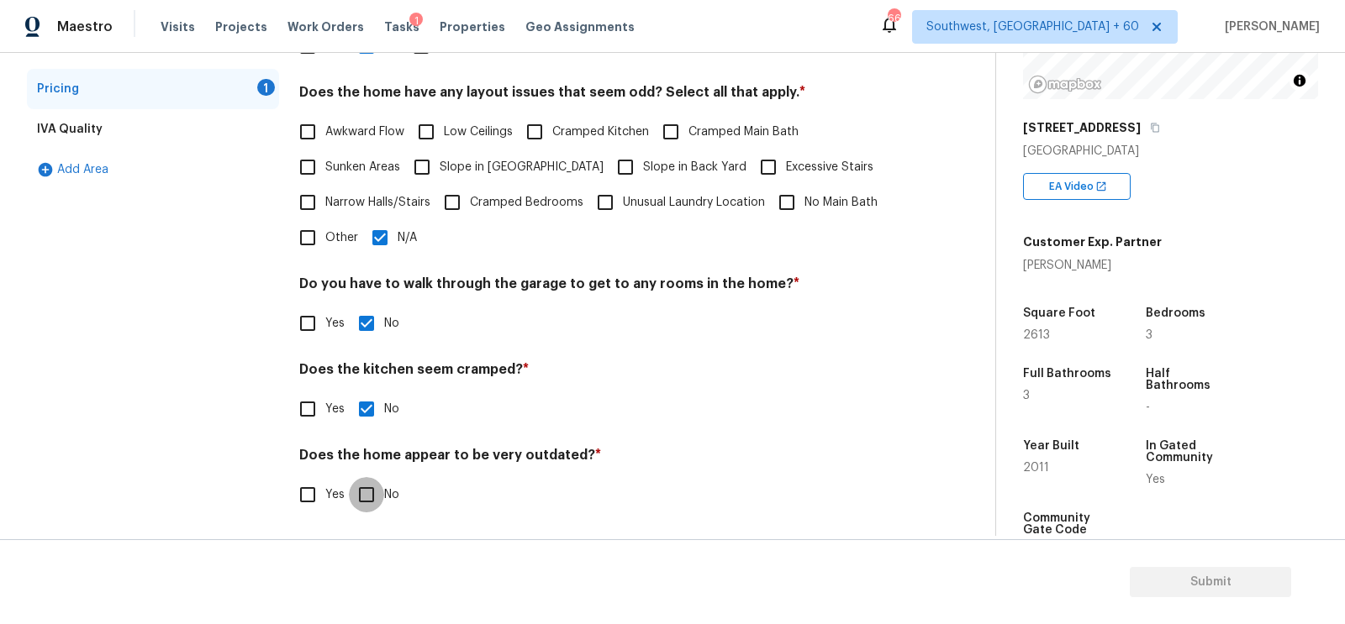
click at [369, 508] on input "No" at bounding box center [366, 494] width 35 height 35
checkbox input "true"
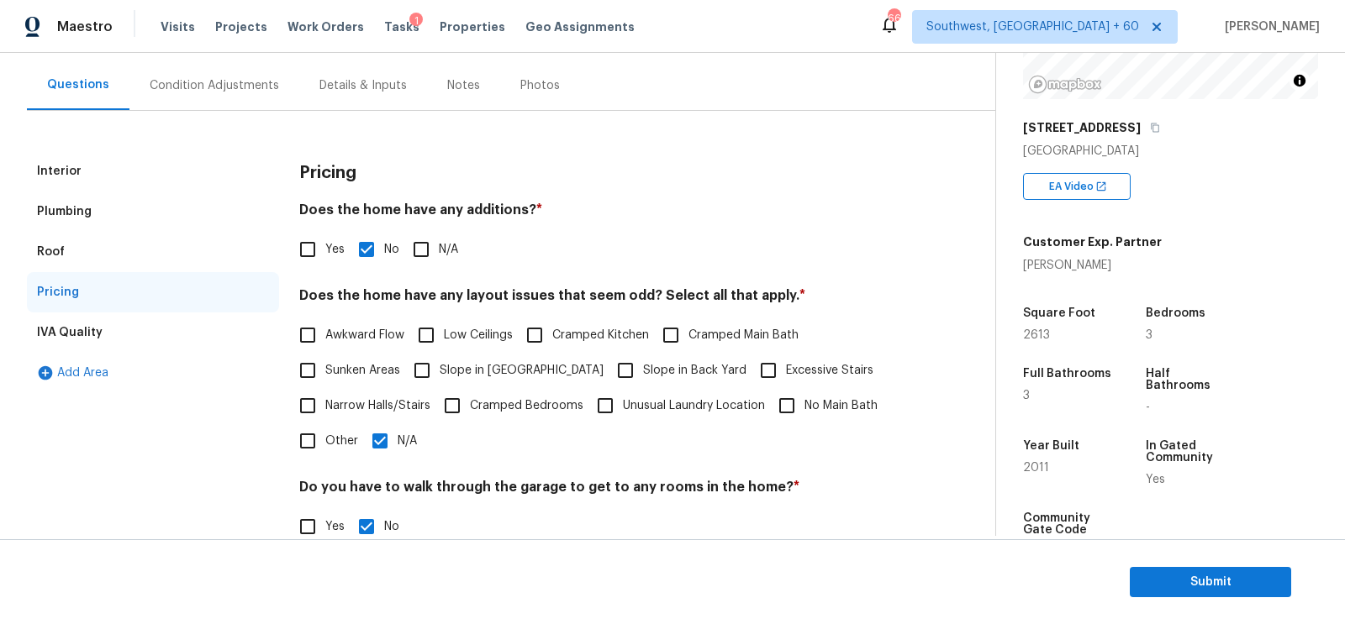
scroll to position [0, 0]
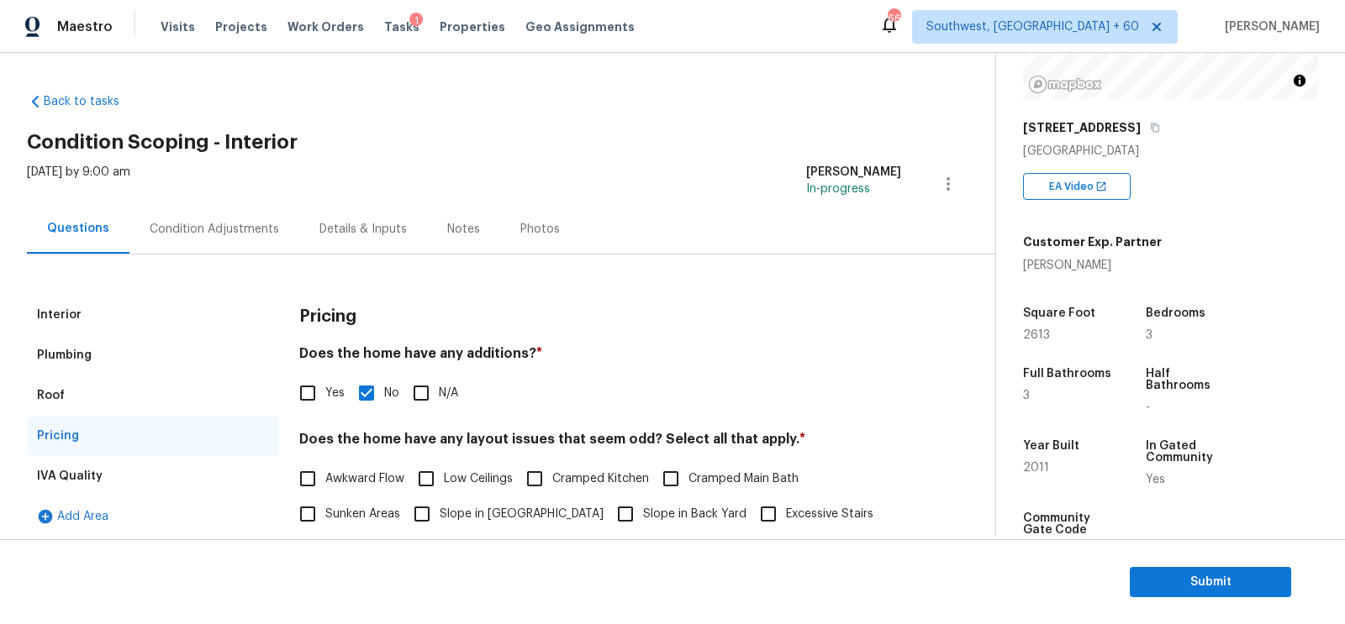
click at [195, 222] on div "Condition Adjustments" at bounding box center [214, 229] width 129 height 17
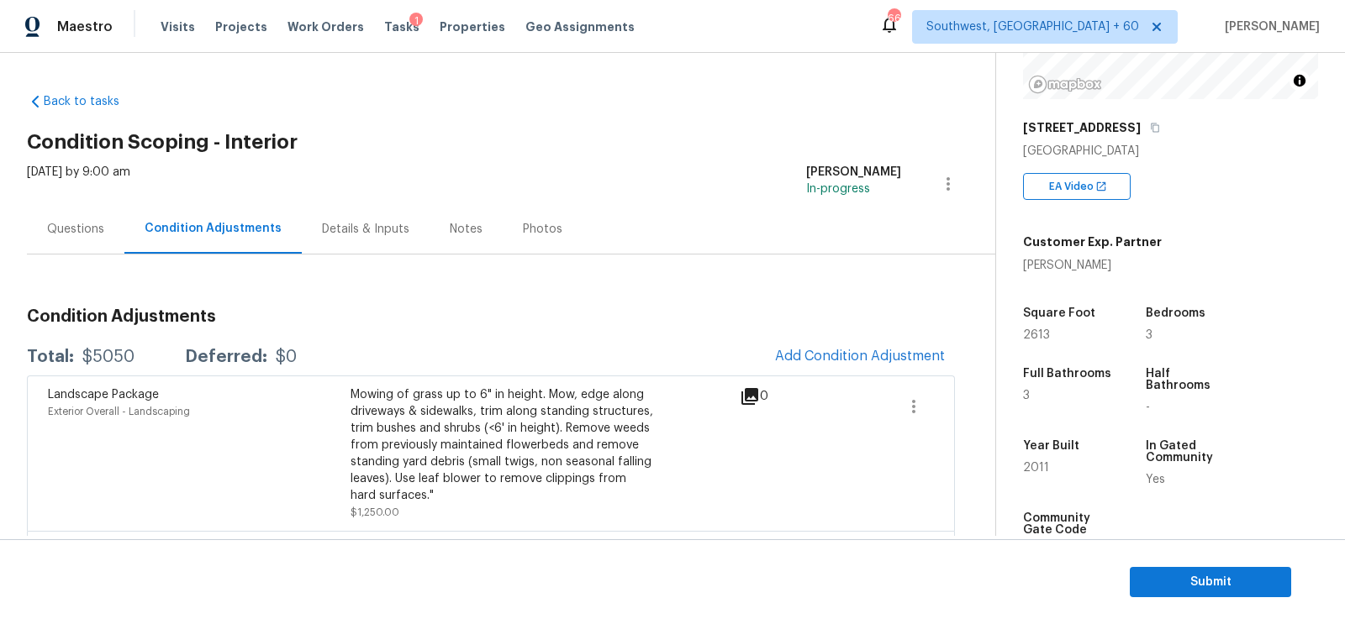
scroll to position [61, 0]
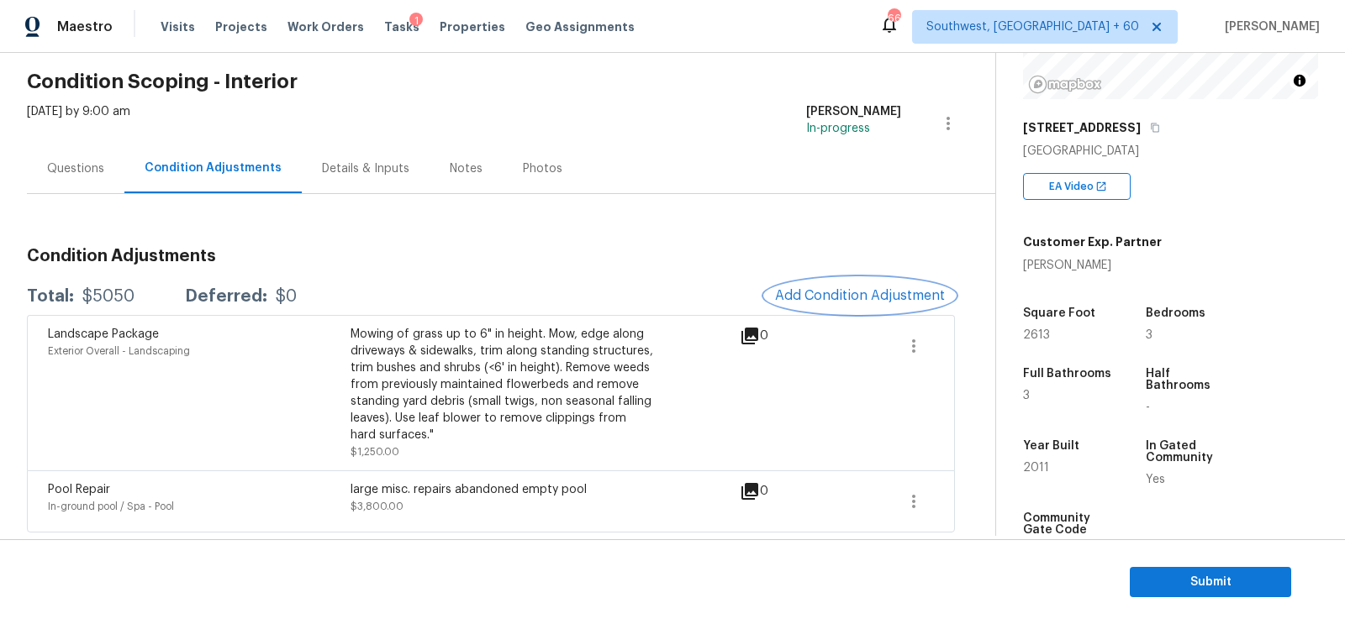
click at [845, 299] on span "Add Condition Adjustment" at bounding box center [860, 295] width 170 height 15
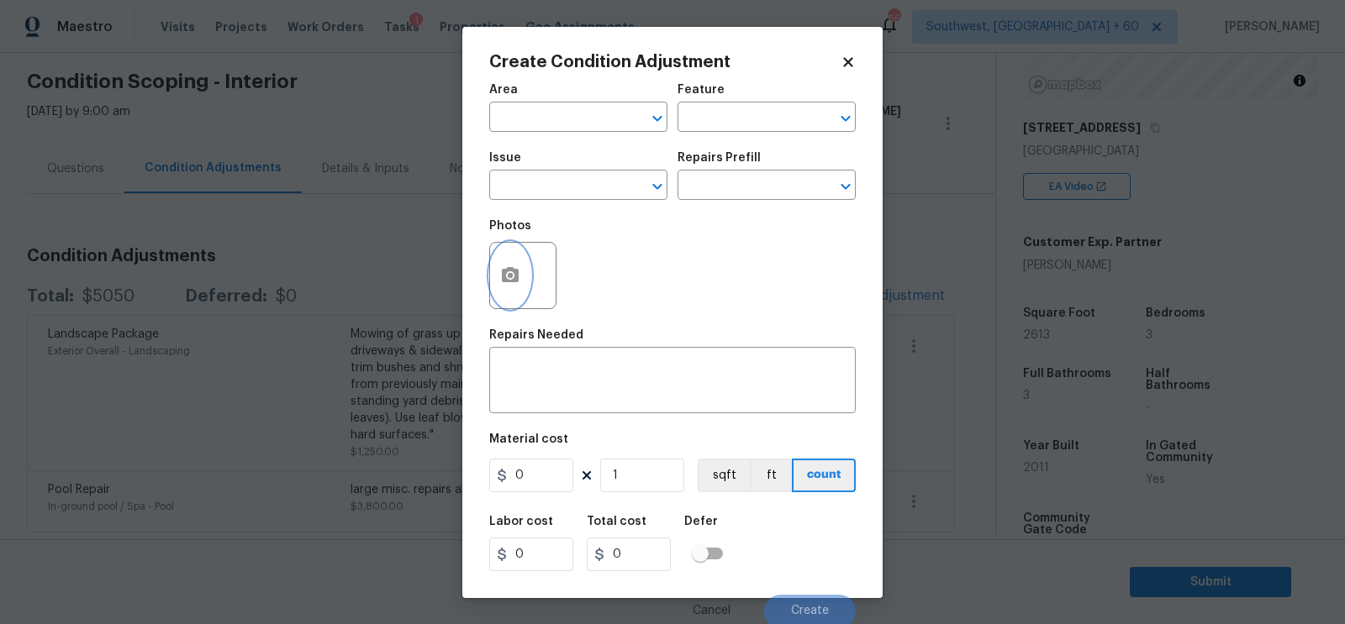
click at [493, 287] on button "button" at bounding box center [510, 276] width 40 height 66
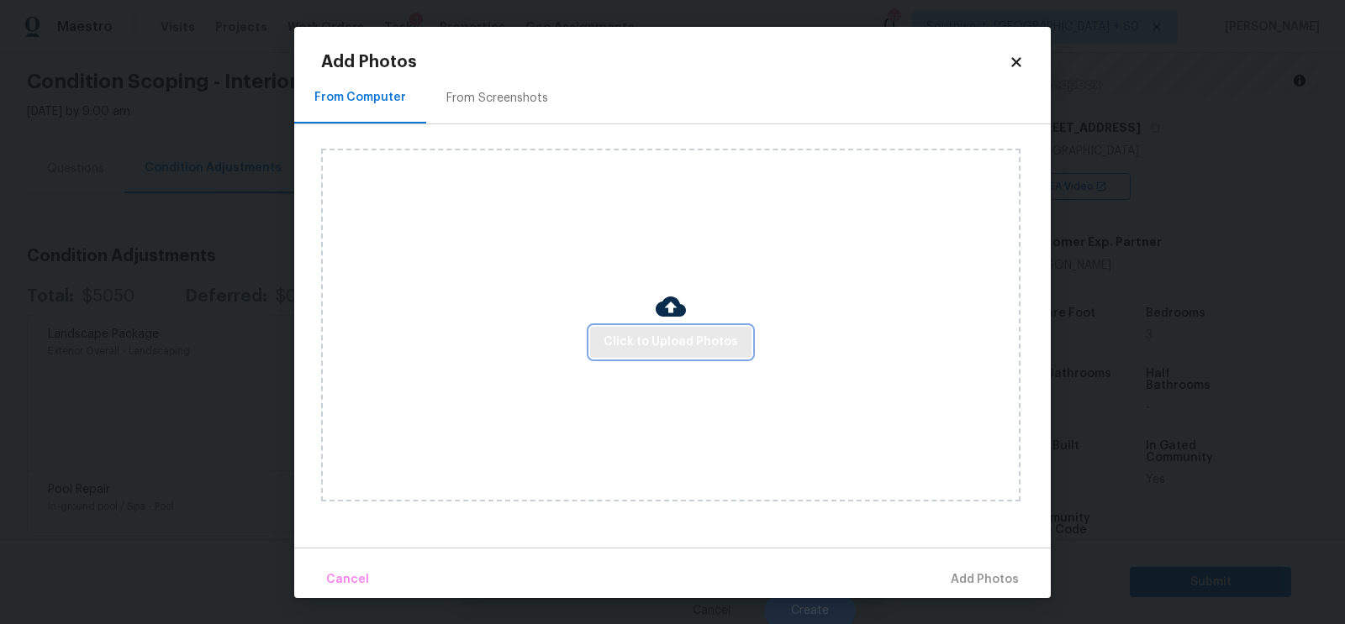
click at [631, 343] on span "Click to Upload Photos" at bounding box center [670, 342] width 134 height 21
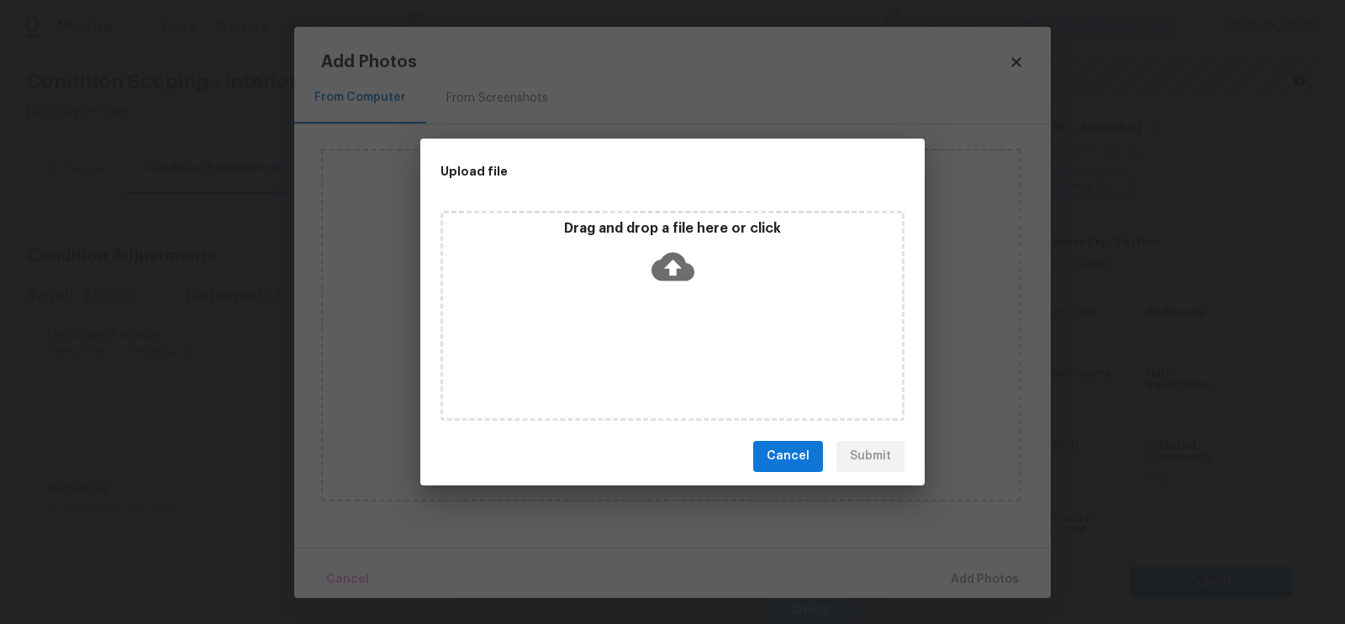
click at [673, 266] on icon at bounding box center [672, 266] width 43 height 43
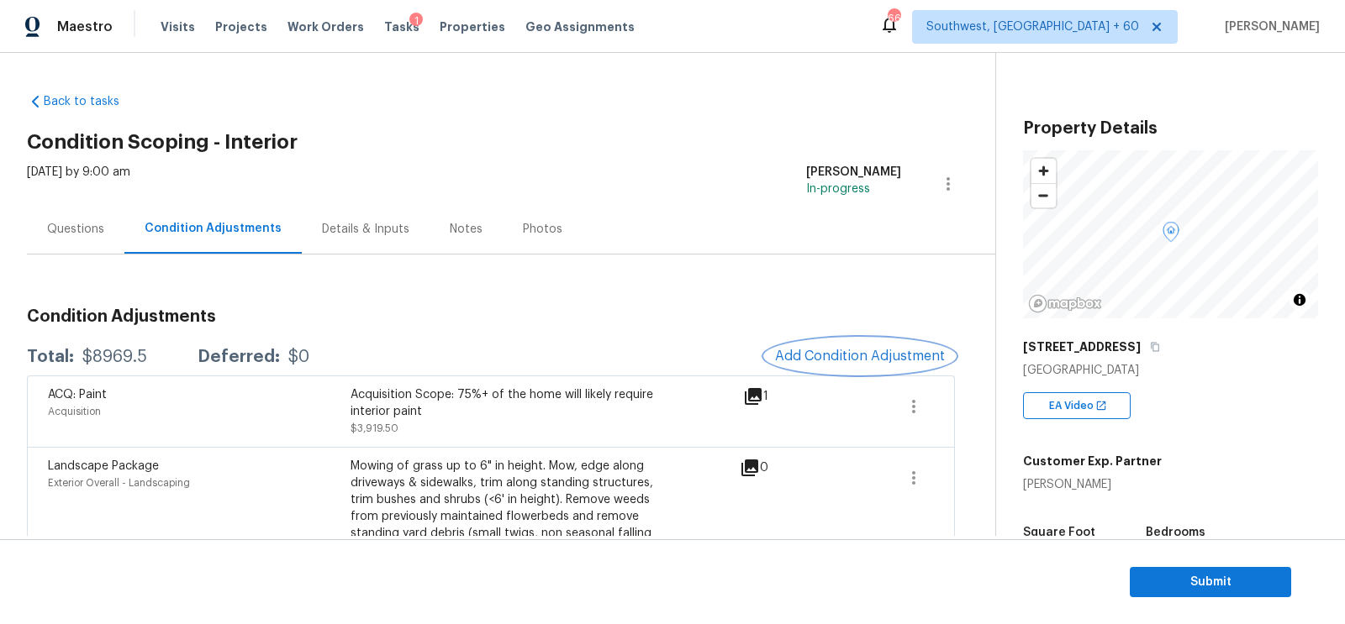
scroll to position [219, 0]
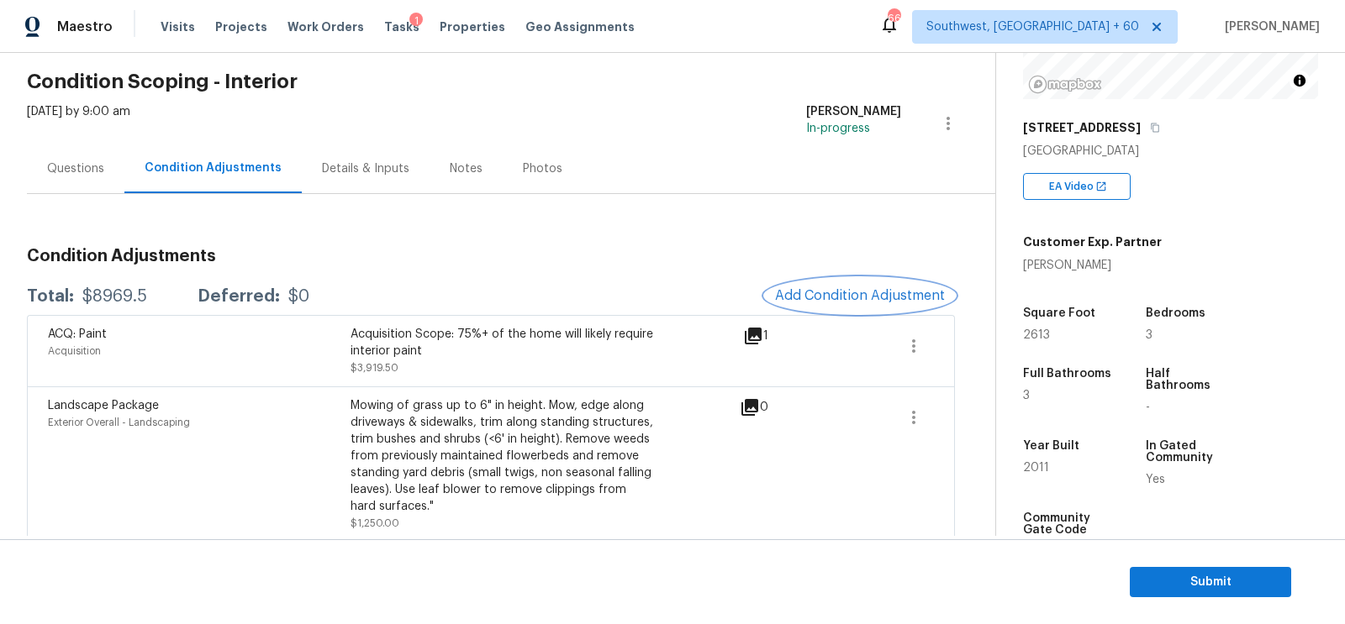
click at [835, 303] on button "Add Condition Adjustment" at bounding box center [860, 295] width 190 height 35
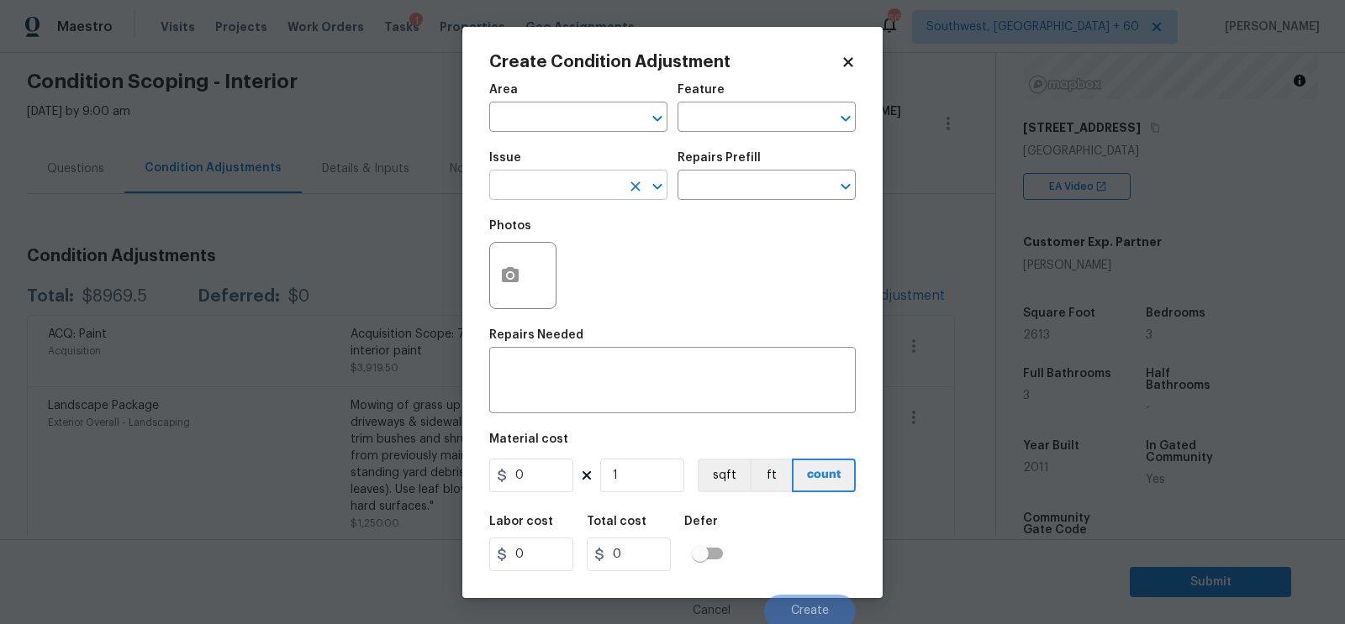
click at [566, 171] on div "Issue" at bounding box center [578, 163] width 178 height 22
click at [571, 179] on input "text" at bounding box center [554, 187] width 131 height 26
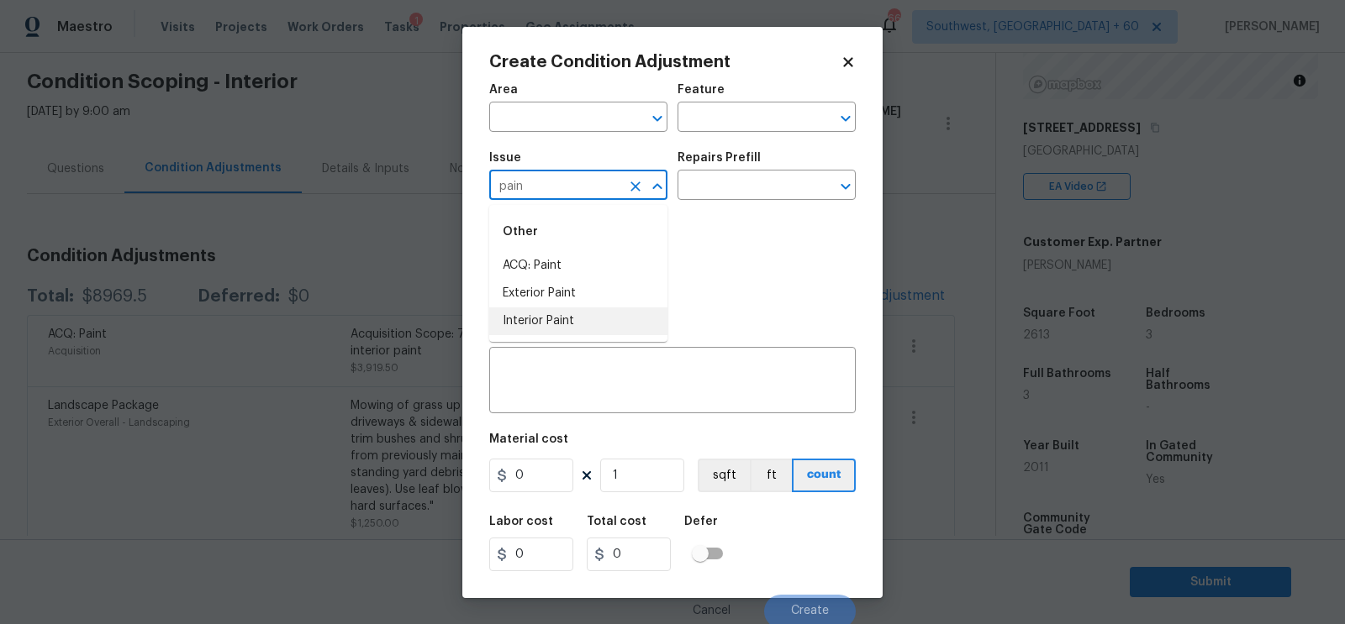
click at [587, 324] on li "Interior Paint" at bounding box center [578, 322] width 178 height 28
type input "Interior Paint"
click at [757, 166] on div "Repairs Prefill" at bounding box center [766, 163] width 178 height 22
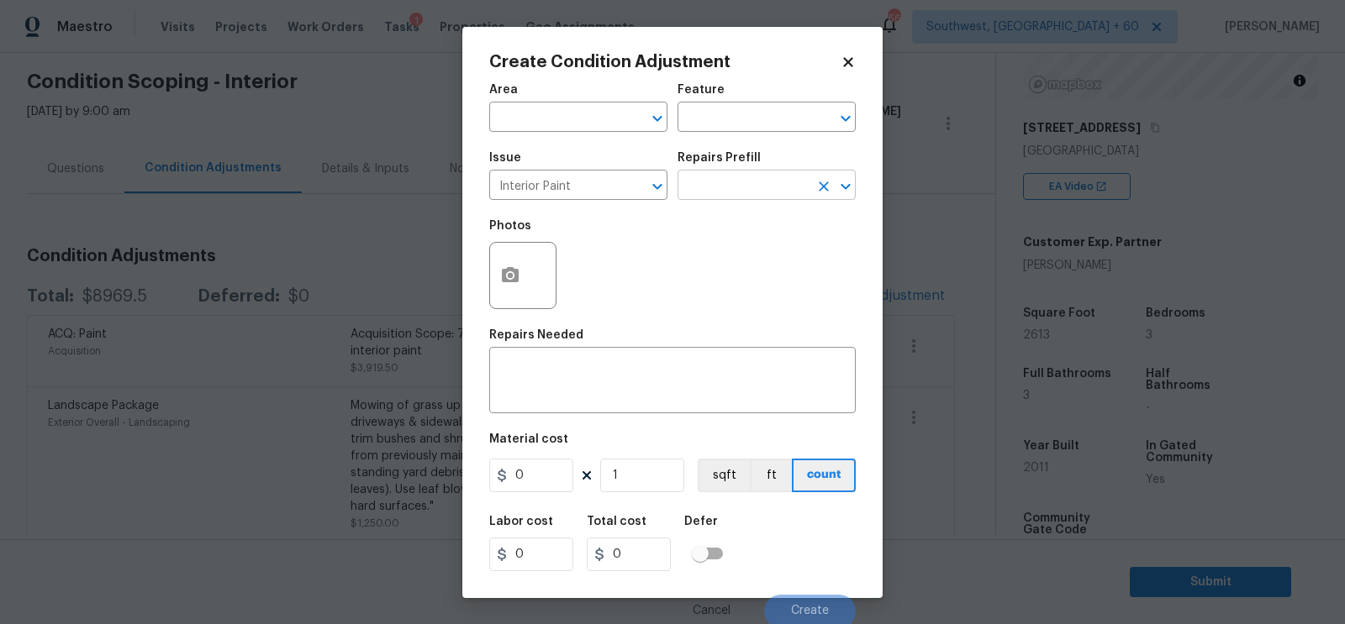
click at [747, 192] on input "text" at bounding box center [742, 187] width 131 height 26
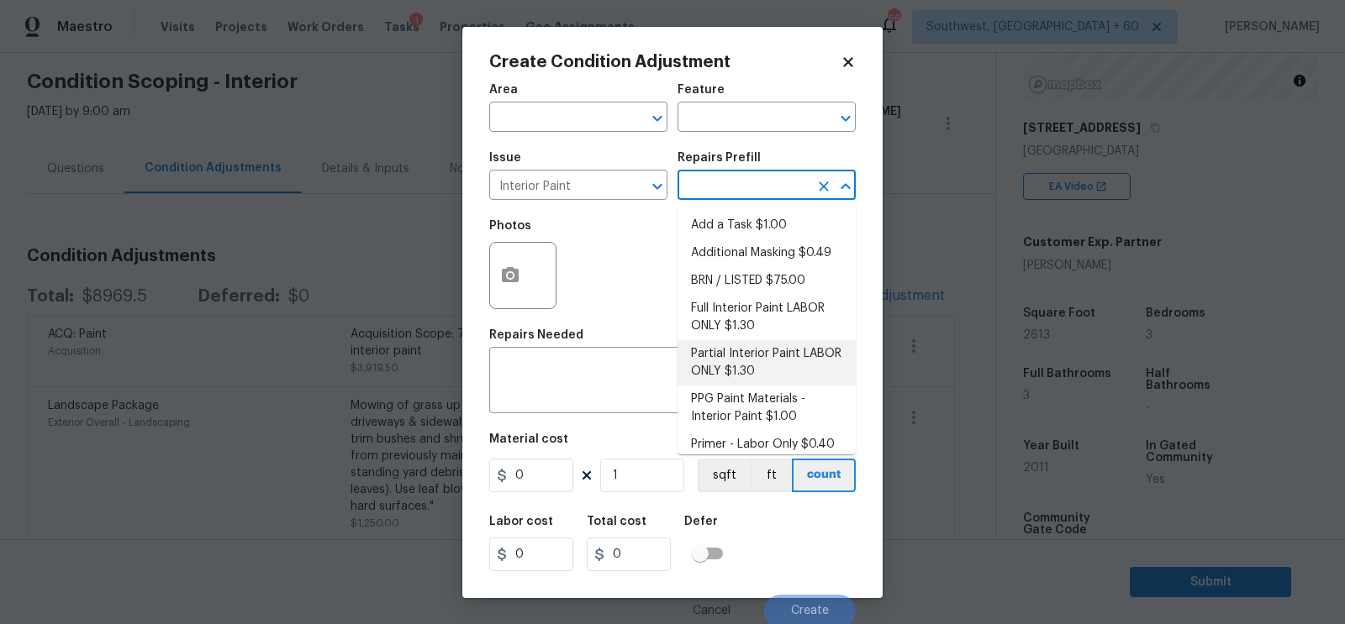
scroll to position [10, 0]
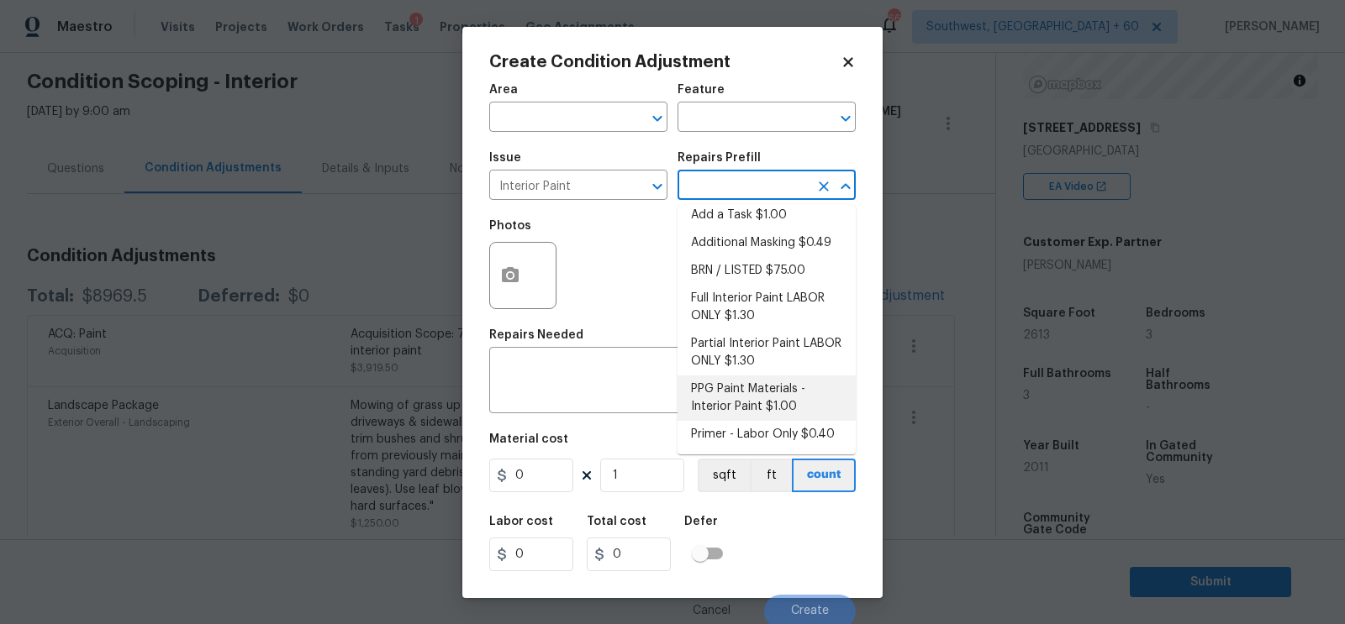
click at [751, 418] on li "PPG Paint Materials - Interior Paint $1.00" at bounding box center [766, 398] width 178 height 45
type input "Overall Paint"
type textarea "PPG Paint Materials ordered by Opendoor"
type input "1"
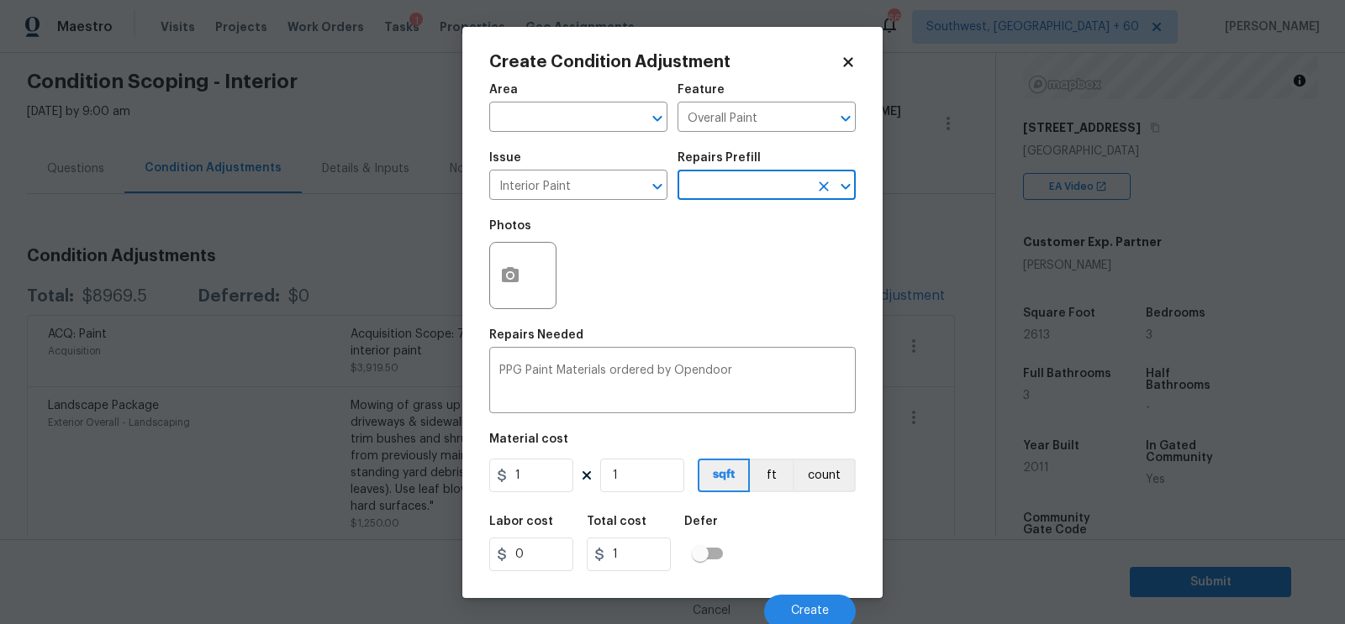
click at [765, 186] on input "text" at bounding box center [742, 187] width 131 height 26
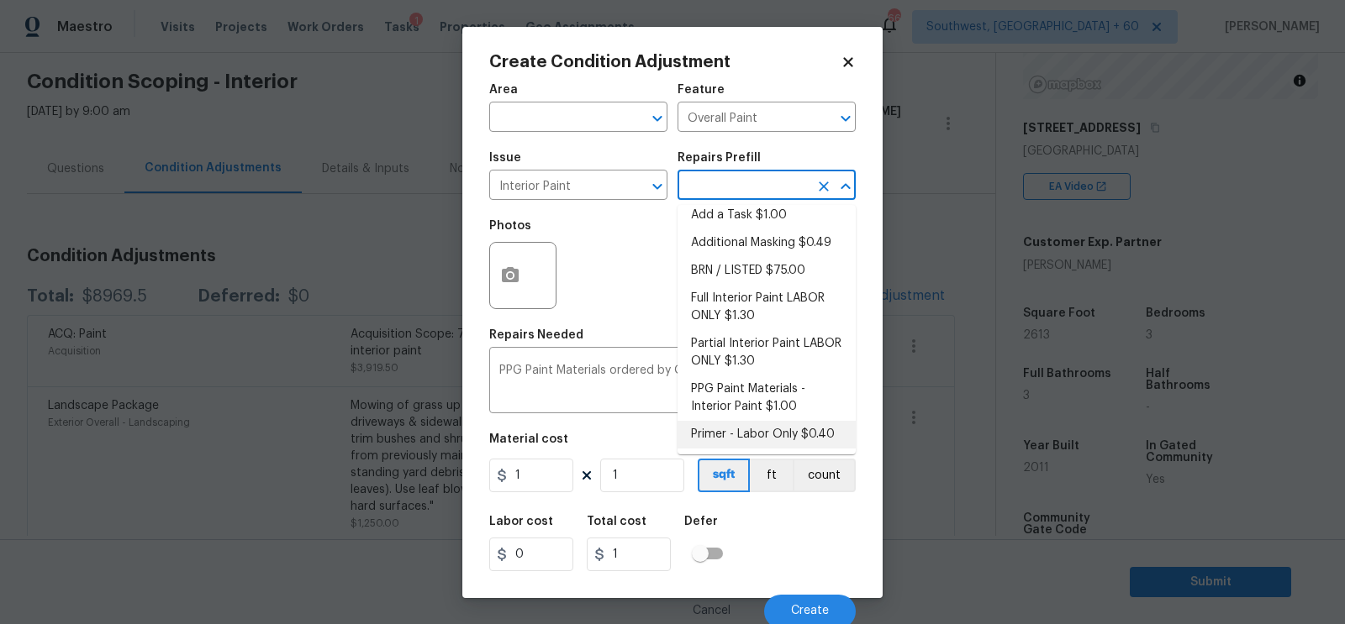
click at [752, 429] on li "Primer - Labor Only $0.40" at bounding box center [766, 435] width 178 height 28
type textarea "Interior primer - PRIMER PROVIDED BY OPENDOOR - All nails, screws, drywall anch…"
type input "0.4"
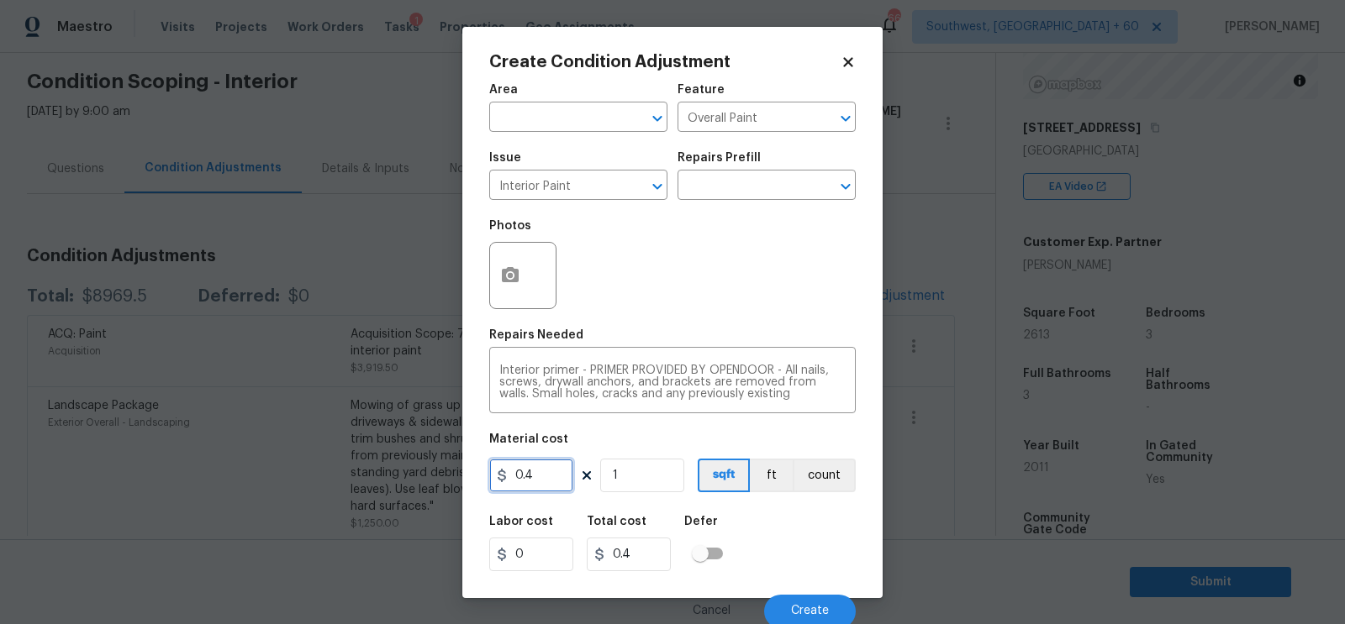
click at [562, 466] on input "0.4" at bounding box center [531, 476] width 84 height 34
click at [660, 488] on input "1" at bounding box center [642, 476] width 84 height 34
type input "0.5"
click at [660, 488] on input "1" at bounding box center [642, 476] width 84 height 34
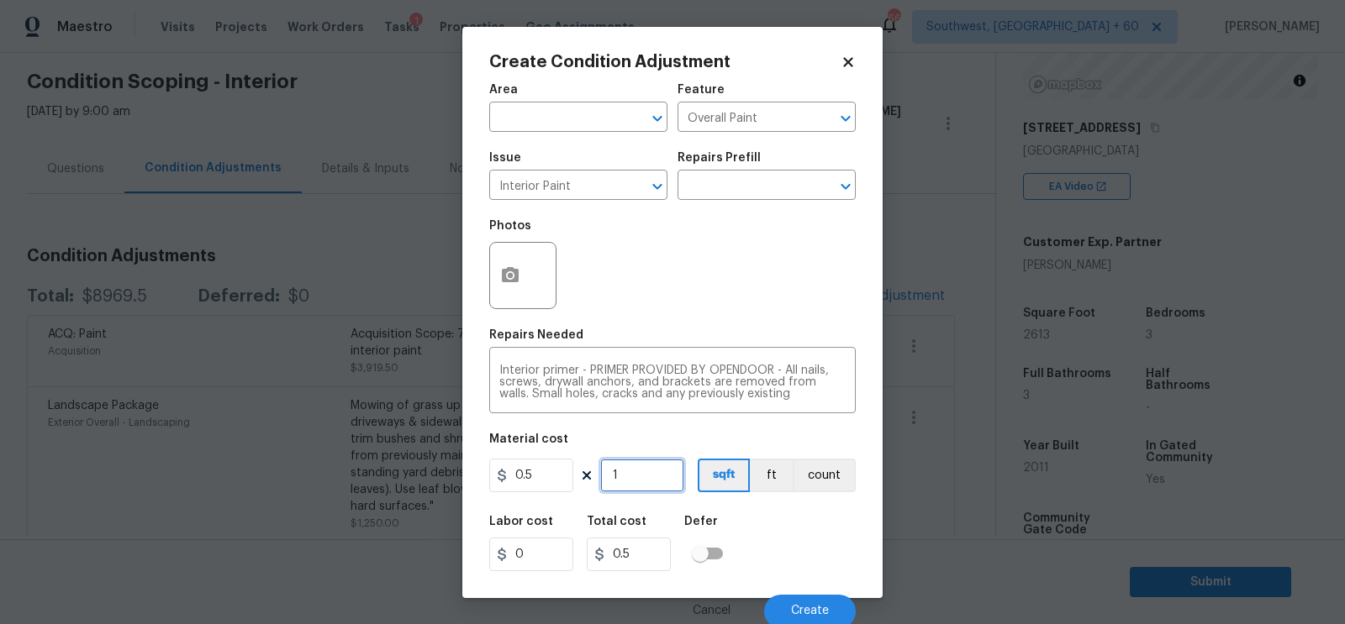
type input "0"
type input "2"
type input "1"
type input "26"
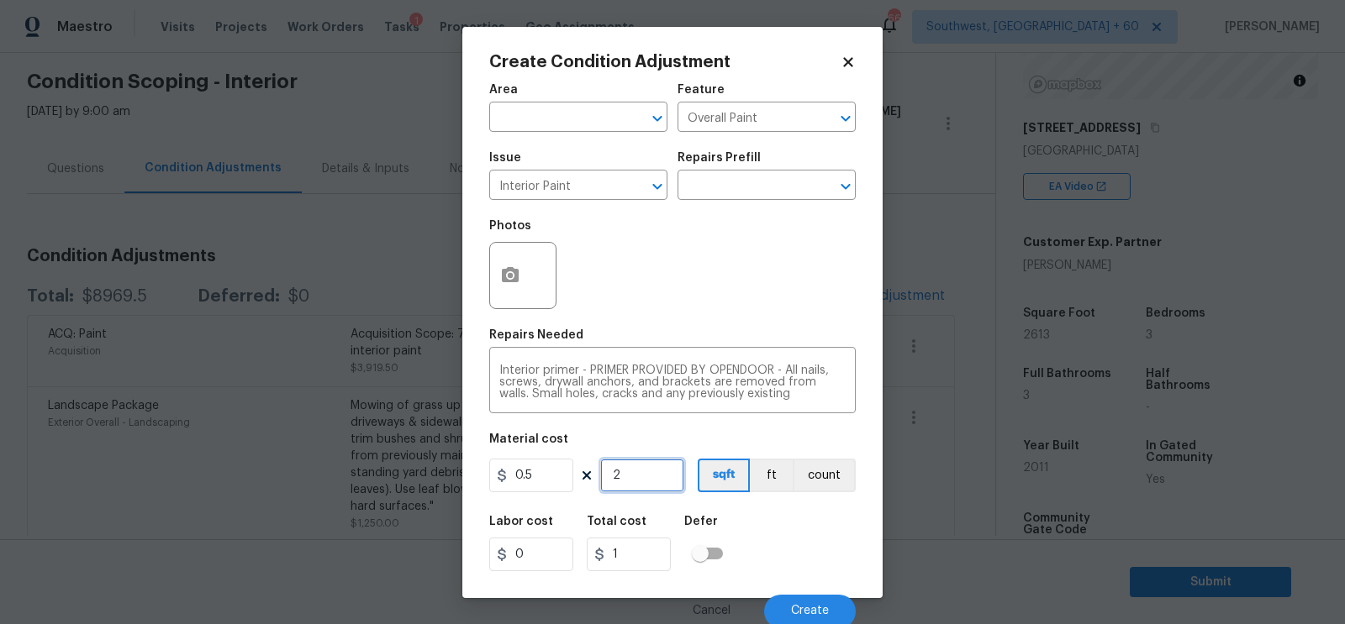
type input "13"
type input "261"
type input "130.5"
type input "2613"
type input "1306.5"
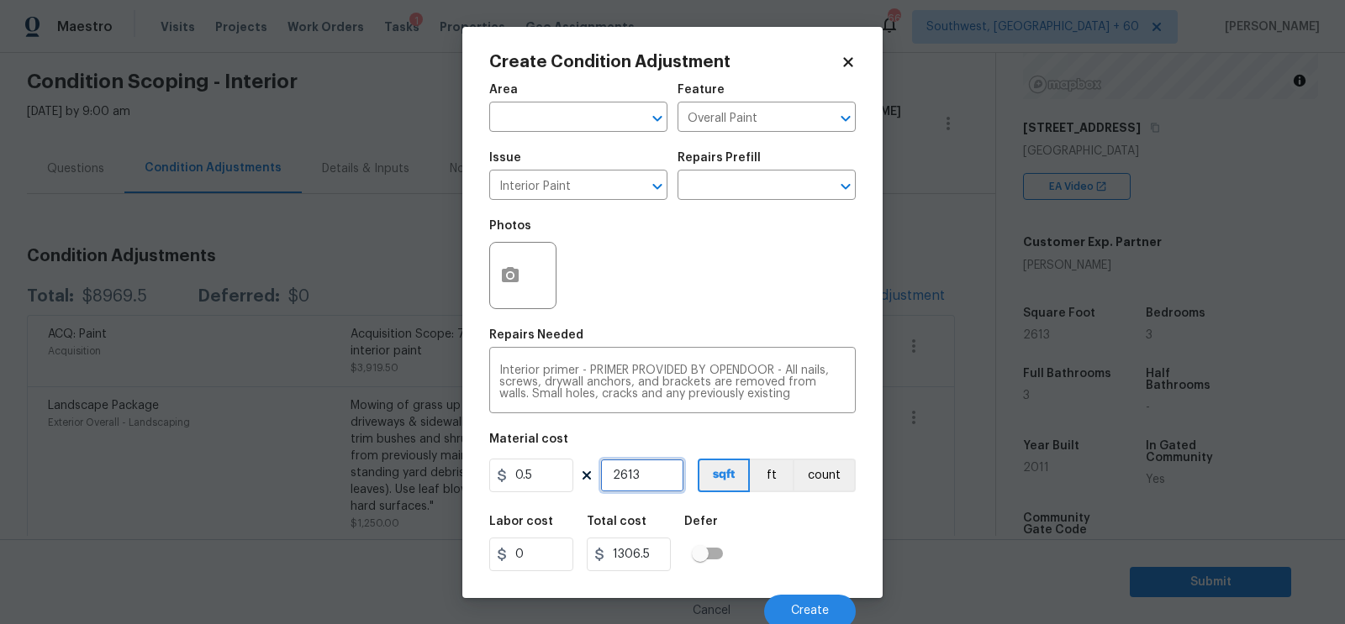
type input "2613"
click at [666, 561] on input "1306.5" at bounding box center [629, 555] width 84 height 34
click at [793, 601] on button "Create" at bounding box center [810, 612] width 92 height 34
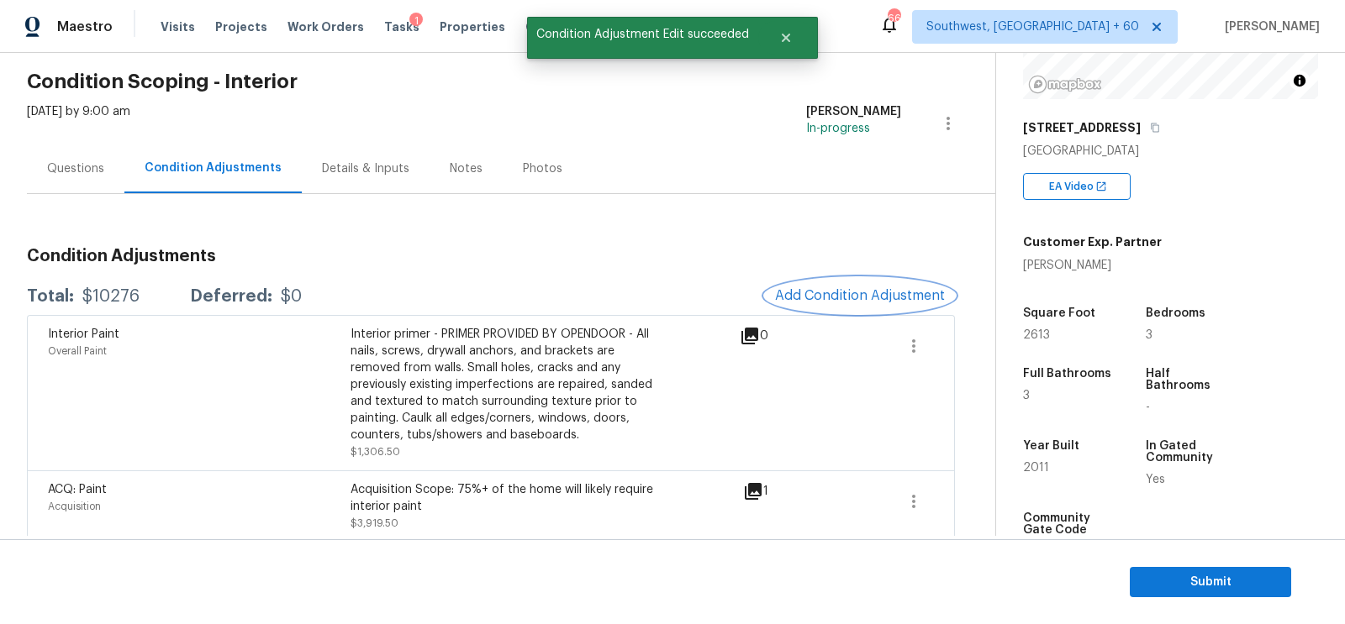
click at [819, 292] on span "Add Condition Adjustment" at bounding box center [860, 295] width 170 height 15
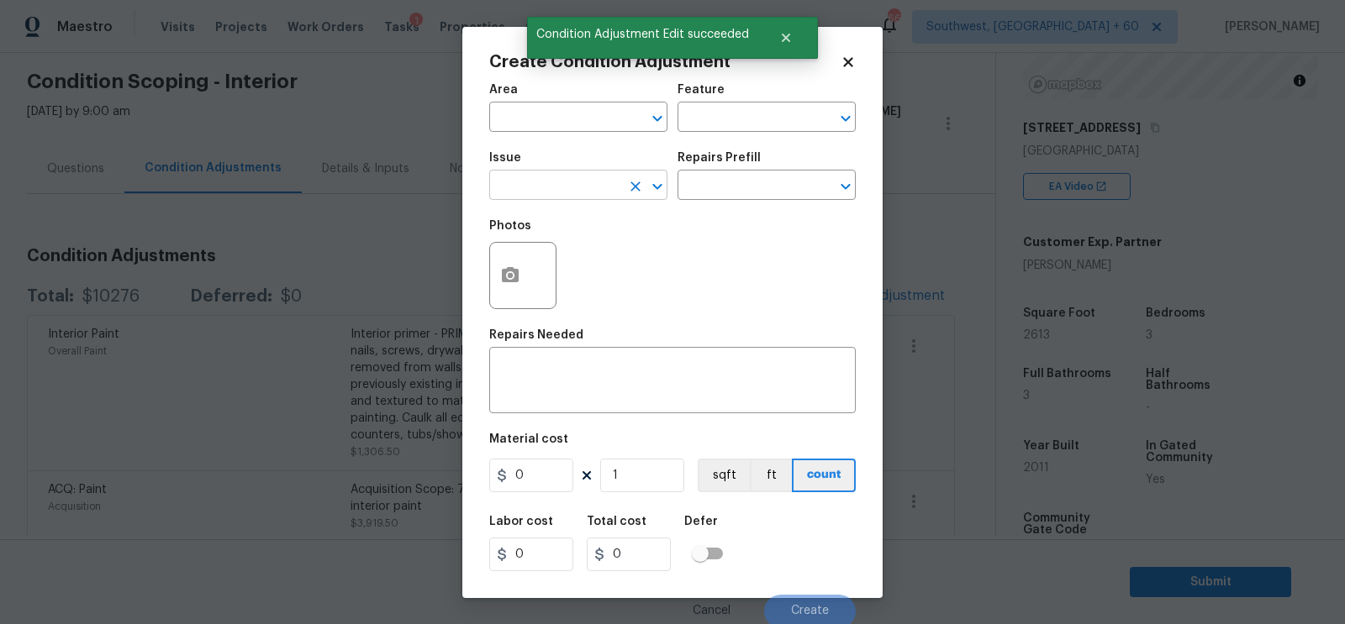
click at [540, 175] on input "text" at bounding box center [554, 187] width 131 height 26
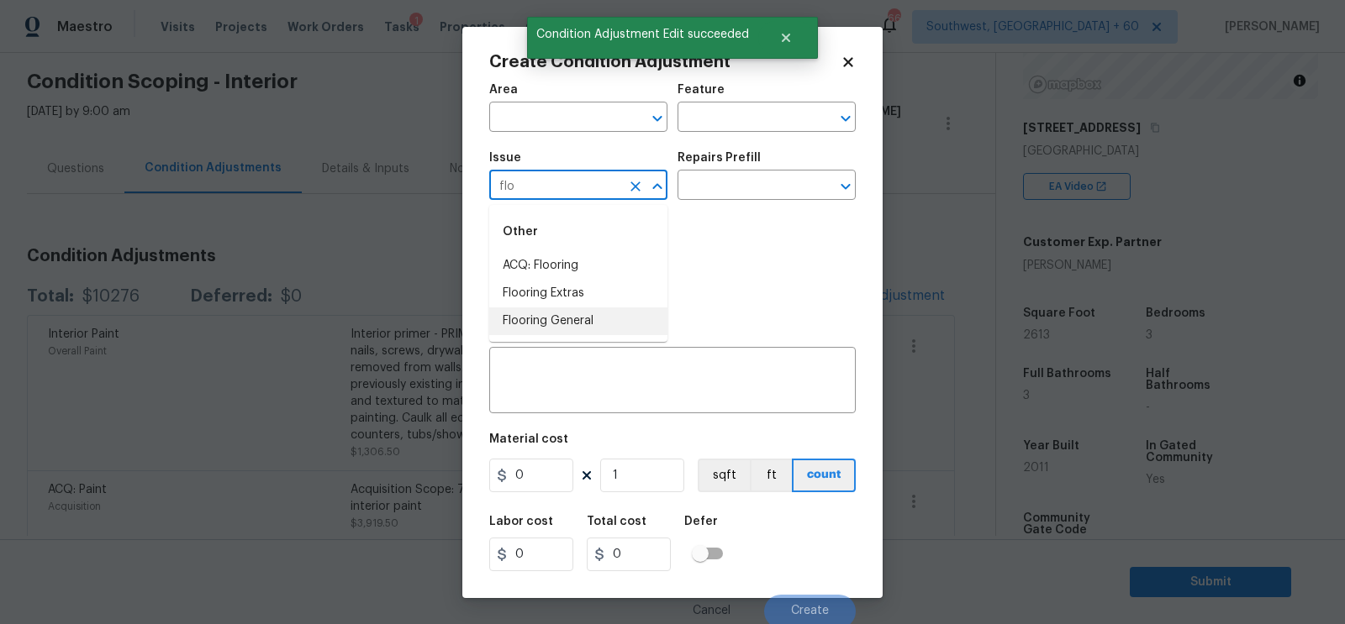
click at [561, 325] on li "Flooring General" at bounding box center [578, 322] width 178 height 28
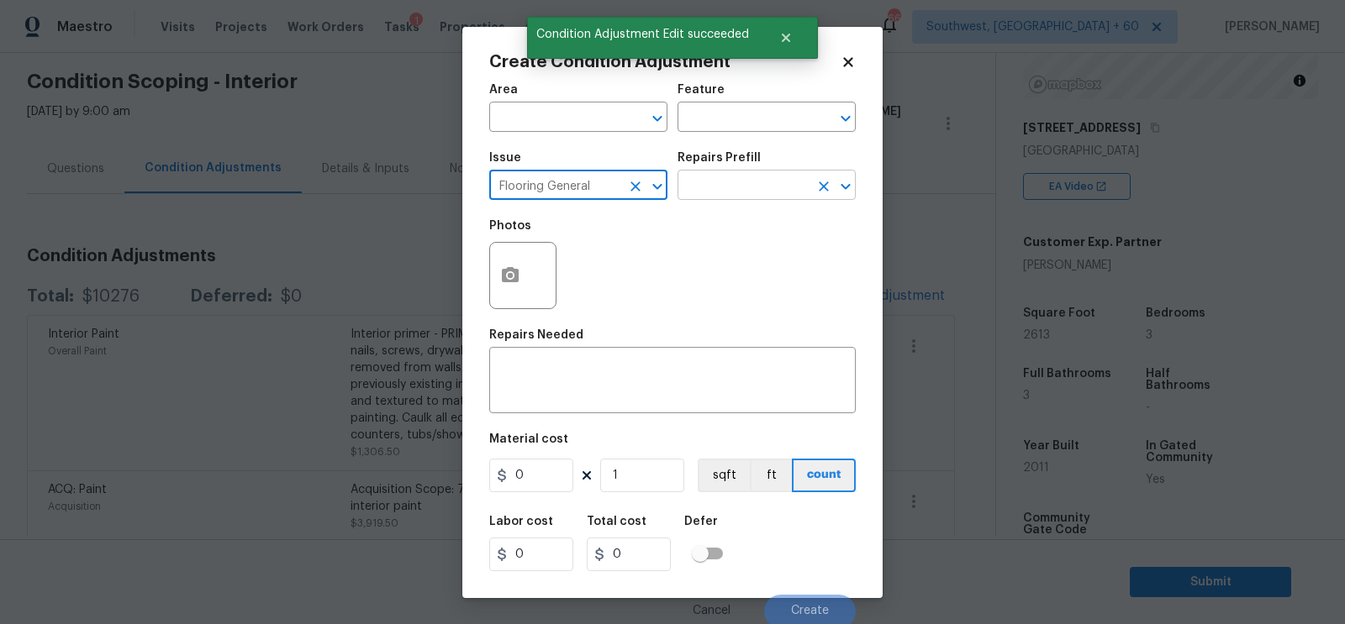
type input "Flooring General"
click at [741, 194] on input "text" at bounding box center [742, 187] width 131 height 26
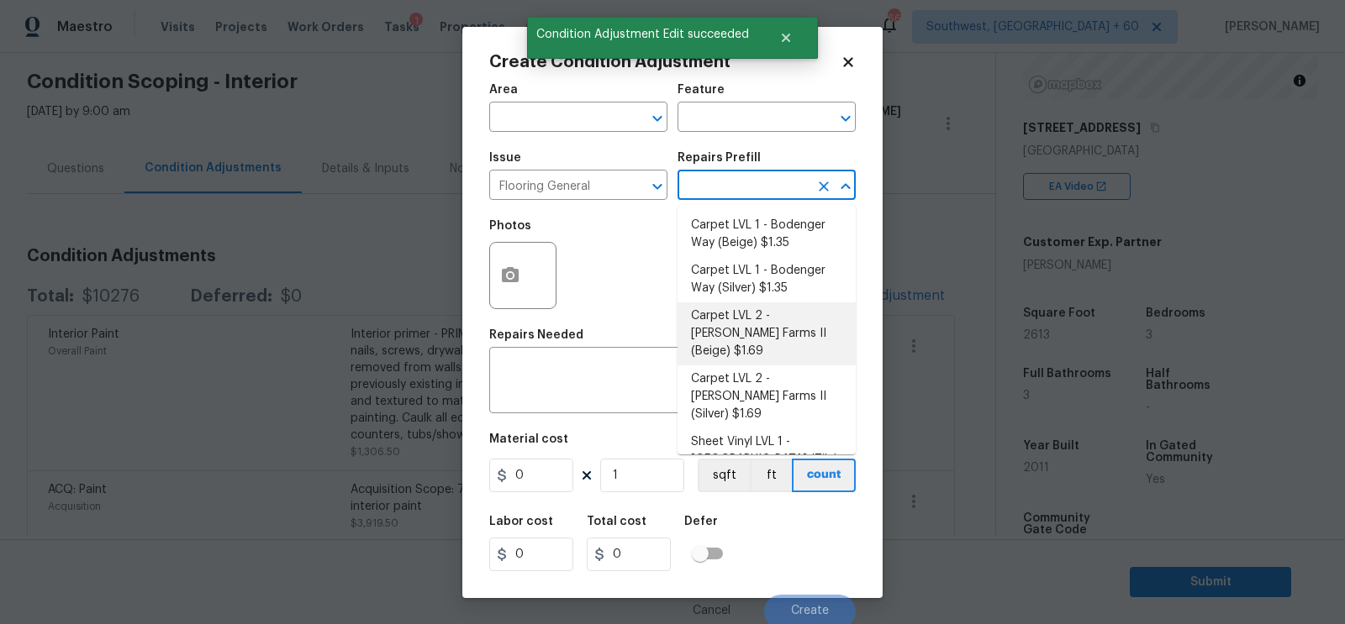
click at [773, 332] on li "Carpet LVL 2 - Abshire Farms II (Beige) $1.69" at bounding box center [766, 334] width 178 height 63
type input "Overall Flooring"
type textarea "Install new carpet (Abshire Farms II - 749 Stony Glade) at all previously carpe…"
type input "1.69"
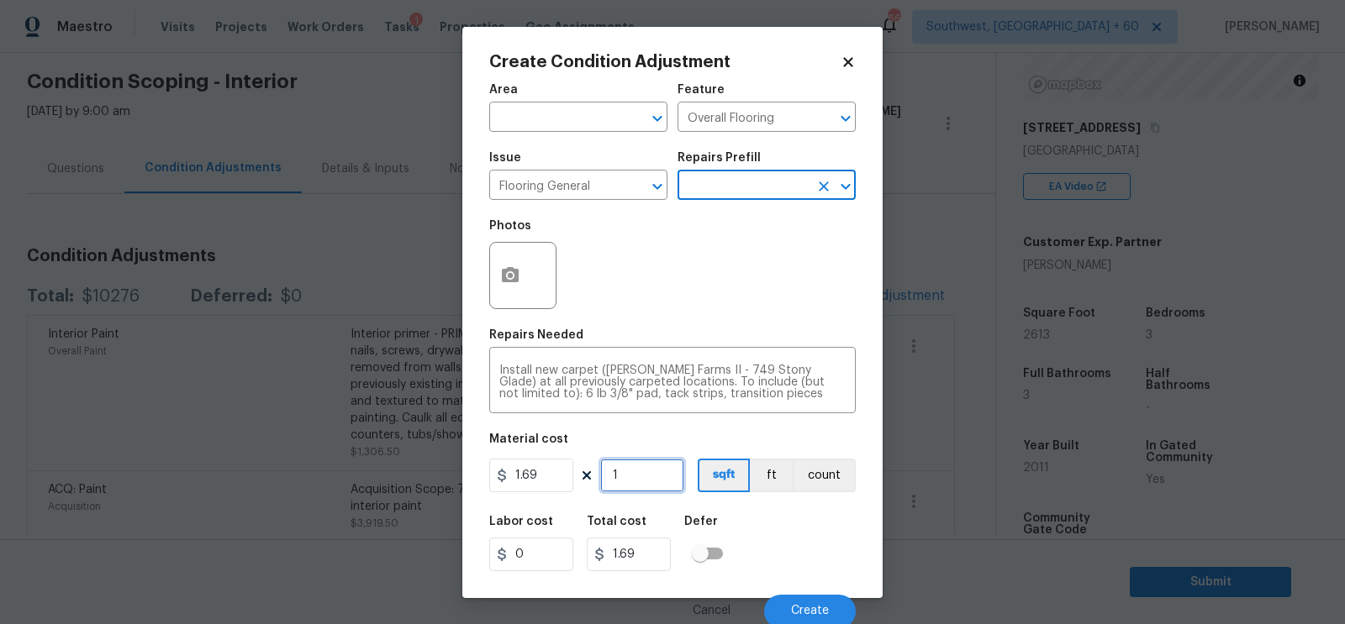
click at [651, 465] on input "1" at bounding box center [642, 476] width 84 height 34
type input "0"
click at [636, 477] on input "0" at bounding box center [642, 476] width 84 height 34
type input "2"
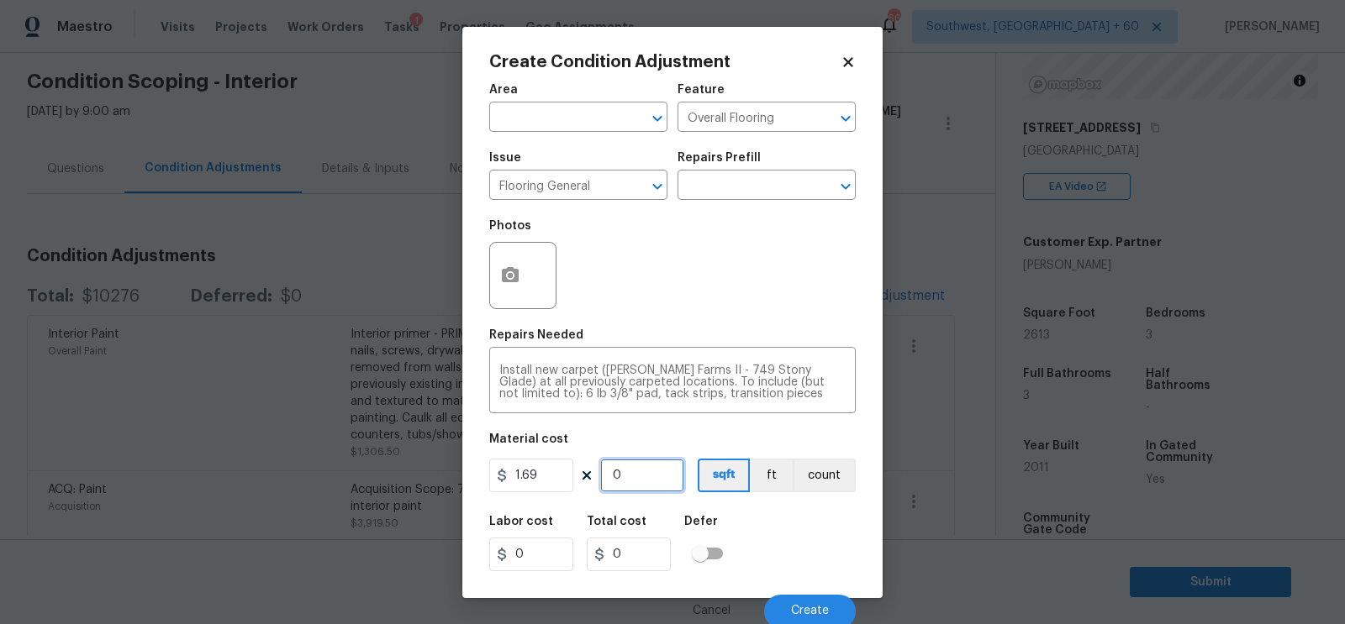
type input "3.38"
type input "21"
type input "35.49"
type input "216"
type input "365.04"
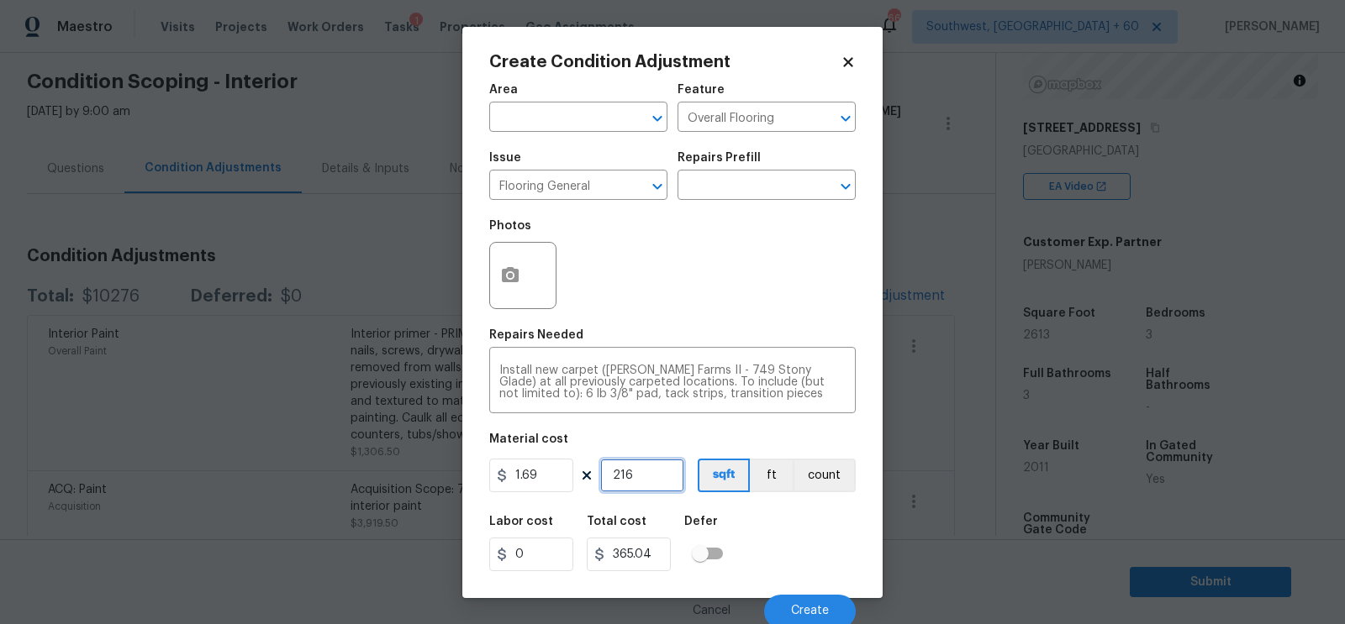
type input "2163"
type input "3655.47"
type input "2163"
click at [484, 256] on div "Create Condition Adjustment Area ​ Feature Overall Flooring ​ Issue Flooring Ge…" at bounding box center [672, 313] width 420 height 572
click at [503, 264] on button "button" at bounding box center [510, 276] width 40 height 66
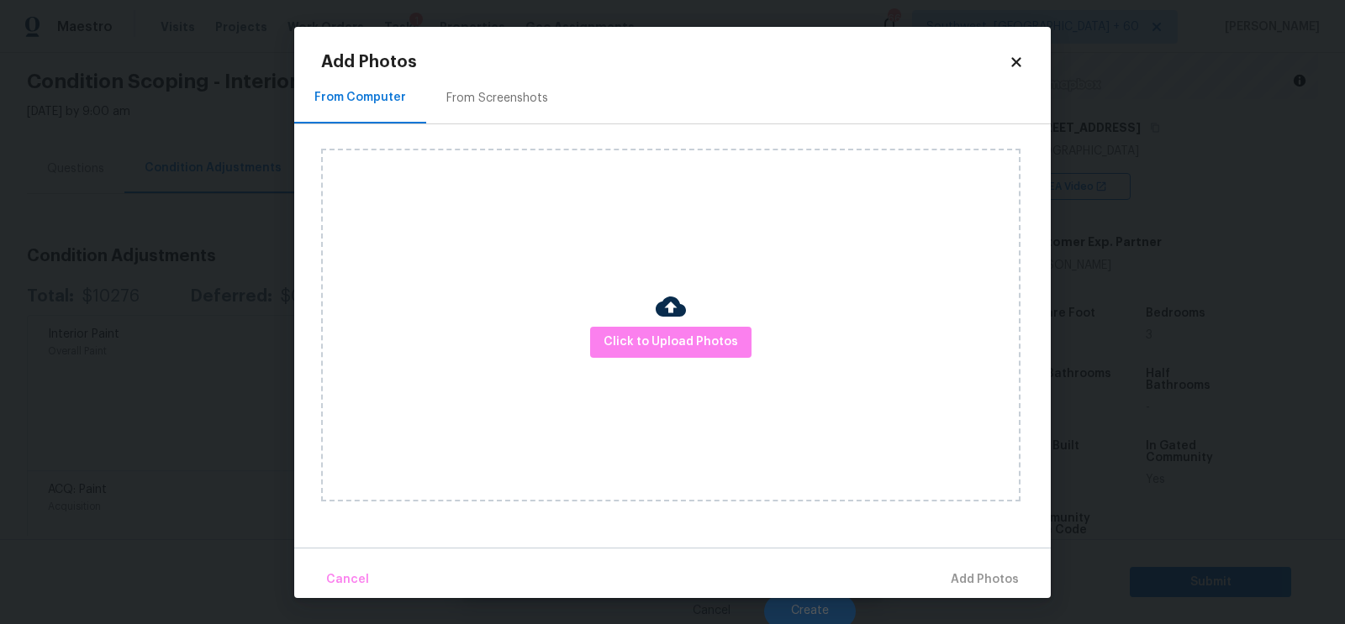
click at [487, 118] on div "From Screenshots" at bounding box center [497, 99] width 142 height 50
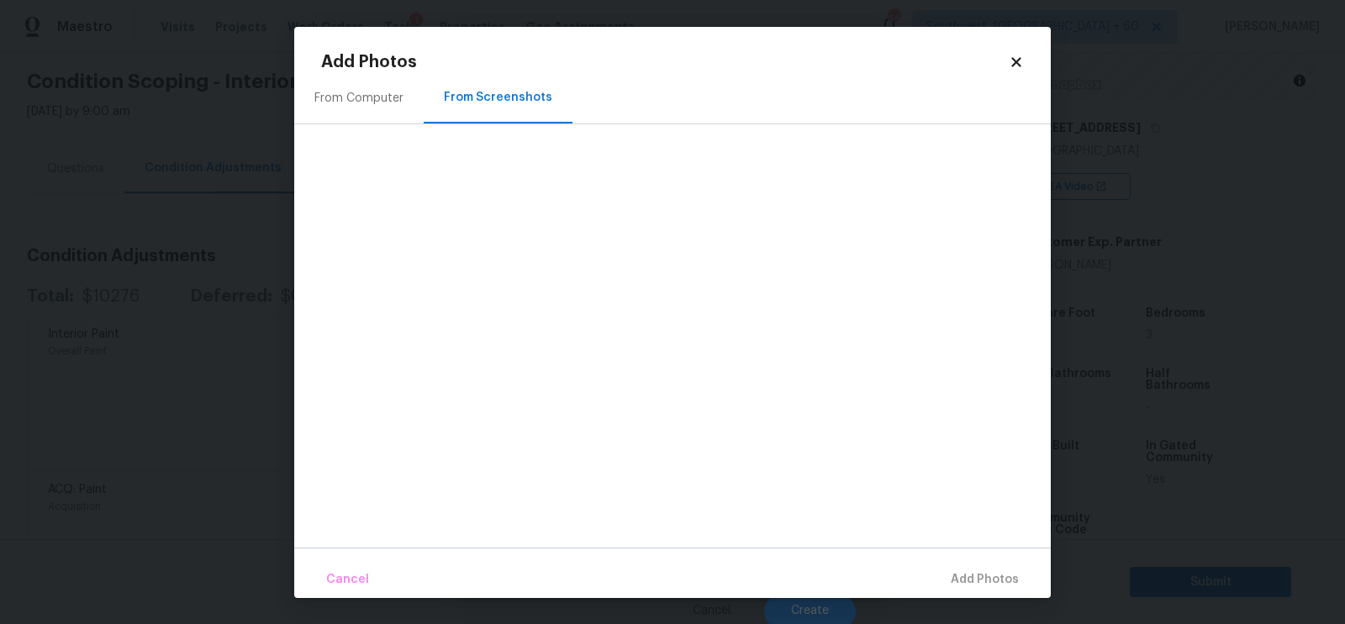
click at [350, 97] on div "From Computer" at bounding box center [358, 98] width 89 height 17
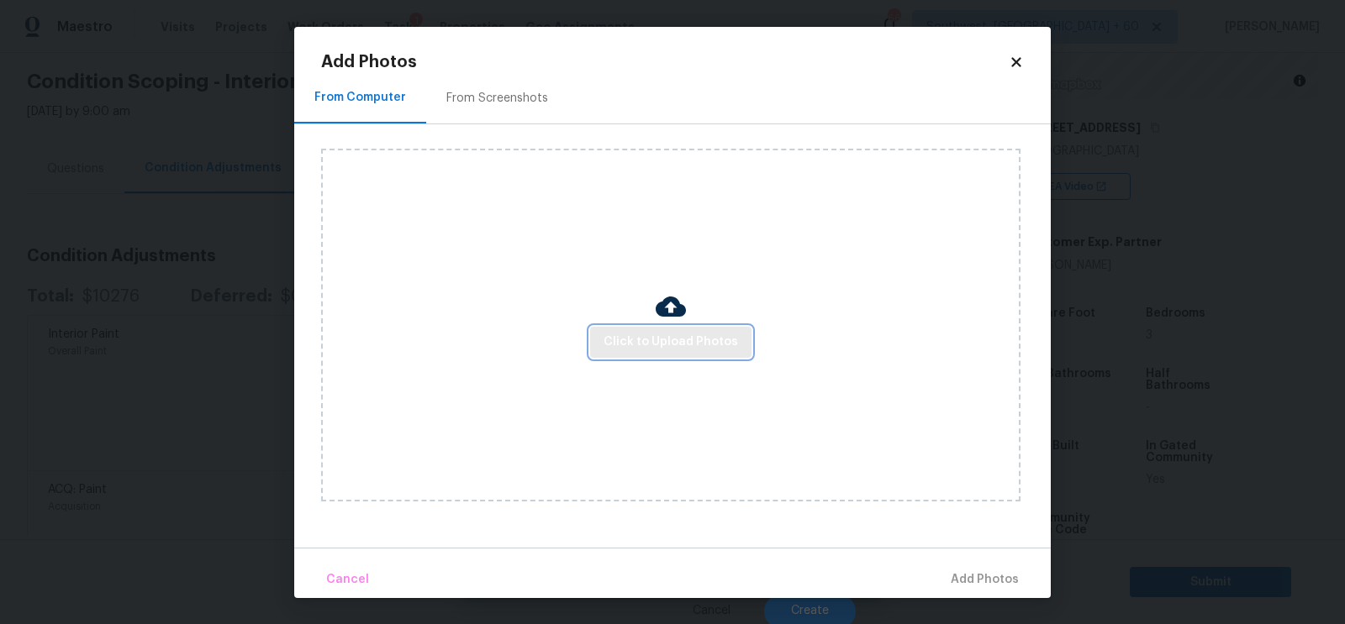
click at [665, 350] on span "Click to Upload Photos" at bounding box center [670, 342] width 134 height 21
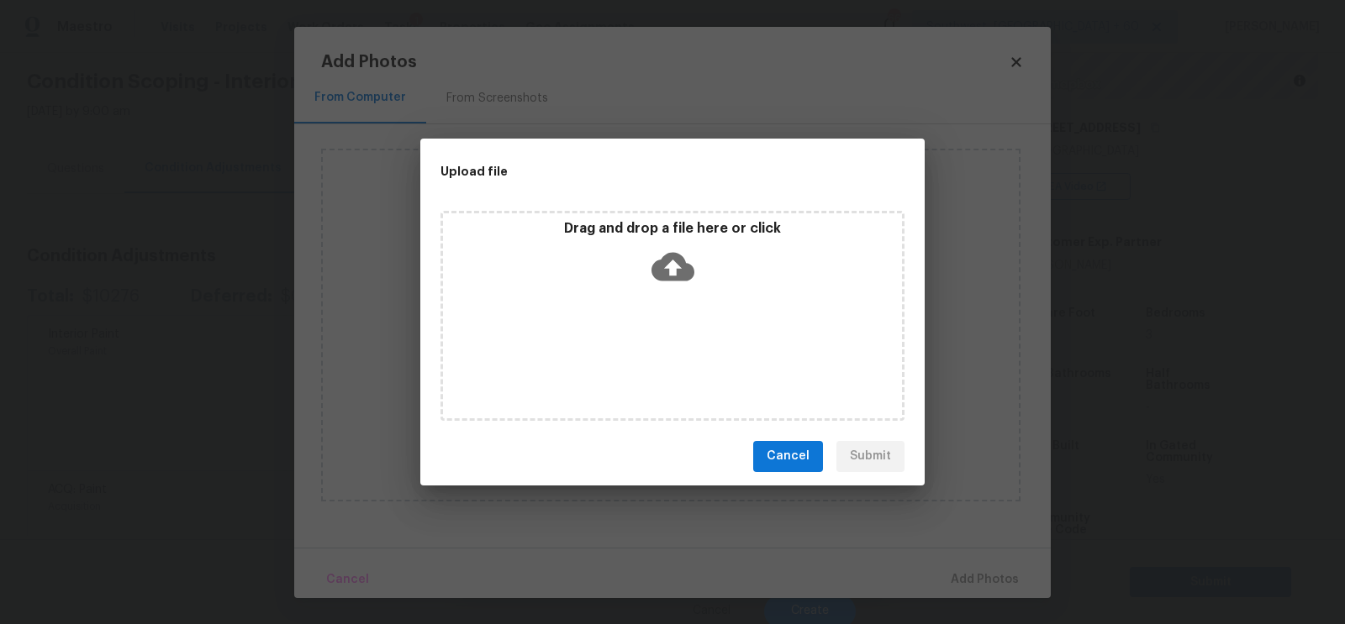
click at [663, 283] on icon at bounding box center [672, 266] width 43 height 43
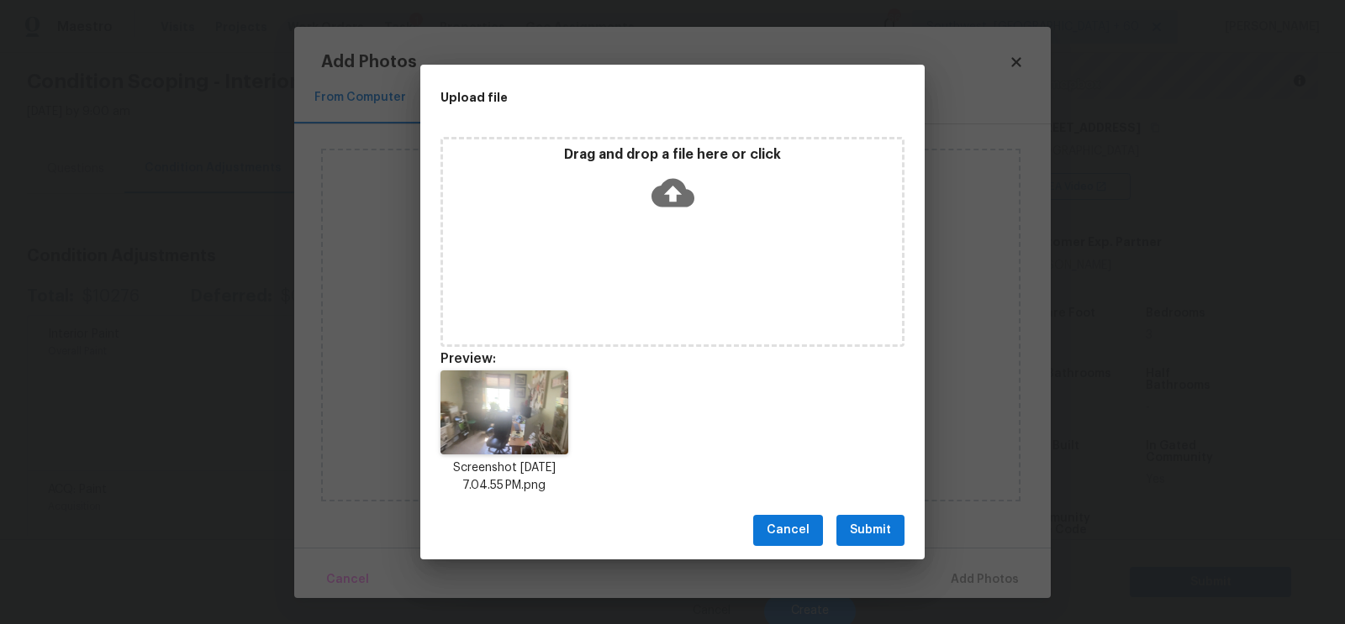
click at [872, 525] on span "Submit" at bounding box center [870, 530] width 41 height 21
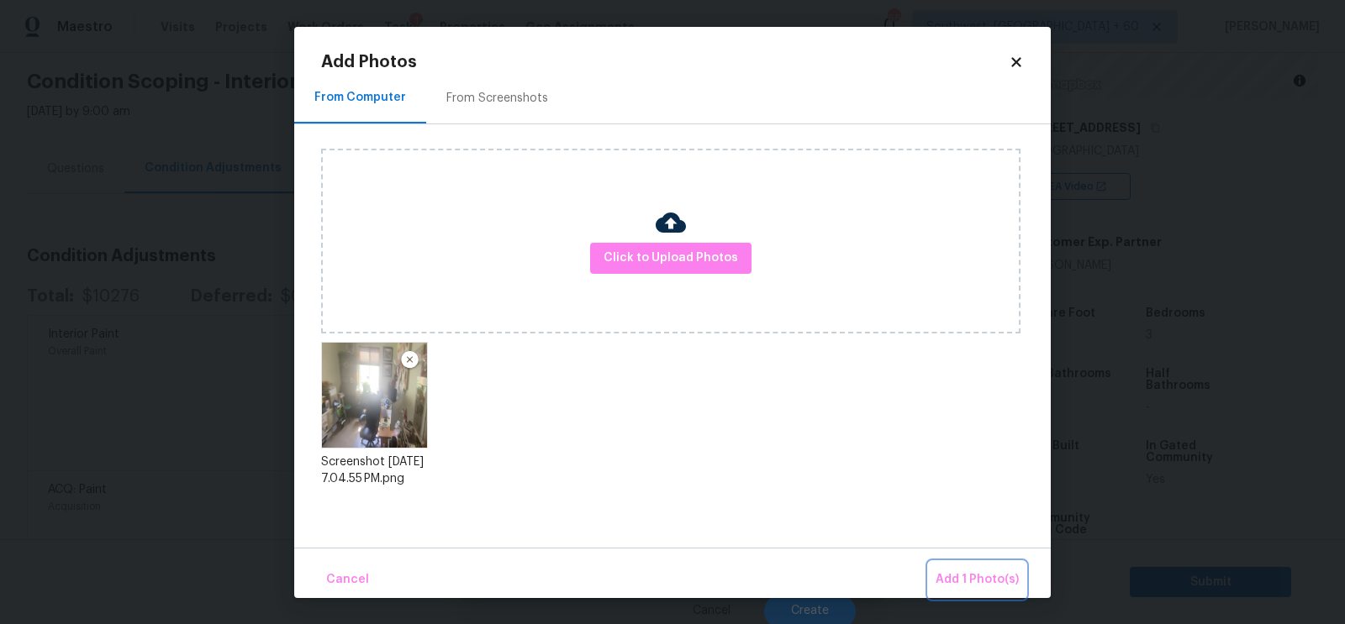
click at [967, 562] on button "Add 1 Photo(s)" at bounding box center [977, 580] width 97 height 36
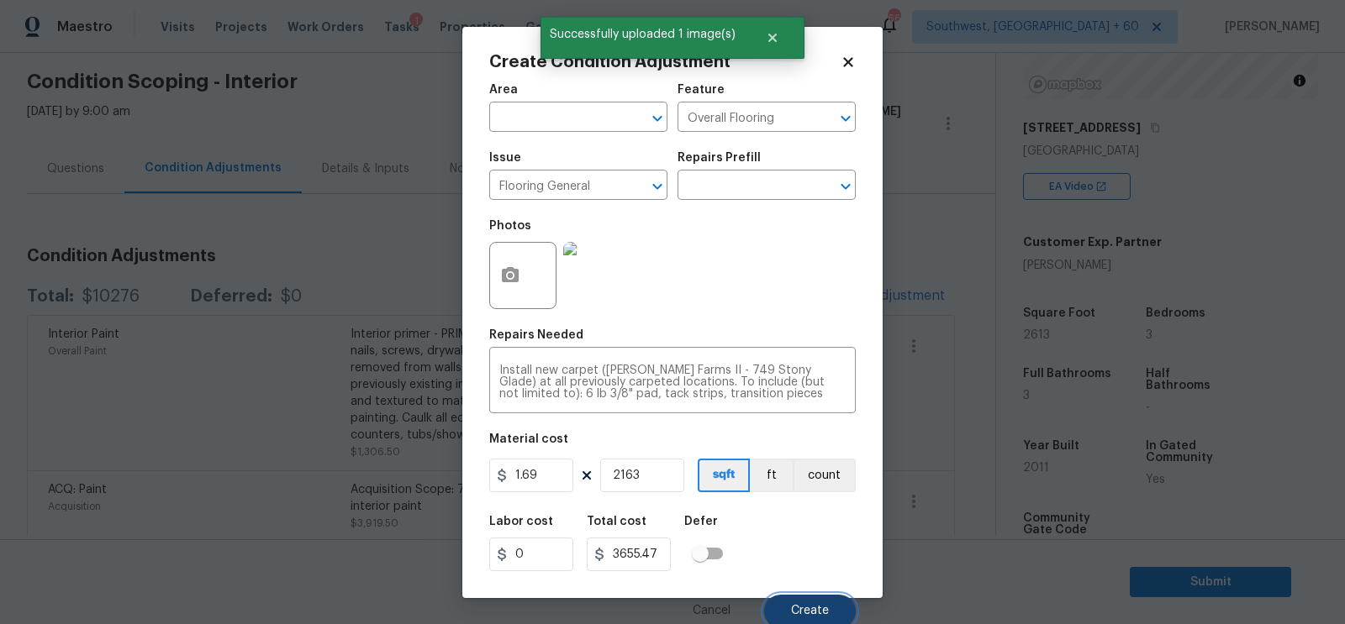
click at [795, 603] on button "Create" at bounding box center [810, 612] width 92 height 34
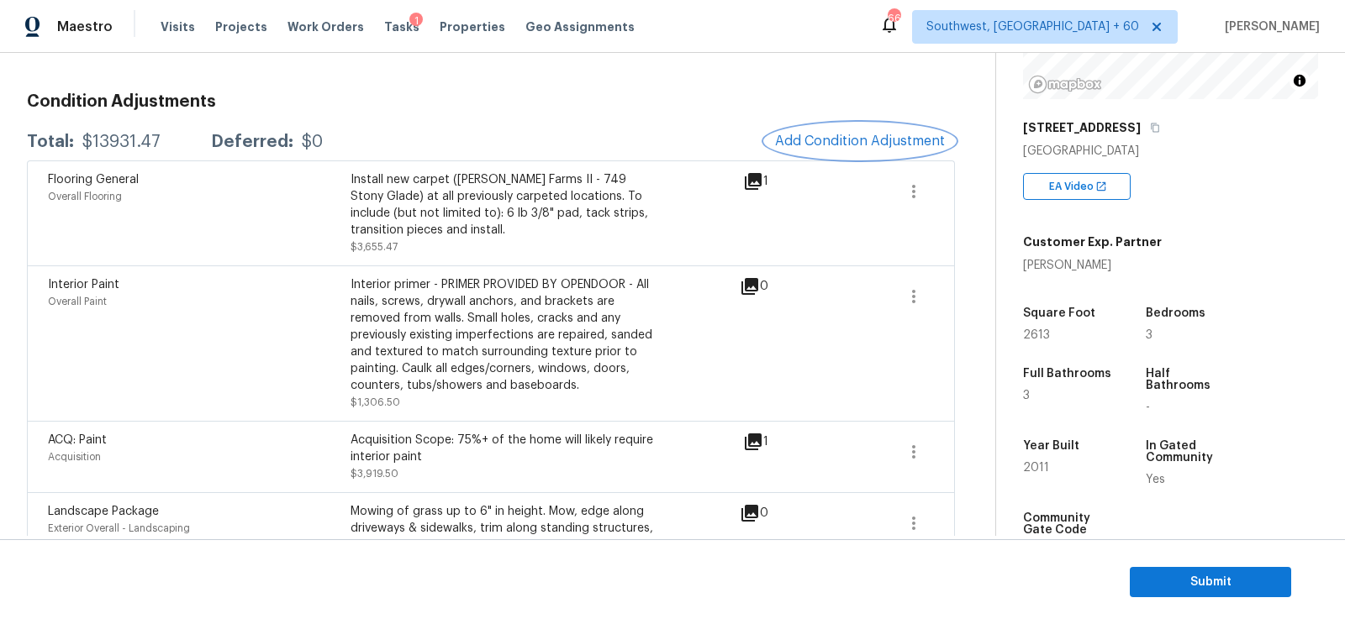
scroll to position [208, 0]
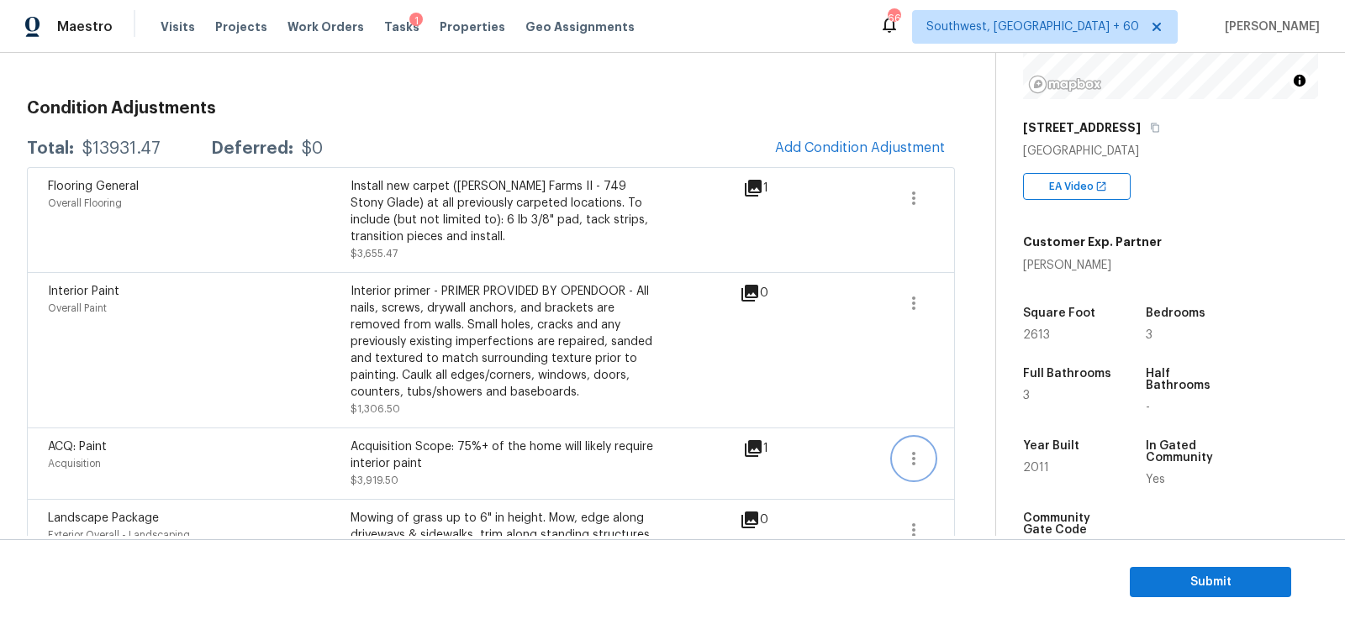
click at [903, 458] on button "button" at bounding box center [913, 459] width 40 height 40
click at [982, 455] on div "Edit" at bounding box center [1009, 453] width 131 height 17
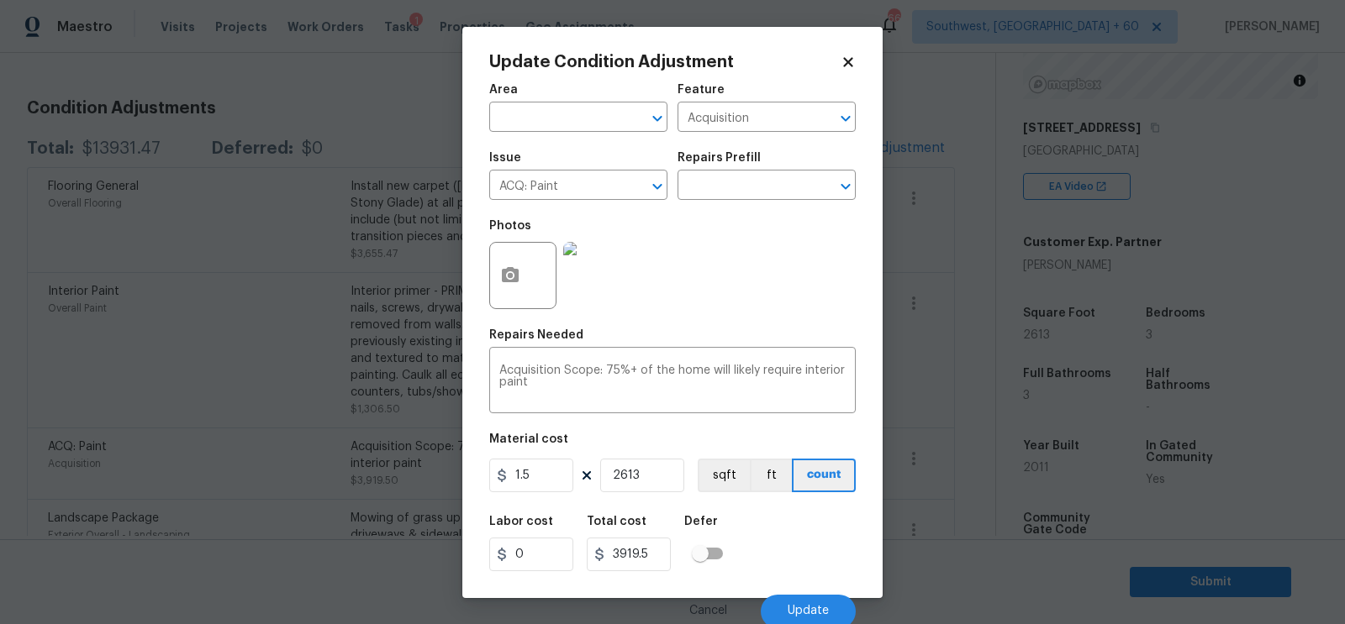
click at [963, 498] on body "Maestro Visits Projects Work Orders Tasks 1 Properties Geo Assignments 662 Sout…" at bounding box center [672, 312] width 1345 height 624
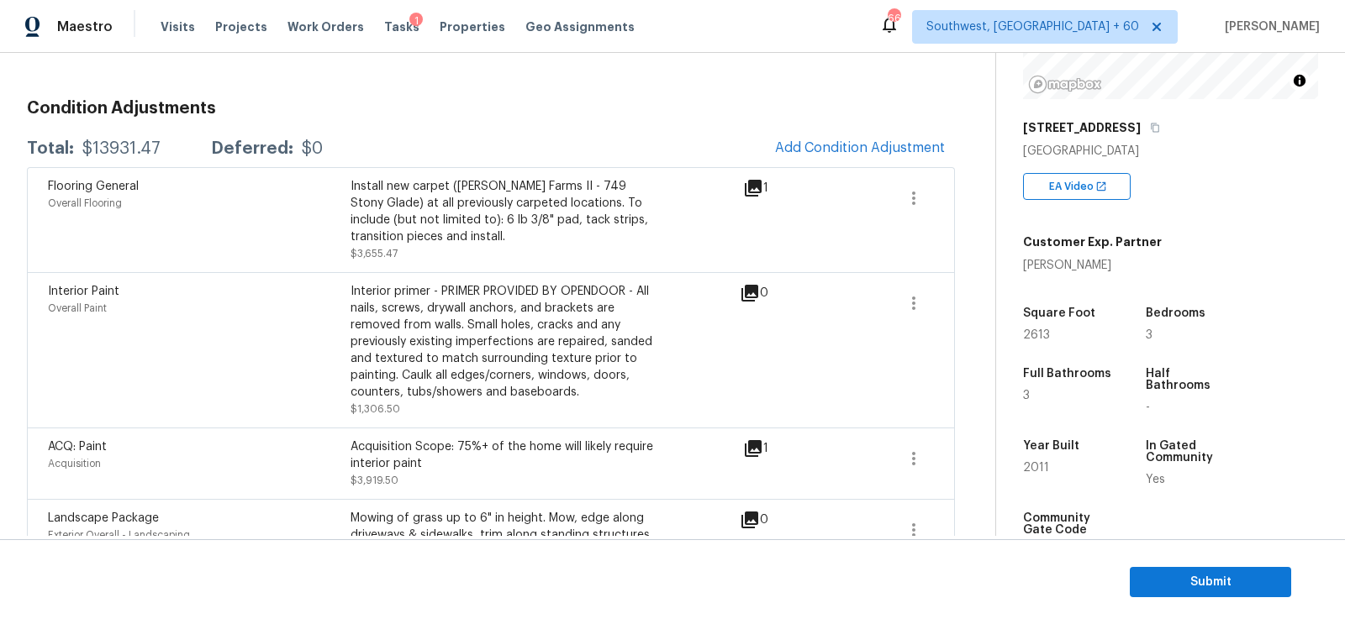
scroll to position [165, 0]
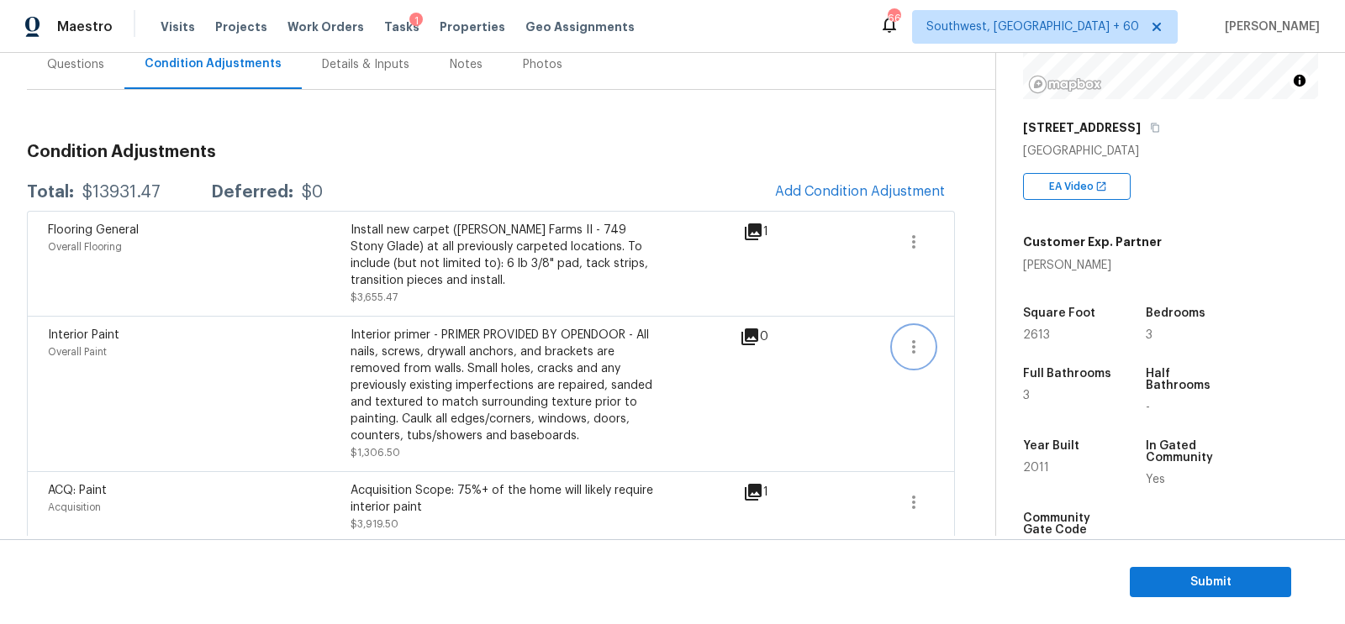
click at [918, 342] on icon "button" at bounding box center [913, 347] width 20 height 20
click at [956, 342] on div "Edit" at bounding box center [1009, 343] width 131 height 17
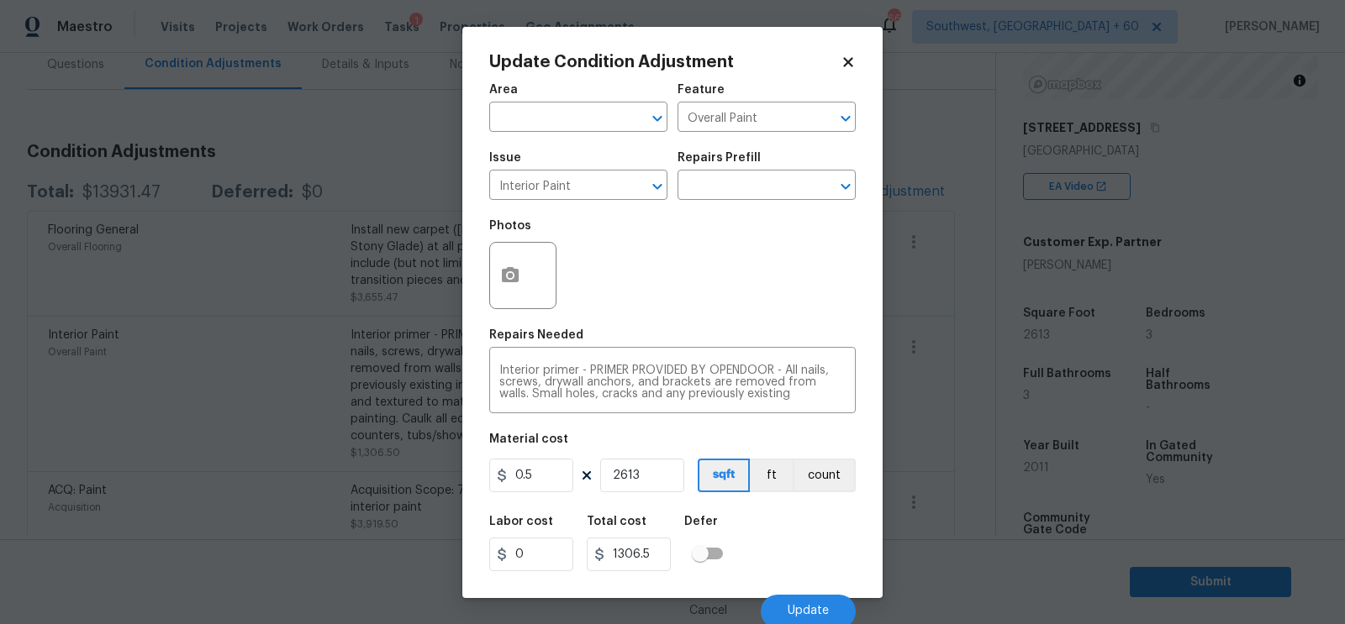
click at [934, 421] on body "Maestro Visits Projects Work Orders Tasks 1 Properties Geo Assignments 662 Sout…" at bounding box center [672, 312] width 1345 height 624
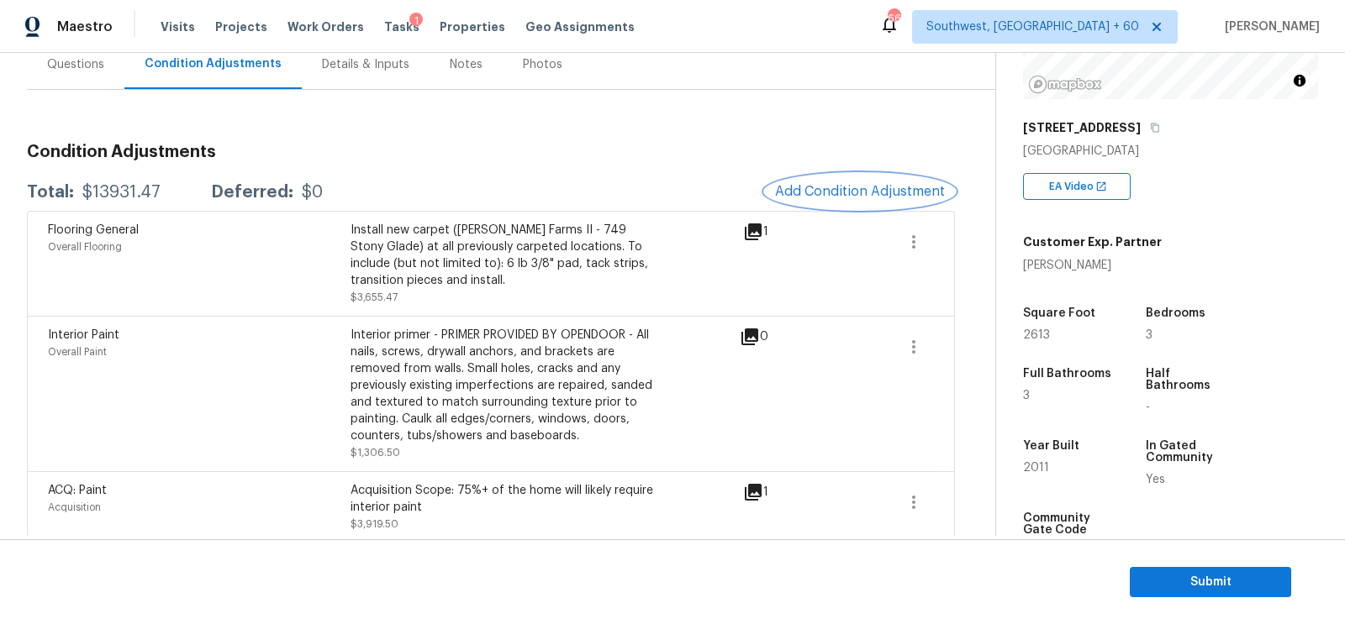
click at [883, 191] on span "Add Condition Adjustment" at bounding box center [860, 191] width 170 height 15
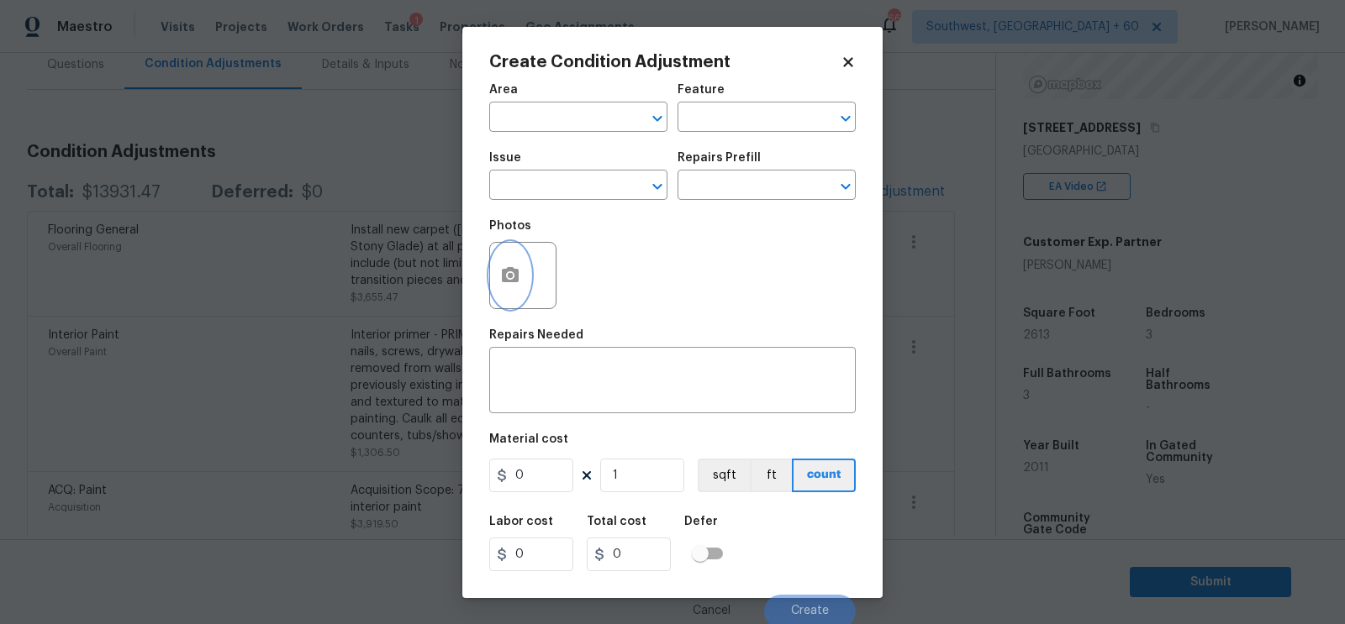
click at [515, 275] on icon "button" at bounding box center [510, 274] width 17 height 15
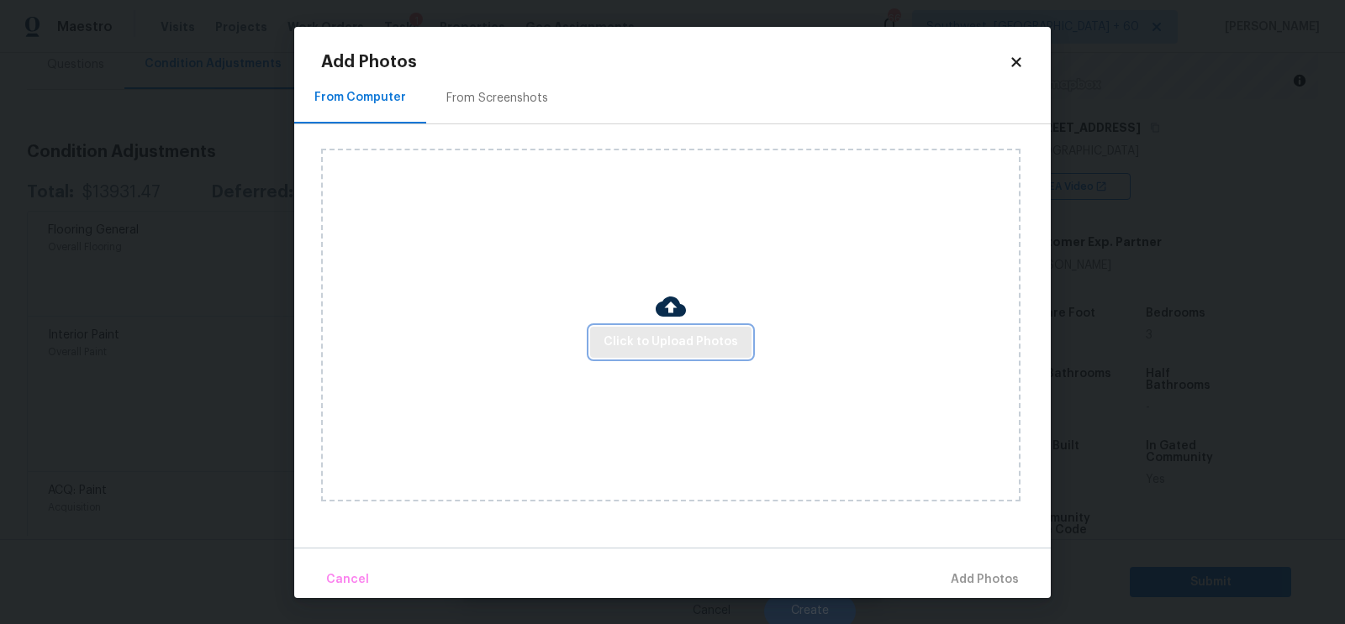
click at [698, 341] on span "Click to Upload Photos" at bounding box center [670, 342] width 134 height 21
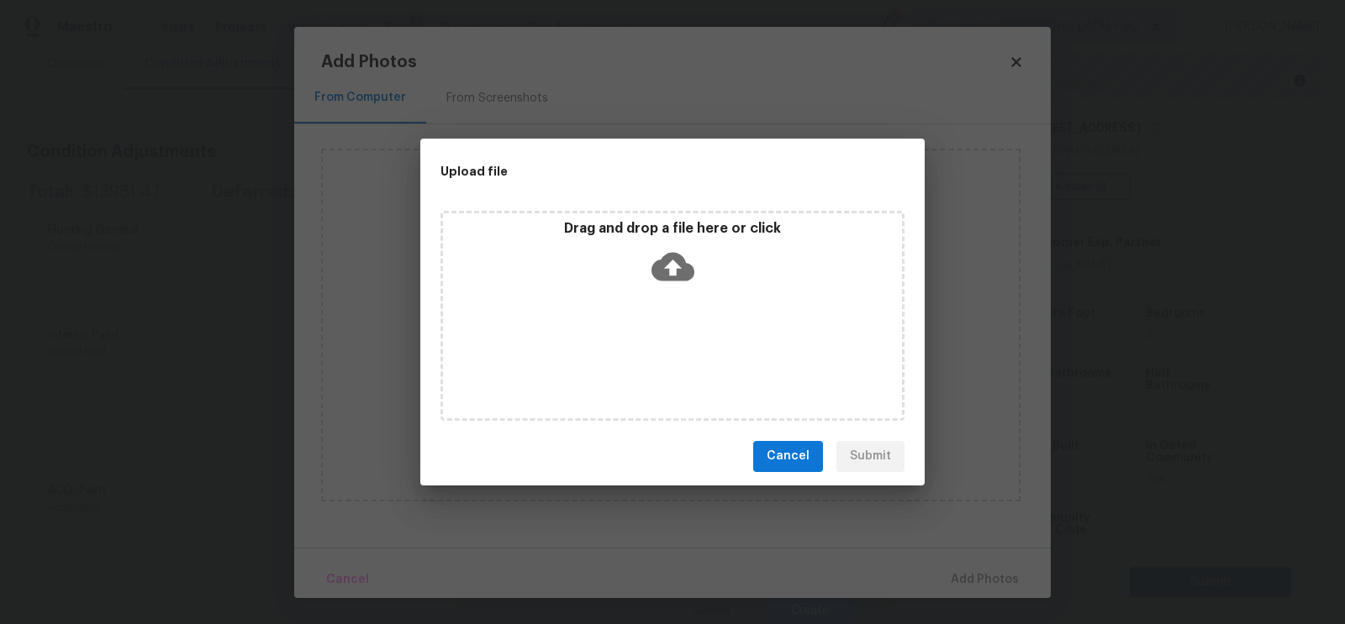
click at [678, 284] on icon at bounding box center [672, 266] width 43 height 43
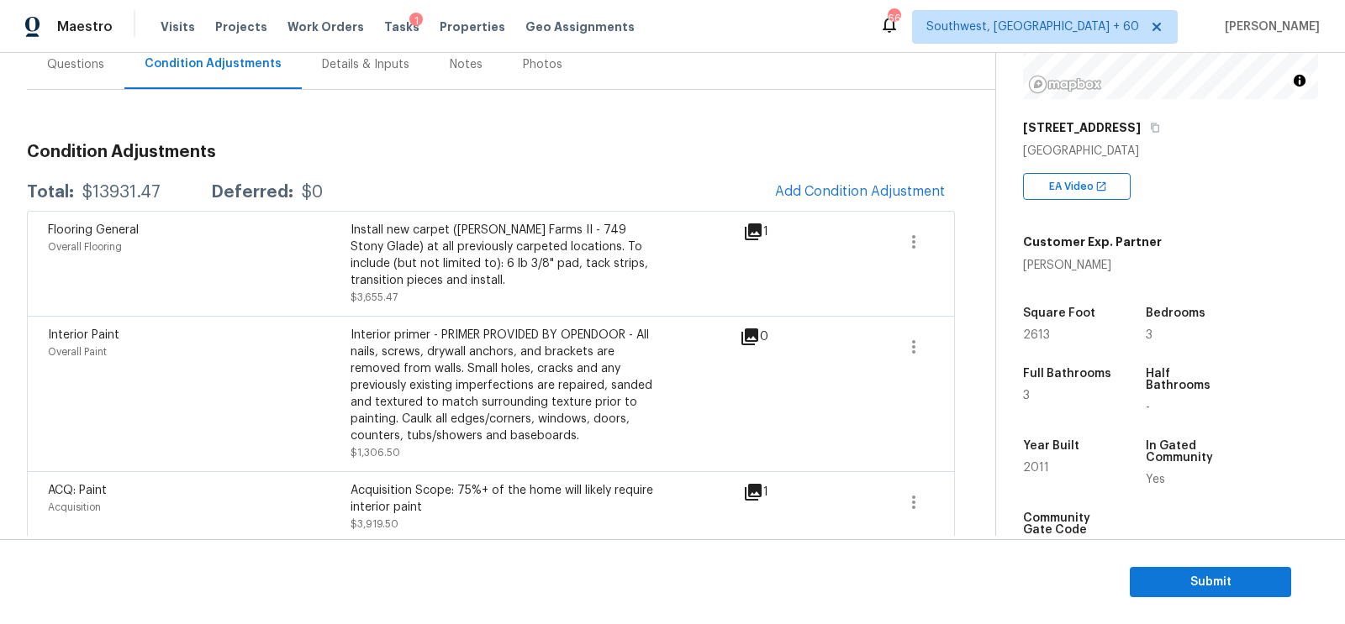
click at [405, 155] on h3 "Condition Adjustments" at bounding box center [491, 152] width 928 height 17
click at [101, 205] on div "Total: $13931.47 Deferred: $0 Add Condition Adjustment" at bounding box center [491, 192] width 928 height 37
click at [114, 191] on div "$13931.47" at bounding box center [121, 192] width 78 height 17
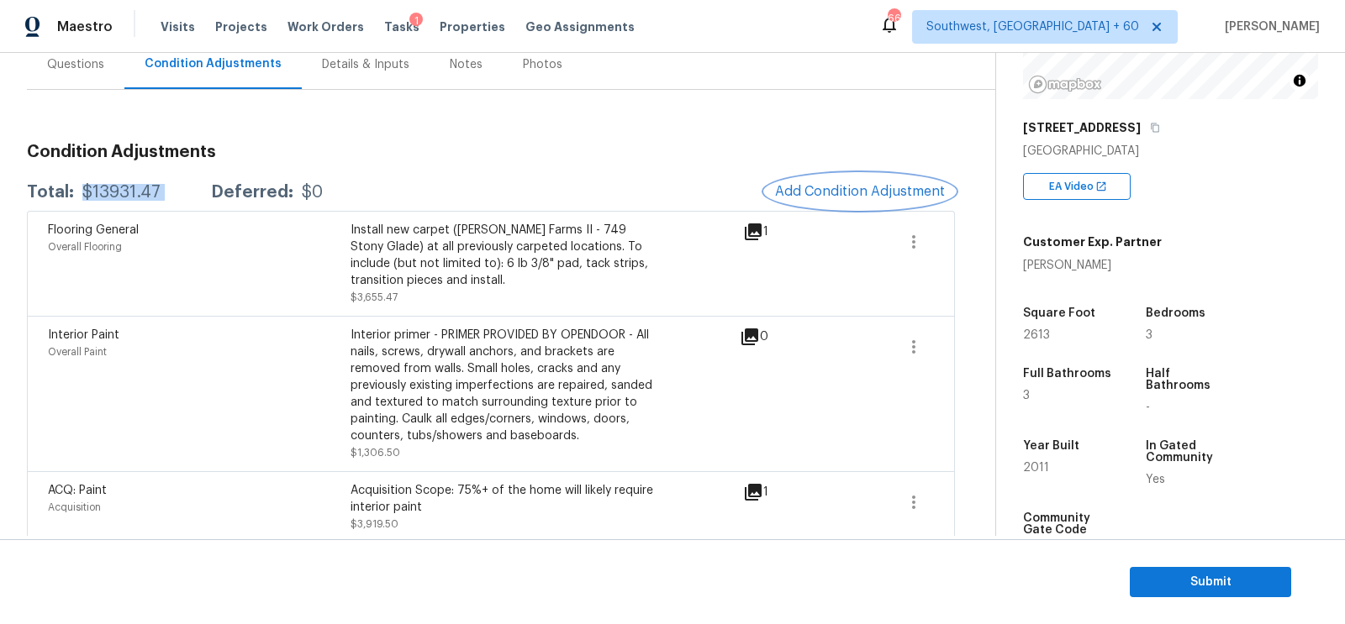
click at [855, 188] on span "Add Condition Adjustment" at bounding box center [860, 191] width 170 height 15
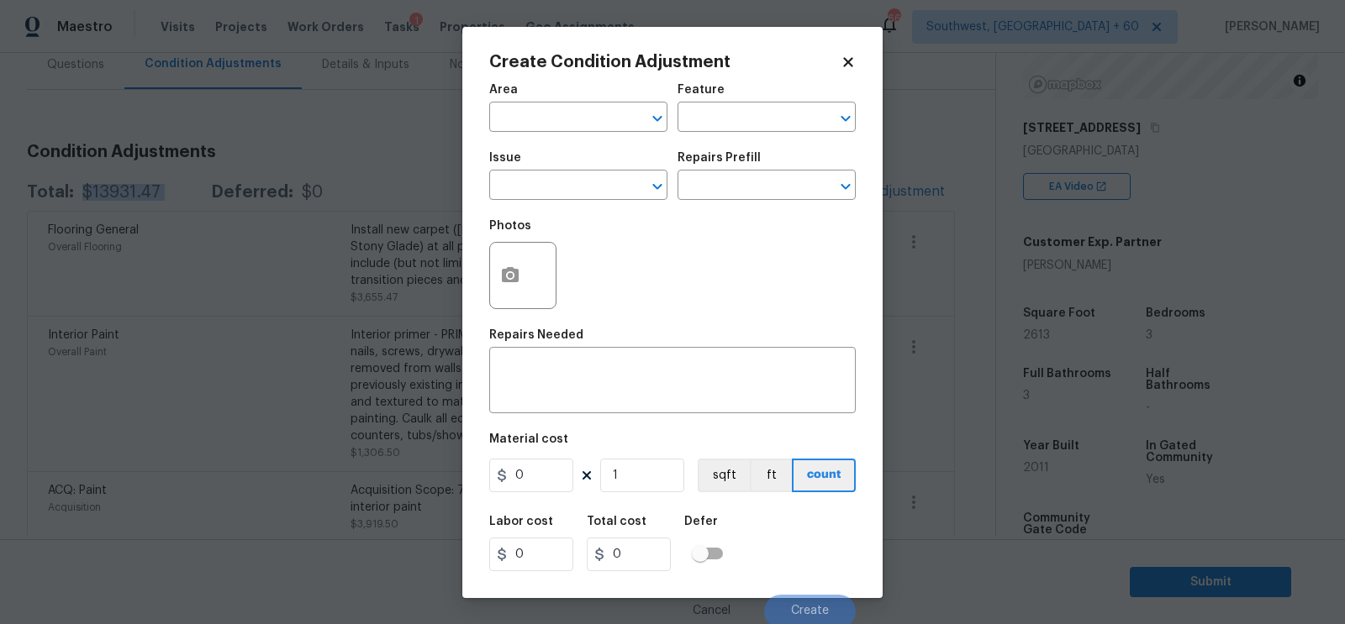
click at [580, 149] on span "Issue ​" at bounding box center [578, 176] width 178 height 68
click at [539, 195] on input "text" at bounding box center [554, 187] width 131 height 26
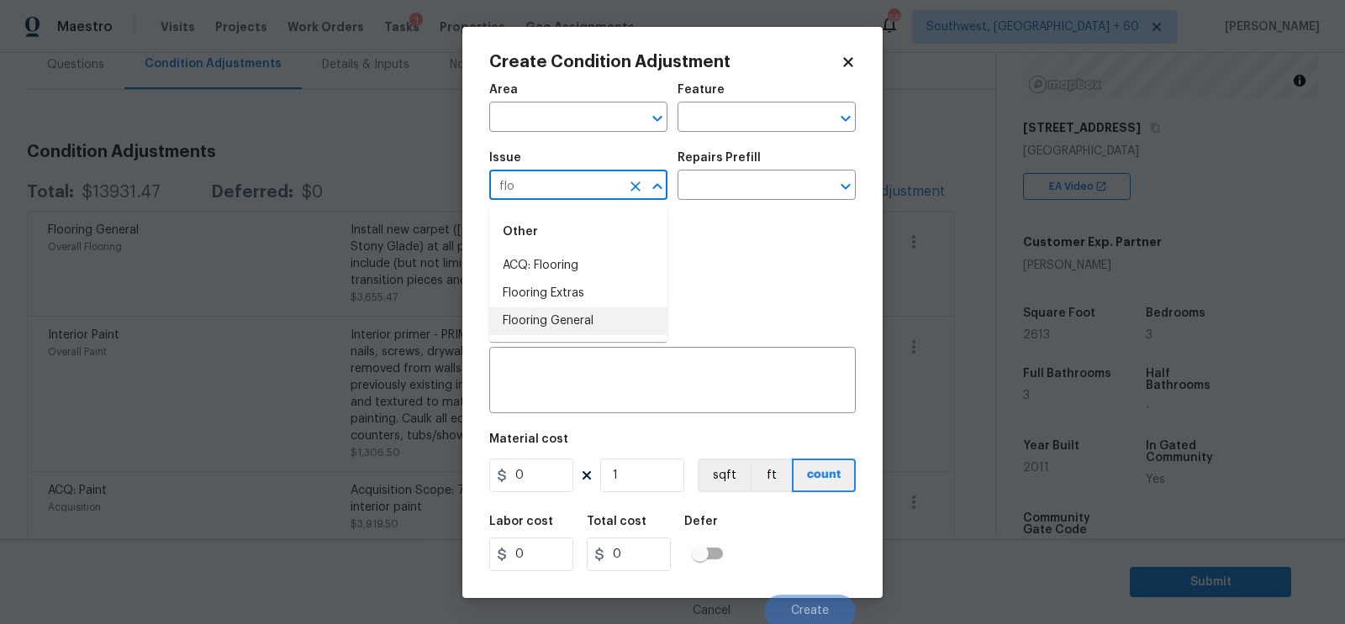
click at [570, 292] on li "Flooring Extras" at bounding box center [578, 294] width 178 height 28
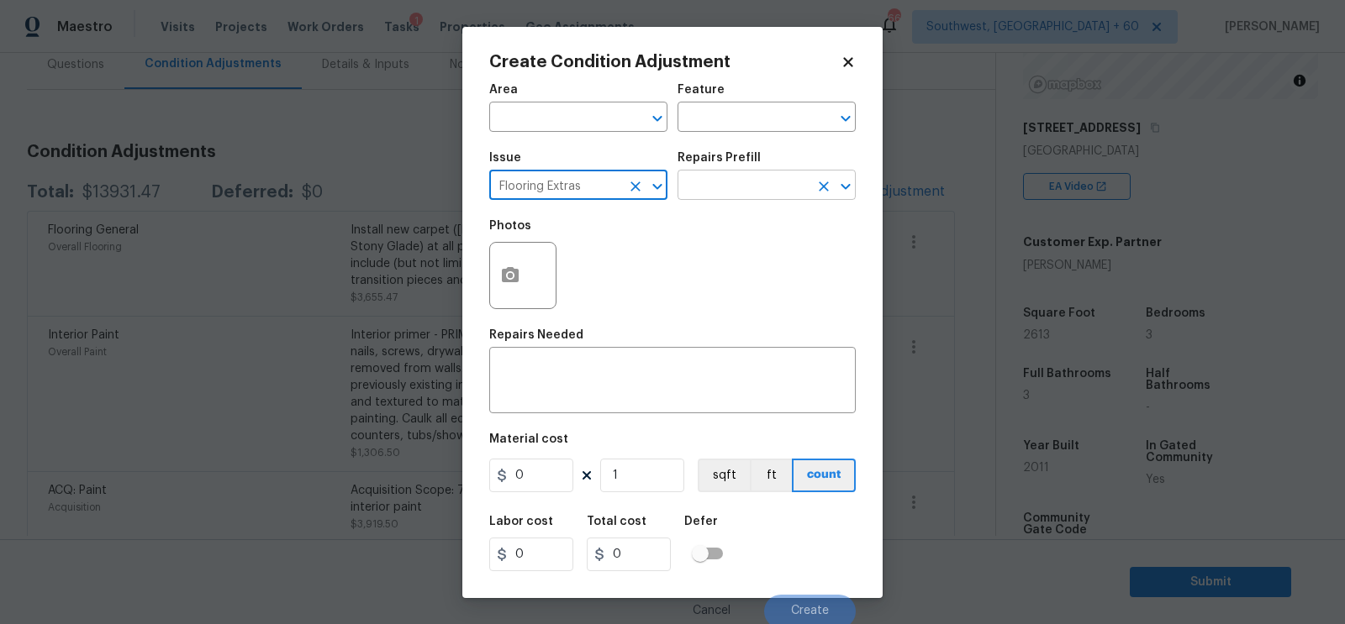
type input "Flooring Extras"
click at [748, 176] on input "text" at bounding box center [742, 187] width 131 height 26
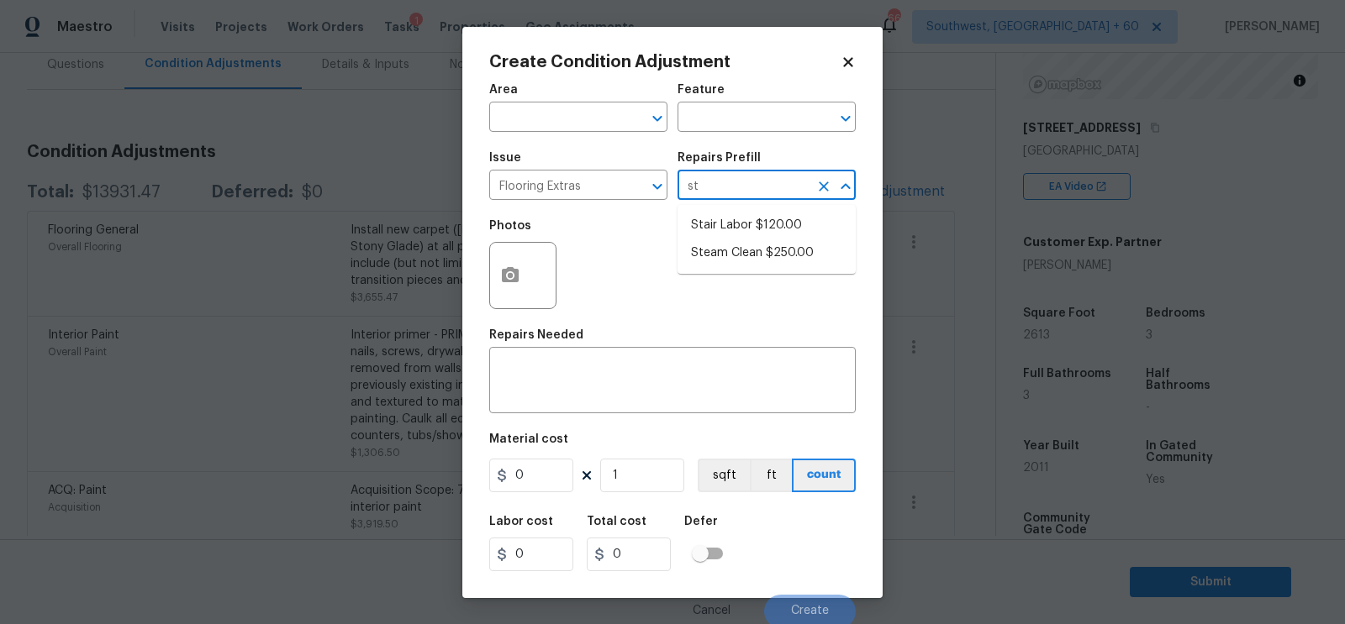
type input "ste"
click at [788, 221] on li "Steam Clean $250.00" at bounding box center [766, 226] width 178 height 28
type input "Overall Flooring"
type textarea "Steam clean floors"
type input "250"
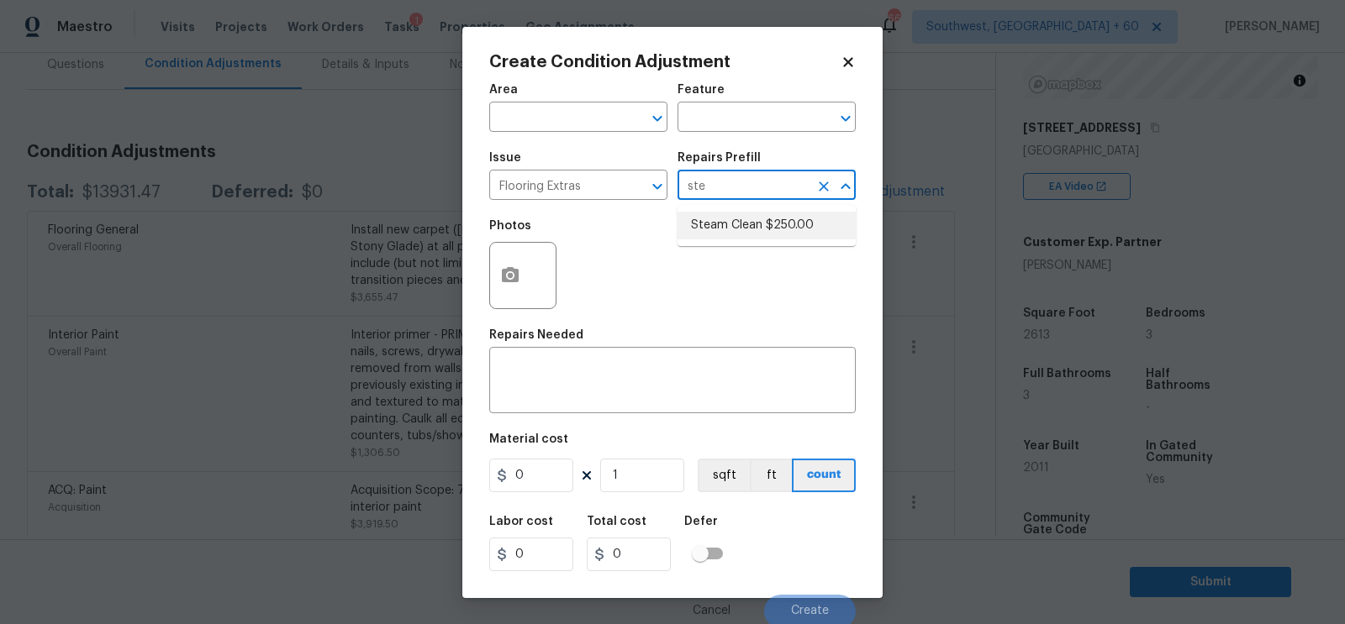
type input "250"
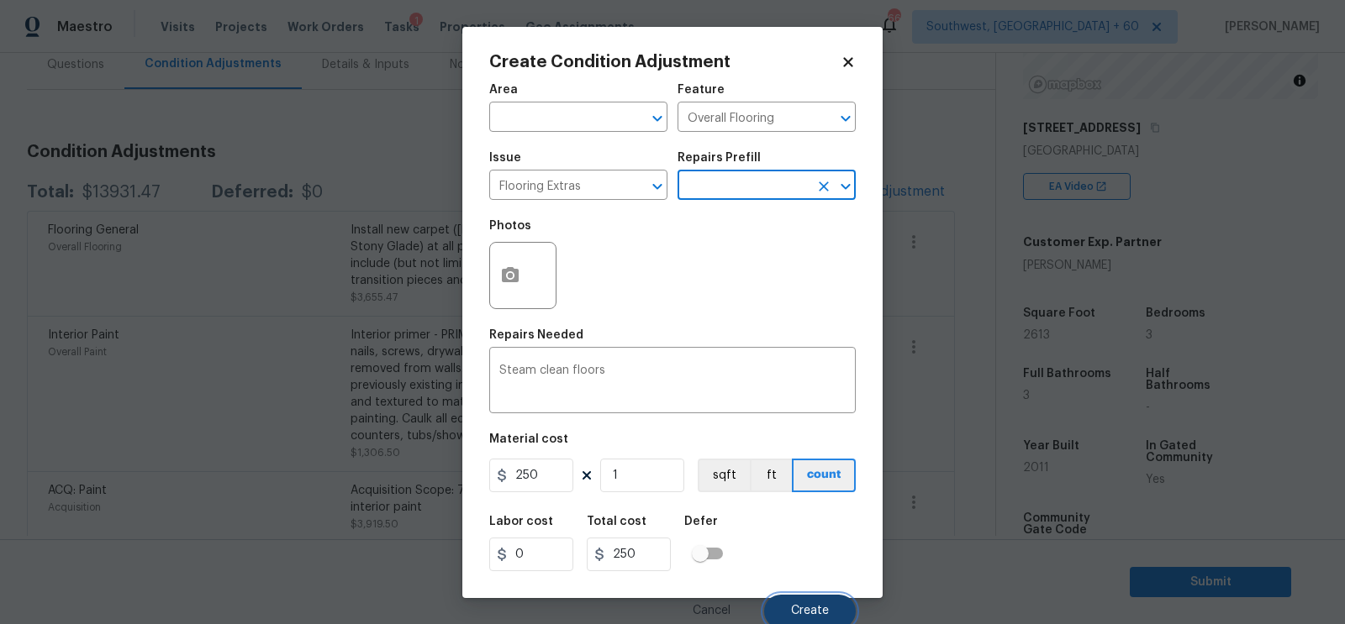
click at [806, 608] on span "Create" at bounding box center [810, 611] width 38 height 13
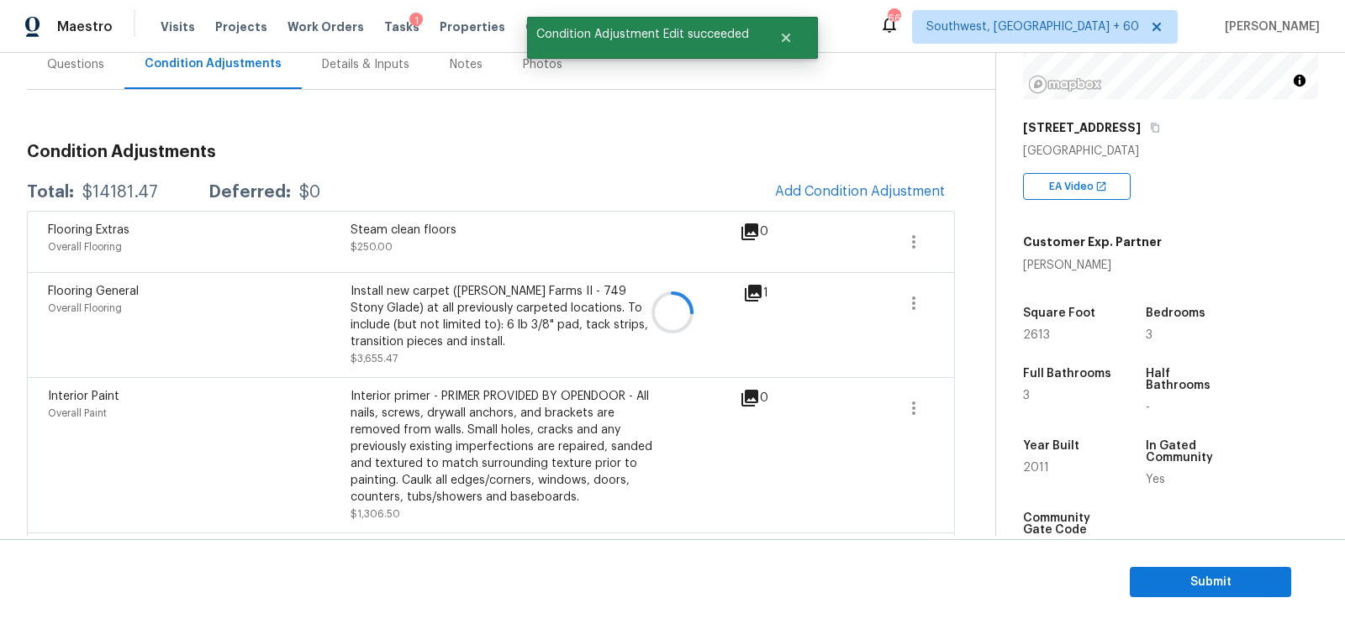
click at [118, 194] on div at bounding box center [672, 312] width 1345 height 624
click at [118, 194] on div "$14181.47" at bounding box center [120, 192] width 76 height 17
copy div "$14181.47"
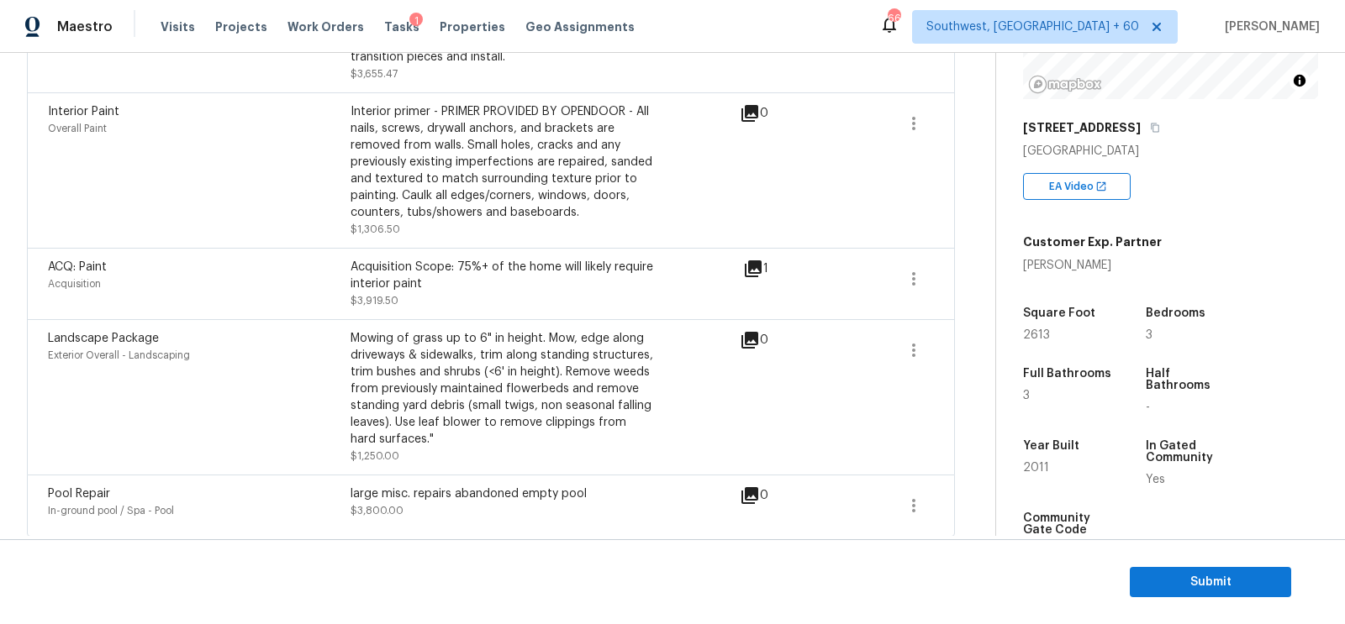
scroll to position [424, 0]
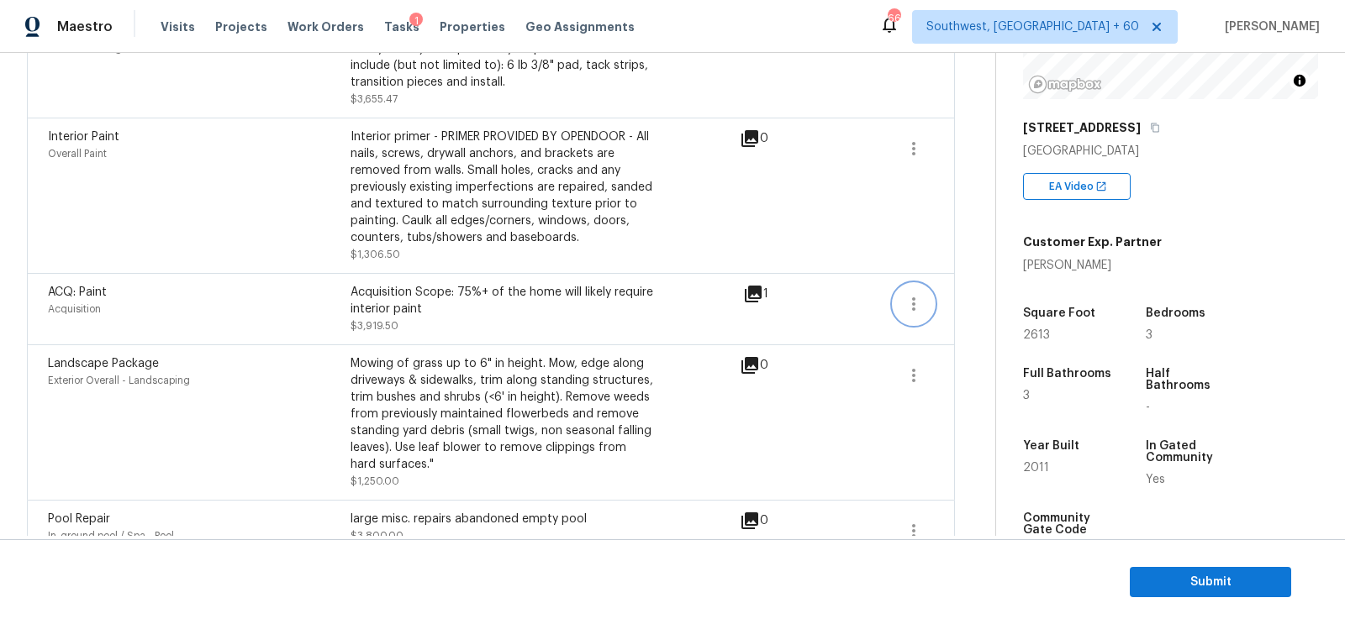
click at [910, 302] on icon "button" at bounding box center [913, 304] width 20 height 20
click at [972, 302] on div "Edit" at bounding box center [1009, 299] width 131 height 17
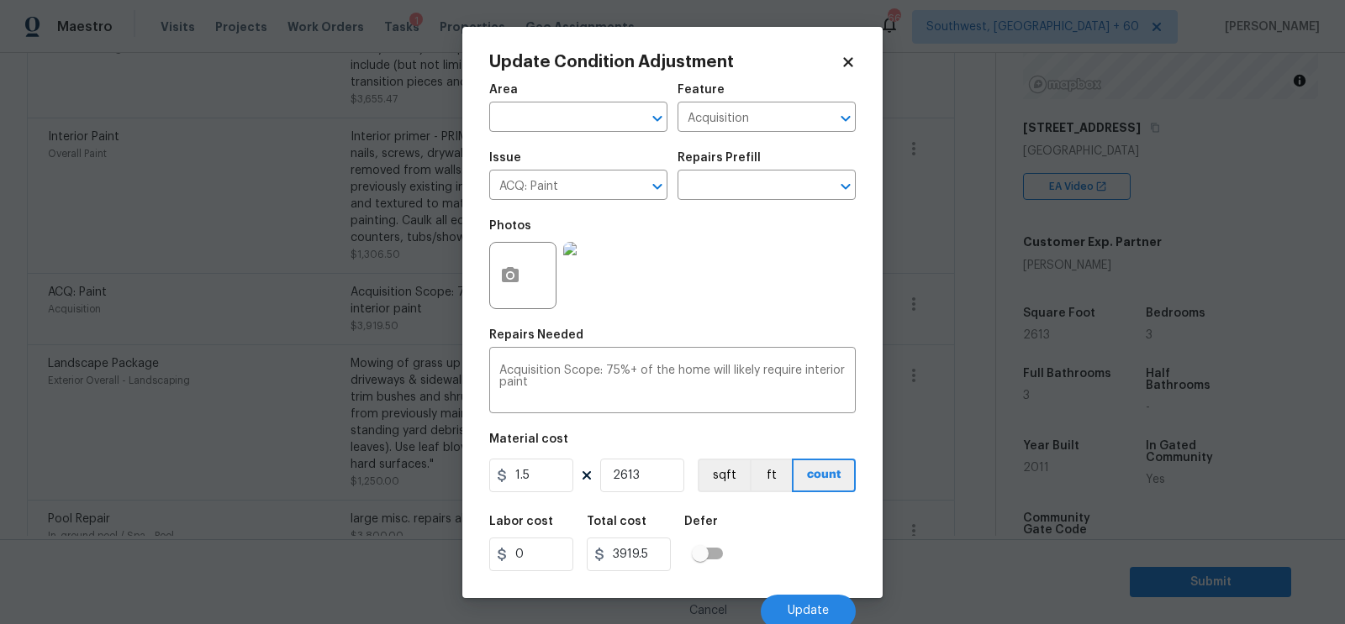
click at [935, 408] on body "Maestro Visits Projects Work Orders Tasks 1 Properties Geo Assignments 662 Sout…" at bounding box center [672, 312] width 1345 height 624
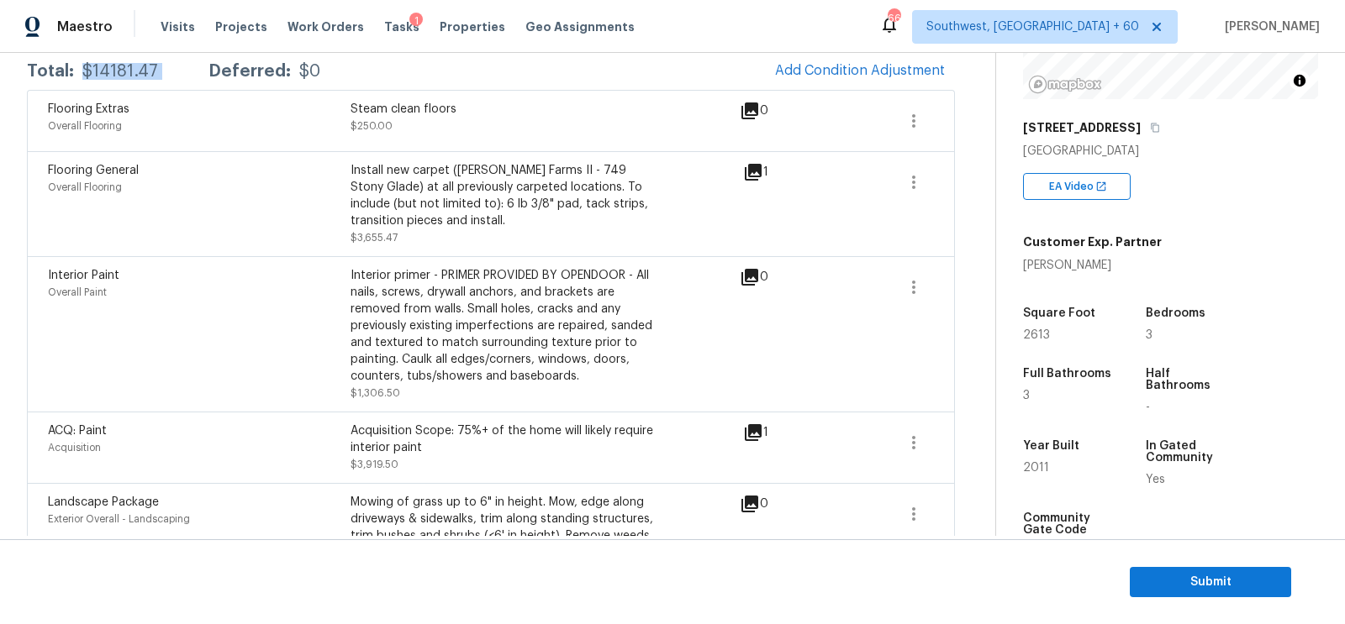
scroll to position [234, 0]
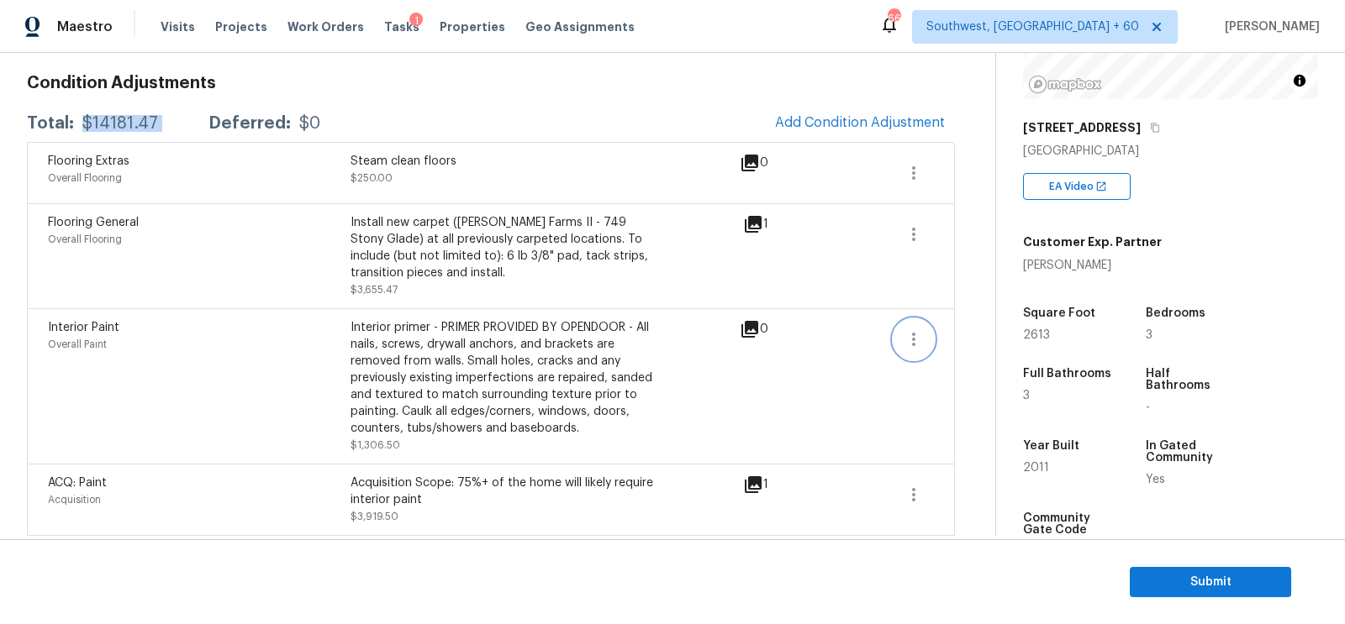
click at [920, 341] on icon "button" at bounding box center [913, 339] width 20 height 20
click at [978, 334] on div "Edit" at bounding box center [1009, 334] width 131 height 17
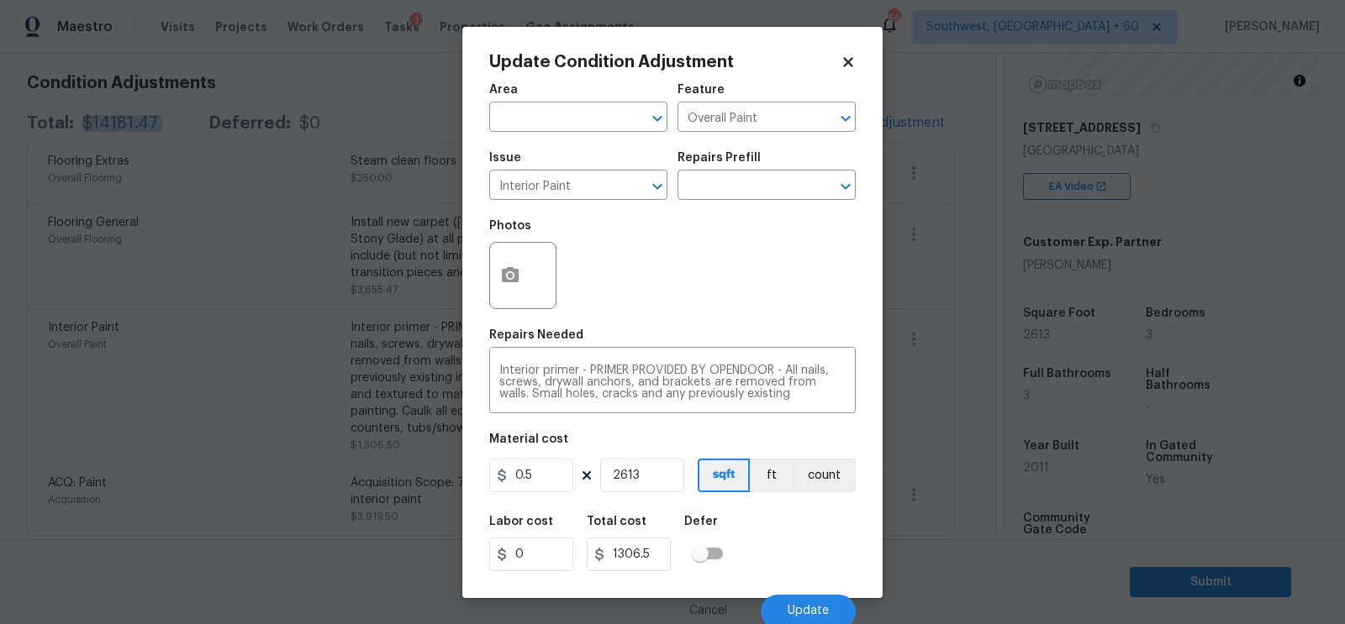
click at [949, 389] on body "Maestro Visits Projects Work Orders Tasks 1 Properties Geo Assignments 662 Sout…" at bounding box center [672, 312] width 1345 height 624
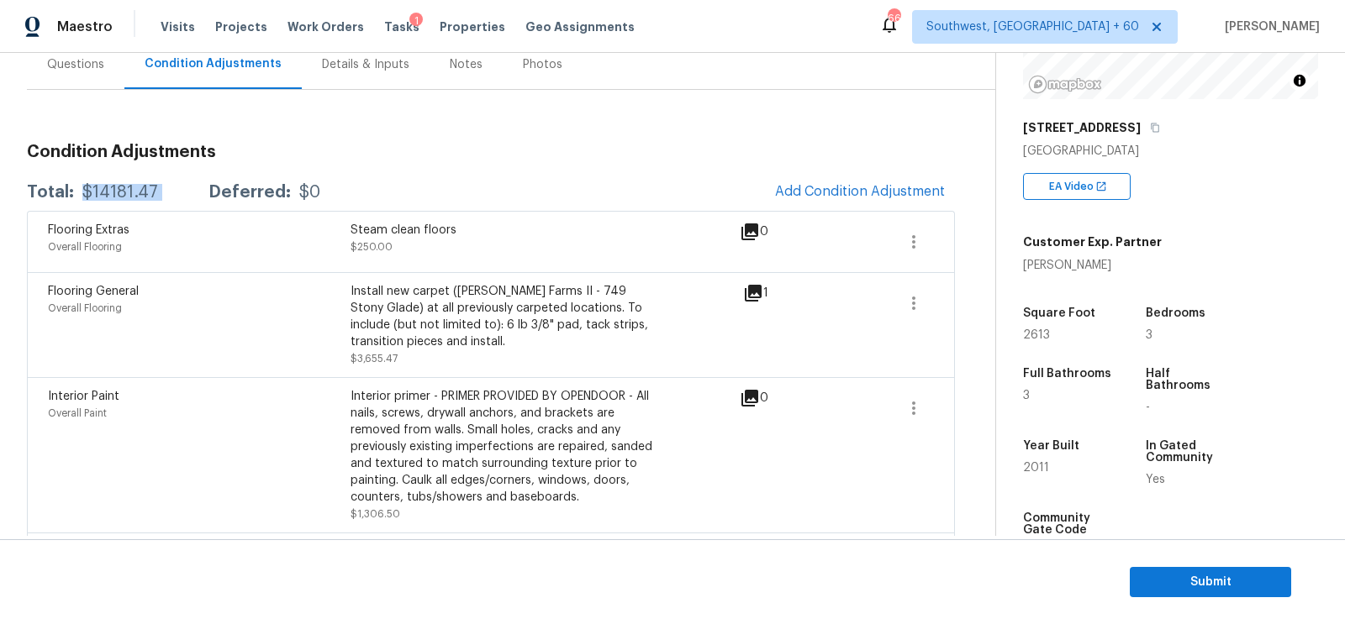
scroll to position [145, 0]
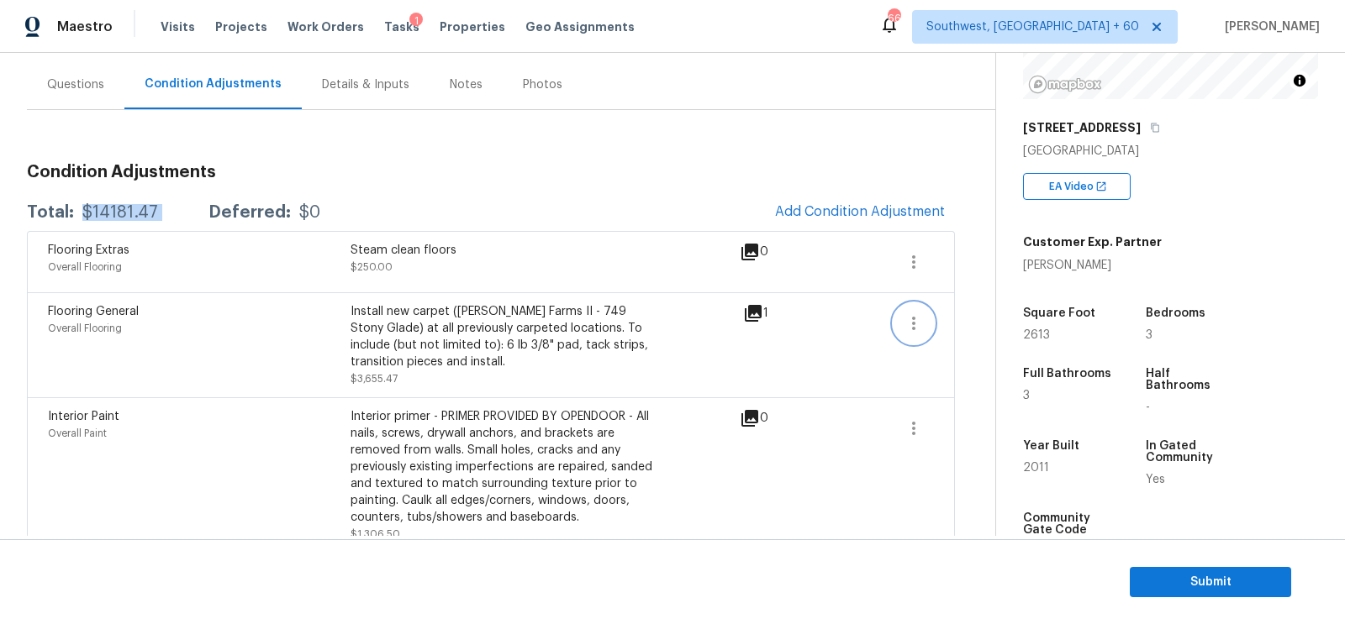
click at [924, 306] on button "button" at bounding box center [913, 323] width 40 height 40
click at [962, 307] on link "Edit" at bounding box center [1009, 318] width 143 height 25
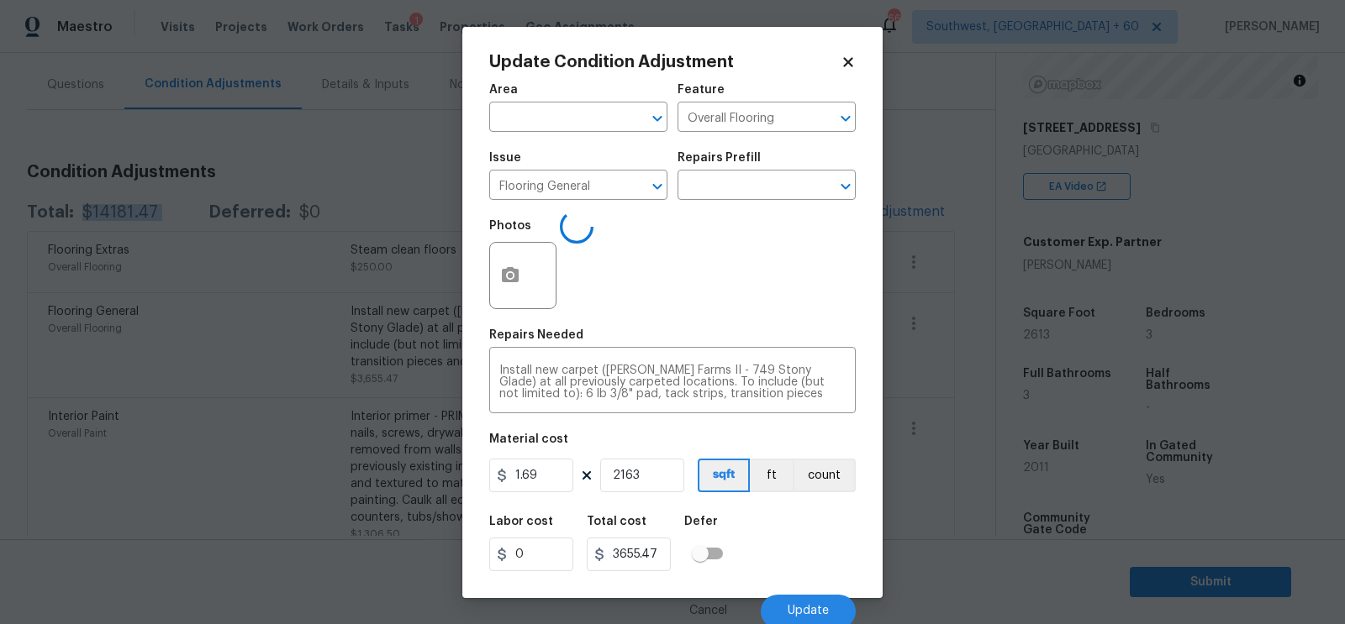
click at [940, 382] on body "Maestro Visits Projects Work Orders Tasks 1 Properties Geo Assignments 662 Sout…" at bounding box center [672, 312] width 1345 height 624
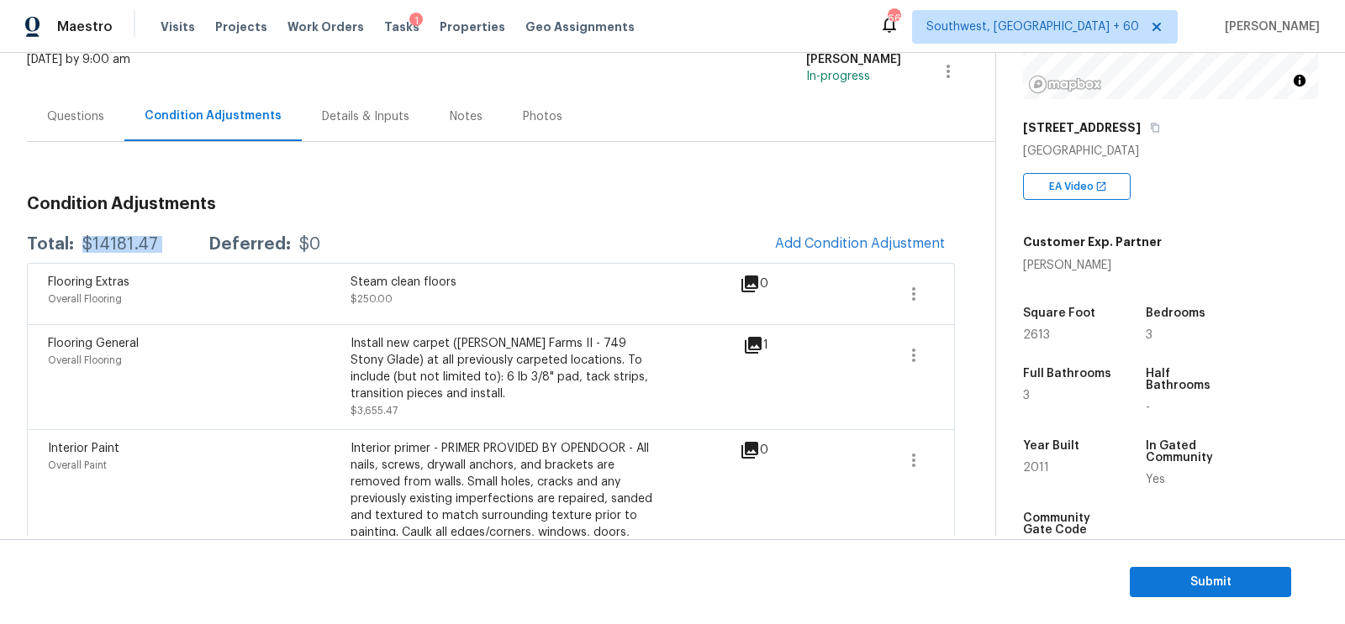
scroll to position [62, 0]
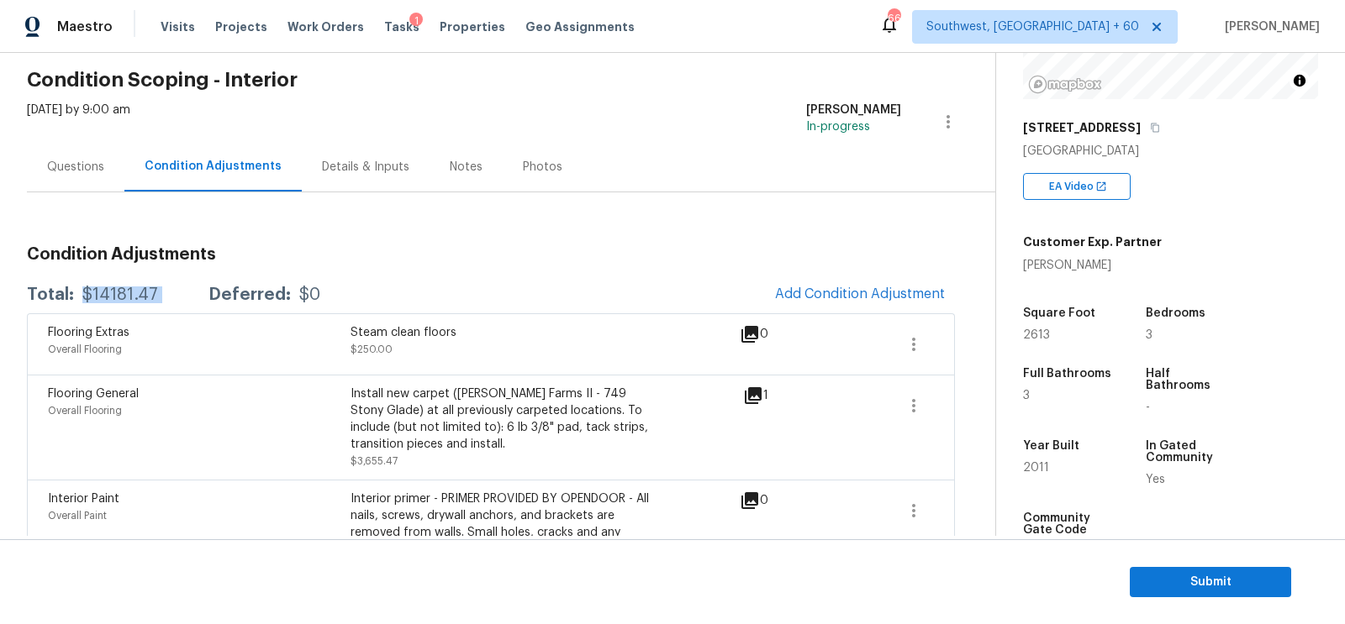
click at [70, 168] on div "Questions" at bounding box center [75, 167] width 57 height 17
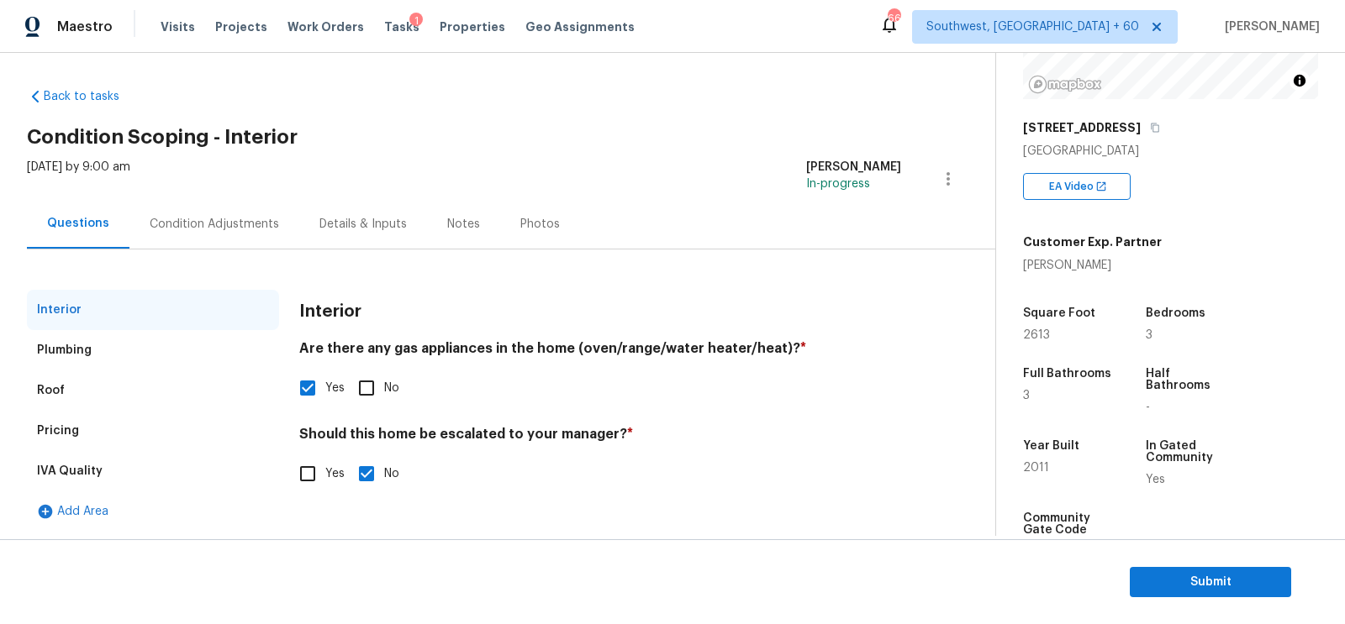
click at [81, 431] on div "Pricing" at bounding box center [153, 431] width 252 height 40
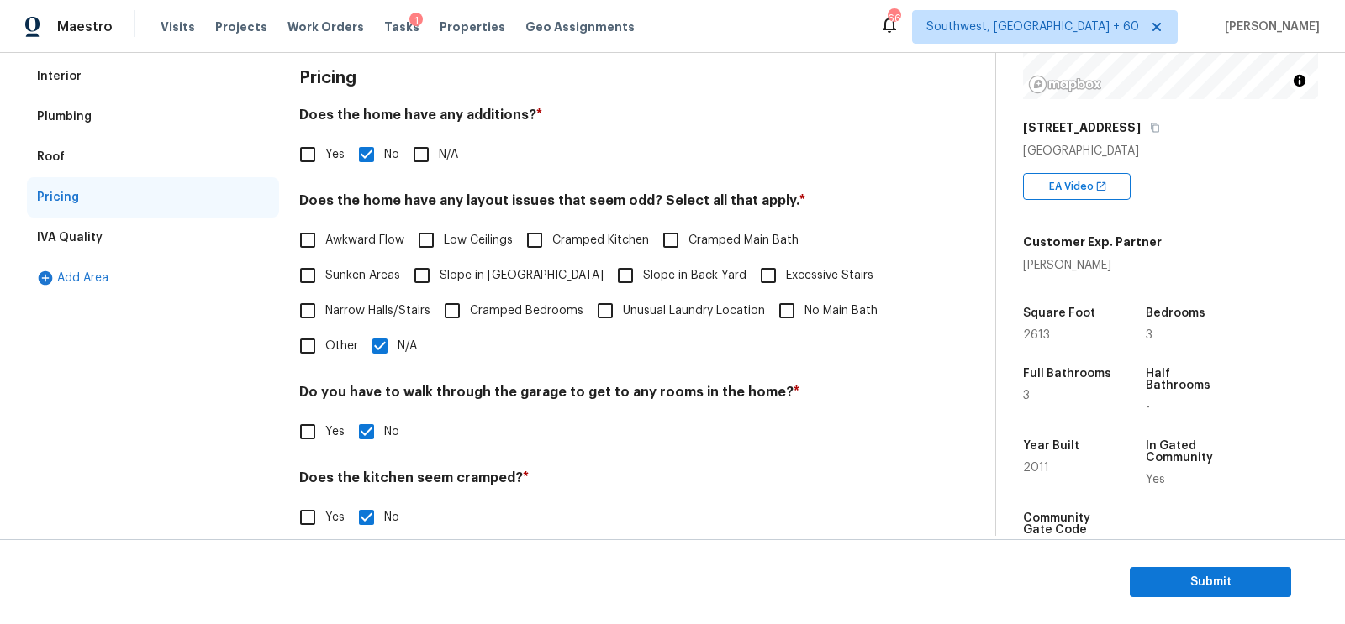
scroll to position [270, 0]
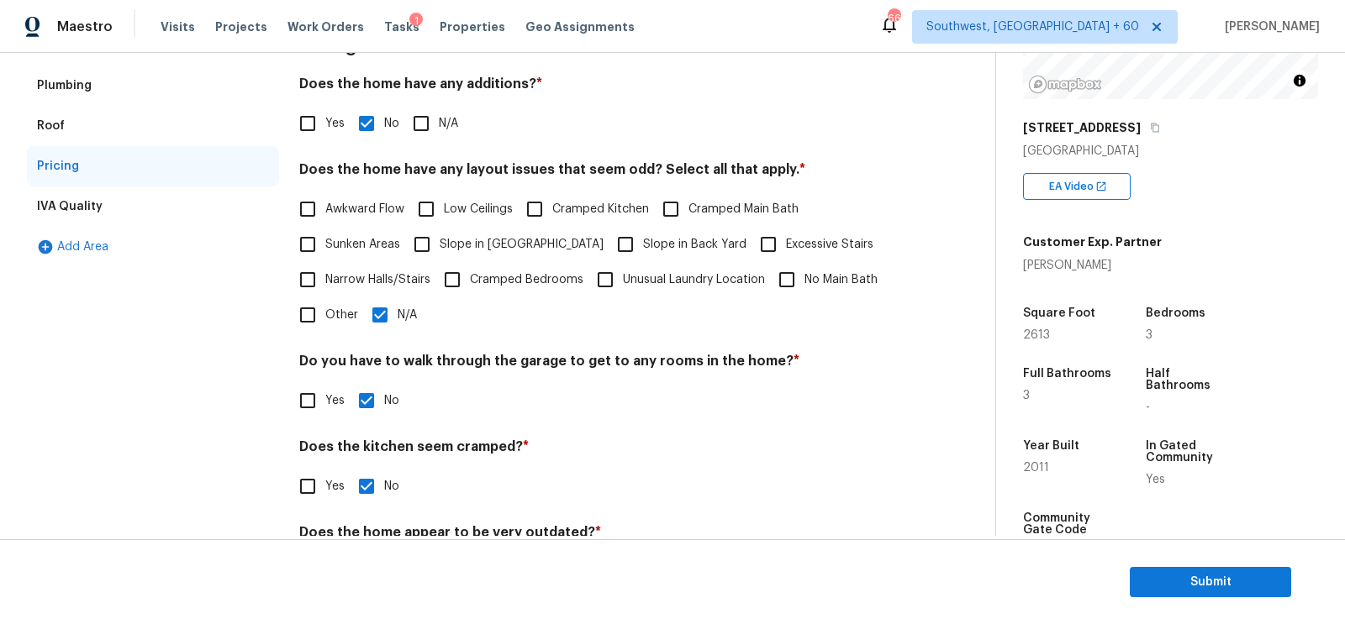
click at [294, 325] on input "Other" at bounding box center [307, 315] width 35 height 35
checkbox input "true"
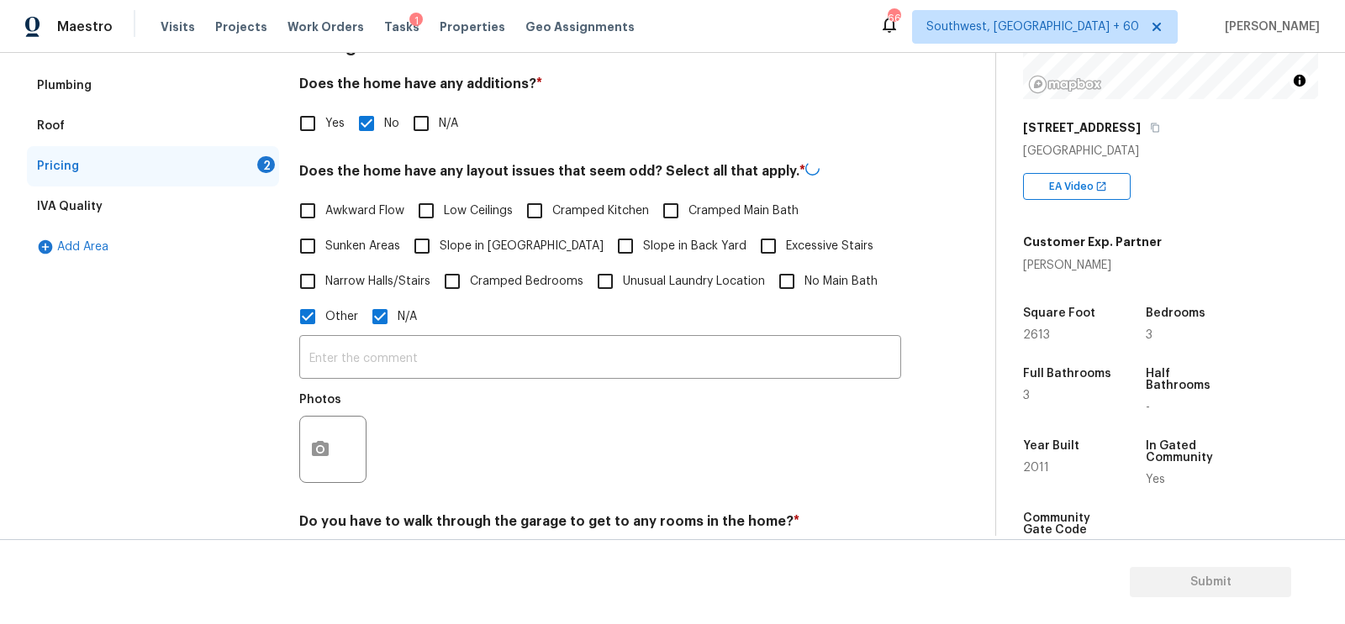
click at [370, 322] on input "N/A" at bounding box center [379, 316] width 35 height 35
checkbox input "false"
click at [374, 348] on input "text" at bounding box center [600, 360] width 602 height 40
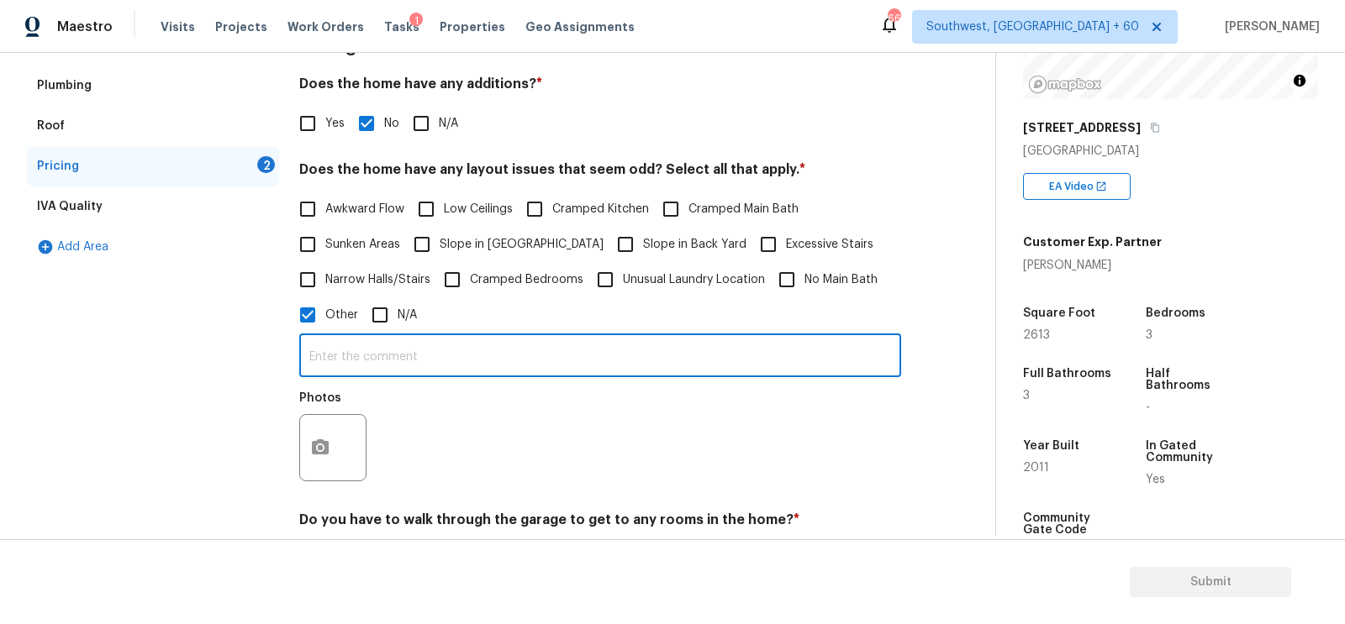
paste input "There is a good size room downstairs off of the living room but it does not hav…"
type input "There is a good size room downstairs off of the living room but it does not hav…"
click at [323, 428] on button "button" at bounding box center [320, 448] width 40 height 66
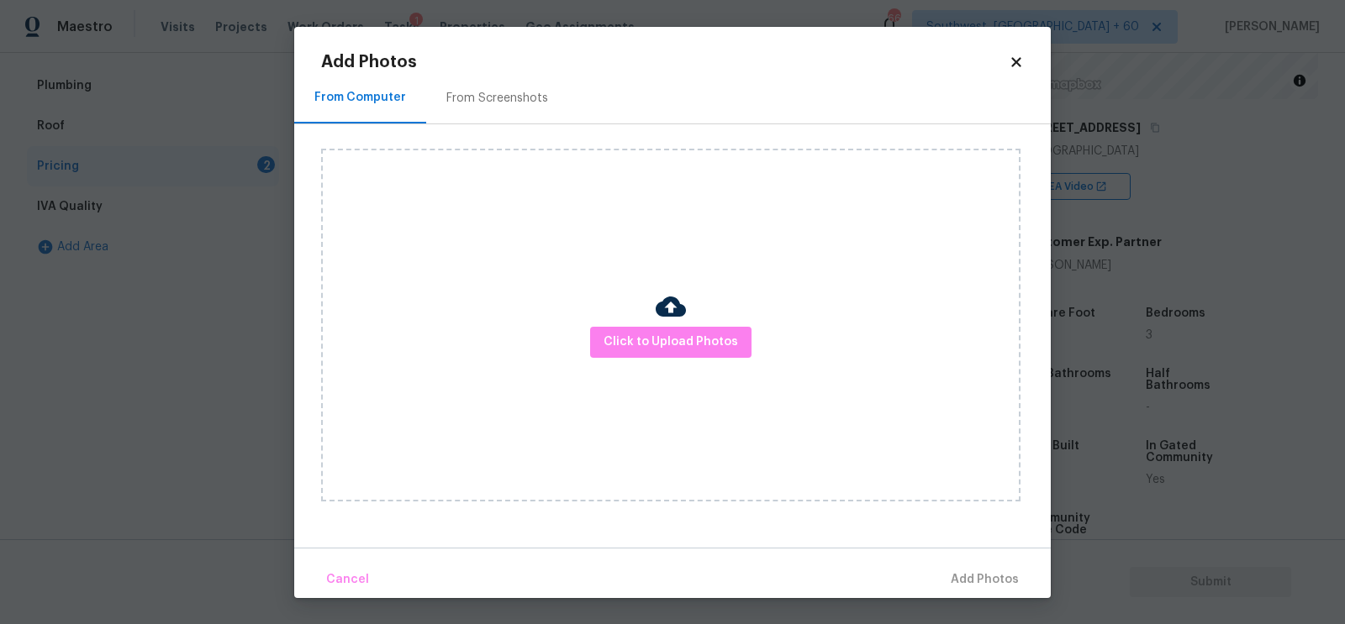
click at [644, 320] on div "Click to Upload Photos" at bounding box center [670, 325] width 699 height 353
click at [669, 339] on span "Click to Upload Photos" at bounding box center [670, 342] width 134 height 21
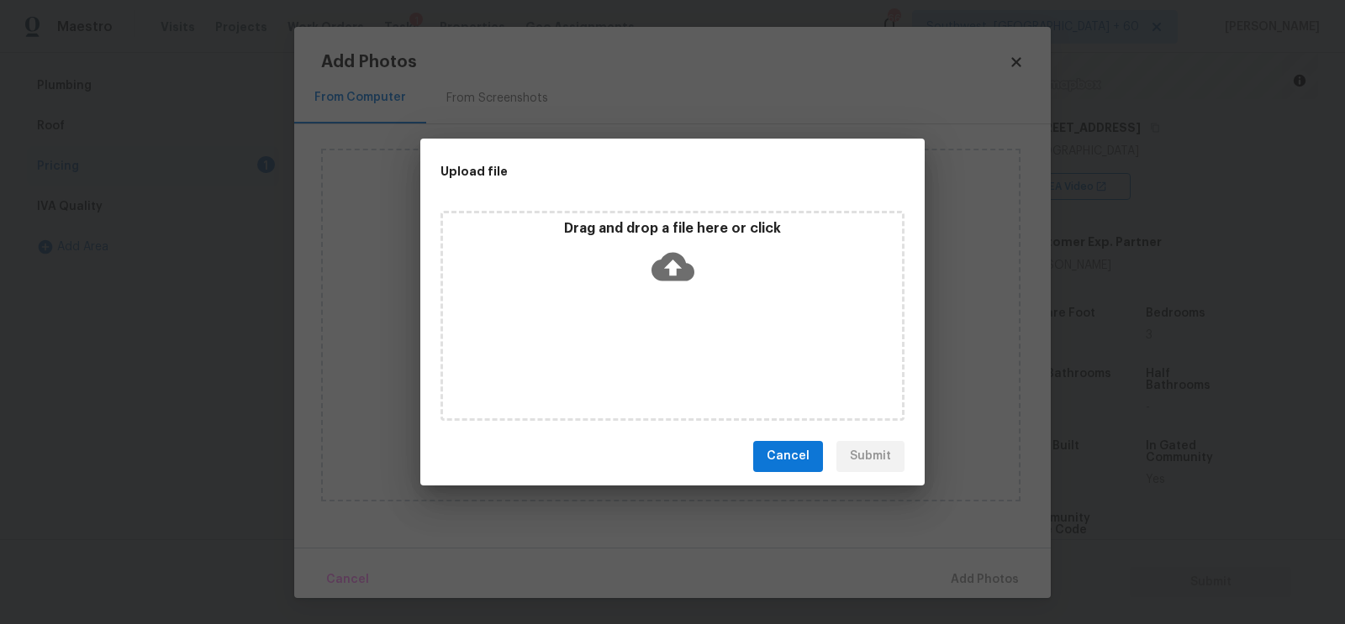
click at [669, 263] on icon at bounding box center [672, 266] width 43 height 43
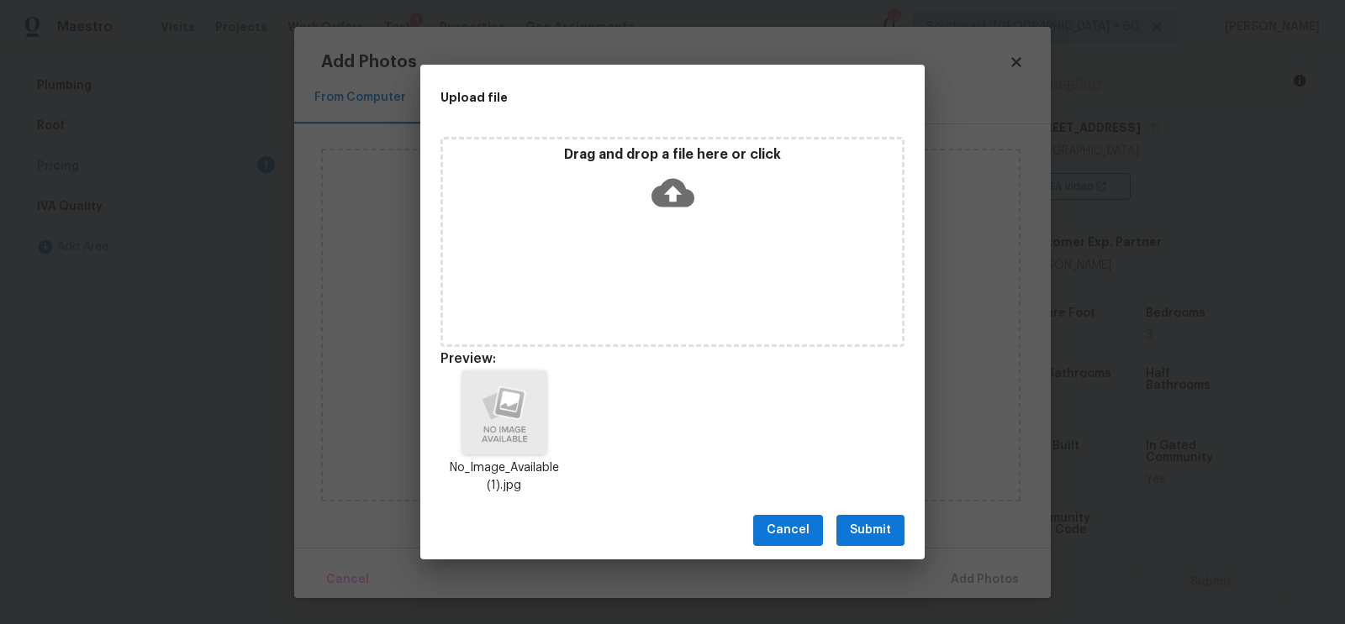
click at [882, 539] on span "Submit" at bounding box center [870, 530] width 41 height 21
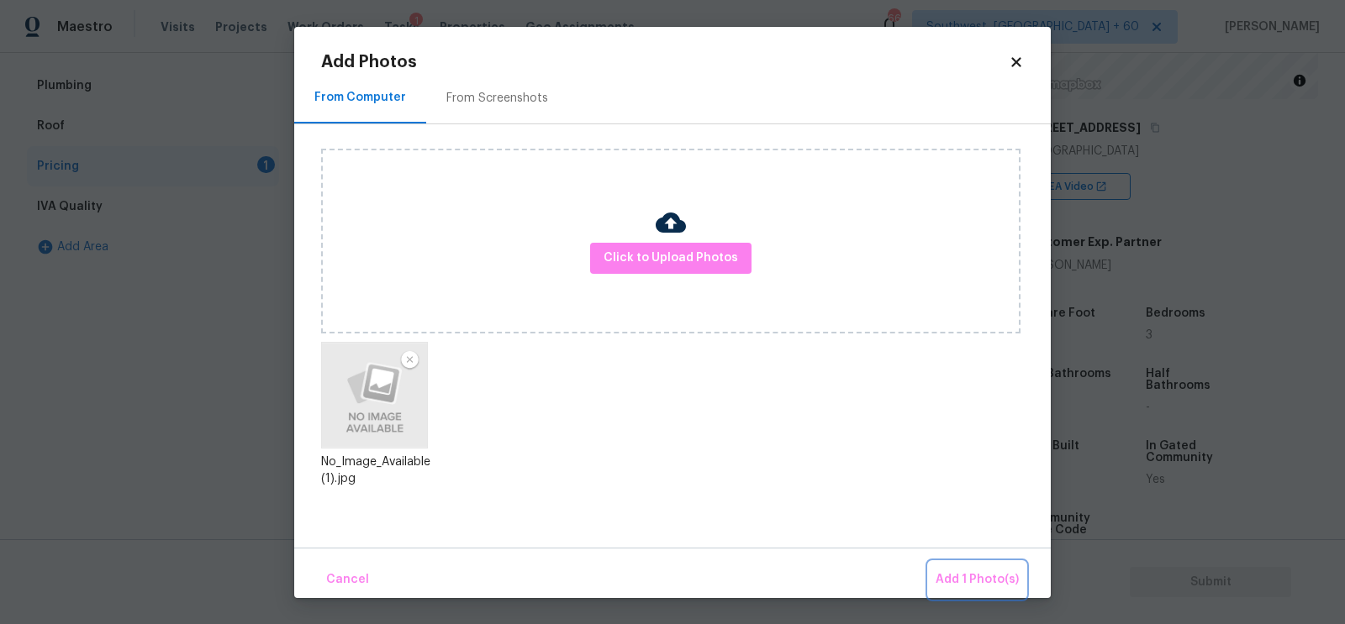
click at [982, 577] on span "Add 1 Photo(s)" at bounding box center [976, 580] width 83 height 21
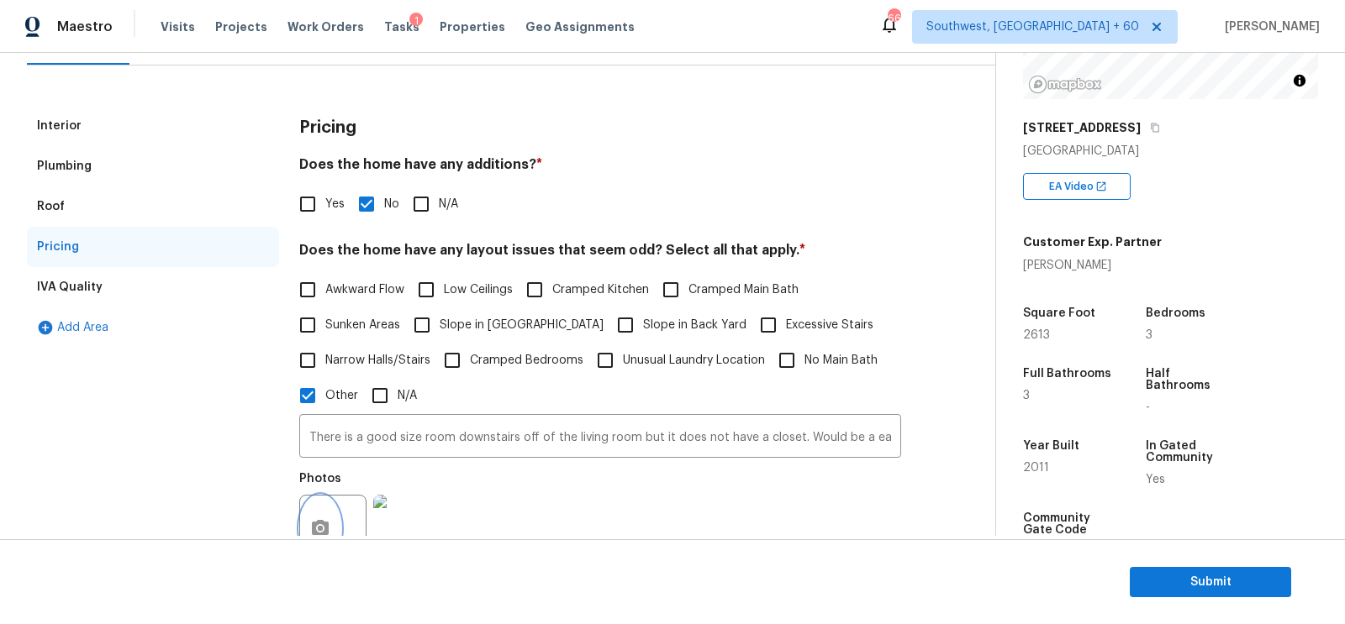
scroll to position [29, 0]
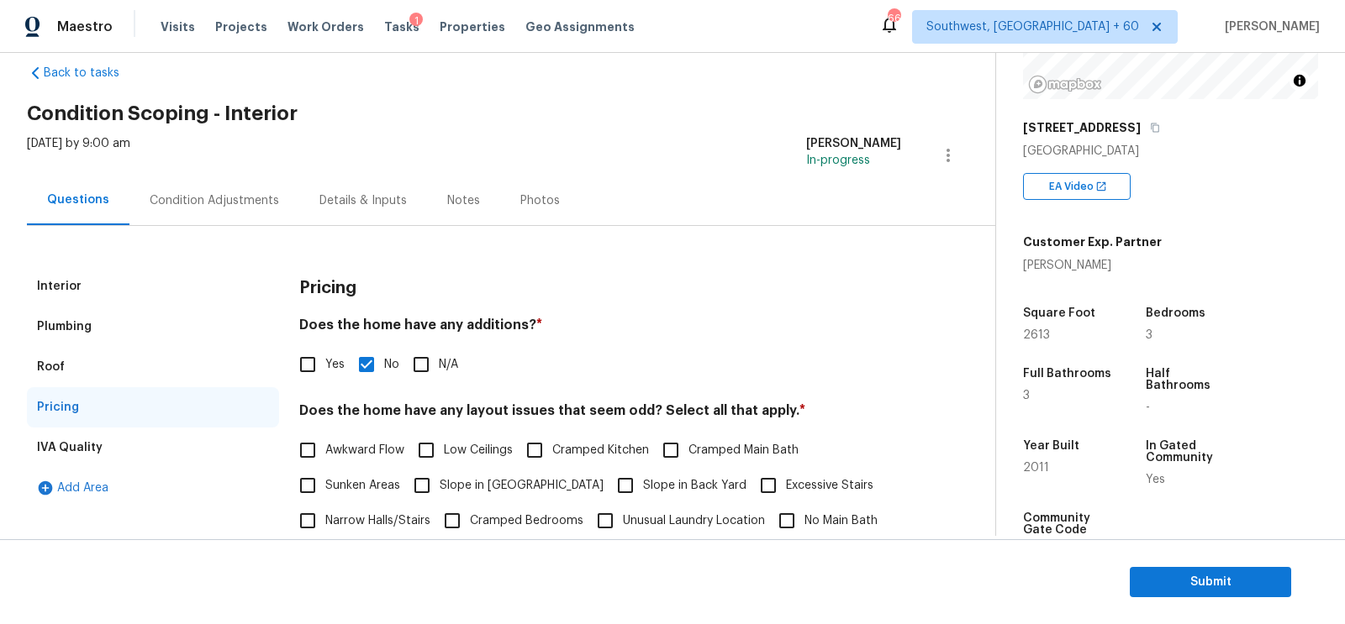
click at [198, 177] on div "Condition Adjustments" at bounding box center [214, 201] width 170 height 50
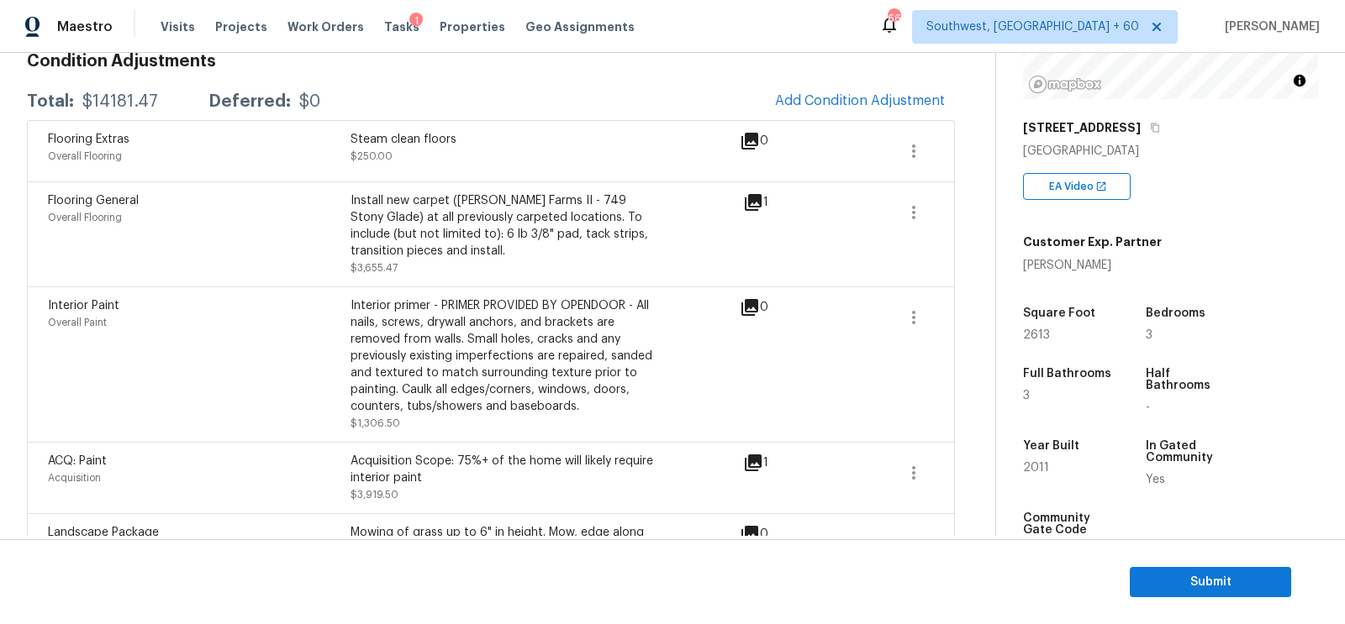
scroll to position [189, 0]
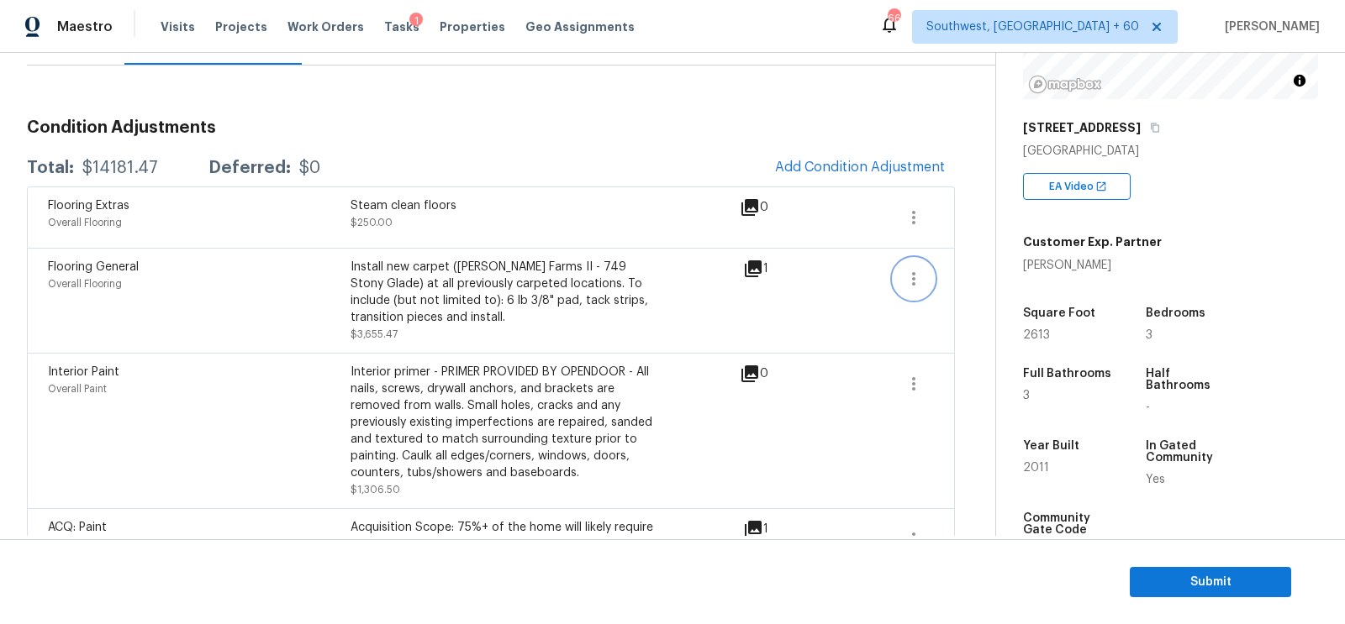
click at [917, 271] on icon "button" at bounding box center [913, 279] width 20 height 20
click at [982, 271] on div "Edit" at bounding box center [1009, 274] width 131 height 17
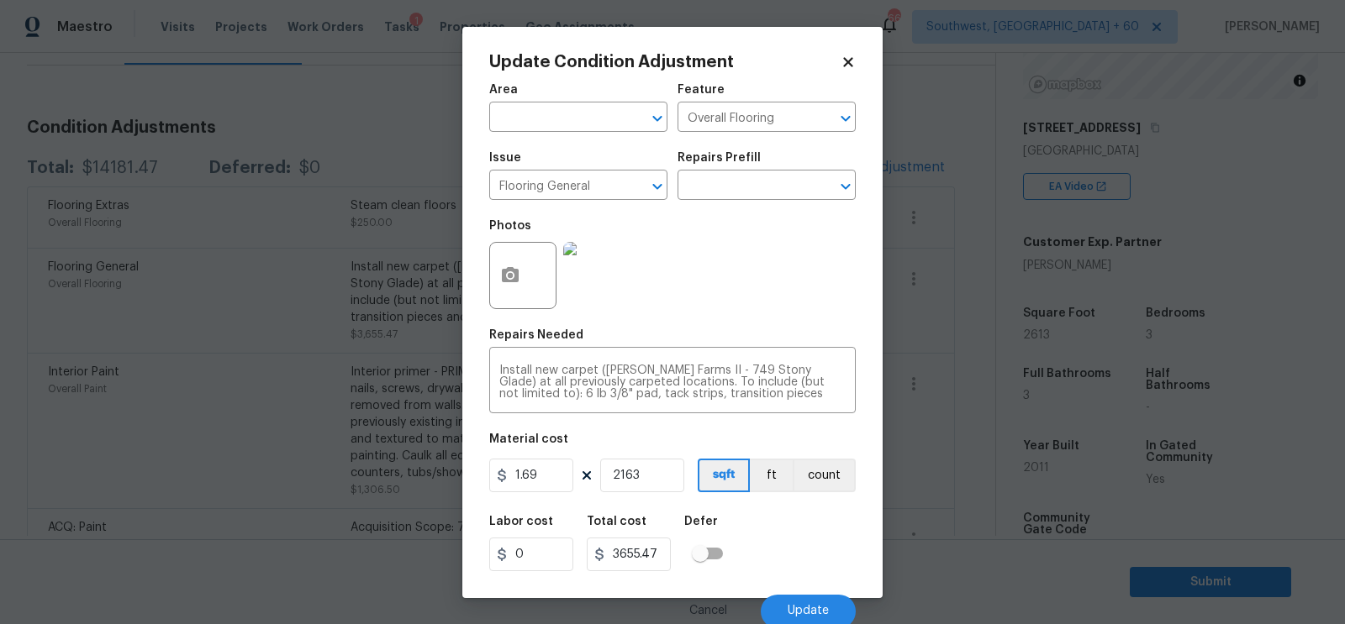
click at [982, 341] on body "Maestro Visits Projects Work Orders Tasks 1 Properties Geo Assignments 662 Sout…" at bounding box center [672, 312] width 1345 height 624
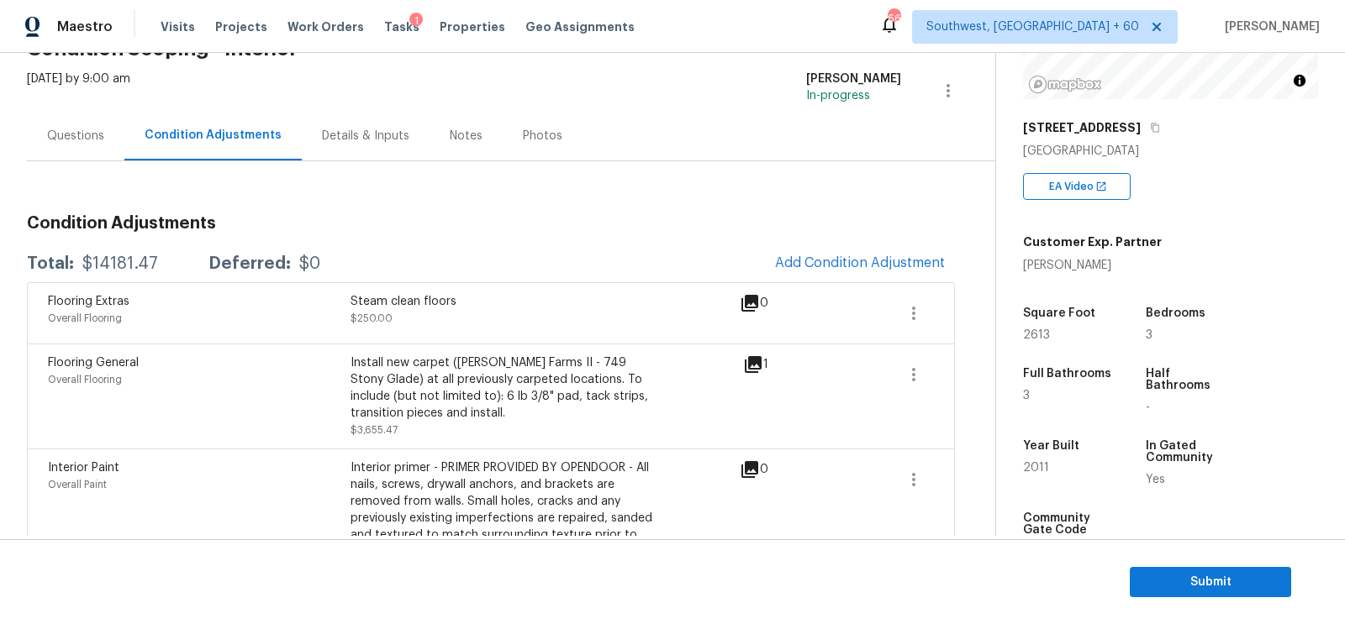
scroll to position [84, 0]
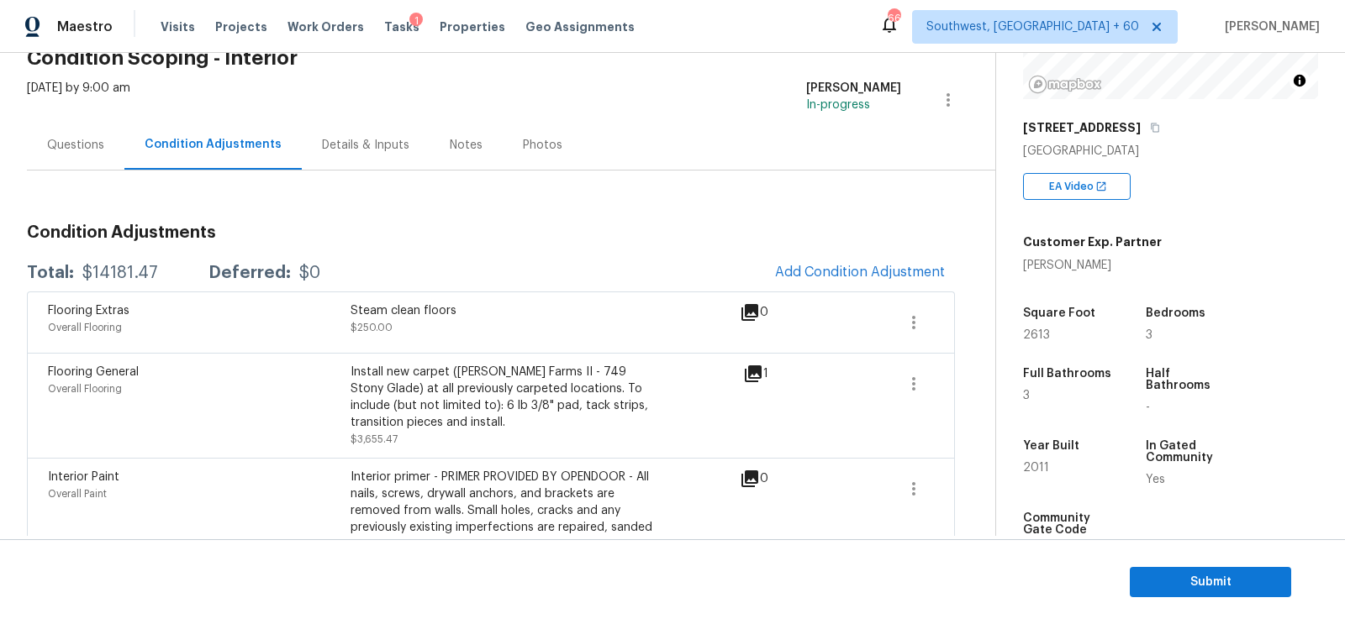
click at [773, 281] on span "Add Condition Adjustment" at bounding box center [860, 273] width 190 height 37
click at [785, 275] on span "Add Condition Adjustment" at bounding box center [860, 272] width 170 height 15
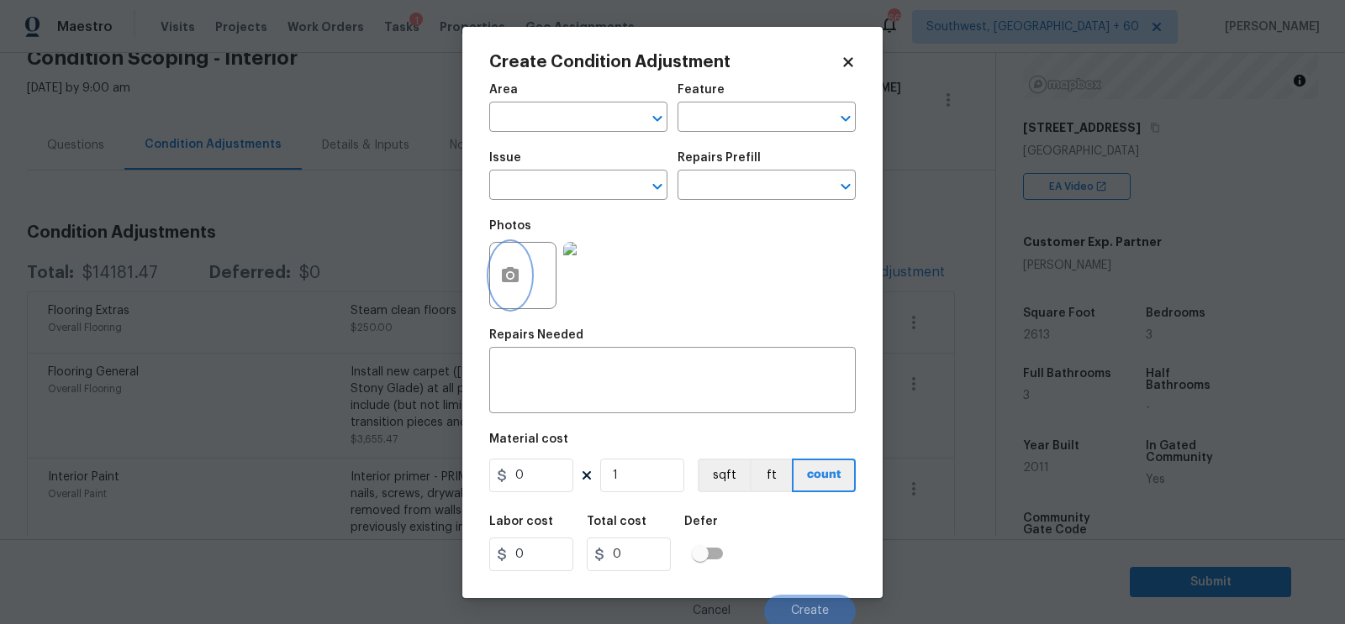
click at [500, 287] on button "button" at bounding box center [510, 276] width 40 height 66
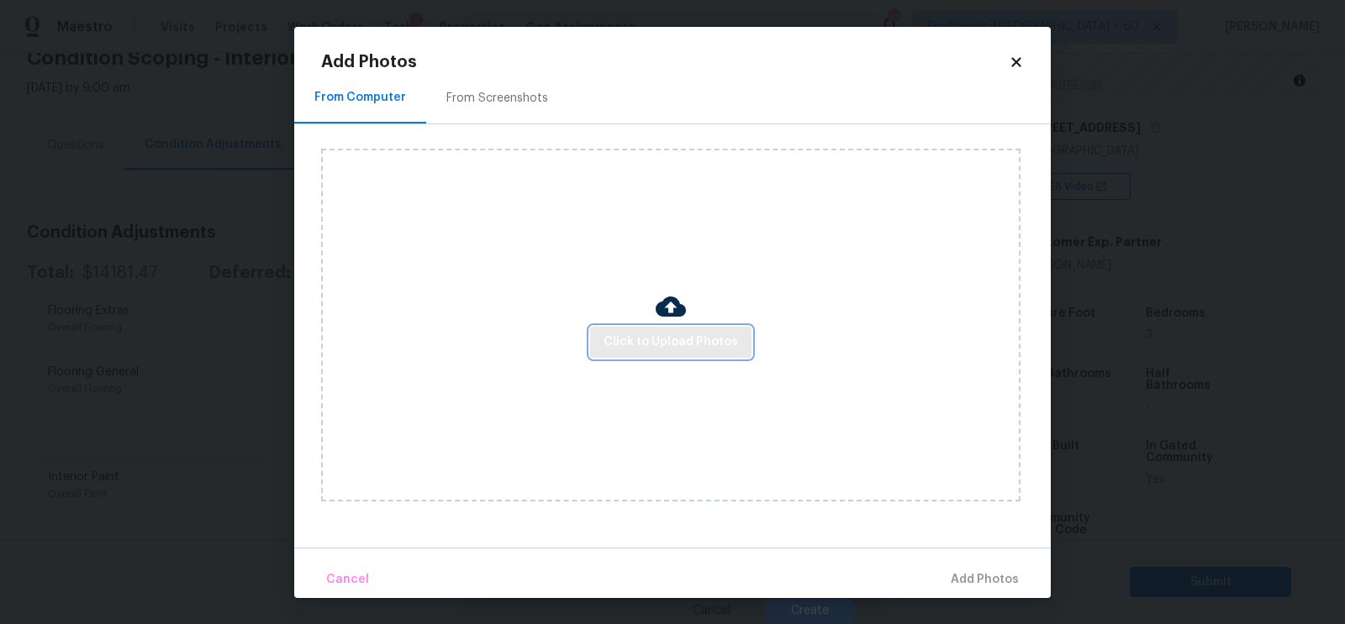
click at [646, 334] on span "Click to Upload Photos" at bounding box center [670, 342] width 134 height 21
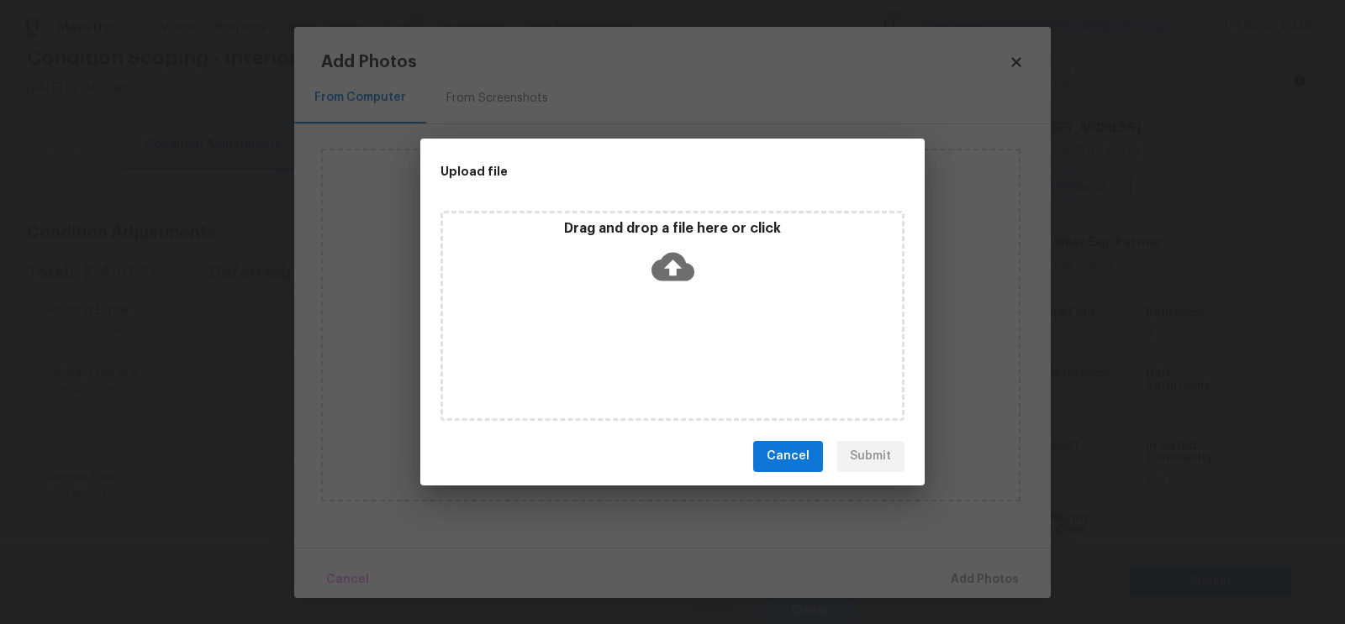
click at [654, 270] on icon at bounding box center [672, 266] width 43 height 29
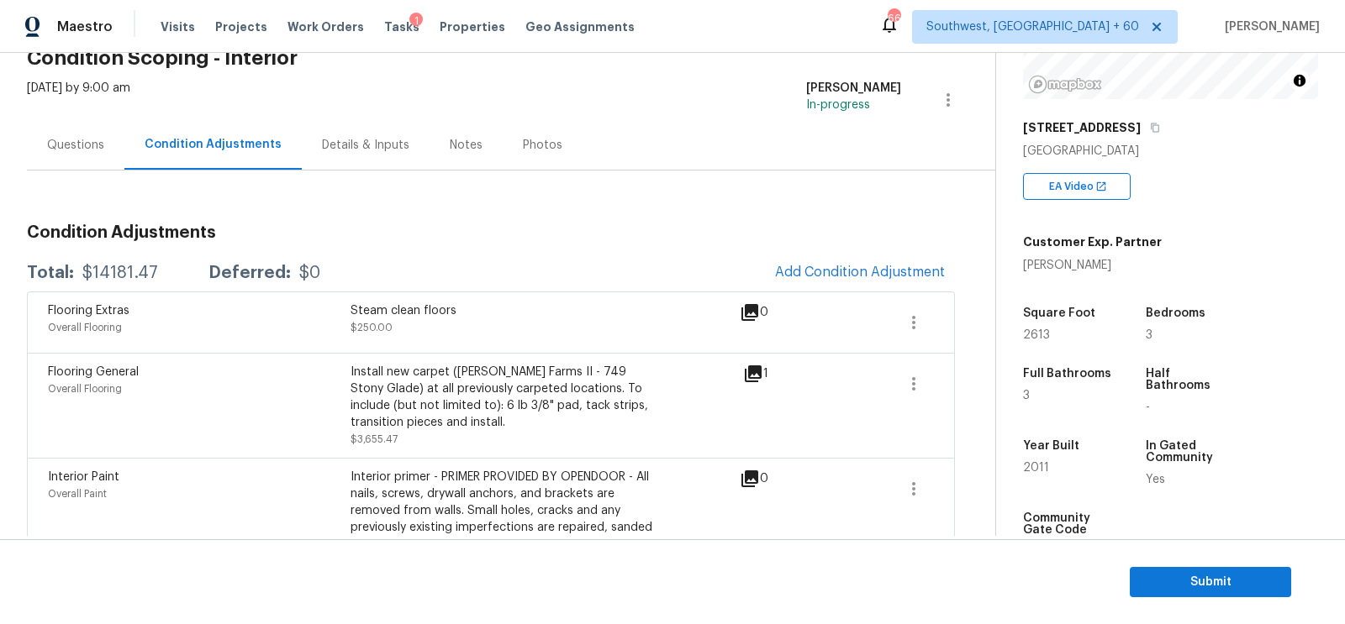
click at [334, 87] on div "Tue, Sep 23 2025 by 9:00 am Salma Ansari In-progress" at bounding box center [511, 100] width 968 height 40
click at [1190, 575] on span "Submit" at bounding box center [1210, 582] width 134 height 21
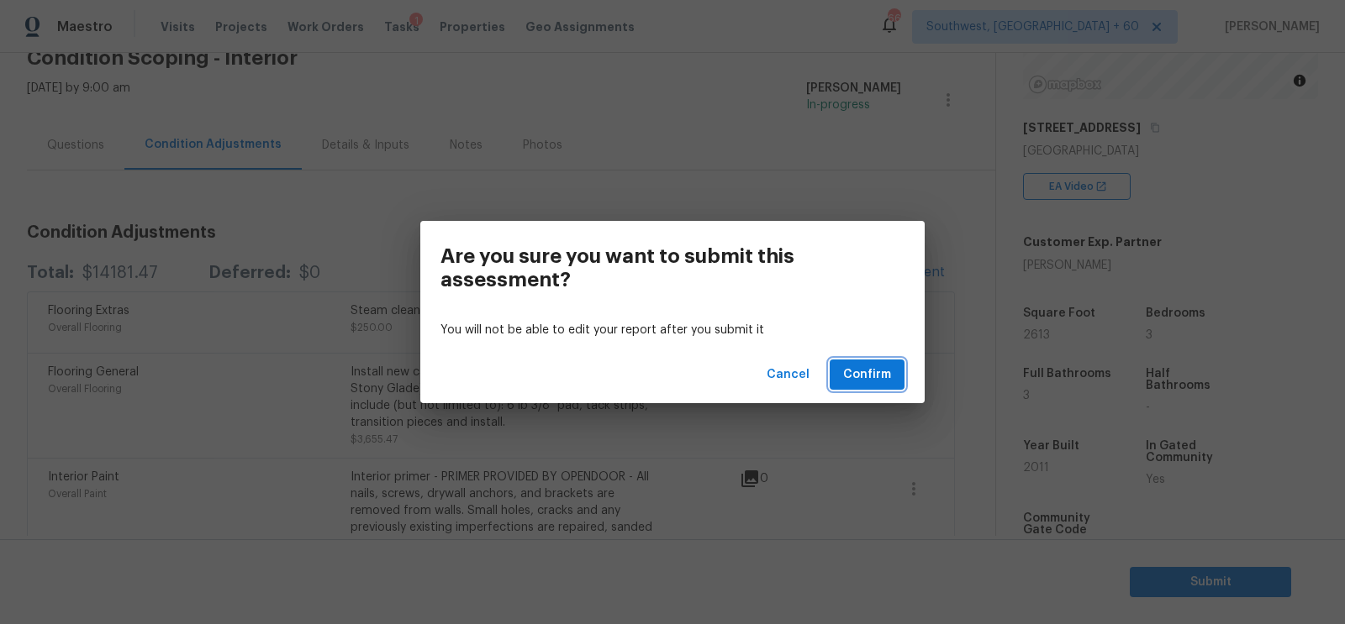
click at [882, 376] on span "Confirm" at bounding box center [867, 375] width 48 height 21
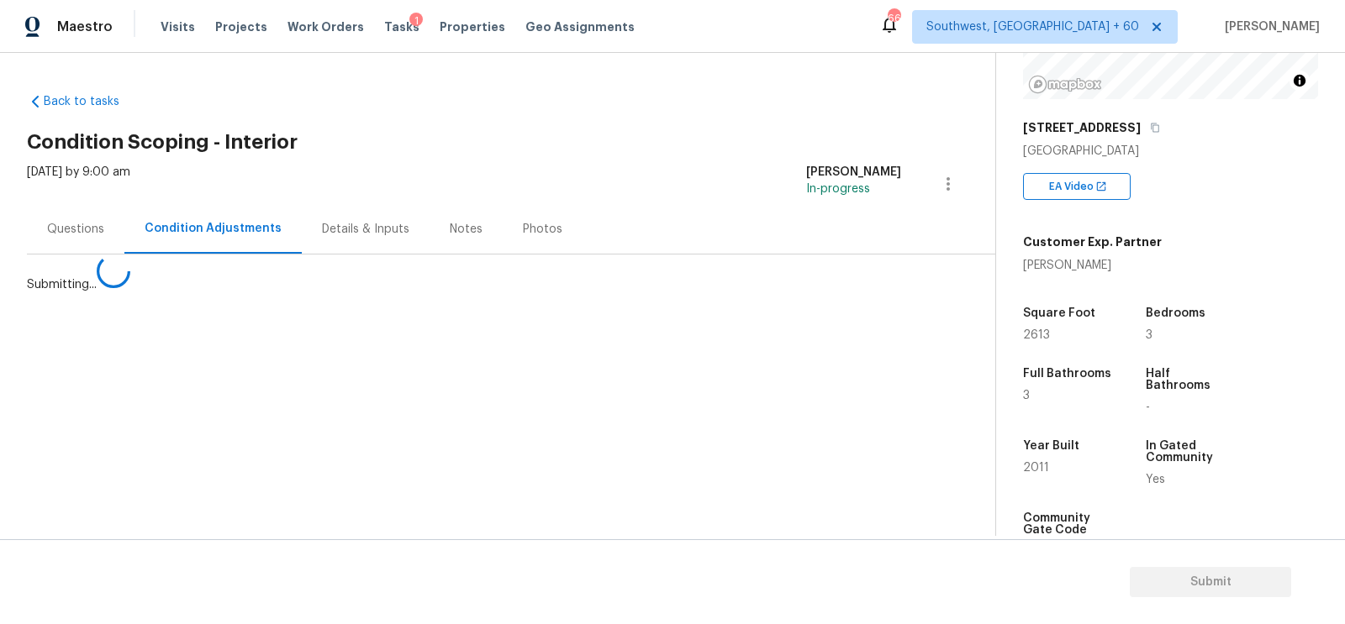
scroll to position [0, 0]
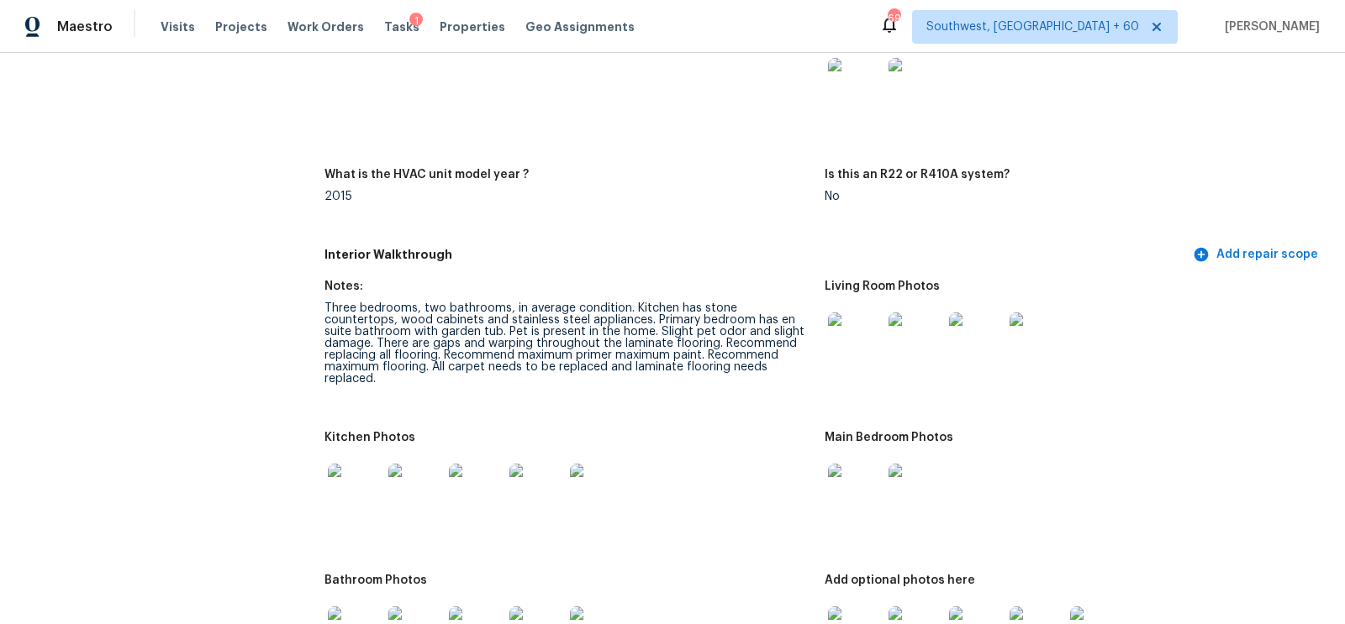
scroll to position [913, 0]
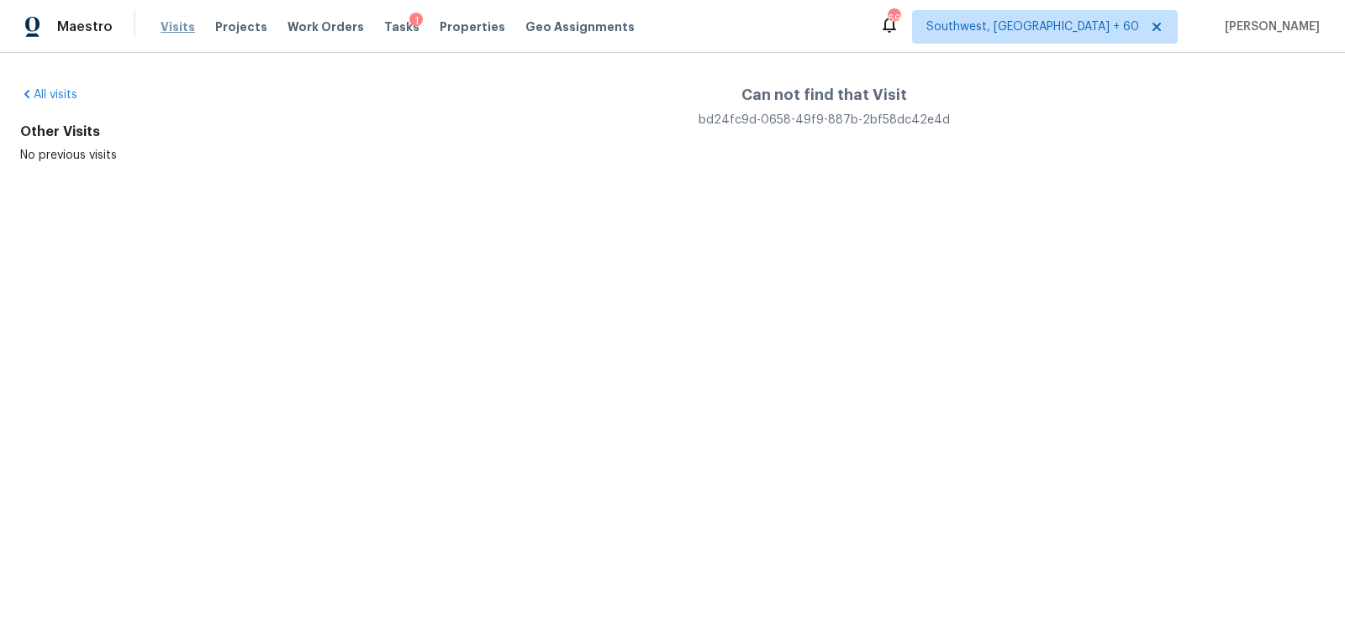
click at [171, 32] on span "Visits" at bounding box center [178, 26] width 34 height 17
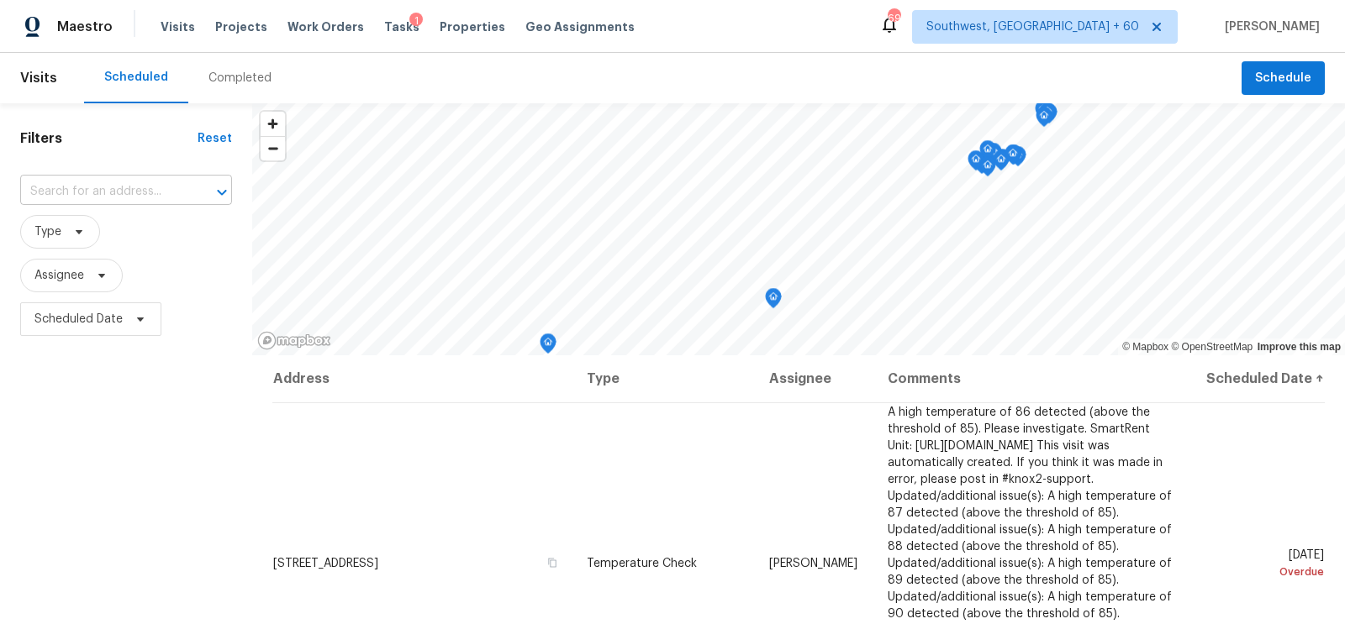
click at [101, 190] on input "text" at bounding box center [102, 192] width 165 height 26
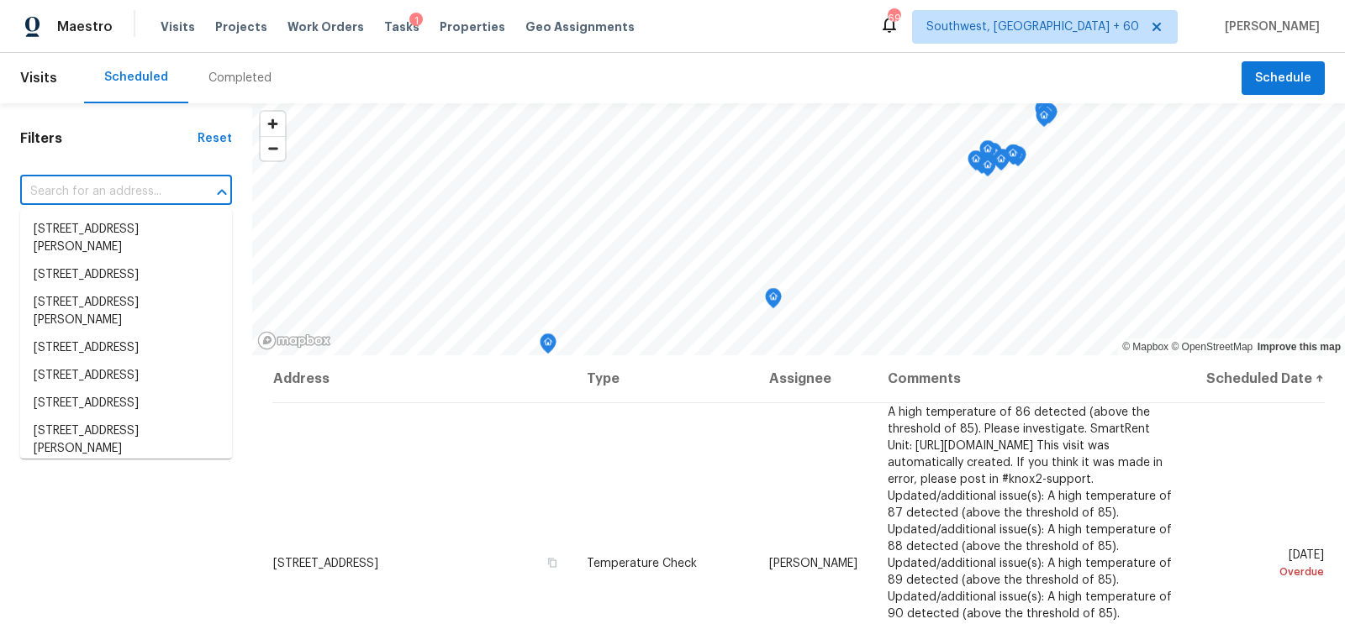
click at [254, 82] on div "Completed" at bounding box center [239, 78] width 63 height 17
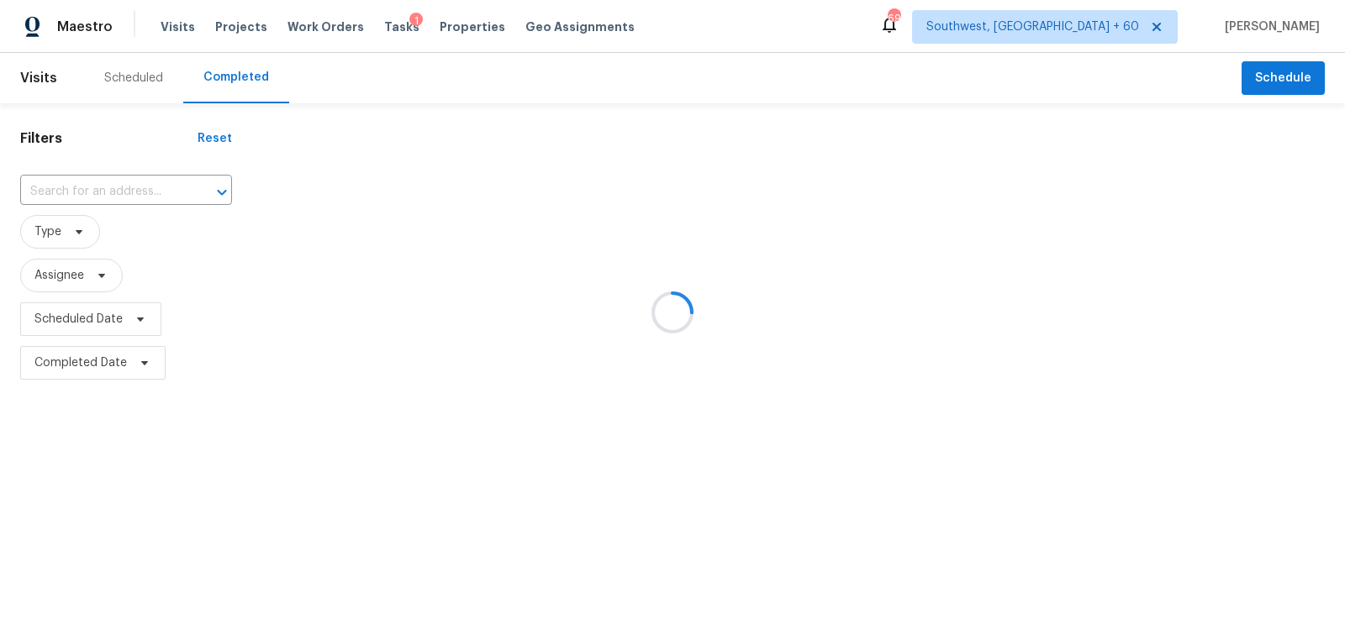
click at [138, 173] on div at bounding box center [672, 312] width 1345 height 624
click at [106, 198] on div at bounding box center [672, 312] width 1345 height 624
click at [92, 198] on div at bounding box center [672, 312] width 1345 height 624
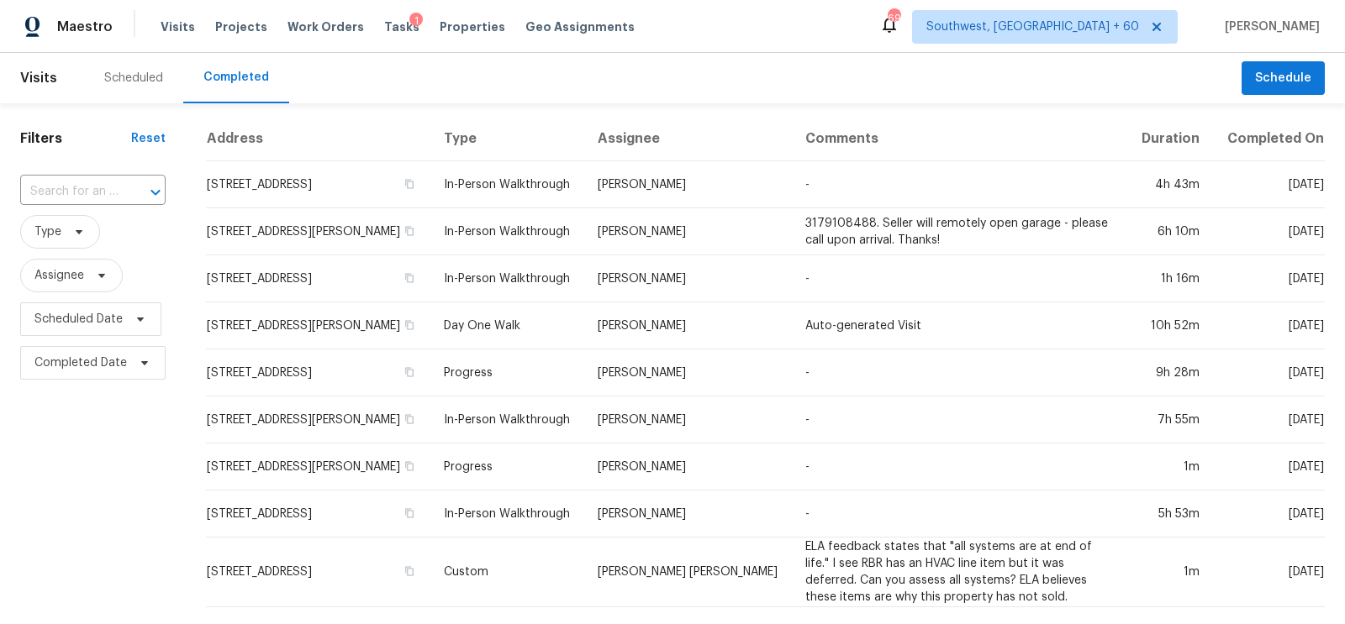
click at [92, 198] on input "text" at bounding box center [69, 192] width 98 height 26
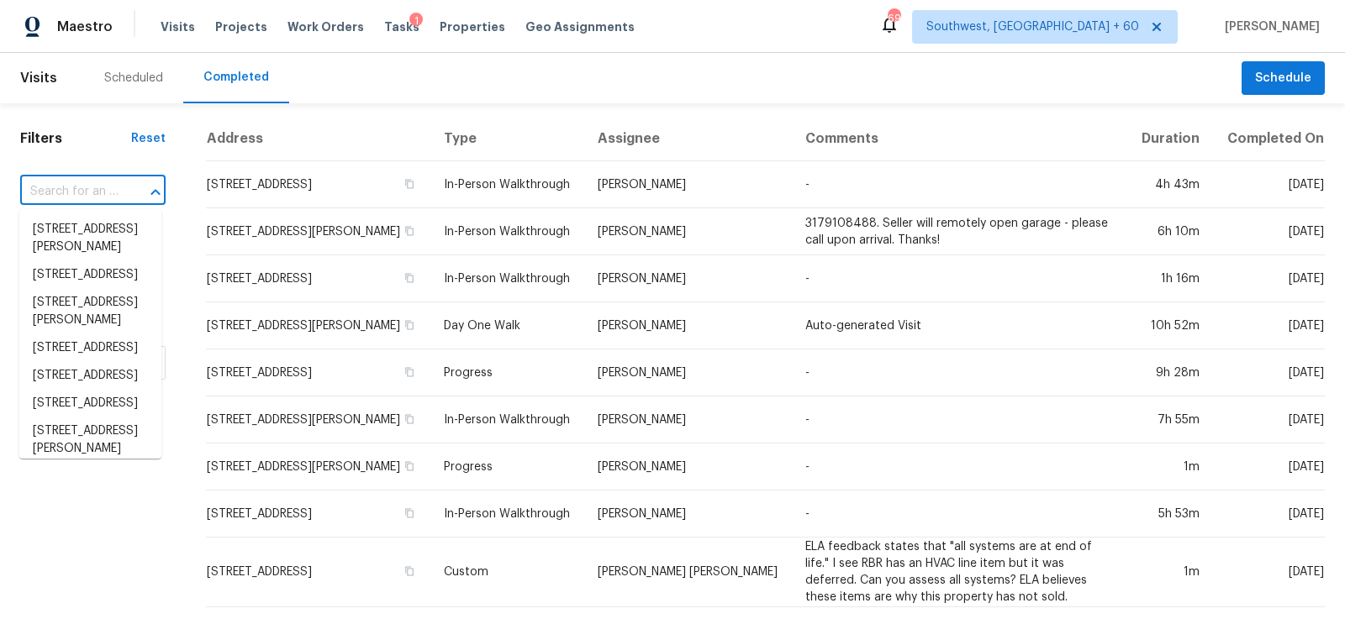
paste input "[STREET_ADDRESS]"
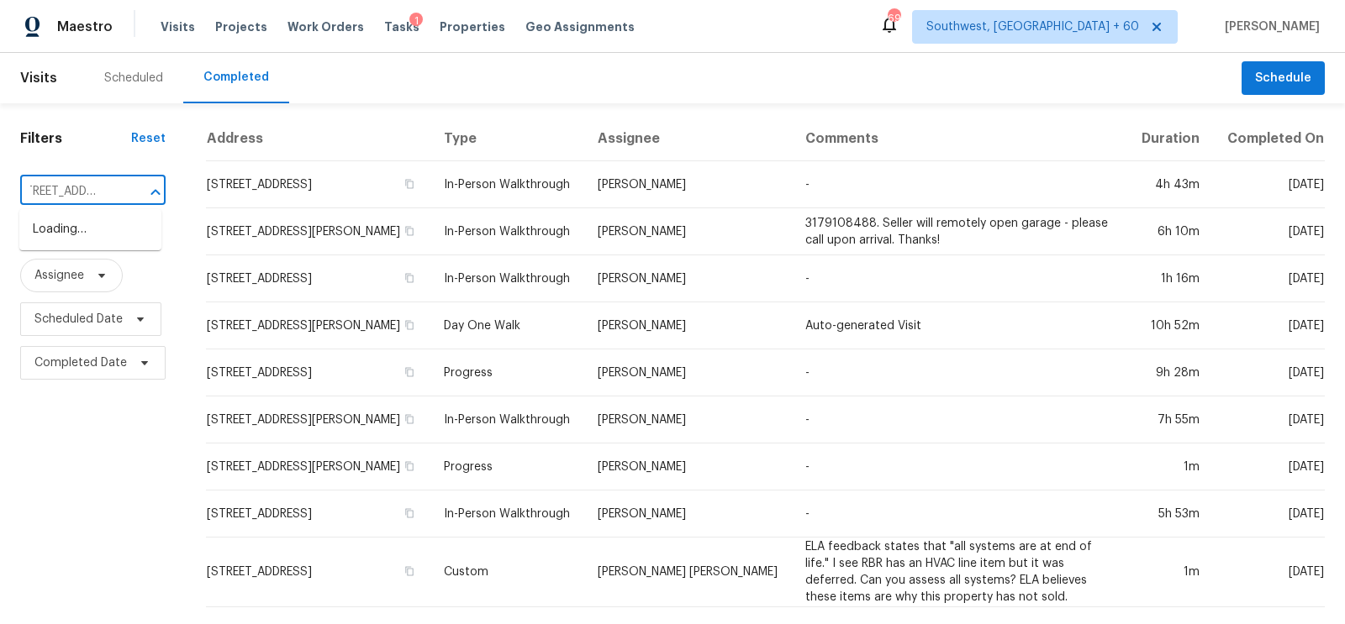
drag, startPoint x: 127, startPoint y: 198, endPoint x: 38, endPoint y: 193, distance: 89.2
click at [38, 193] on div "[STREET_ADDRESS] ​" at bounding box center [92, 192] width 145 height 26
drag, startPoint x: 60, startPoint y: 191, endPoint x: 145, endPoint y: 191, distance: 85.7
click at [145, 191] on div "[STREET_ADDRESS] ​" at bounding box center [92, 192] width 145 height 26
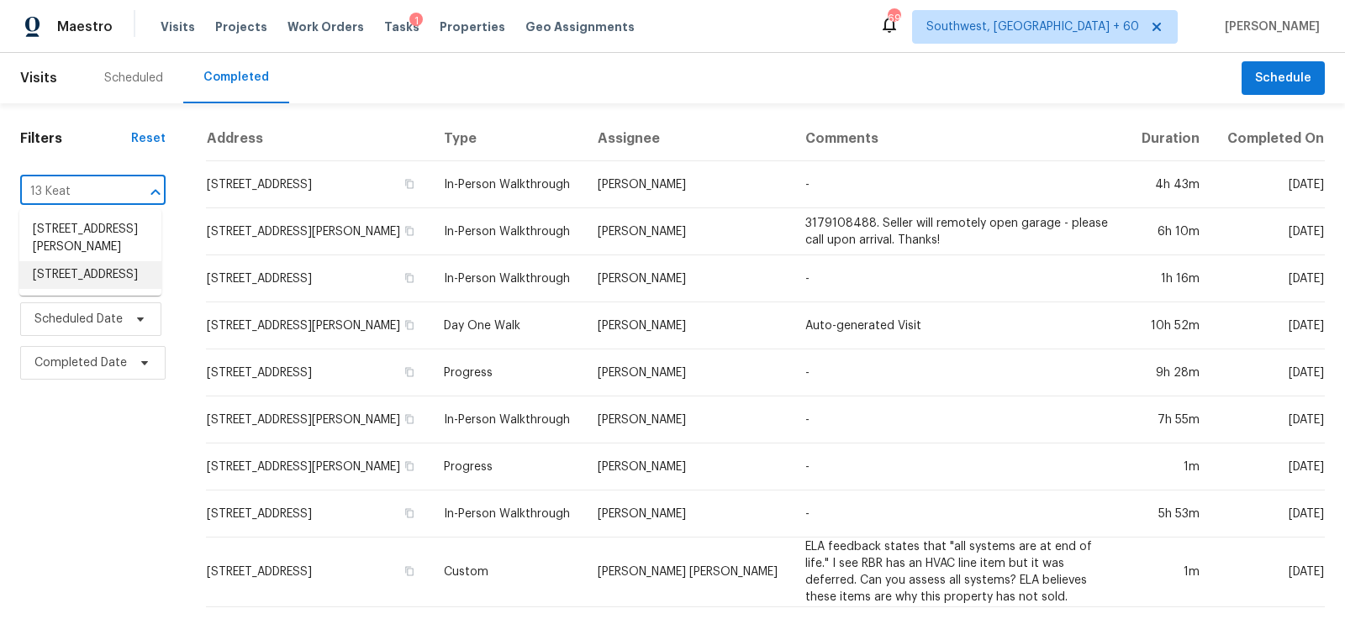
type input "13 Keat"
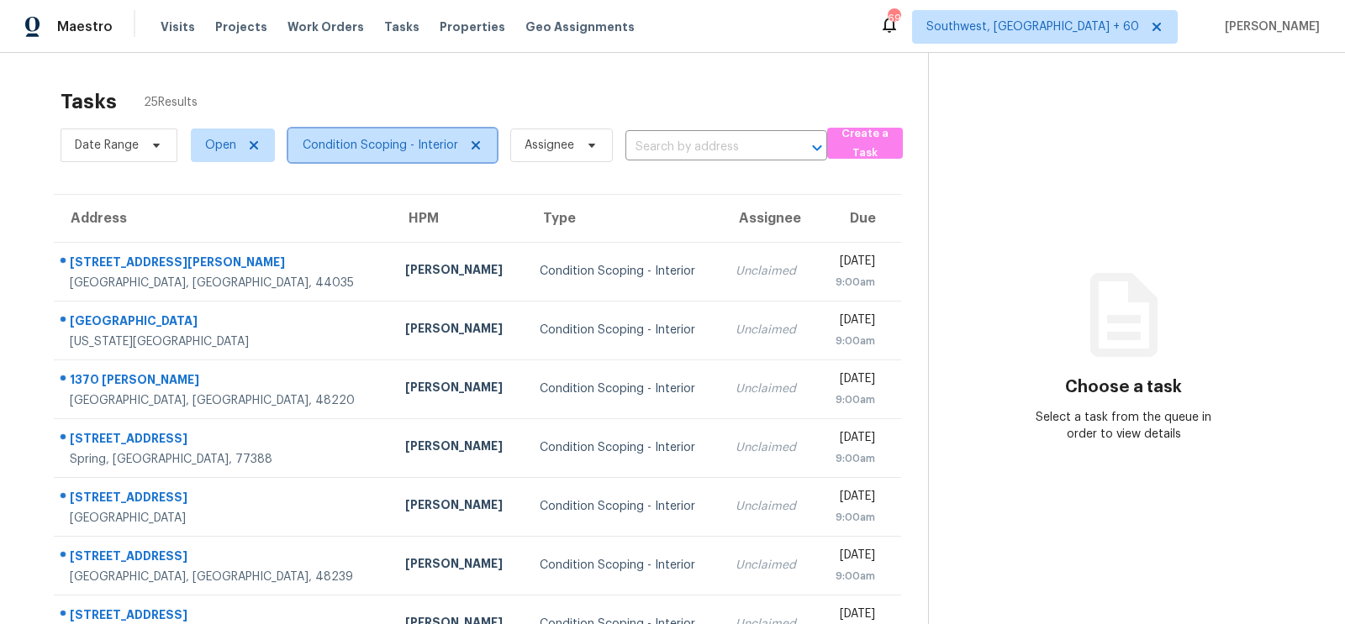
click at [384, 144] on span "Condition Scoping - Interior" at bounding box center [380, 145] width 155 height 17
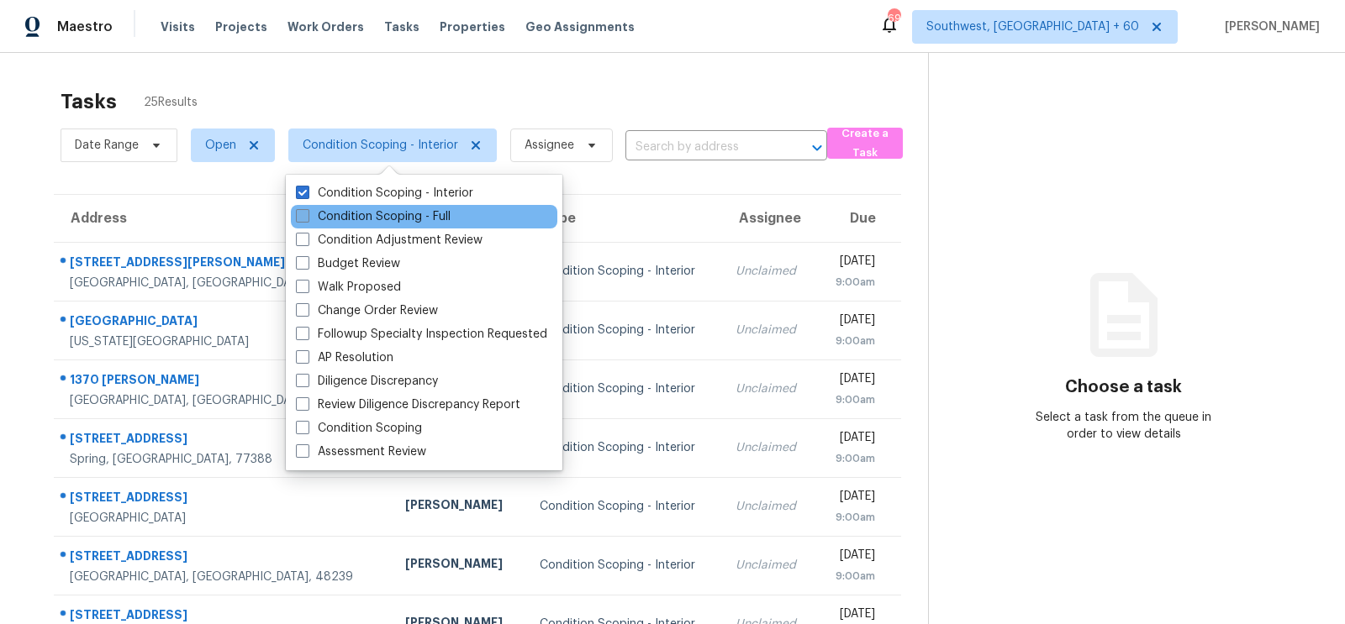
click at [379, 210] on label "Condition Scoping - Full" at bounding box center [373, 216] width 155 height 17
click at [307, 210] on input "Condition Scoping - Full" at bounding box center [301, 213] width 11 height 11
checkbox input "true"
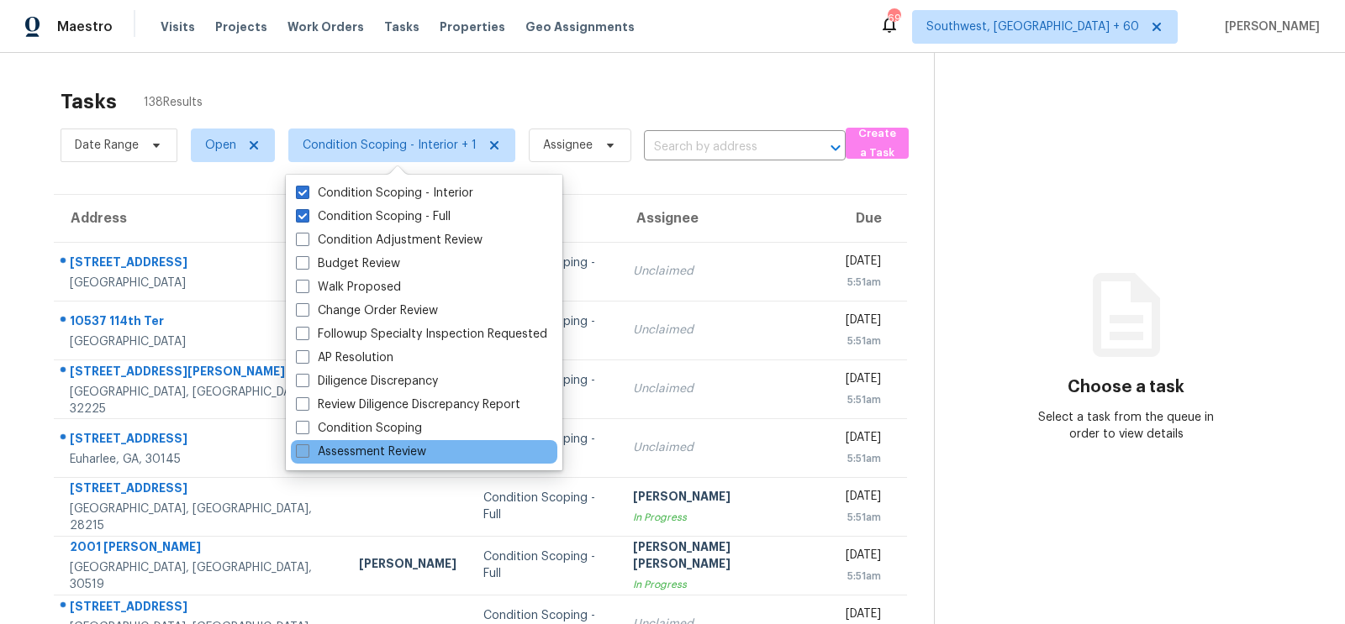
click at [399, 457] on label "Assessment Review" at bounding box center [361, 452] width 130 height 17
click at [307, 455] on input "Assessment Review" at bounding box center [301, 449] width 11 height 11
checkbox input "true"
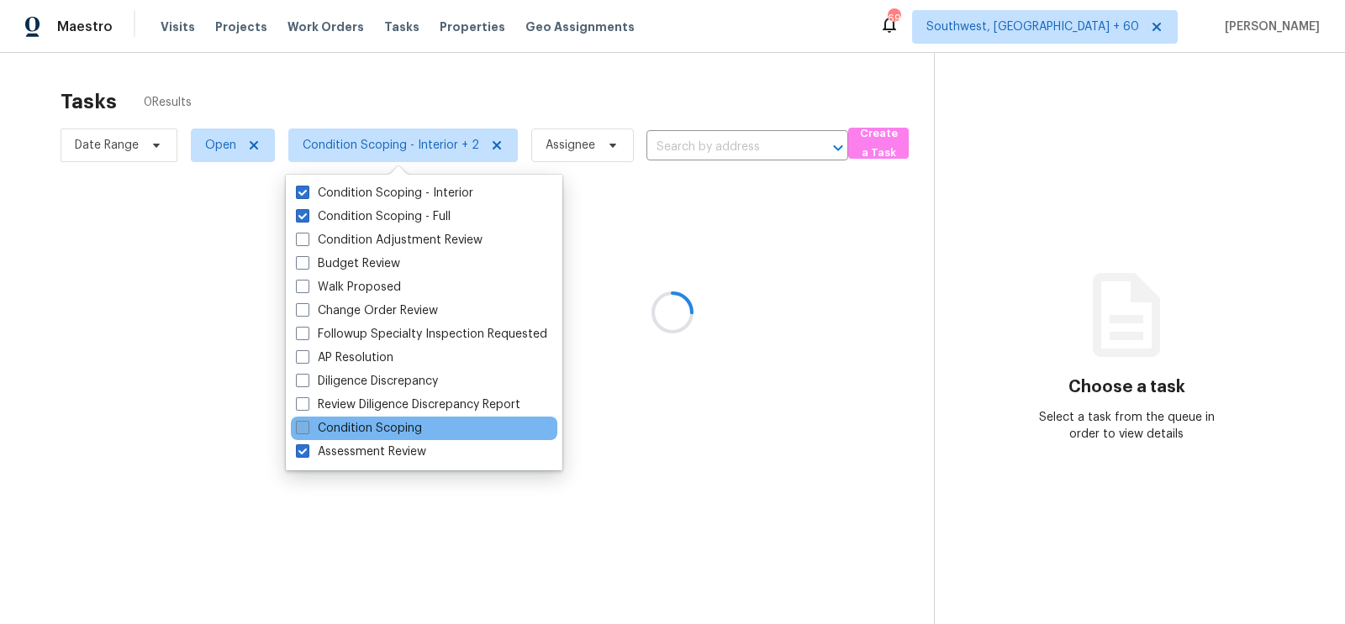
click at [401, 436] on label "Condition Scoping" at bounding box center [359, 428] width 126 height 17
click at [307, 431] on input "Condition Scoping" at bounding box center [301, 425] width 11 height 11
checkbox input "true"
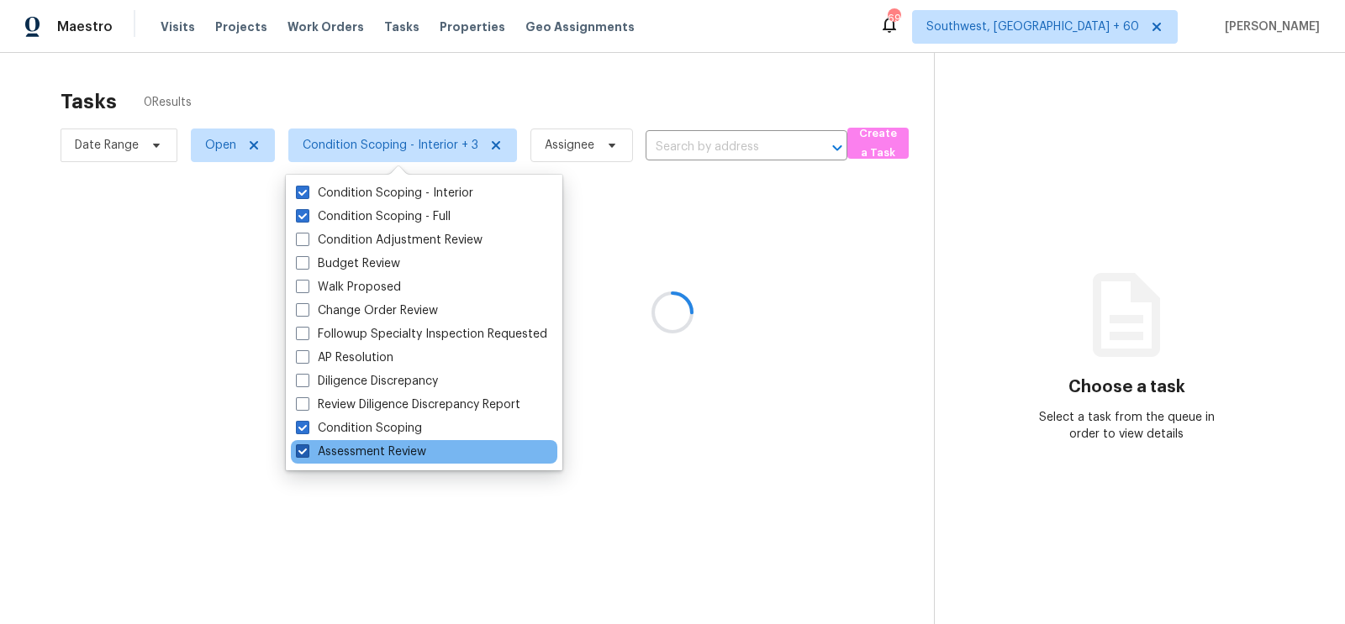
click at [382, 455] on label "Assessment Review" at bounding box center [361, 452] width 130 height 17
click at [307, 455] on input "Assessment Review" at bounding box center [301, 449] width 11 height 11
checkbox input "false"
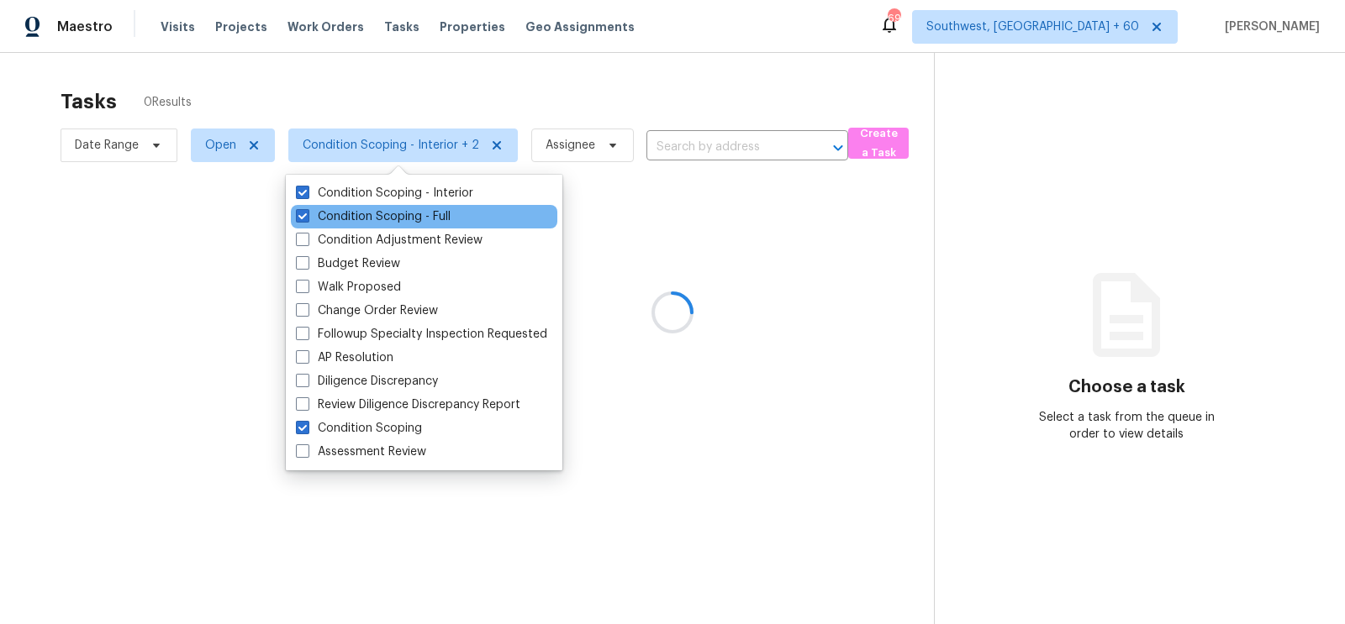
click at [421, 205] on div "Condition Scoping - Full" at bounding box center [424, 217] width 266 height 24
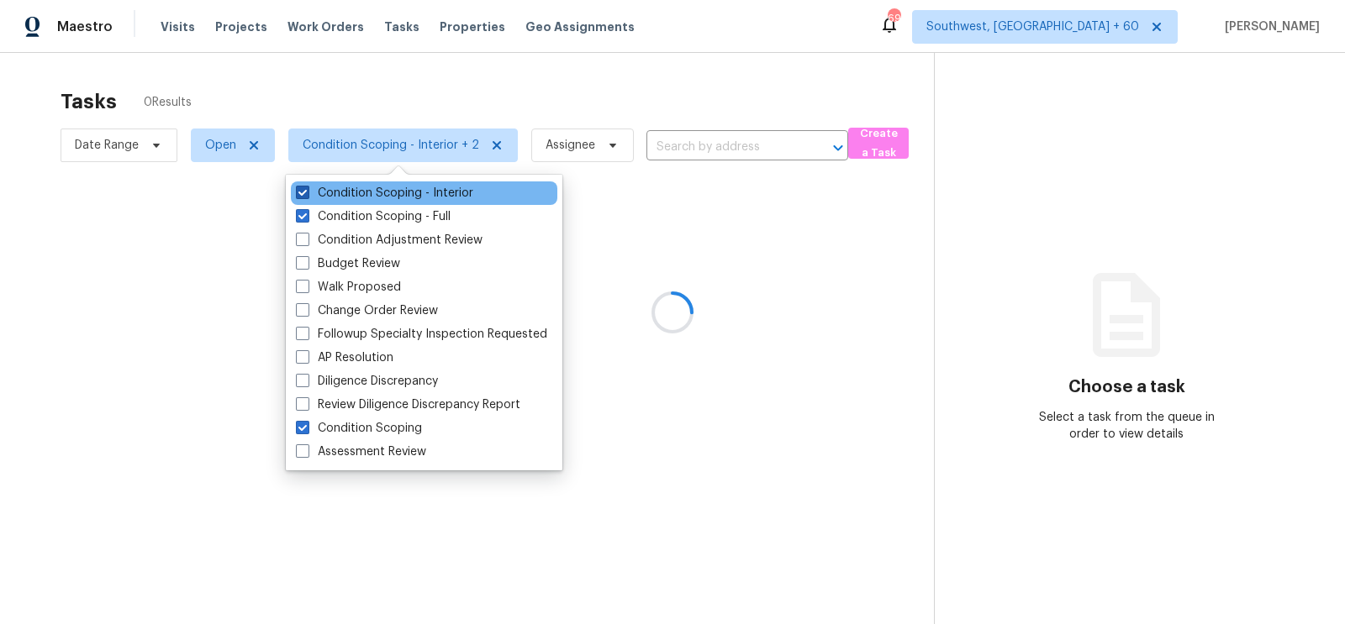
click at [437, 189] on label "Condition Scoping - Interior" at bounding box center [384, 193] width 177 height 17
click at [307, 189] on input "Condition Scoping - Interior" at bounding box center [301, 190] width 11 height 11
checkbox input "false"
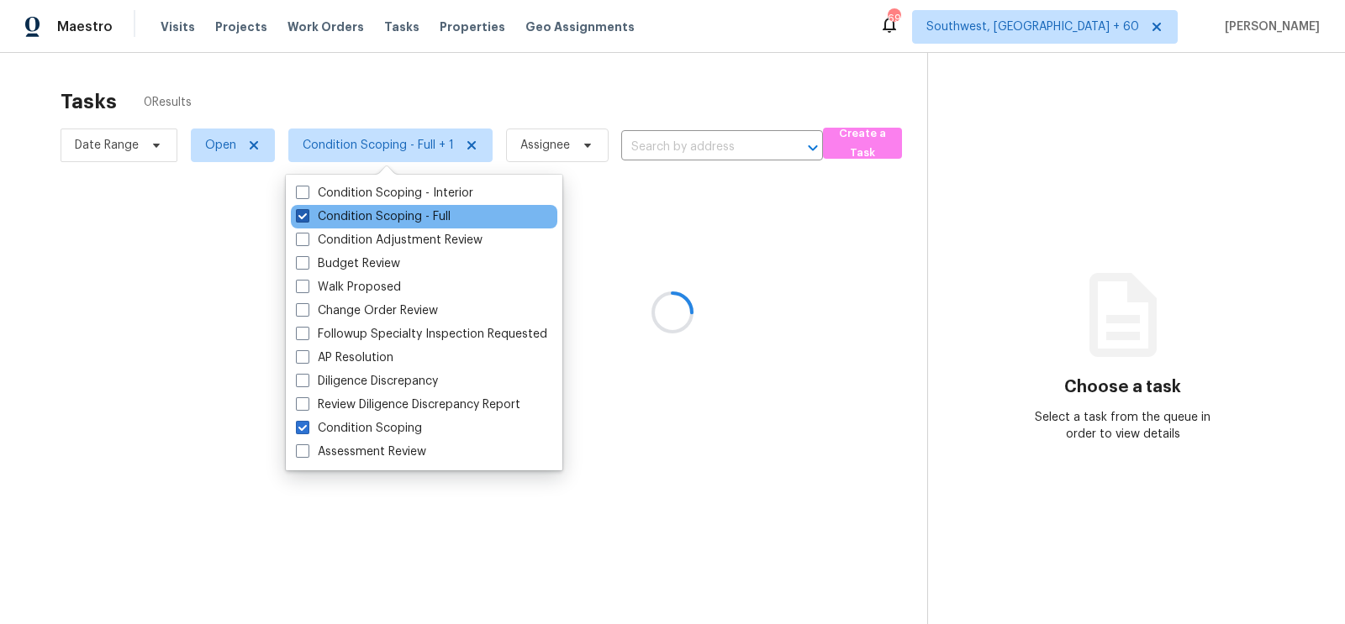
click at [424, 212] on label "Condition Scoping - Full" at bounding box center [373, 216] width 155 height 17
click at [307, 212] on input "Condition Scoping - Full" at bounding box center [301, 213] width 11 height 11
checkbox input "false"
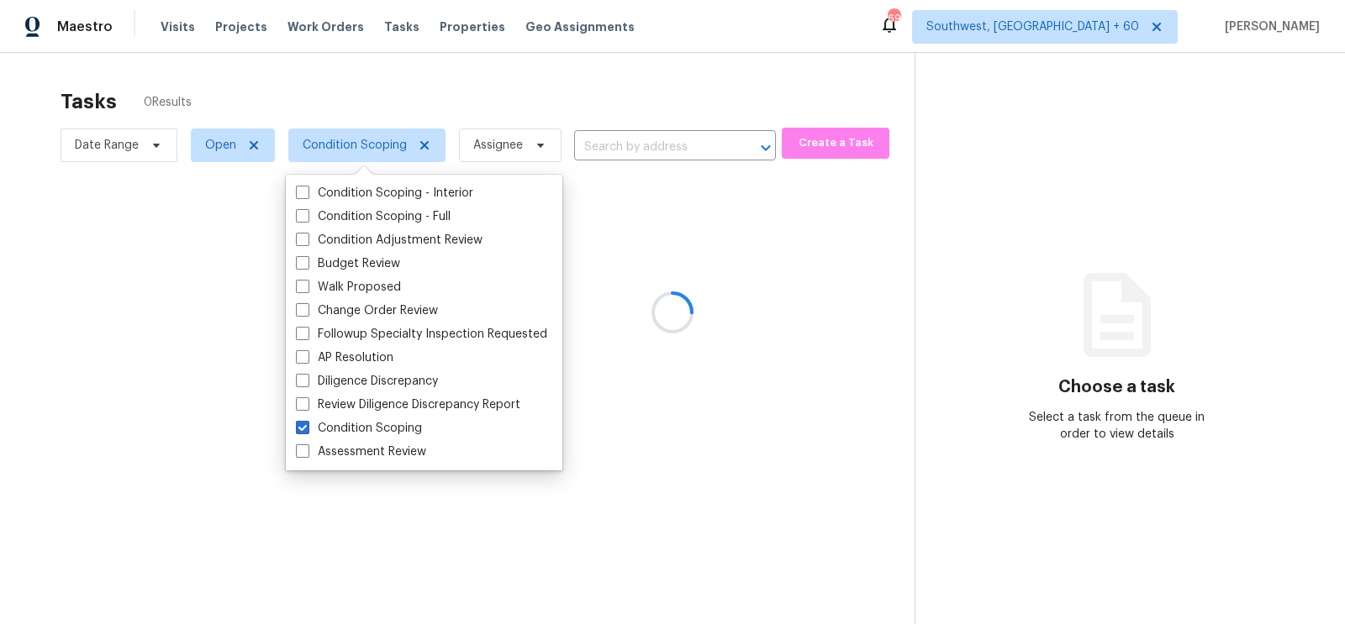
click at [613, 75] on div at bounding box center [672, 312] width 1345 height 624
